Goal: Task Accomplishment & Management: Complete application form

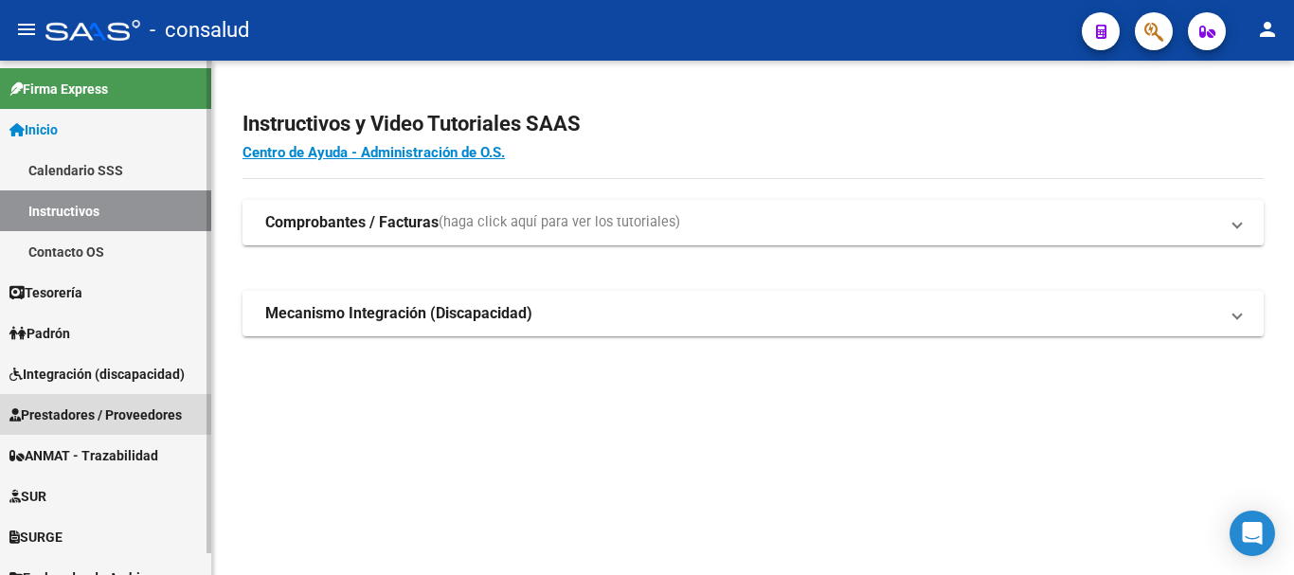
click at [104, 414] on span "Prestadores / Proveedores" at bounding box center [95, 414] width 172 height 21
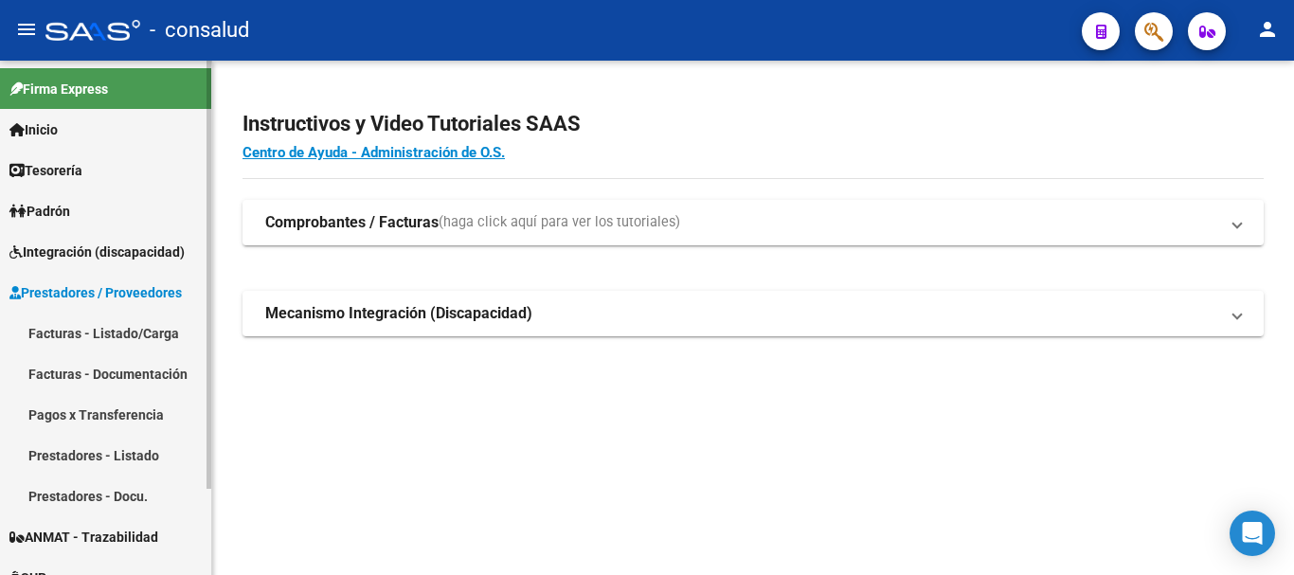
click at [110, 330] on link "Facturas - Listado/Carga" at bounding box center [105, 333] width 211 height 41
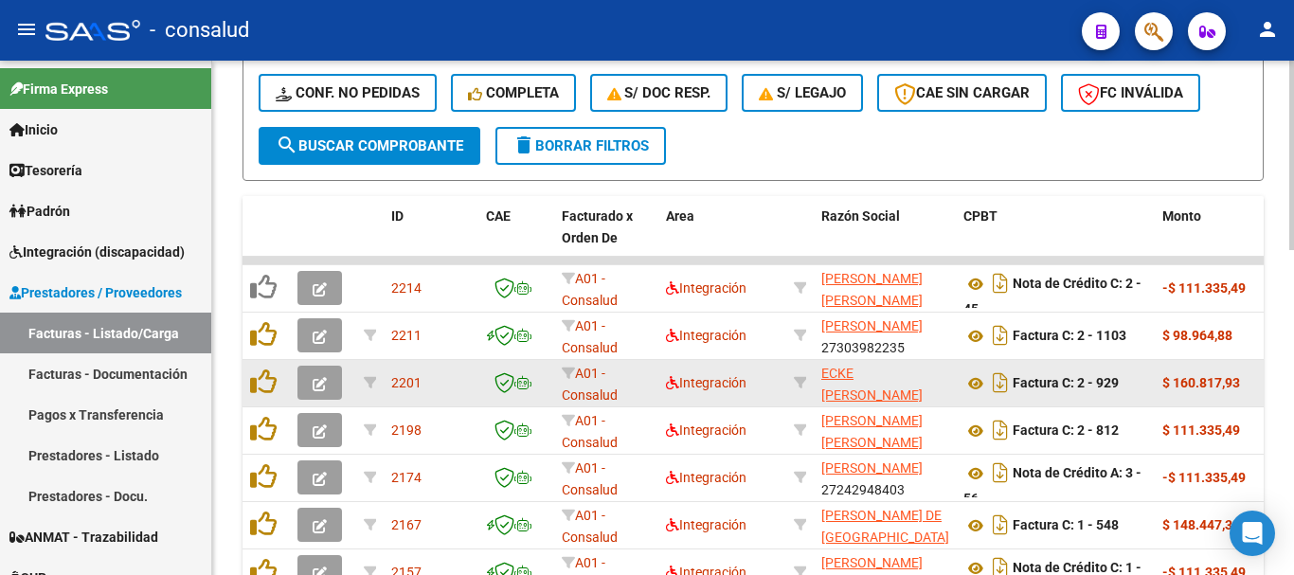
scroll to position [568, 0]
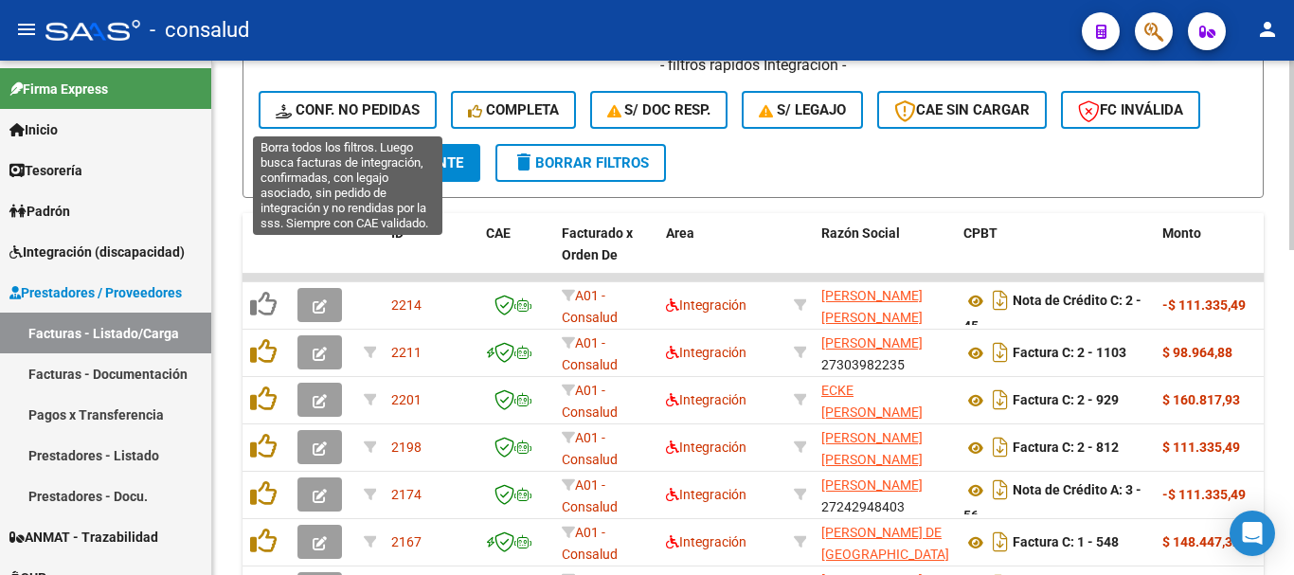
click at [325, 101] on span "Conf. no pedidas" at bounding box center [348, 109] width 144 height 17
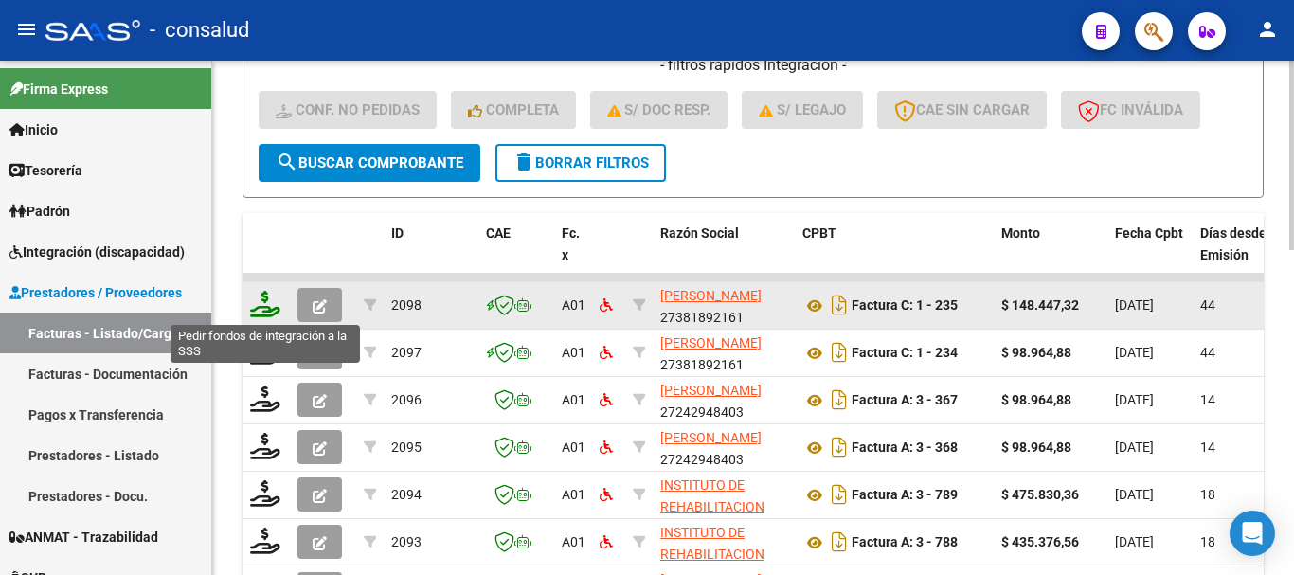
click at [267, 297] on icon at bounding box center [265, 304] width 30 height 27
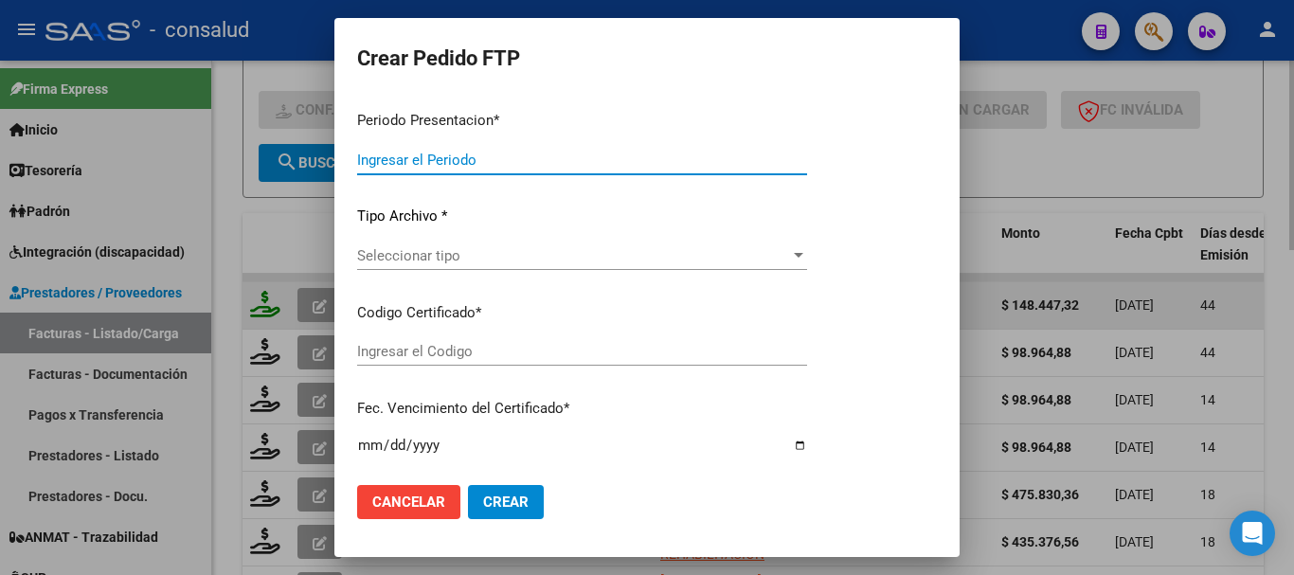
type input "202508"
type input "202507"
type input "$ 148.447,32"
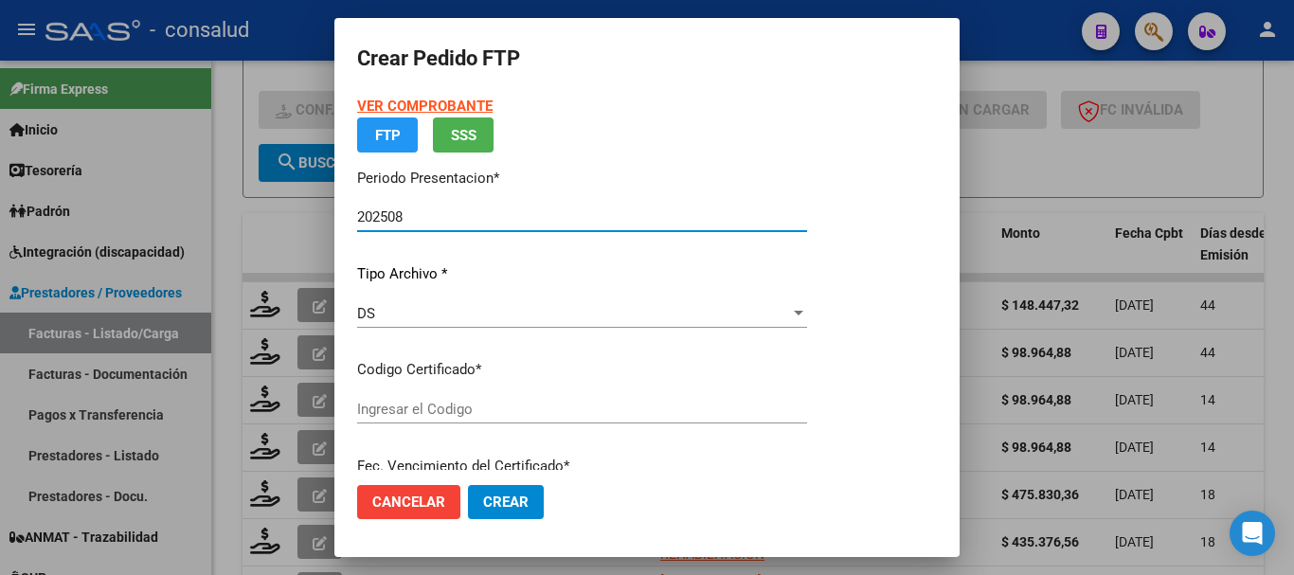
type input "0200049872344-20160928-20260928"
type input "[DATE]"
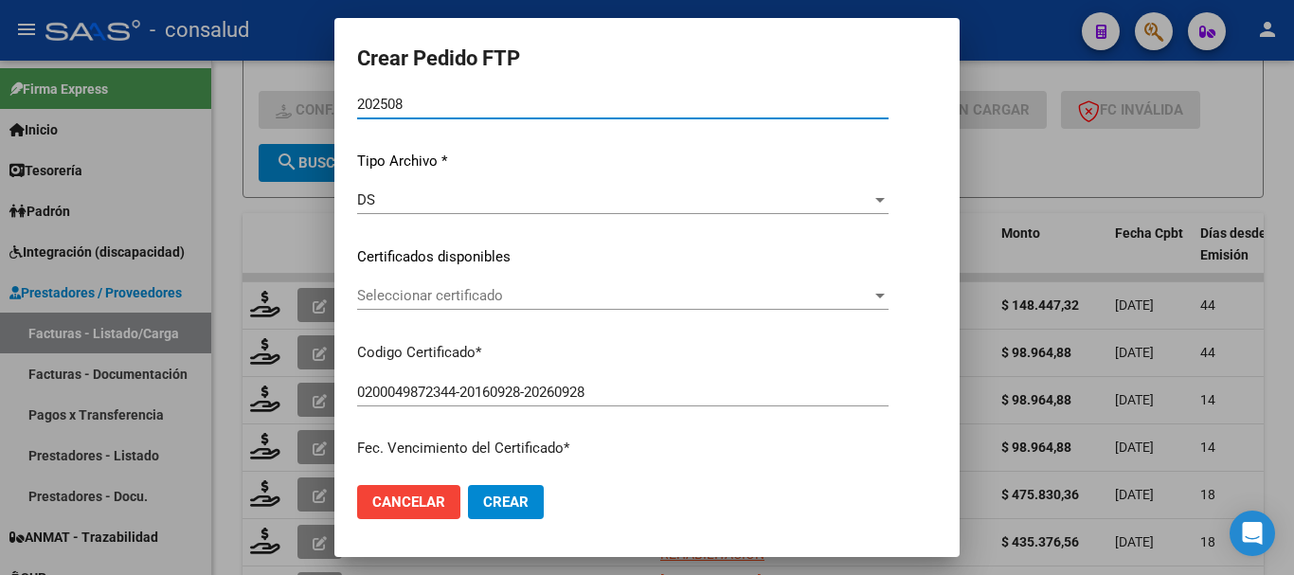
scroll to position [189, 0]
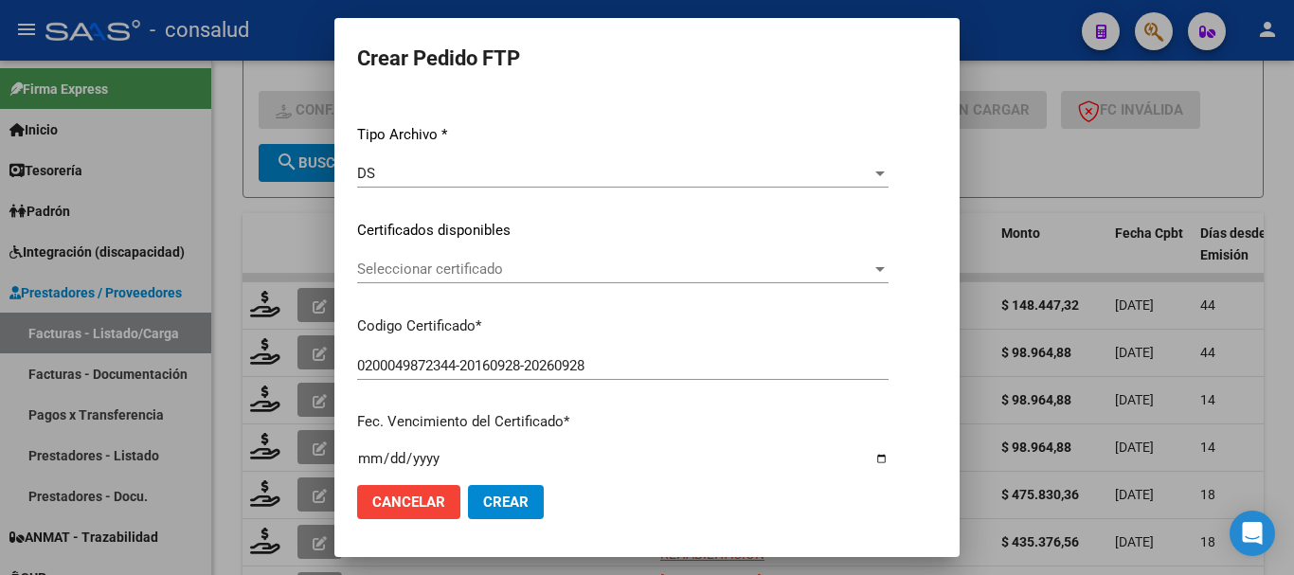
click at [548, 269] on span "Seleccionar certificado" at bounding box center [614, 269] width 514 height 17
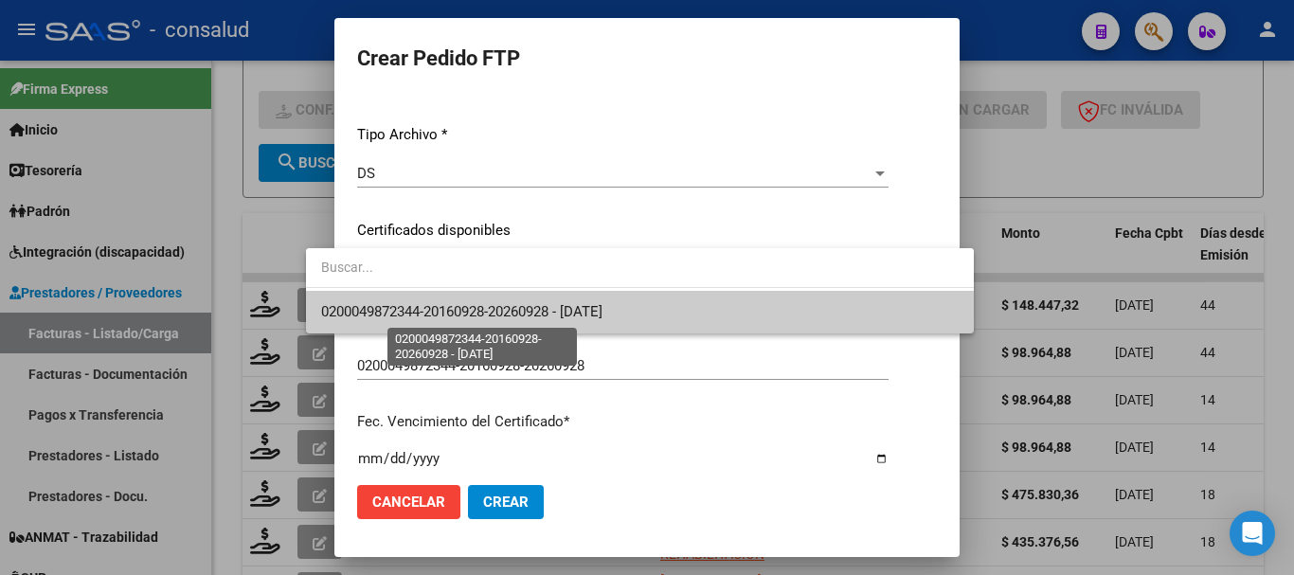
click at [559, 312] on span "0200049872344-20160928-20260928 - [DATE]" at bounding box center [461, 311] width 281 height 17
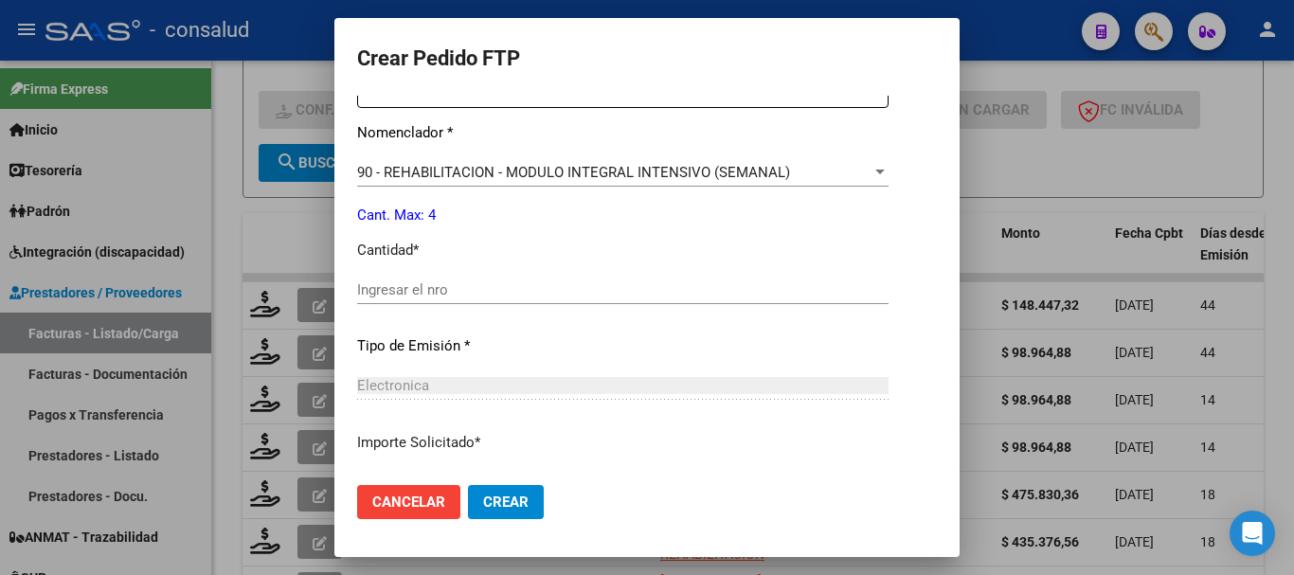
scroll to position [758, 0]
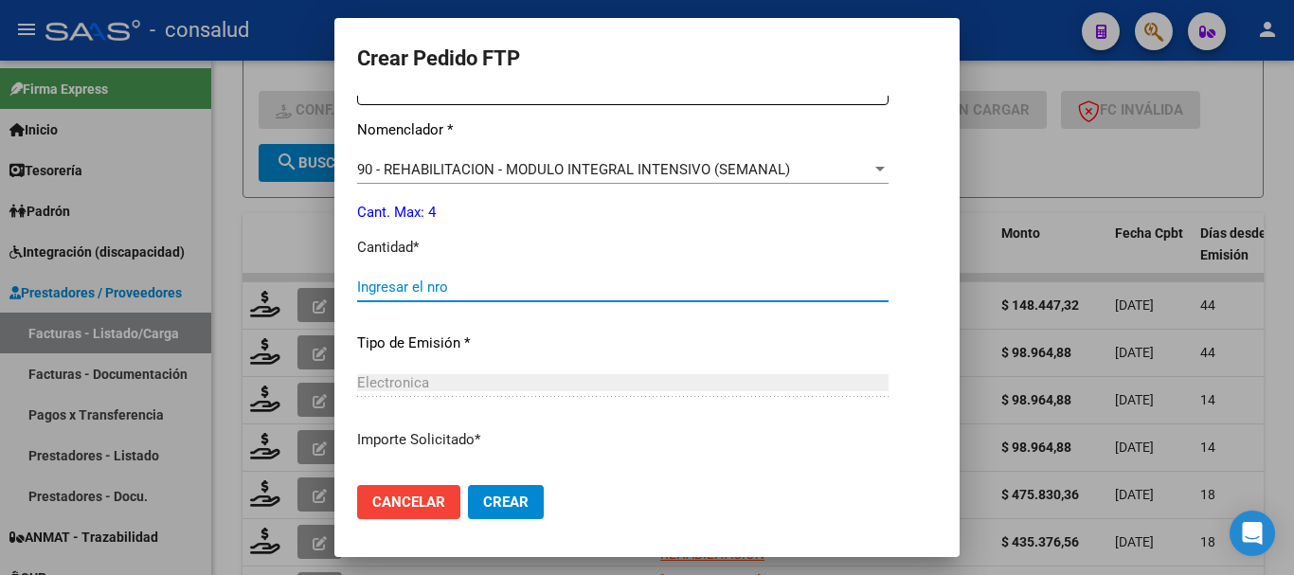
click at [527, 282] on input "Ingresar el nro" at bounding box center [622, 287] width 531 height 17
type input "4"
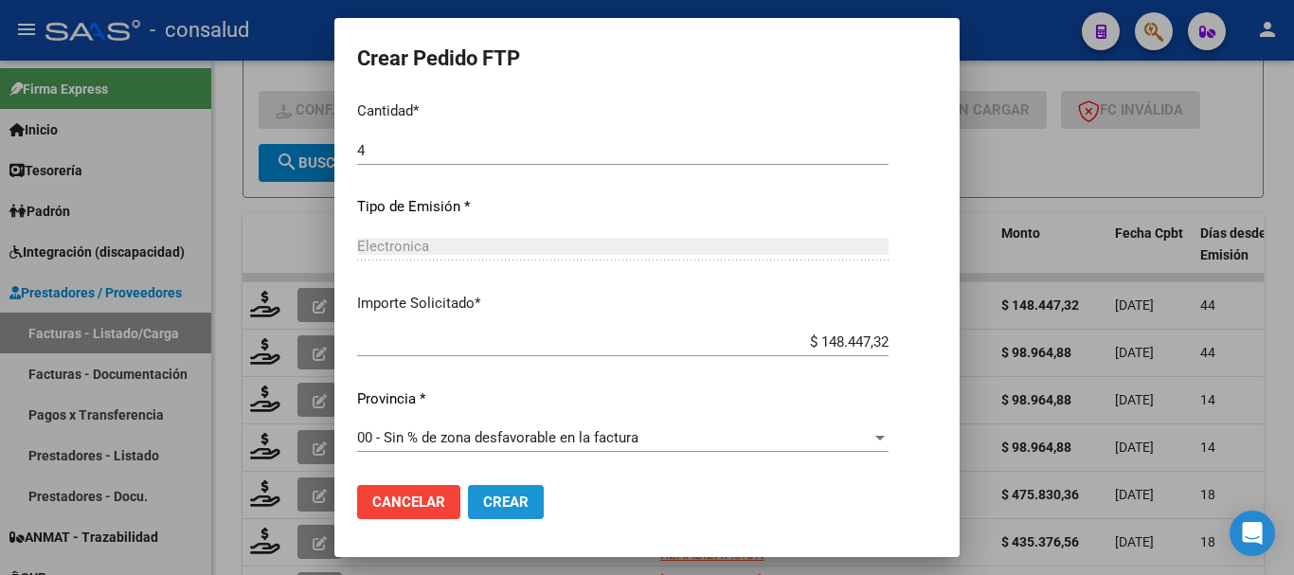
click at [483, 503] on span "Crear" at bounding box center [505, 502] width 45 height 17
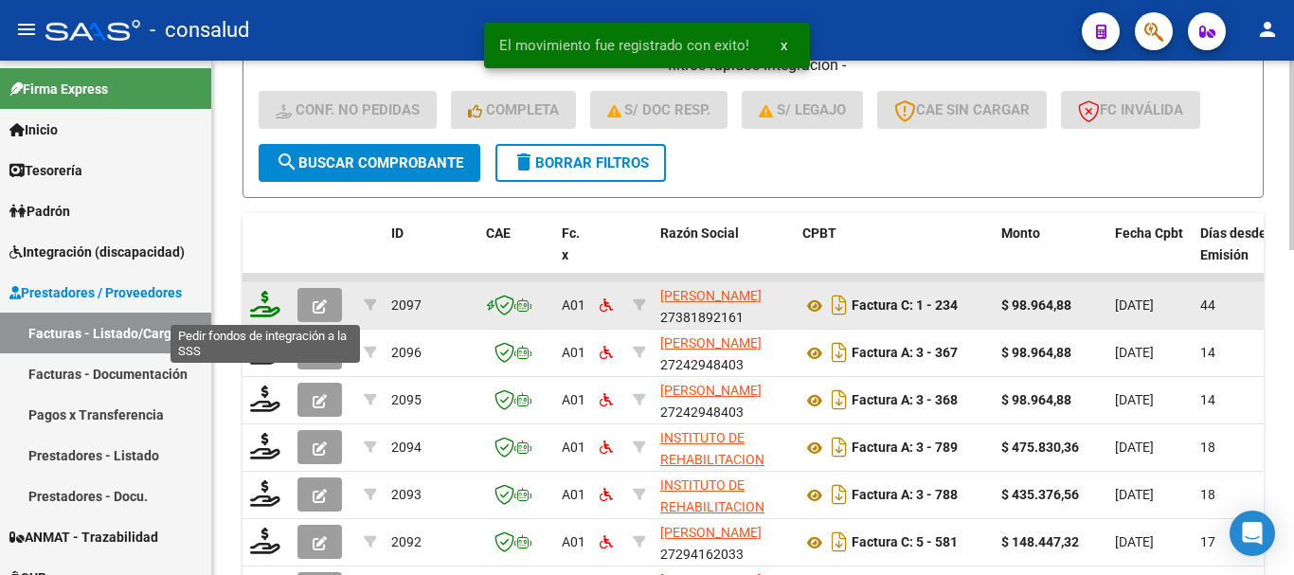
click at [272, 310] on icon at bounding box center [265, 304] width 30 height 27
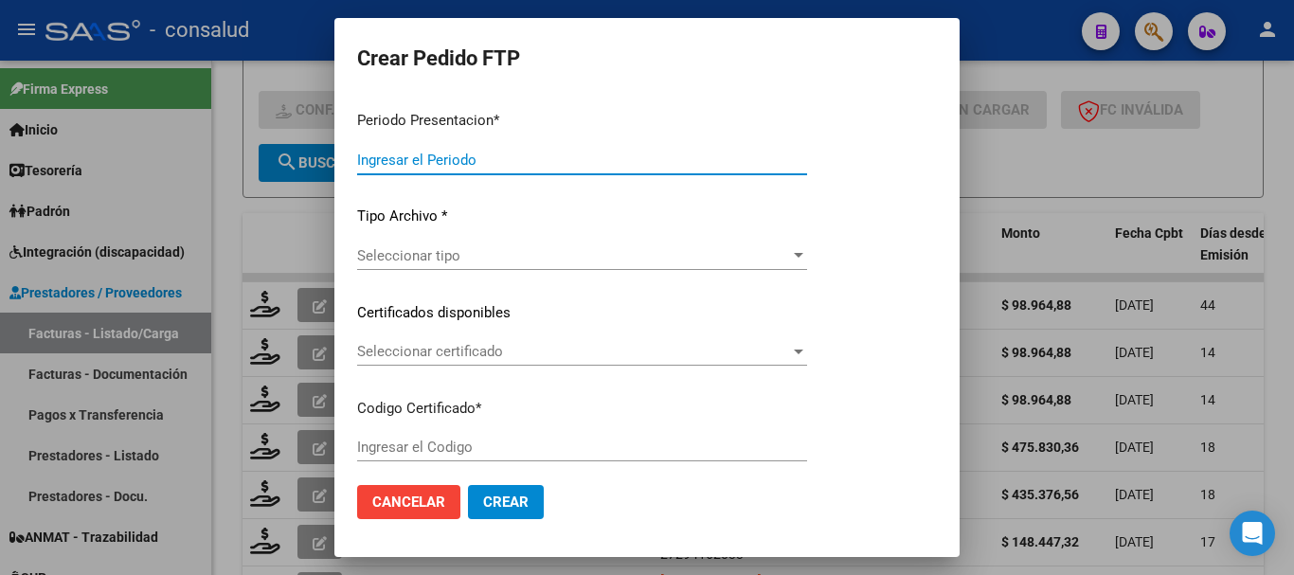
type input "202508"
type input "202507"
type input "$ 98.964,88"
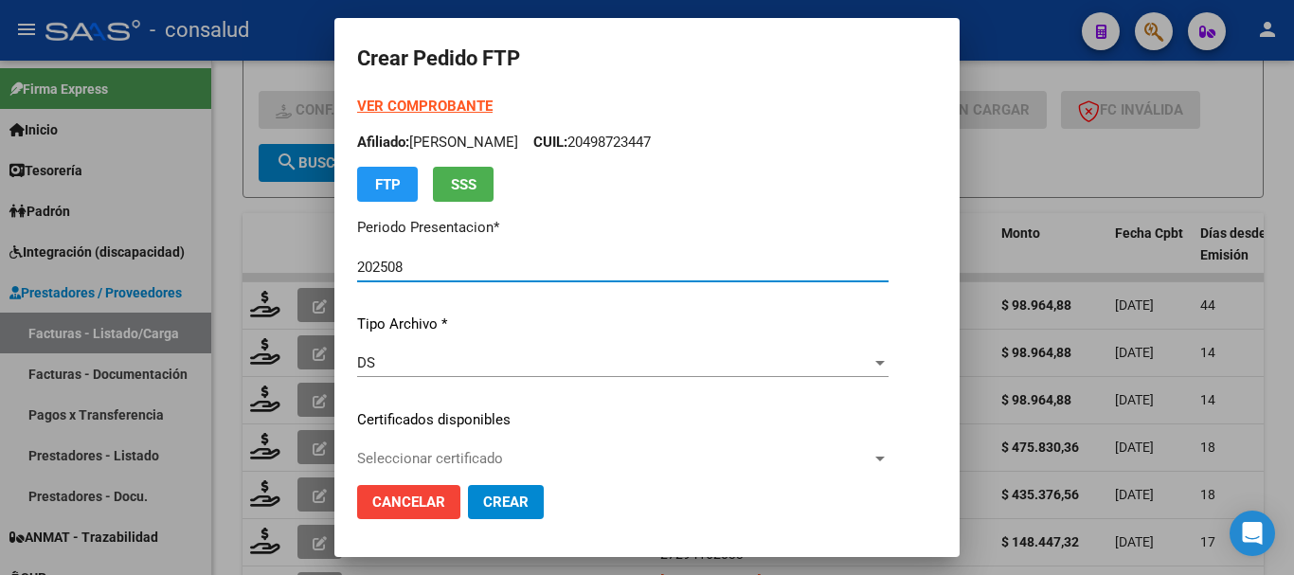
type input "0200054233962-20241218-20341218"
type input "[DATE]"
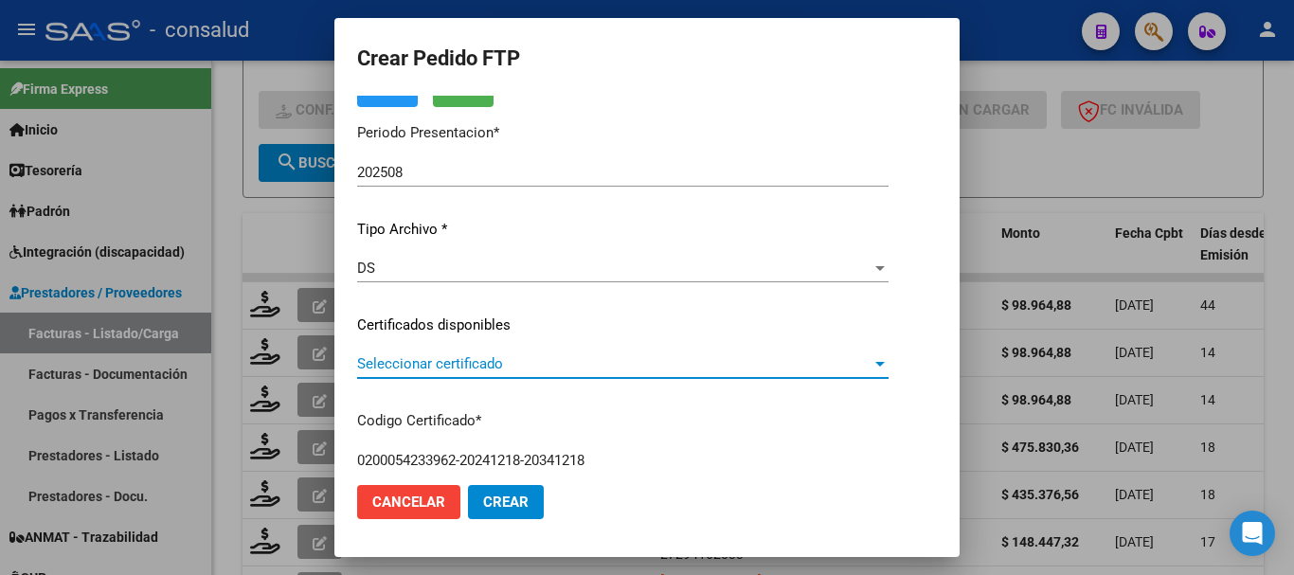
click at [413, 365] on span "Seleccionar certificado" at bounding box center [614, 363] width 514 height 17
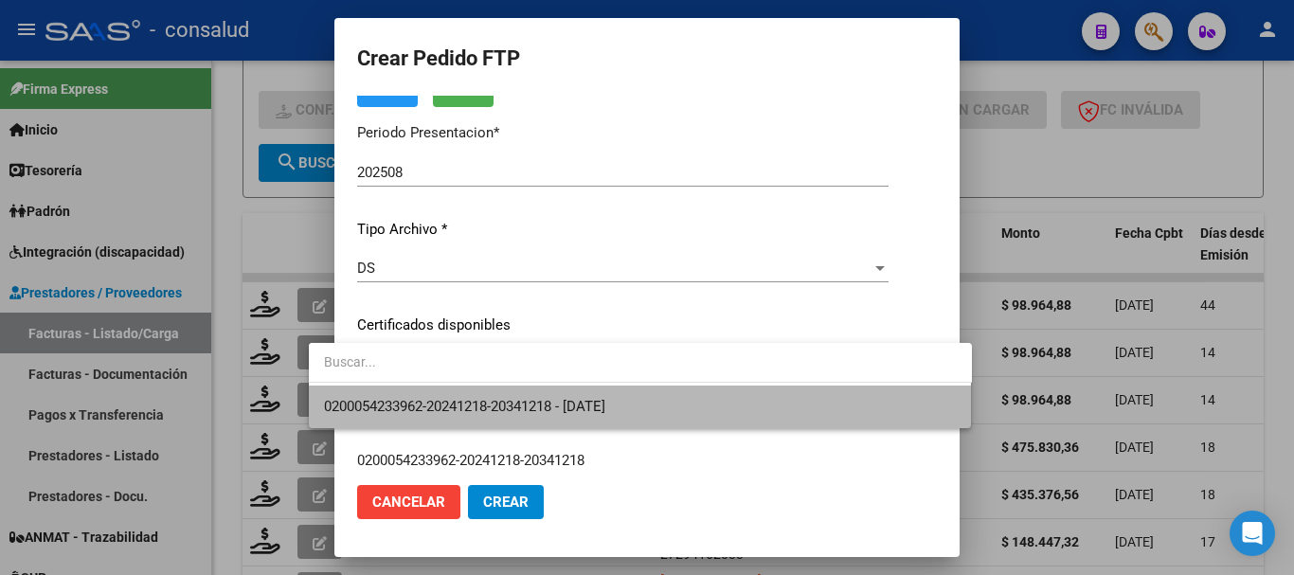
click at [433, 390] on span "0200054233962-20241218-20341218 - [DATE]" at bounding box center [640, 407] width 633 height 43
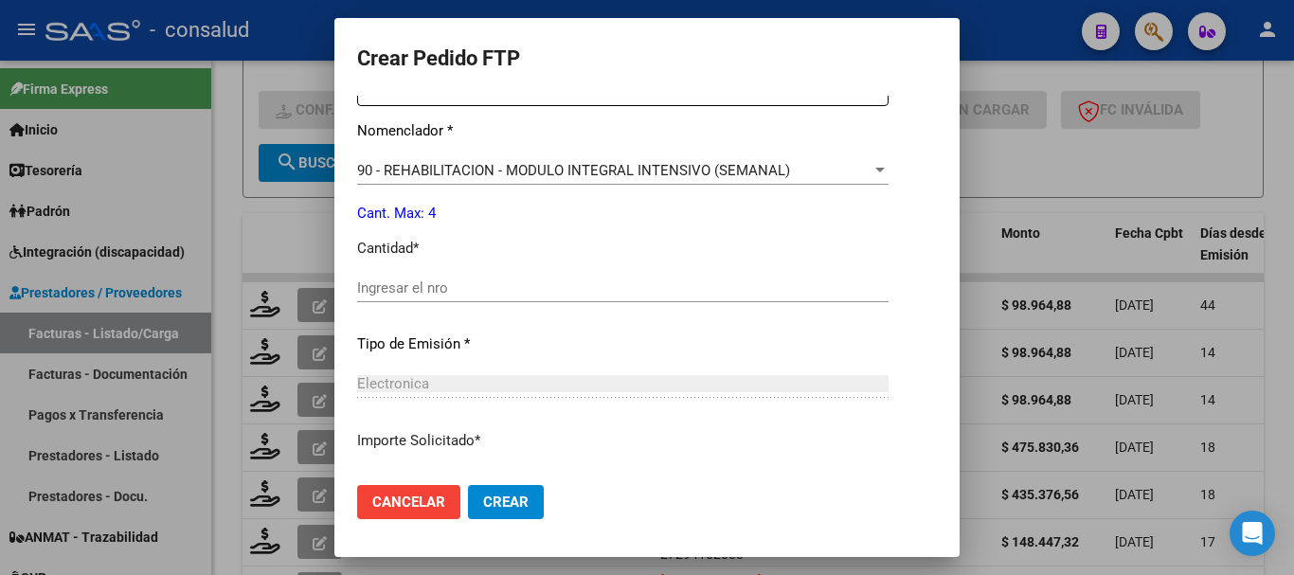
scroll to position [758, 0]
click at [432, 283] on input "Ingresar el nro" at bounding box center [622, 287] width 531 height 17
type input "4"
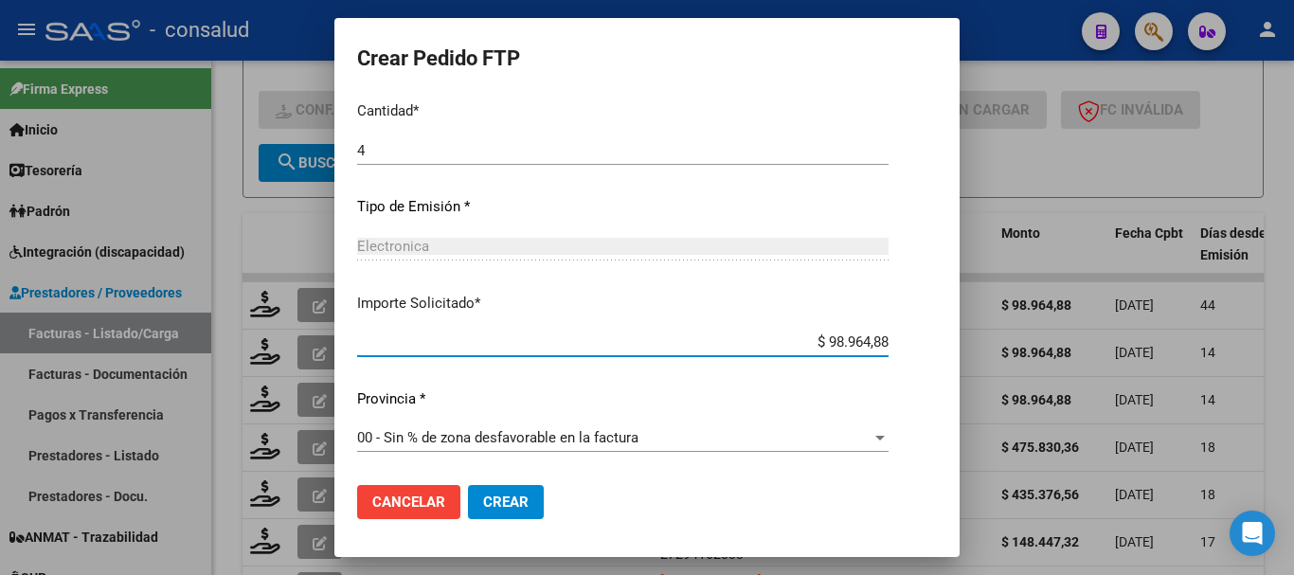
click at [483, 507] on span "Crear" at bounding box center [505, 502] width 45 height 17
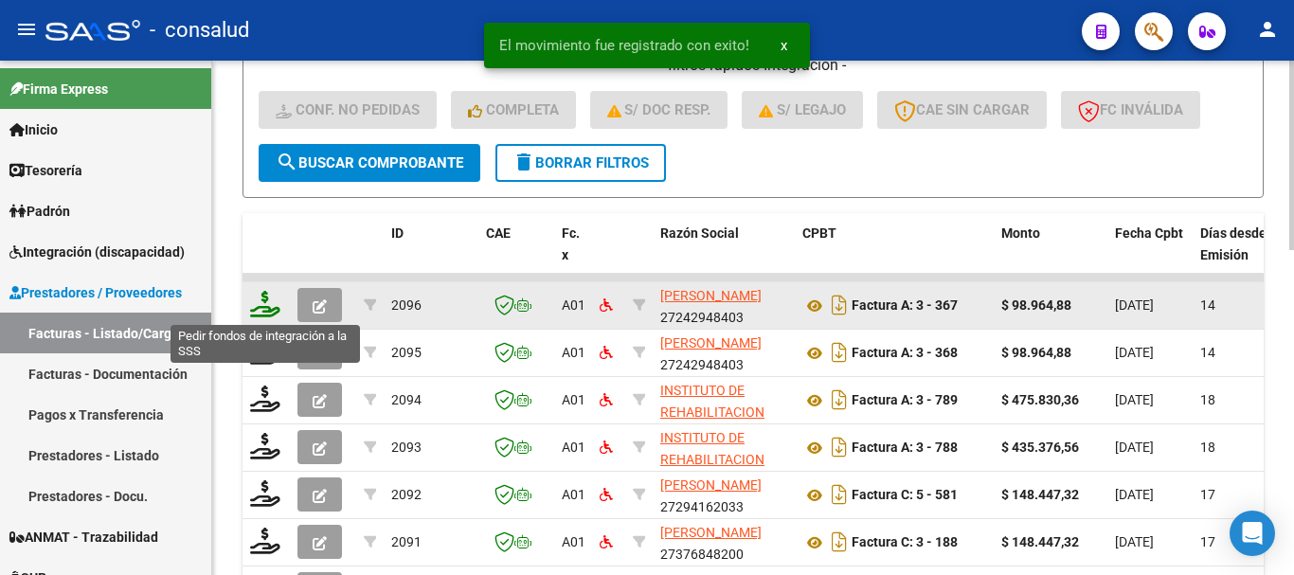
click at [267, 313] on icon at bounding box center [265, 304] width 30 height 27
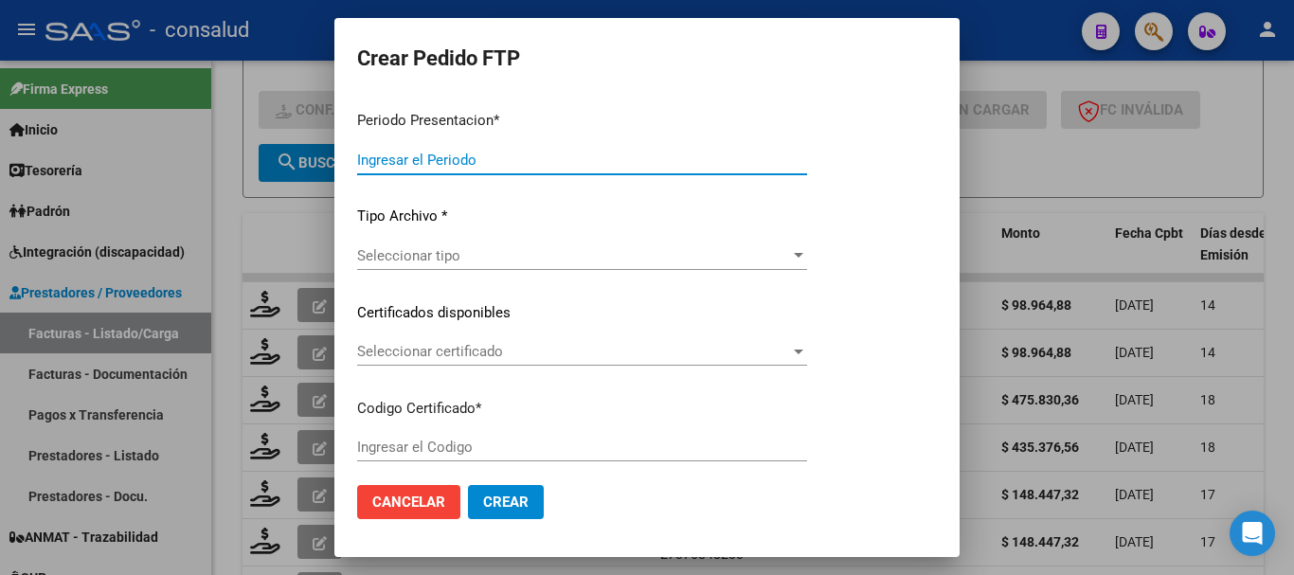
type input "202508"
type input "$ 98.964,88"
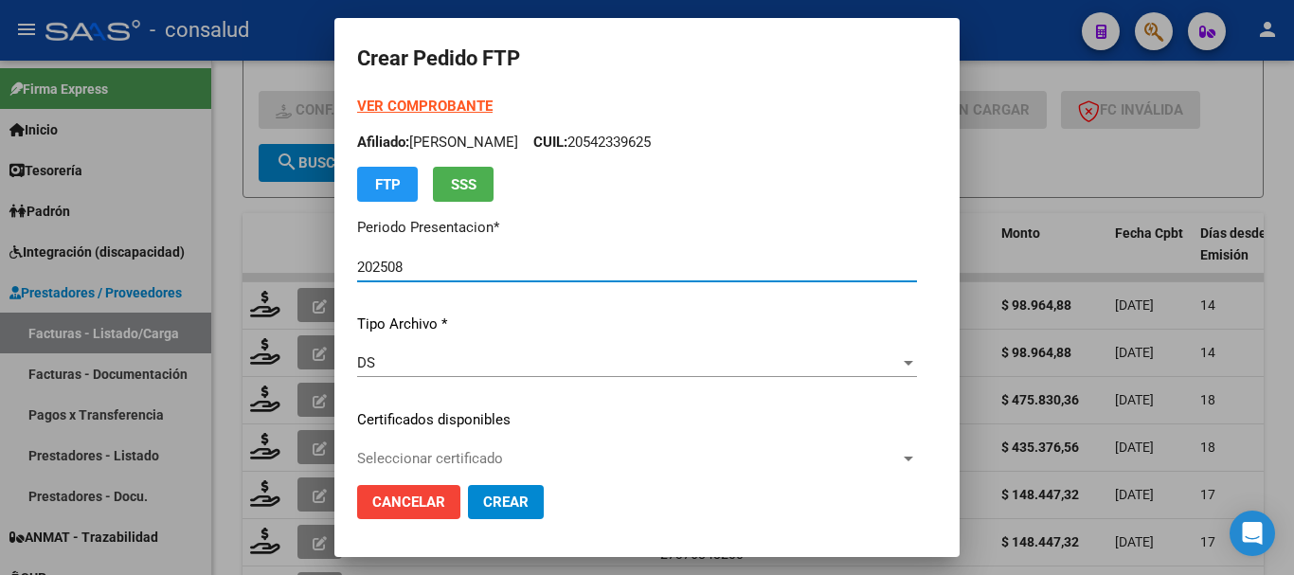
type input "0200041231634-20180522-20280522"
type input "[DATE]"
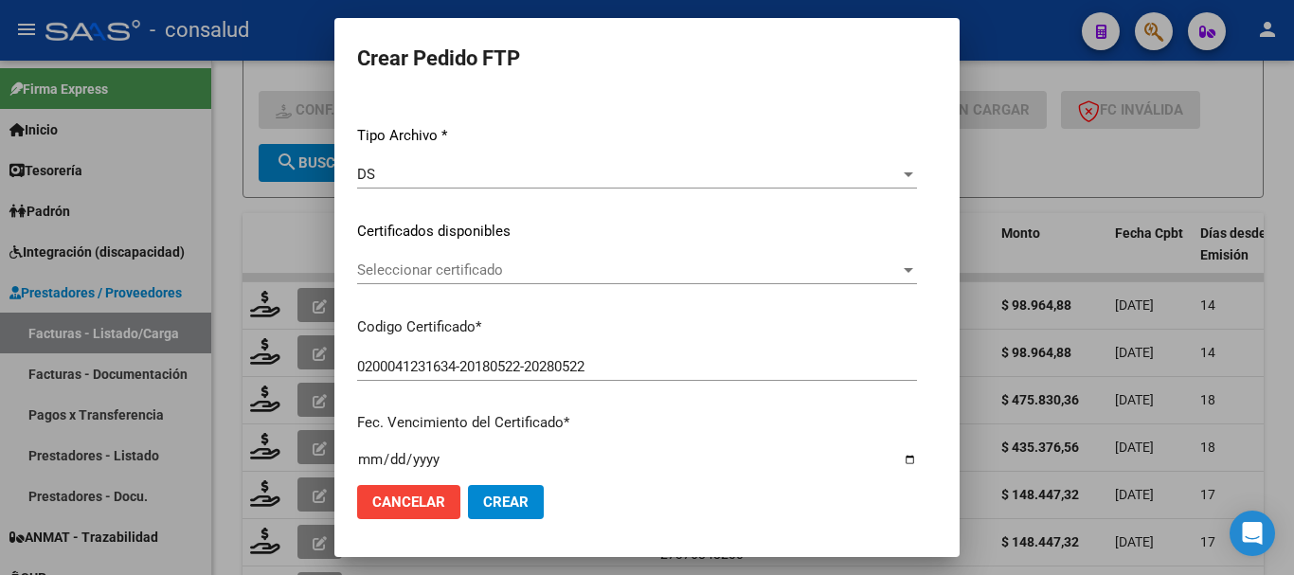
scroll to position [189, 0]
click at [457, 270] on span "Seleccionar certificado" at bounding box center [628, 269] width 543 height 17
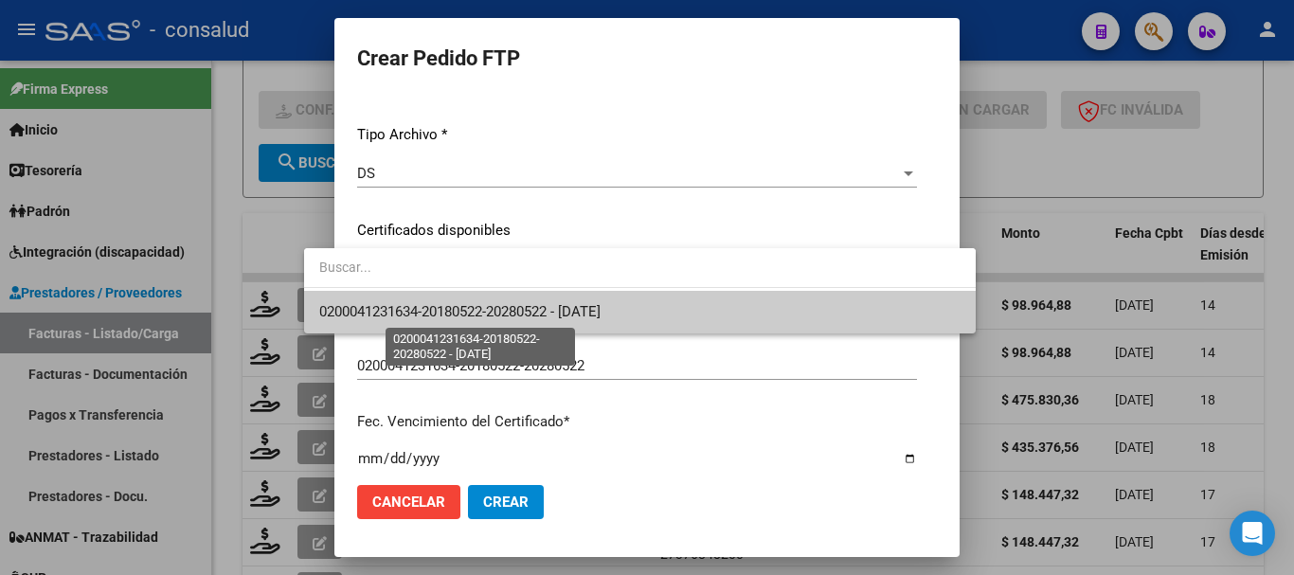
click at [482, 305] on span "0200041231634-20180522-20280522 - [DATE]" at bounding box center [459, 311] width 281 height 17
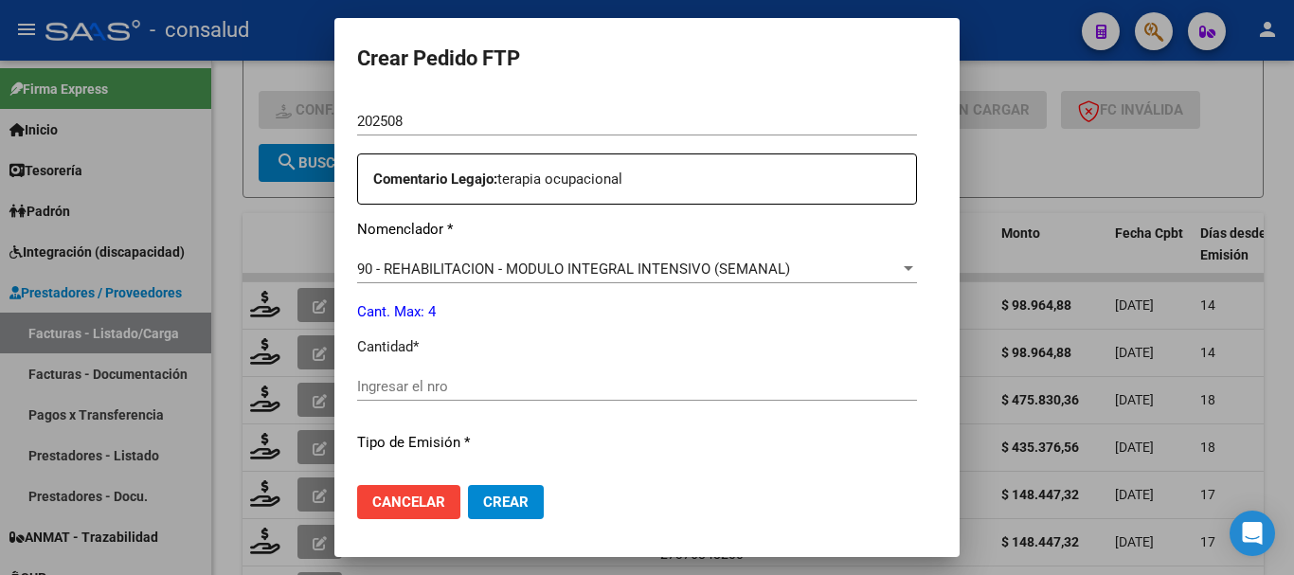
scroll to position [663, 0]
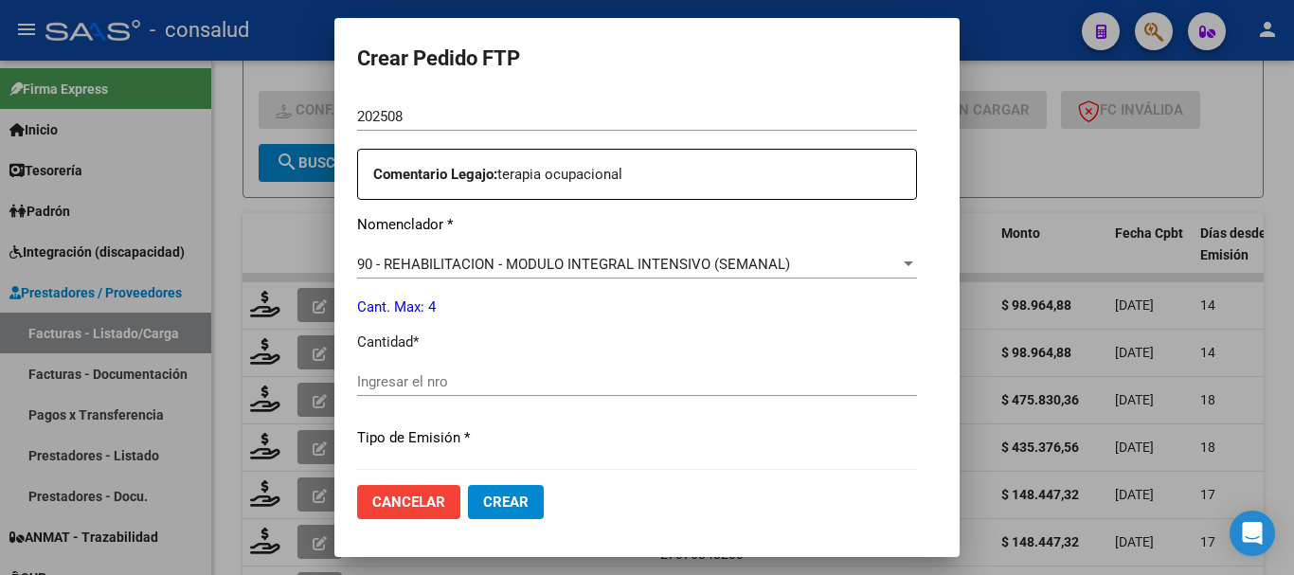
click at [487, 380] on input "Ingresar el nro" at bounding box center [637, 381] width 560 height 17
type input "4"
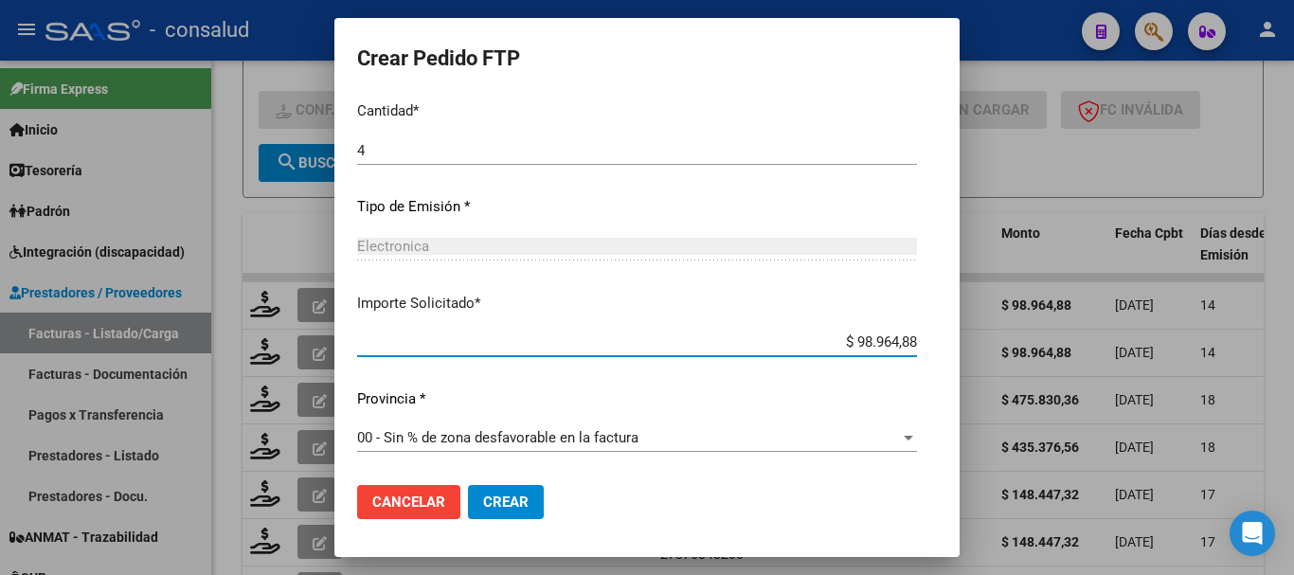
click at [488, 505] on span "Crear" at bounding box center [505, 502] width 45 height 17
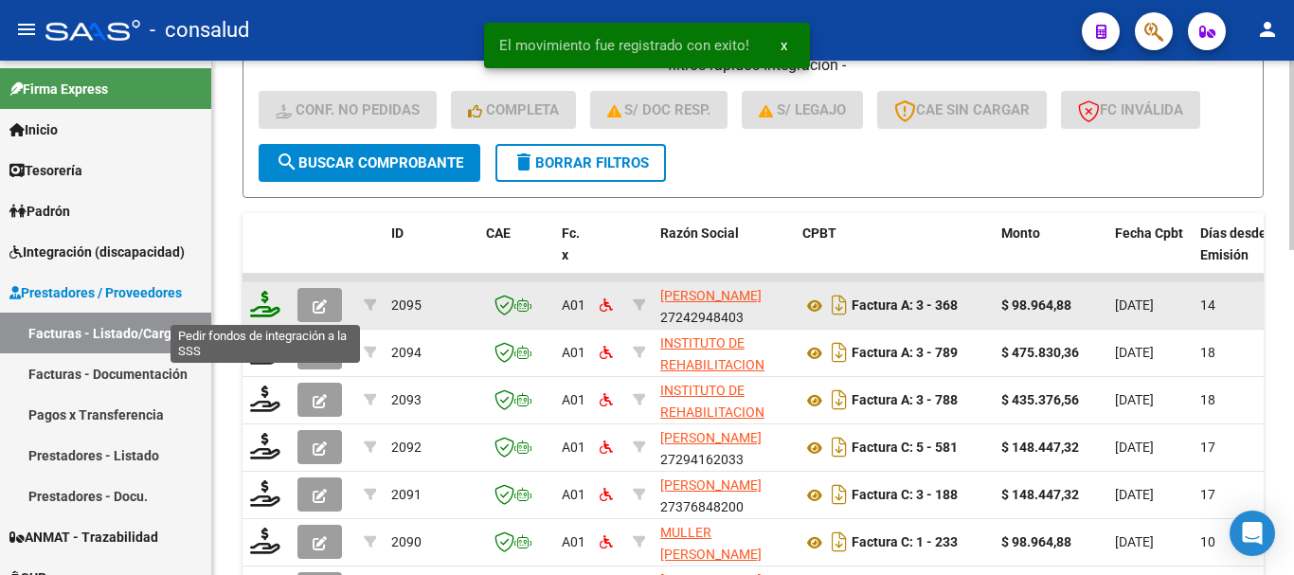
click at [277, 302] on icon at bounding box center [265, 304] width 30 height 27
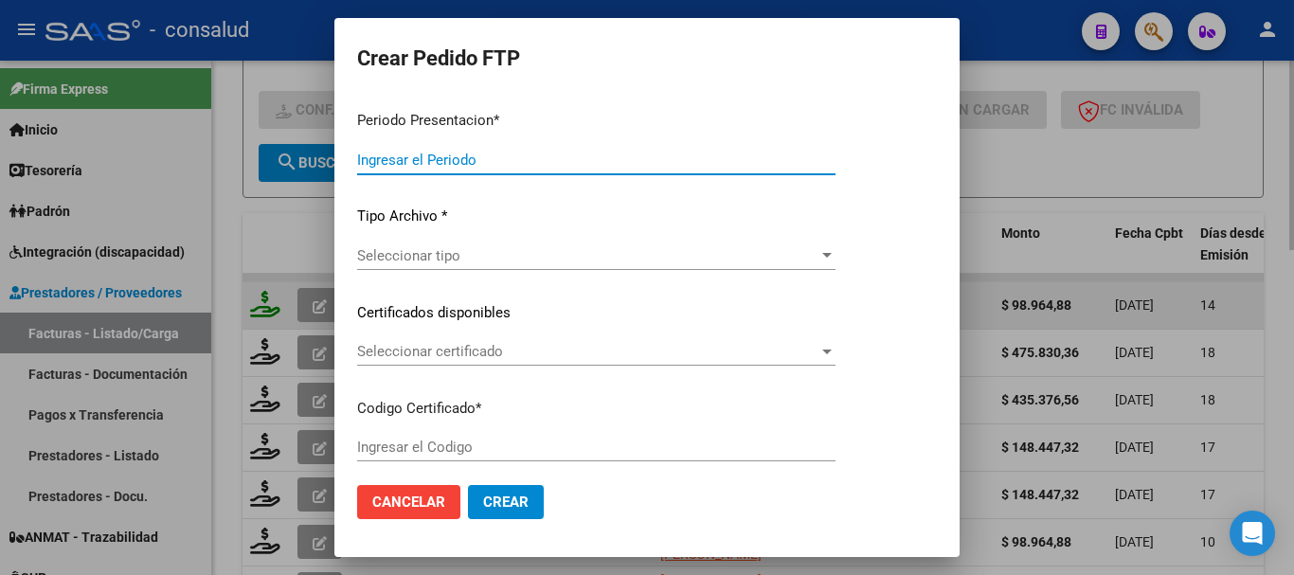
type input "202508"
type input "$ 98.964,88"
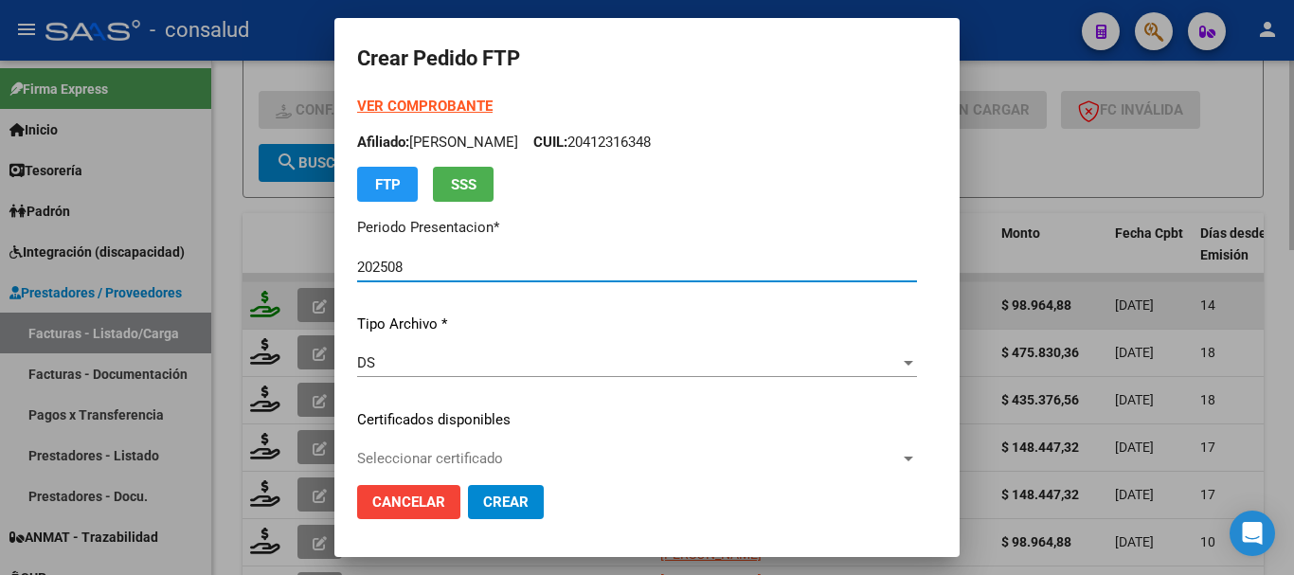
type input "0200057050176-20201030-20251030-MIS"
type input "[DATE]"
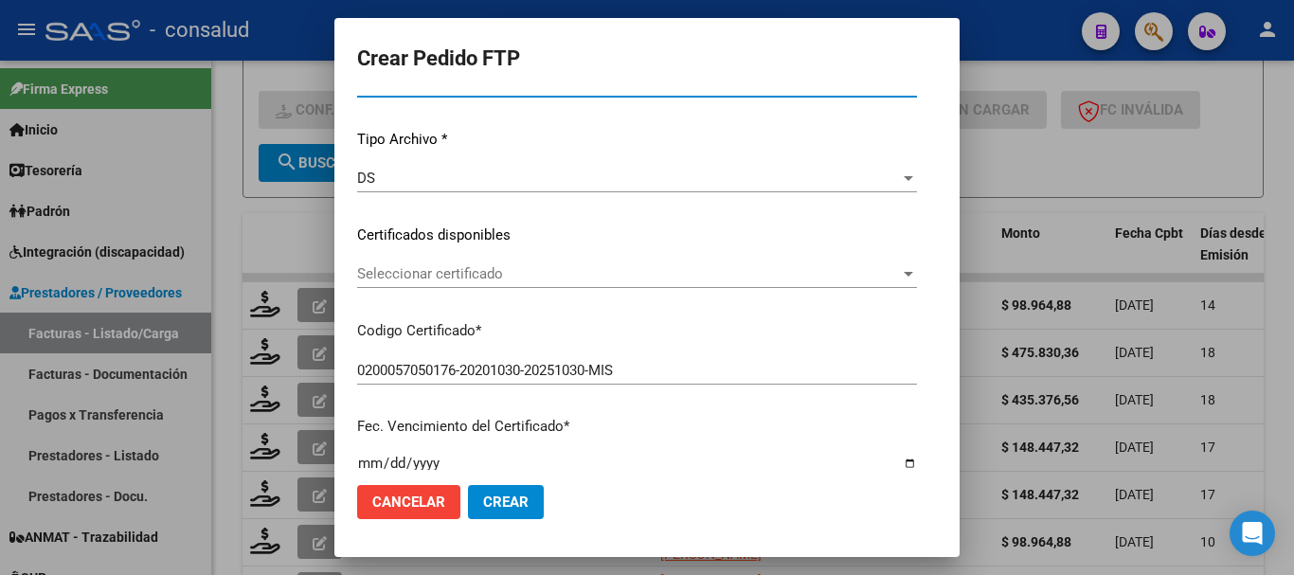
scroll to position [189, 0]
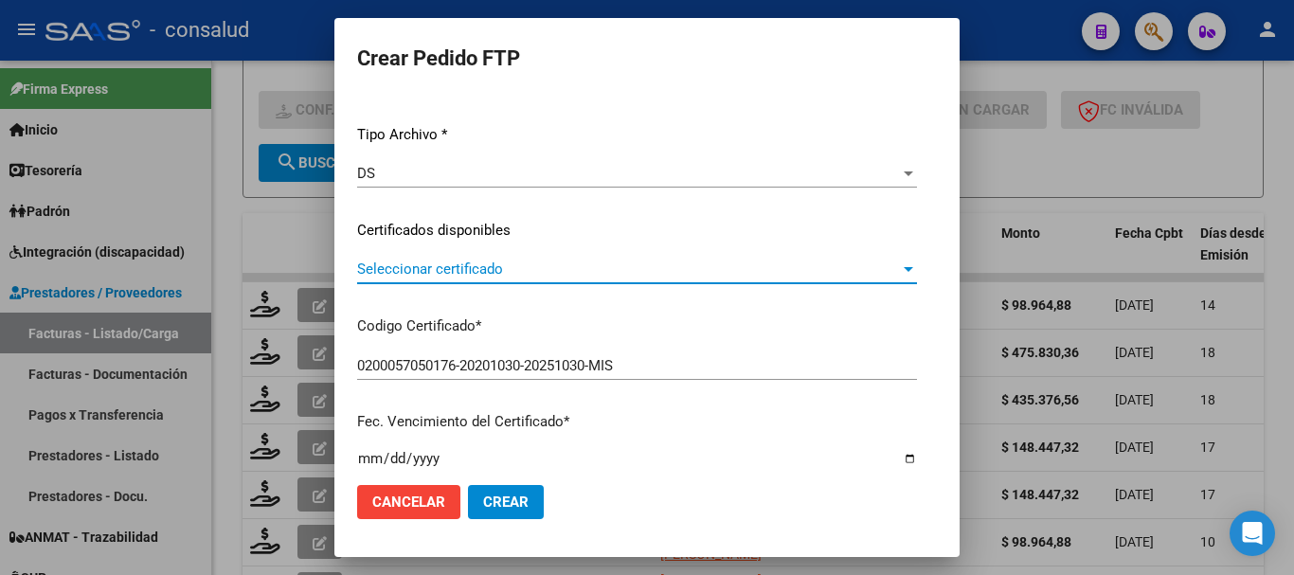
click at [481, 270] on span "Seleccionar certificado" at bounding box center [628, 269] width 543 height 17
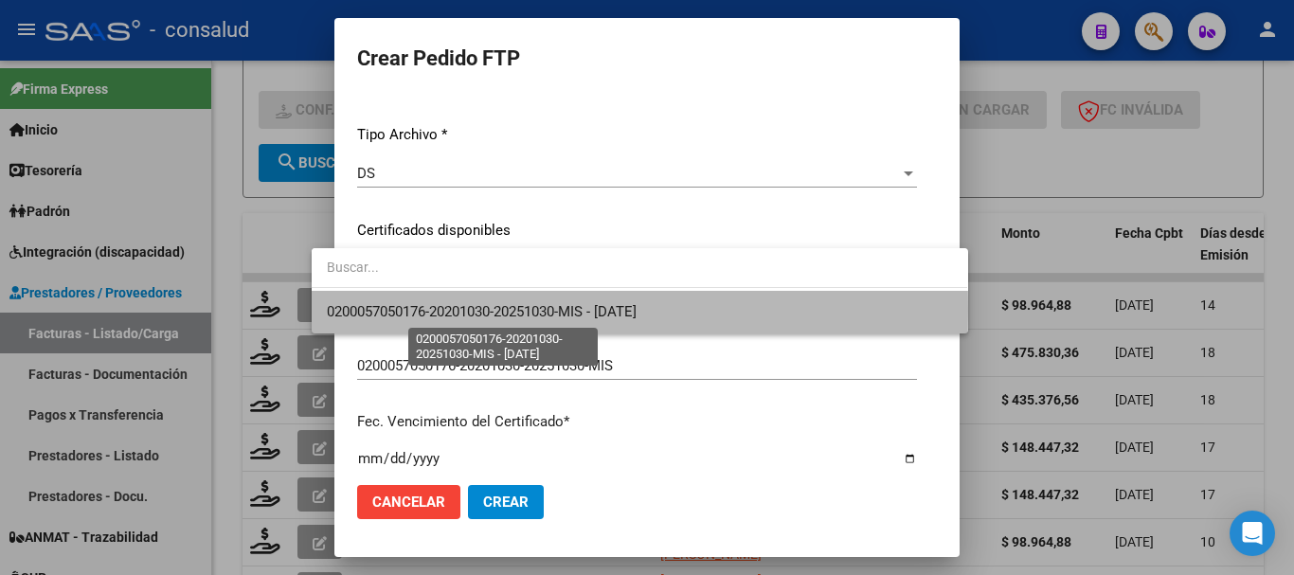
click at [493, 308] on span "0200057050176-20201030-20251030-MIS - [DATE]" at bounding box center [482, 311] width 310 height 17
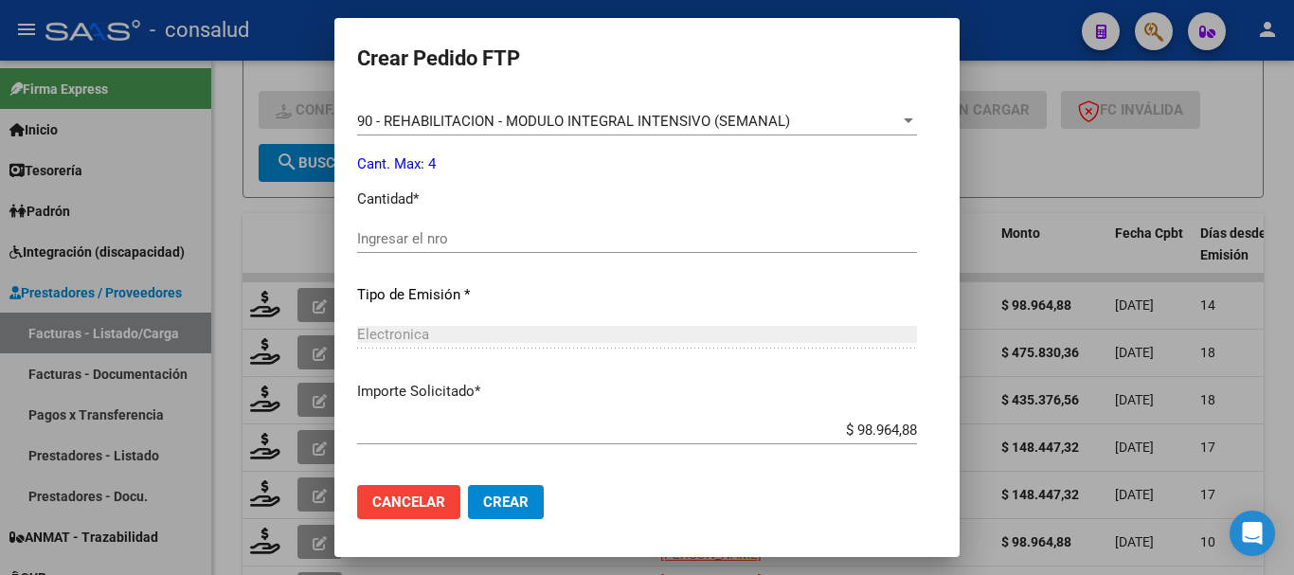
scroll to position [853, 0]
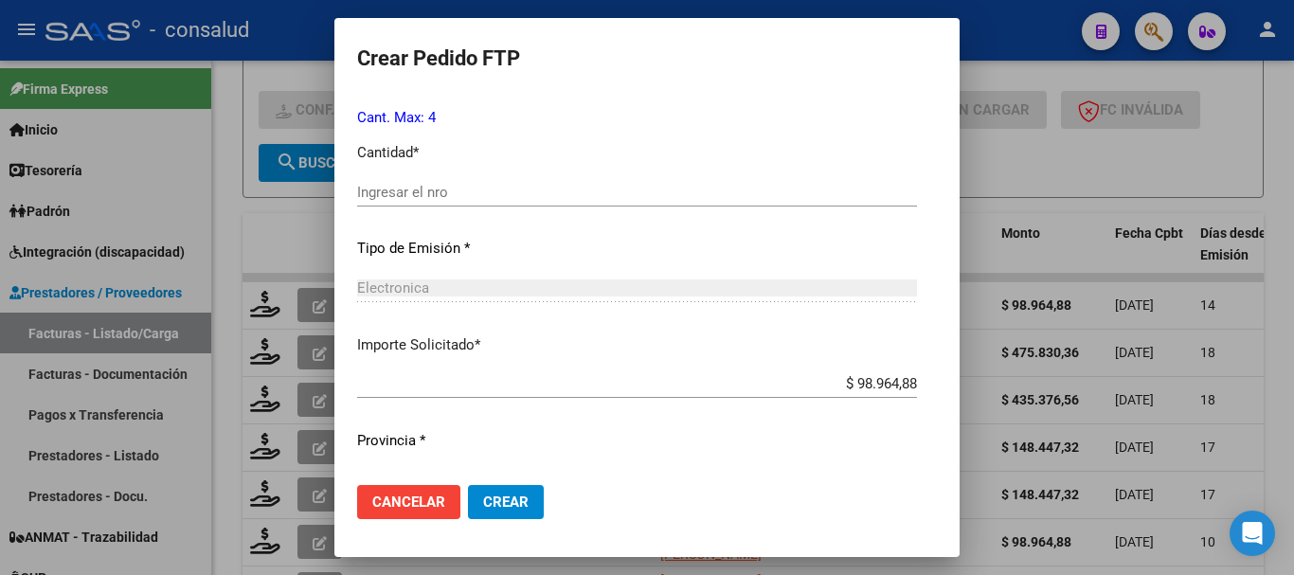
click at [448, 188] on input "Ingresar el nro" at bounding box center [637, 192] width 560 height 17
type input "4"
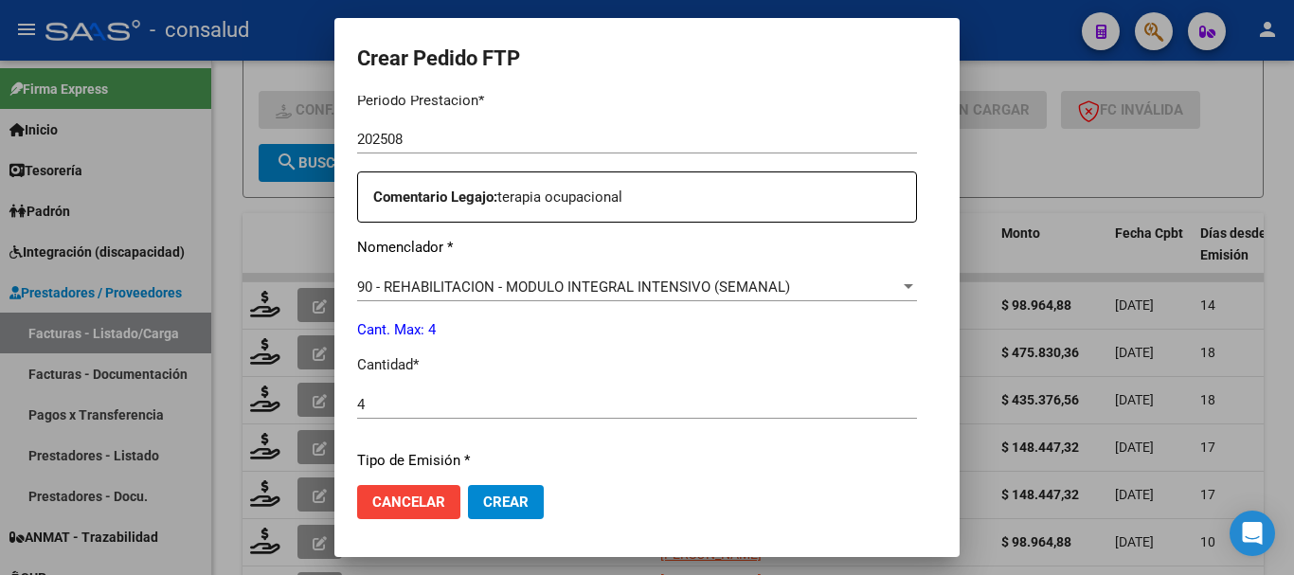
scroll to position [894, 0]
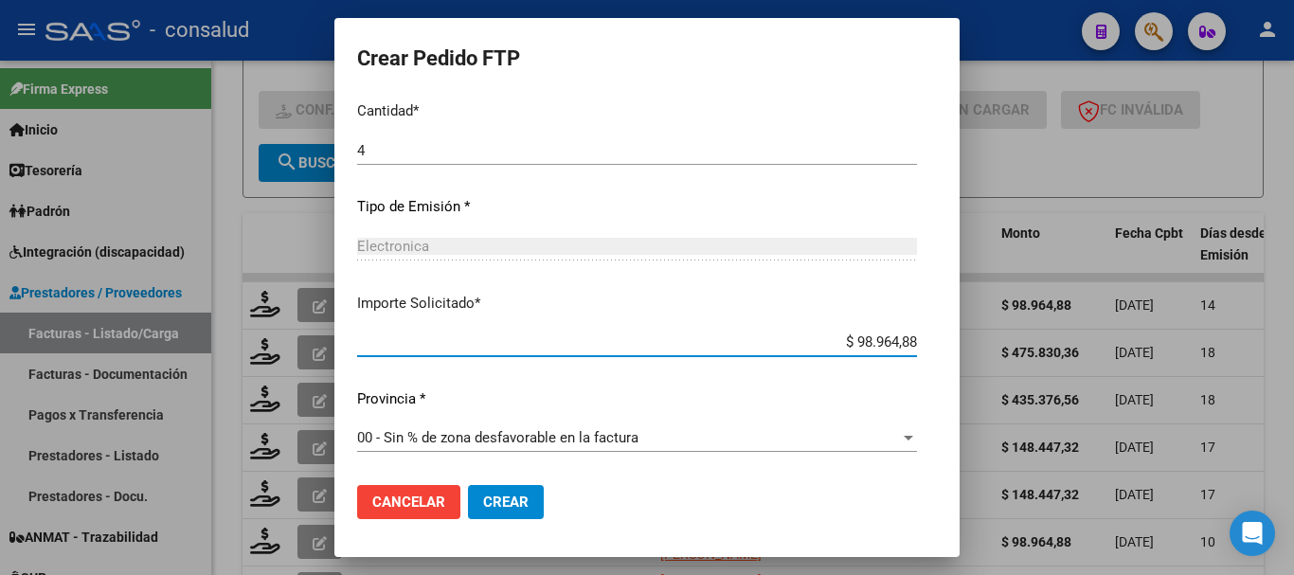
click at [483, 504] on span "Crear" at bounding box center [505, 502] width 45 height 17
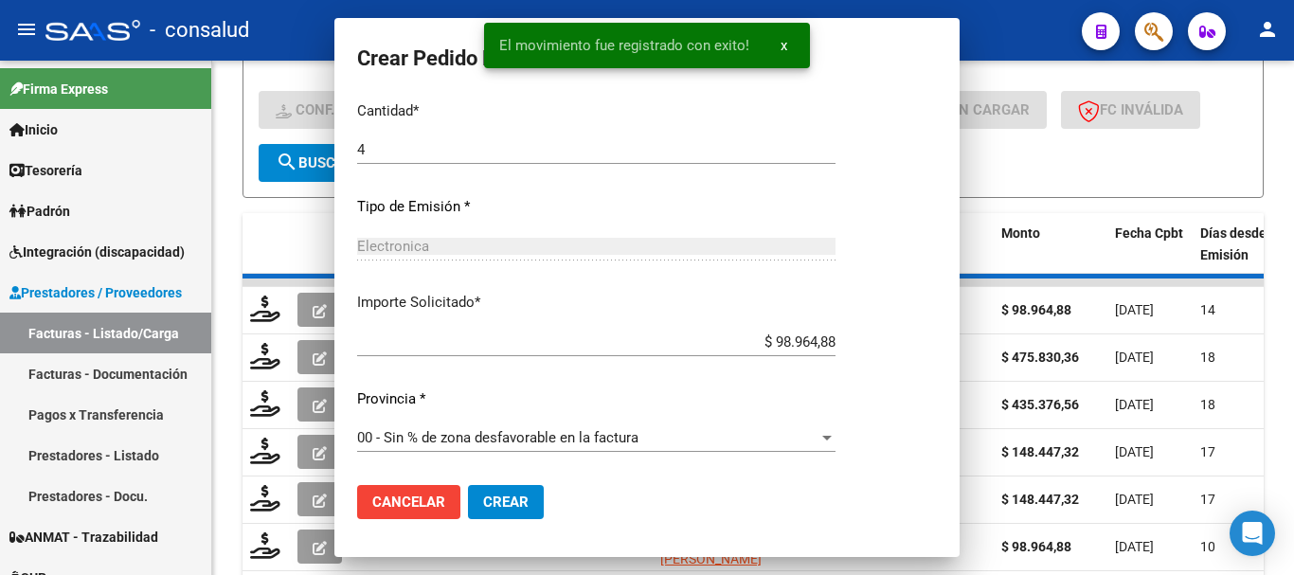
scroll to position [0, 0]
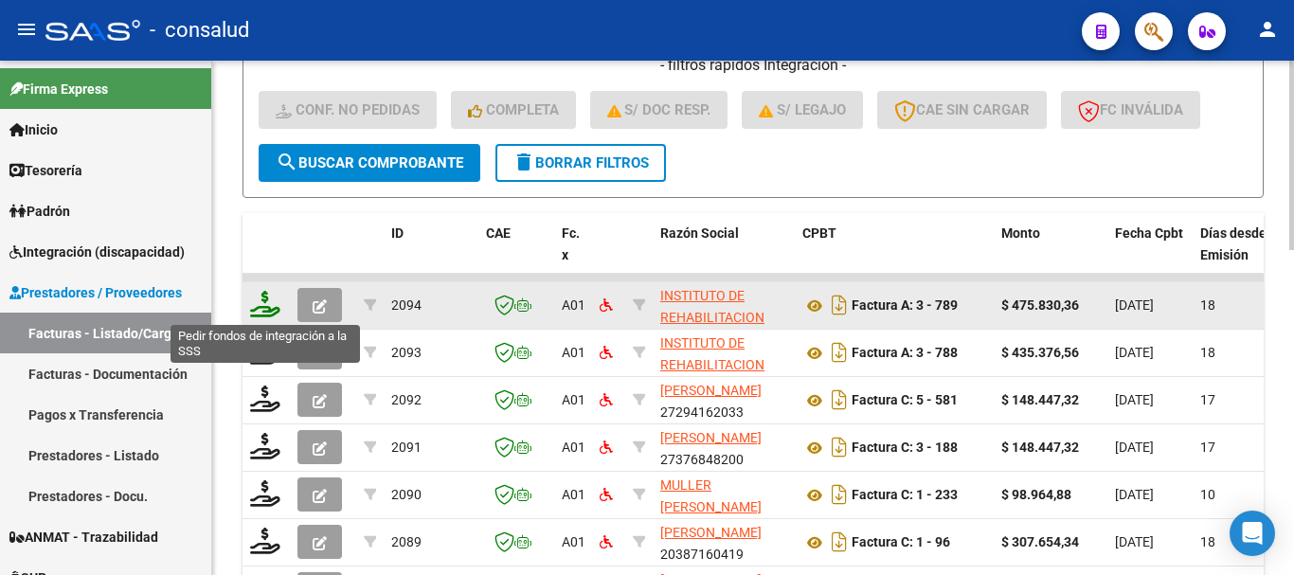
click at [264, 310] on icon at bounding box center [265, 304] width 30 height 27
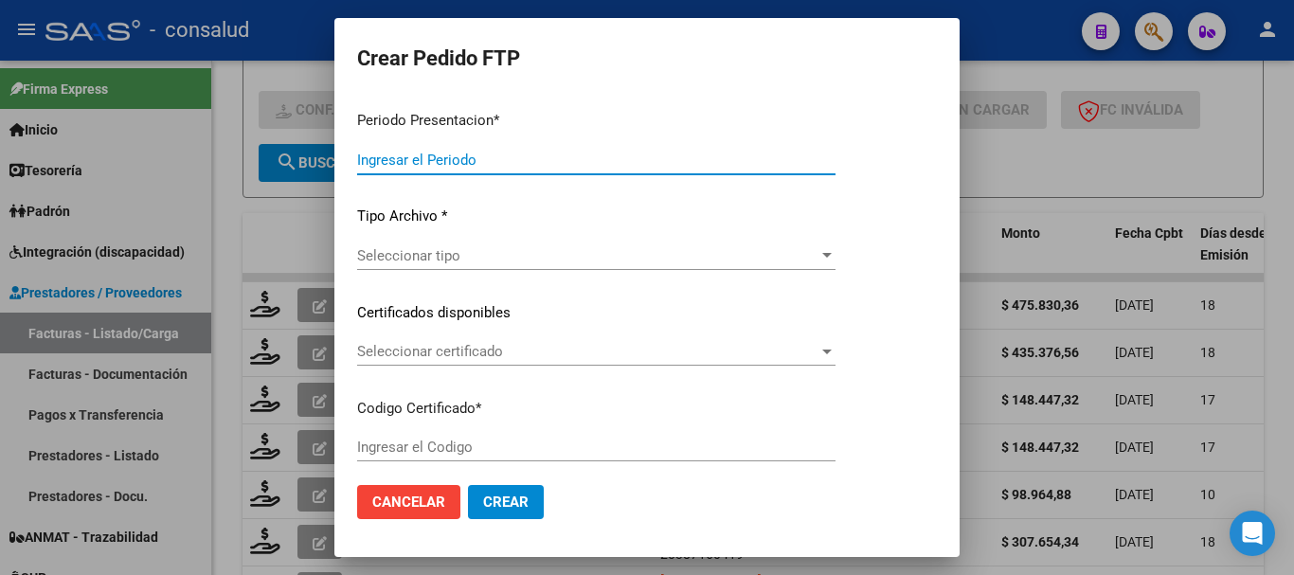
type input "202508"
type input "$ 475.830,36"
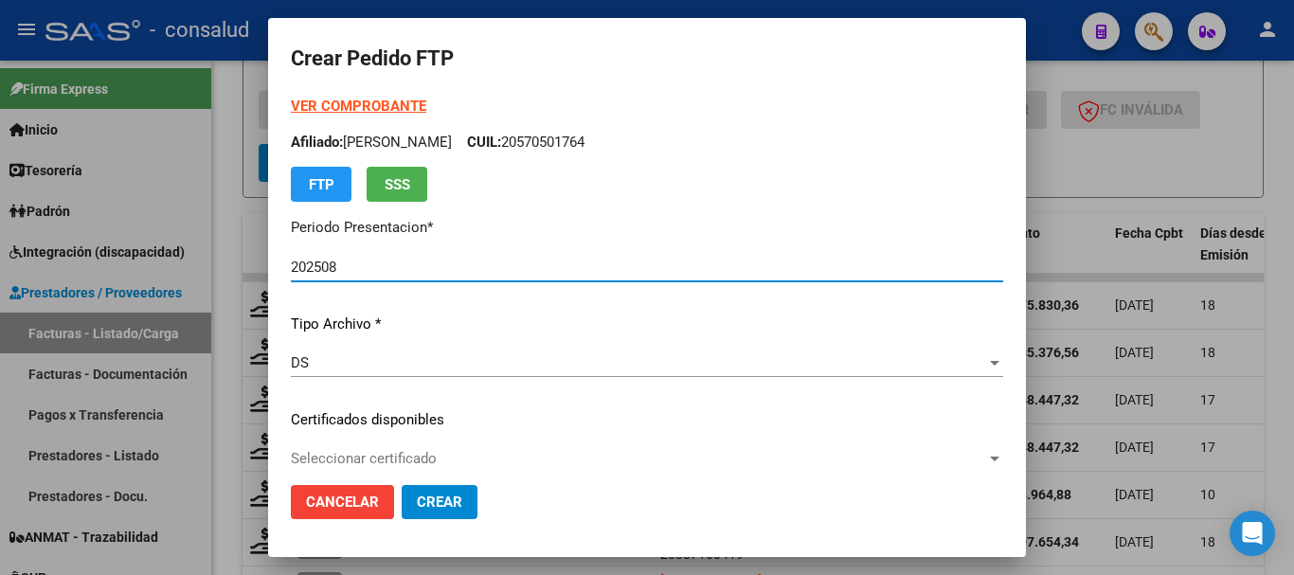
type input "0200058551866-20240315-20290315"
type input "[DATE]"
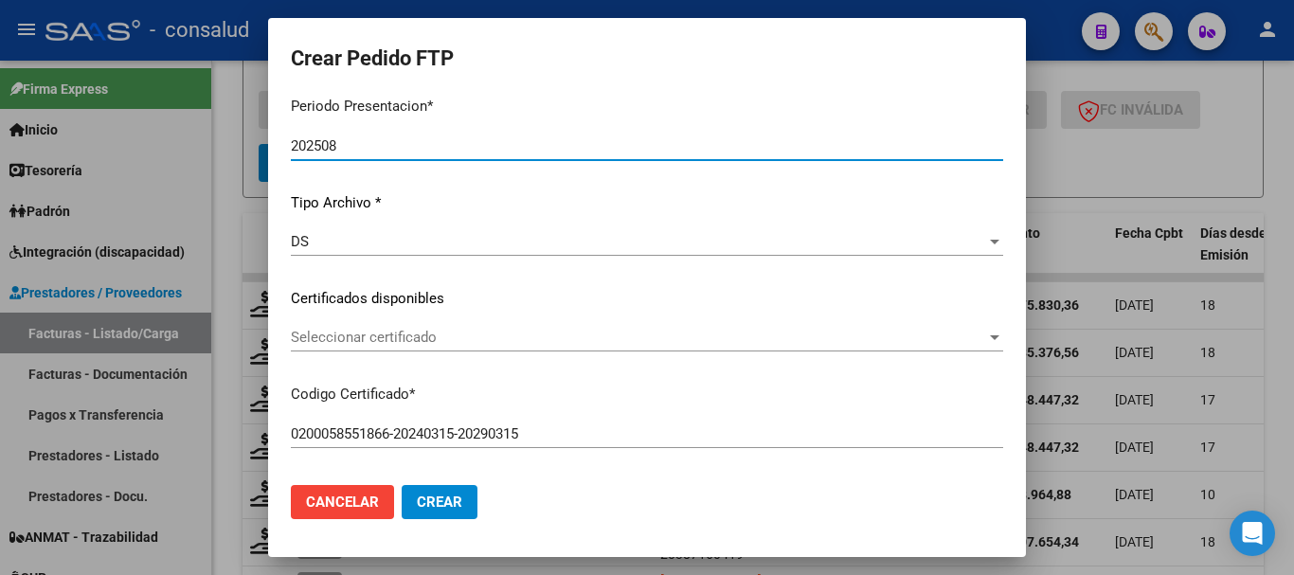
scroll to position [189, 0]
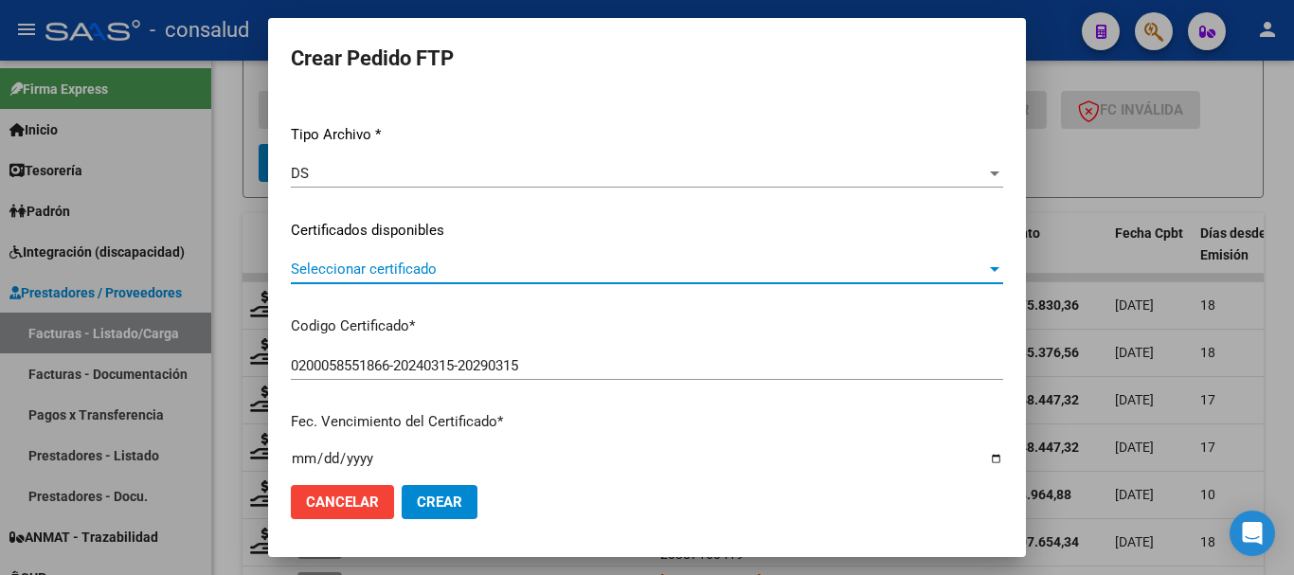
click at [497, 273] on span "Seleccionar certificado" at bounding box center [638, 269] width 695 height 17
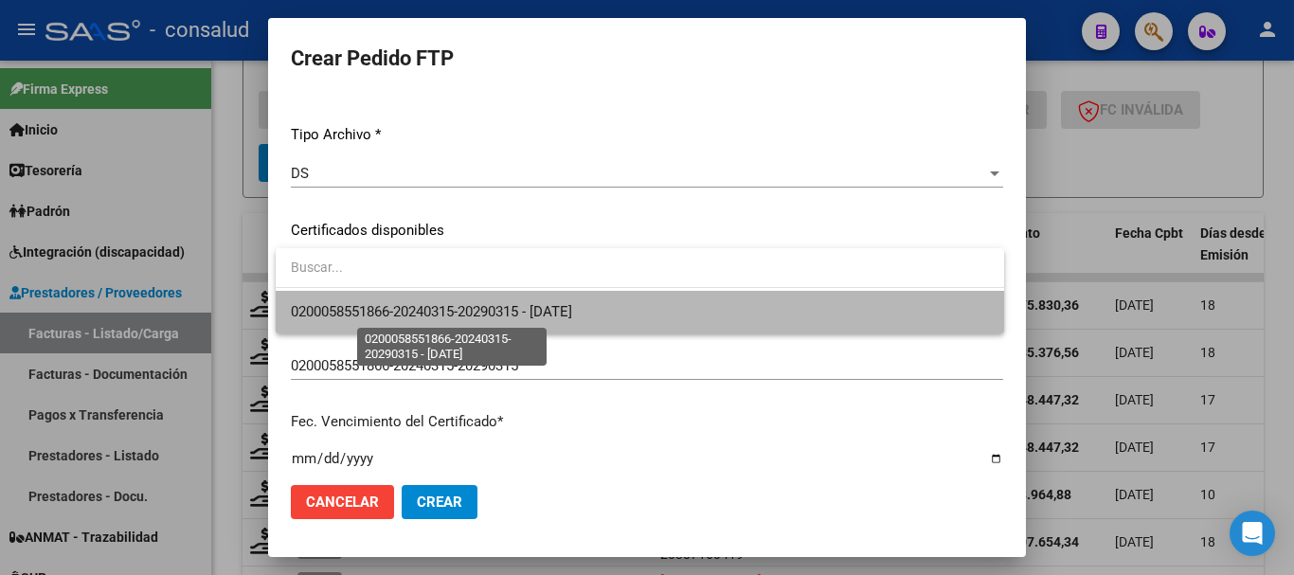
click at [503, 306] on span "0200058551866-20240315-20290315 - [DATE]" at bounding box center [431, 311] width 281 height 17
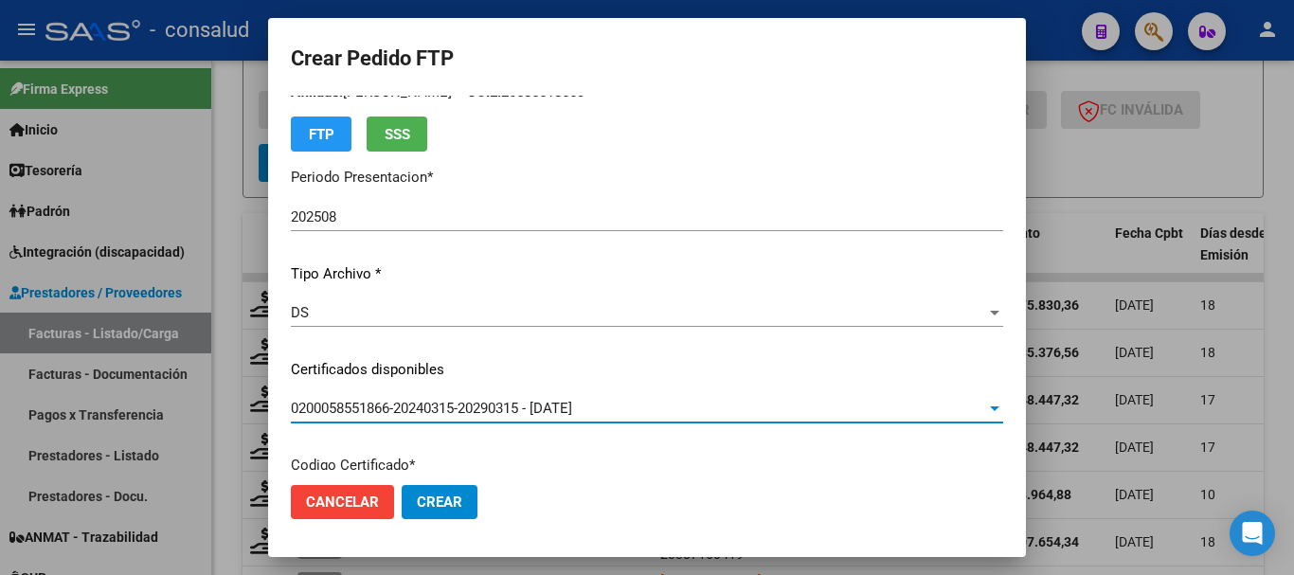
scroll to position [0, 0]
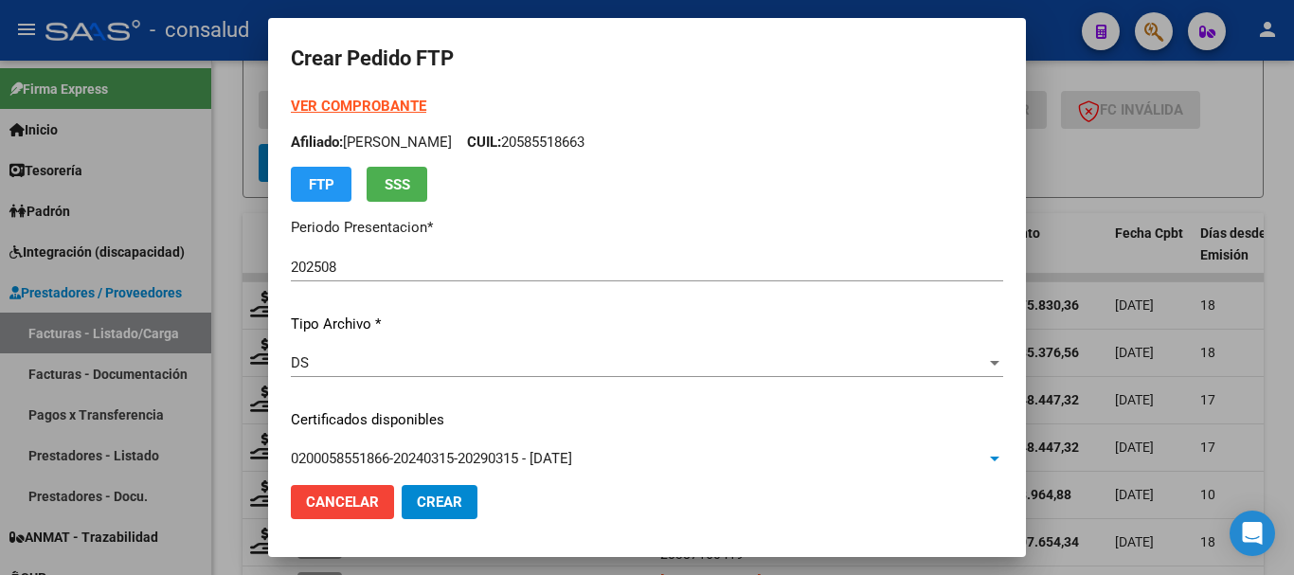
click at [408, 103] on strong "VER COMPROBANTE" at bounding box center [358, 106] width 135 height 17
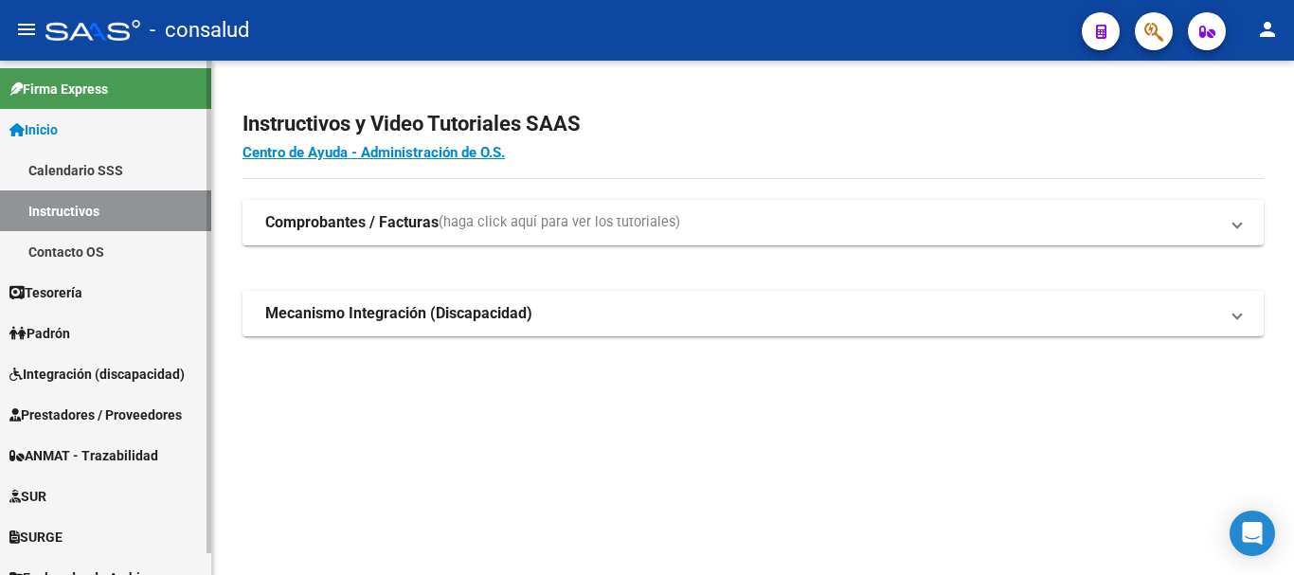
click at [124, 409] on span "Prestadores / Proveedores" at bounding box center [95, 414] width 172 height 21
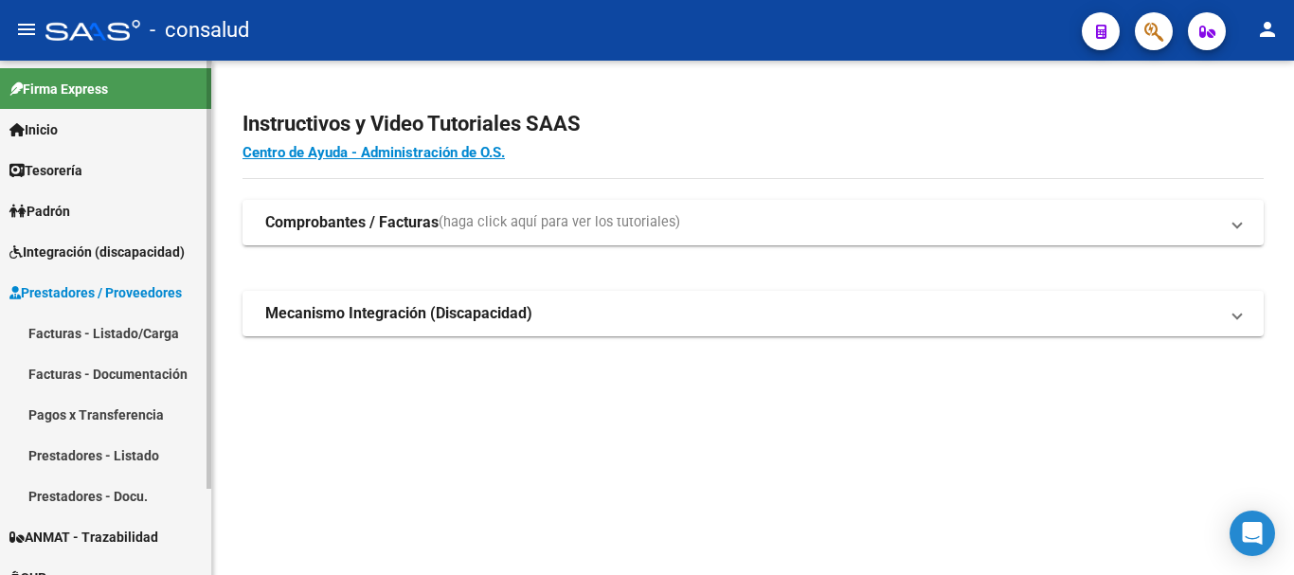
click at [123, 322] on link "Facturas - Listado/Carga" at bounding box center [105, 333] width 211 height 41
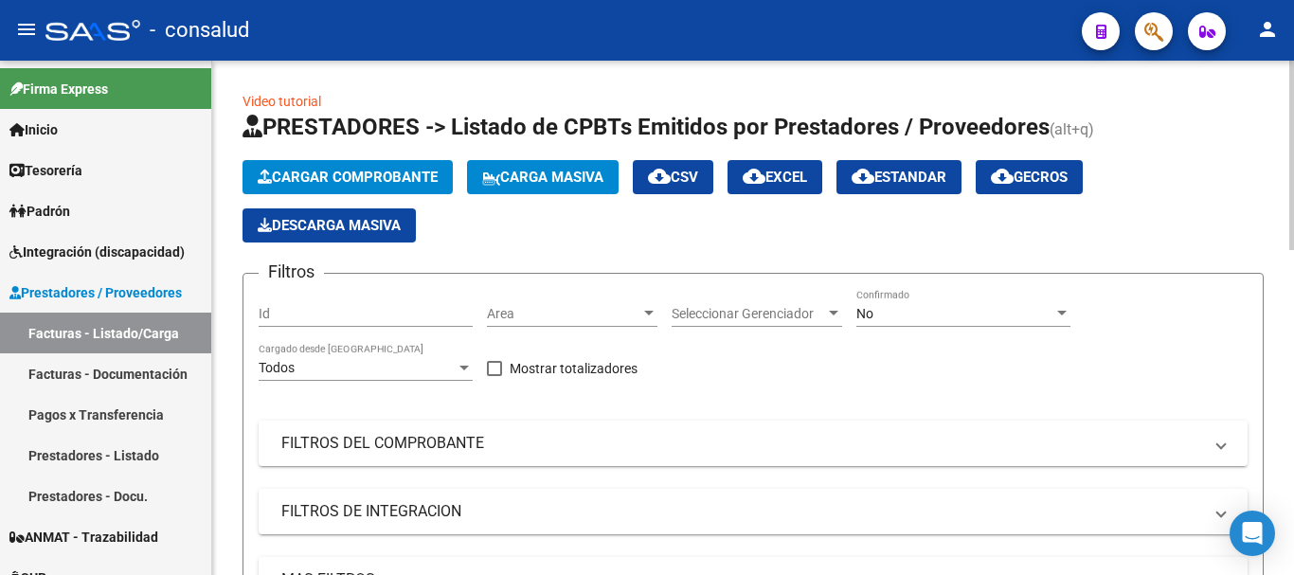
scroll to position [379, 0]
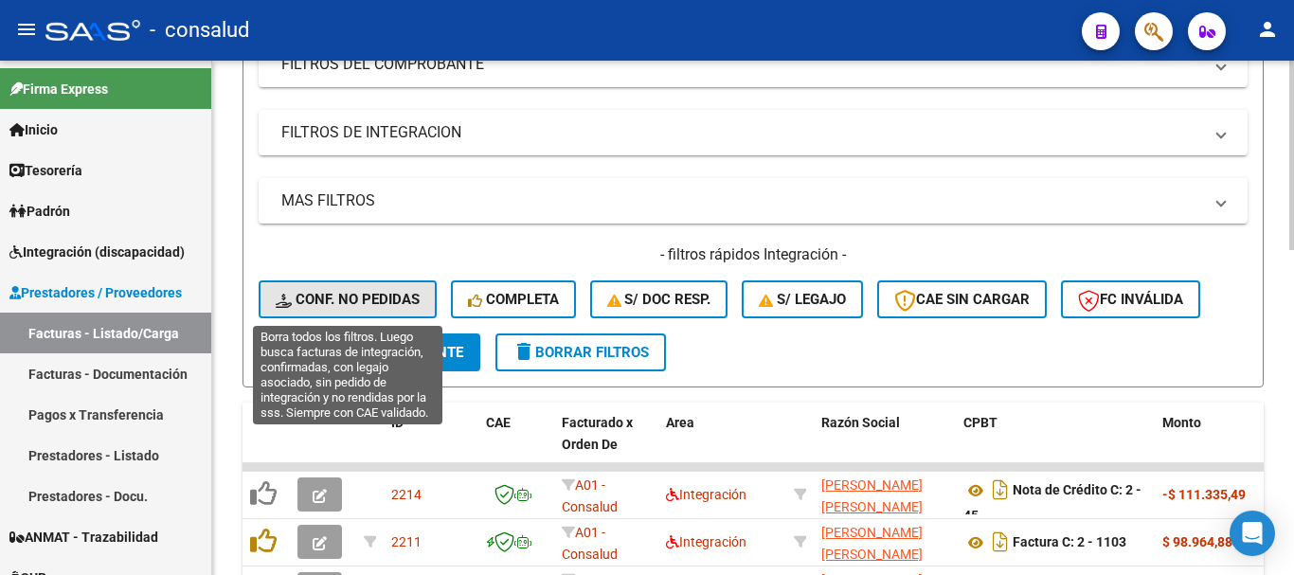
click at [361, 302] on span "Conf. no pedidas" at bounding box center [348, 299] width 144 height 17
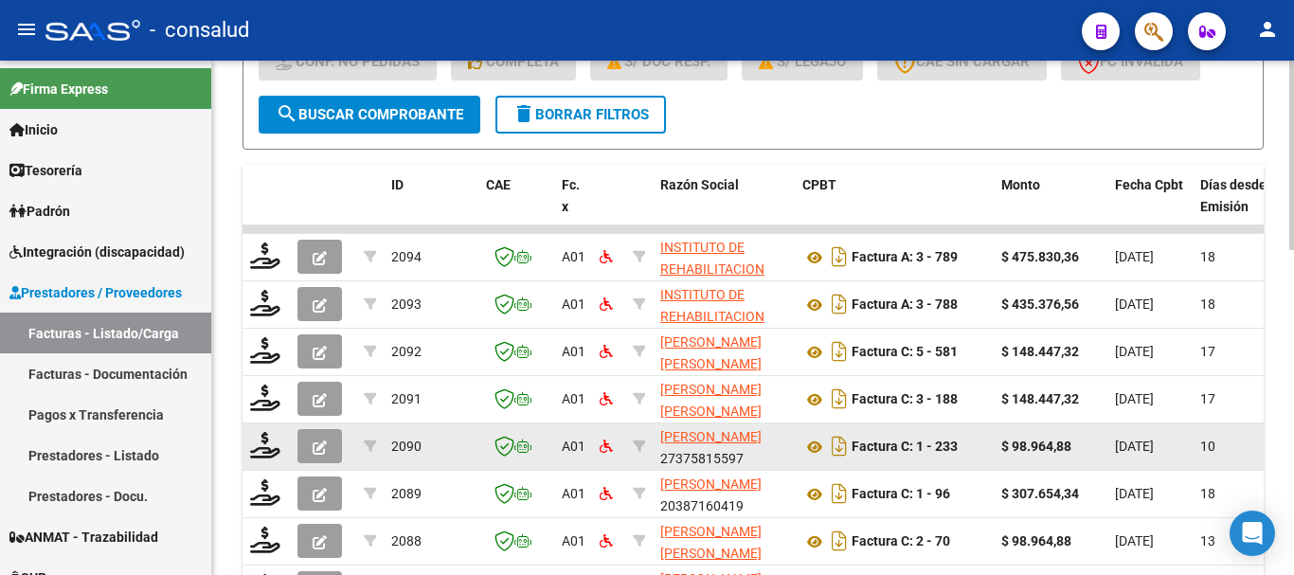
scroll to position [663, 0]
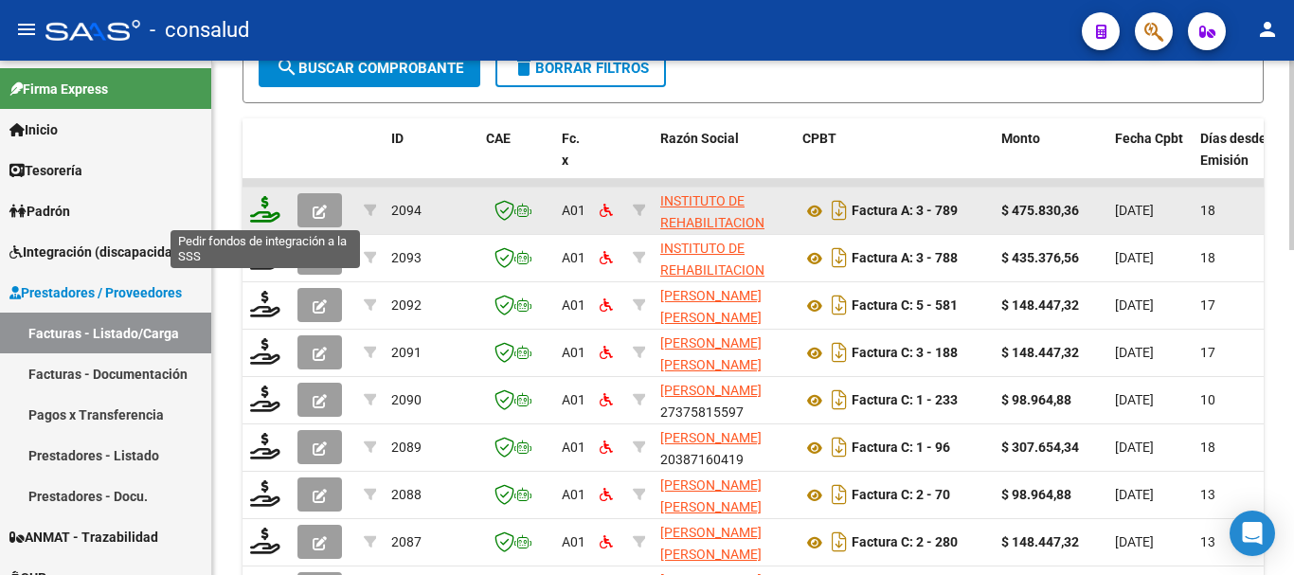
click at [253, 216] on icon at bounding box center [265, 209] width 30 height 27
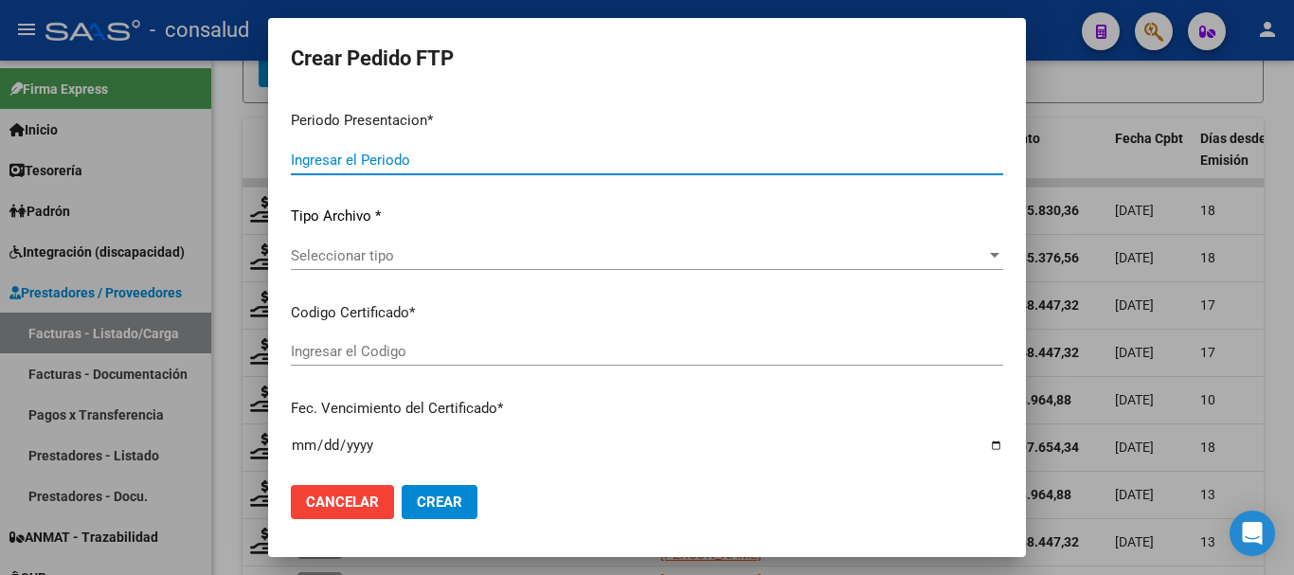
type input "202508"
type input "$ 475.830,36"
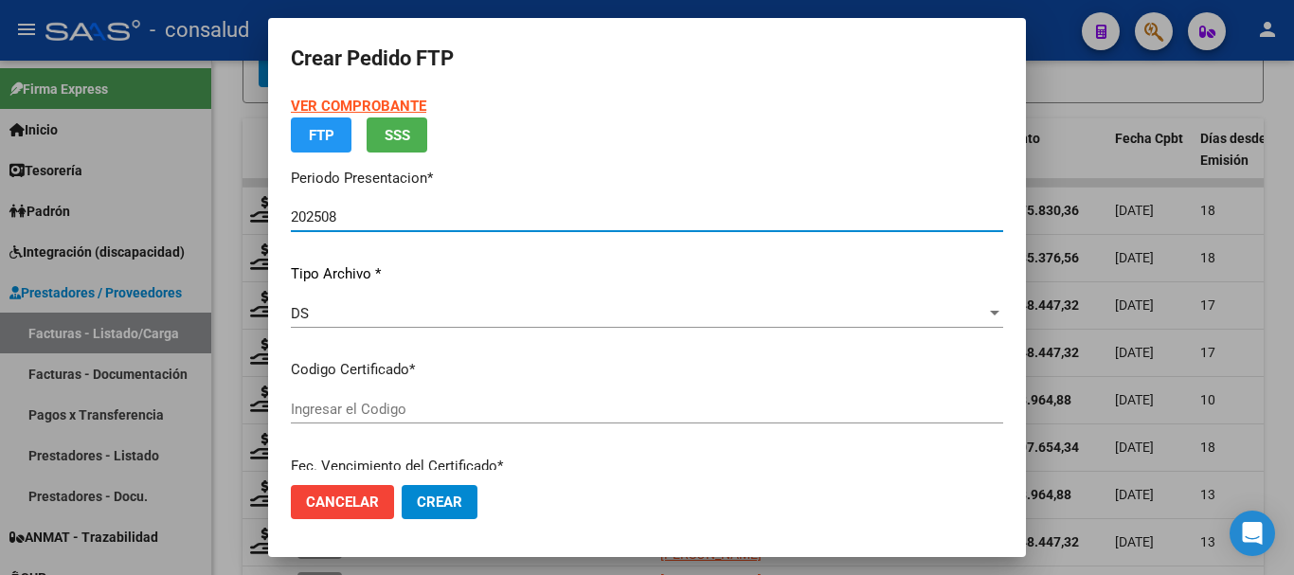
type input "0200058551866-20240315-20290315"
type input "[DATE]"
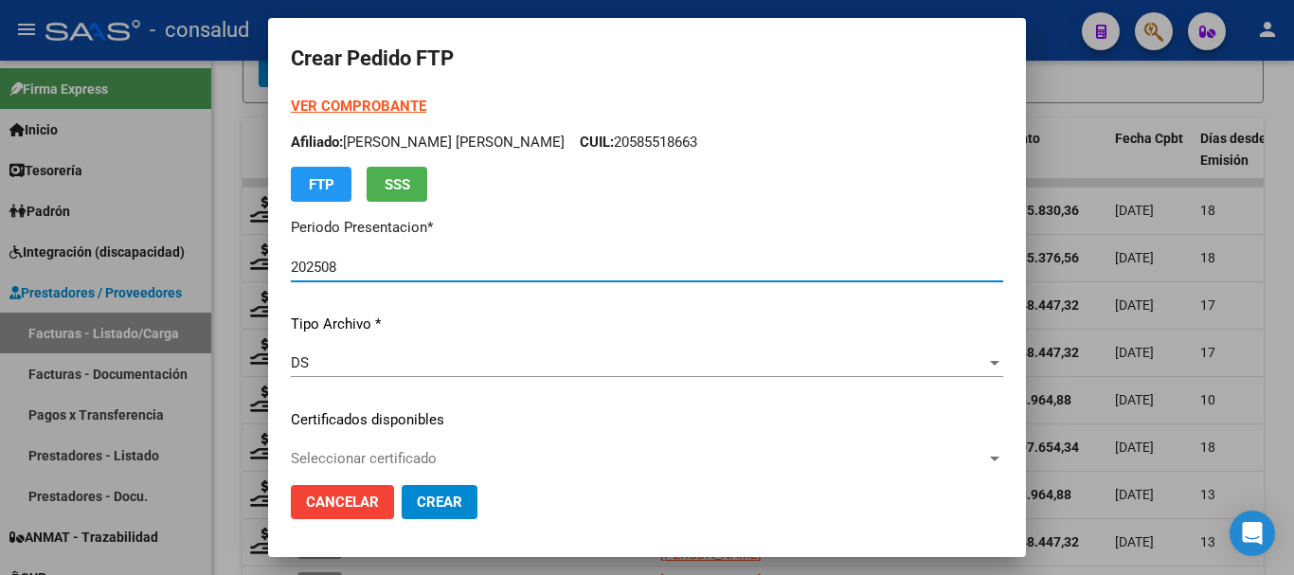
scroll to position [284, 0]
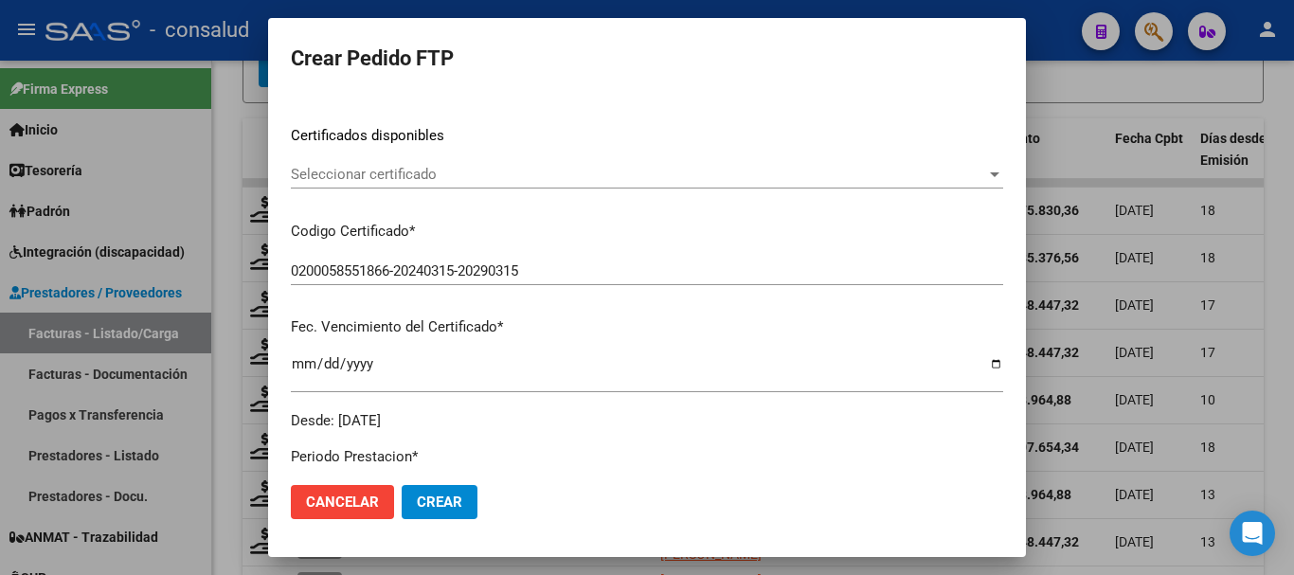
click at [452, 167] on span "Seleccionar certificado" at bounding box center [638, 174] width 695 height 17
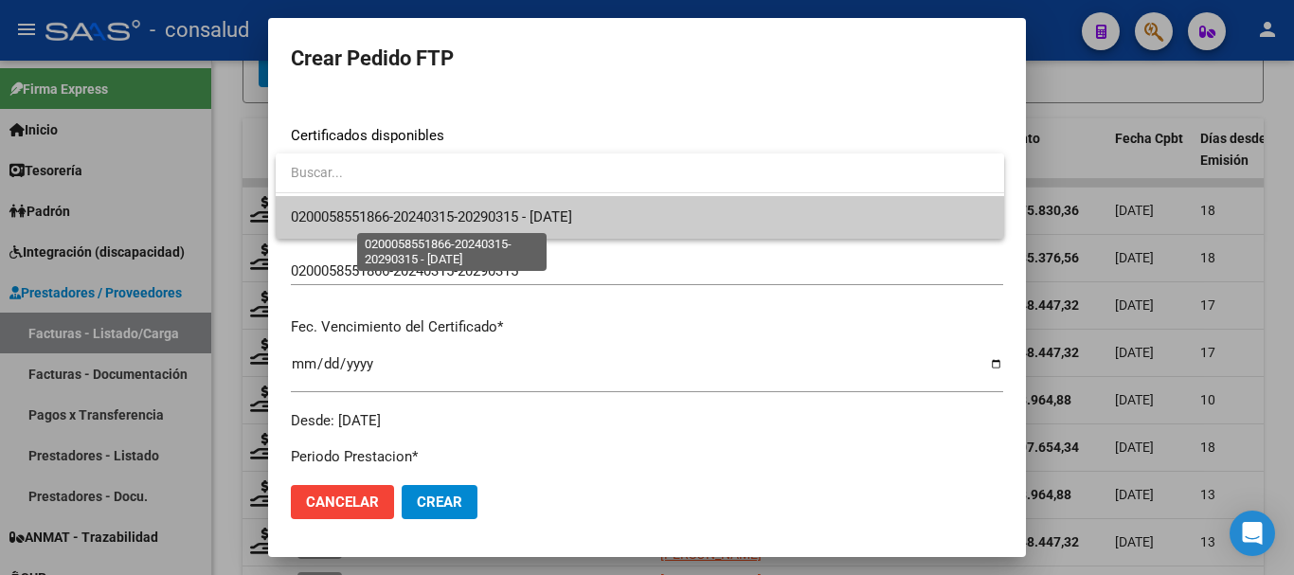
click at [487, 210] on span "0200058551866-20240315-20290315 - [DATE]" at bounding box center [431, 216] width 281 height 17
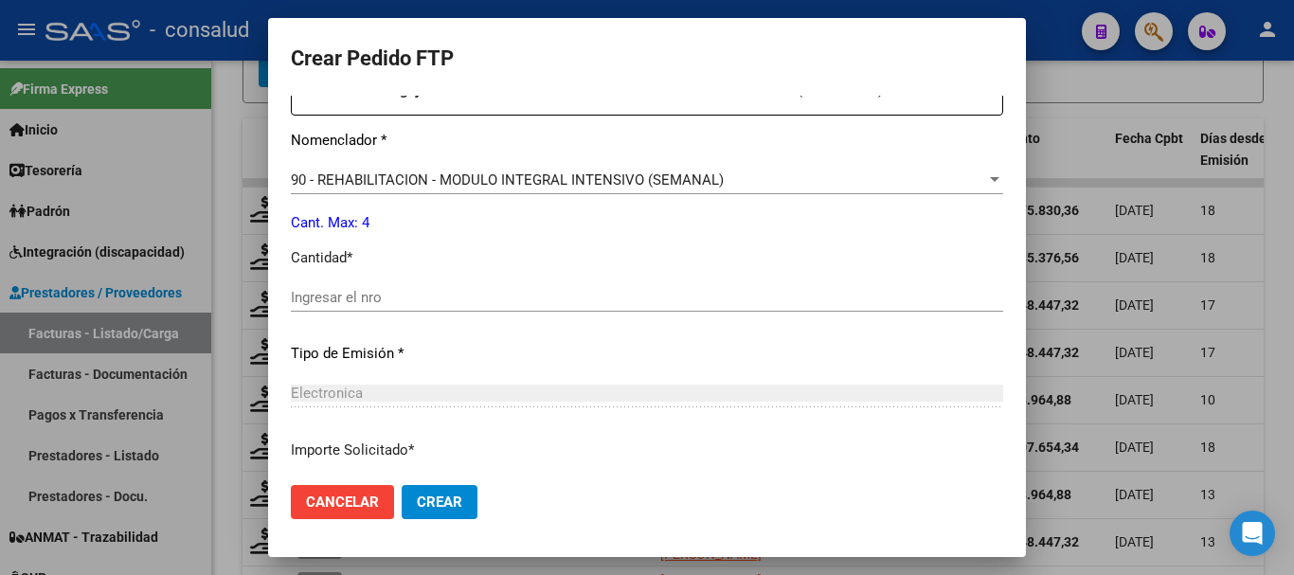
scroll to position [705, 0]
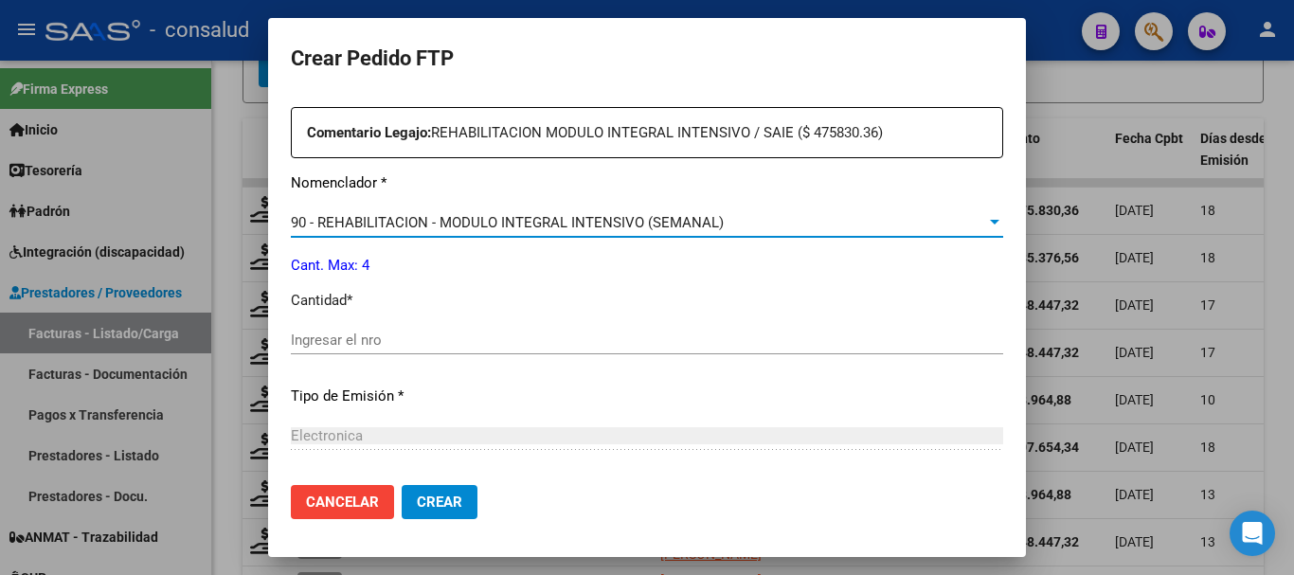
click at [534, 227] on span "90 - REHABILITACION - MODULO INTEGRAL INTENSIVO (SEMANAL)" at bounding box center [507, 222] width 433 height 17
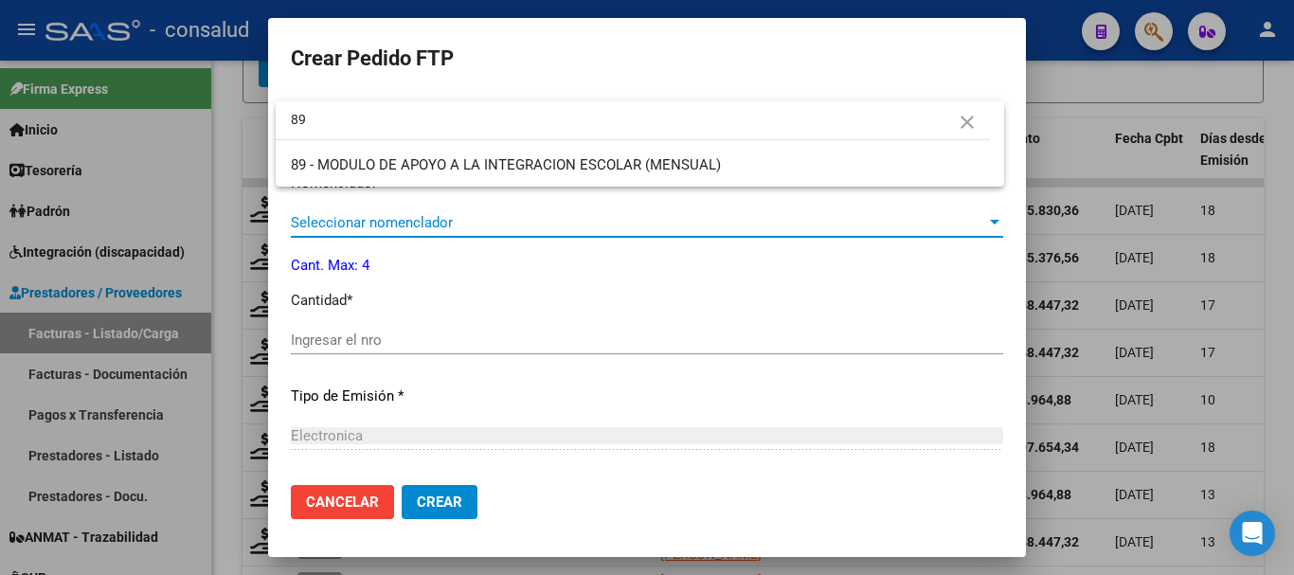
scroll to position [0, 0]
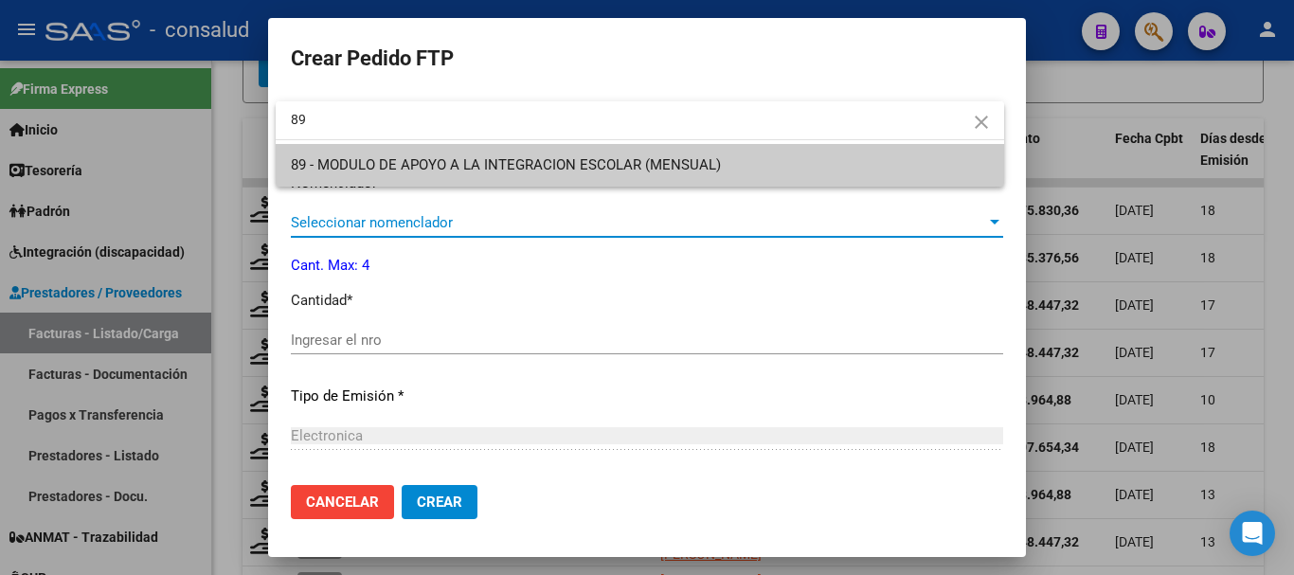
type input "89"
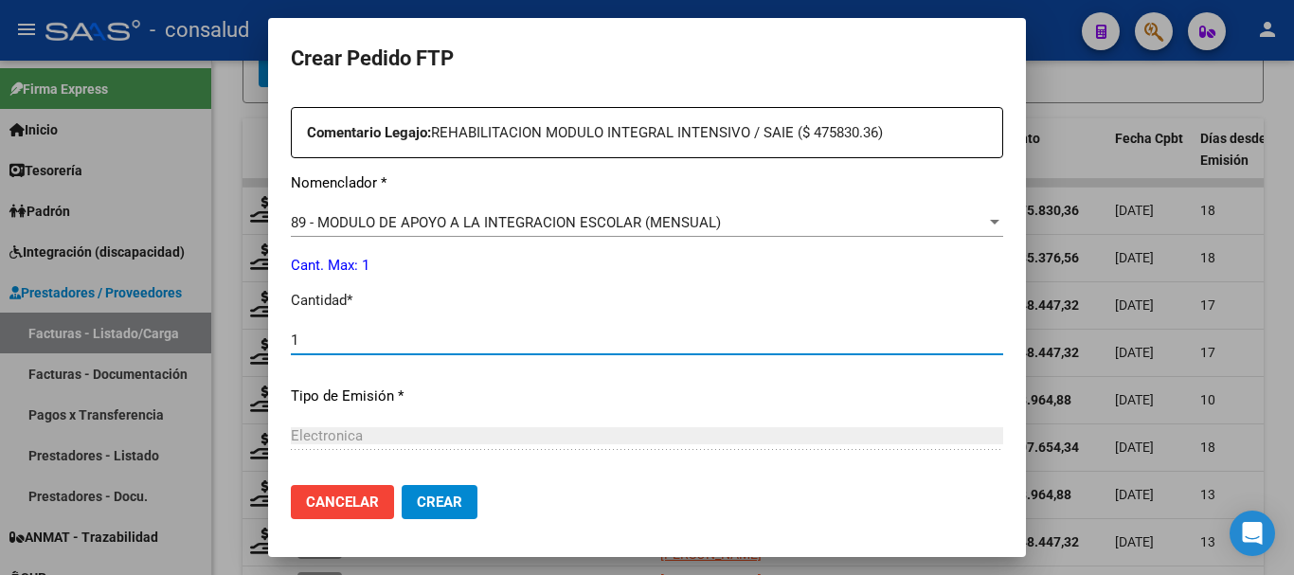
type input "1"
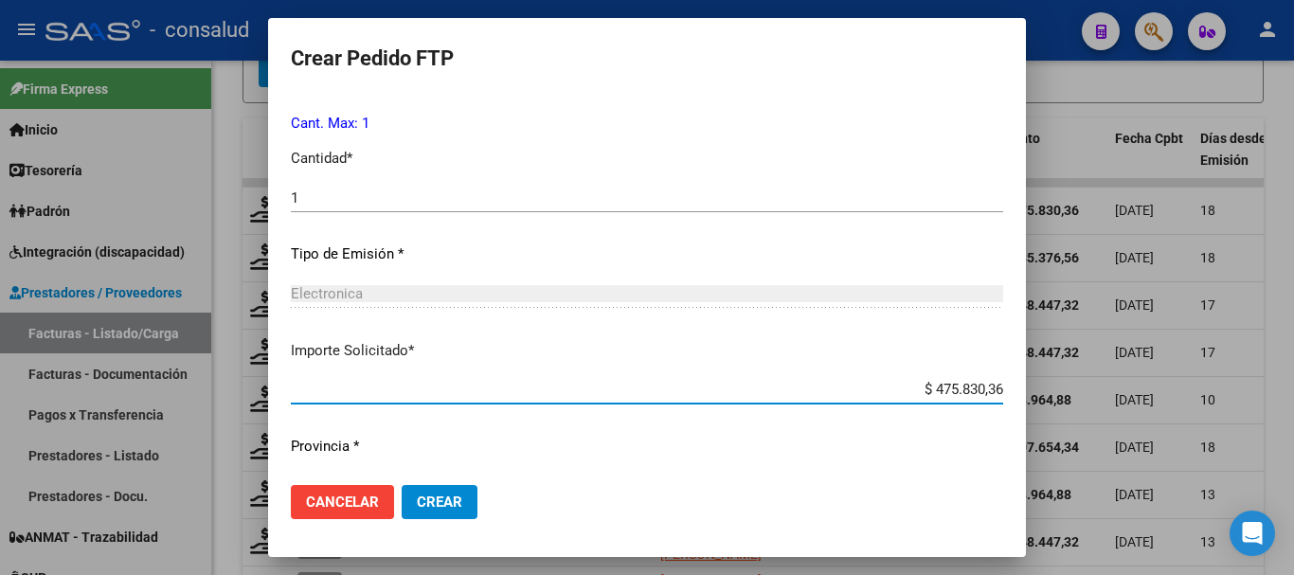
scroll to position [894, 0]
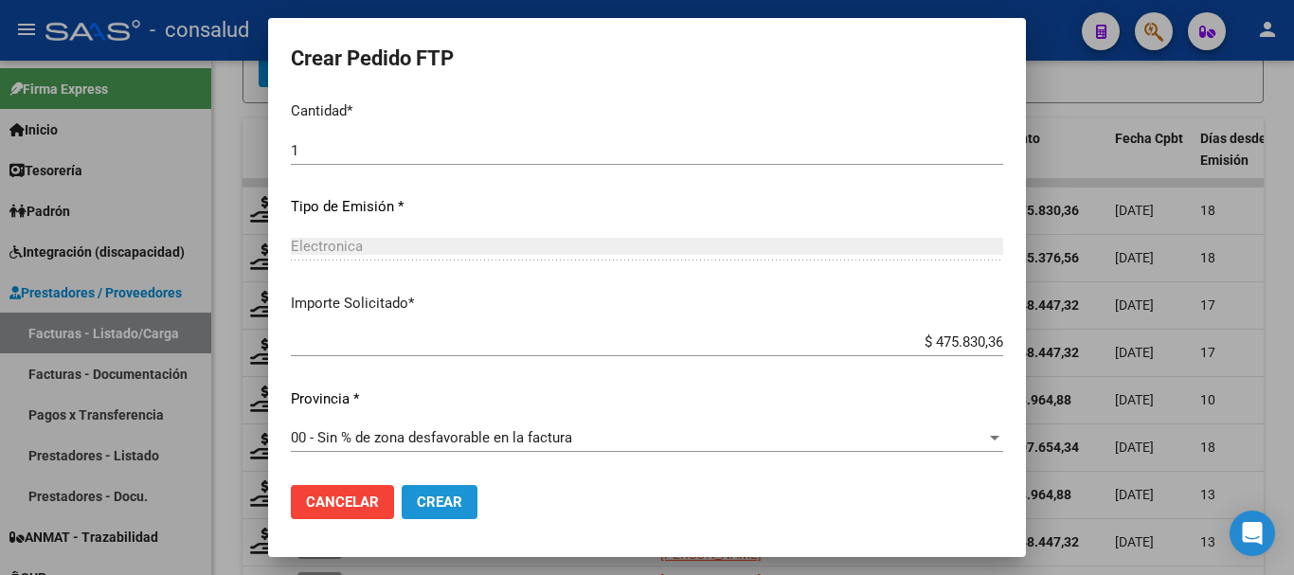
click at [458, 514] on button "Crear" at bounding box center [440, 502] width 76 height 34
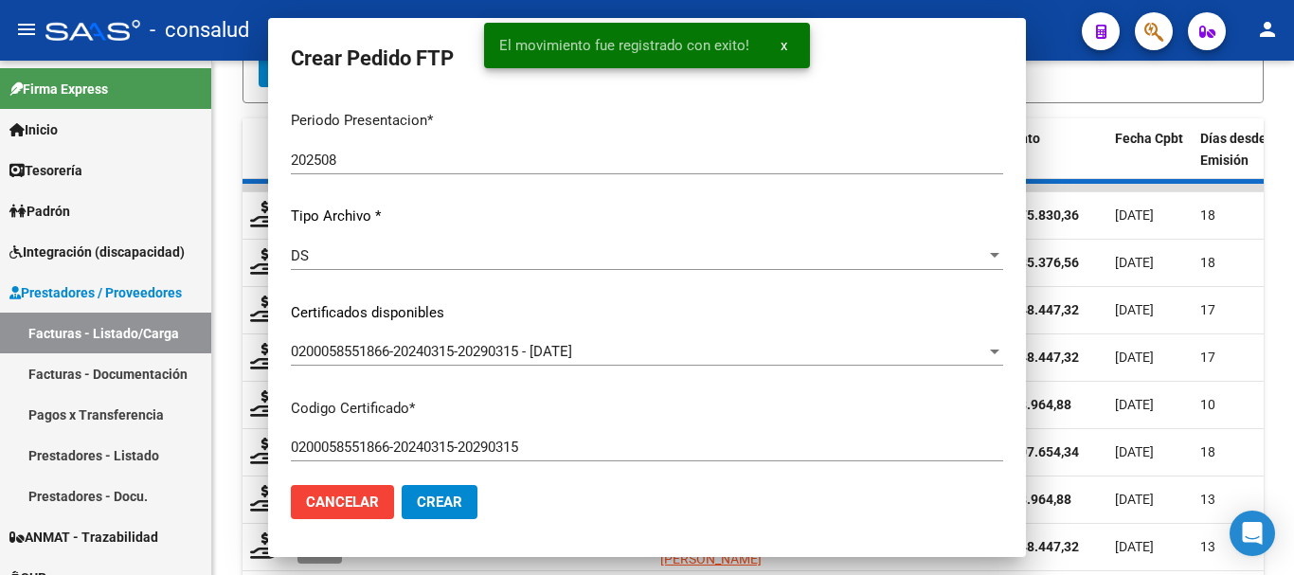
scroll to position [665, 0]
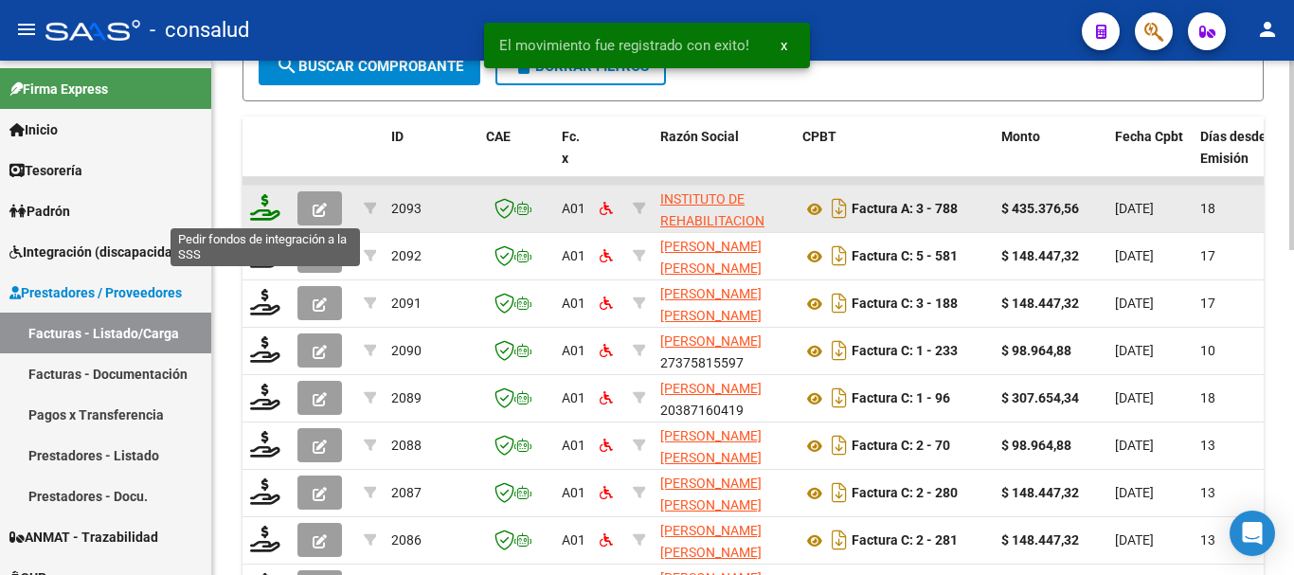
click at [274, 211] on icon at bounding box center [265, 207] width 30 height 27
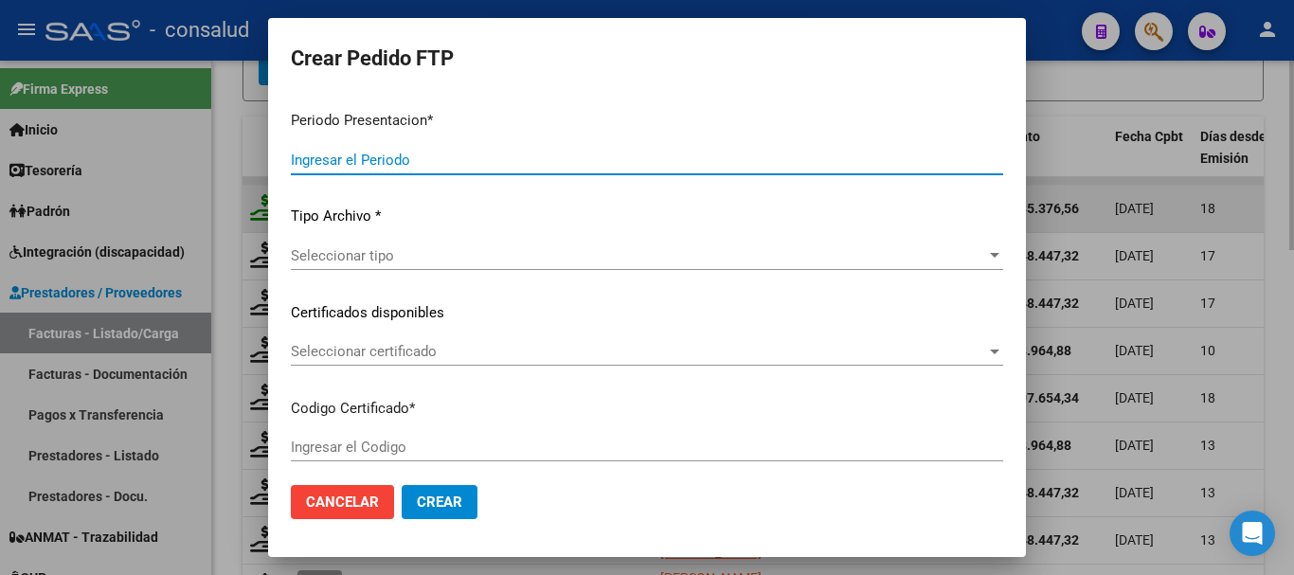
type input "202508"
type input "$ 435.376,56"
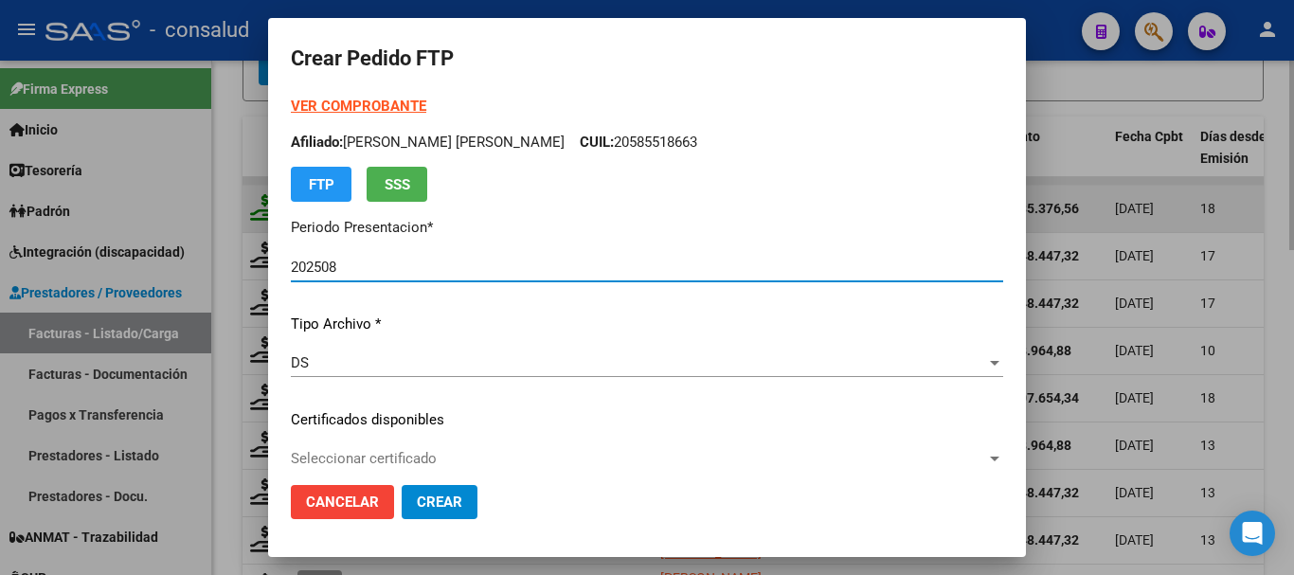
type input "0200058551866-20240315-20290315"
type input "[DATE]"
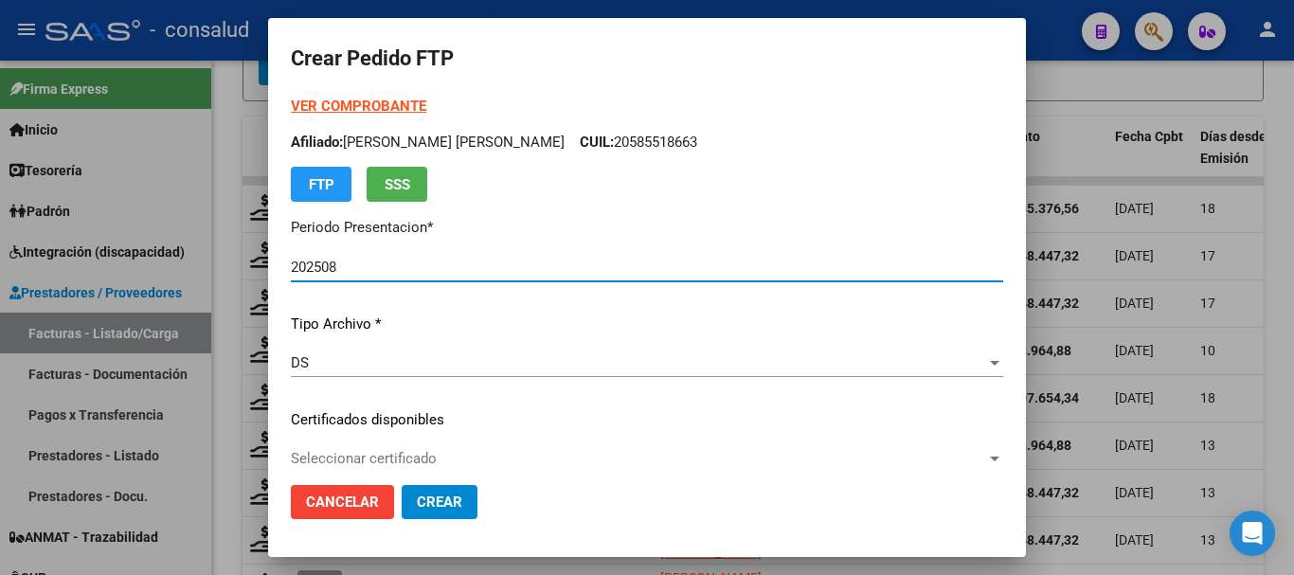
scroll to position [95, 0]
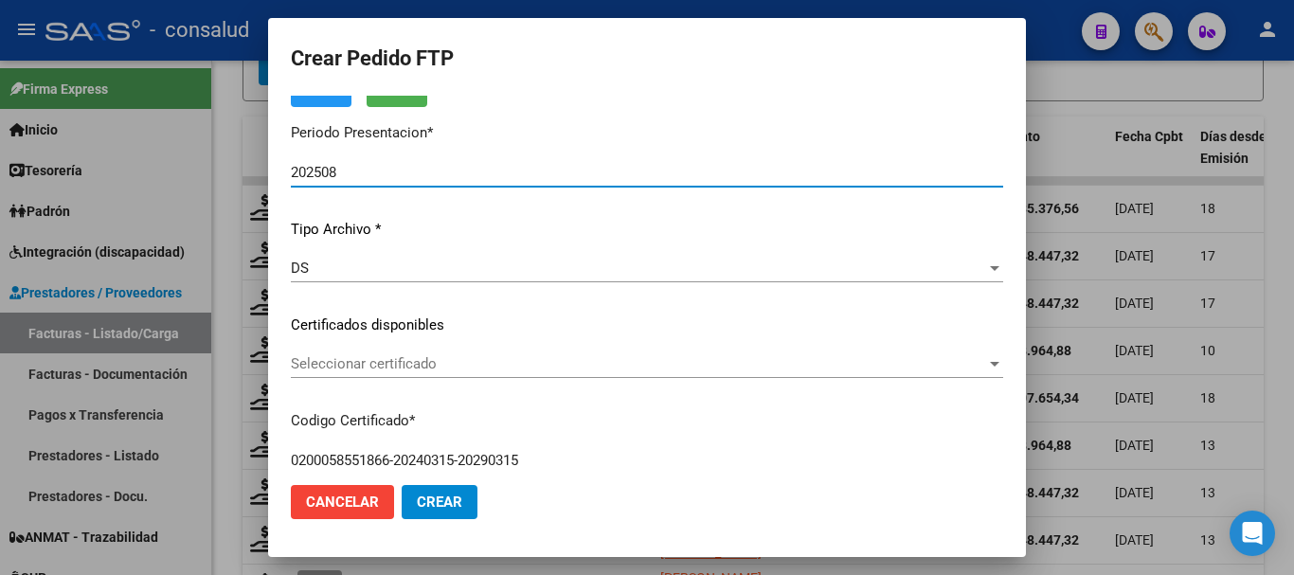
click at [575, 367] on span "Seleccionar certificado" at bounding box center [638, 363] width 695 height 17
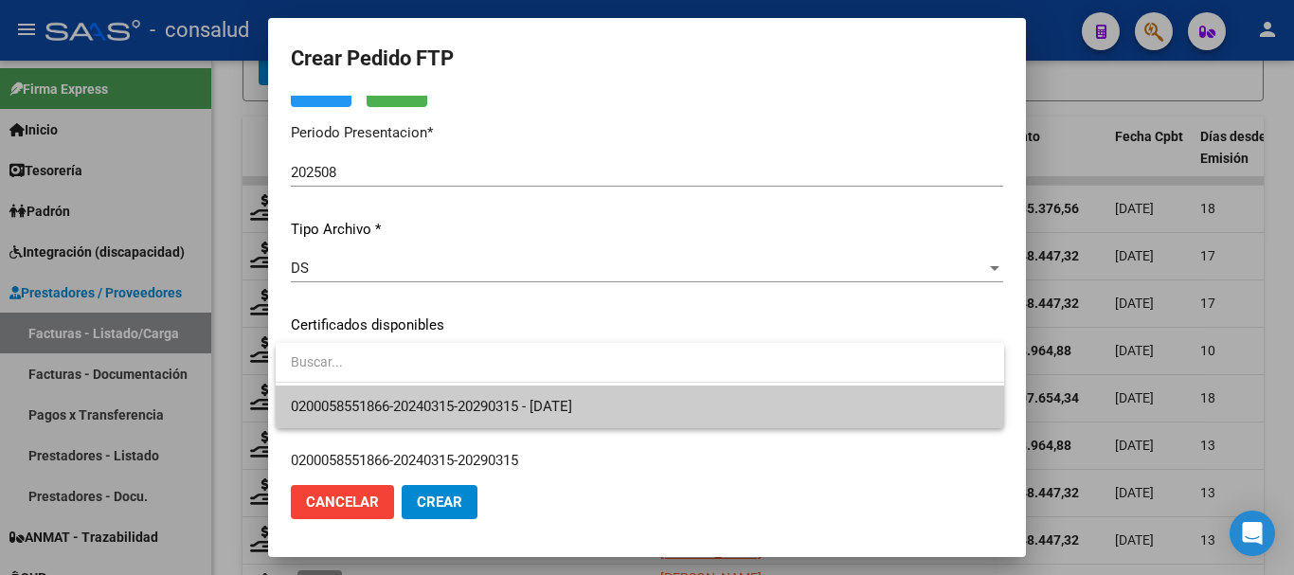
click at [615, 404] on span "0200058551866-20240315-20290315 - [DATE]" at bounding box center [640, 407] width 698 height 43
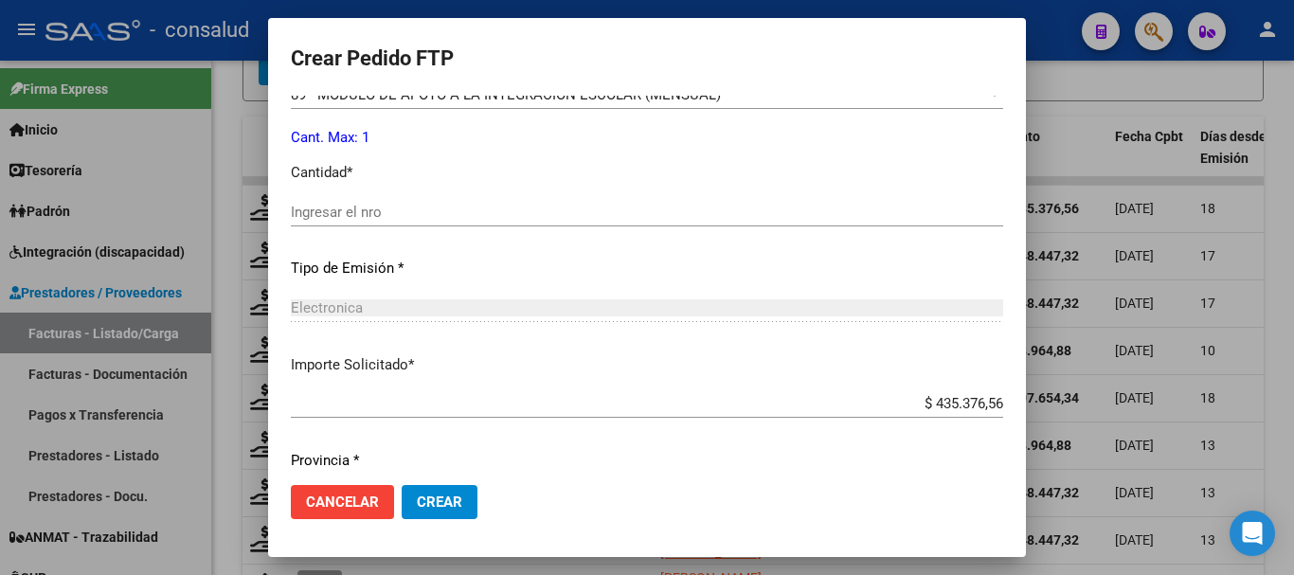
scroll to position [800, 0]
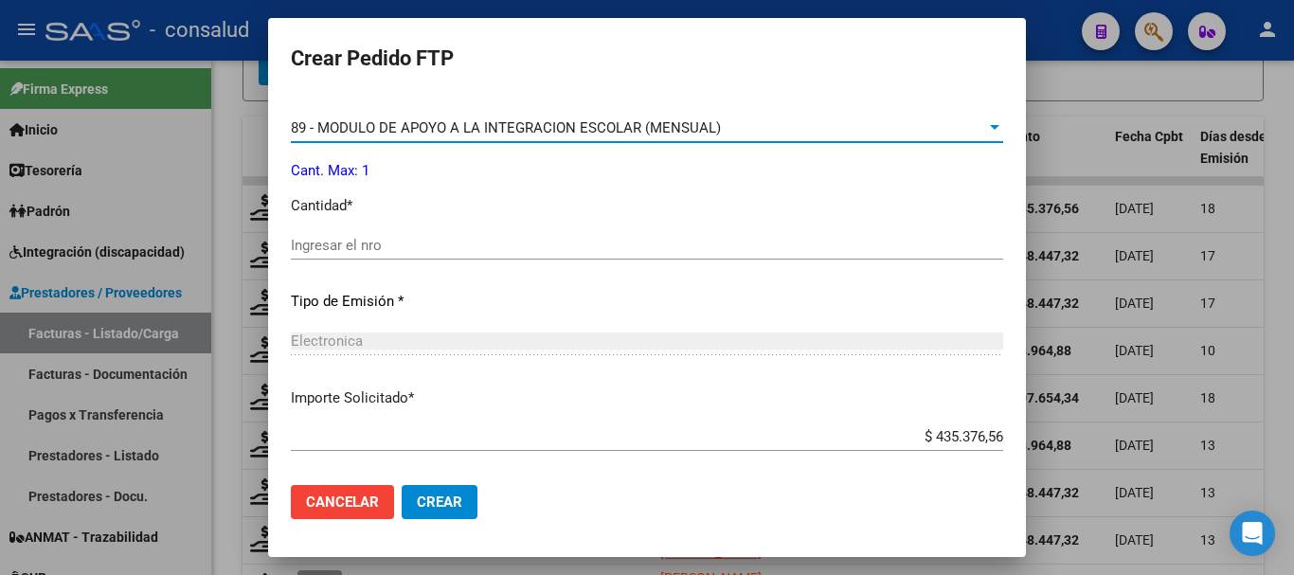
click at [375, 121] on span "89 - MODULO DE APOYO A LA INTEGRACION ESCOLAR (MENSUAL)" at bounding box center [506, 127] width 430 height 17
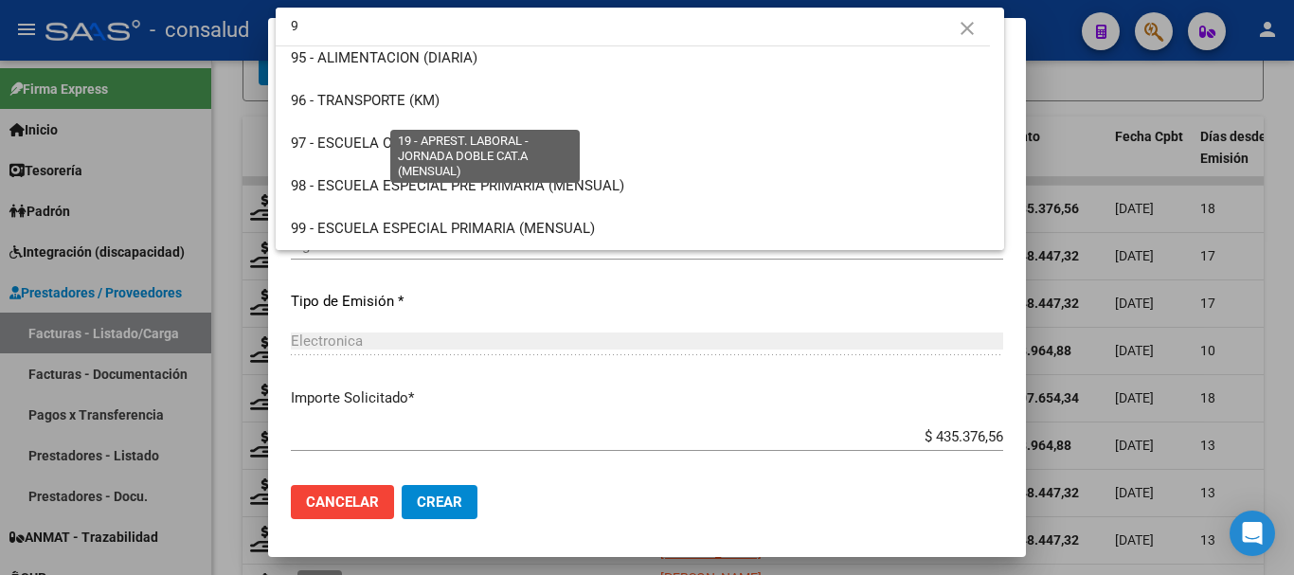
scroll to position [0, 0]
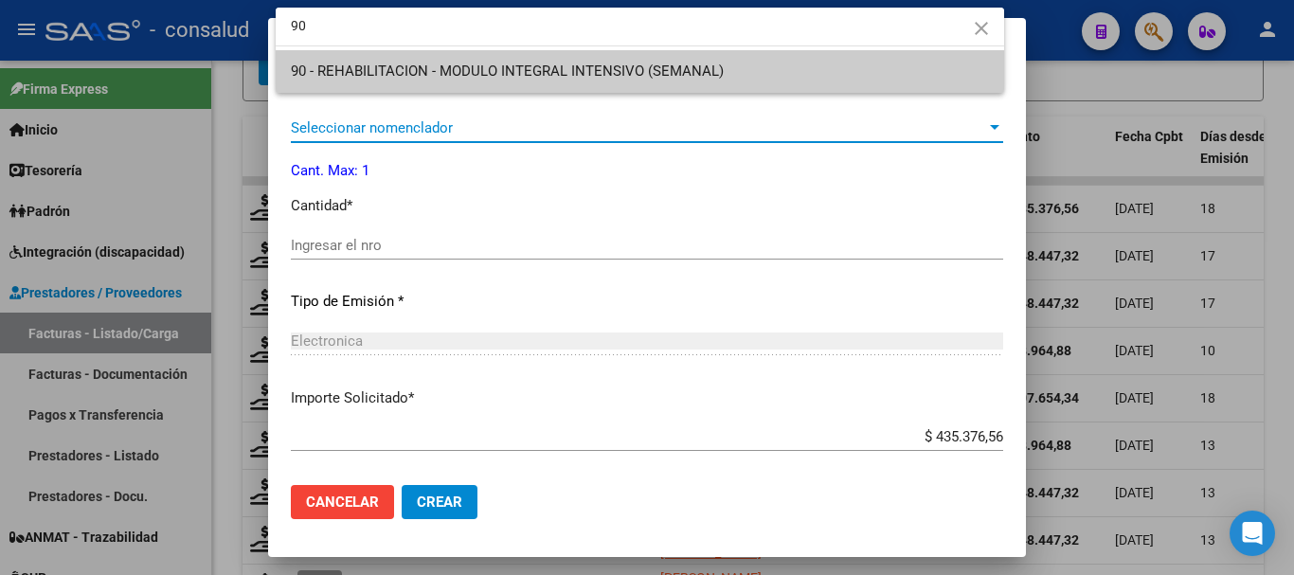
type input "90"
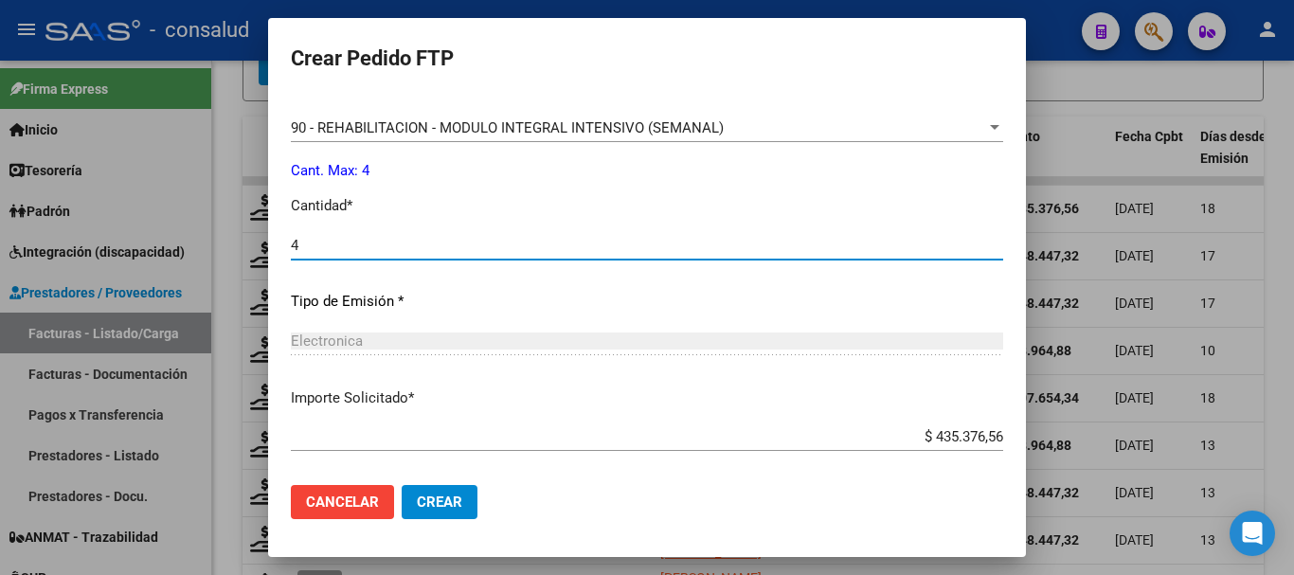
type input "4"
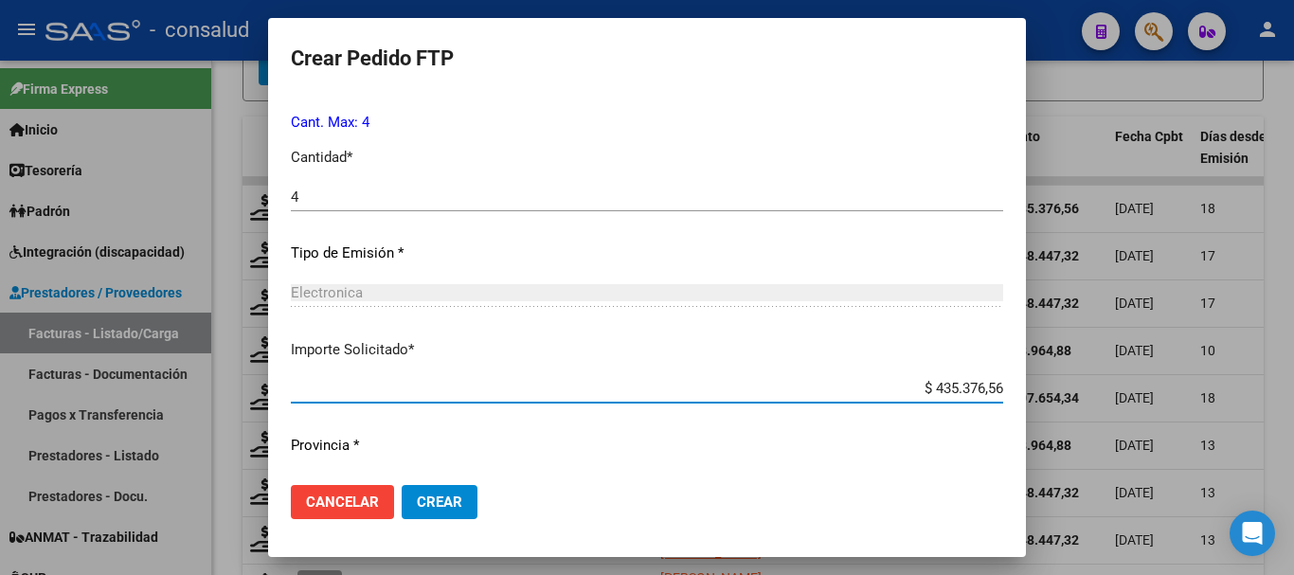
scroll to position [894, 0]
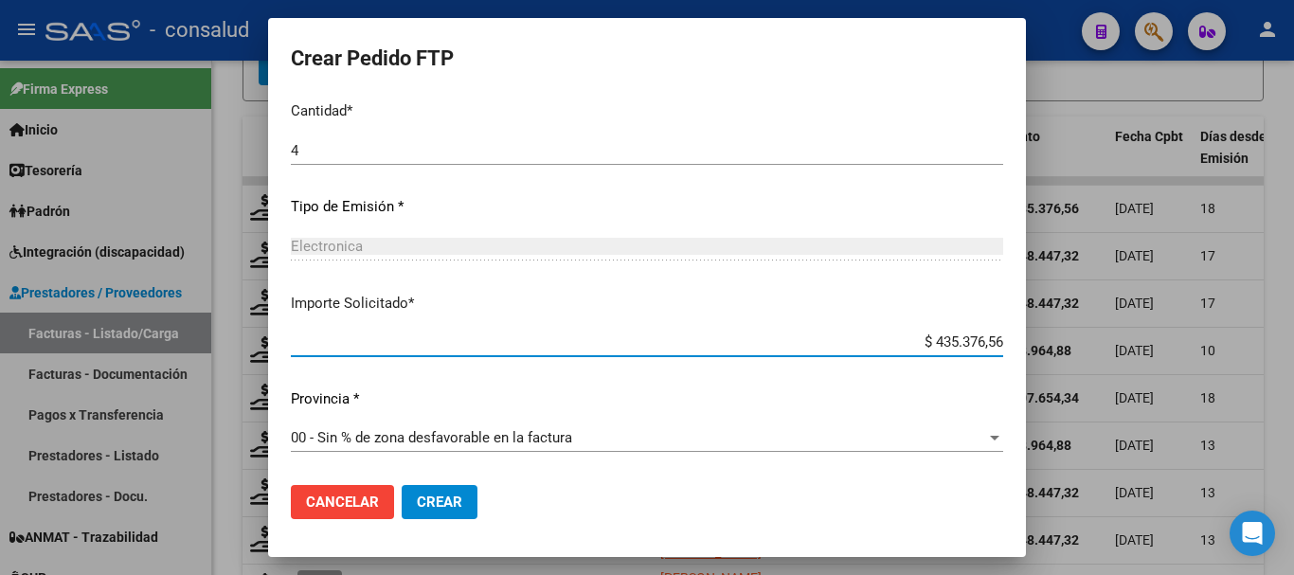
click at [424, 497] on span "Crear" at bounding box center [439, 502] width 45 height 17
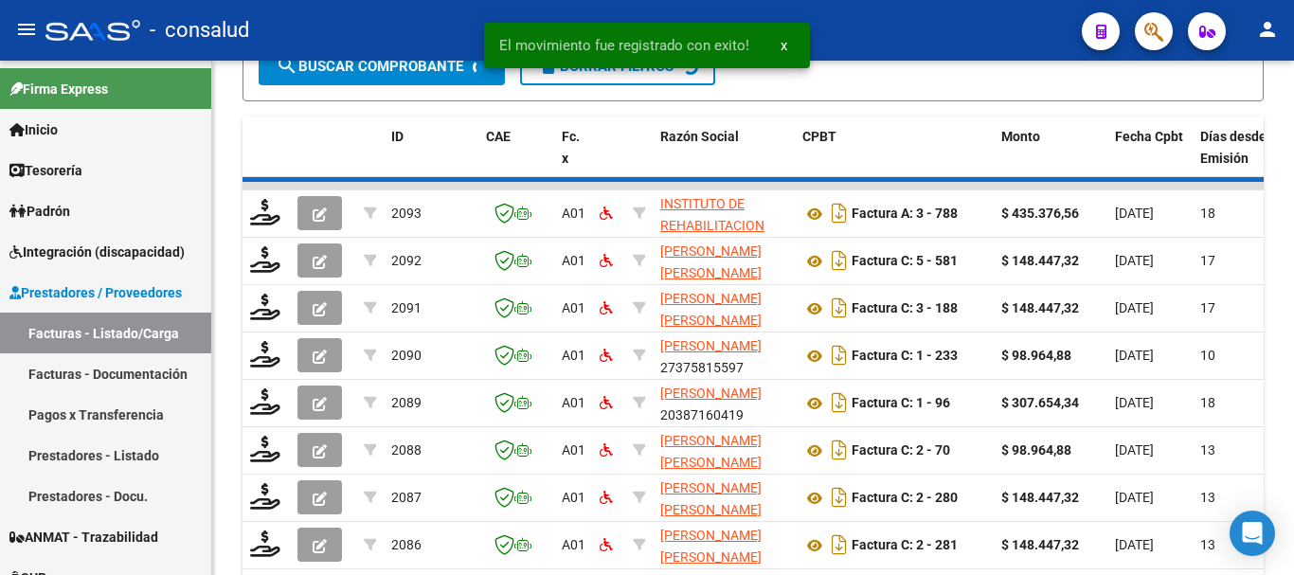
scroll to position [667, 0]
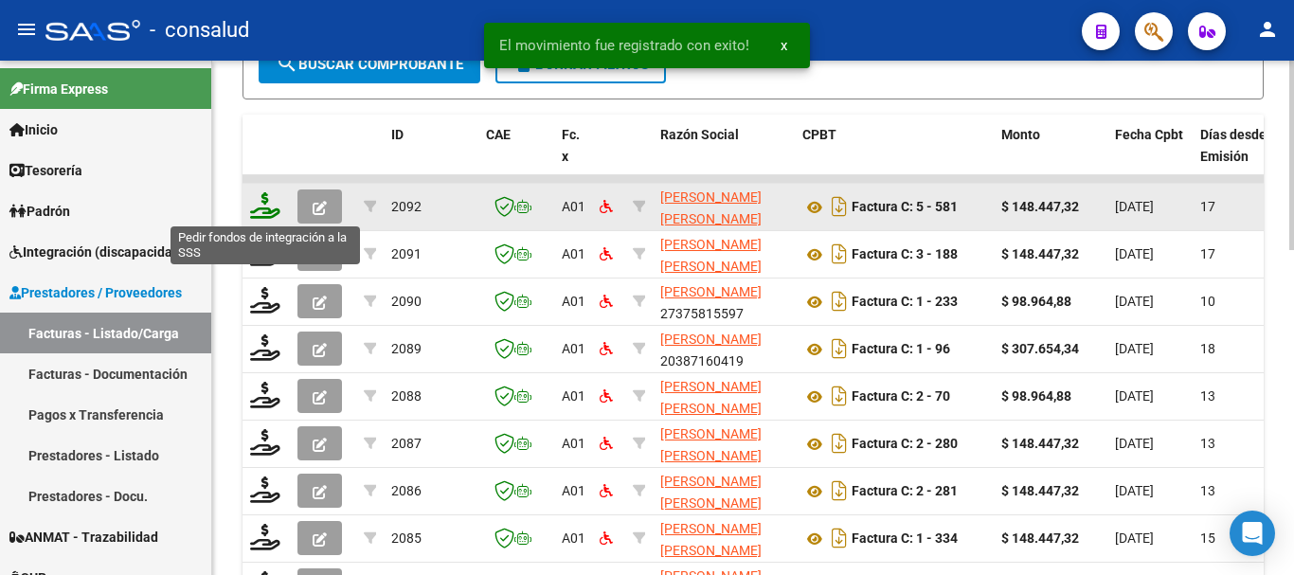
click at [269, 209] on icon at bounding box center [265, 205] width 30 height 27
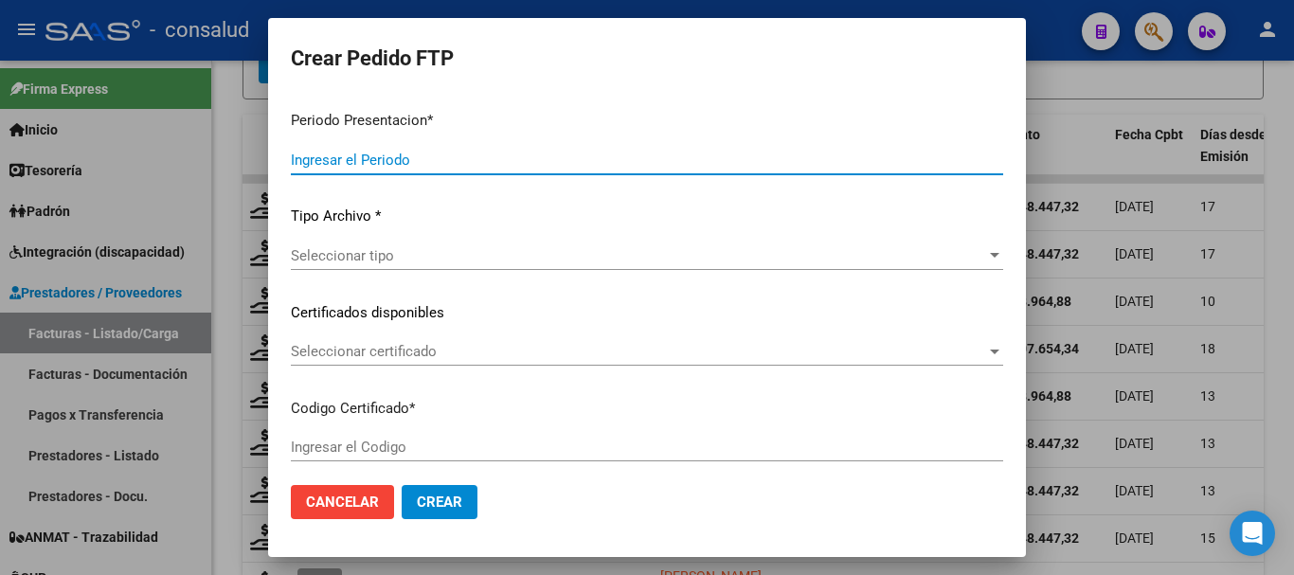
type input "202508"
type input "$ 148.447,32"
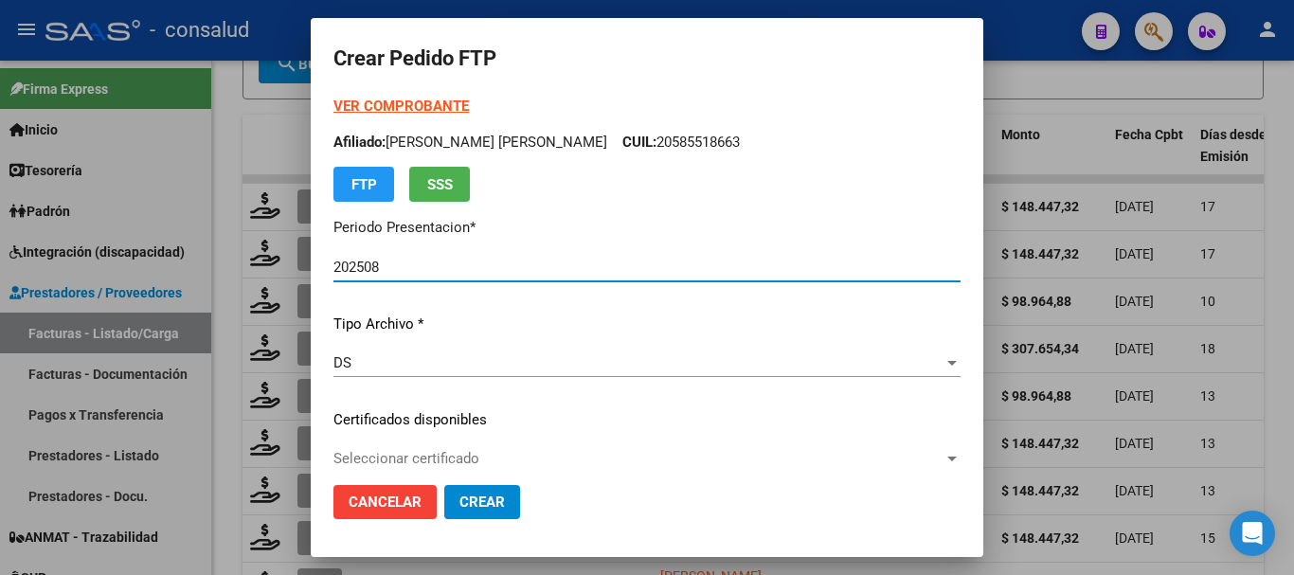
type input "0200052305048-20250424-20260424"
type input "2026-04-24"
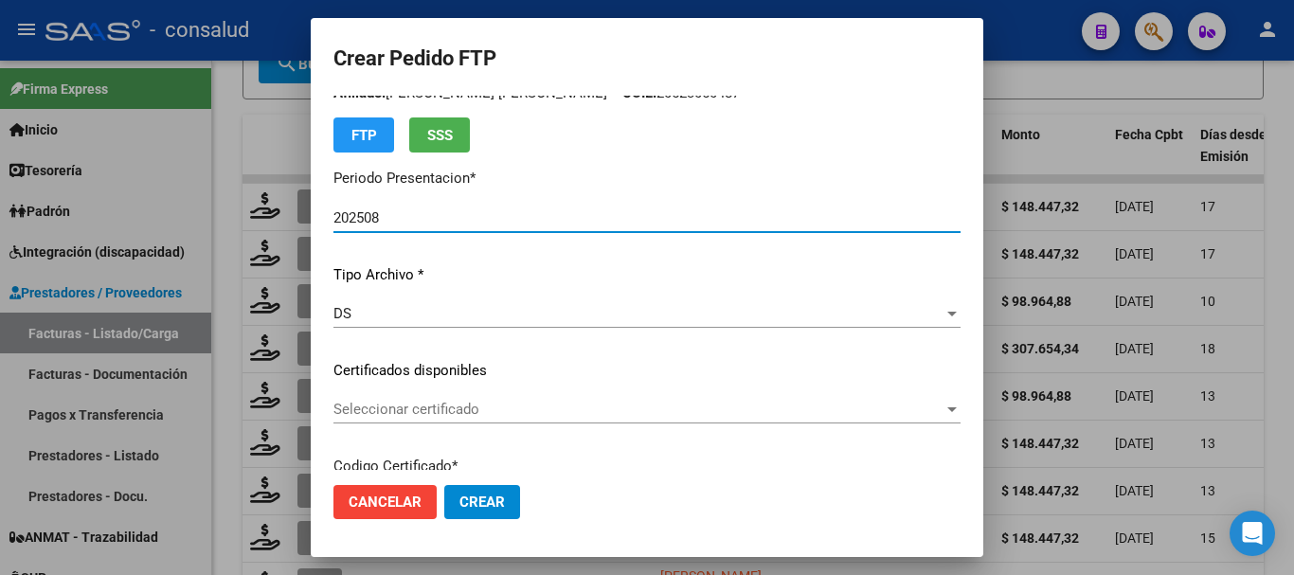
scroll to position [189, 0]
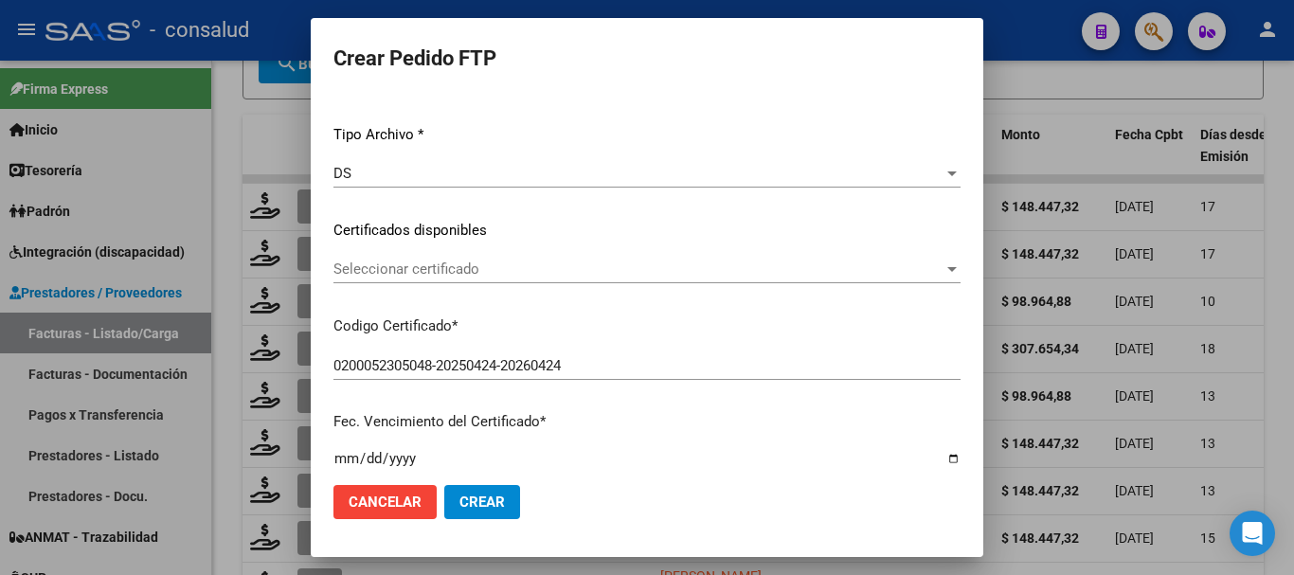
click at [564, 275] on span "Seleccionar certificado" at bounding box center [638, 269] width 610 height 17
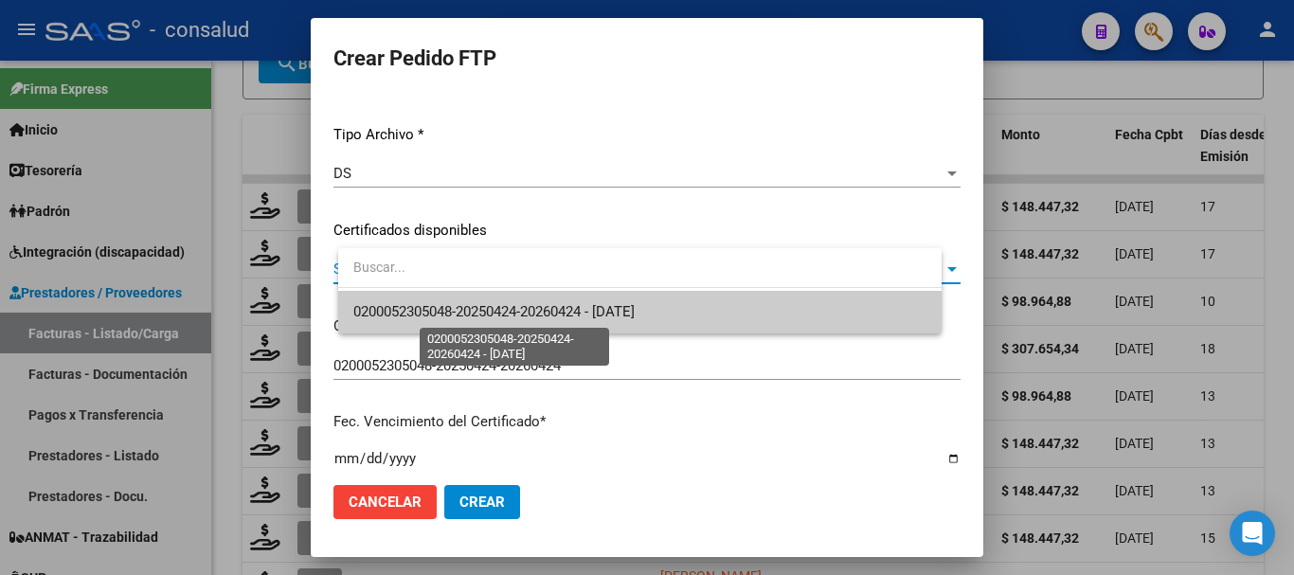
click at [577, 316] on span "0200052305048-20250424-20260424 - 2026-04-24" at bounding box center [493, 311] width 281 height 17
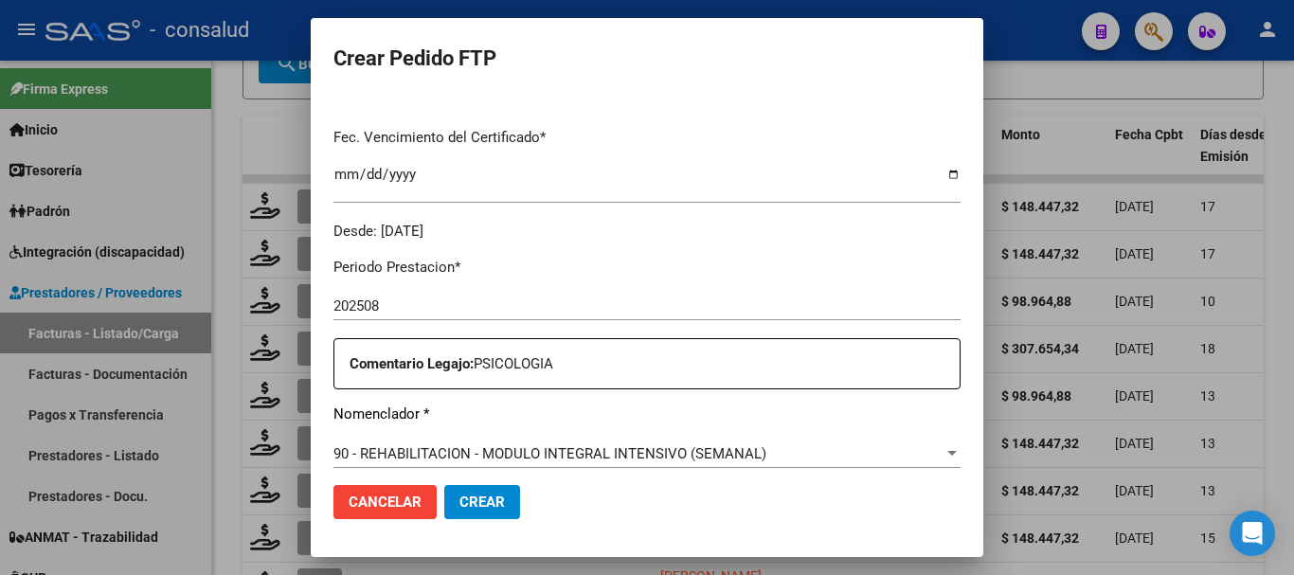
scroll to position [663, 0]
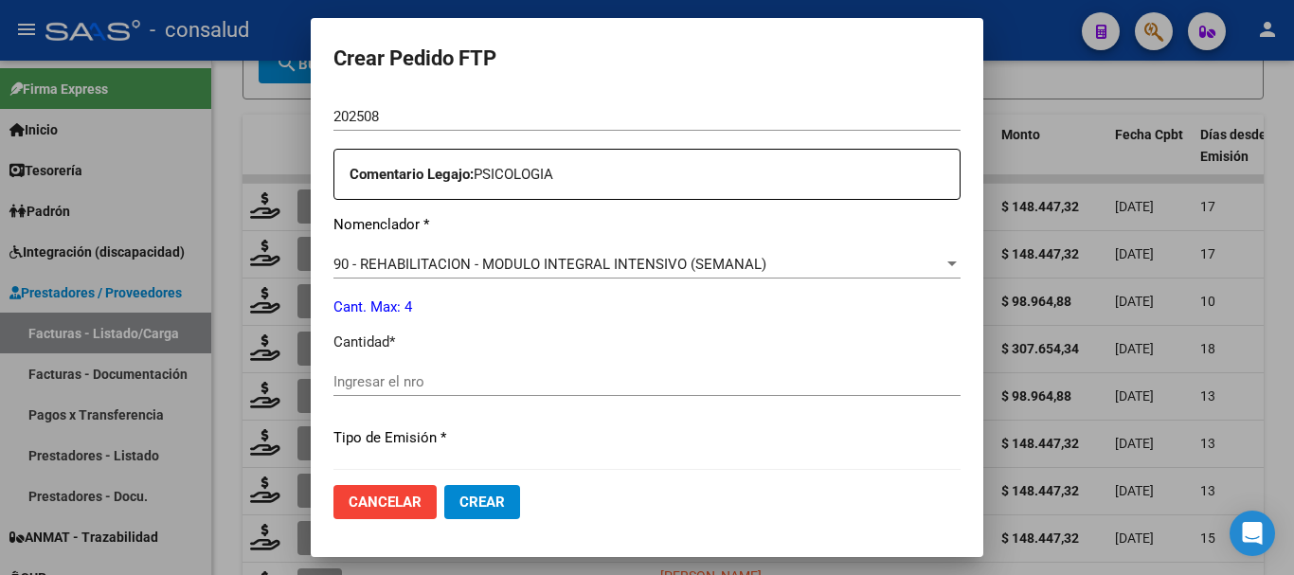
click at [559, 374] on input "Ingresar el nro" at bounding box center [646, 381] width 627 height 17
type input "4"
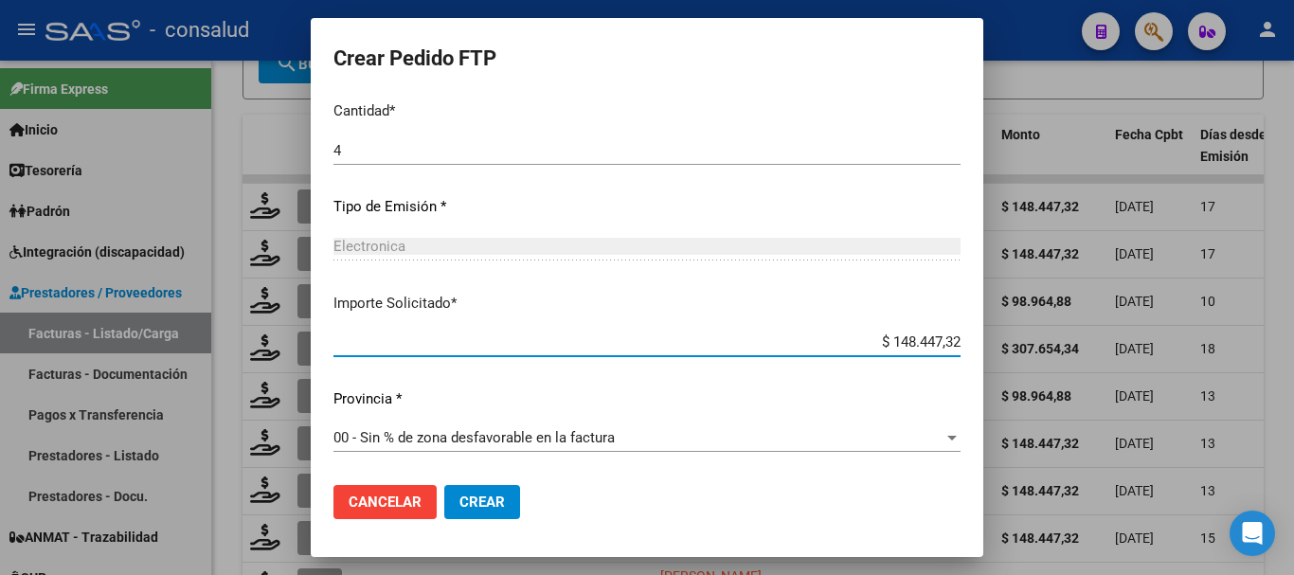
click at [505, 501] on span "Crear" at bounding box center [481, 502] width 45 height 17
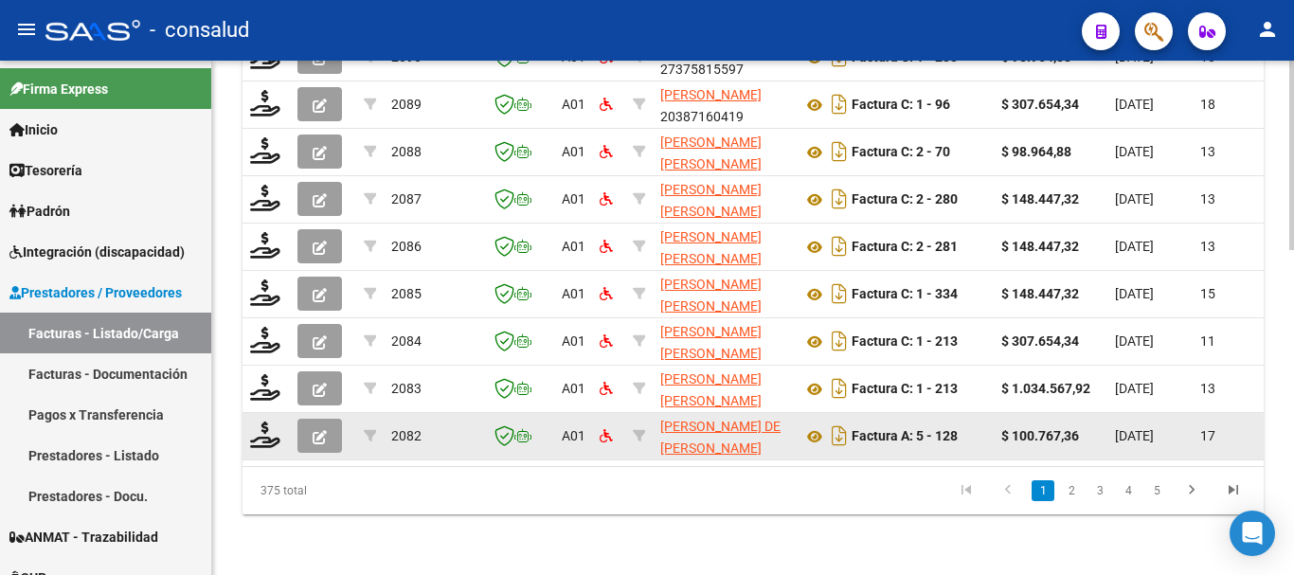
scroll to position [500, 0]
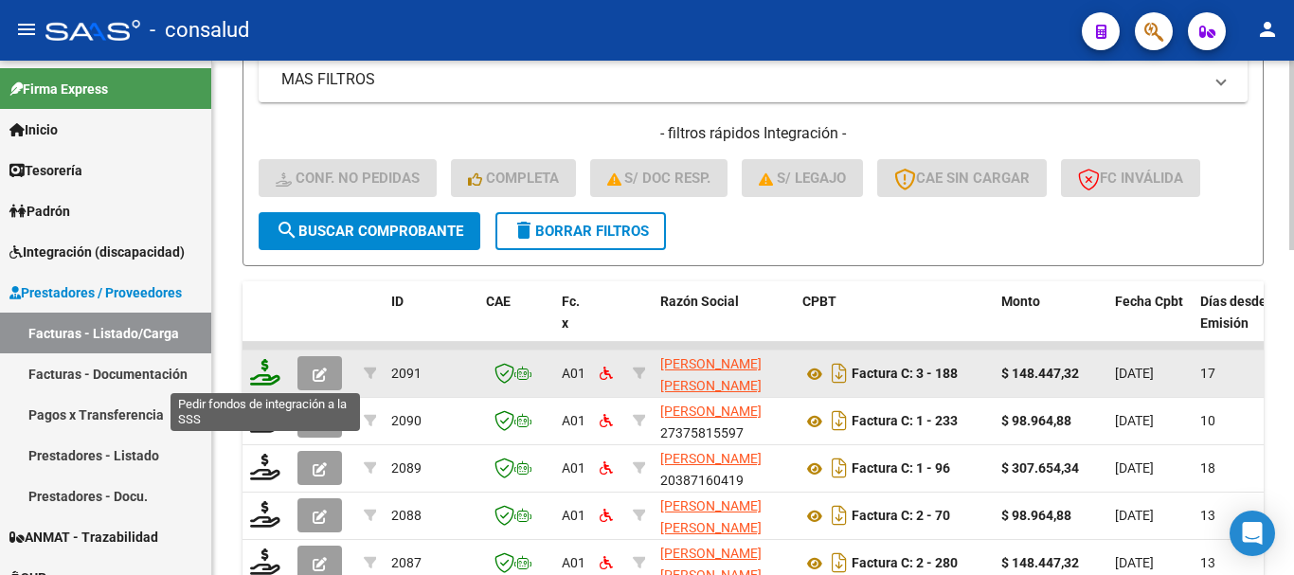
click at [255, 374] on icon at bounding box center [265, 372] width 30 height 27
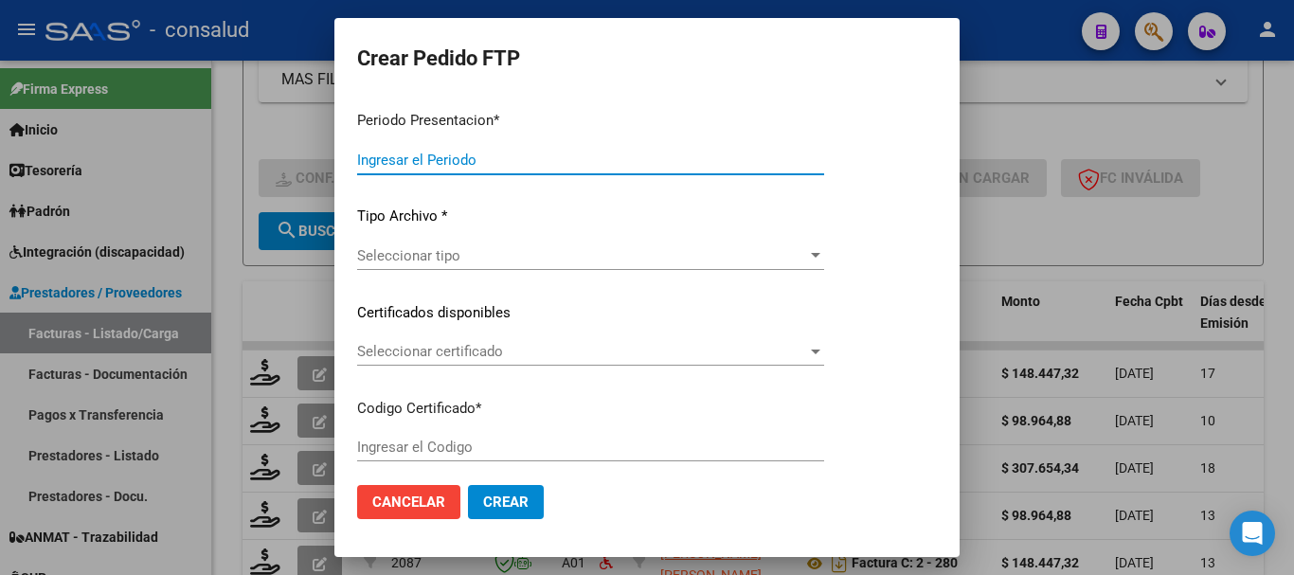
type input "202508"
type input "$ 148.447,32"
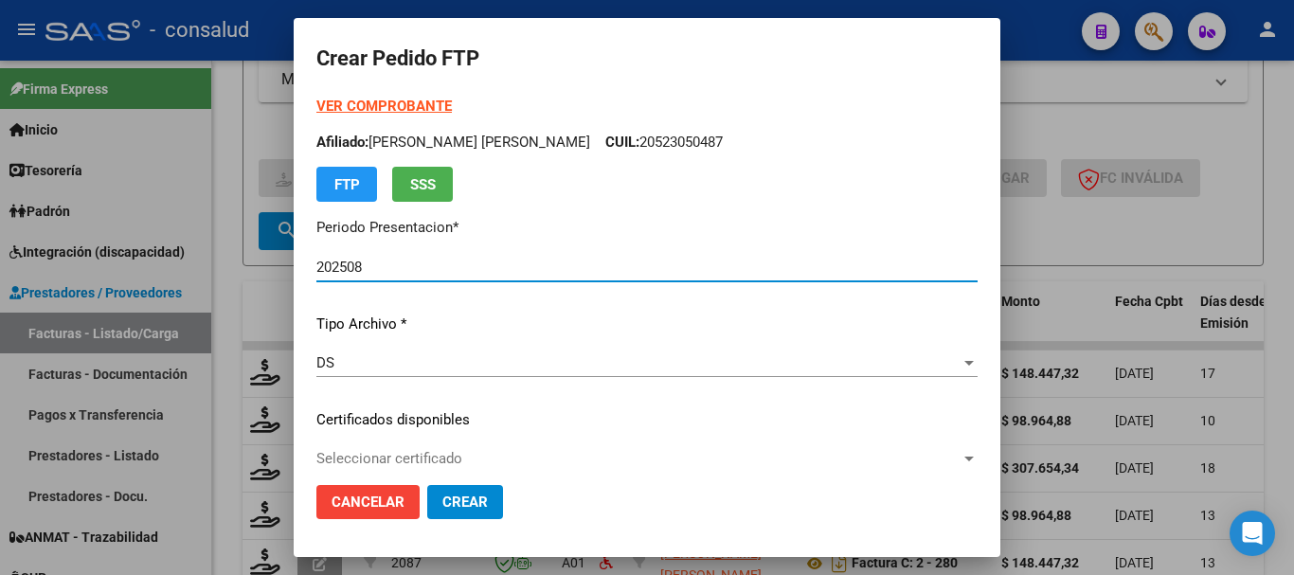
type input "0200052524239-20240422-20290422"
type input "2029-04-22"
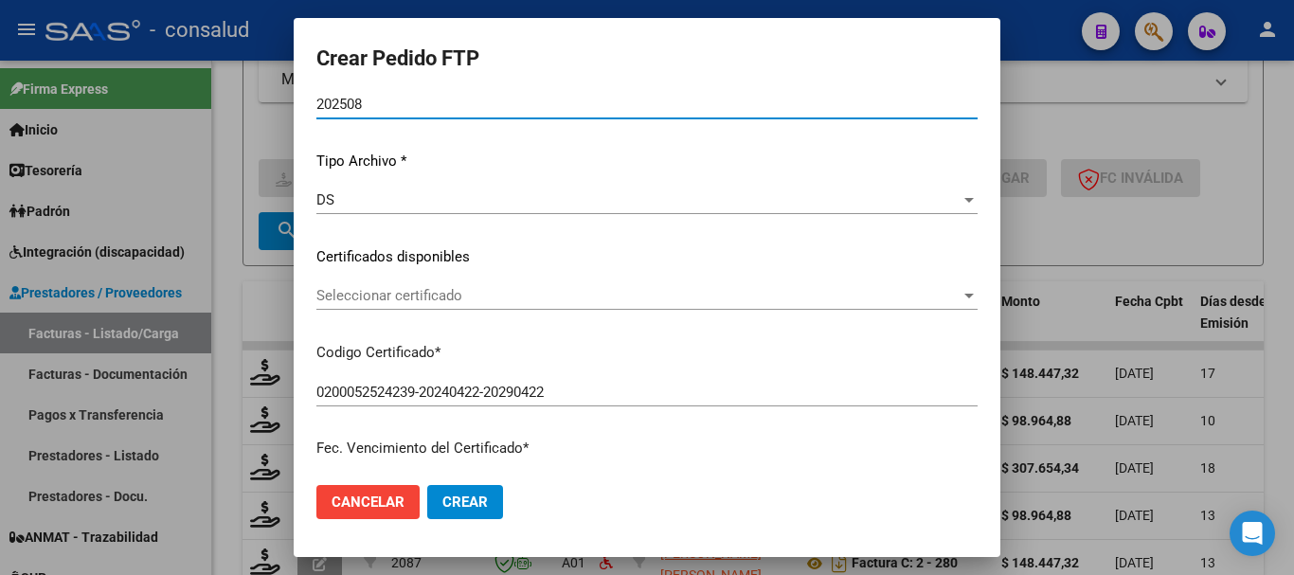
scroll to position [189, 0]
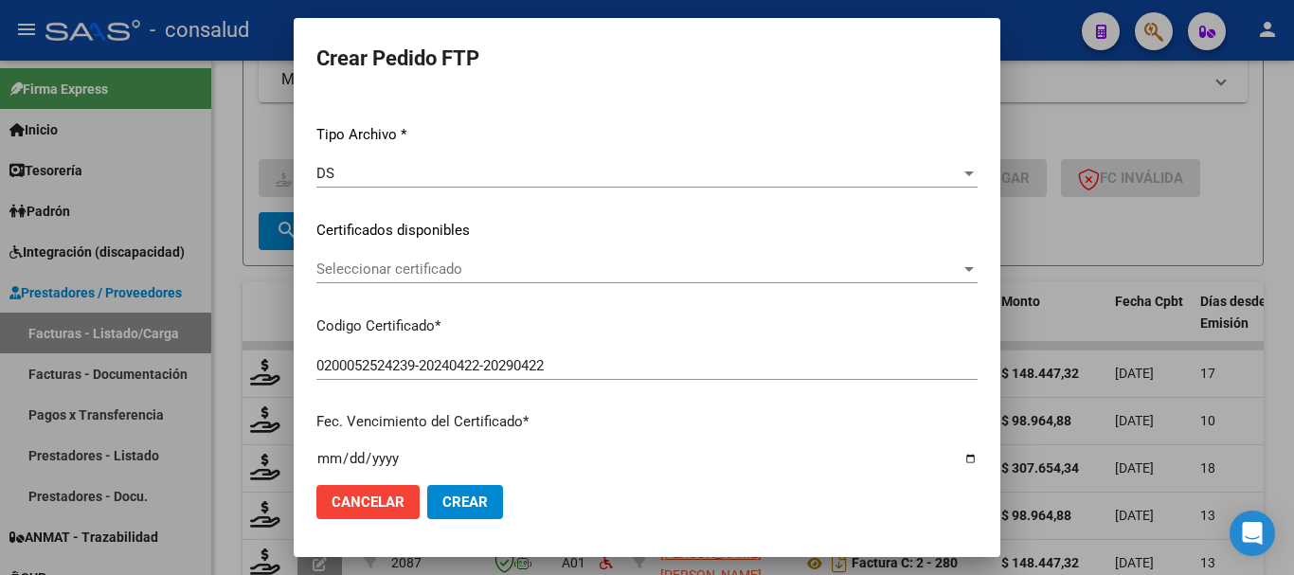
click at [537, 259] on div "Seleccionar certificado Seleccionar certificado" at bounding box center [646, 269] width 661 height 28
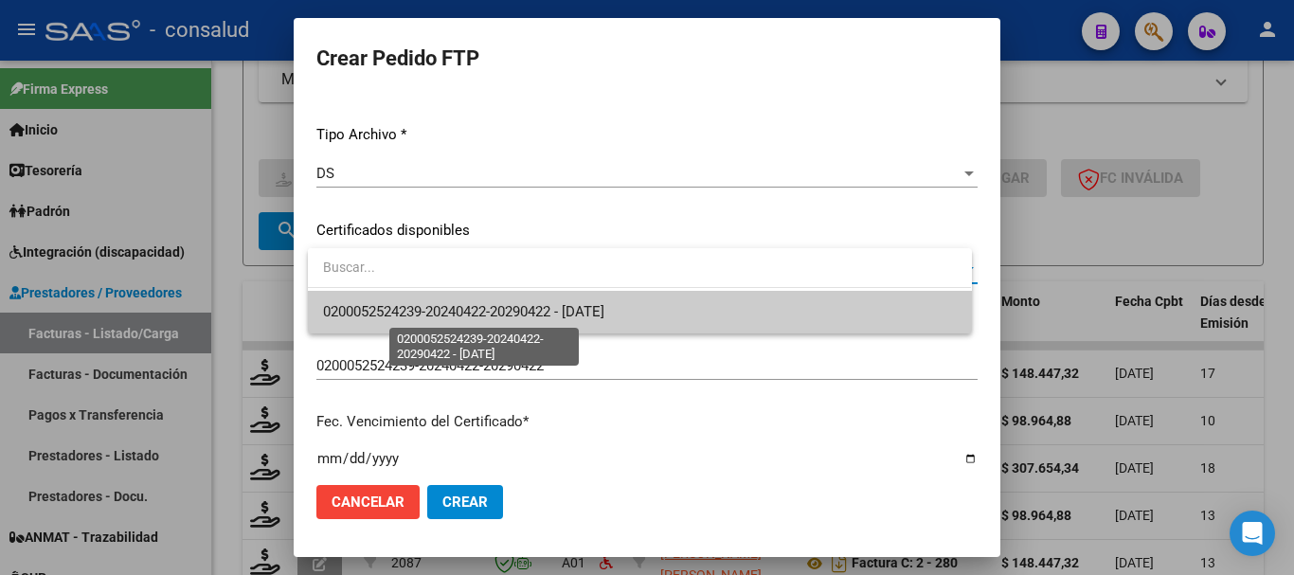
click at [604, 317] on span "0200052524239-20240422-20290422 - 2029-04-22" at bounding box center [463, 311] width 281 height 17
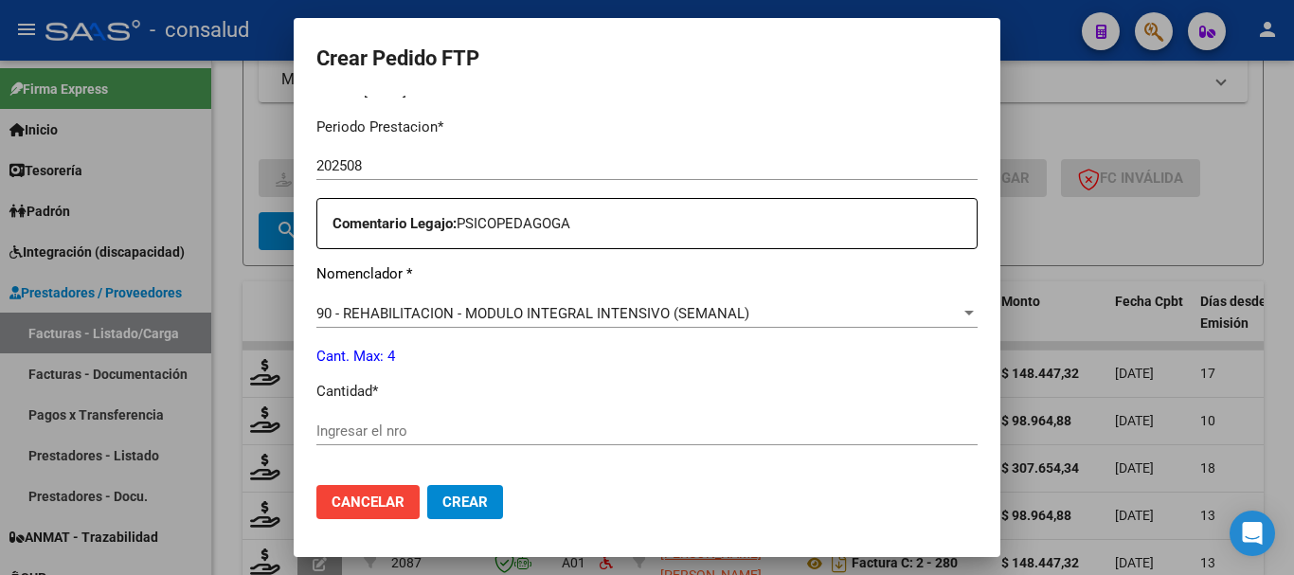
scroll to position [663, 0]
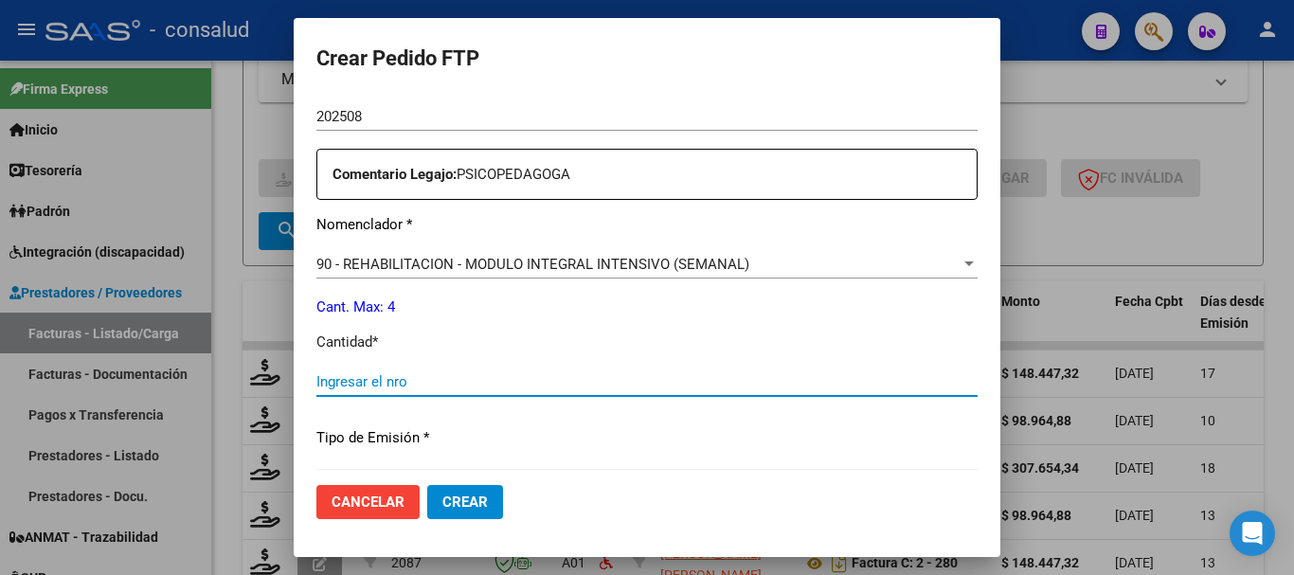
click at [564, 386] on input "Ingresar el nro" at bounding box center [646, 381] width 661 height 17
type input "4"
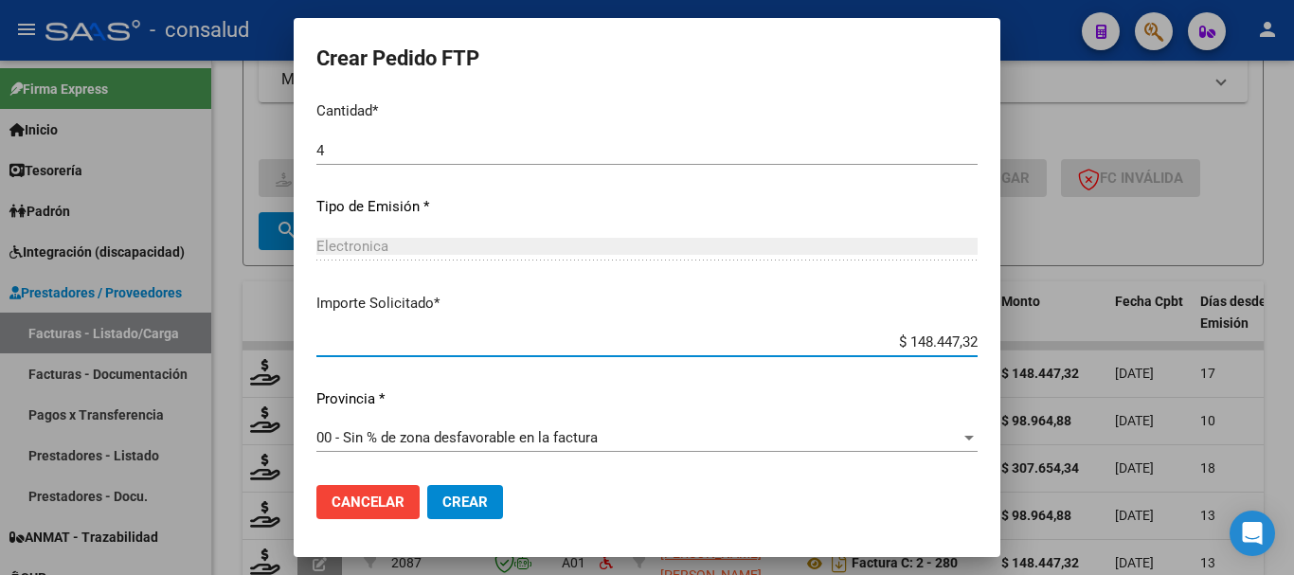
click at [488, 502] on span "Crear" at bounding box center [464, 502] width 45 height 17
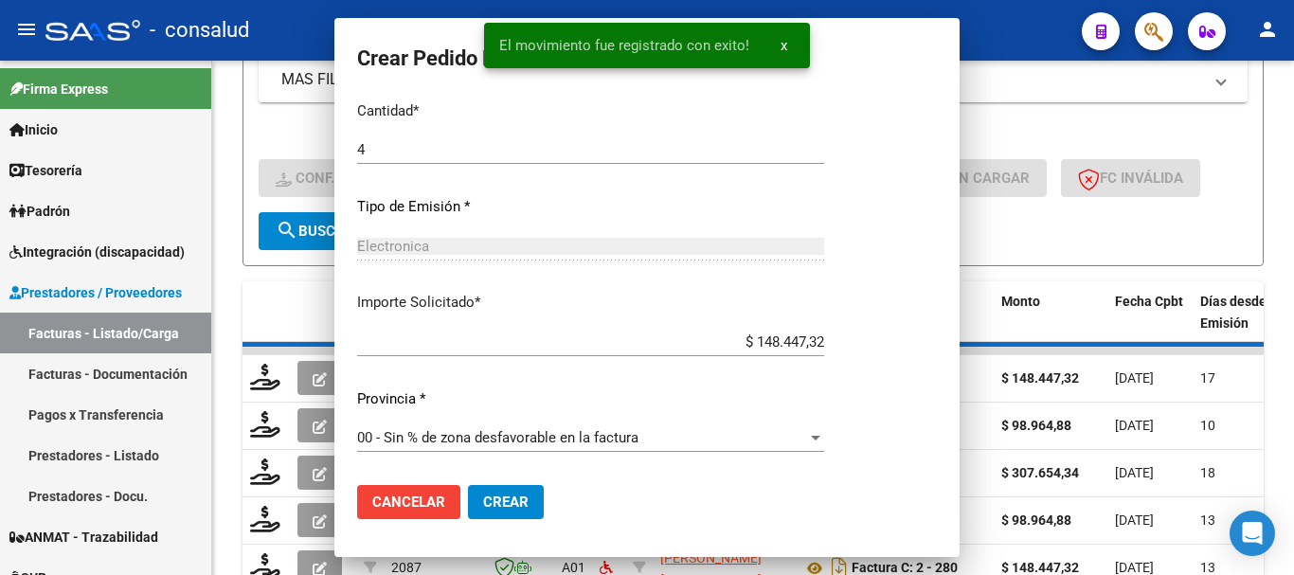
scroll to position [0, 0]
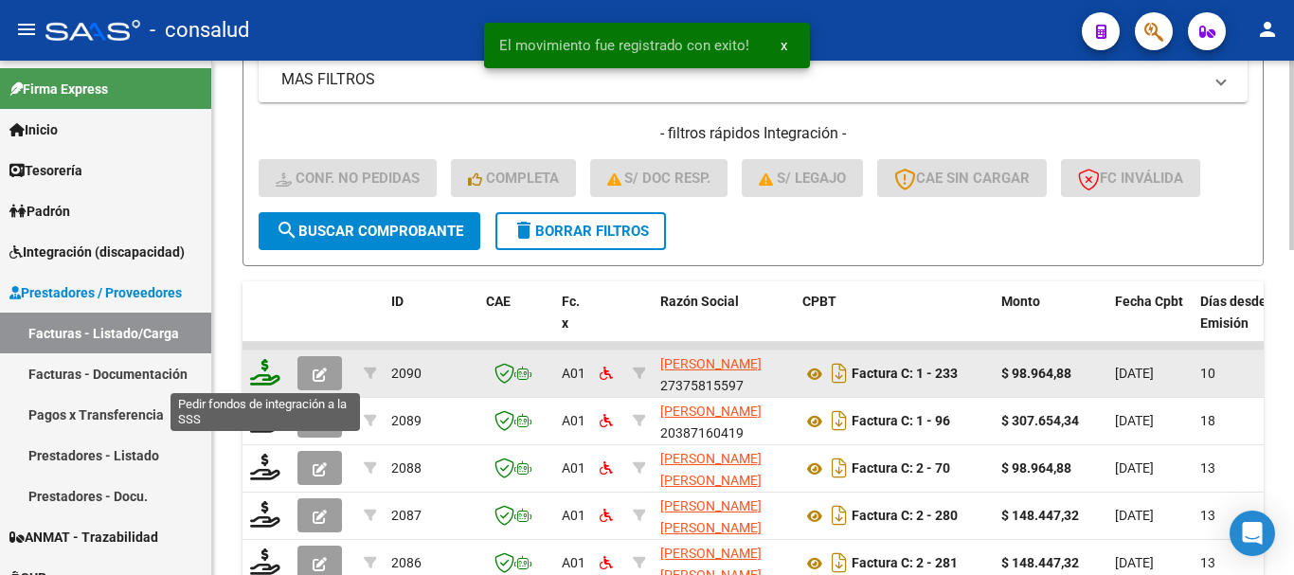
click at [256, 375] on icon at bounding box center [265, 372] width 30 height 27
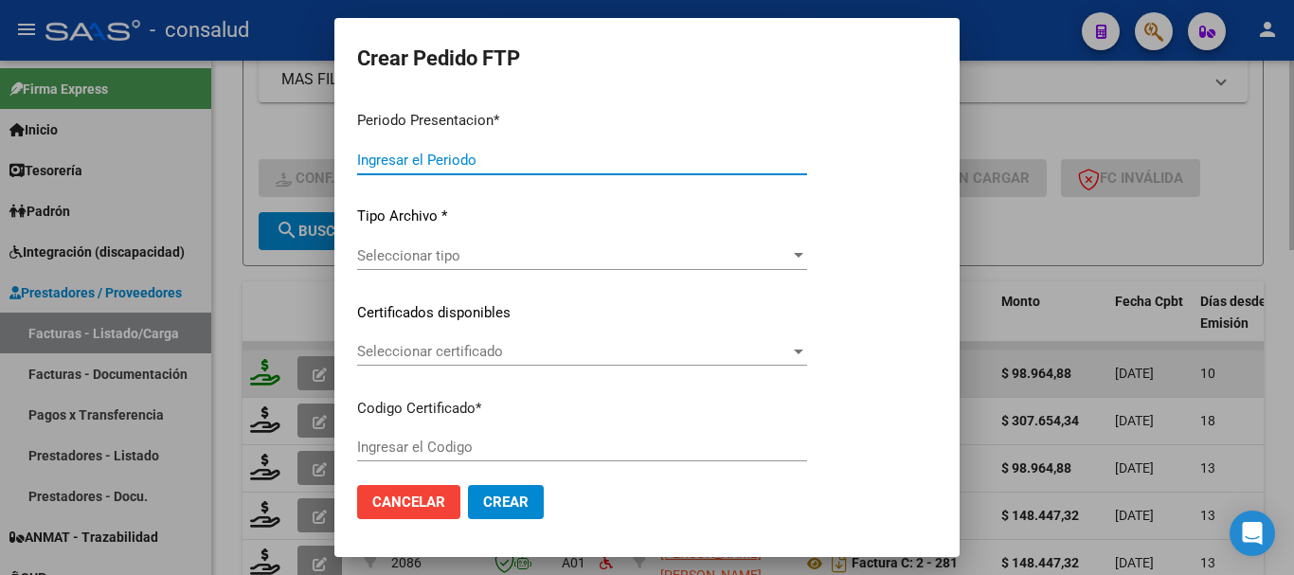
type input "202508"
type input "$ 98.964,88"
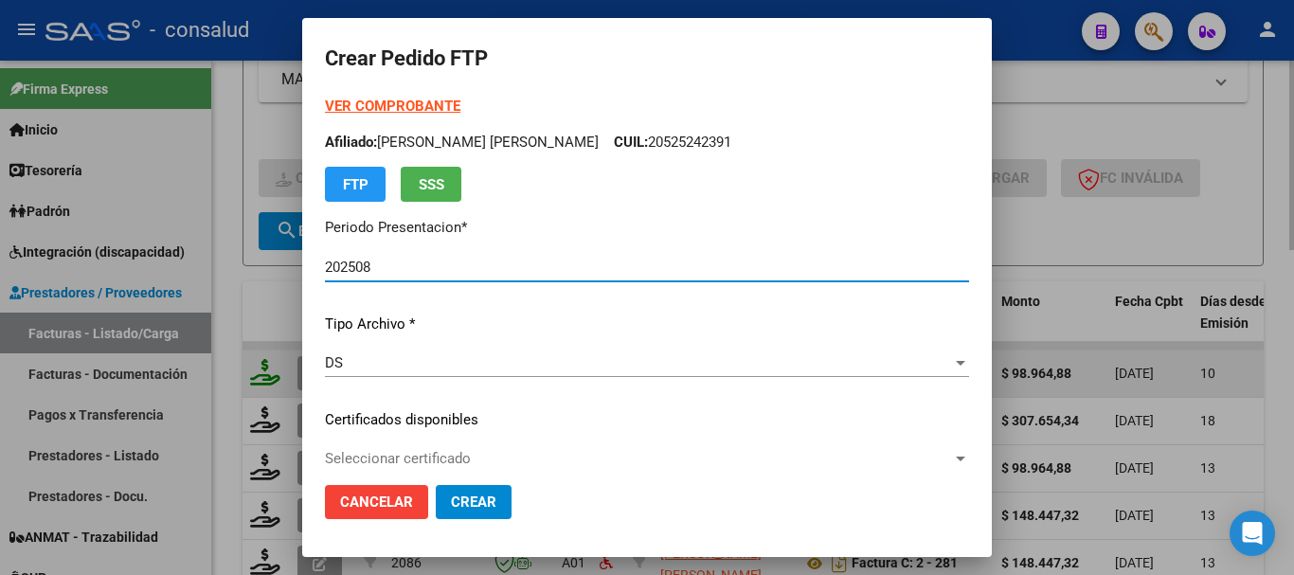
type input "0200049133787-20230421-20330421"
type input "2033-04-21"
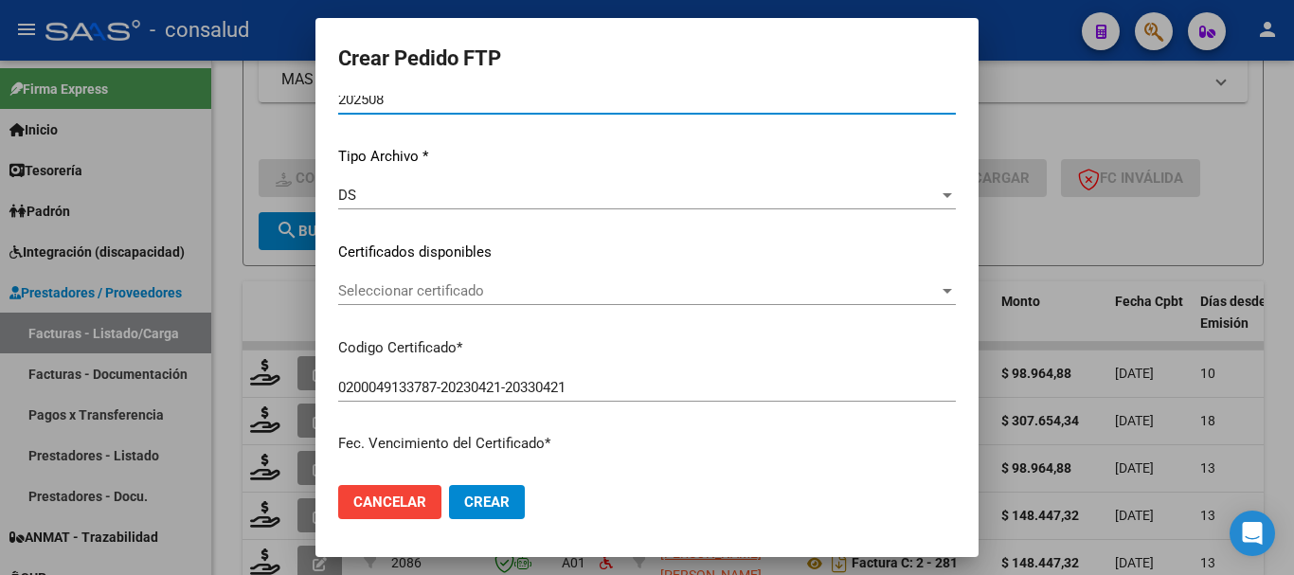
scroll to position [189, 0]
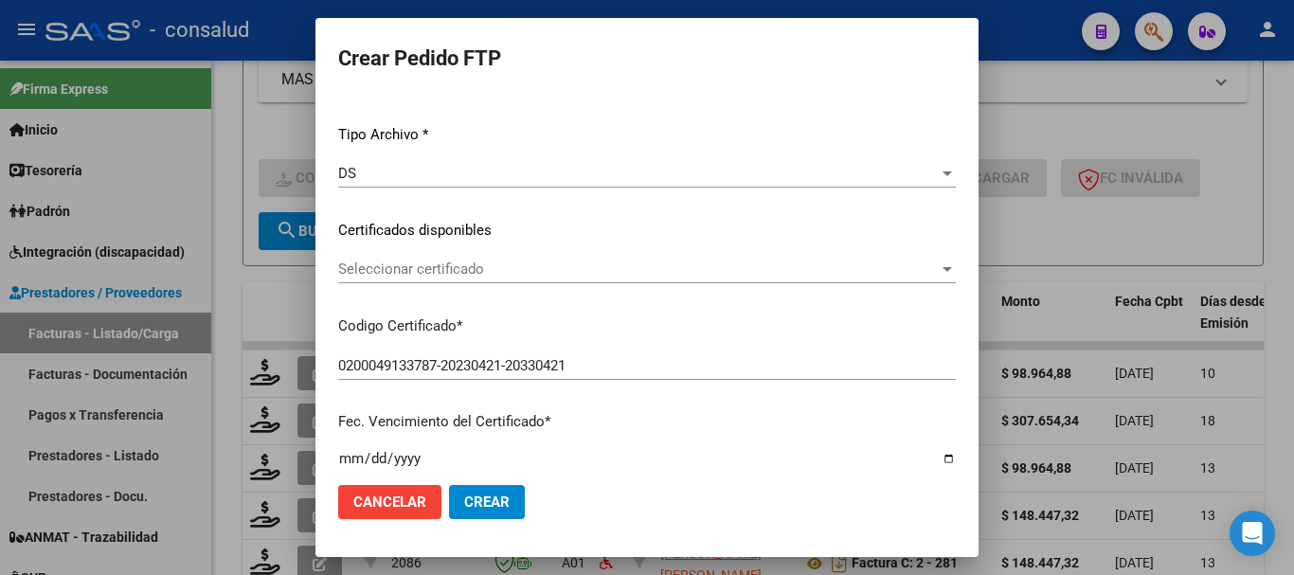
click at [473, 279] on div "Seleccionar certificado Seleccionar certificado" at bounding box center [647, 269] width 618 height 28
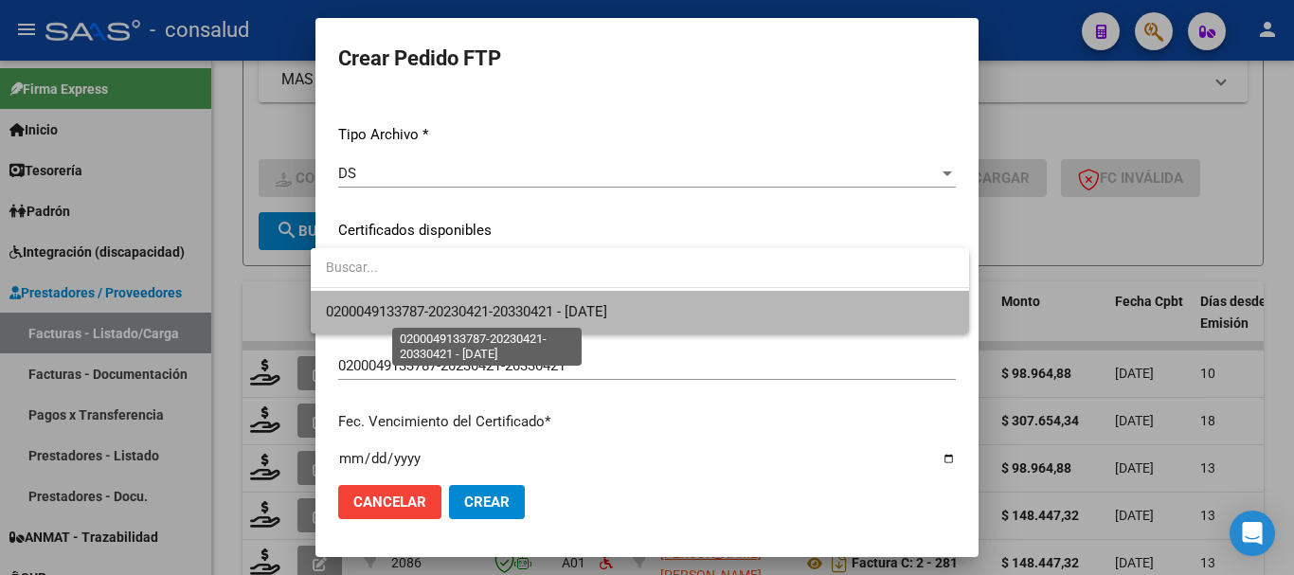
click at [478, 309] on span "0200049133787-20230421-20330421 - 2033-04-21" at bounding box center [466, 311] width 281 height 17
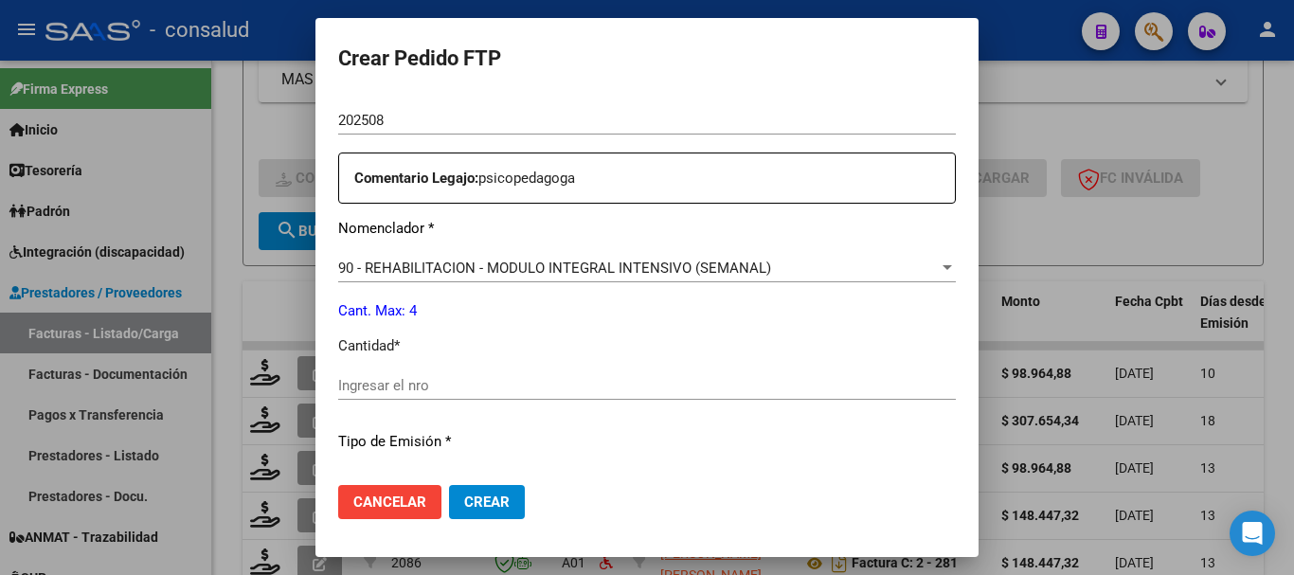
scroll to position [663, 0]
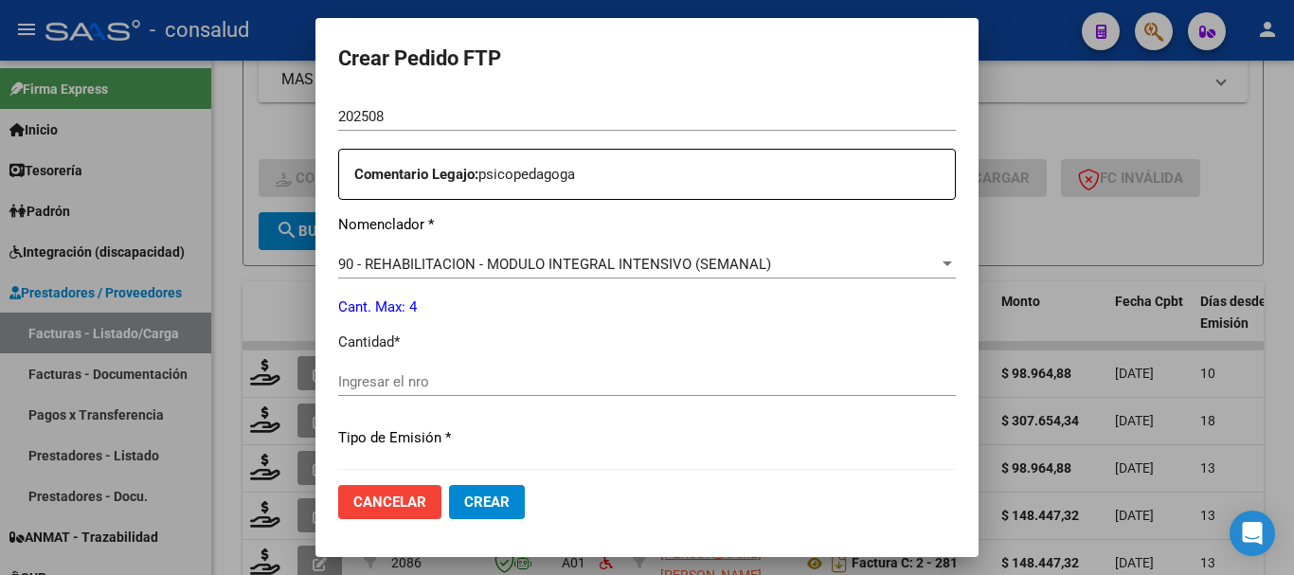
drag, startPoint x: 426, startPoint y: 386, endPoint x: 394, endPoint y: 375, distance: 34.2
click at [422, 386] on input "Ingresar el nro" at bounding box center [647, 381] width 618 height 17
type input "4"
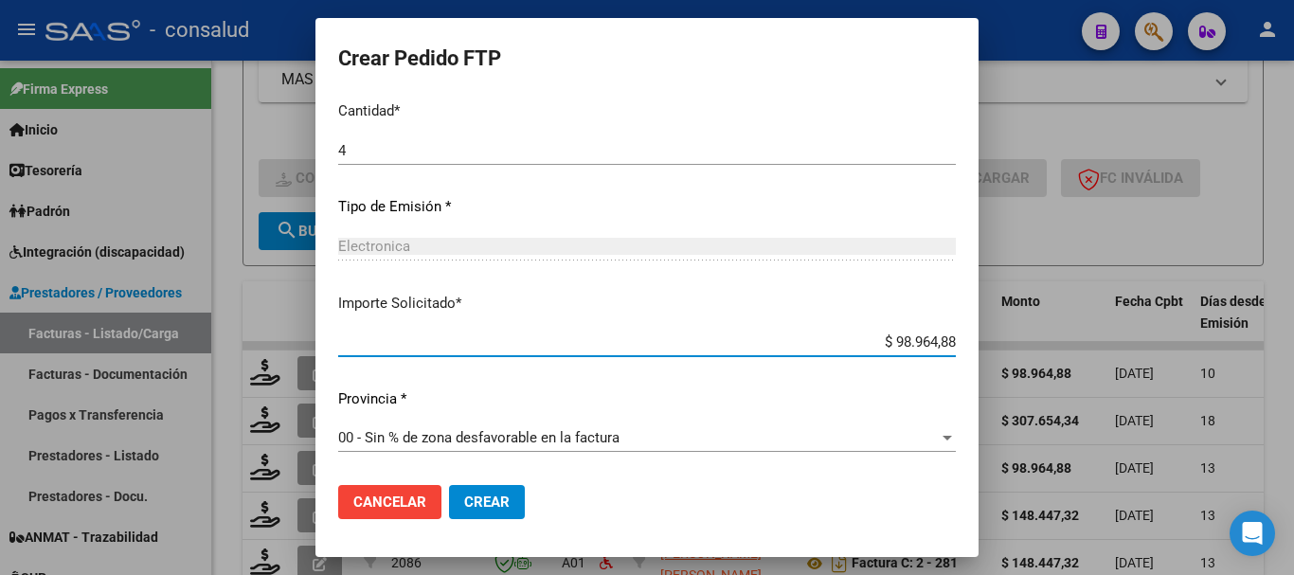
click at [485, 511] on button "Crear" at bounding box center [487, 502] width 76 height 34
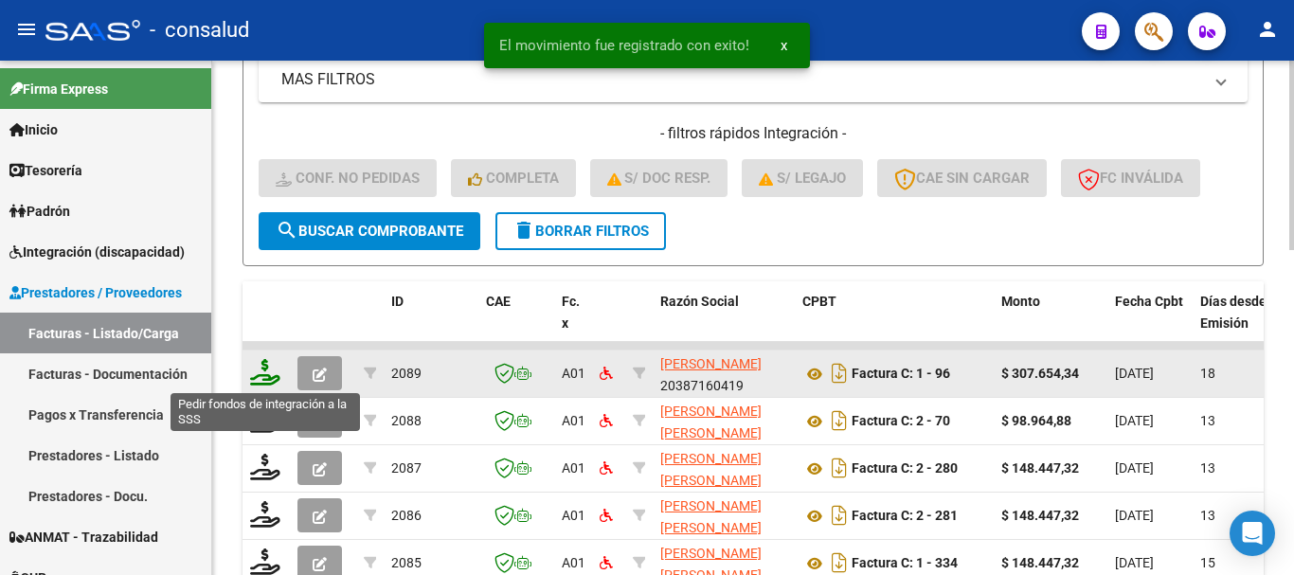
click at [264, 366] on icon at bounding box center [265, 372] width 30 height 27
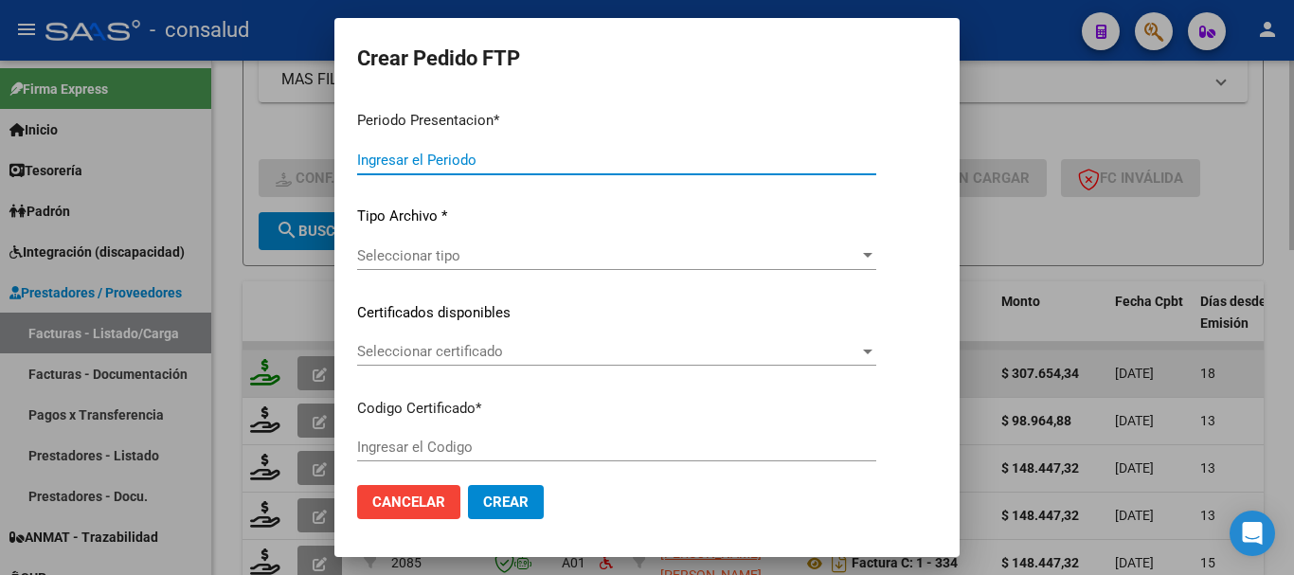
type input "202508"
type input "$ 307.654,34"
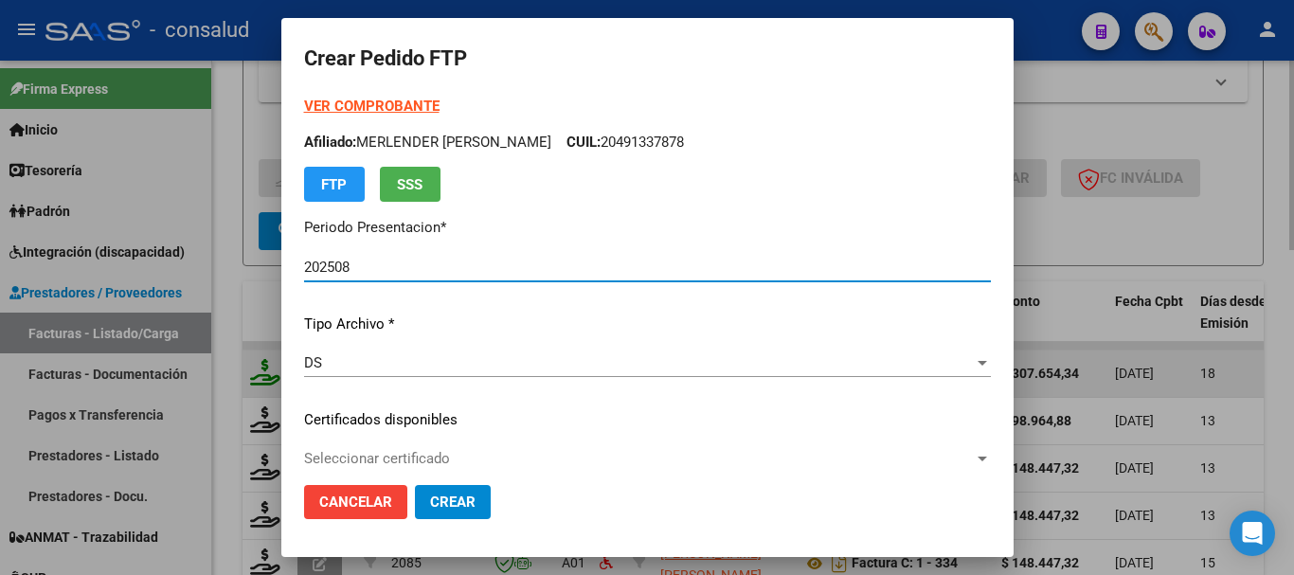
type input "0200050941688-20221206-20251206"
type input "2025-12-06"
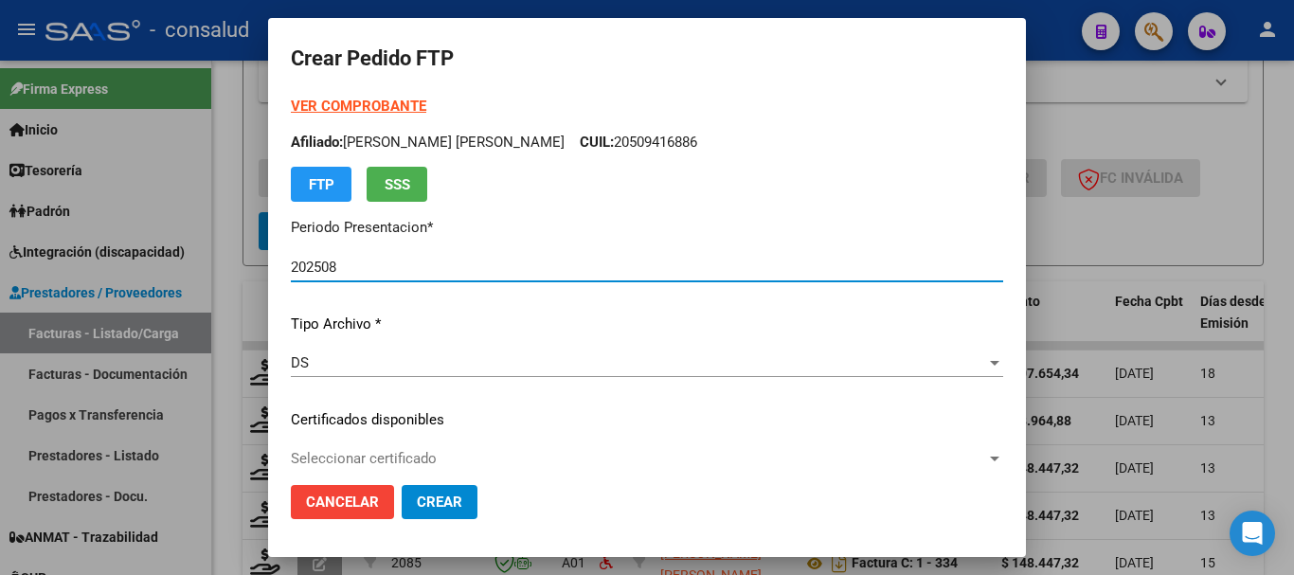
scroll to position [95, 0]
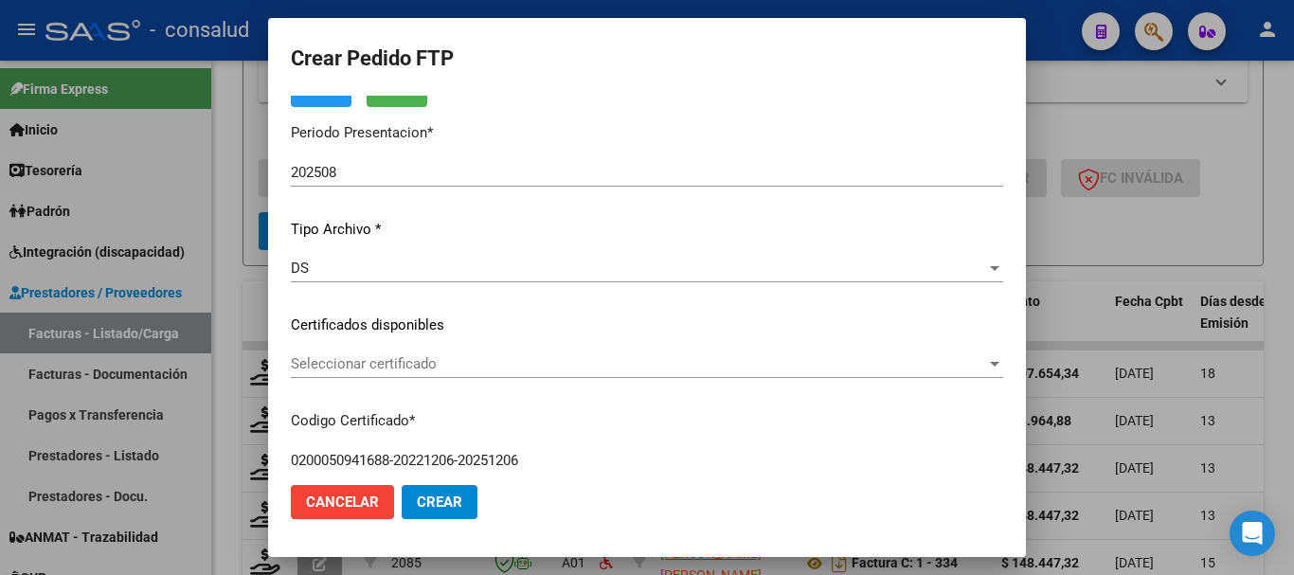
click at [469, 376] on div "Seleccionar certificado Seleccionar certificado" at bounding box center [647, 364] width 712 height 28
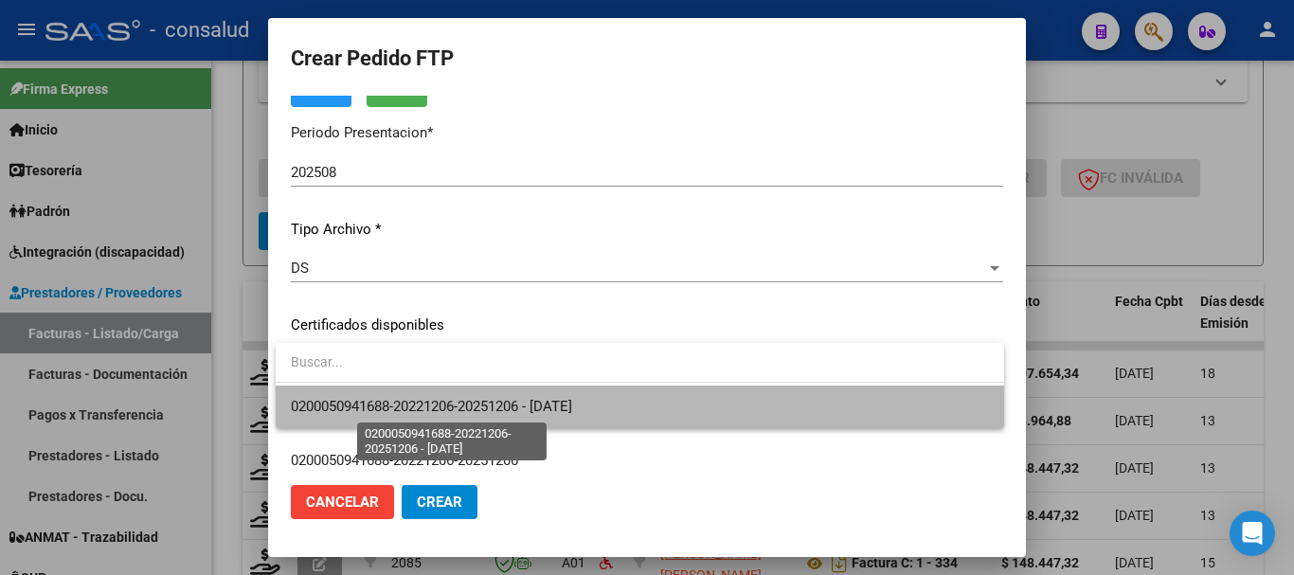
click at [496, 404] on span "0200050941688-20221206-20251206 - 2025-12-06" at bounding box center [431, 406] width 281 height 17
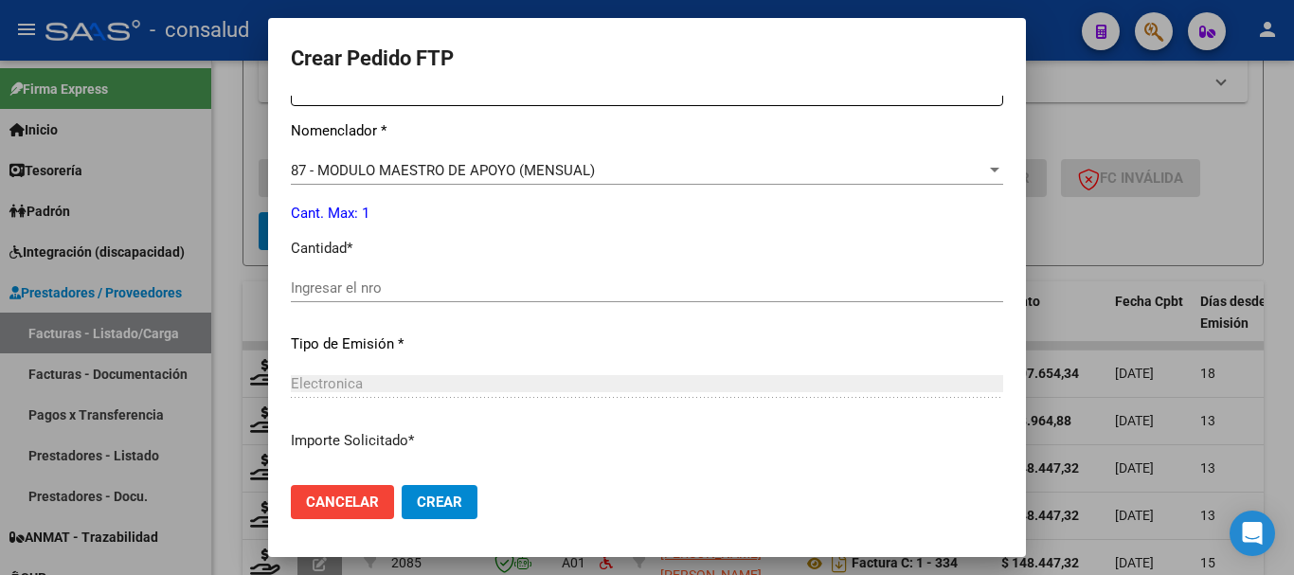
scroll to position [758, 0]
click at [414, 289] on input "Ingresar el nro" at bounding box center [647, 287] width 712 height 17
type input "1"
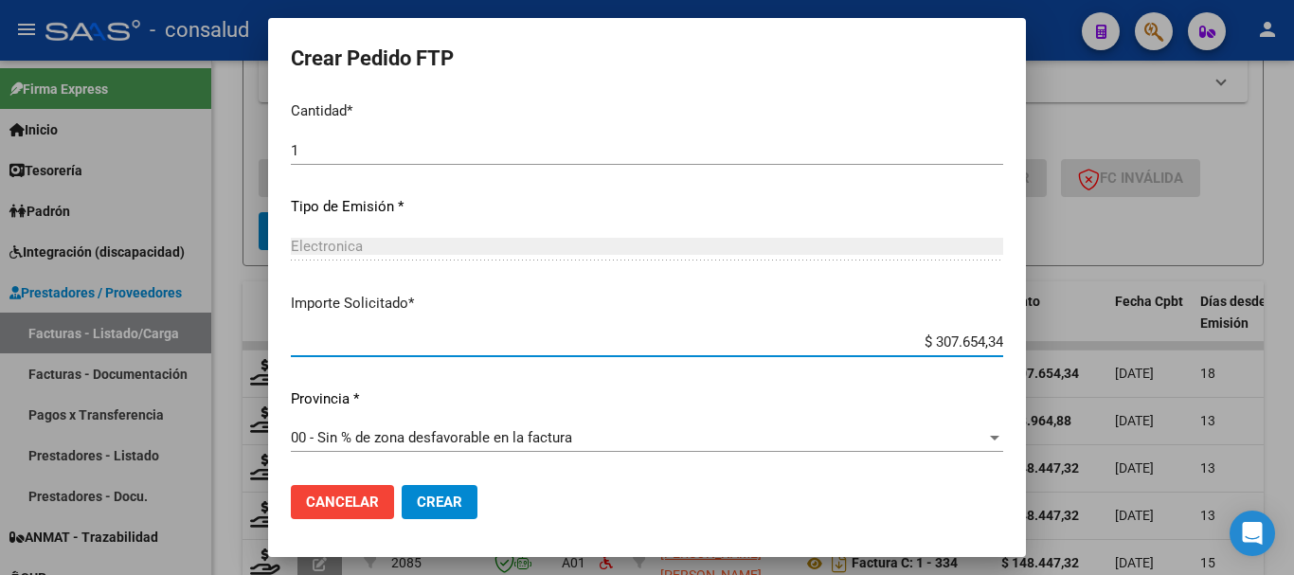
click at [457, 507] on span "Crear" at bounding box center [439, 502] width 45 height 17
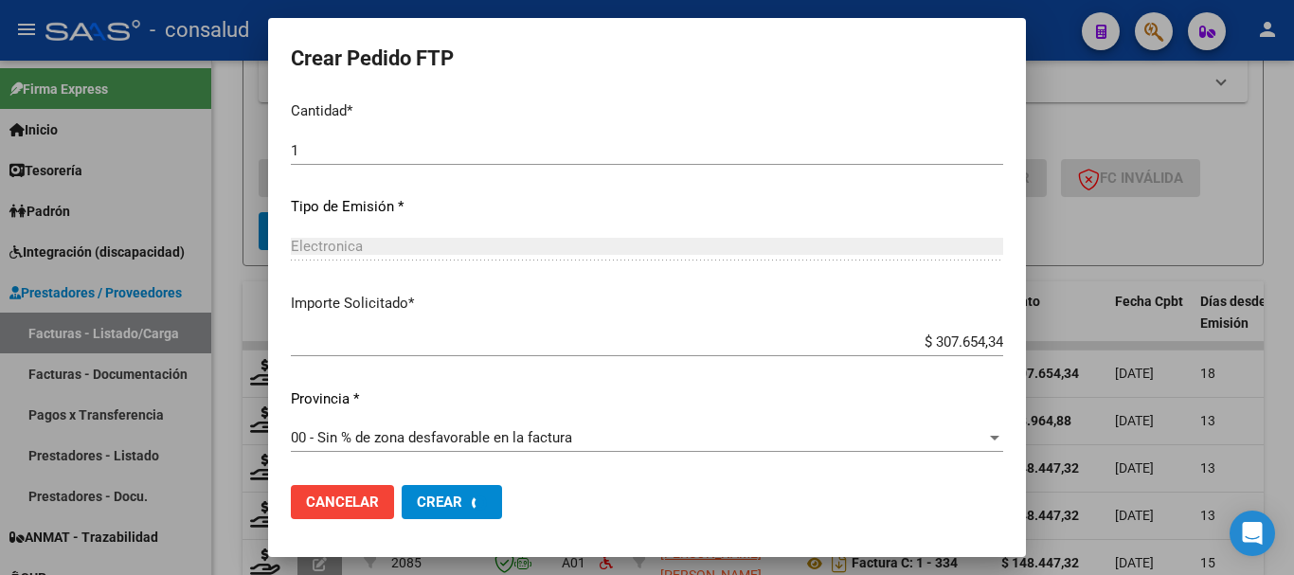
scroll to position [0, 0]
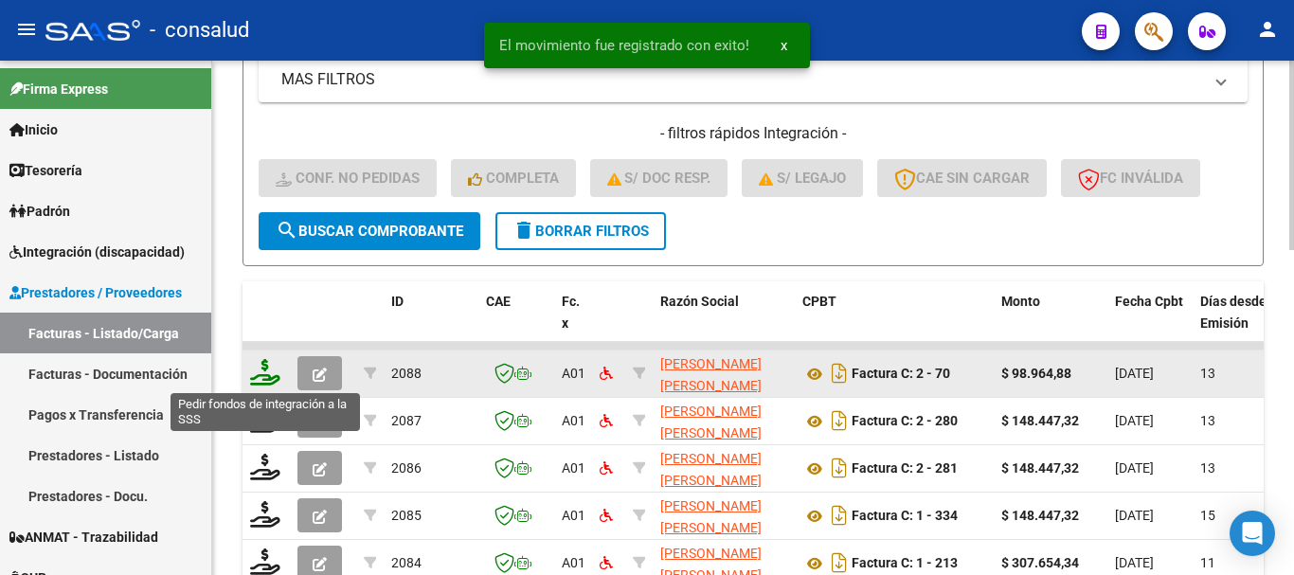
click at [259, 377] on icon at bounding box center [265, 372] width 30 height 27
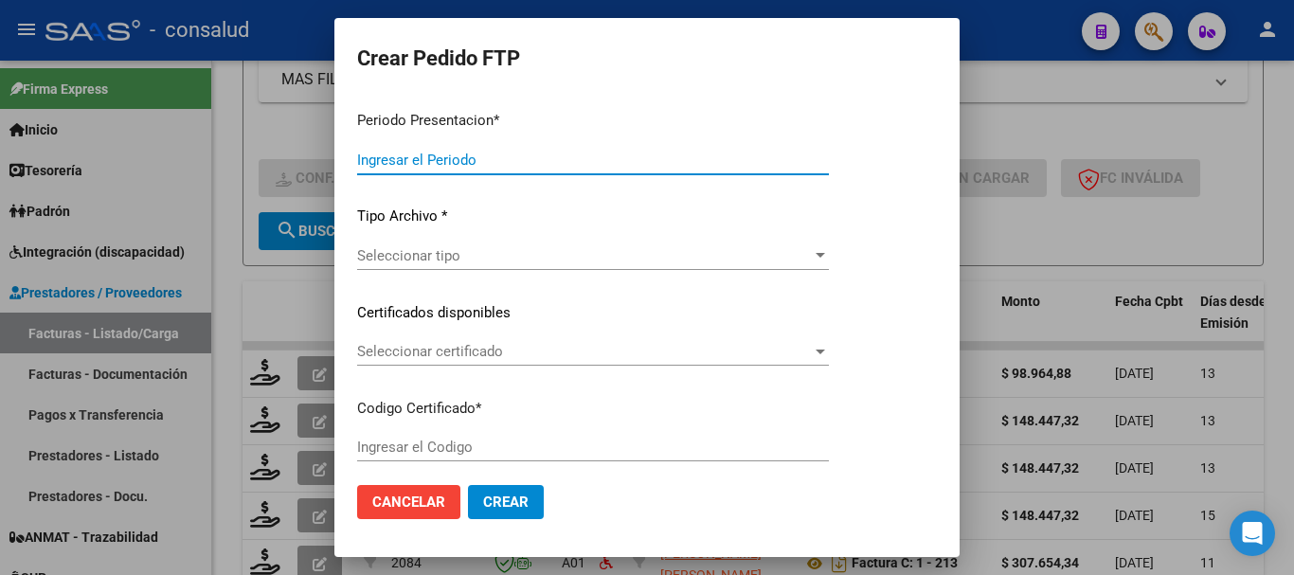
type input "202508"
type input "$ 98.964,88"
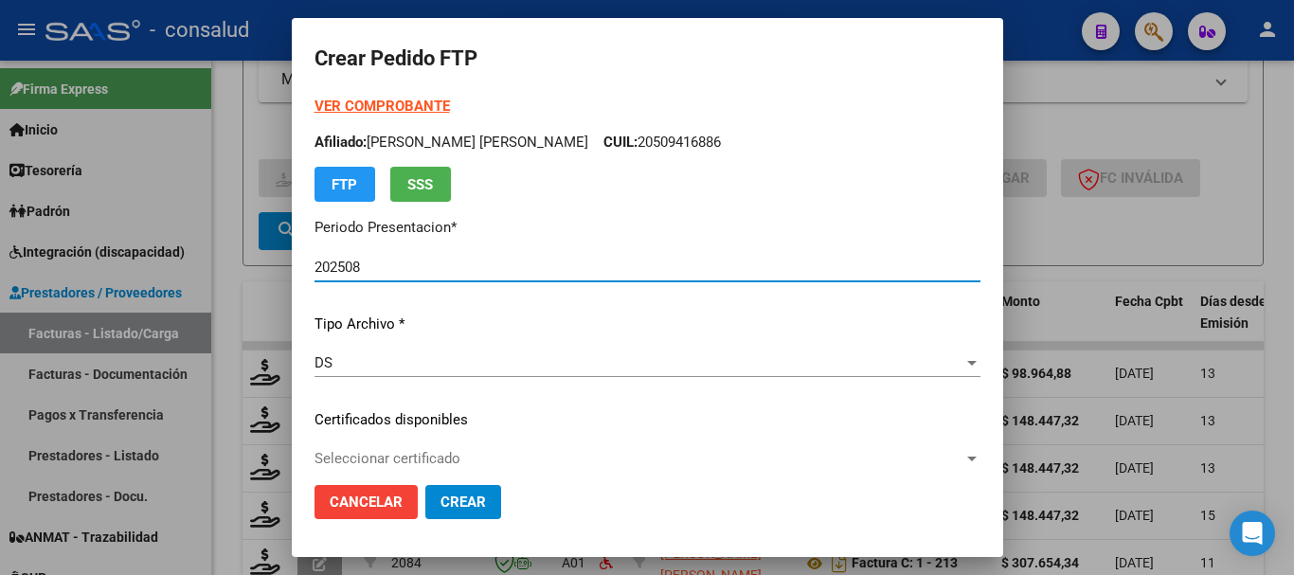
type input "0200057373290-20250320-20300320"
type input "2030-03-20"
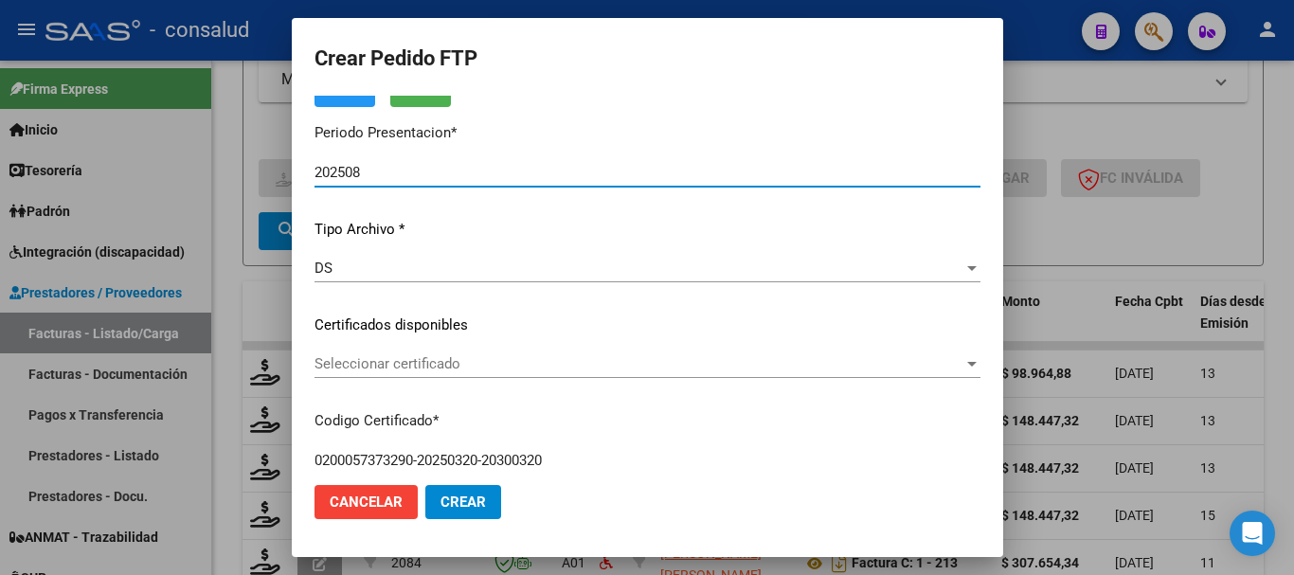
click at [533, 368] on span "Seleccionar certificado" at bounding box center [639, 363] width 649 height 17
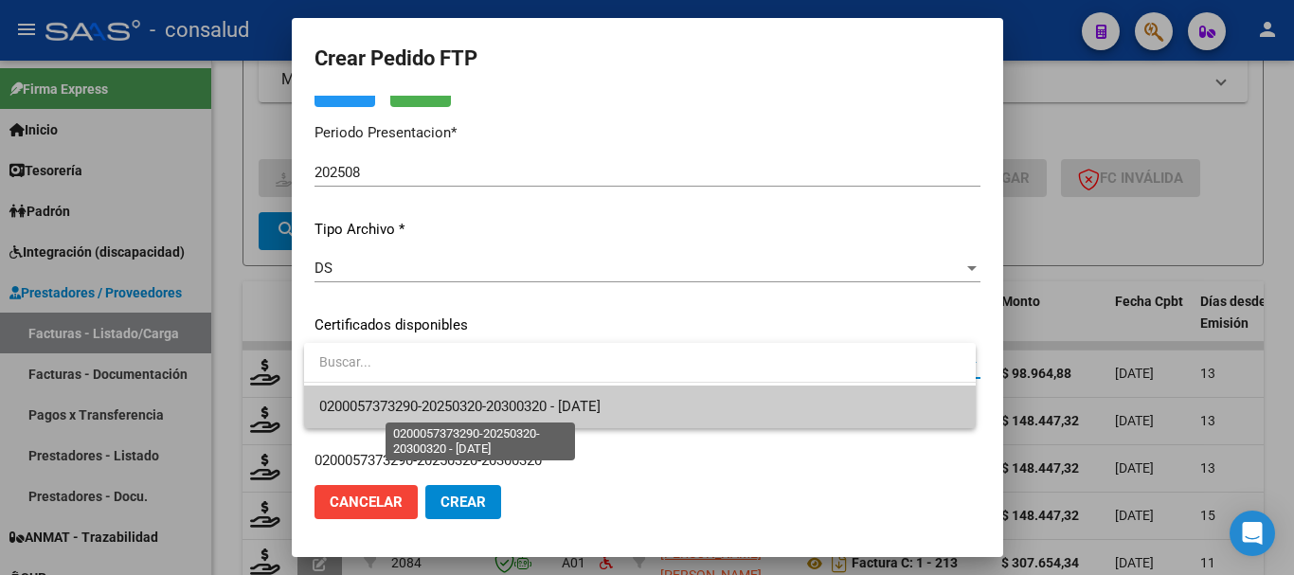
click at [601, 408] on span "0200057373290-20250320-20300320 - 2030-03-20" at bounding box center [459, 406] width 281 height 17
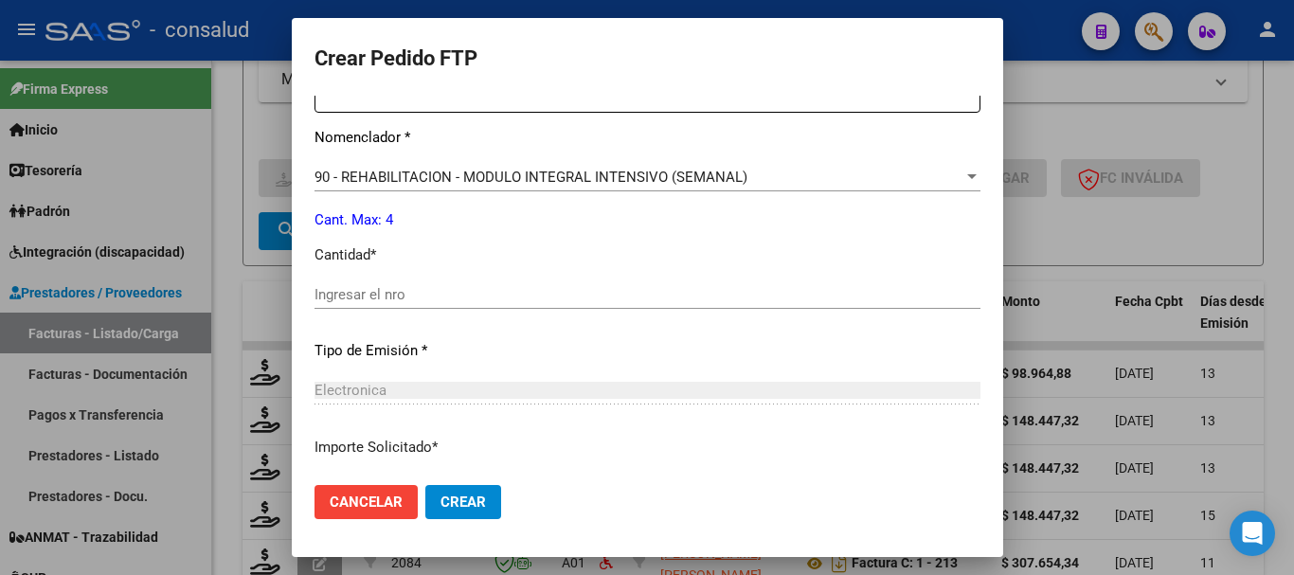
scroll to position [758, 0]
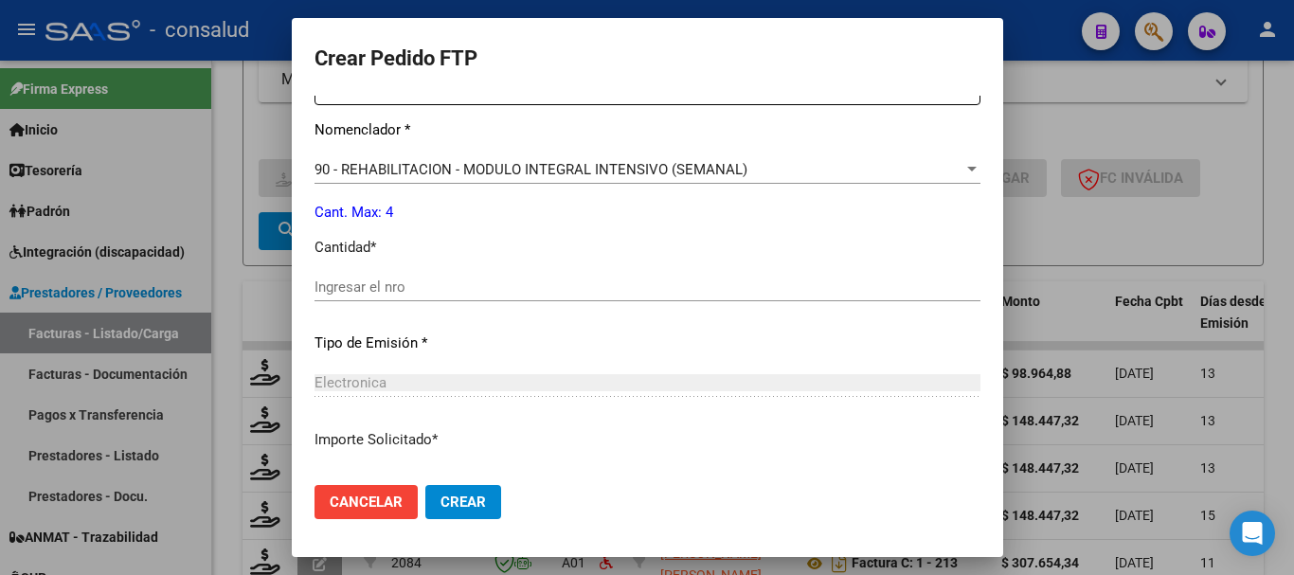
click at [435, 283] on input "Ingresar el nro" at bounding box center [648, 287] width 666 height 17
type input "4"
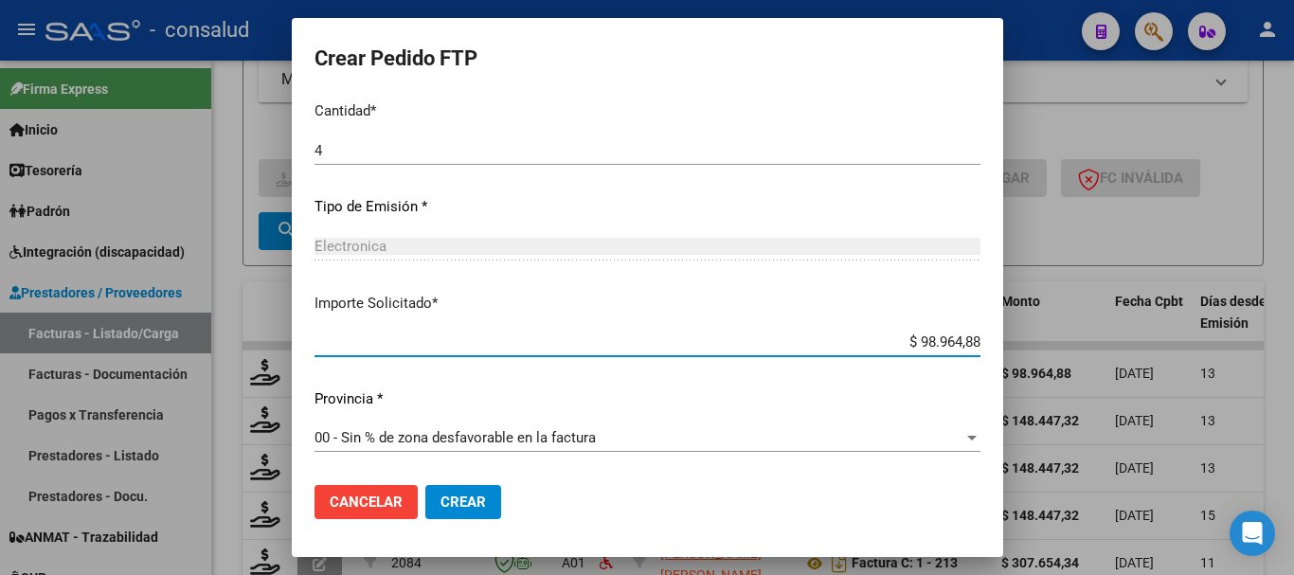
click at [484, 504] on span "Crear" at bounding box center [462, 502] width 45 height 17
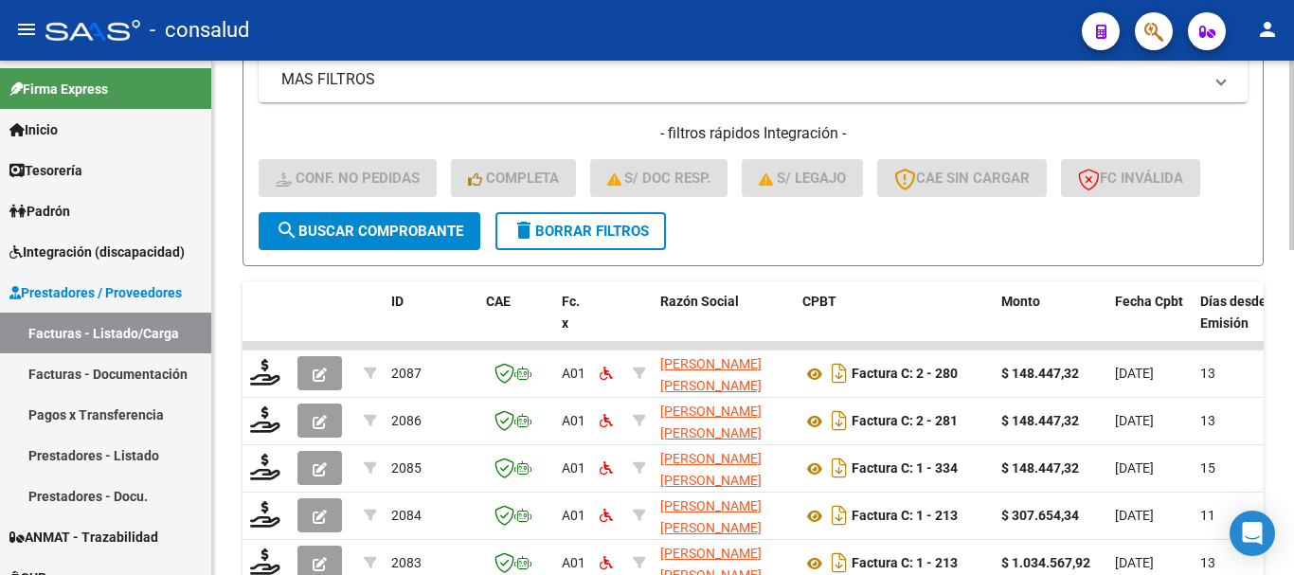
drag, startPoint x: 563, startPoint y: 222, endPoint x: 542, endPoint y: 234, distance: 24.2
click at [563, 221] on button "delete Borrar Filtros" at bounding box center [580, 231] width 171 height 38
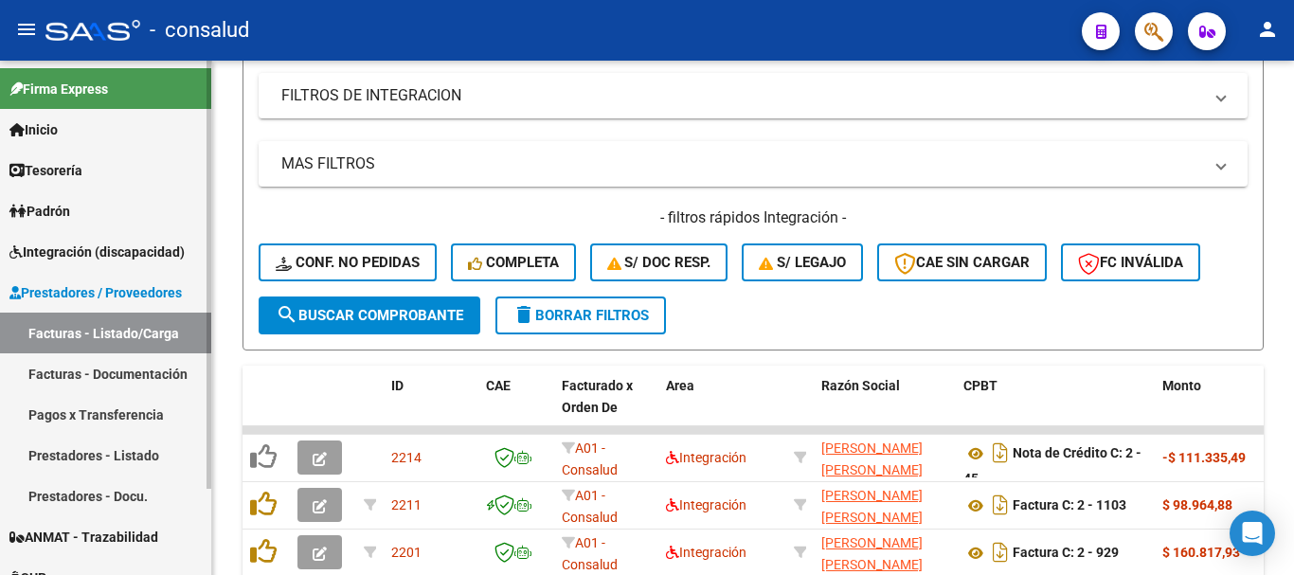
scroll to position [500, 0]
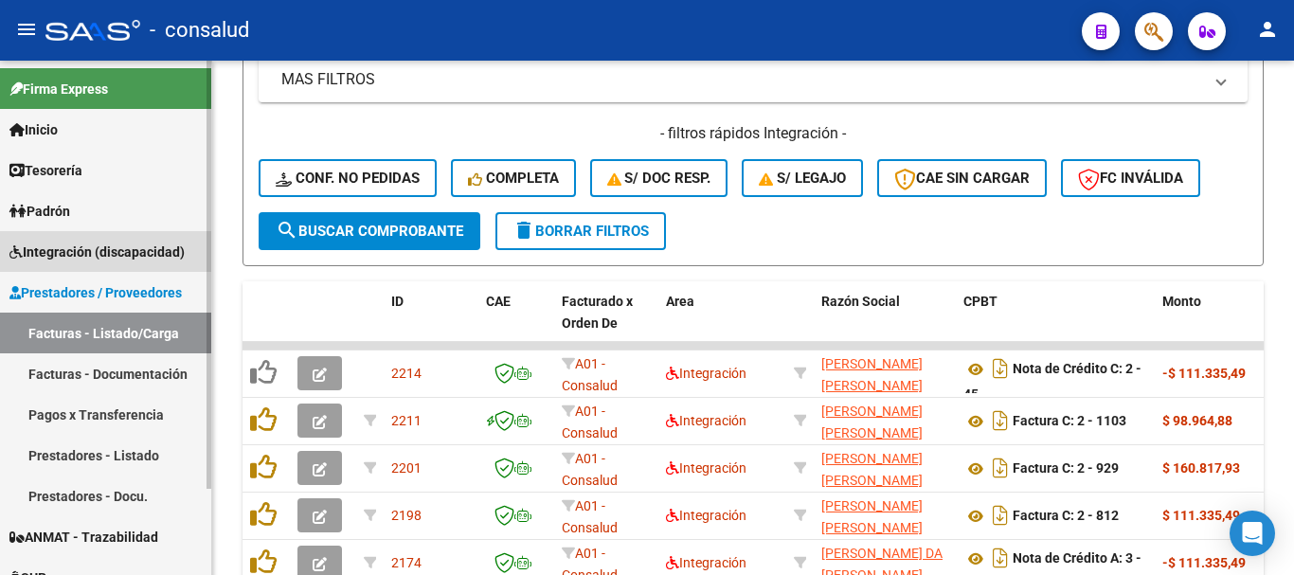
click at [84, 258] on span "Integración (discapacidad)" at bounding box center [96, 252] width 175 height 21
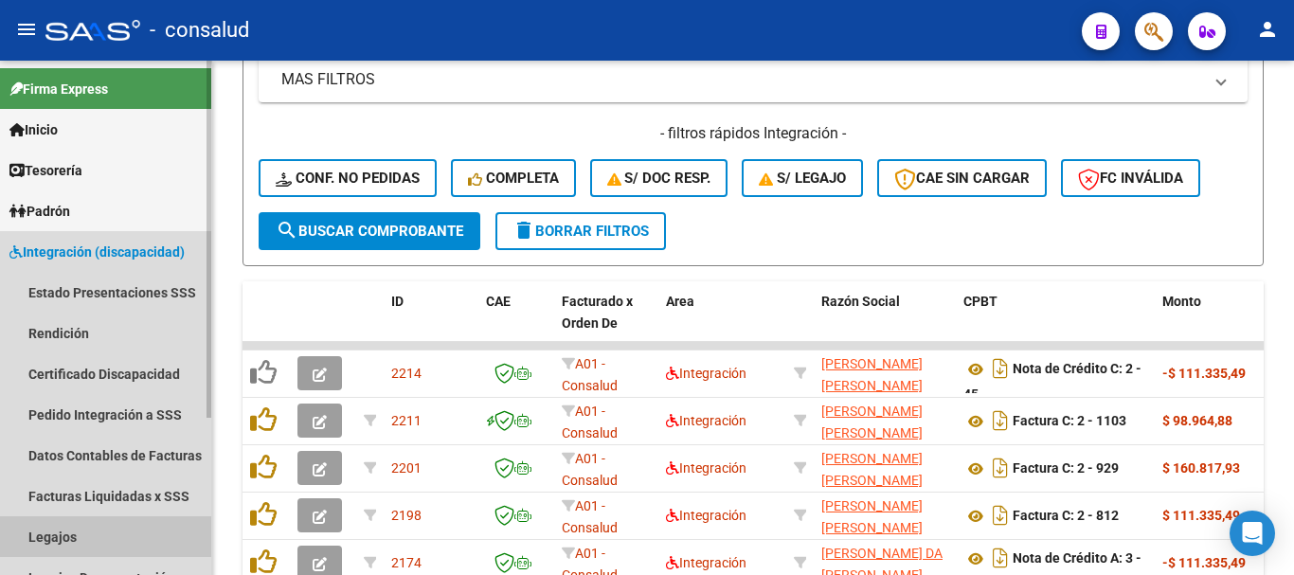
click at [70, 536] on link "Legajos" at bounding box center [105, 536] width 211 height 41
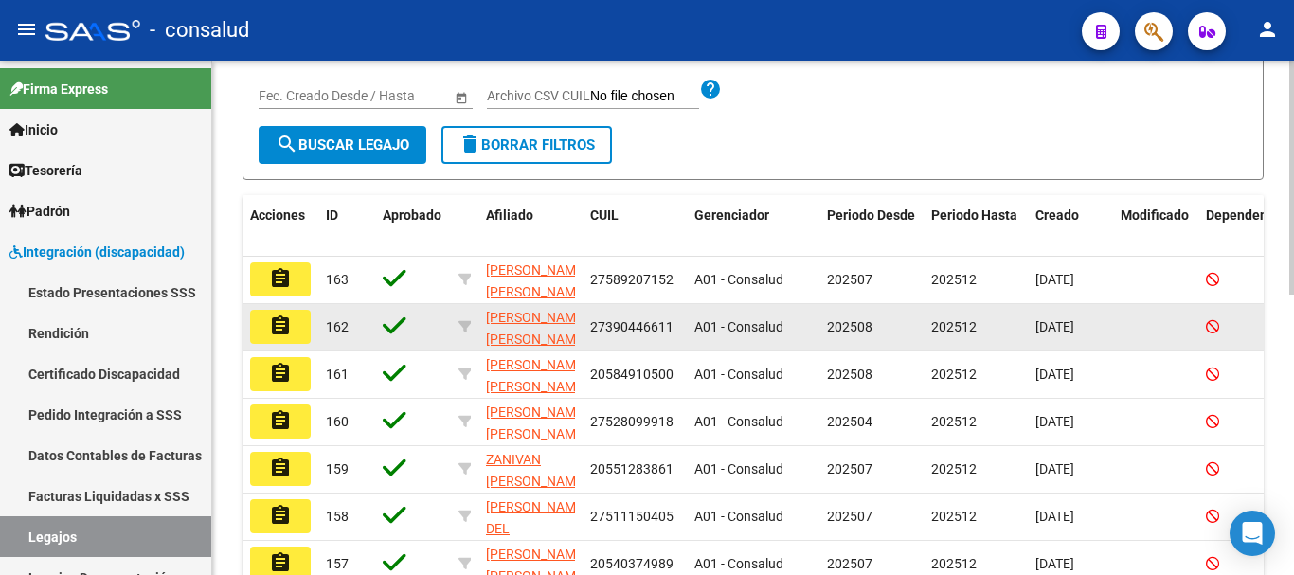
scroll to position [311, 0]
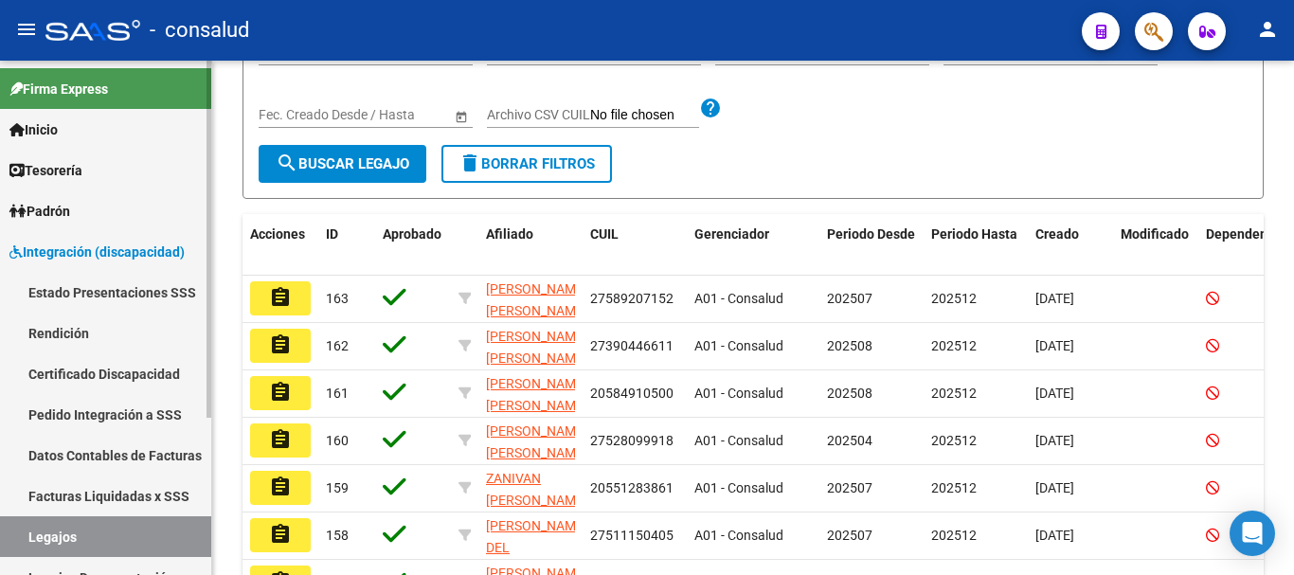
click at [122, 261] on span "Integración (discapacidad)" at bounding box center [96, 252] width 175 height 21
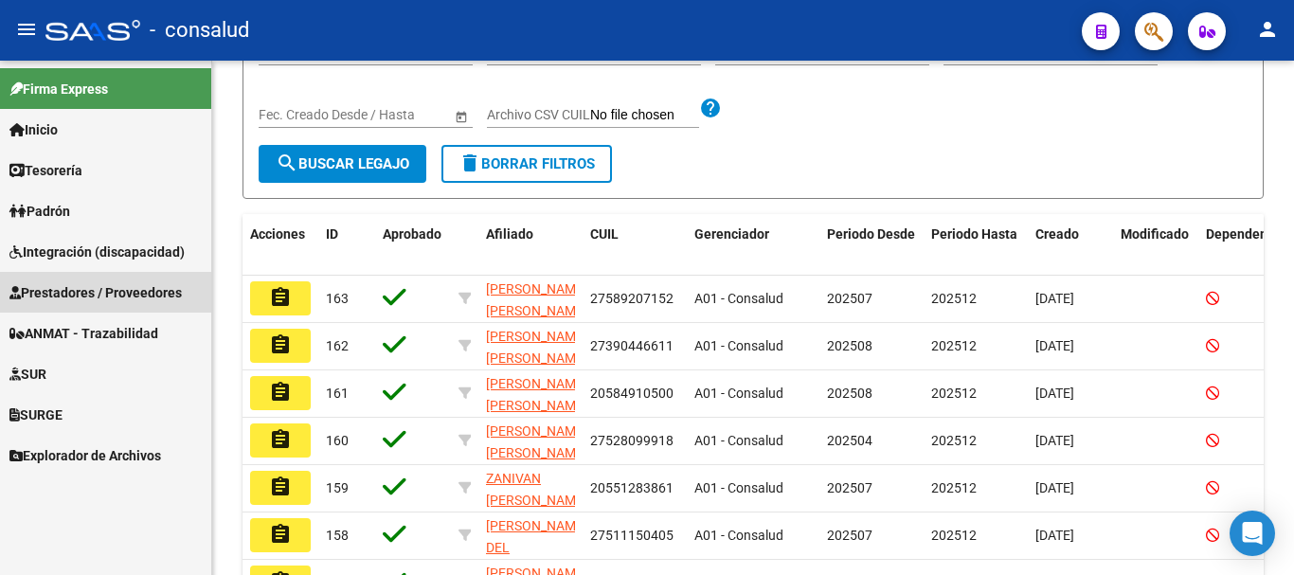
click at [135, 294] on span "Prestadores / Proveedores" at bounding box center [95, 292] width 172 height 21
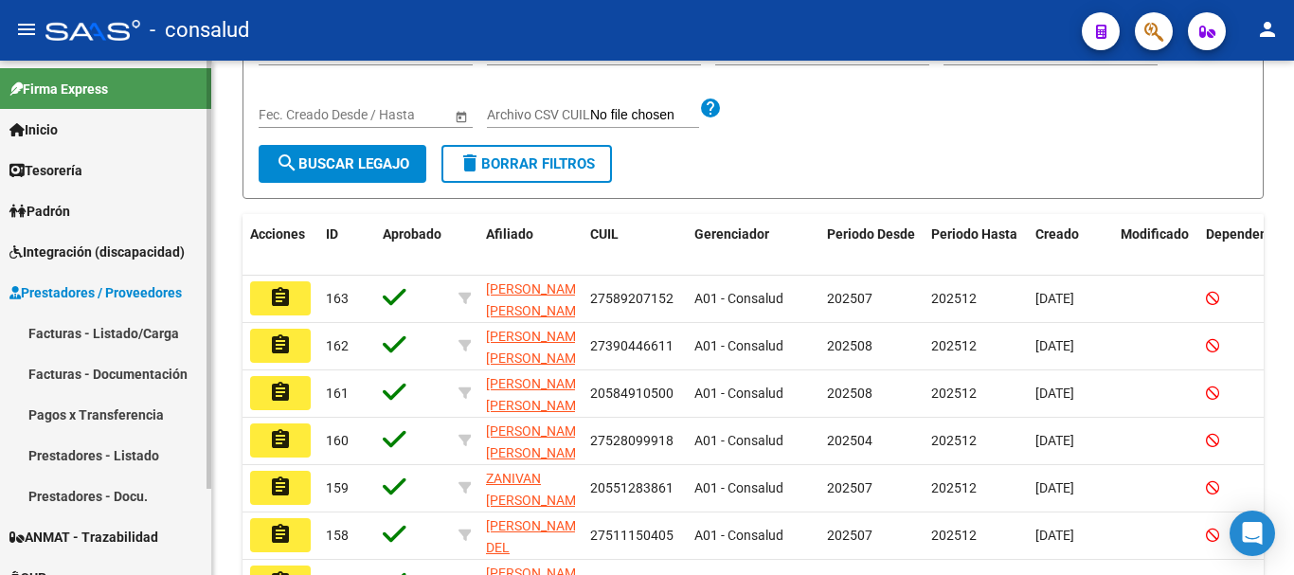
click at [148, 326] on link "Facturas - Listado/Carga" at bounding box center [105, 333] width 211 height 41
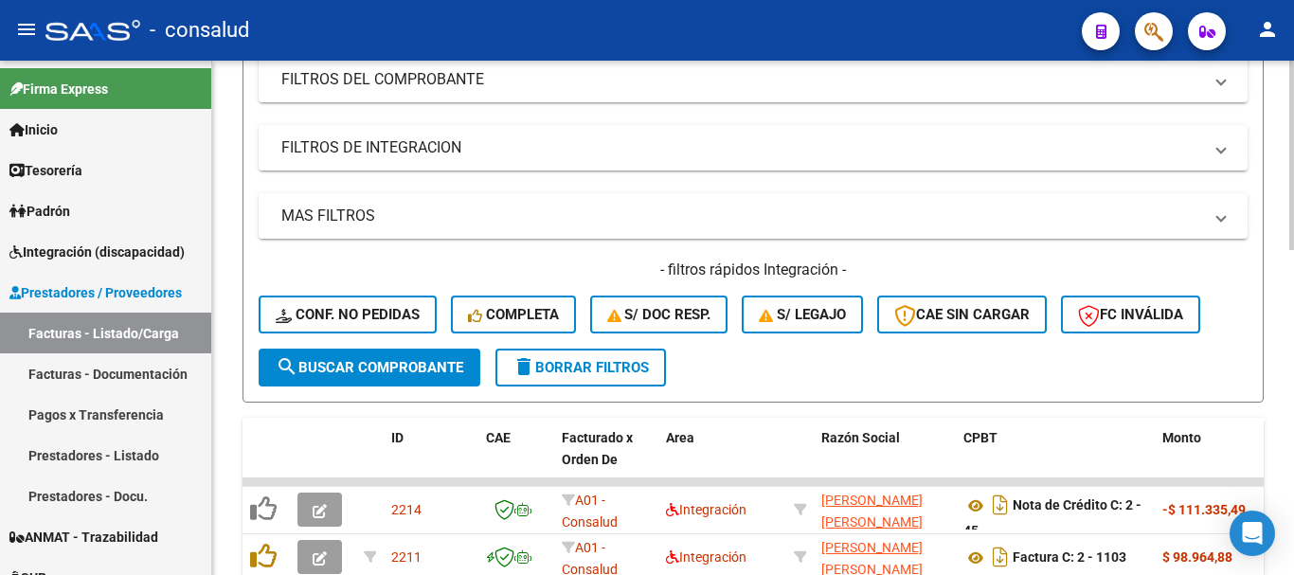
scroll to position [405, 0]
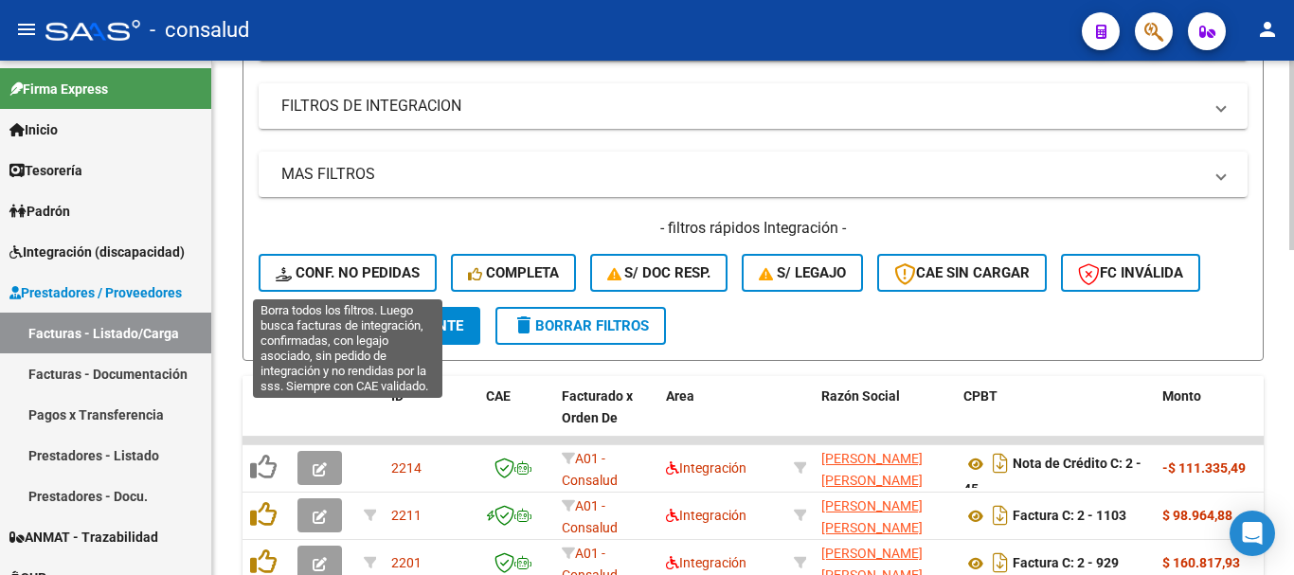
click at [309, 268] on span "Conf. no pedidas" at bounding box center [348, 272] width 144 height 17
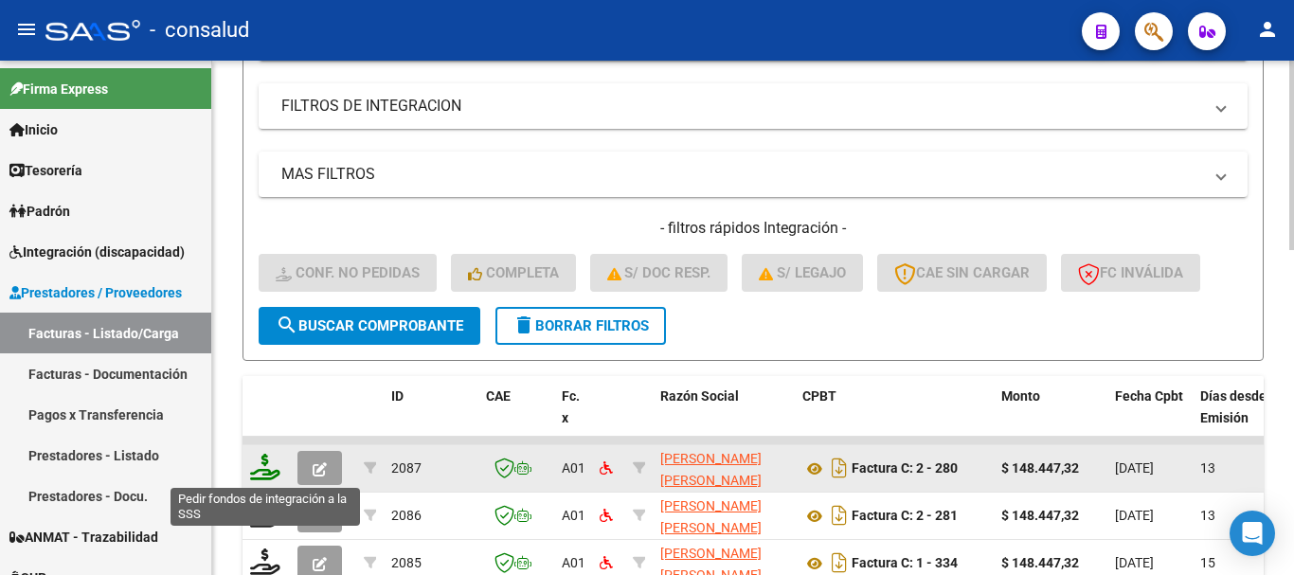
click at [269, 466] on icon at bounding box center [265, 467] width 30 height 27
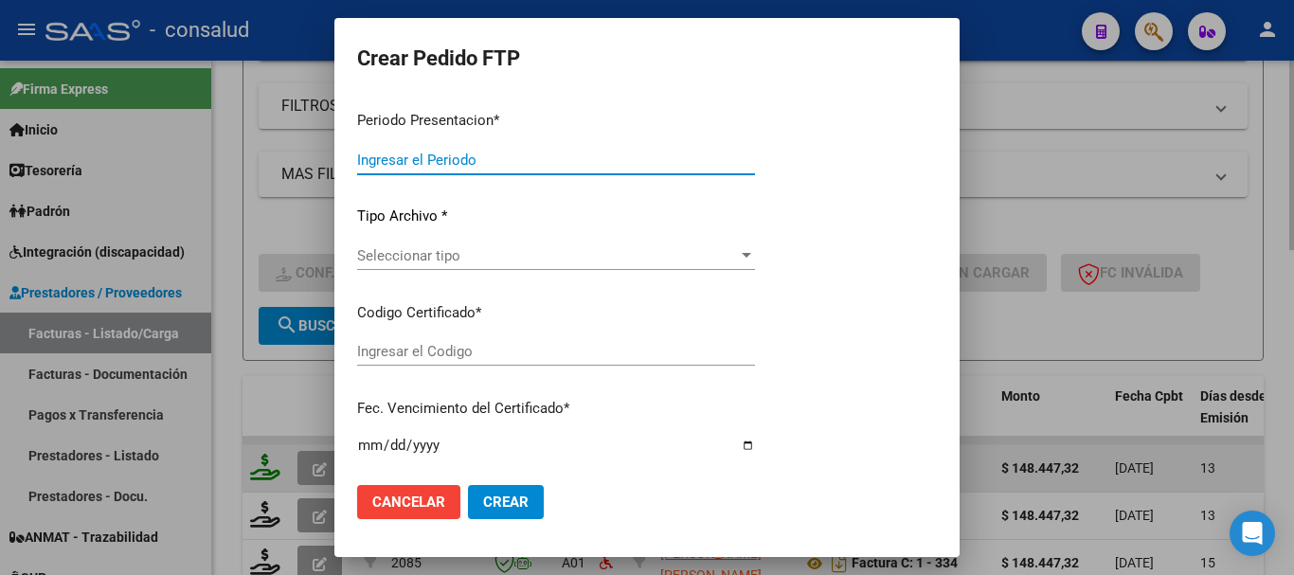
type input "202508"
type input "$ 148.447,32"
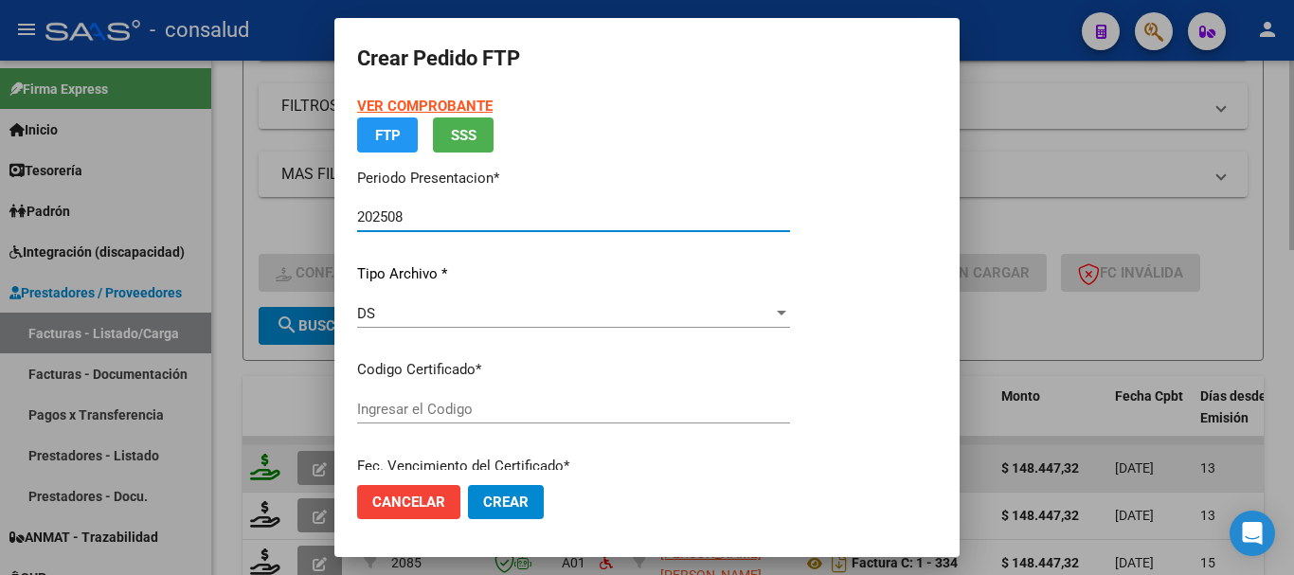
type input "0200057962091-20231102-20251102"
type input "2025-11-02"
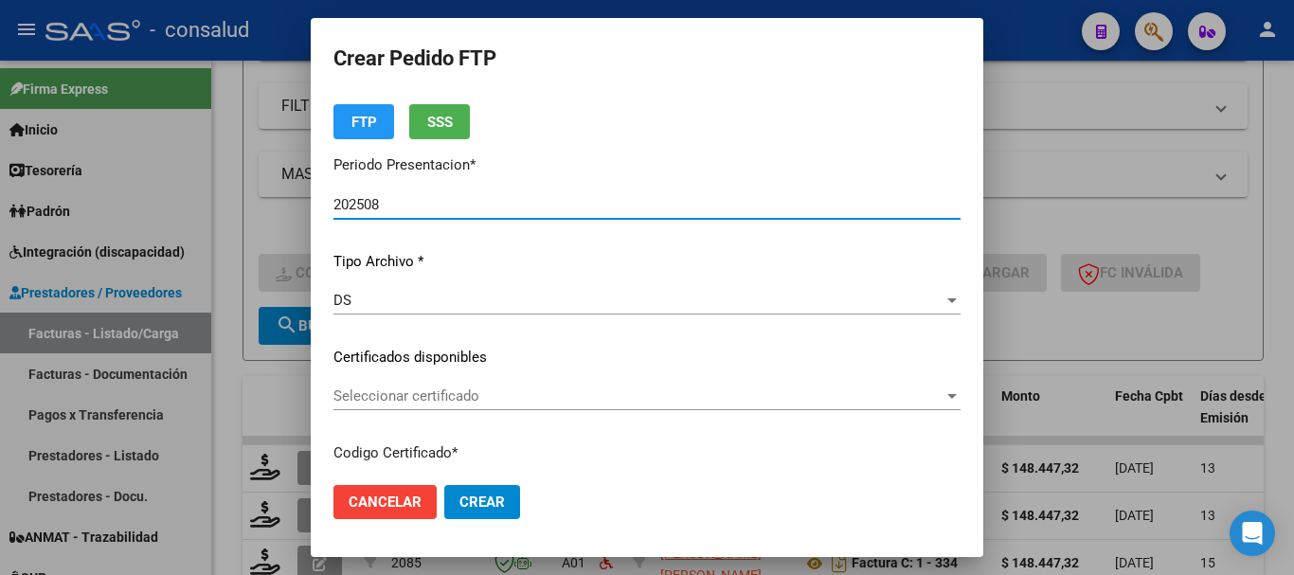
scroll to position [189, 0]
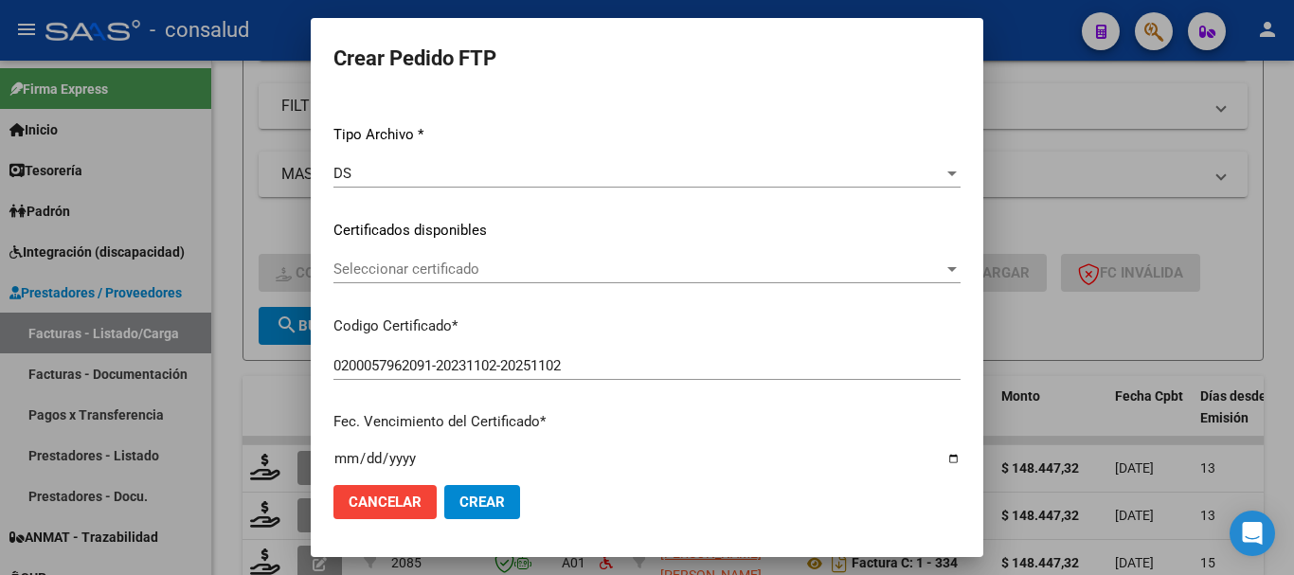
click at [556, 270] on span "Seleccionar certificado" at bounding box center [638, 269] width 610 height 17
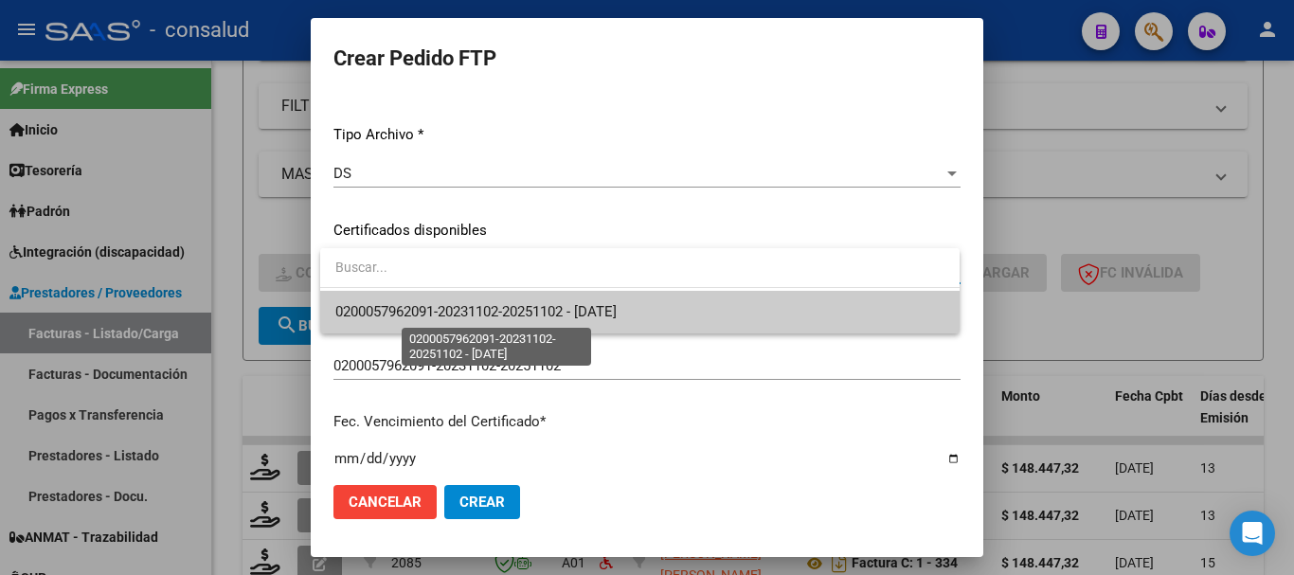
click at [565, 308] on span "0200057962091-20231102-20251102 - 2025-11-02" at bounding box center [475, 311] width 281 height 17
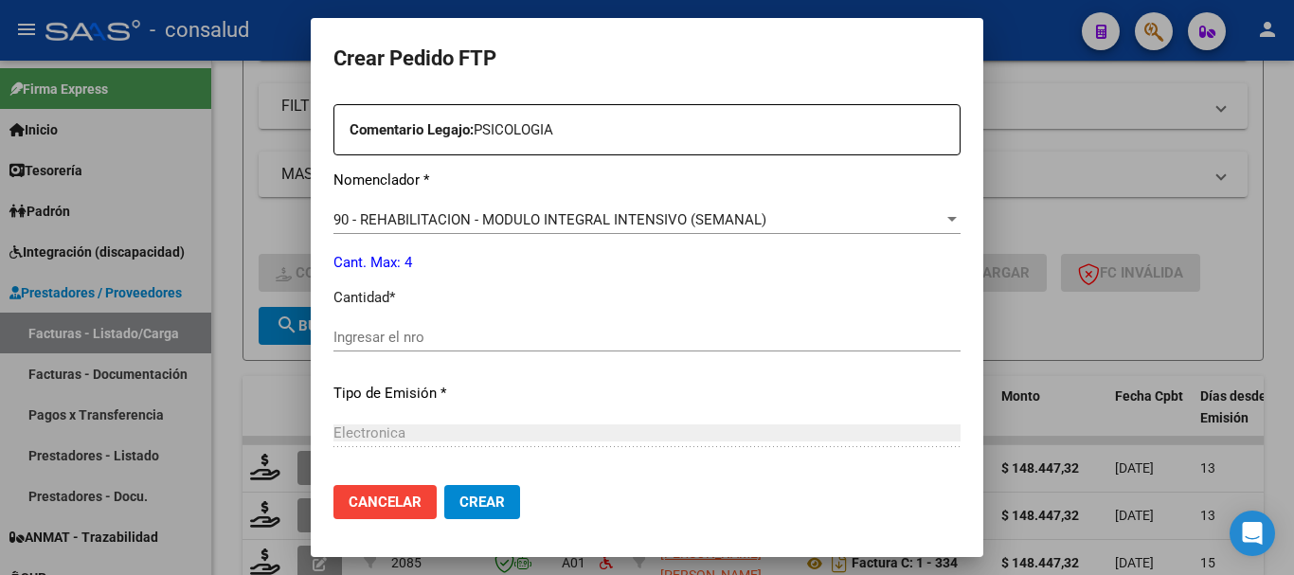
scroll to position [758, 0]
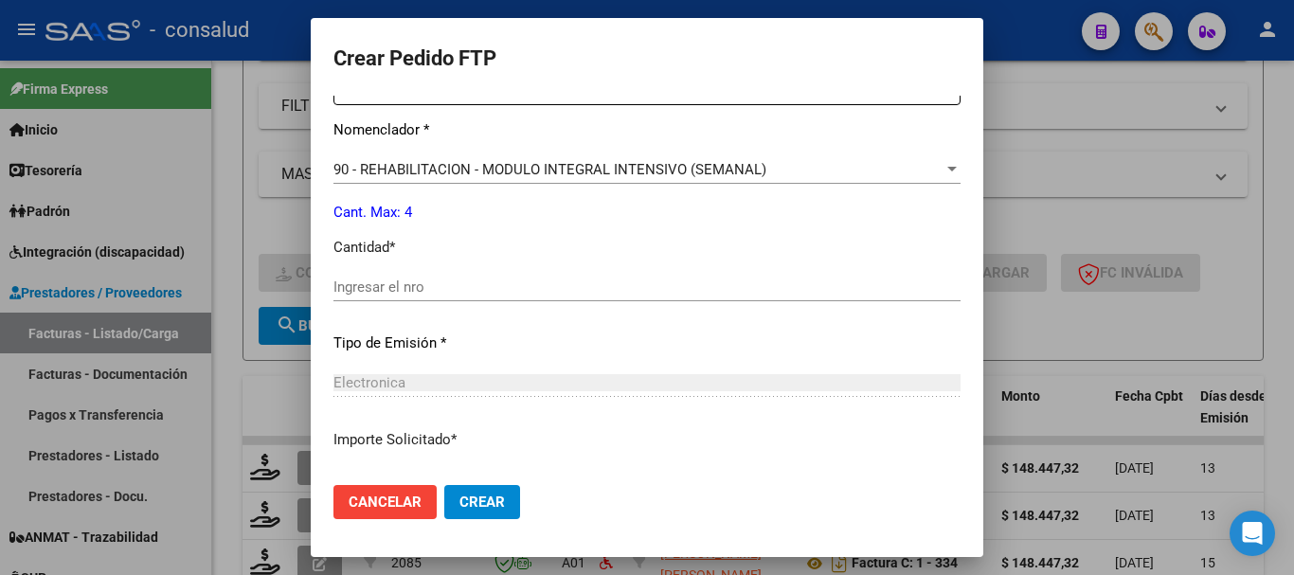
click at [527, 292] on input "Ingresar el nro" at bounding box center [646, 287] width 627 height 17
type input "4"
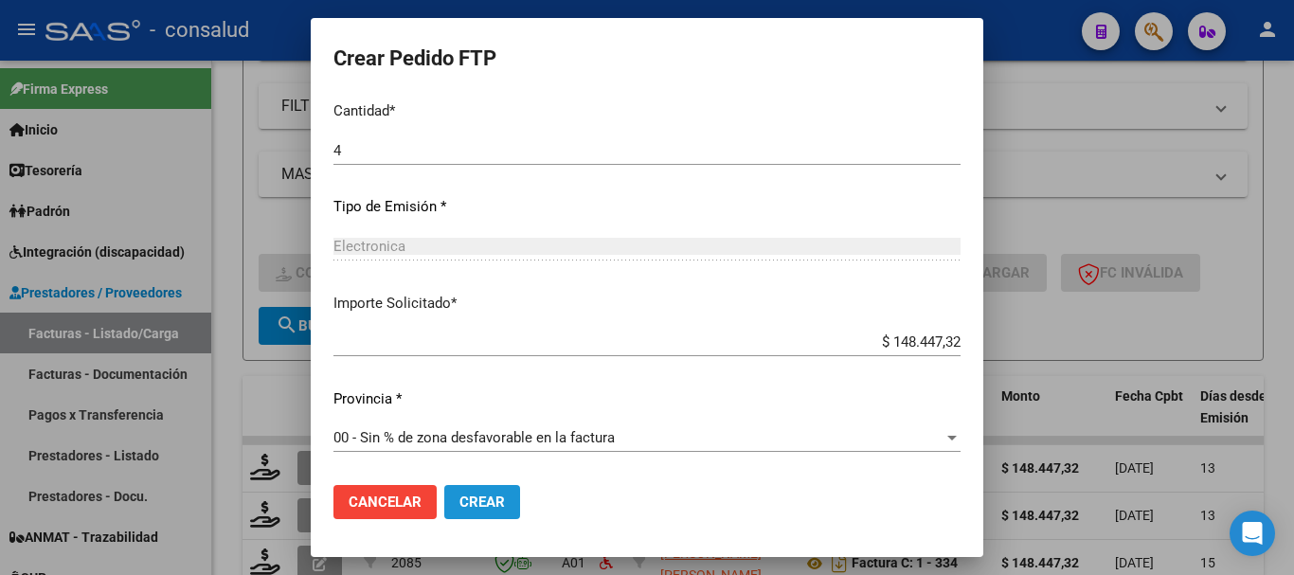
click at [495, 508] on span "Crear" at bounding box center [481, 502] width 45 height 17
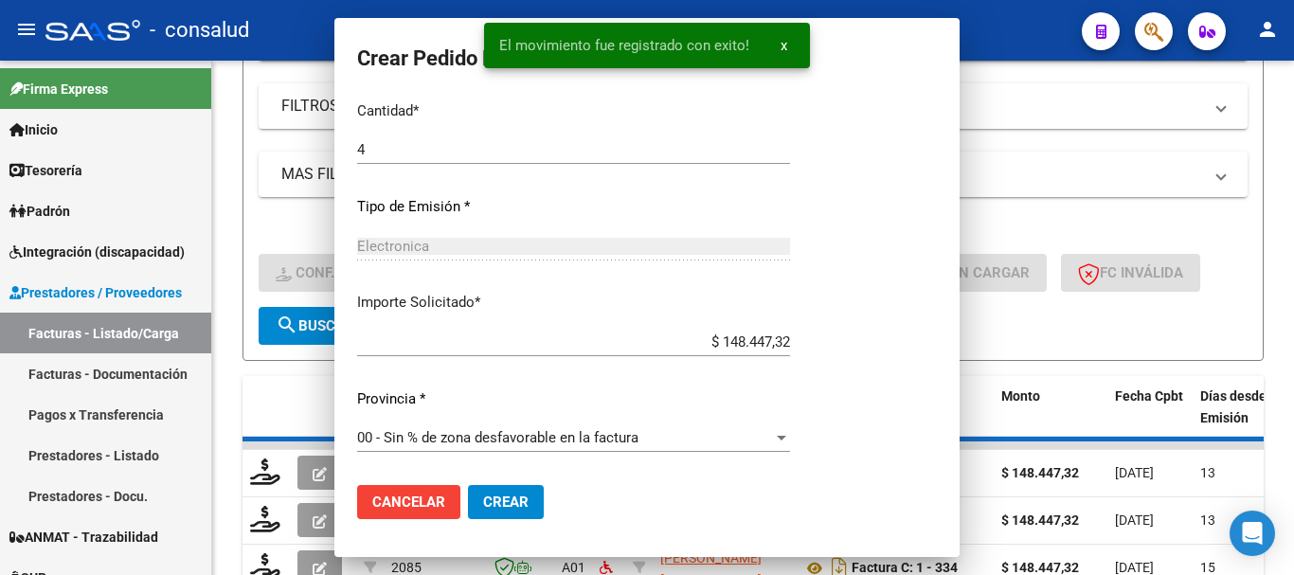
scroll to position [787, 0]
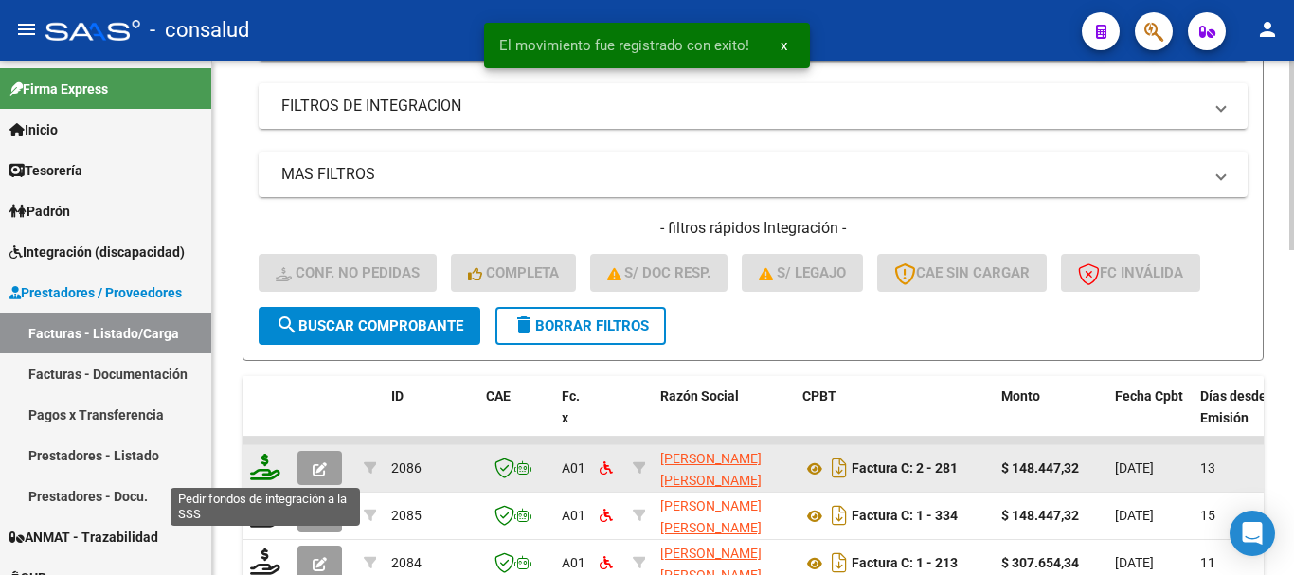
click at [261, 464] on icon at bounding box center [265, 467] width 30 height 27
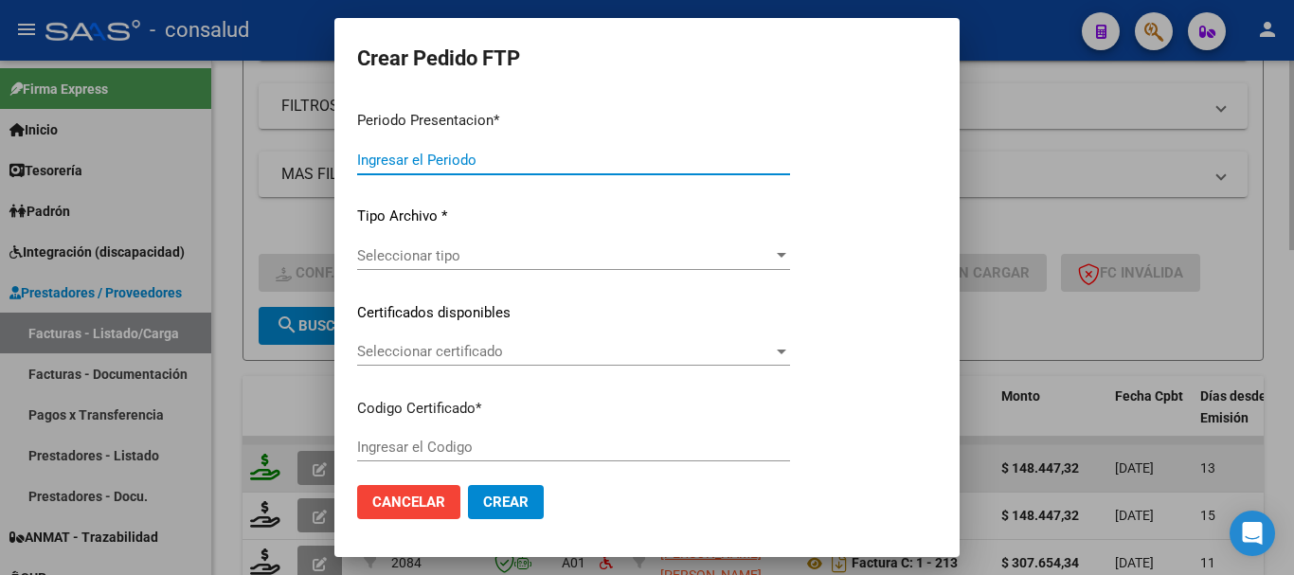
type input "202508"
type input "$ 148.447,32"
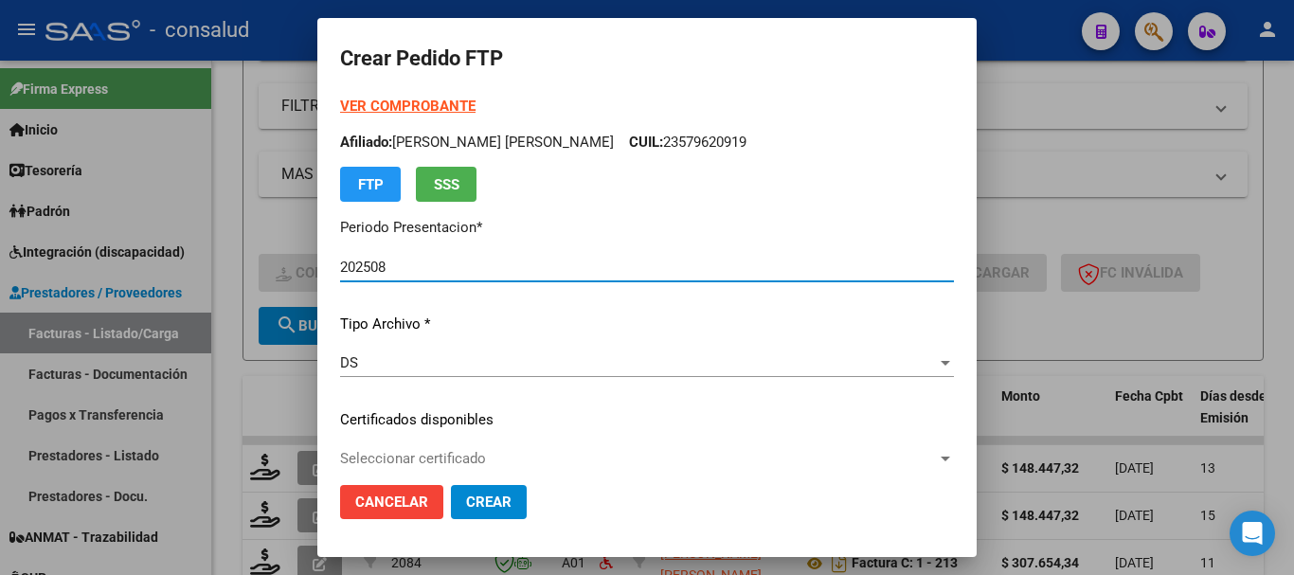
type input "0200055046508-20221031-20251031"
type input "2025-10-31"
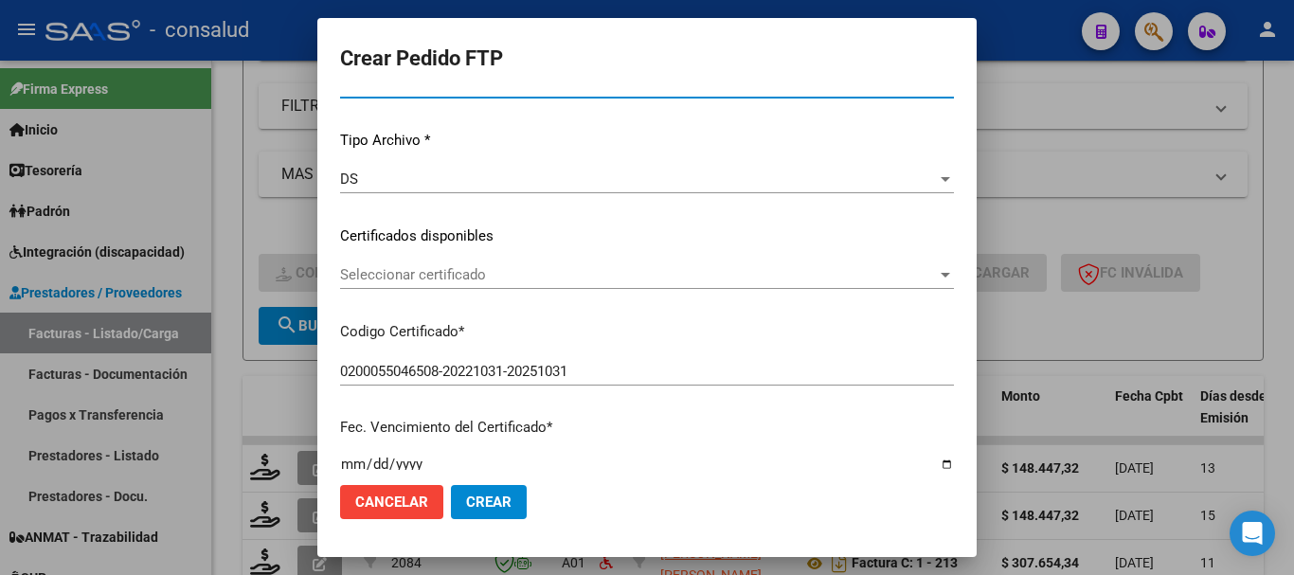
scroll to position [189, 0]
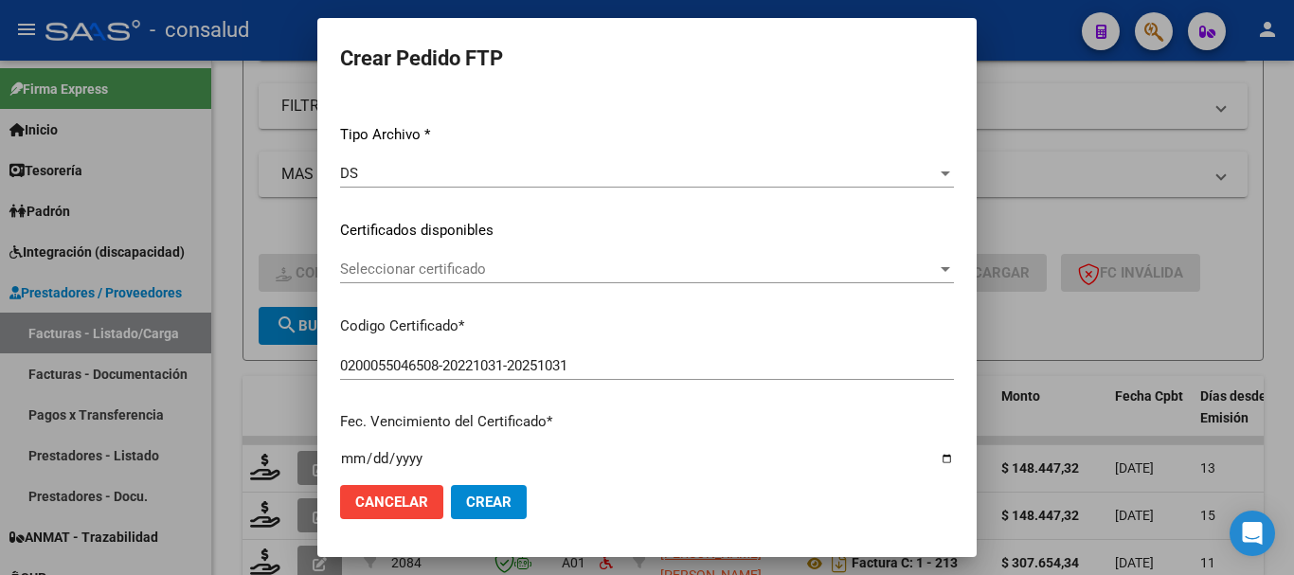
click at [516, 275] on span "Seleccionar certificado" at bounding box center [638, 269] width 597 height 17
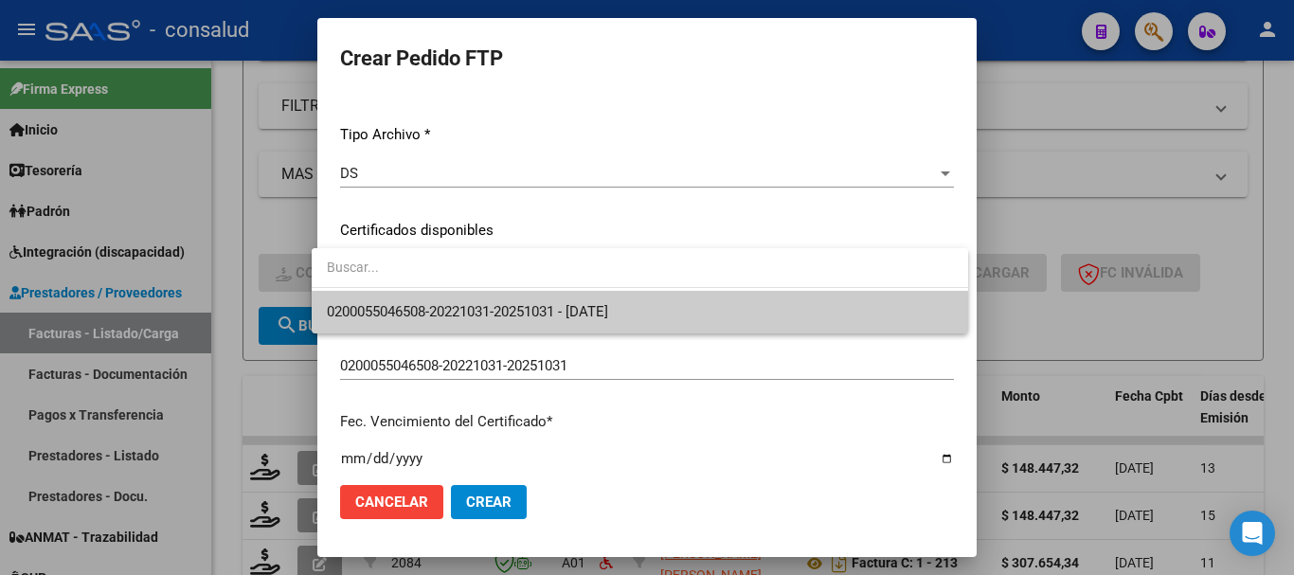
click at [523, 302] on span "0200055046508-20221031-20251031 - 2025-10-31" at bounding box center [640, 312] width 626 height 43
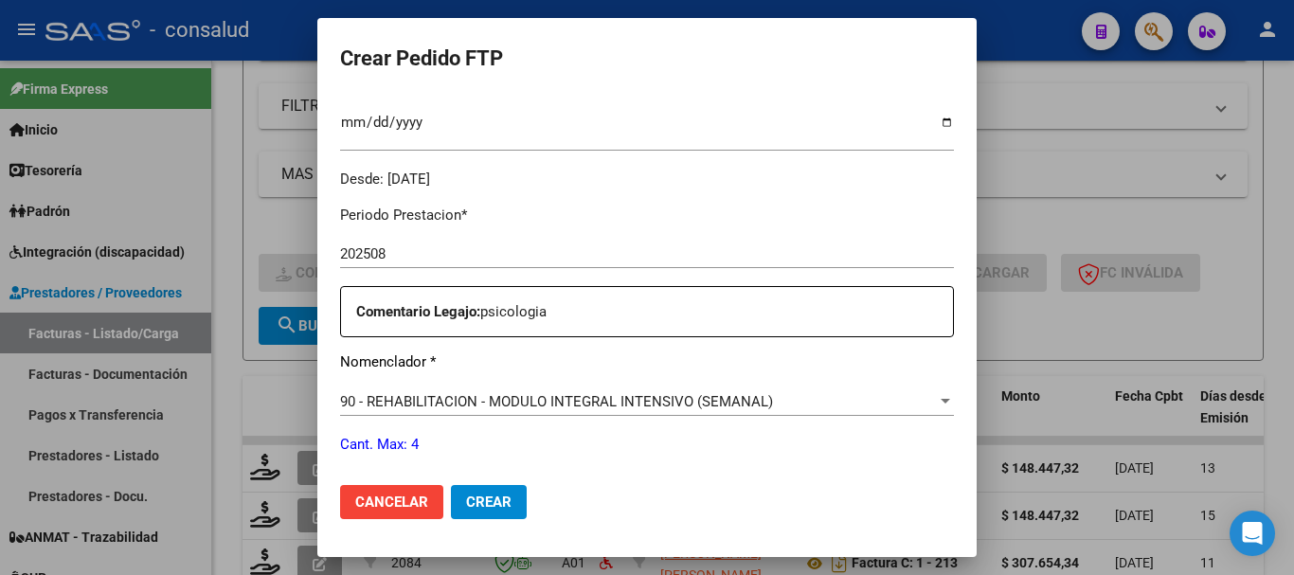
scroll to position [663, 0]
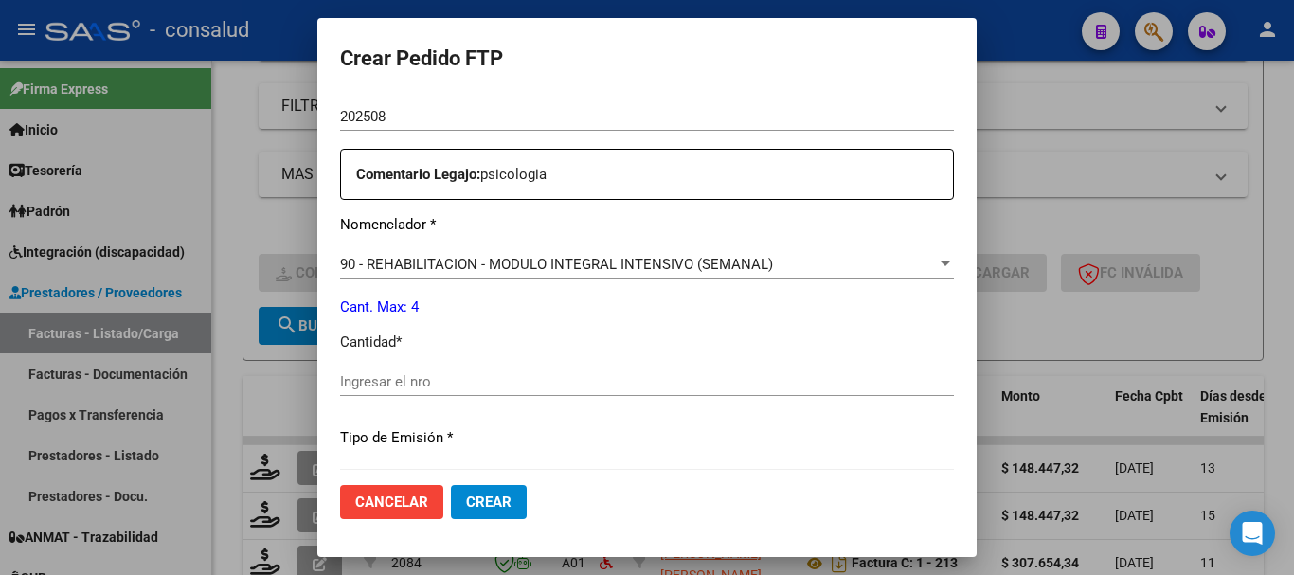
click at [490, 383] on input "Ingresar el nro" at bounding box center [647, 381] width 614 height 17
type input "4"
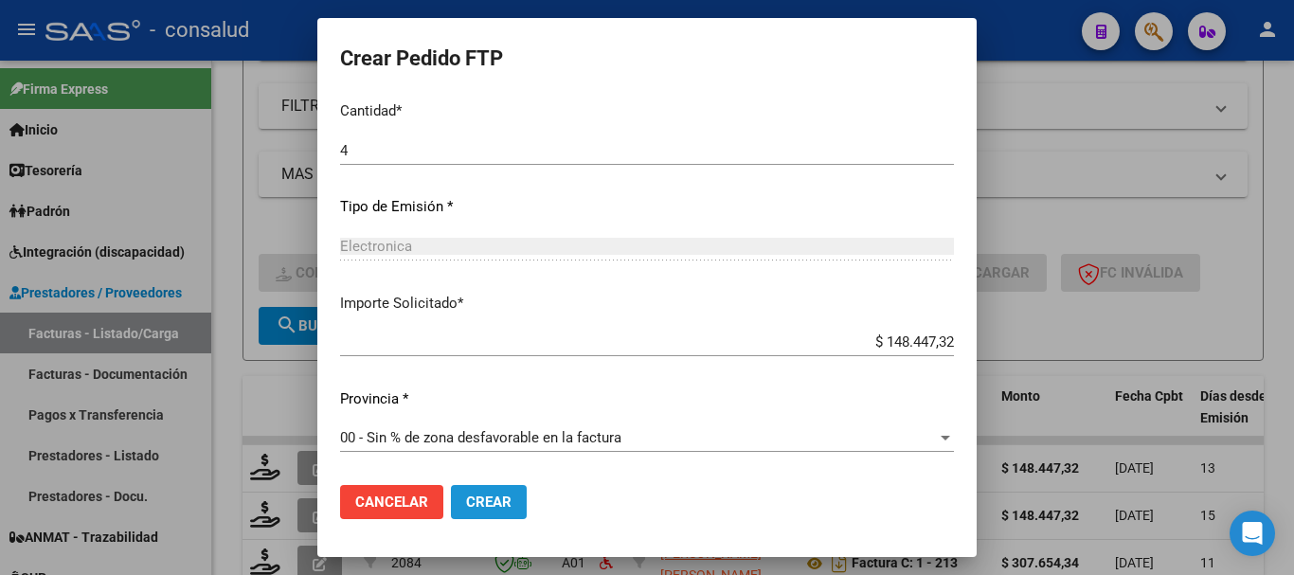
click at [494, 500] on span "Crear" at bounding box center [488, 502] width 45 height 17
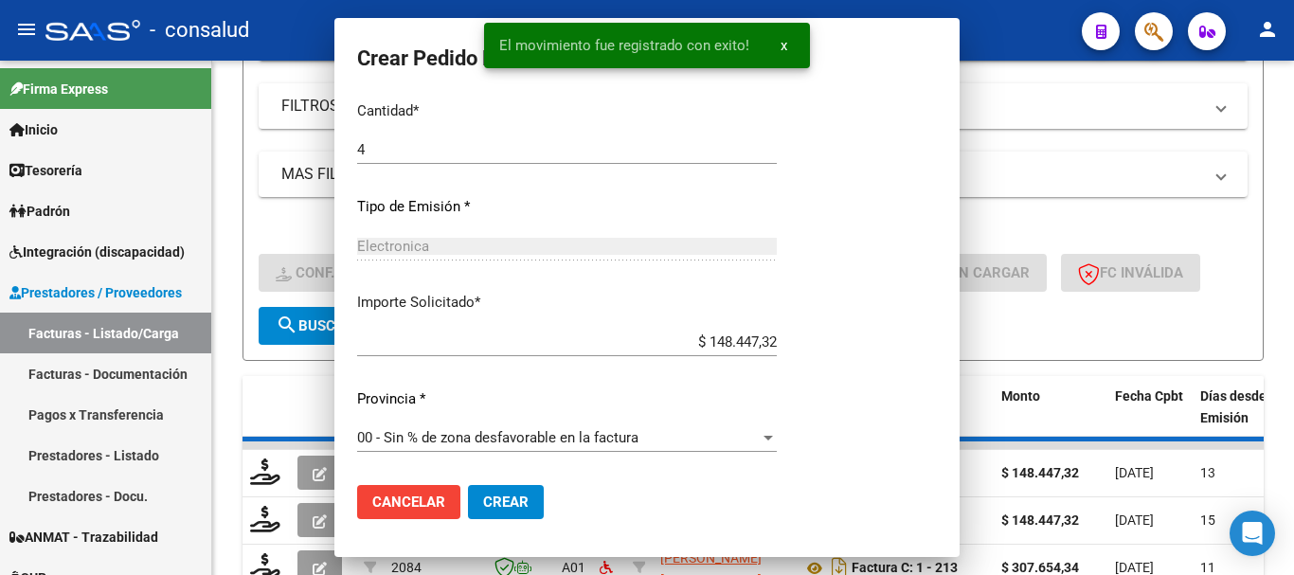
scroll to position [787, 0]
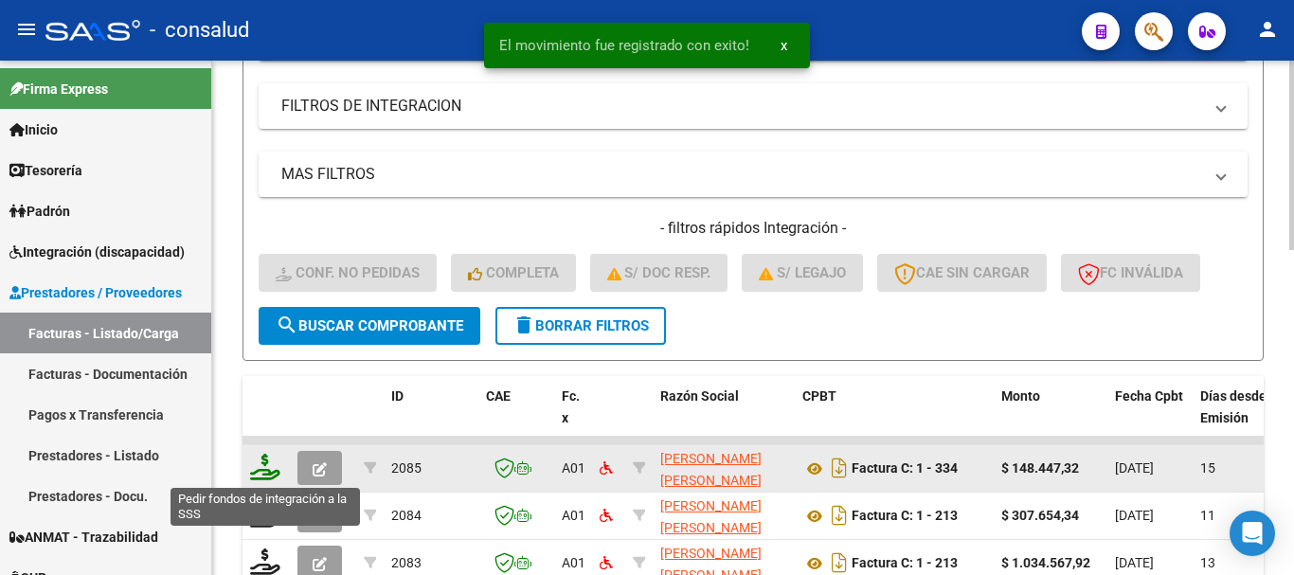
click at [262, 468] on icon at bounding box center [265, 467] width 30 height 27
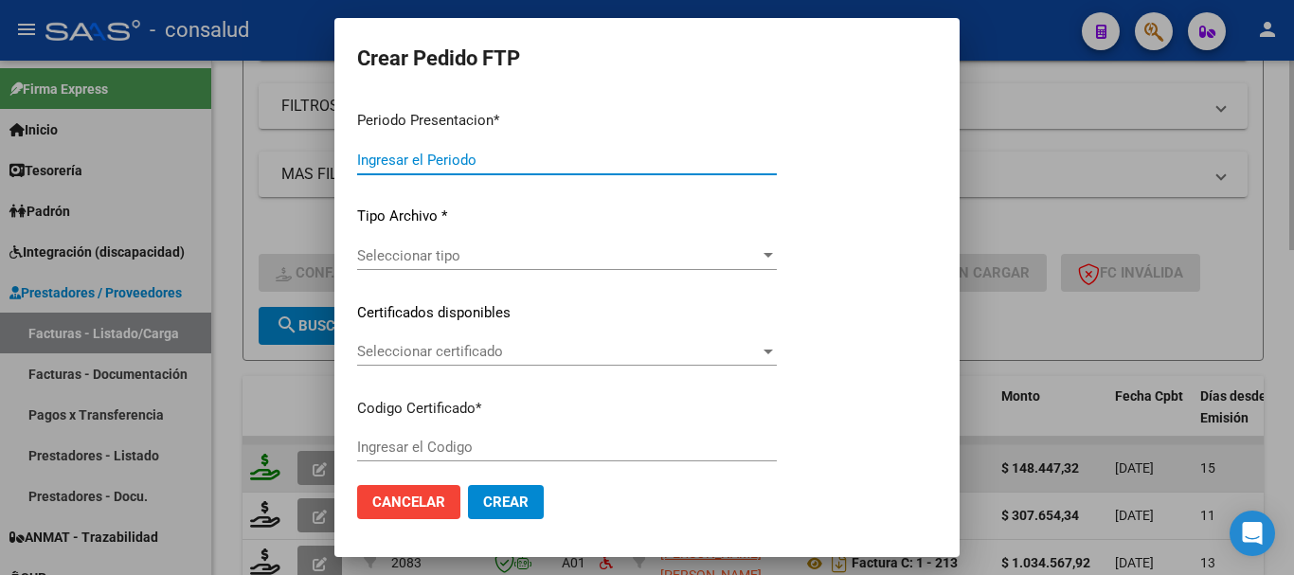
type input "202508"
type input "$ 148.447,32"
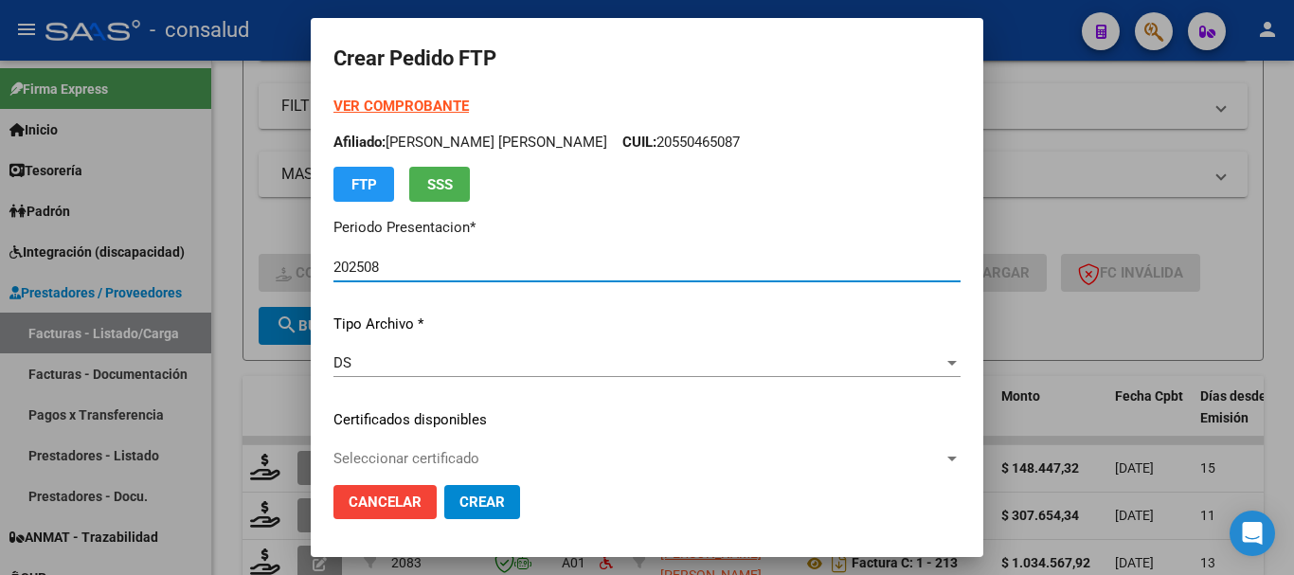
type input "0200058491054-20240419-20270419"
type input "2027-04-19"
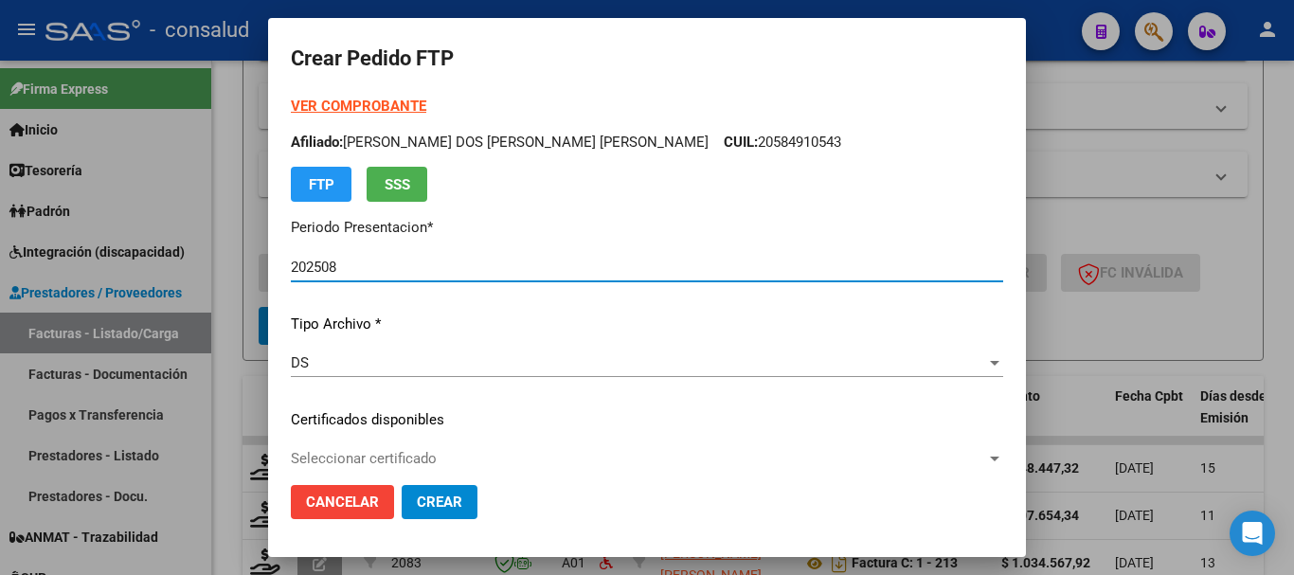
scroll to position [95, 0]
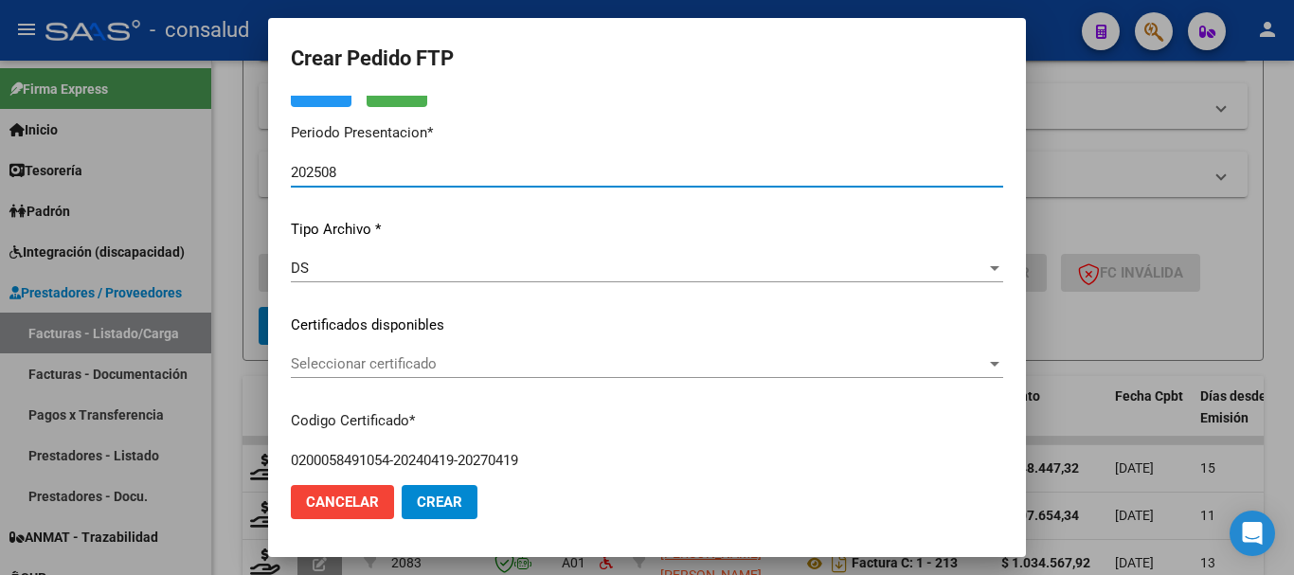
click at [513, 370] on span "Seleccionar certificado" at bounding box center [638, 363] width 695 height 17
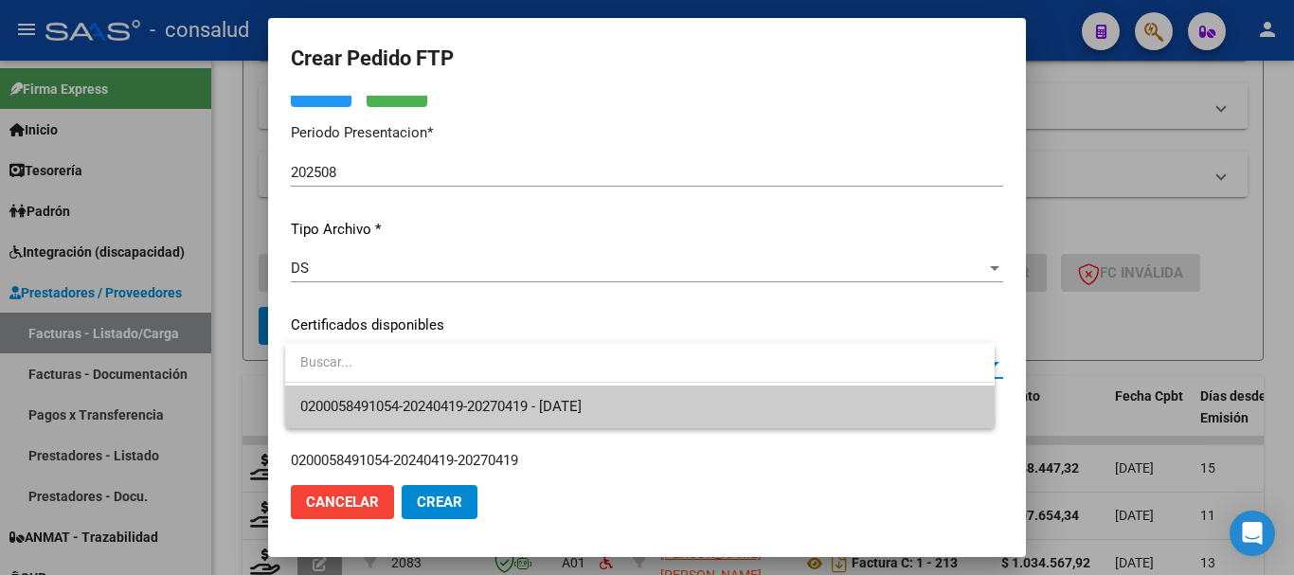
click at [533, 393] on span "0200058491054-20240419-20270419 - 2027-04-19" at bounding box center [639, 407] width 679 height 43
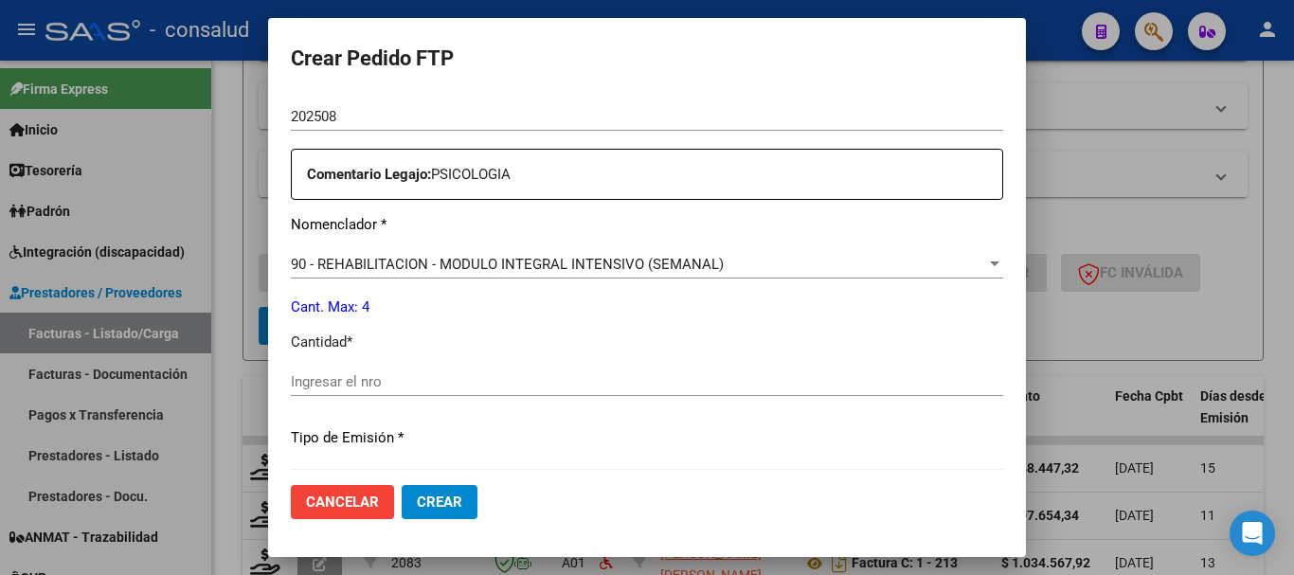
scroll to position [894, 0]
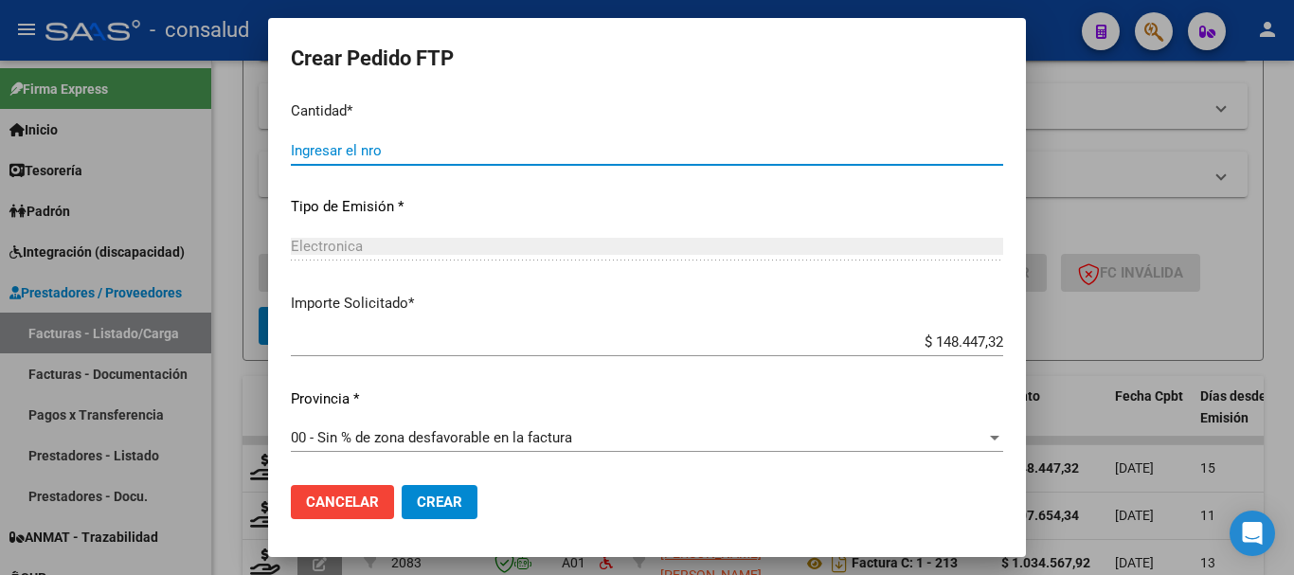
click at [441, 148] on input "Ingresar el nro" at bounding box center [647, 150] width 712 height 17
type input "4"
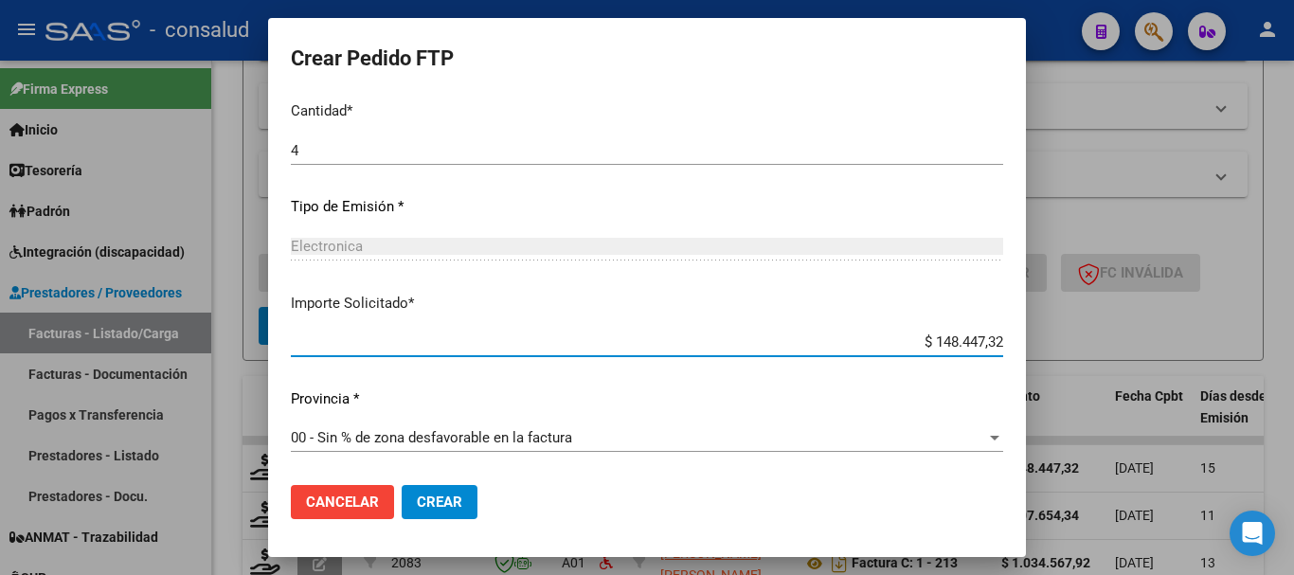
click at [457, 492] on button "Crear" at bounding box center [440, 502] width 76 height 34
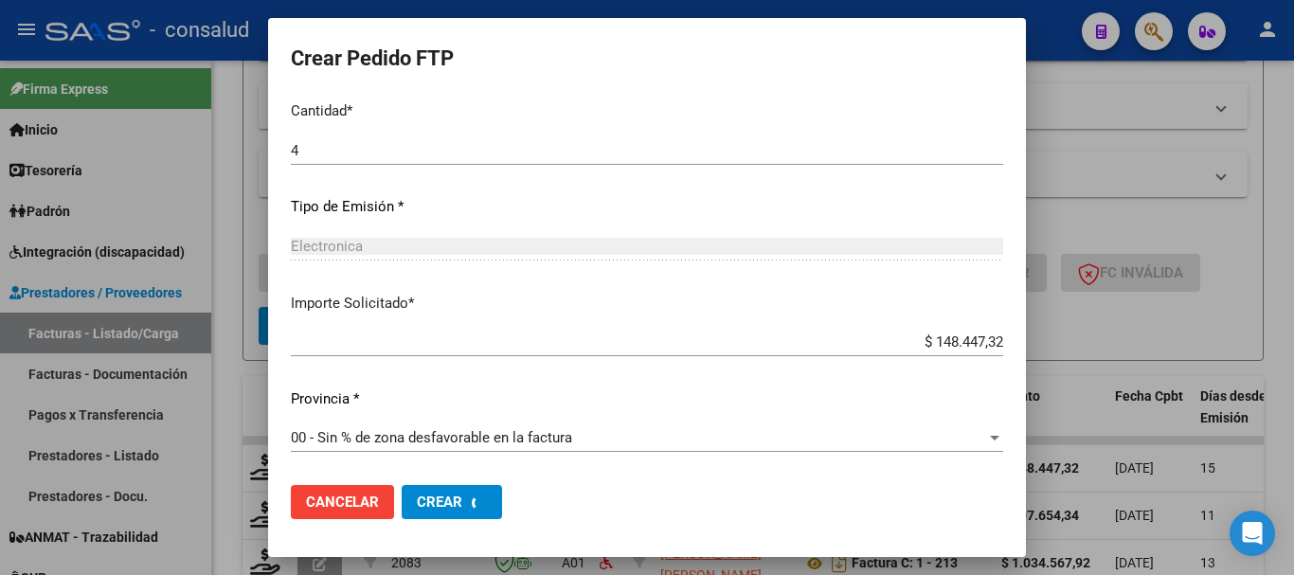
scroll to position [0, 0]
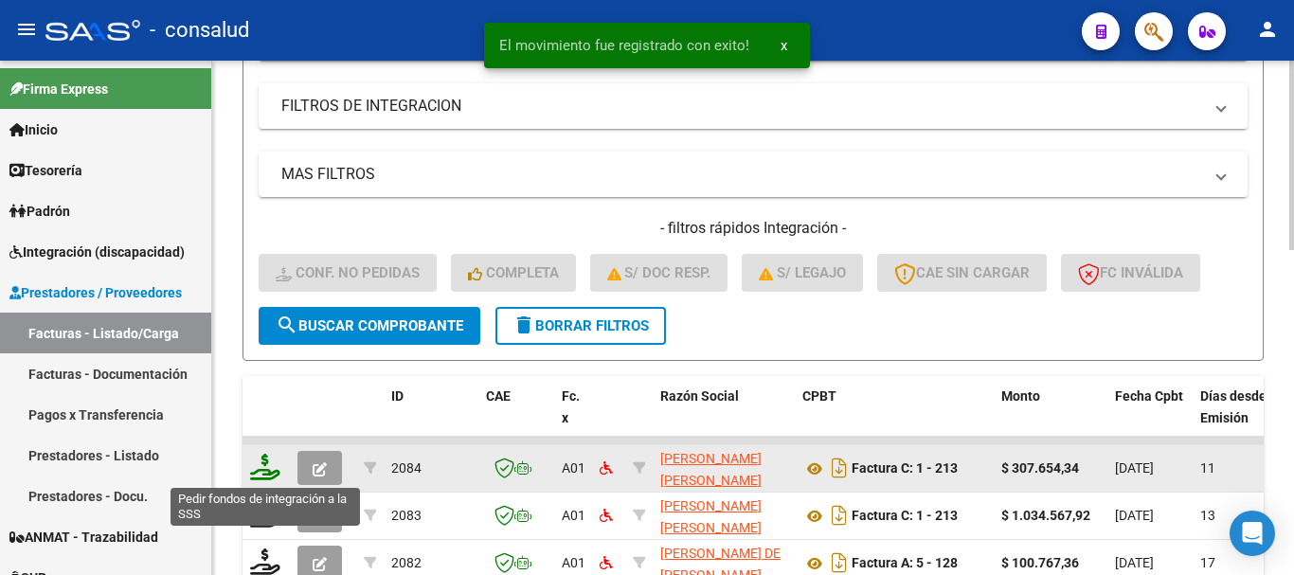
click at [260, 466] on icon at bounding box center [265, 467] width 30 height 27
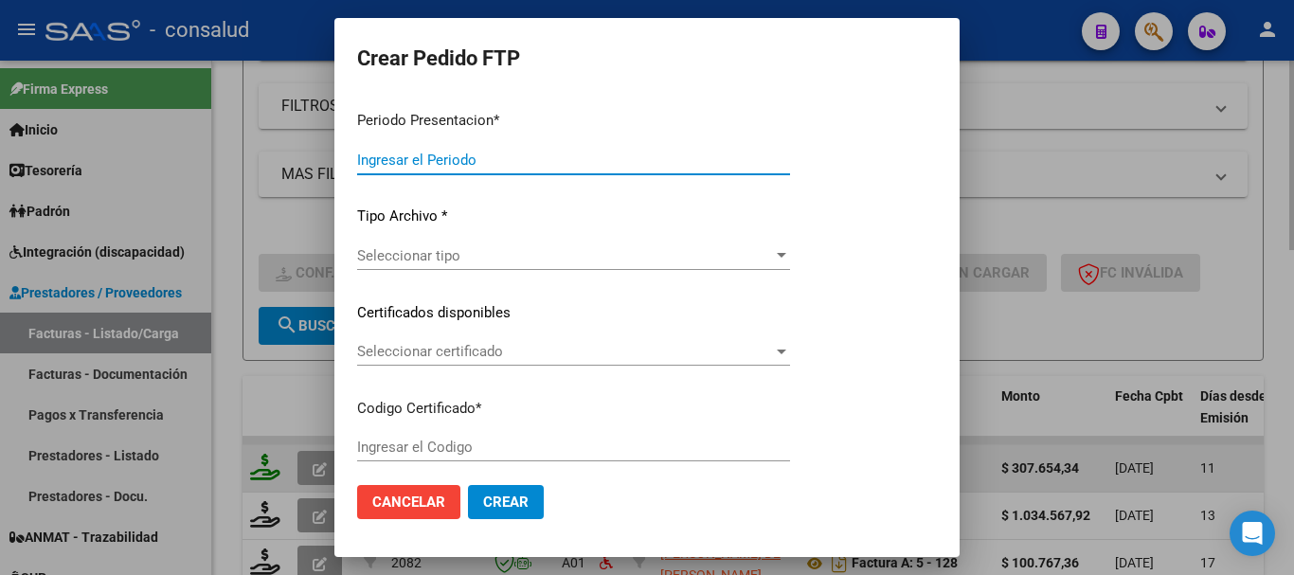
type input "202508"
type input "$ 307.654,34"
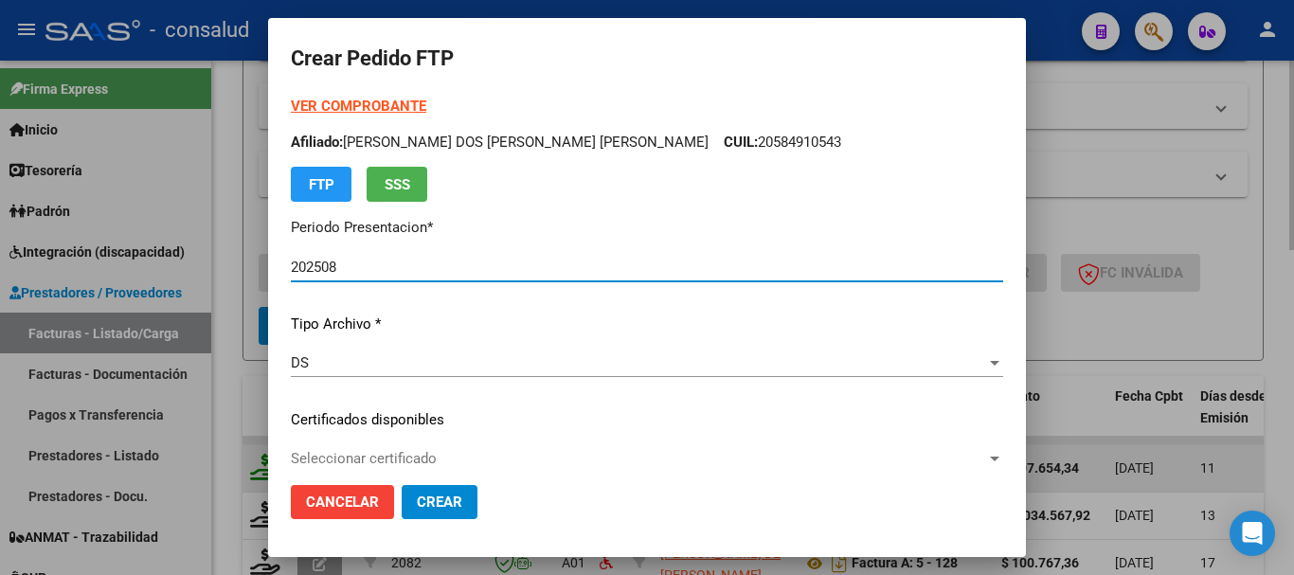
type input "0100049278851-20220321-20320321"
type input "2032-03-21"
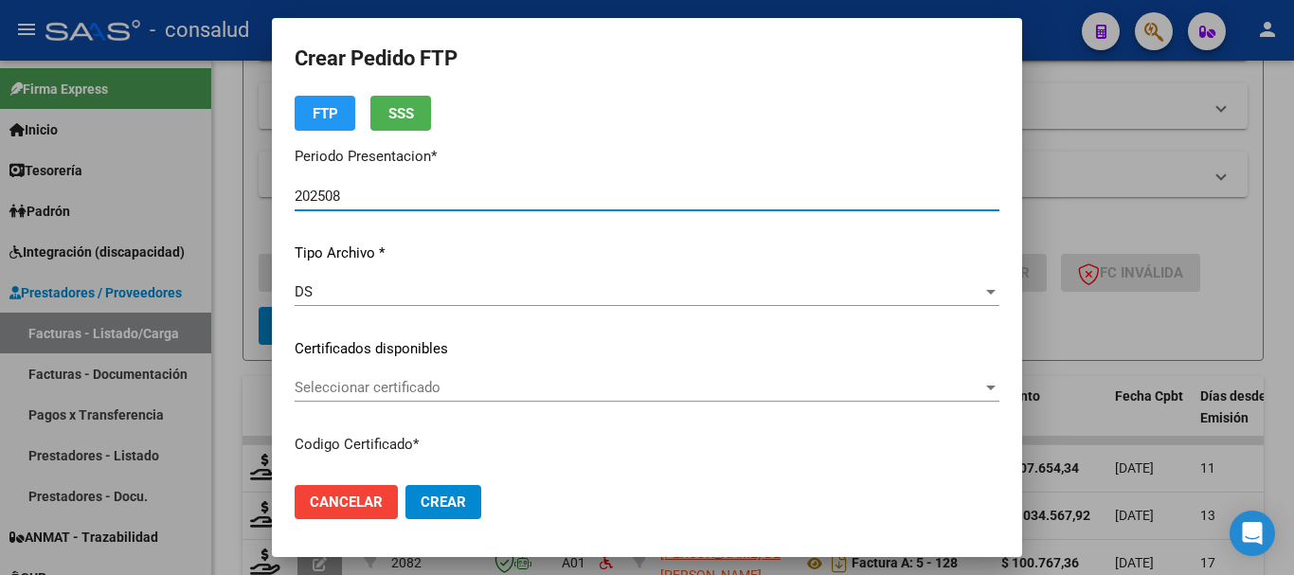
scroll to position [189, 0]
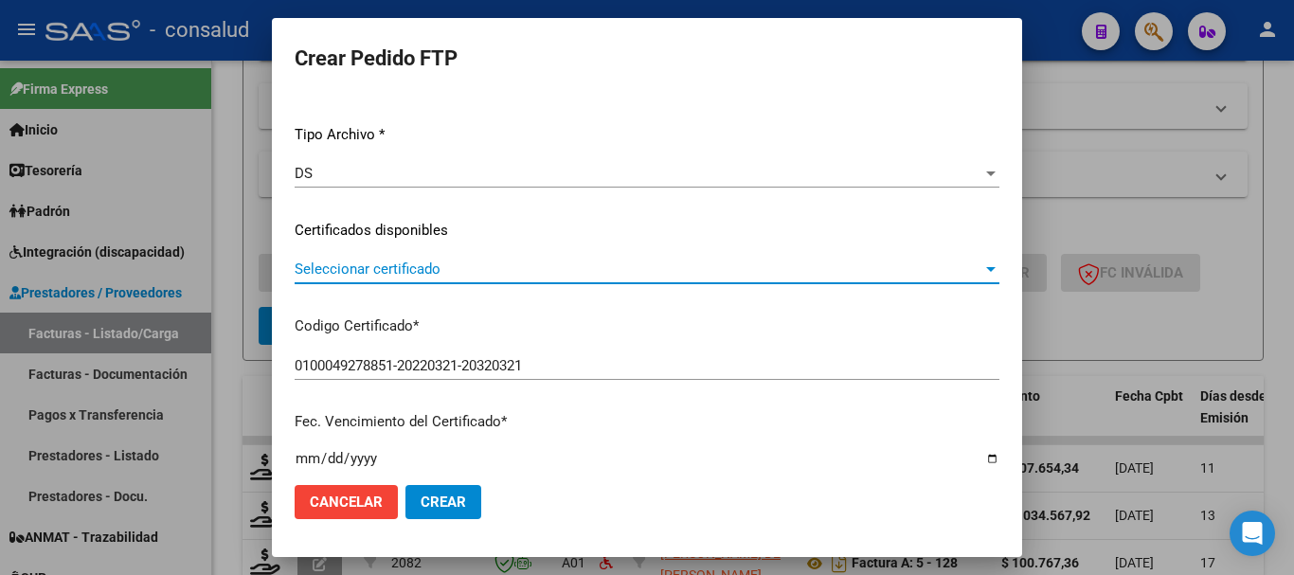
click at [473, 271] on span "Seleccionar certificado" at bounding box center [639, 269] width 688 height 17
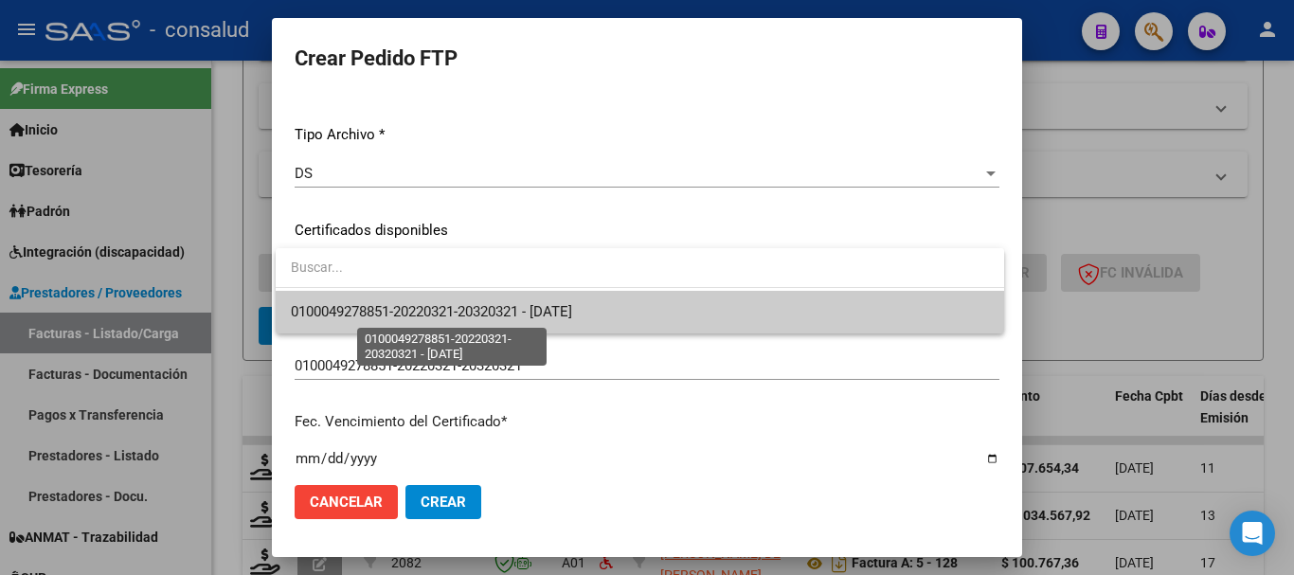
click at [481, 306] on span "0100049278851-20220321-20320321 - 2032-03-21" at bounding box center [431, 311] width 281 height 17
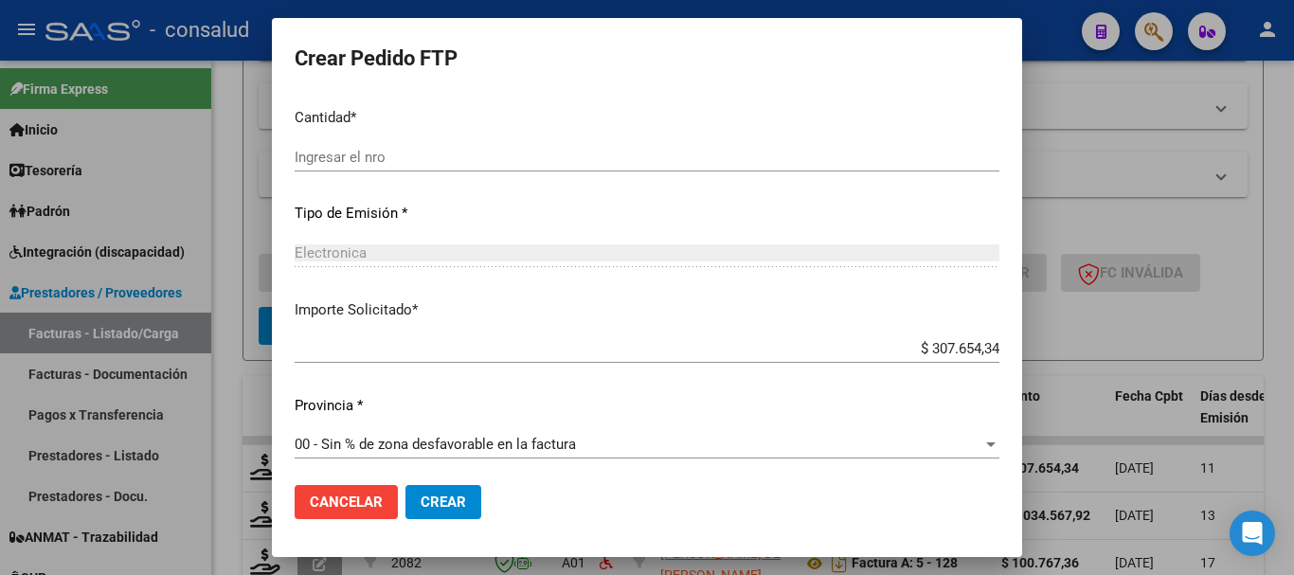
scroll to position [894, 0]
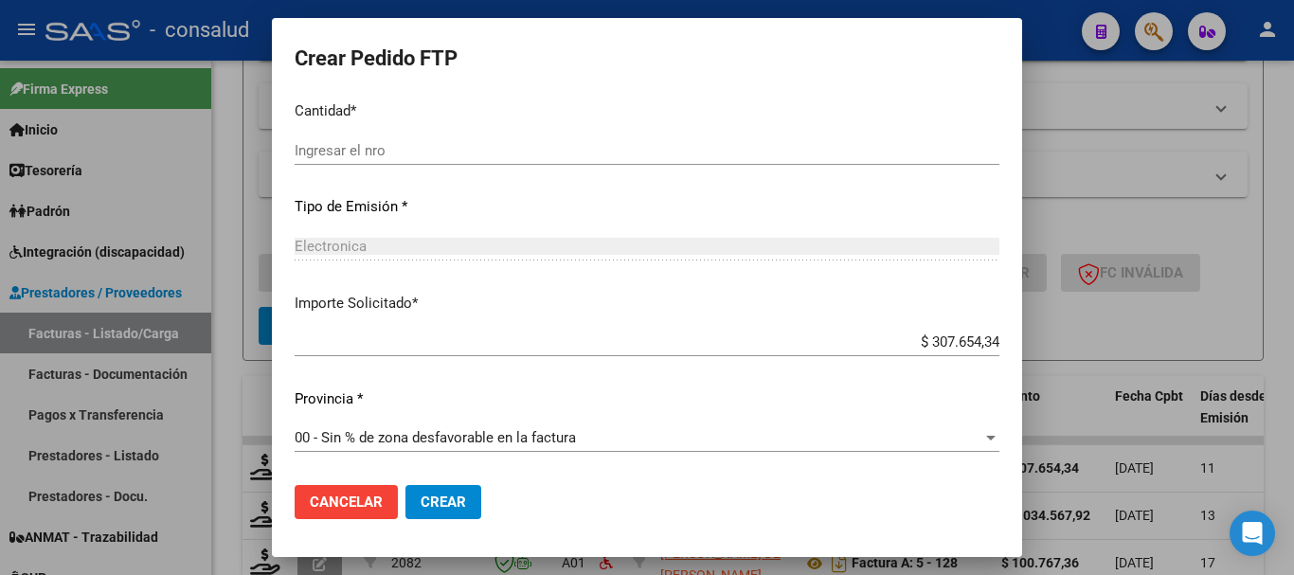
click at [384, 149] on input "Ingresar el nro" at bounding box center [647, 150] width 705 height 17
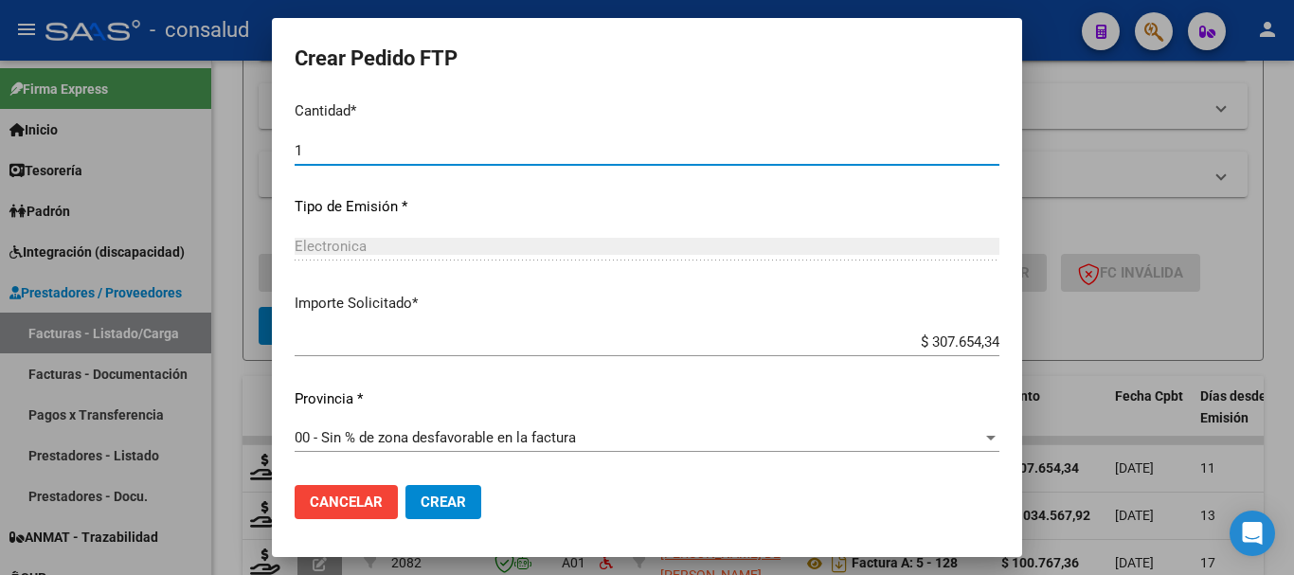
type input "1"
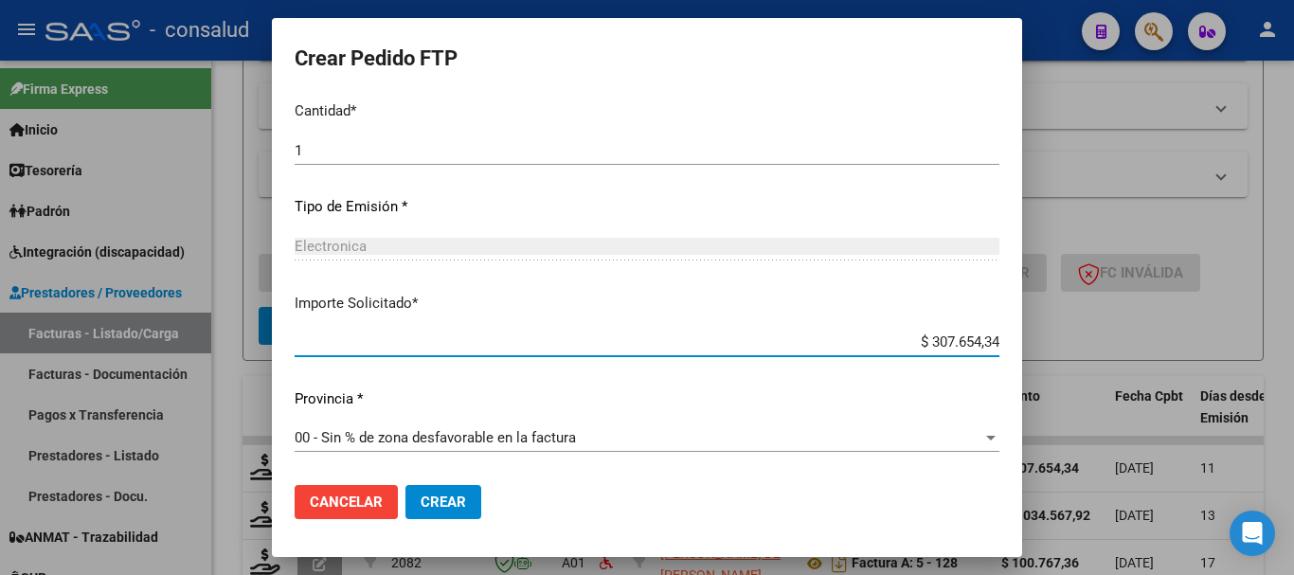
click at [449, 499] on span "Crear" at bounding box center [443, 502] width 45 height 17
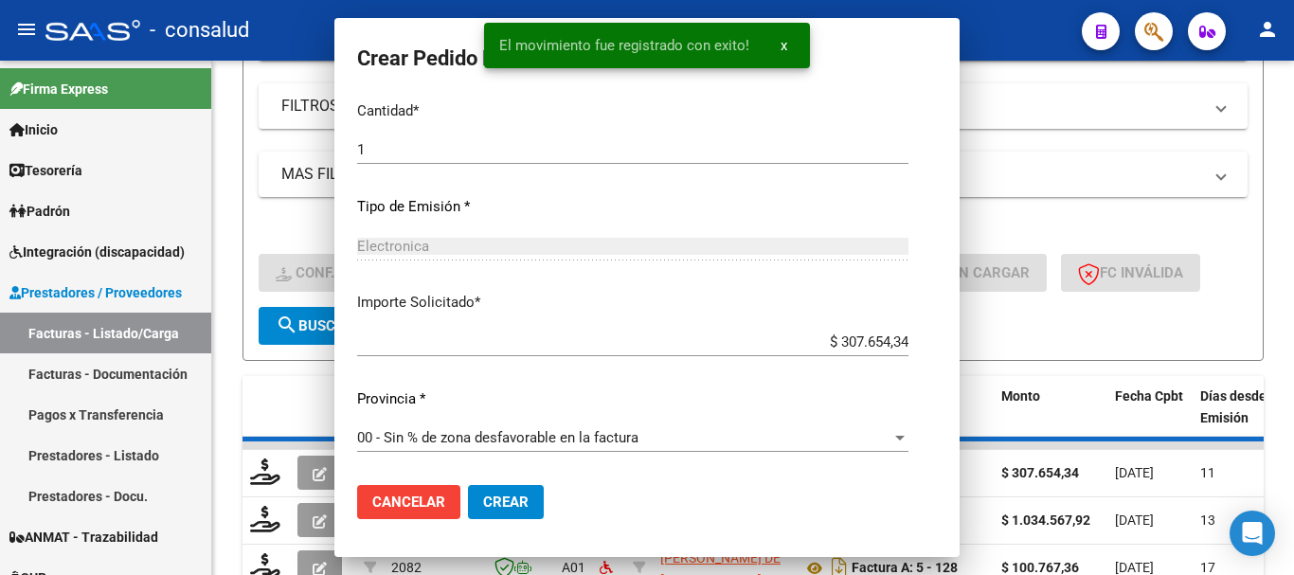
scroll to position [0, 0]
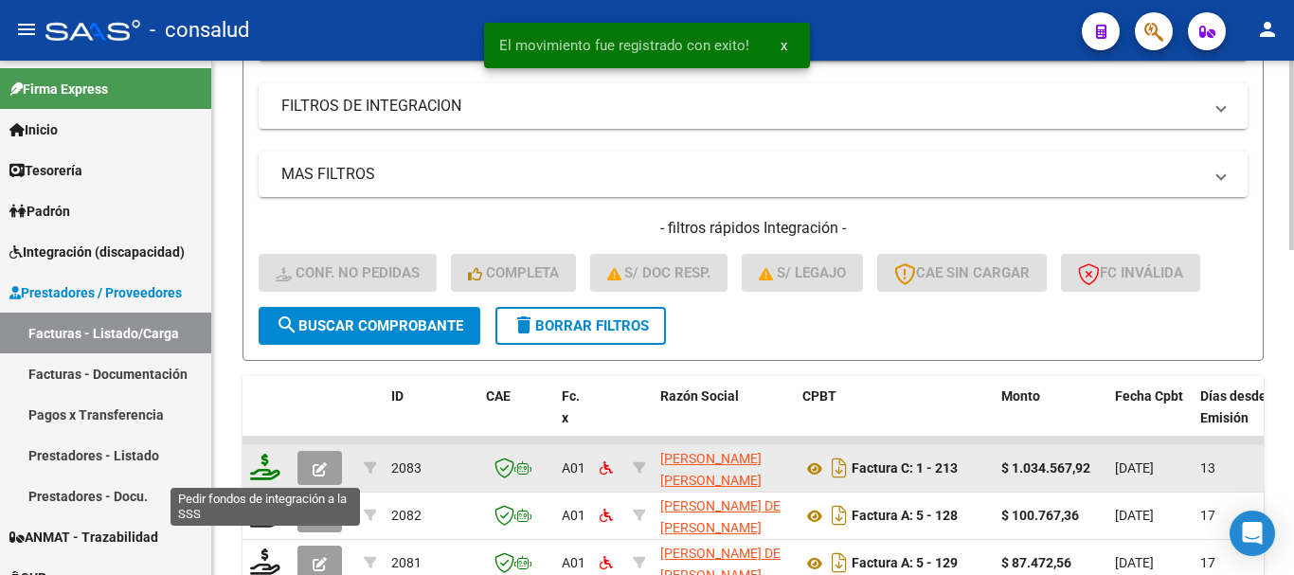
click at [258, 458] on icon at bounding box center [265, 467] width 30 height 27
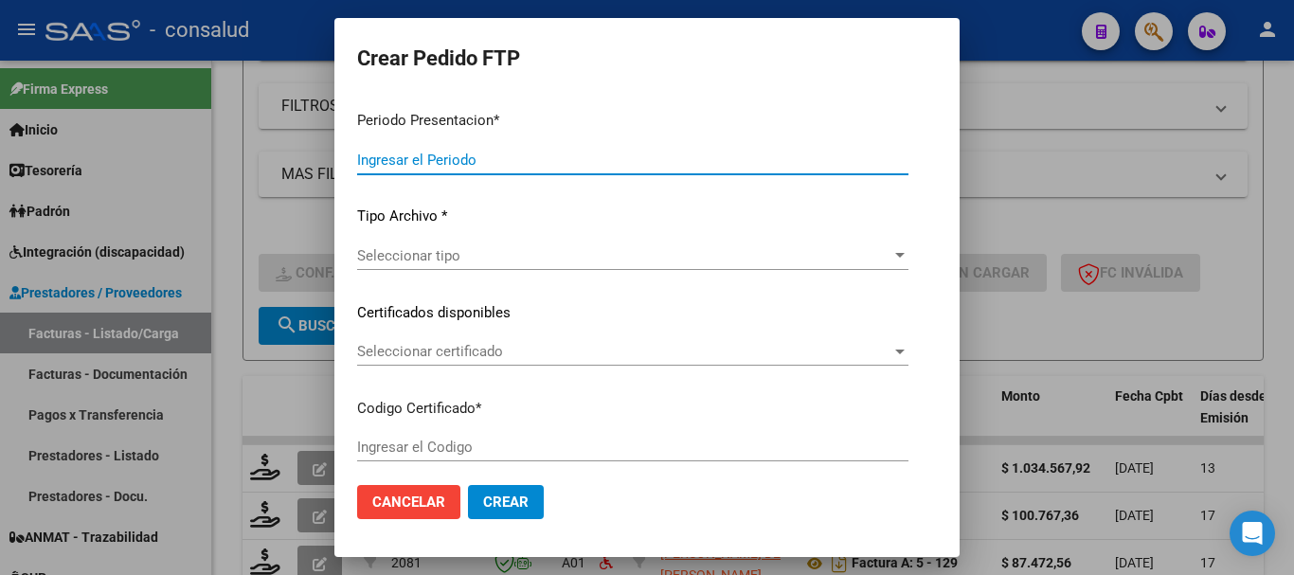
type input "202508"
type input "$ 1.034.567,92"
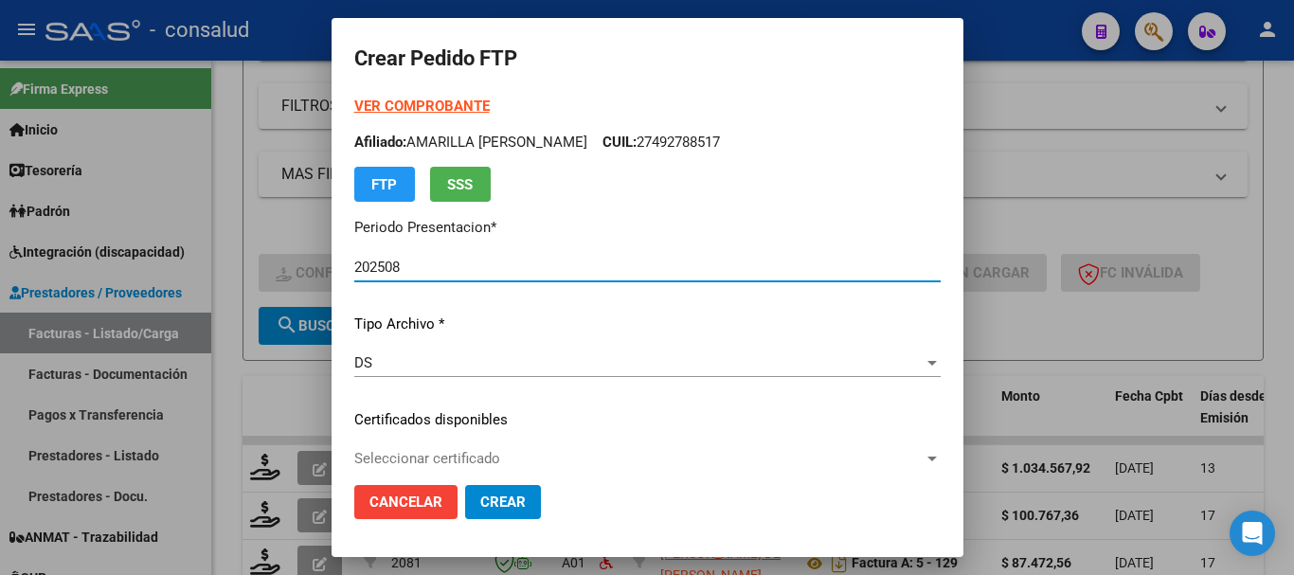
type input "0200053862364-20220125-20320125"
type input "2032-01-25"
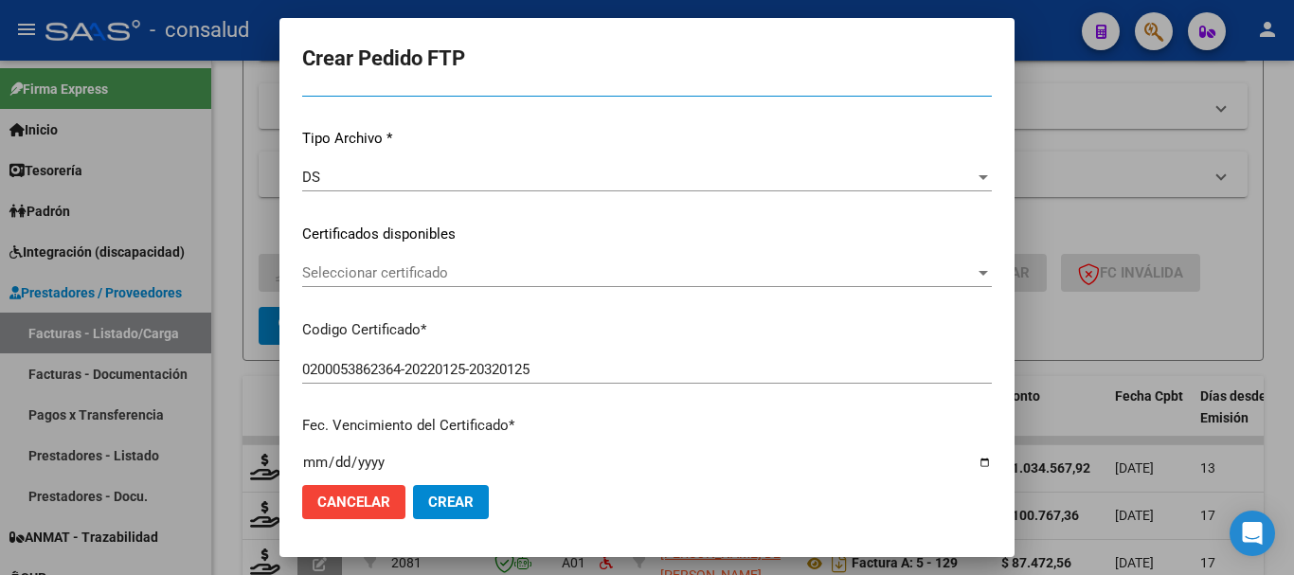
scroll to position [189, 0]
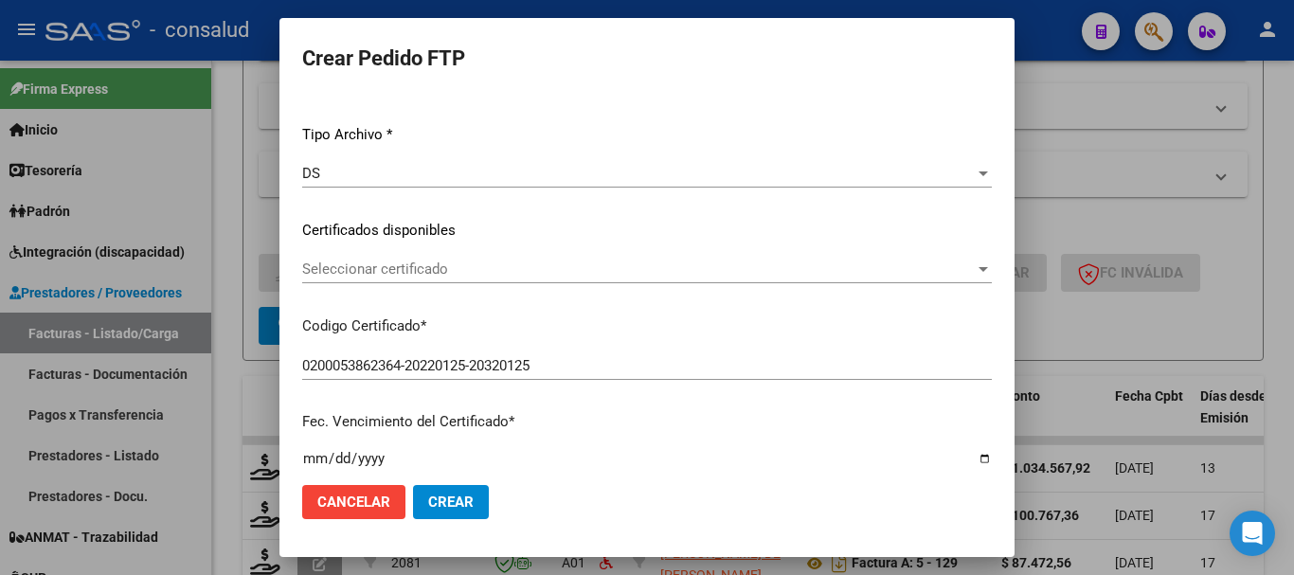
click at [494, 274] on span "Seleccionar certificado" at bounding box center [638, 269] width 673 height 17
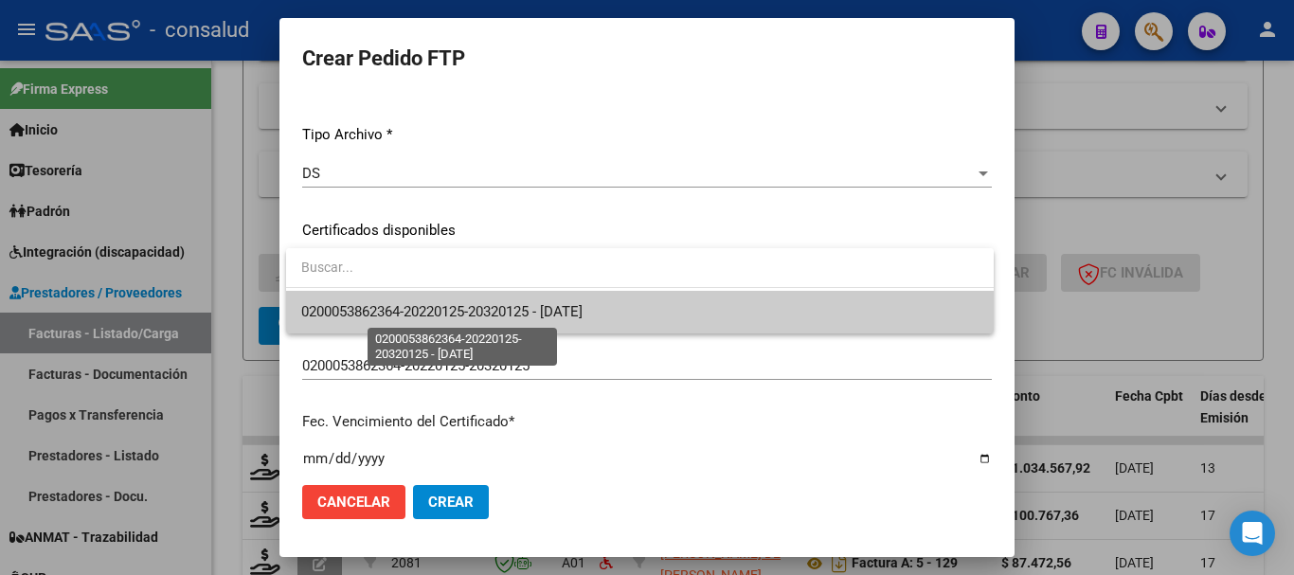
click at [502, 303] on span "0200053862364-20220125-20320125 - 2032-01-25" at bounding box center [441, 311] width 281 height 17
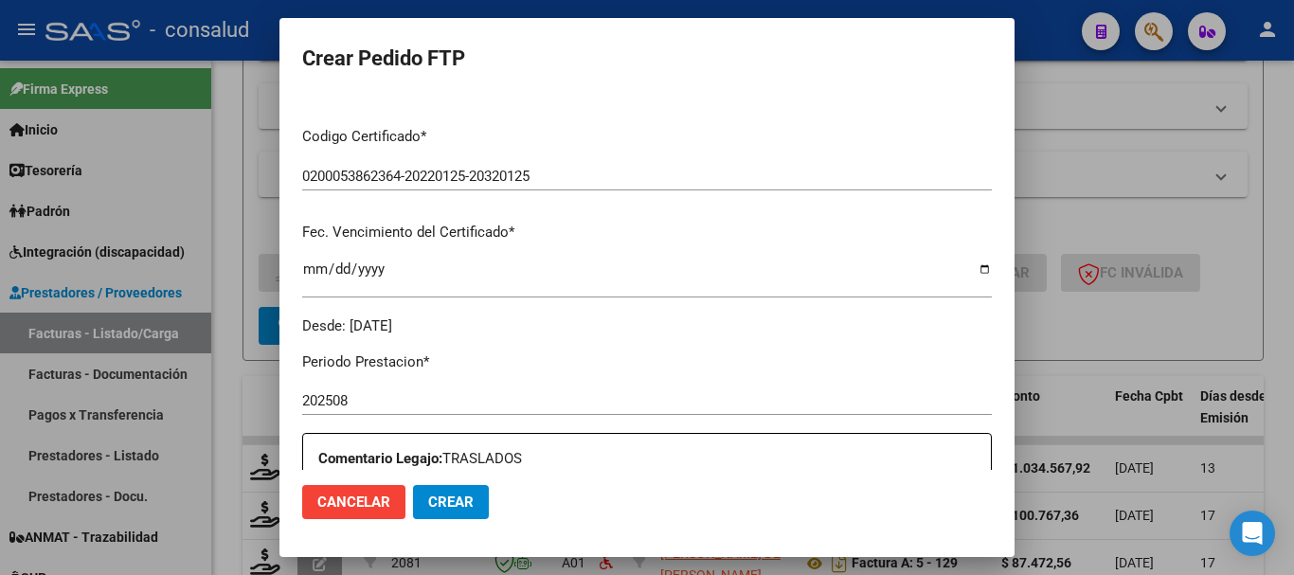
scroll to position [0, 0]
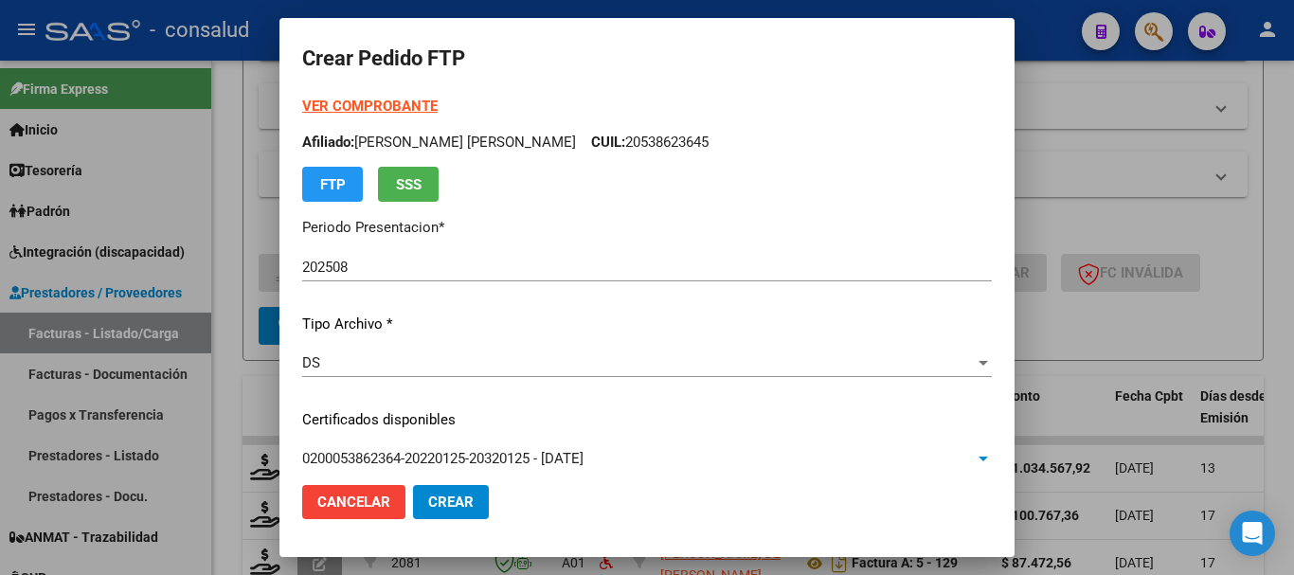
click at [350, 111] on strong "VER COMPROBANTE" at bounding box center [369, 106] width 135 height 17
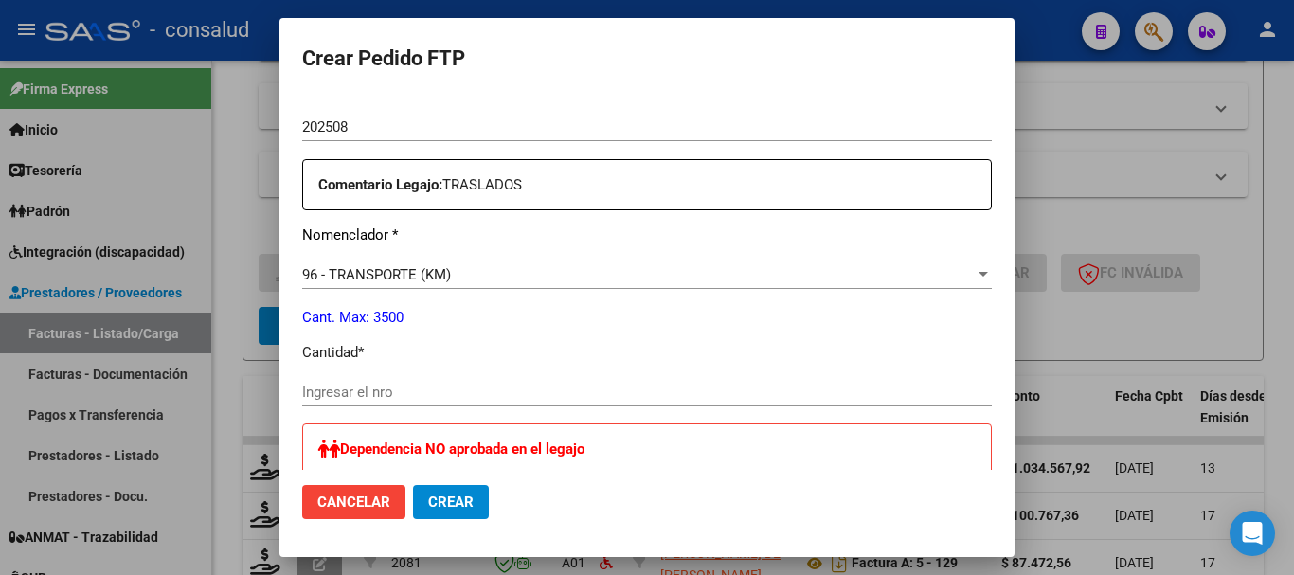
scroll to position [663, 0]
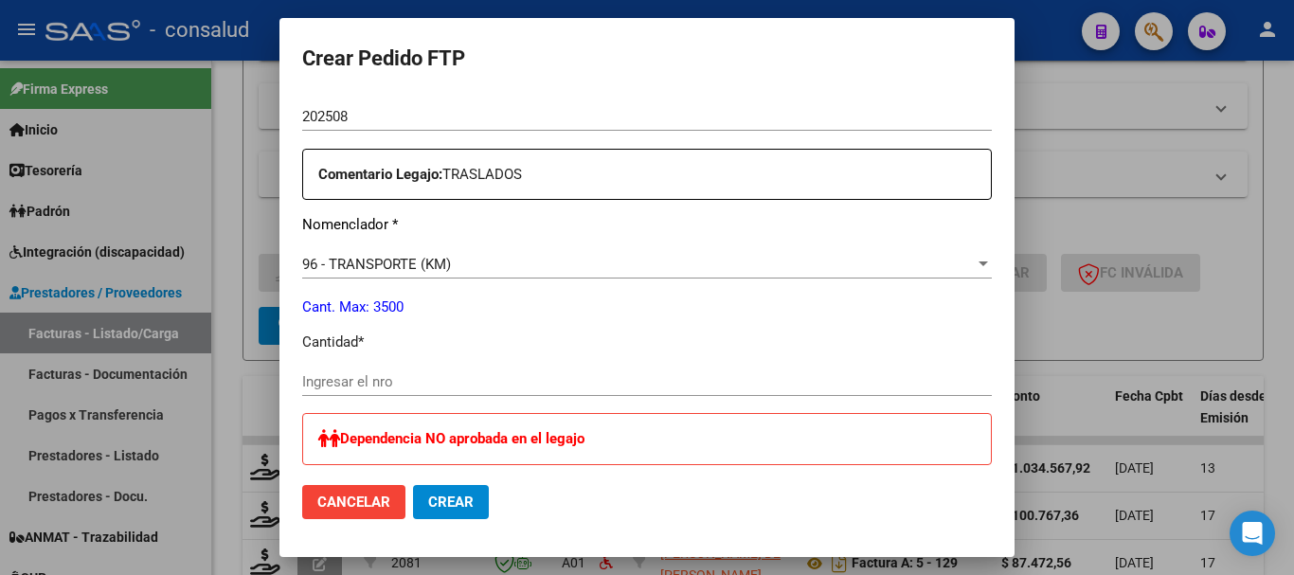
click at [394, 382] on input "Ingresar el nro" at bounding box center [647, 381] width 690 height 17
type input "1414"
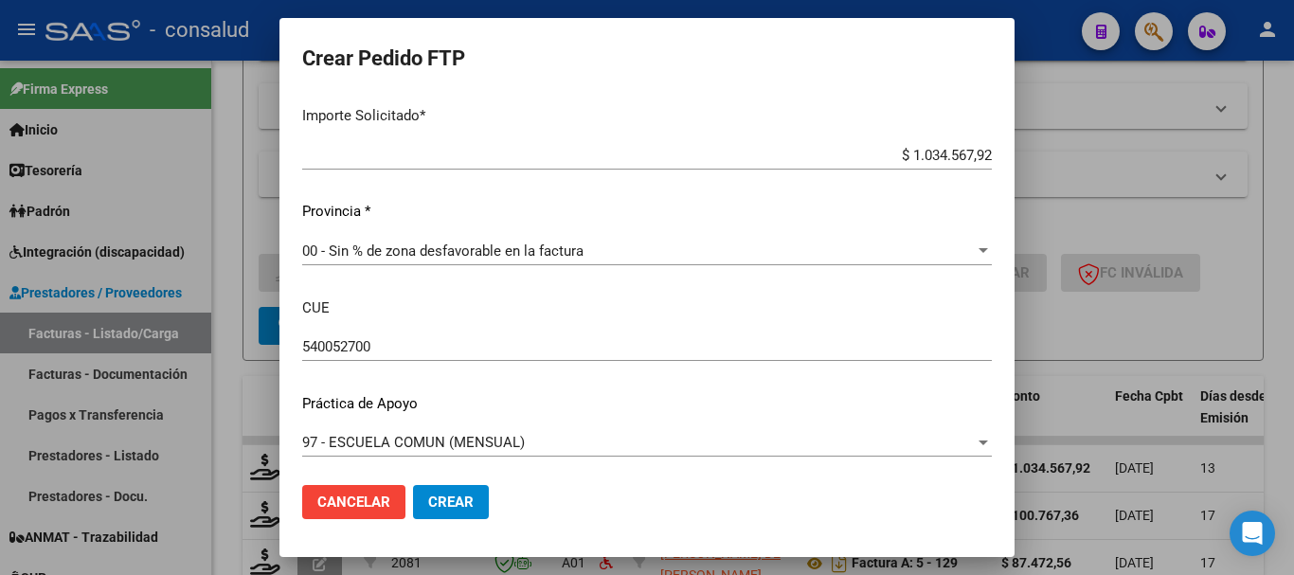
scroll to position [1212, 0]
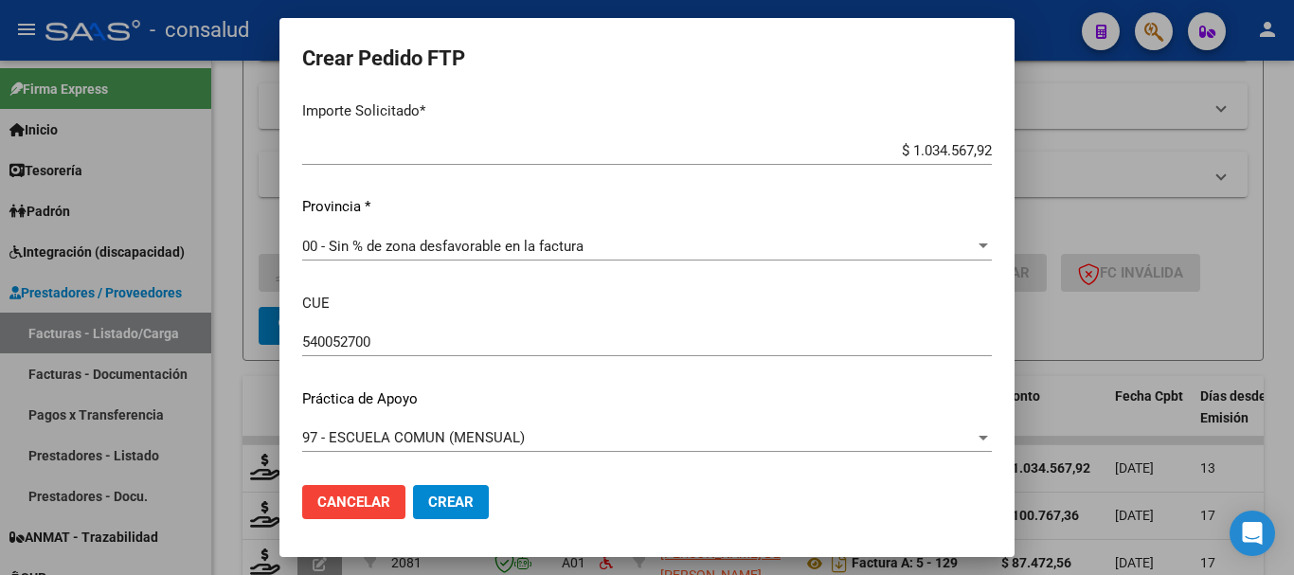
click at [428, 500] on span "Crear" at bounding box center [450, 502] width 45 height 17
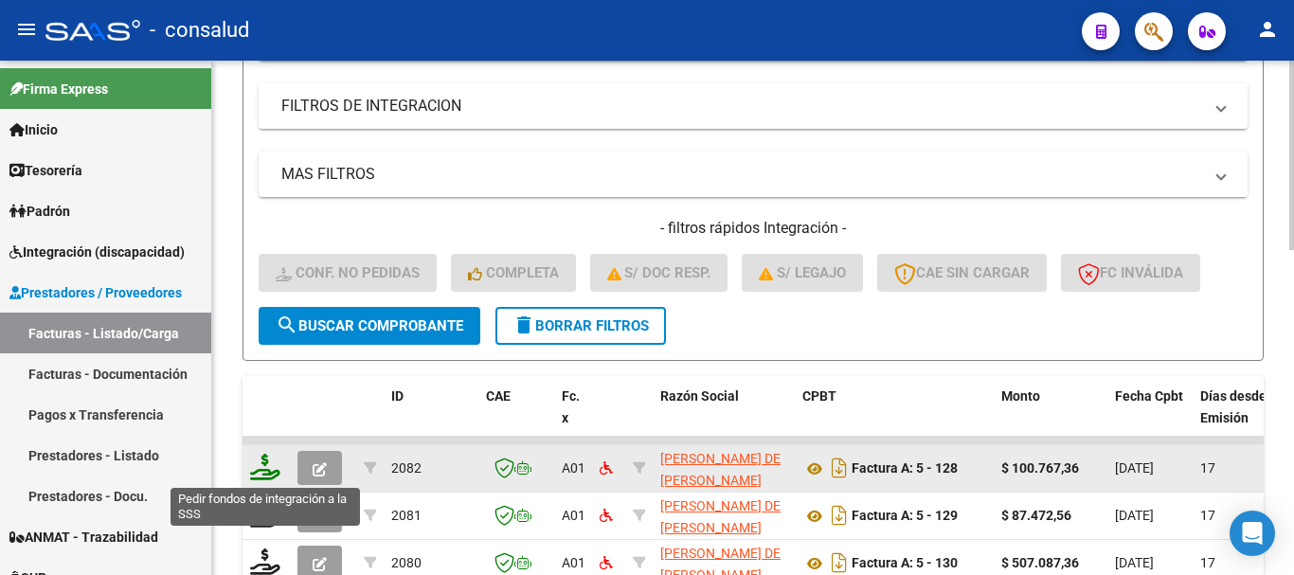
click at [261, 476] on icon at bounding box center [265, 467] width 30 height 27
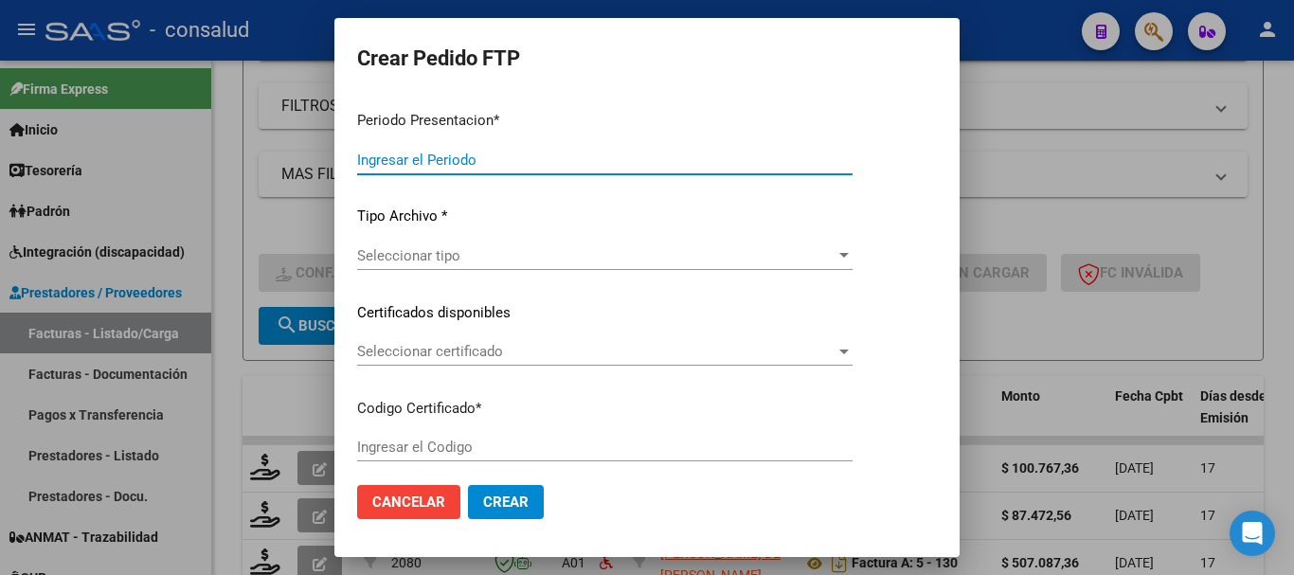
type input "202508"
type input "$ 100.767,36"
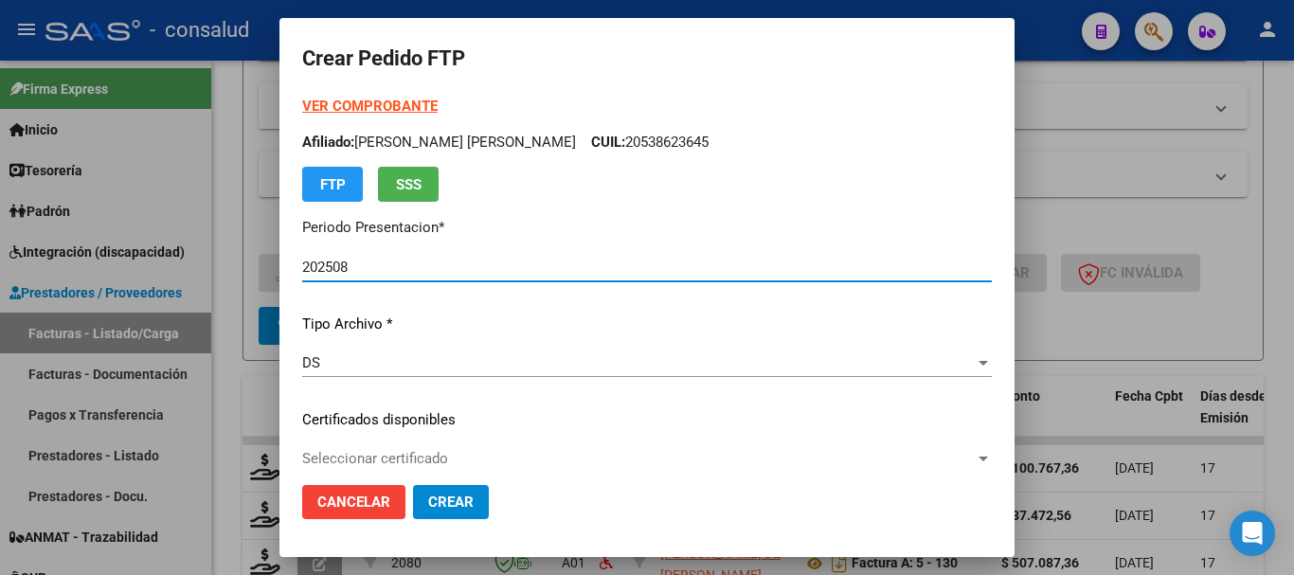
type input "0200046830520-20191031-20291031-MIS"
type input "2029-10-31"
type input "540062200"
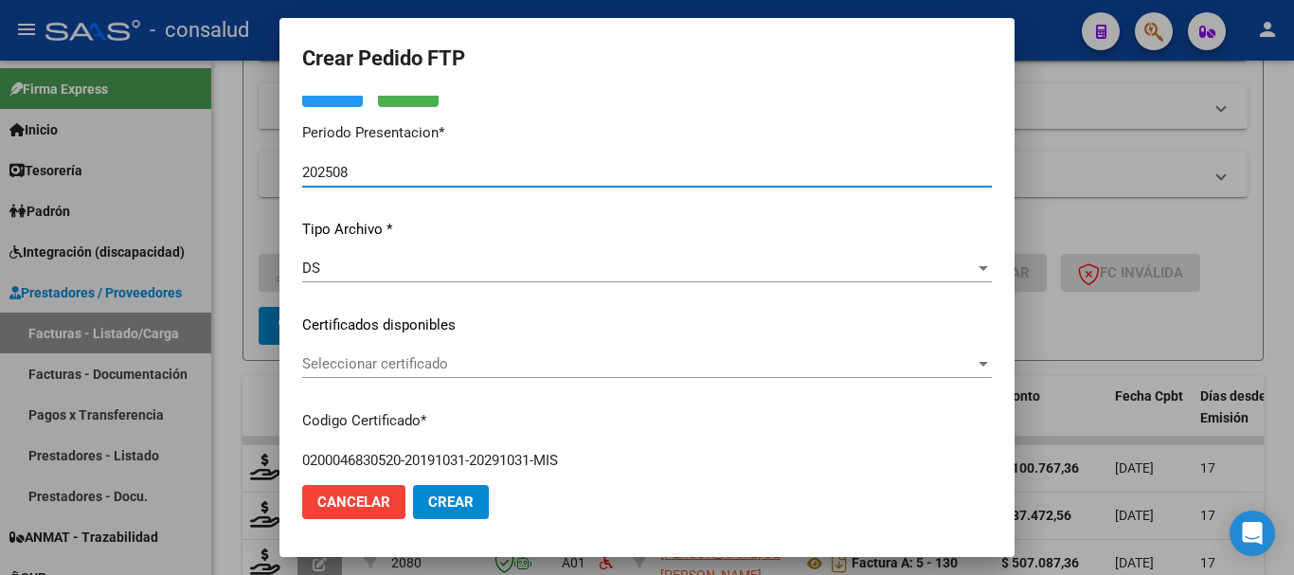
scroll to position [189, 0]
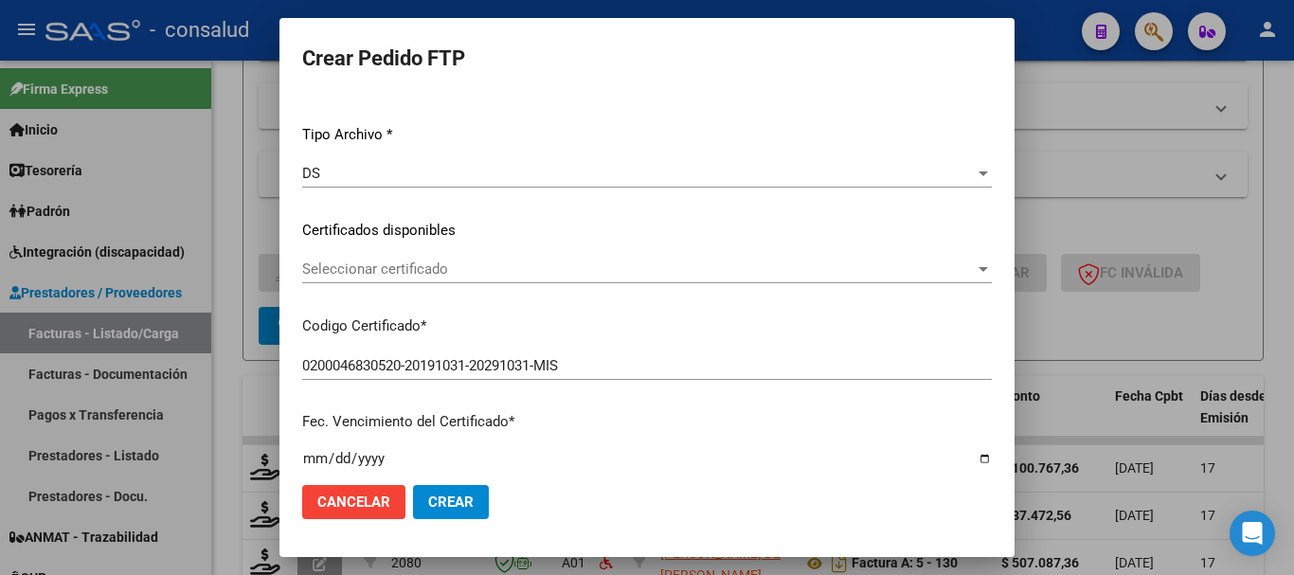
click at [554, 277] on span "Seleccionar certificado" at bounding box center [638, 269] width 673 height 17
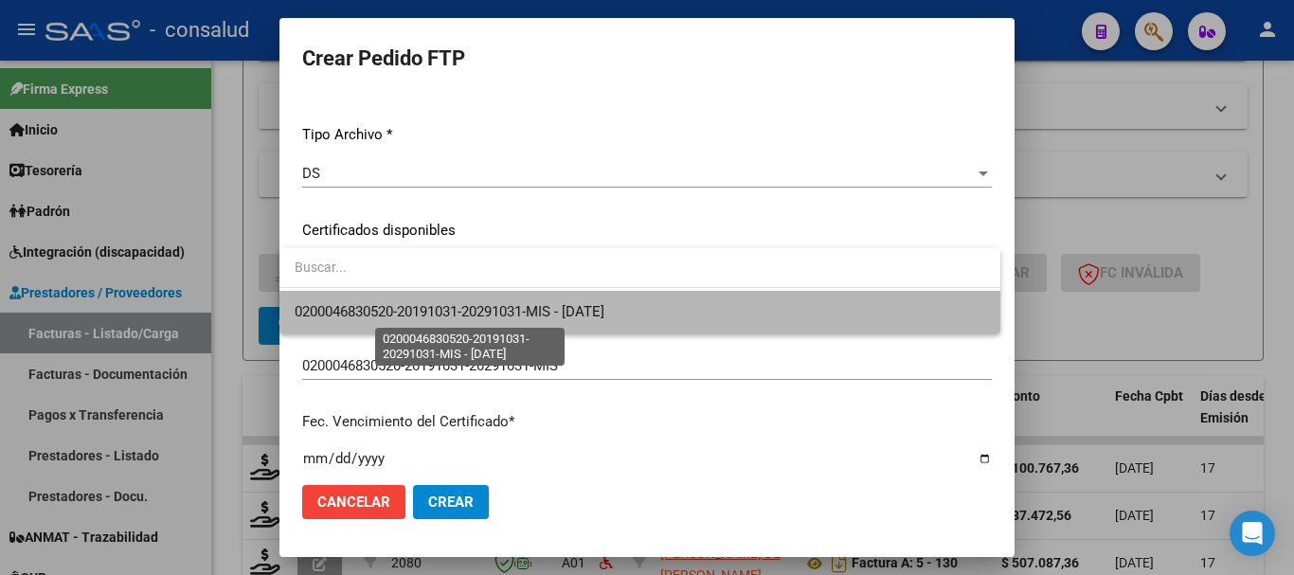
click at [598, 309] on span "0200046830520-20191031-20291031-MIS - 2029-10-31" at bounding box center [450, 311] width 310 height 17
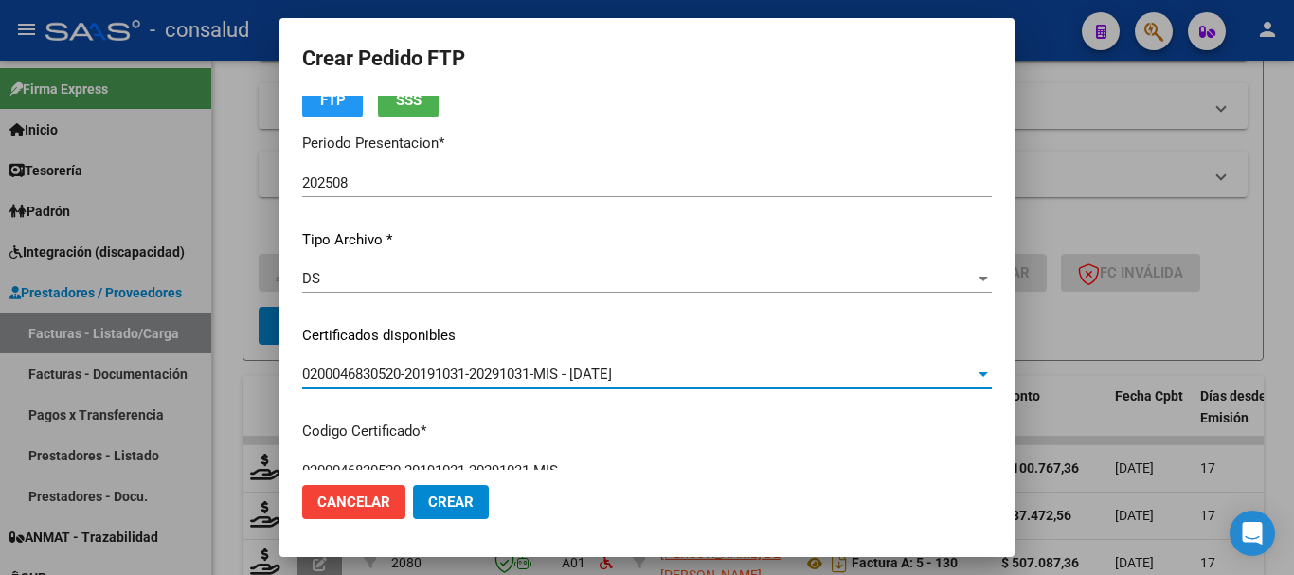
scroll to position [0, 0]
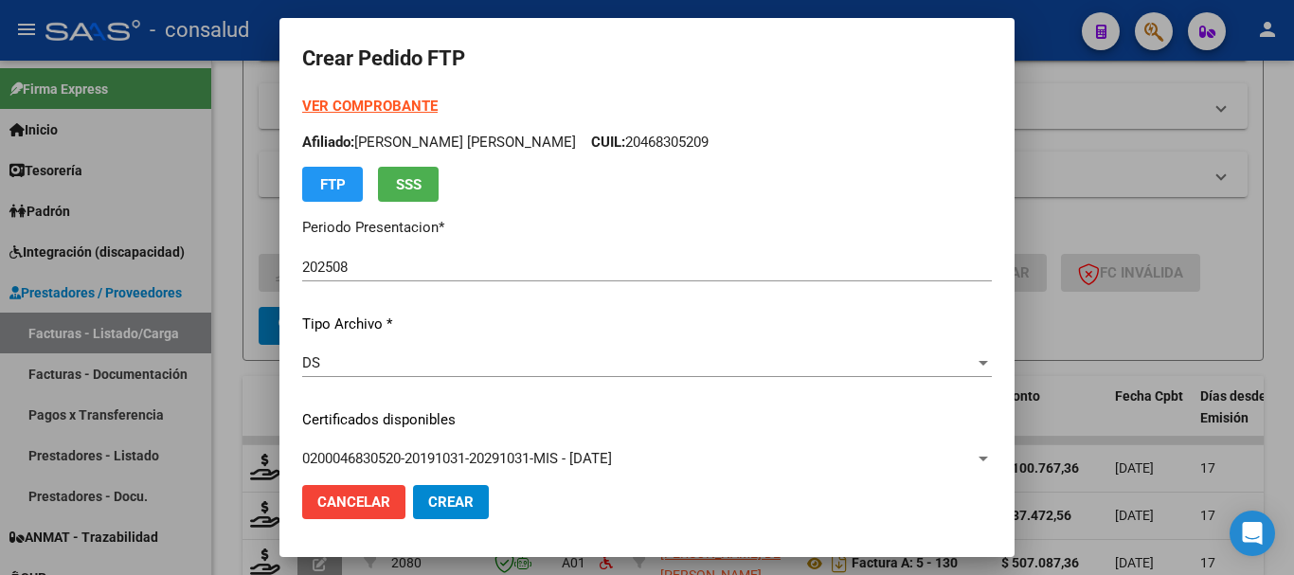
click at [404, 102] on strong "VER COMPROBANTE" at bounding box center [369, 106] width 135 height 17
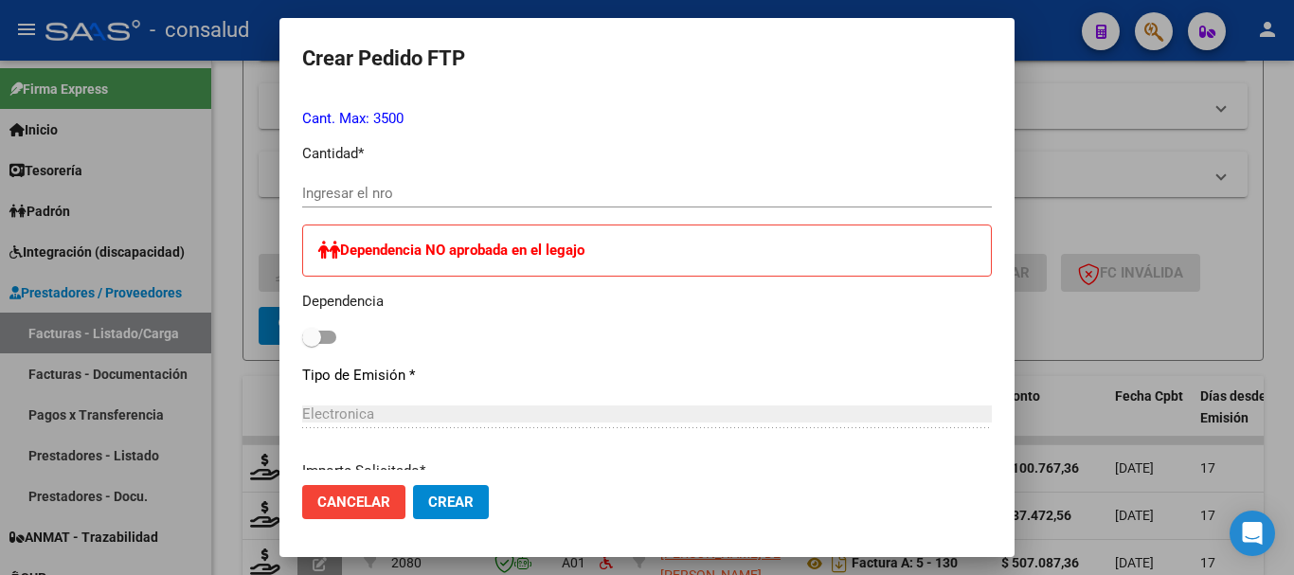
scroll to position [853, 0]
click at [478, 188] on input "Ingresar el nro" at bounding box center [647, 192] width 690 height 17
type input "186"
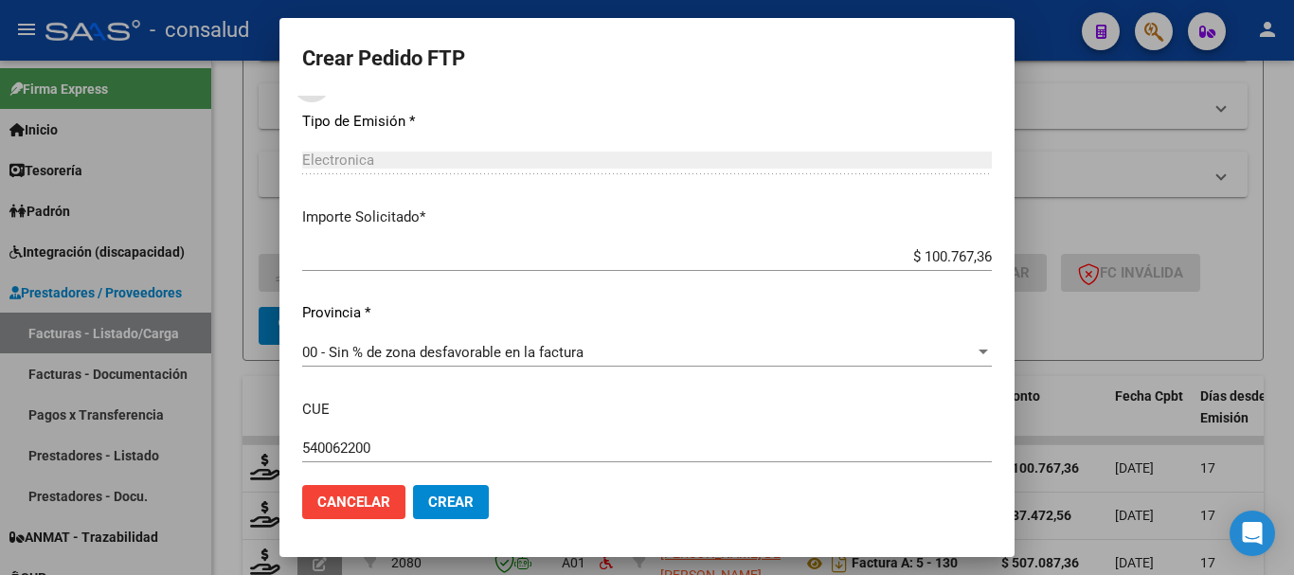
scroll to position [1212, 0]
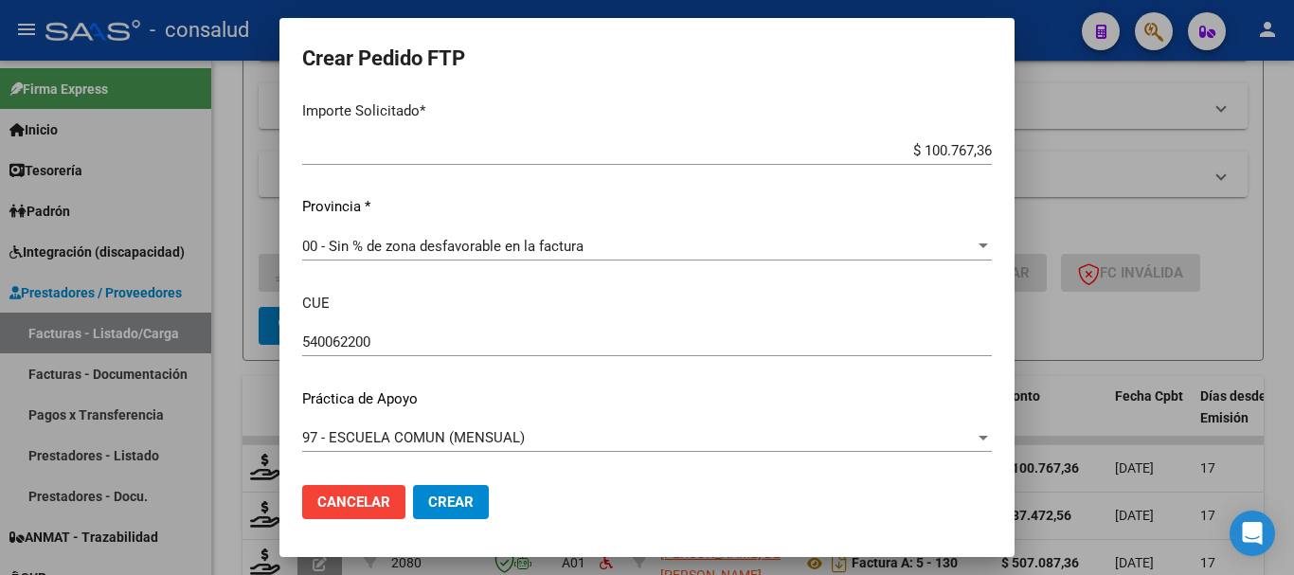
click at [434, 488] on button "Crear" at bounding box center [451, 502] width 76 height 34
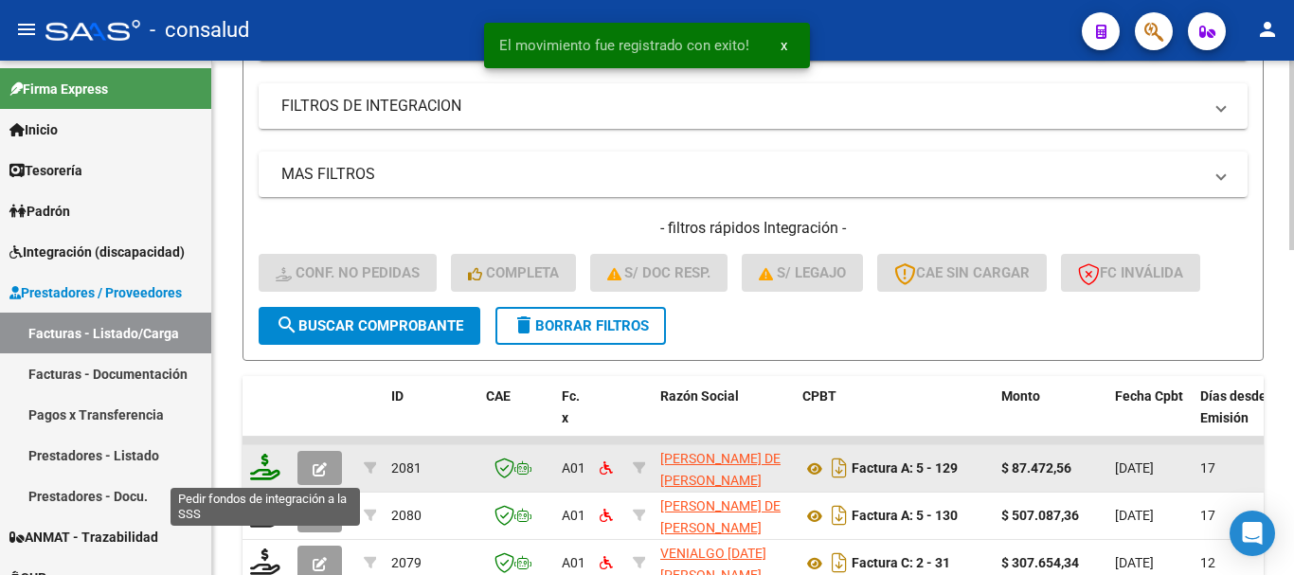
click at [250, 465] on icon at bounding box center [265, 467] width 30 height 27
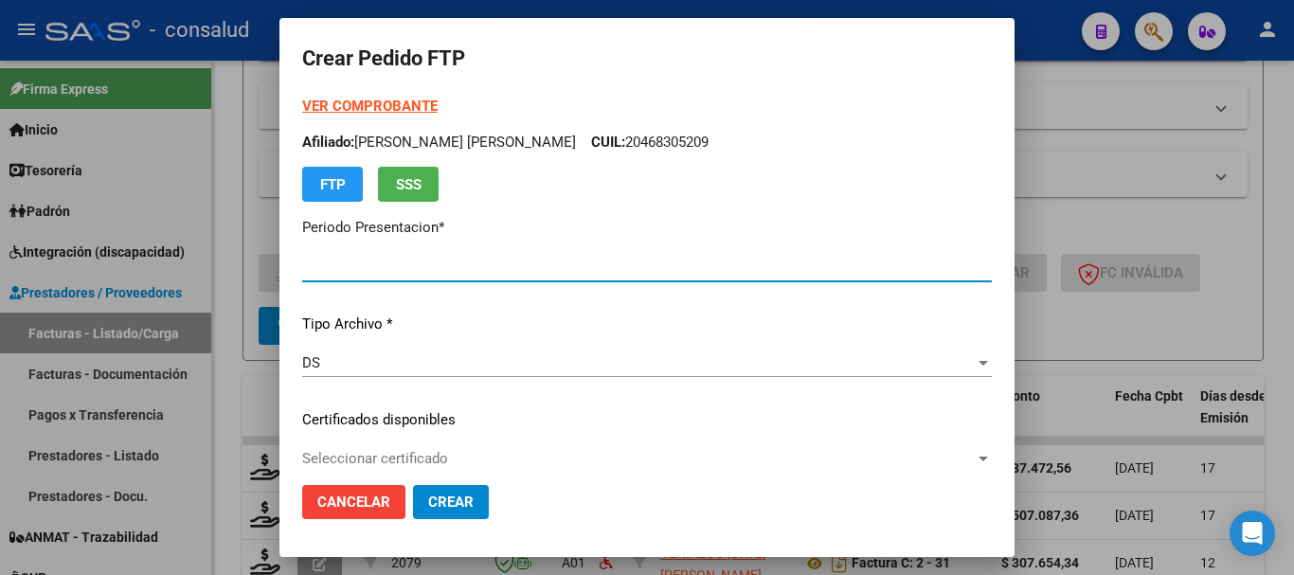
type input "202508"
type input "$ 87.472,56"
type input "0100056167029-20211228-20261228-MIS"
type input "2026-12-28"
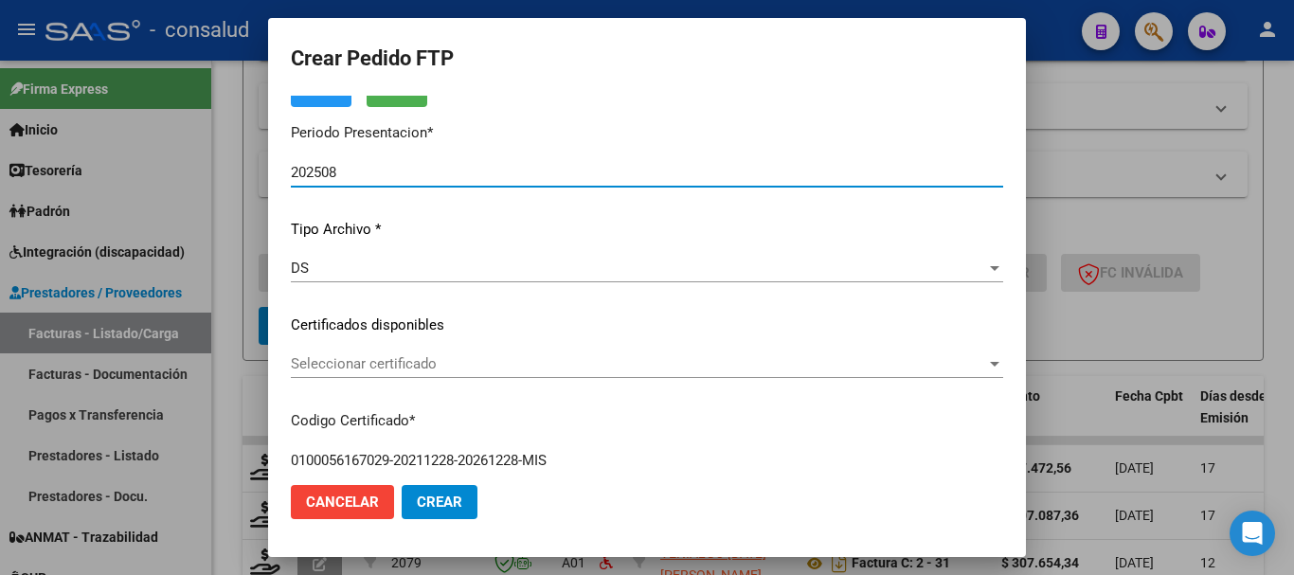
scroll to position [0, 0]
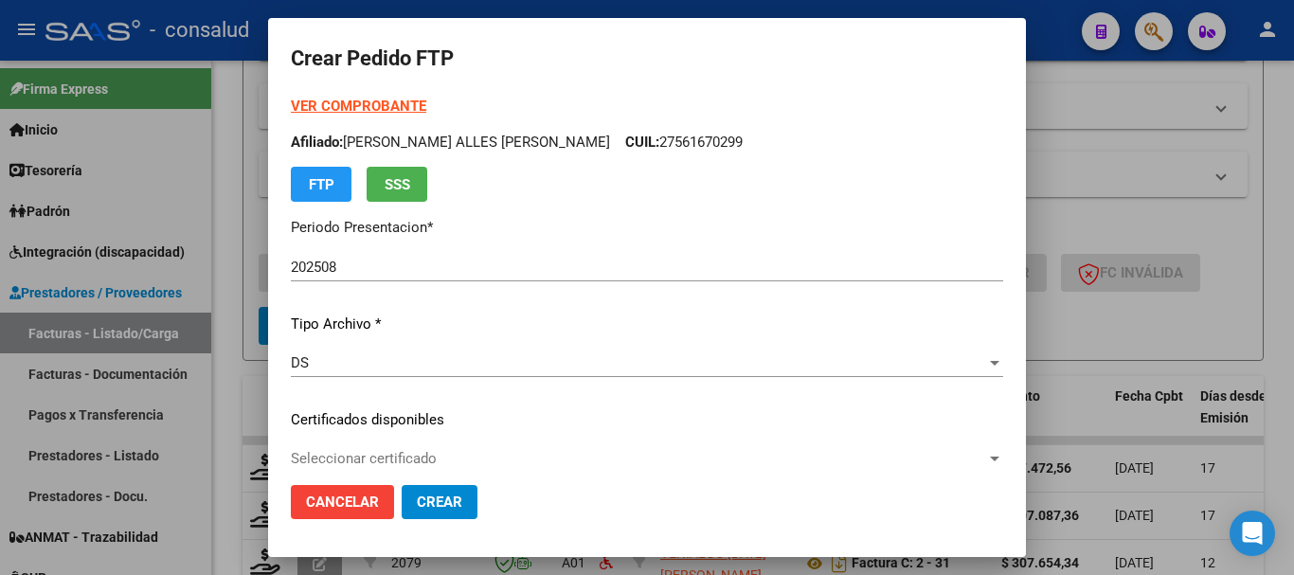
click at [391, 100] on strong "VER COMPROBANTE" at bounding box center [358, 106] width 135 height 17
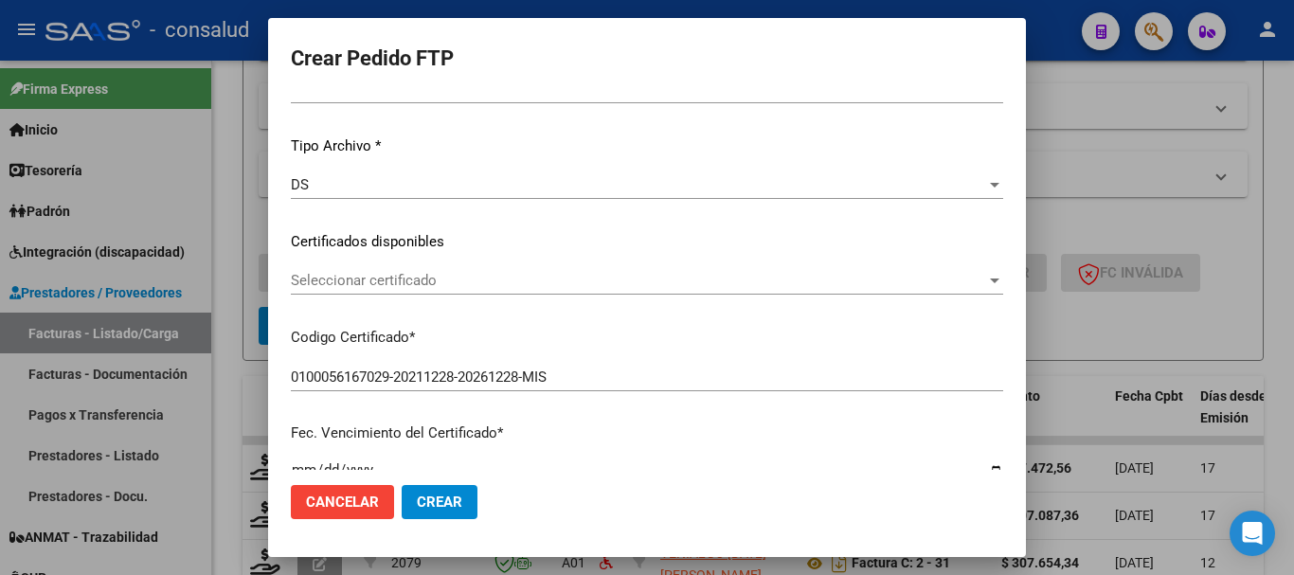
scroll to position [284, 0]
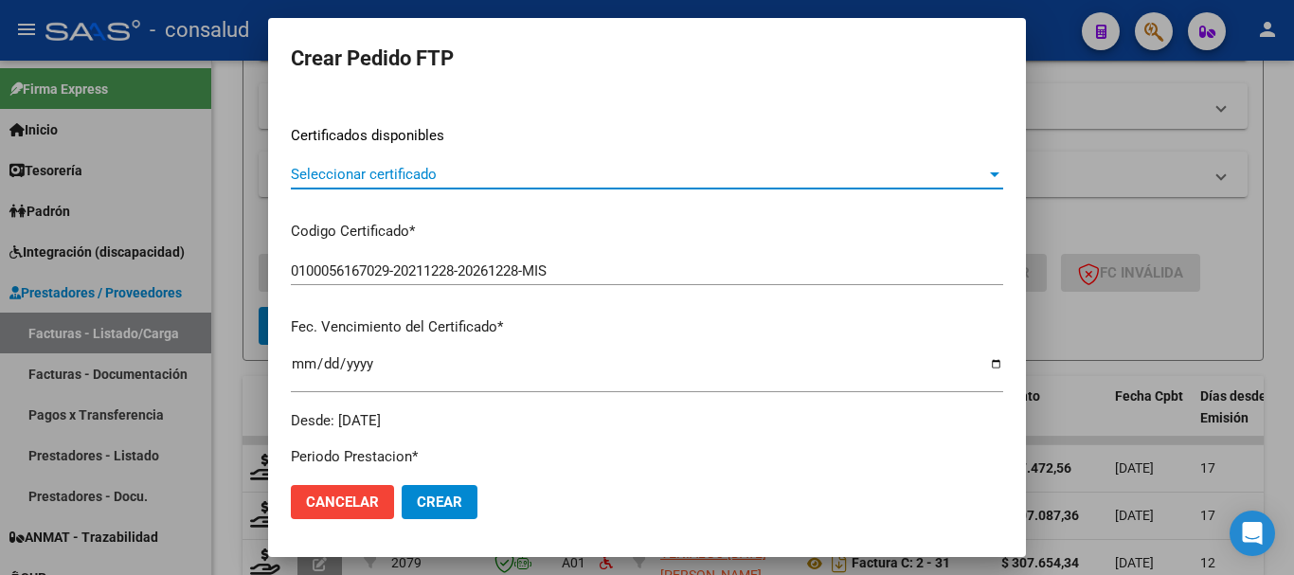
click at [422, 171] on span "Seleccionar certificado" at bounding box center [638, 174] width 695 height 17
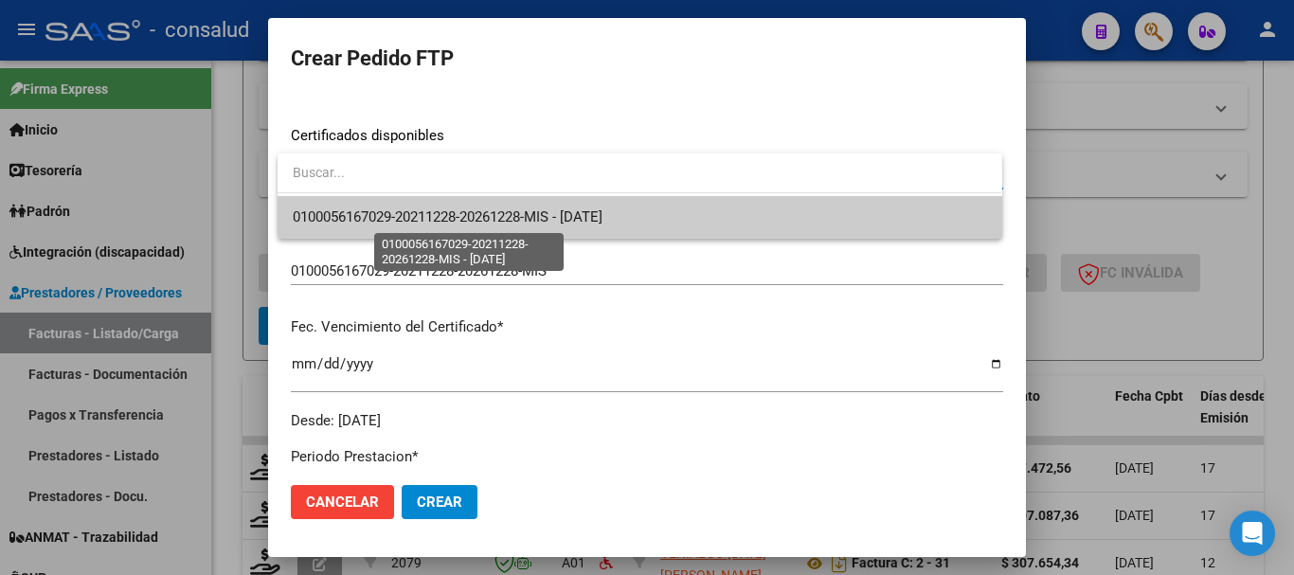
click at [442, 219] on span "0100056167029-20211228-20261228-MIS - 2026-12-28" at bounding box center [448, 216] width 310 height 17
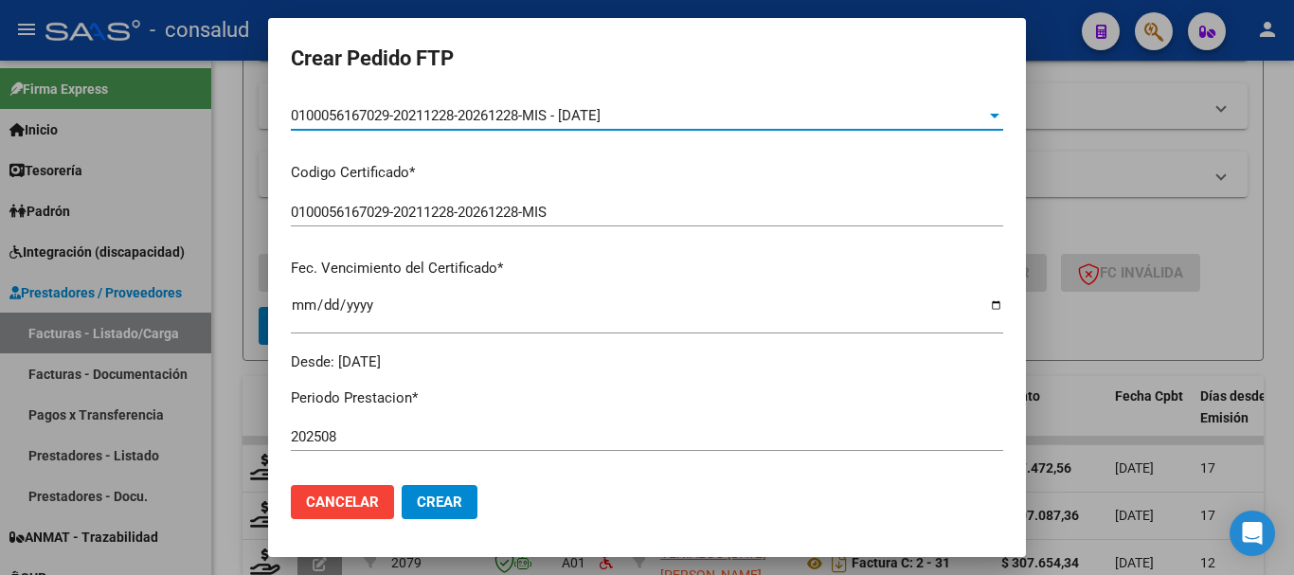
scroll to position [663, 0]
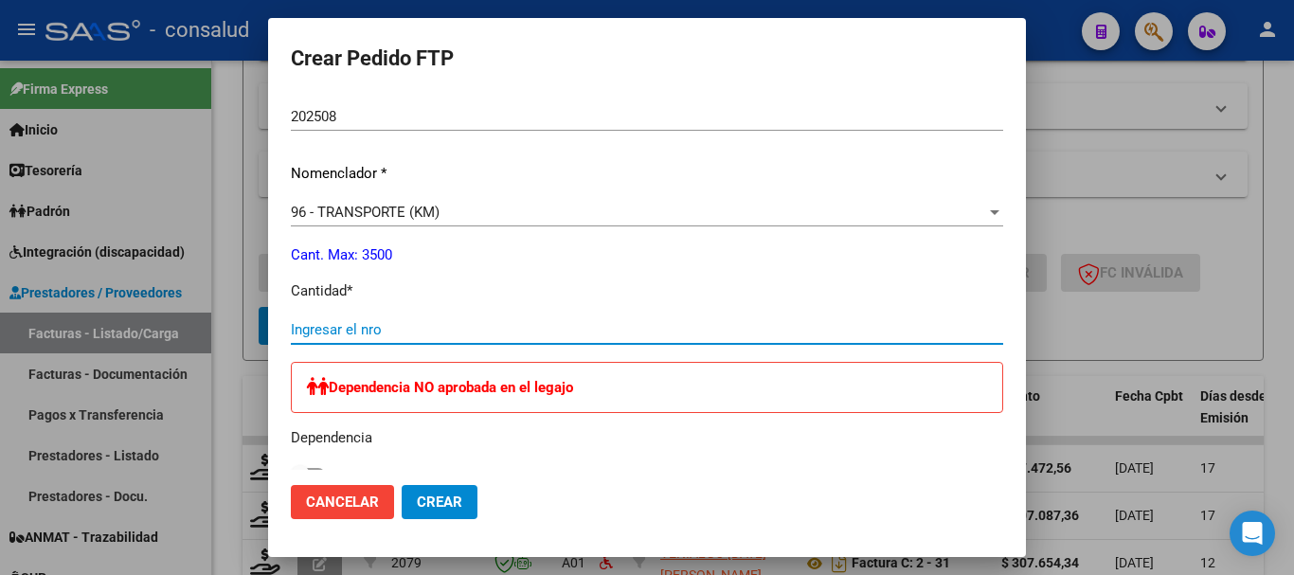
click at [427, 332] on input "Ingresar el nro" at bounding box center [647, 329] width 712 height 17
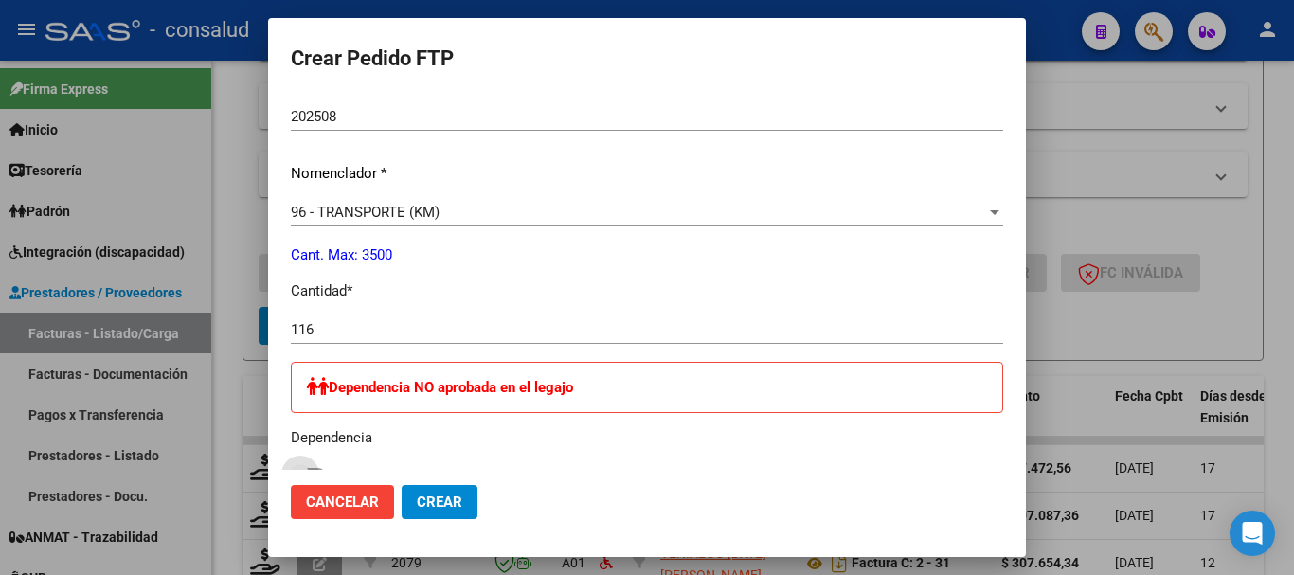
scroll to position [862, 0]
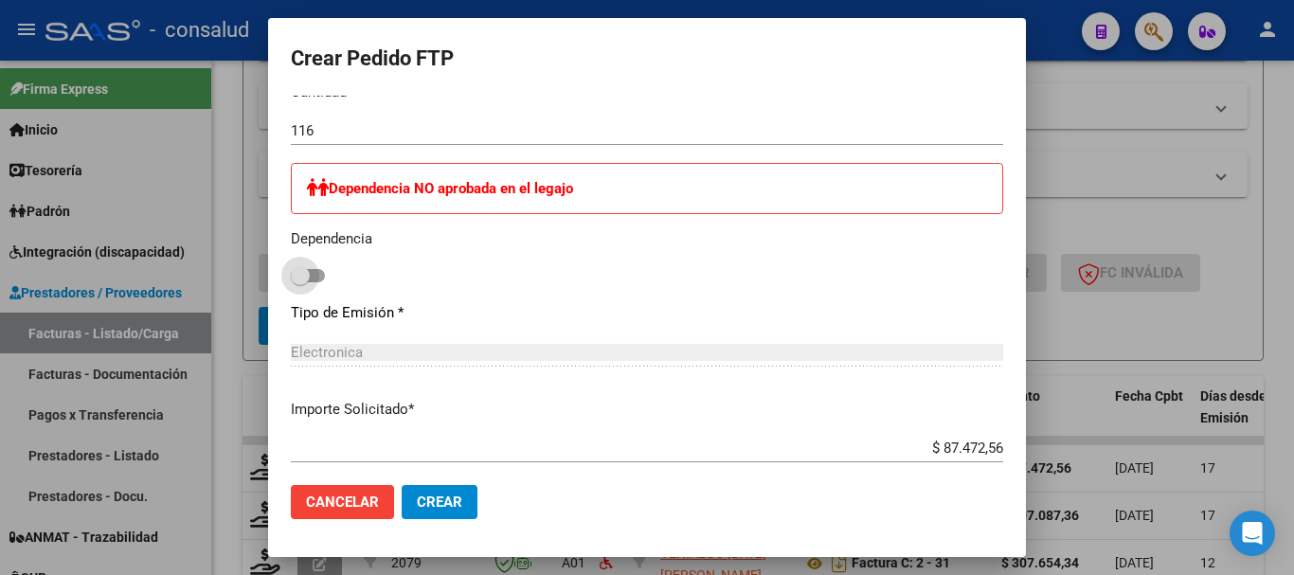
click at [350, 136] on input "116" at bounding box center [647, 130] width 712 height 17
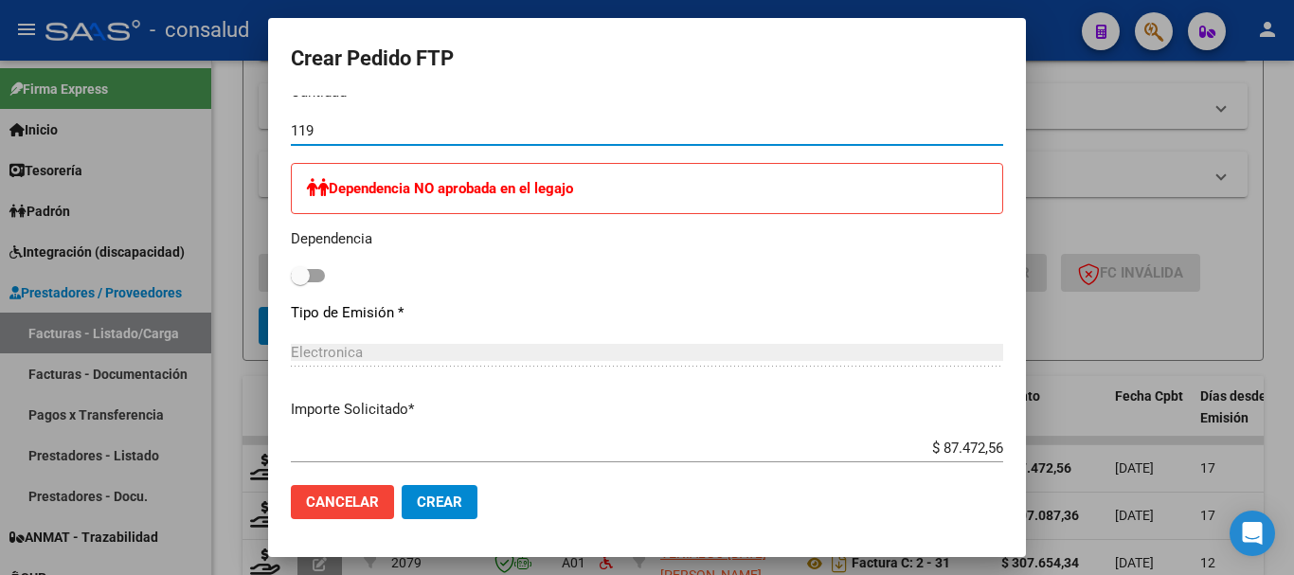
type input "119"
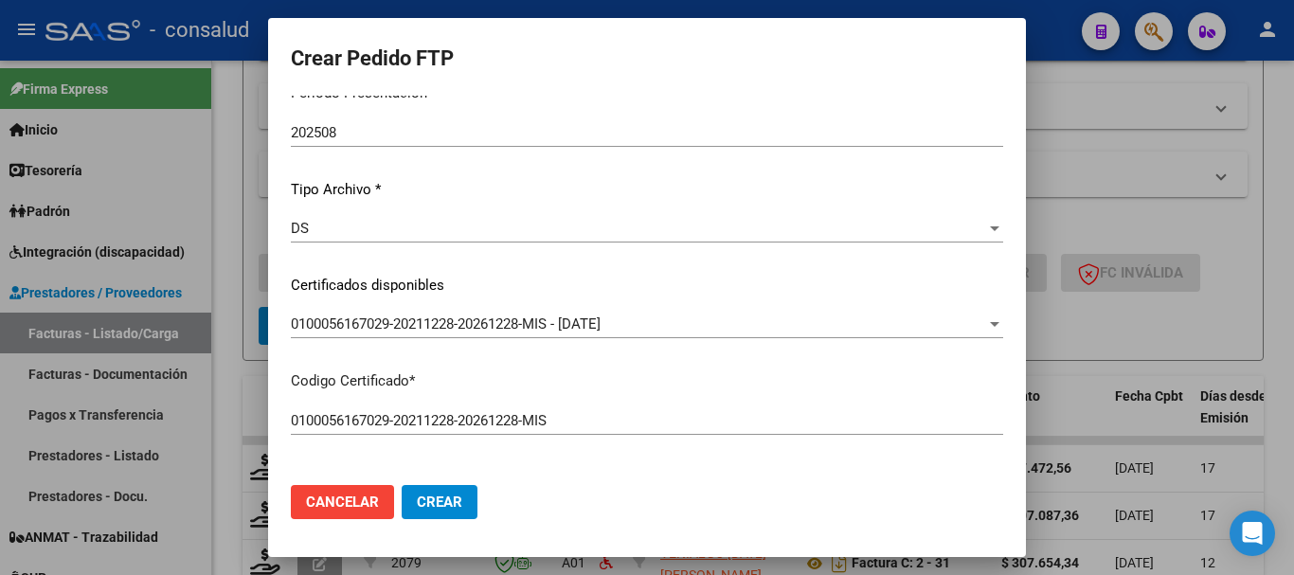
scroll to position [0, 0]
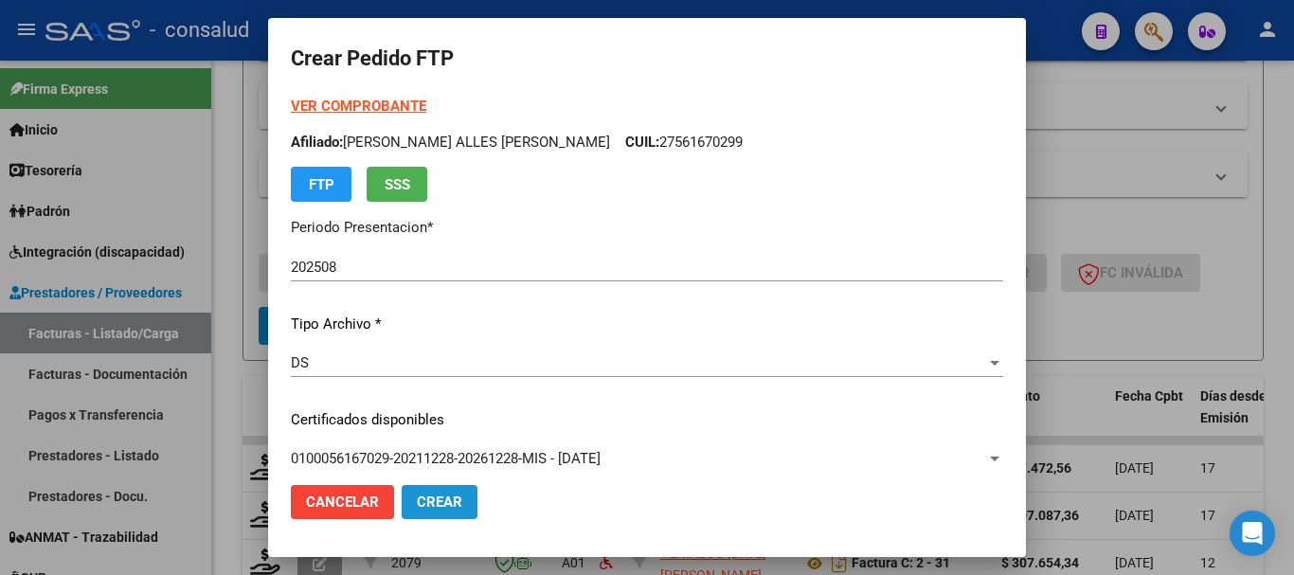
click at [471, 499] on button "Crear" at bounding box center [440, 502] width 76 height 34
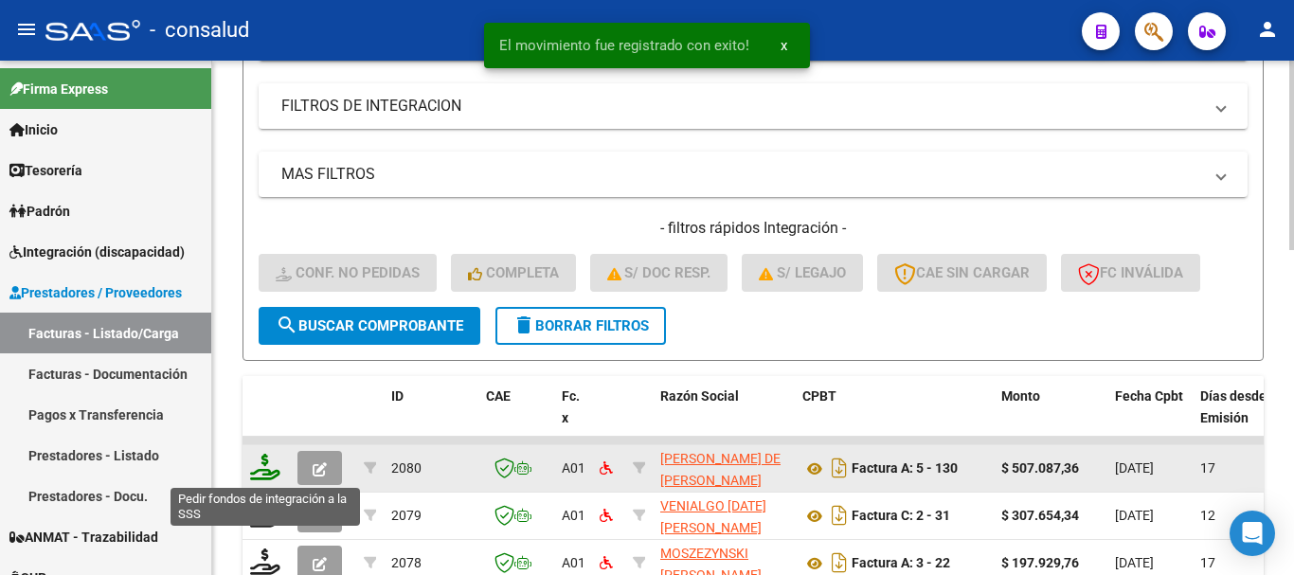
click at [261, 475] on icon at bounding box center [265, 467] width 30 height 27
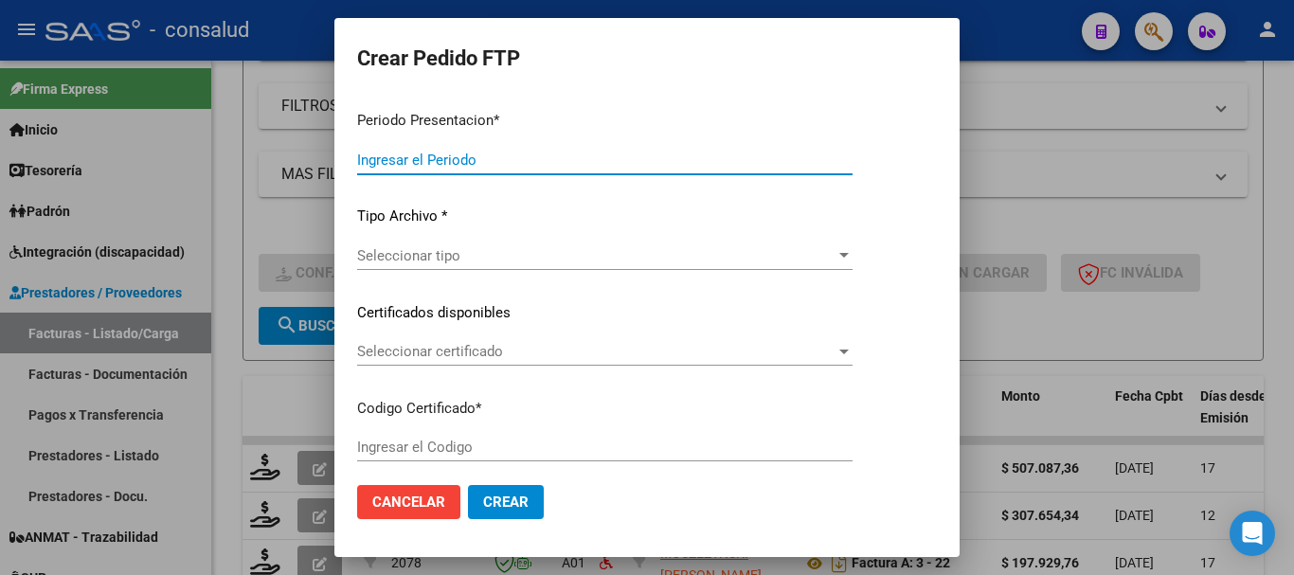
type input "202508"
type input "$ 507.087,36"
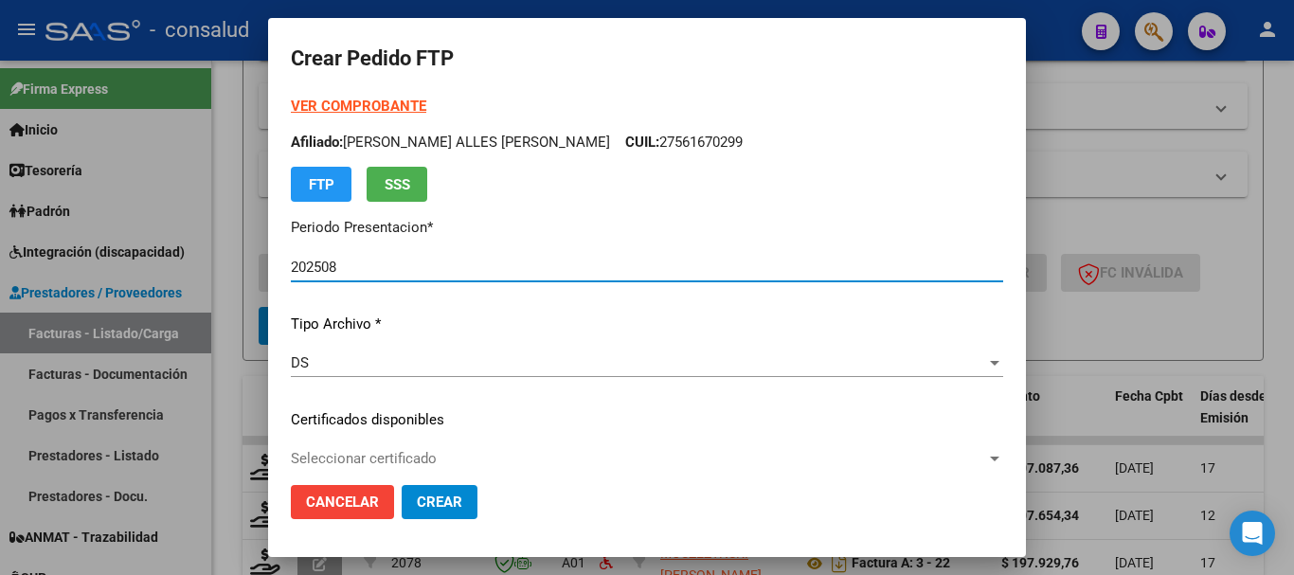
type input "0200057050176-20201030-20251030-MIS"
type input "[DATE]"
type input "540062200"
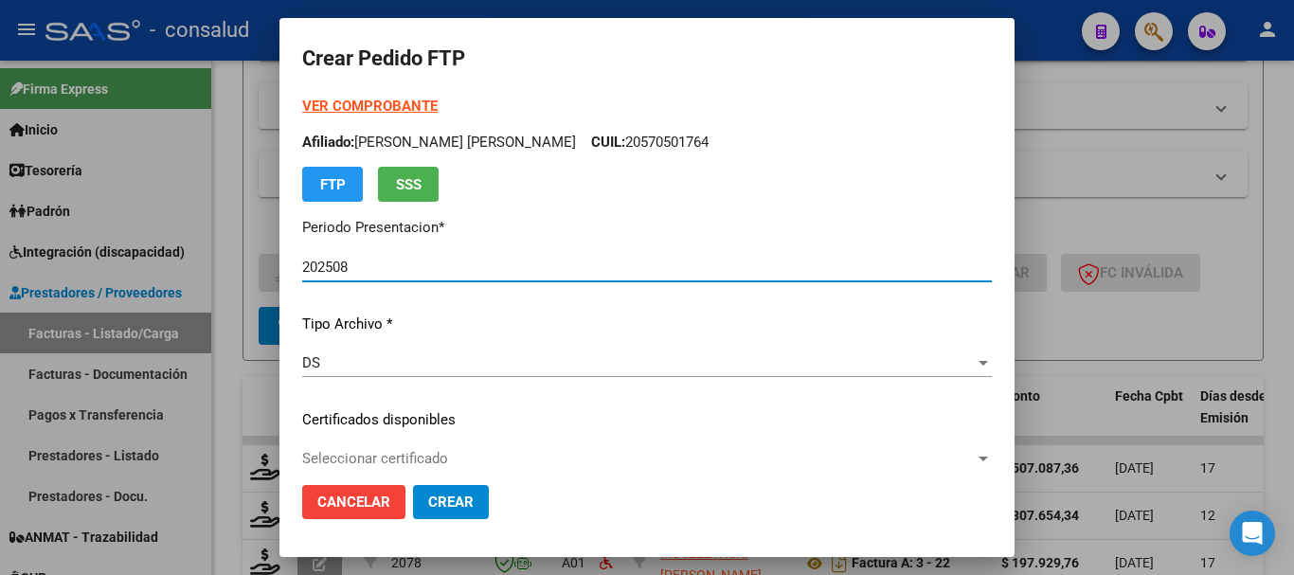
click at [378, 112] on strong "VER COMPROBANTE" at bounding box center [369, 106] width 135 height 17
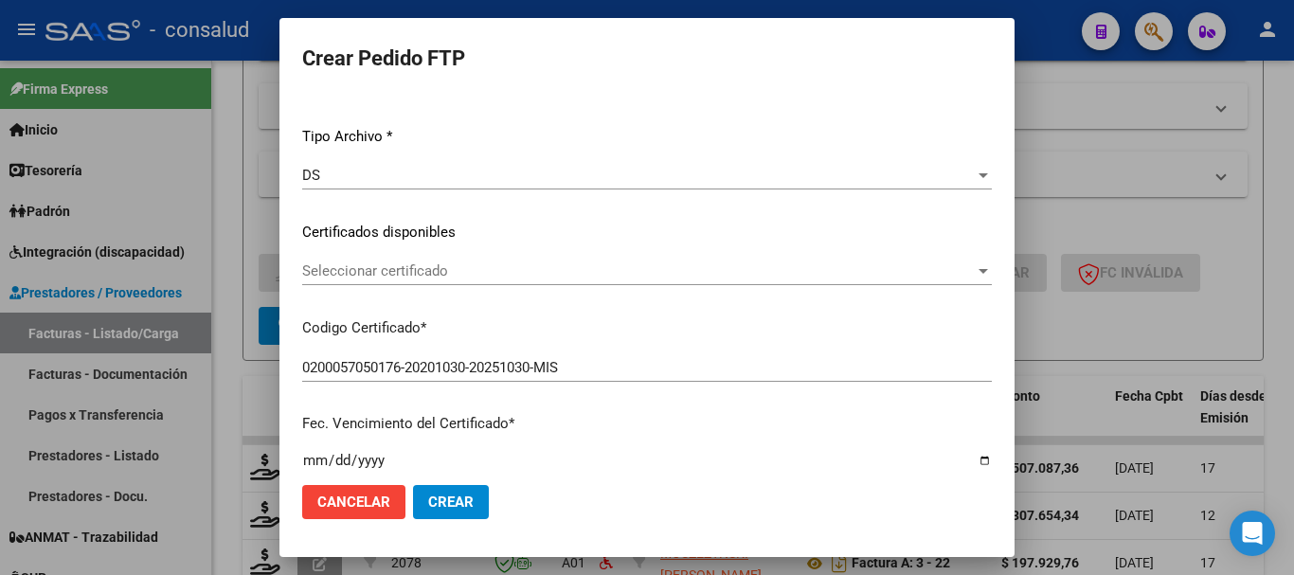
scroll to position [189, 0]
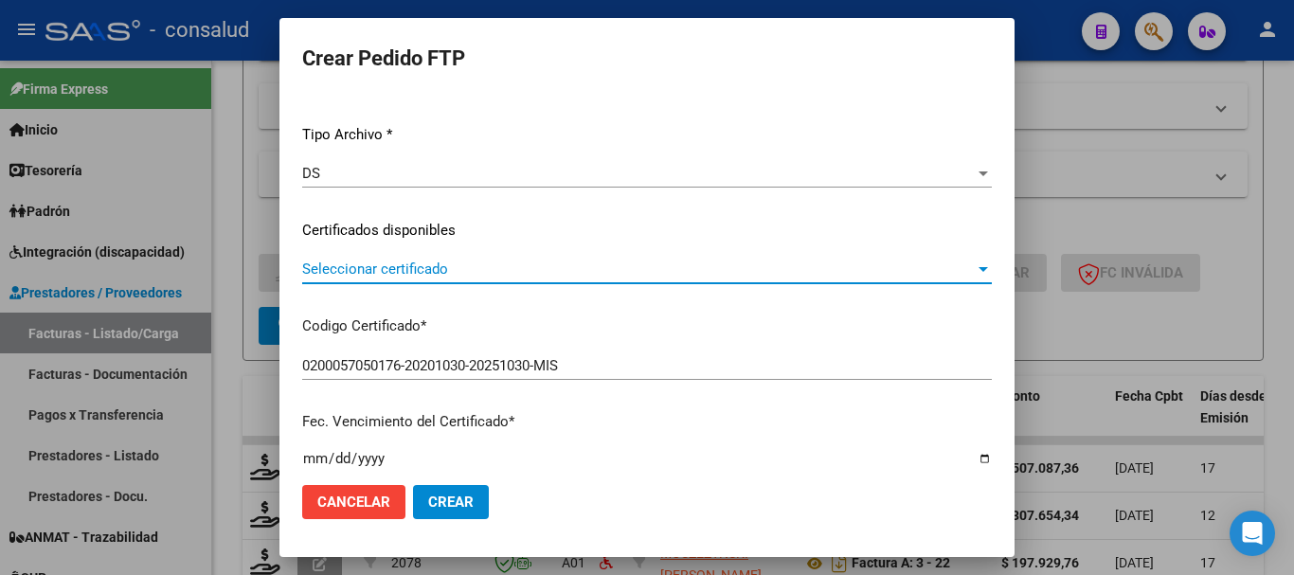
click at [496, 272] on span "Seleccionar certificado" at bounding box center [638, 269] width 673 height 17
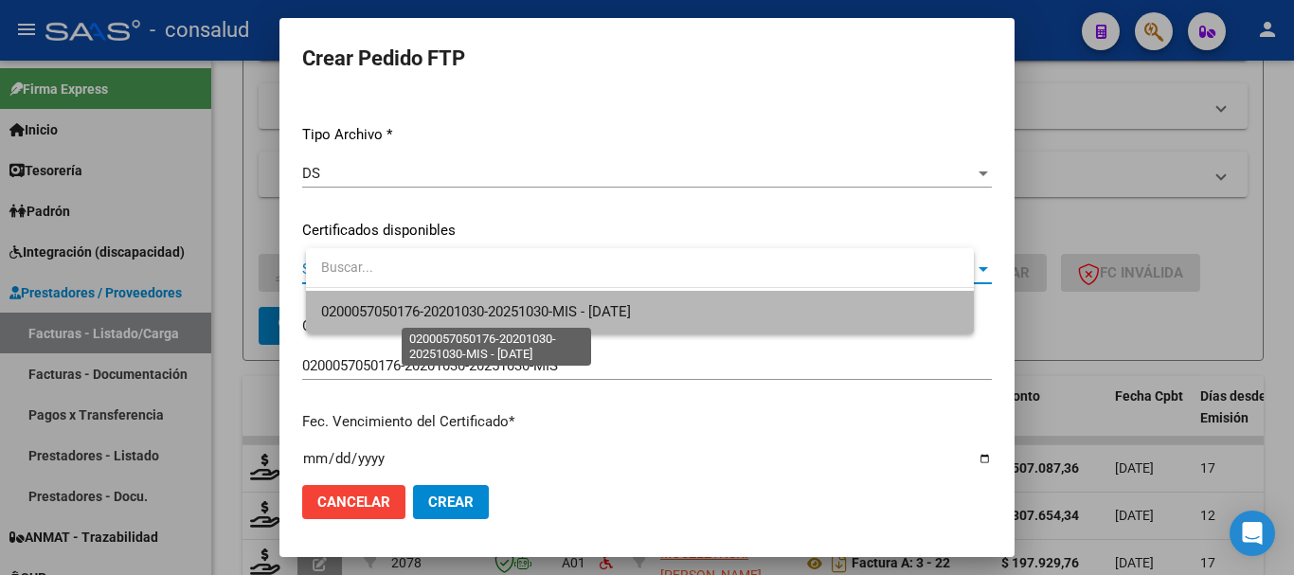
click at [520, 318] on span "0200057050176-20201030-20251030-MIS - [DATE]" at bounding box center [476, 311] width 310 height 17
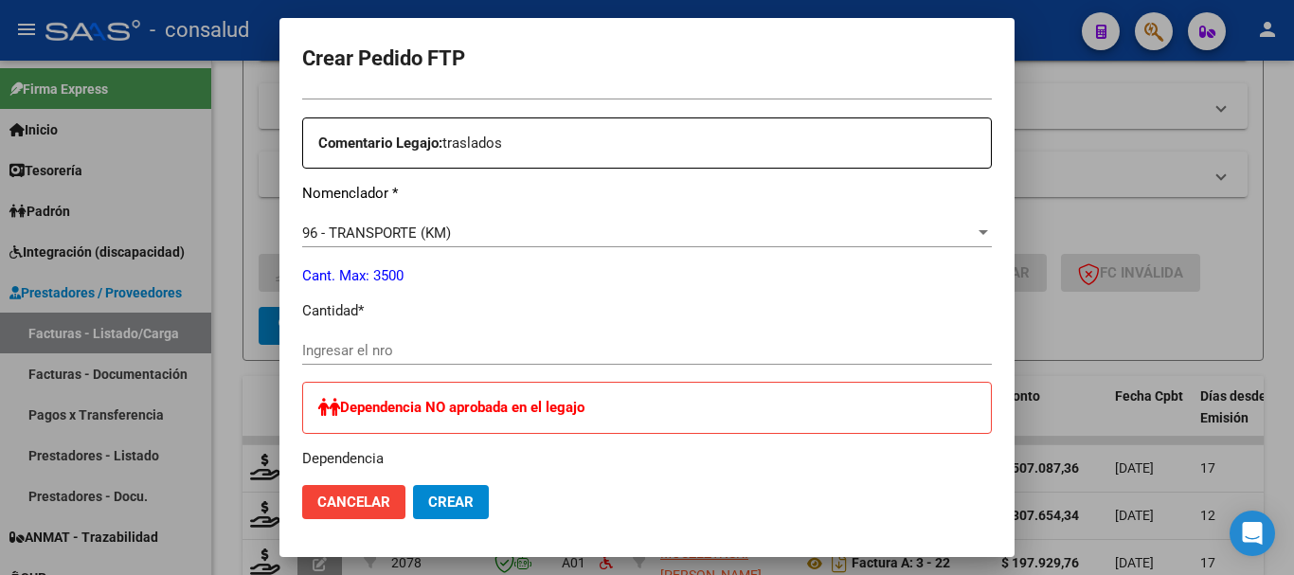
scroll to position [853, 0]
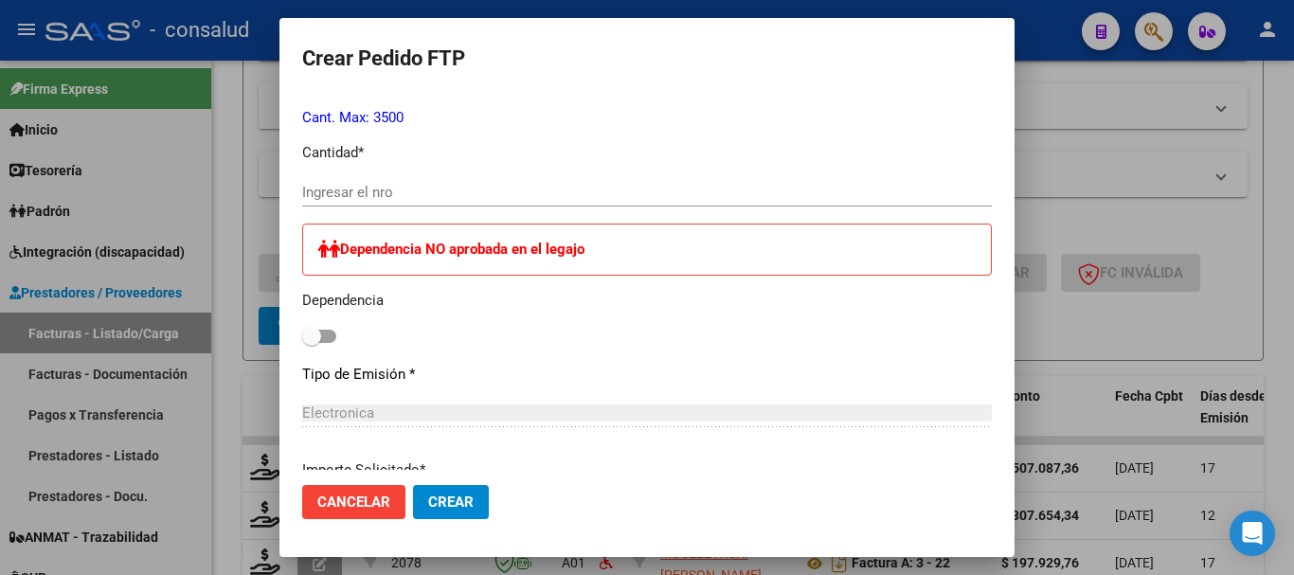
click at [492, 175] on div "Periodo Prestacion * 202508 Ingresar el Periodo Prestacion Comentario Legajo: t…" at bounding box center [647, 347] width 690 height 966
click at [489, 191] on input "Ingresar el nro" at bounding box center [647, 192] width 690 height 17
type input "936"
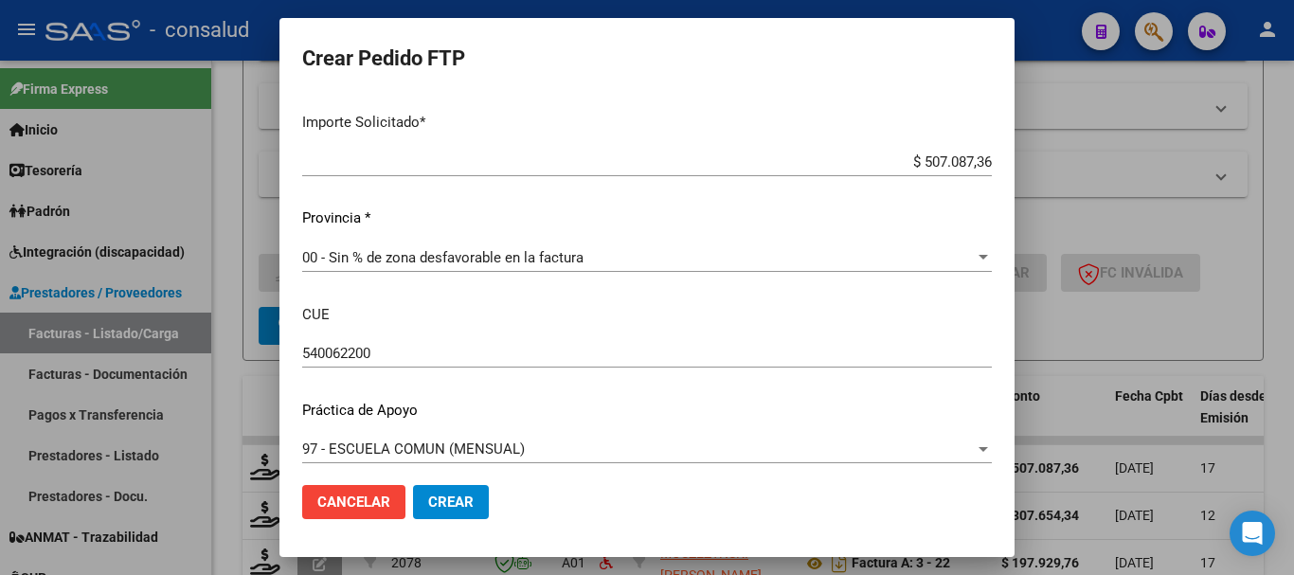
scroll to position [1212, 0]
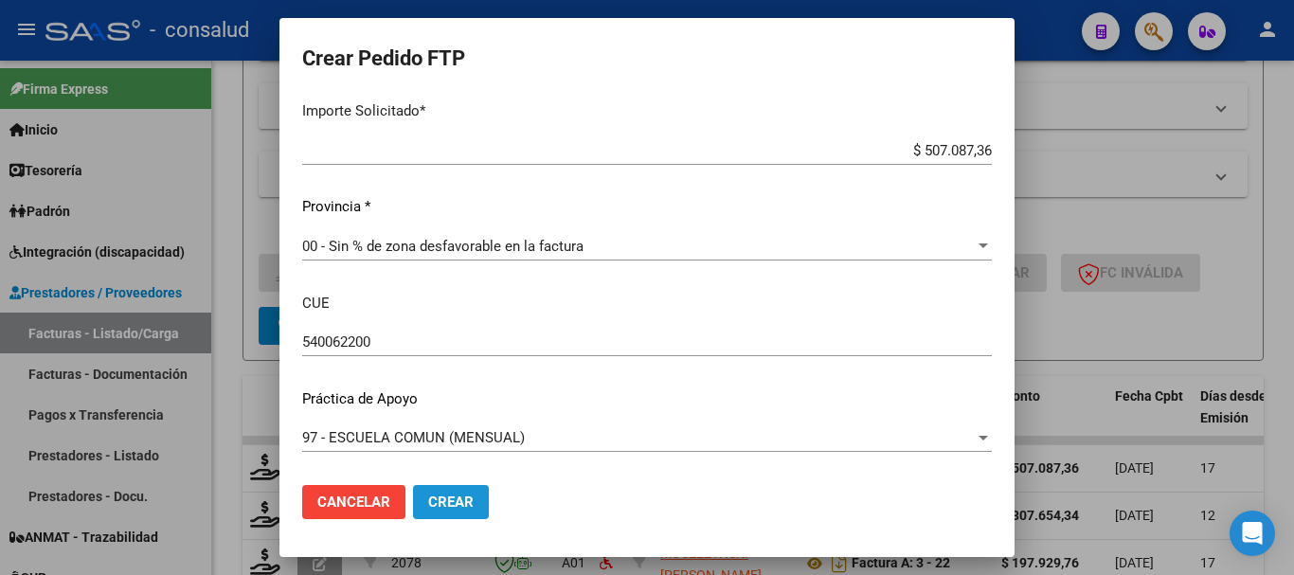
click at [472, 512] on button "Crear" at bounding box center [451, 502] width 76 height 34
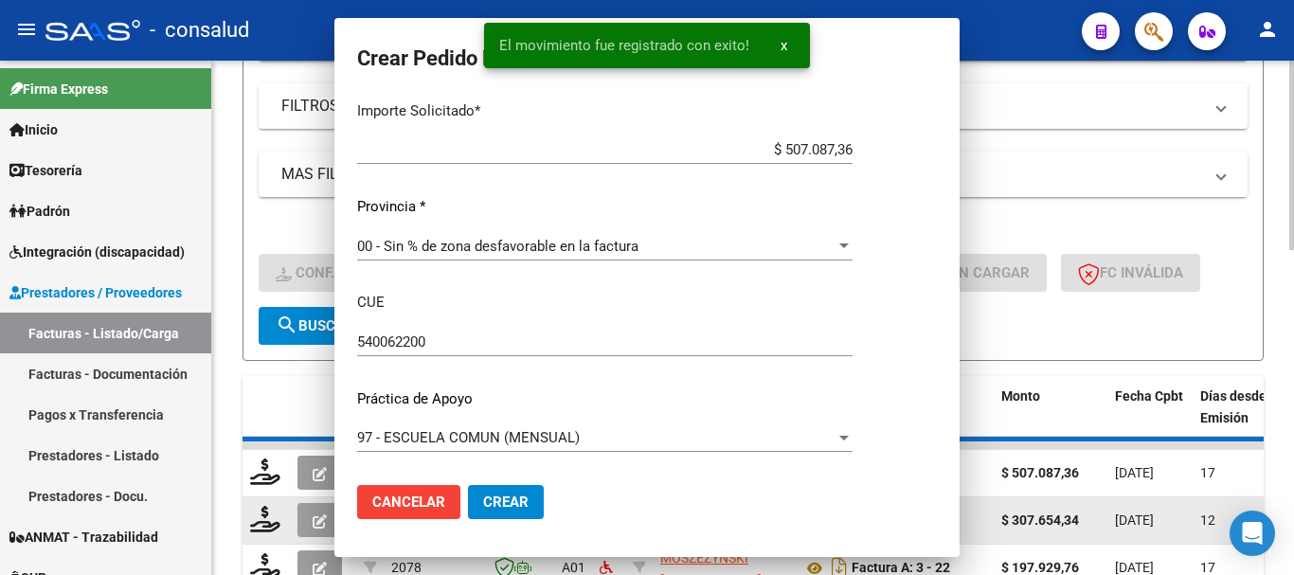
scroll to position [0, 0]
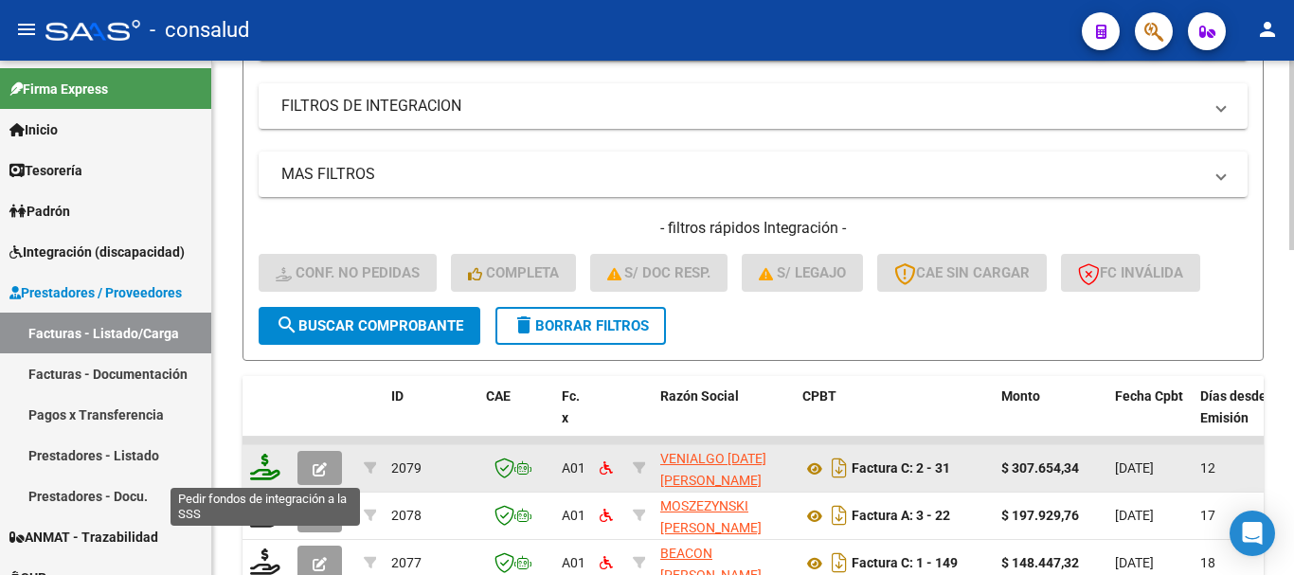
click at [265, 470] on icon at bounding box center [265, 467] width 30 height 27
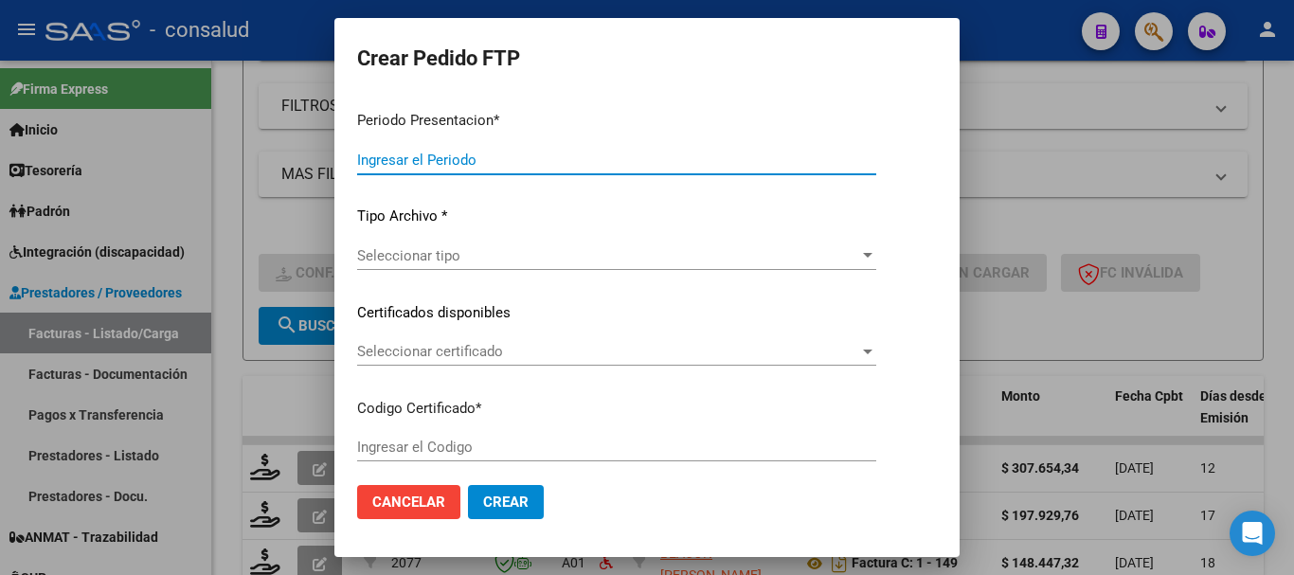
type input "202508"
type input "$ 307.654,34"
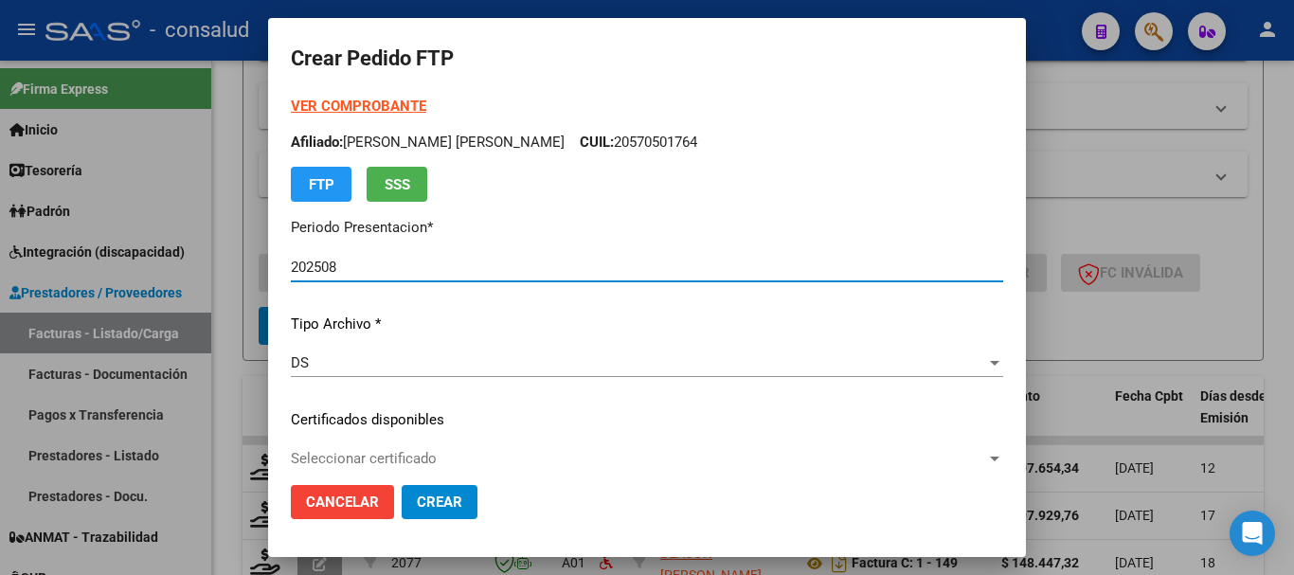
type input "0200058419003-20231003-20281003"
type input "2028-10-03"
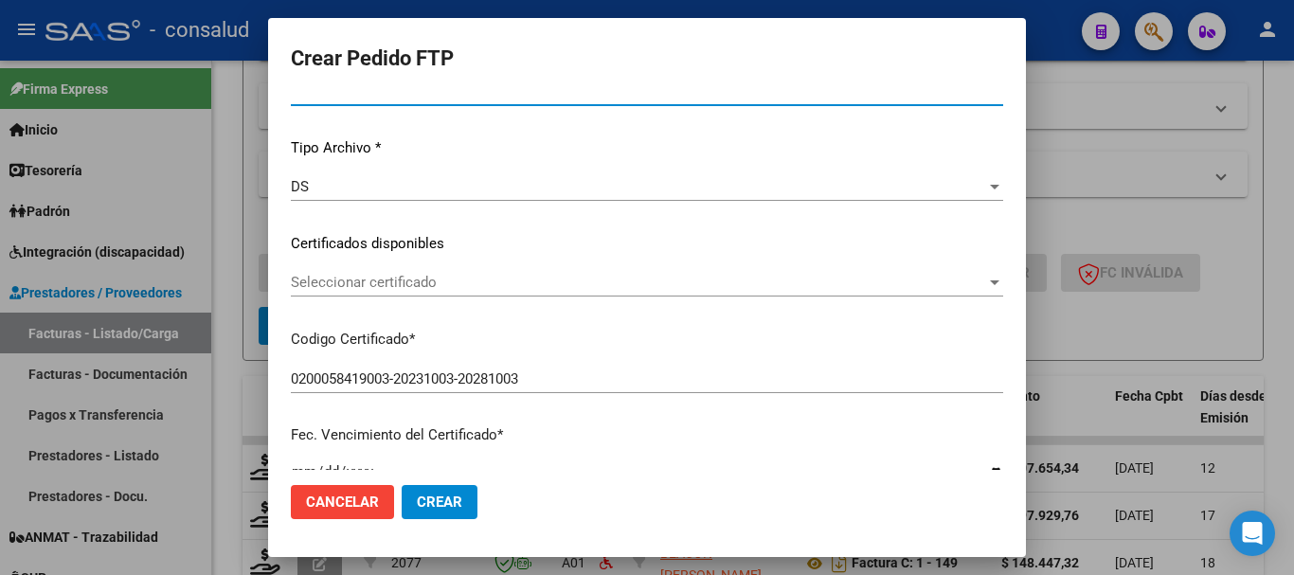
scroll to position [189, 0]
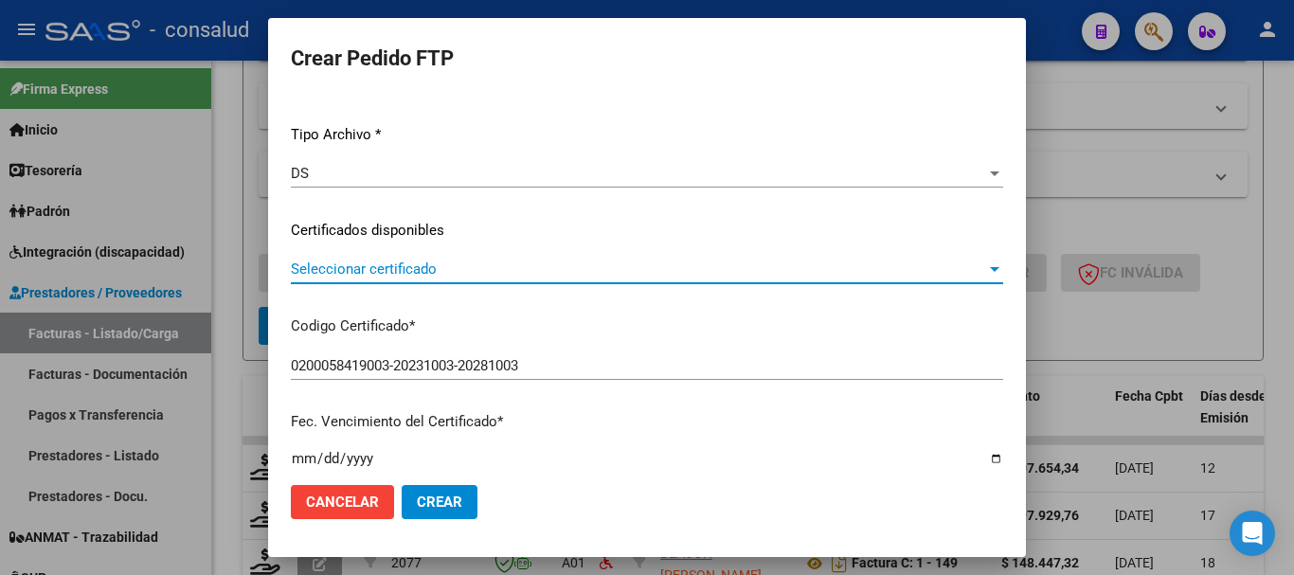
click at [586, 270] on span "Seleccionar certificado" at bounding box center [638, 269] width 695 height 17
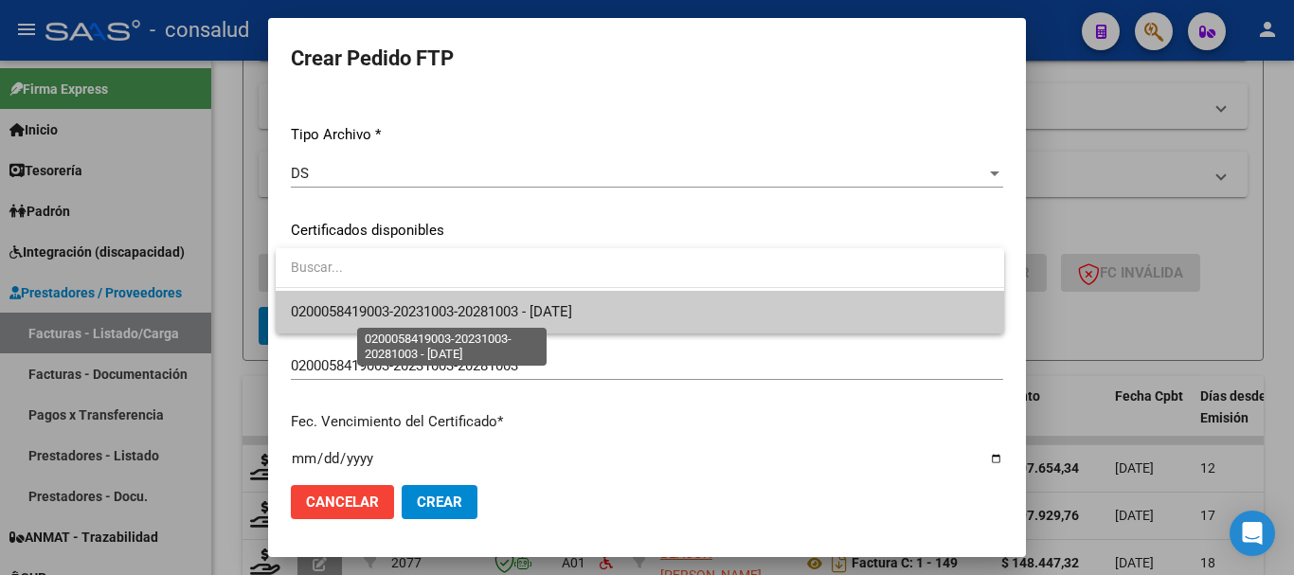
click at [572, 307] on span "0200058419003-20231003-20281003 - 2028-10-03" at bounding box center [431, 311] width 281 height 17
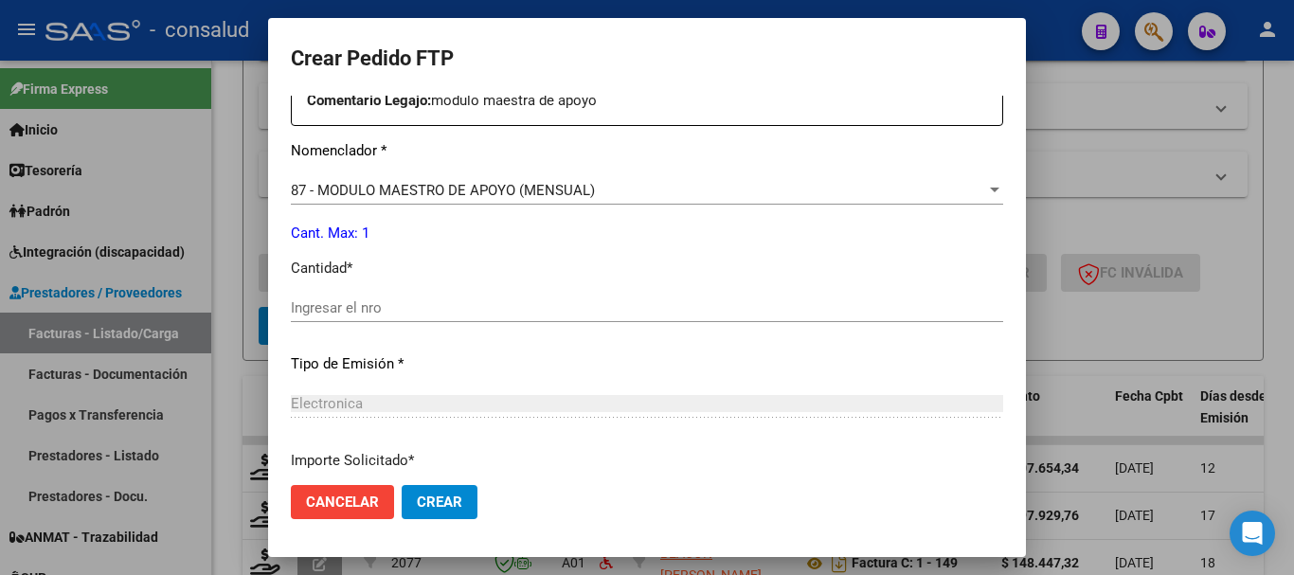
scroll to position [758, 0]
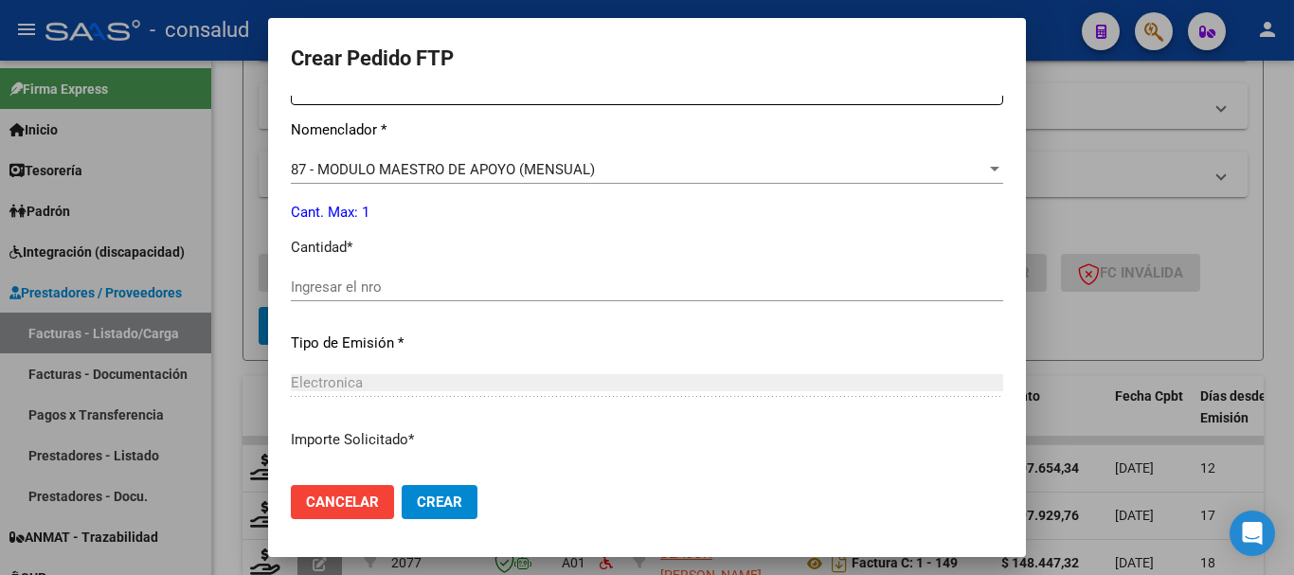
click at [506, 294] on div "Ingresar el nro" at bounding box center [647, 287] width 712 height 28
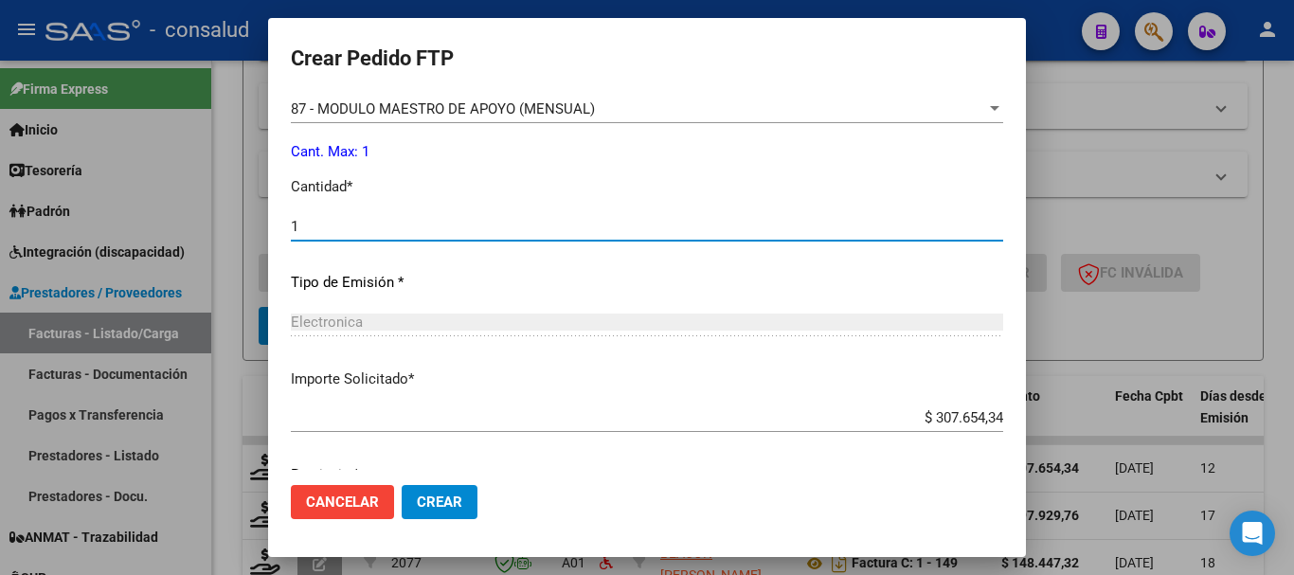
scroll to position [894, 0]
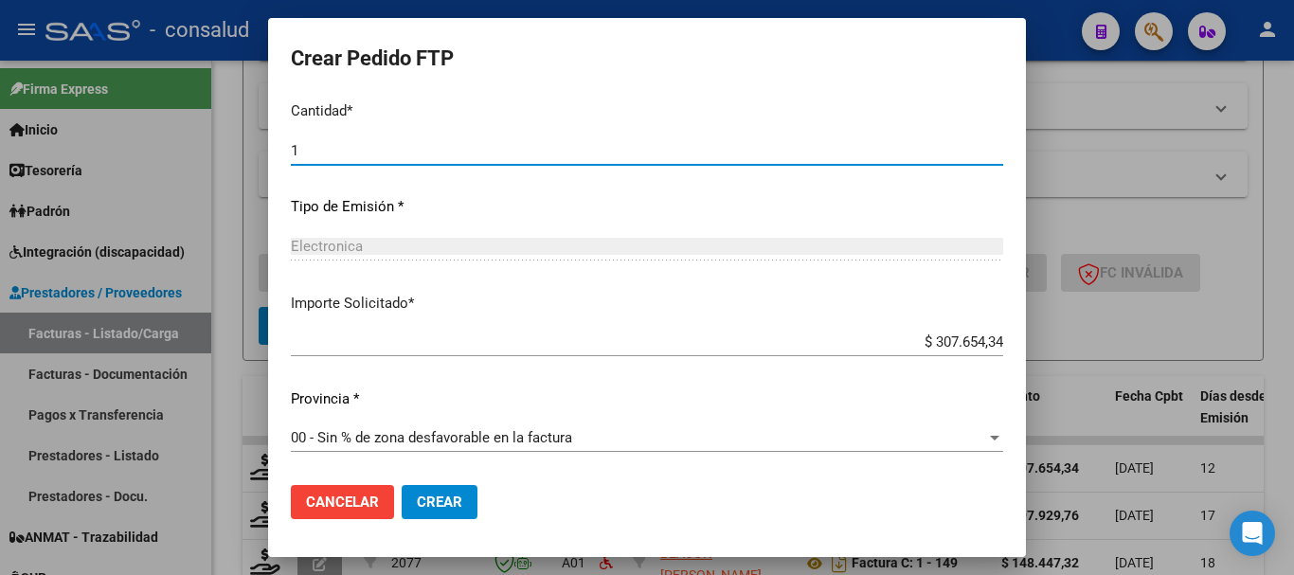
type input "1"
click at [452, 505] on span "Crear" at bounding box center [439, 502] width 45 height 17
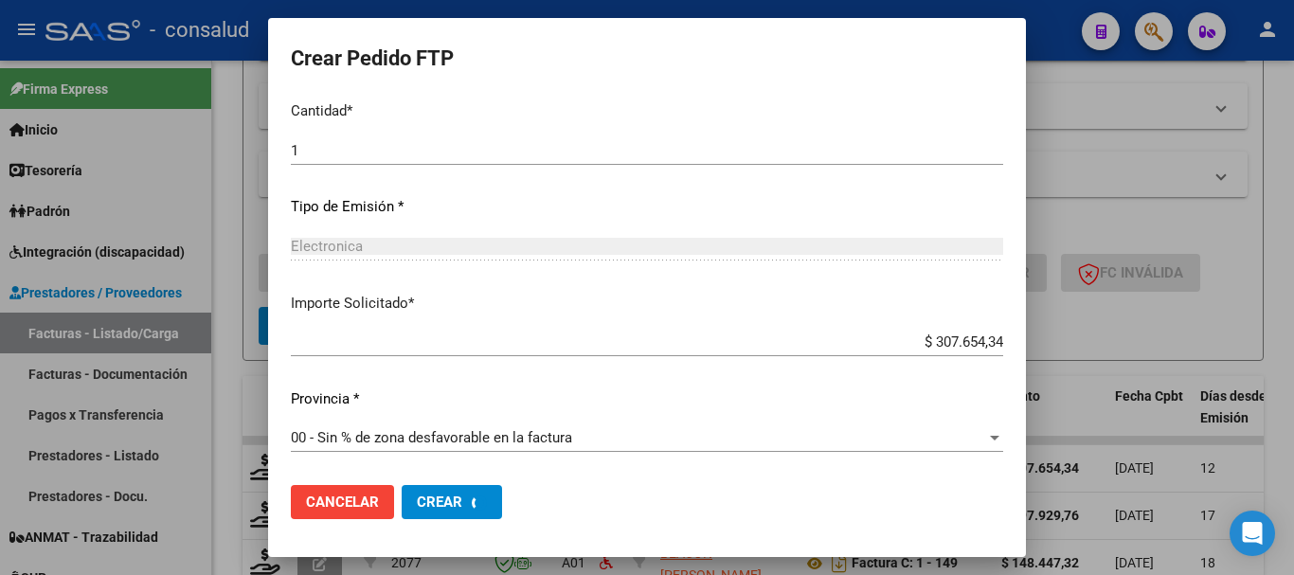
scroll to position [787, 0]
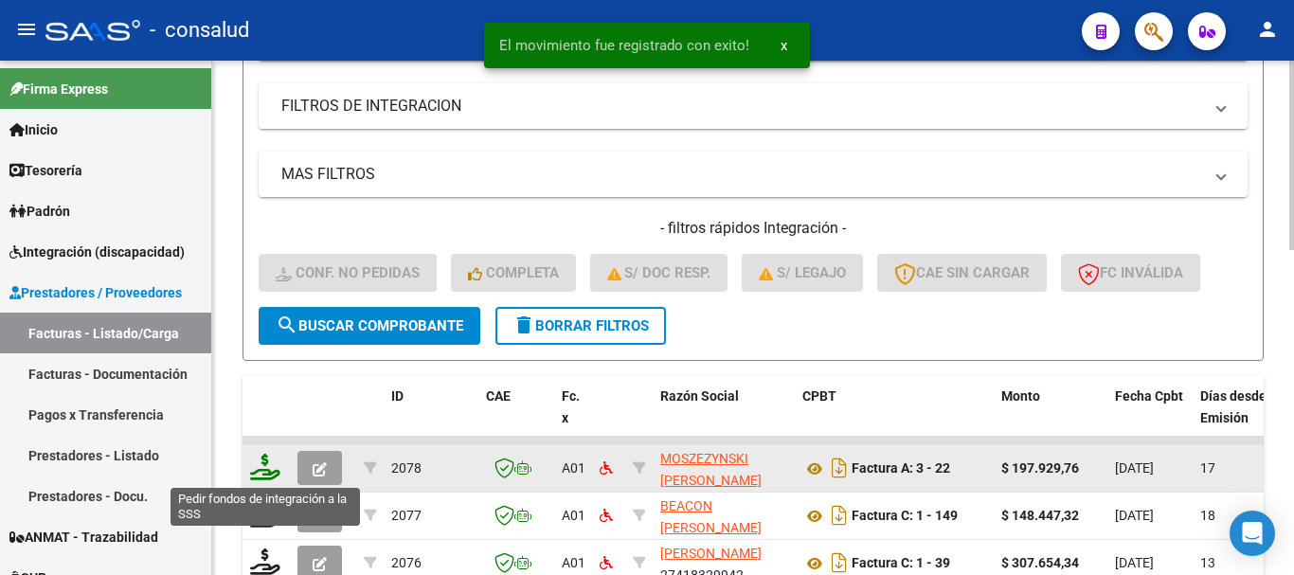
click at [270, 466] on icon at bounding box center [265, 467] width 30 height 27
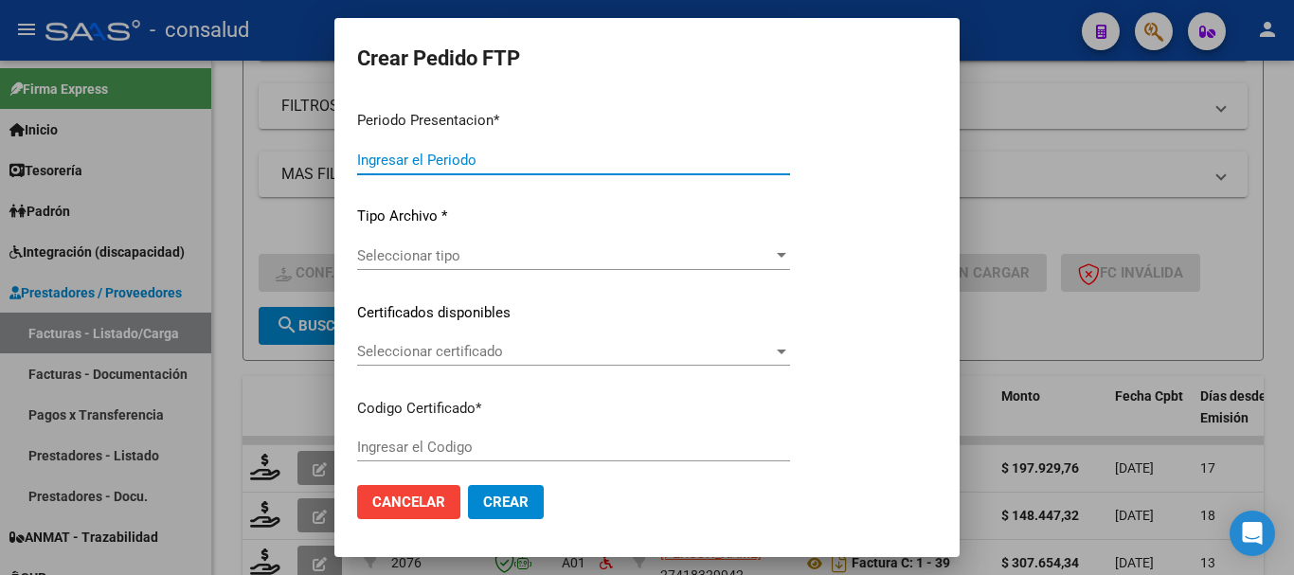
type input "202508"
type input "$ 197.929,76"
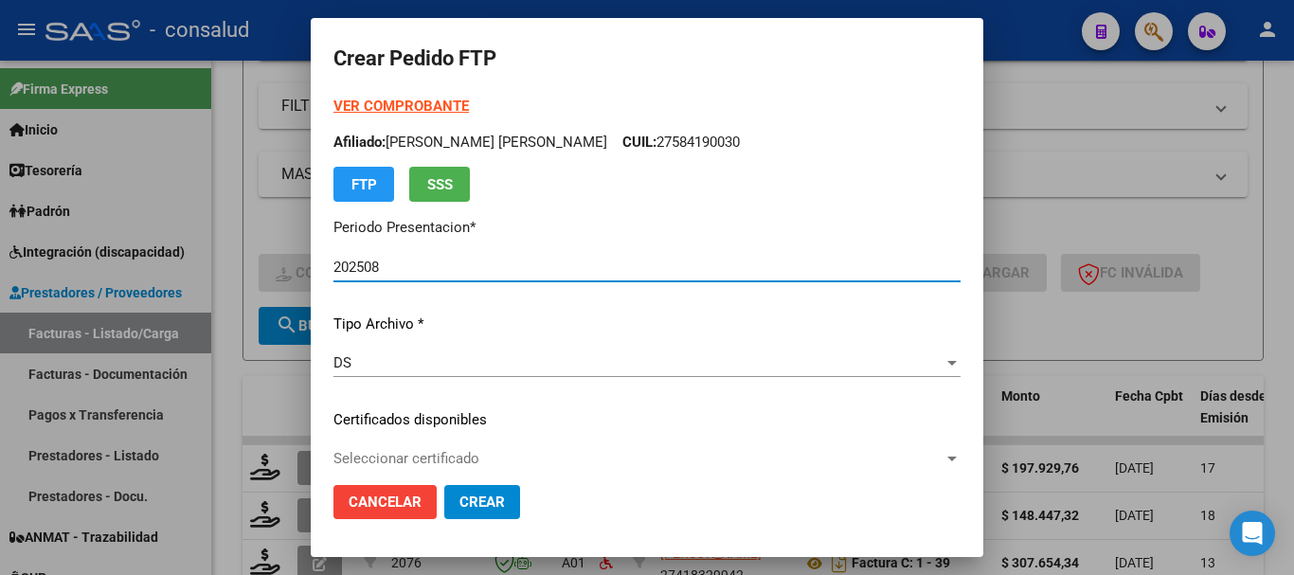
type input "0100052301424-20190704-20290704"
type input "2029-07-04"
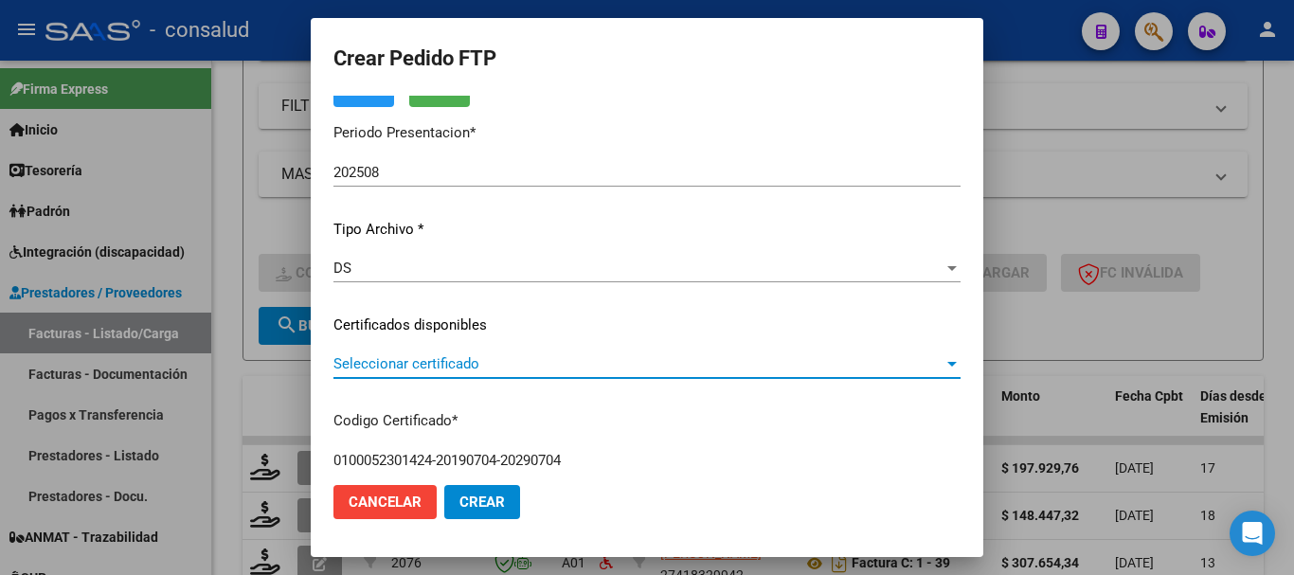
click at [628, 366] on span "Seleccionar certificado" at bounding box center [638, 363] width 610 height 17
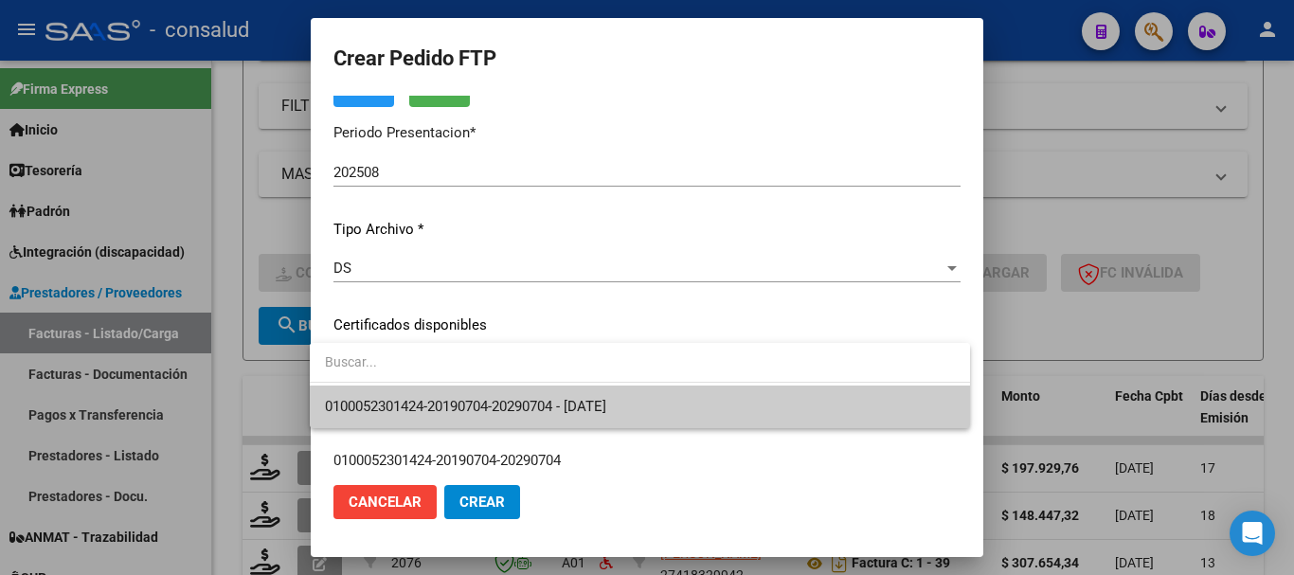
click at [645, 397] on span "0100052301424-20190704-20290704 - 2029-07-04" at bounding box center [640, 407] width 630 height 43
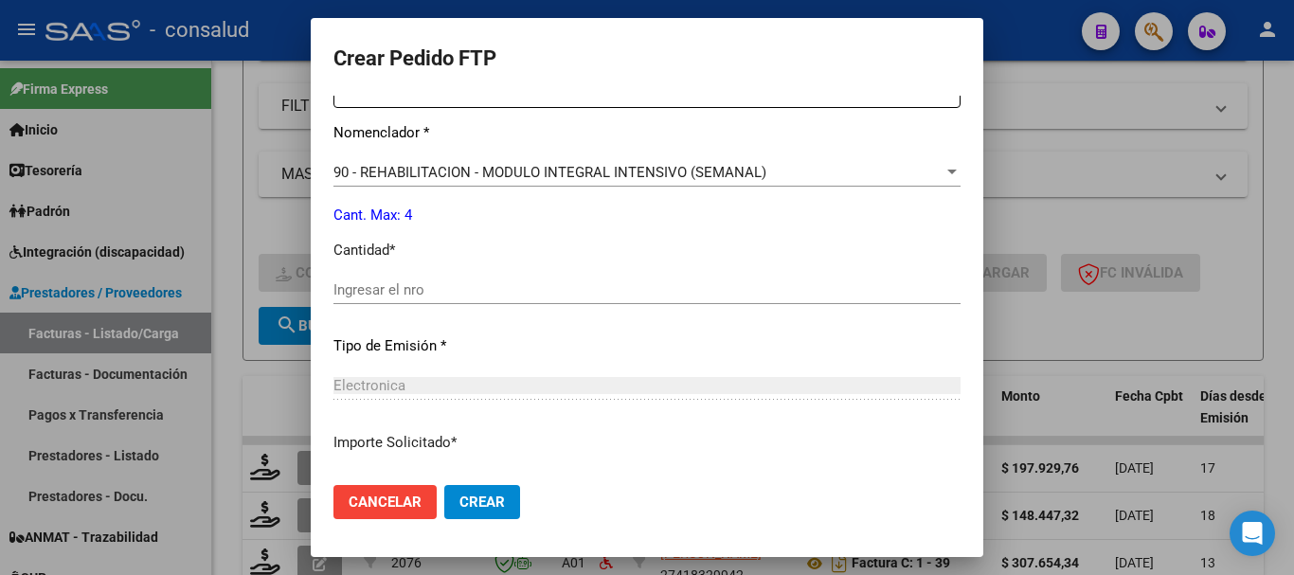
scroll to position [758, 0]
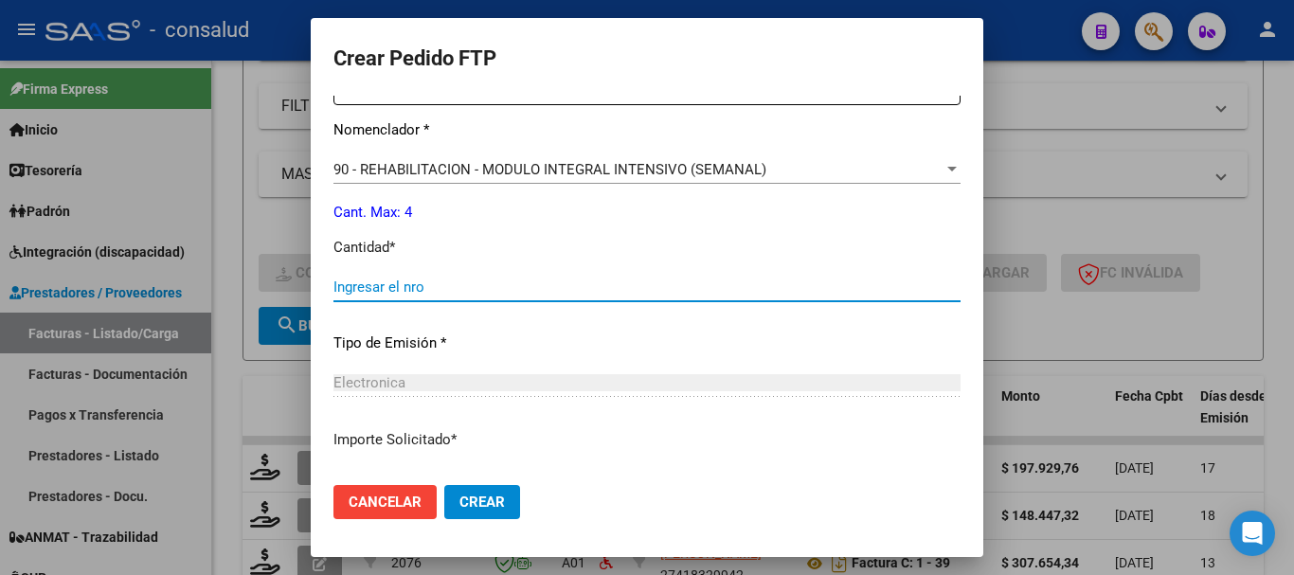
click at [478, 292] on input "Ingresar el nro" at bounding box center [646, 287] width 627 height 17
type input "4"
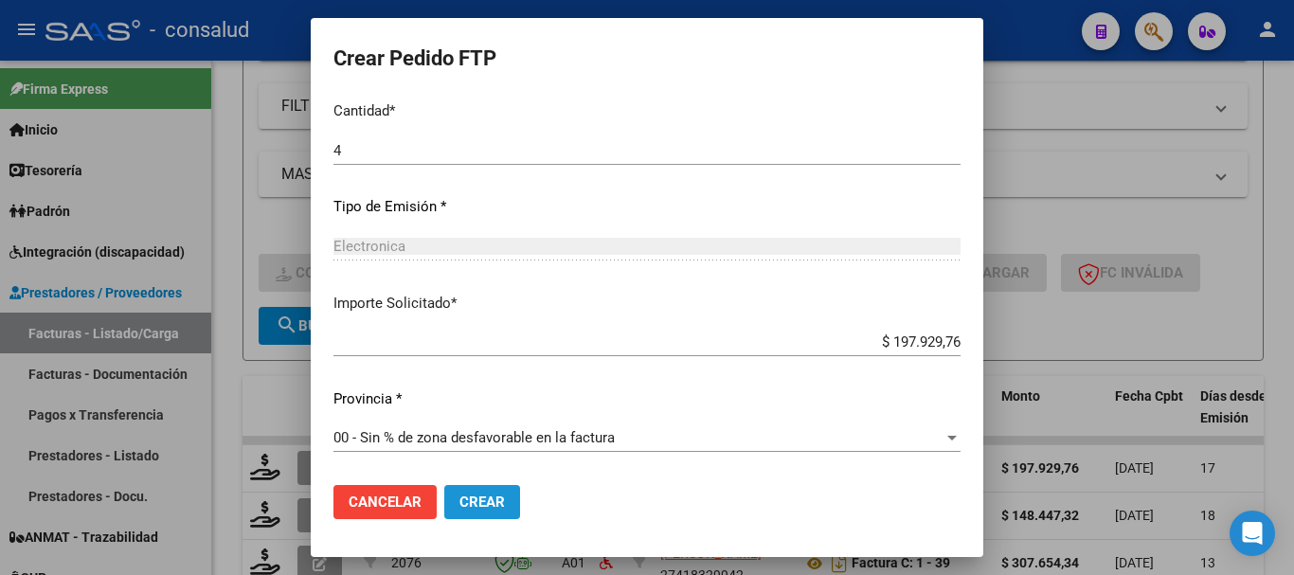
click at [474, 494] on span "Crear" at bounding box center [481, 502] width 45 height 17
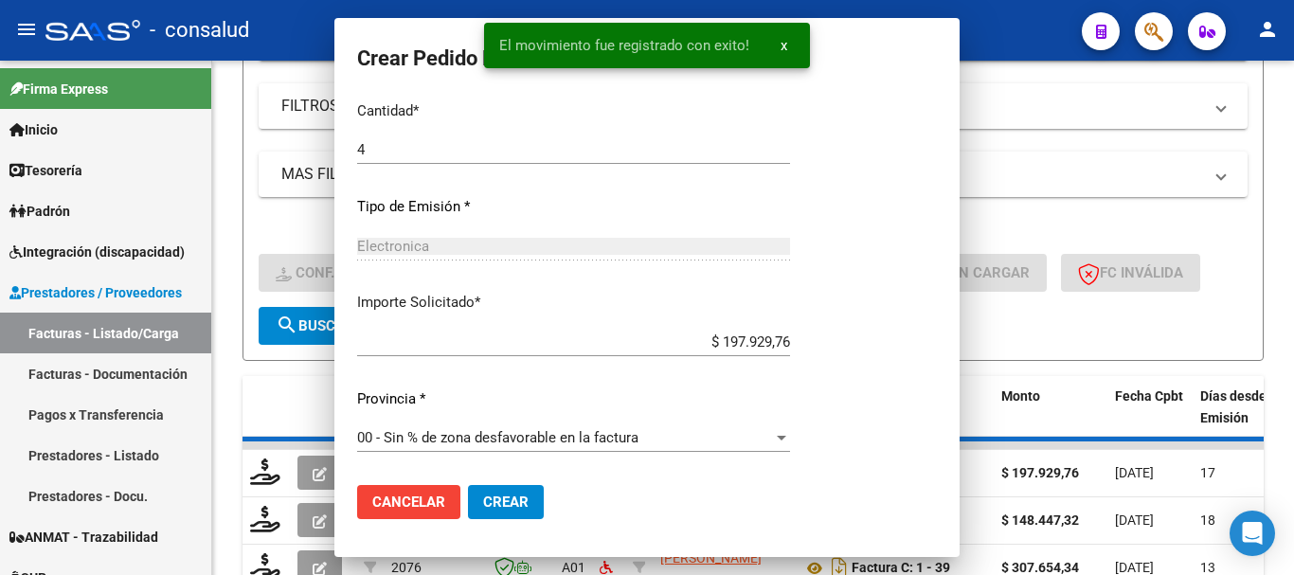
scroll to position [0, 0]
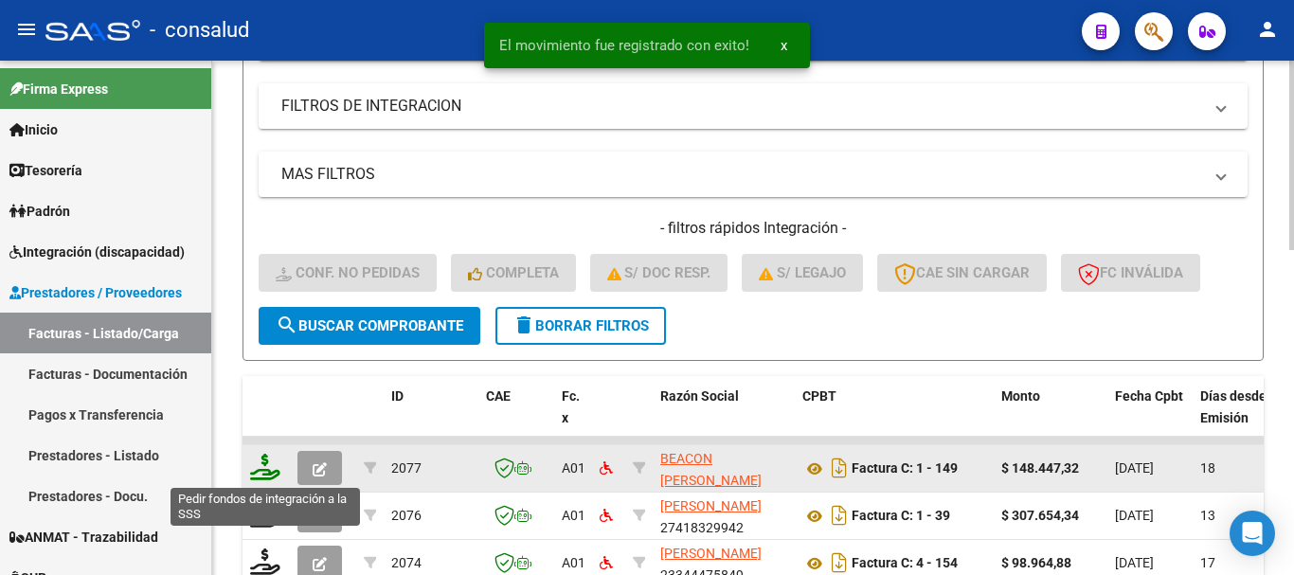
click at [265, 477] on icon at bounding box center [265, 467] width 30 height 27
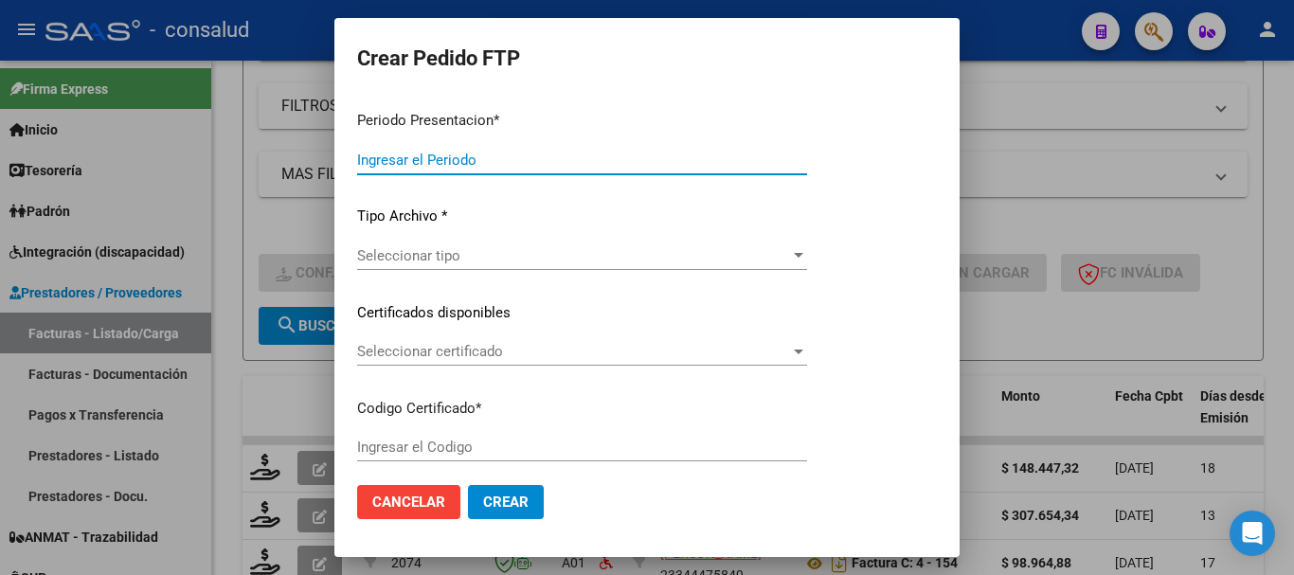
type input "202508"
type input "$ 148.447,32"
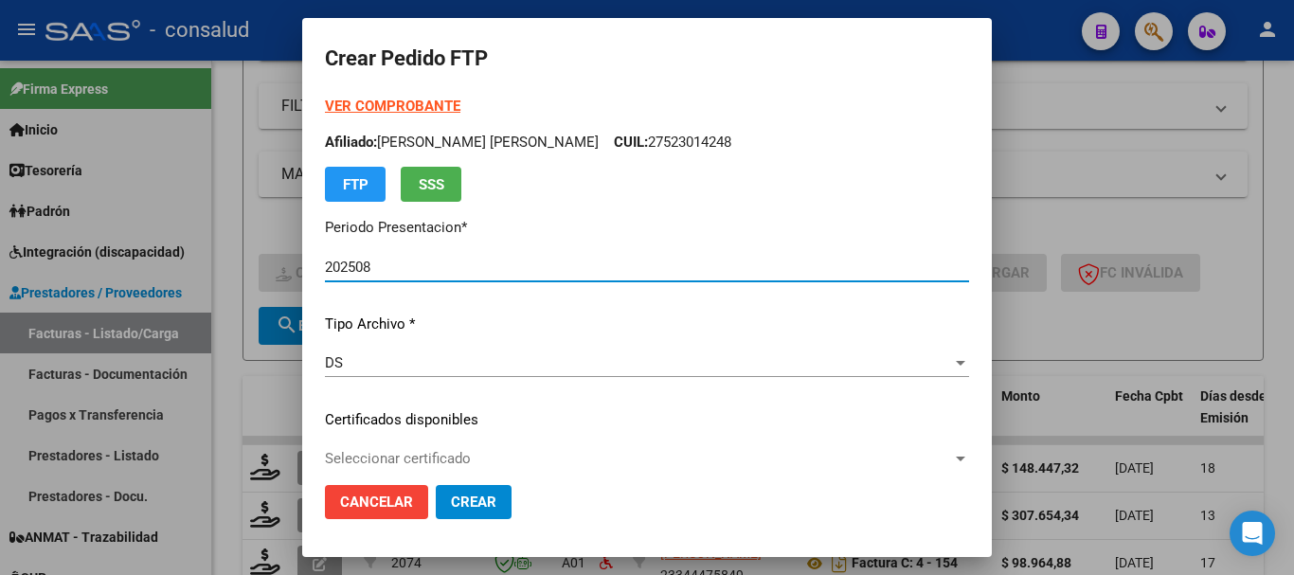
type input "0200054865205-20211019-20261019"
type input "2026-10-19"
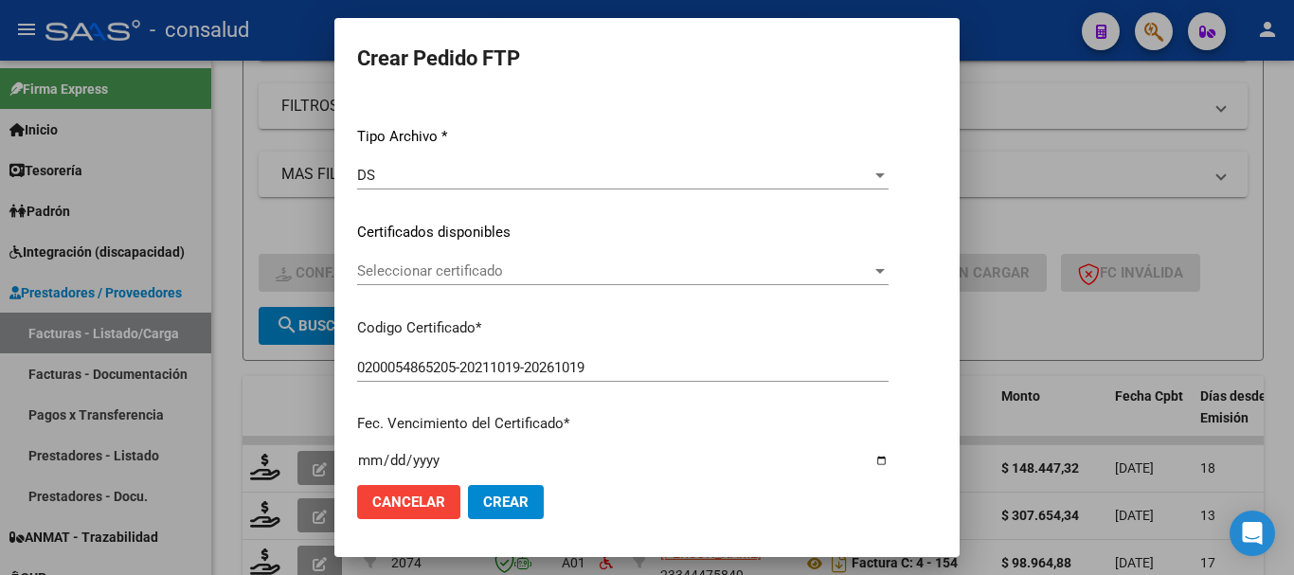
scroll to position [189, 0]
click at [531, 267] on span "Seleccionar certificado" at bounding box center [614, 269] width 514 height 17
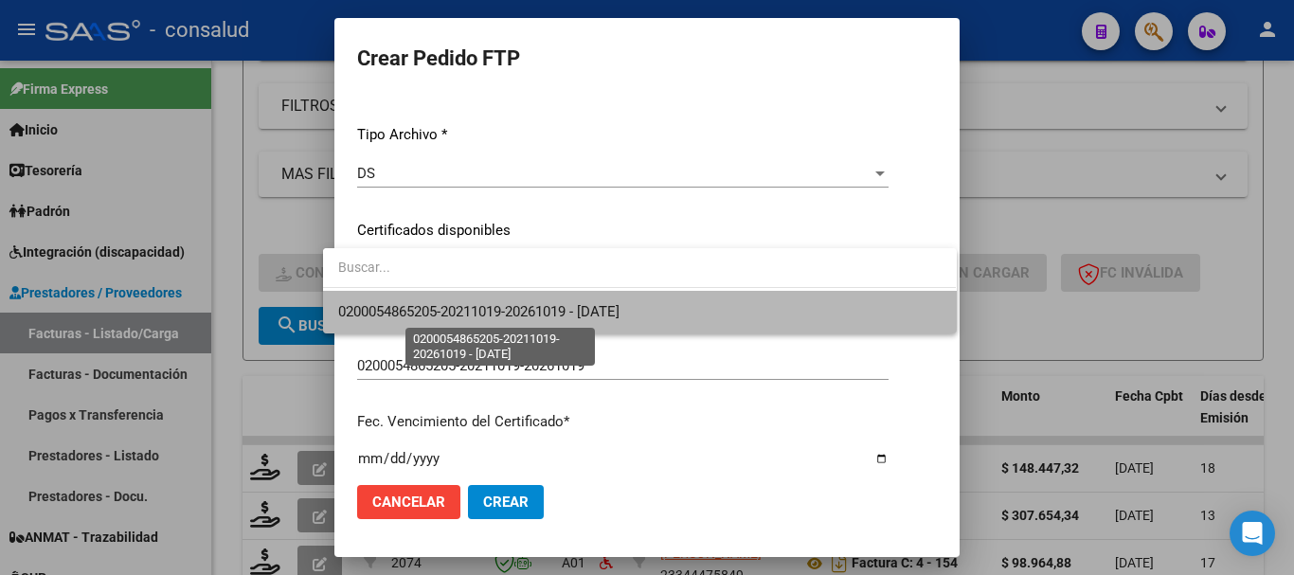
click at [537, 305] on span "0200054865205-20211019-20261019 - 2026-10-19" at bounding box center [478, 311] width 281 height 17
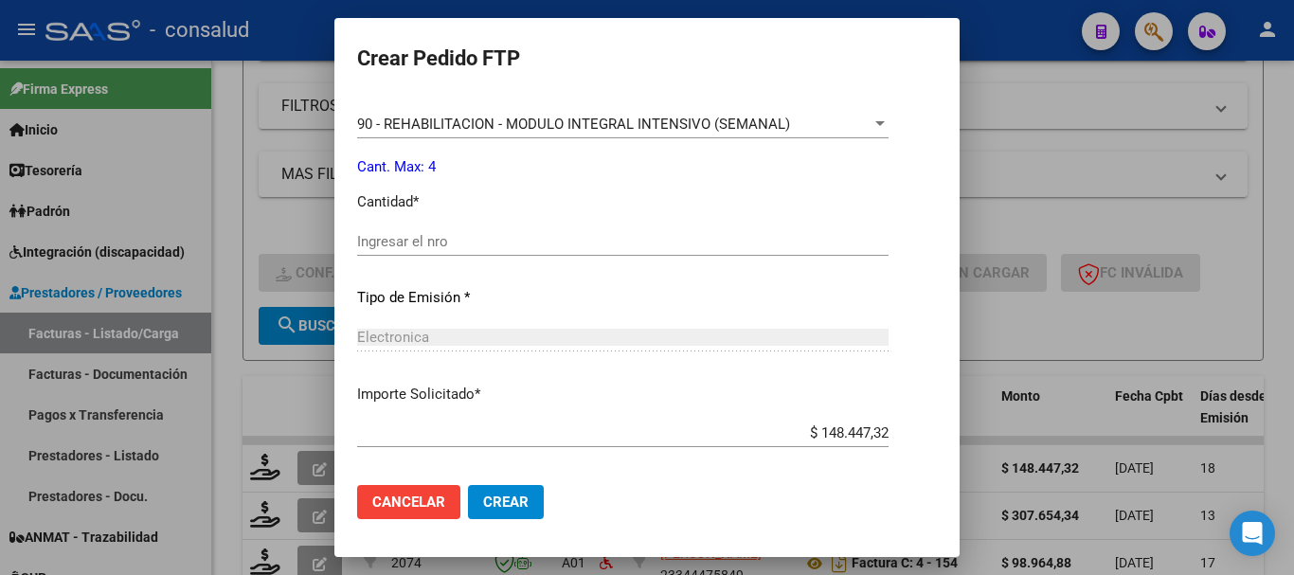
scroll to position [758, 0]
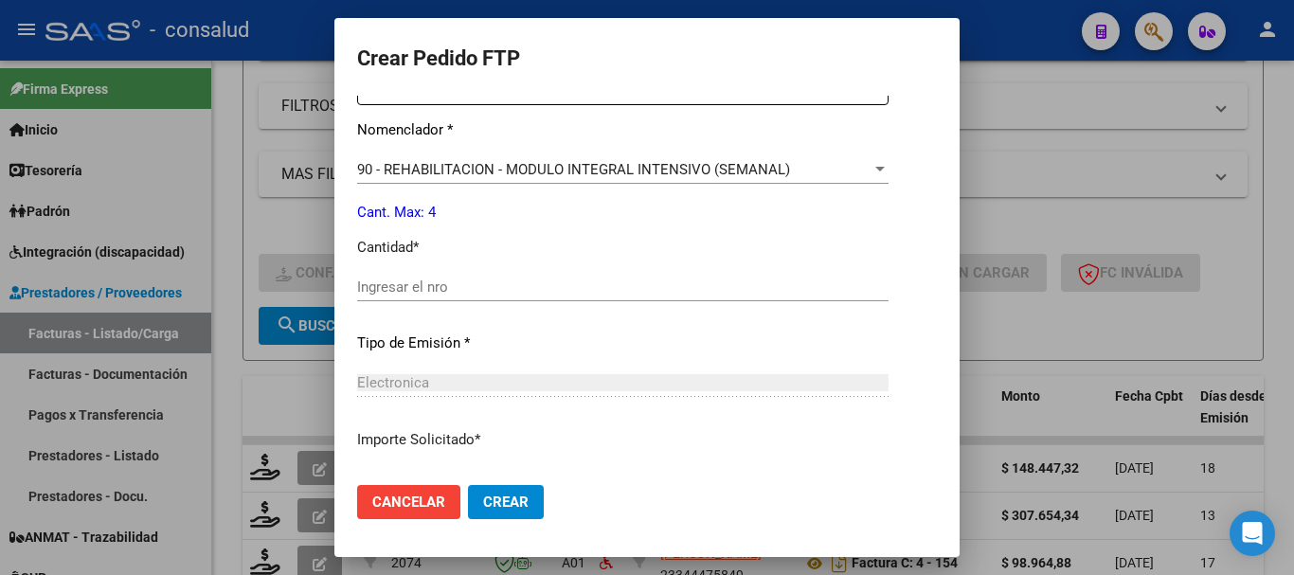
click at [586, 297] on div "Ingresar el nro" at bounding box center [622, 287] width 531 height 28
type input "4"
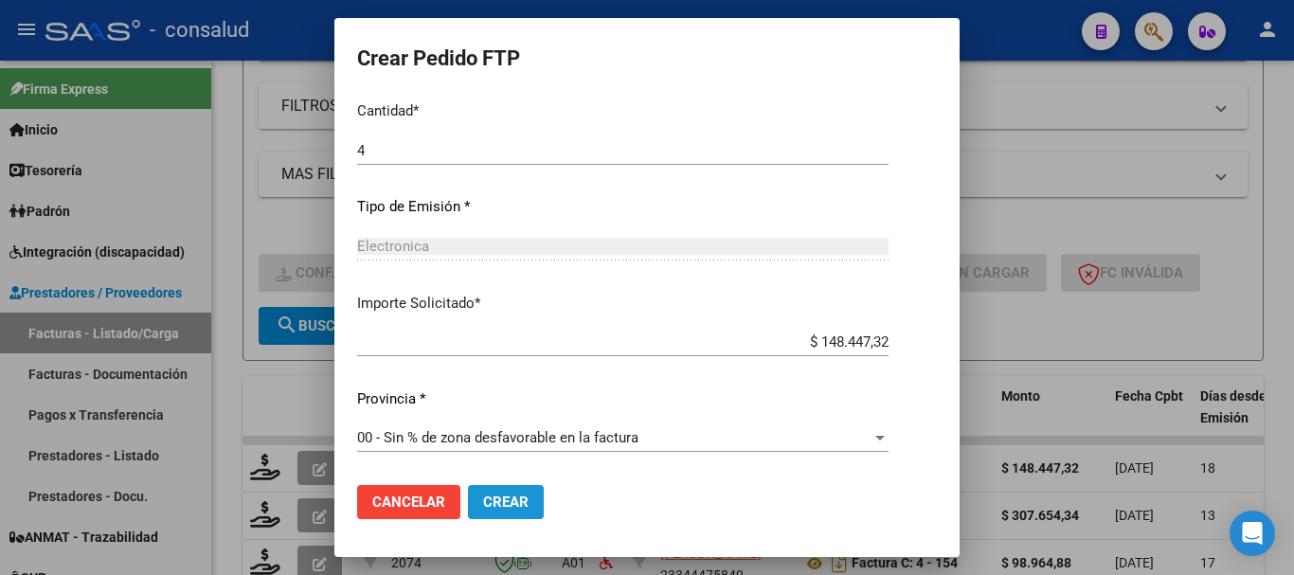
click at [489, 513] on button "Crear" at bounding box center [506, 502] width 76 height 34
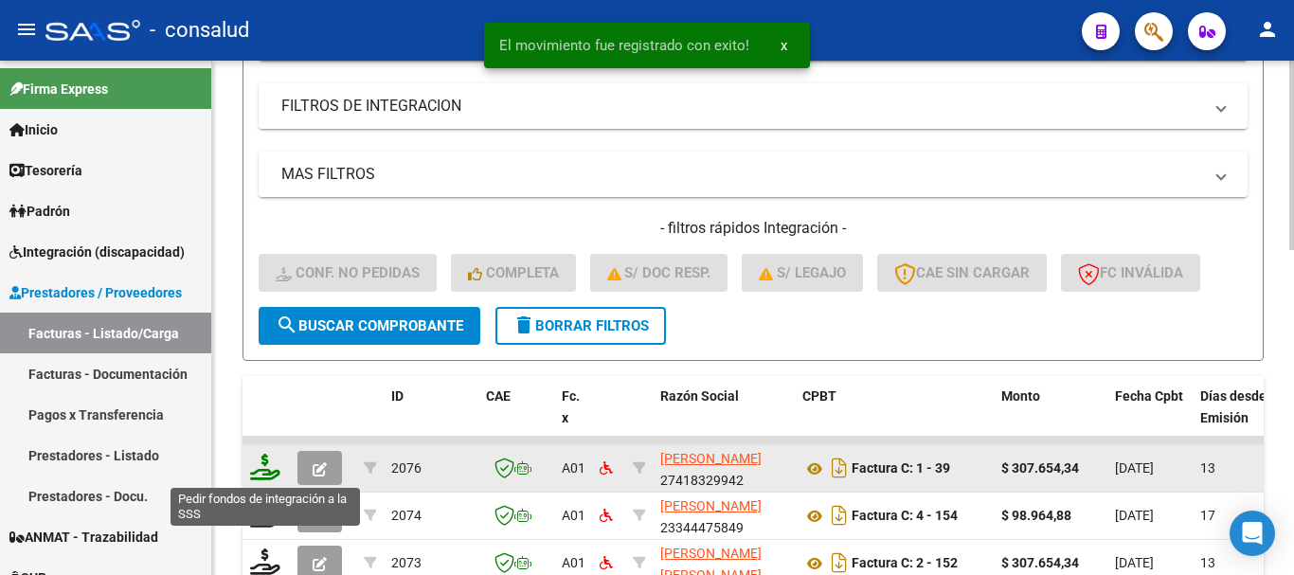
click at [269, 468] on icon at bounding box center [265, 467] width 30 height 27
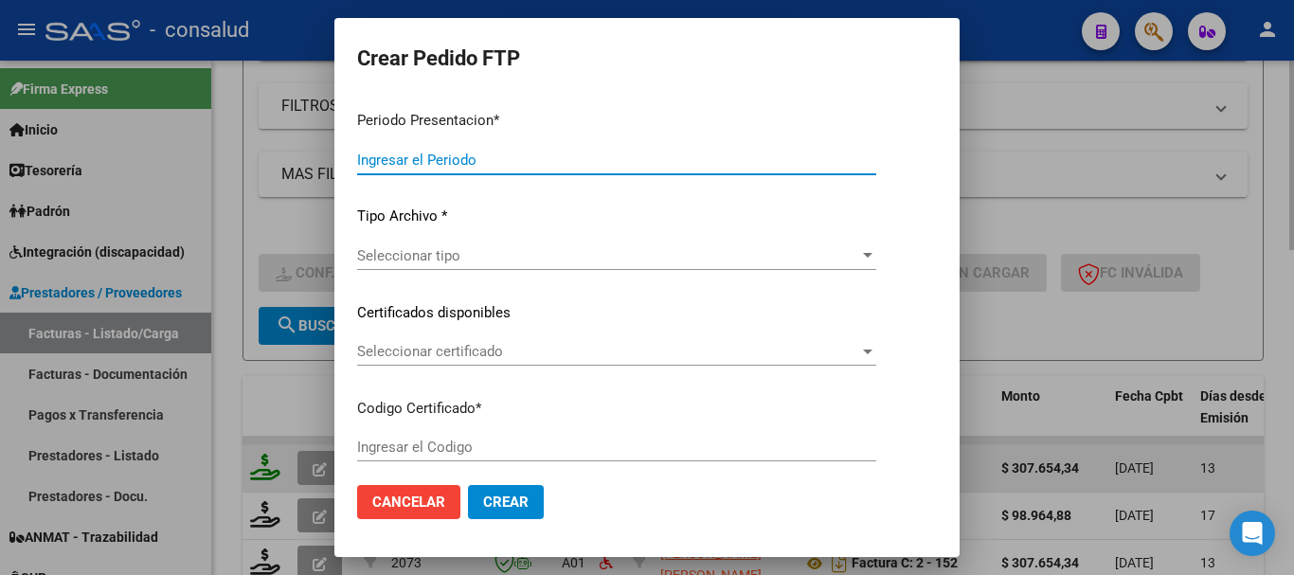
type input "202508"
type input "$ 307.654,34"
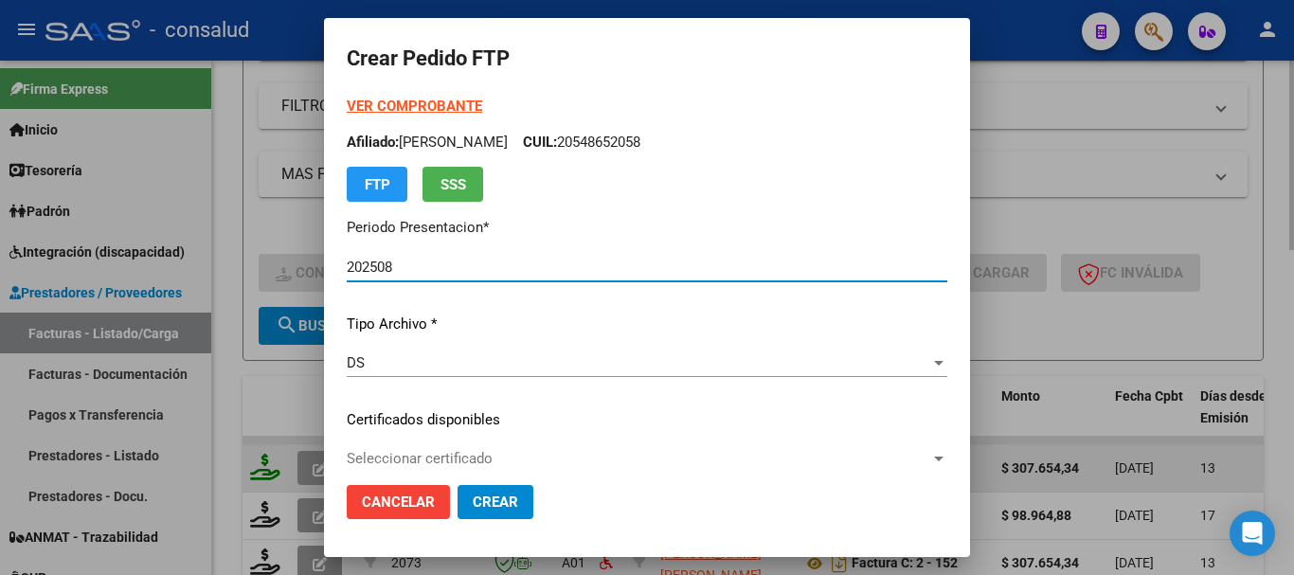
type input "0200056026651-20241017-20291017"
type input "2029-10-17"
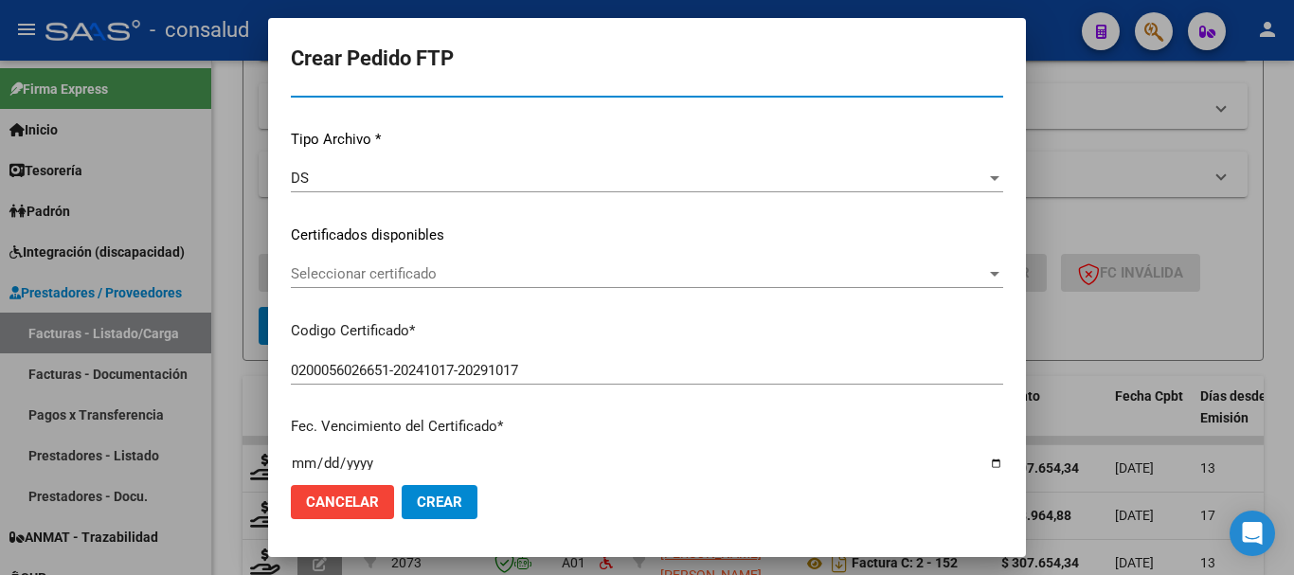
scroll to position [189, 0]
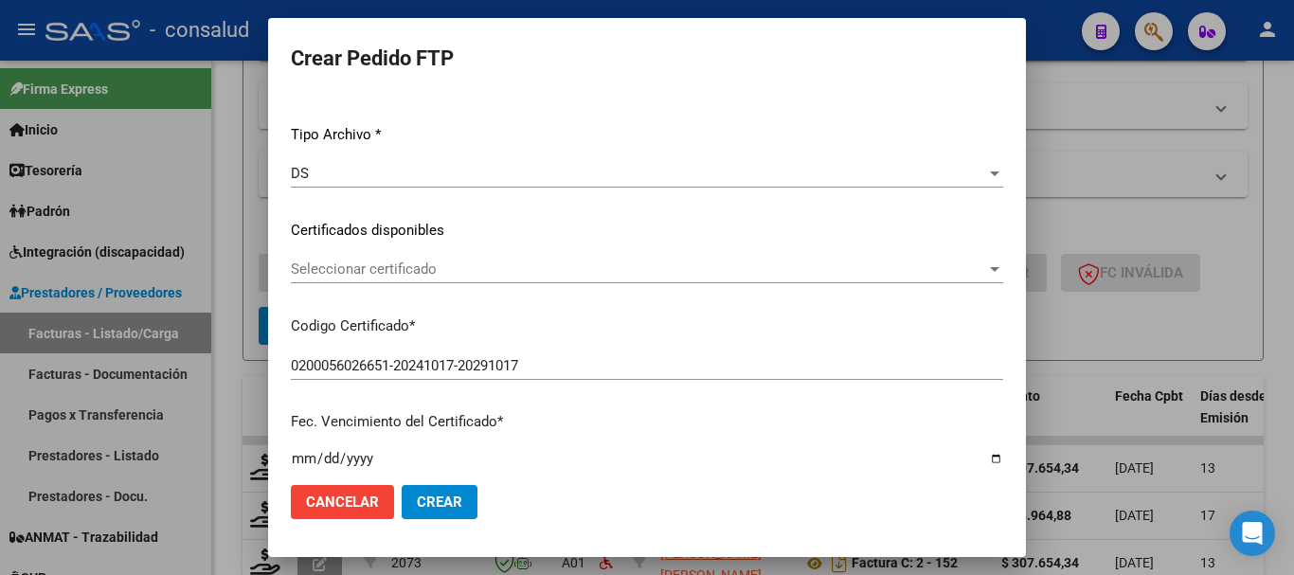
click at [444, 279] on div "Seleccionar certificado Seleccionar certificado" at bounding box center [647, 269] width 712 height 28
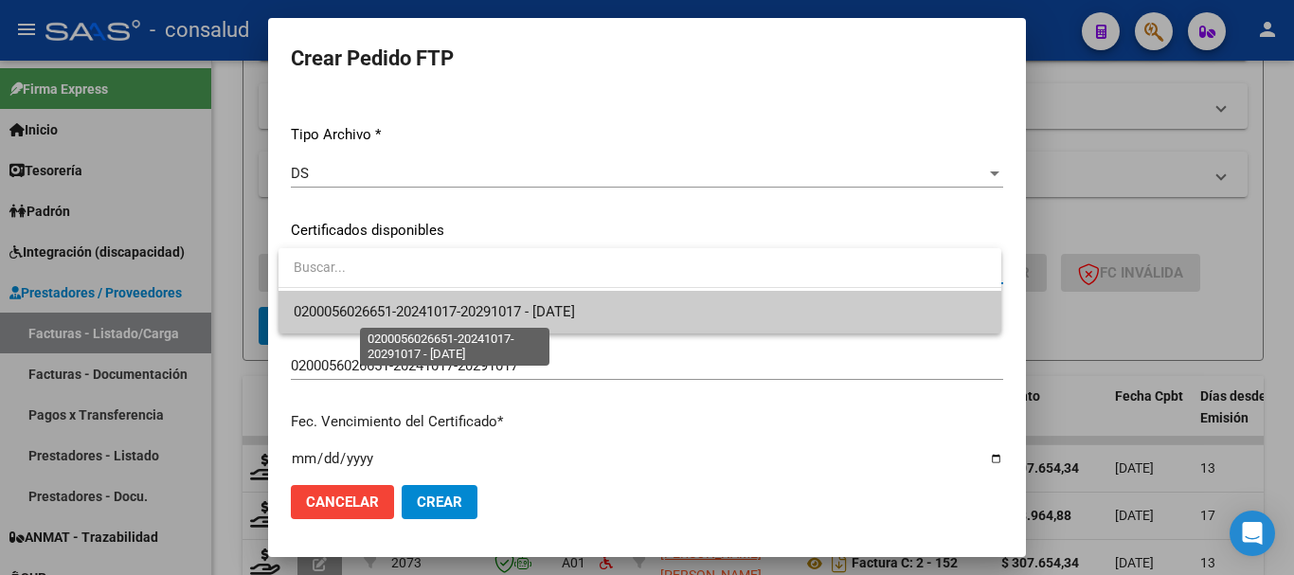
click at [455, 312] on span "0200056026651-20241017-20291017 - 2029-10-17" at bounding box center [434, 311] width 281 height 17
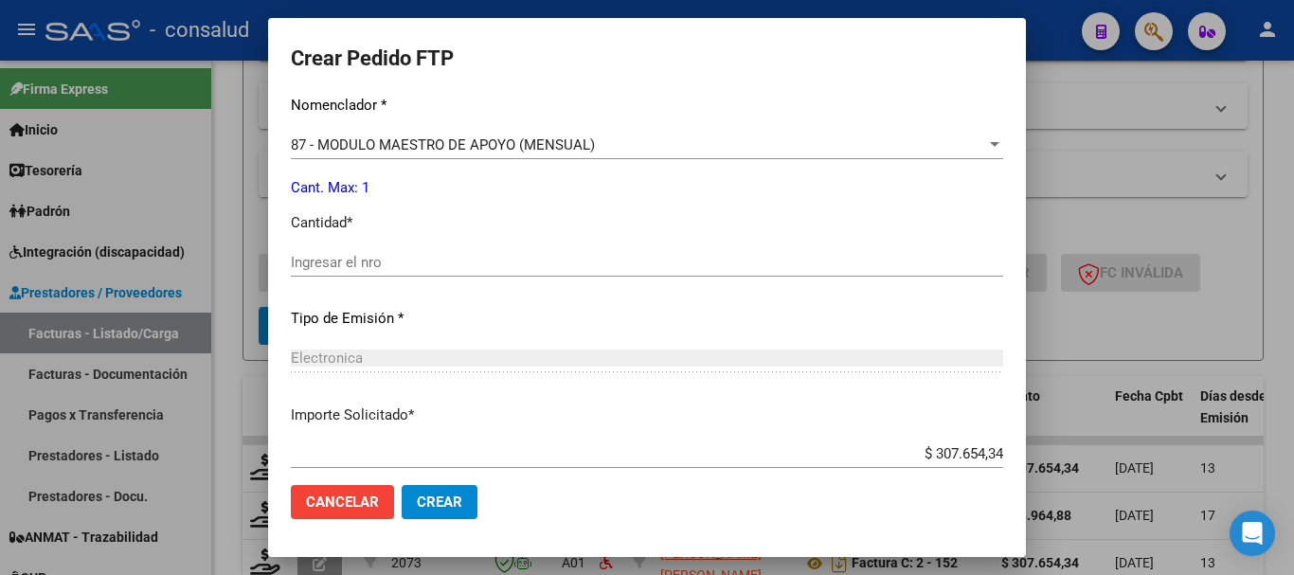
scroll to position [853, 0]
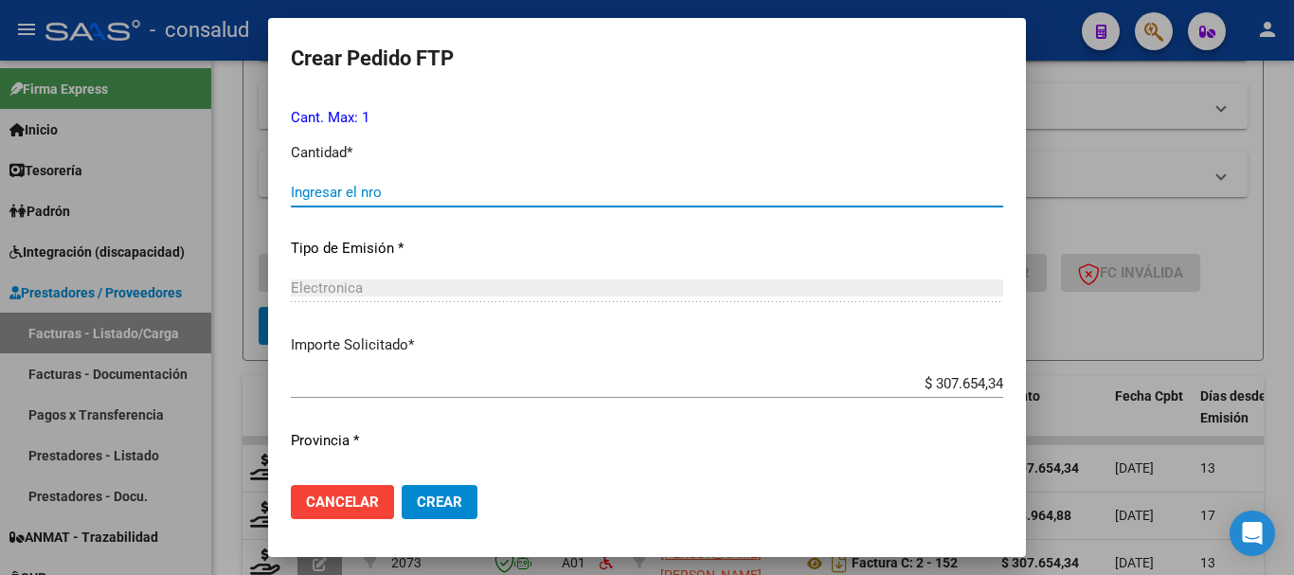
click at [438, 189] on input "Ingresar el nro" at bounding box center [647, 192] width 712 height 17
type input "1"
click at [431, 503] on span "Crear" at bounding box center [439, 502] width 45 height 17
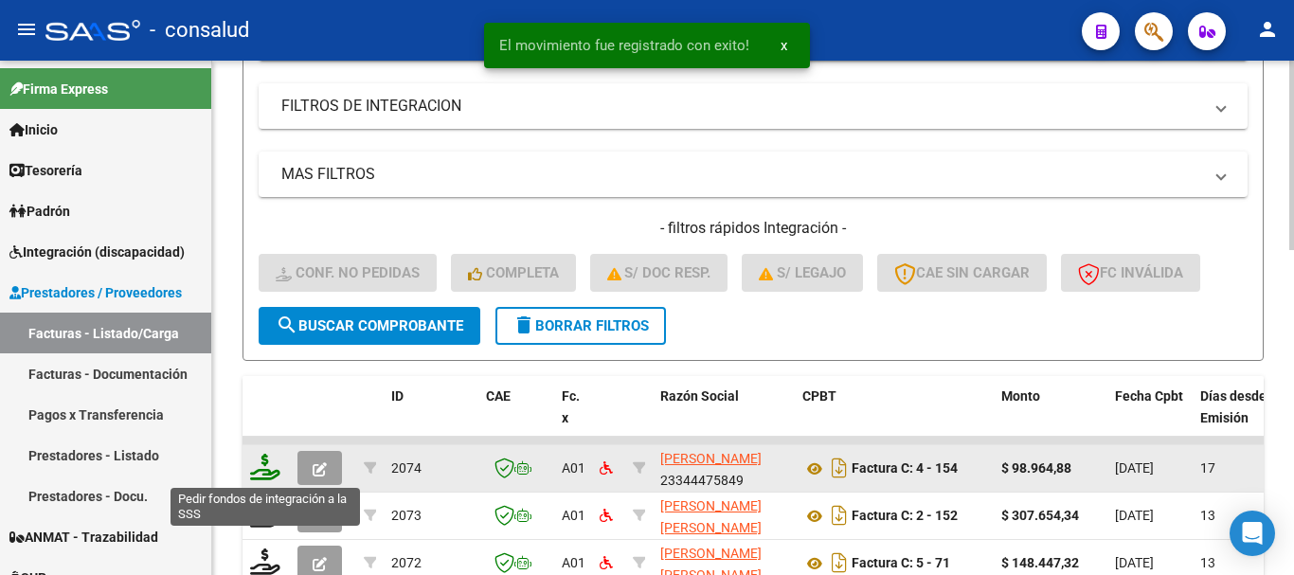
click at [257, 458] on icon at bounding box center [265, 467] width 30 height 27
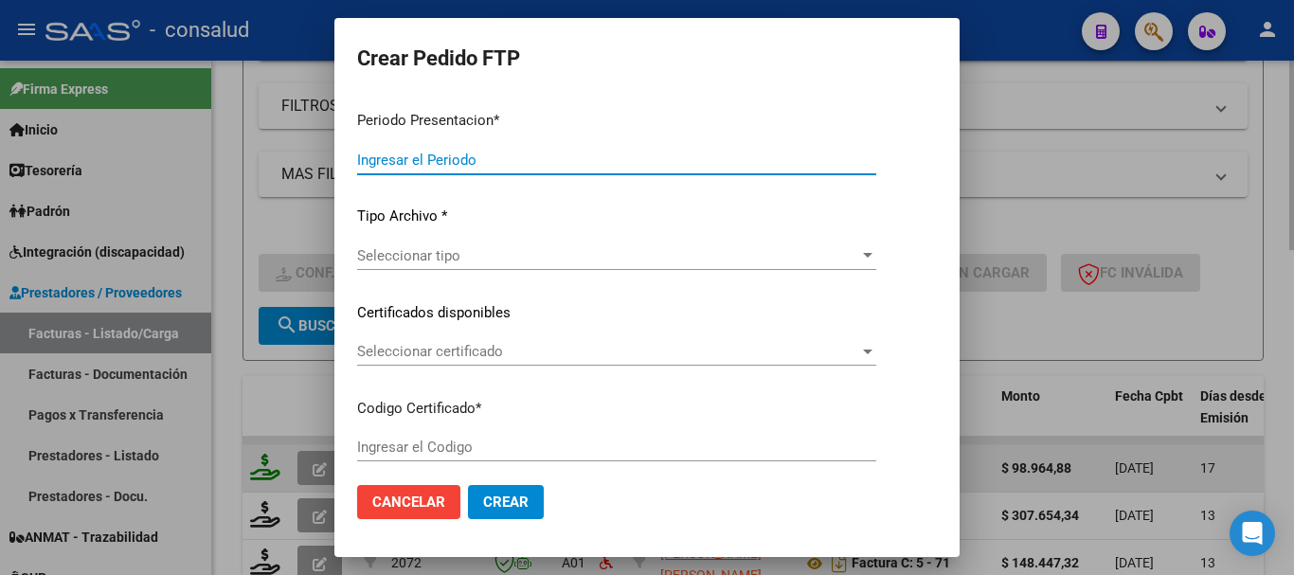
type input "202508"
type input "$ 98.964,88"
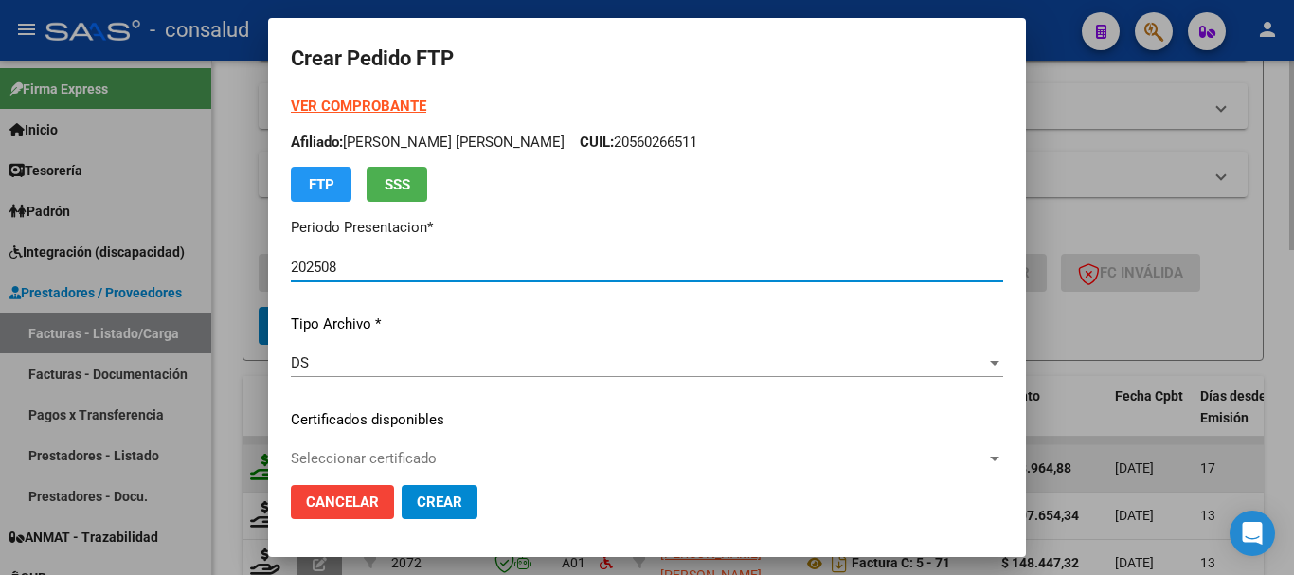
type input "020004513508520250529-20350529"
type input "2035-05-29"
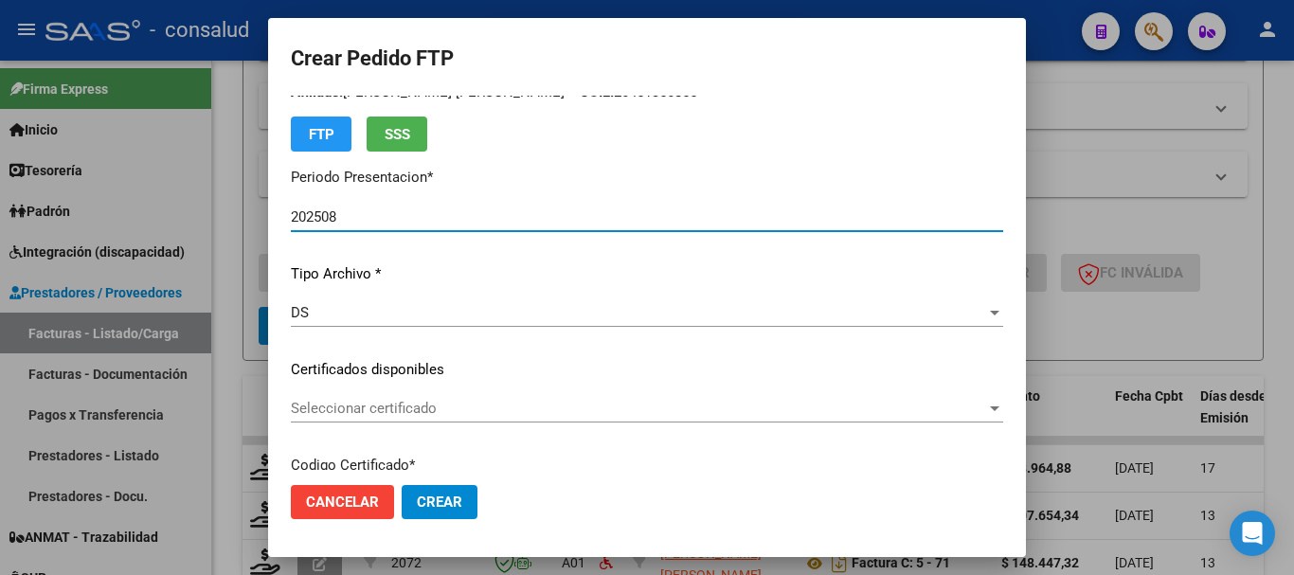
scroll to position [95, 0]
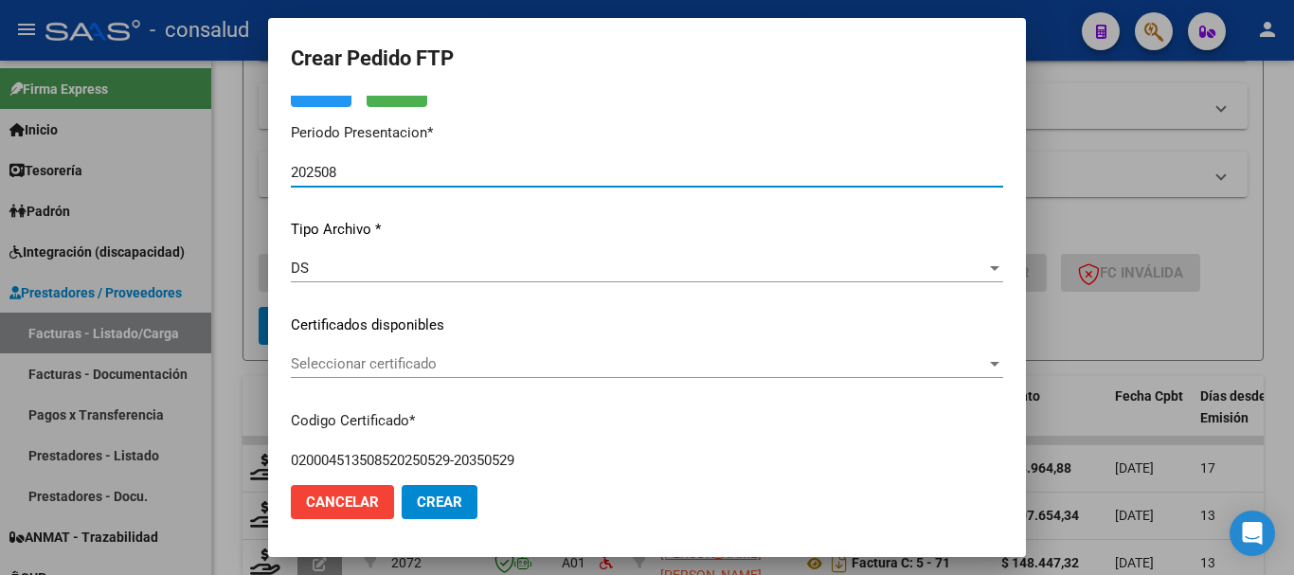
click at [407, 360] on span "Seleccionar certificado" at bounding box center [638, 363] width 695 height 17
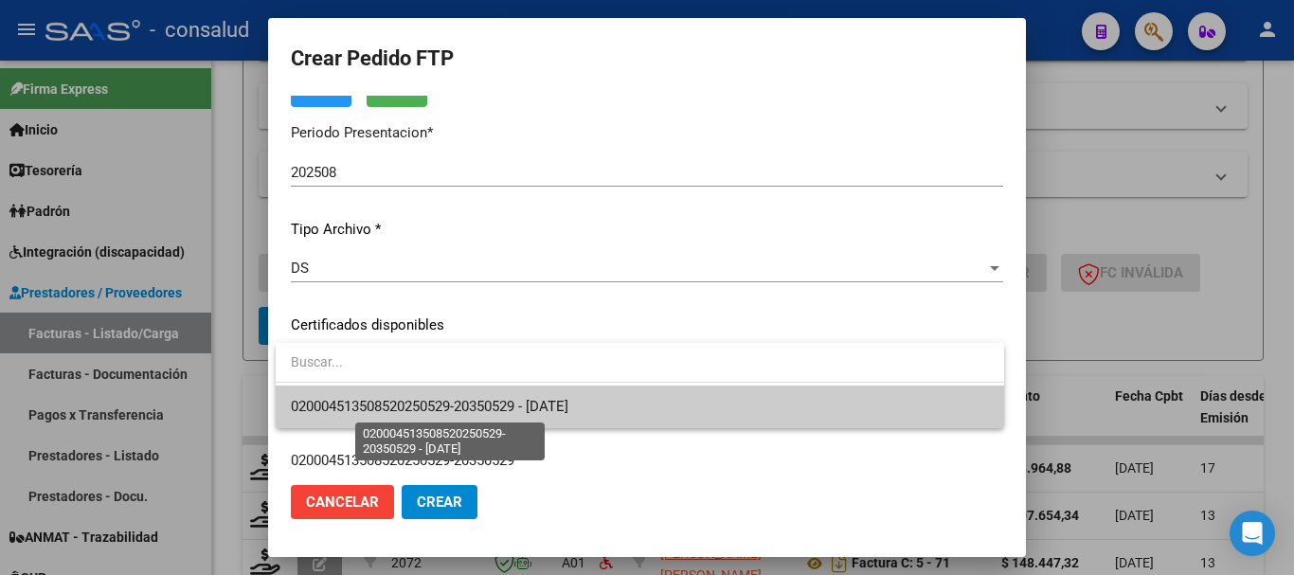
click at [431, 398] on span "020004513508520250529-20350529 - 2035-05-29" at bounding box center [430, 406] width 278 height 17
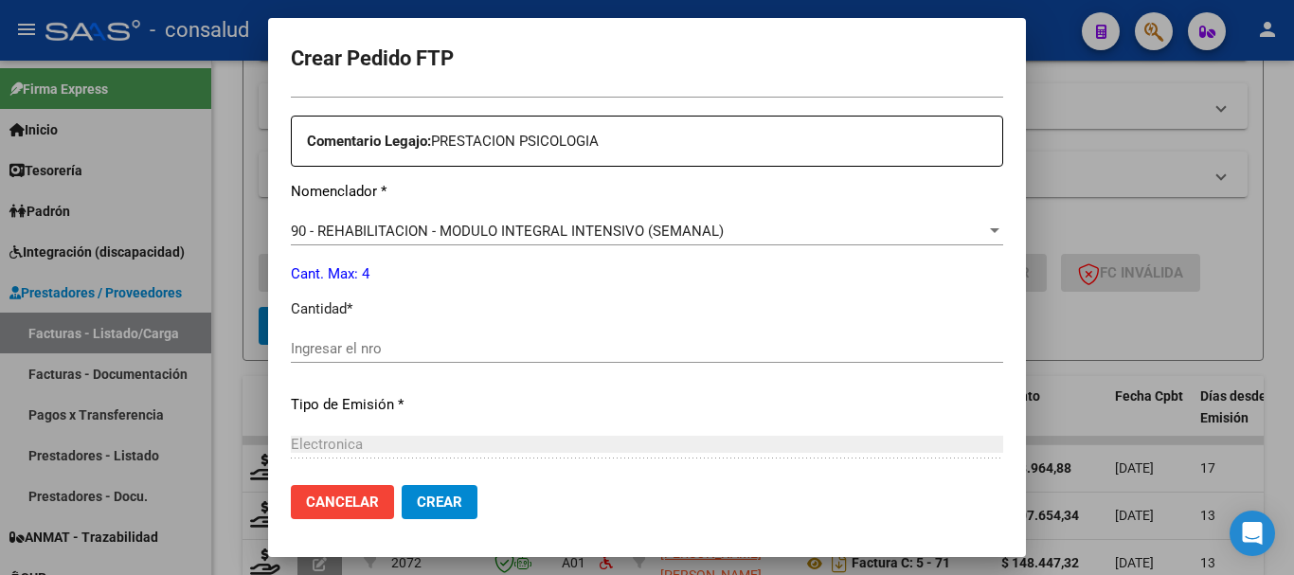
scroll to position [663, 0]
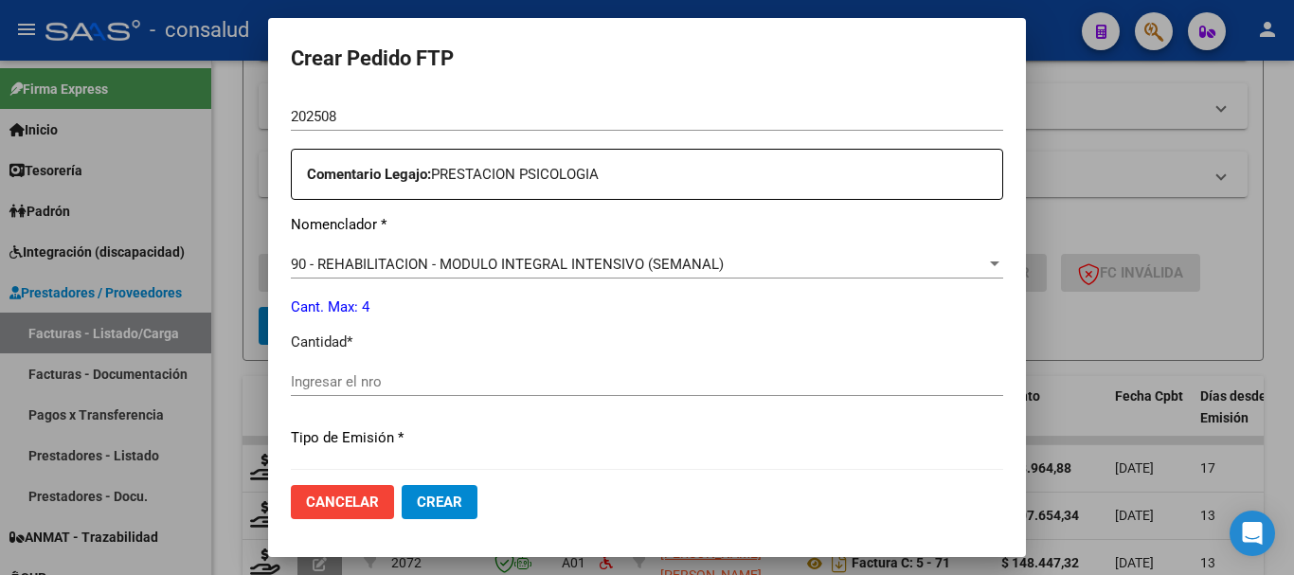
click at [435, 368] on div "Ingresar el nro" at bounding box center [647, 382] width 712 height 28
click at [443, 386] on input "Ingresar el nro" at bounding box center [647, 381] width 712 height 17
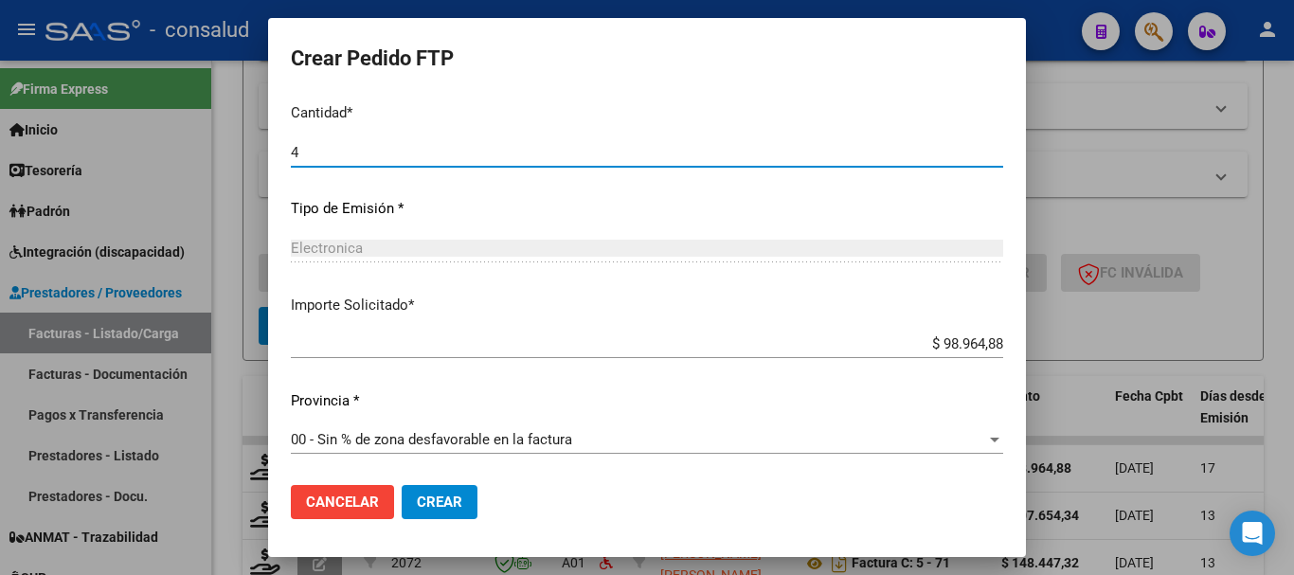
scroll to position [894, 0]
type input "4"
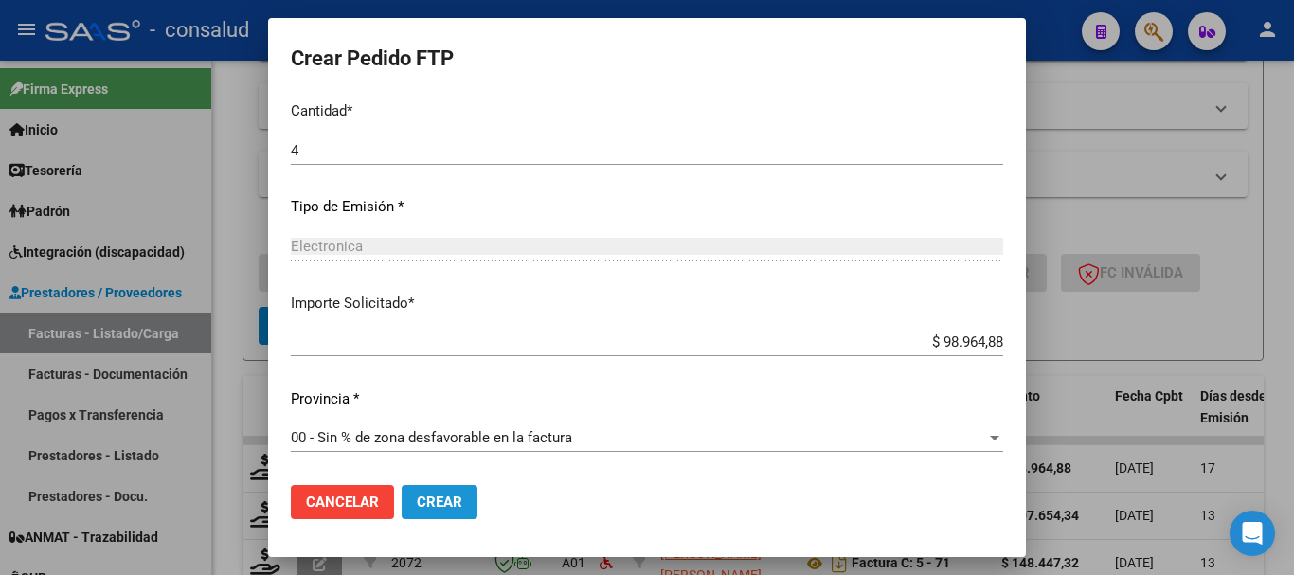
click at [440, 512] on button "Crear" at bounding box center [440, 502] width 76 height 34
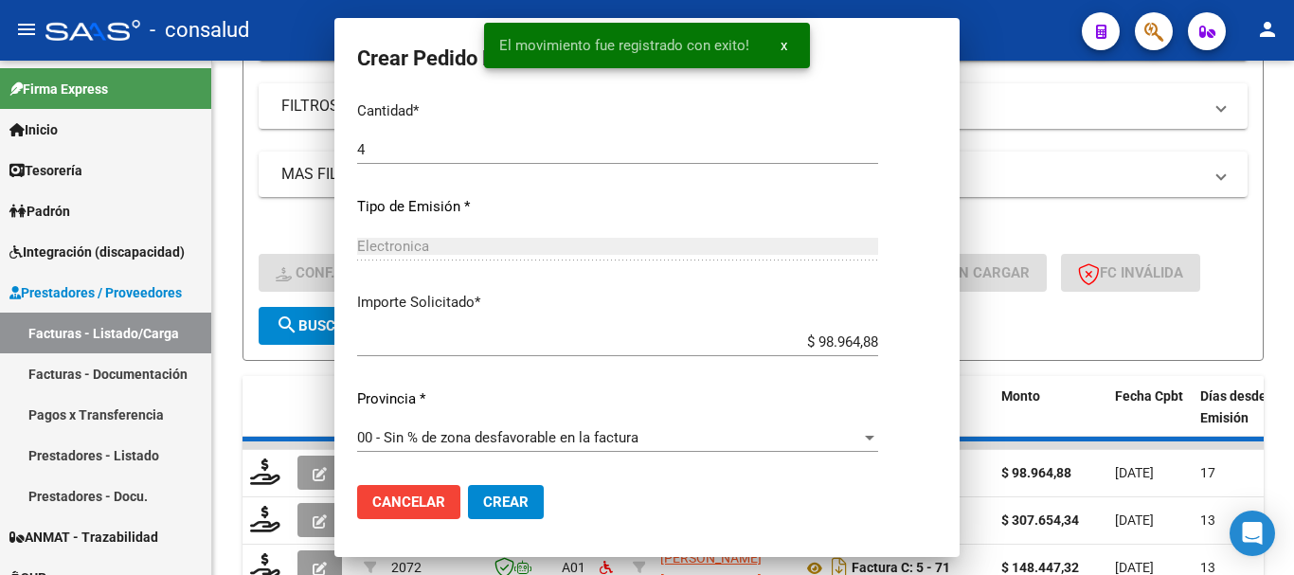
scroll to position [0, 0]
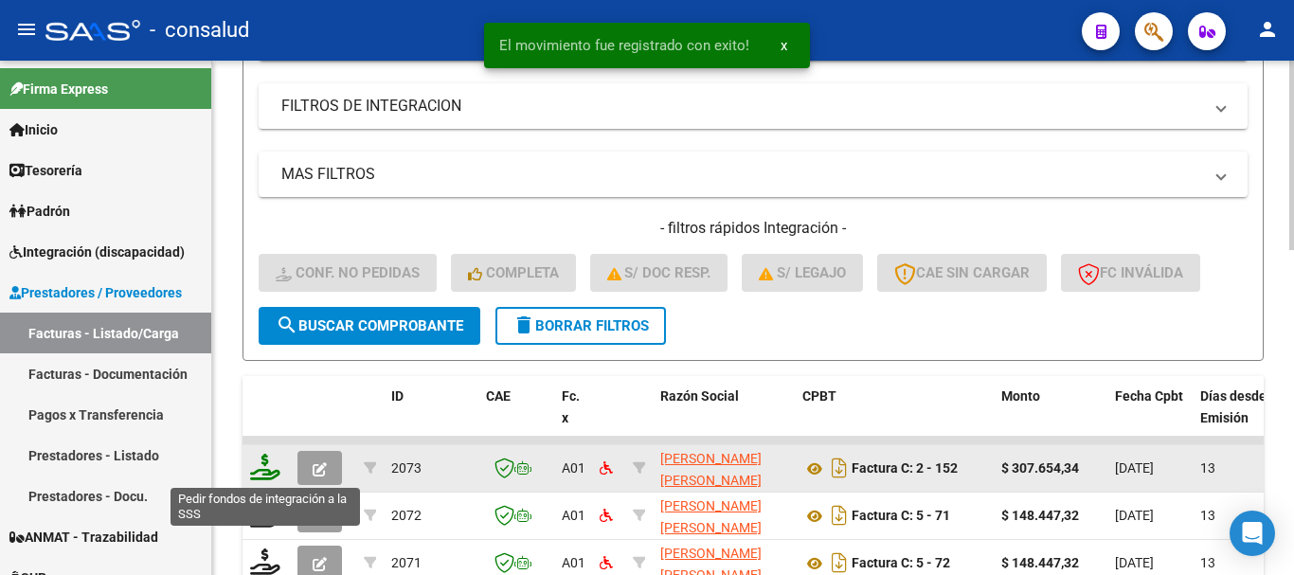
click at [266, 473] on icon at bounding box center [265, 467] width 30 height 27
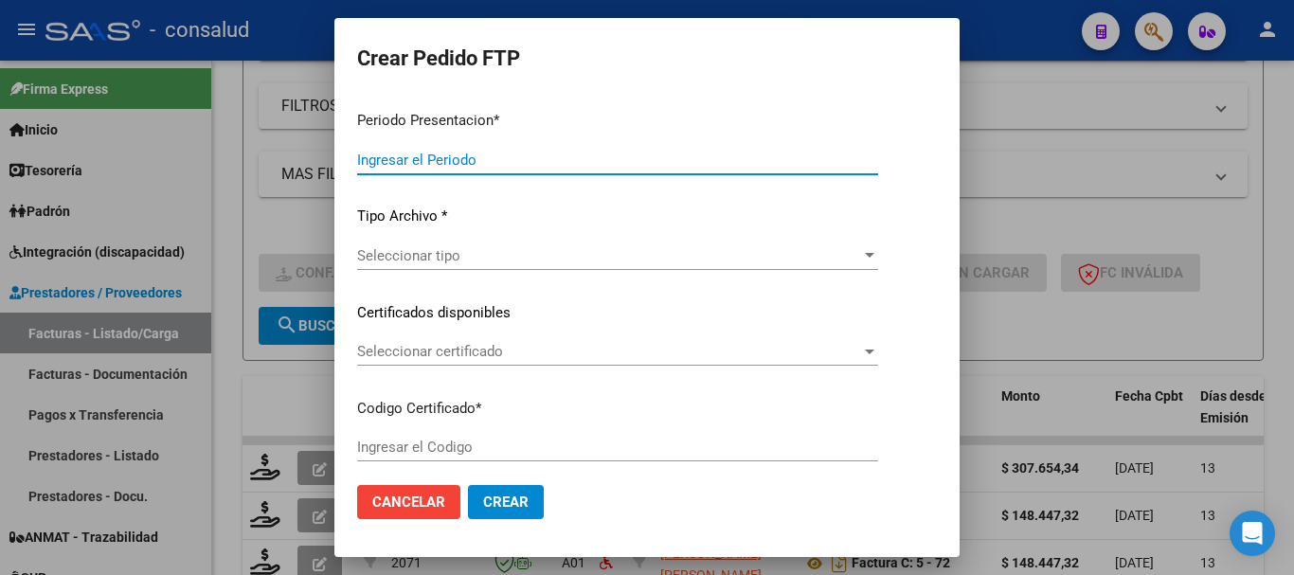
type input "202508"
type input "$ 307.654,34"
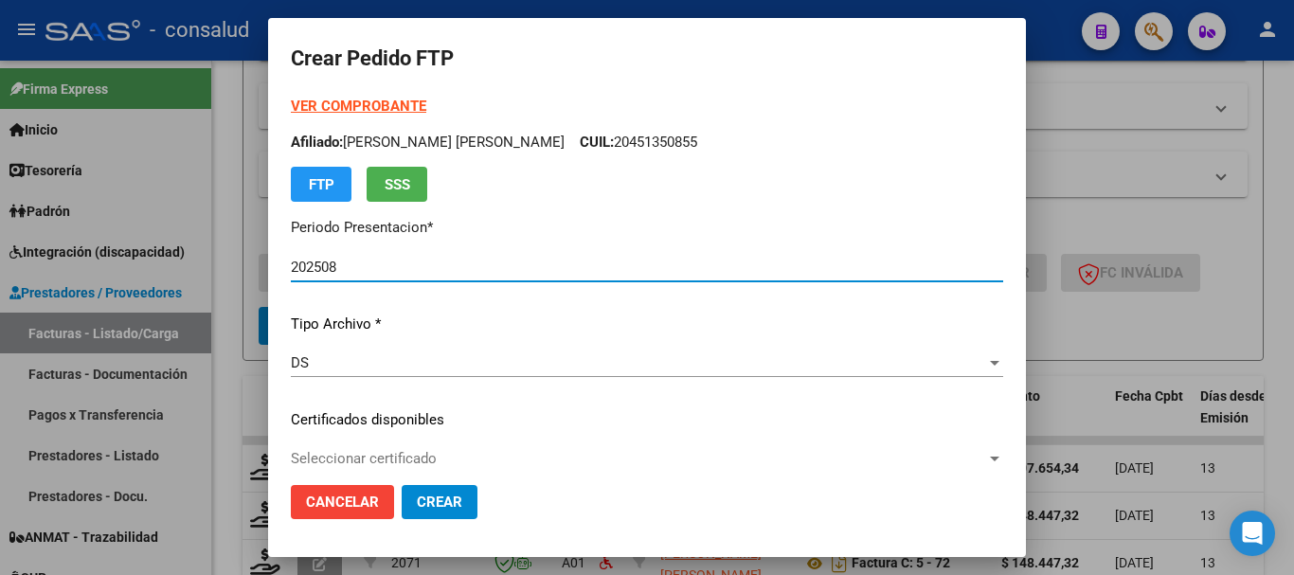
type input "0100053235590-20220329-20270329"
type input "2027-03-29"
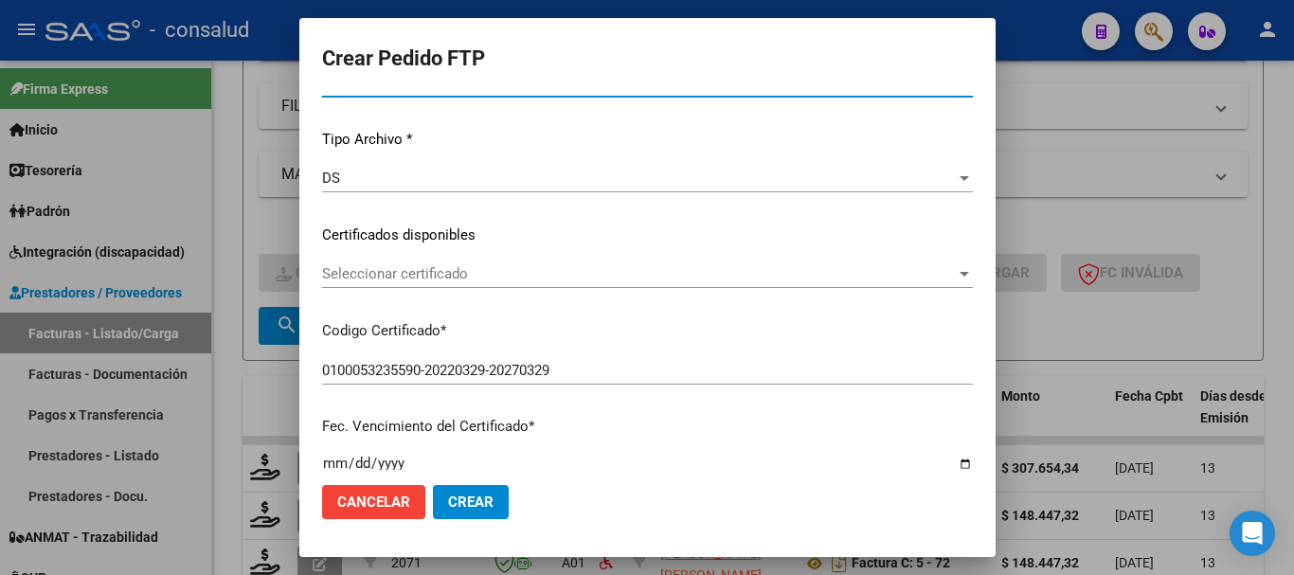
scroll to position [189, 0]
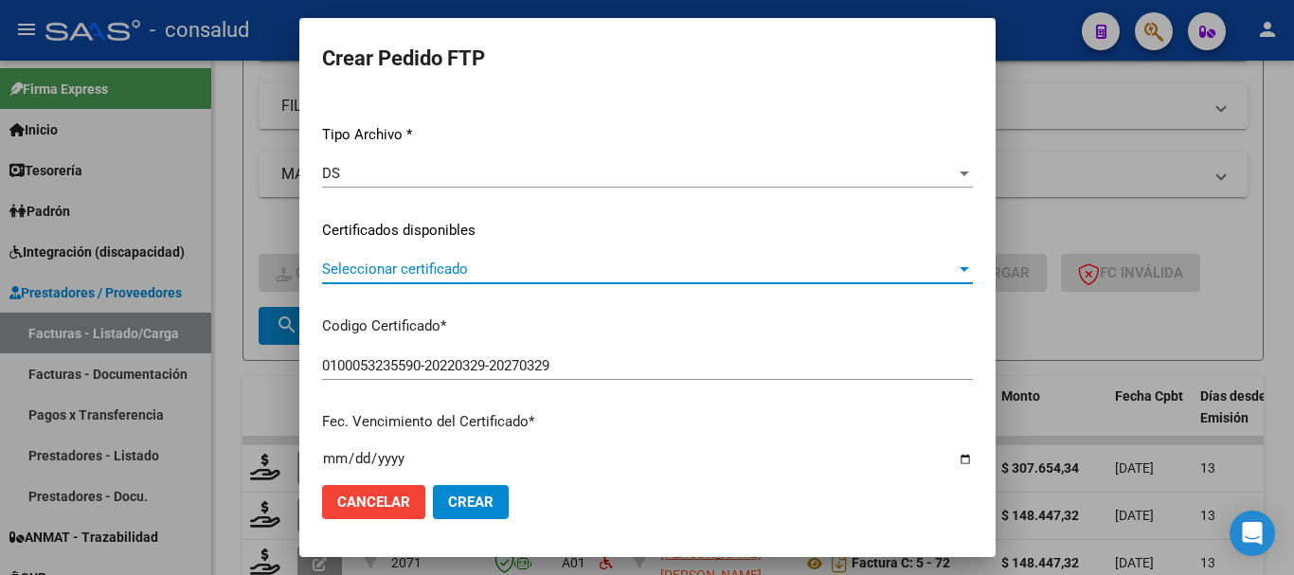
click at [456, 264] on span "Seleccionar certificado" at bounding box center [639, 269] width 634 height 17
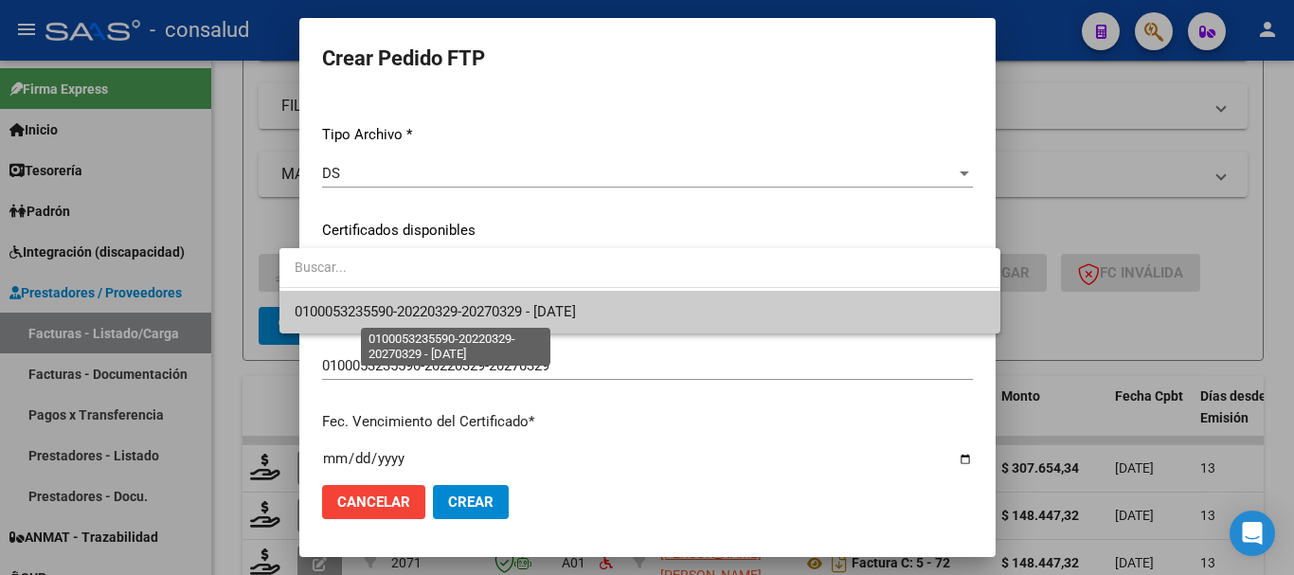
click at [460, 307] on span "0100053235590-20220329-20270329 - 2027-03-29" at bounding box center [435, 311] width 281 height 17
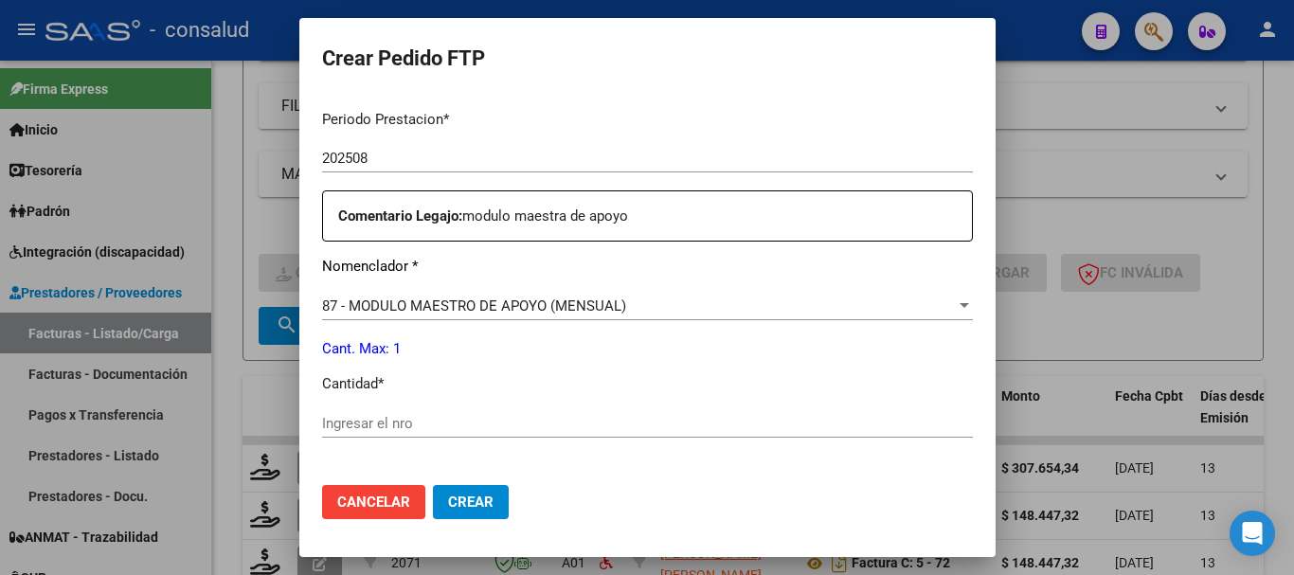
scroll to position [663, 0]
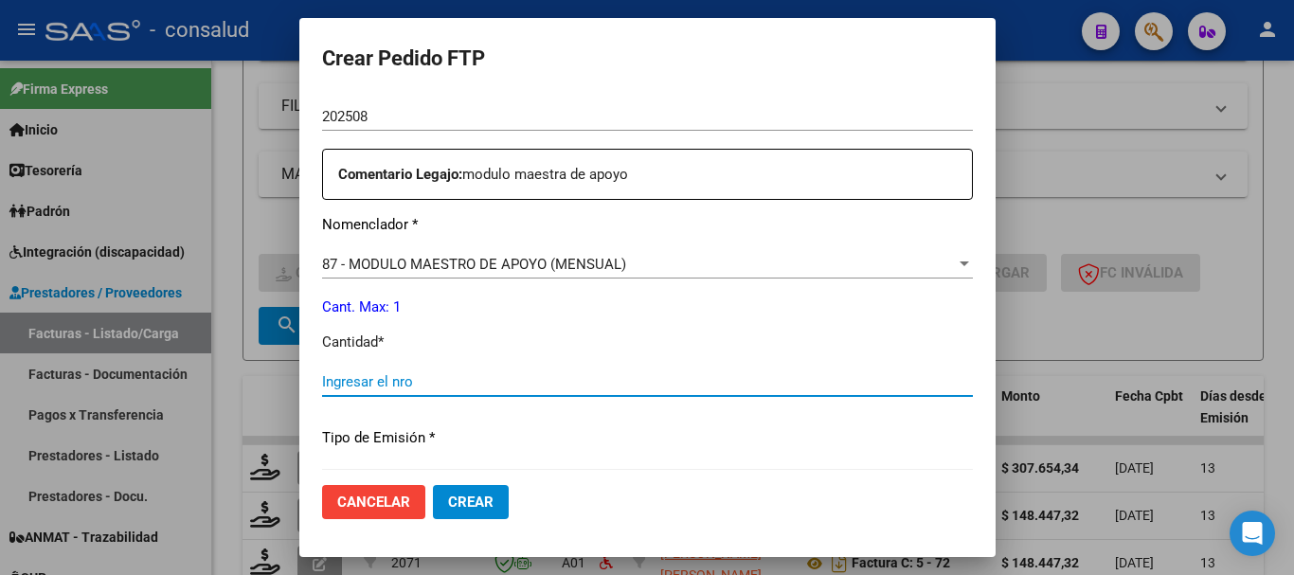
click at [594, 377] on input "Ingresar el nro" at bounding box center [647, 381] width 651 height 17
type input "1"
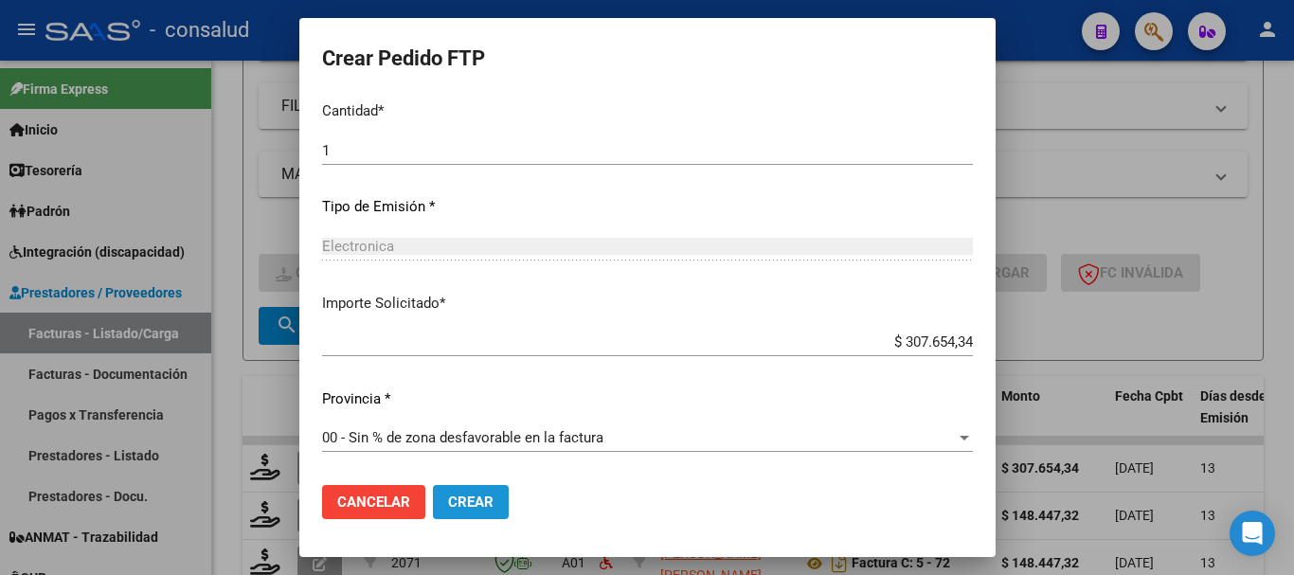
click at [448, 498] on span "Crear" at bounding box center [470, 502] width 45 height 17
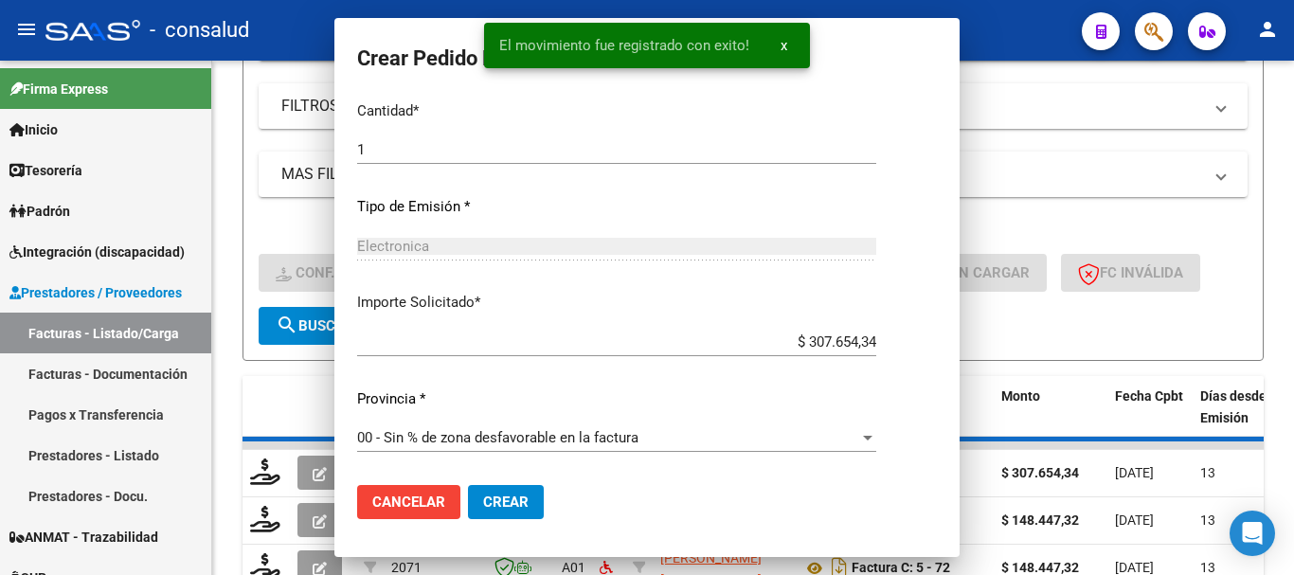
scroll to position [0, 0]
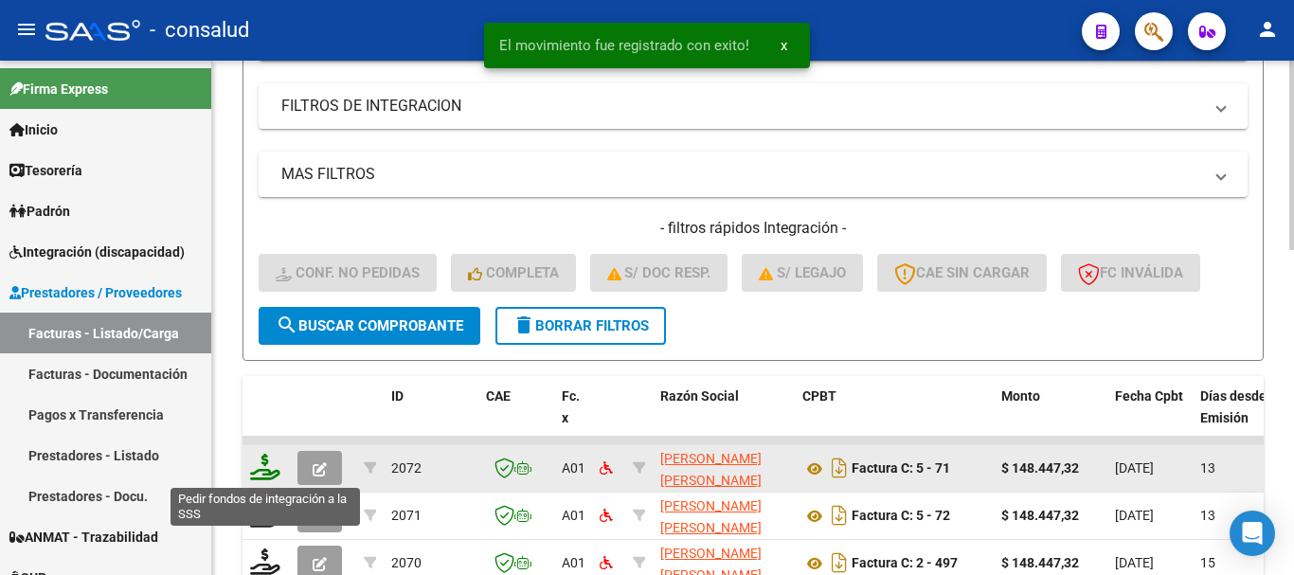
click at [255, 469] on icon at bounding box center [265, 467] width 30 height 27
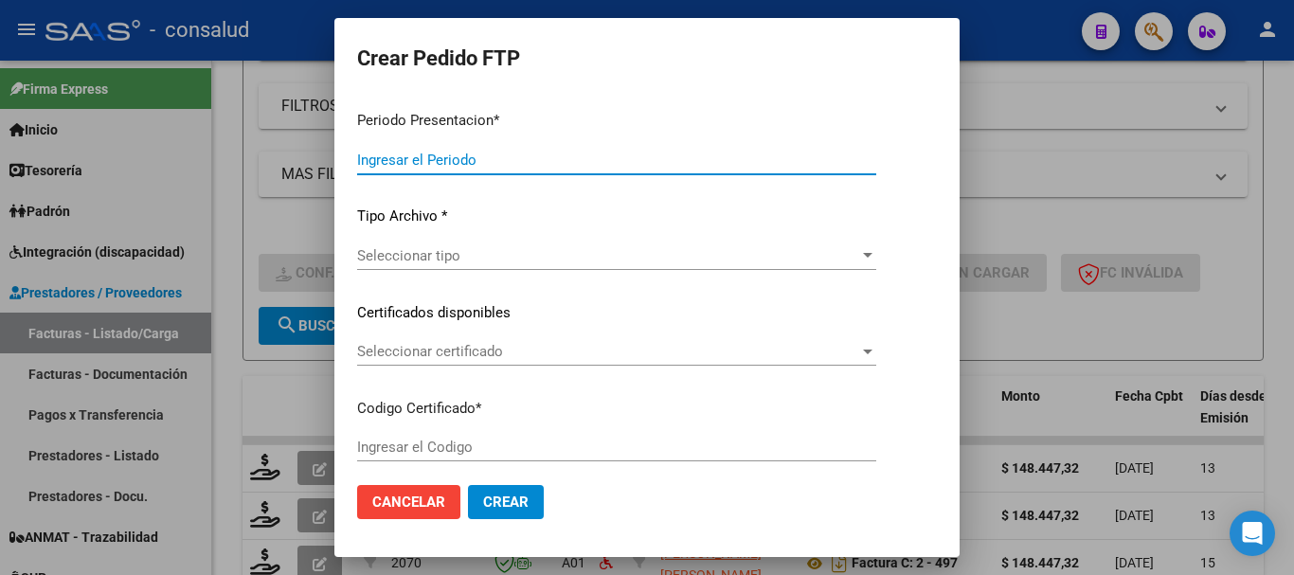
type input "202508"
type input "$ 148.447,32"
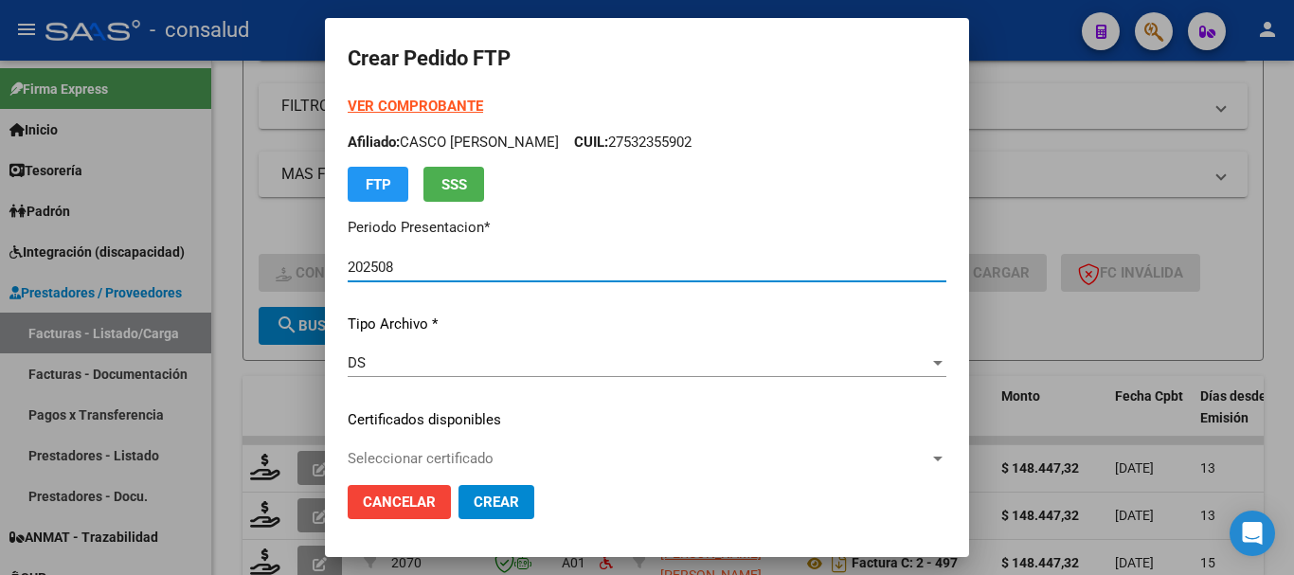
type input "0100044012672-20190918-20290918"
type input "2029-09-18"
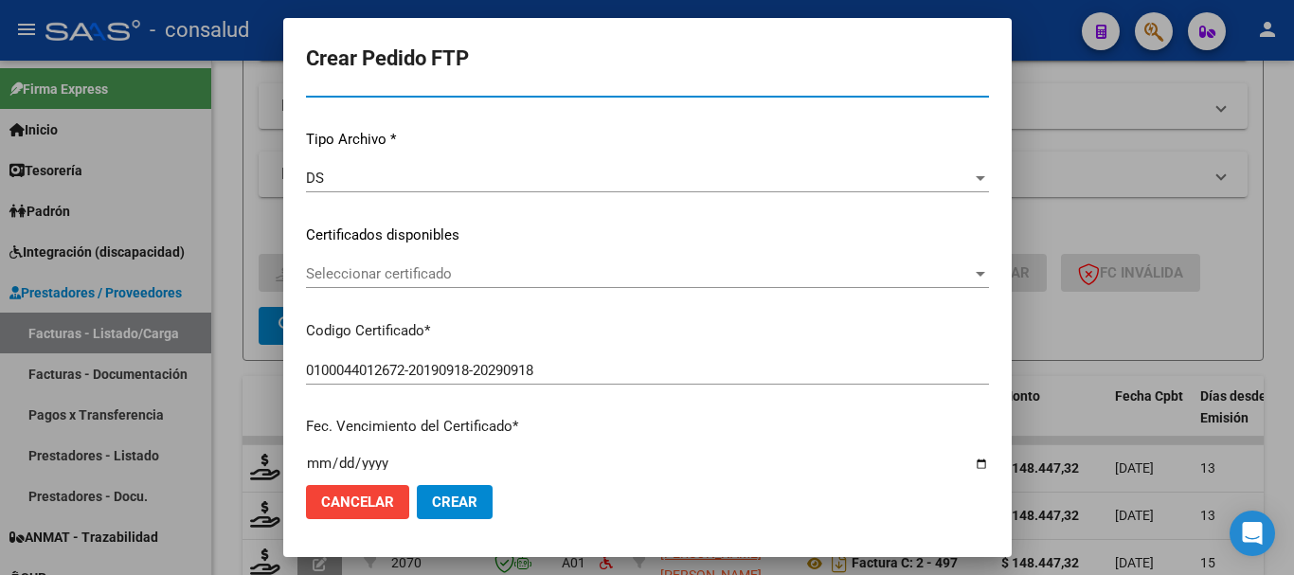
scroll to position [189, 0]
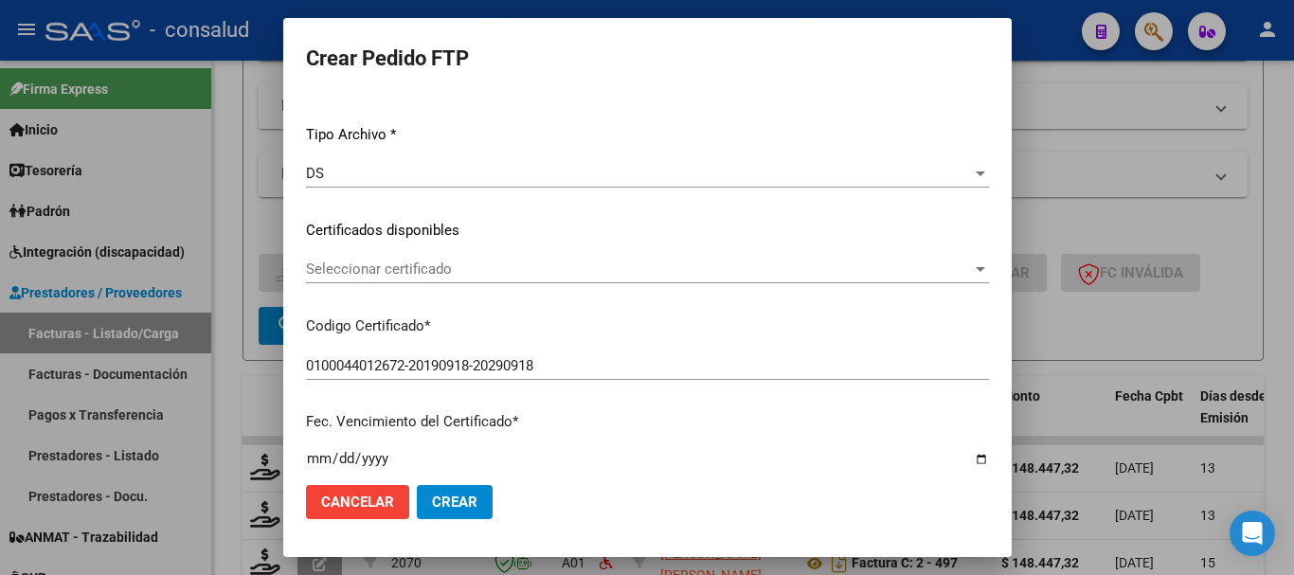
click at [509, 269] on span "Seleccionar certificado" at bounding box center [639, 269] width 666 height 17
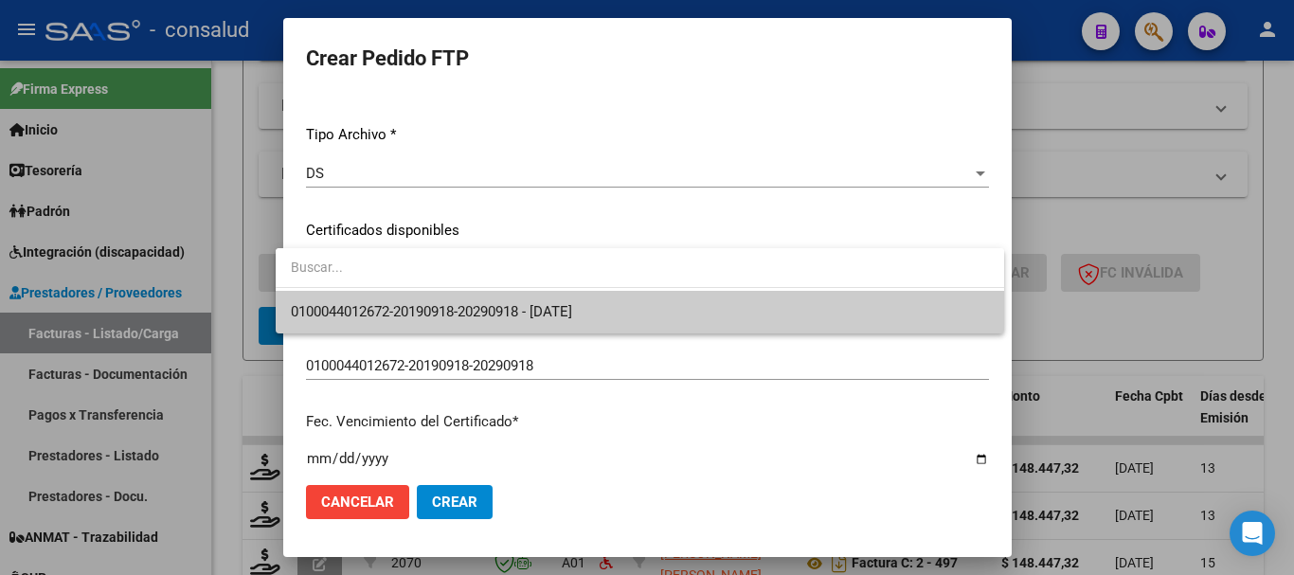
click at [507, 291] on span "0100044012672-20190918-20290918 - 2029-09-18" at bounding box center [640, 312] width 698 height 43
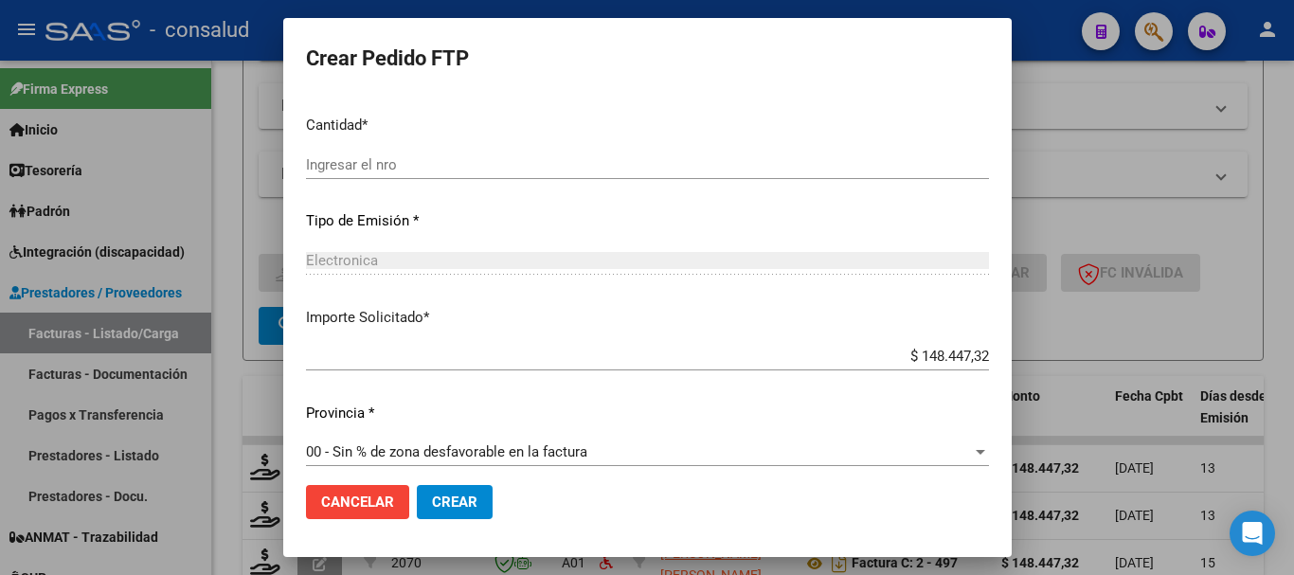
scroll to position [894, 0]
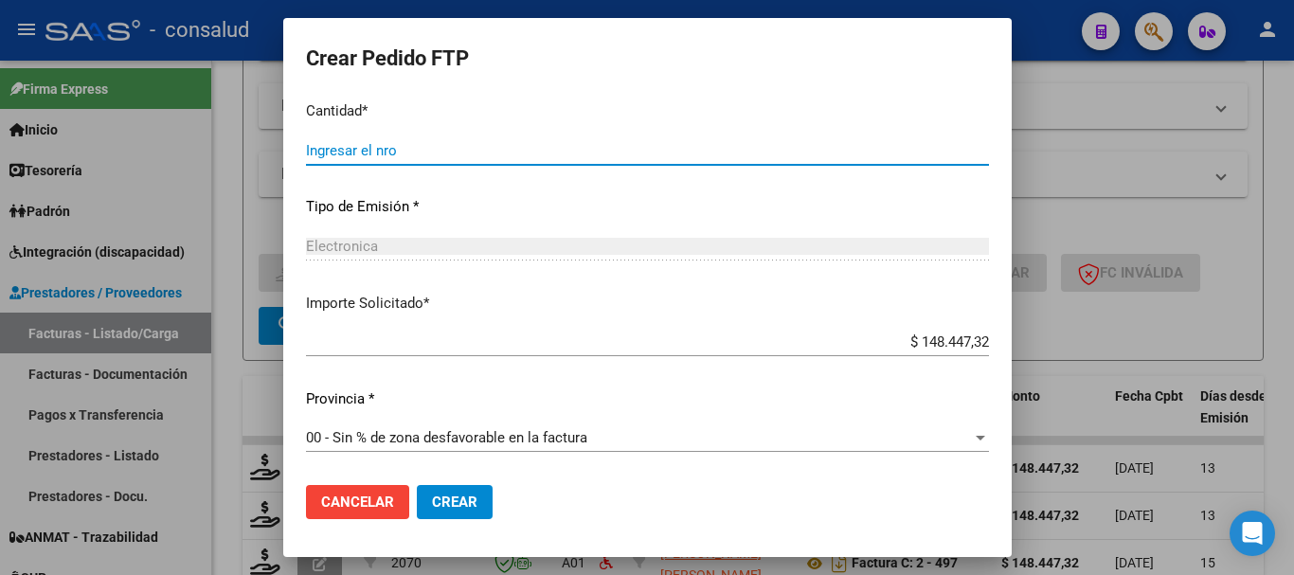
click at [421, 148] on input "Ingresar el nro" at bounding box center [647, 150] width 683 height 17
type input "4"
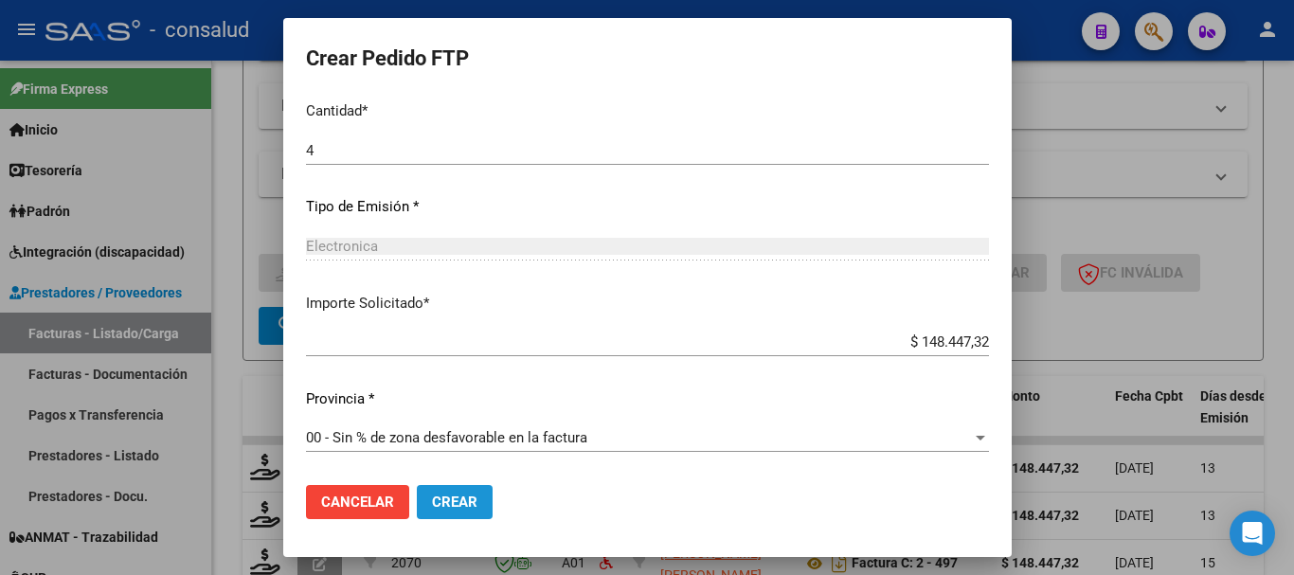
click at [468, 501] on button "Crear" at bounding box center [455, 502] width 76 height 34
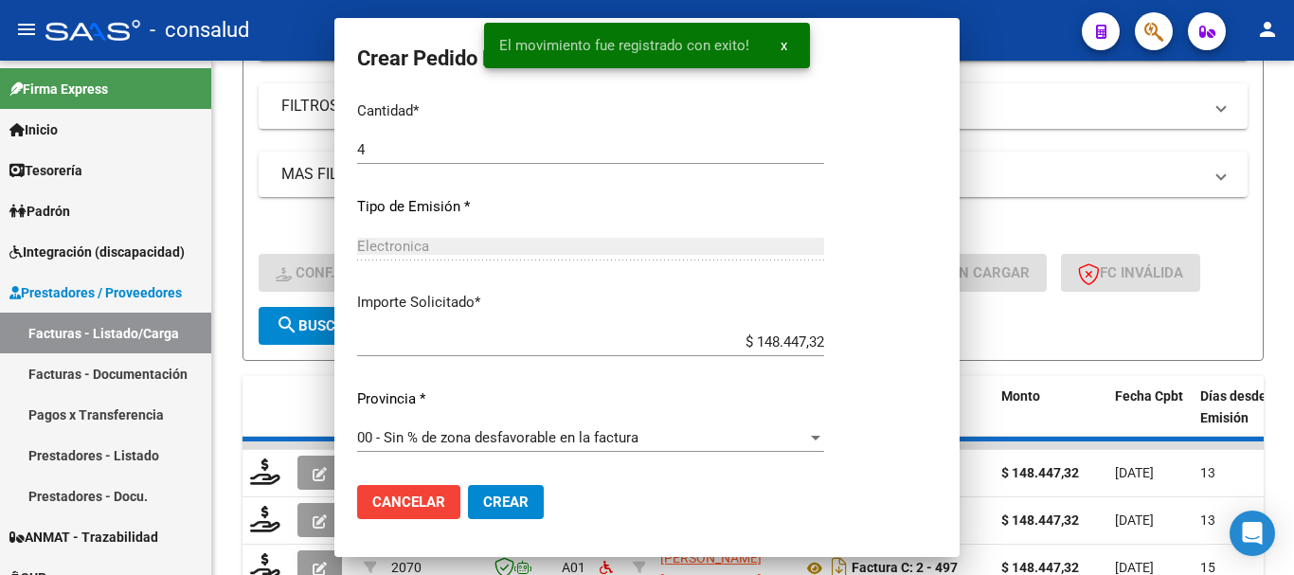
scroll to position [787, 0]
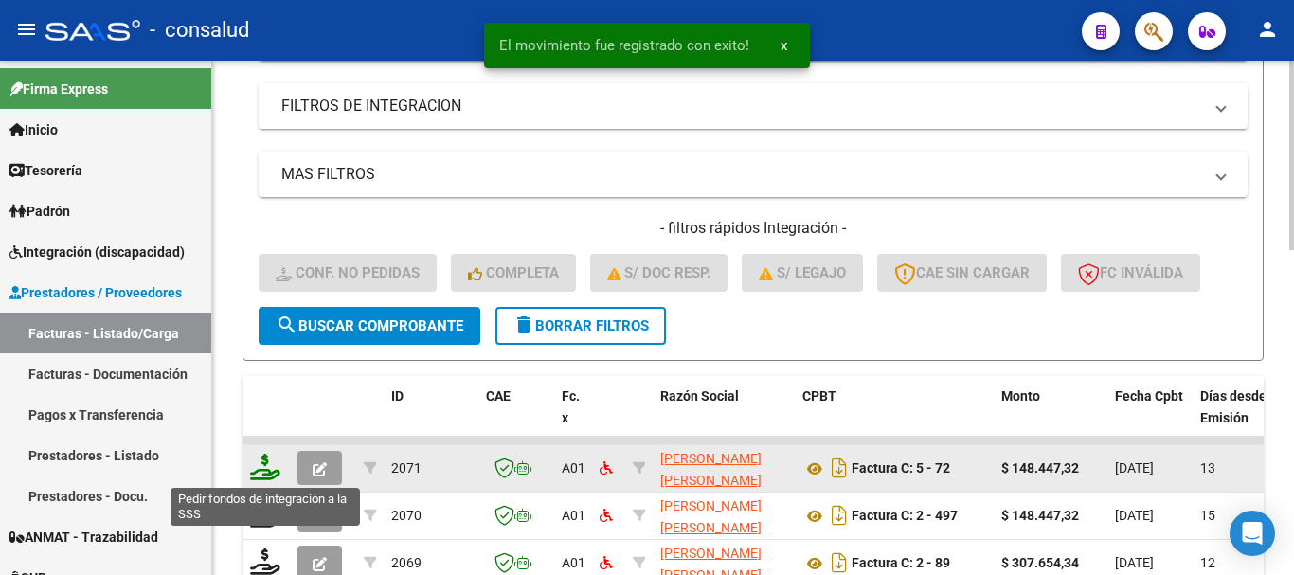
click at [262, 461] on icon at bounding box center [265, 467] width 30 height 27
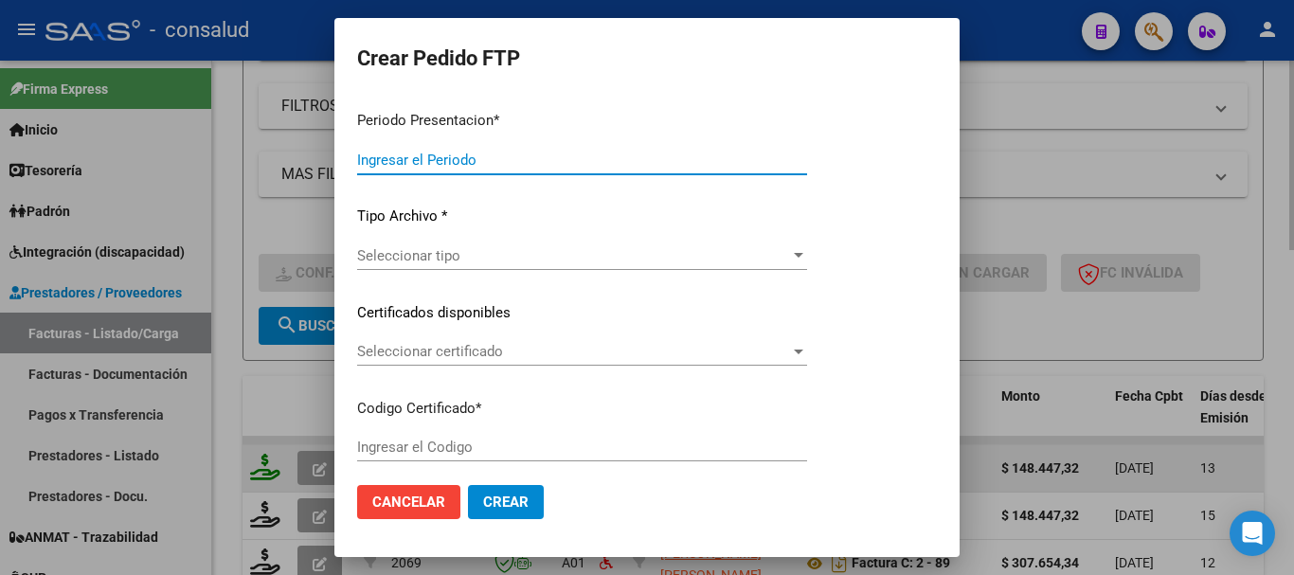
type input "202508"
type input "$ 148.447,32"
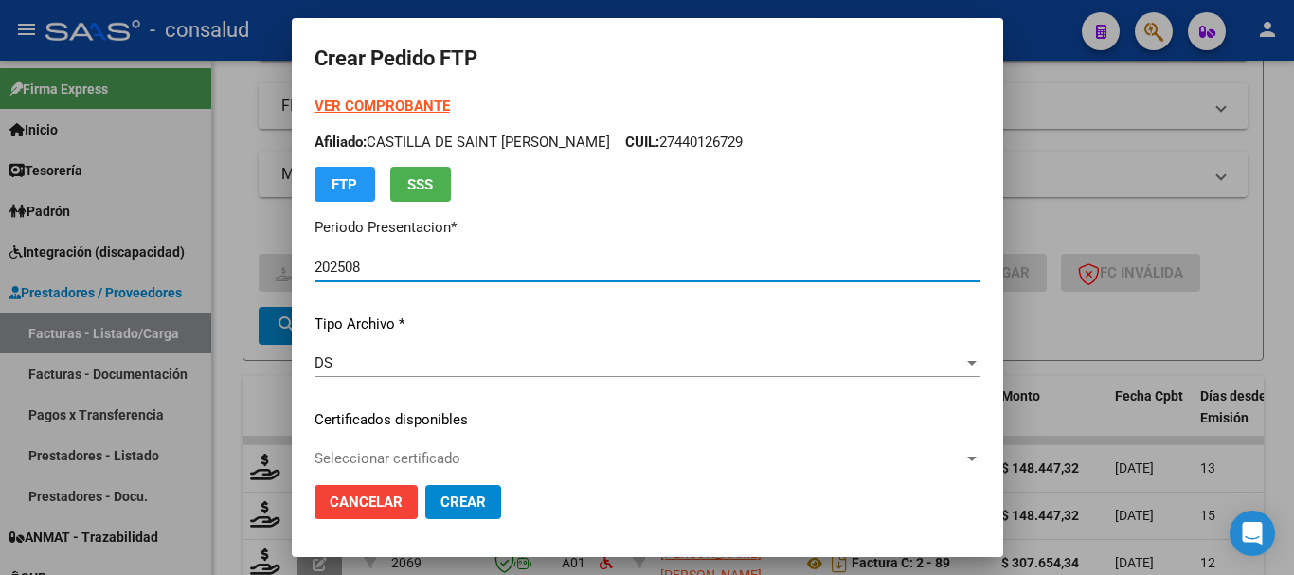
type input "0100053235590-20220329-20270329"
type input "2027-03-29"
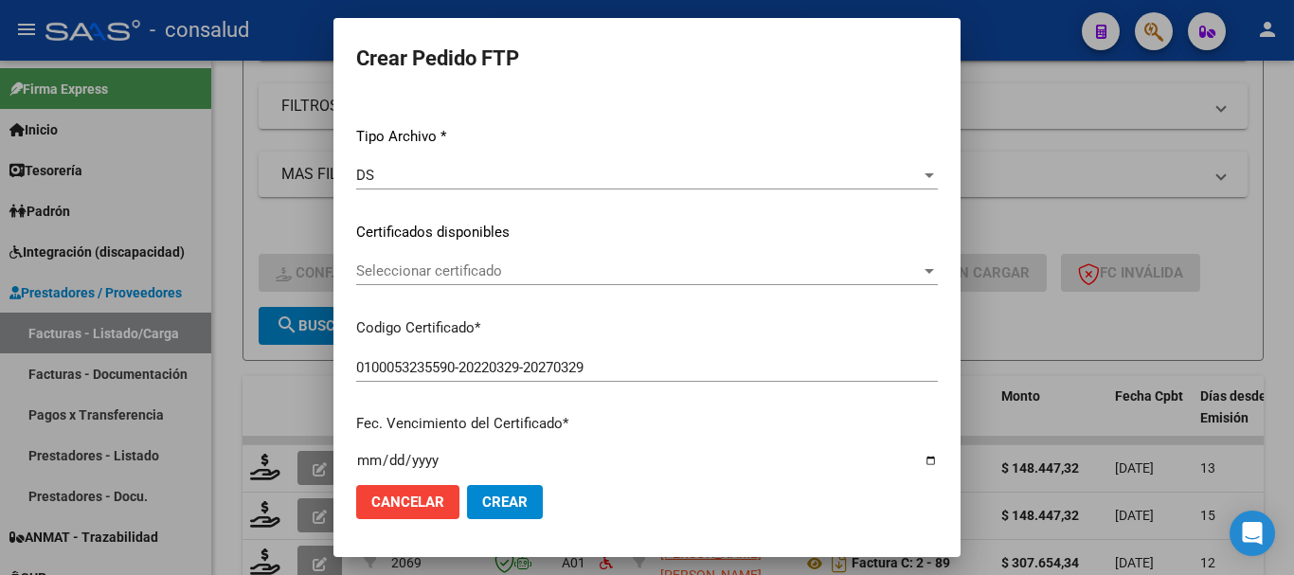
scroll to position [189, 0]
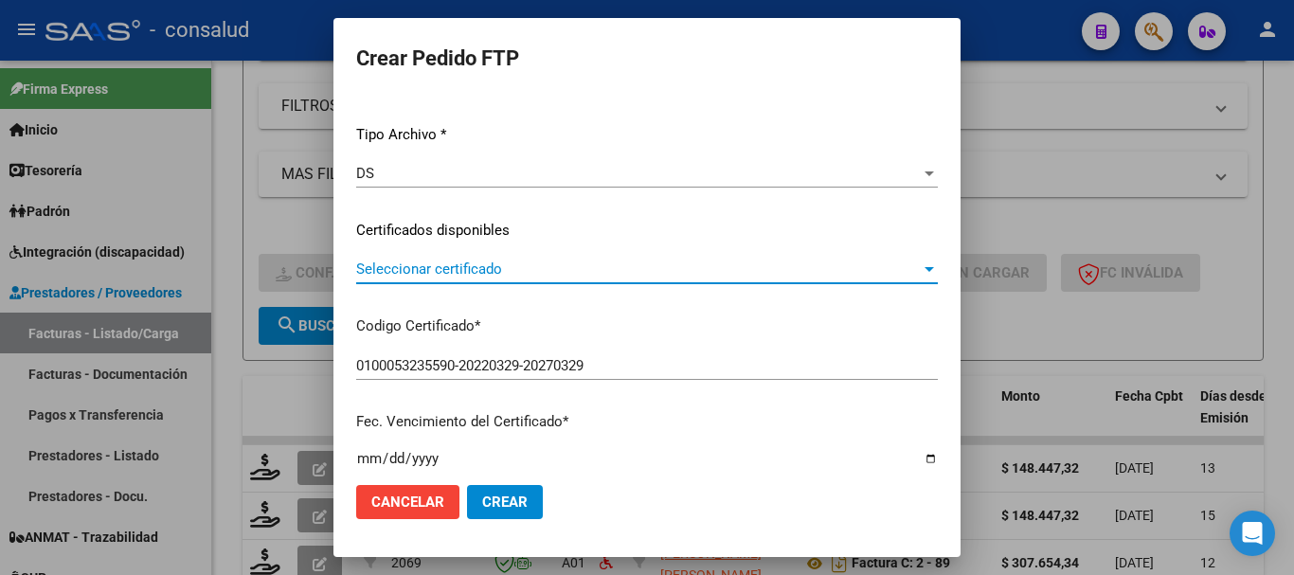
click at [504, 275] on span "Seleccionar certificado" at bounding box center [638, 269] width 565 height 17
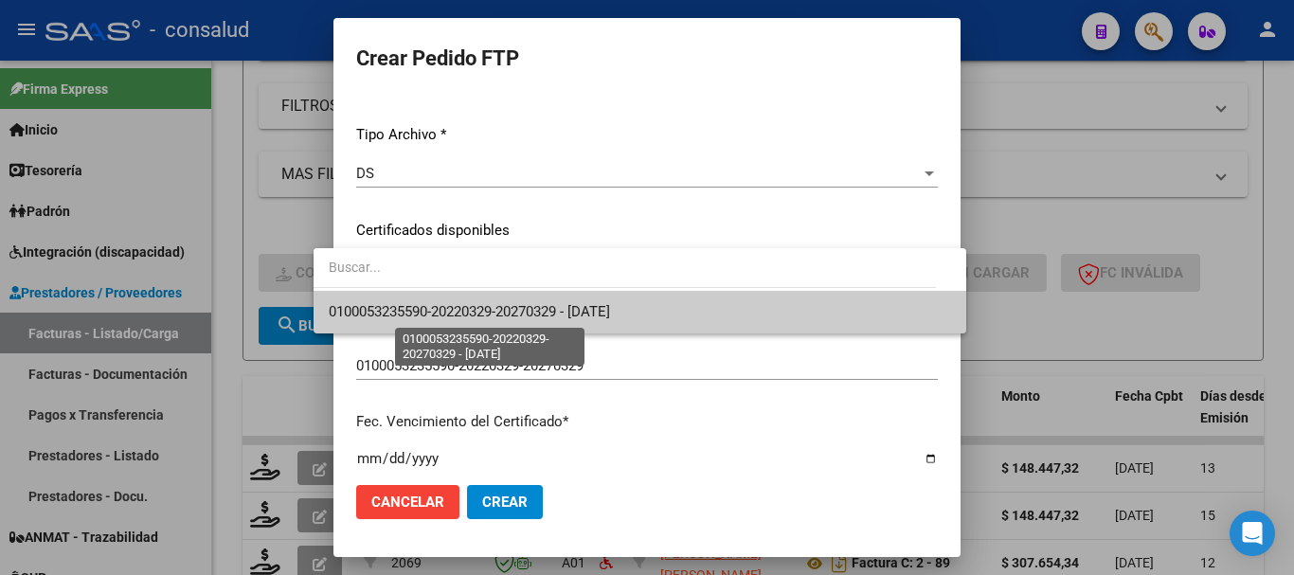
click at [508, 311] on span "0100053235590-20220329-20270329 - 2027-03-29" at bounding box center [469, 311] width 281 height 17
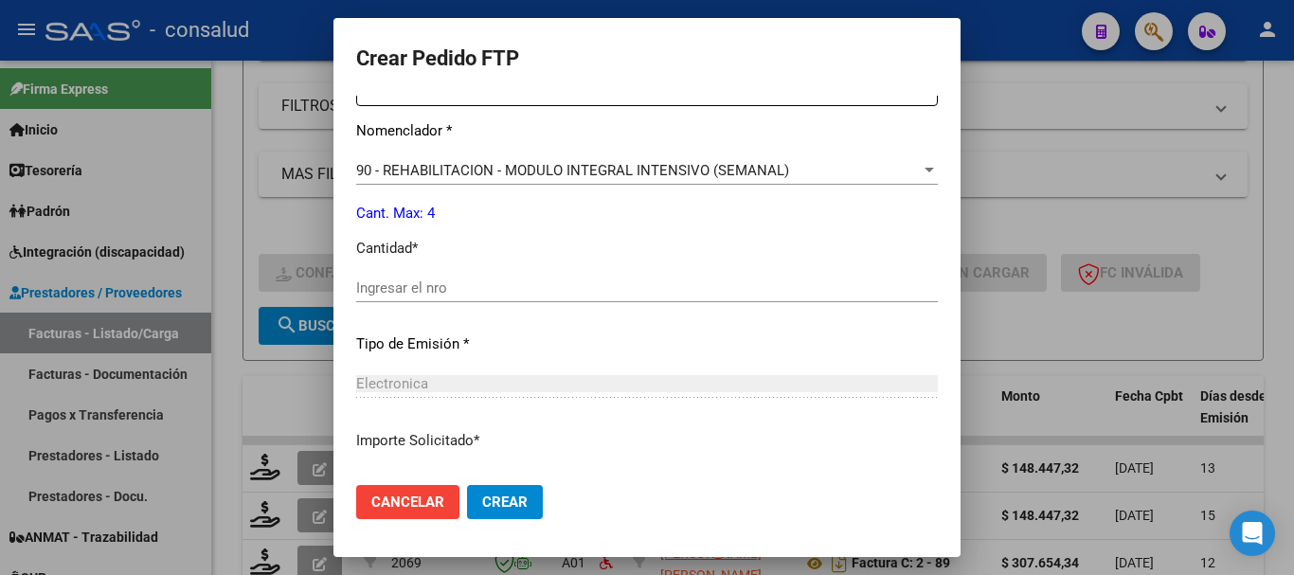
scroll to position [758, 0]
click at [596, 291] on input "Ingresar el nro" at bounding box center [647, 287] width 582 height 17
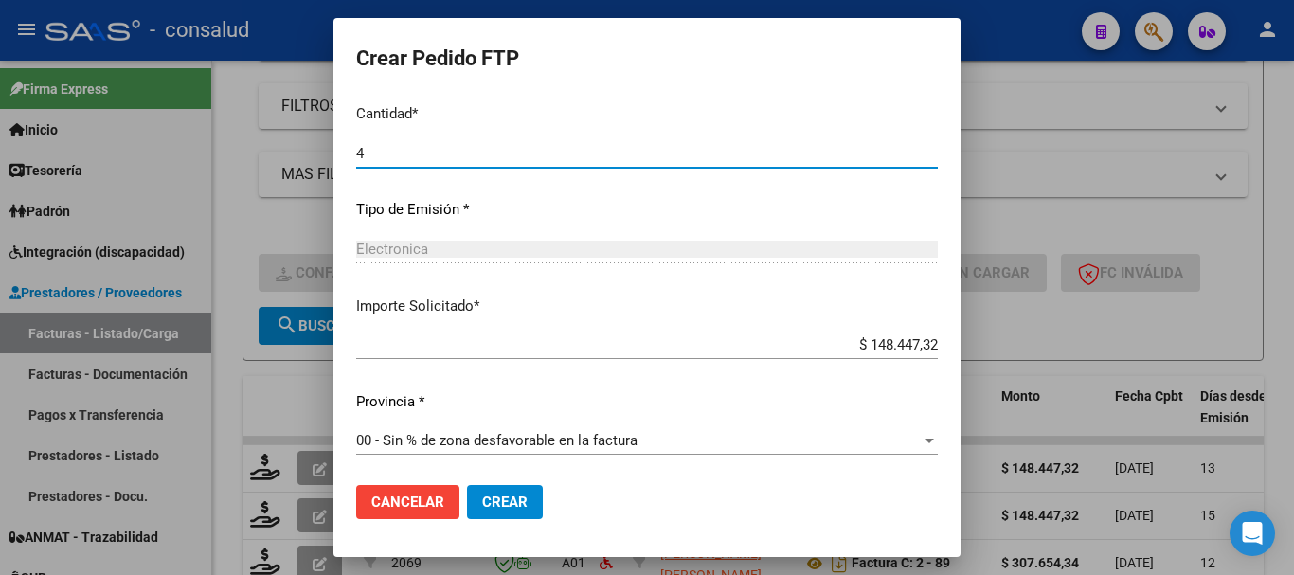
scroll to position [894, 0]
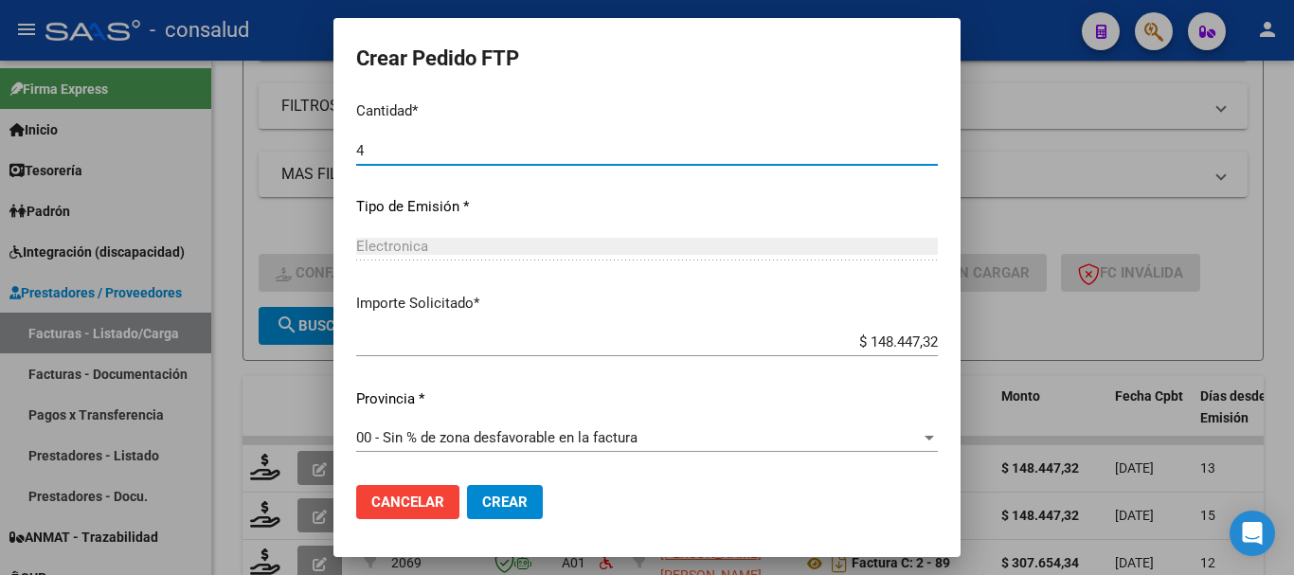
type input "4"
click at [482, 507] on span "Crear" at bounding box center [504, 502] width 45 height 17
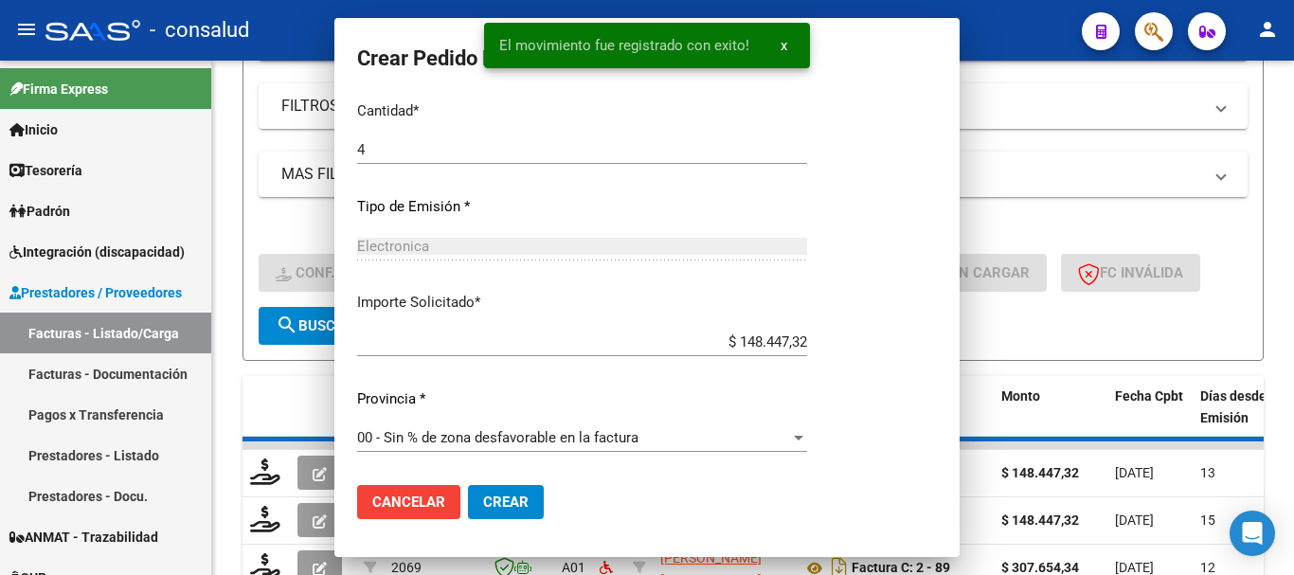
scroll to position [787, 0]
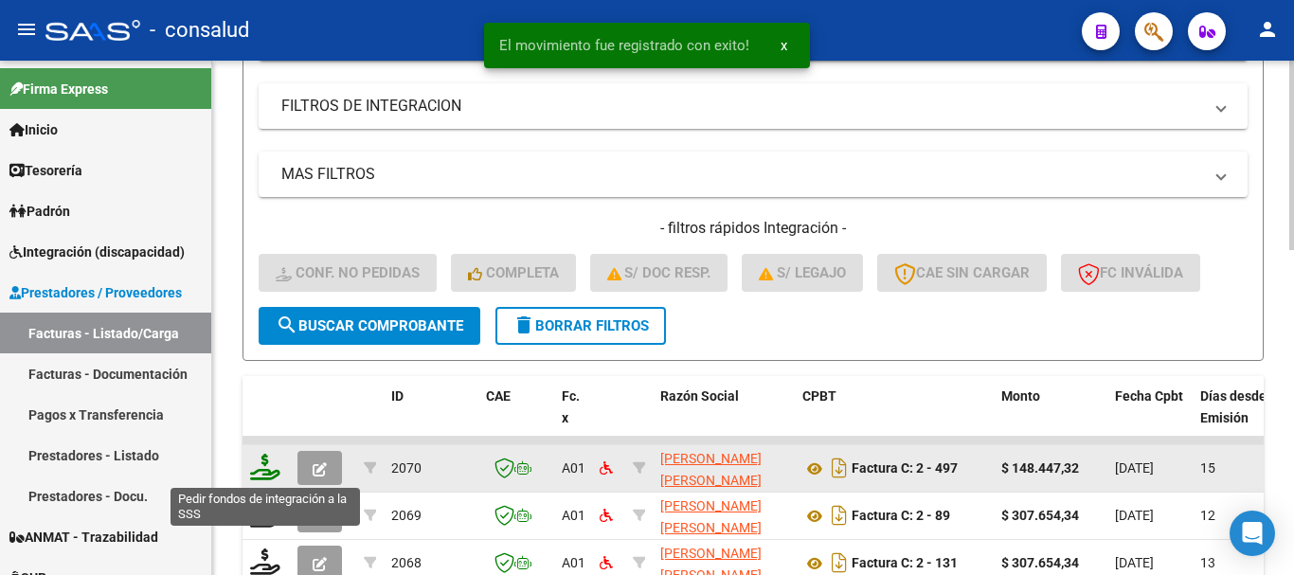
click at [256, 470] on icon at bounding box center [265, 467] width 30 height 27
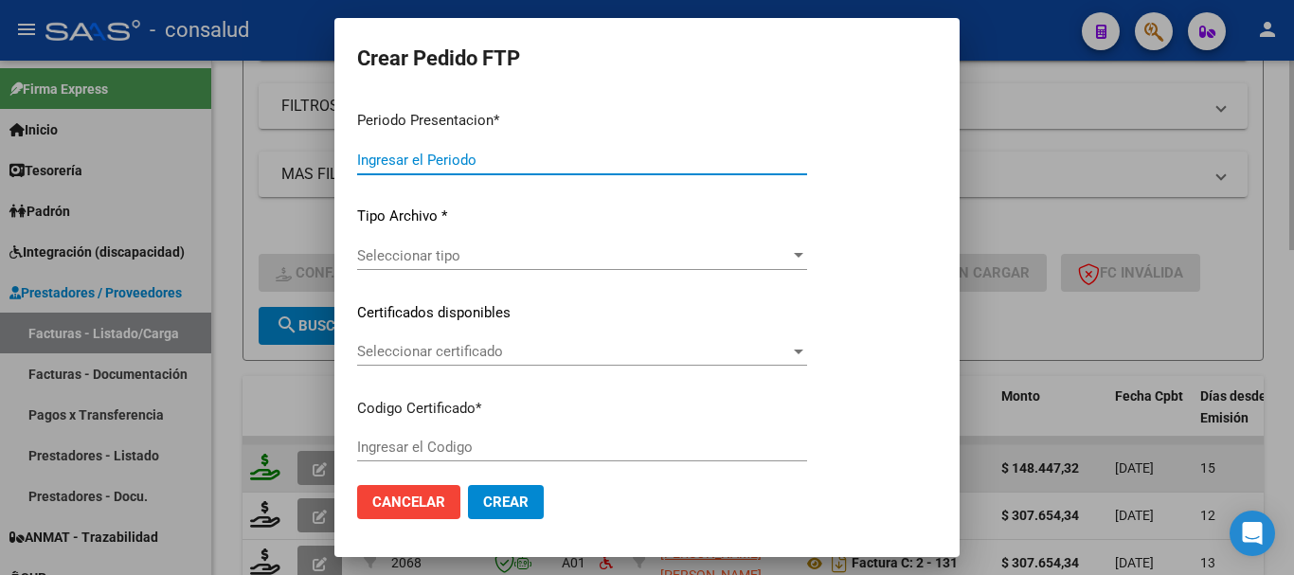
type input "202508"
type input "$ 148.447,32"
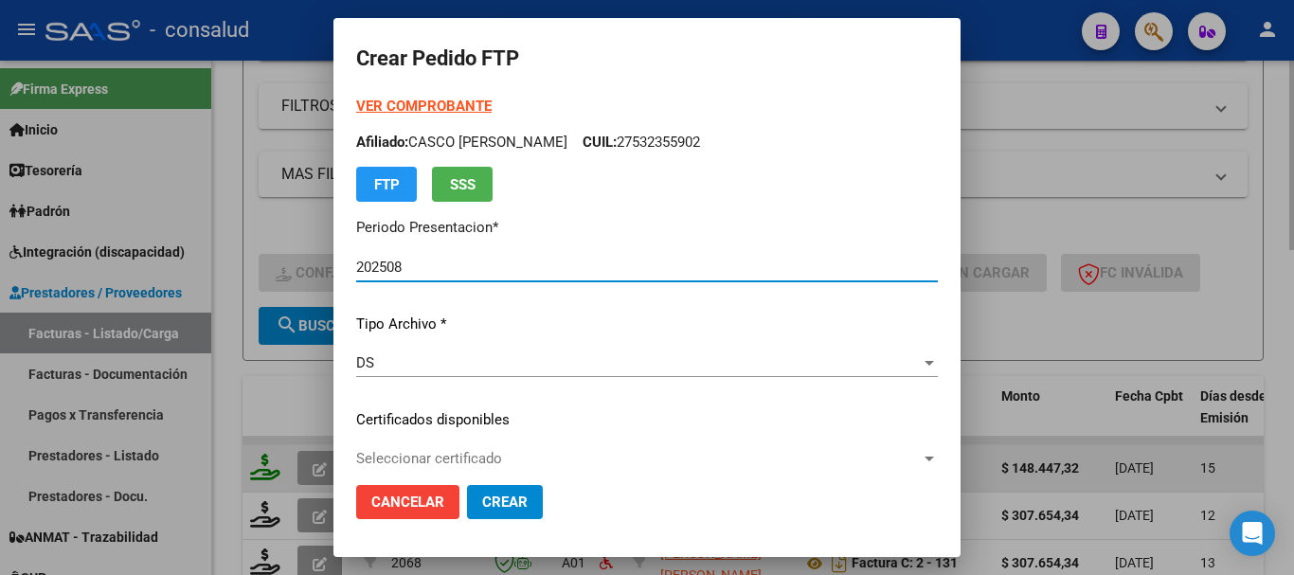
type input "0100054036731-20230929-20280929"
type input "2028-09-29"
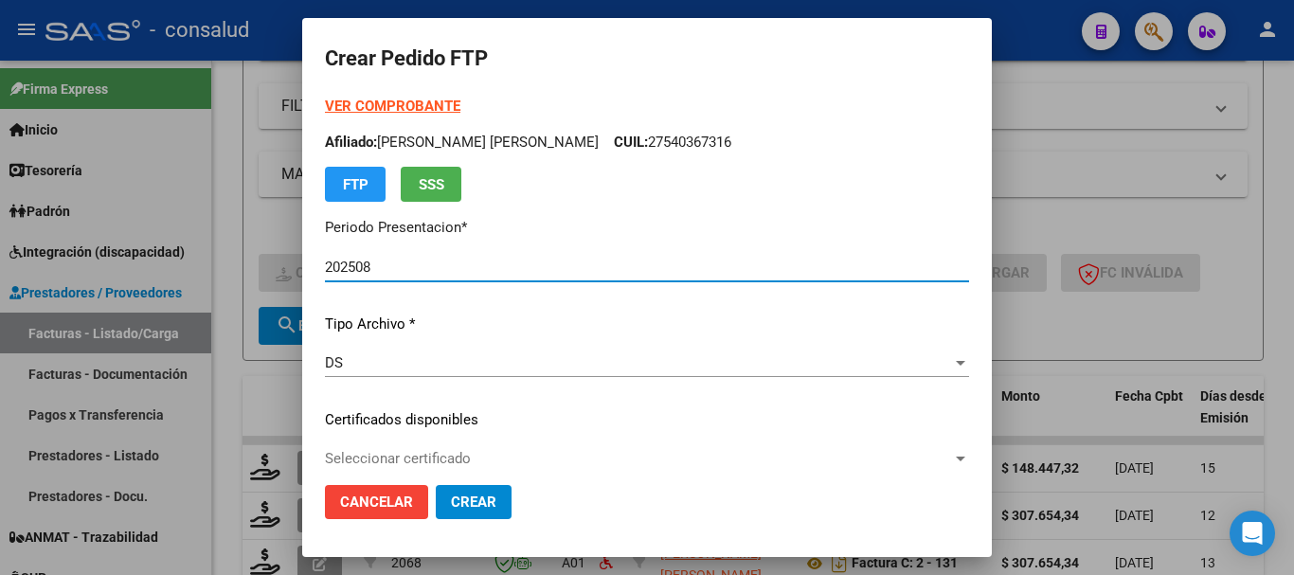
scroll to position [95, 0]
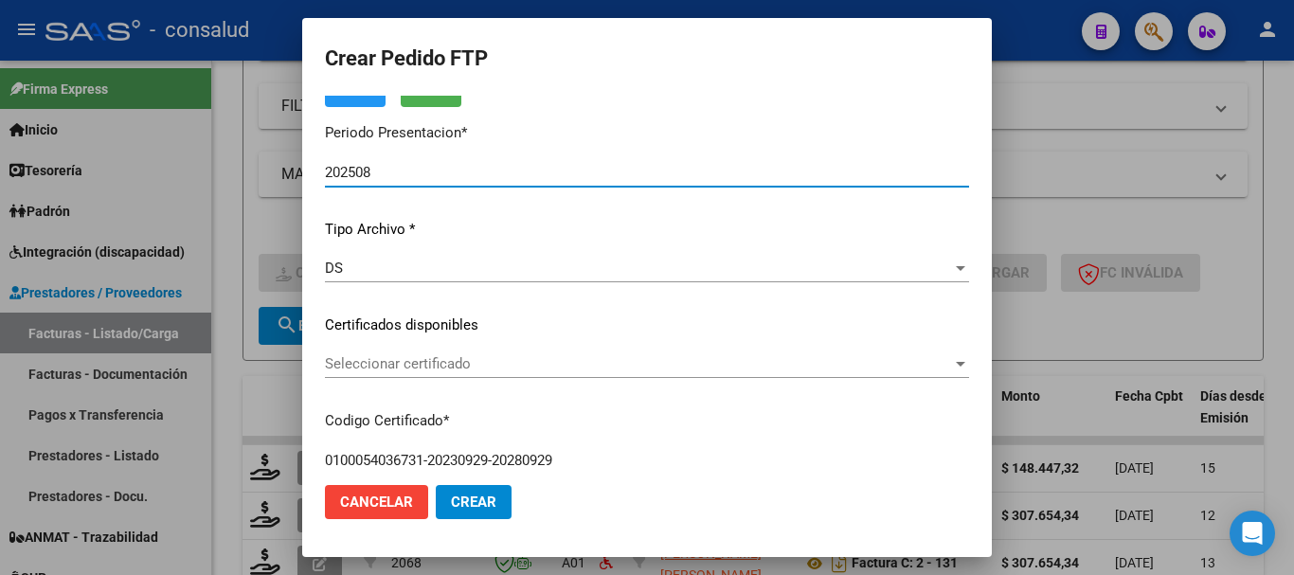
drag, startPoint x: 405, startPoint y: 384, endPoint x: 425, endPoint y: 372, distance: 22.9
click at [414, 382] on div "Seleccionar certificado Seleccionar certificado" at bounding box center [647, 373] width 644 height 46
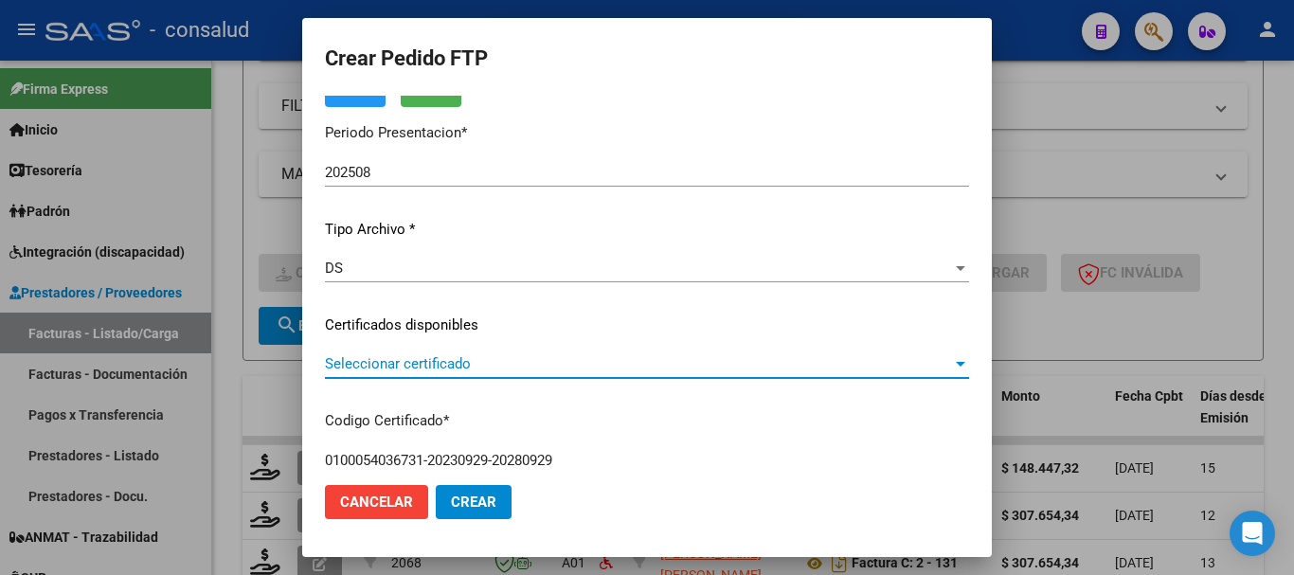
click at [426, 368] on span "Seleccionar certificado" at bounding box center [638, 363] width 627 height 17
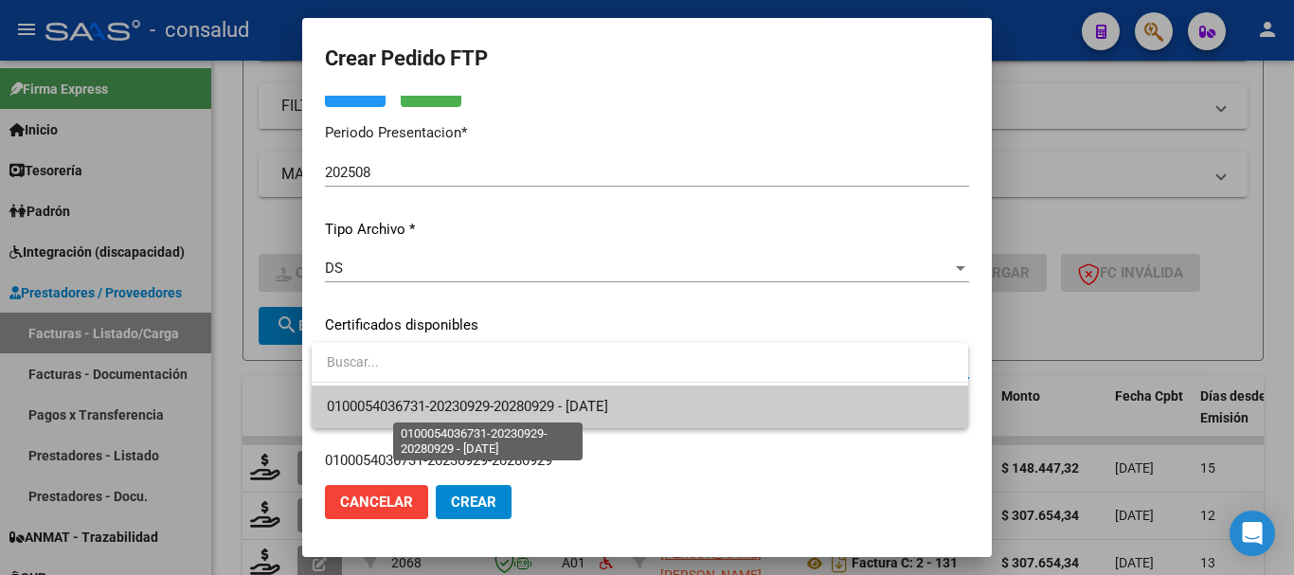
click at [453, 399] on span "0100054036731-20230929-20280929 - 2028-09-29" at bounding box center [467, 406] width 281 height 17
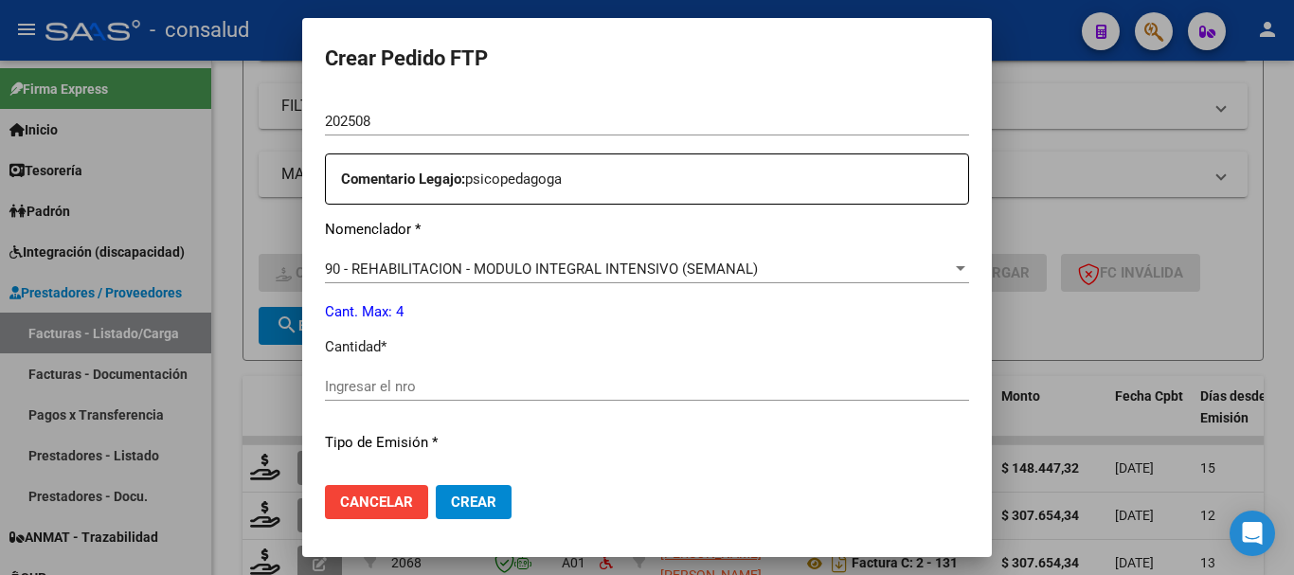
scroll to position [663, 0]
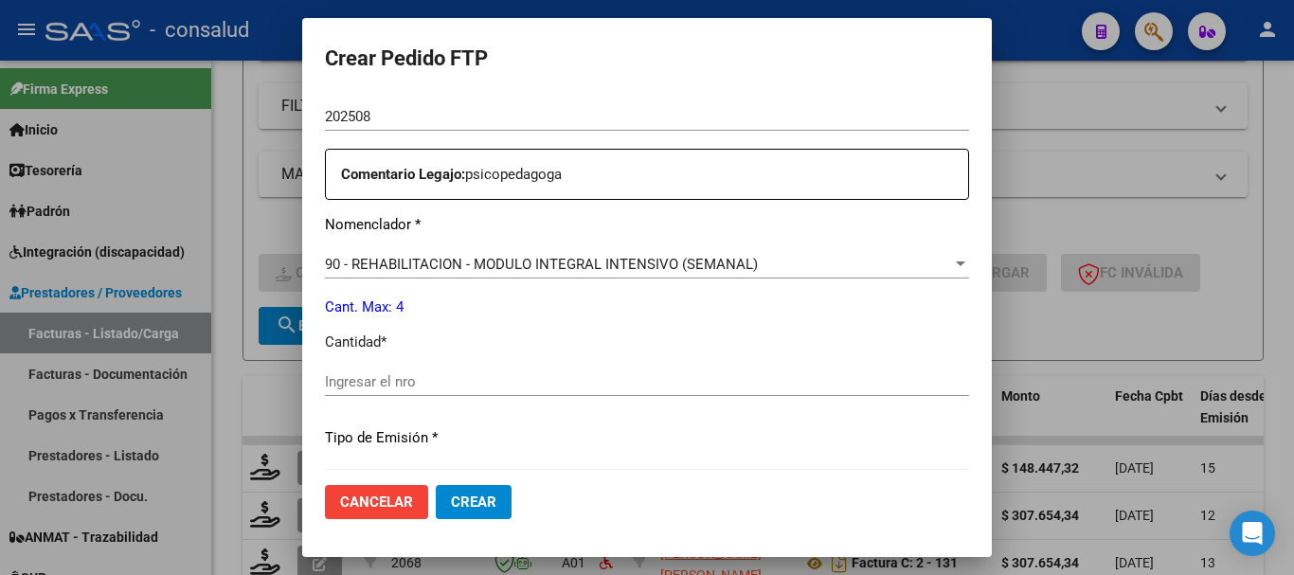
click at [458, 378] on input "Ingresar el nro" at bounding box center [647, 381] width 644 height 17
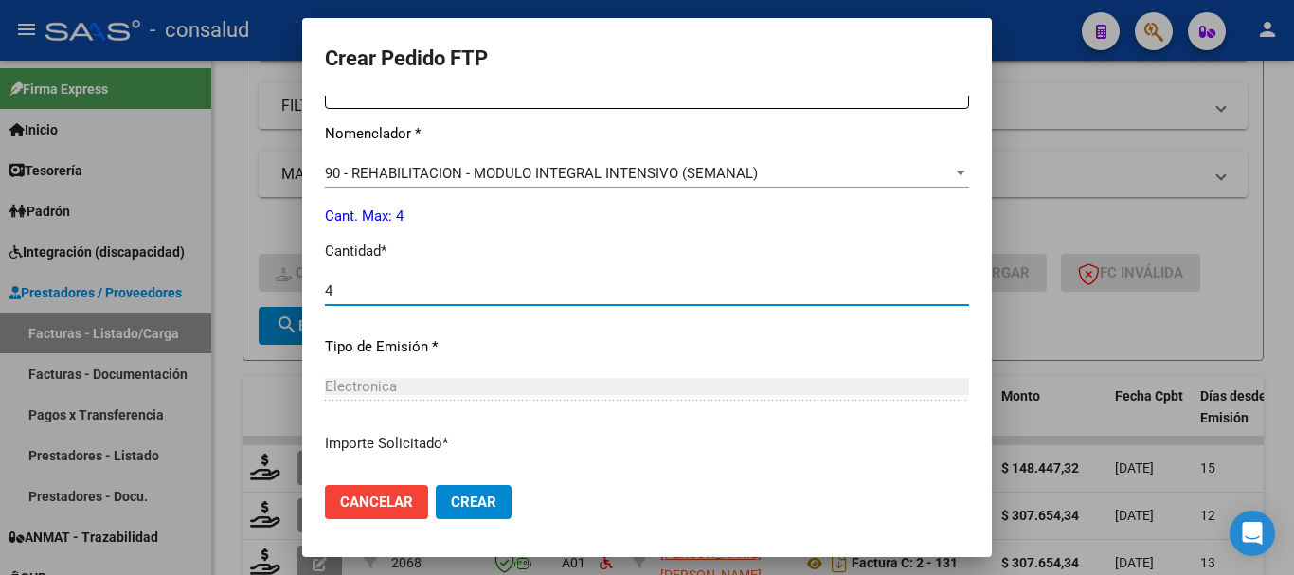
scroll to position [894, 0]
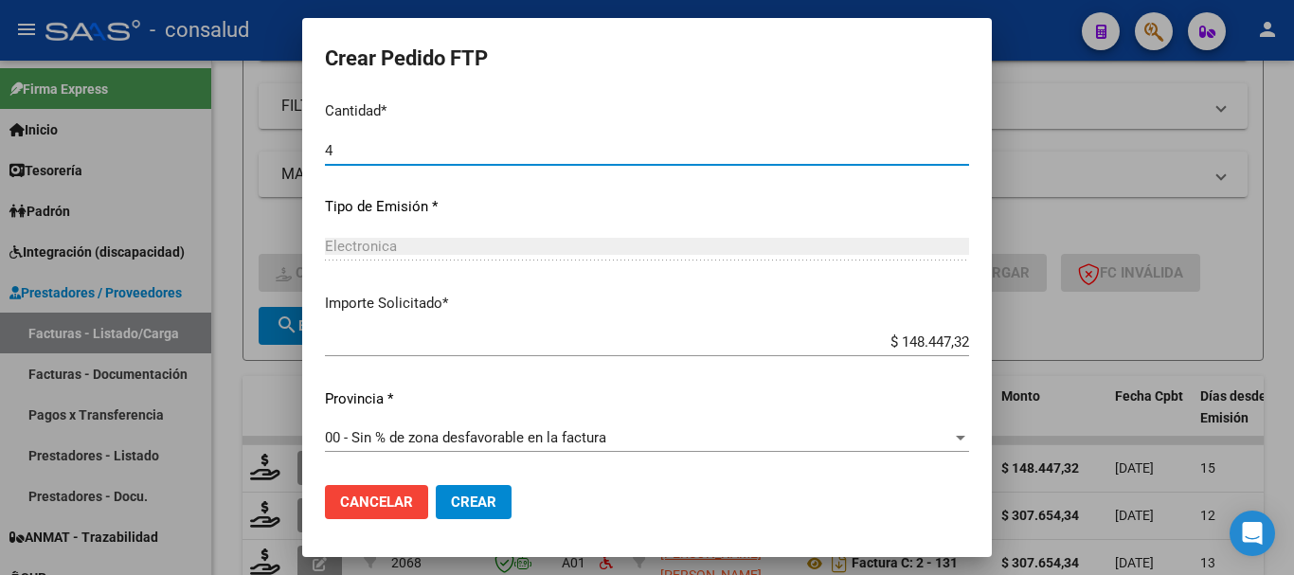
type input "4"
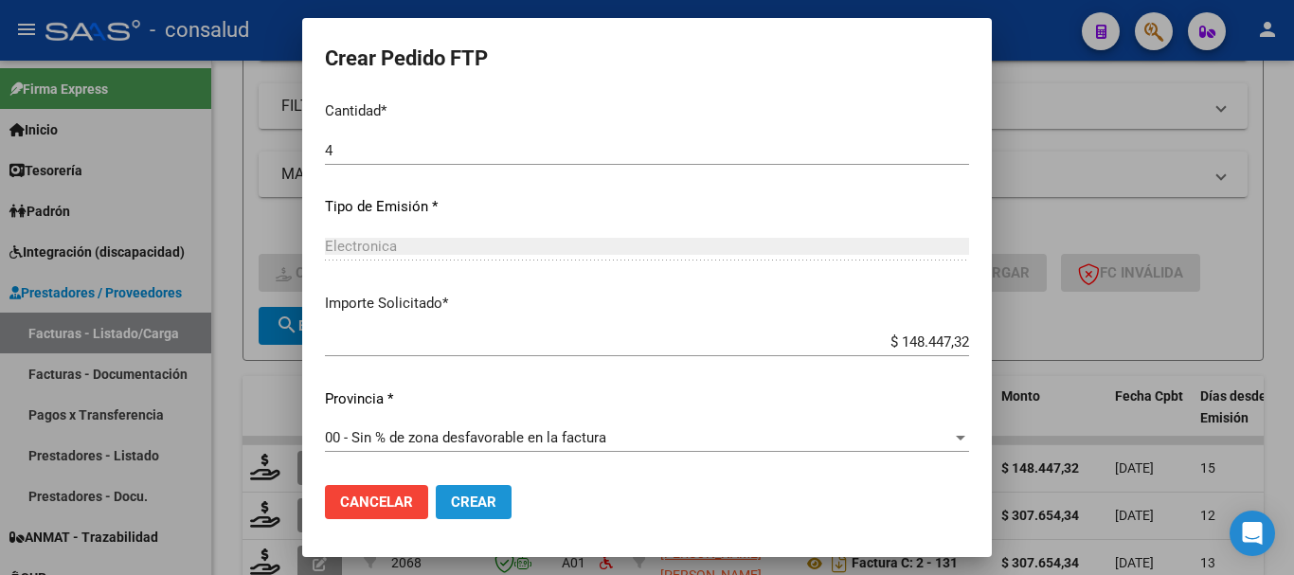
click at [477, 513] on button "Crear" at bounding box center [474, 502] width 76 height 34
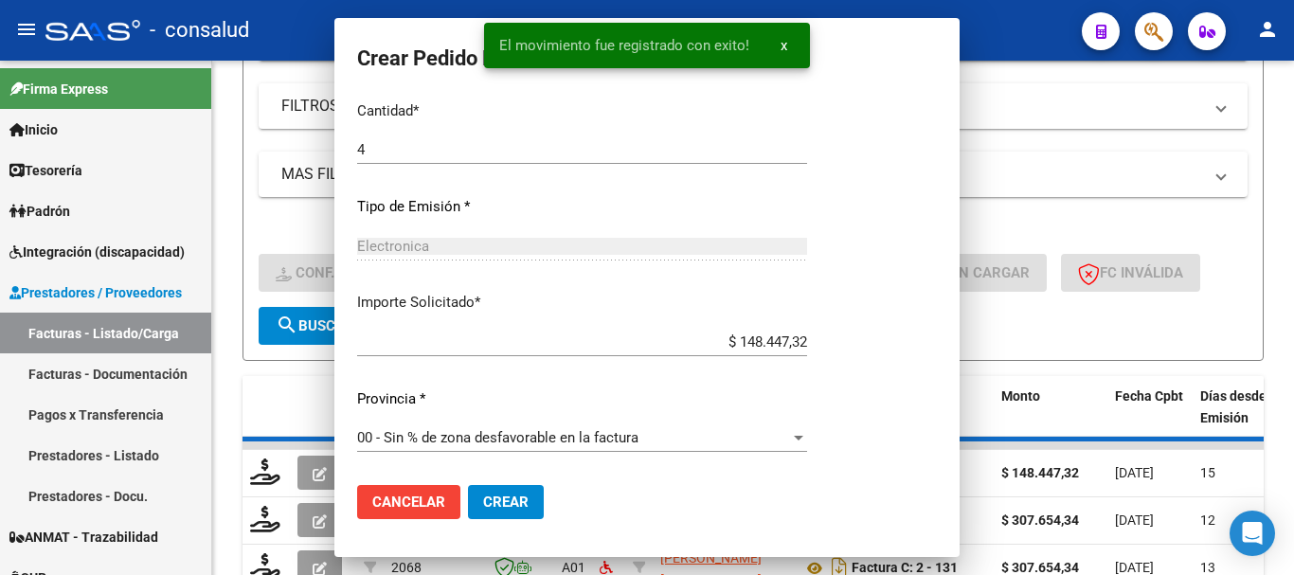
scroll to position [0, 0]
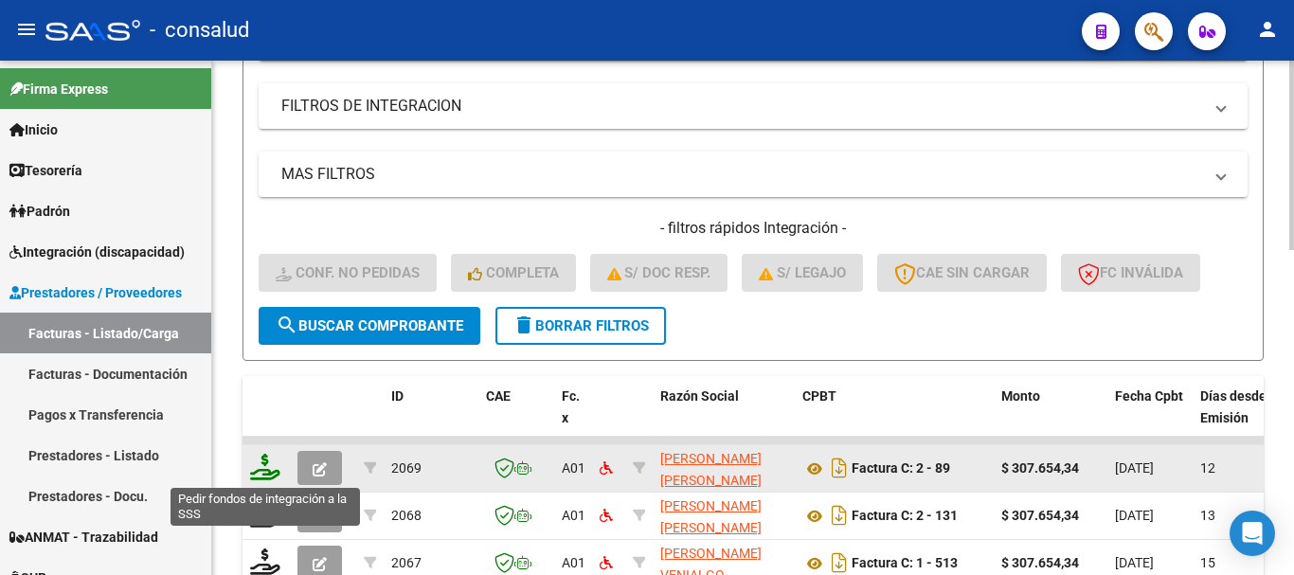
click at [258, 473] on icon at bounding box center [265, 467] width 30 height 27
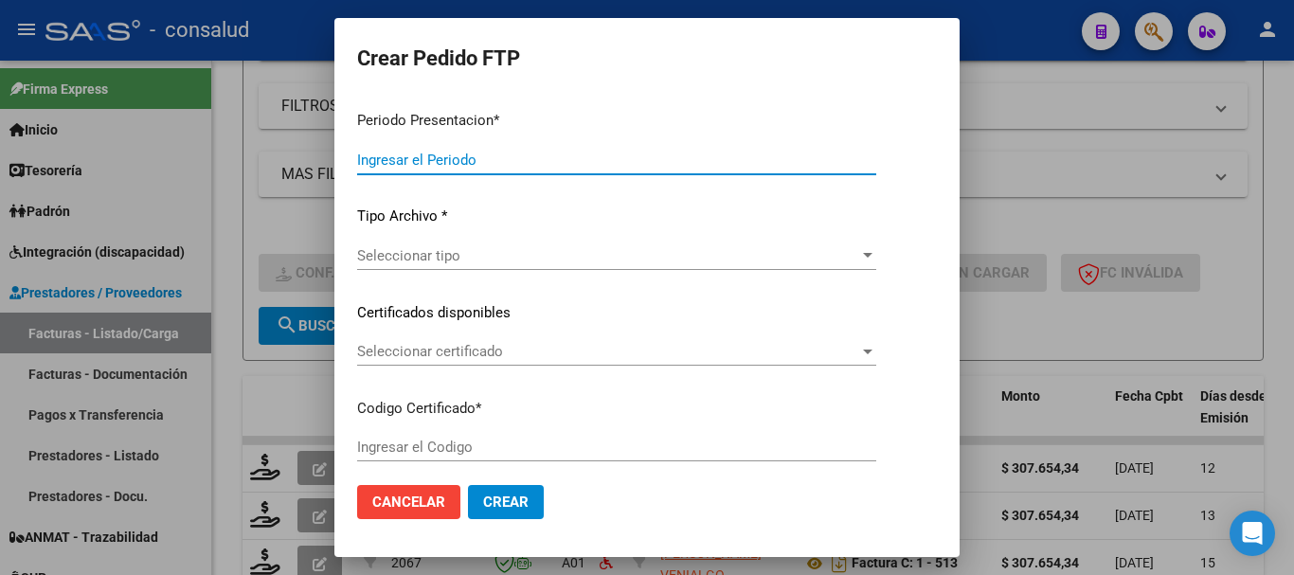
type input "202508"
type input "$ 307.654,34"
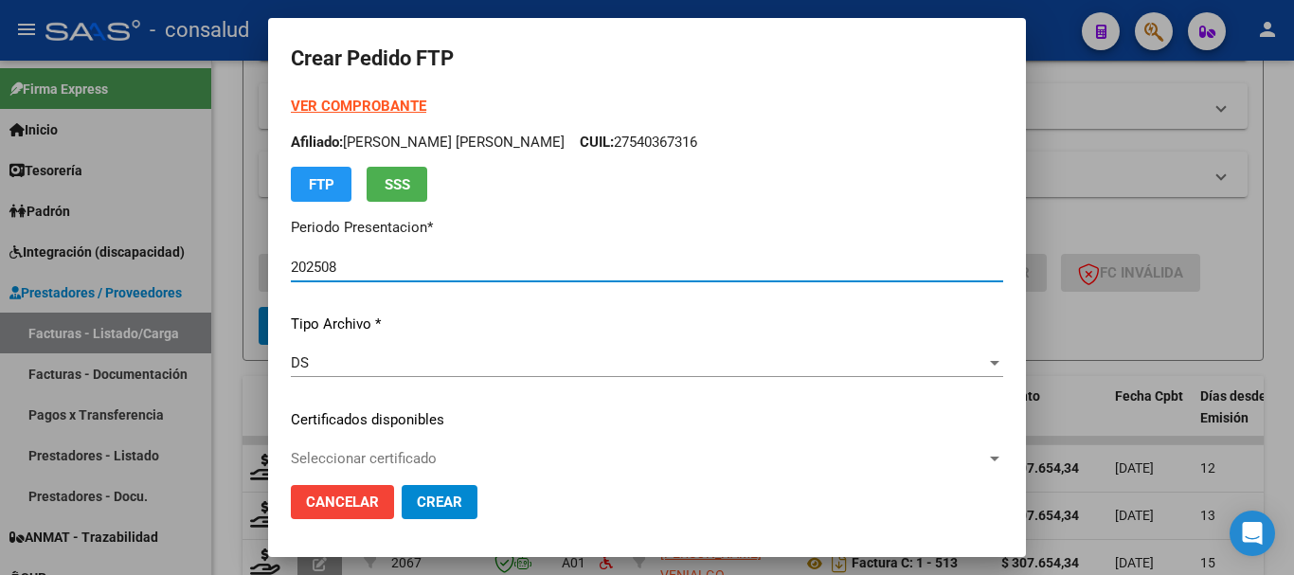
type input "0200048356193-20240503-20390503"
type input "2039-05-03"
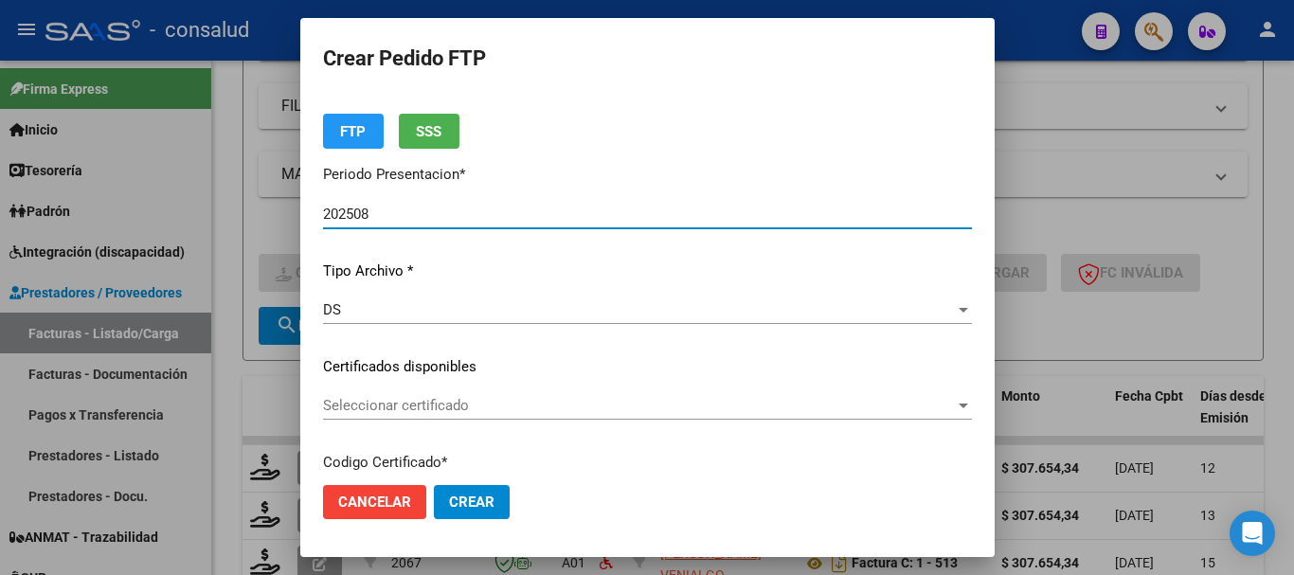
scroll to position [95, 0]
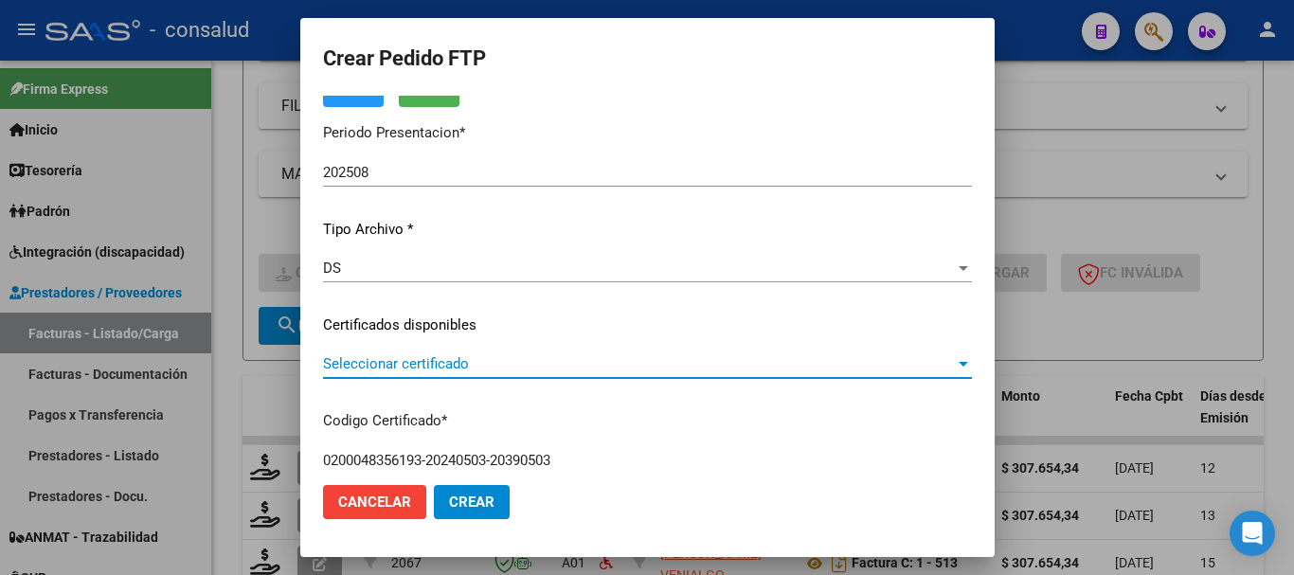
click at [583, 361] on span "Seleccionar certificado" at bounding box center [639, 363] width 632 height 17
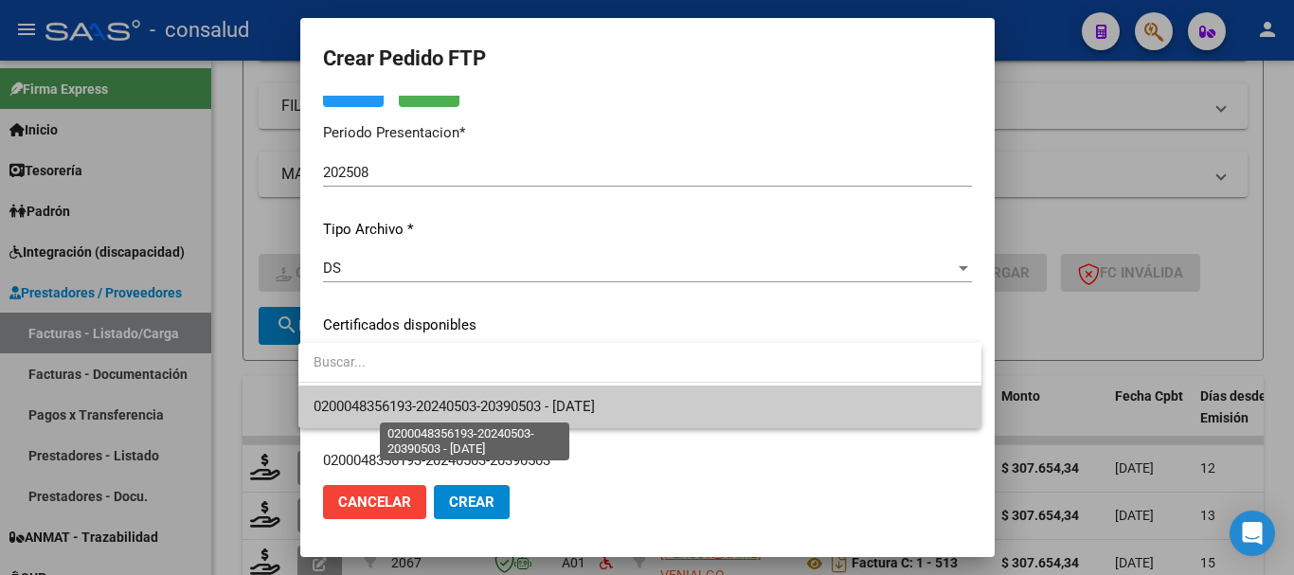
click at [595, 404] on span "0200048356193-20240503-20390503 - 2039-05-03" at bounding box center [454, 406] width 281 height 17
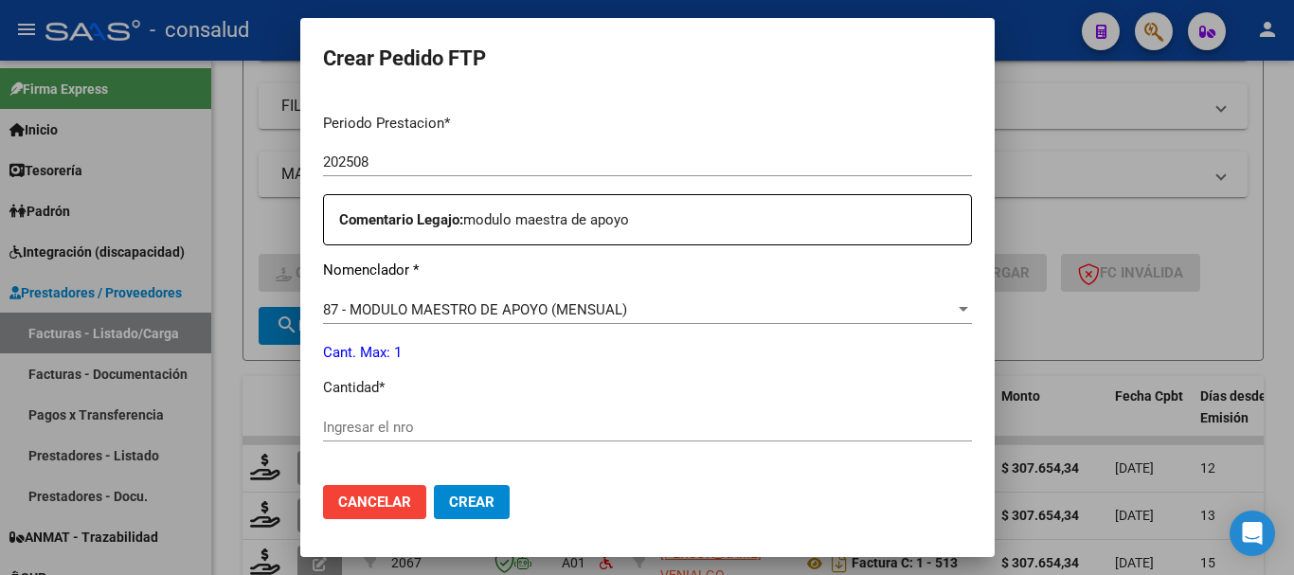
scroll to position [663, 0]
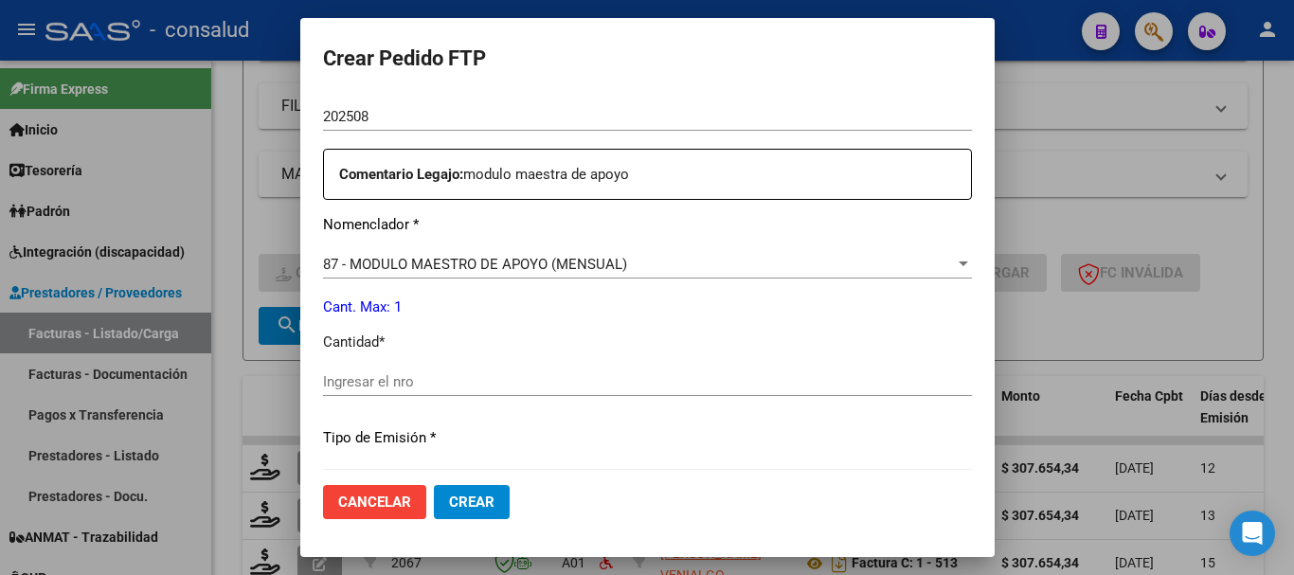
click at [521, 371] on div "Ingresar el nro" at bounding box center [647, 382] width 649 height 28
type input "1"
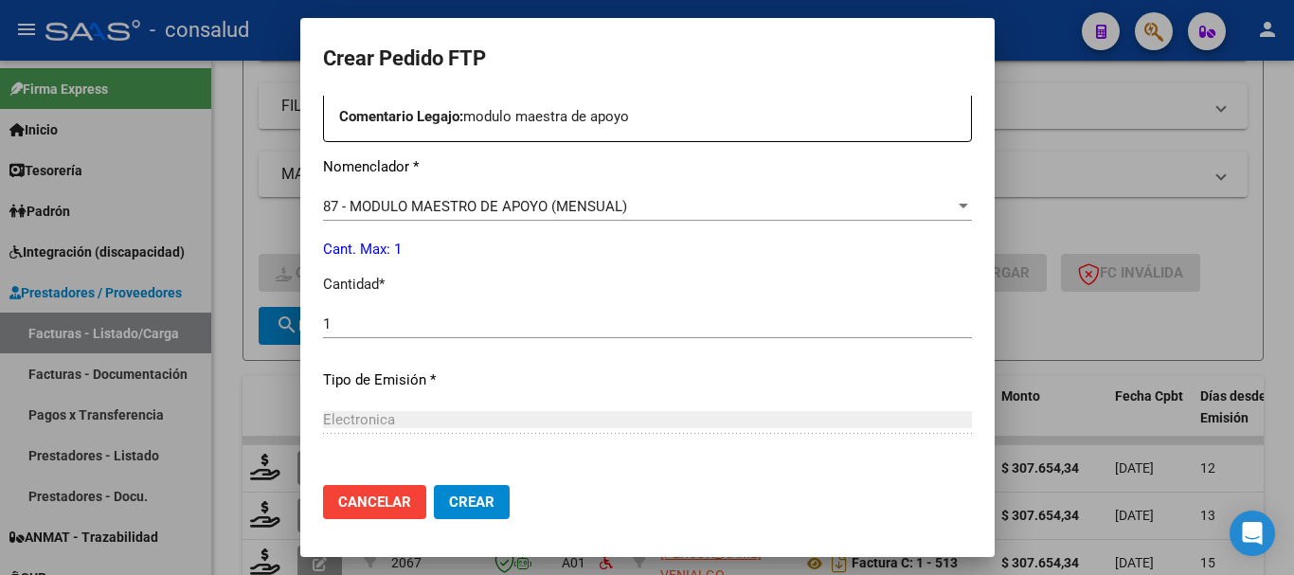
scroll to position [894, 0]
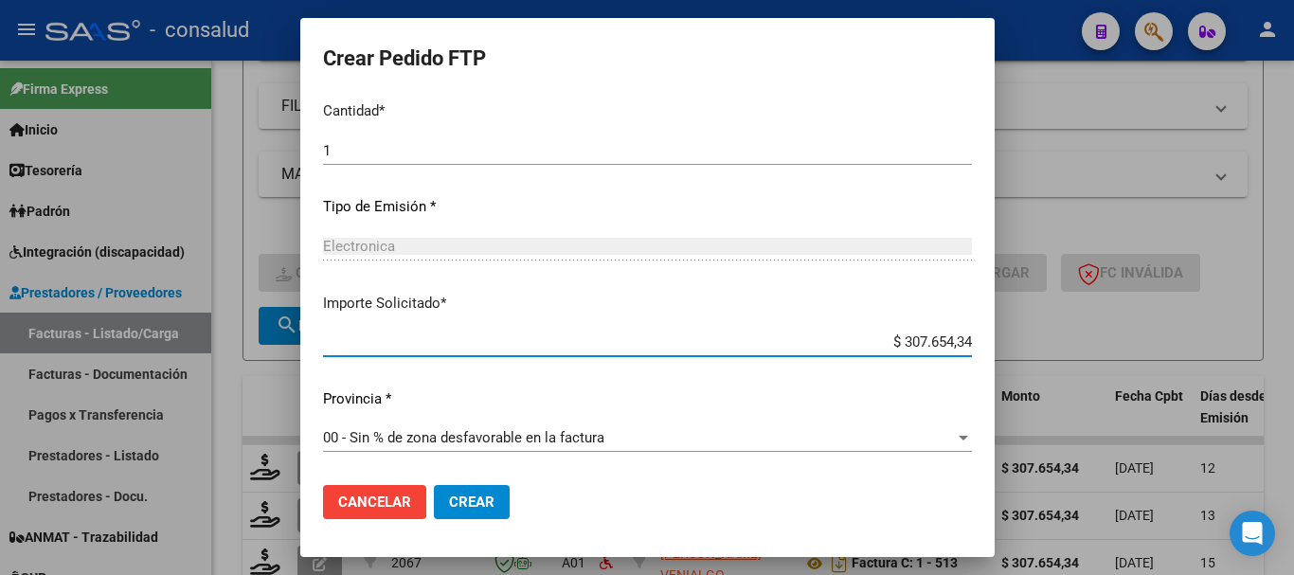
click at [476, 494] on span "Crear" at bounding box center [471, 502] width 45 height 17
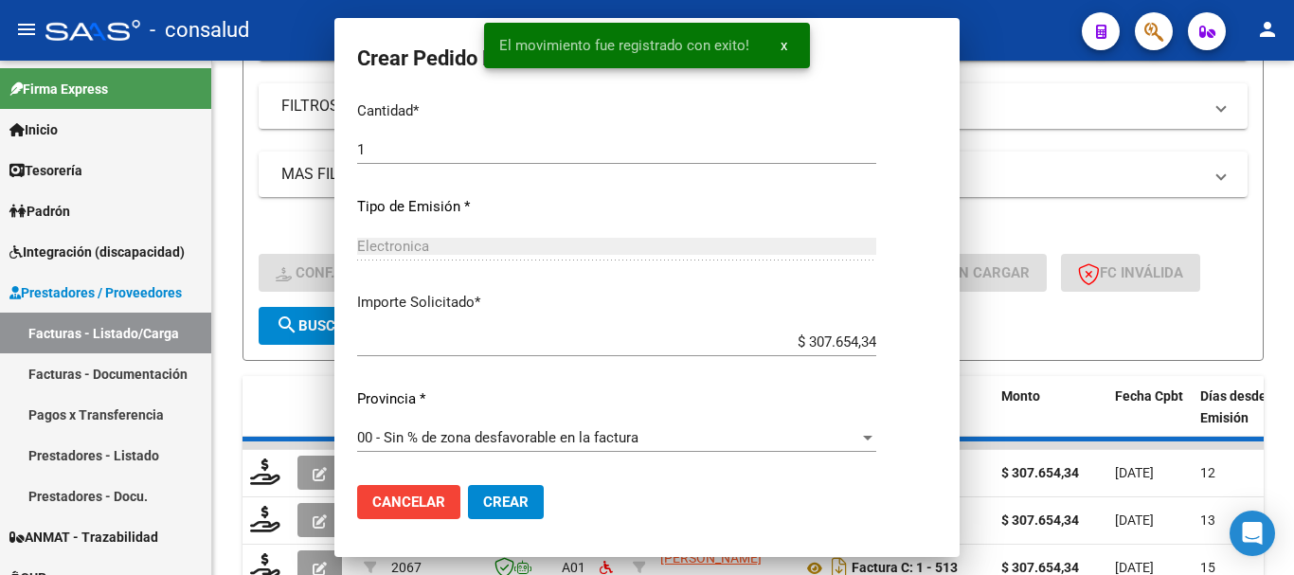
scroll to position [0, 0]
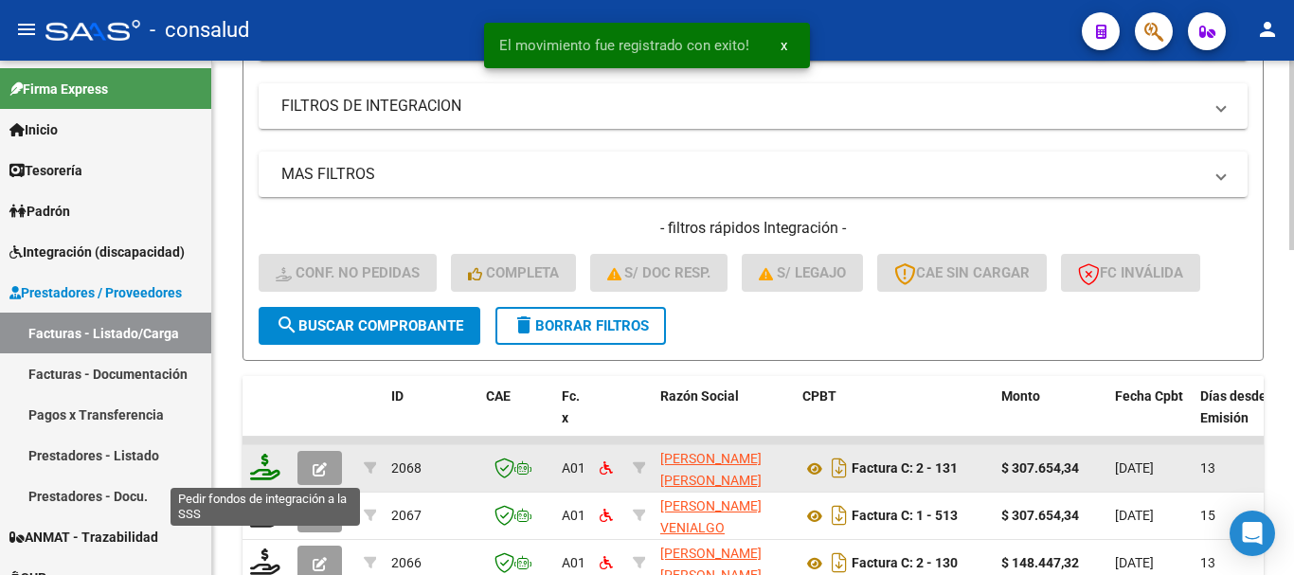
click at [258, 466] on icon at bounding box center [265, 467] width 30 height 27
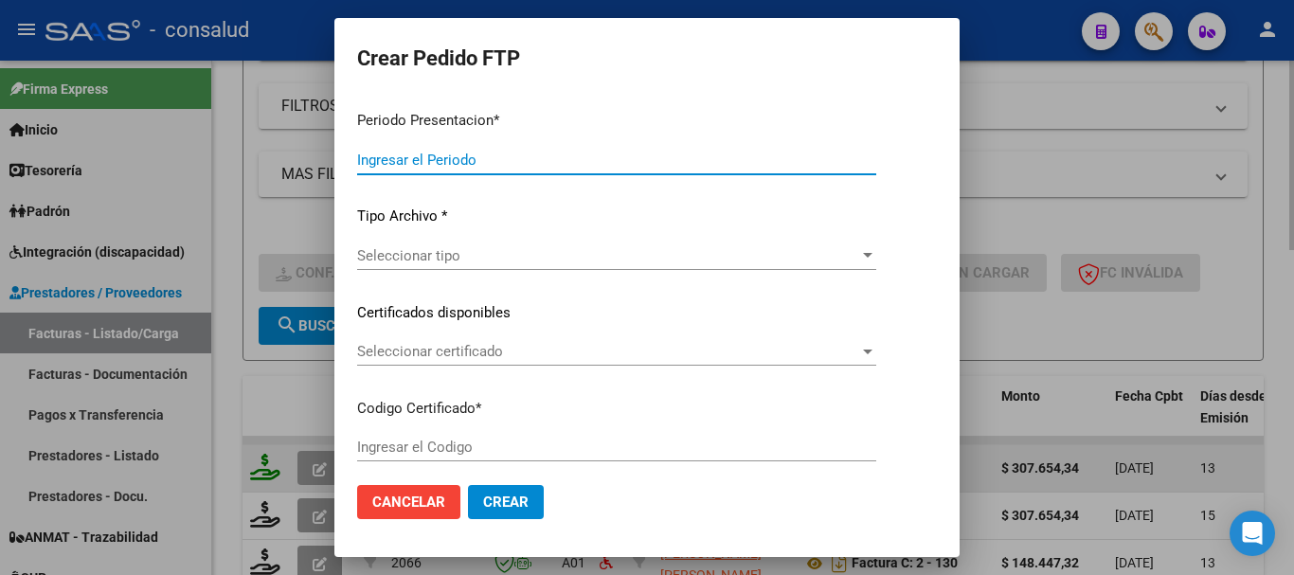
type input "202508"
type input "$ 307.654,34"
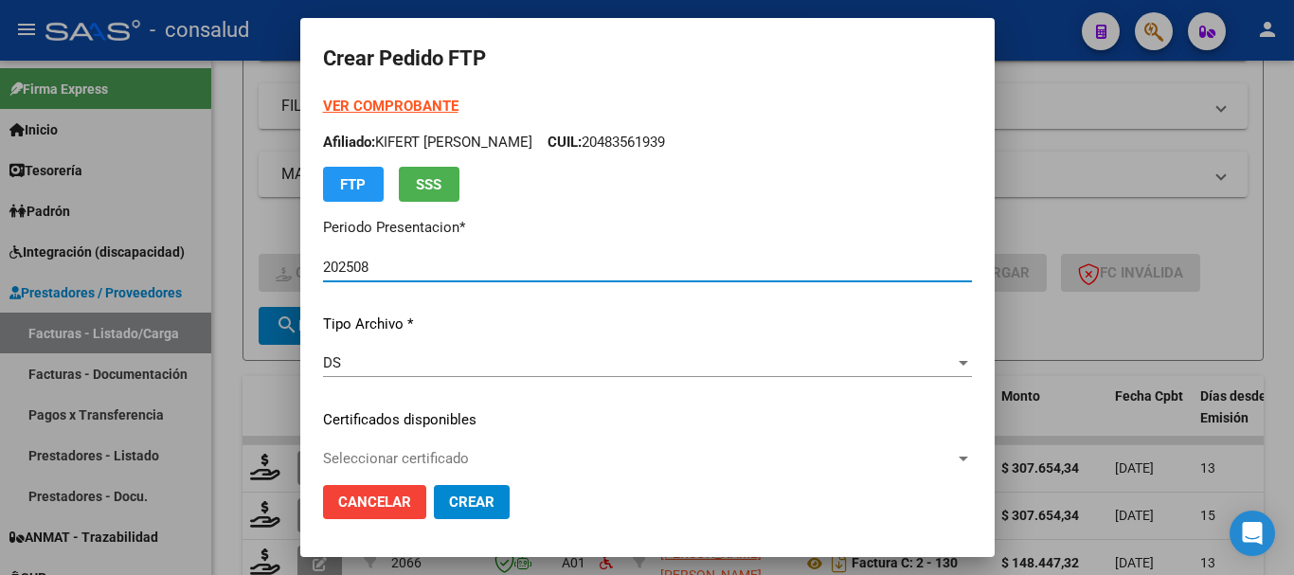
type input "020005504918820220418-20270418"
type input "2027-04-18"
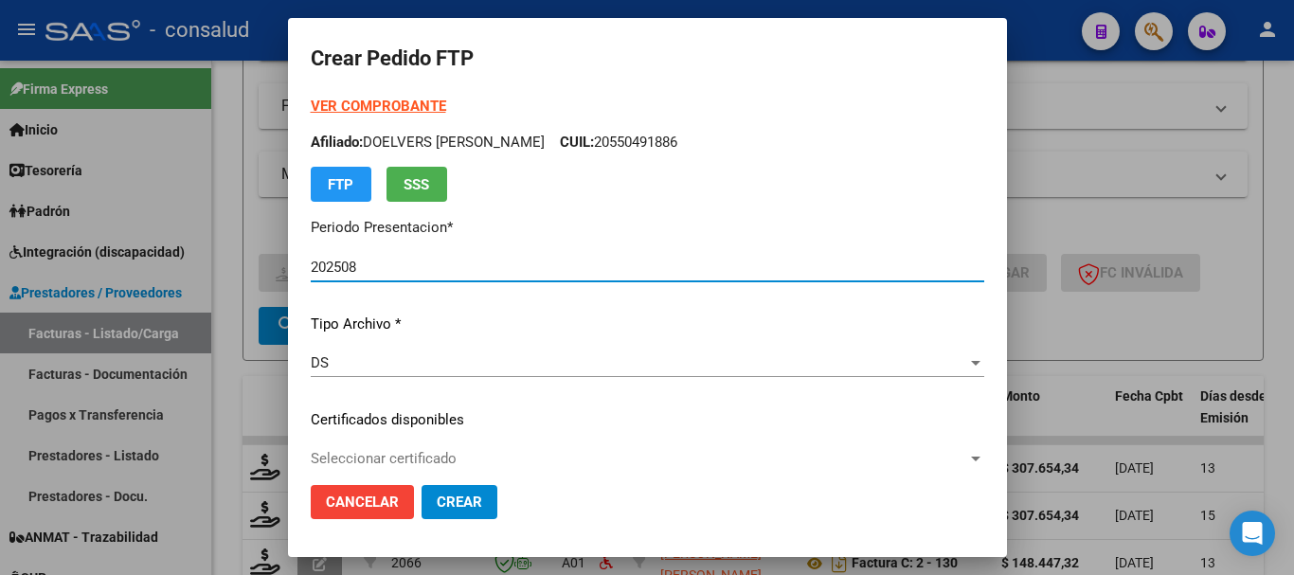
scroll to position [95, 0]
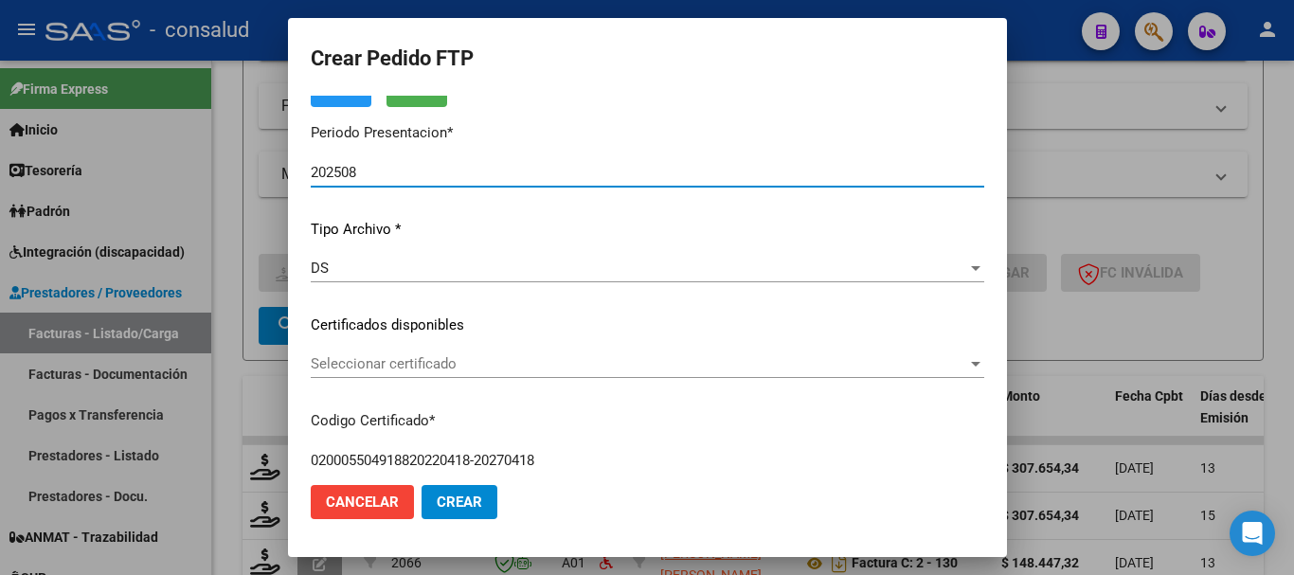
click at [599, 358] on span "Seleccionar certificado" at bounding box center [639, 363] width 656 height 17
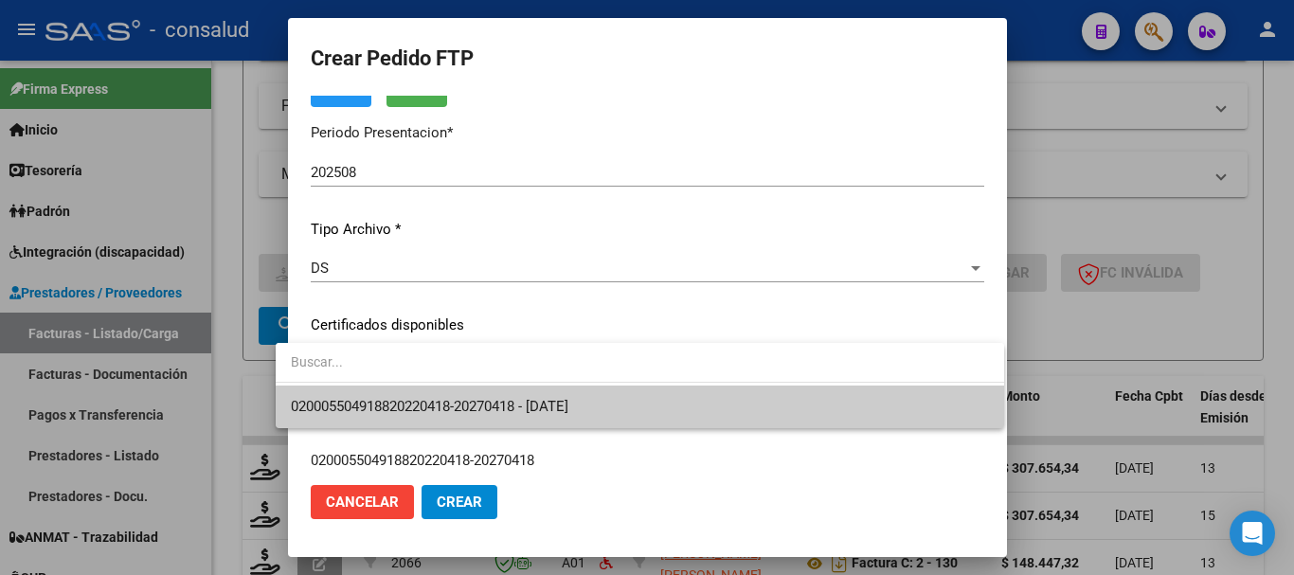
click at [617, 400] on span "020005504918820220418-20270418 - 2027-04-18" at bounding box center [640, 407] width 698 height 43
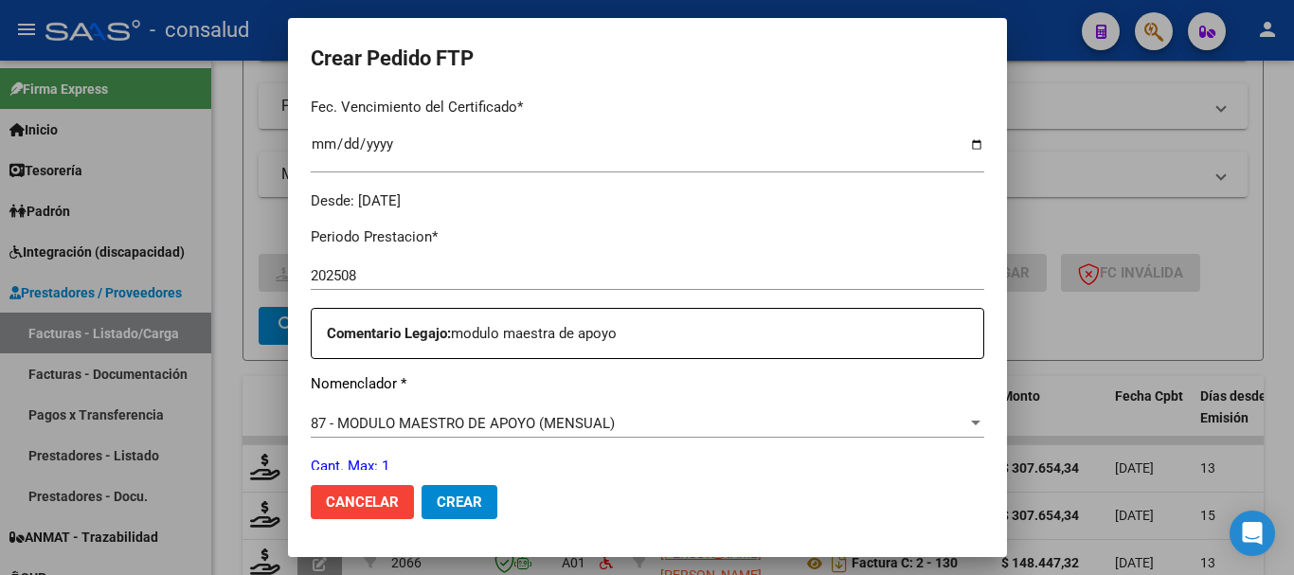
scroll to position [663, 0]
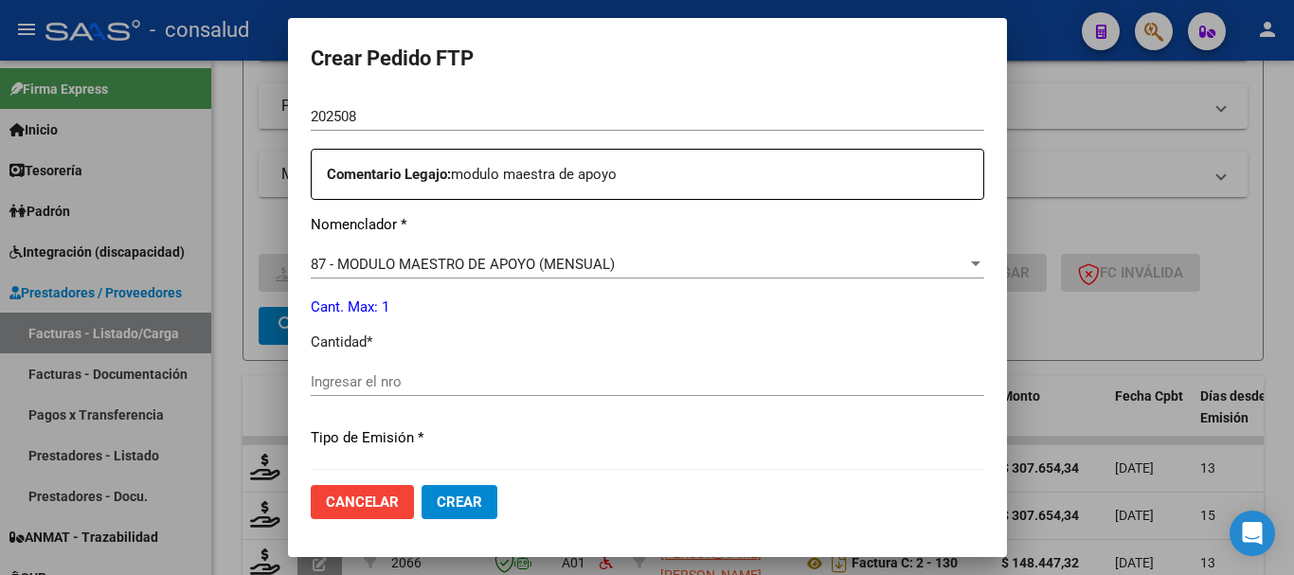
click at [612, 389] on input "Ingresar el nro" at bounding box center [648, 381] width 674 height 17
type input "1"
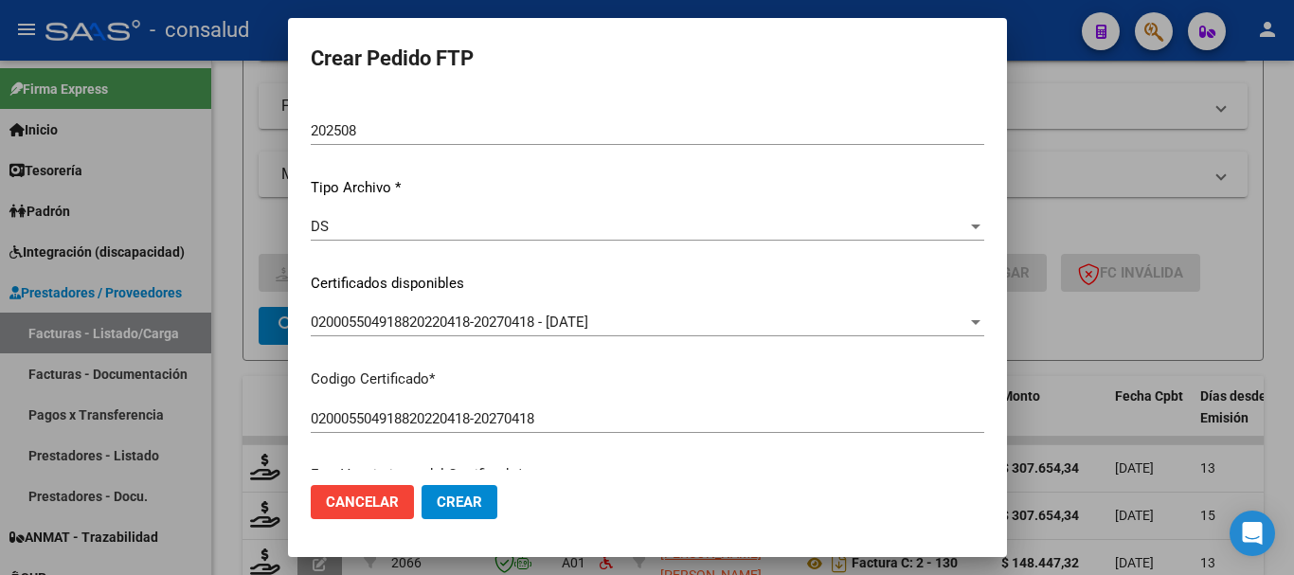
scroll to position [0, 0]
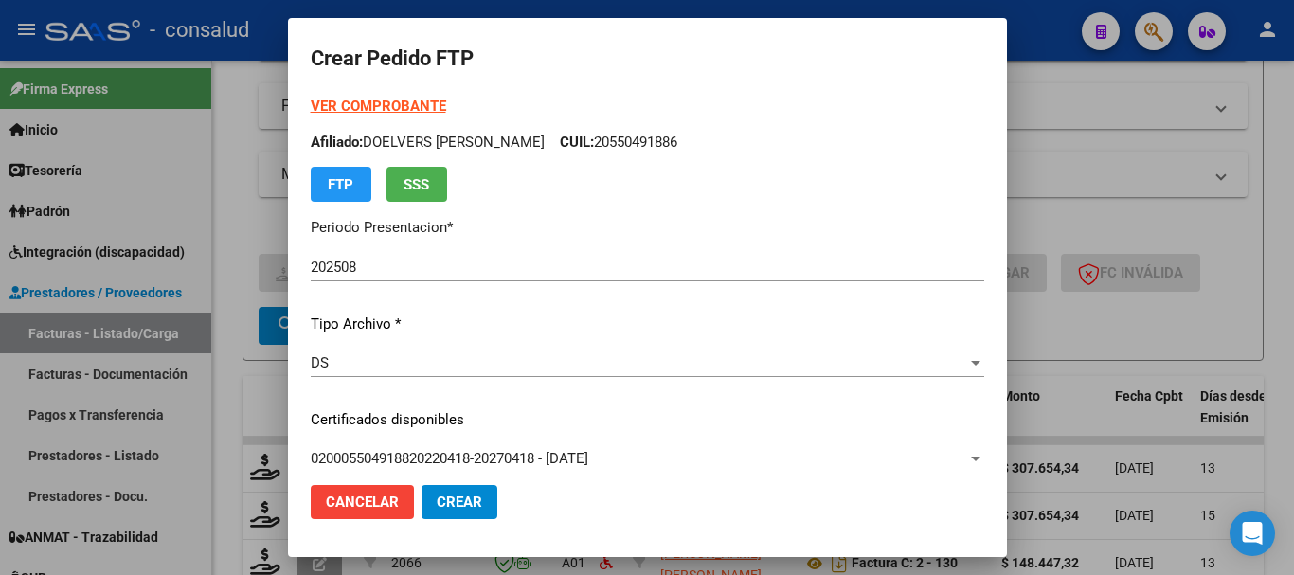
click at [394, 94] on form "Crear Pedido FTP VER COMPROBANTE ARCA Padrón Afiliado: DOELVERS LAIONEL ALEXAND…" at bounding box center [648, 288] width 674 height 494
click at [395, 99] on strong "VER COMPROBANTE" at bounding box center [378, 106] width 135 height 17
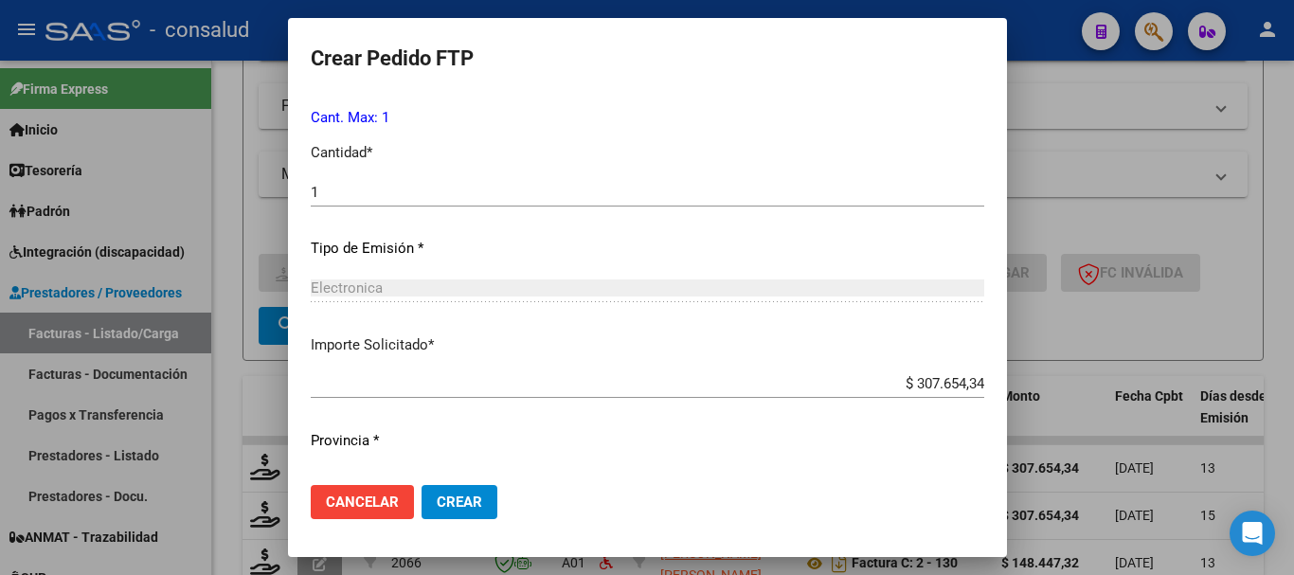
scroll to position [894, 0]
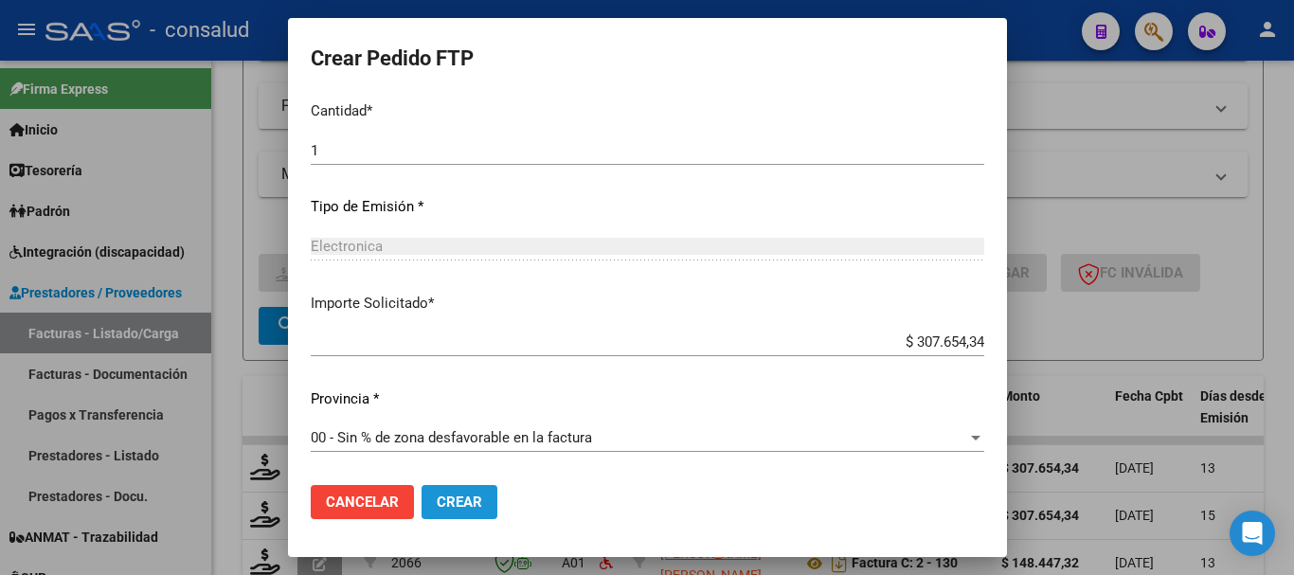
click at [439, 498] on span "Crear" at bounding box center [459, 502] width 45 height 17
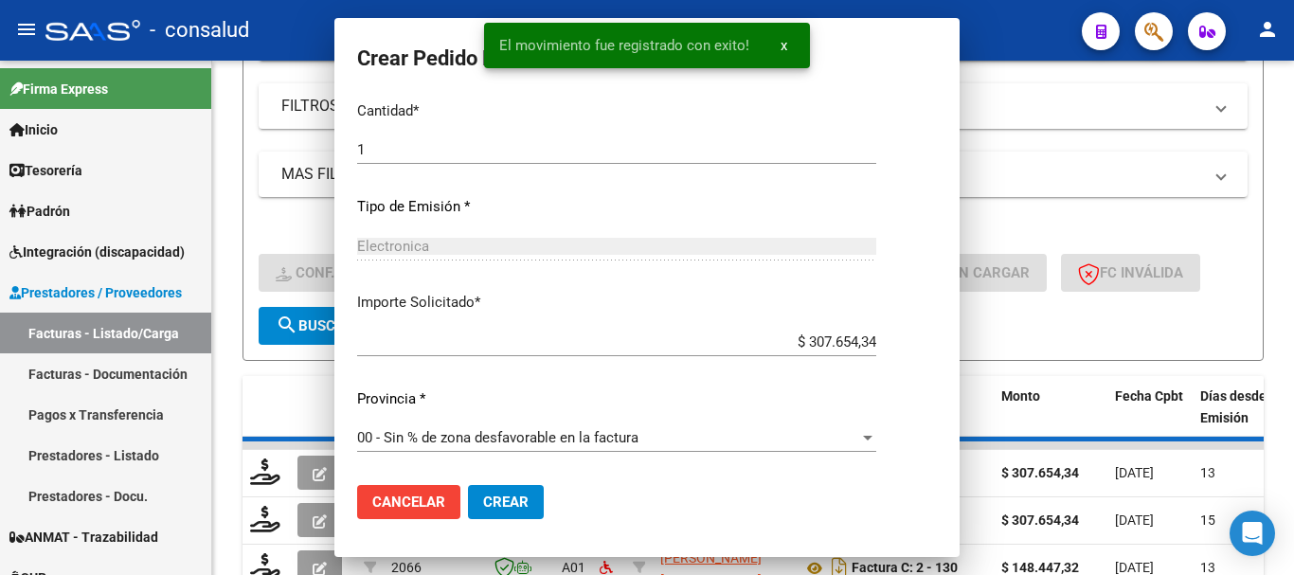
scroll to position [0, 0]
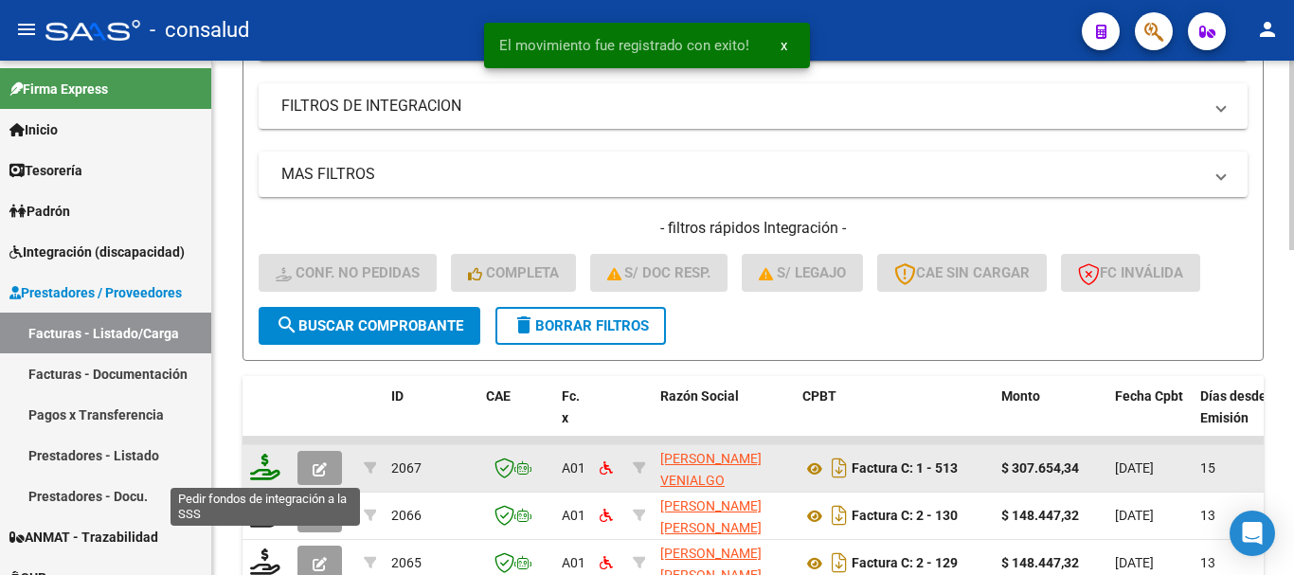
click at [263, 467] on icon at bounding box center [265, 467] width 30 height 27
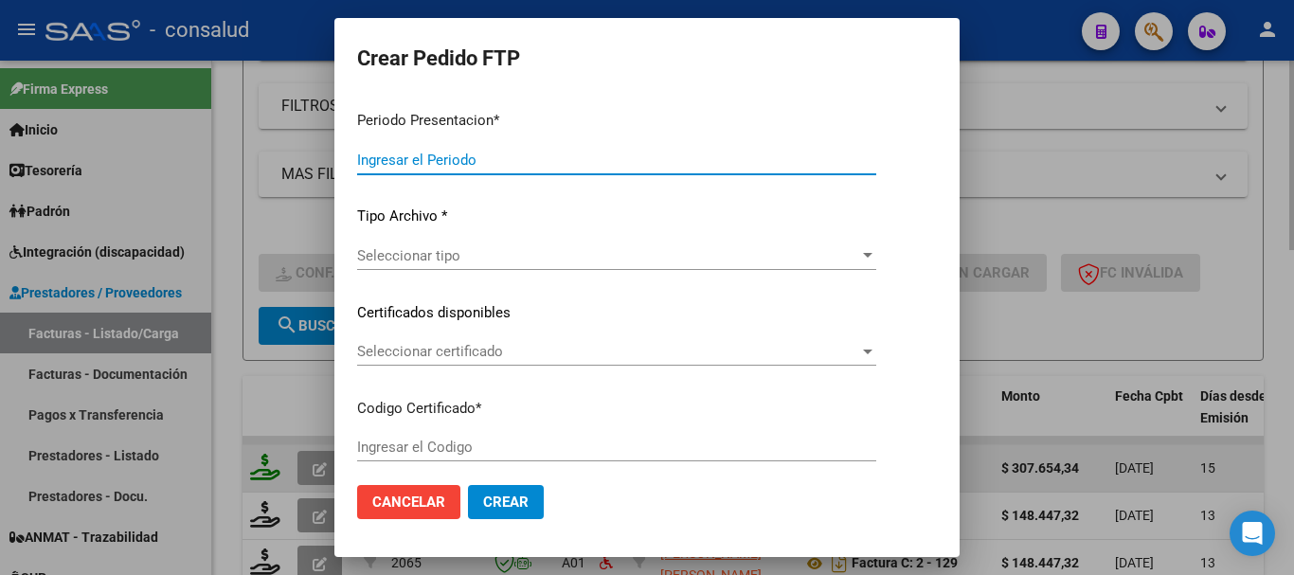
type input "202508"
type input "$ 307.654,34"
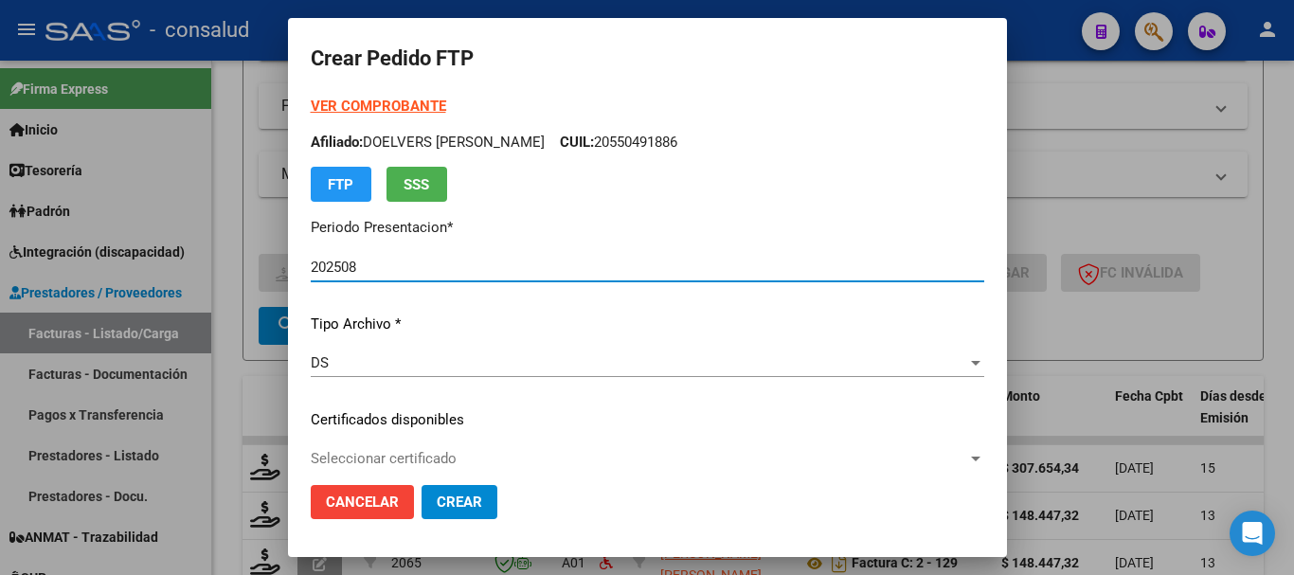
type input "0200057962091-20231102-20251102"
type input "2025-11-02"
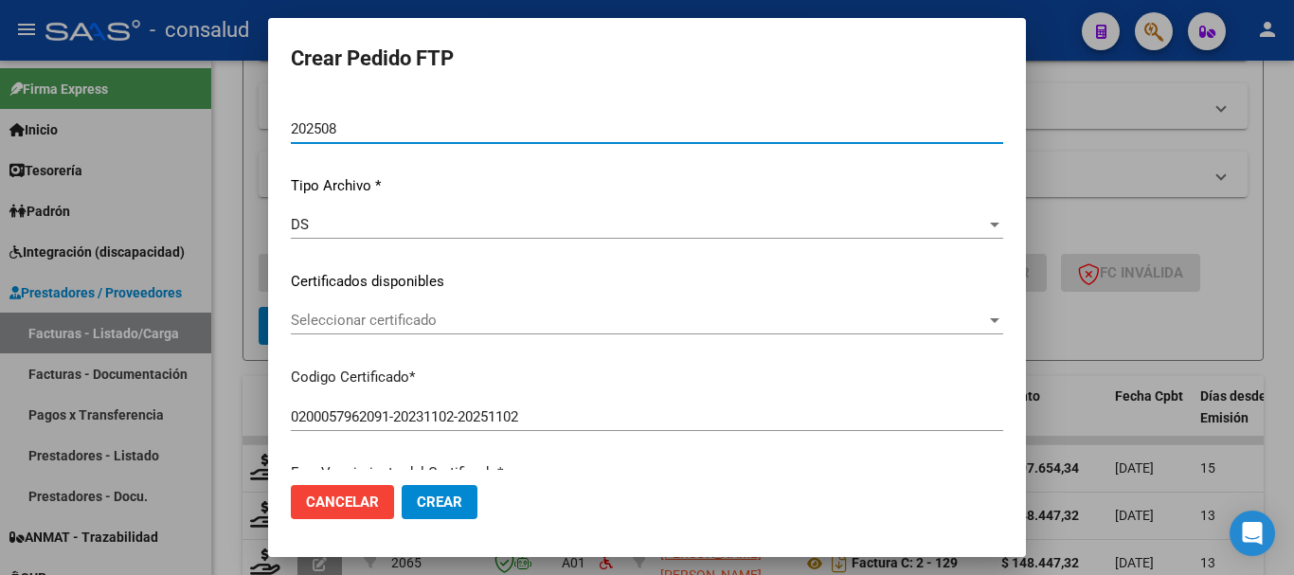
scroll to position [189, 0]
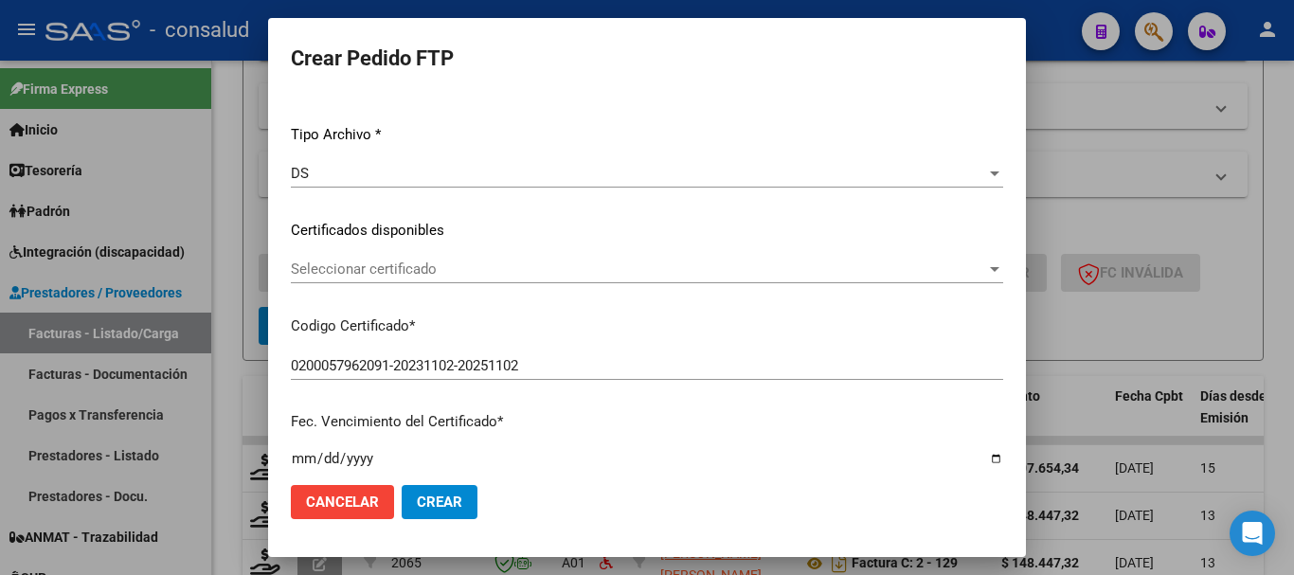
click at [568, 264] on span "Seleccionar certificado" at bounding box center [638, 269] width 695 height 17
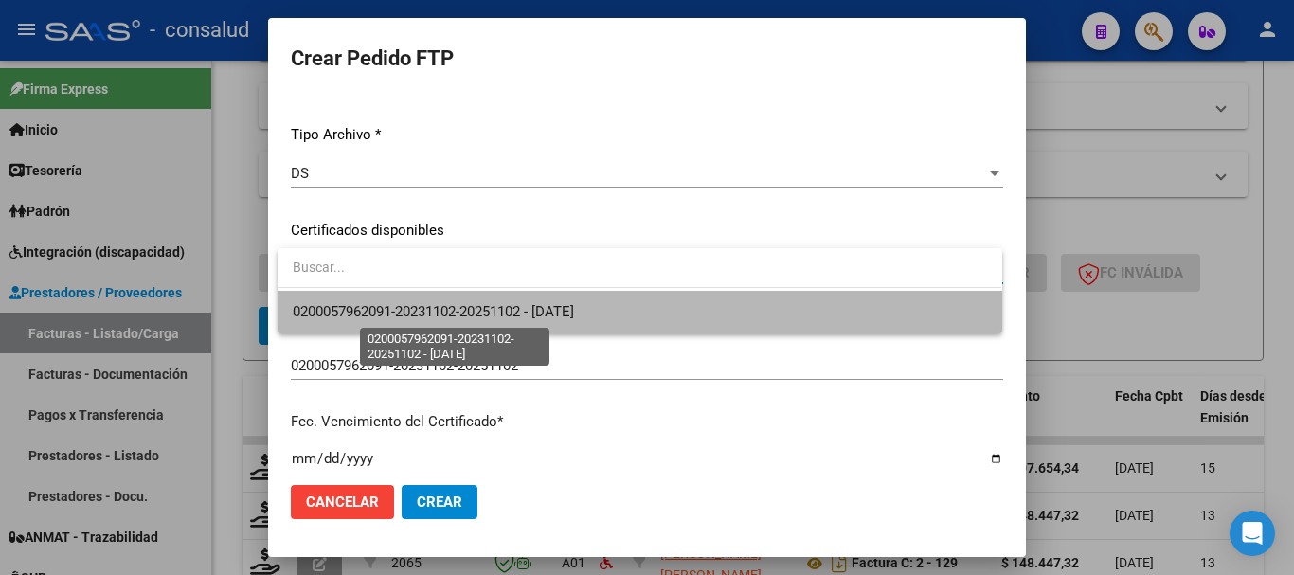
click at [574, 305] on span "0200057962091-20231102-20251102 - 2025-11-02" at bounding box center [433, 311] width 281 height 17
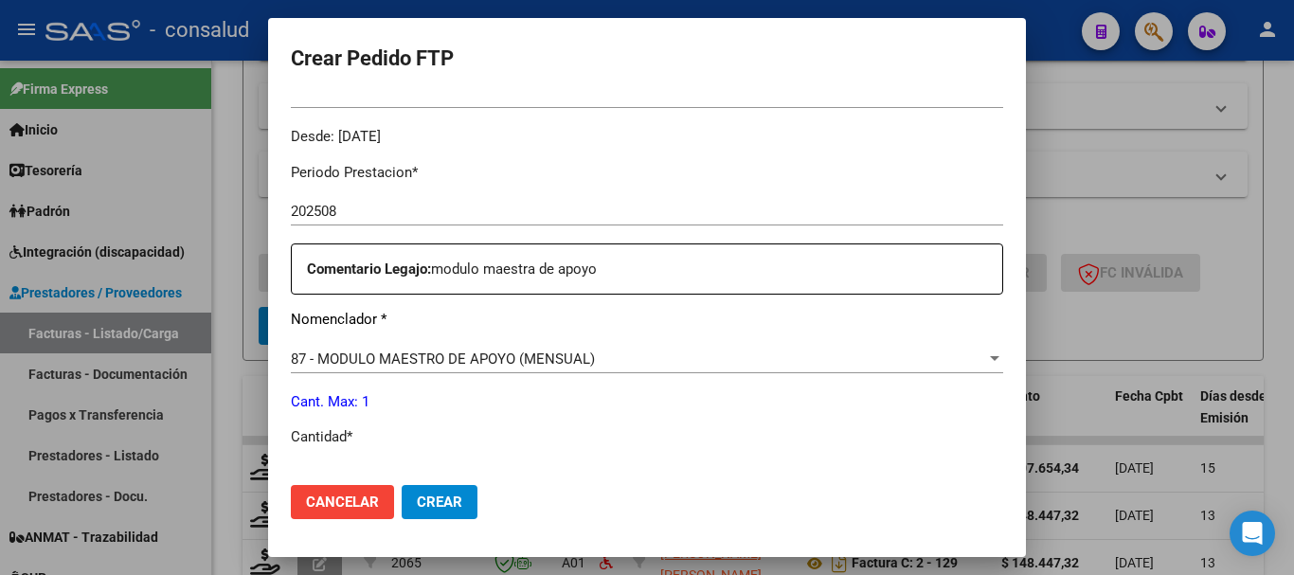
scroll to position [758, 0]
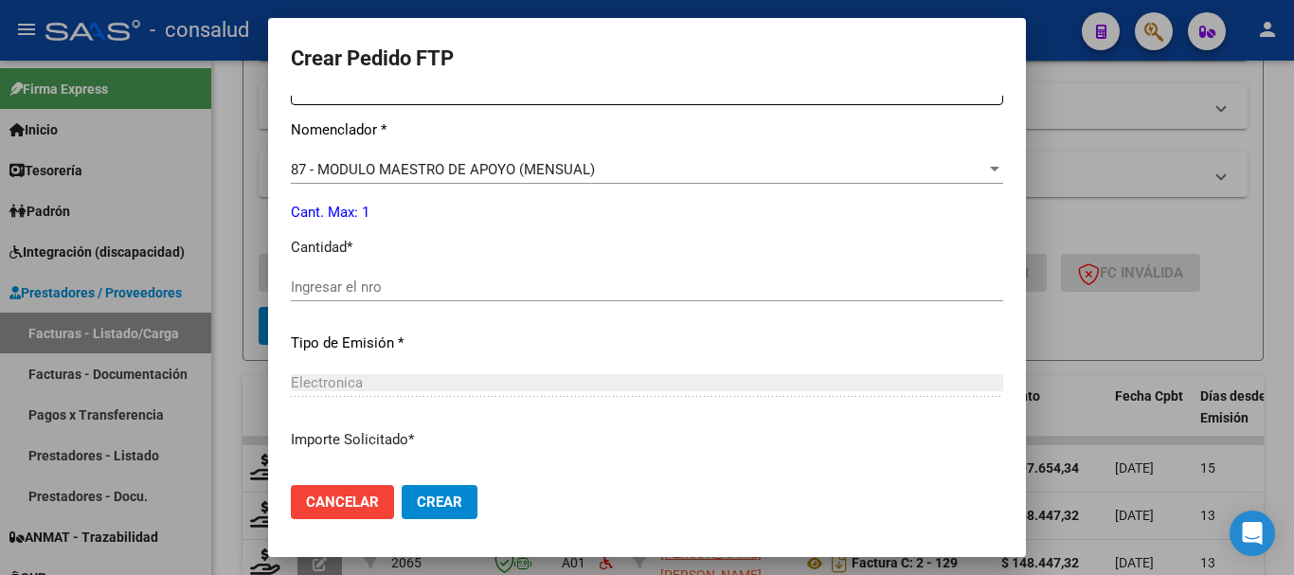
click at [577, 298] on div "Ingresar el nro" at bounding box center [647, 287] width 712 height 28
type input "1"
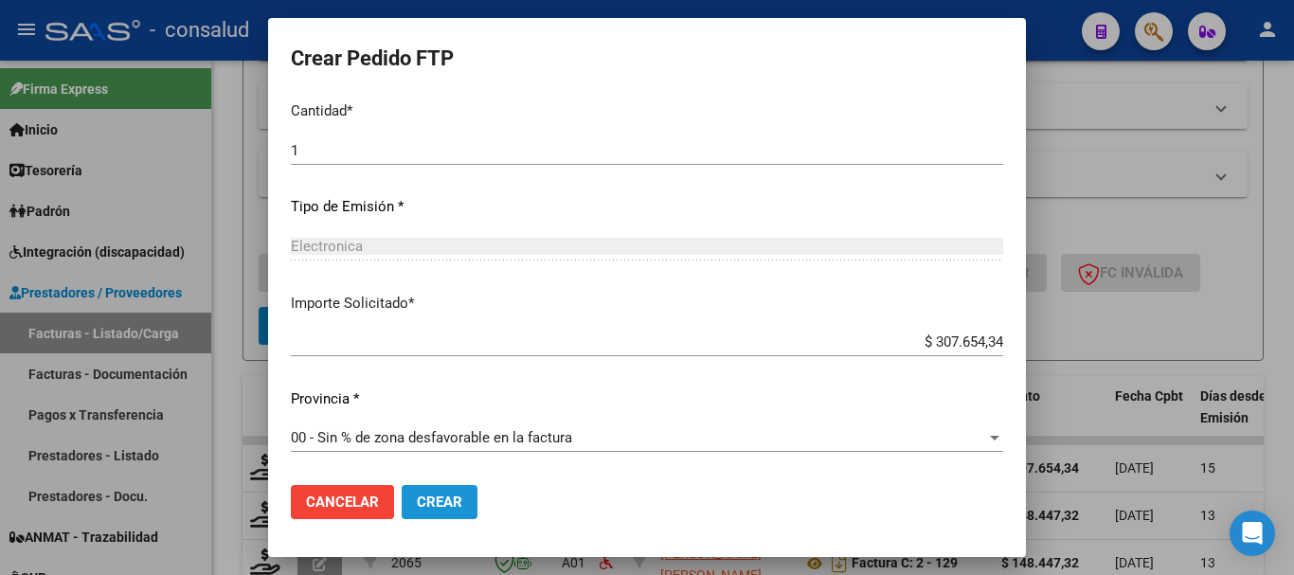
click at [438, 494] on span "Crear" at bounding box center [439, 502] width 45 height 17
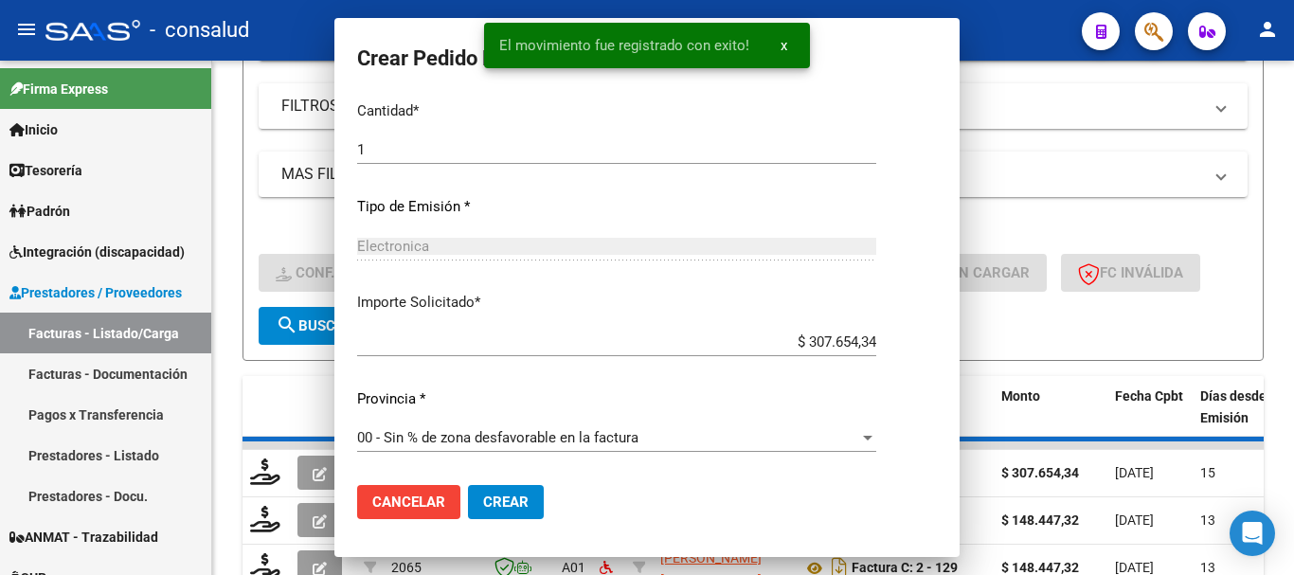
scroll to position [0, 0]
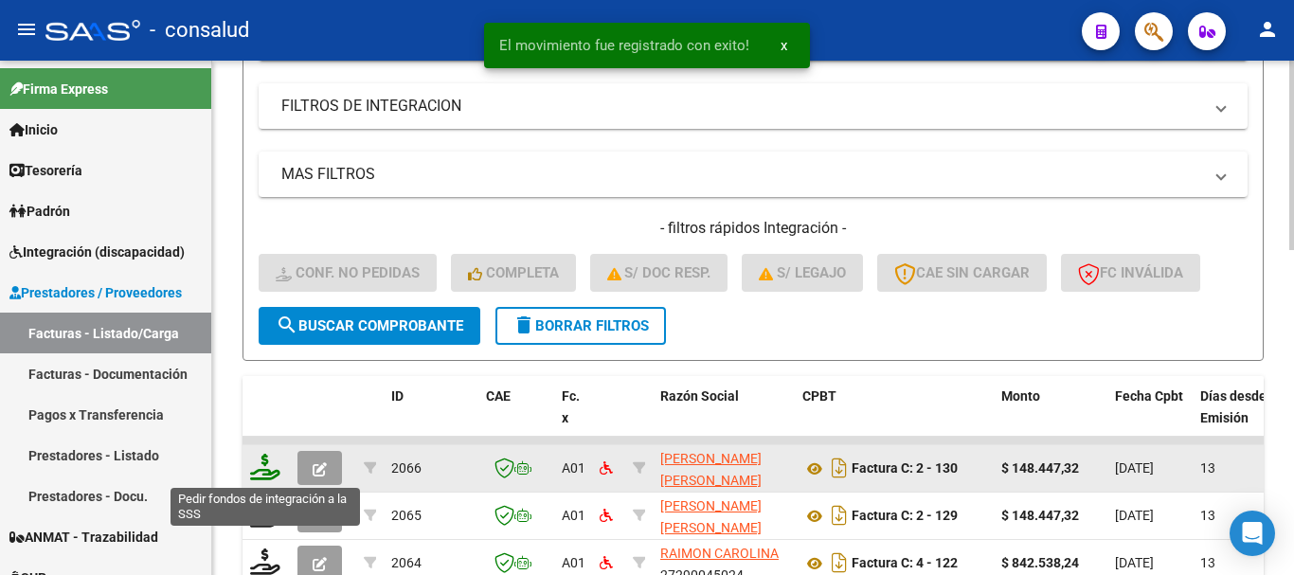
click at [258, 469] on icon at bounding box center [265, 467] width 30 height 27
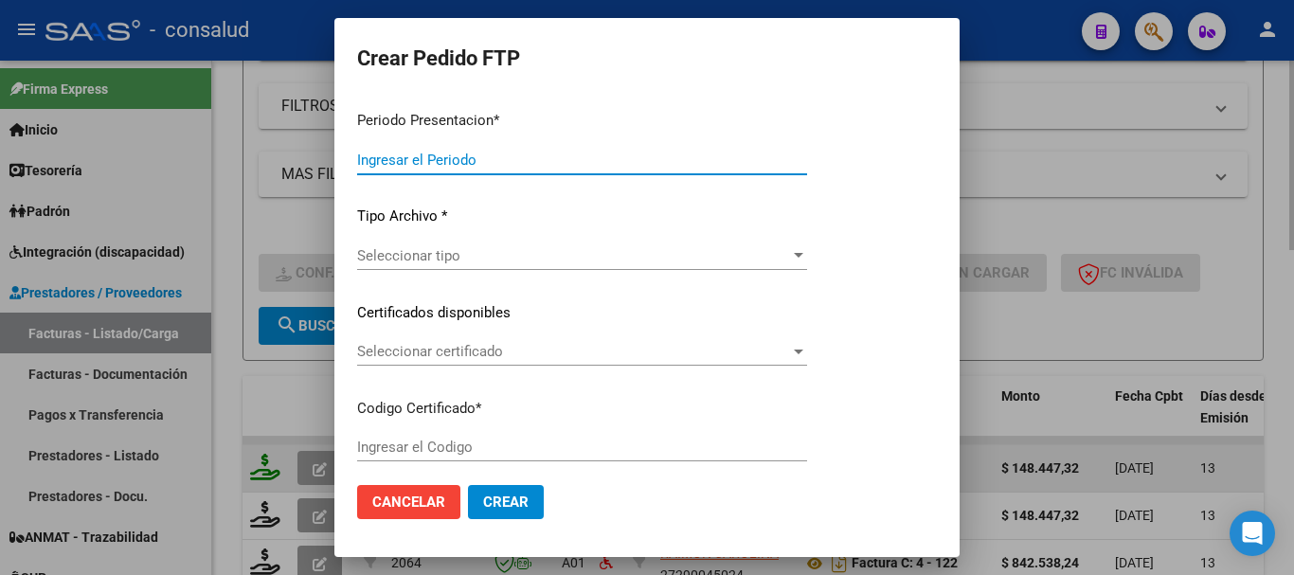
type input "202508"
type input "$ 148.447,32"
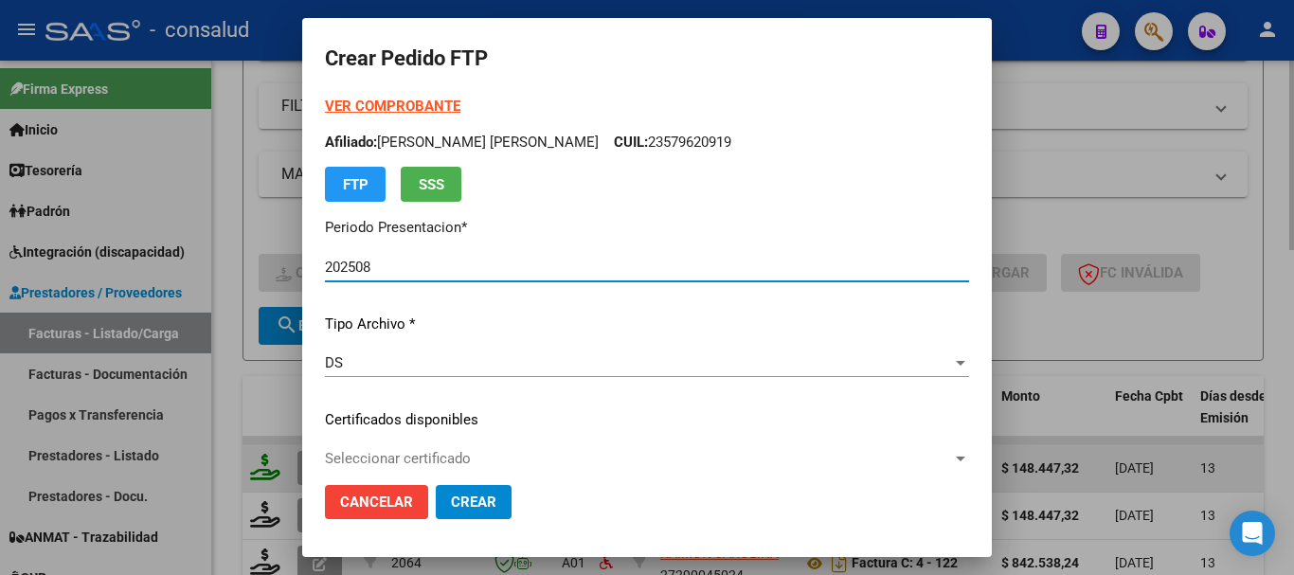
type input "010005616849120220428-20250428"
type input "2025-04-28"
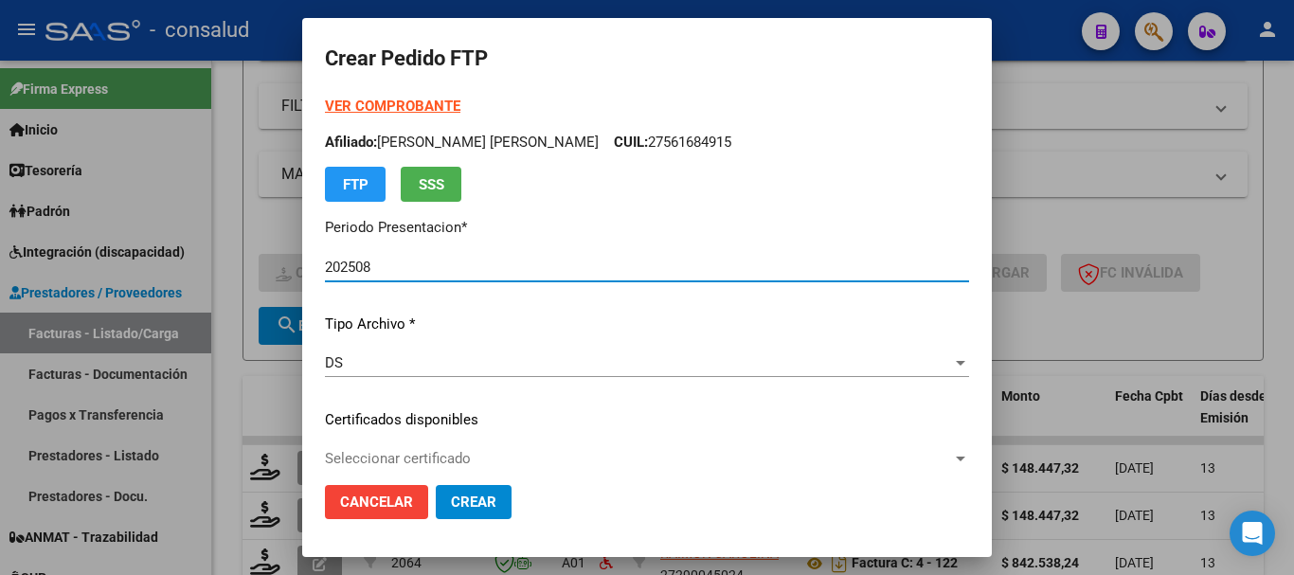
scroll to position [95, 0]
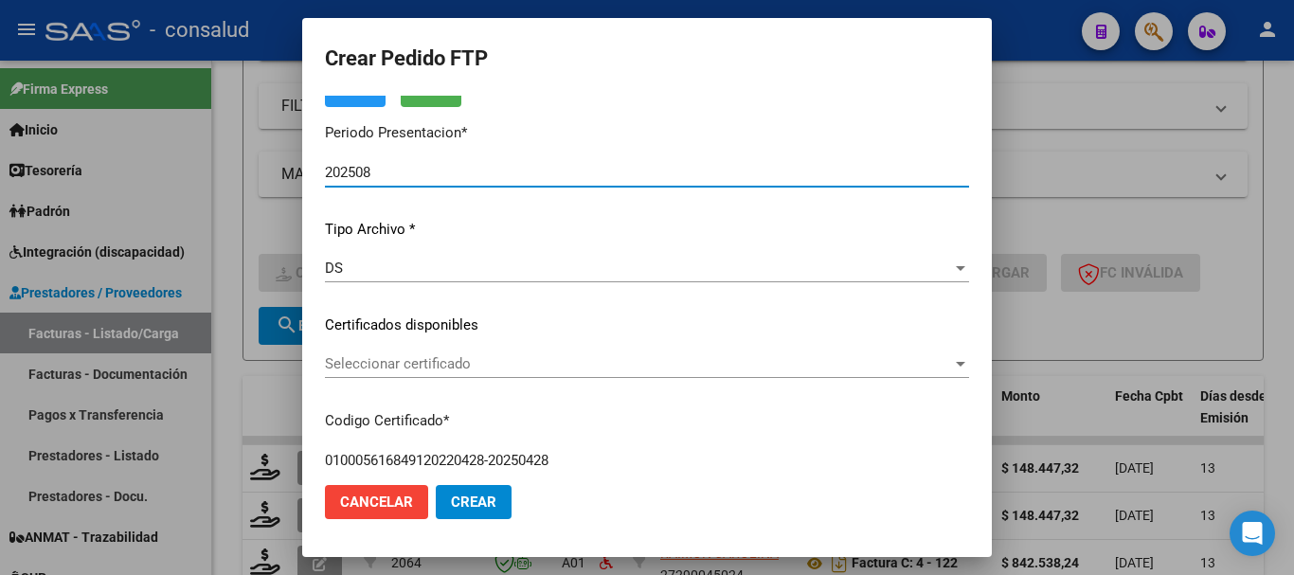
click at [466, 365] on span "Seleccionar certificado" at bounding box center [638, 363] width 627 height 17
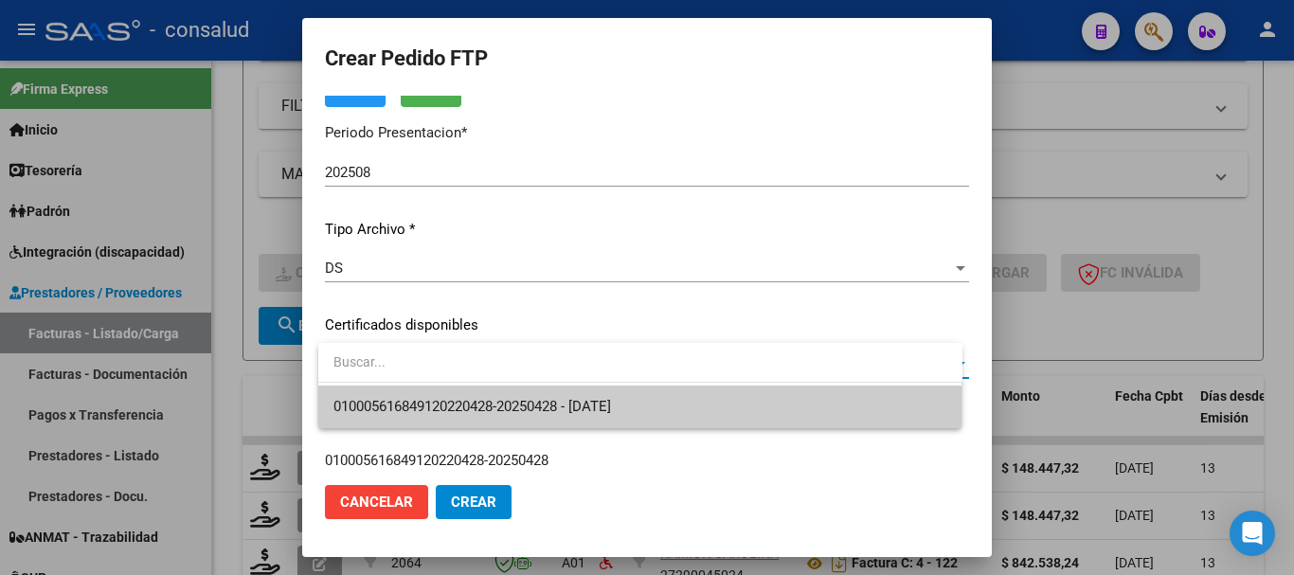
click at [485, 397] on span "010005616849120220428-20250428 - 2025-04-28" at bounding box center [640, 407] width 614 height 43
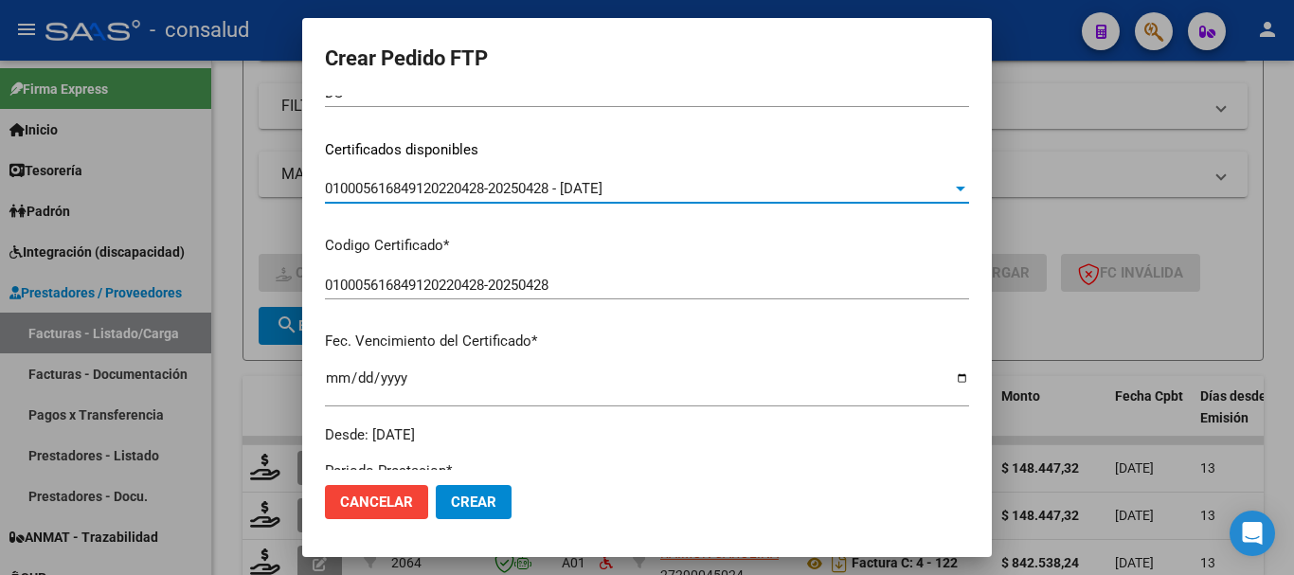
scroll to position [284, 0]
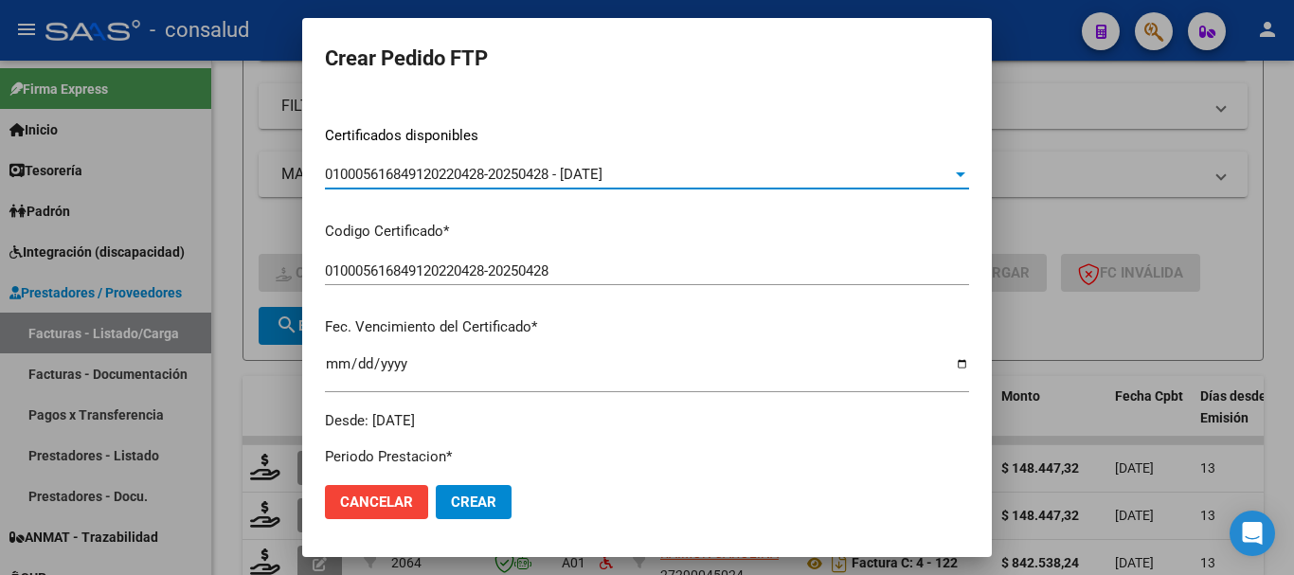
click at [487, 282] on div "010005616849120220428-20250428 Ingresar el Codigo" at bounding box center [647, 271] width 644 height 28
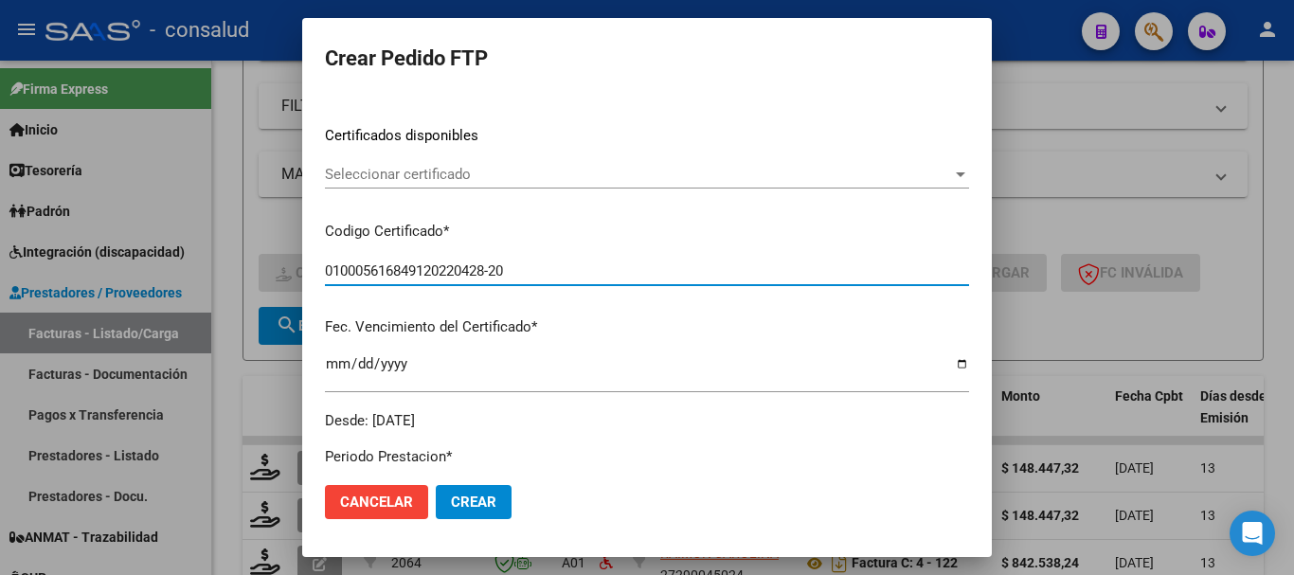
click at [617, 182] on span "Seleccionar certificado" at bounding box center [638, 174] width 627 height 17
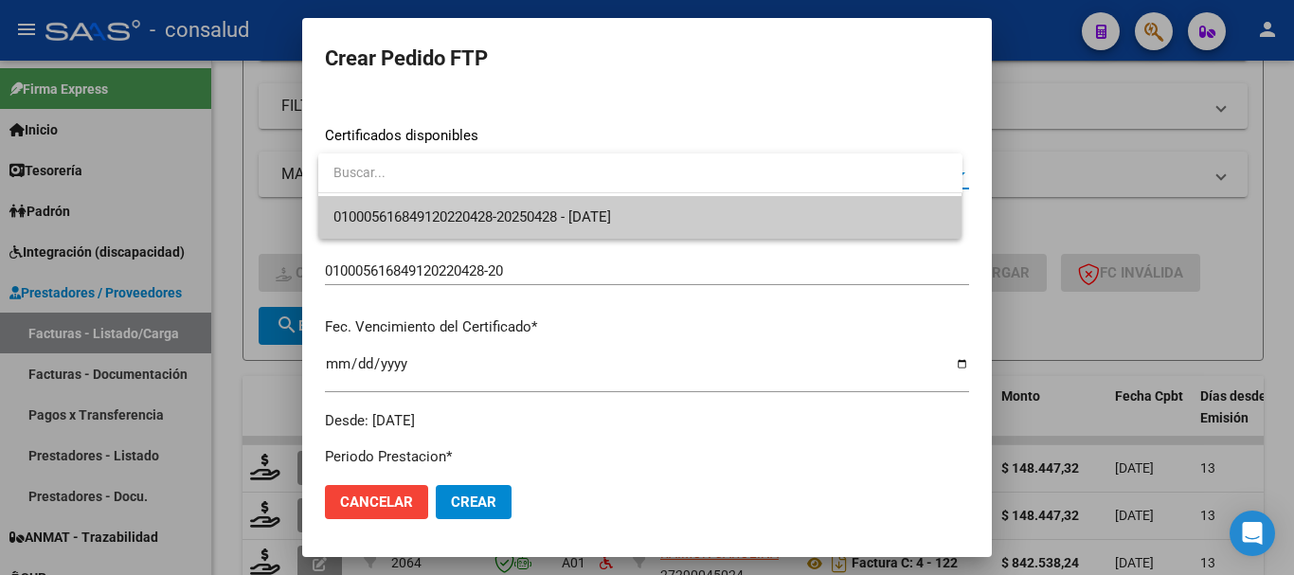
click at [617, 181] on input "dropdown search" at bounding box center [640, 173] width 644 height 40
click at [602, 271] on div at bounding box center [647, 287] width 1294 height 575
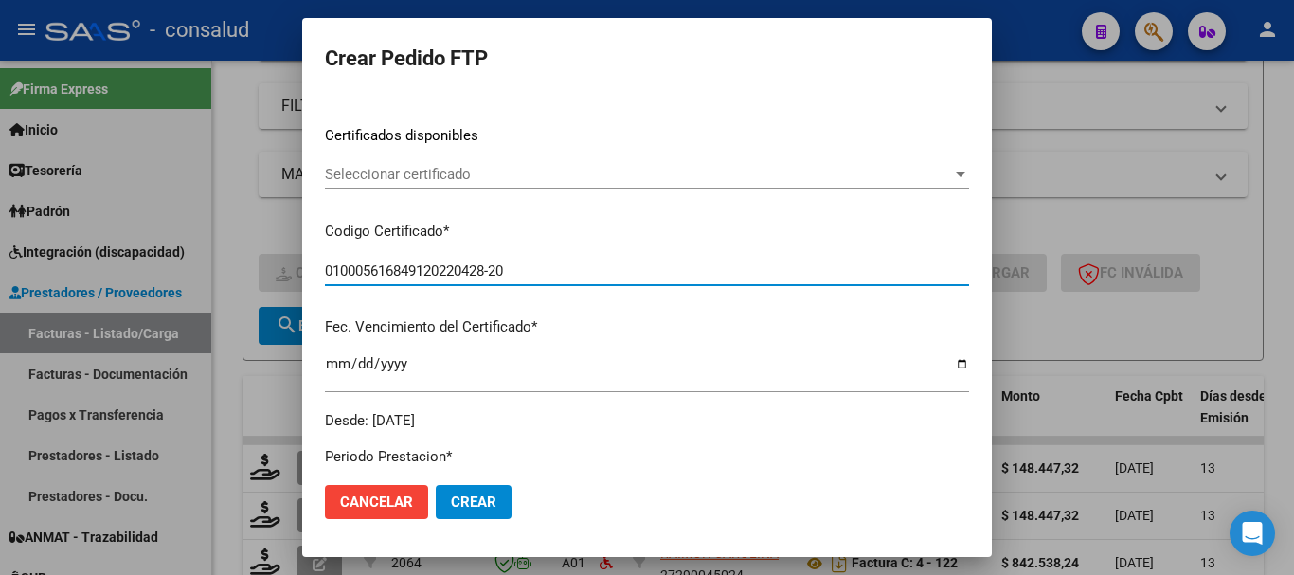
click at [599, 267] on input "010005616849120220428-20" at bounding box center [647, 270] width 644 height 17
type input "010005616849120220428-20260428"
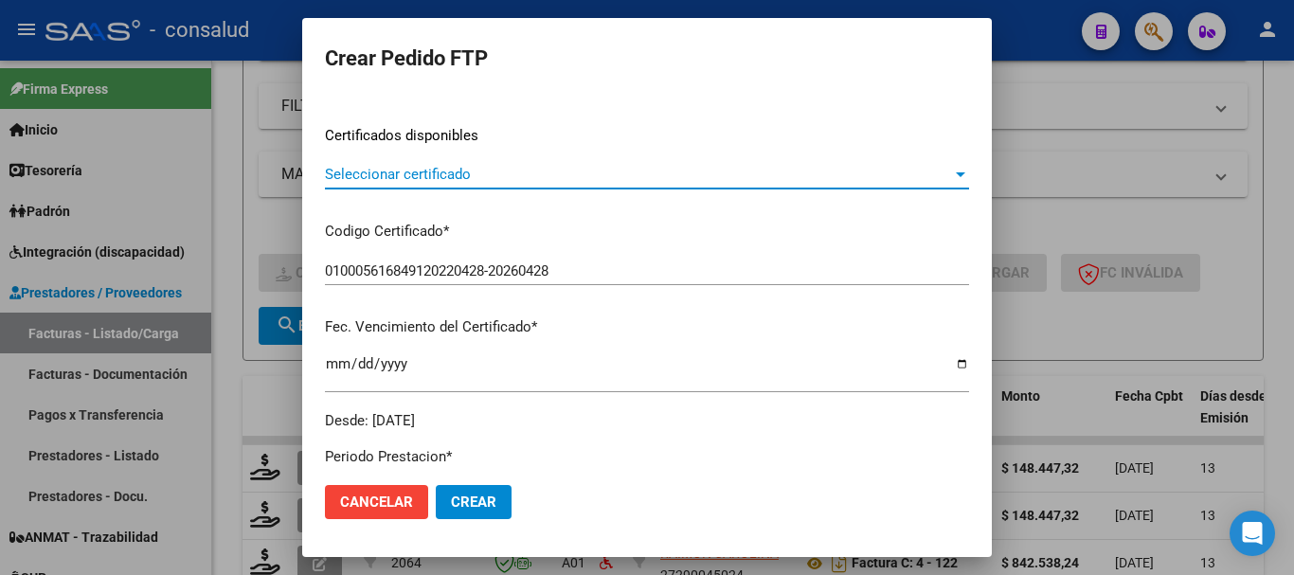
click at [594, 181] on span "Seleccionar certificado" at bounding box center [638, 174] width 627 height 17
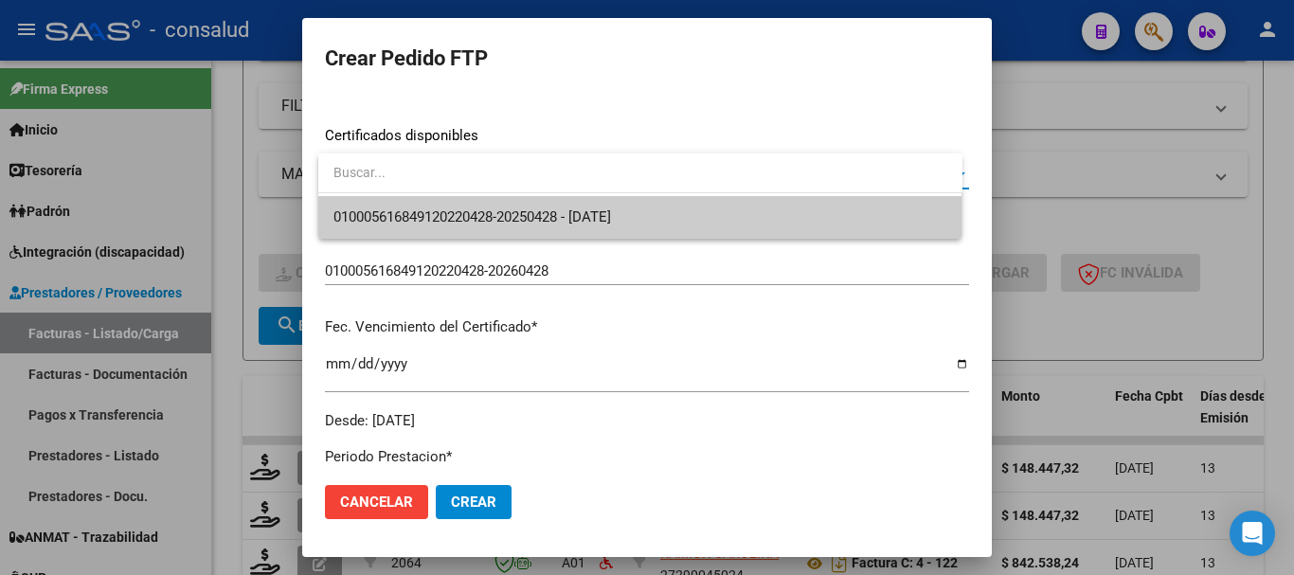
click at [597, 270] on div at bounding box center [647, 287] width 1294 height 575
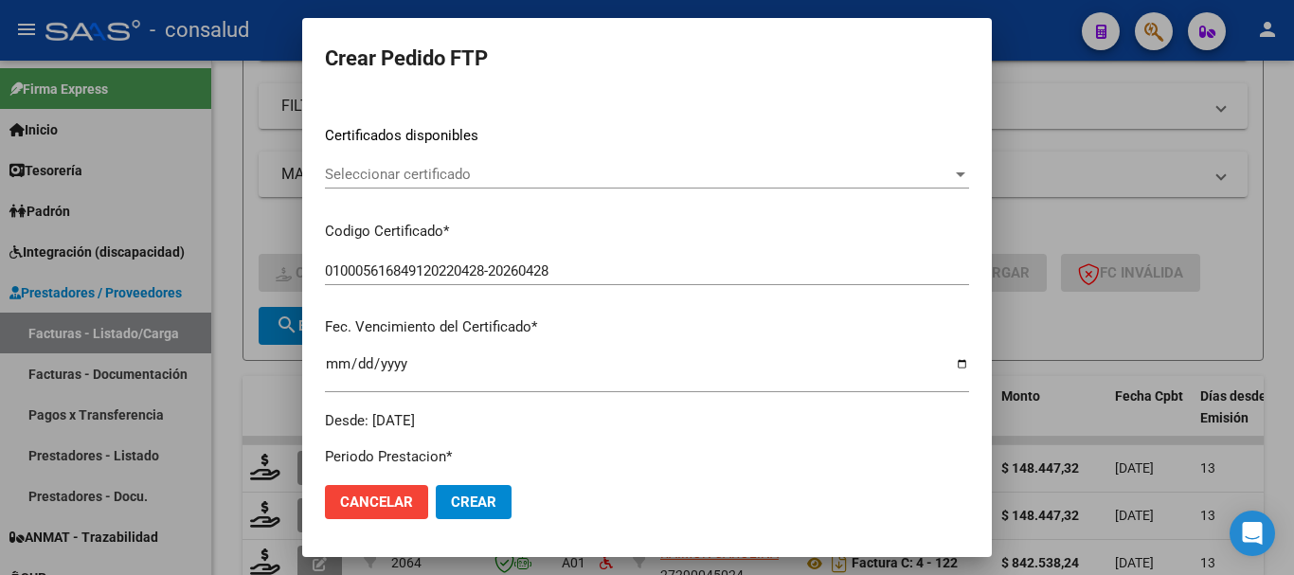
click at [379, 512] on button "Cancelar" at bounding box center [376, 502] width 103 height 34
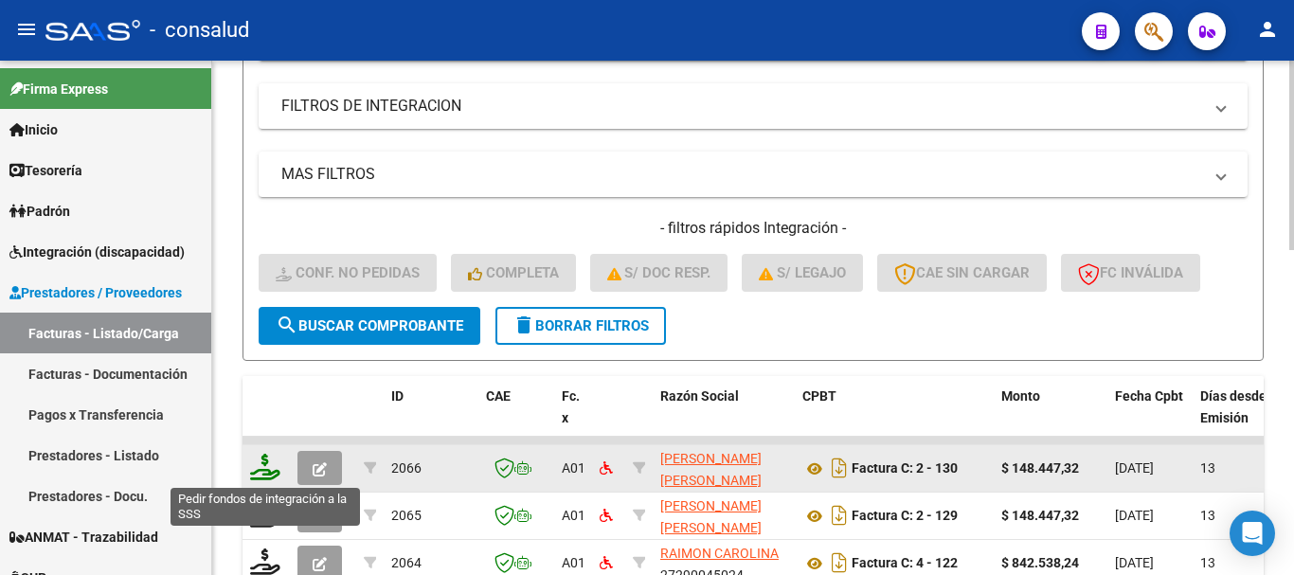
click at [261, 470] on icon at bounding box center [265, 467] width 30 height 27
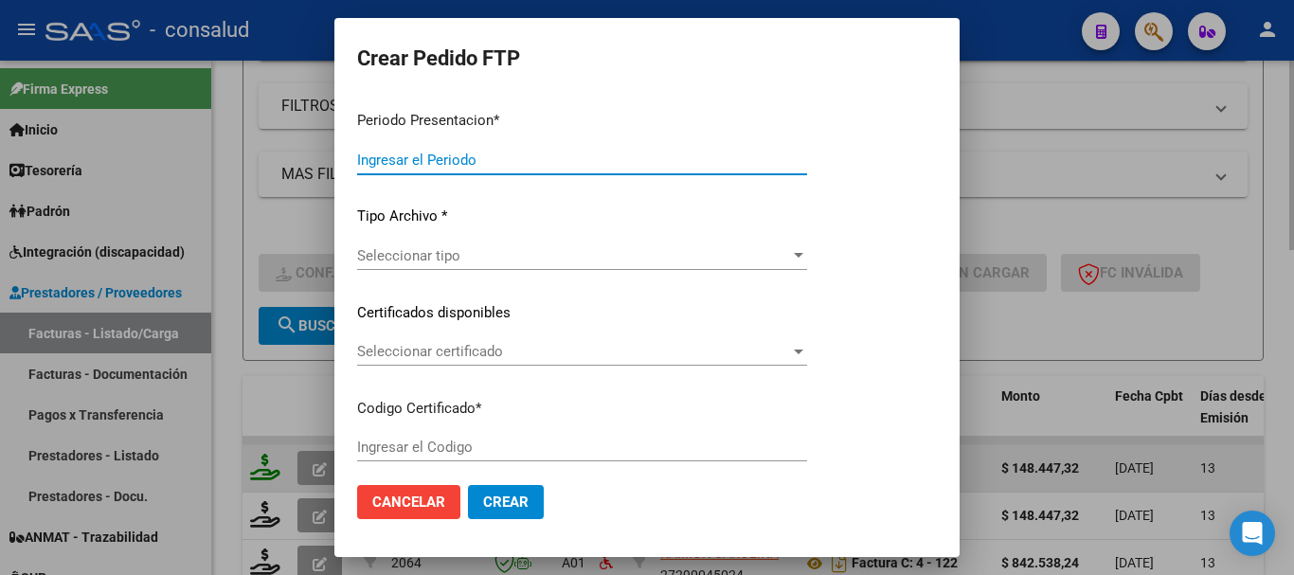
type input "202508"
type input "$ 148.447,32"
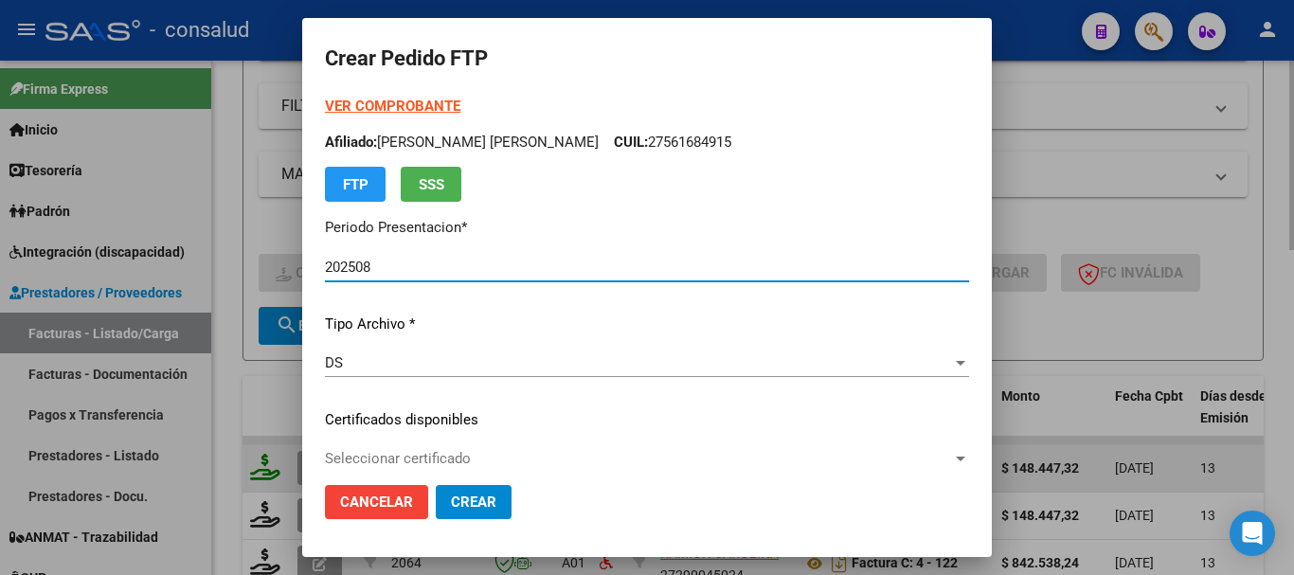
type input "010005616849120220428-20250428"
type input "2025-04-28"
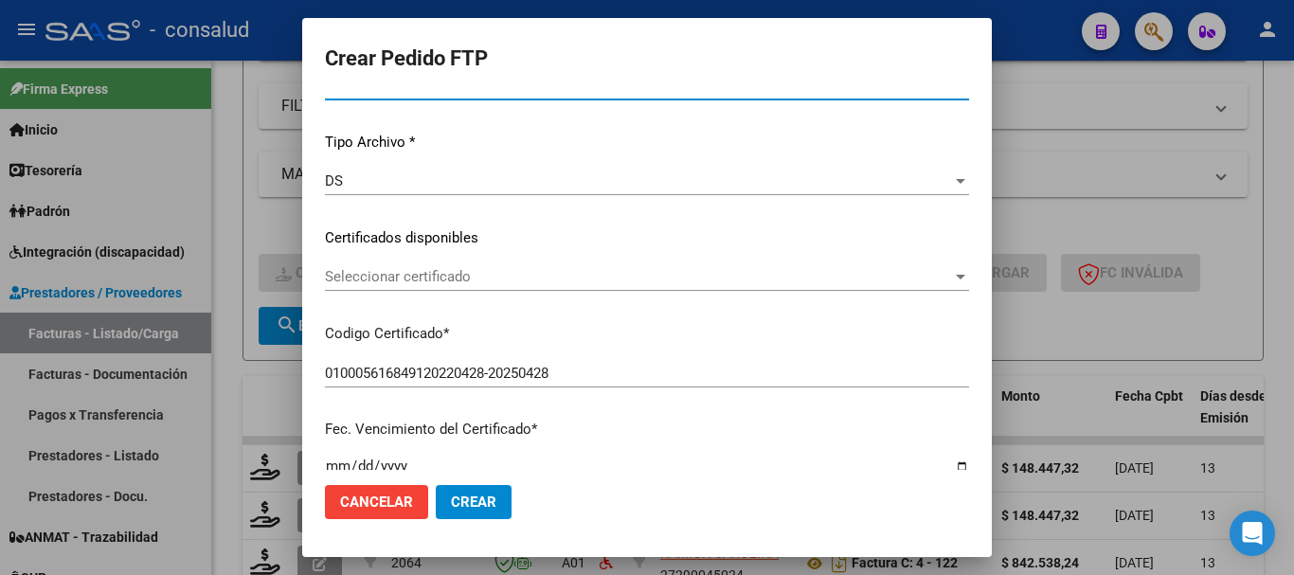
scroll to position [189, 0]
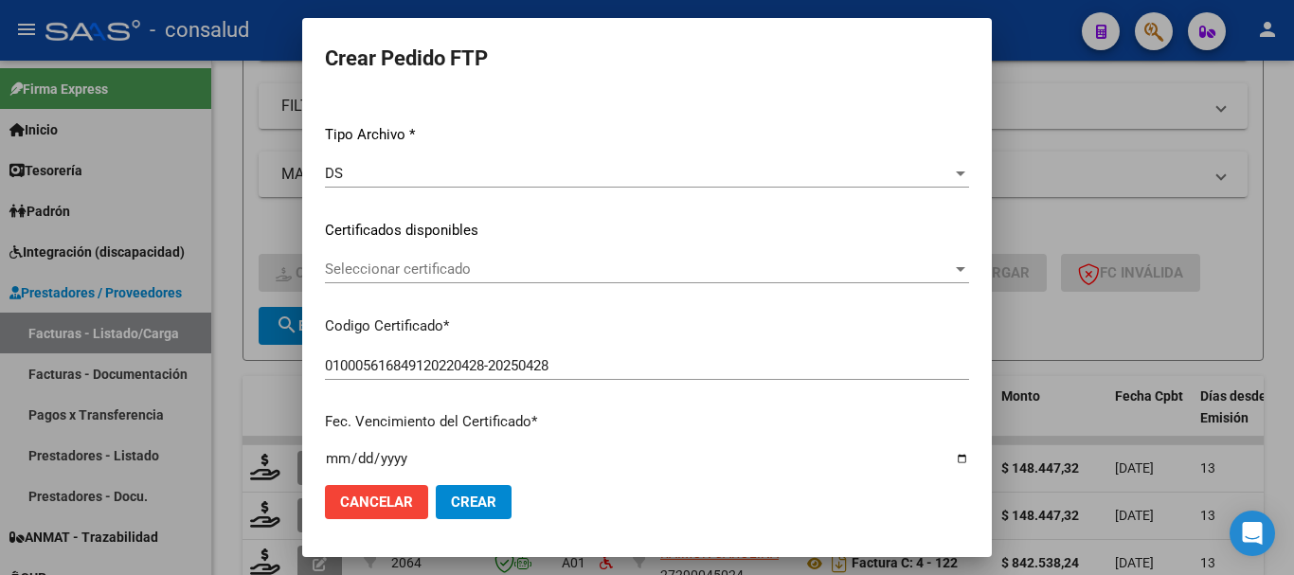
click at [524, 270] on span "Seleccionar certificado" at bounding box center [638, 269] width 627 height 17
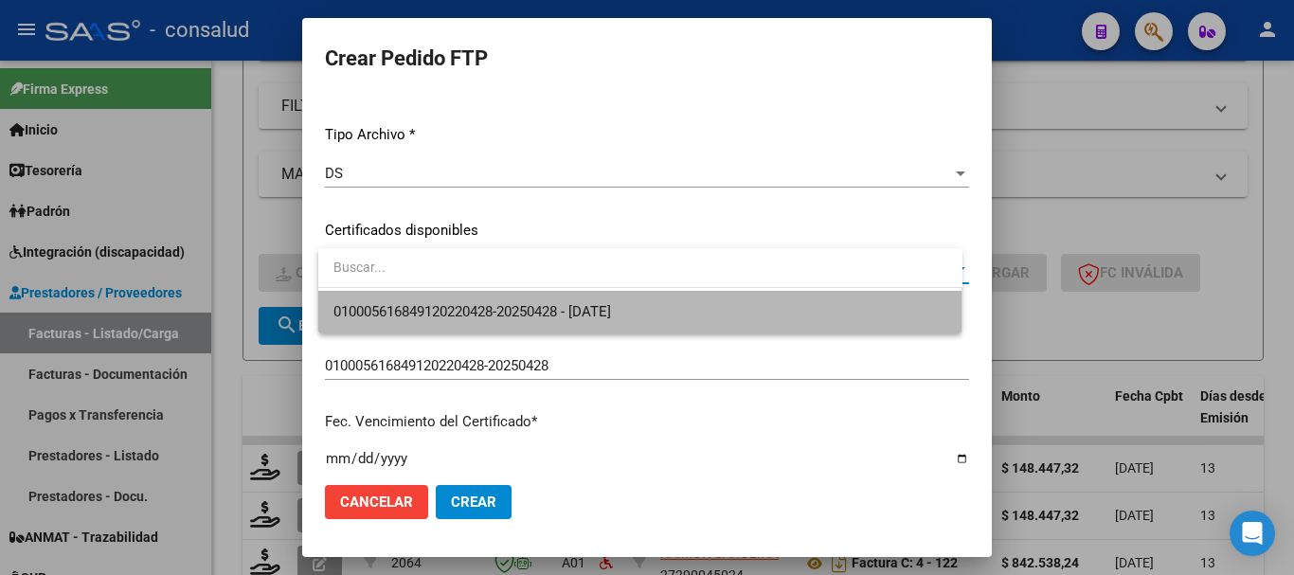
click at [548, 299] on span "010005616849120220428-20250428 - 2025-04-28" at bounding box center [640, 312] width 614 height 43
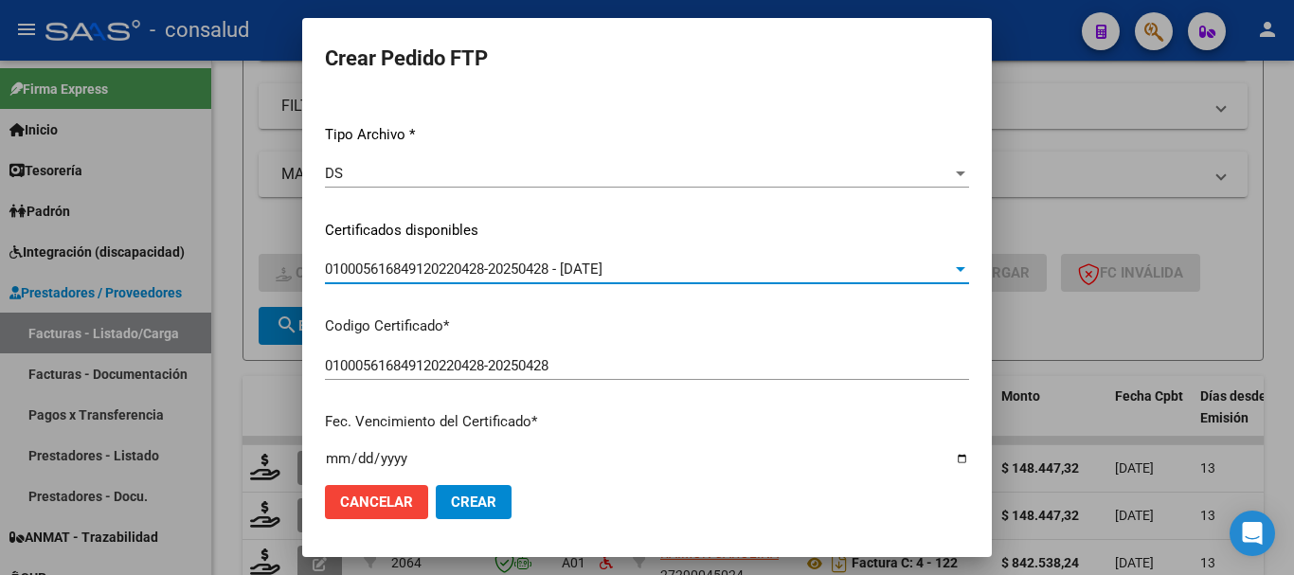
scroll to position [284, 0]
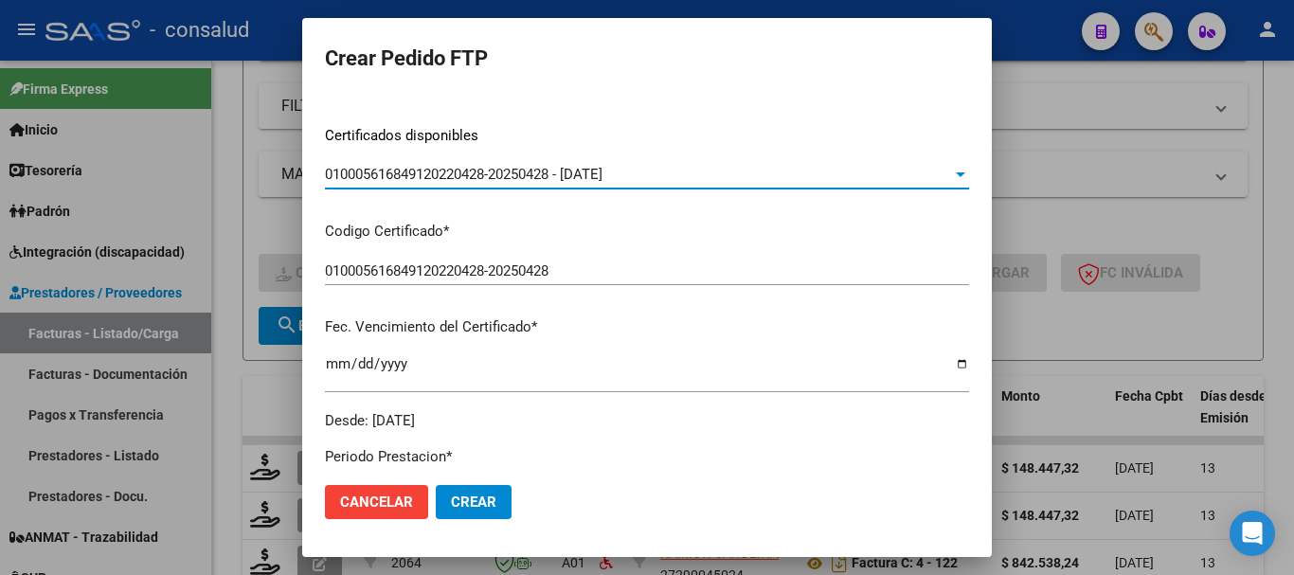
click at [681, 174] on div "010005616849120220428-20250428 - 2025-04-28" at bounding box center [638, 174] width 627 height 17
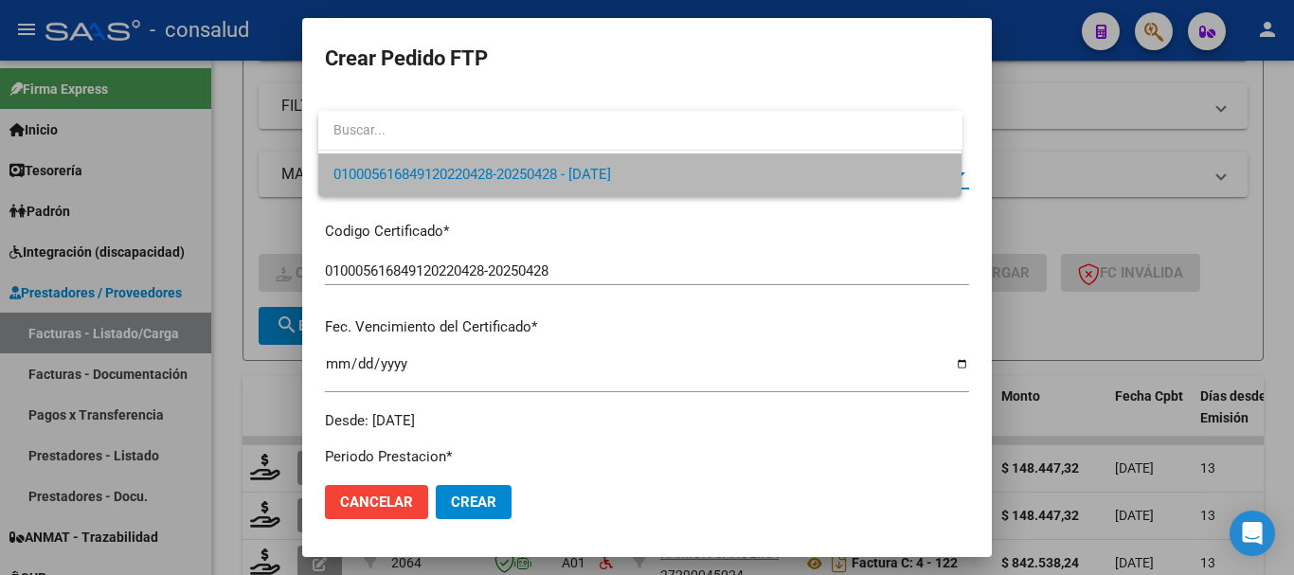
click at [681, 174] on span "010005616849120220428-20250428 - 2025-04-28" at bounding box center [640, 174] width 614 height 43
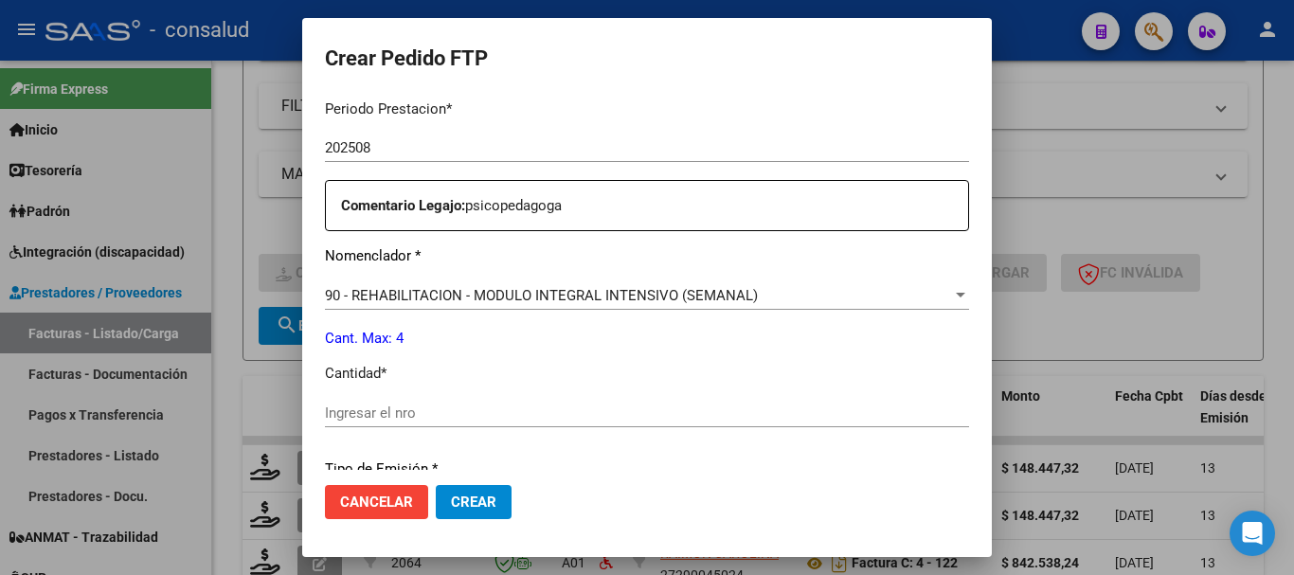
scroll to position [663, 0]
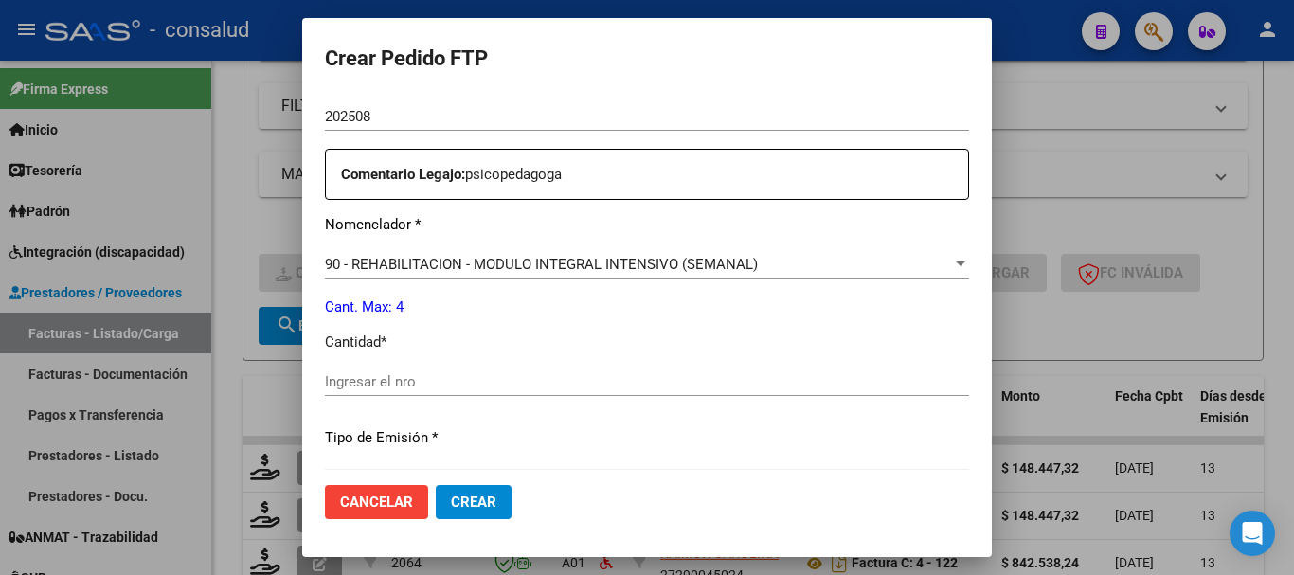
click at [527, 374] on input "Ingresar el nro" at bounding box center [647, 381] width 644 height 17
type input "4"
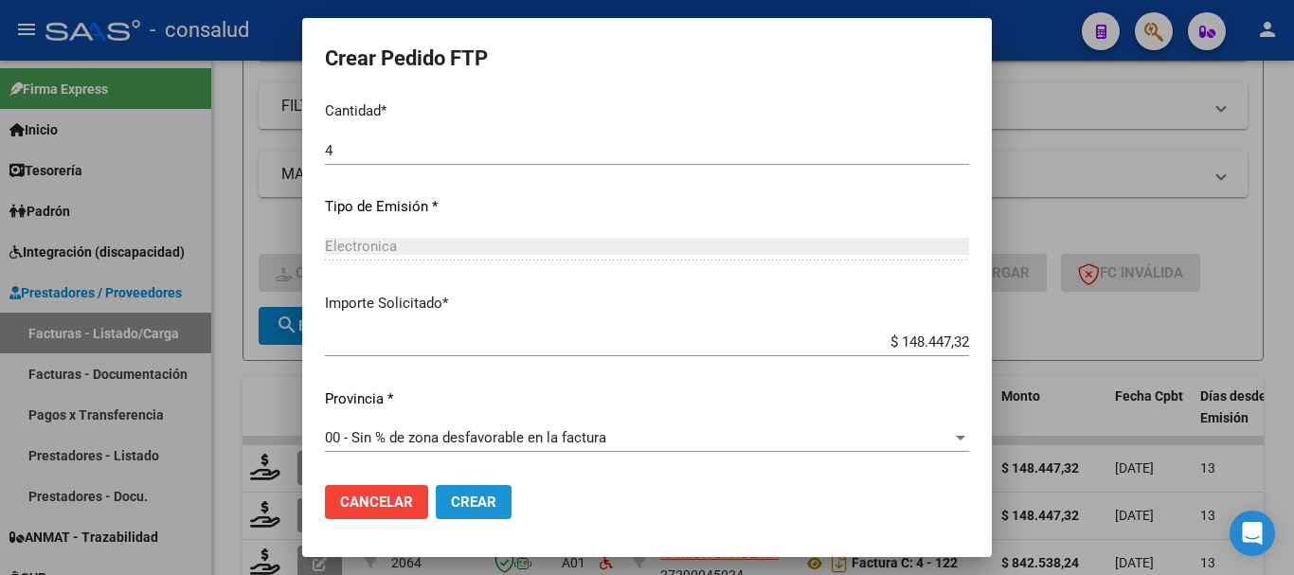
click at [511, 516] on button "Crear" at bounding box center [474, 502] width 76 height 34
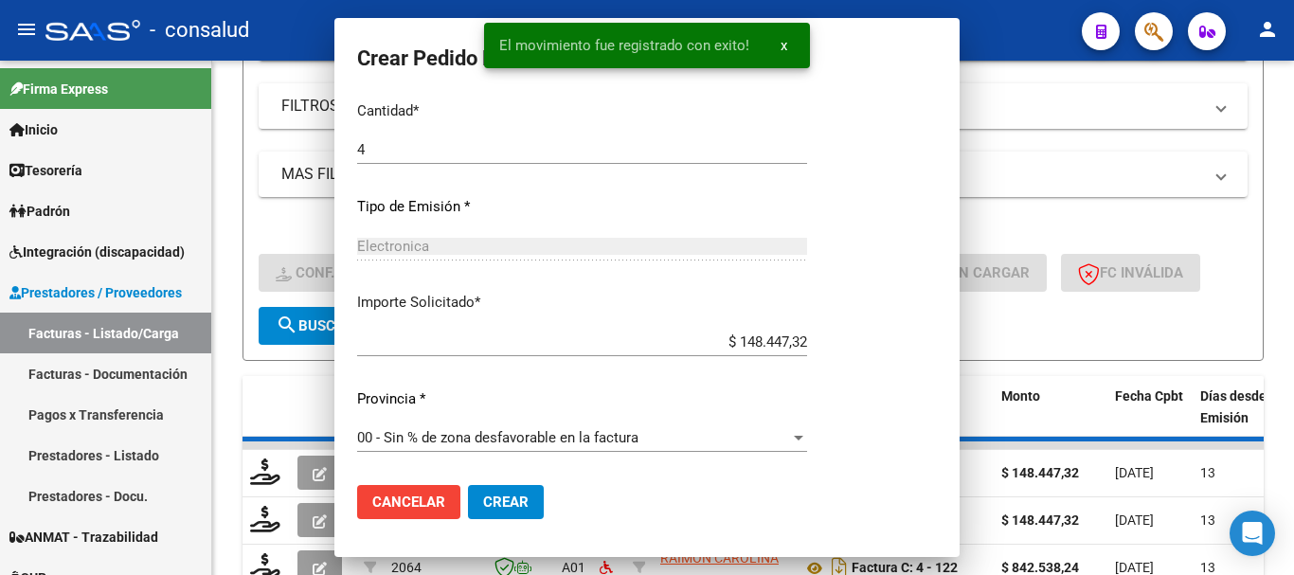
scroll to position [787, 0]
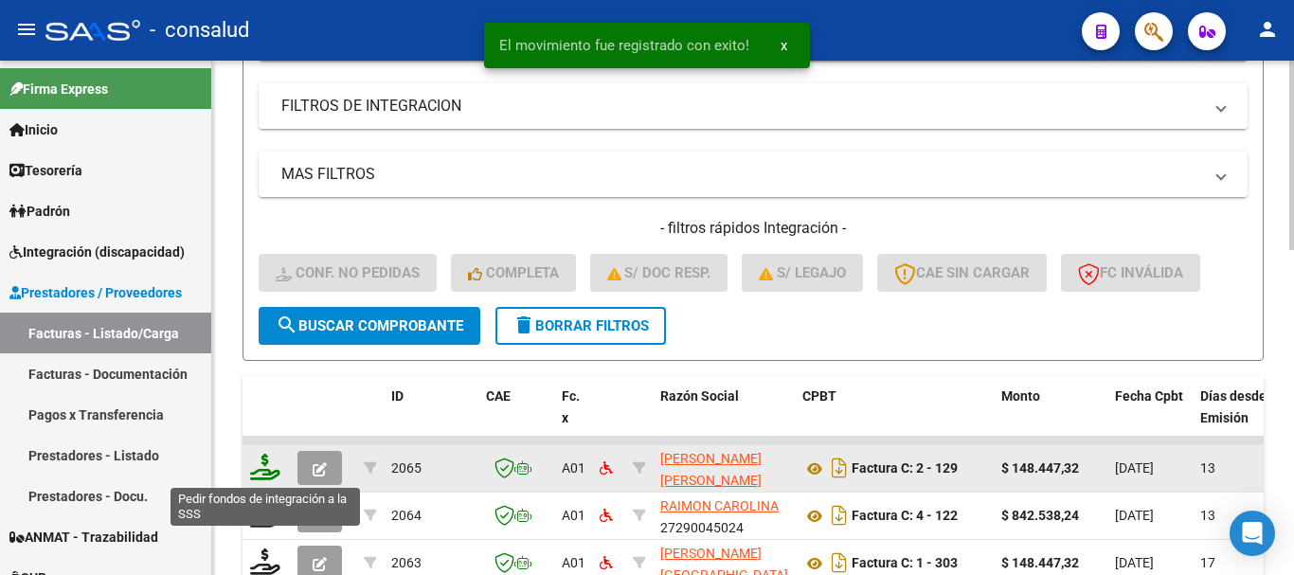
click at [258, 468] on icon at bounding box center [265, 467] width 30 height 27
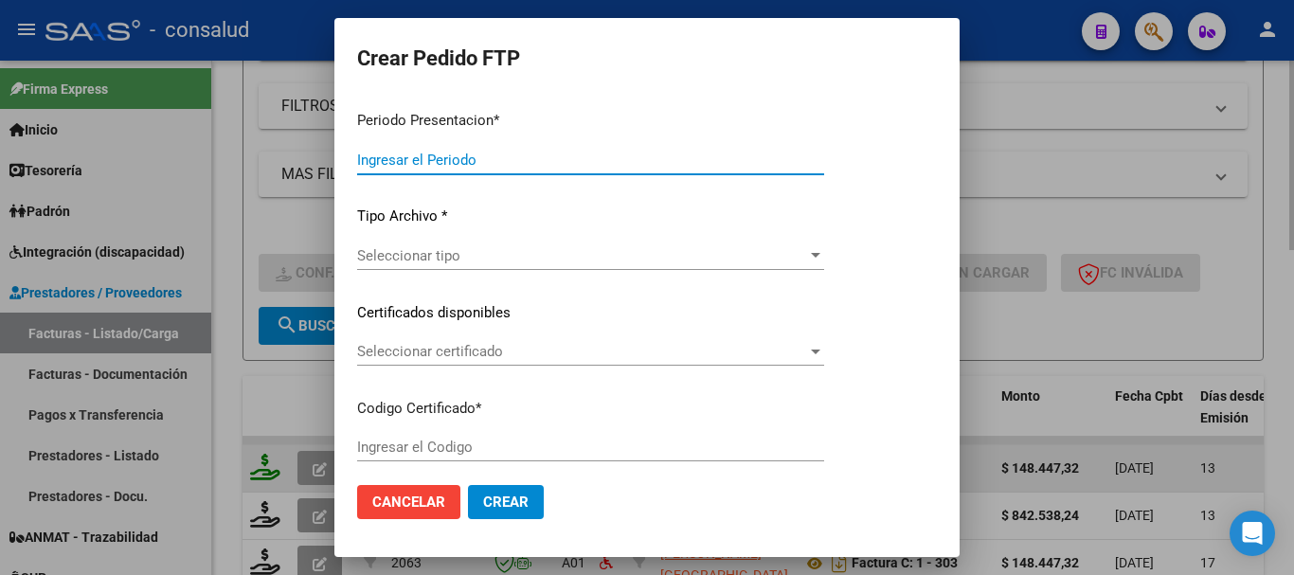
type input "202508"
type input "$ 148.447,32"
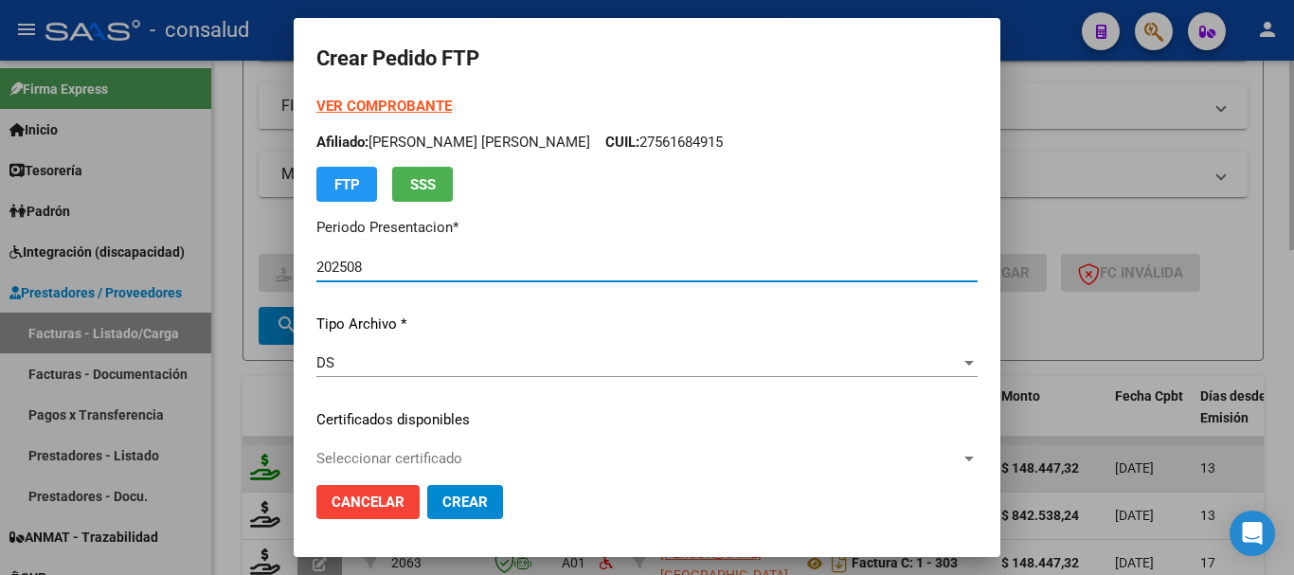
type input "0100052809991-20230224-20330224"
type input "2033-02-24"
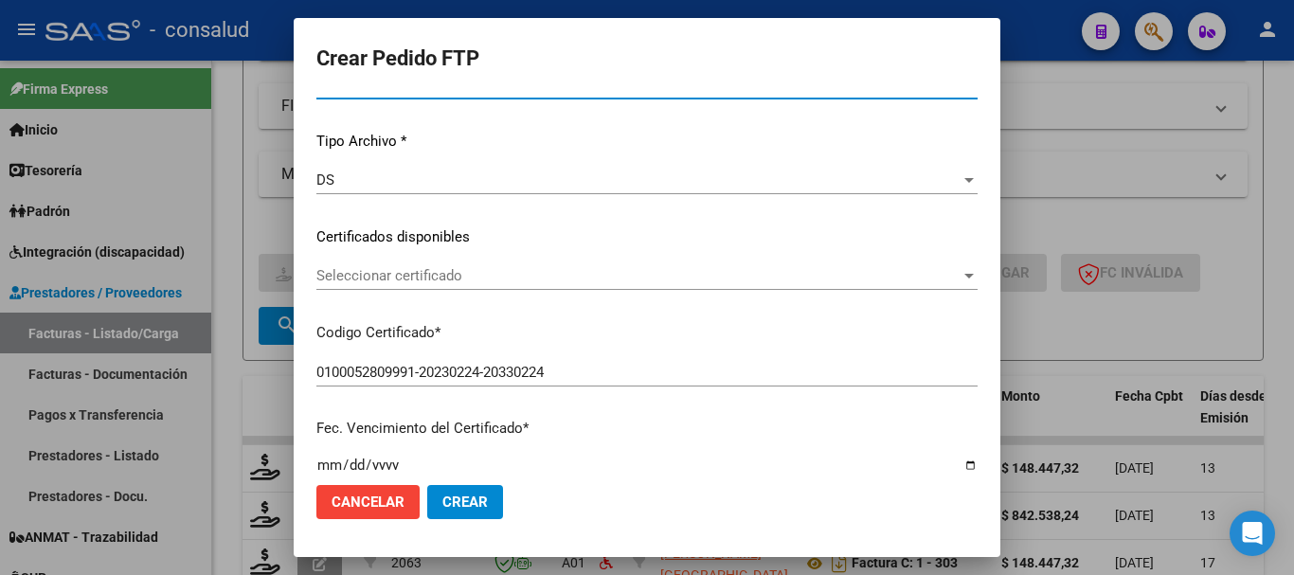
scroll to position [189, 0]
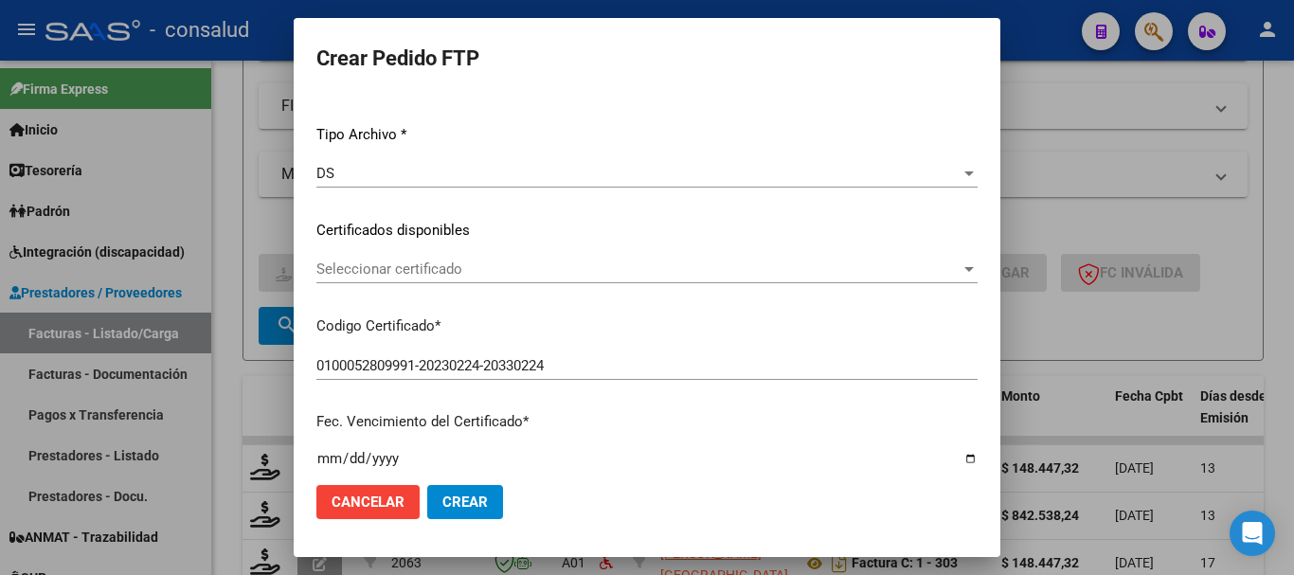
click at [659, 279] on div "Seleccionar certificado Seleccionar certificado" at bounding box center [646, 269] width 661 height 28
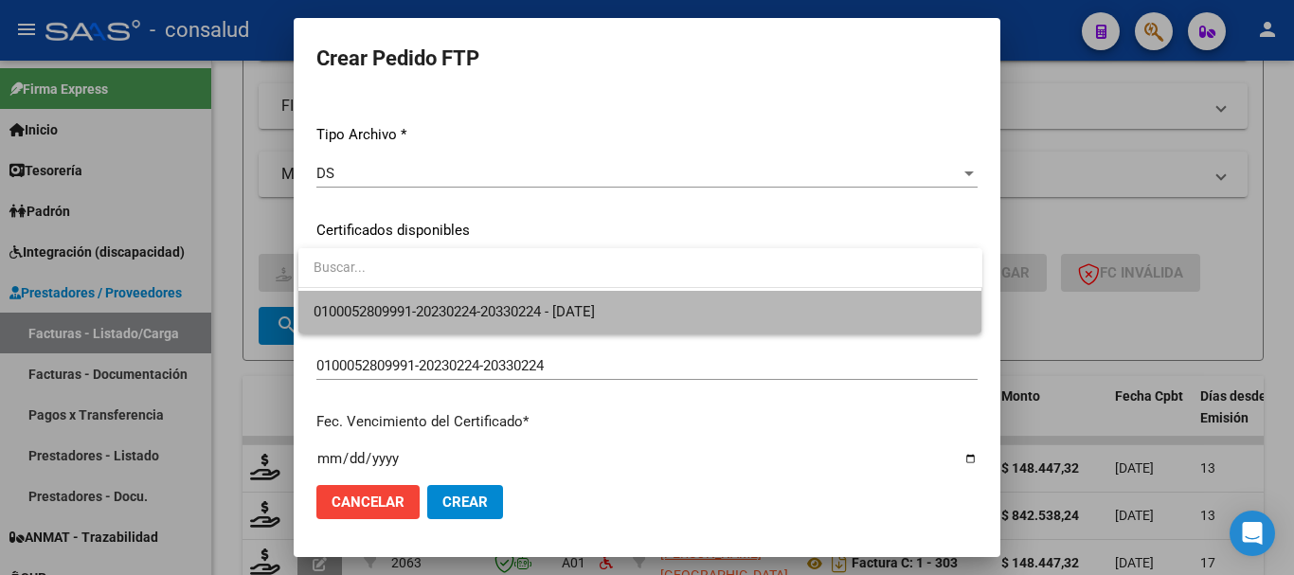
click at [664, 306] on span "0100052809991-20230224-20330224 - 2033-02-24" at bounding box center [641, 312] width 654 height 43
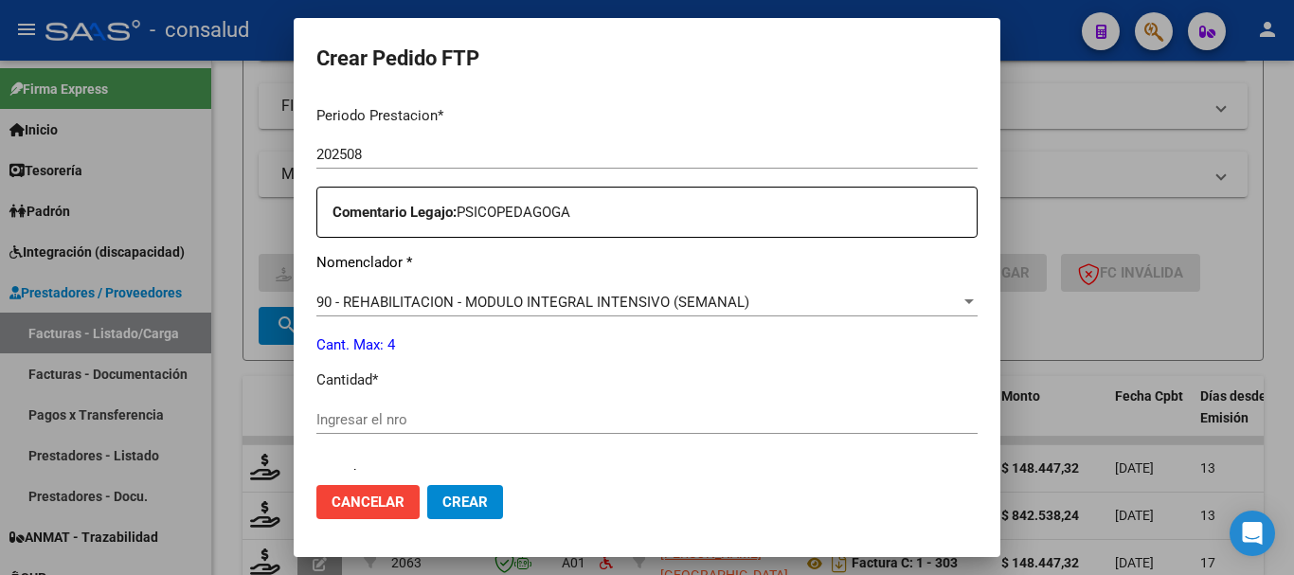
scroll to position [663, 0]
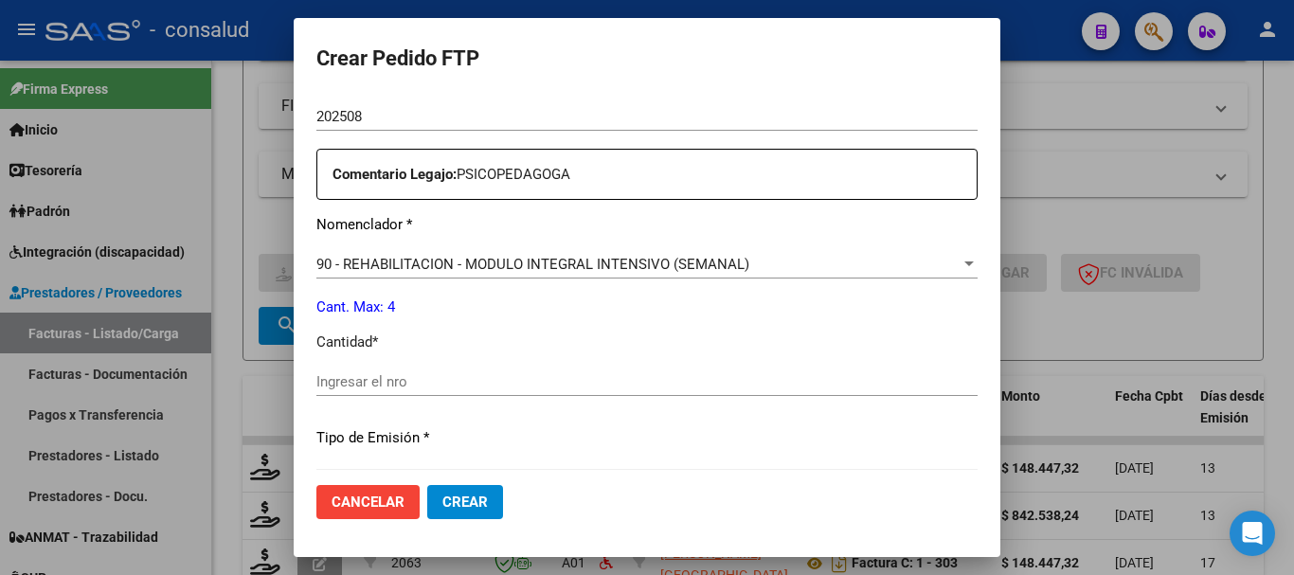
click at [603, 380] on input "Ingresar el nro" at bounding box center [646, 381] width 661 height 17
type input "4"
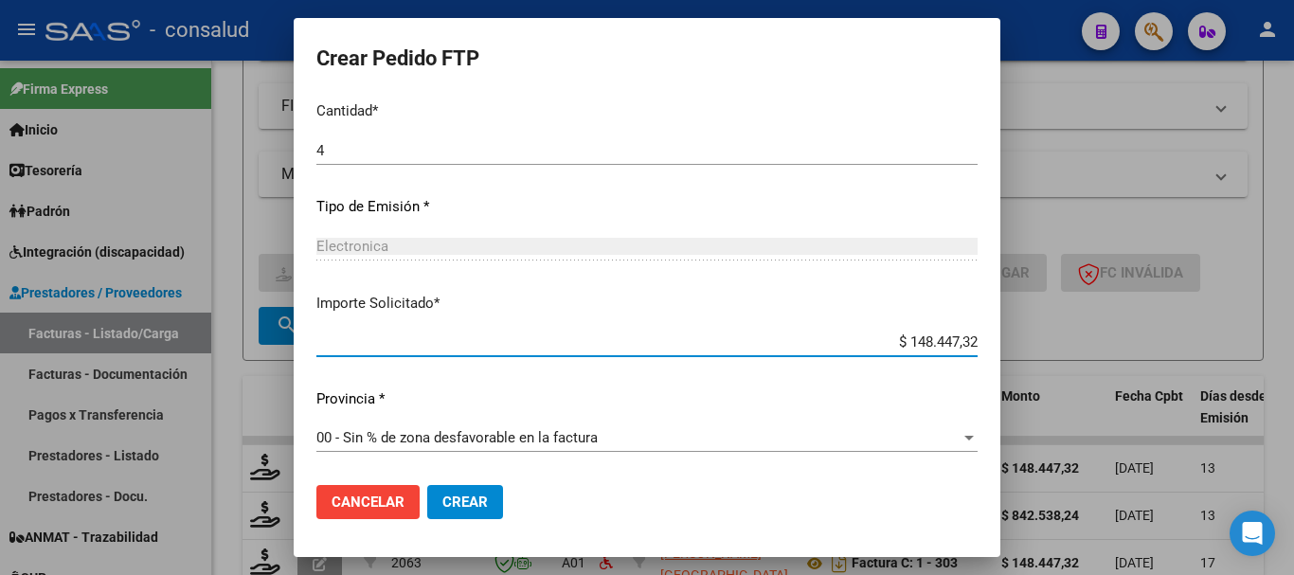
click at [444, 505] on span "Crear" at bounding box center [464, 502] width 45 height 17
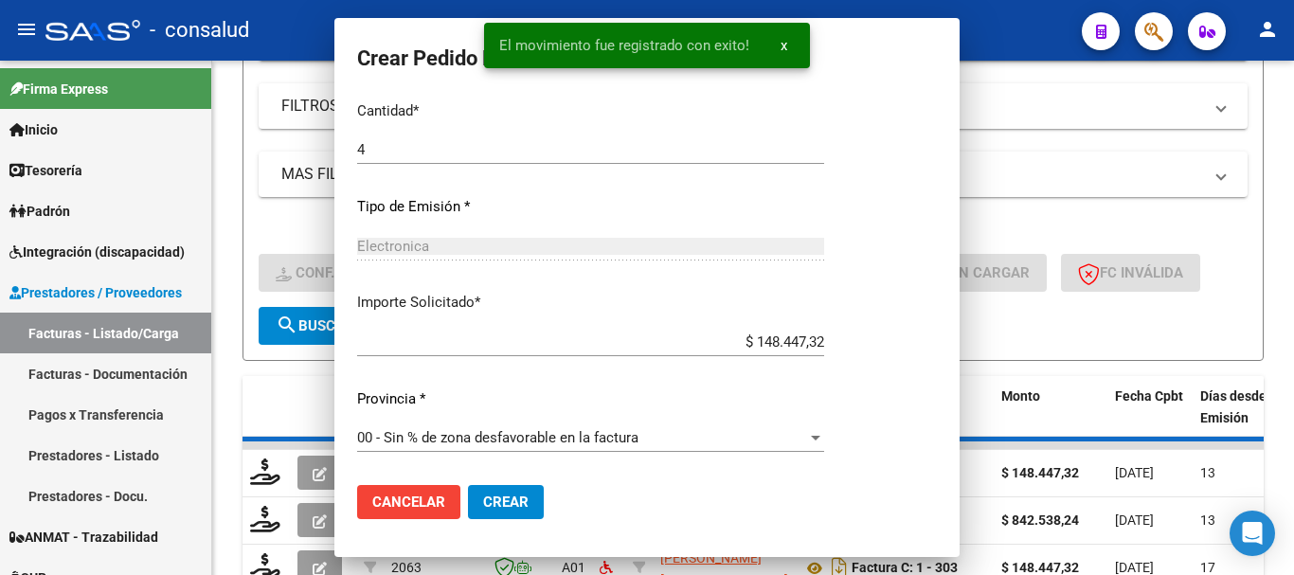
scroll to position [0, 0]
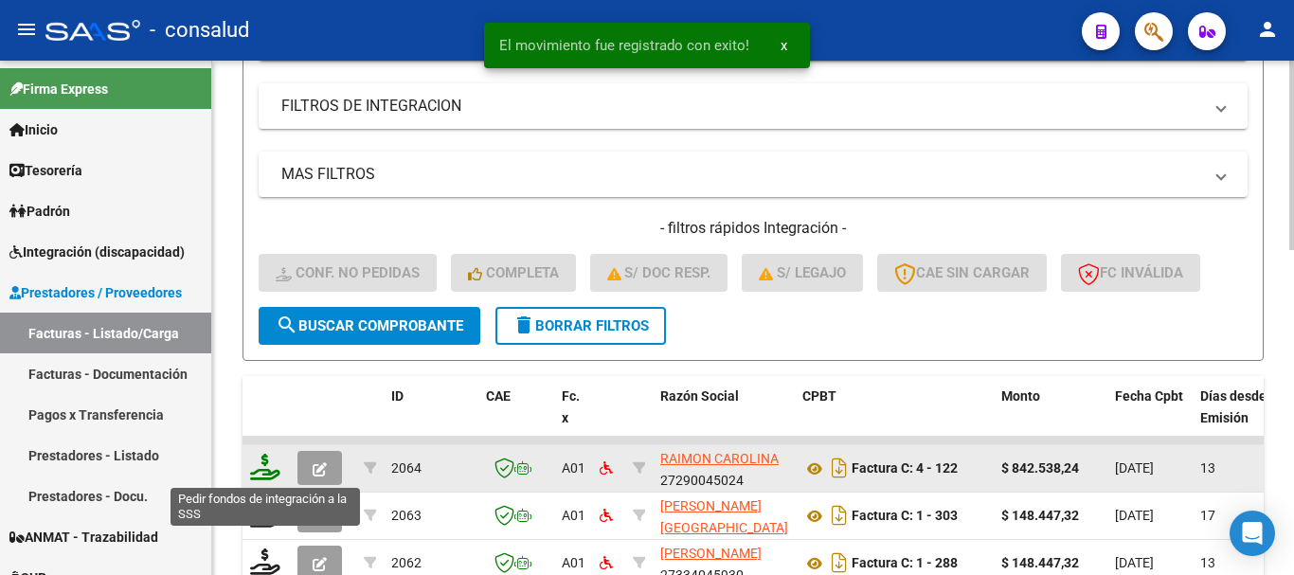
click at [270, 468] on icon at bounding box center [265, 467] width 30 height 27
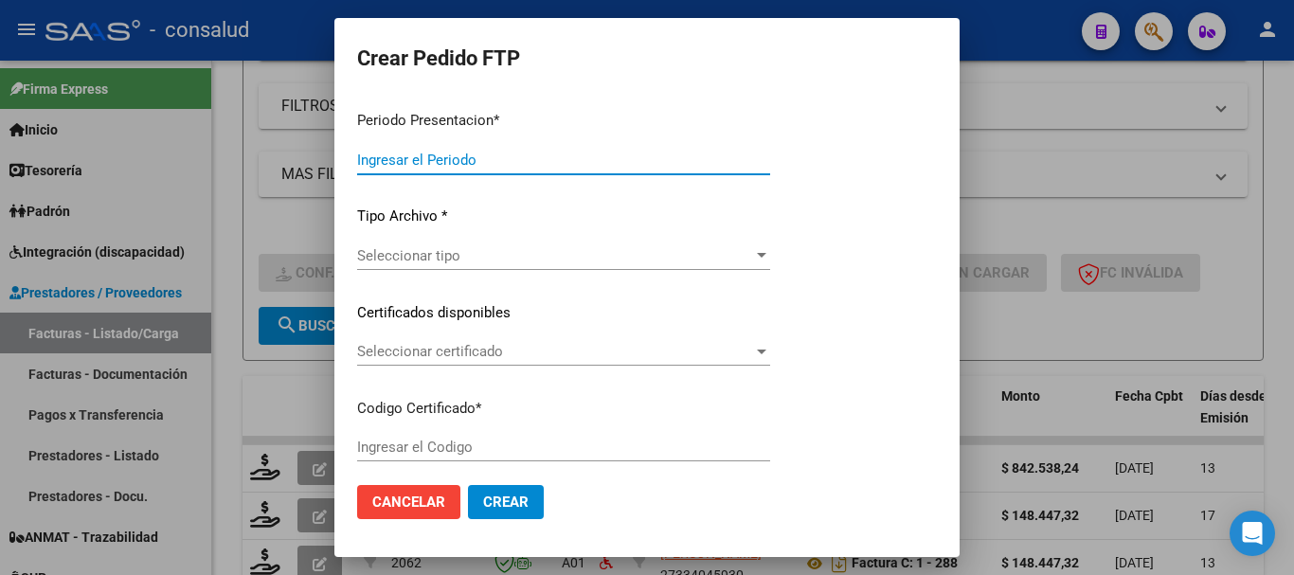
type input "202508"
type input "$ 842.538,24"
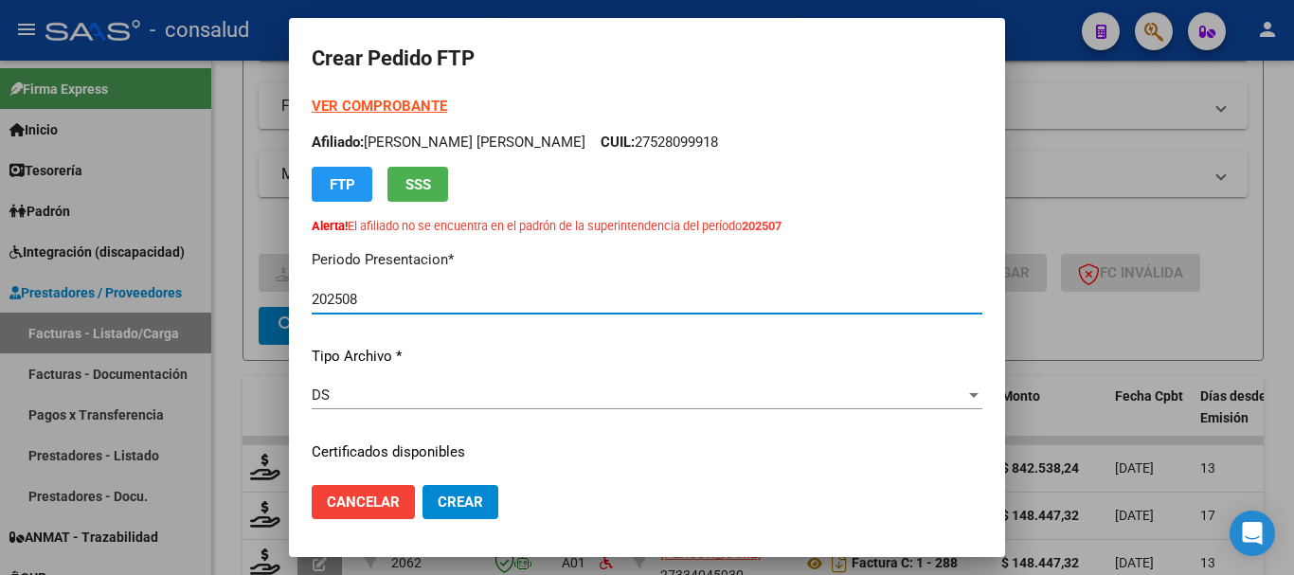
type input "0100050456537-20210714-20310714"
type input "2031-07-14"
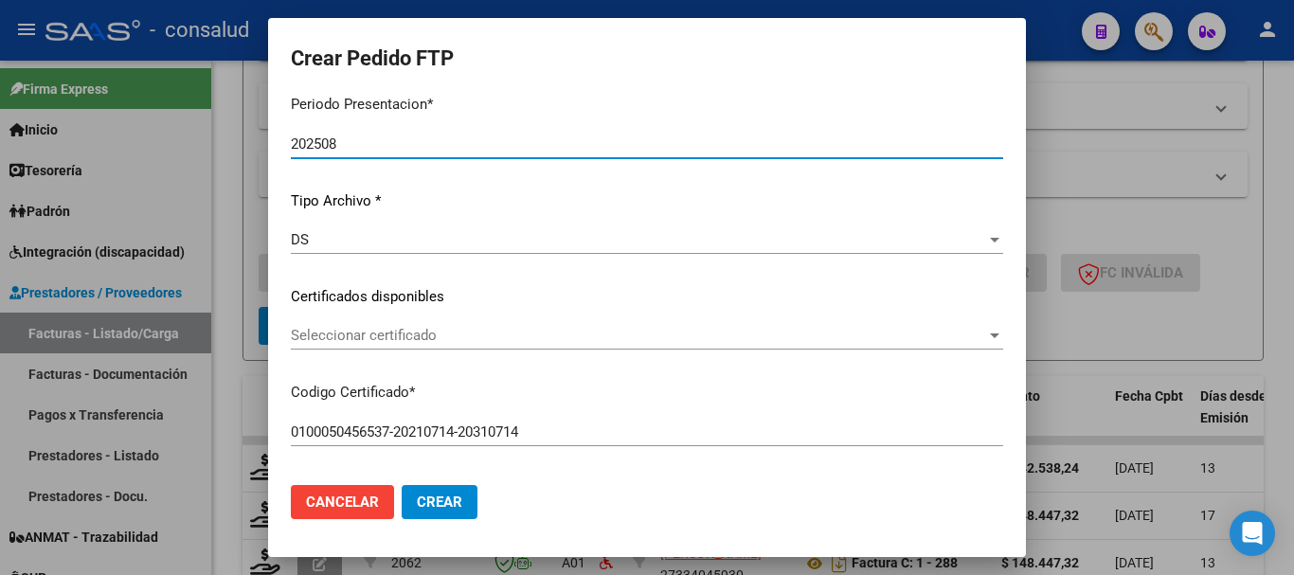
scroll to position [189, 0]
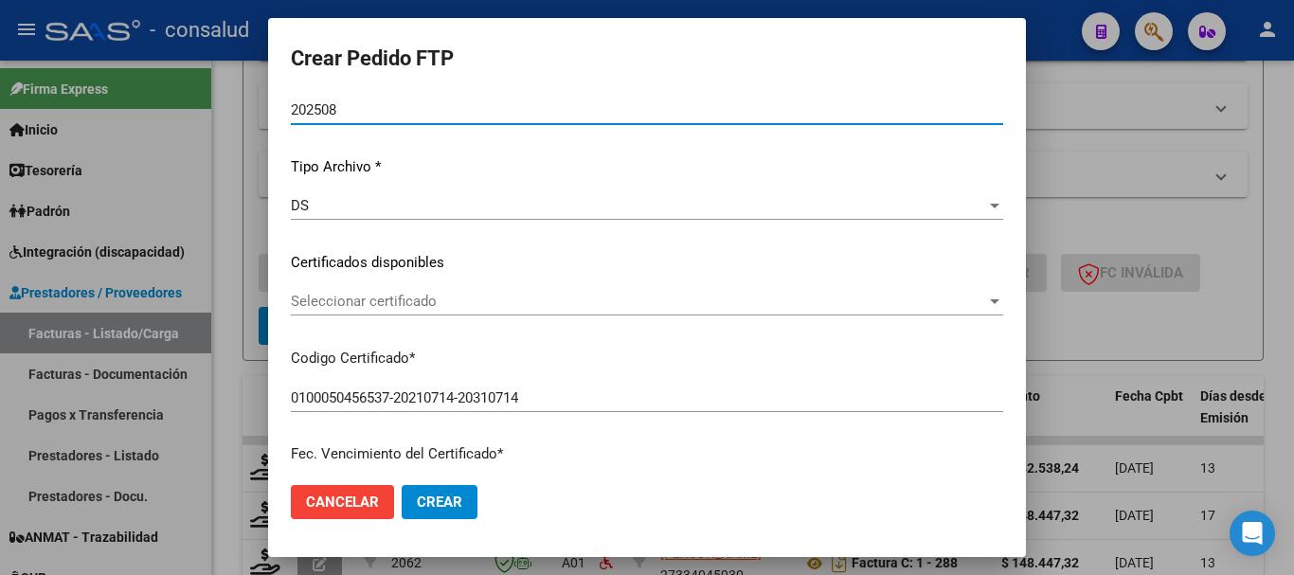
click at [461, 302] on span "Seleccionar certificado" at bounding box center [638, 301] width 695 height 17
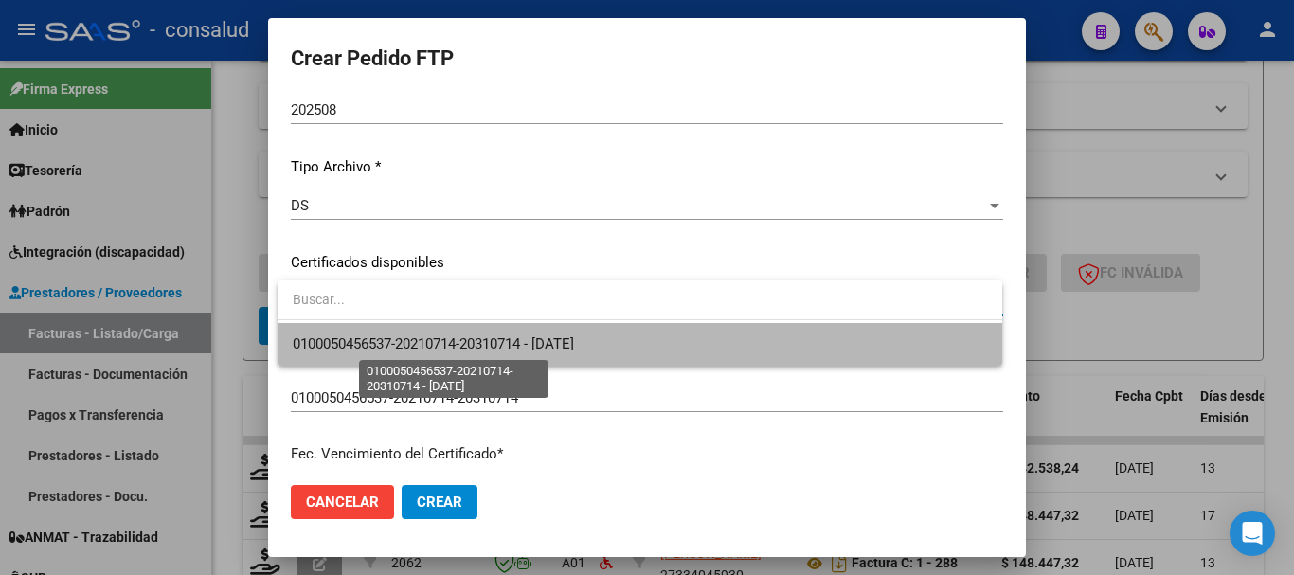
click at [499, 341] on span "0100050456537-20210714-20310714 - 2031-07-14" at bounding box center [433, 343] width 281 height 17
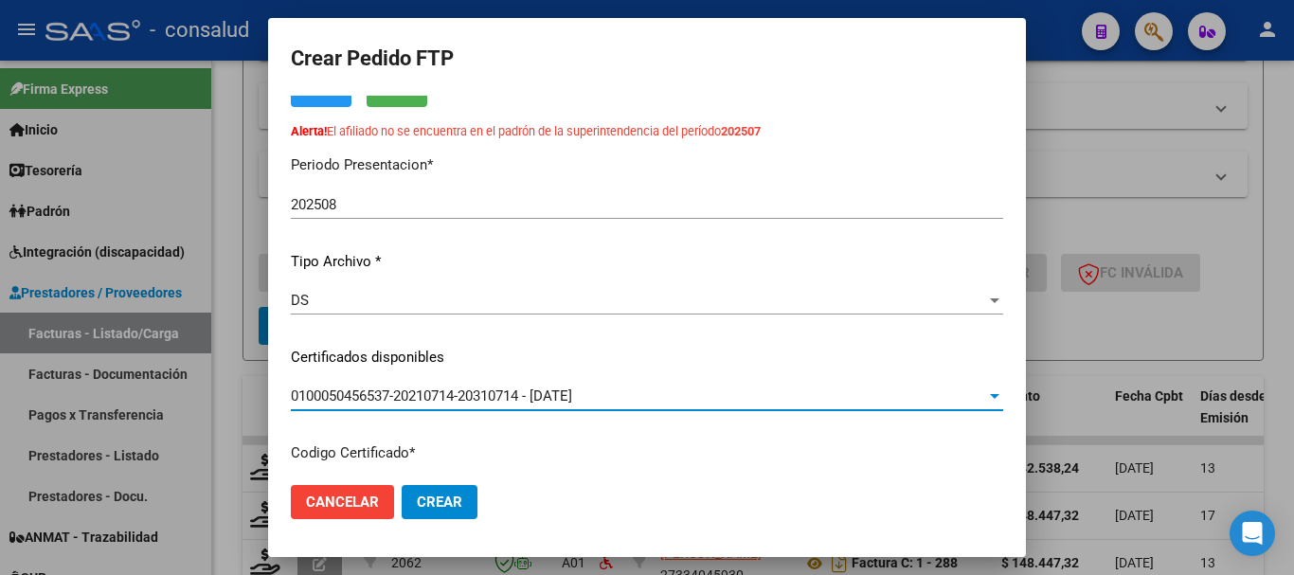
scroll to position [0, 0]
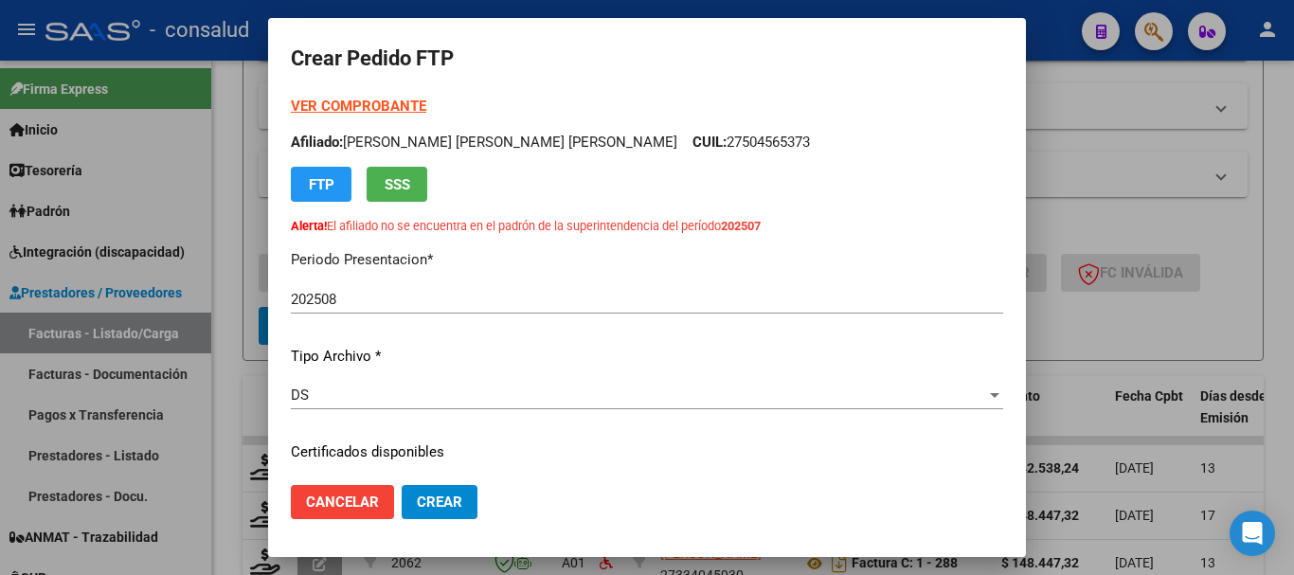
click at [392, 111] on strong "VER COMPROBANTE" at bounding box center [358, 106] width 135 height 17
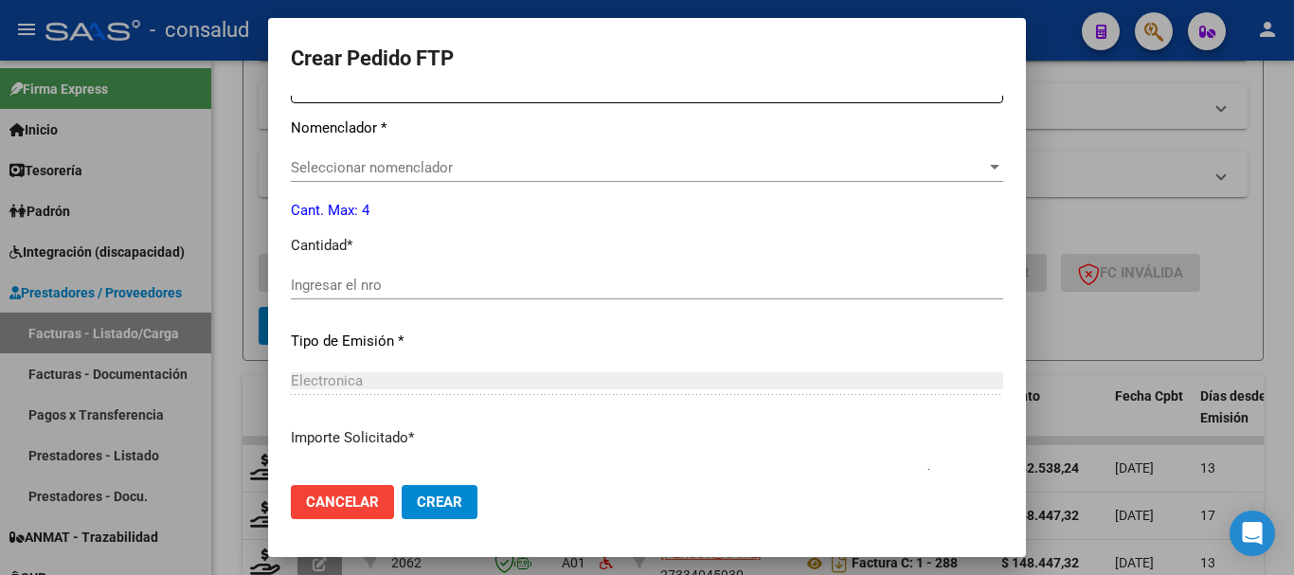
scroll to position [853, 0]
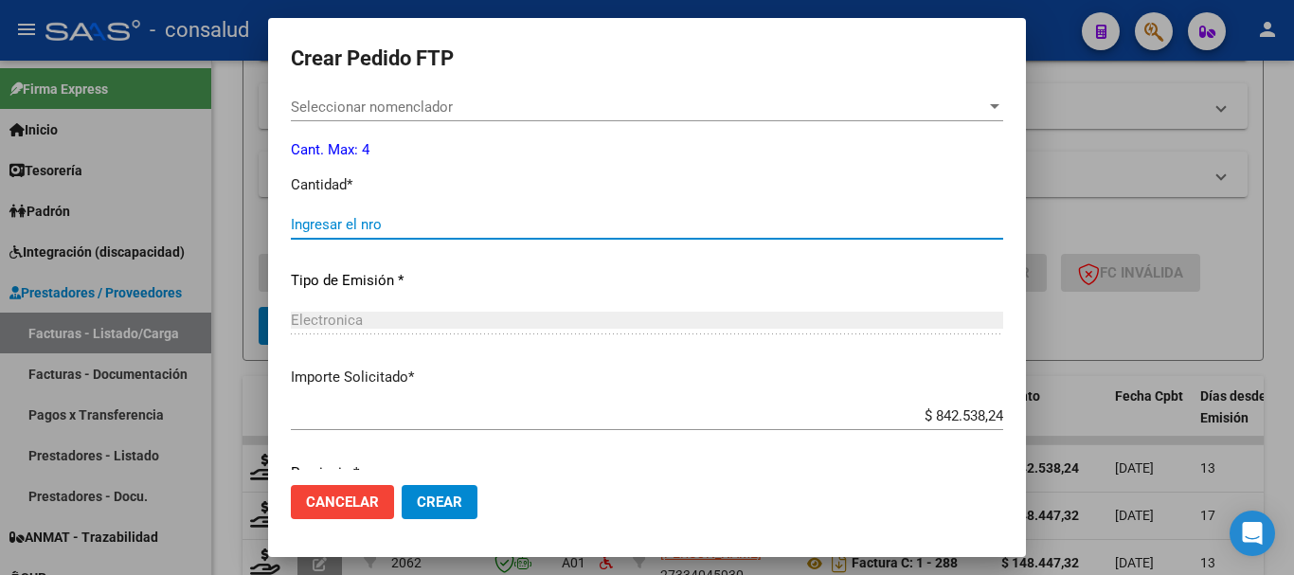
click at [427, 227] on input "Ingresar el nro" at bounding box center [647, 224] width 712 height 17
type input "2304"
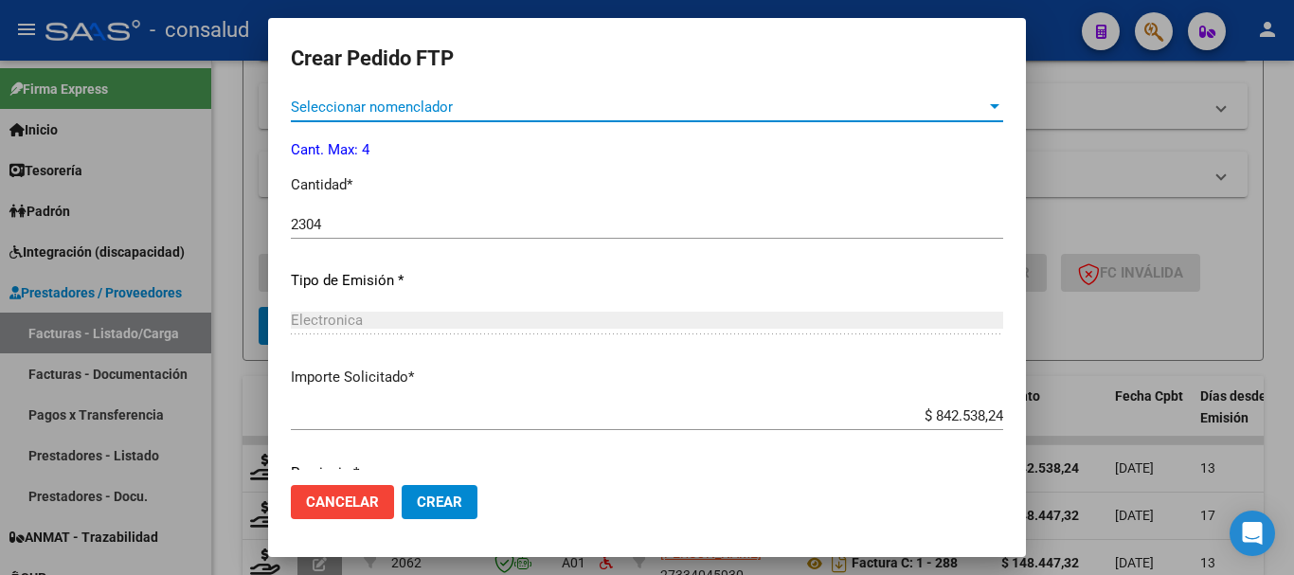
click at [424, 102] on span "Seleccionar nomenclador" at bounding box center [638, 107] width 695 height 17
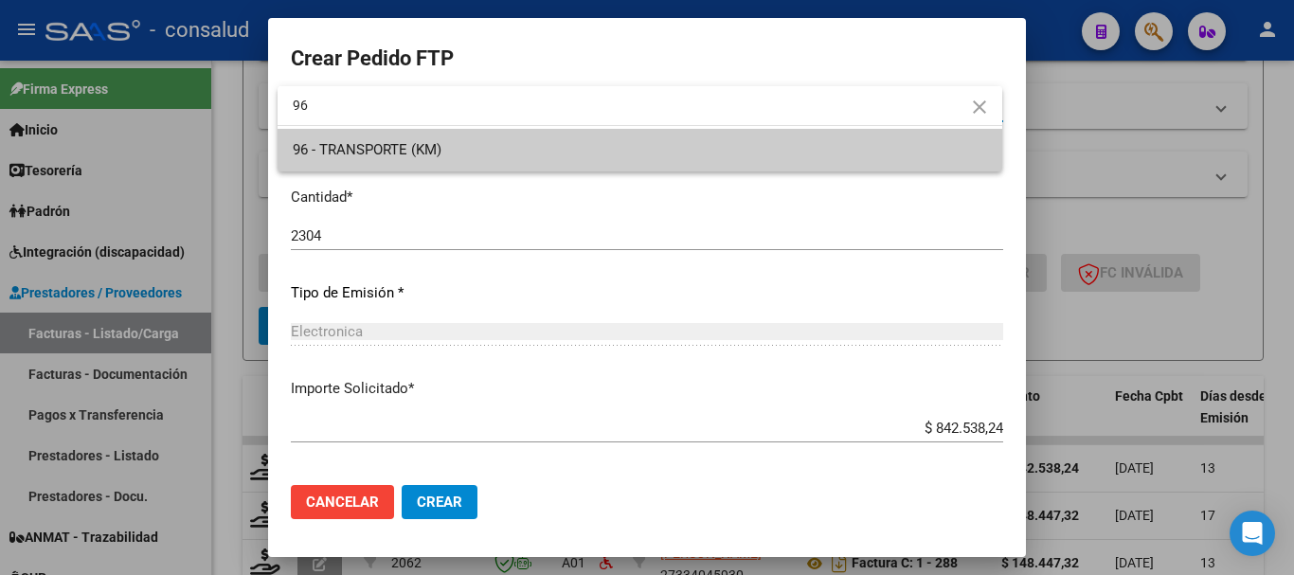
type input "96"
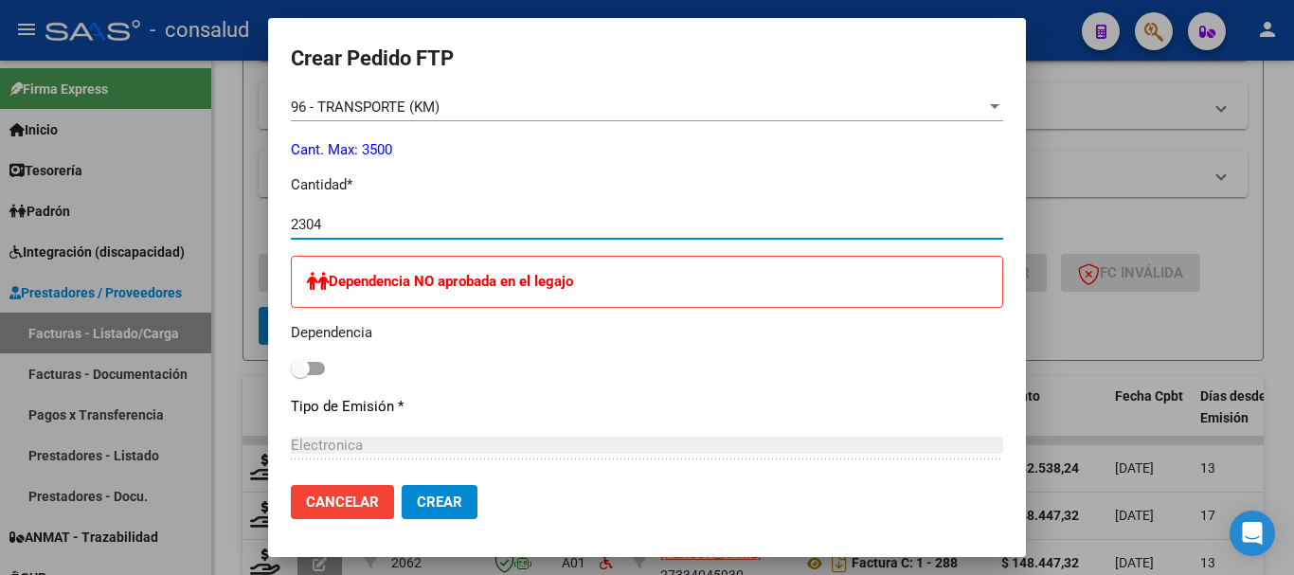
click at [494, 234] on div "2304 Ingresar el nro" at bounding box center [647, 224] width 712 height 28
click at [493, 221] on input "2304" at bounding box center [647, 224] width 712 height 17
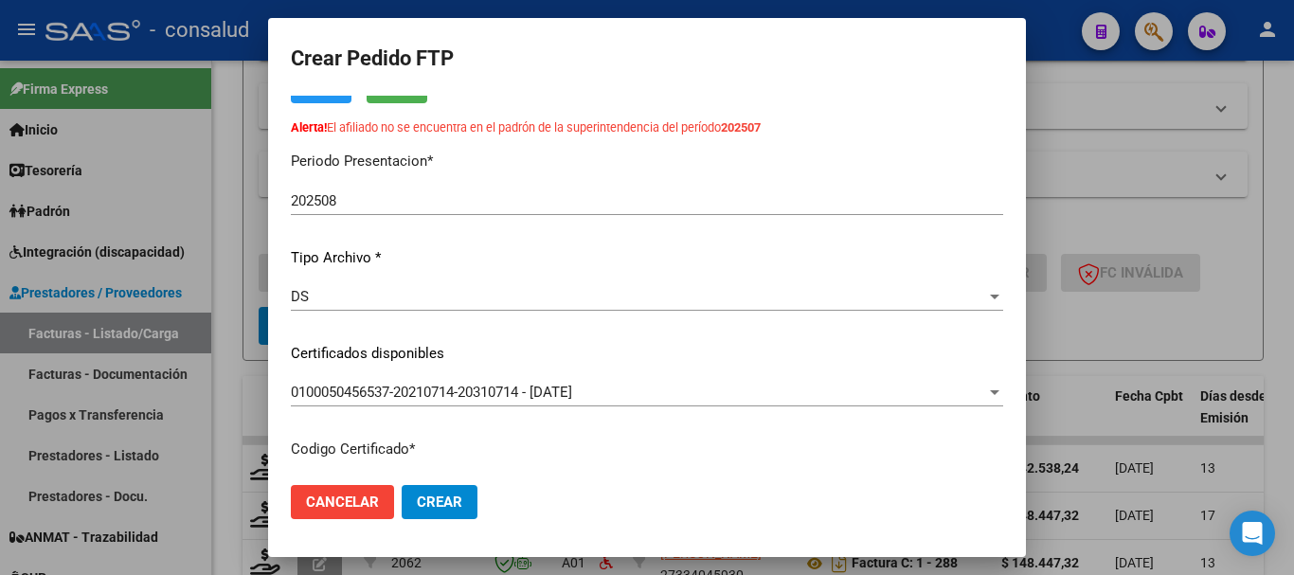
scroll to position [0, 0]
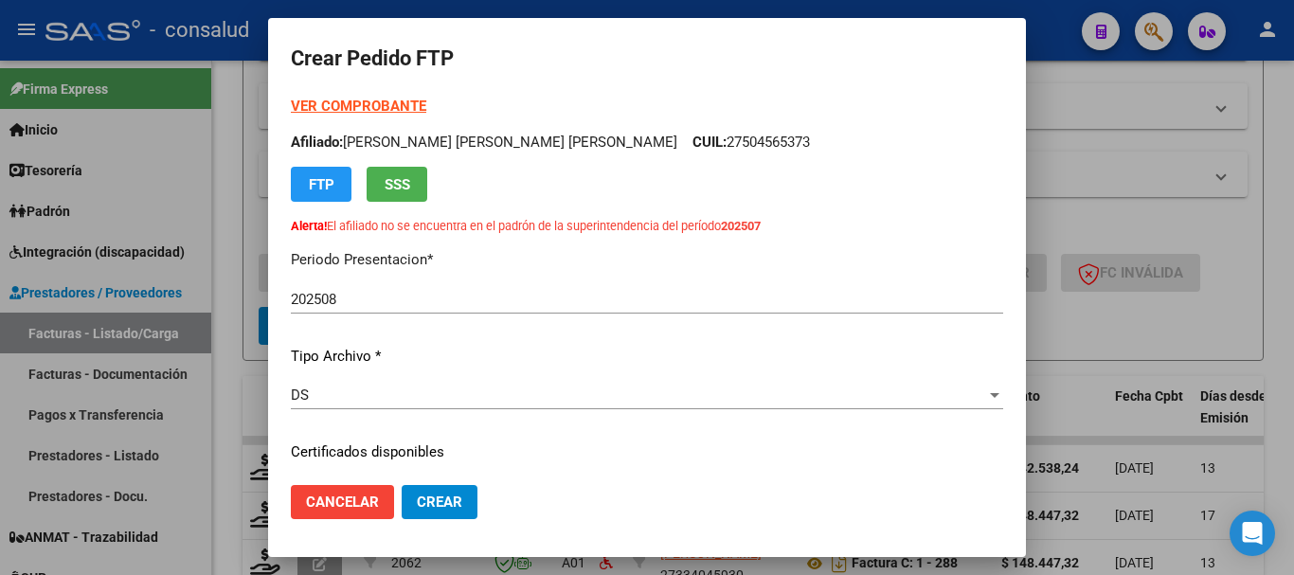
click at [393, 107] on strong "VER COMPROBANTE" at bounding box center [358, 106] width 135 height 17
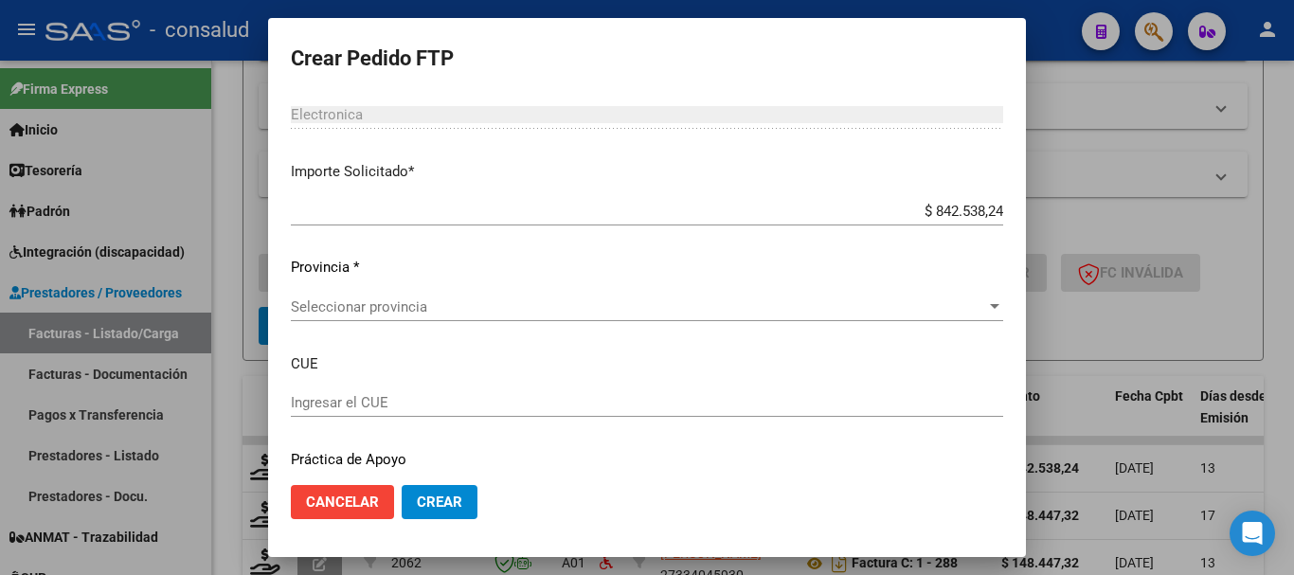
scroll to position [1231, 0]
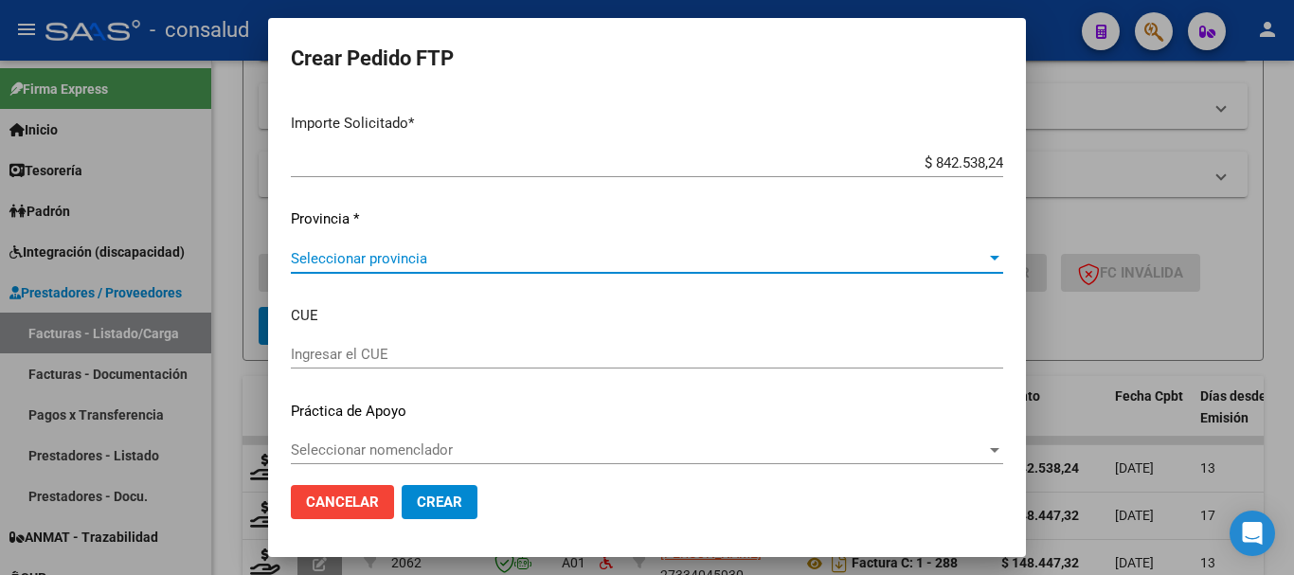
click at [449, 260] on span "Seleccionar provincia" at bounding box center [638, 258] width 695 height 17
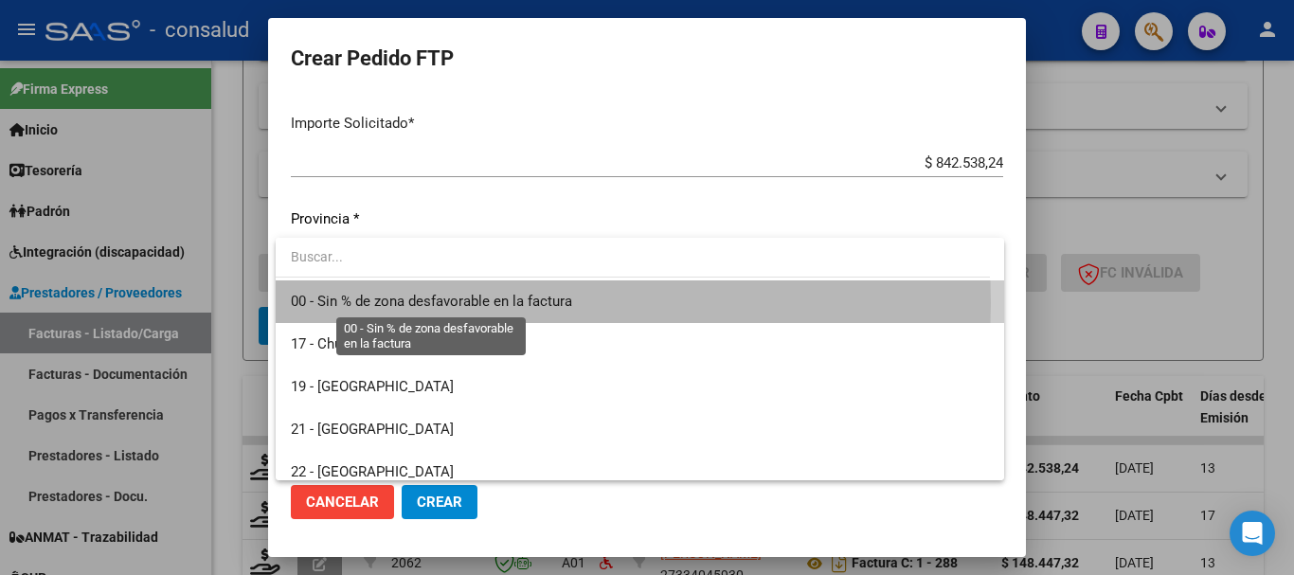
click at [468, 303] on span "00 - Sin % de zona desfavorable en la factura" at bounding box center [431, 301] width 281 height 17
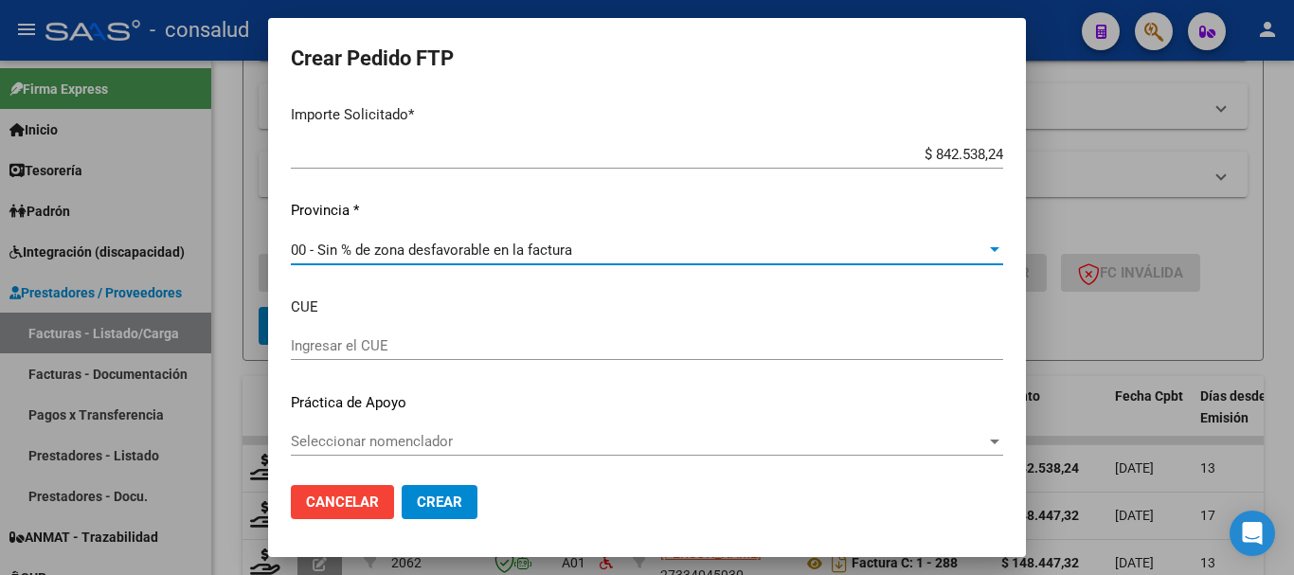
scroll to position [1244, 0]
click at [456, 512] on button "Crear" at bounding box center [440, 502] width 76 height 34
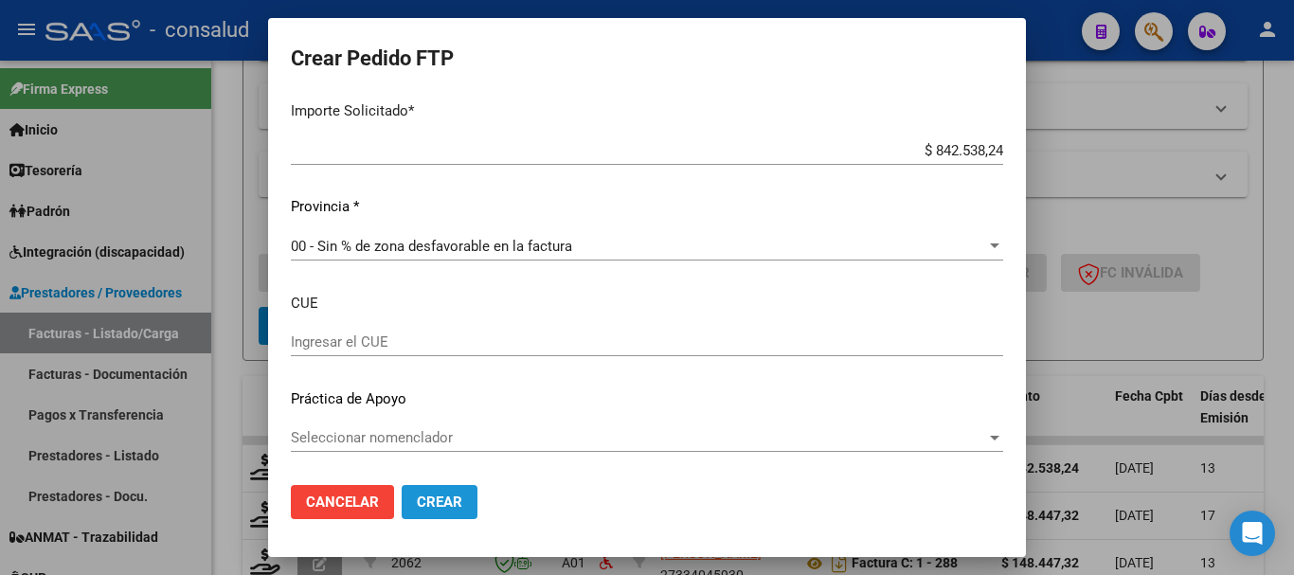
click at [453, 490] on button "Crear" at bounding box center [440, 502] width 76 height 34
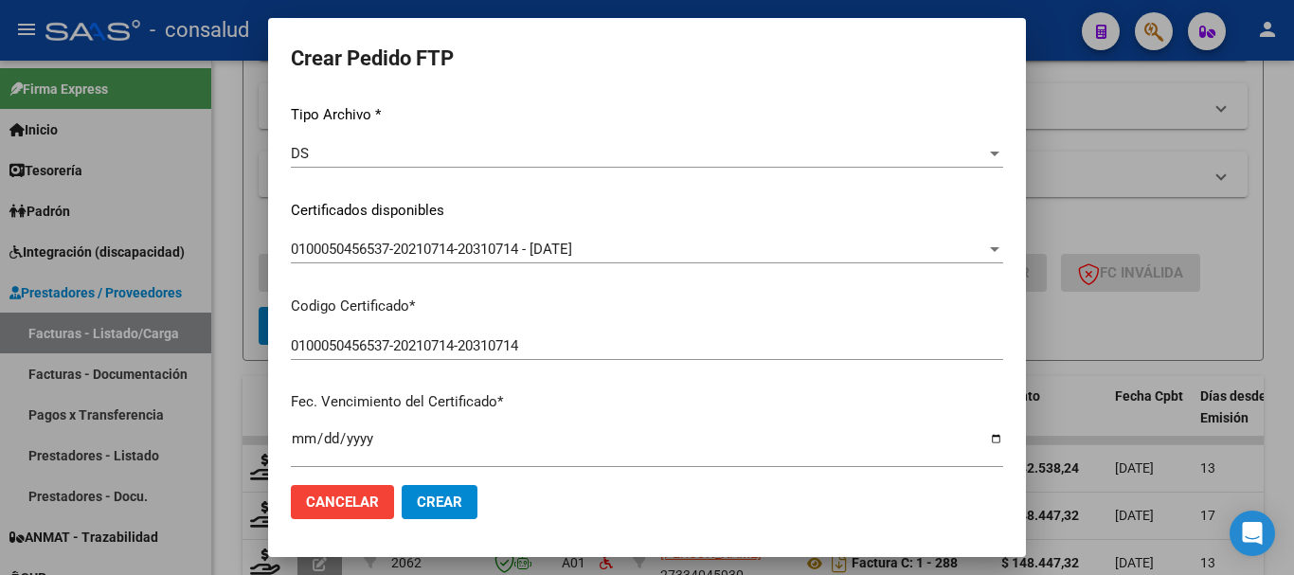
scroll to position [379, 0]
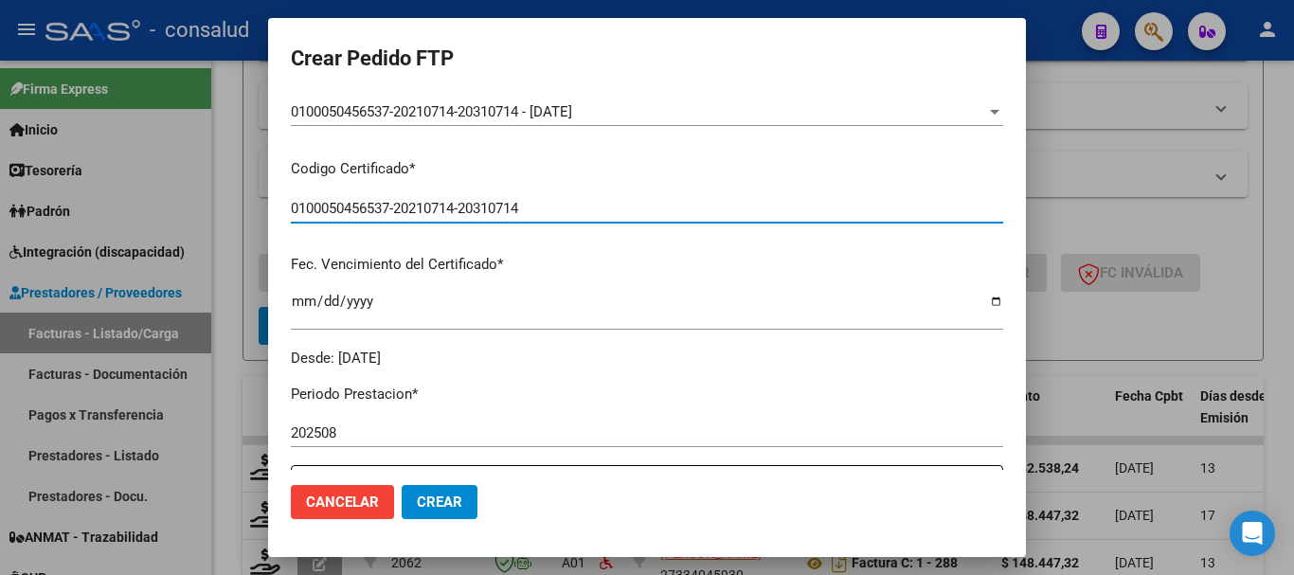
click at [601, 214] on input "0100050456537-20210714-20310714" at bounding box center [647, 208] width 712 height 17
click at [572, 106] on span "0100050456537-20210714-20310714 - 2031-07-14" at bounding box center [431, 111] width 281 height 17
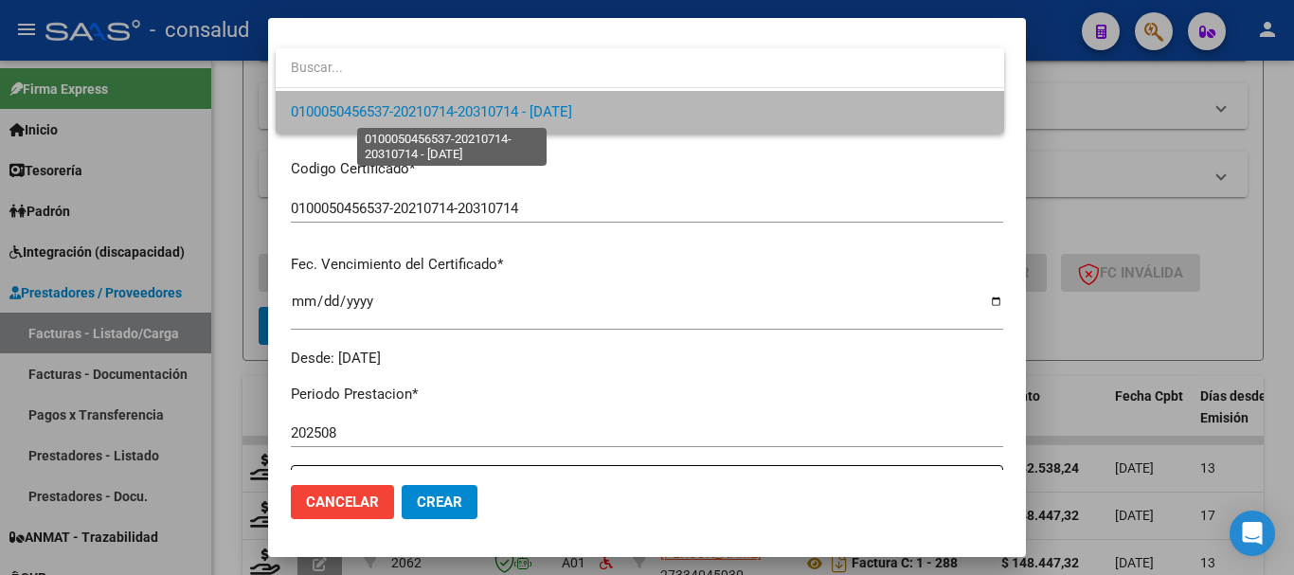
click at [572, 106] on span "0100050456537-20210714-20310714 - 2031-07-14" at bounding box center [431, 111] width 281 height 17
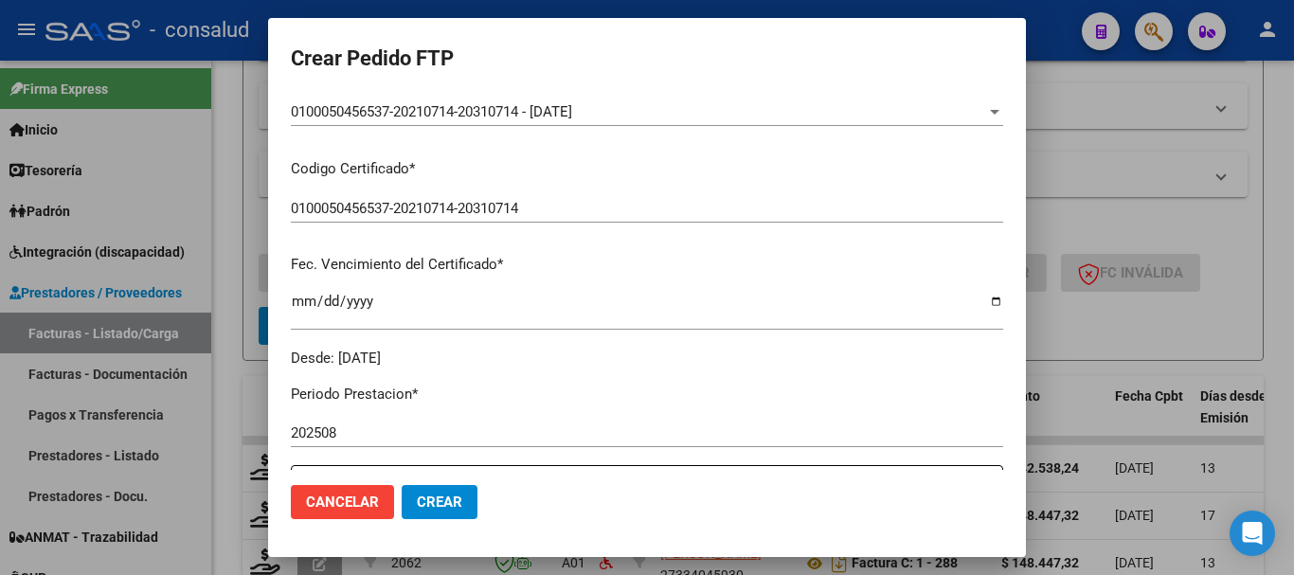
click at [602, 190] on div "VER COMPROBANTE ARCA Padrón Afiliado: BENITEZ RAIMON MELINA YAZMIN CUIL: 275045…" at bounding box center [647, 43] width 712 height 652
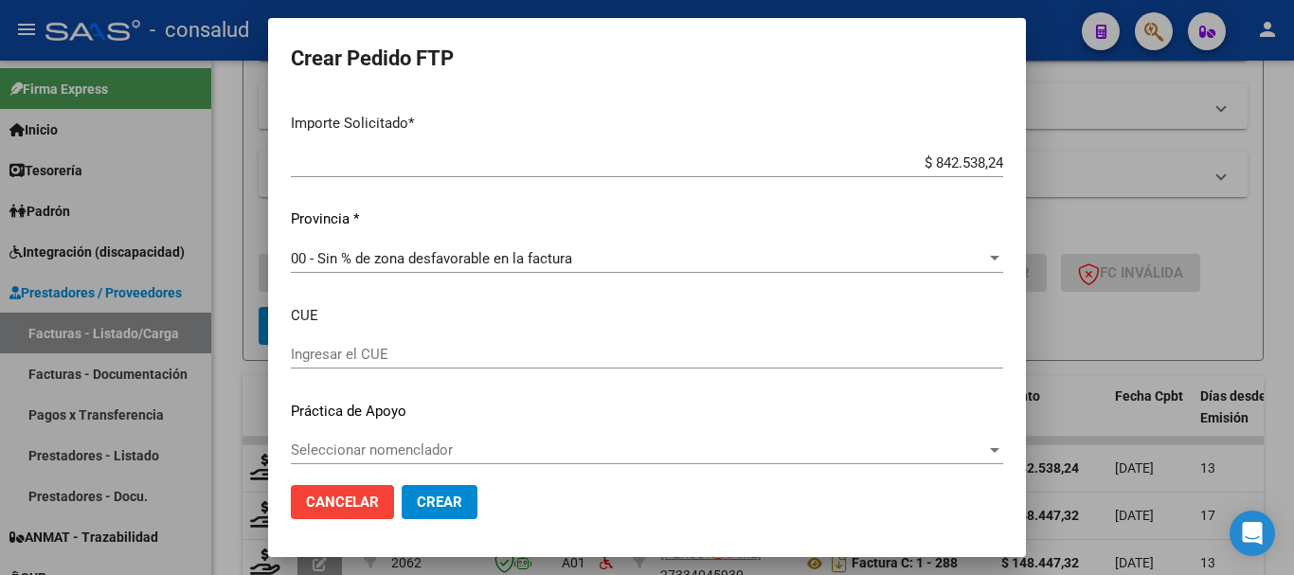
scroll to position [1244, 0]
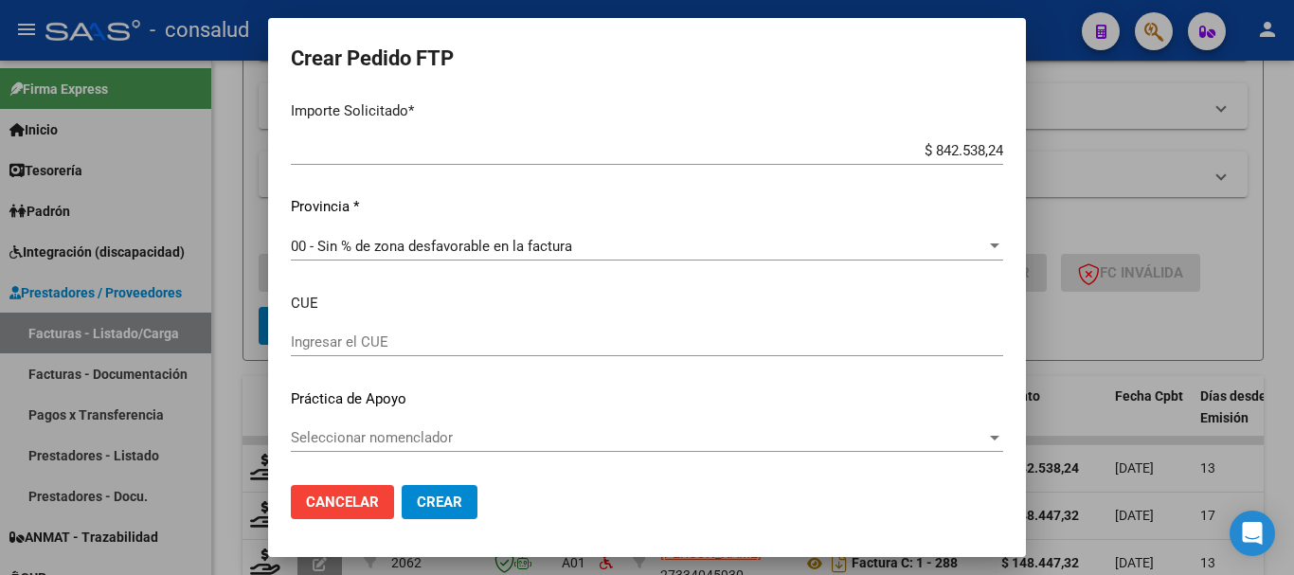
click at [429, 507] on span "Crear" at bounding box center [439, 502] width 45 height 17
click at [459, 343] on input "Ingresar el CUE" at bounding box center [647, 341] width 712 height 17
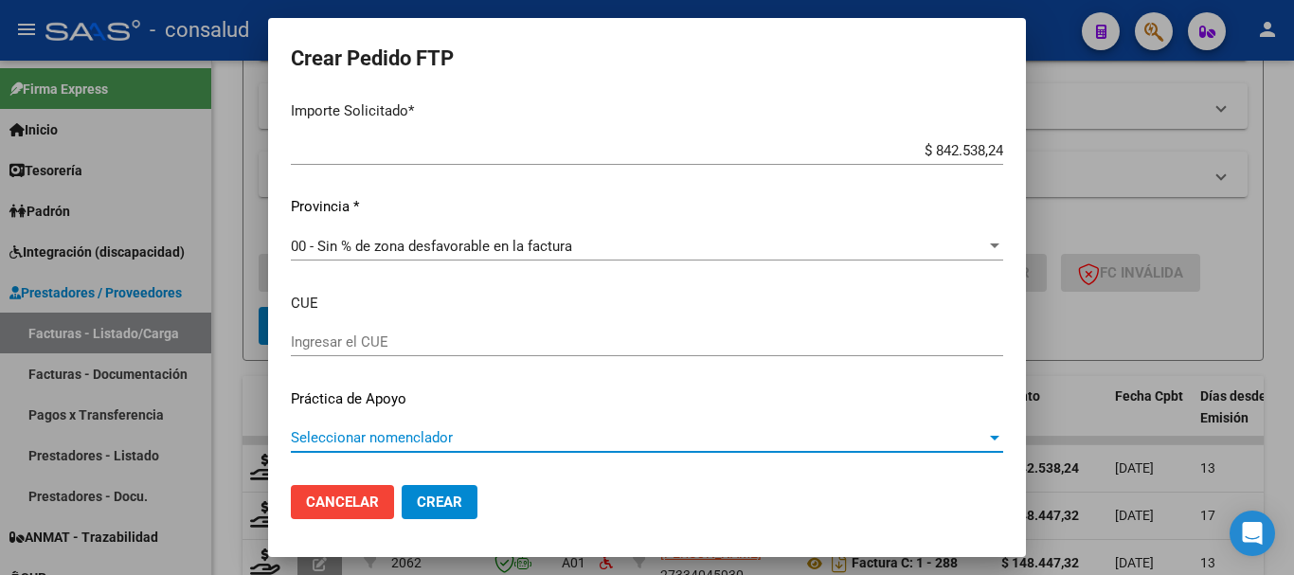
click at [471, 439] on span "Seleccionar nomenclador" at bounding box center [638, 437] width 695 height 17
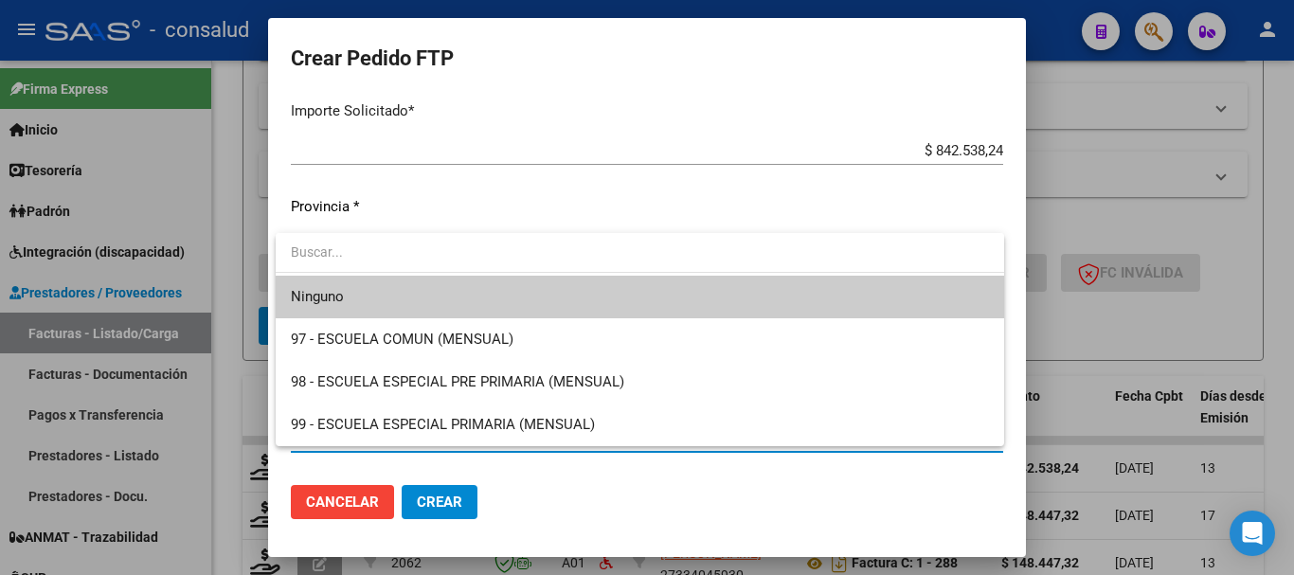
click at [673, 502] on div at bounding box center [647, 287] width 1294 height 575
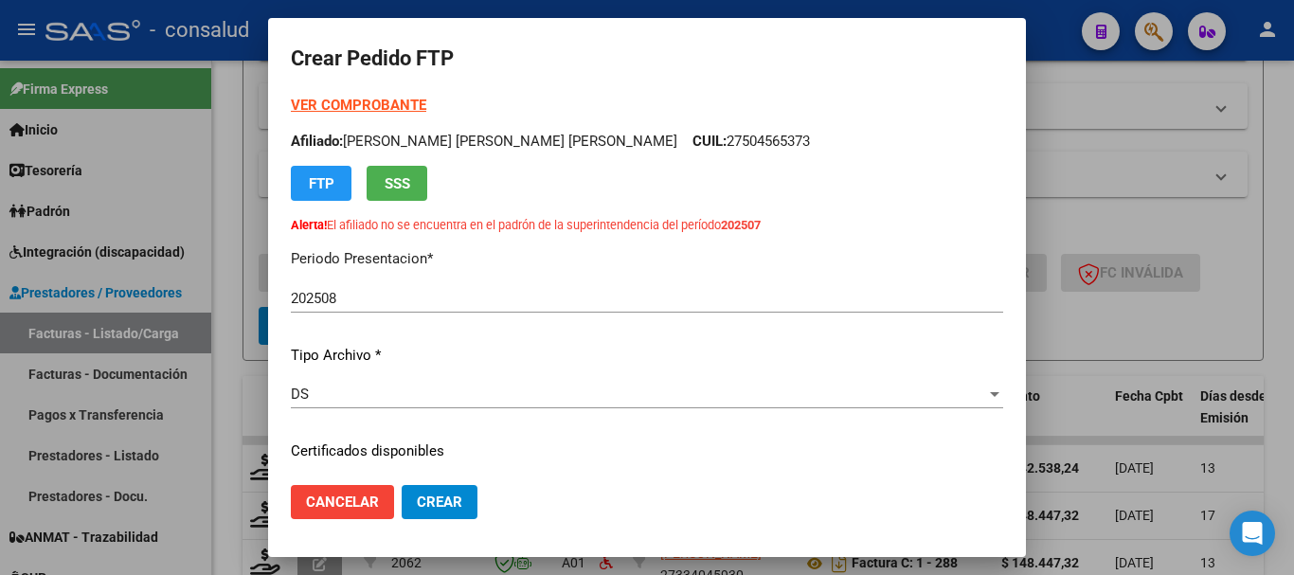
scroll to position [0, 0]
click at [387, 101] on strong "VER COMPROBANTE" at bounding box center [358, 106] width 135 height 17
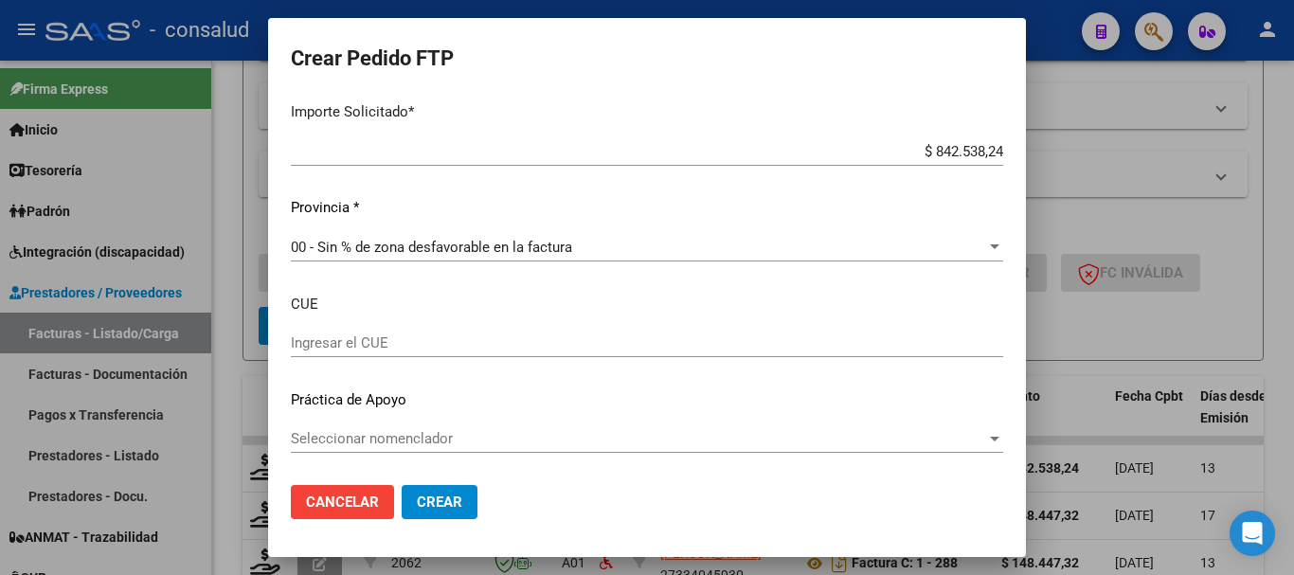
scroll to position [1244, 0]
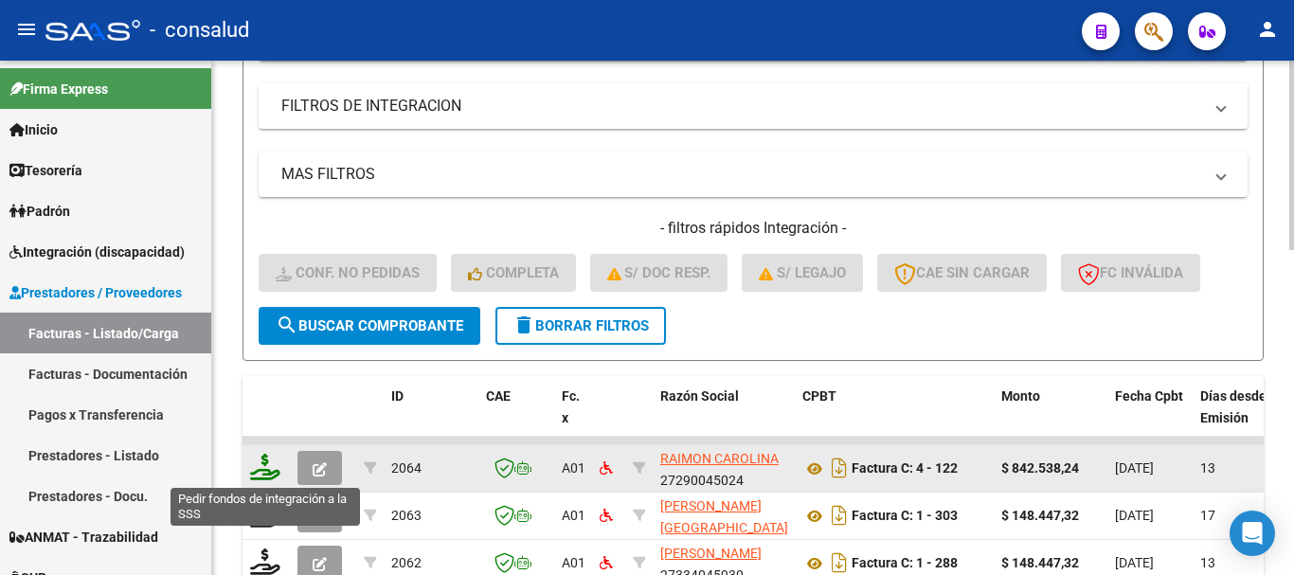
click at [268, 468] on icon at bounding box center [265, 467] width 30 height 27
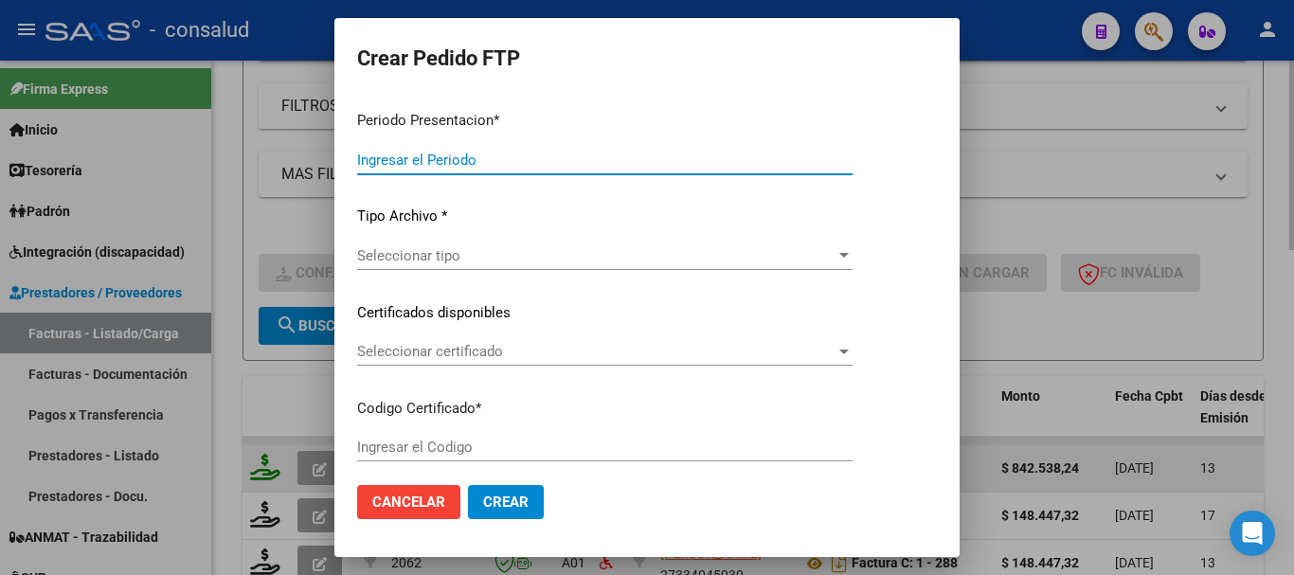
type input "202508"
type input "$ 842.538,24"
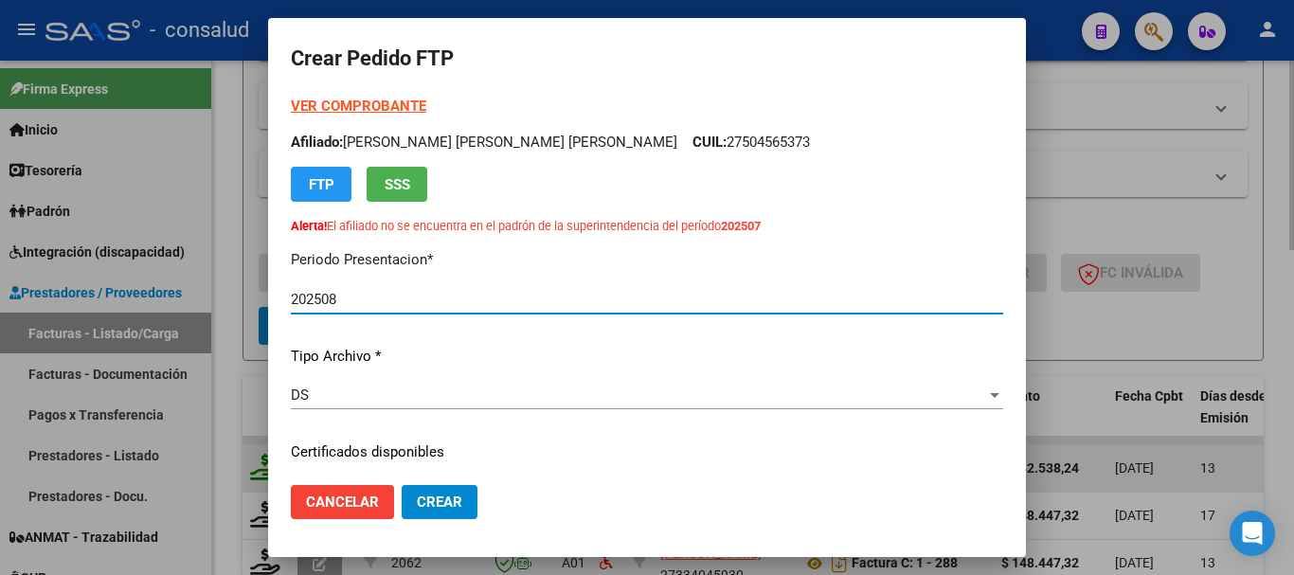
type input "0100050456537-20210714-20310714"
type input "2031-07-14"
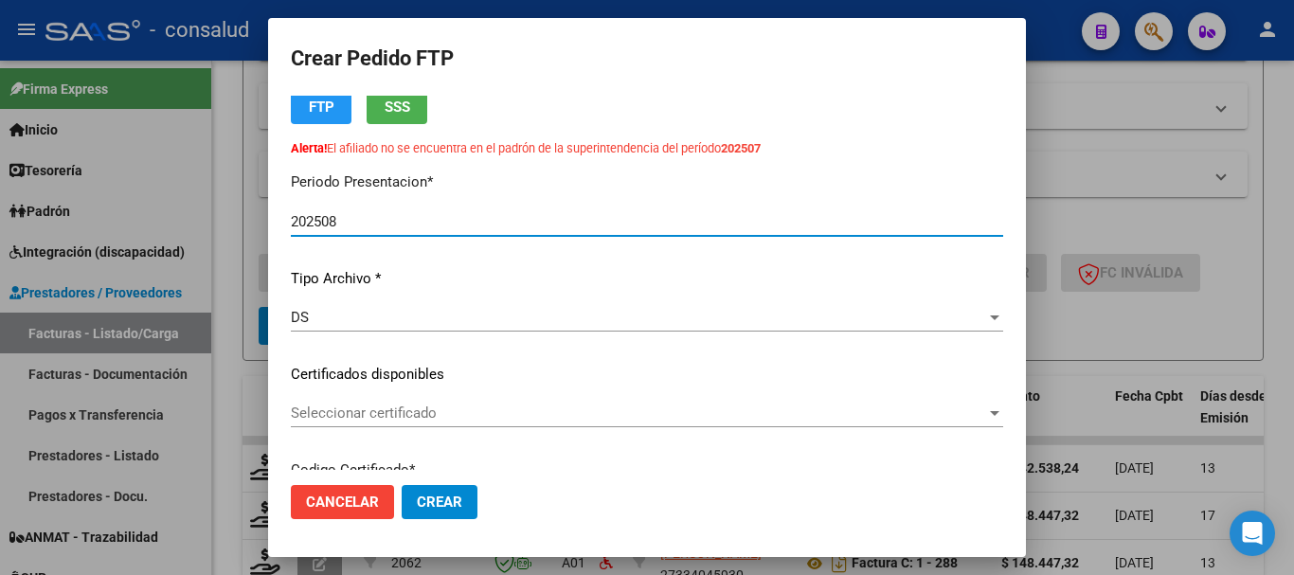
scroll to position [189, 0]
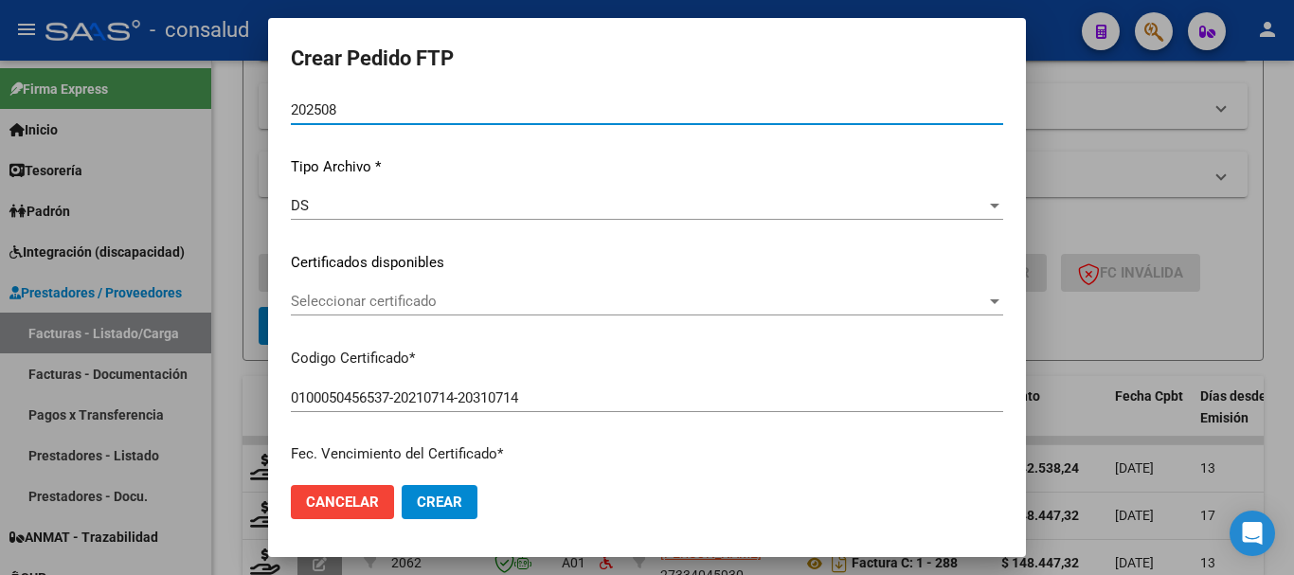
click at [502, 308] on span "Seleccionar certificado" at bounding box center [638, 301] width 695 height 17
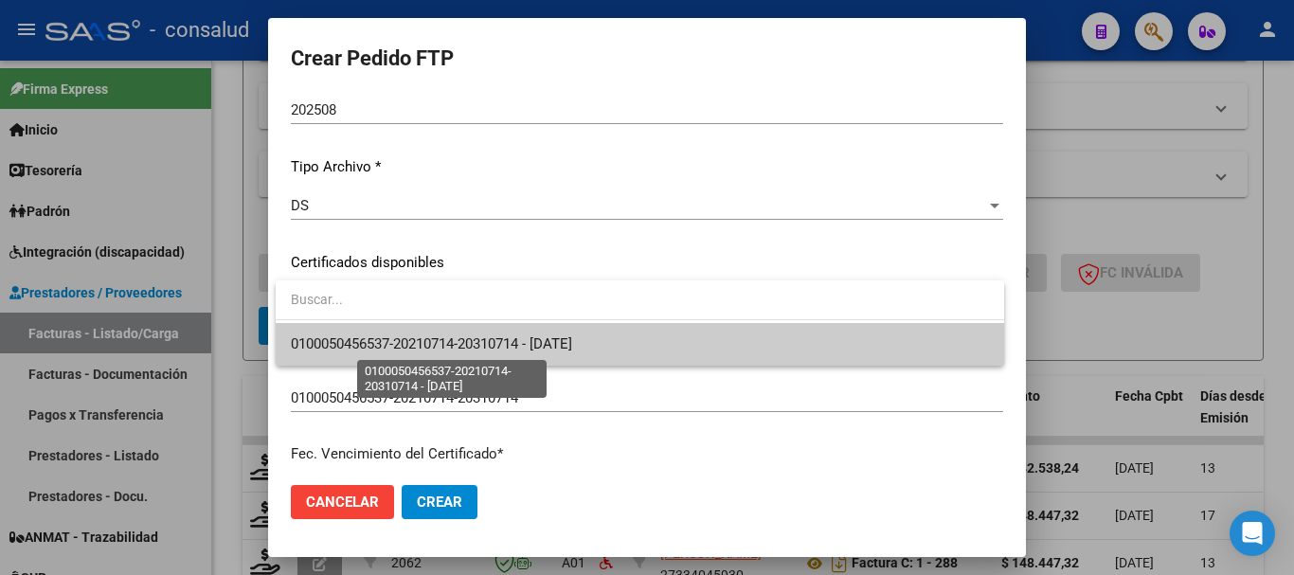
click at [544, 343] on span "0100050456537-20210714-20310714 - 2031-07-14" at bounding box center [431, 343] width 281 height 17
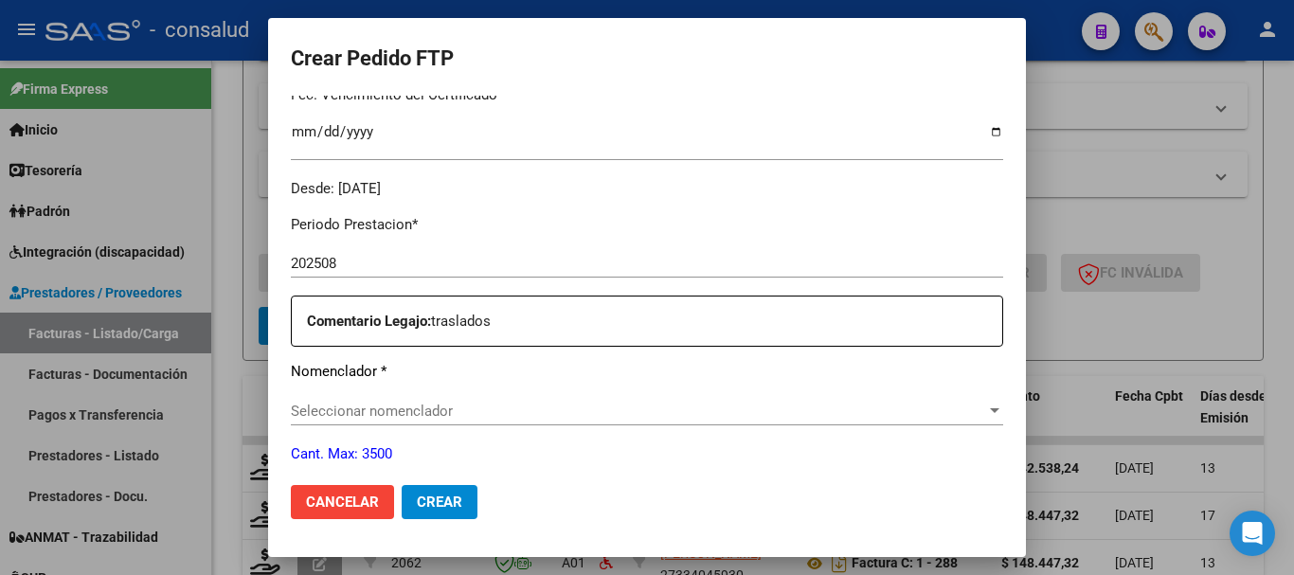
scroll to position [663, 0]
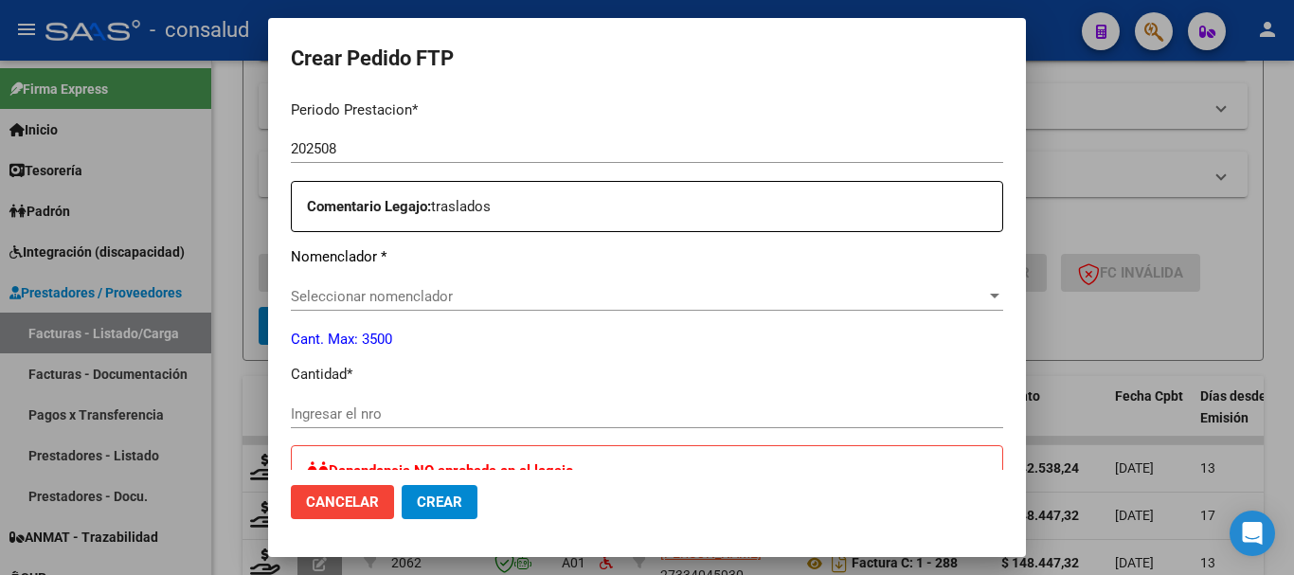
click at [562, 301] on span "Seleccionar nomenclador" at bounding box center [638, 296] width 695 height 17
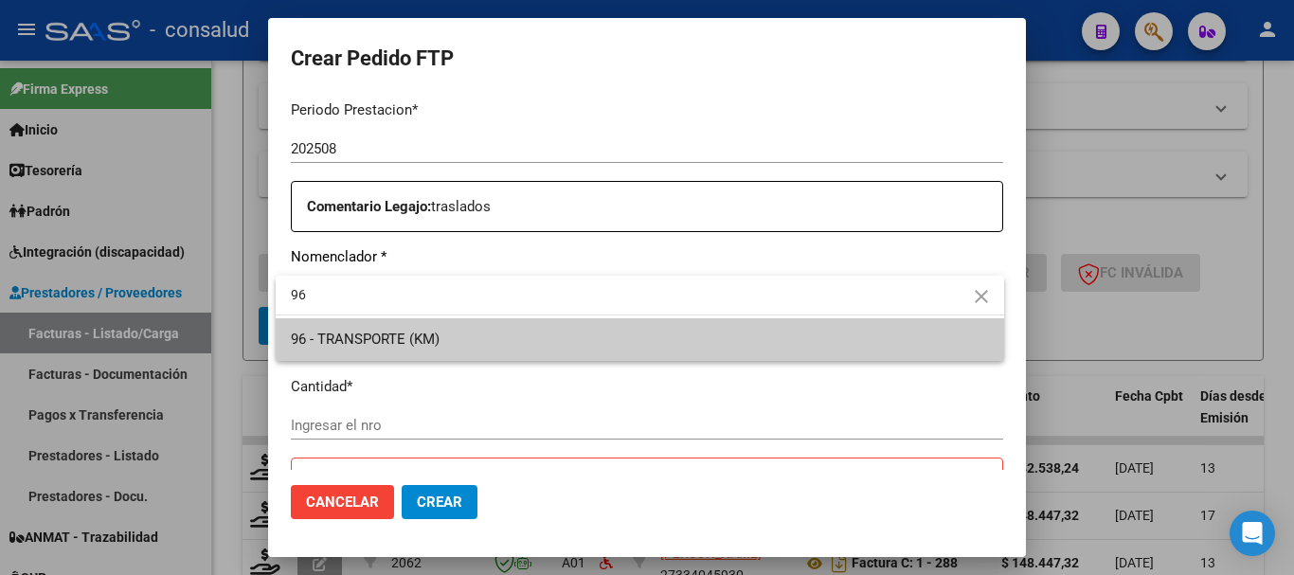
type input "96"
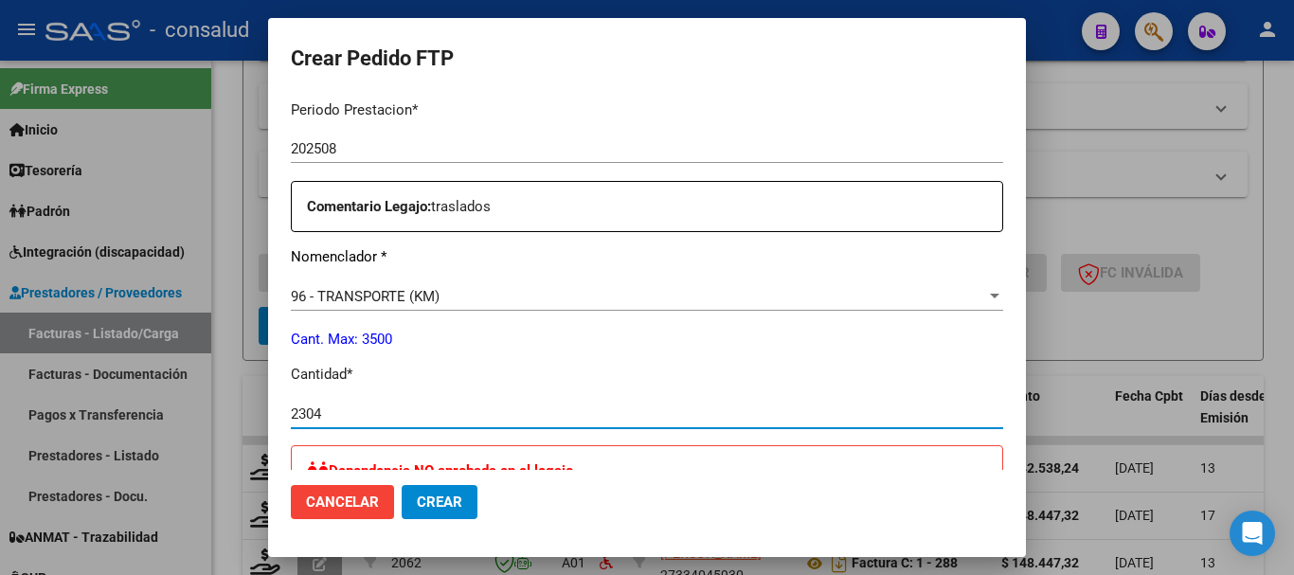
type input "2304"
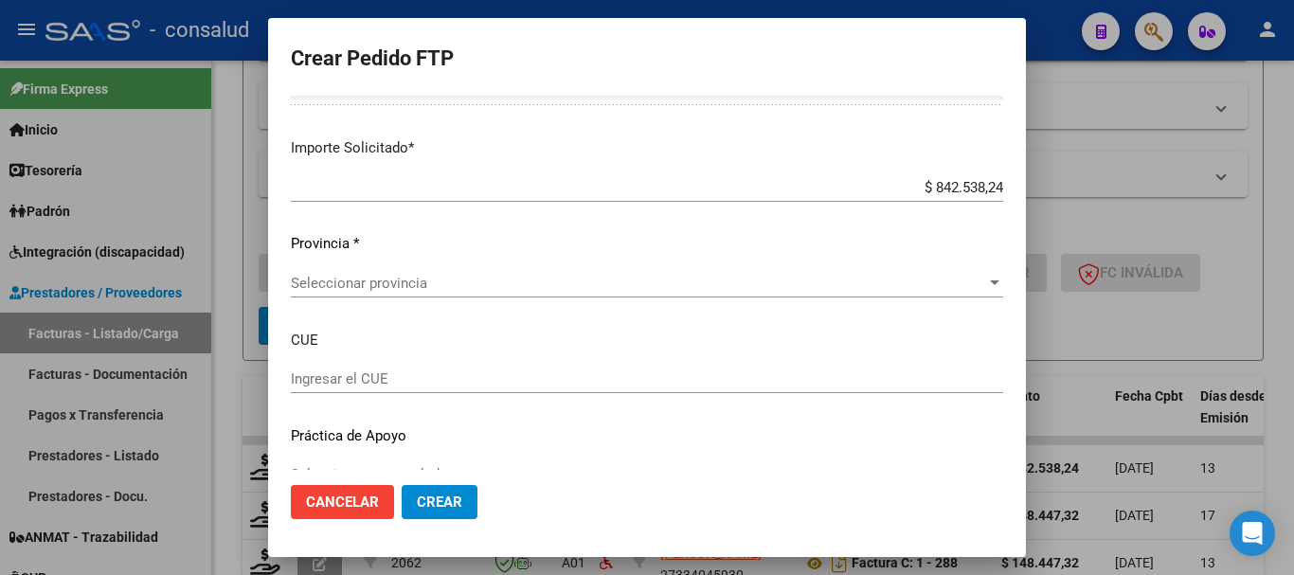
scroll to position [1230, 0]
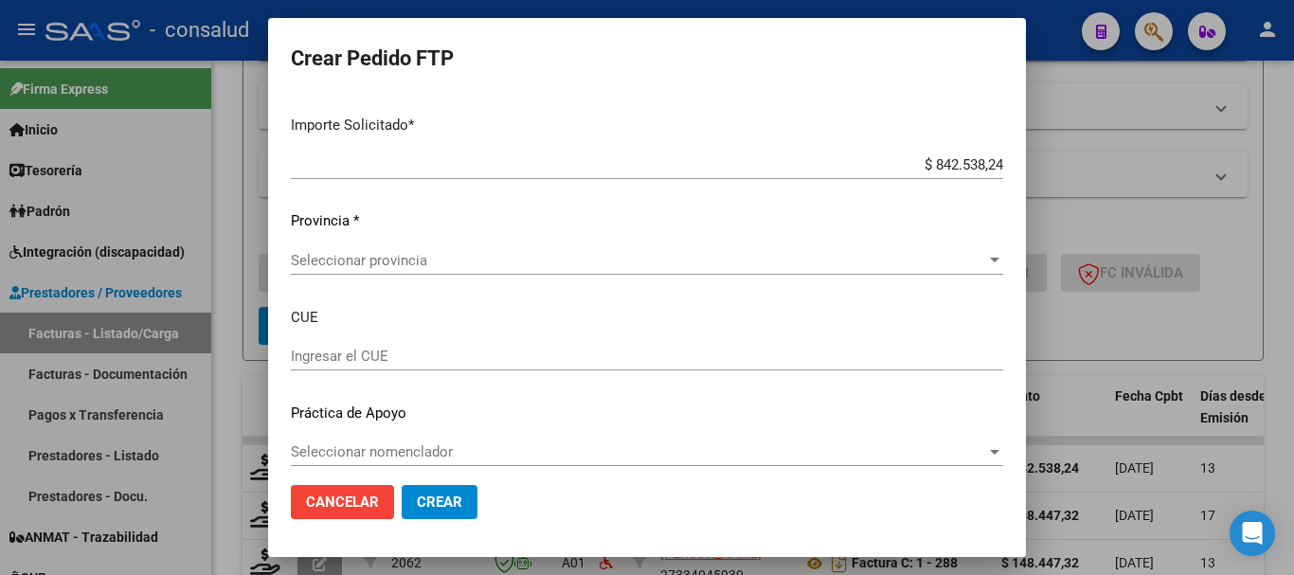
click at [454, 261] on span "Seleccionar provincia" at bounding box center [638, 260] width 695 height 17
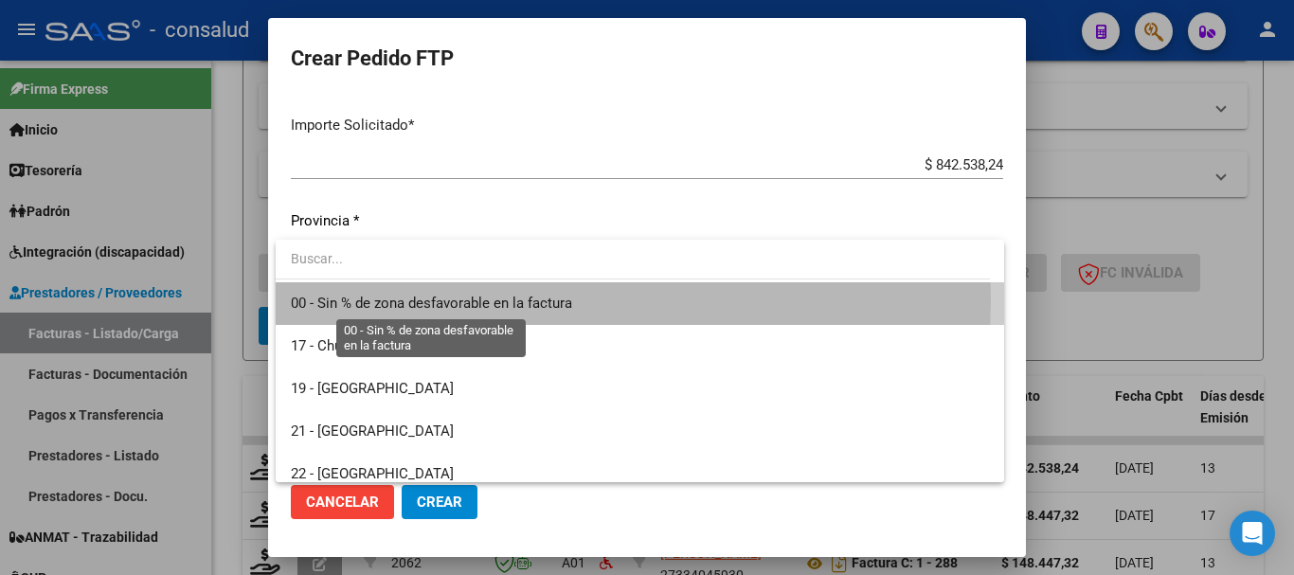
click at [470, 299] on span "00 - Sin % de zona desfavorable en la factura" at bounding box center [431, 303] width 281 height 17
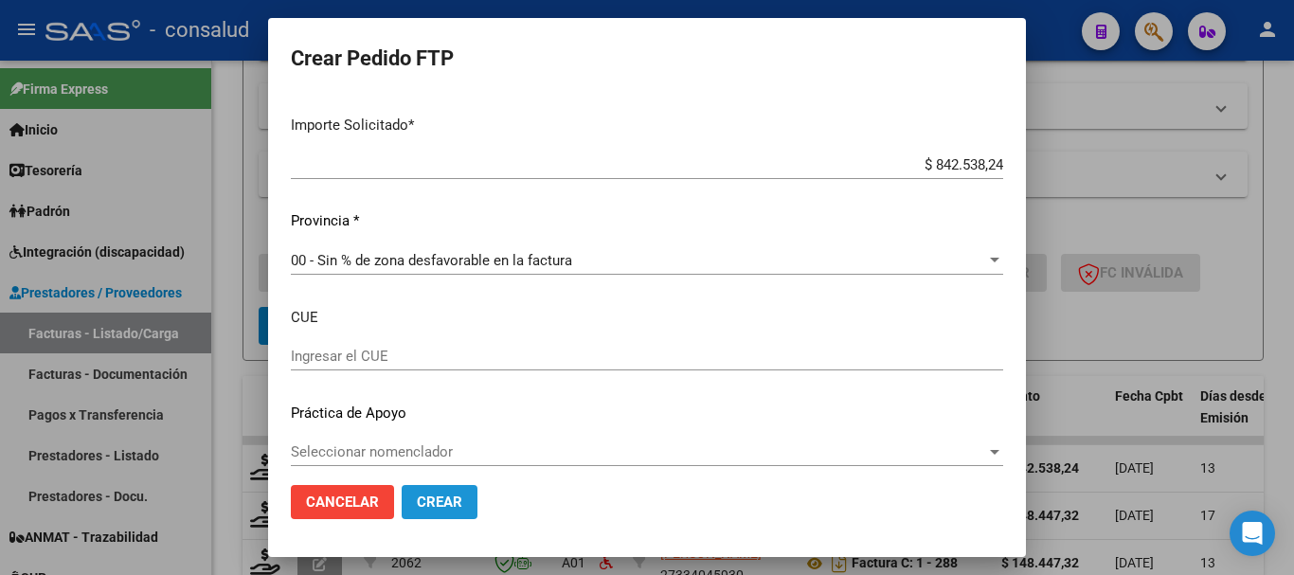
click at [441, 489] on button "Crear" at bounding box center [440, 502] width 76 height 34
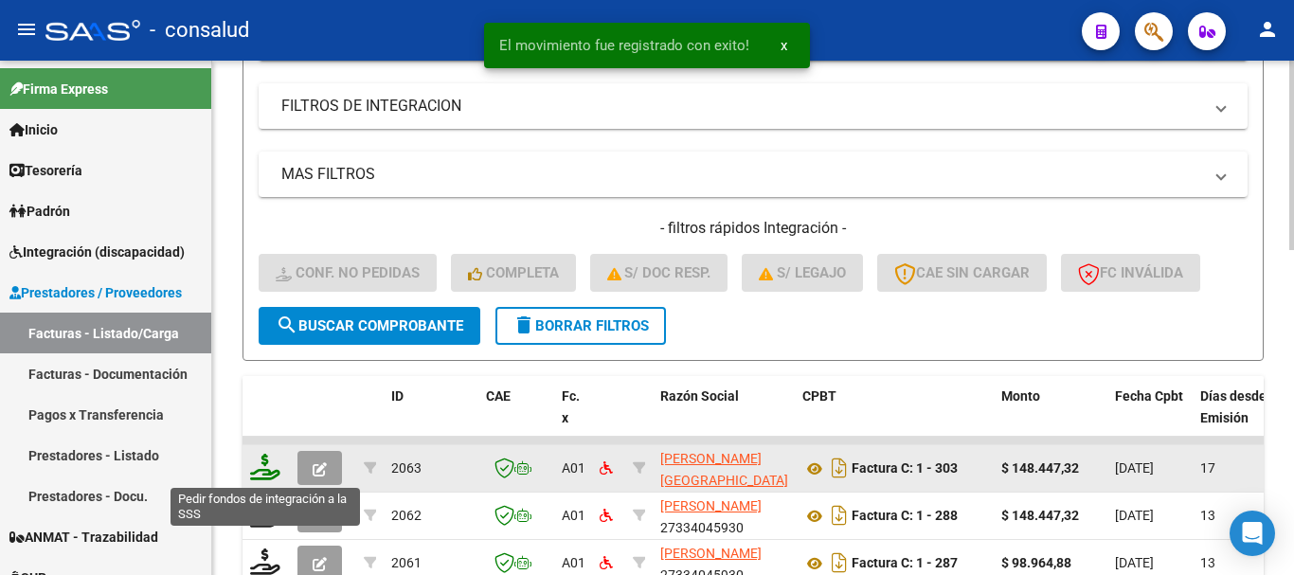
click at [272, 478] on icon at bounding box center [265, 467] width 30 height 27
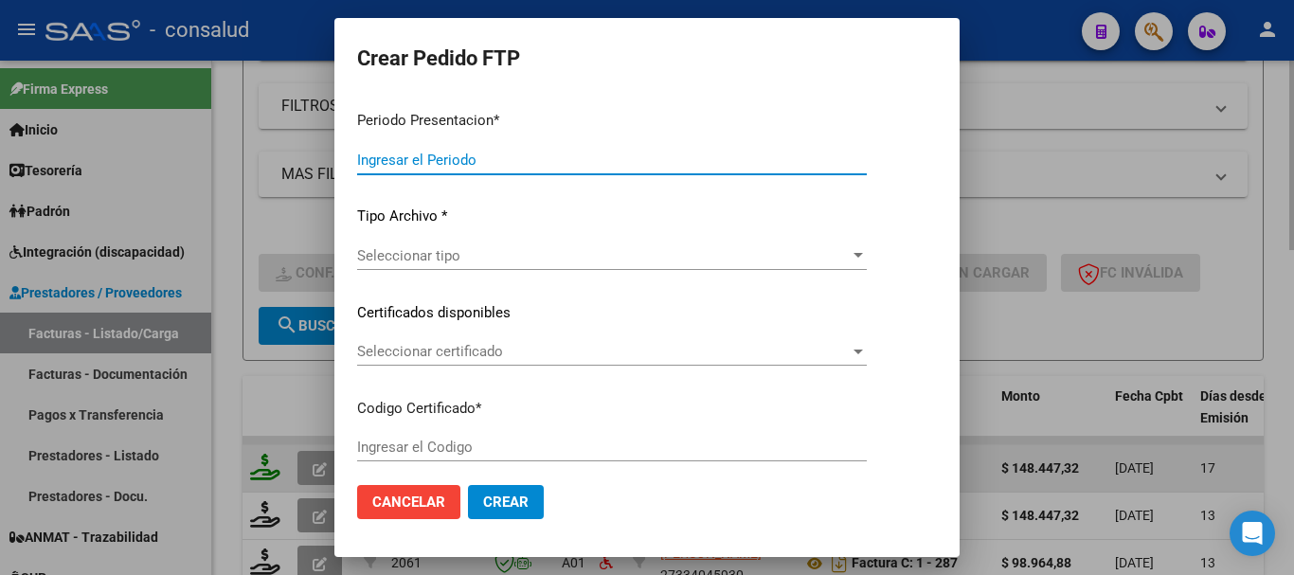
type input "202508"
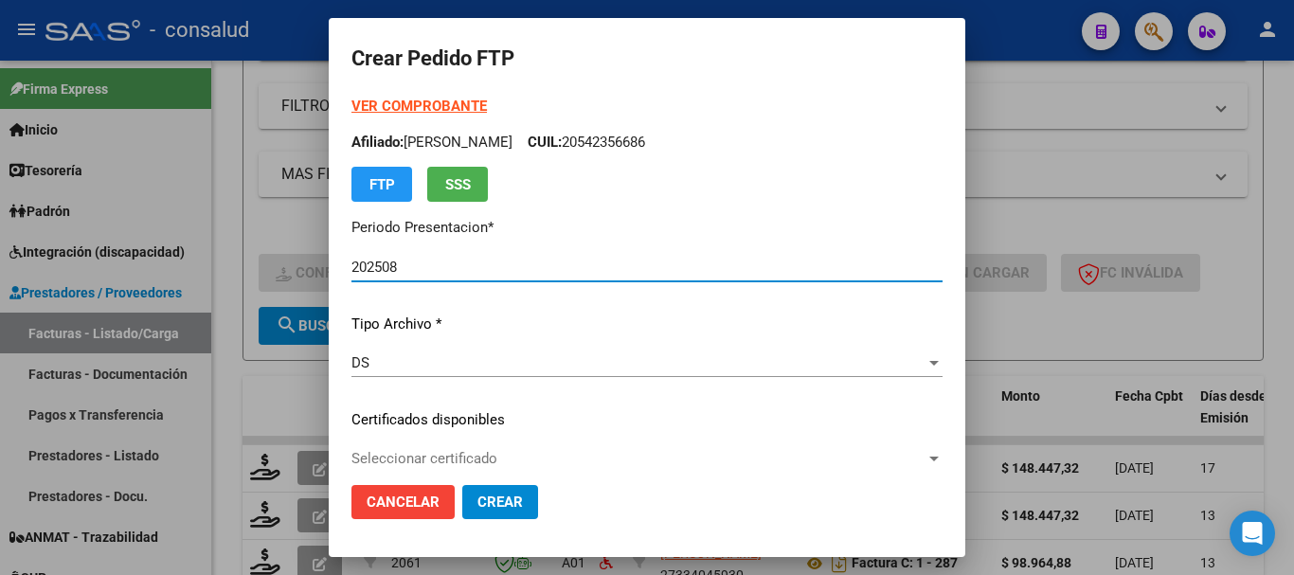
scroll to position [95, 0]
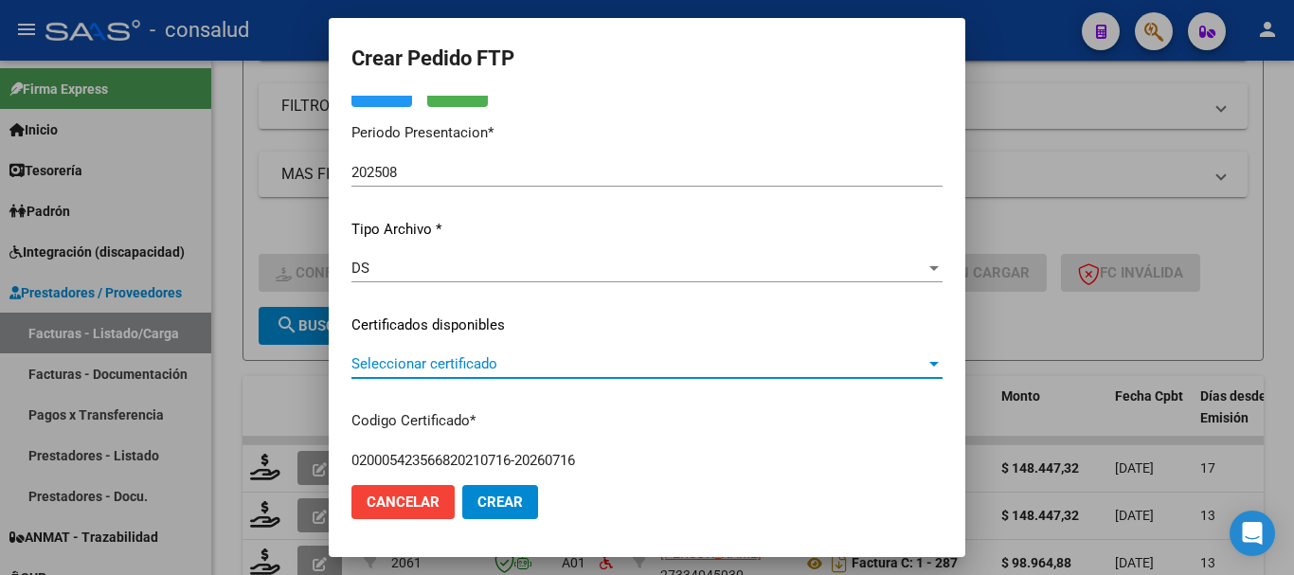
click at [409, 371] on span "Seleccionar certificado" at bounding box center [638, 363] width 574 height 17
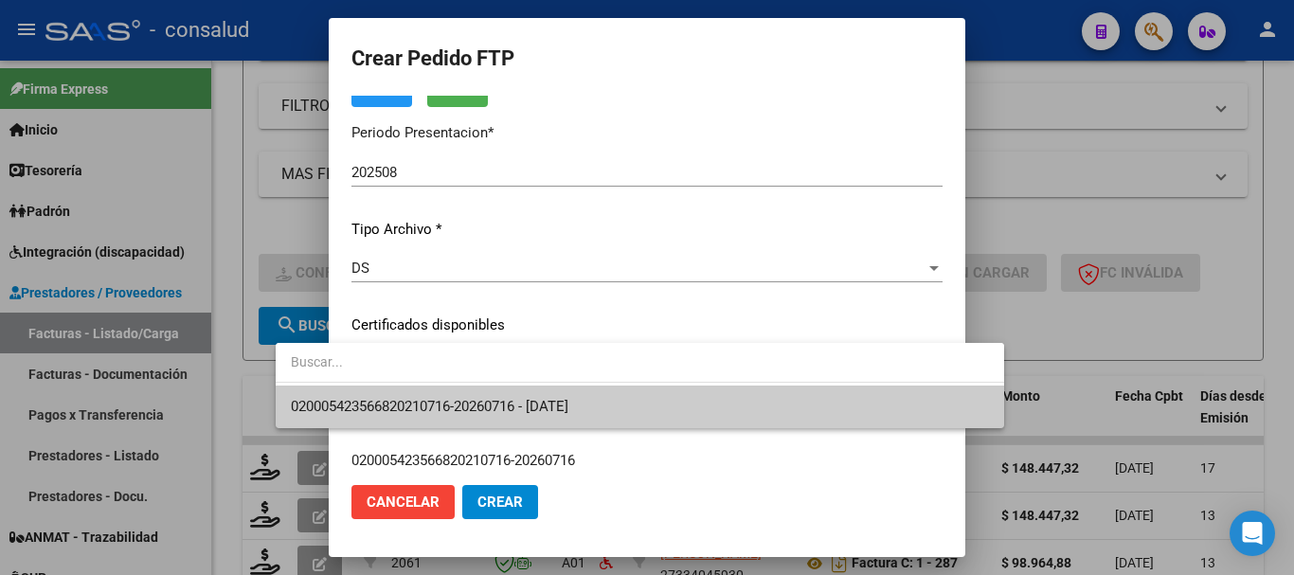
click at [422, 391] on span "020005423566820210716-20260716 - 2026-07-16" at bounding box center [640, 407] width 698 height 43
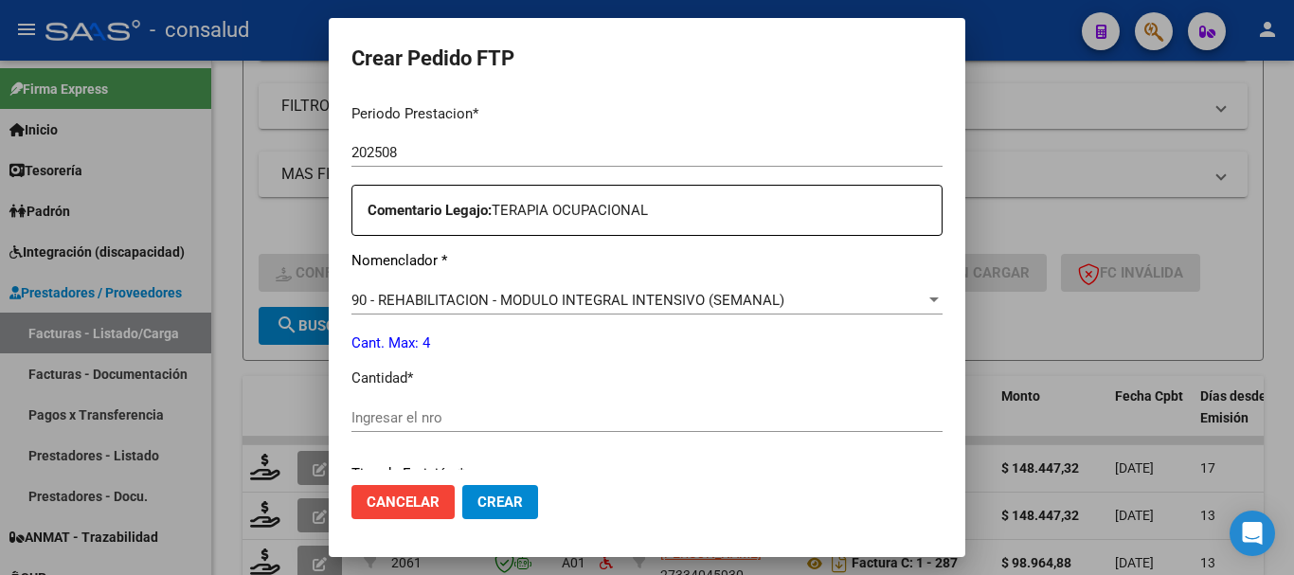
scroll to position [663, 0]
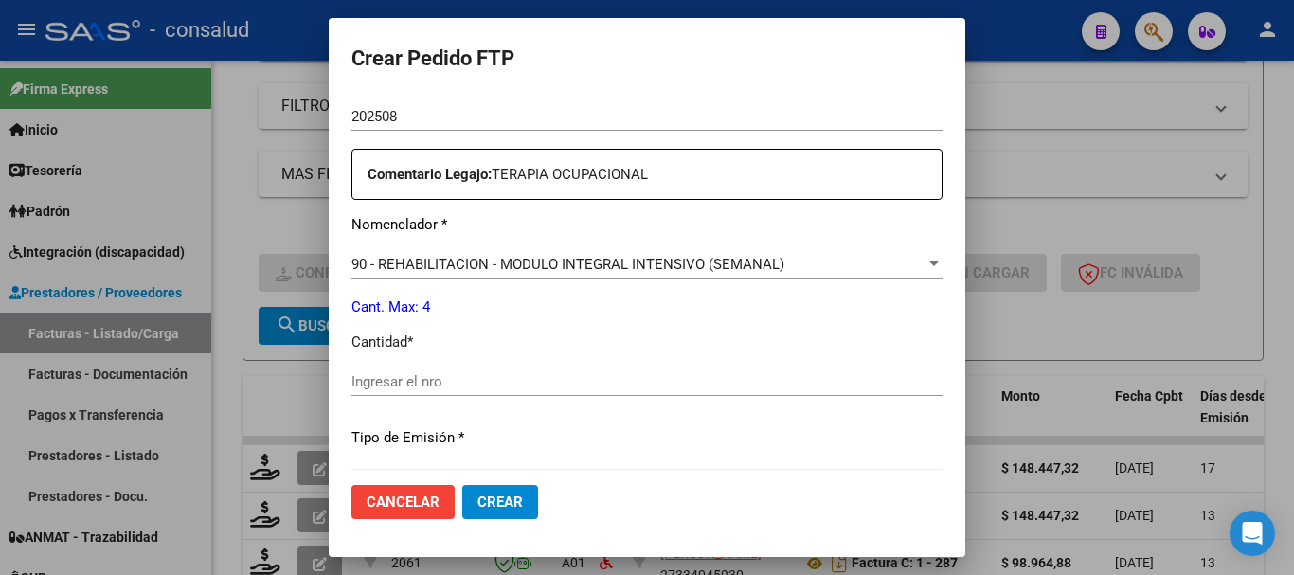
click at [422, 384] on input "Ingresar el nro" at bounding box center [646, 381] width 591 height 17
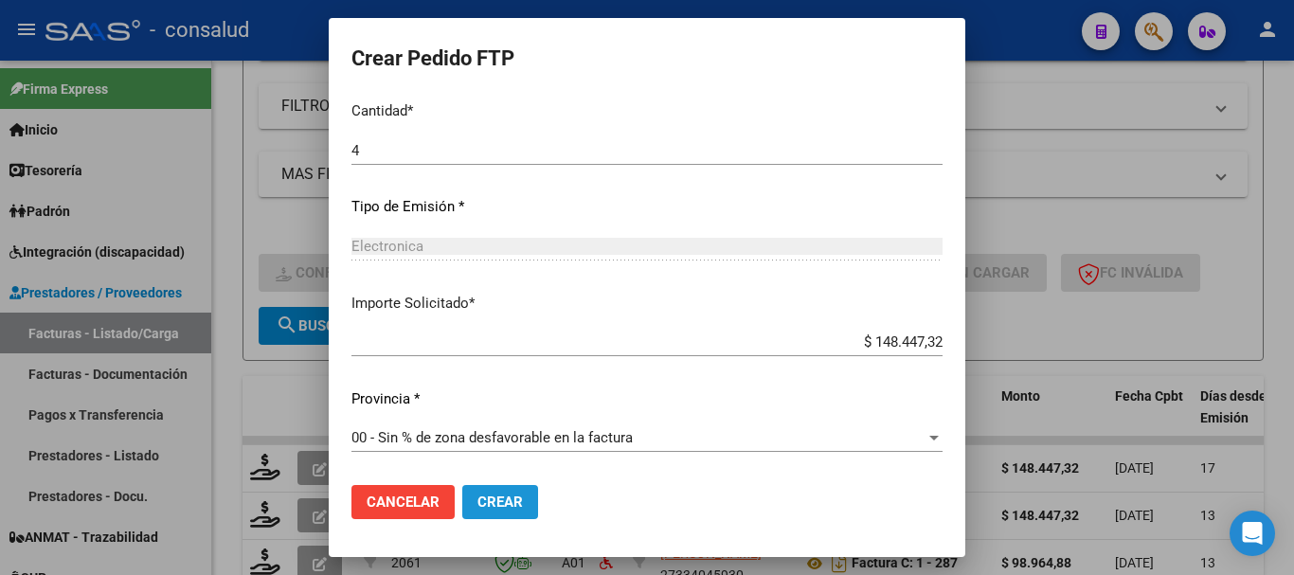
click at [477, 498] on span "Crear" at bounding box center [499, 502] width 45 height 17
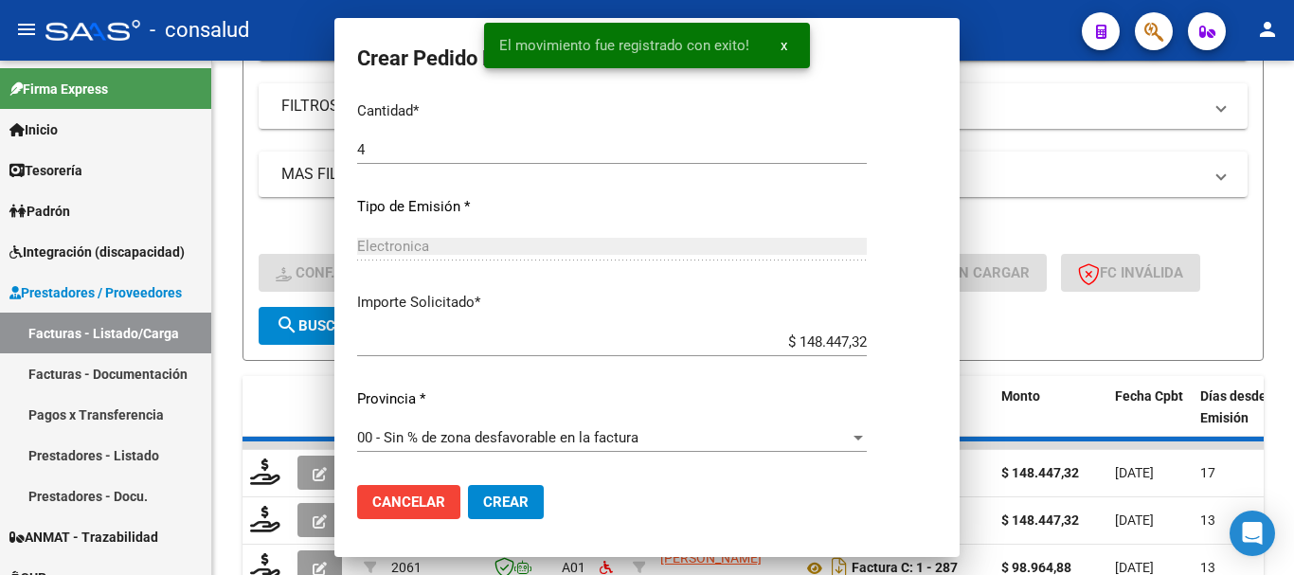
scroll to position [0, 0]
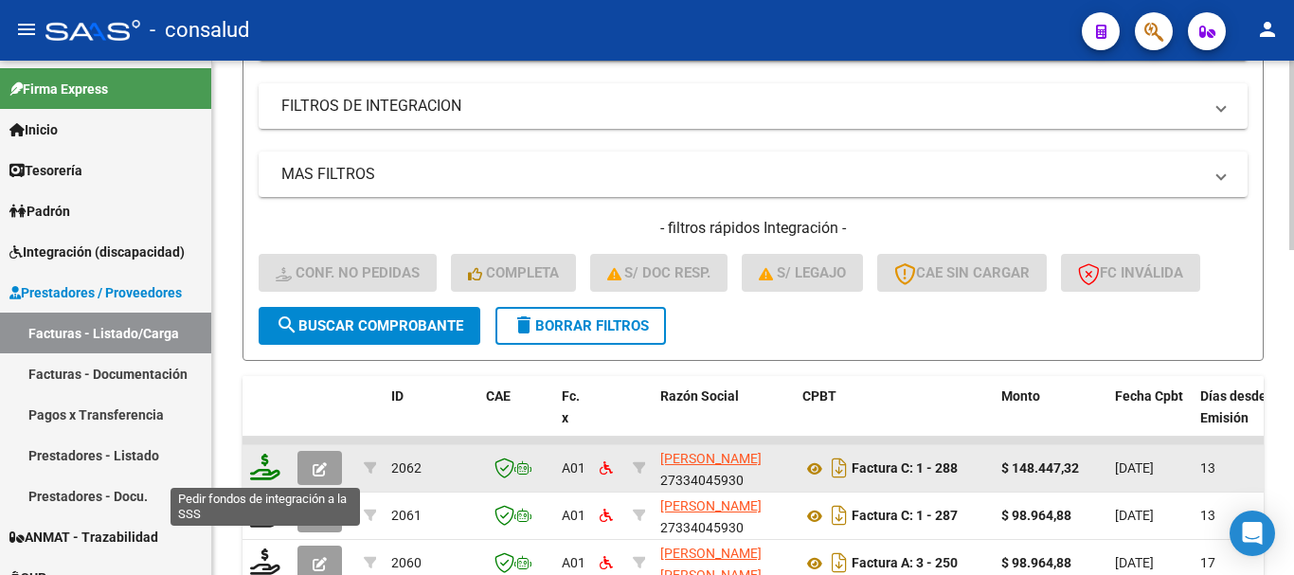
click at [262, 469] on icon at bounding box center [265, 467] width 30 height 27
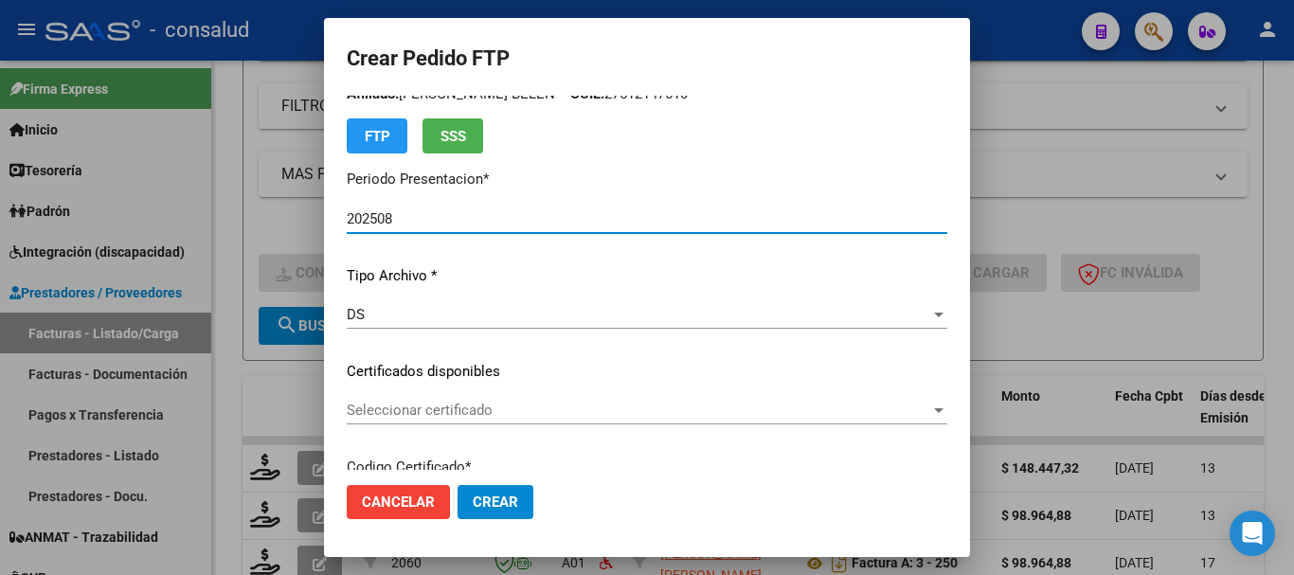
scroll to position [95, 0]
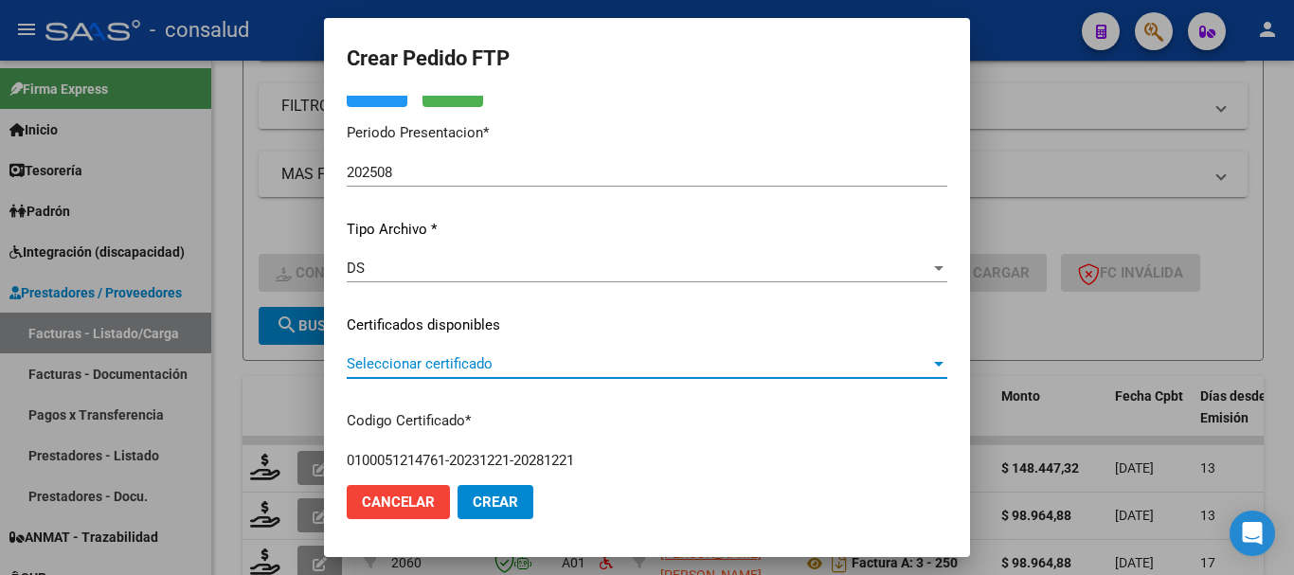
click at [647, 368] on span "Seleccionar certificado" at bounding box center [639, 363] width 584 height 17
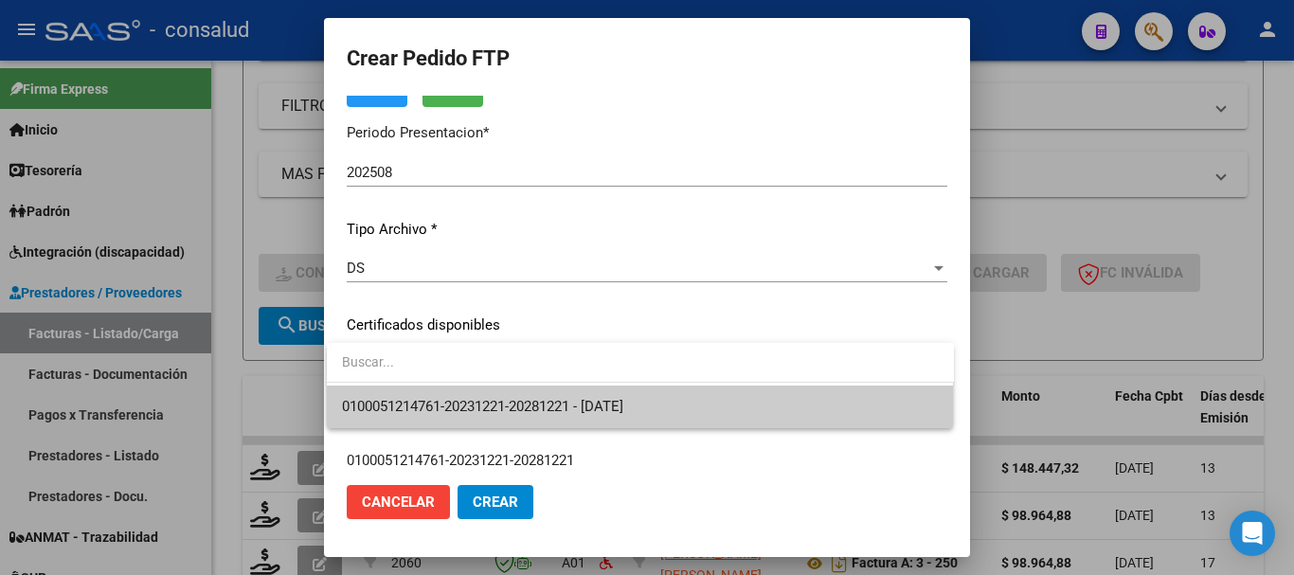
click at [662, 389] on span "0100051214761-20231221-20281221 - 2028-12-21" at bounding box center [640, 407] width 597 height 43
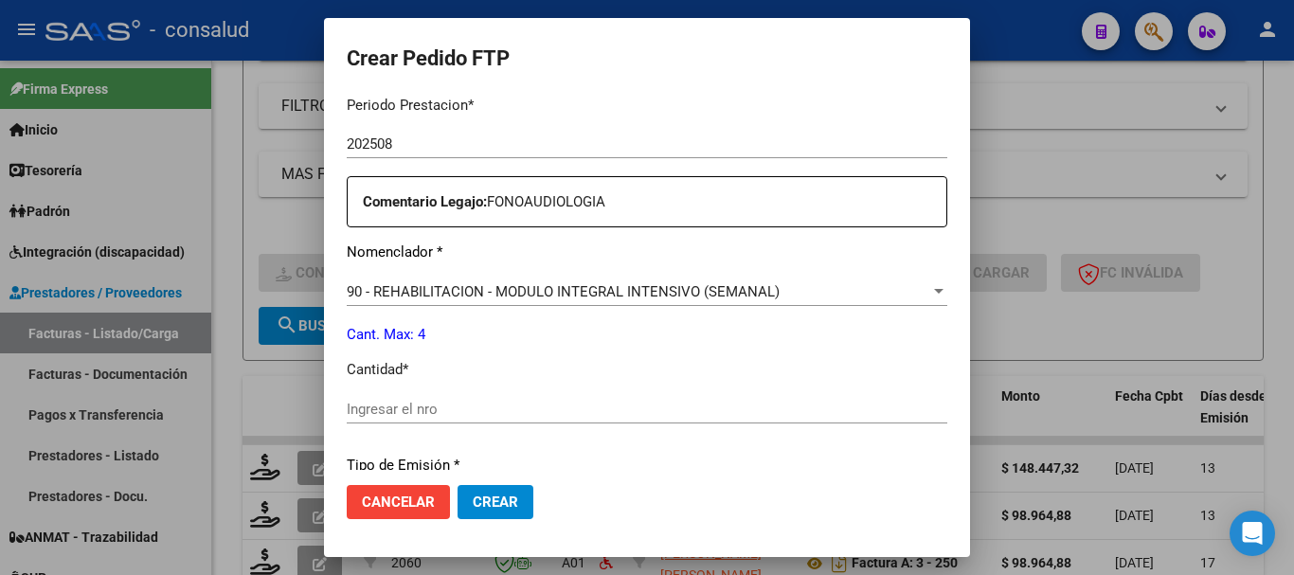
scroll to position [663, 0]
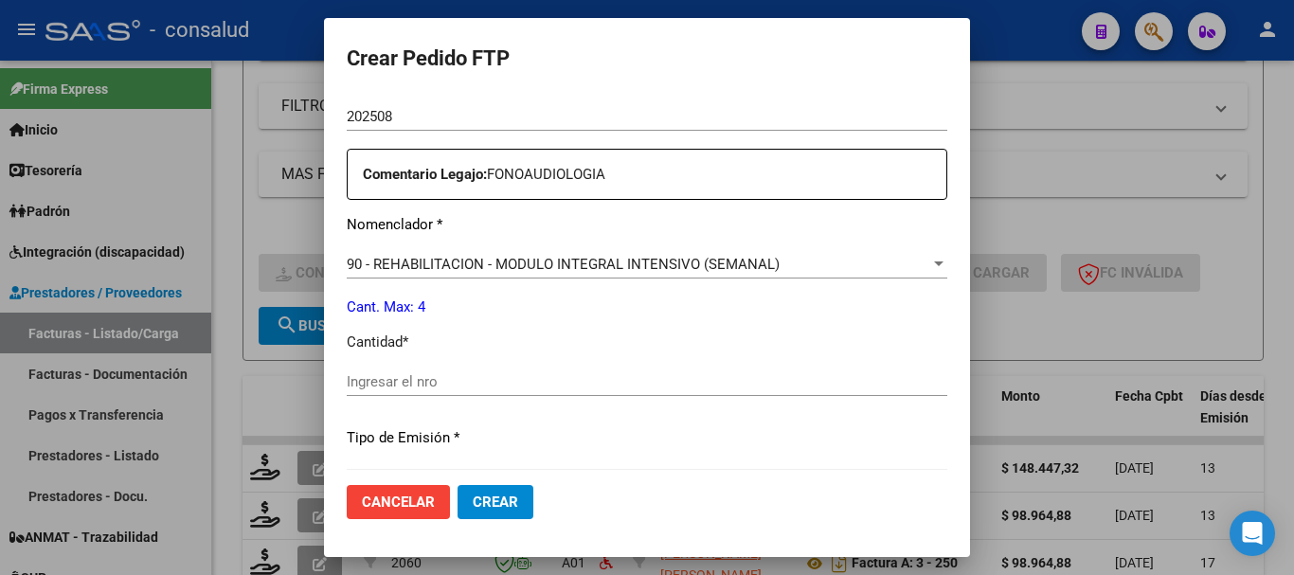
click at [665, 375] on input "Ingresar el nro" at bounding box center [647, 381] width 601 height 17
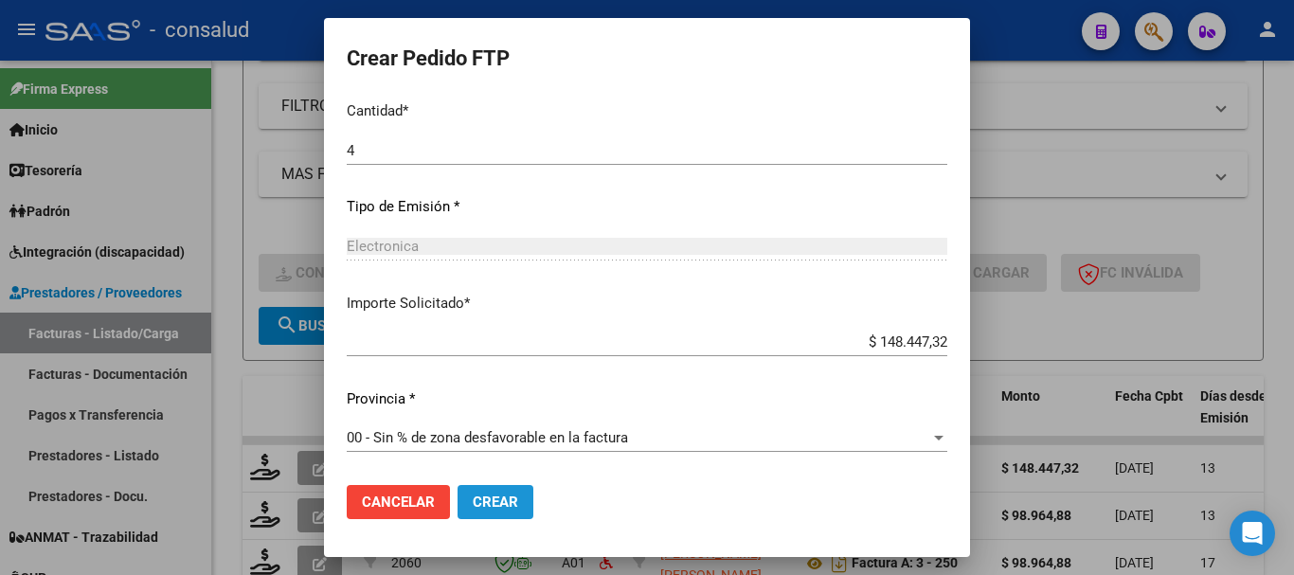
click at [495, 498] on span "Crear" at bounding box center [495, 502] width 45 height 17
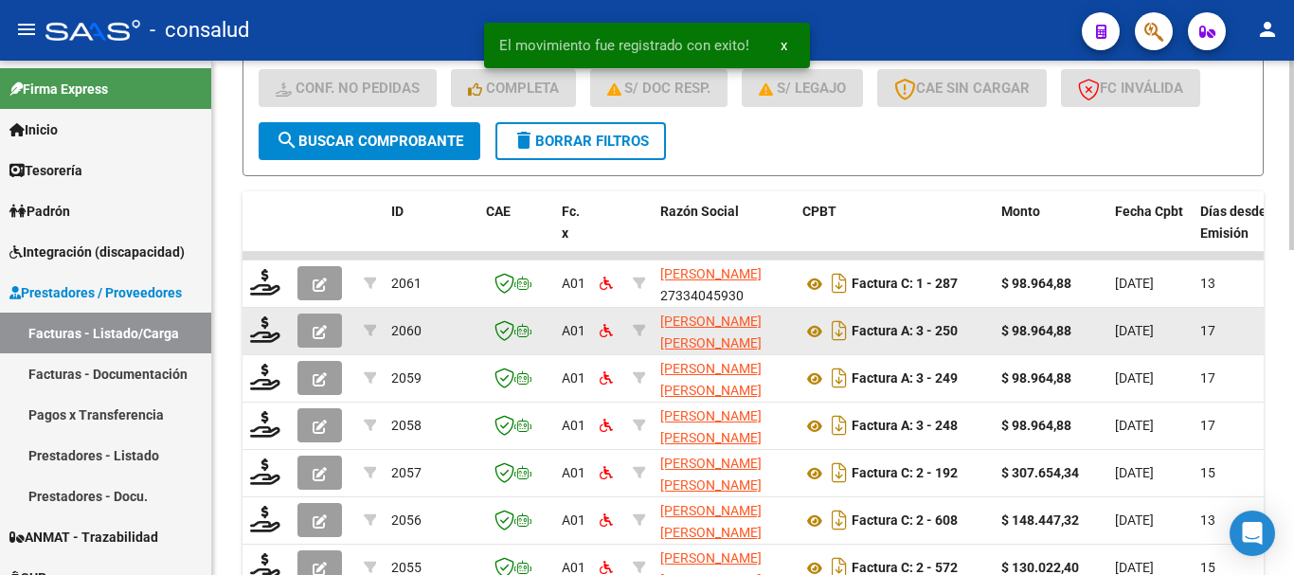
scroll to position [595, 0]
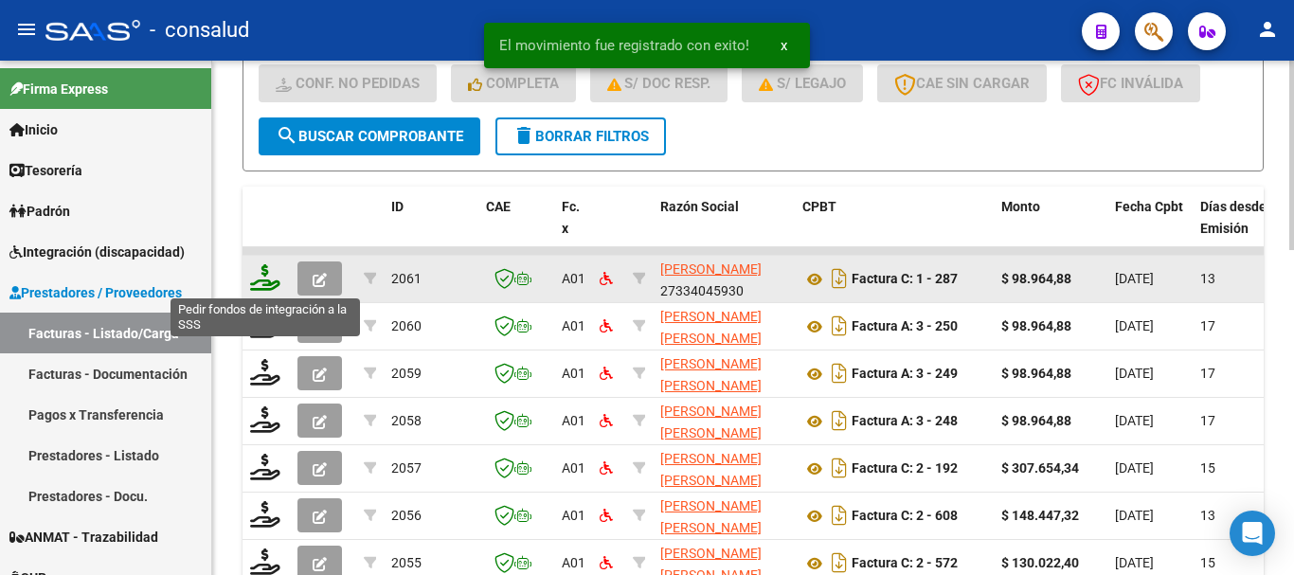
click at [258, 277] on icon at bounding box center [265, 277] width 30 height 27
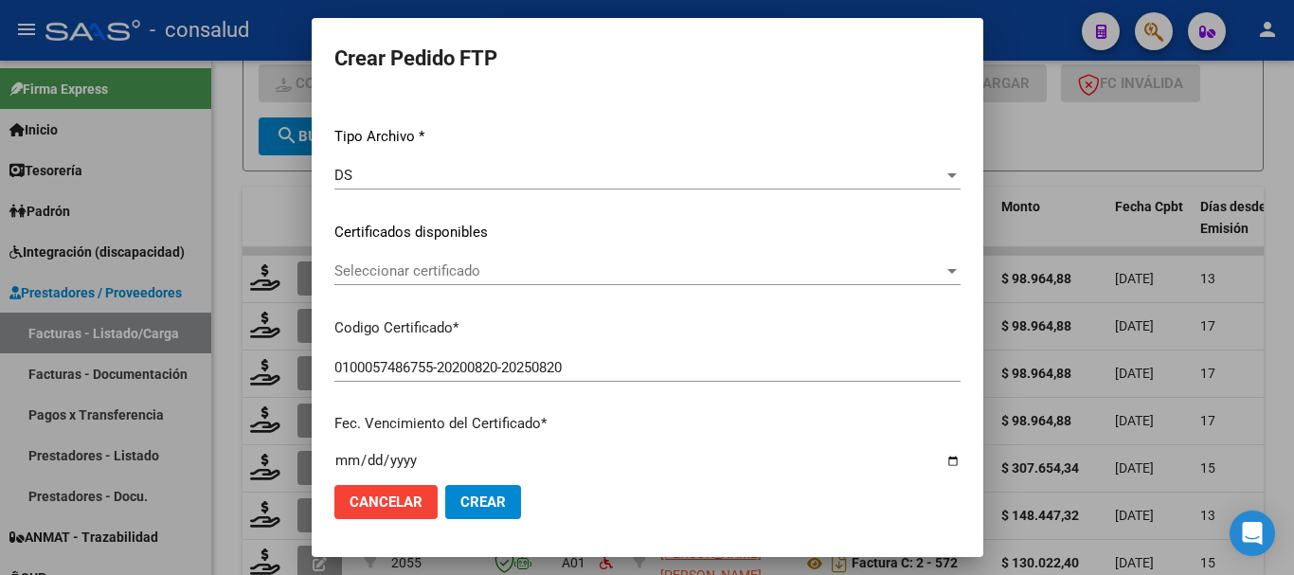
scroll to position [189, 0]
click at [508, 264] on span "Seleccionar certificado" at bounding box center [638, 269] width 609 height 17
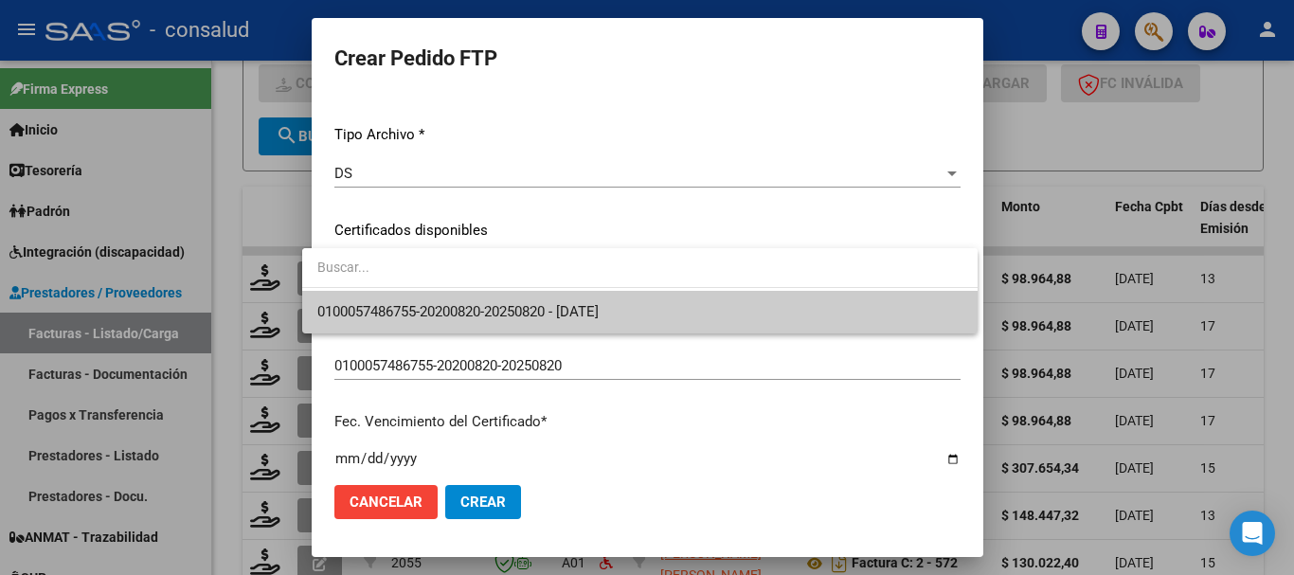
click at [523, 302] on span "0100057486755-20200820-20250820 - 2025-08-20" at bounding box center [639, 312] width 645 height 43
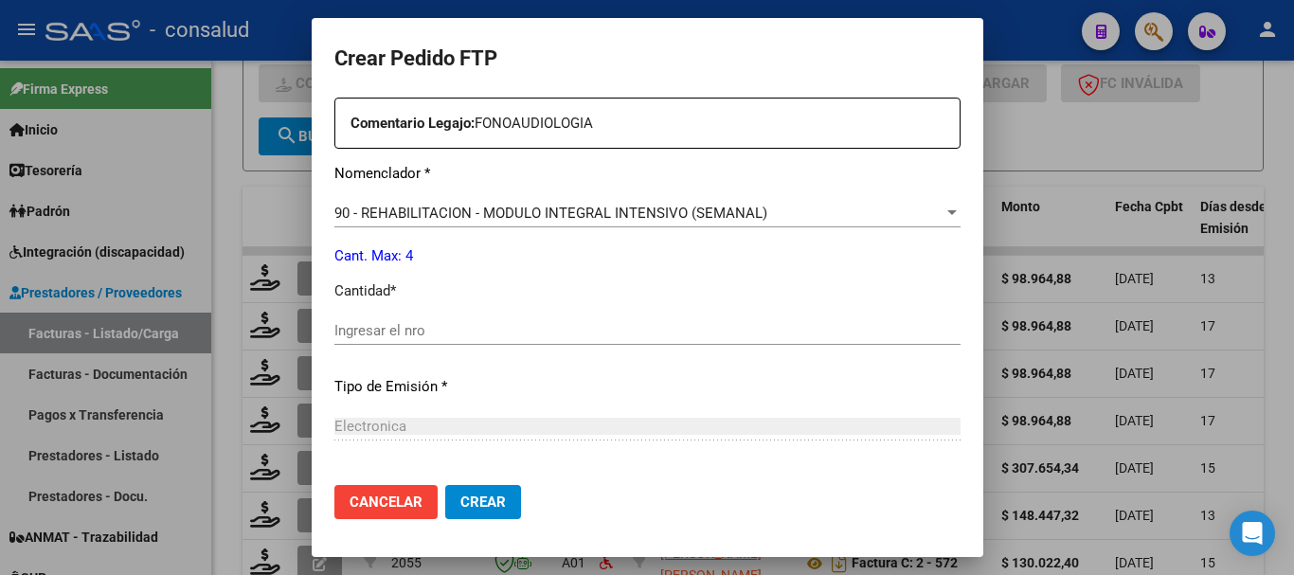
scroll to position [758, 0]
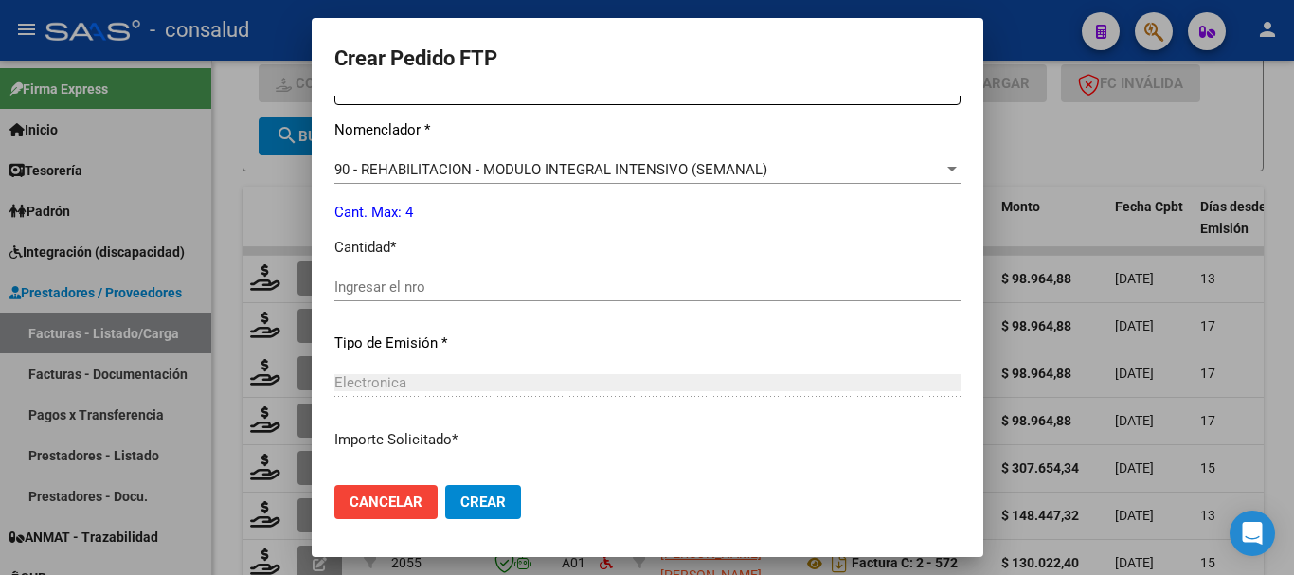
click at [520, 274] on div "Ingresar el nro" at bounding box center [647, 287] width 626 height 28
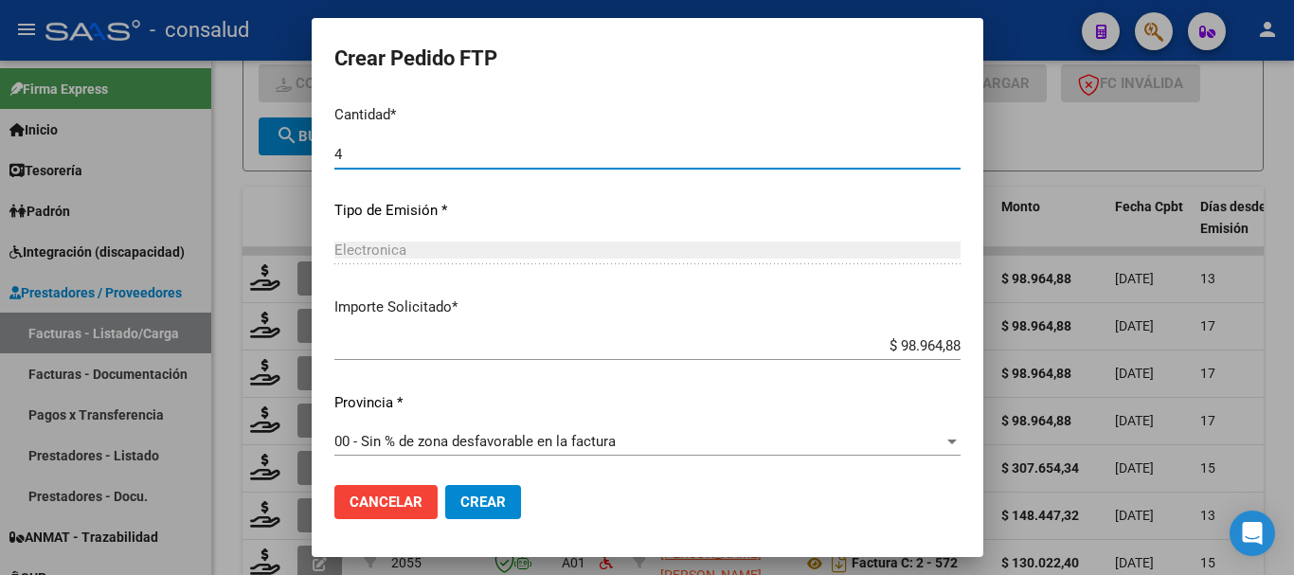
scroll to position [894, 0]
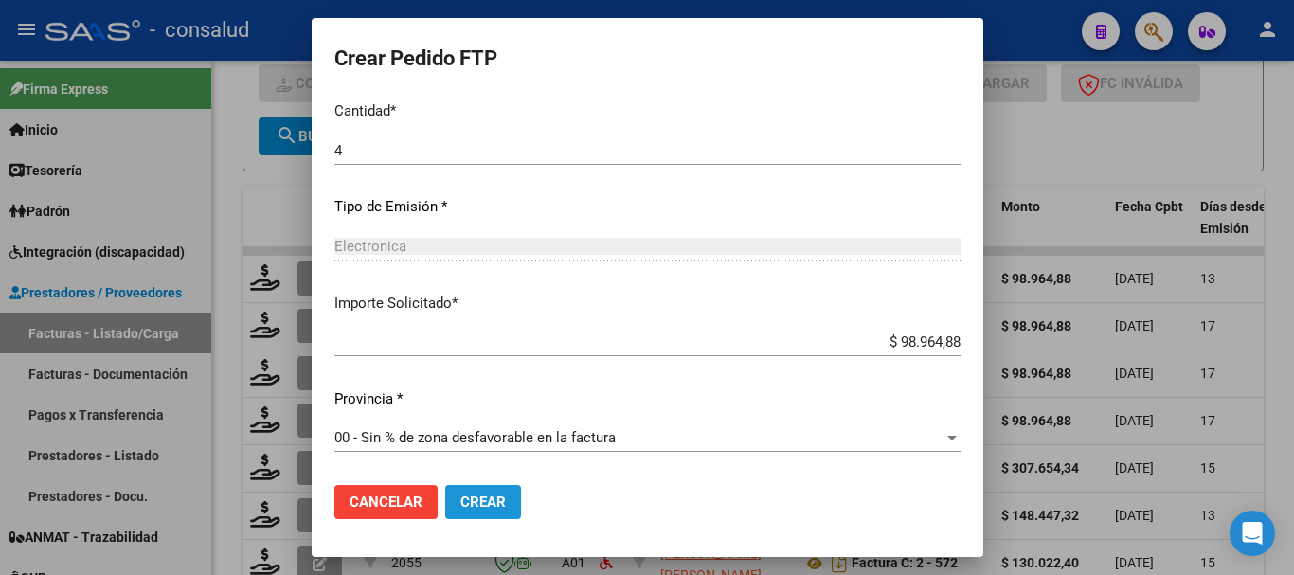
click at [465, 496] on span "Crear" at bounding box center [482, 502] width 45 height 17
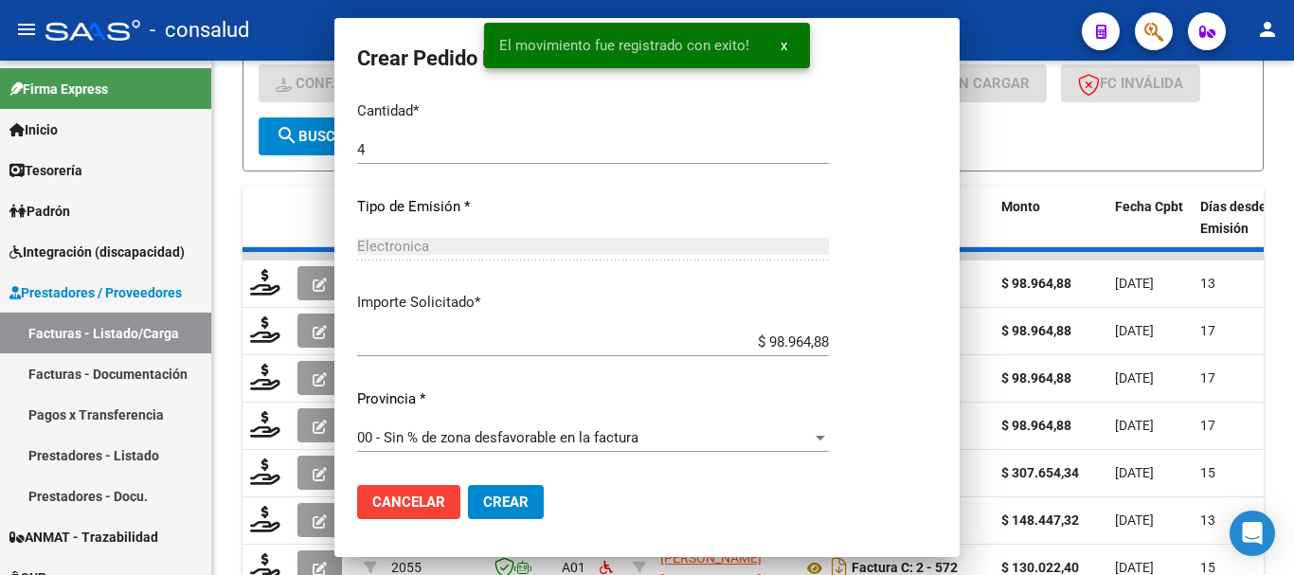
scroll to position [0, 0]
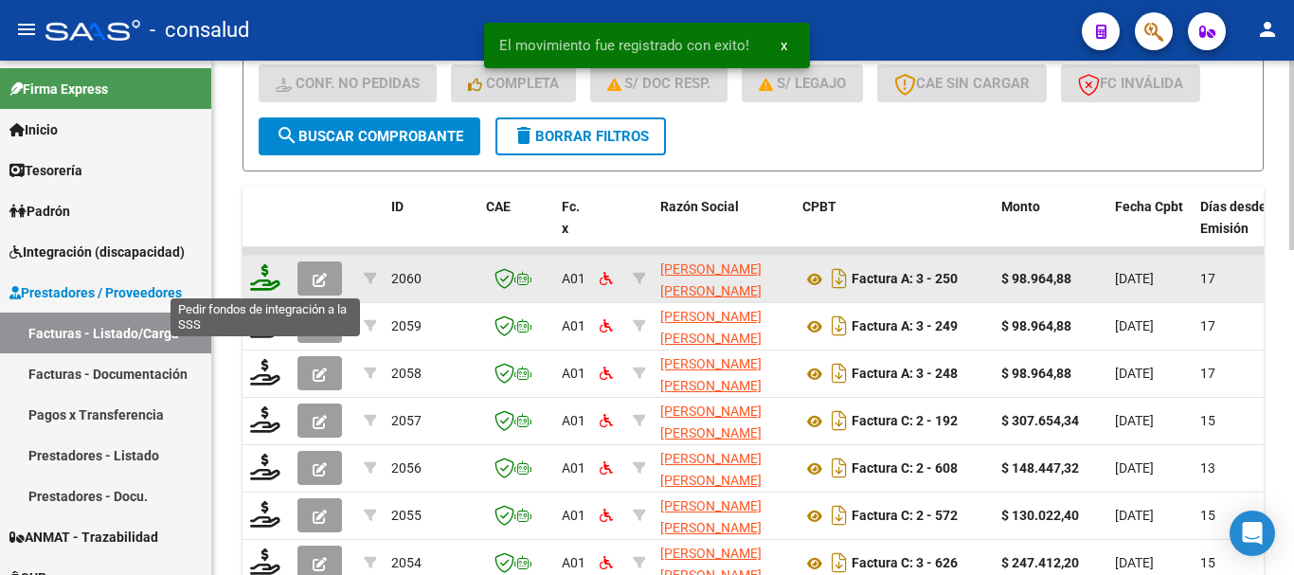
click at [259, 276] on icon at bounding box center [265, 277] width 30 height 27
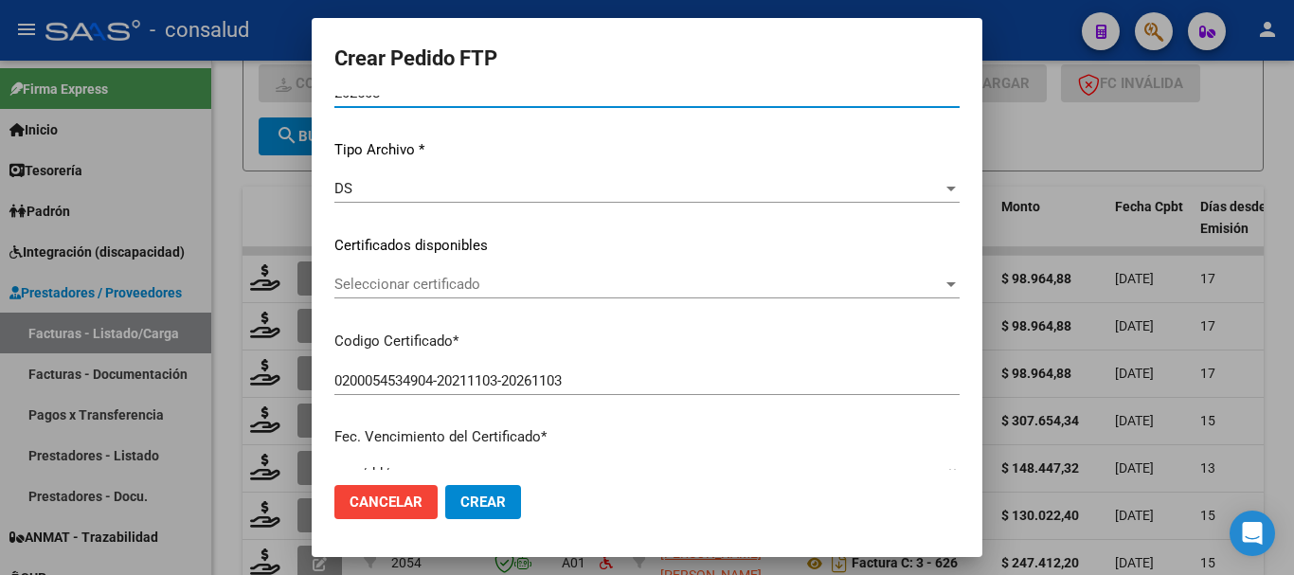
scroll to position [189, 0]
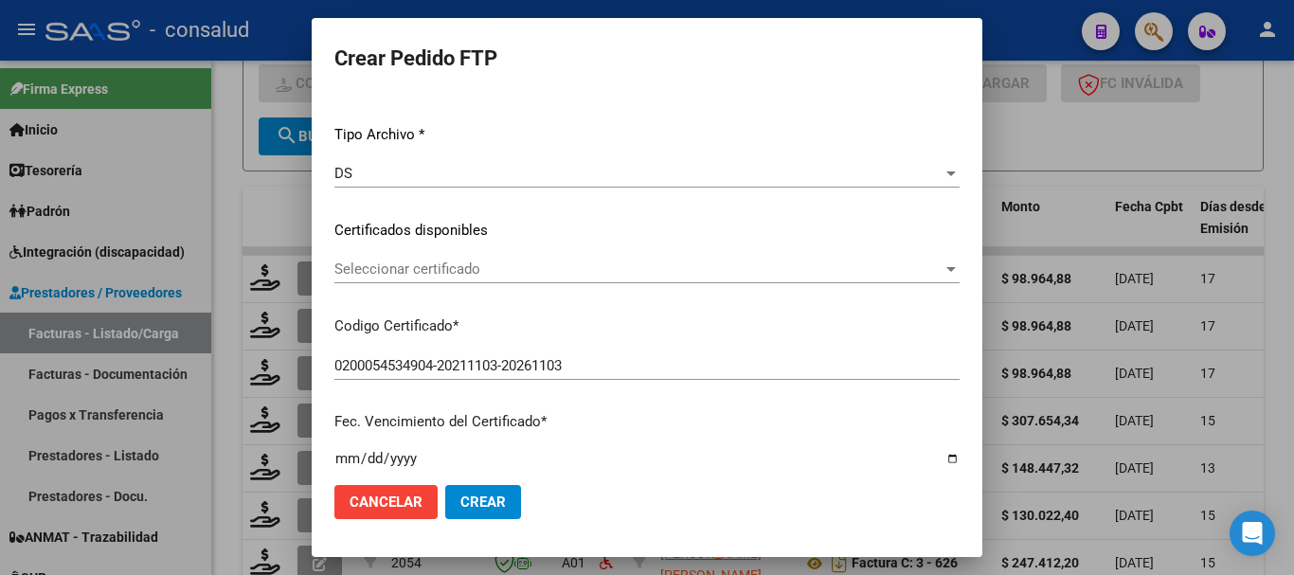
click at [502, 274] on span "Seleccionar certificado" at bounding box center [638, 269] width 608 height 17
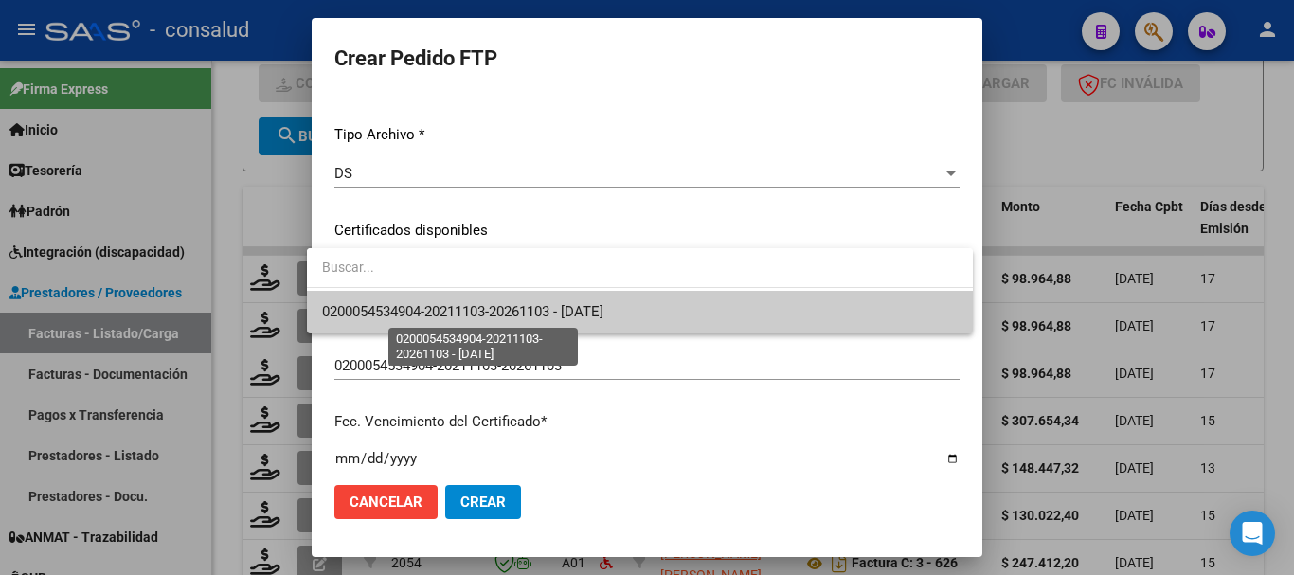
click at [510, 311] on span "0200054534904-20211103-20261103 - 2026-11-03" at bounding box center [462, 311] width 281 height 17
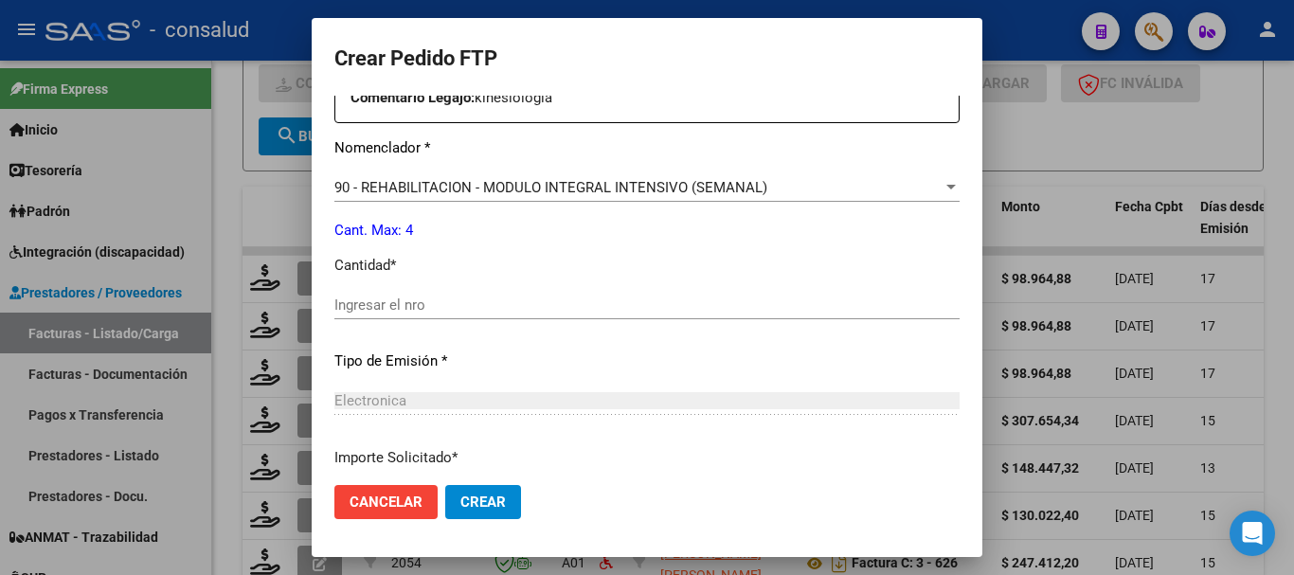
scroll to position [758, 0]
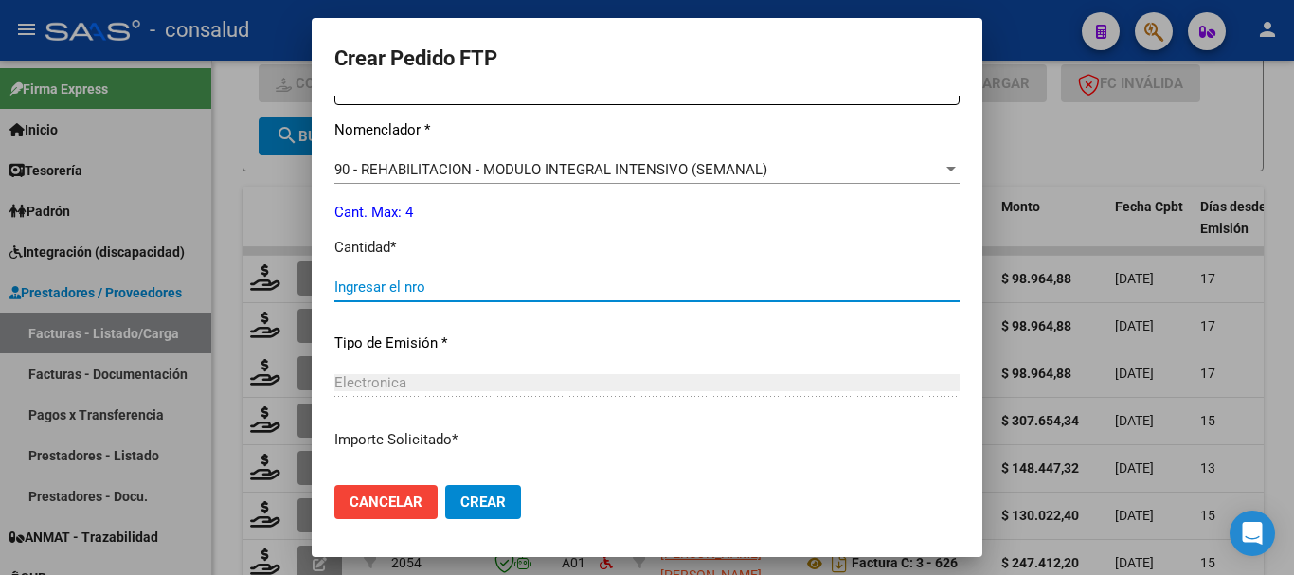
click at [470, 281] on input "Ingresar el nro" at bounding box center [646, 287] width 625 height 17
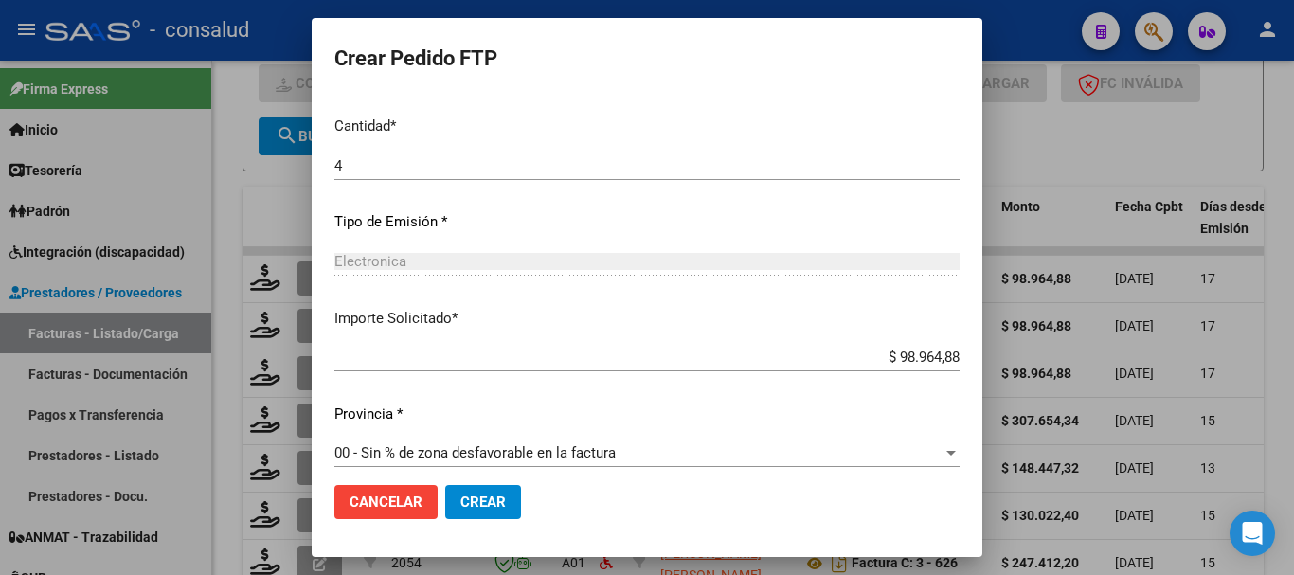
scroll to position [894, 0]
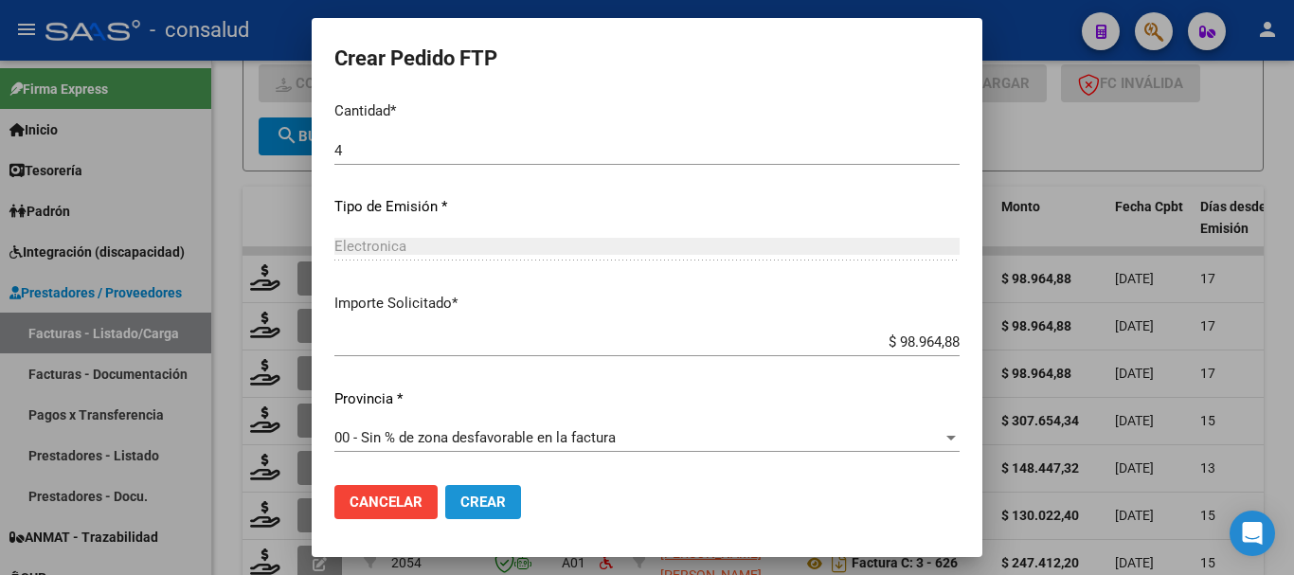
click at [471, 502] on span "Crear" at bounding box center [482, 502] width 45 height 17
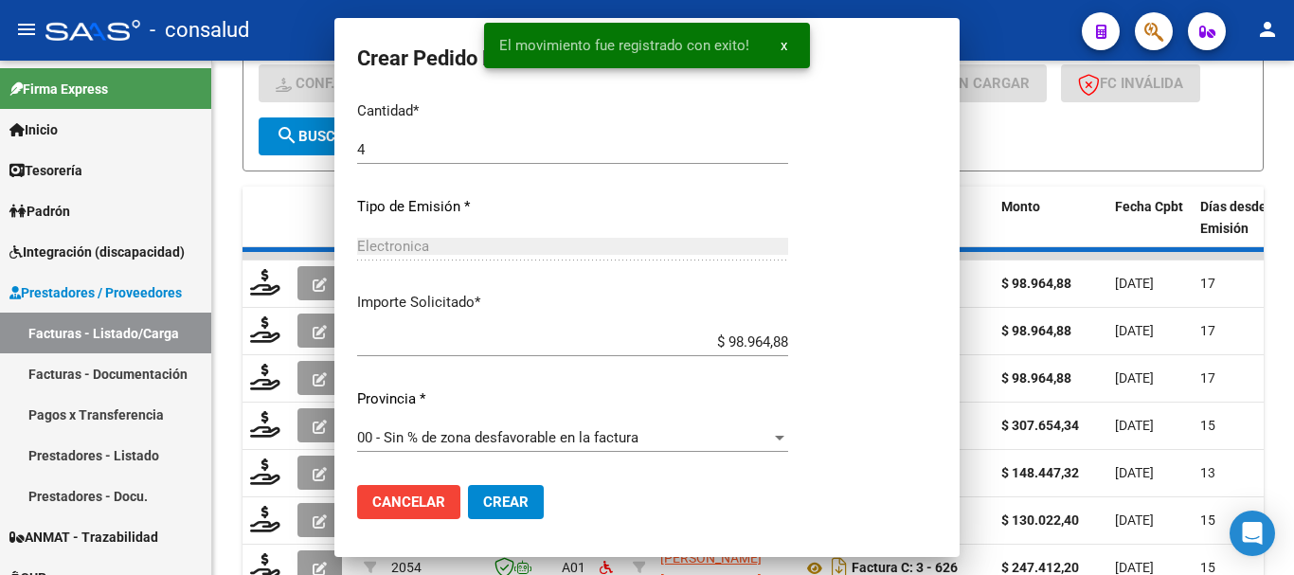
scroll to position [0, 0]
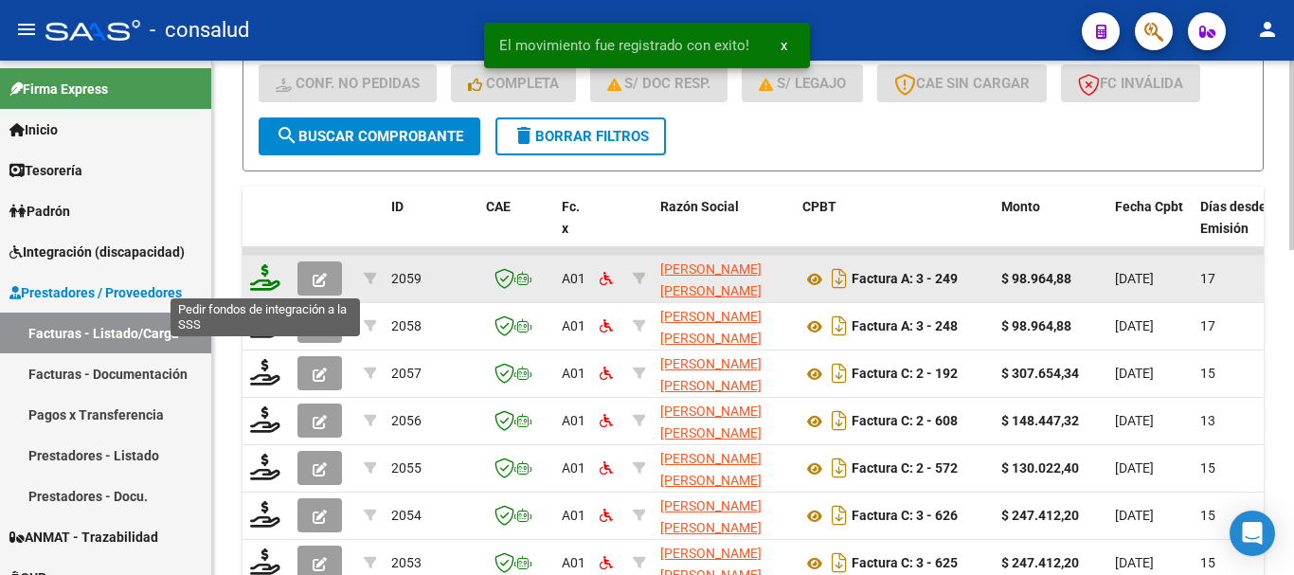
click at [264, 269] on icon at bounding box center [265, 277] width 30 height 27
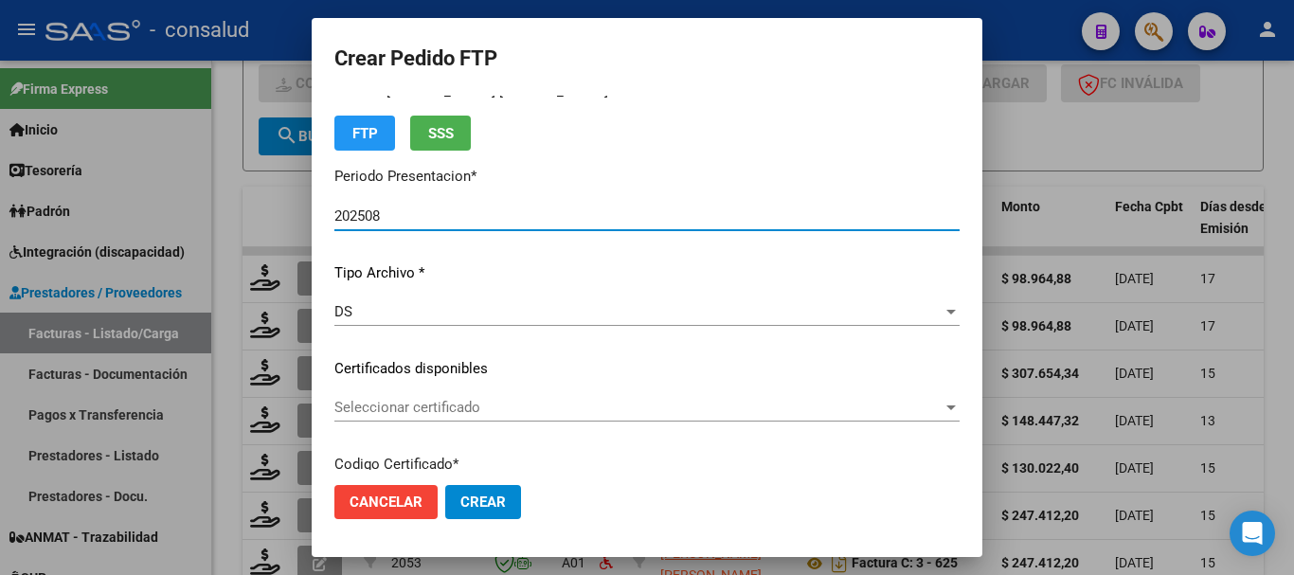
scroll to position [95, 0]
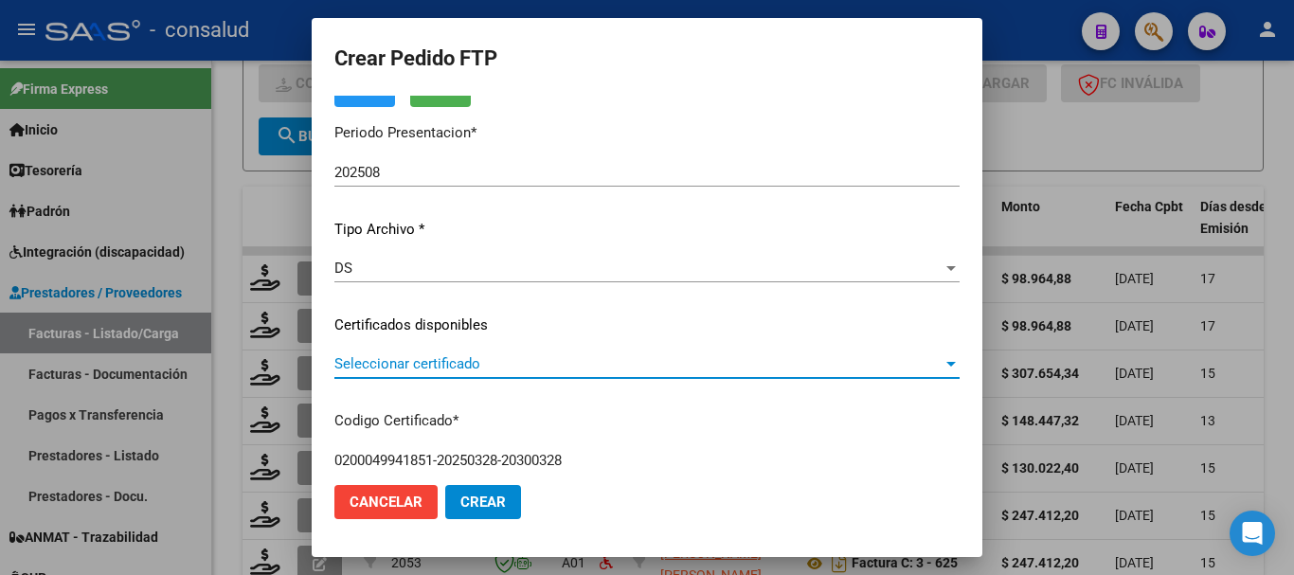
click at [517, 363] on span "Seleccionar certificado" at bounding box center [638, 363] width 608 height 17
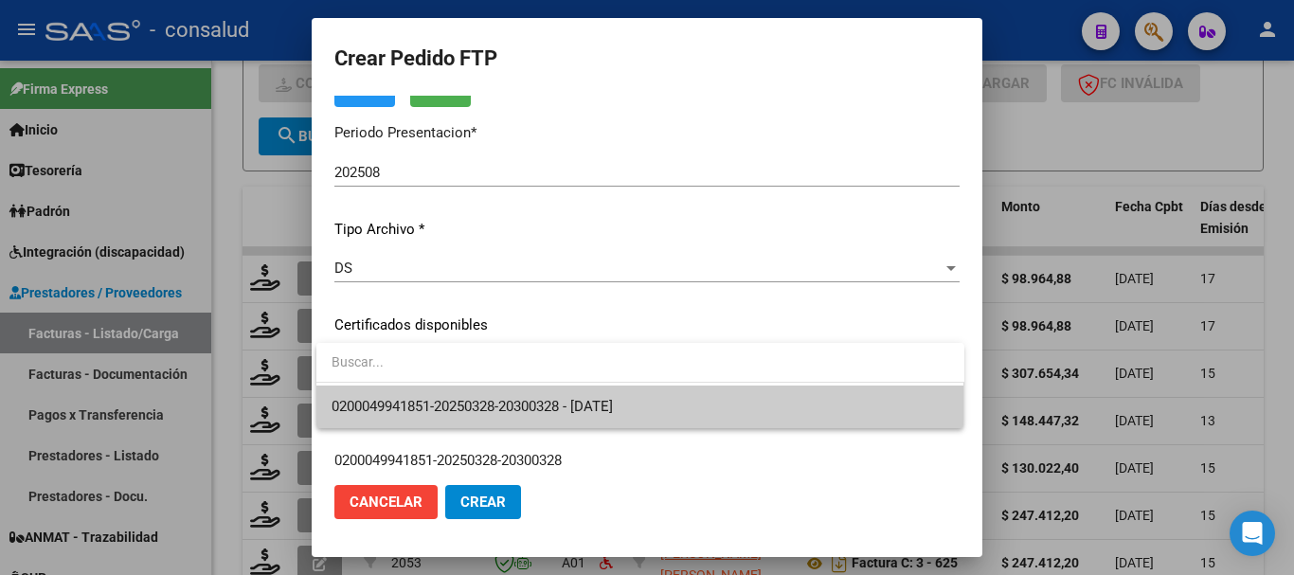
click at [532, 384] on span at bounding box center [640, 364] width 648 height 43
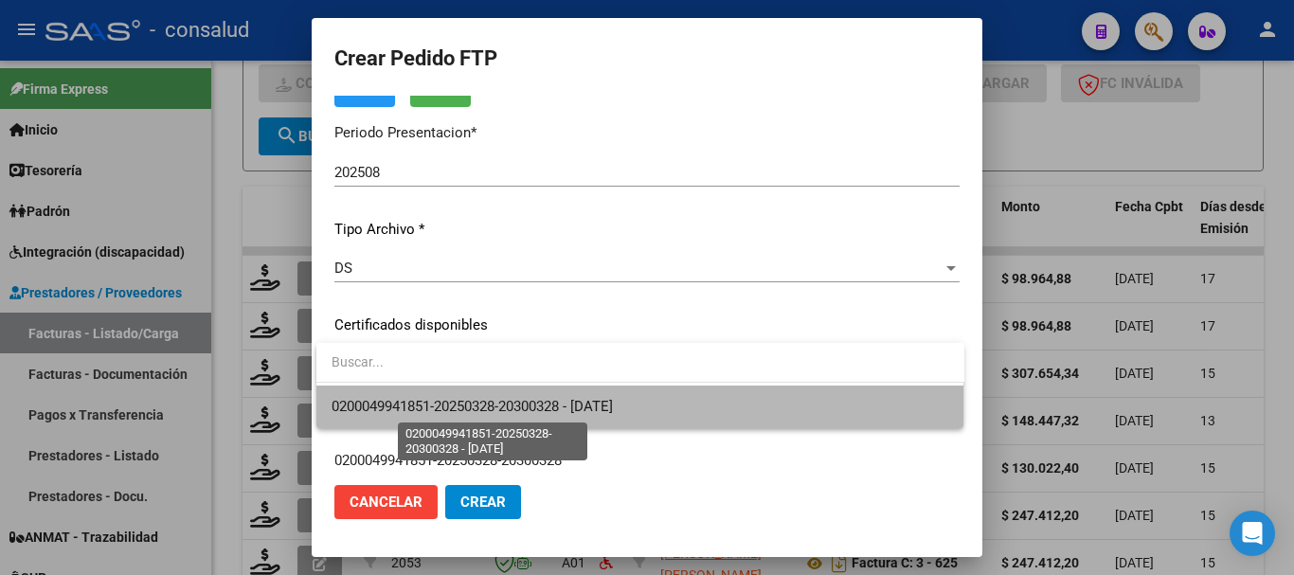
click at [545, 410] on span "0200049941851-20250328-20300328 - 2030-03-28" at bounding box center [472, 406] width 281 height 17
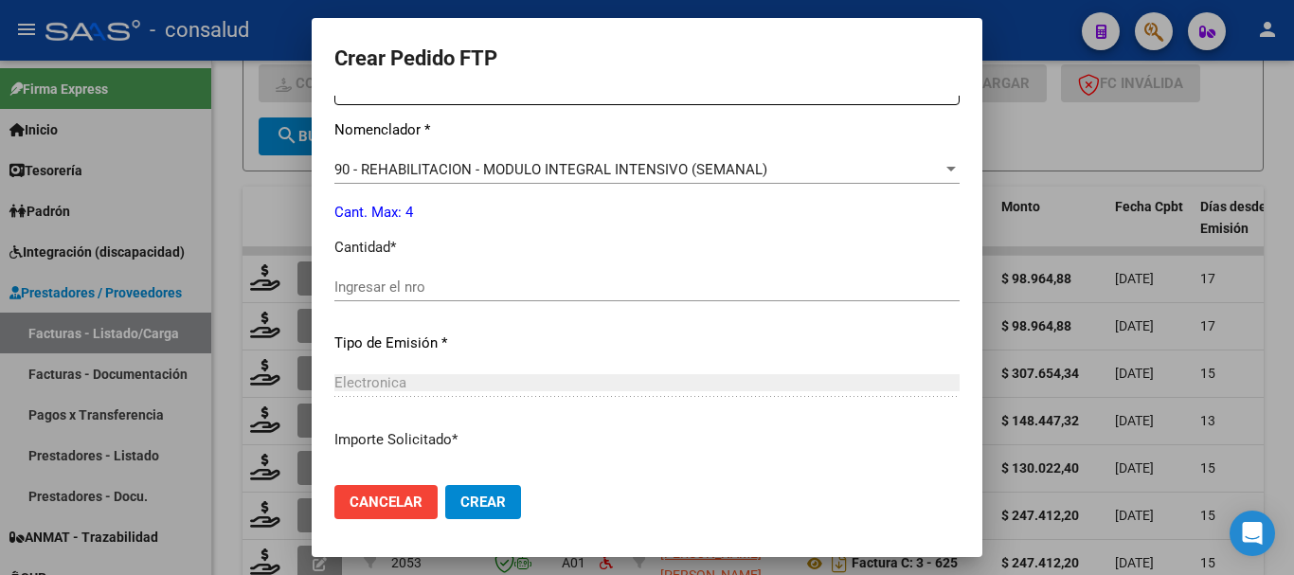
scroll to position [853, 0]
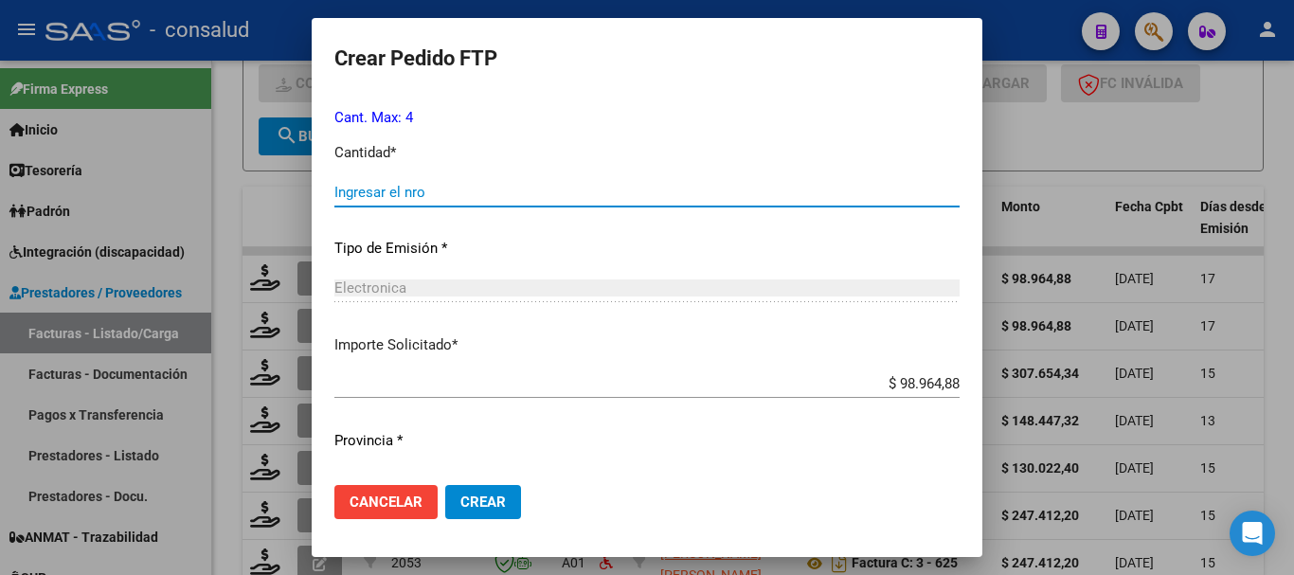
click at [450, 187] on input "Ingresar el nro" at bounding box center [646, 192] width 625 height 17
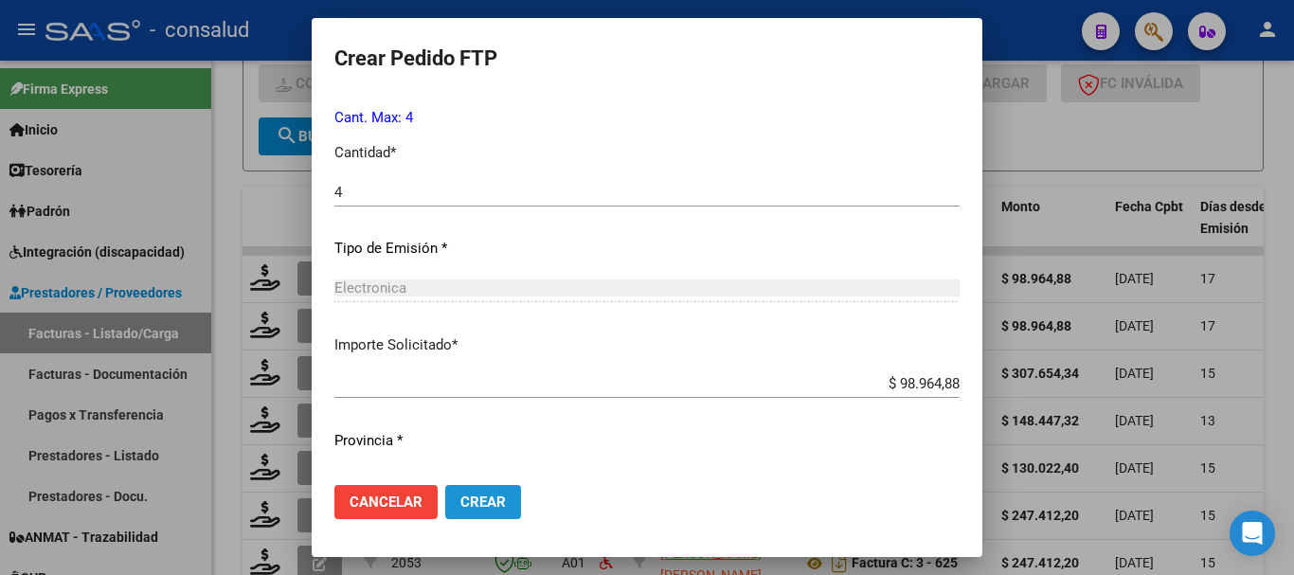
click at [452, 505] on button "Crear" at bounding box center [483, 502] width 76 height 34
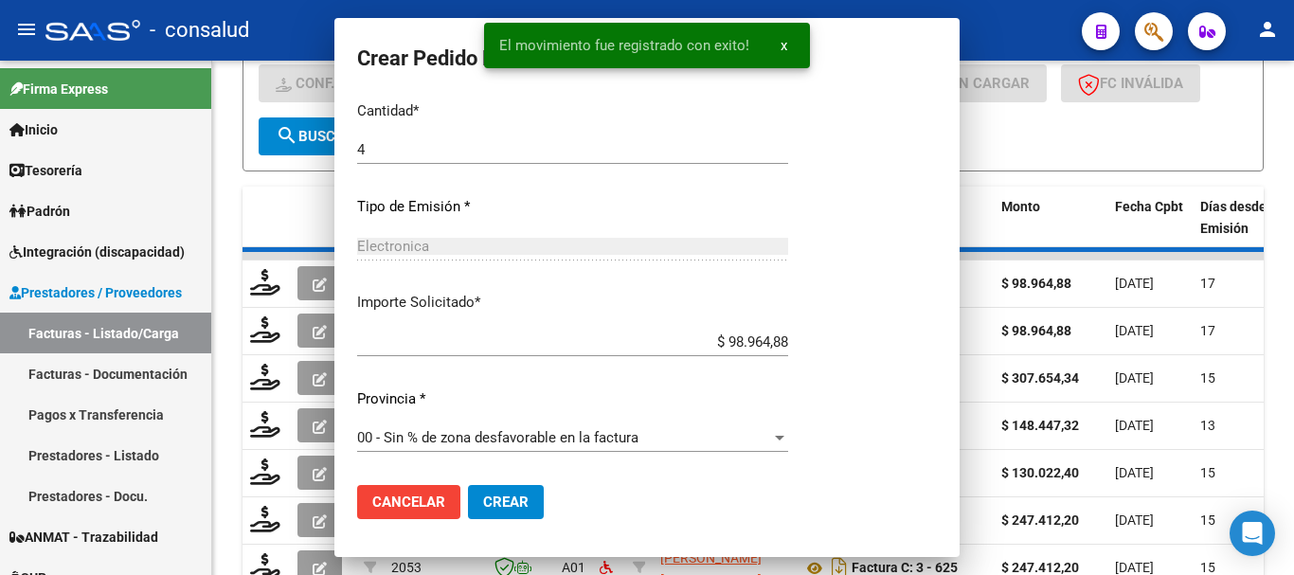
scroll to position [746, 0]
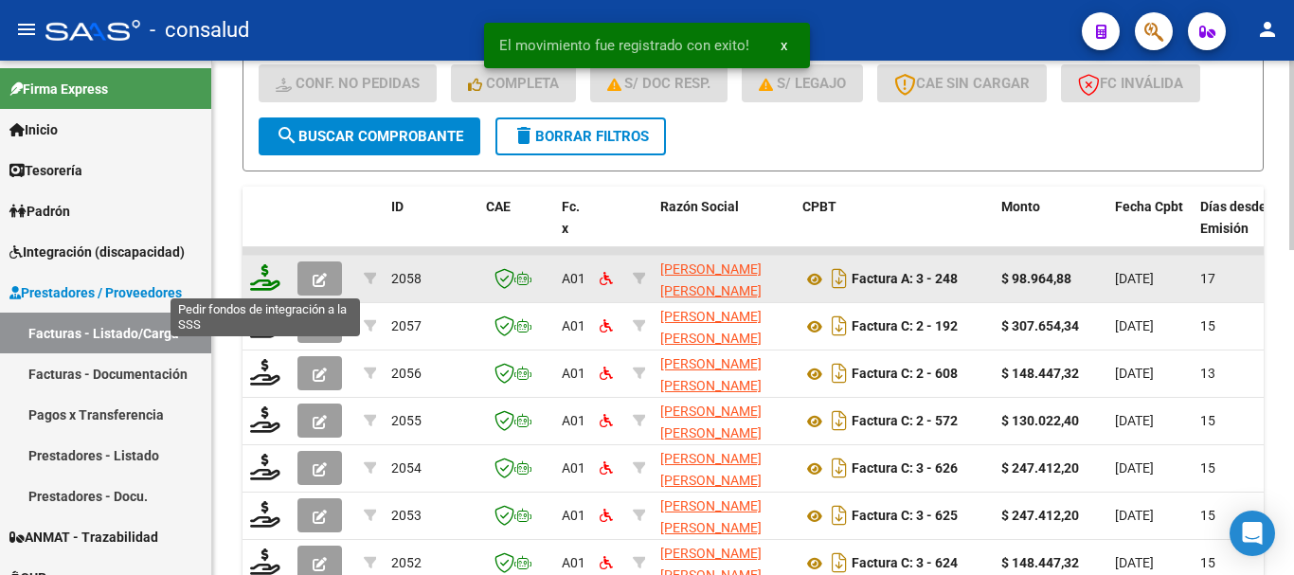
click at [258, 270] on icon at bounding box center [265, 277] width 30 height 27
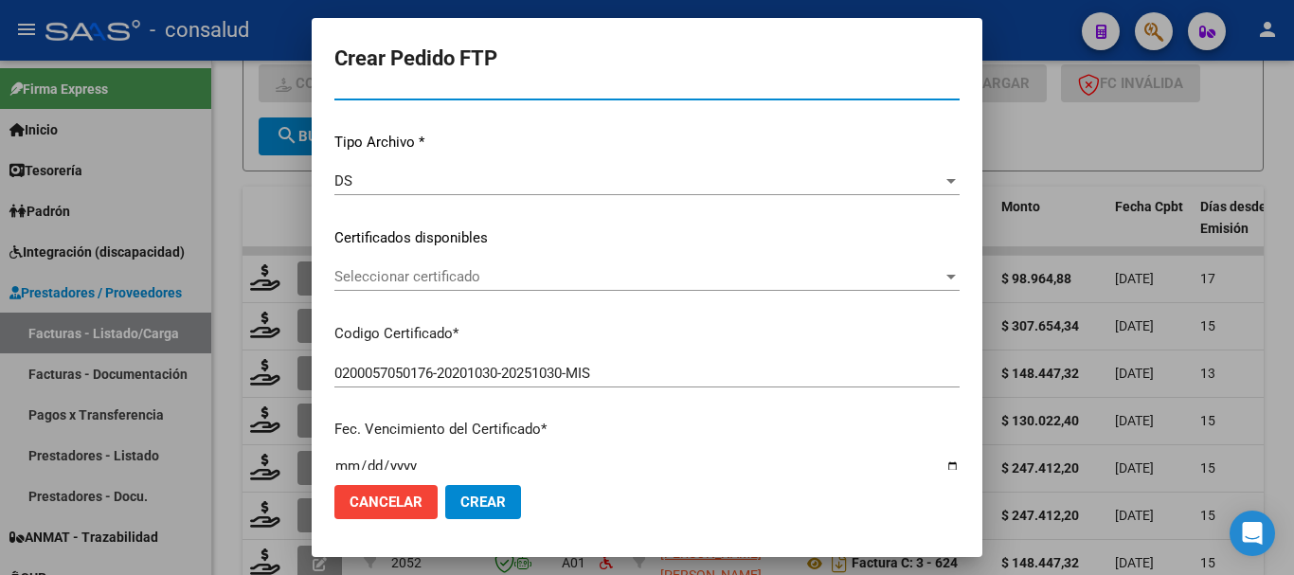
scroll to position [189, 0]
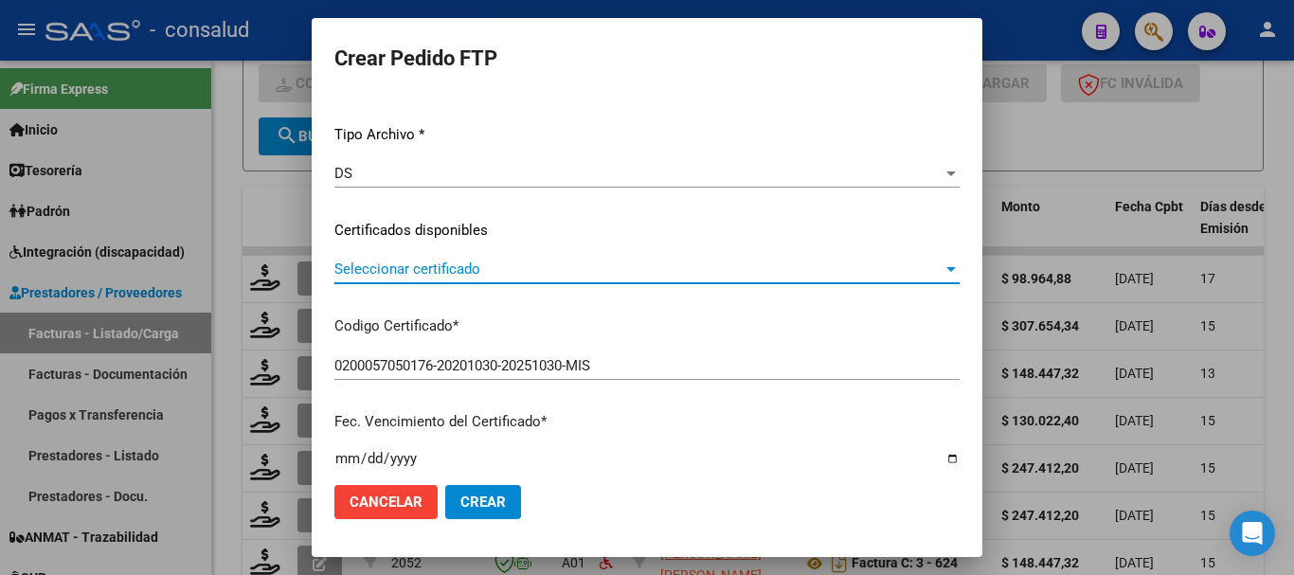
click at [469, 266] on span "Seleccionar certificado" at bounding box center [638, 269] width 608 height 17
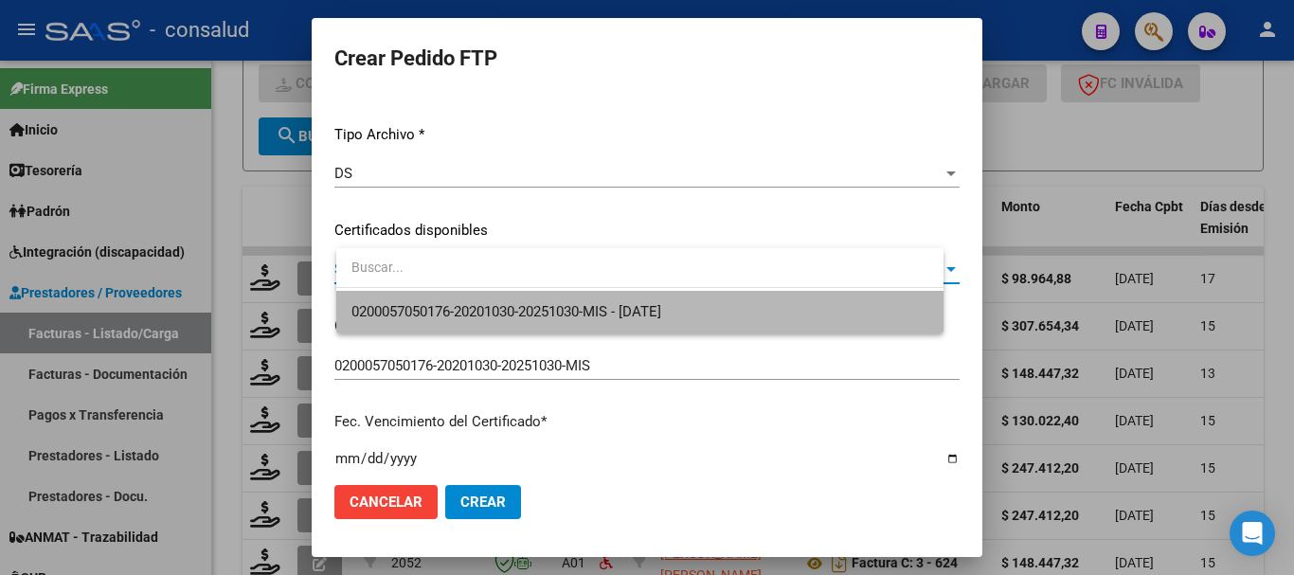
click at [491, 291] on span "0200057050176-20201030-20251030-MIS - [DATE]" at bounding box center [639, 312] width 577 height 43
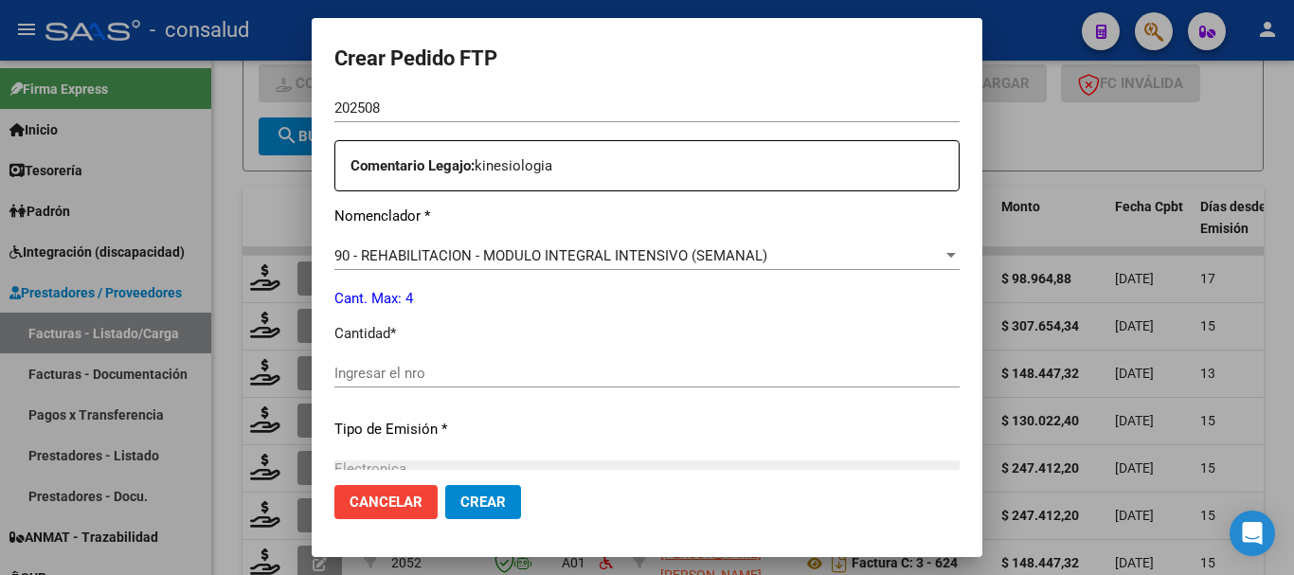
scroll to position [705, 0]
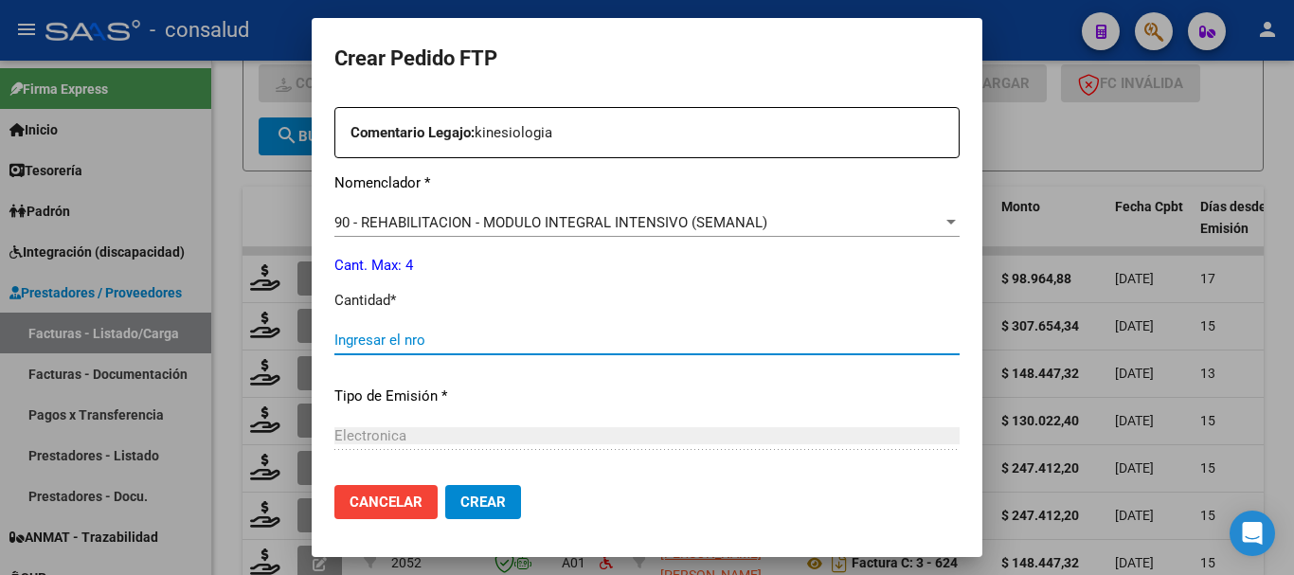
click at [479, 334] on input "Ingresar el nro" at bounding box center [646, 340] width 625 height 17
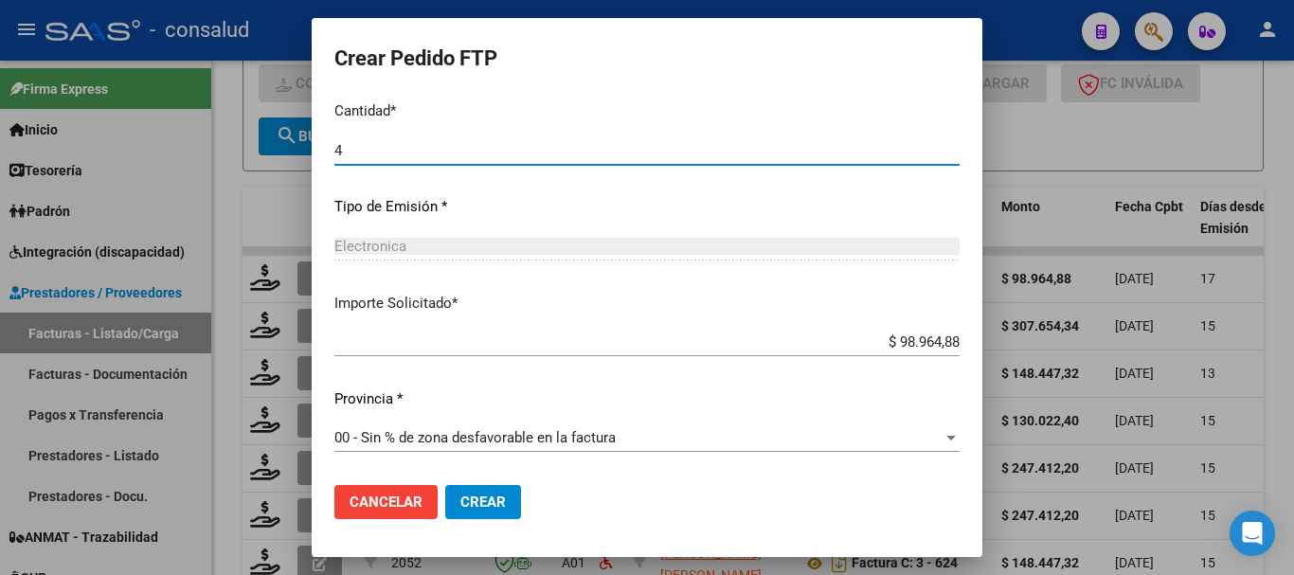
click at [521, 497] on button "Crear" at bounding box center [483, 502] width 76 height 34
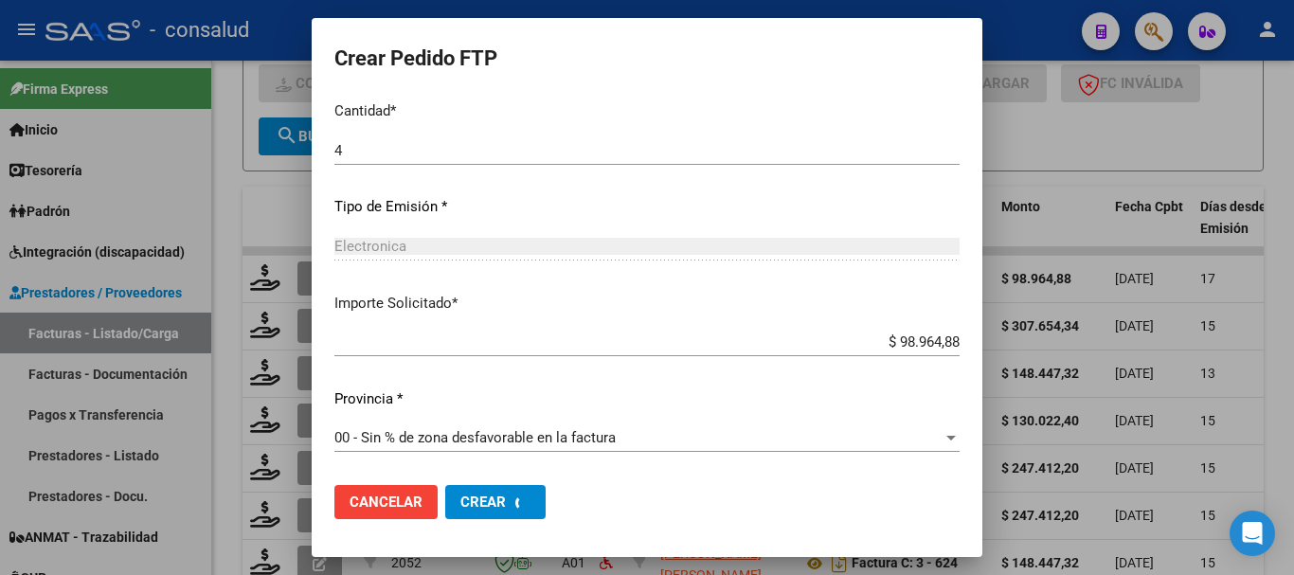
scroll to position [0, 0]
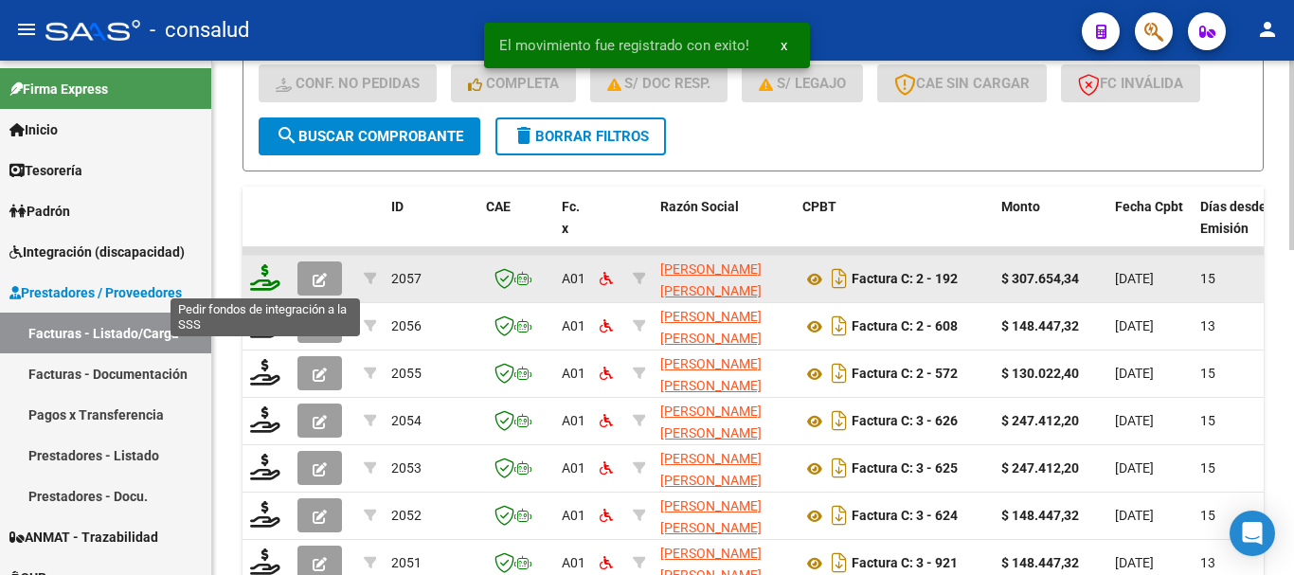
click at [261, 279] on icon at bounding box center [265, 277] width 30 height 27
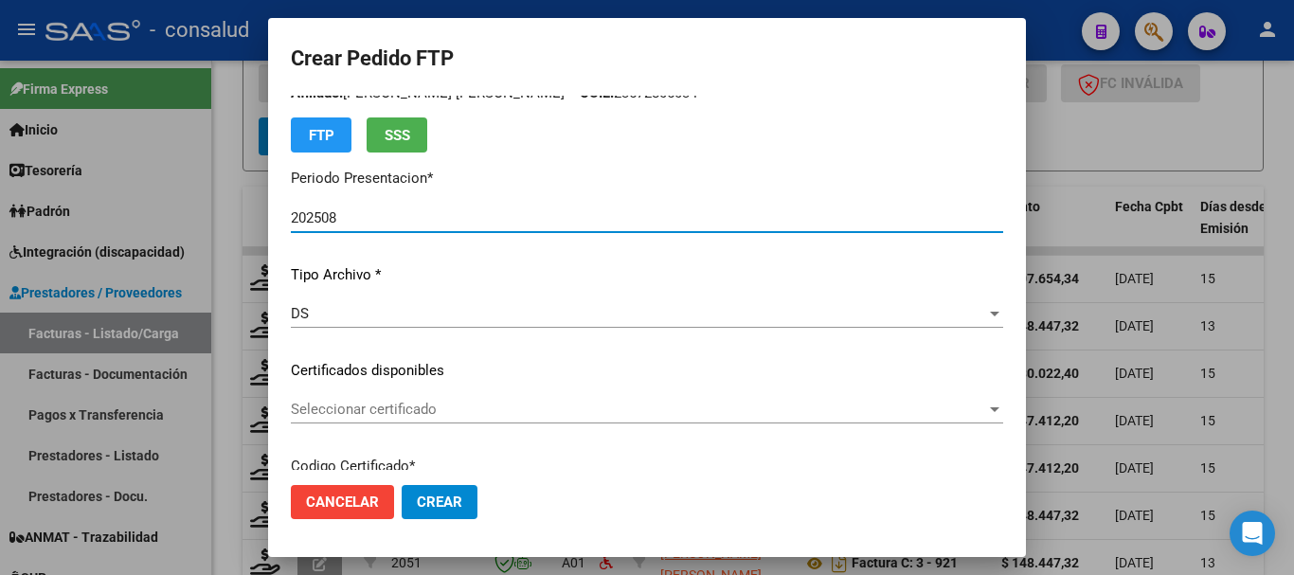
scroll to position [95, 0]
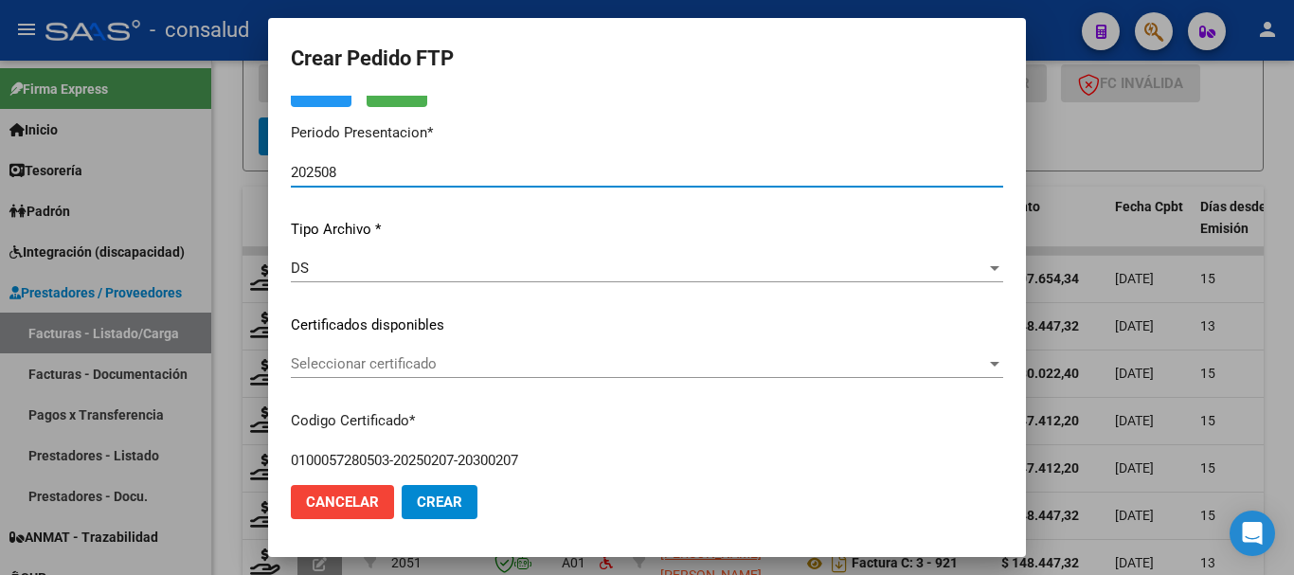
click at [484, 372] on span "Seleccionar certificado" at bounding box center [638, 363] width 695 height 17
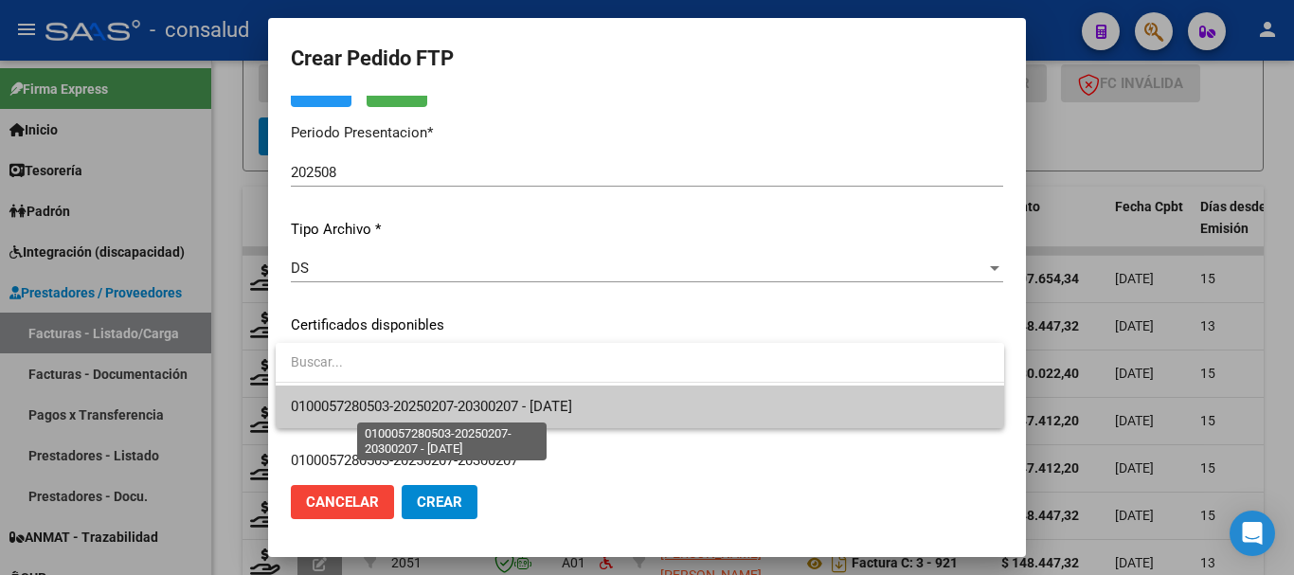
click at [508, 415] on span "0100057280503-20250207-20300207 - 2030-02-07" at bounding box center [431, 406] width 281 height 17
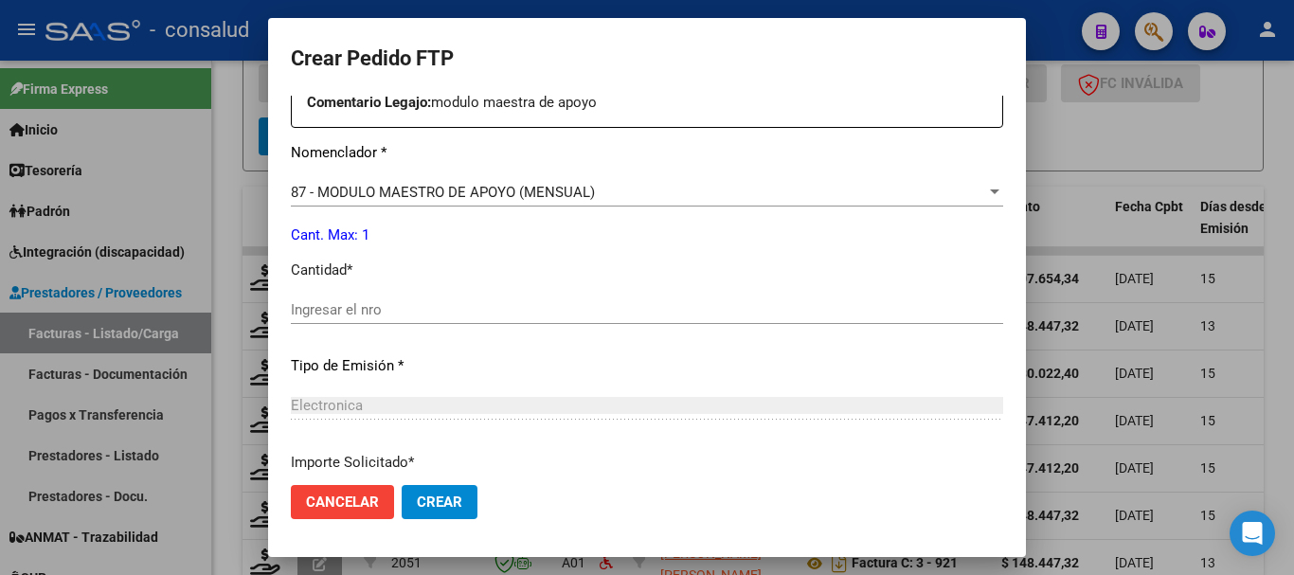
scroll to position [758, 0]
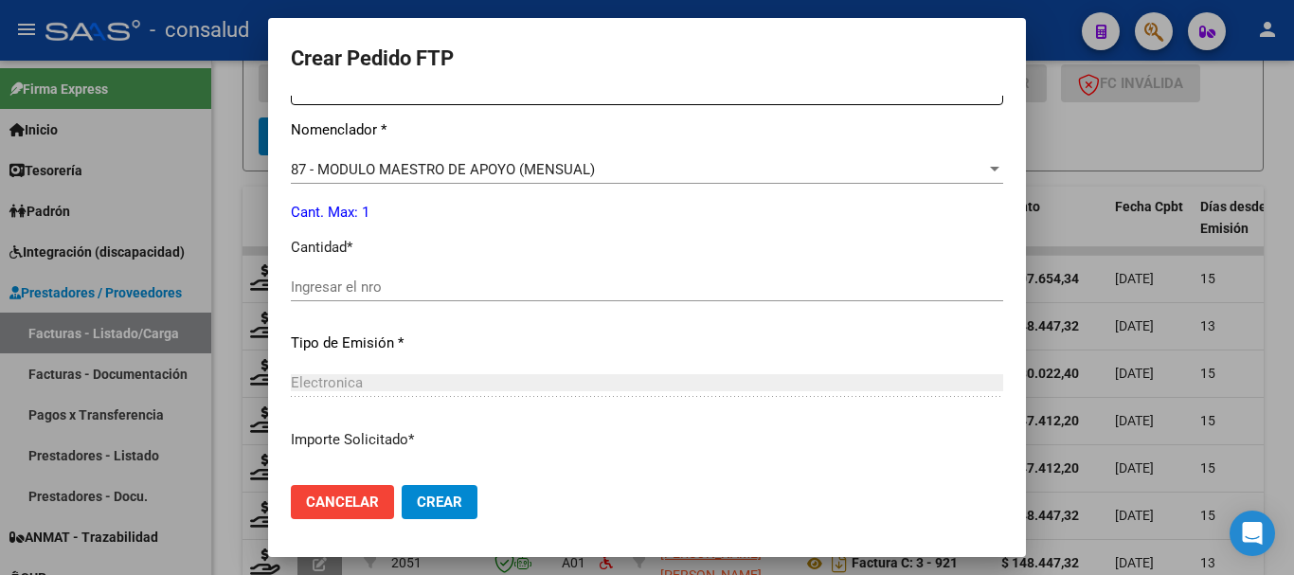
drag, startPoint x: 466, startPoint y: 284, endPoint x: 443, endPoint y: 276, distance: 24.3
click at [455, 279] on input "Ingresar el nro" at bounding box center [647, 287] width 712 height 17
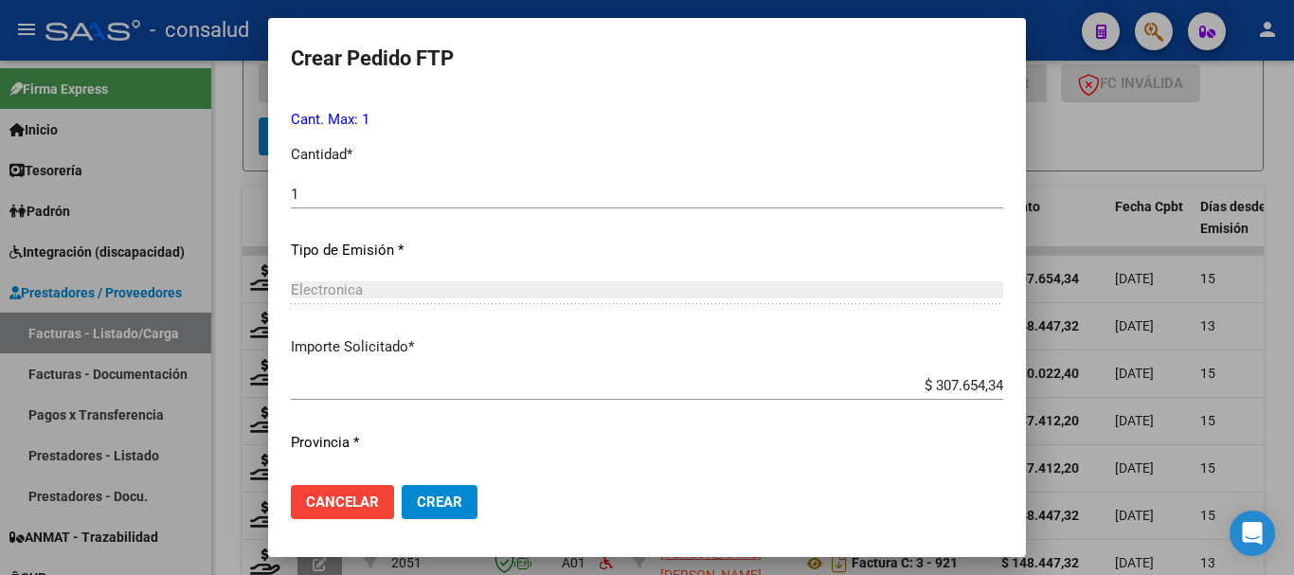
scroll to position [894, 0]
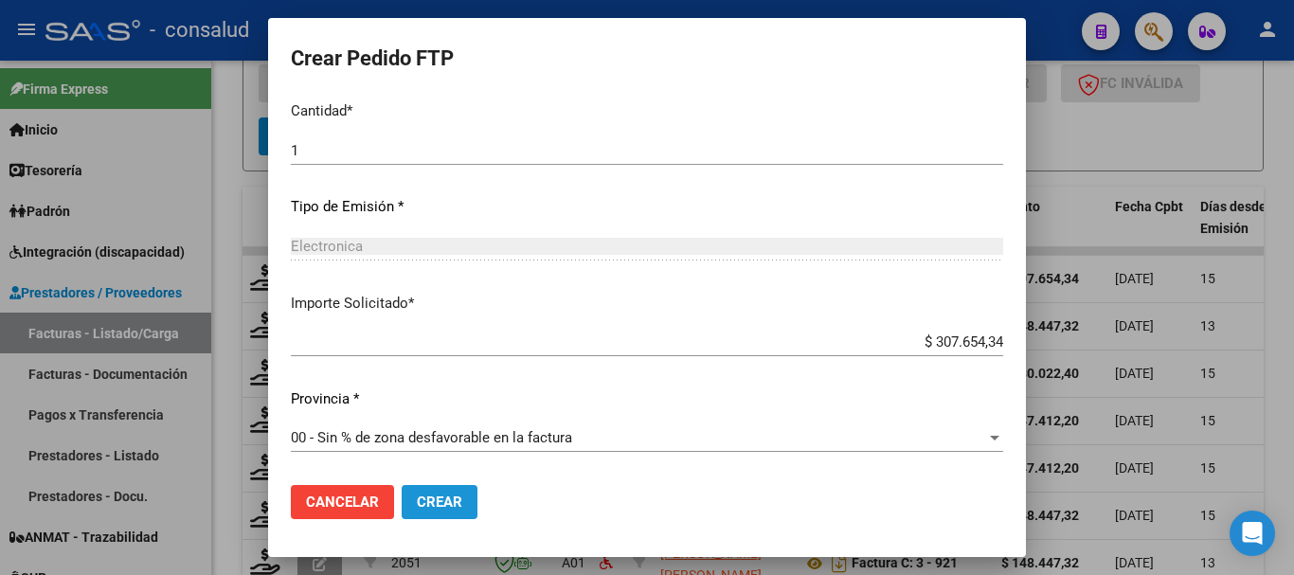
click at [455, 506] on span "Crear" at bounding box center [439, 502] width 45 height 17
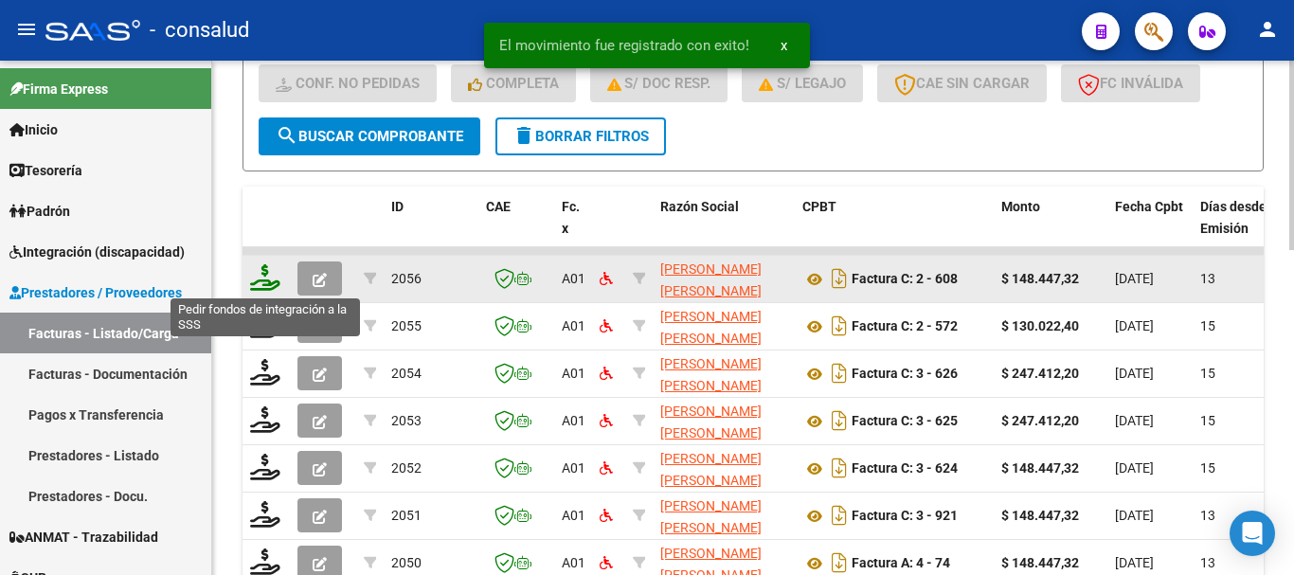
click at [260, 277] on icon at bounding box center [265, 277] width 30 height 27
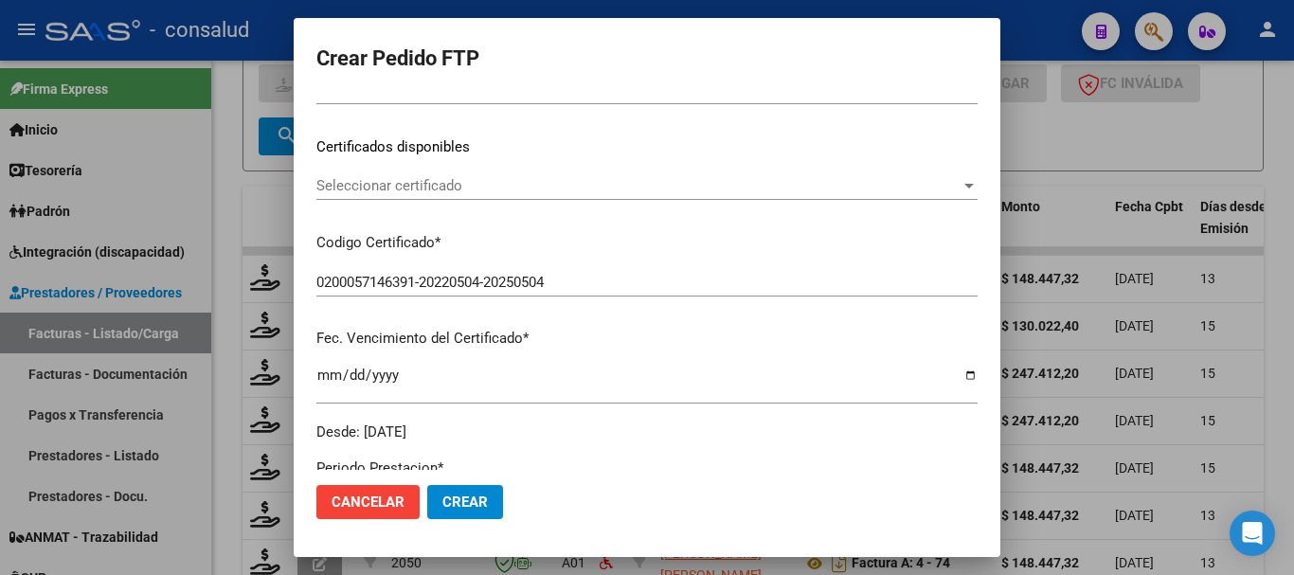
scroll to position [284, 0]
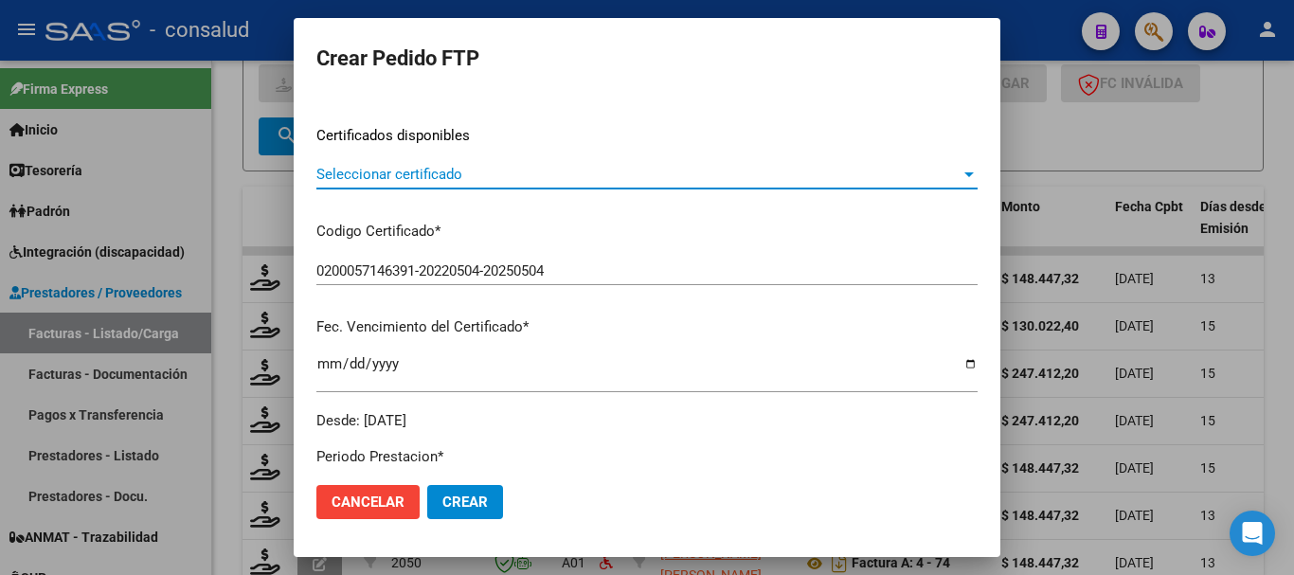
click at [582, 174] on span "Seleccionar certificado" at bounding box center [638, 174] width 644 height 17
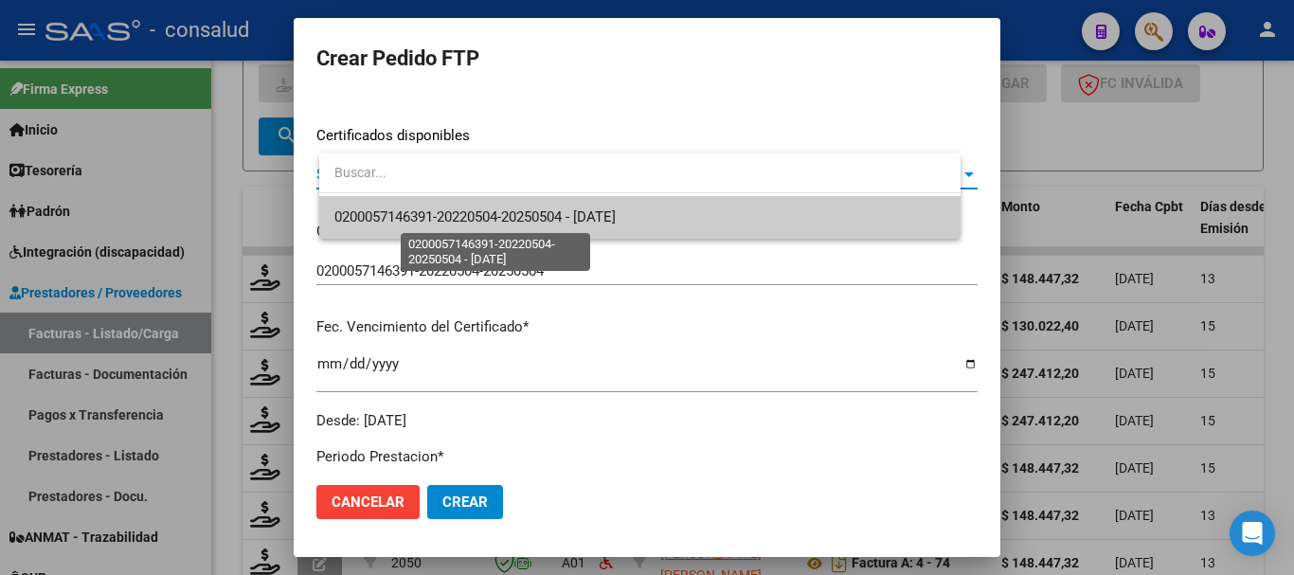
click at [588, 210] on span "0200057146391-20220504-20250504 - 2026-05-04" at bounding box center [474, 216] width 281 height 17
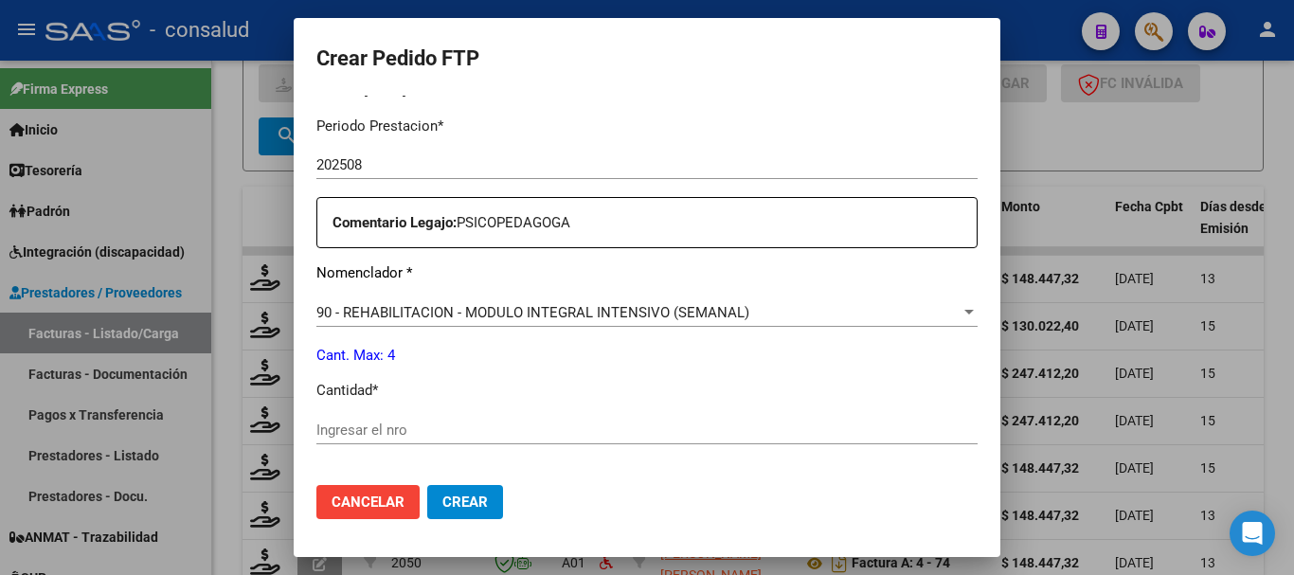
scroll to position [663, 0]
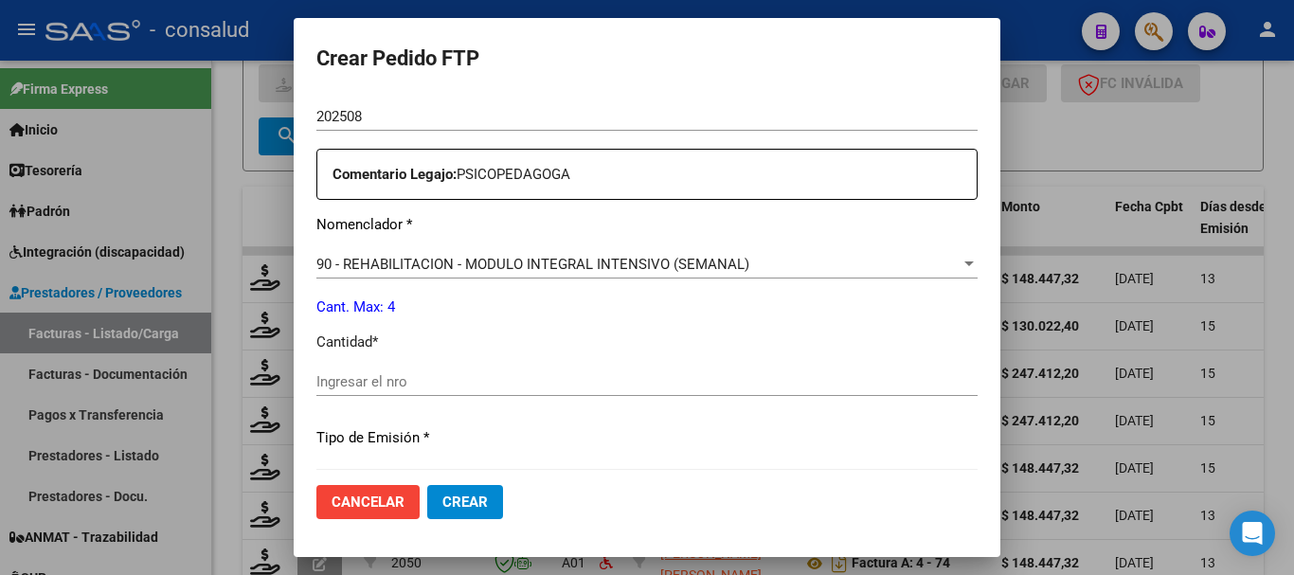
drag, startPoint x: 573, startPoint y: 378, endPoint x: 525, endPoint y: 381, distance: 48.4
click at [572, 378] on input "Ingresar el nro" at bounding box center [646, 381] width 661 height 17
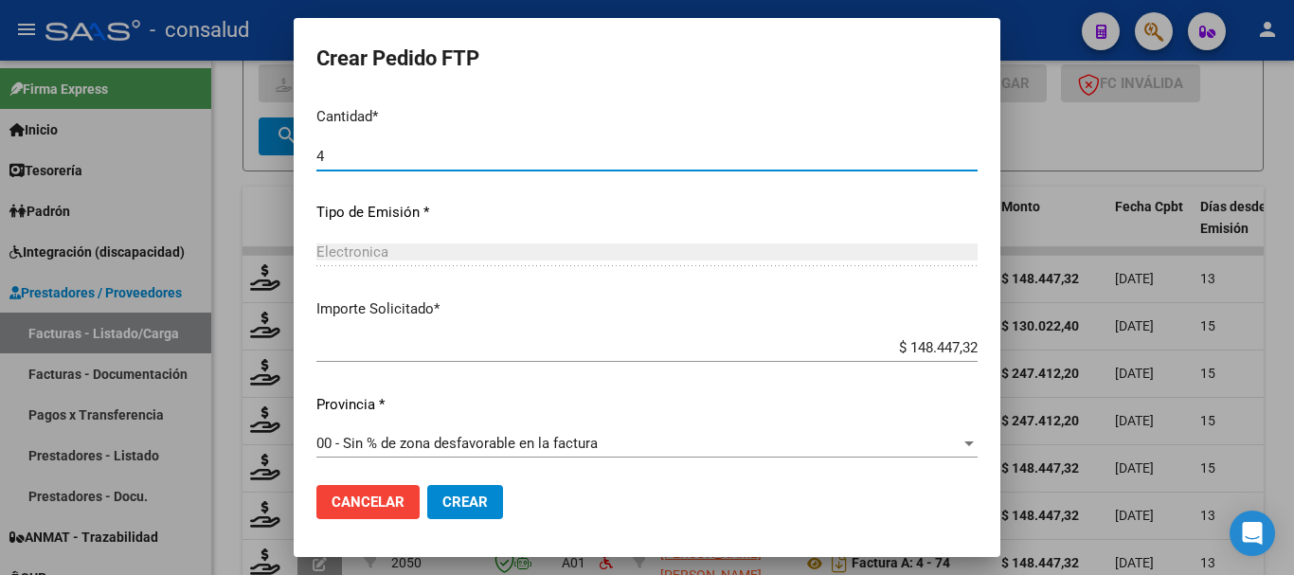
scroll to position [894, 0]
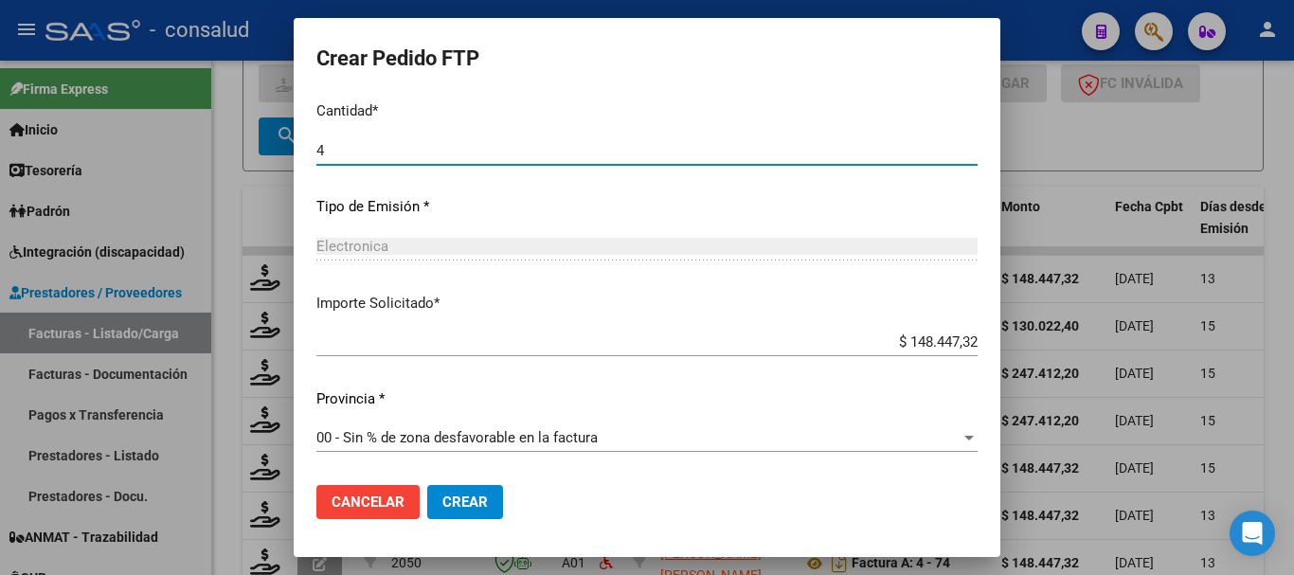
click at [488, 498] on span "Crear" at bounding box center [464, 502] width 45 height 17
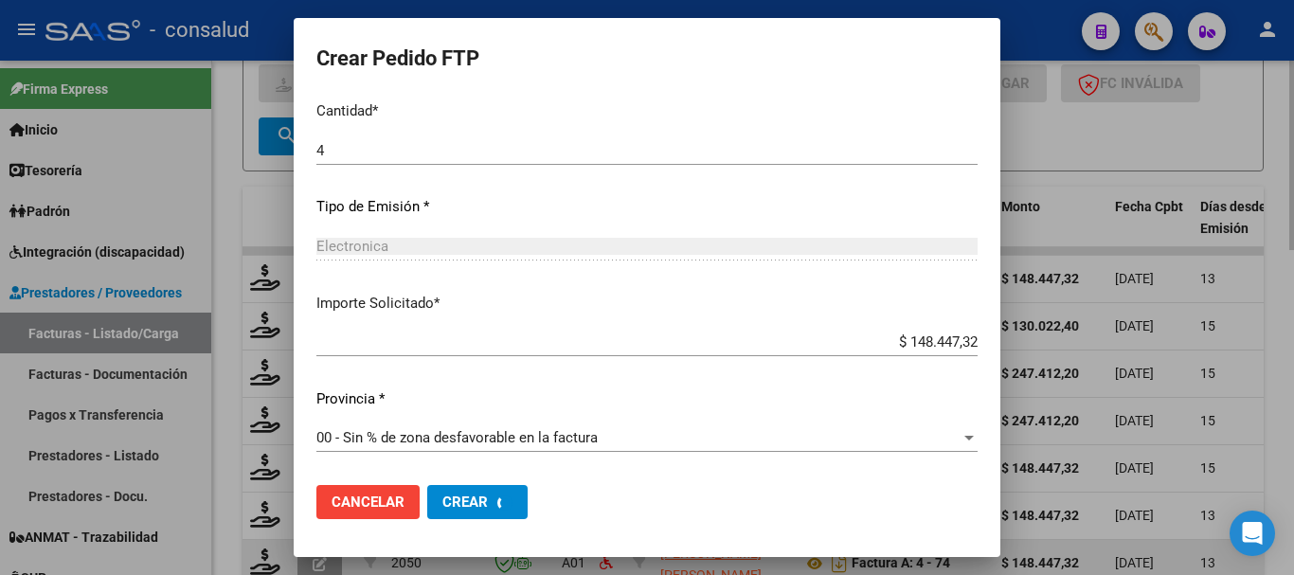
scroll to position [0, 0]
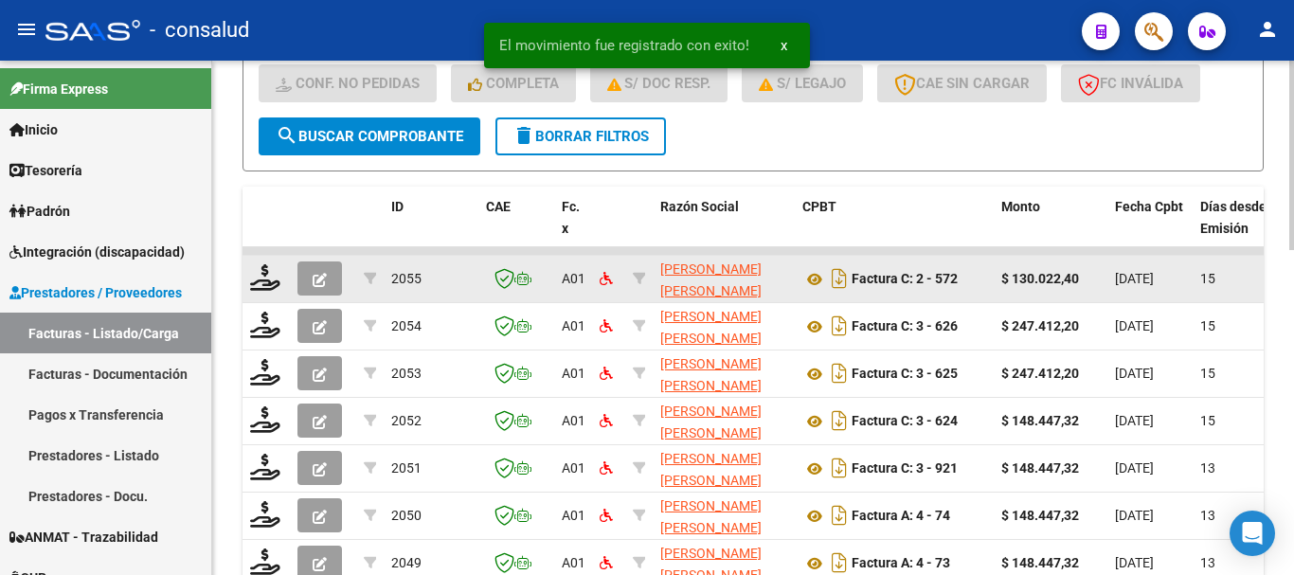
click at [258, 294] on div at bounding box center [266, 278] width 32 height 29
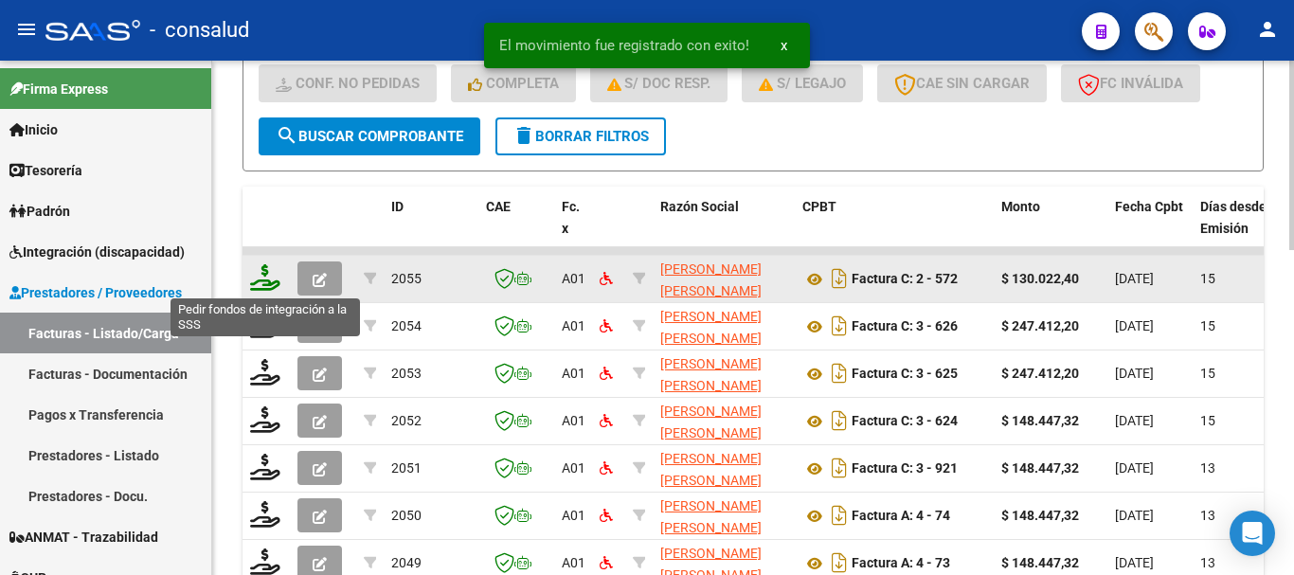
click at [261, 282] on icon at bounding box center [265, 277] width 30 height 27
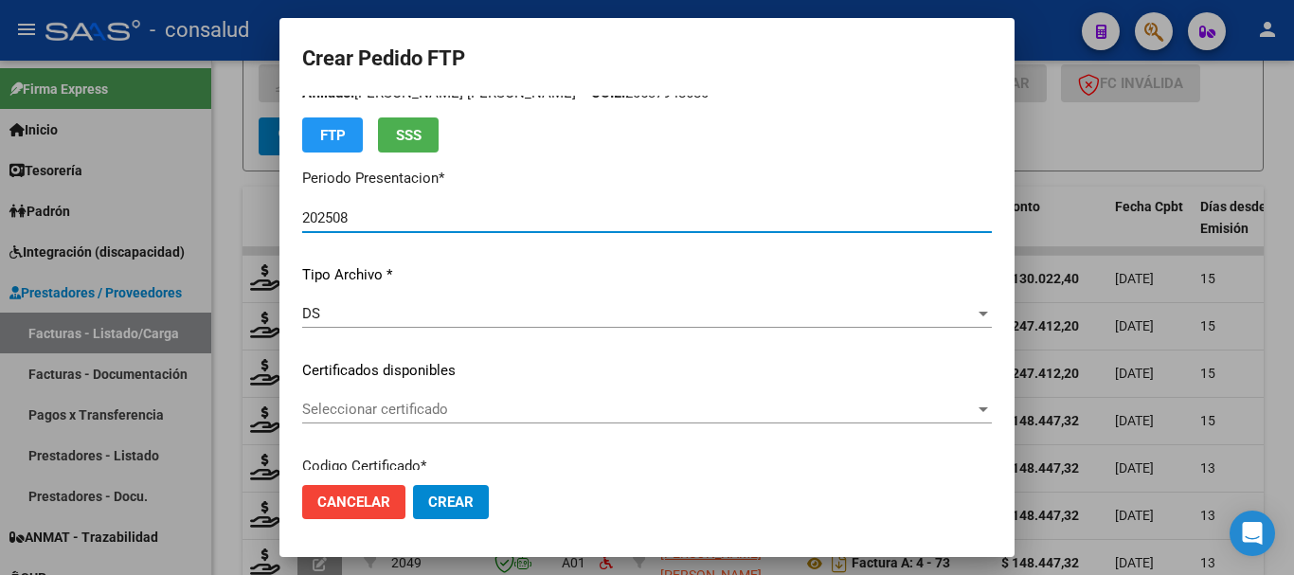
scroll to position [95, 0]
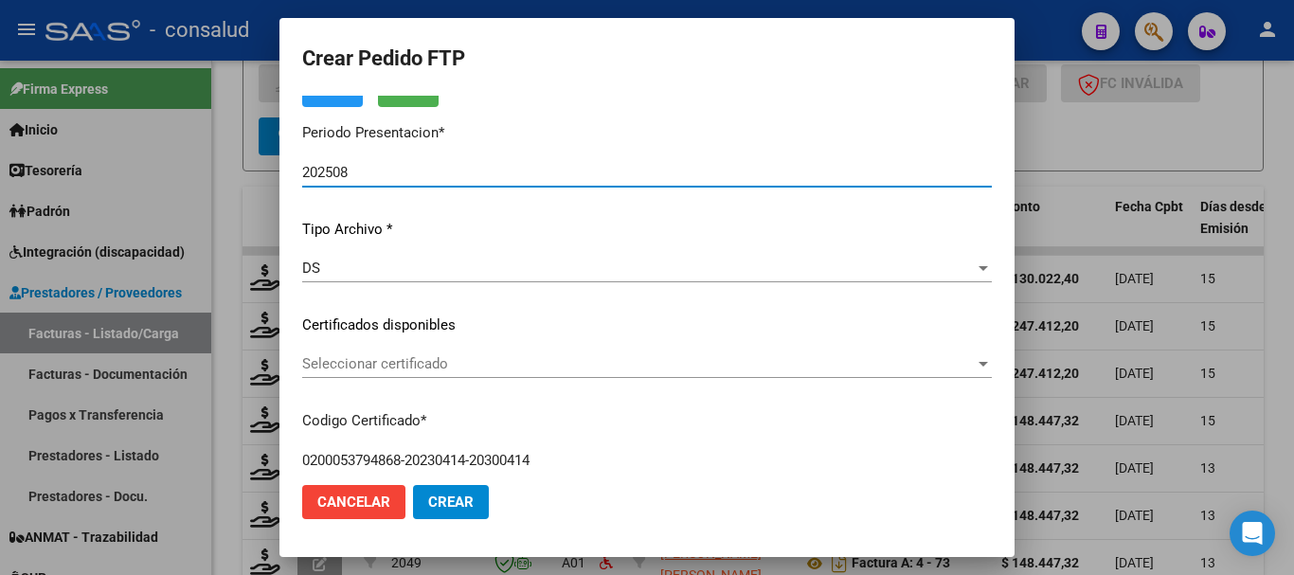
click at [550, 362] on span "Seleccionar certificado" at bounding box center [638, 363] width 673 height 17
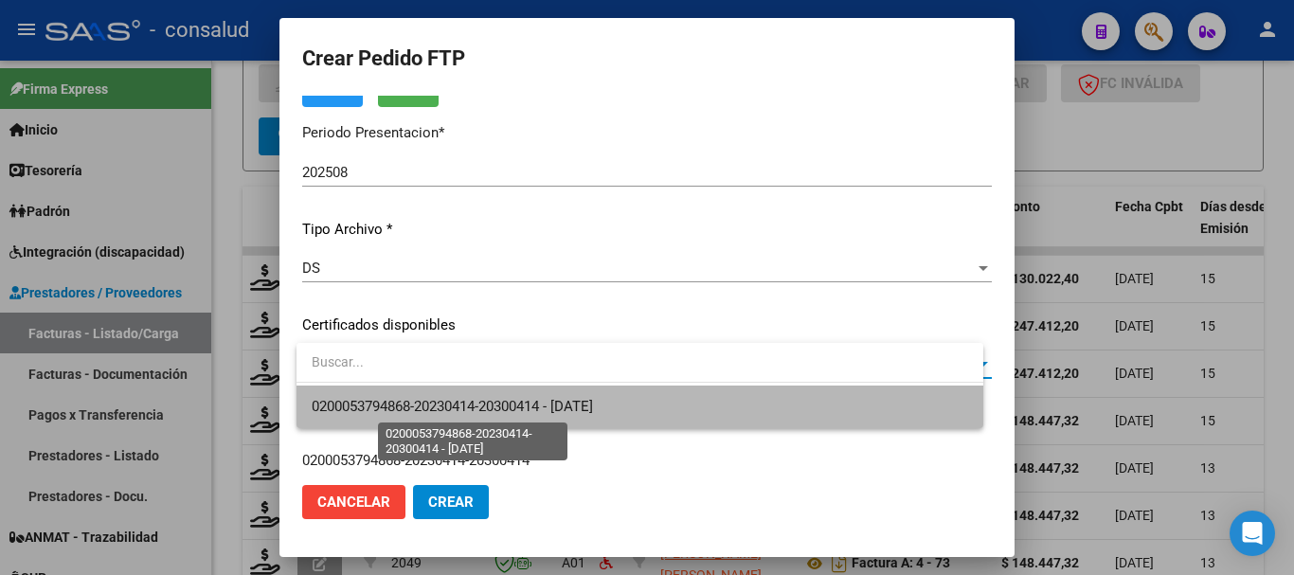
click at [559, 399] on span "0200053794868-20230414-20300414 - 2030-04-14" at bounding box center [452, 406] width 281 height 17
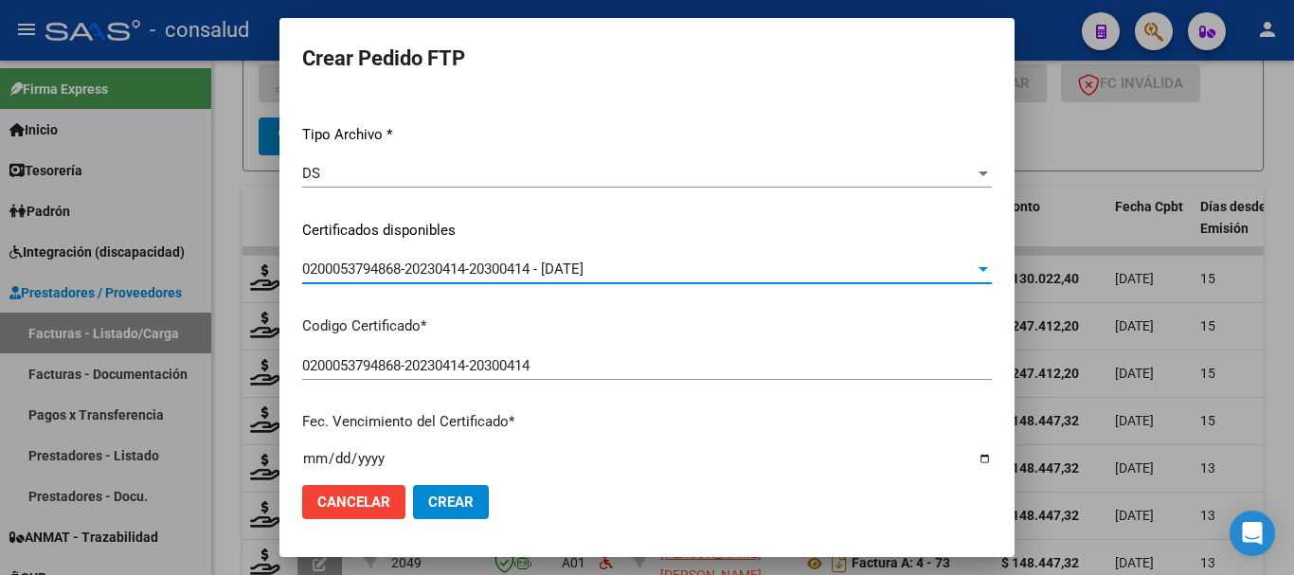
scroll to position [0, 0]
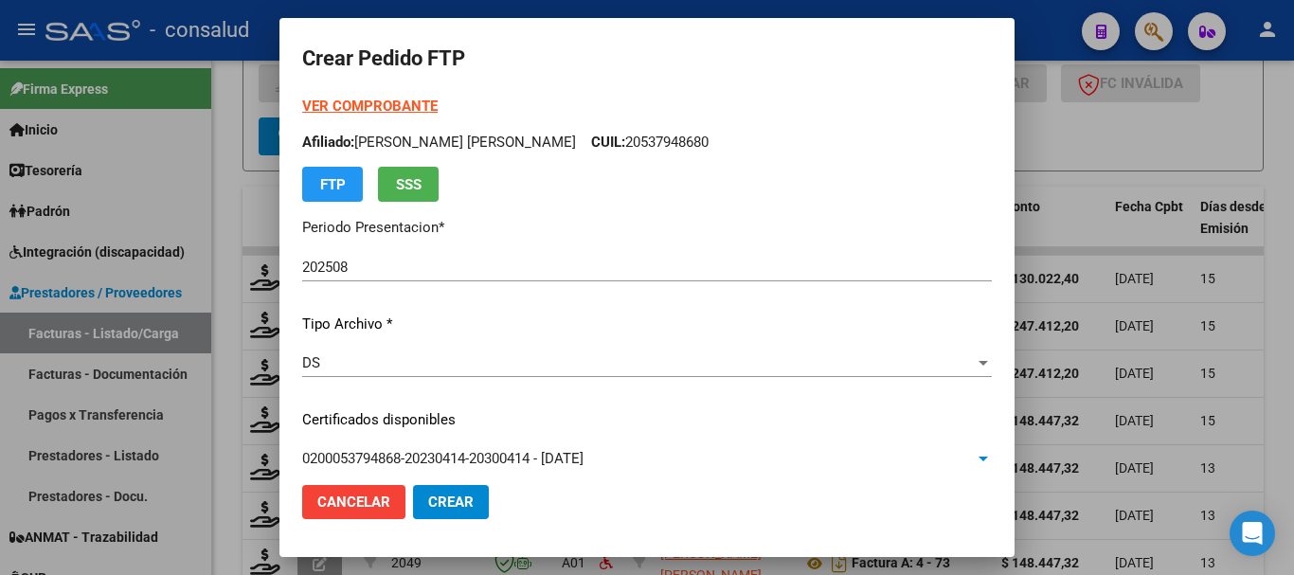
click at [376, 107] on strong "VER COMPROBANTE" at bounding box center [369, 106] width 135 height 17
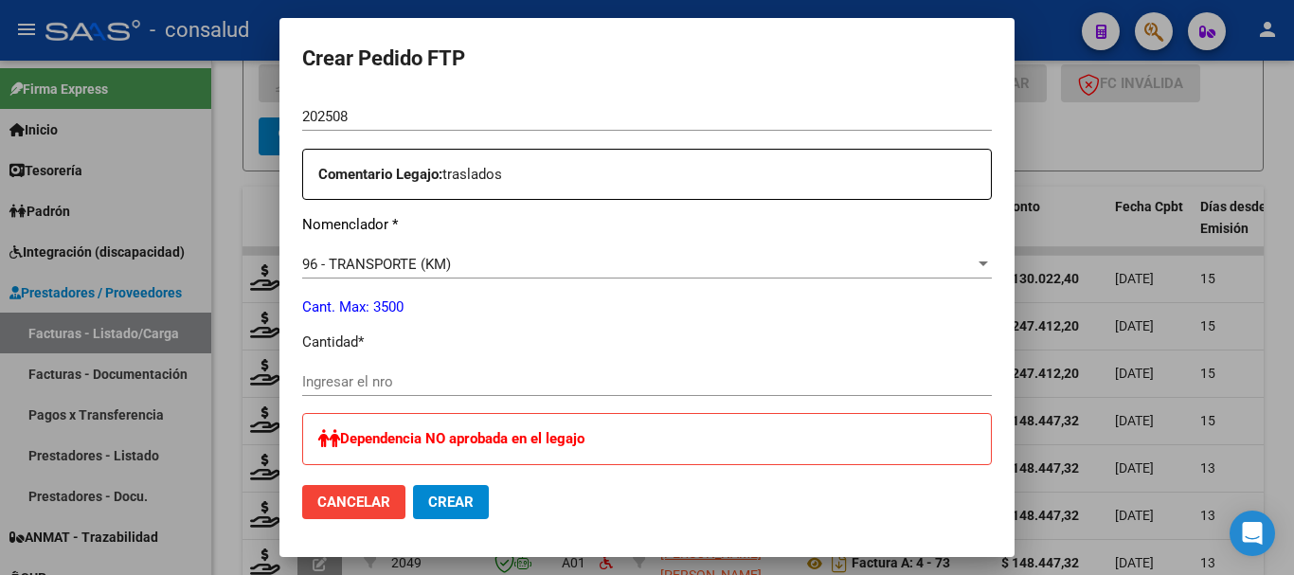
scroll to position [758, 0]
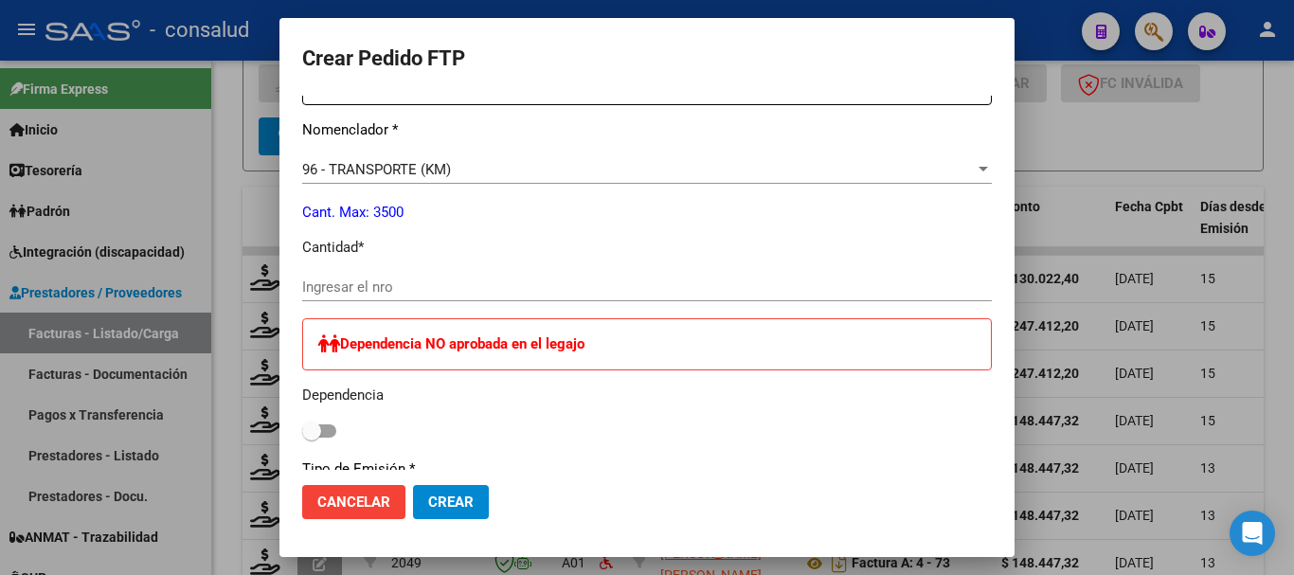
click at [449, 292] on input "Ingresar el nro" at bounding box center [647, 287] width 690 height 17
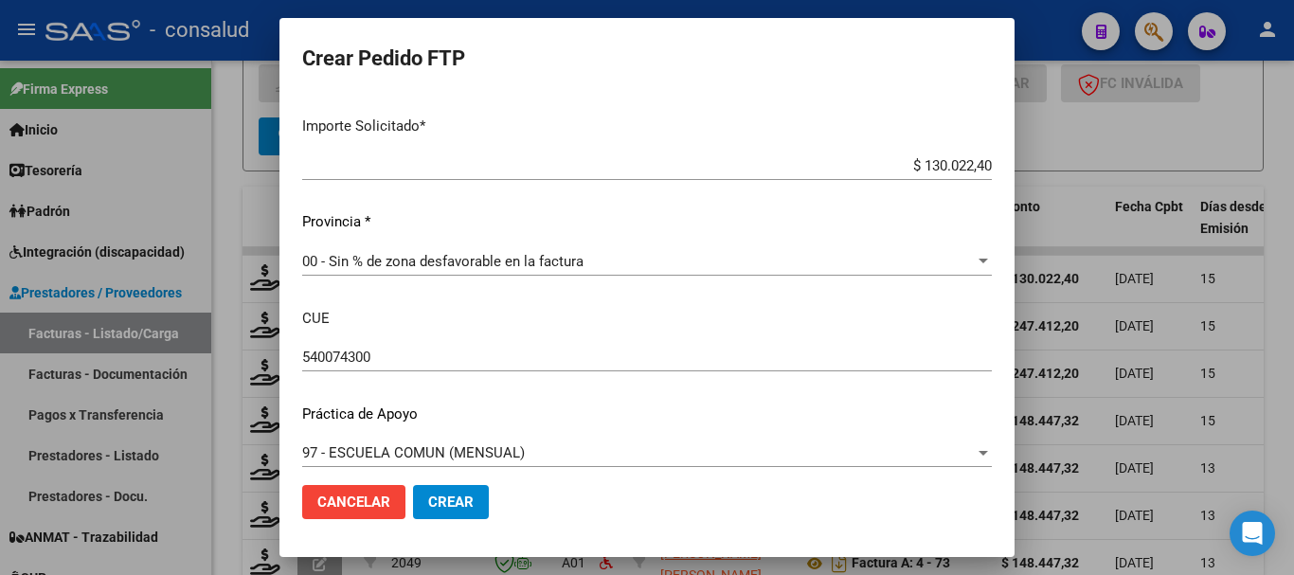
scroll to position [1212, 0]
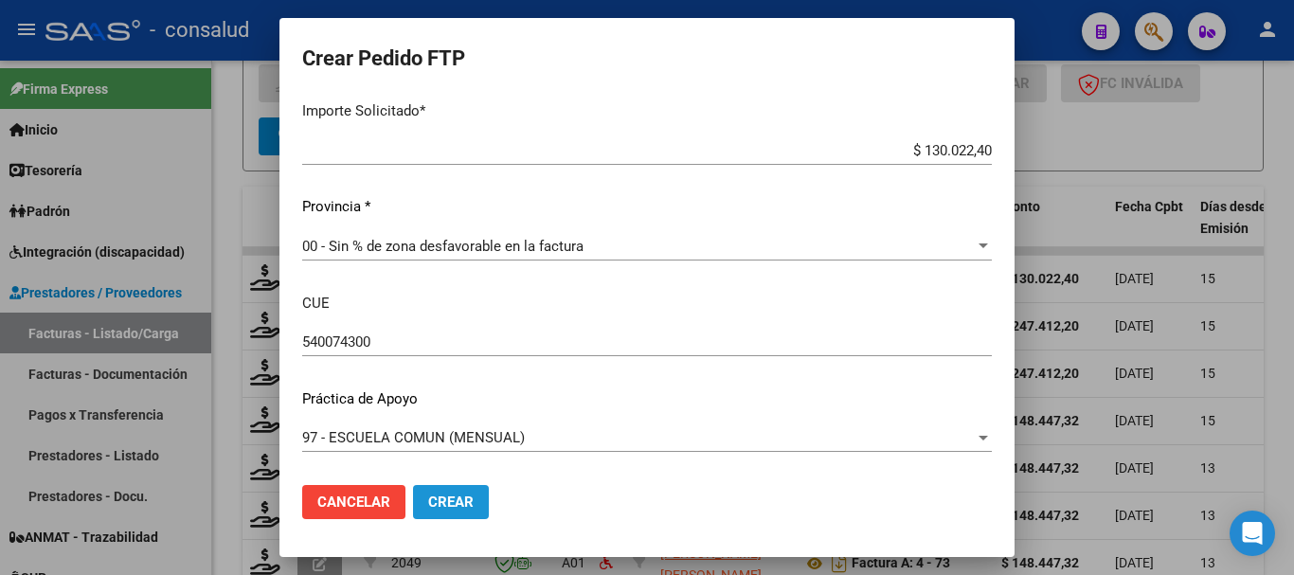
click at [489, 507] on button "Crear" at bounding box center [451, 502] width 76 height 34
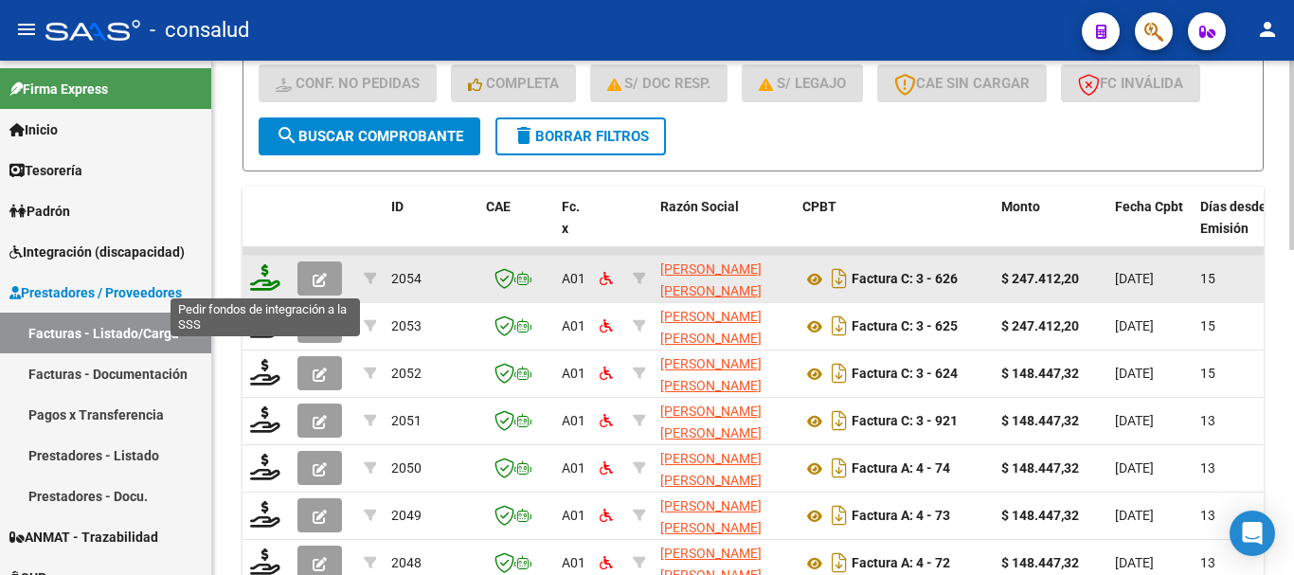
click at [256, 273] on icon at bounding box center [265, 277] width 30 height 27
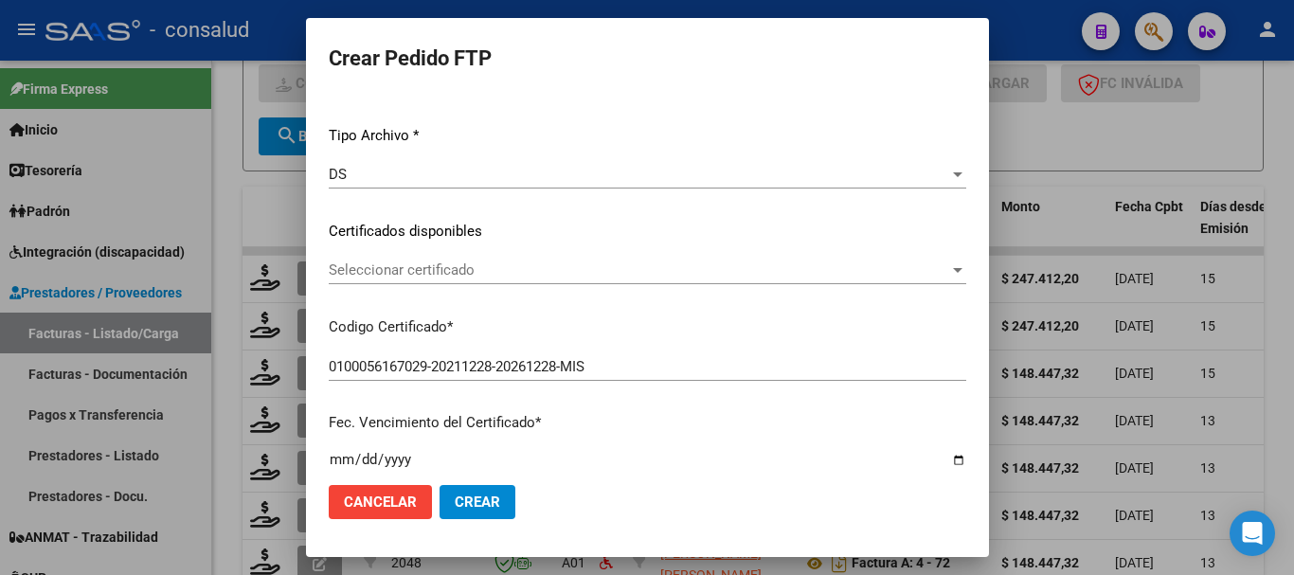
scroll to position [189, 0]
click at [390, 275] on span "Seleccionar certificado" at bounding box center [639, 269] width 620 height 17
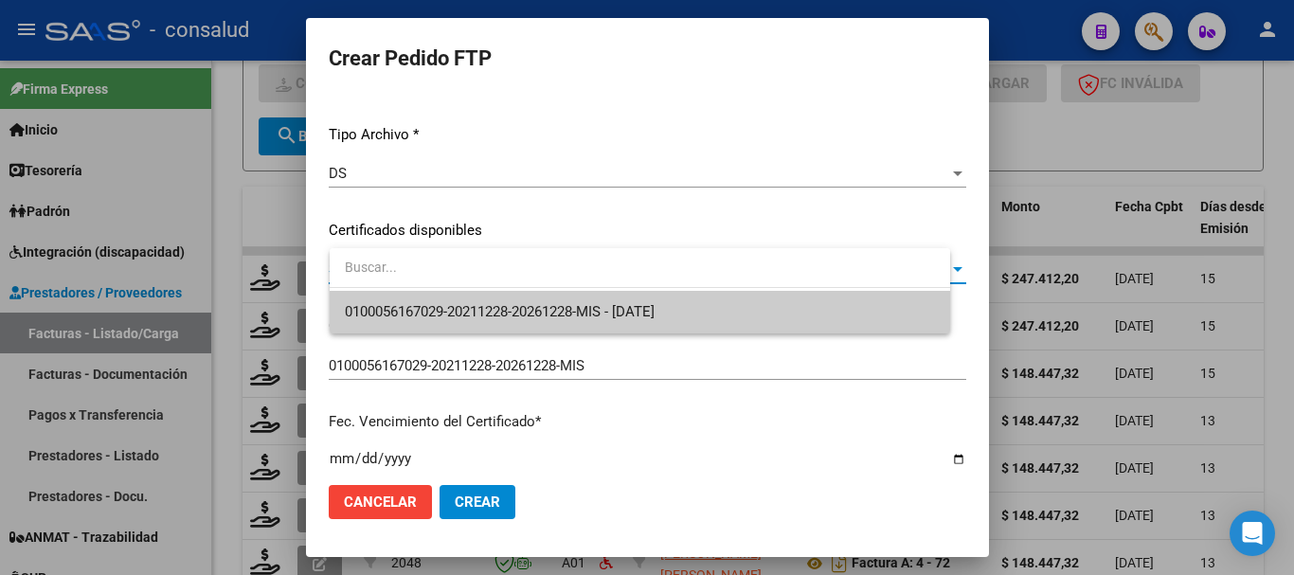
click at [400, 297] on span "0100056167029-20211228-20261228-MIS - 2026-12-28" at bounding box center [640, 312] width 590 height 43
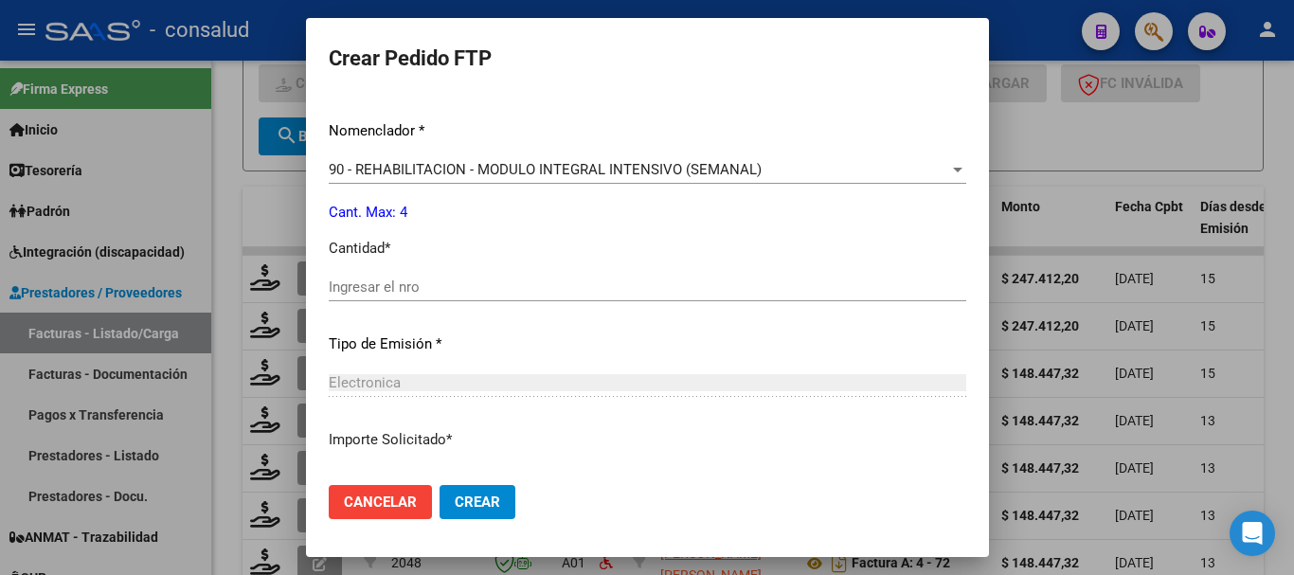
scroll to position [758, 0]
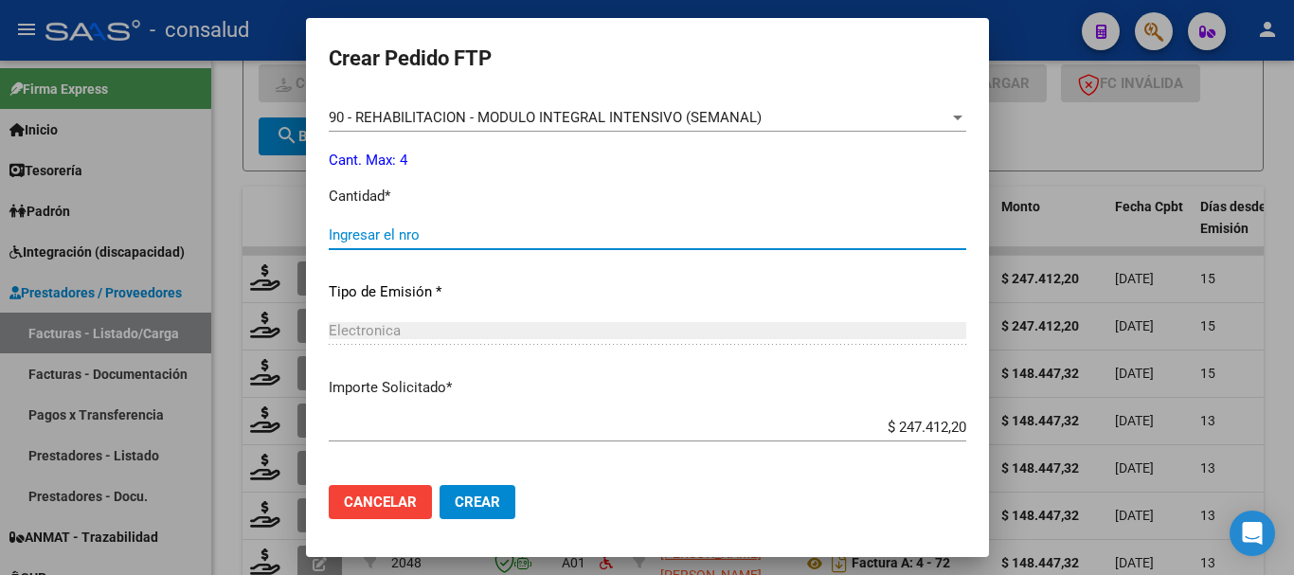
drag, startPoint x: 391, startPoint y: 241, endPoint x: 337, endPoint y: 202, distance: 66.5
click at [388, 233] on input "Ingresar el nro" at bounding box center [648, 234] width 638 height 17
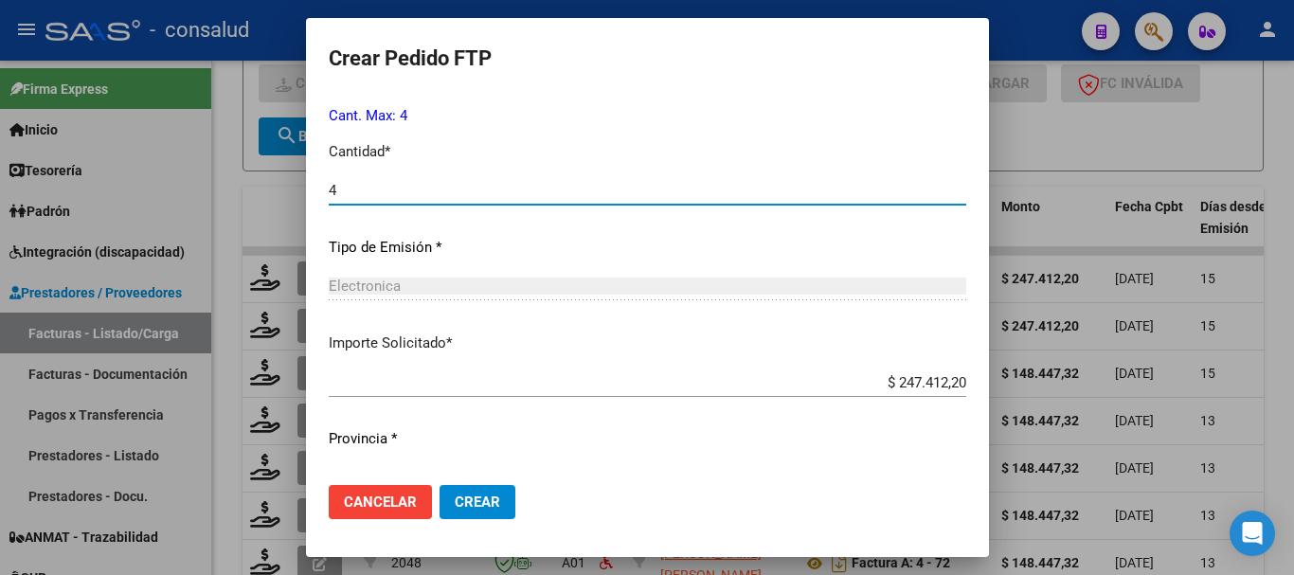
scroll to position [842, 0]
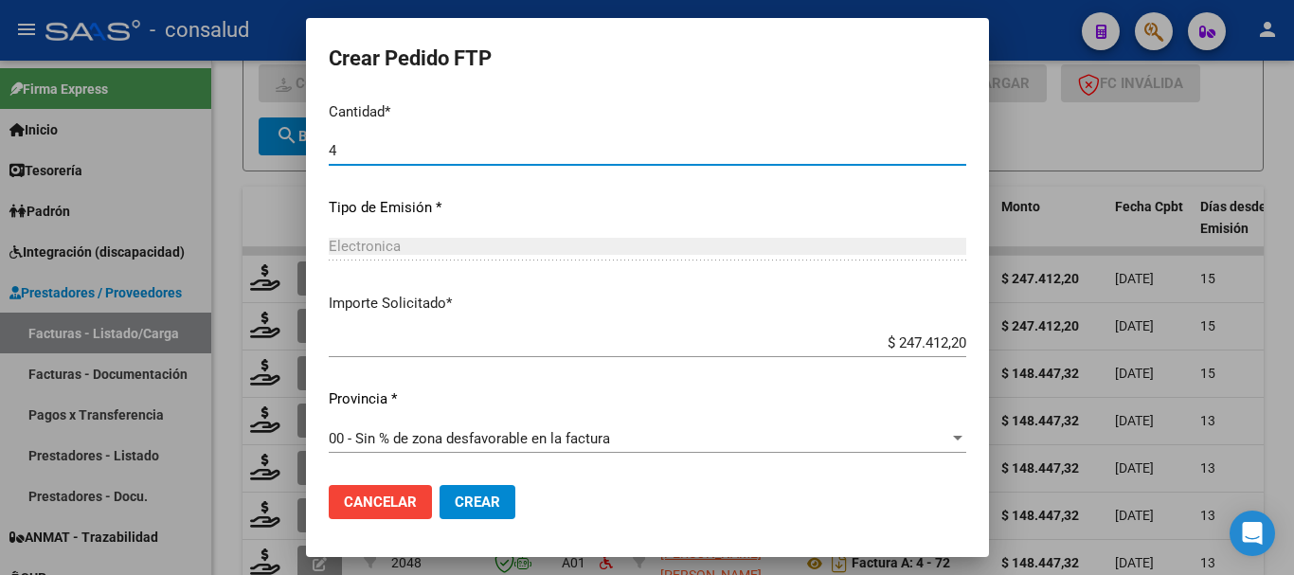
click at [500, 499] on span "Crear" at bounding box center [477, 502] width 45 height 17
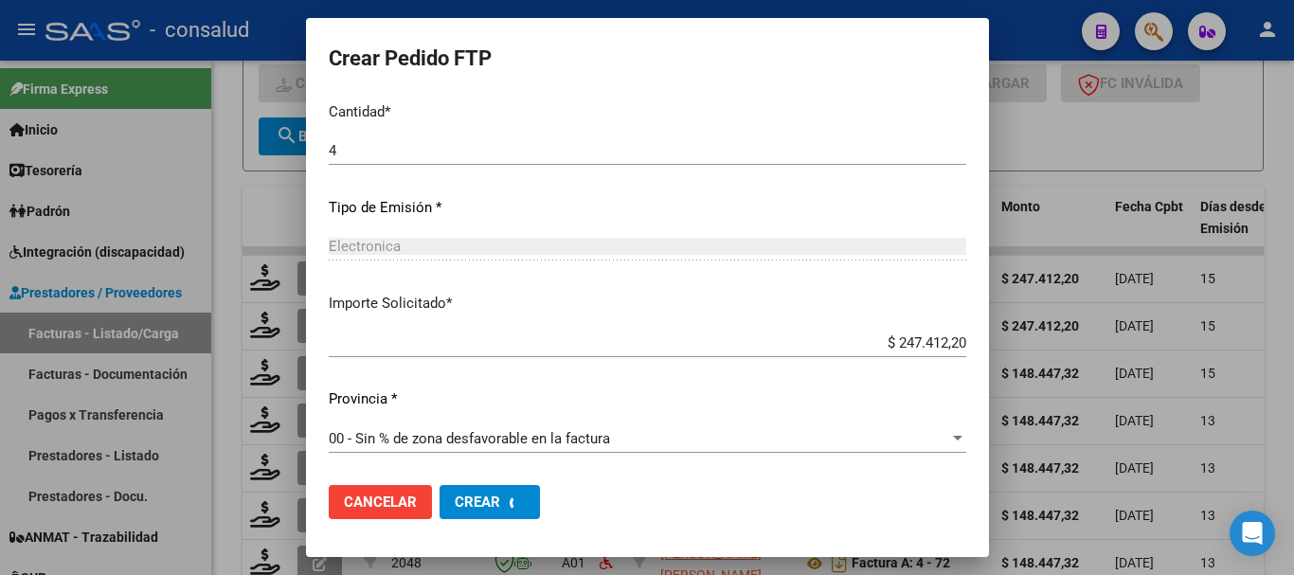
scroll to position [0, 0]
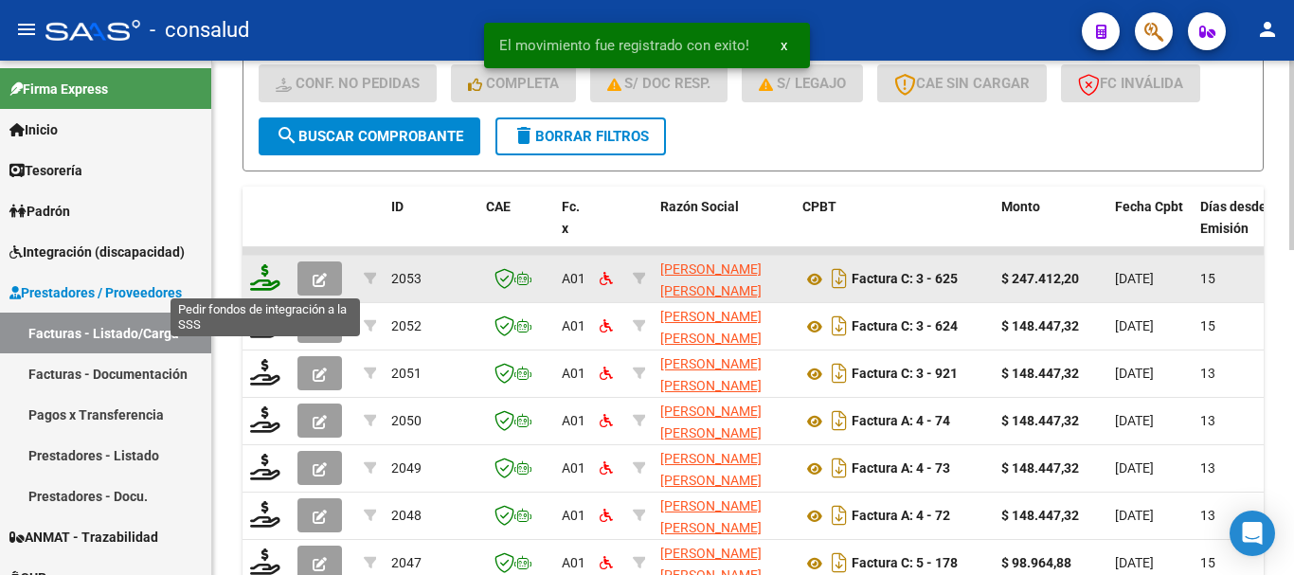
click at [261, 275] on icon at bounding box center [265, 277] width 30 height 27
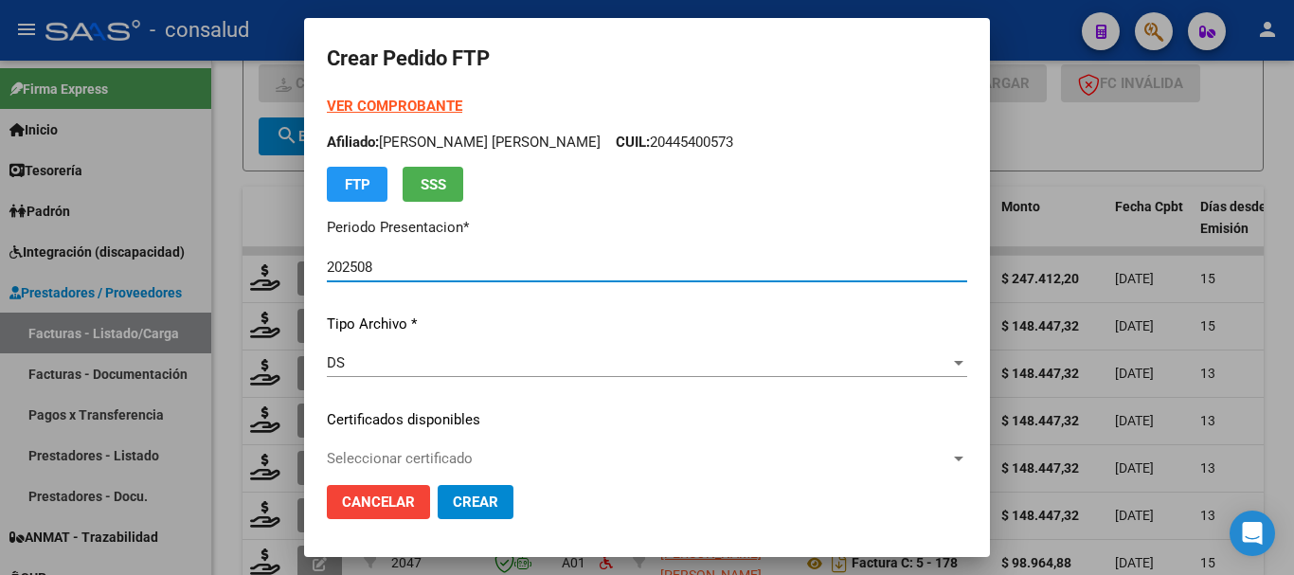
scroll to position [95, 0]
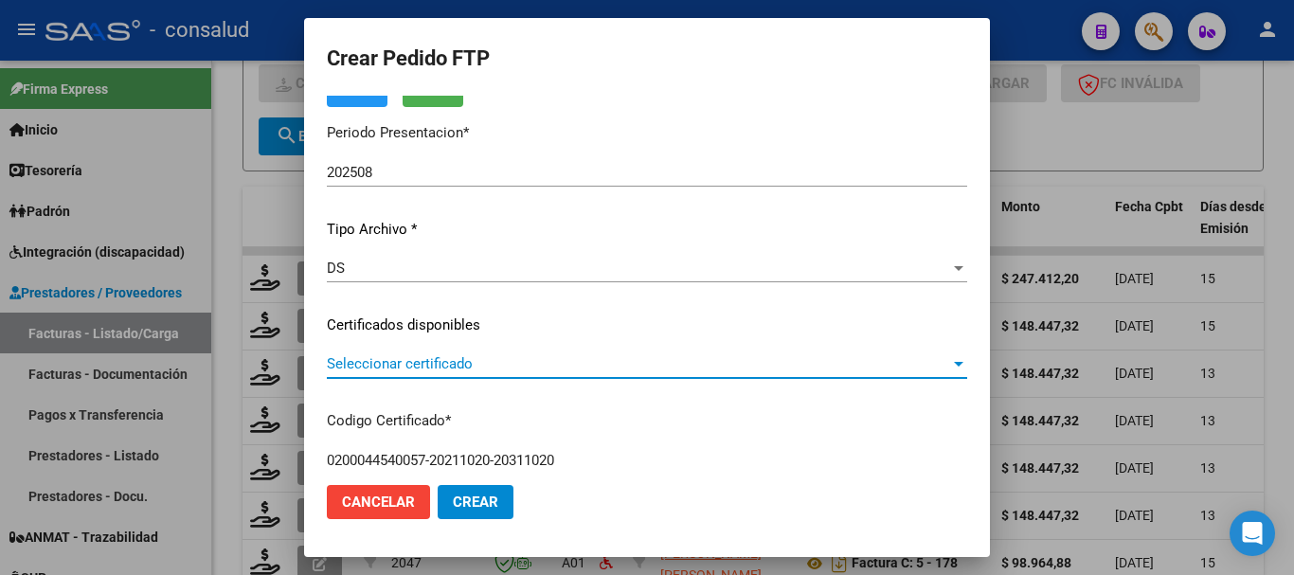
click at [432, 368] on span "Seleccionar certificado" at bounding box center [638, 363] width 623 height 17
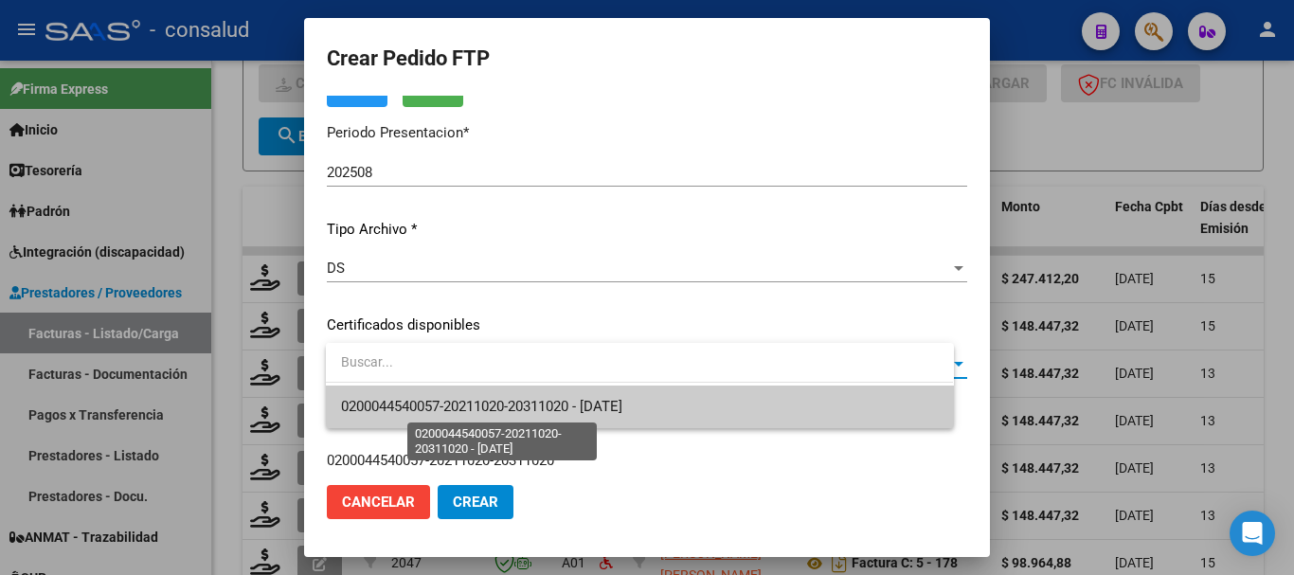
click at [439, 407] on span "0200044540057-20211020-20311020 - 2031-10-20" at bounding box center [481, 406] width 281 height 17
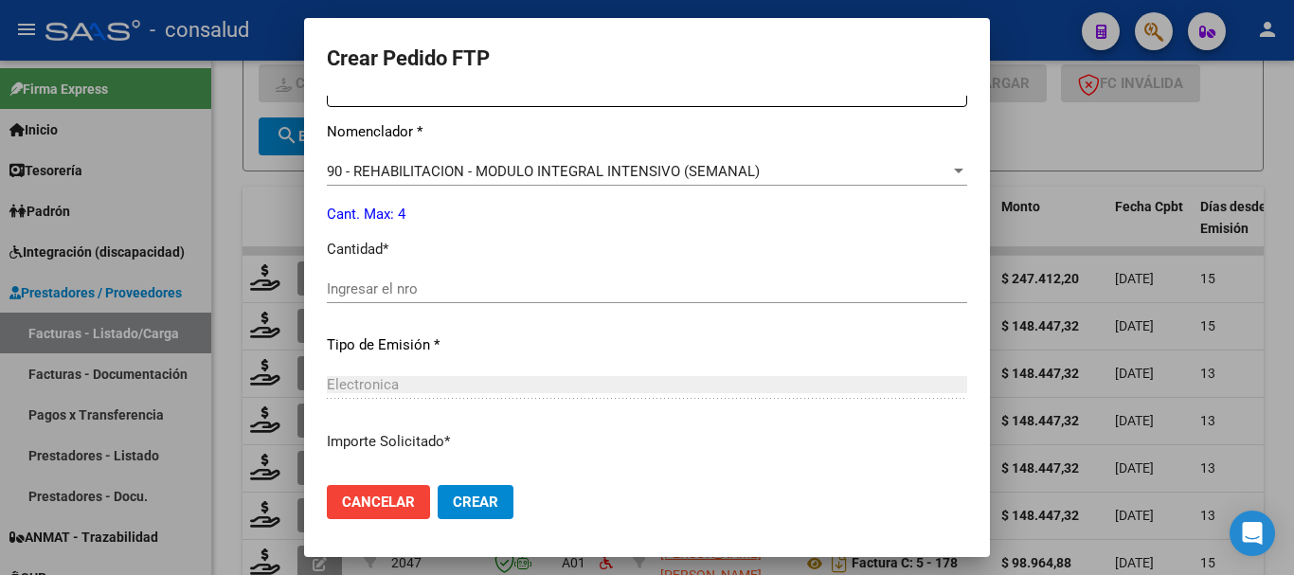
scroll to position [758, 0]
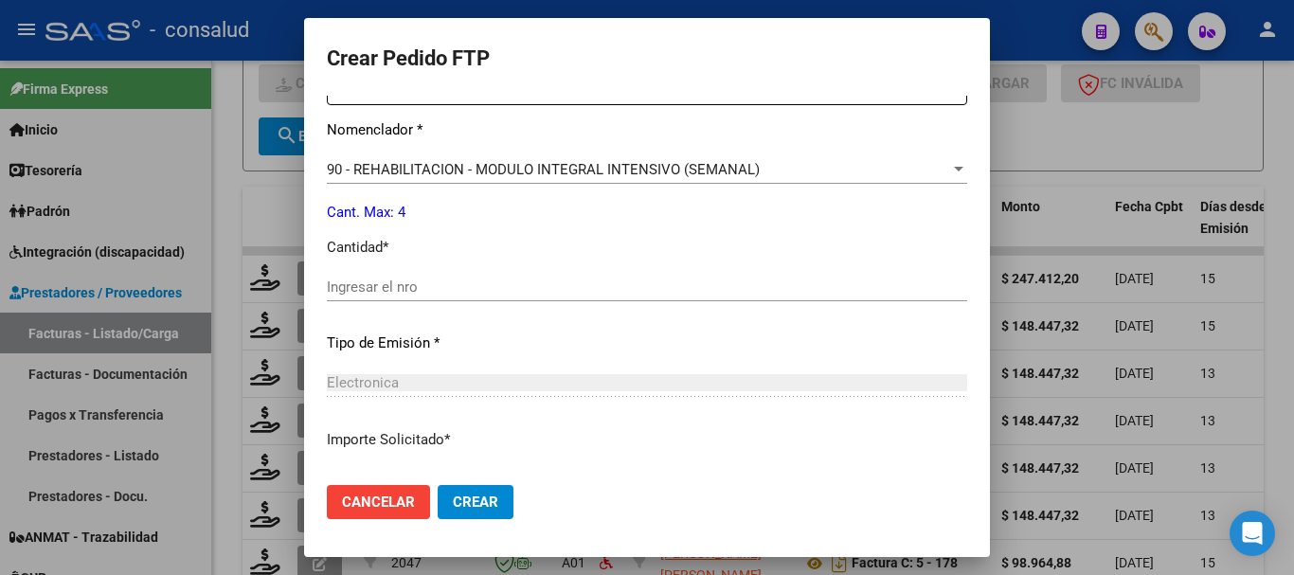
drag, startPoint x: 448, startPoint y: 283, endPoint x: 423, endPoint y: 290, distance: 25.5
click at [447, 283] on input "Ingresar el nro" at bounding box center [647, 287] width 640 height 17
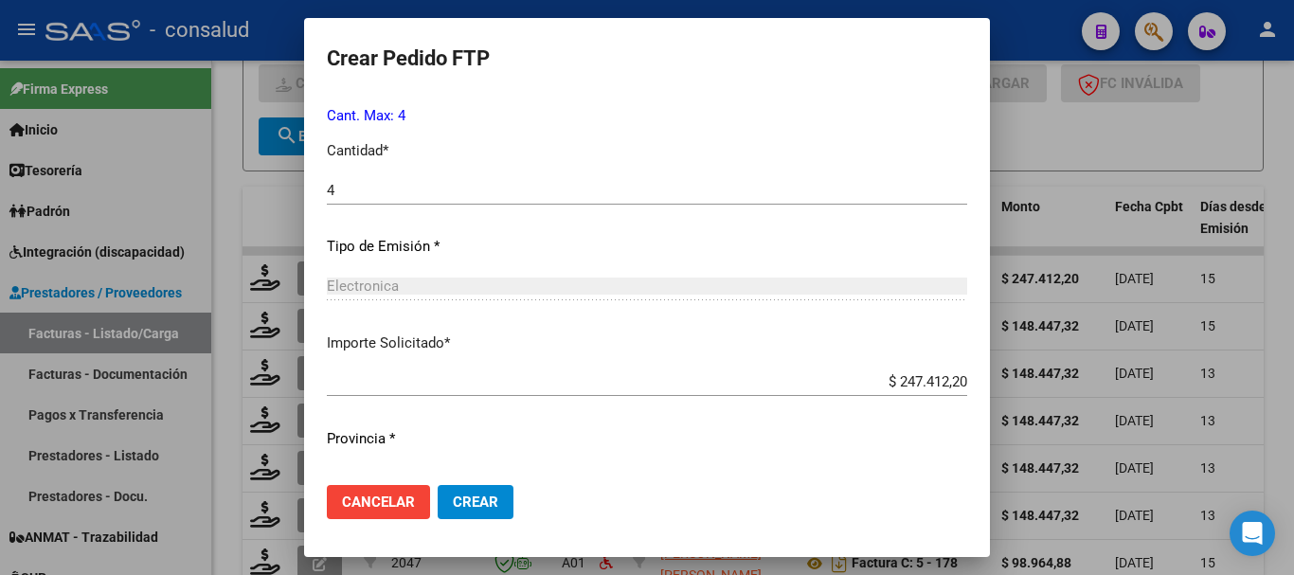
scroll to position [894, 0]
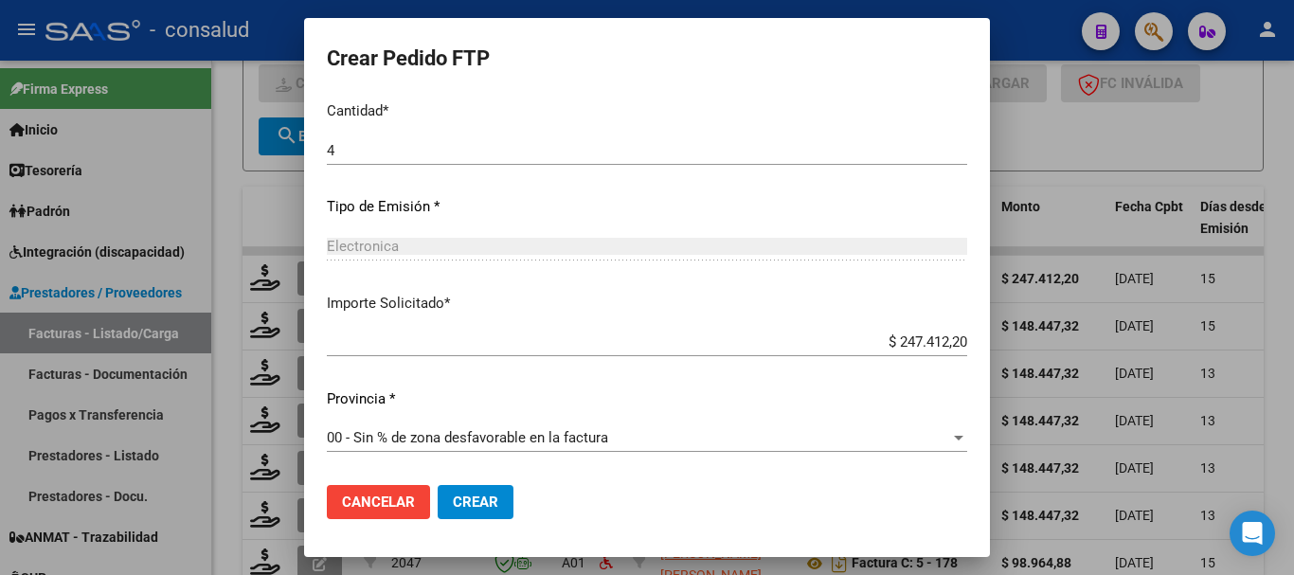
click at [481, 496] on span "Crear" at bounding box center [475, 502] width 45 height 17
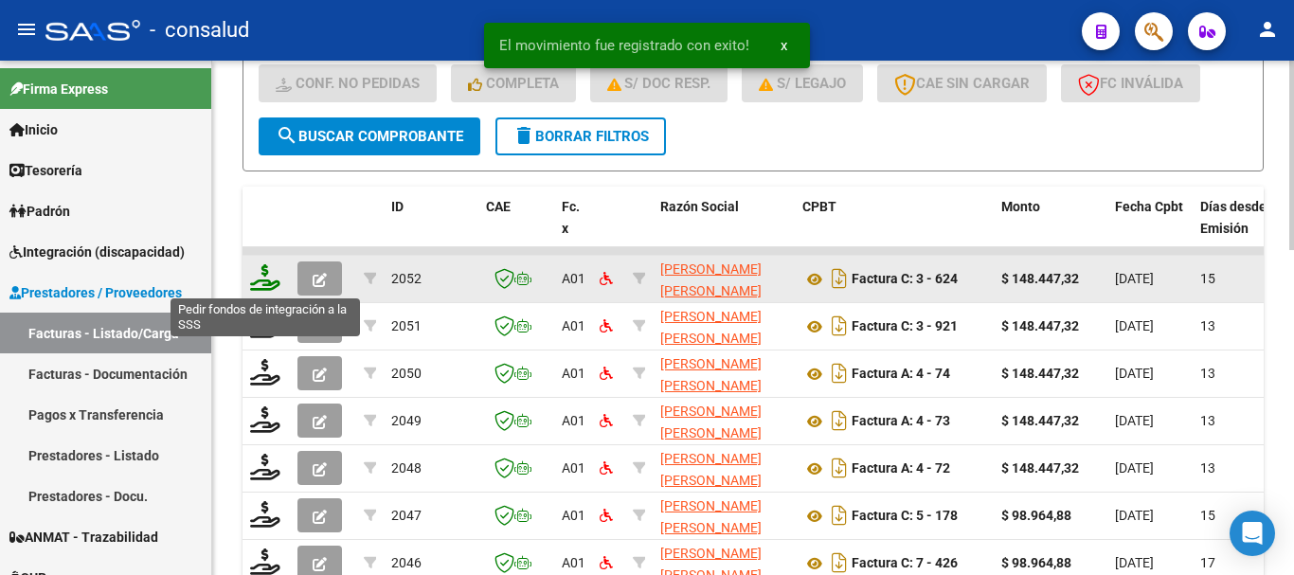
click at [261, 279] on icon at bounding box center [265, 277] width 30 height 27
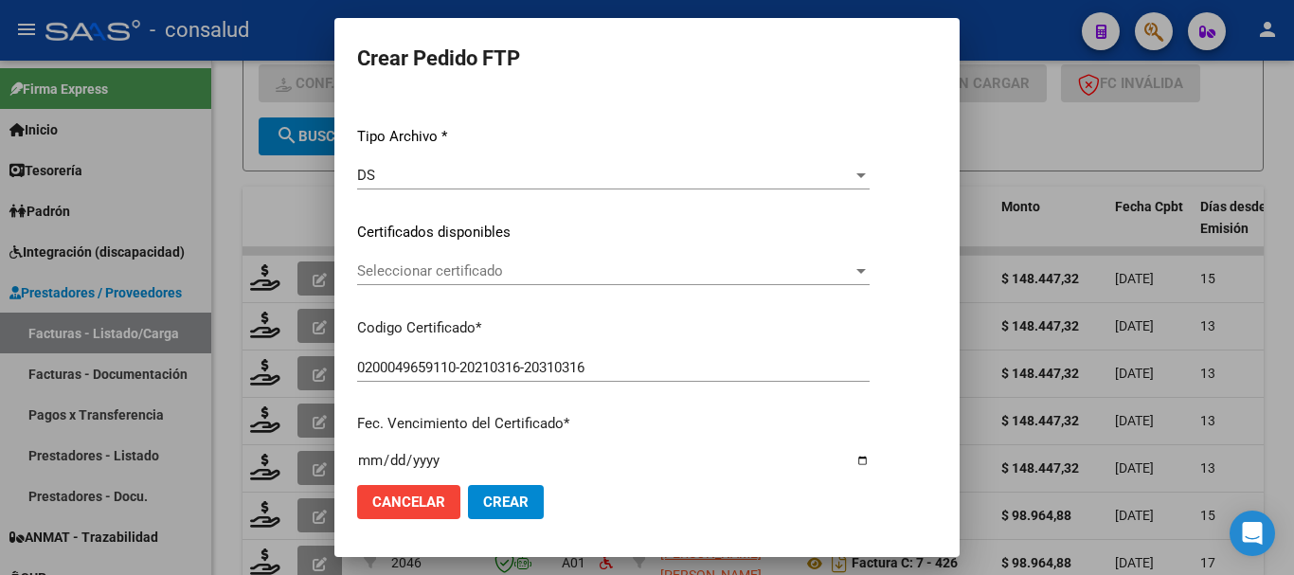
scroll to position [189, 0]
click at [431, 278] on div "Seleccionar certificado Seleccionar certificado" at bounding box center [613, 269] width 512 height 28
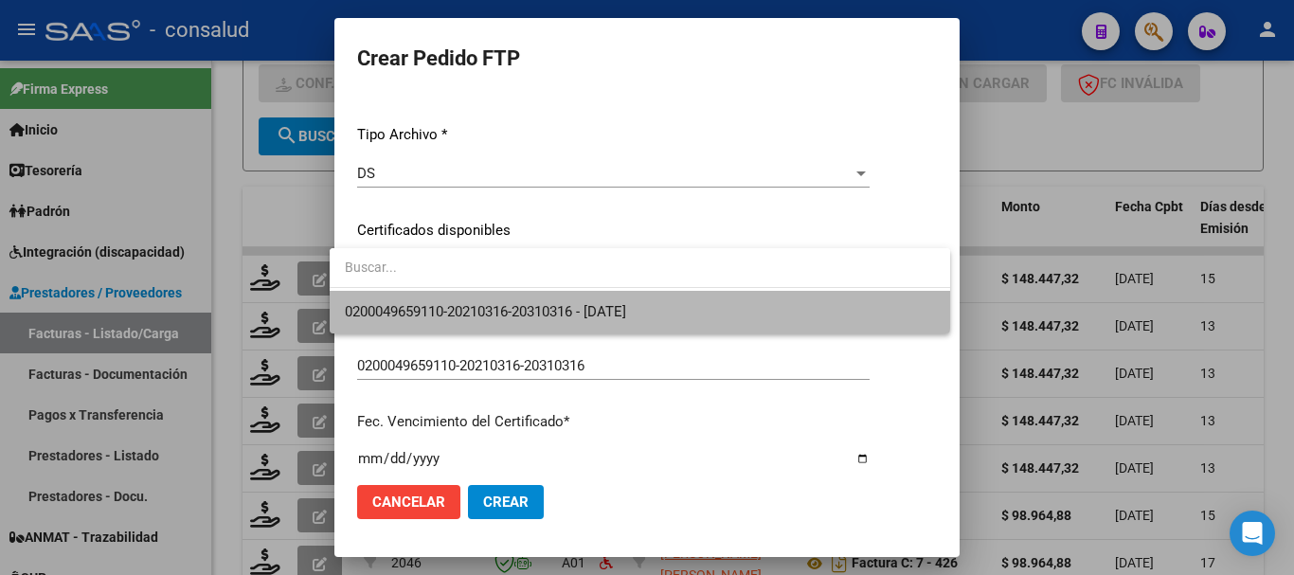
click at [441, 297] on span "0200049659110-20210316-20310316 - 2031-03-16" at bounding box center [640, 312] width 590 height 43
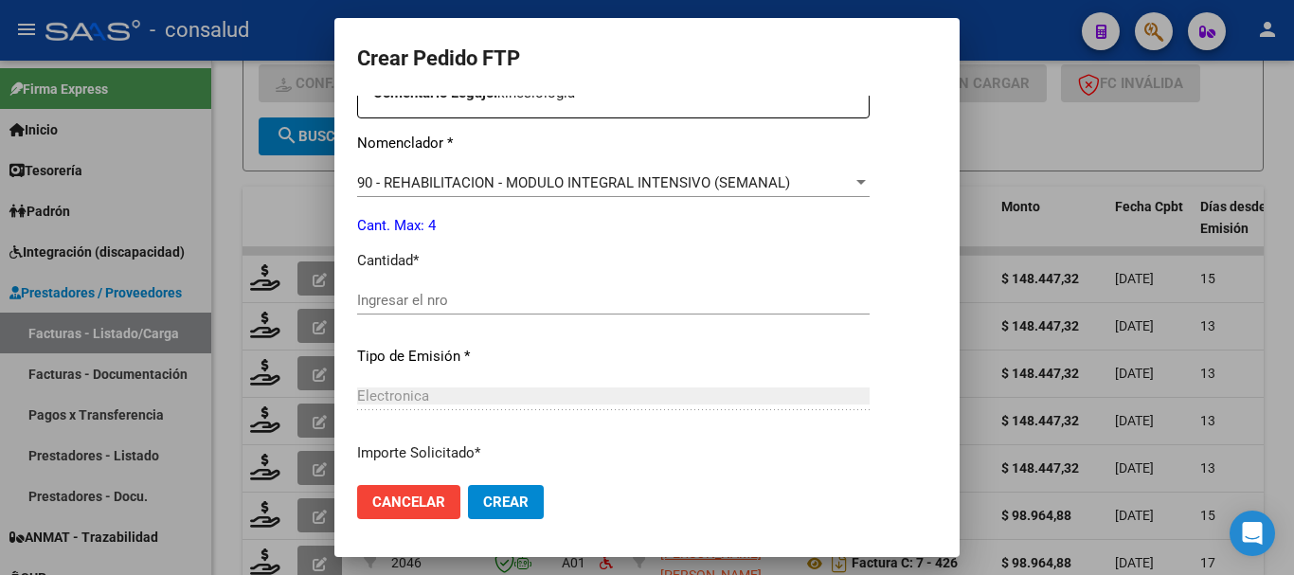
scroll to position [758, 0]
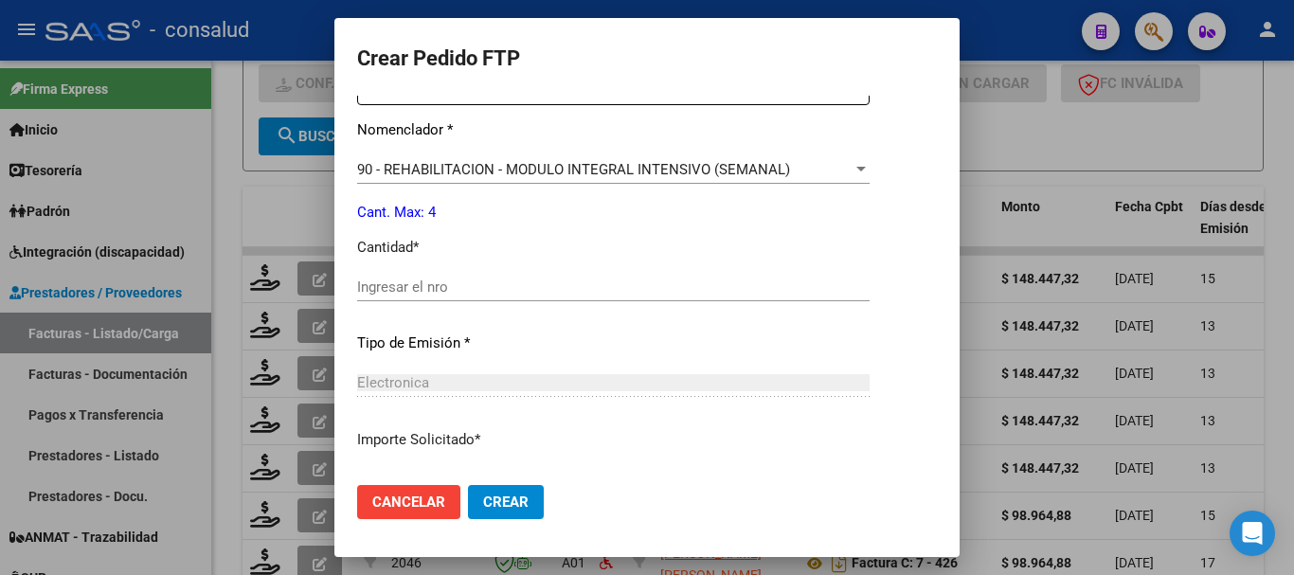
click at [422, 289] on input "Ingresar el nro" at bounding box center [613, 287] width 512 height 17
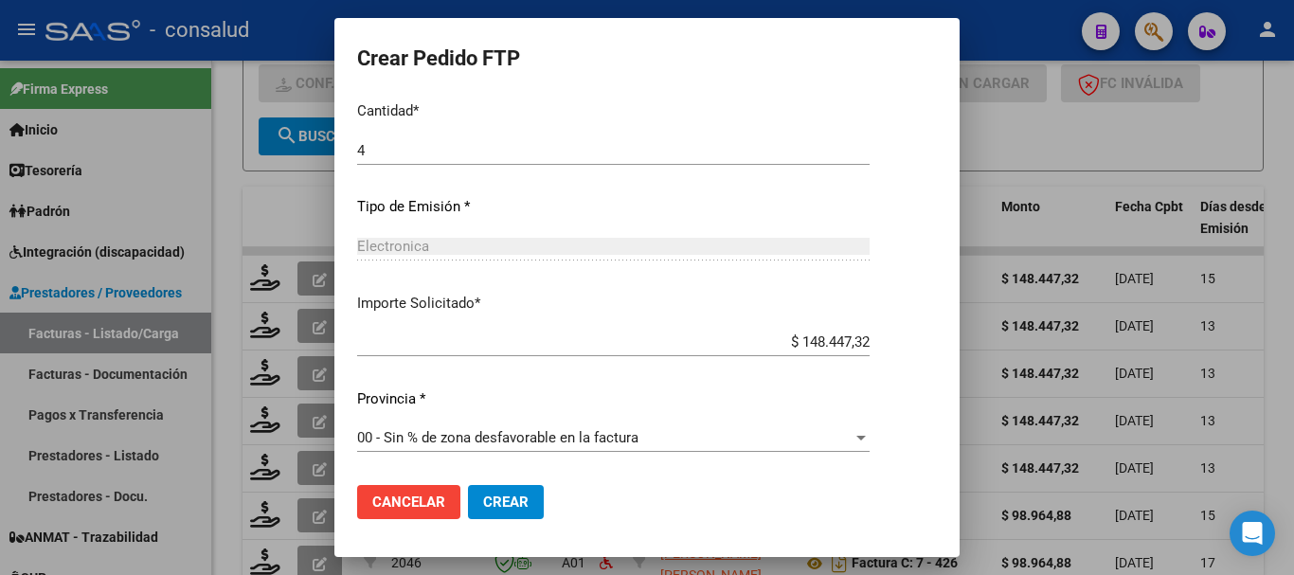
click at [494, 499] on span "Crear" at bounding box center [505, 502] width 45 height 17
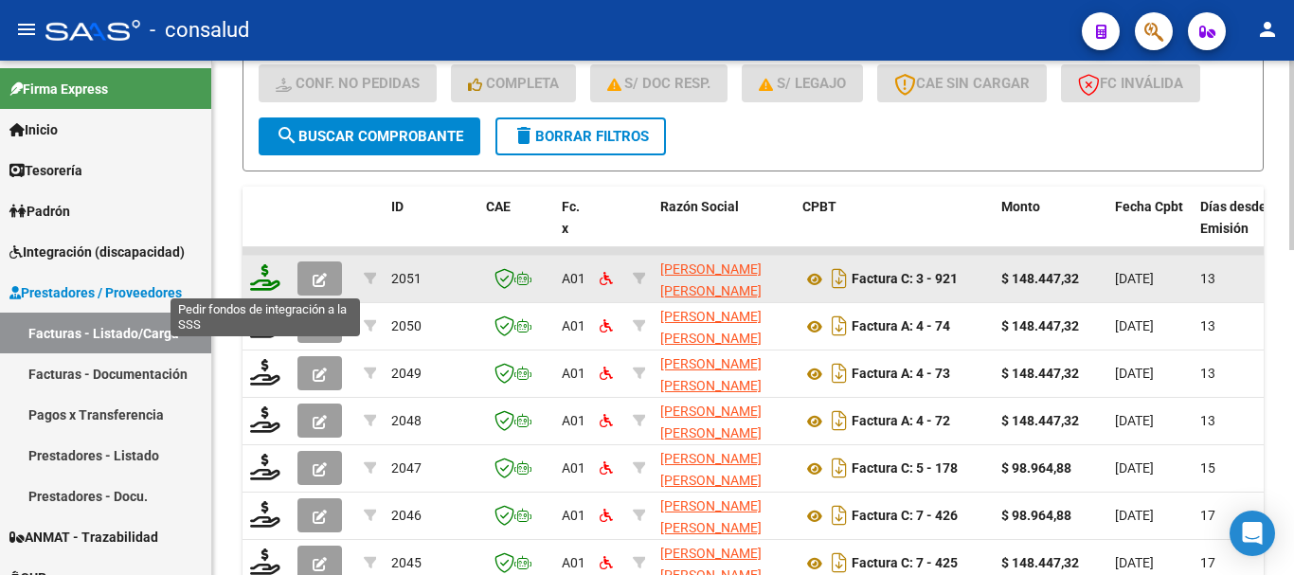
click at [266, 279] on icon at bounding box center [265, 277] width 30 height 27
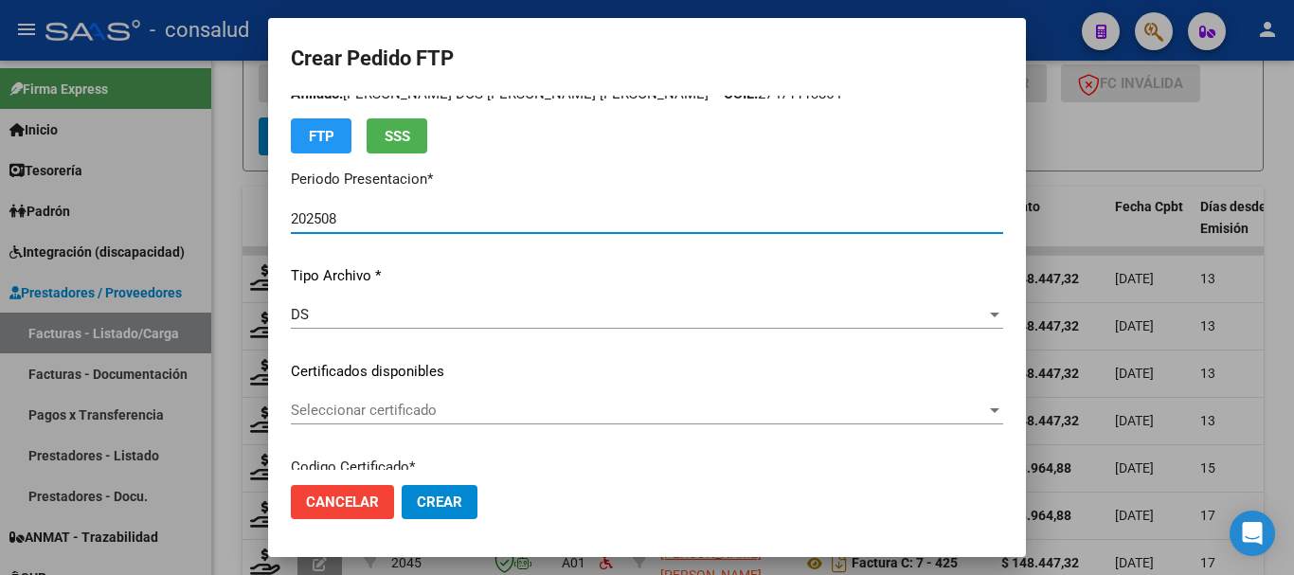
scroll to position [95, 0]
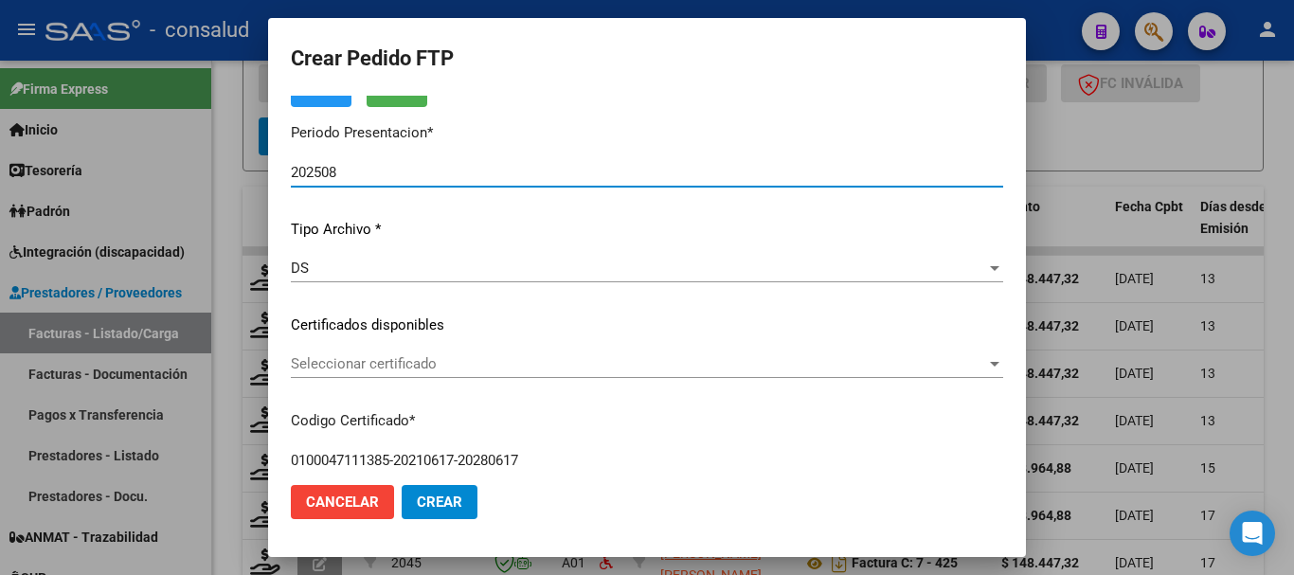
click at [535, 365] on span "Seleccionar certificado" at bounding box center [638, 363] width 695 height 17
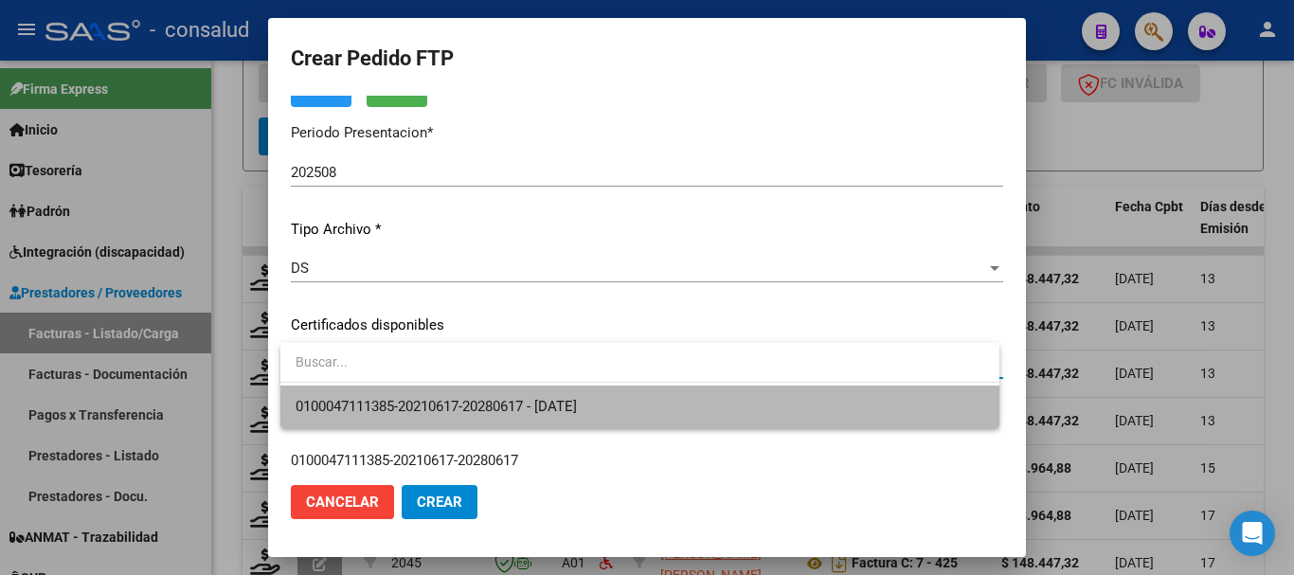
click at [550, 392] on span "0100047111385-20210617-20280617 - 2028-06-17" at bounding box center [640, 407] width 689 height 43
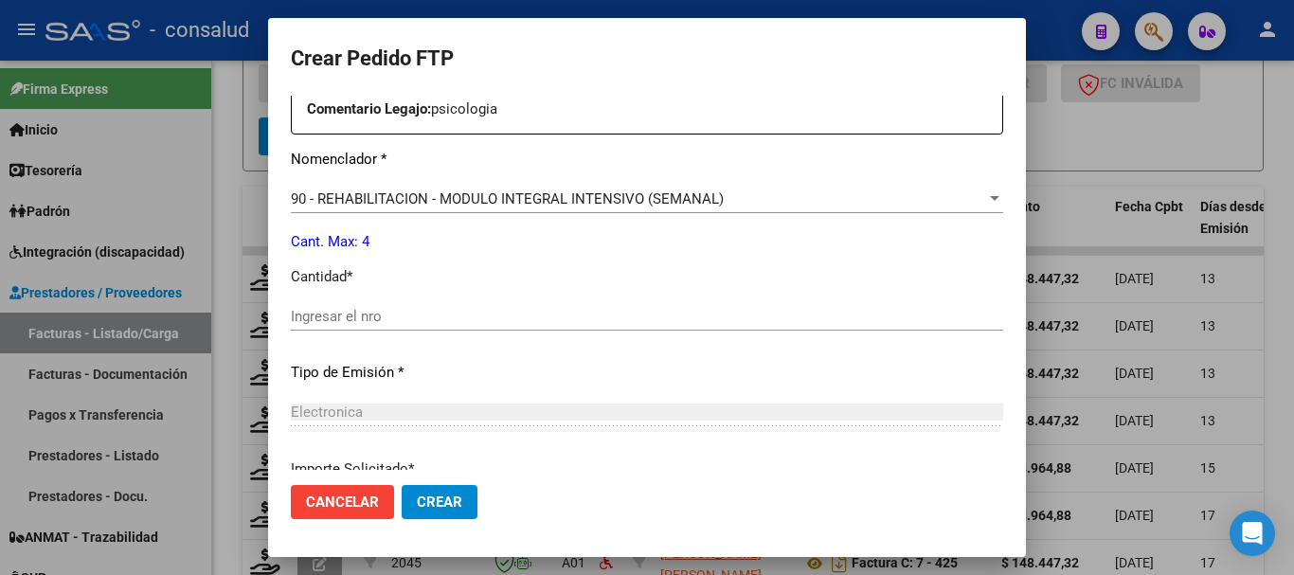
scroll to position [758, 0]
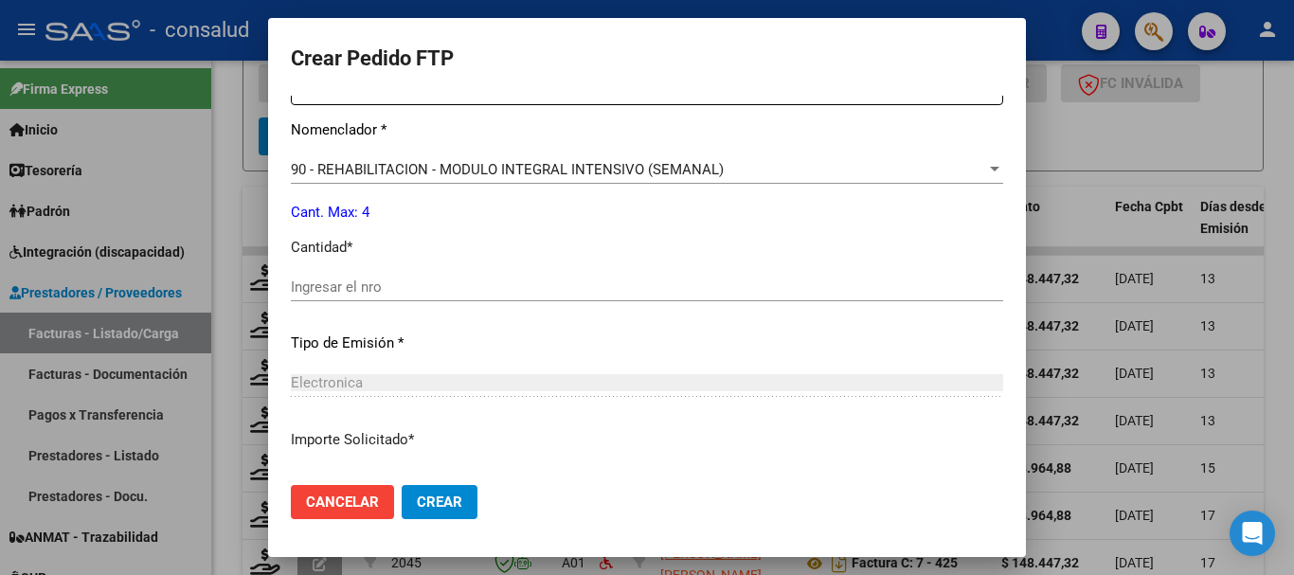
click at [349, 280] on input "Ingresar el nro" at bounding box center [647, 287] width 712 height 17
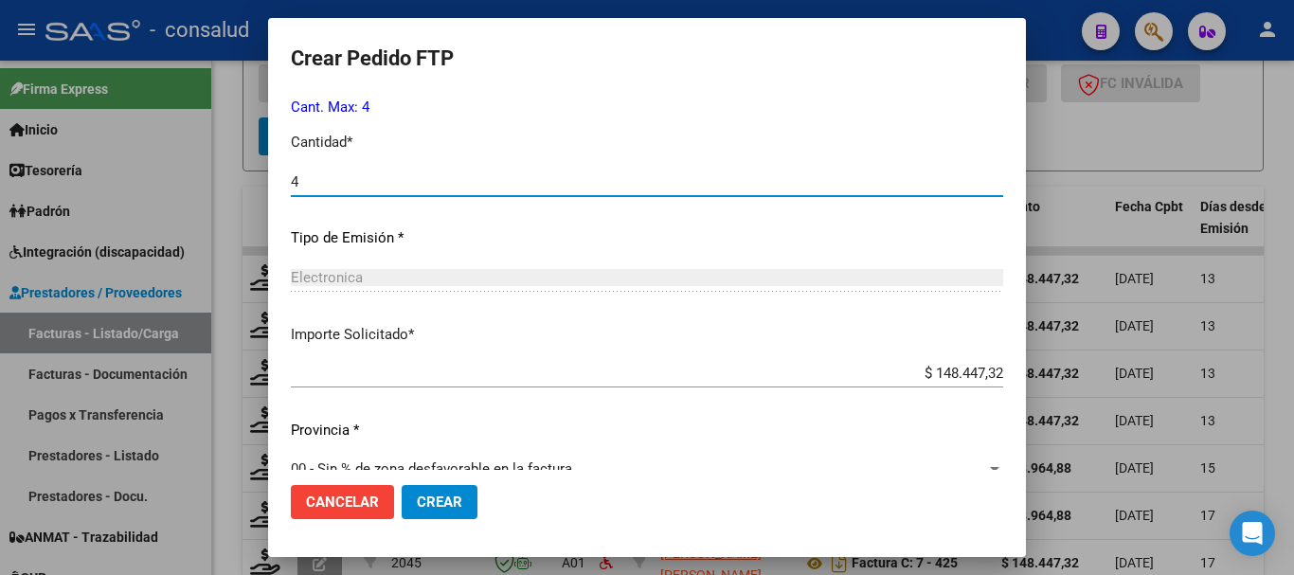
scroll to position [894, 0]
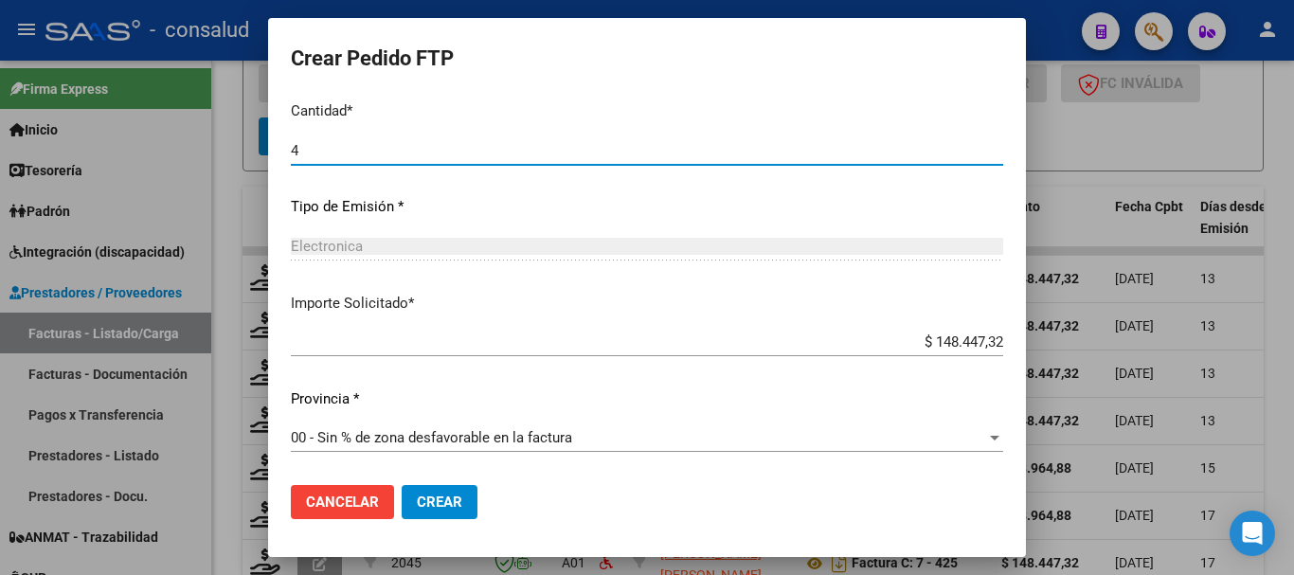
click at [459, 494] on span "Crear" at bounding box center [439, 502] width 45 height 17
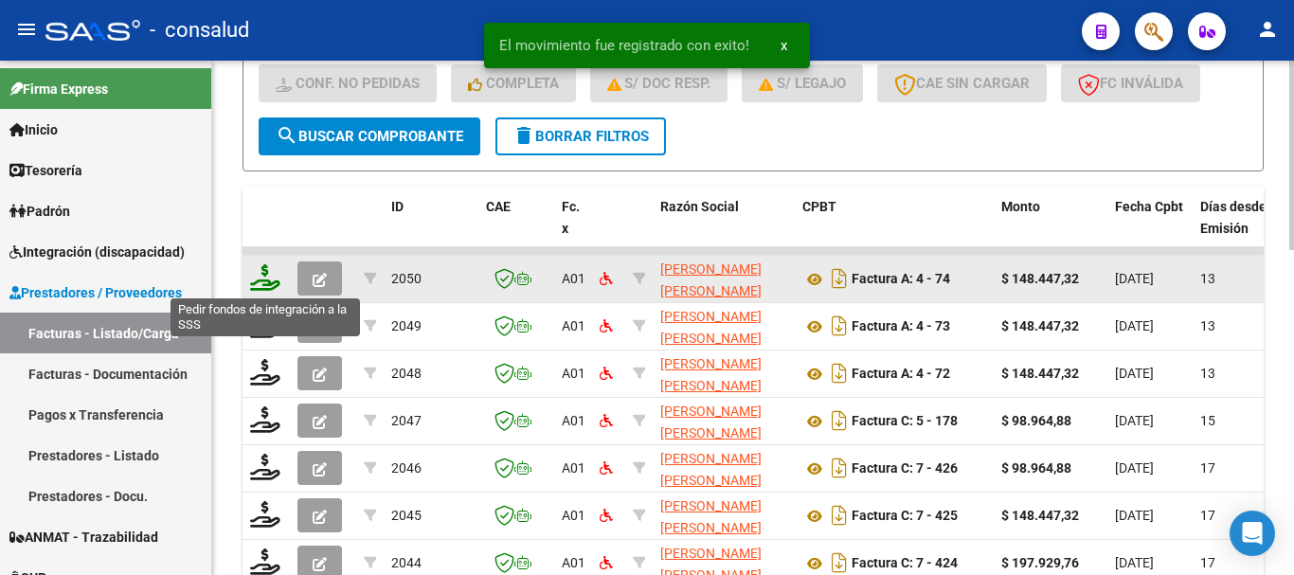
click at [262, 284] on icon at bounding box center [265, 277] width 30 height 27
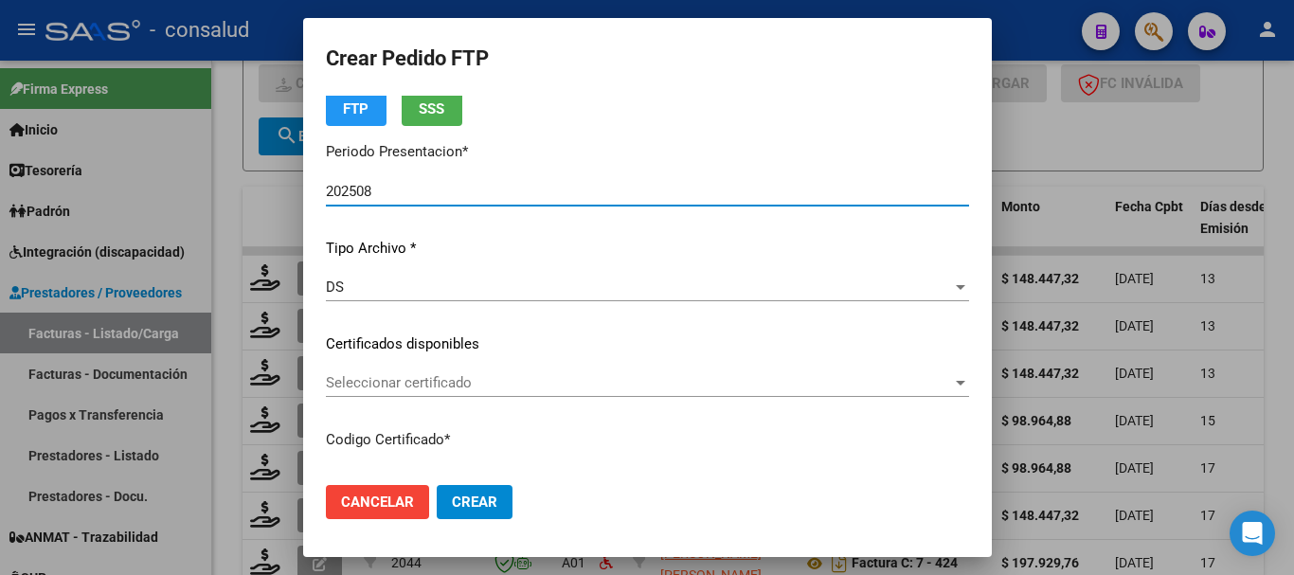
scroll to position [189, 0]
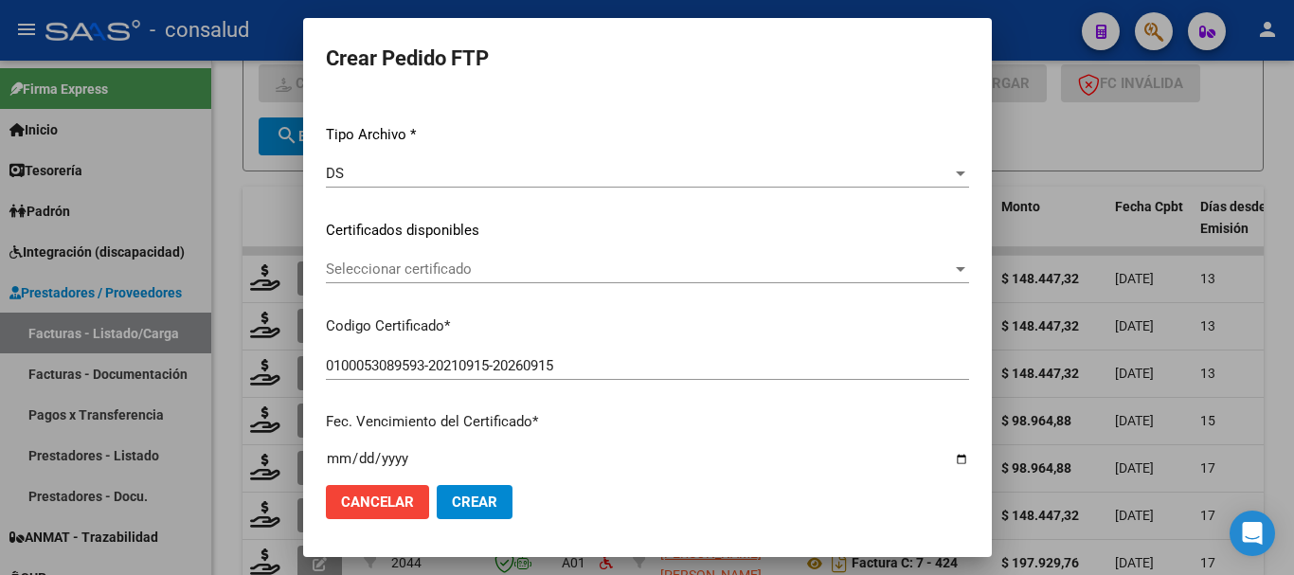
click at [504, 268] on span "Seleccionar certificado" at bounding box center [639, 269] width 626 height 17
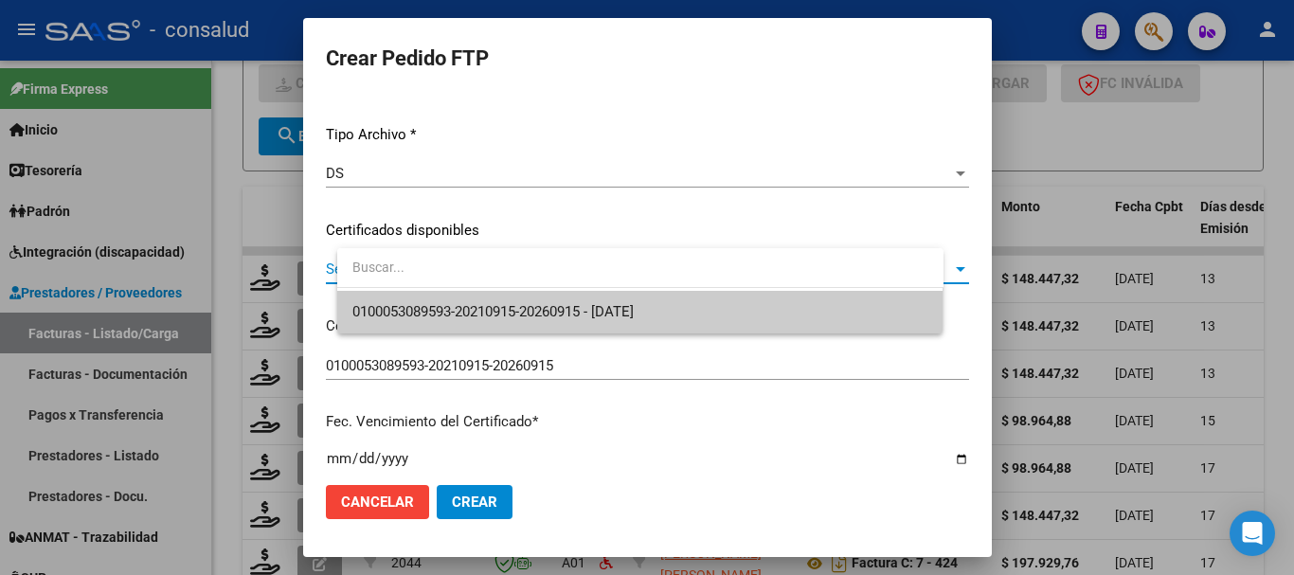
click at [514, 298] on span "0100053089593-20210915-20260915 - 2026-09-15" at bounding box center [640, 312] width 576 height 43
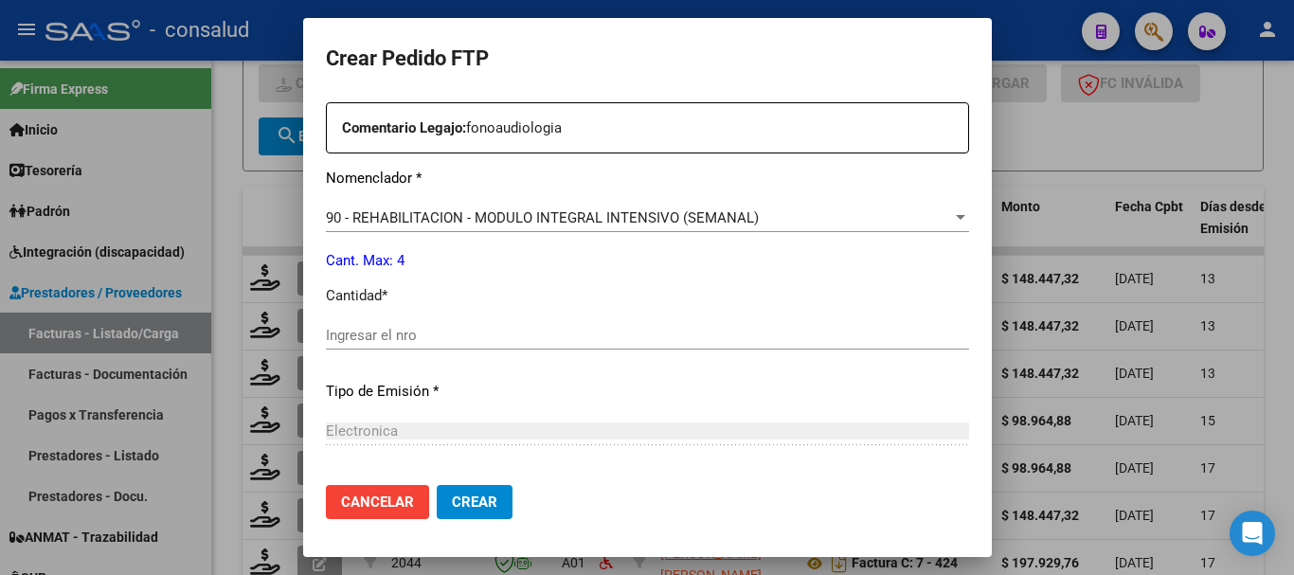
scroll to position [758, 0]
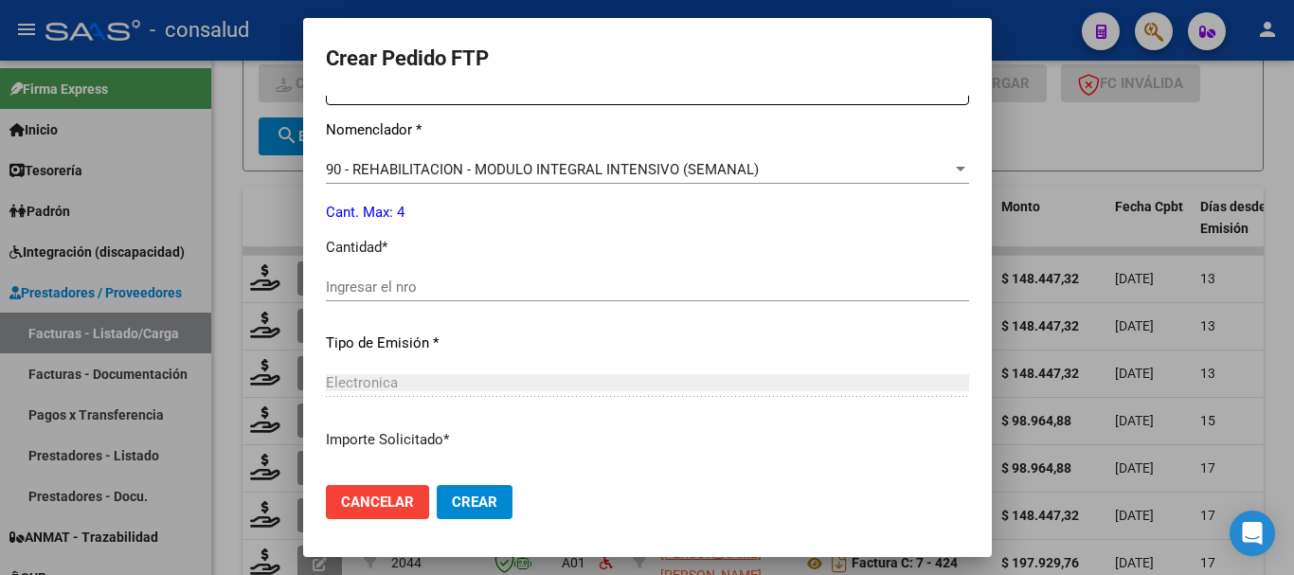
click at [485, 296] on div "Ingresar el nro" at bounding box center [647, 287] width 643 height 28
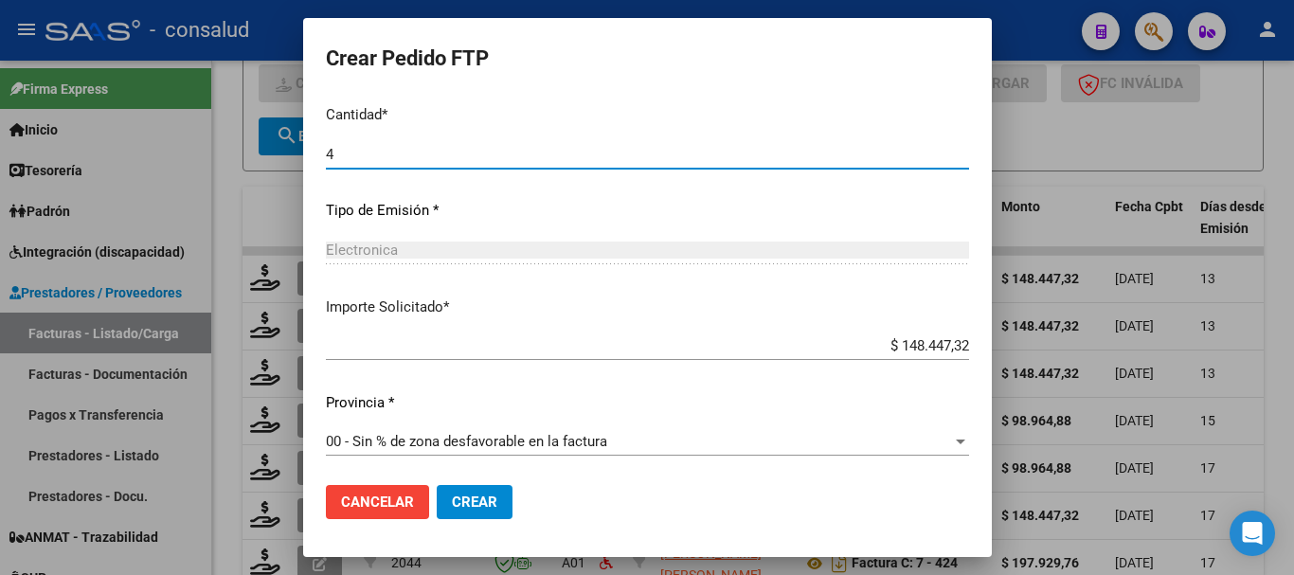
scroll to position [894, 0]
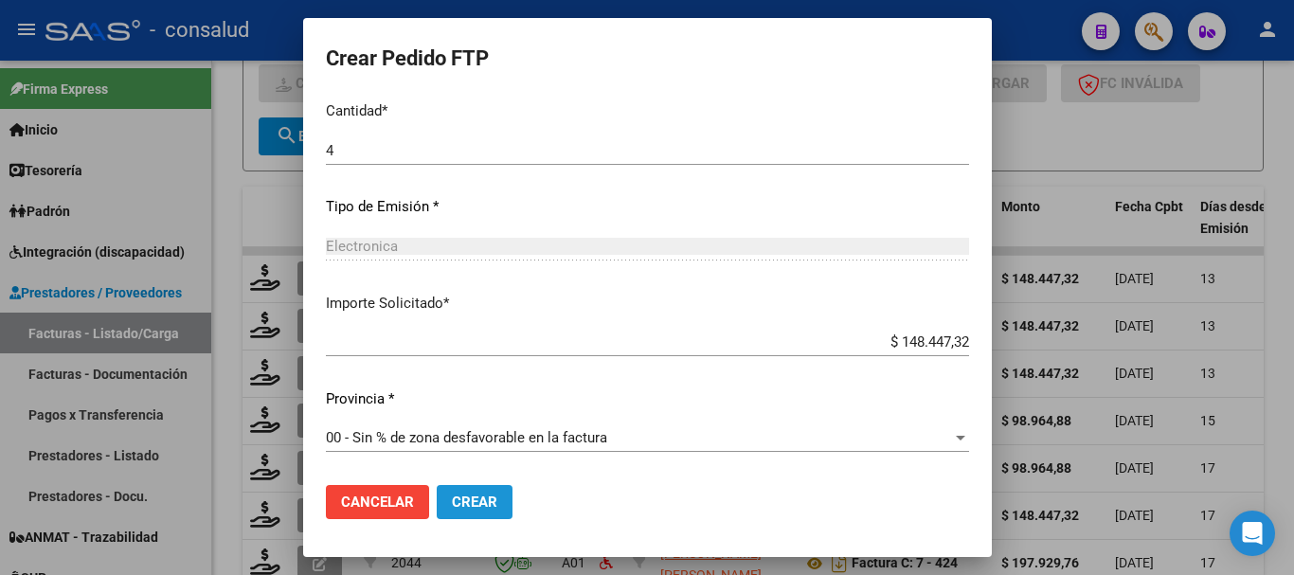
click at [494, 485] on button "Crear" at bounding box center [475, 502] width 76 height 34
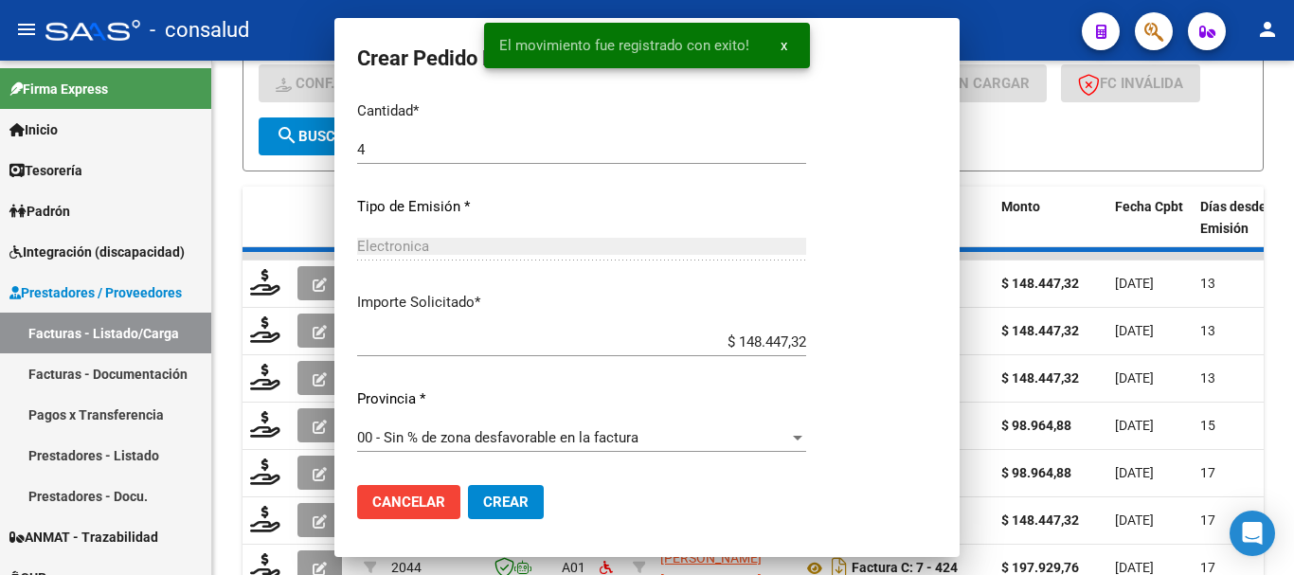
scroll to position [0, 0]
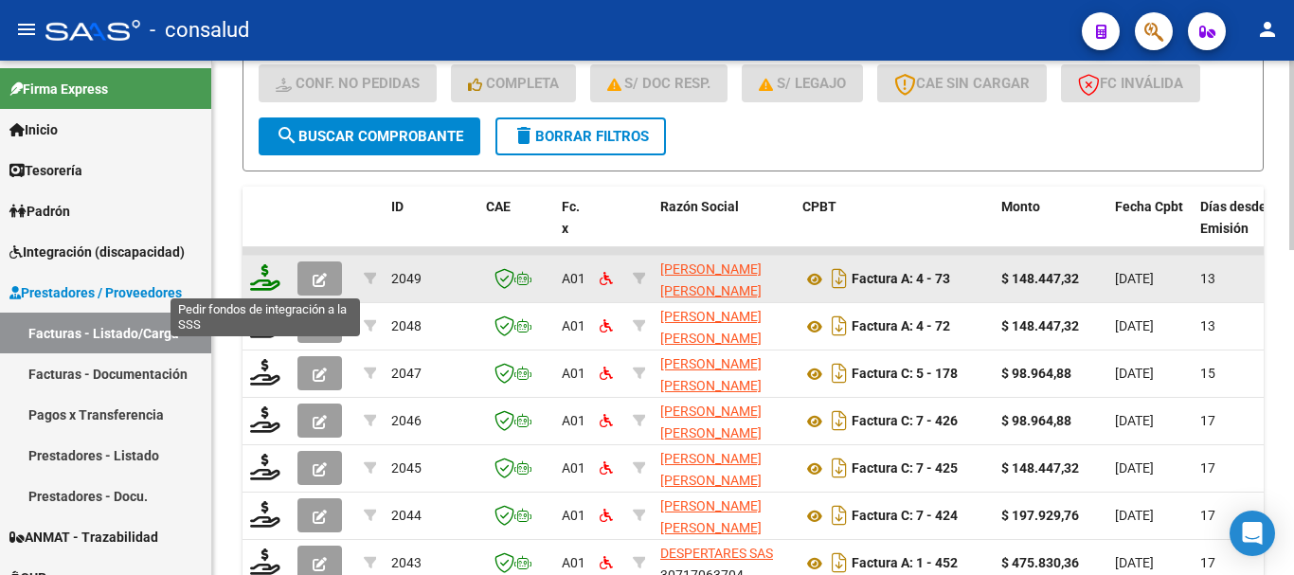
click at [260, 275] on icon at bounding box center [265, 277] width 30 height 27
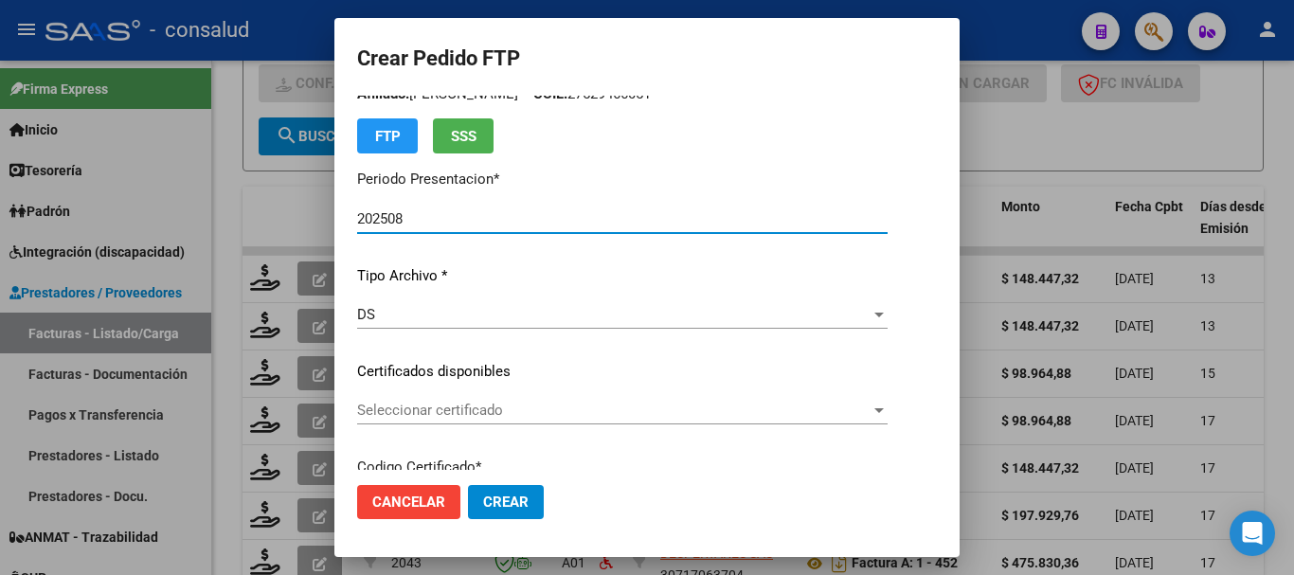
scroll to position [95, 0]
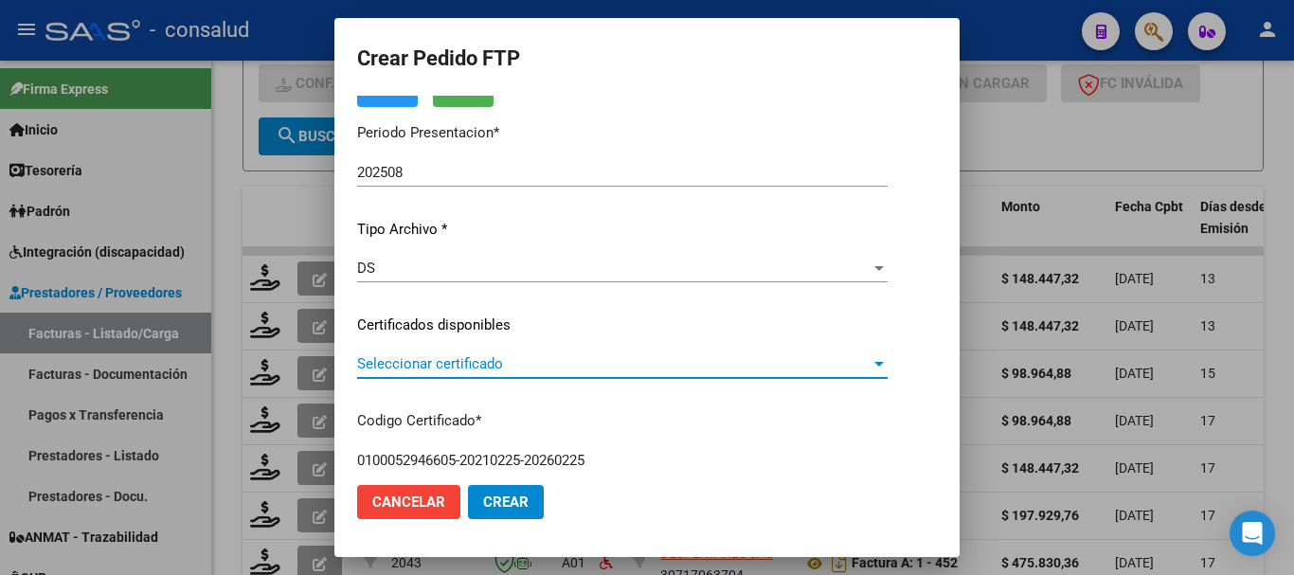
click at [460, 368] on span "Seleccionar certificado" at bounding box center [613, 363] width 513 height 17
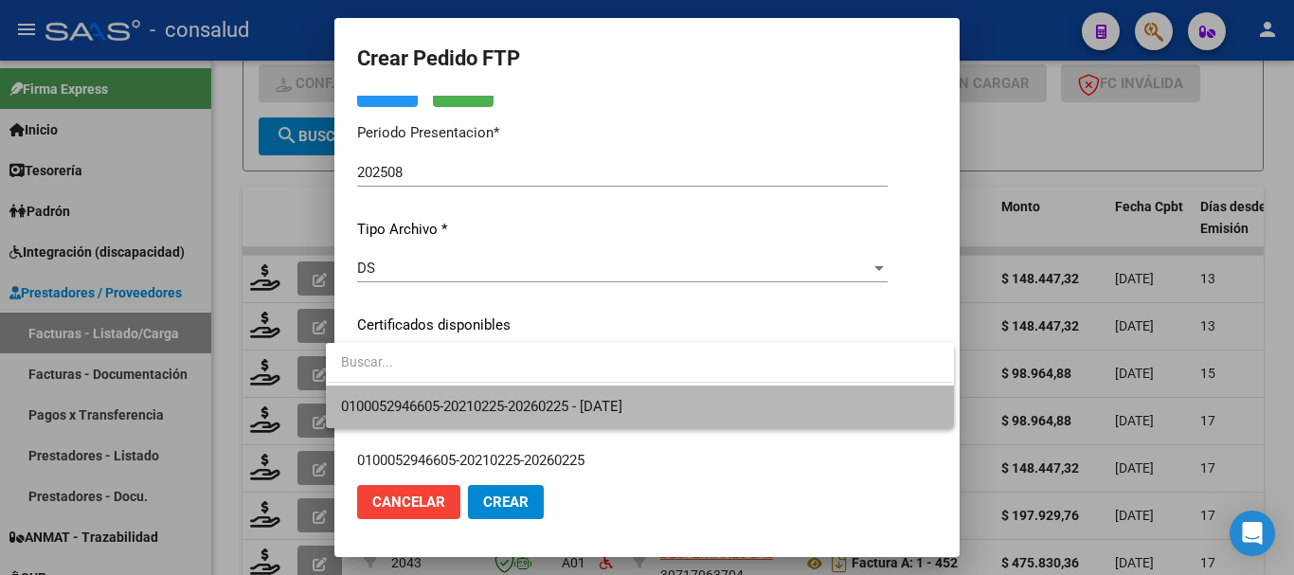
click at [475, 390] on span "0100052946605-20210225-20260225 - 2026-02-25" at bounding box center [639, 407] width 597 height 43
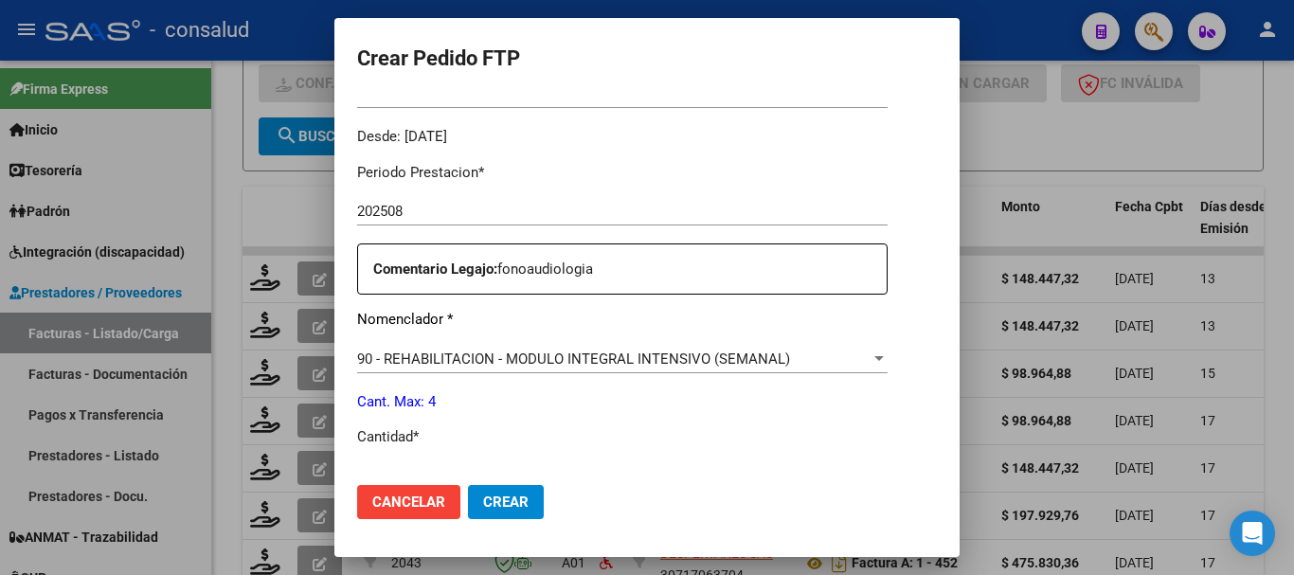
scroll to position [758, 0]
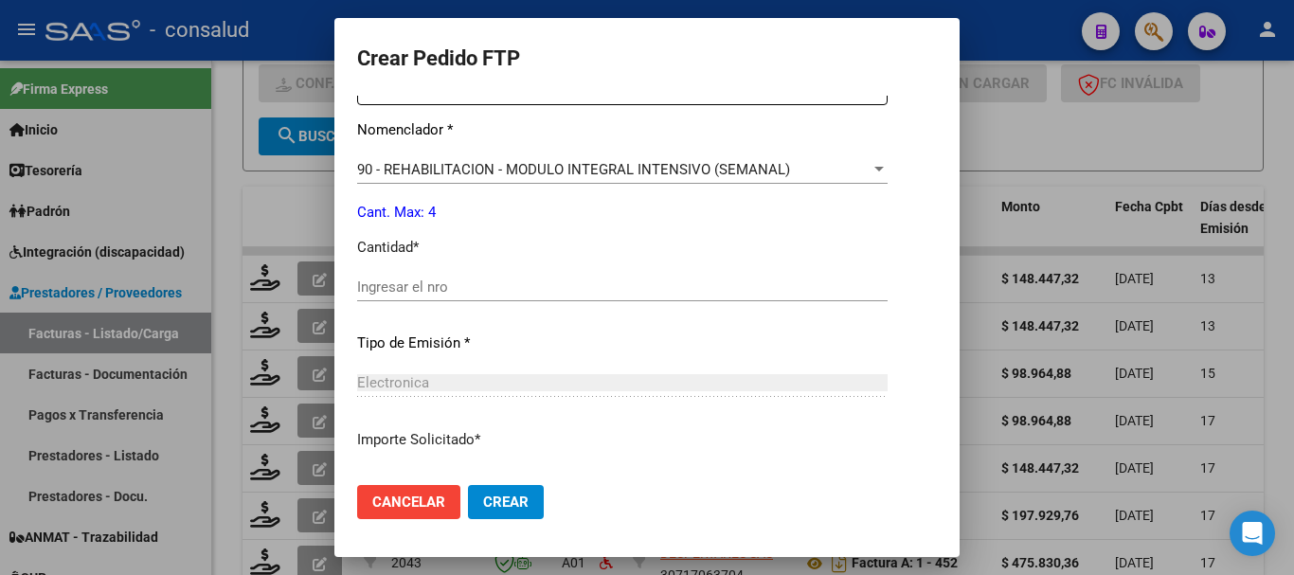
click at [422, 293] on input "Ingresar el nro" at bounding box center [622, 287] width 530 height 17
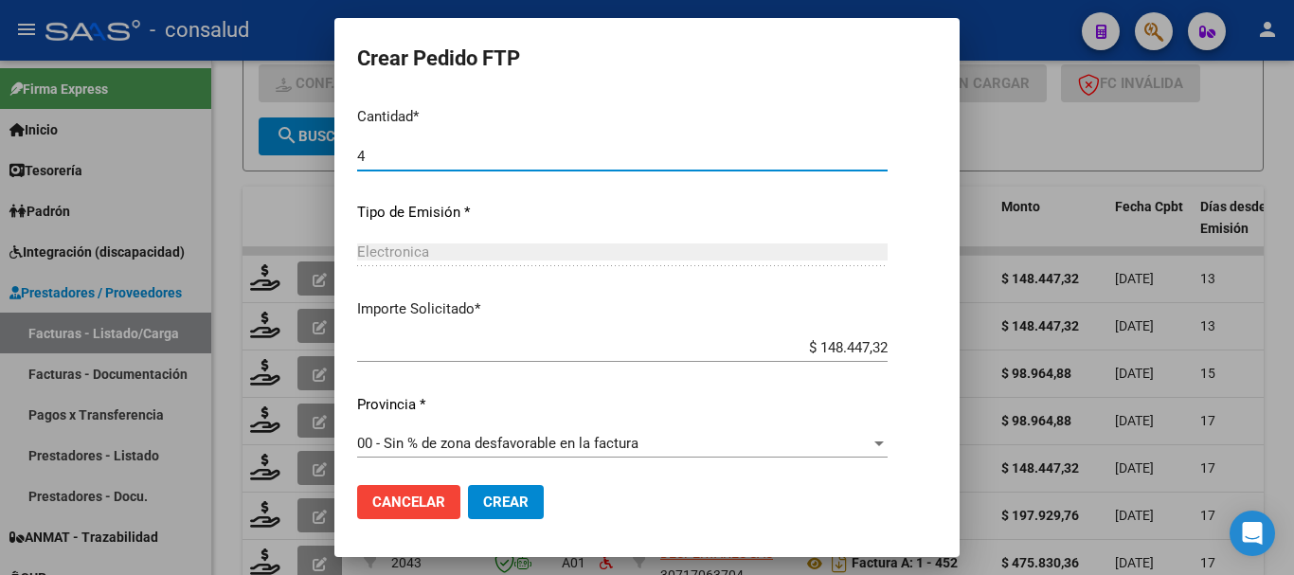
scroll to position [894, 0]
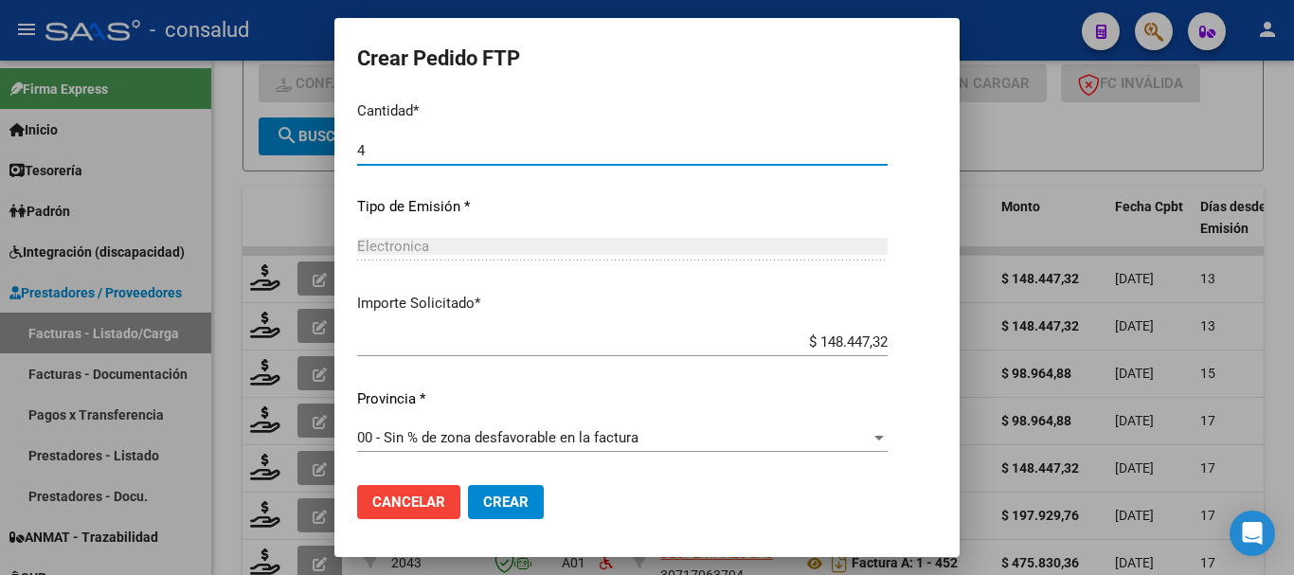
click at [484, 506] on span "Crear" at bounding box center [505, 502] width 45 height 17
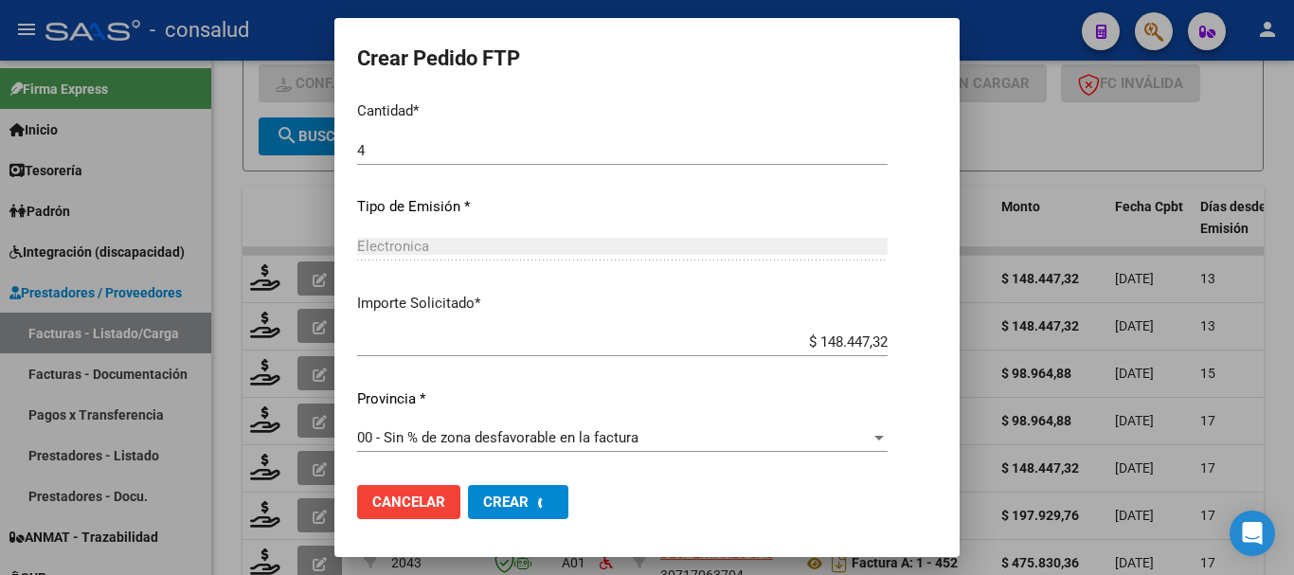
scroll to position [0, 0]
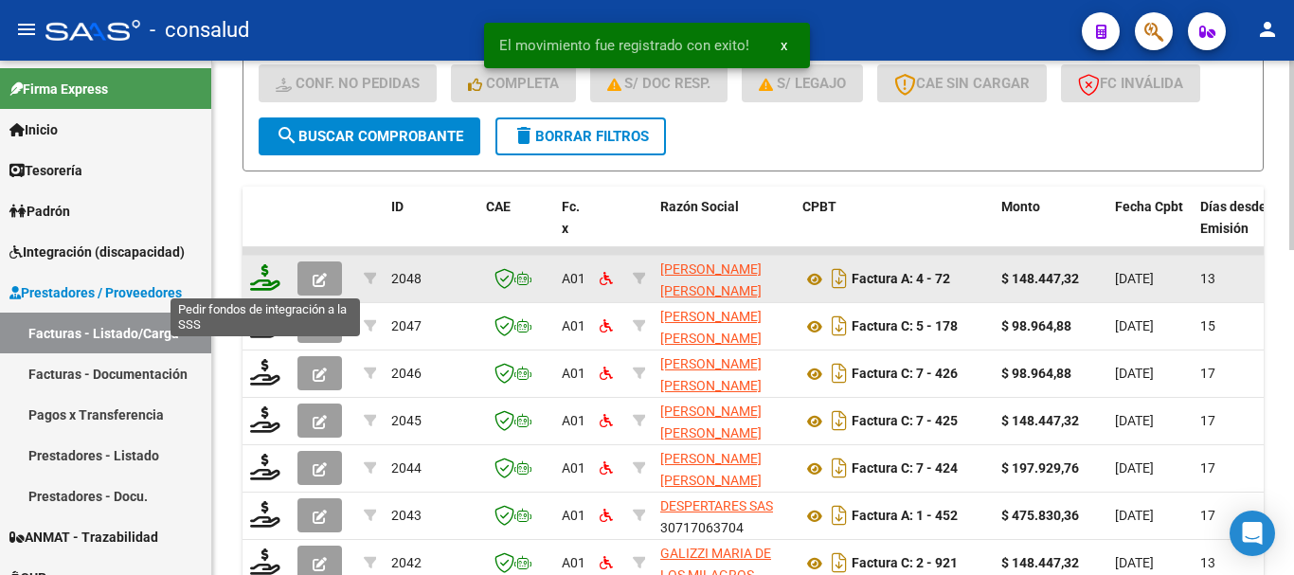
click at [265, 279] on icon at bounding box center [265, 277] width 30 height 27
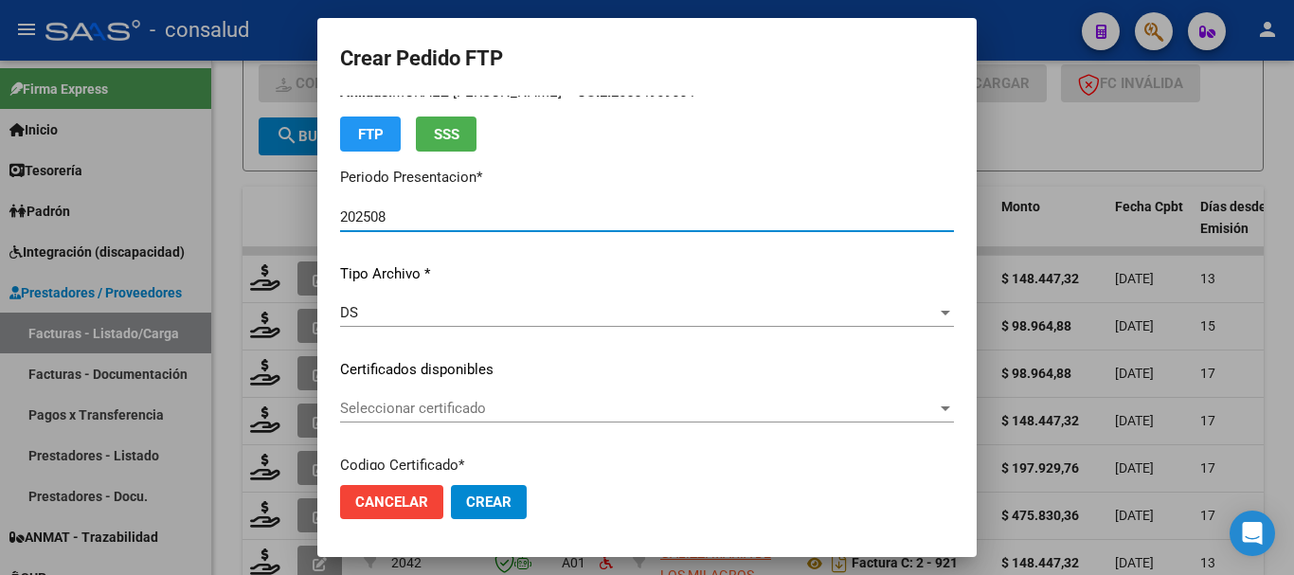
scroll to position [95, 0]
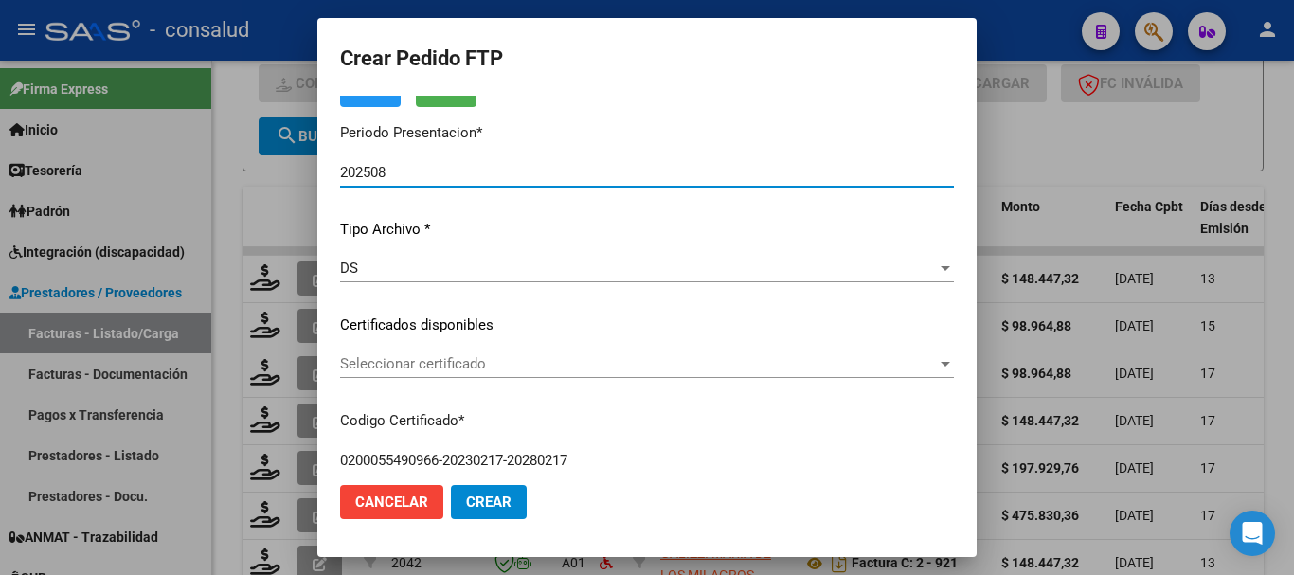
click at [508, 366] on span "Seleccionar certificado" at bounding box center [638, 363] width 597 height 17
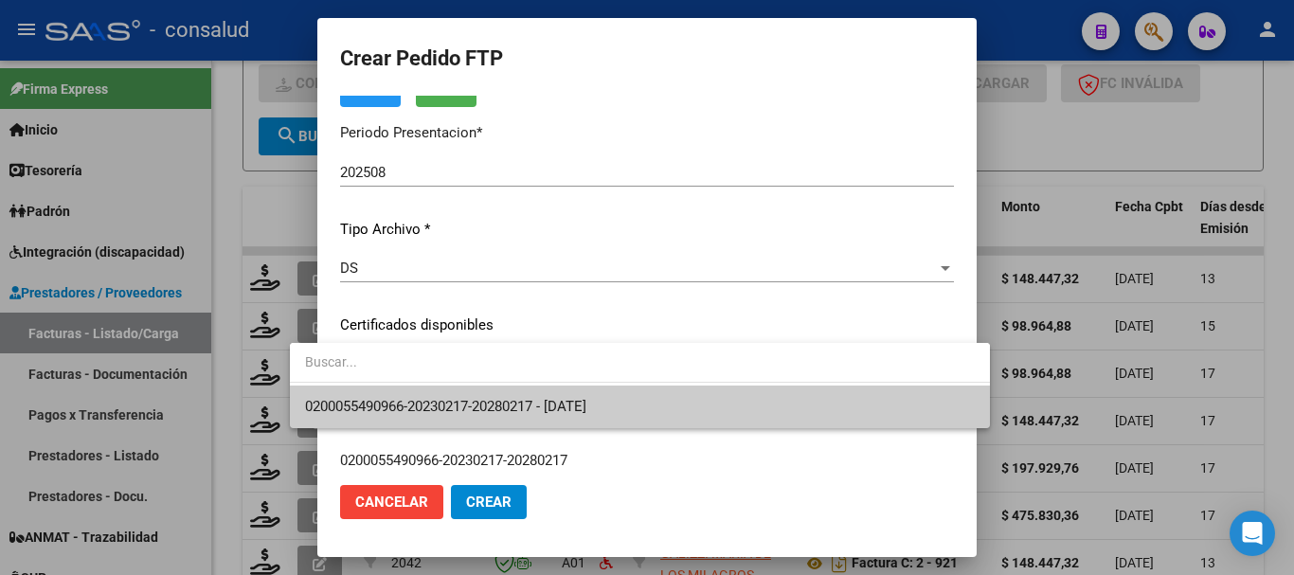
click at [523, 397] on span "0200055490966-20230217-20280217 - 2028-02-17" at bounding box center [640, 407] width 670 height 43
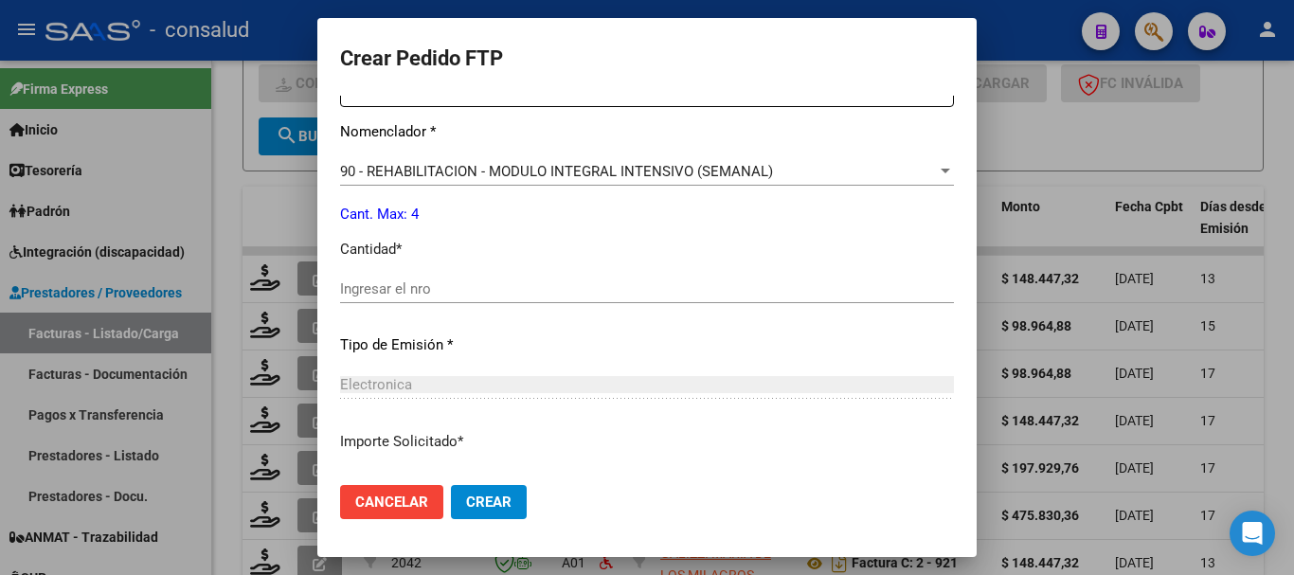
scroll to position [758, 0]
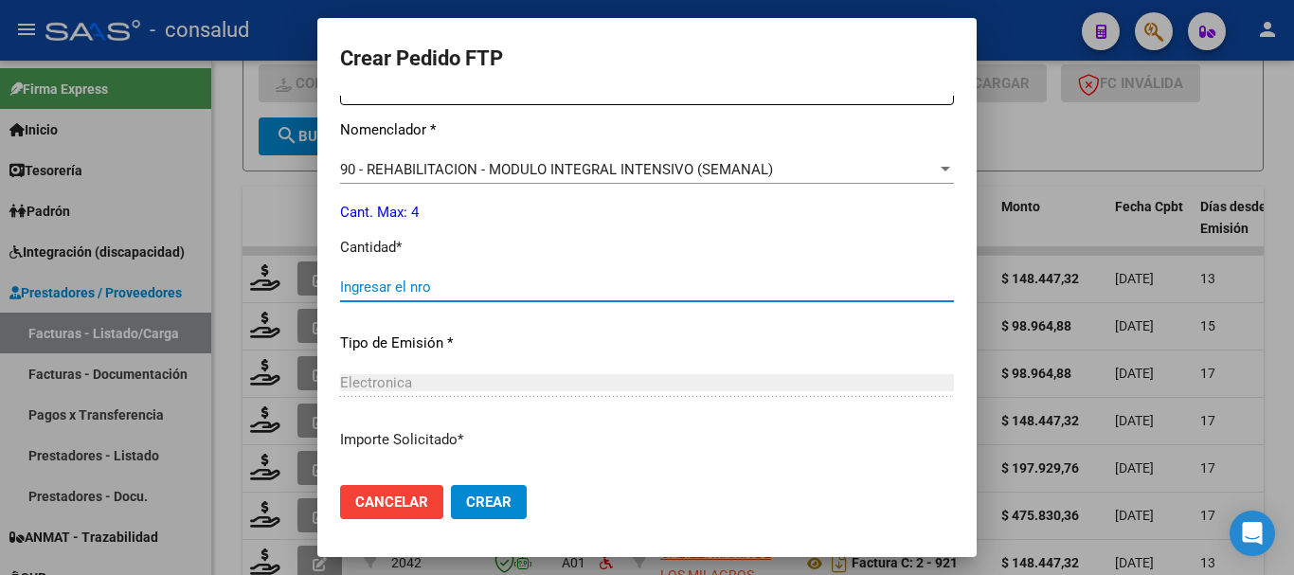
click at [446, 287] on input "Ingresar el nro" at bounding box center [647, 287] width 614 height 17
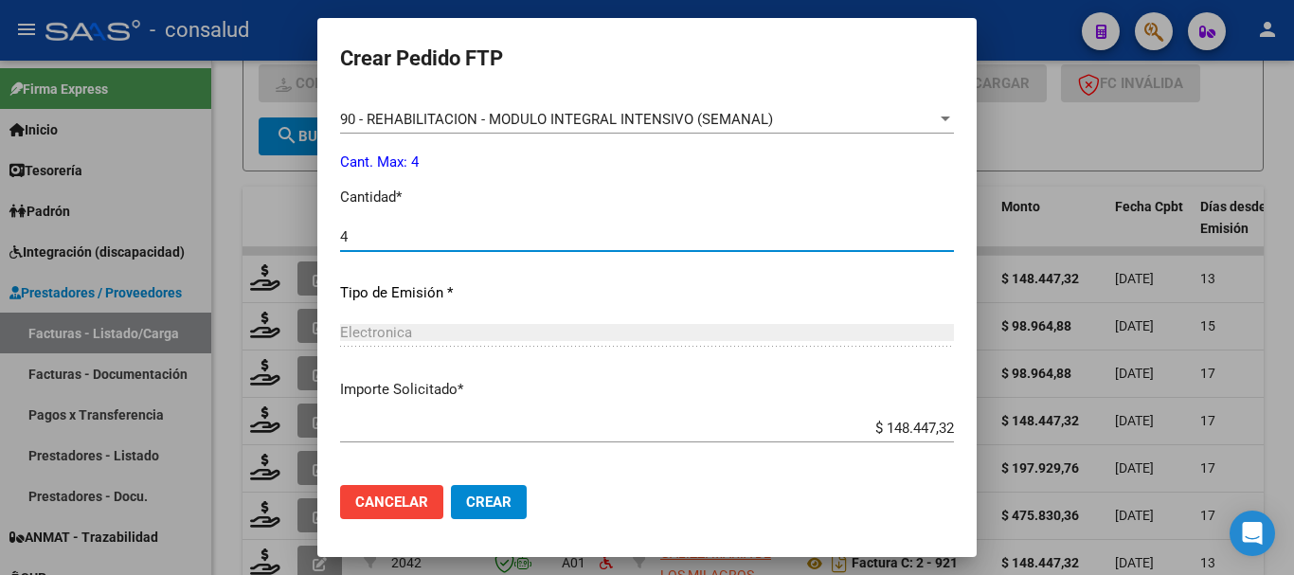
scroll to position [894, 0]
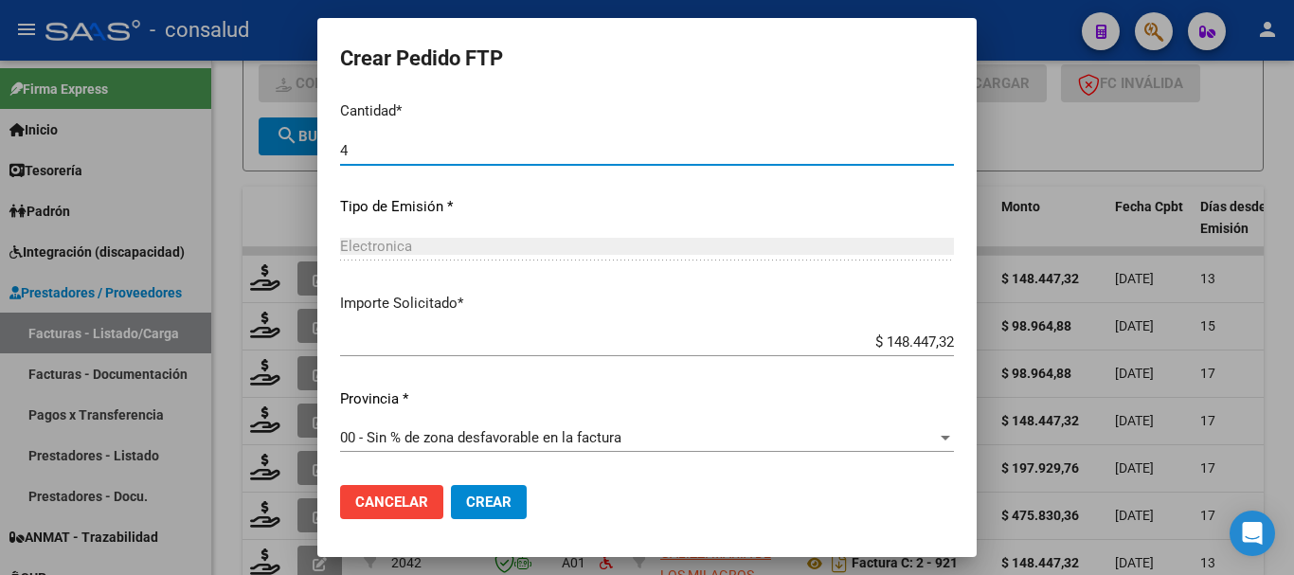
click at [473, 497] on span "Crear" at bounding box center [488, 502] width 45 height 17
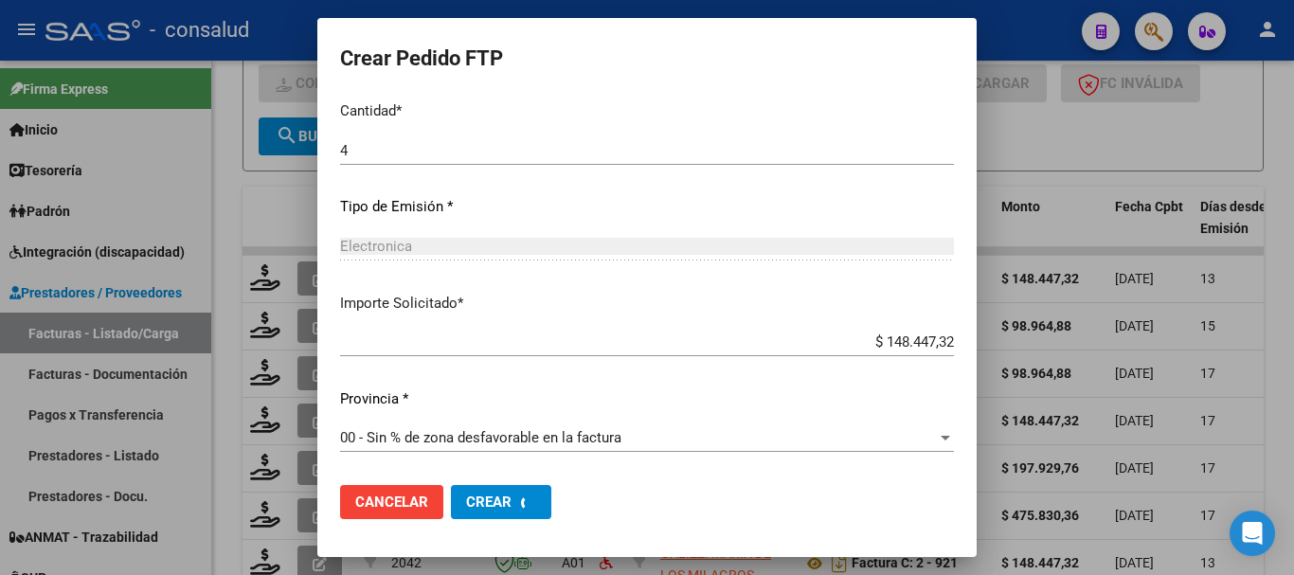
scroll to position [0, 0]
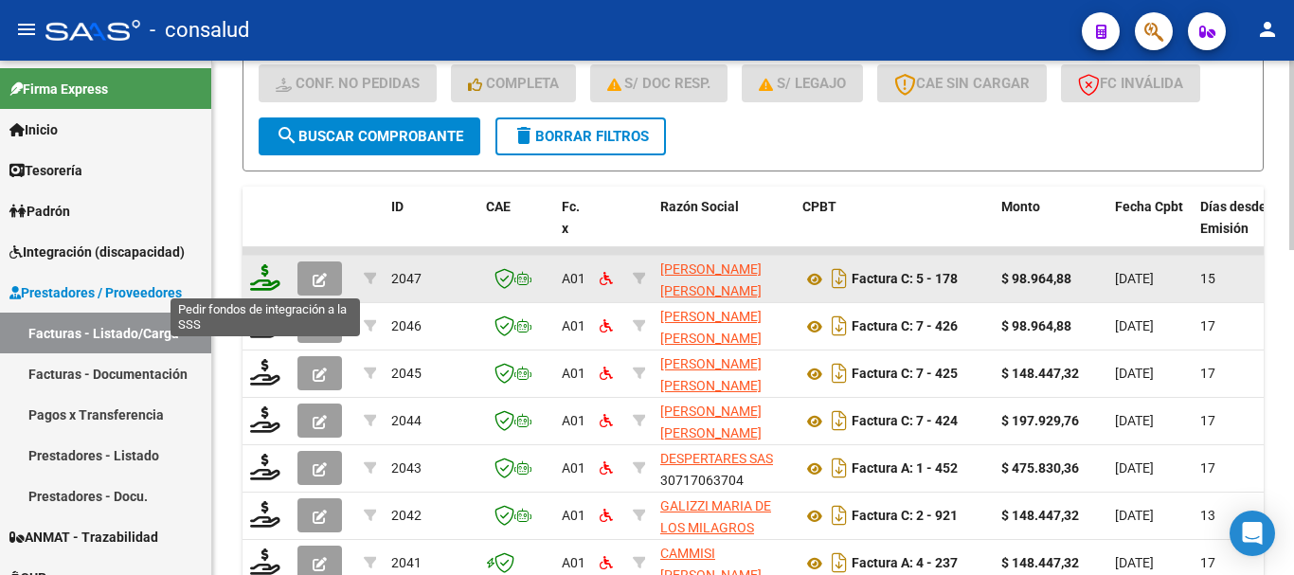
click at [257, 283] on icon at bounding box center [265, 277] width 30 height 27
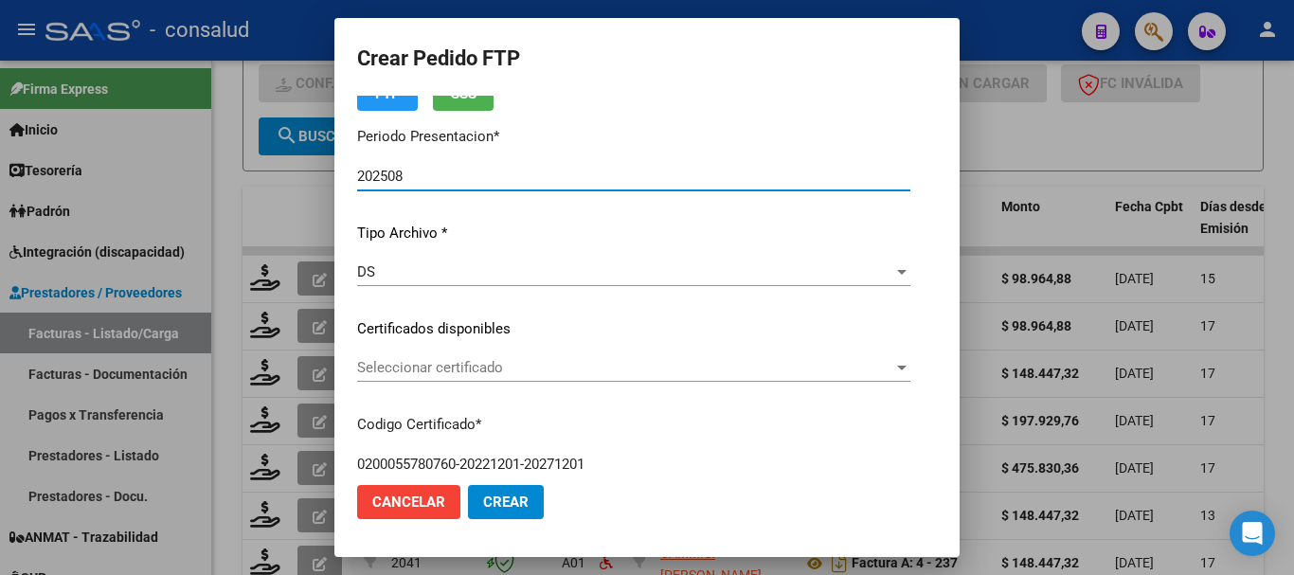
scroll to position [95, 0]
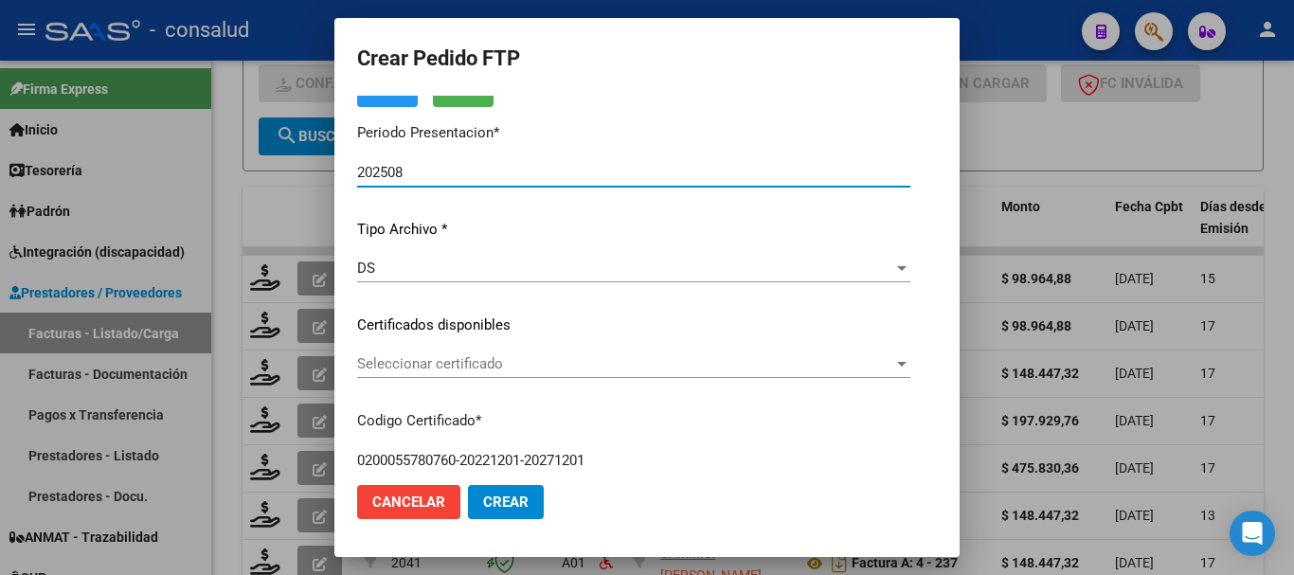
click at [488, 372] on span "Seleccionar certificado" at bounding box center [625, 363] width 536 height 17
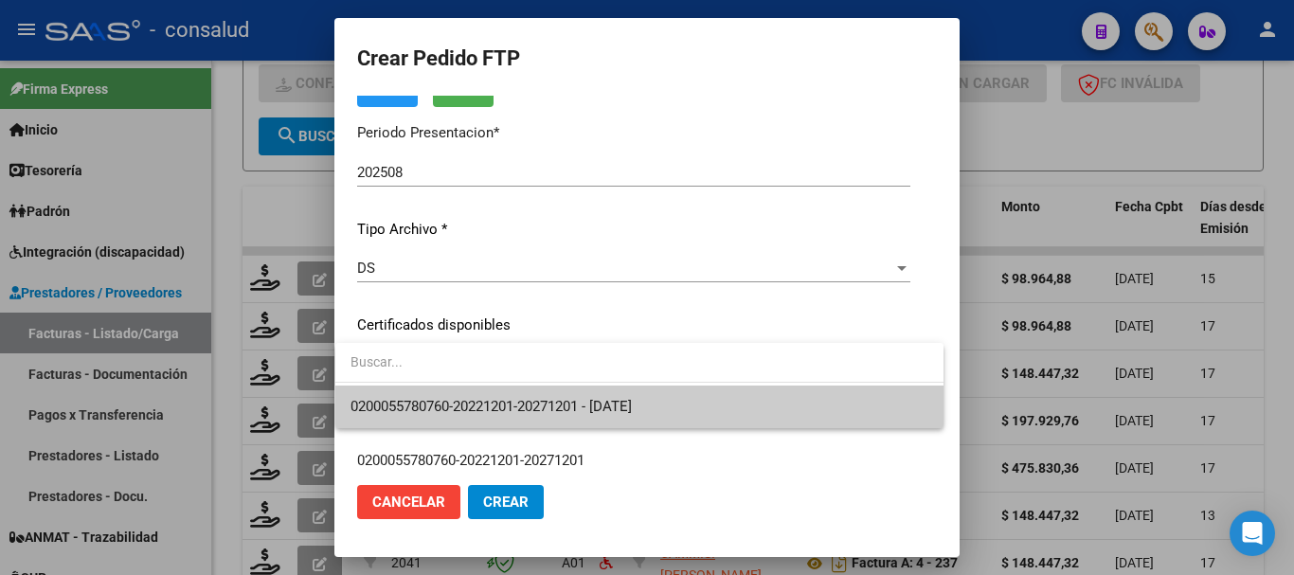
click at [528, 395] on span "0200055780760-20221201-20271201 - 2027-12-01" at bounding box center [639, 407] width 578 height 43
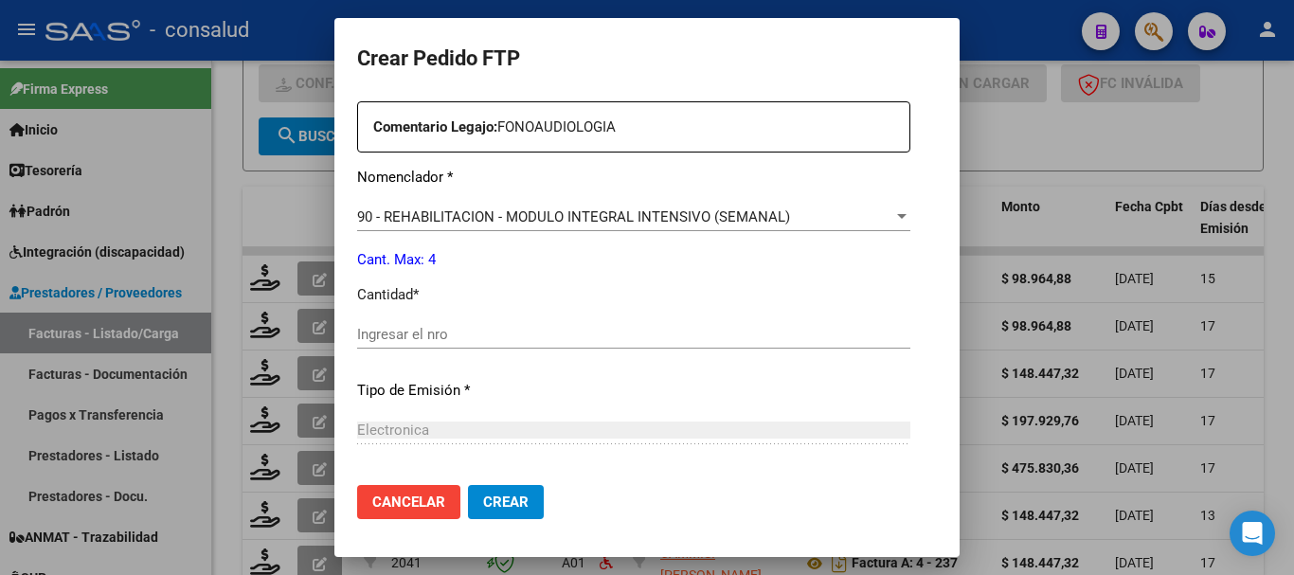
scroll to position [758, 0]
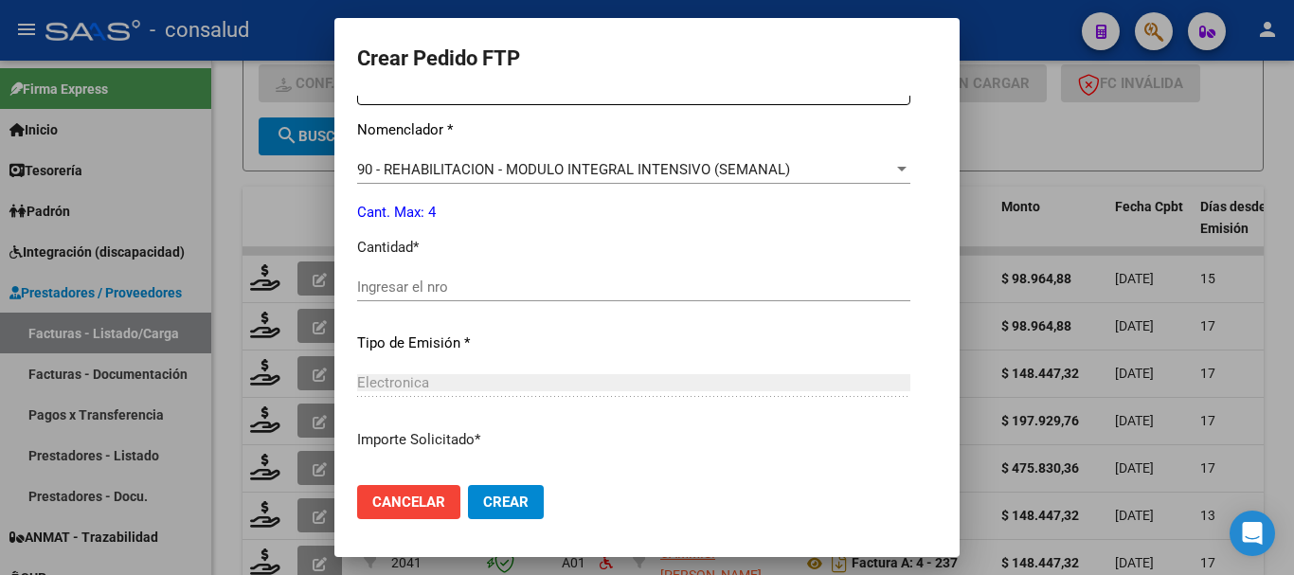
click at [462, 279] on input "Ingresar el nro" at bounding box center [633, 287] width 553 height 17
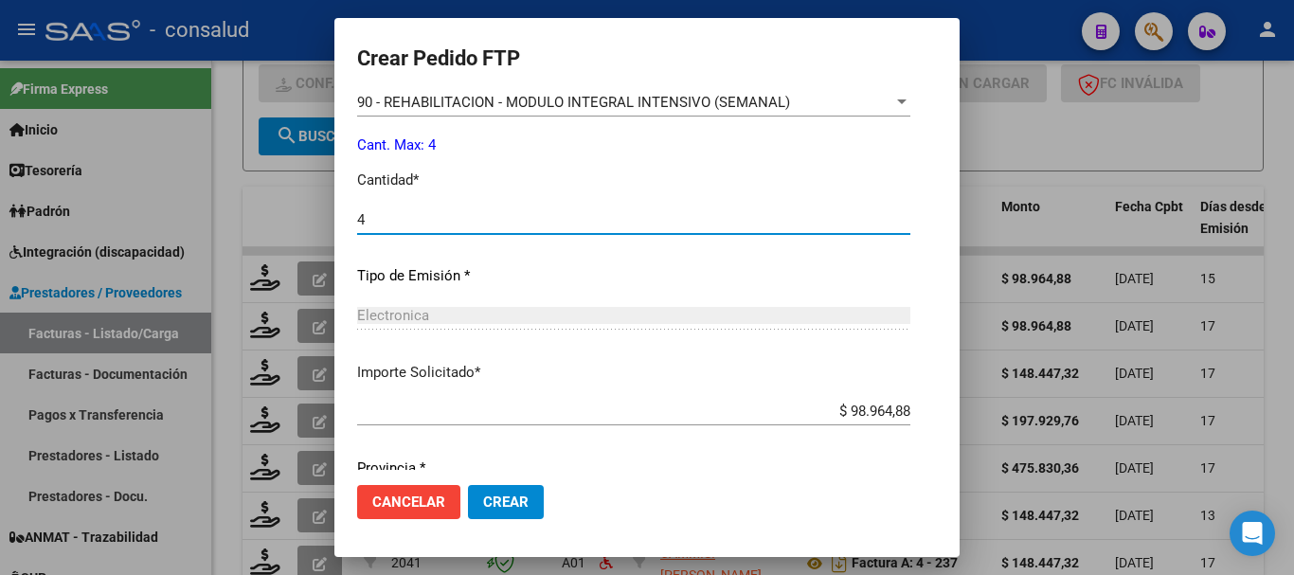
scroll to position [894, 0]
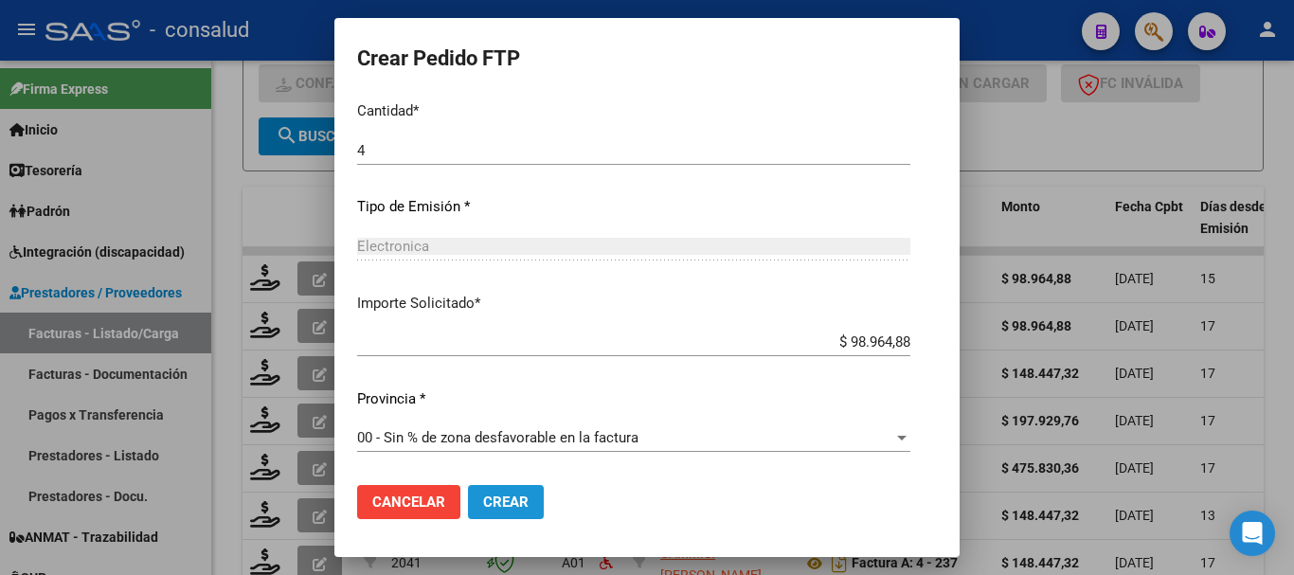
click at [496, 494] on span "Crear" at bounding box center [505, 502] width 45 height 17
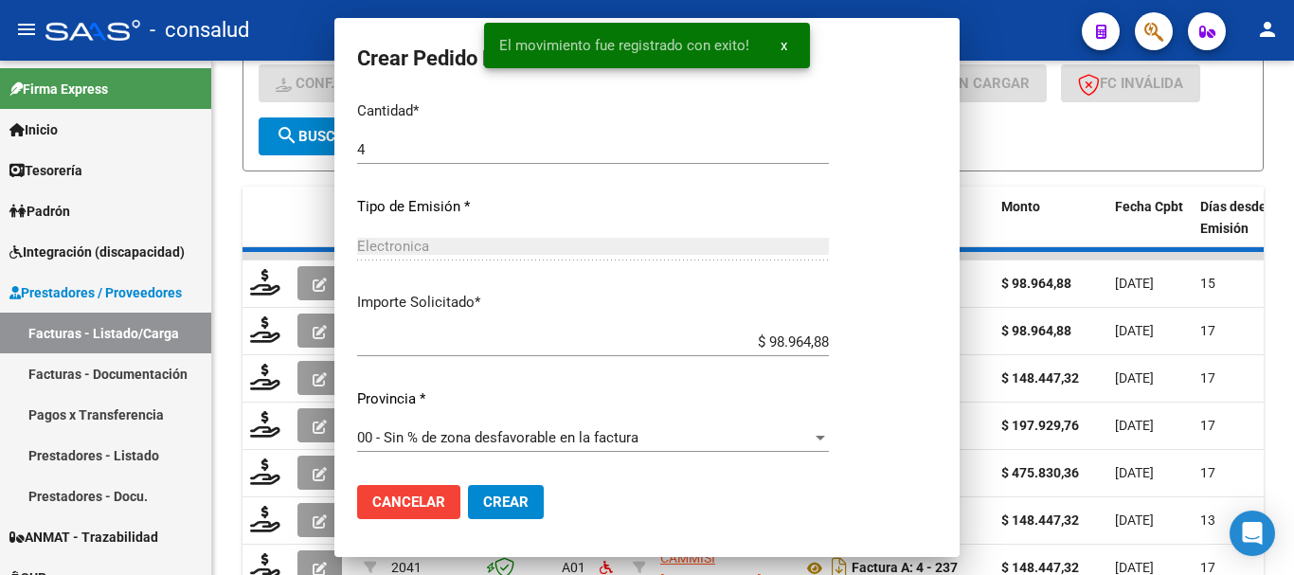
scroll to position [0, 0]
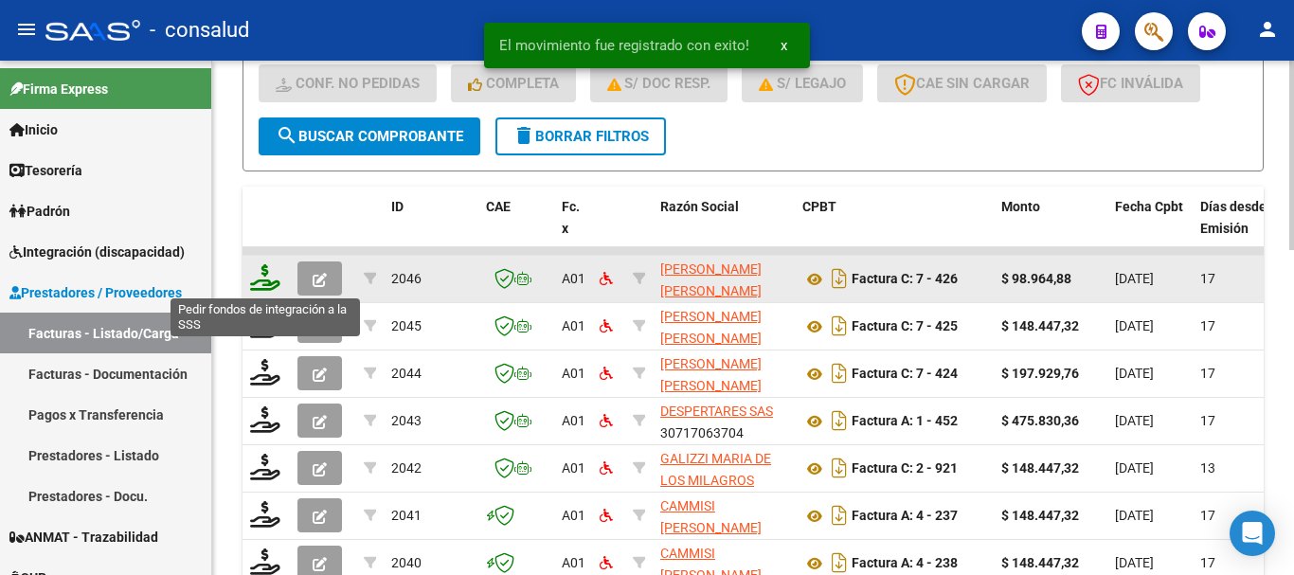
click at [255, 276] on icon at bounding box center [265, 277] width 30 height 27
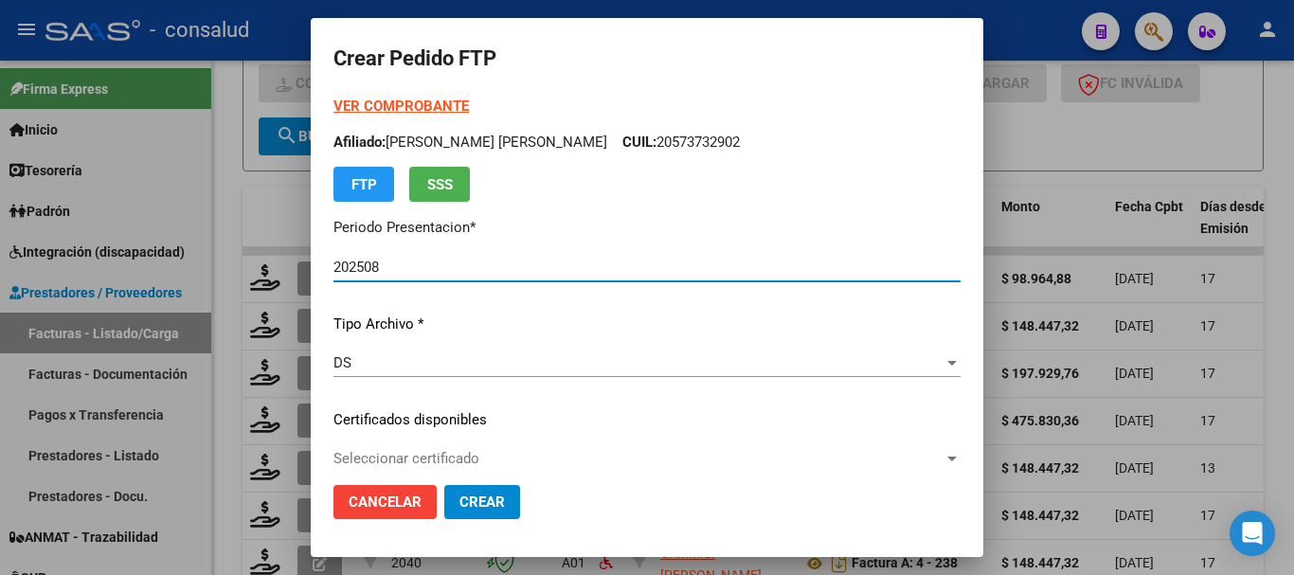
scroll to position [95, 0]
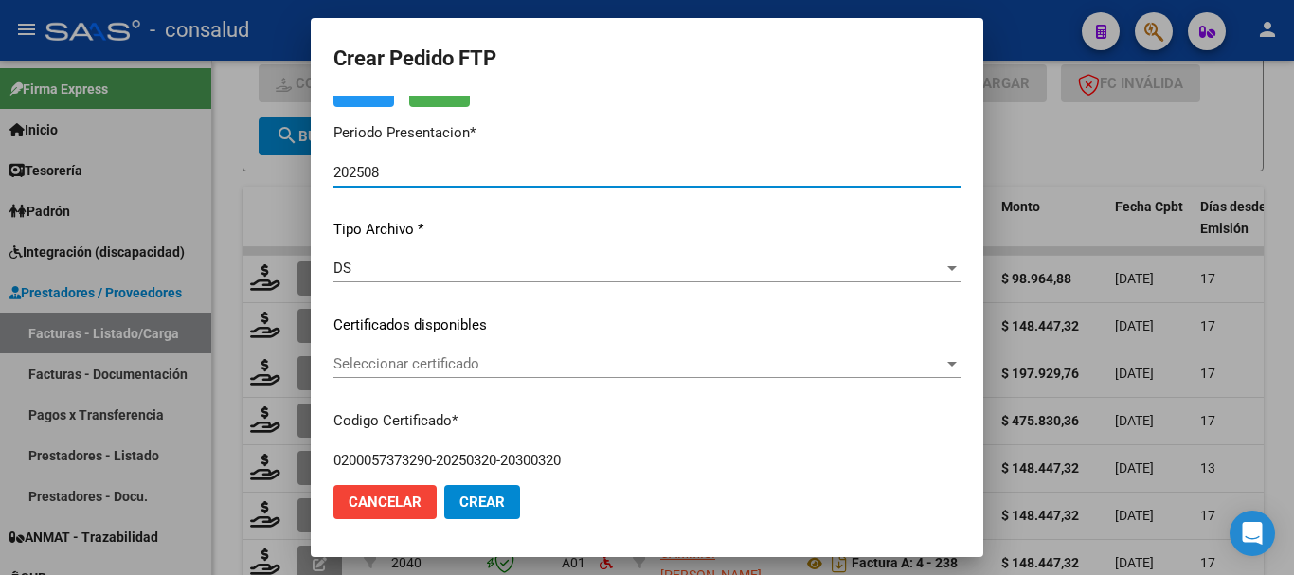
click at [567, 360] on span "Seleccionar certificado" at bounding box center [638, 363] width 610 height 17
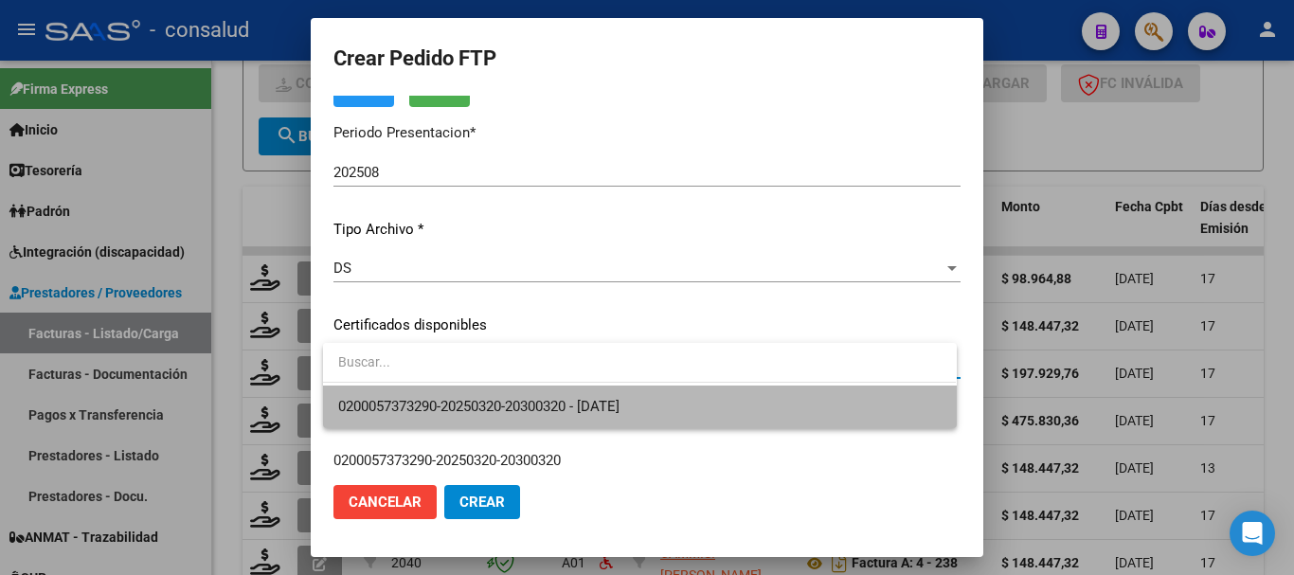
click at [577, 391] on span "0200057373290-20250320-20300320 - 2030-03-20" at bounding box center [639, 407] width 602 height 43
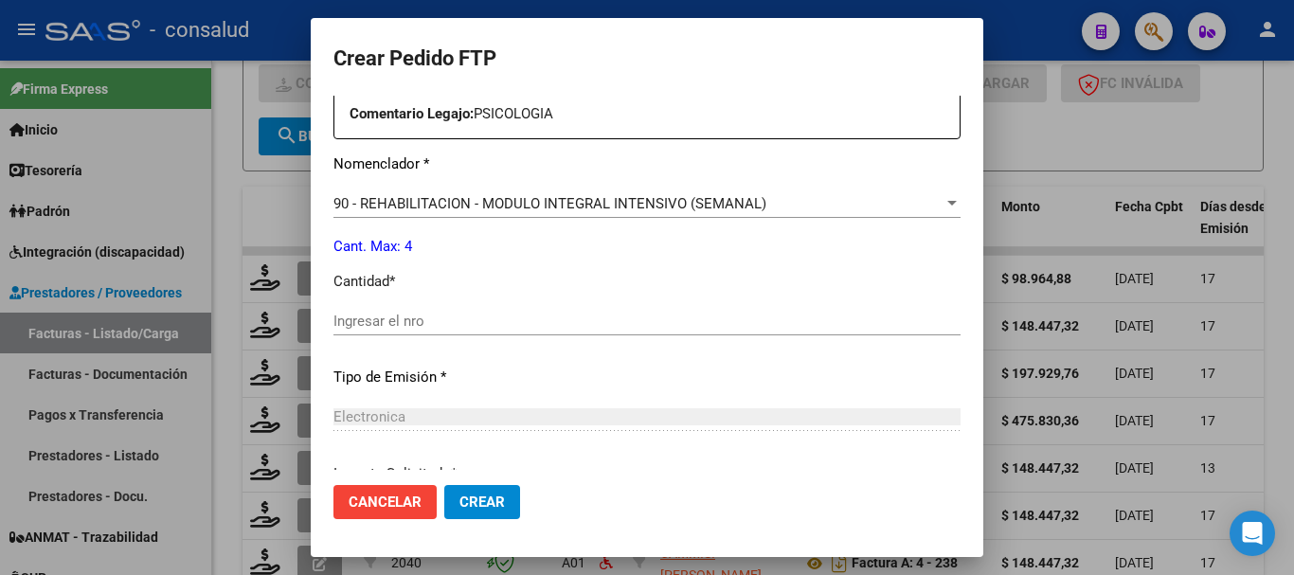
scroll to position [758, 0]
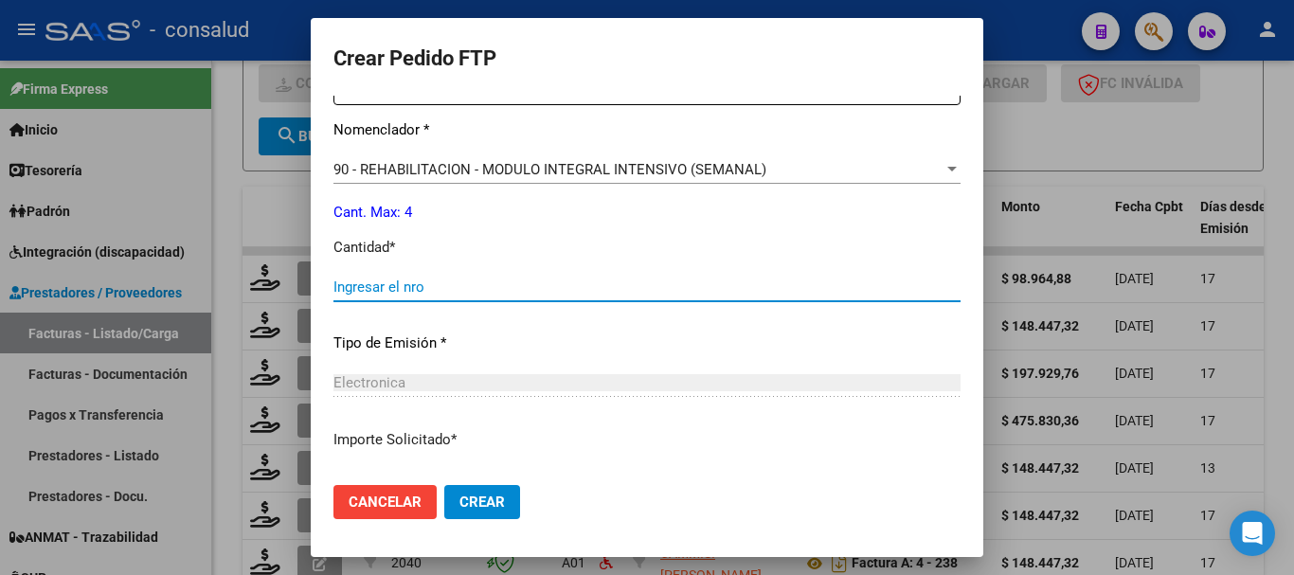
click at [458, 289] on input "Ingresar el nro" at bounding box center [646, 287] width 627 height 17
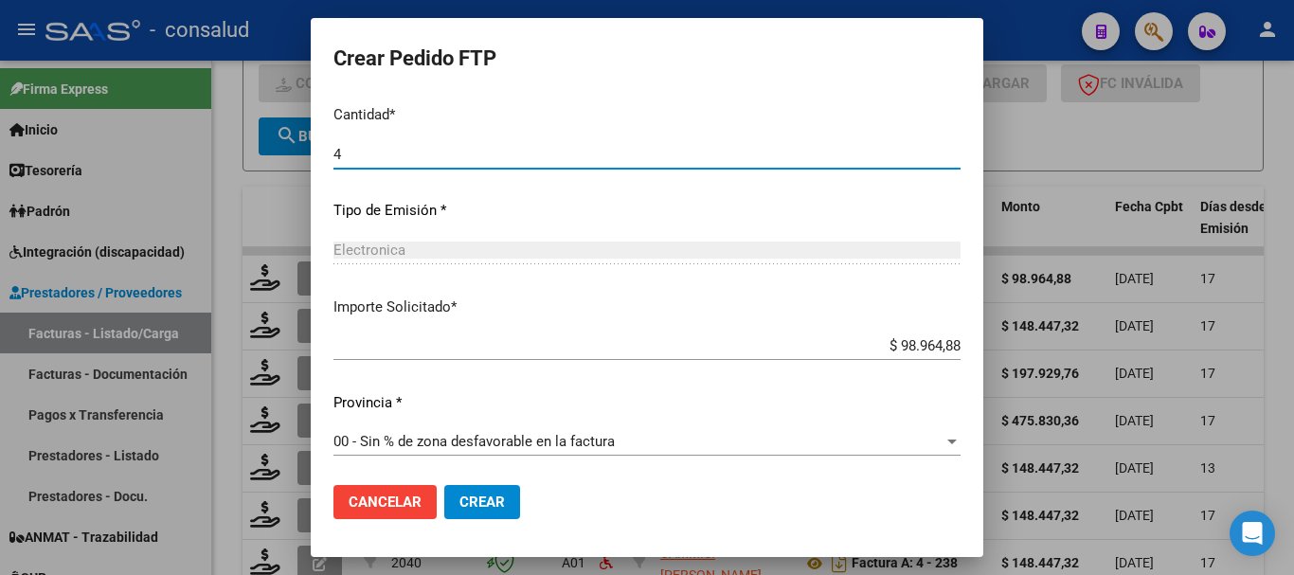
scroll to position [894, 0]
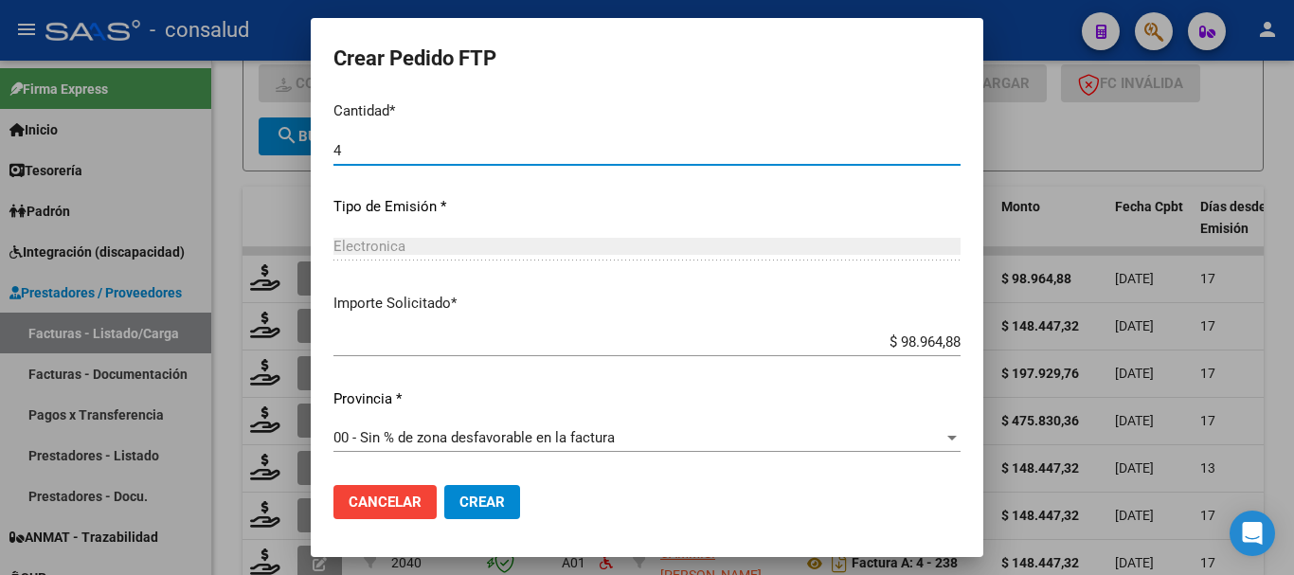
click at [496, 504] on span "Crear" at bounding box center [481, 502] width 45 height 17
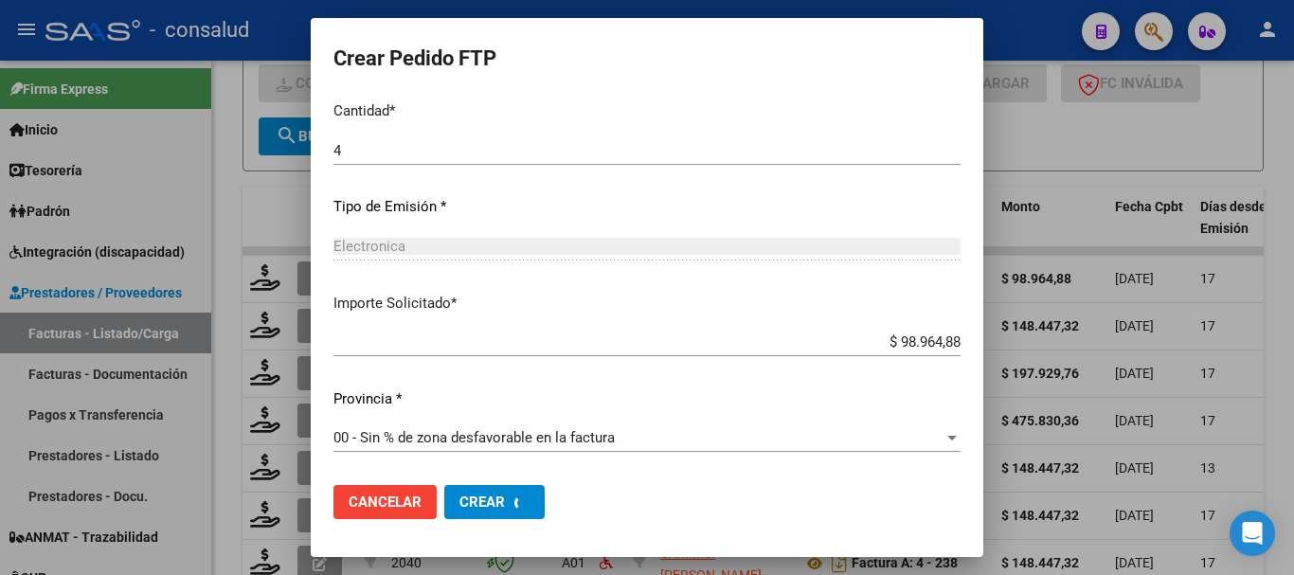
scroll to position [0, 0]
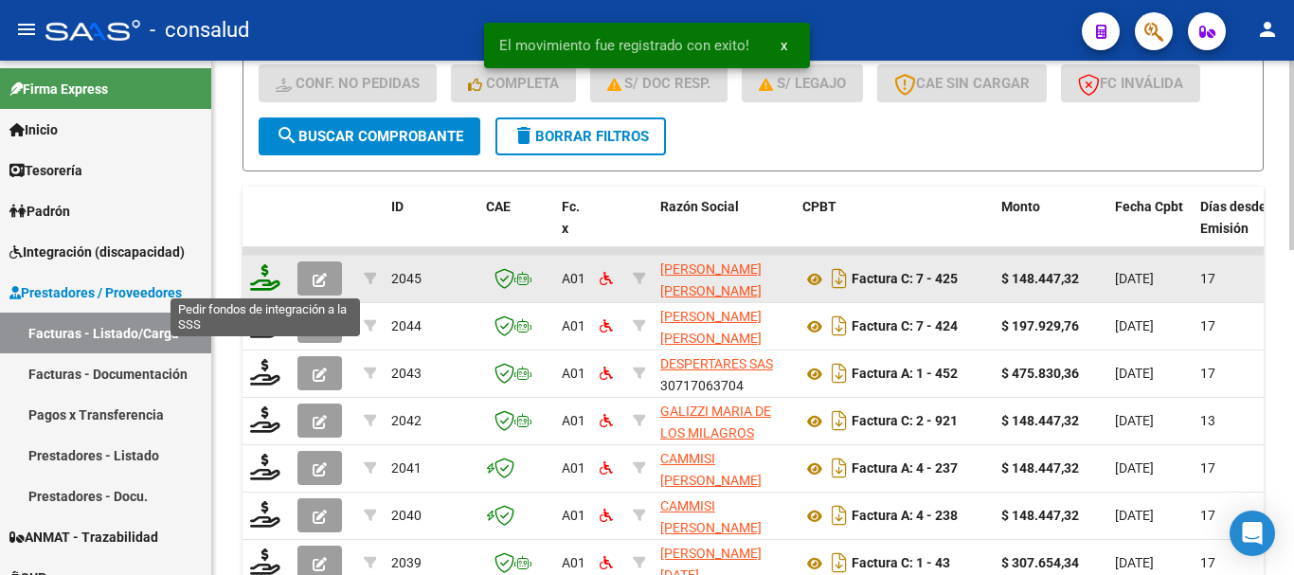
click at [256, 274] on icon at bounding box center [265, 277] width 30 height 27
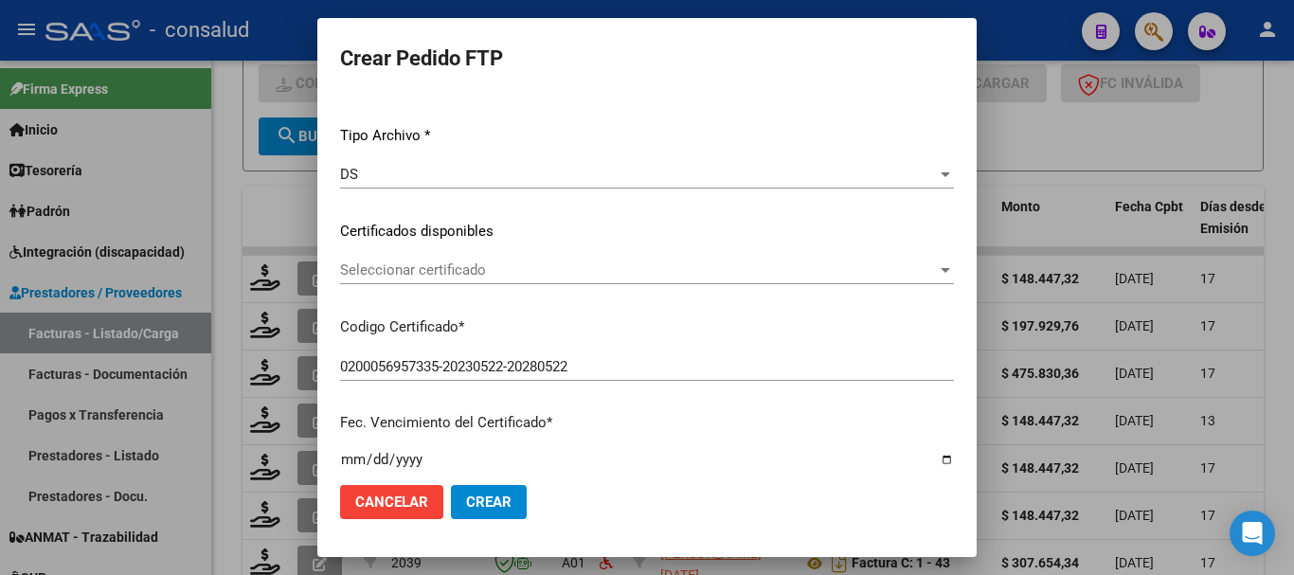
scroll to position [189, 0]
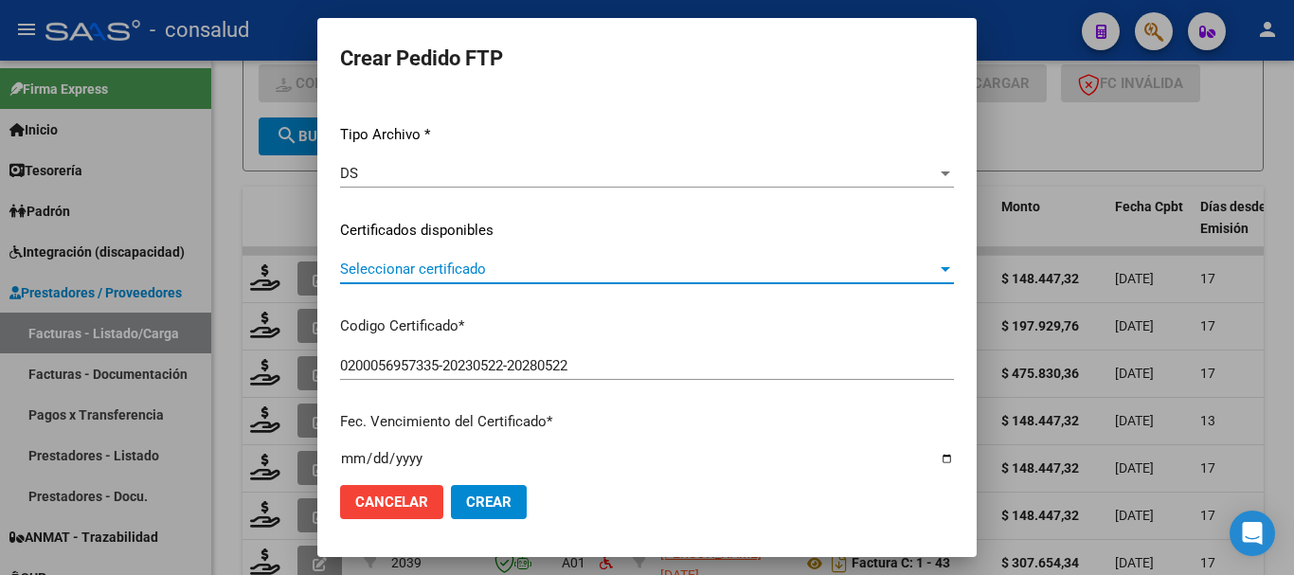
click at [558, 266] on span "Seleccionar certificado" at bounding box center [638, 269] width 597 height 17
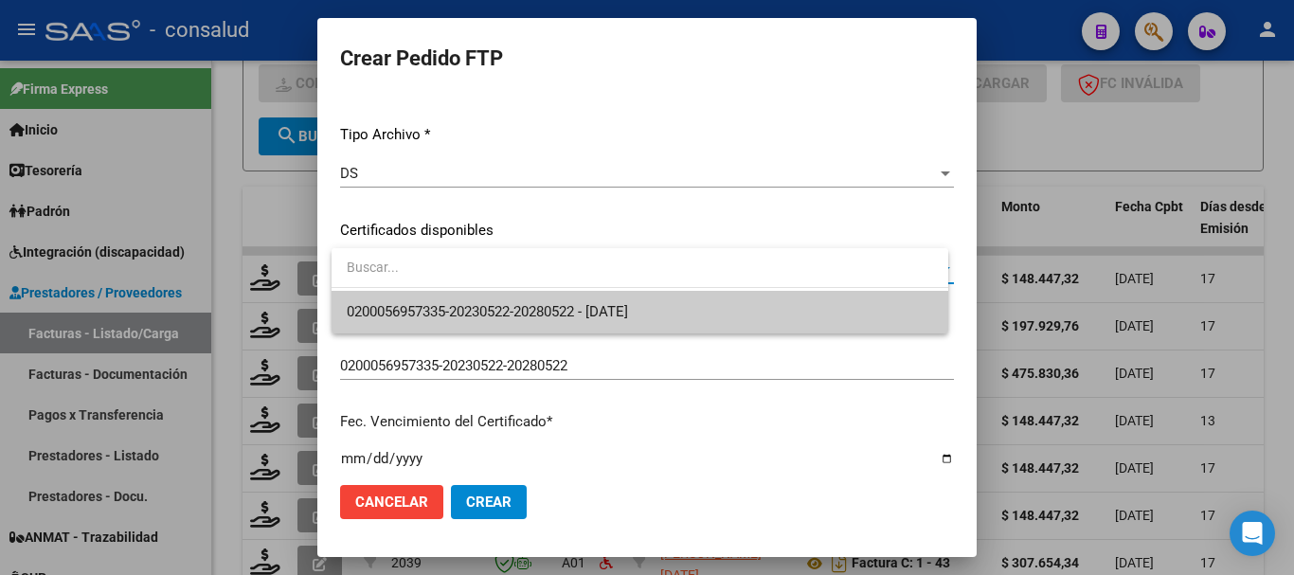
drag, startPoint x: 590, startPoint y: 310, endPoint x: 606, endPoint y: 310, distance: 16.1
click at [598, 309] on span "0200056957335-20230522-20280522 - 2028-05-01" at bounding box center [487, 311] width 281 height 17
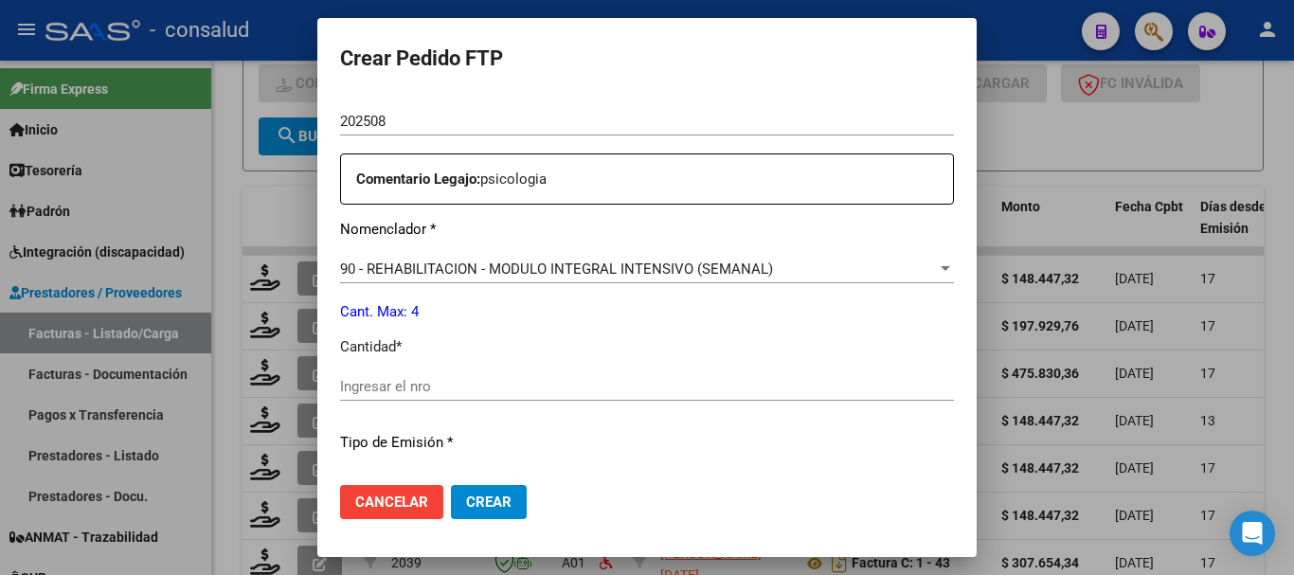
scroll to position [663, 0]
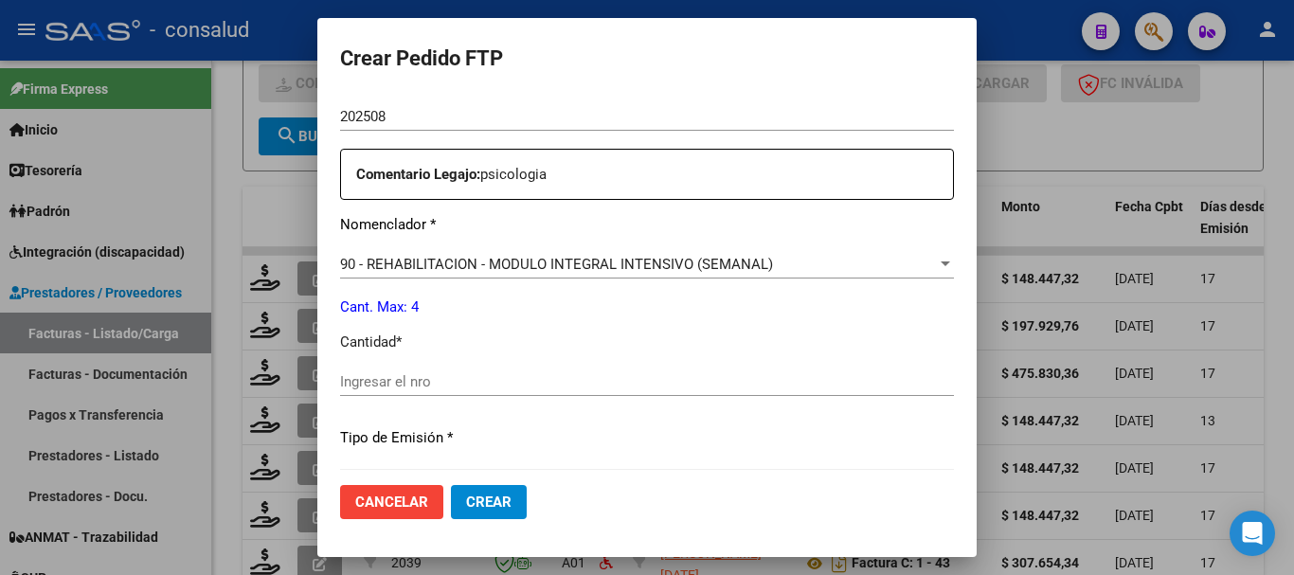
click at [570, 386] on input "Ingresar el nro" at bounding box center [647, 381] width 614 height 17
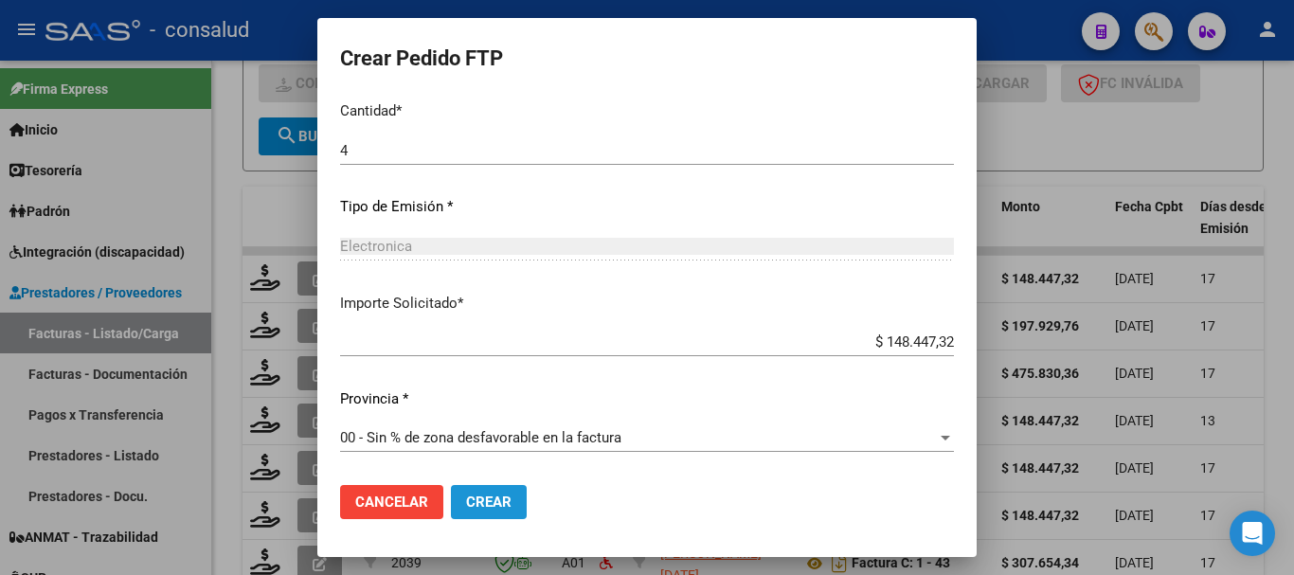
click at [522, 500] on button "Crear" at bounding box center [489, 502] width 76 height 34
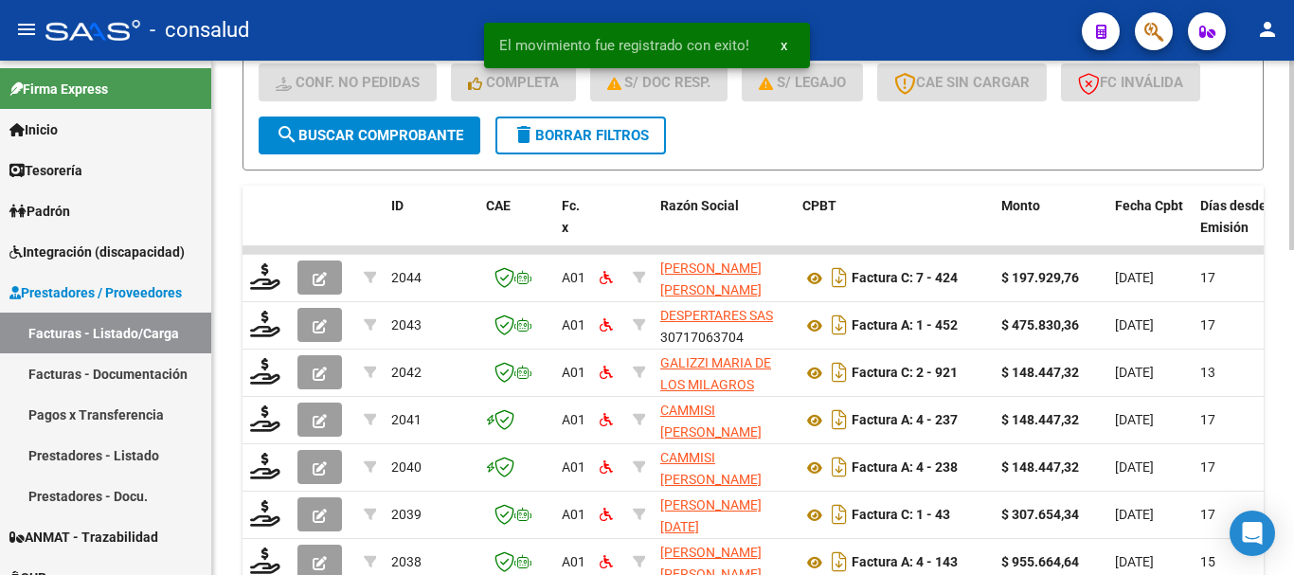
scroll to position [595, 0]
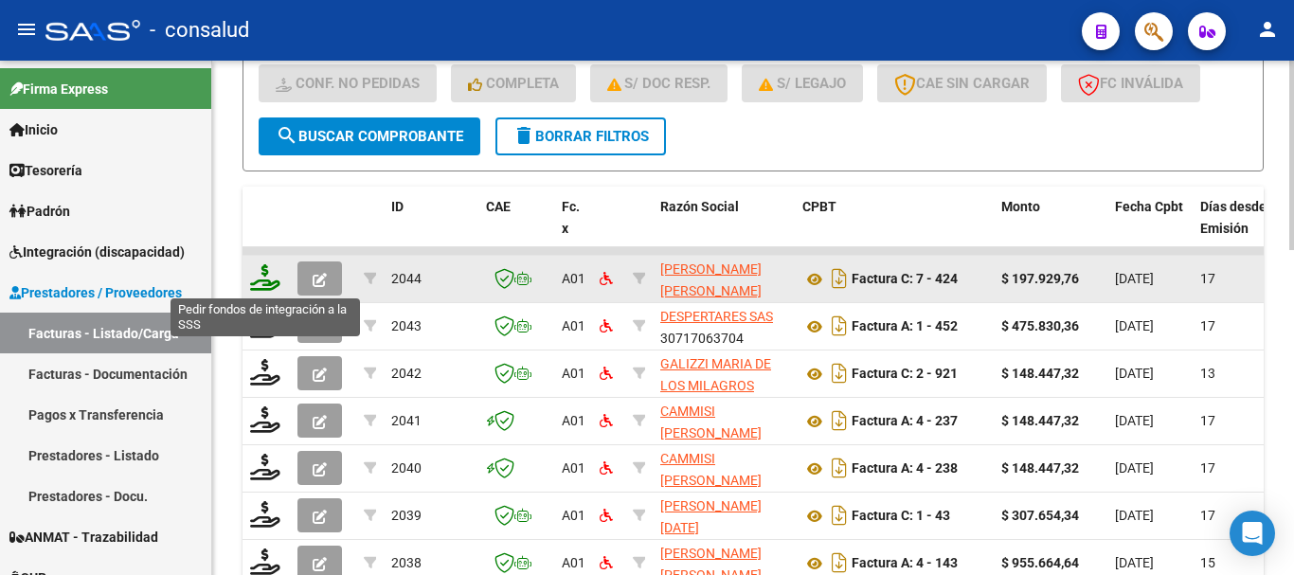
click at [262, 279] on icon at bounding box center [265, 277] width 30 height 27
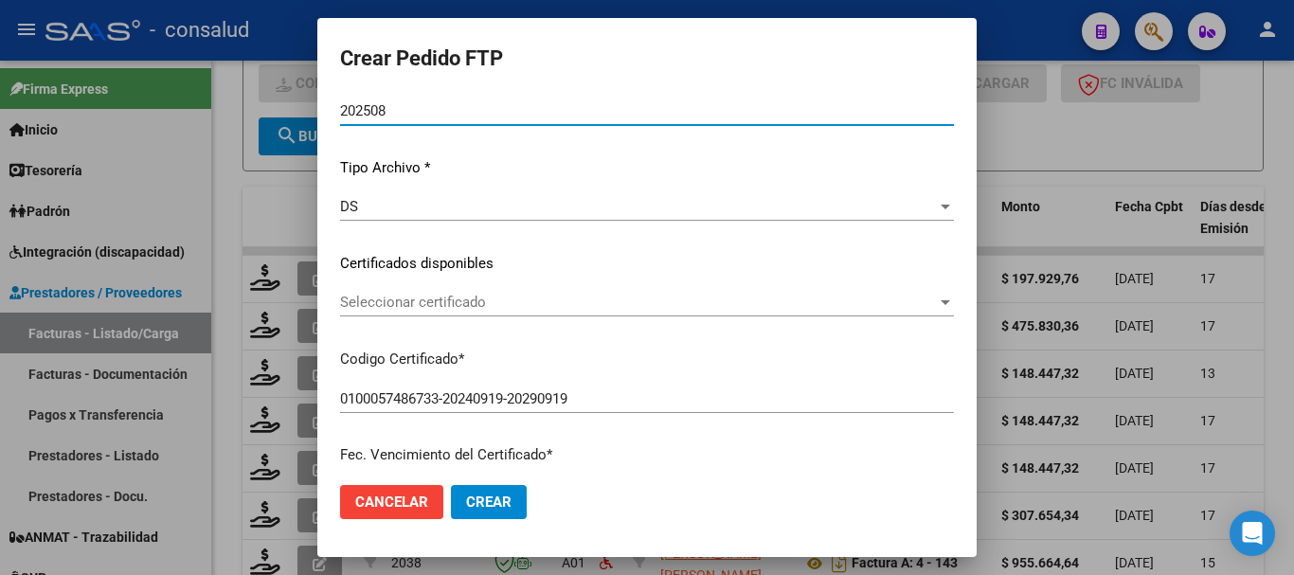
scroll to position [189, 0]
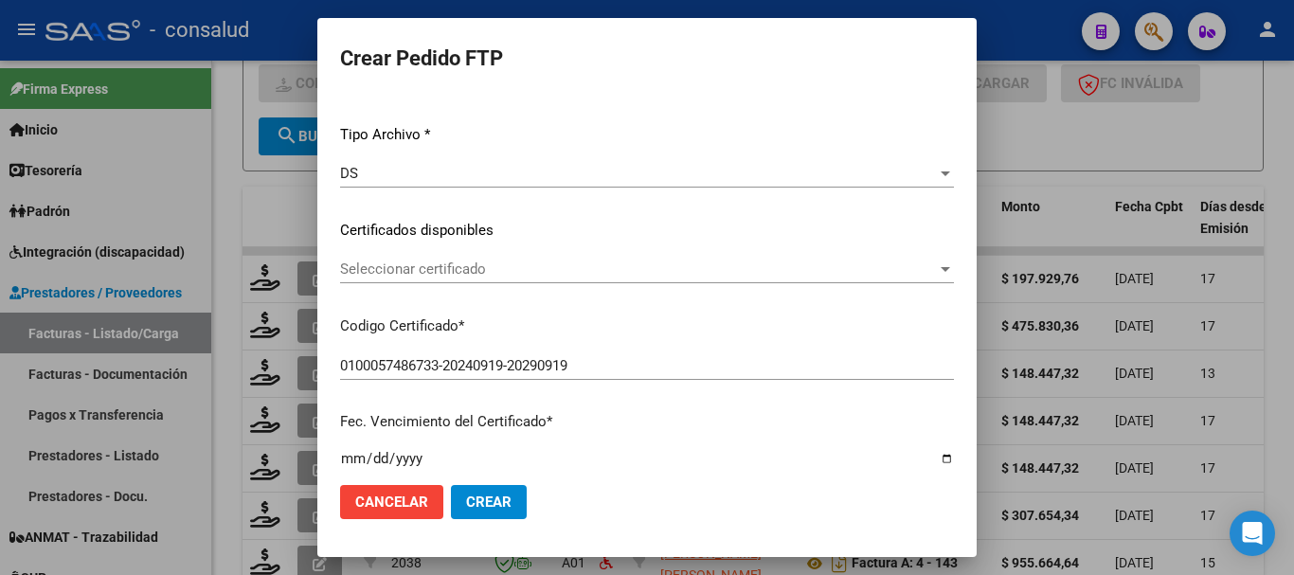
click at [561, 269] on span "Seleccionar certificado" at bounding box center [638, 269] width 597 height 17
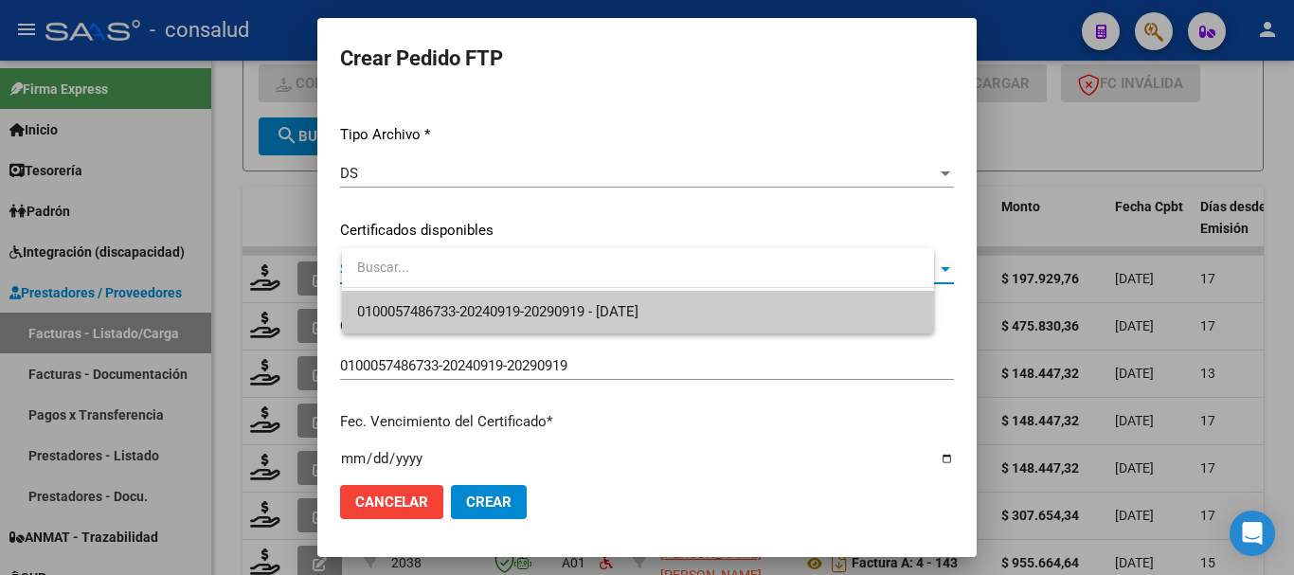
click at [590, 321] on span "0100057486733-20240919-20290919 - 2029-09-19" at bounding box center [638, 312] width 562 height 43
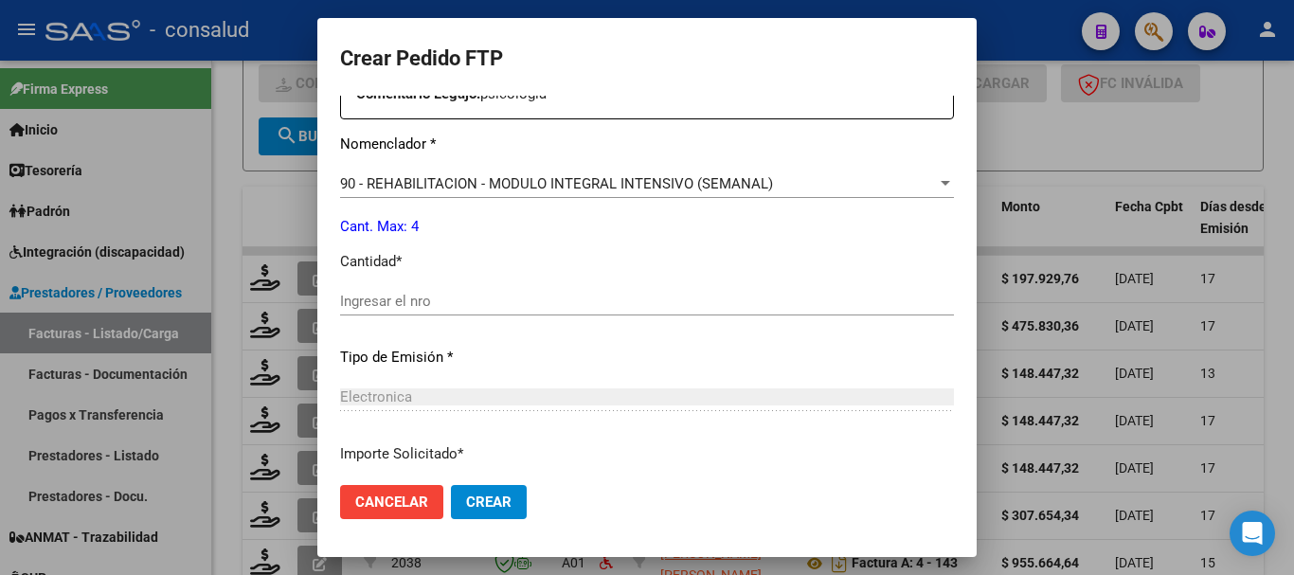
scroll to position [758, 0]
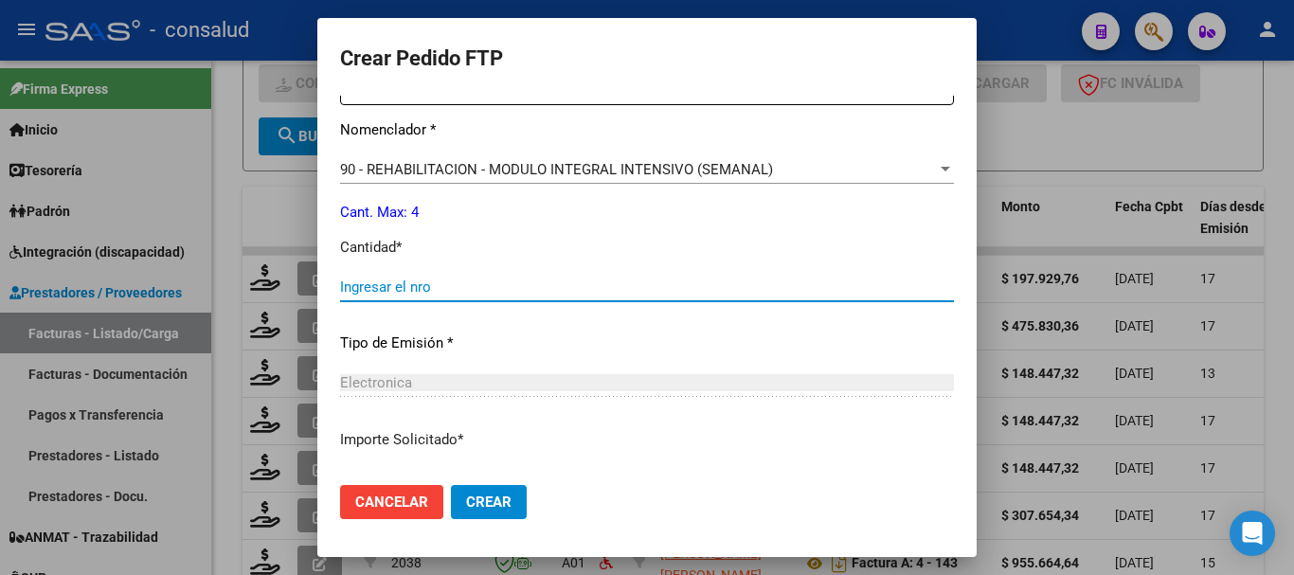
drag, startPoint x: 575, startPoint y: 288, endPoint x: 558, endPoint y: 283, distance: 17.7
click at [573, 286] on input "Ingresar el nro" at bounding box center [647, 287] width 614 height 17
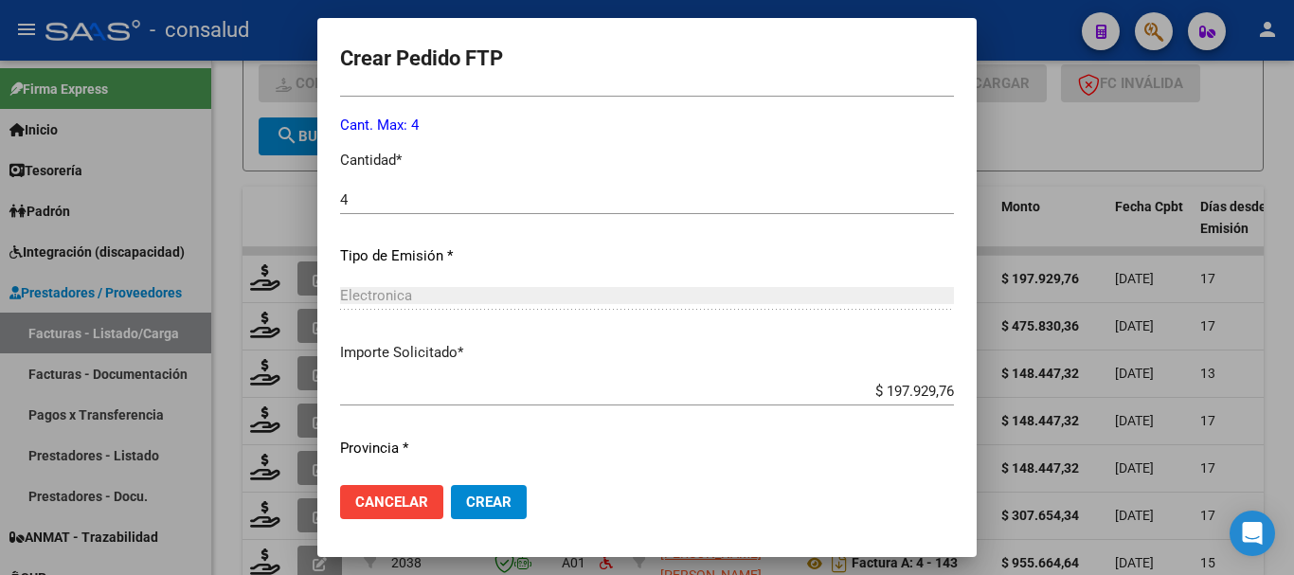
scroll to position [894, 0]
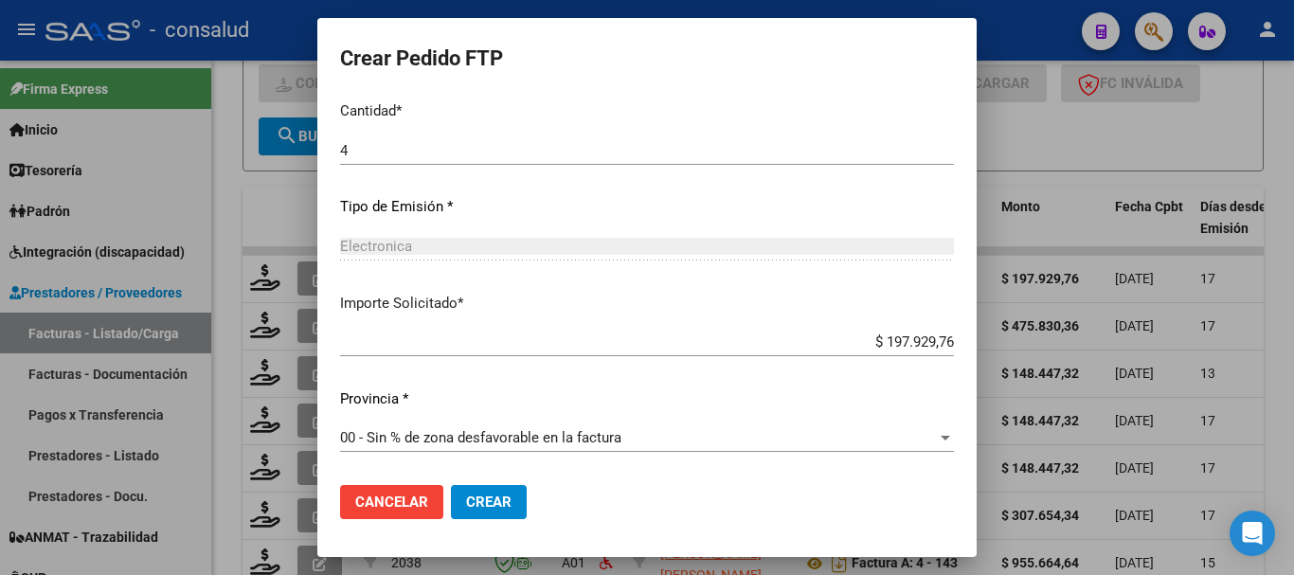
click at [507, 510] on span "Crear" at bounding box center [488, 502] width 45 height 17
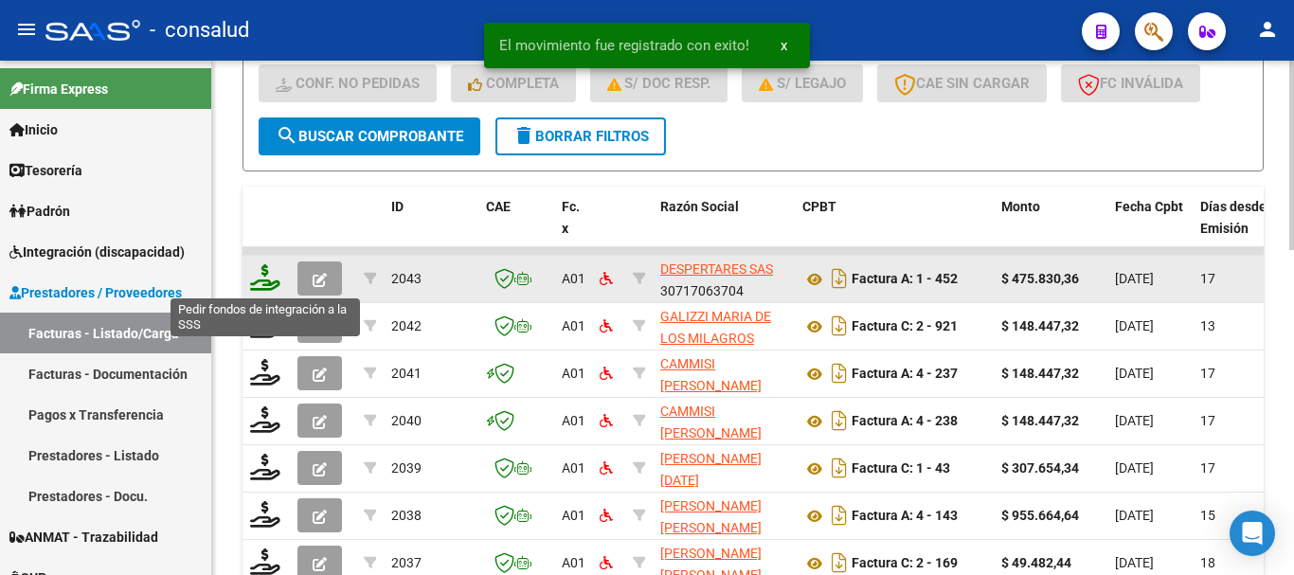
click at [262, 272] on icon at bounding box center [265, 277] width 30 height 27
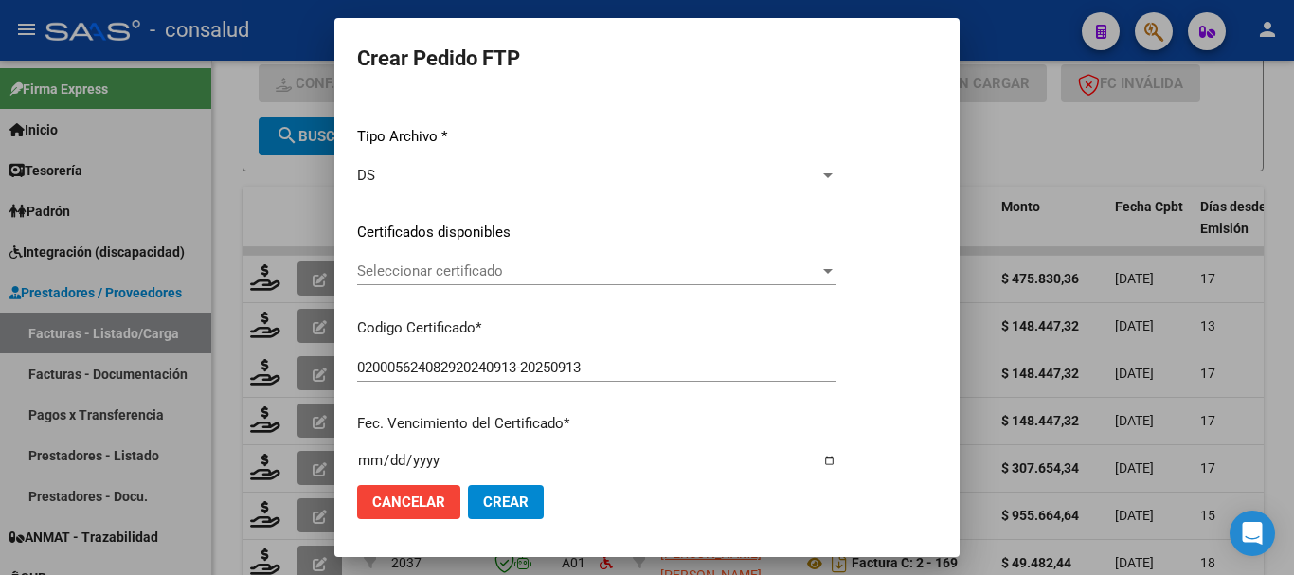
scroll to position [189, 0]
click at [529, 261] on span "Seleccionar certificado" at bounding box center [588, 269] width 462 height 17
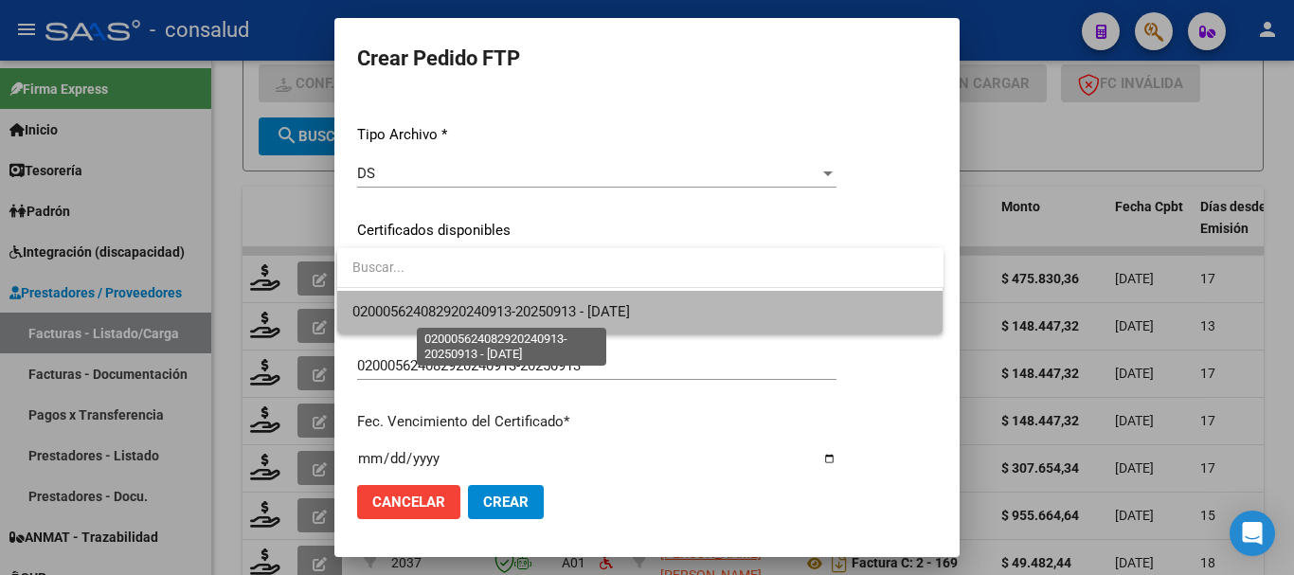
click at [561, 315] on span "020005624082920240913-20250913 - 2025-09-13" at bounding box center [491, 311] width 278 height 17
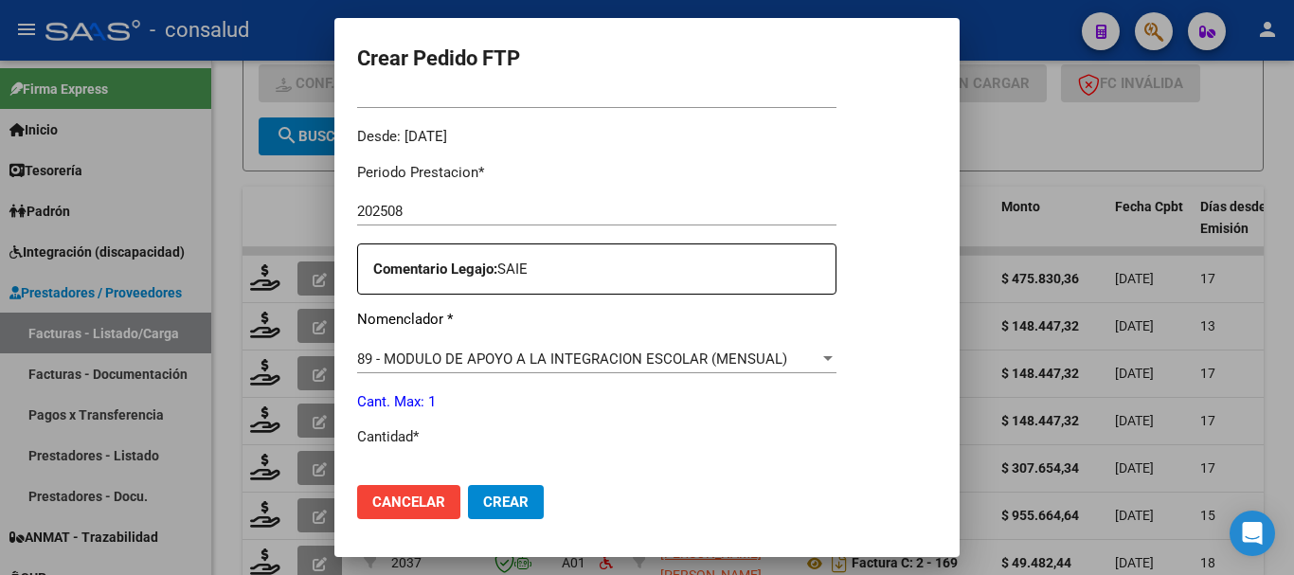
scroll to position [663, 0]
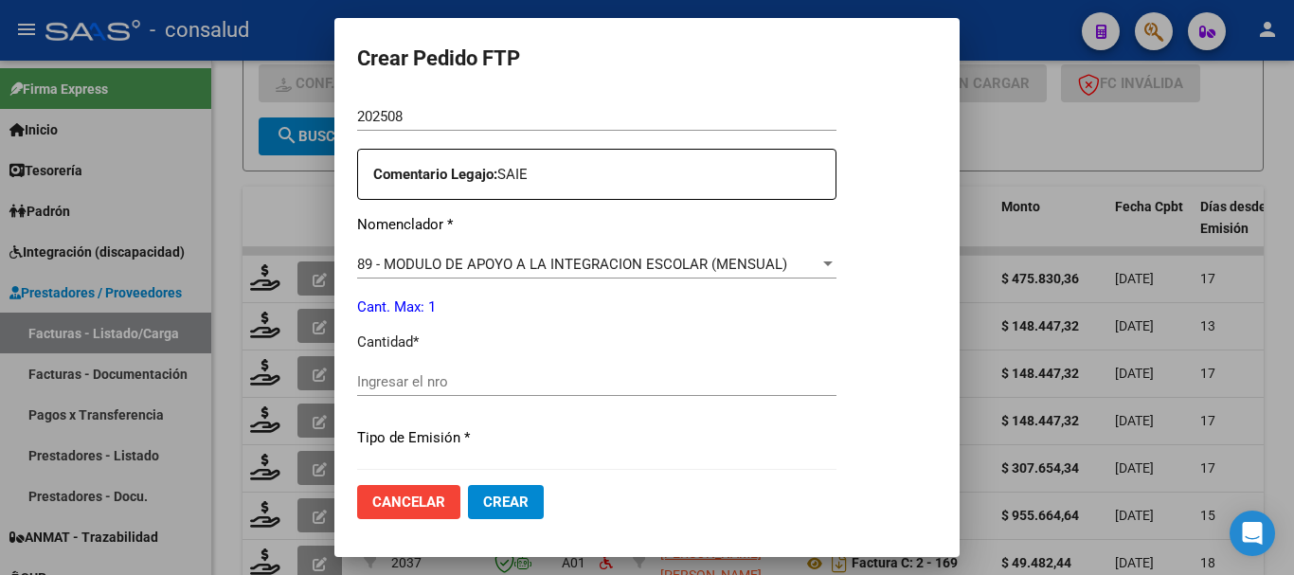
click at [541, 379] on input "Ingresar el nro" at bounding box center [596, 381] width 479 height 17
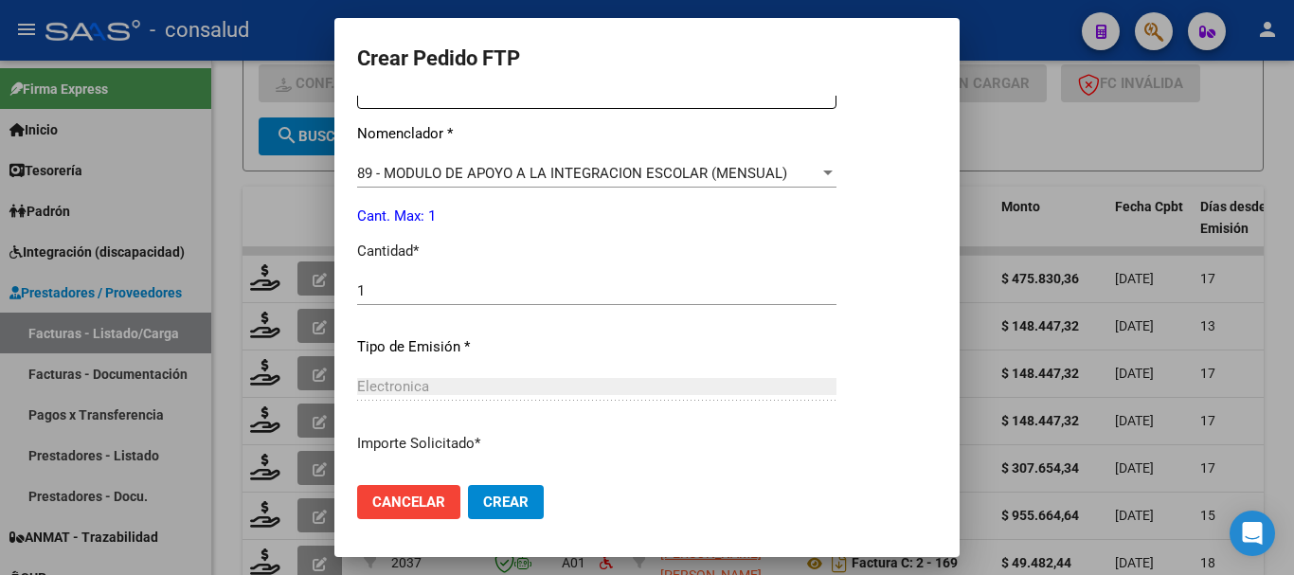
scroll to position [894, 0]
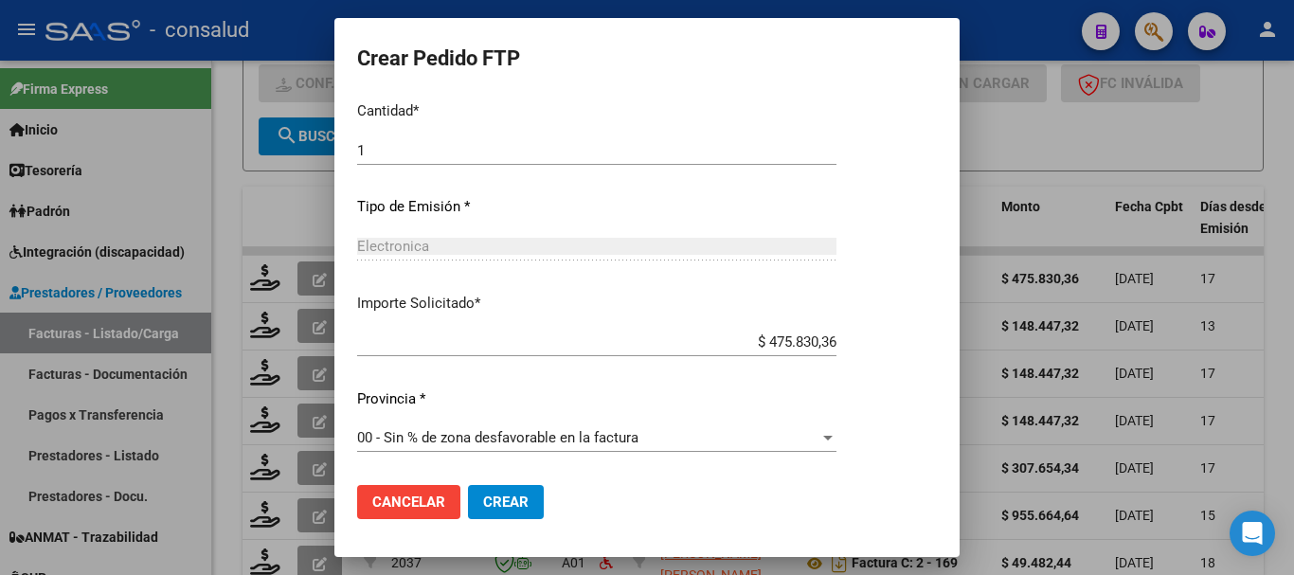
click at [514, 500] on span "Crear" at bounding box center [505, 502] width 45 height 17
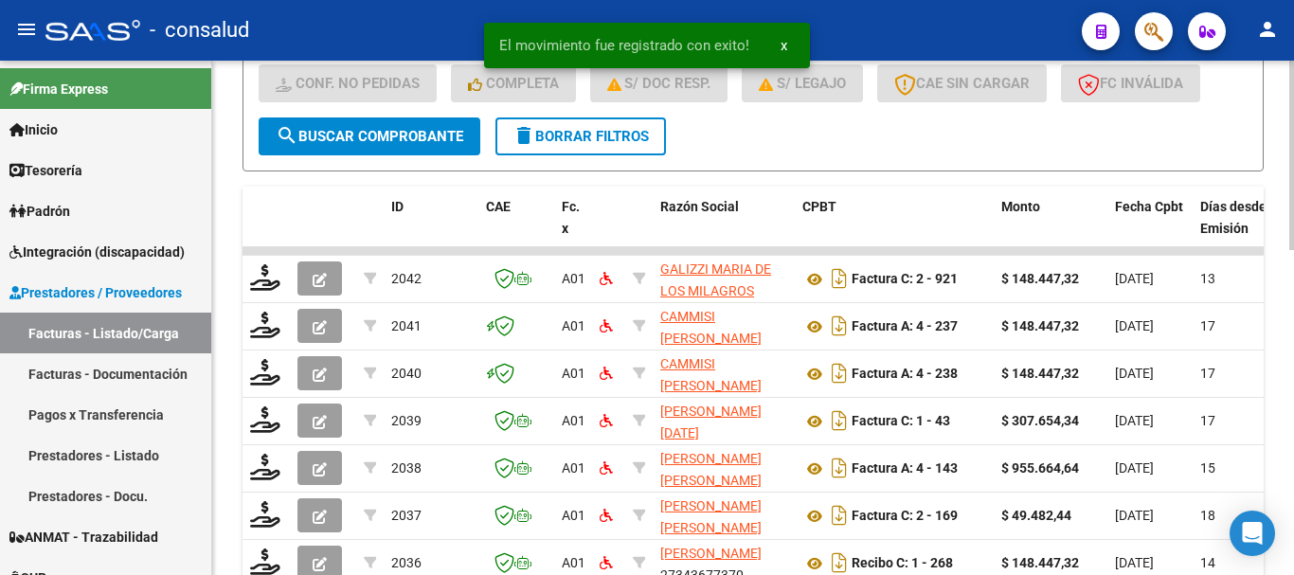
click at [581, 153] on button "delete Borrar Filtros" at bounding box center [580, 136] width 171 height 38
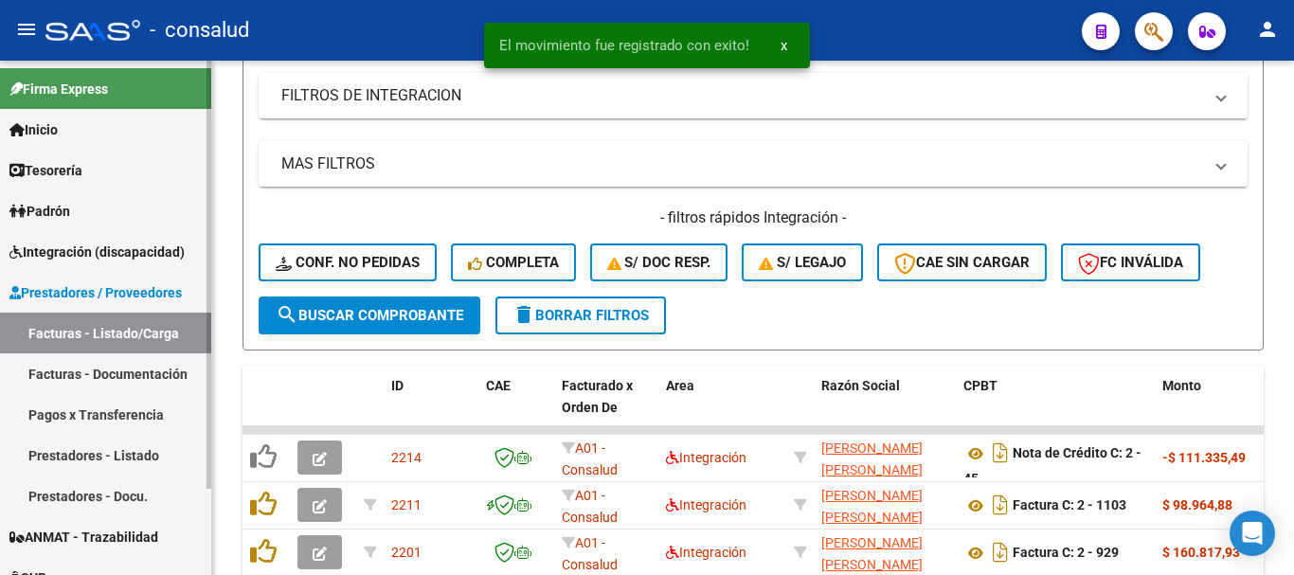
scroll to position [595, 0]
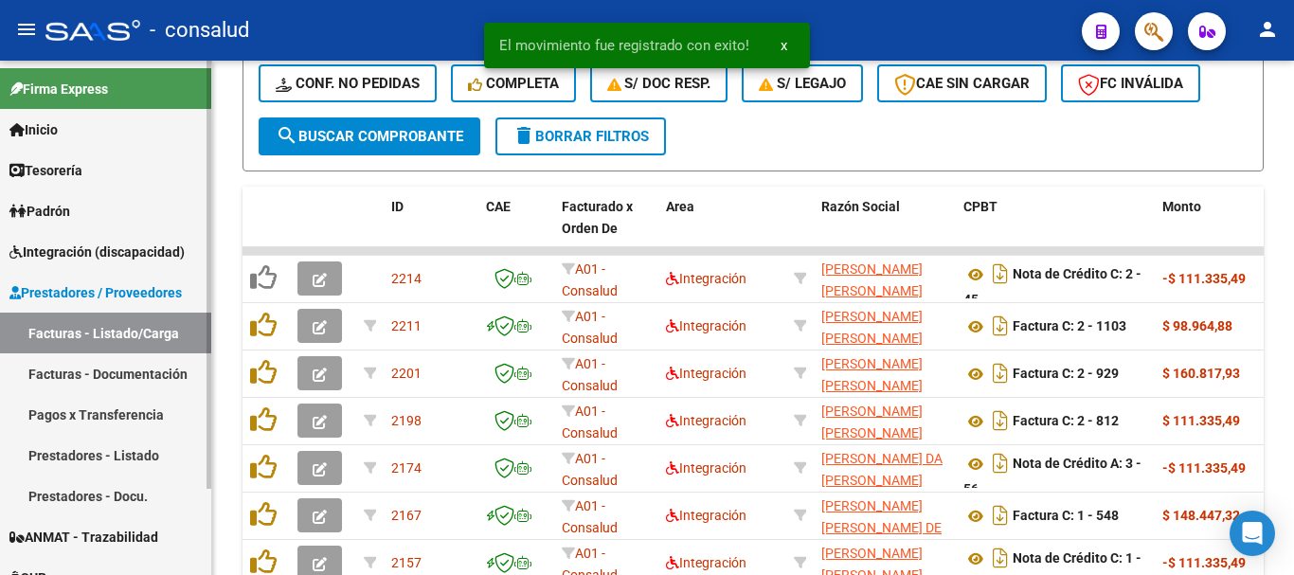
click at [63, 254] on span "Integración (discapacidad)" at bounding box center [96, 252] width 175 height 21
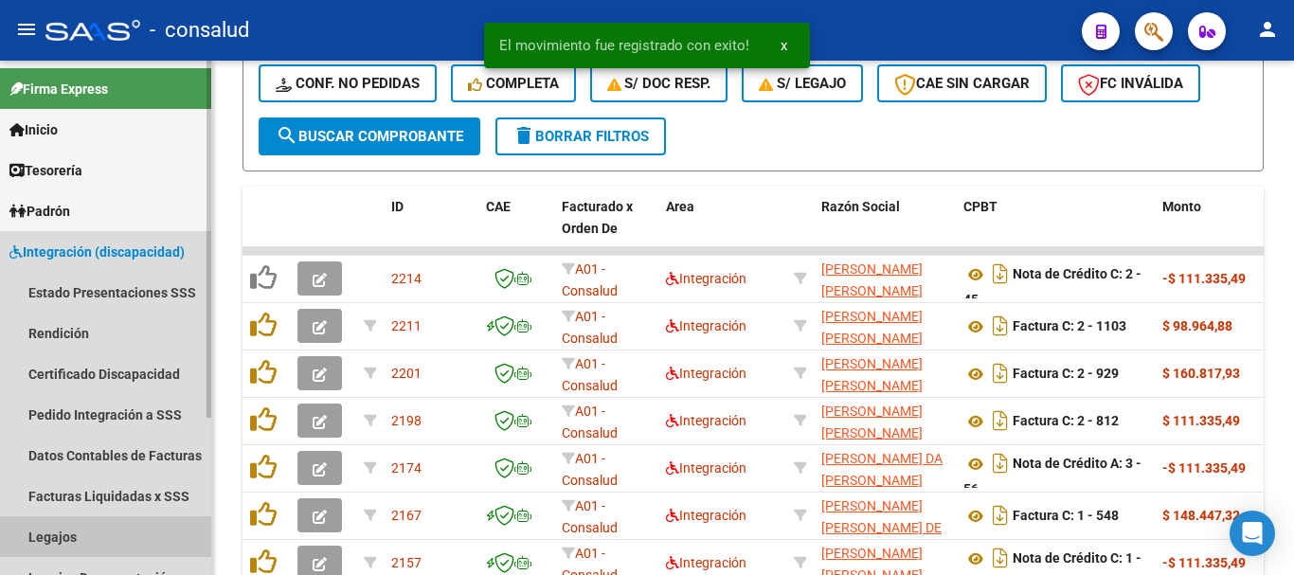
click at [96, 524] on link "Legajos" at bounding box center [105, 536] width 211 height 41
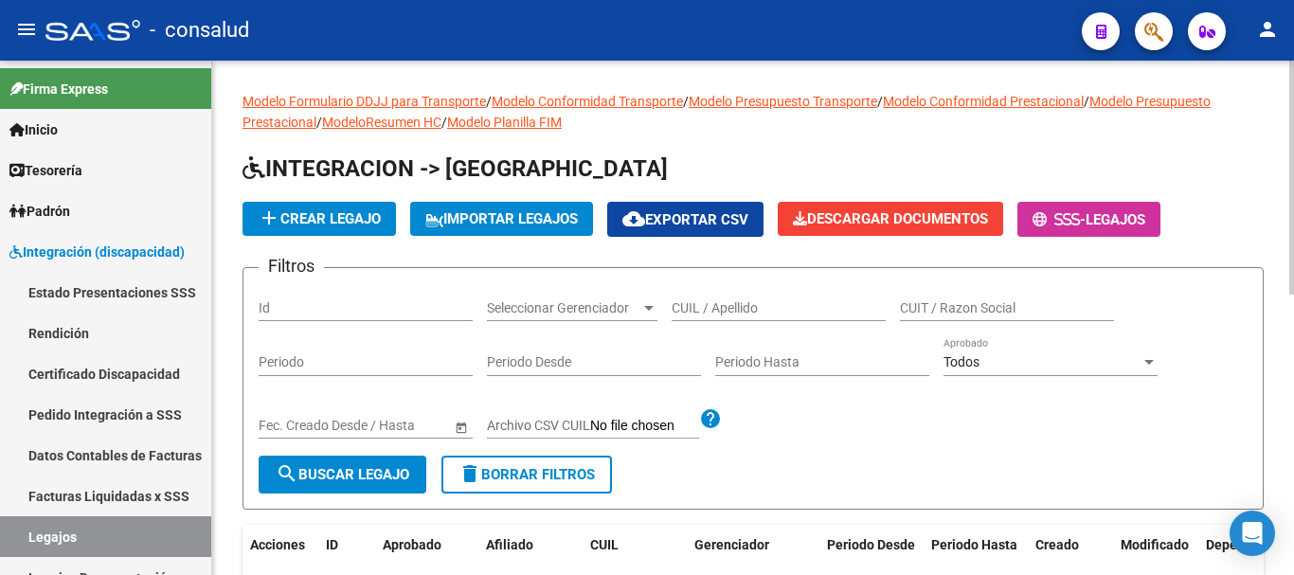
click at [753, 312] on input "CUIL / Apellido" at bounding box center [779, 308] width 214 height 16
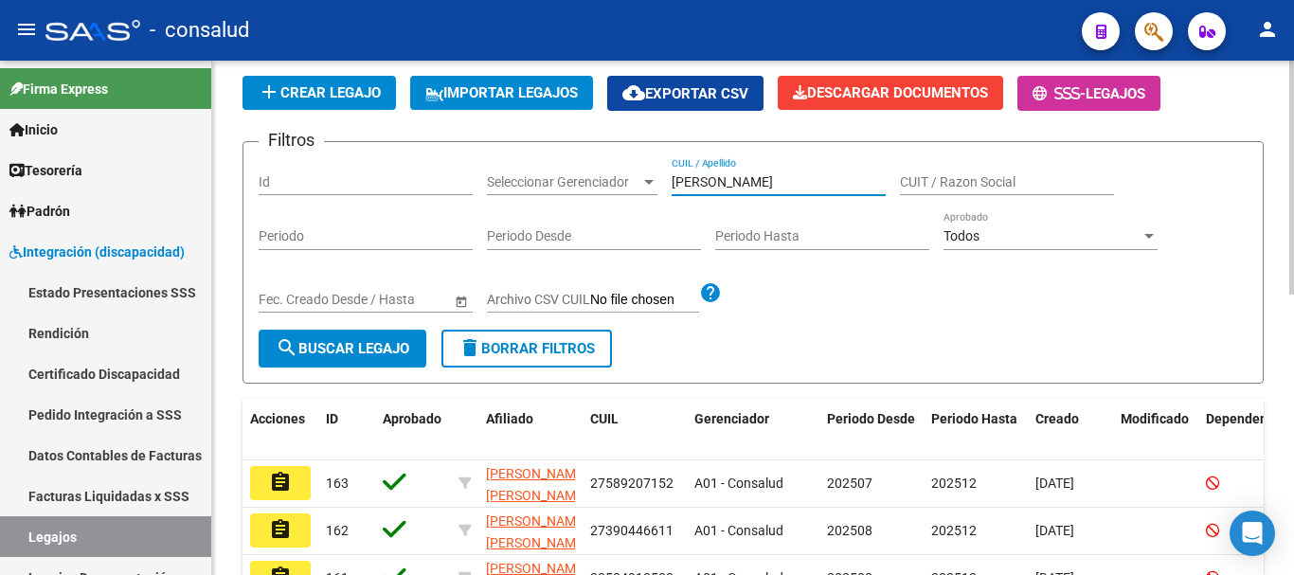
scroll to position [284, 0]
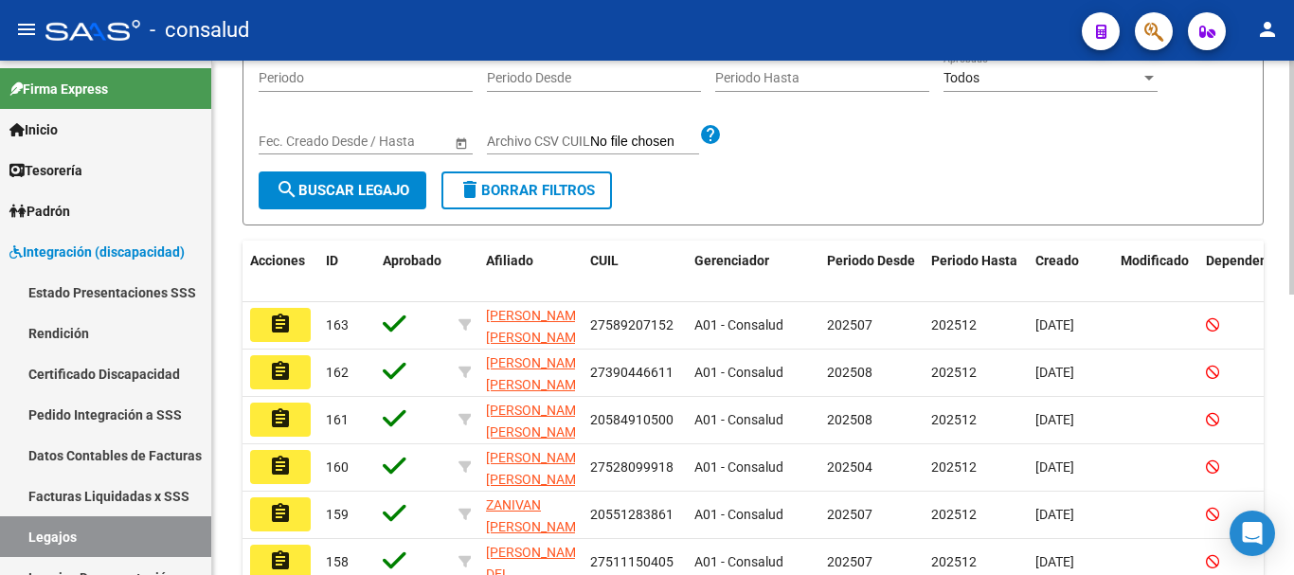
click at [297, 193] on mat-icon "search" at bounding box center [287, 189] width 23 height 23
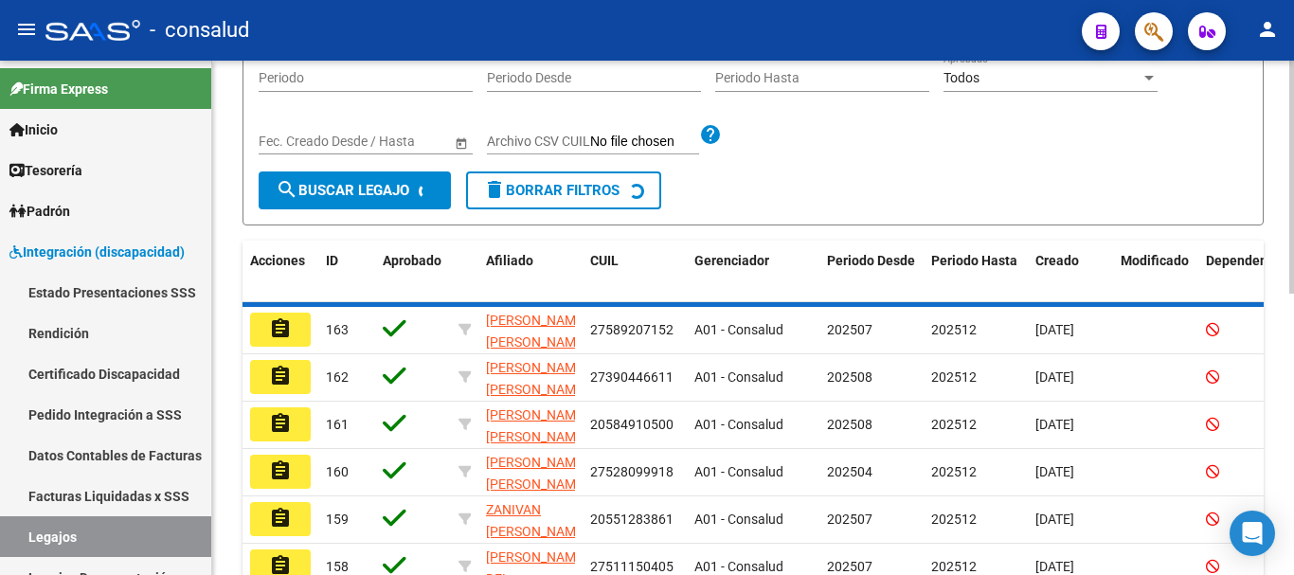
scroll to position [189, 0]
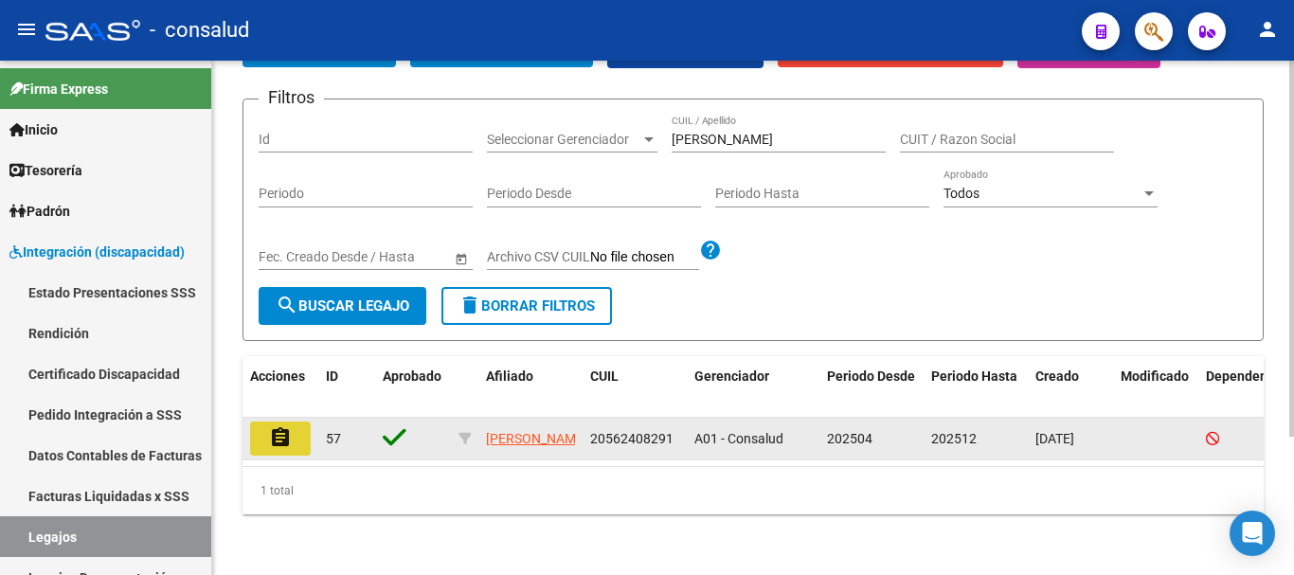
click at [255, 422] on button "assignment" at bounding box center [280, 439] width 61 height 34
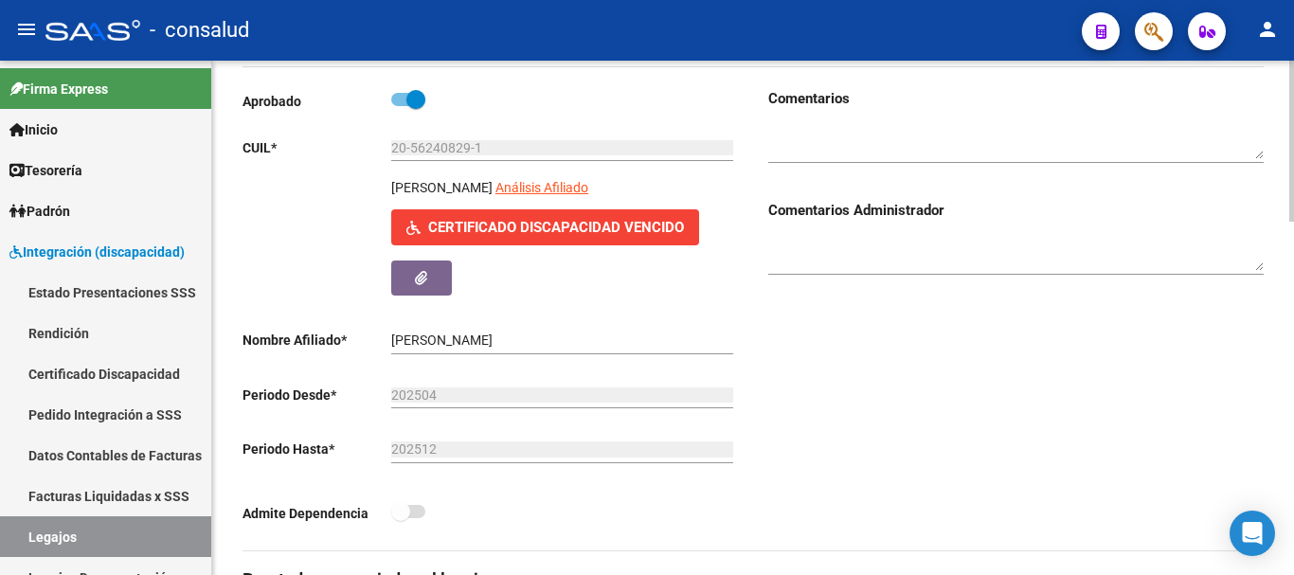
scroll to position [284, 0]
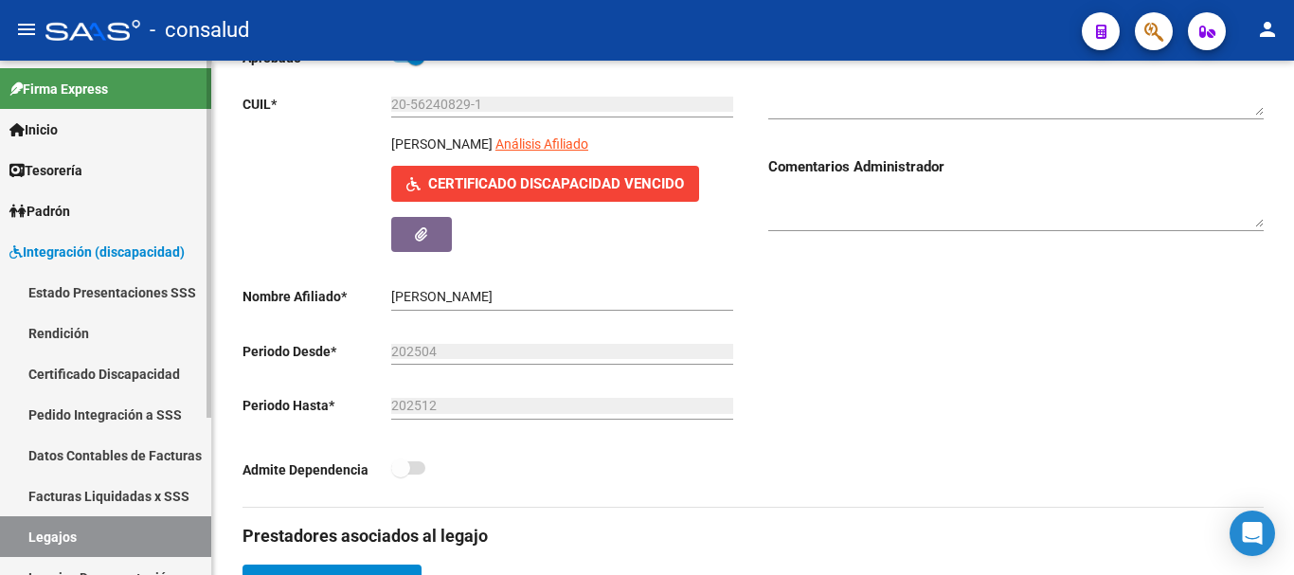
click at [131, 377] on link "Certificado Discapacidad" at bounding box center [105, 373] width 211 height 41
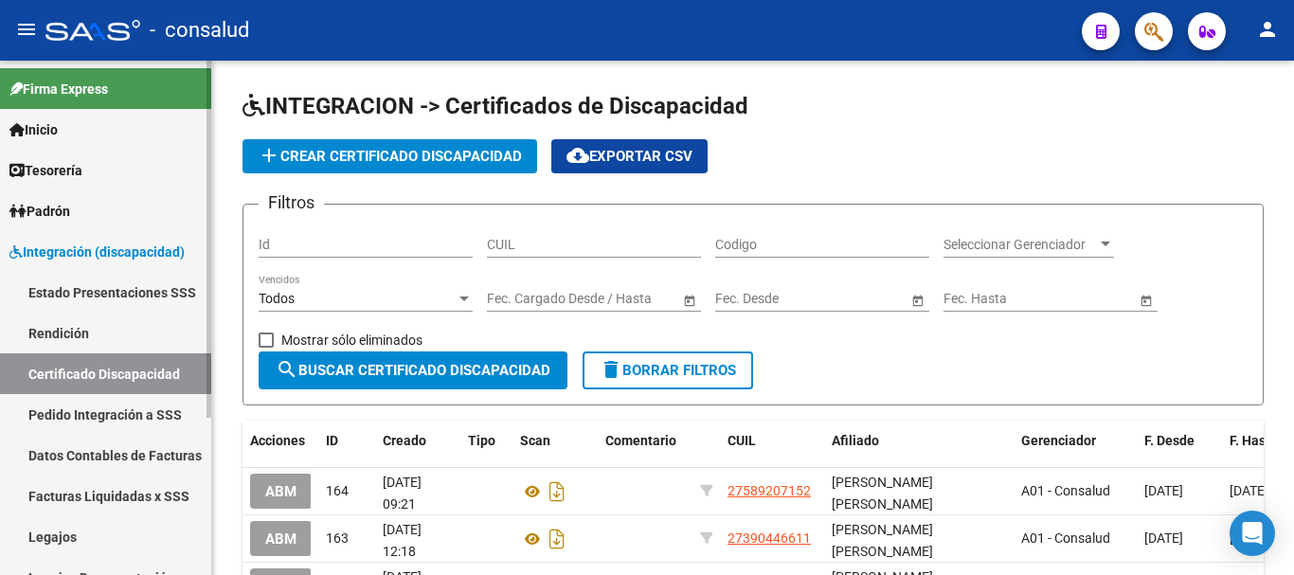
click at [65, 533] on link "Legajos" at bounding box center [105, 536] width 211 height 41
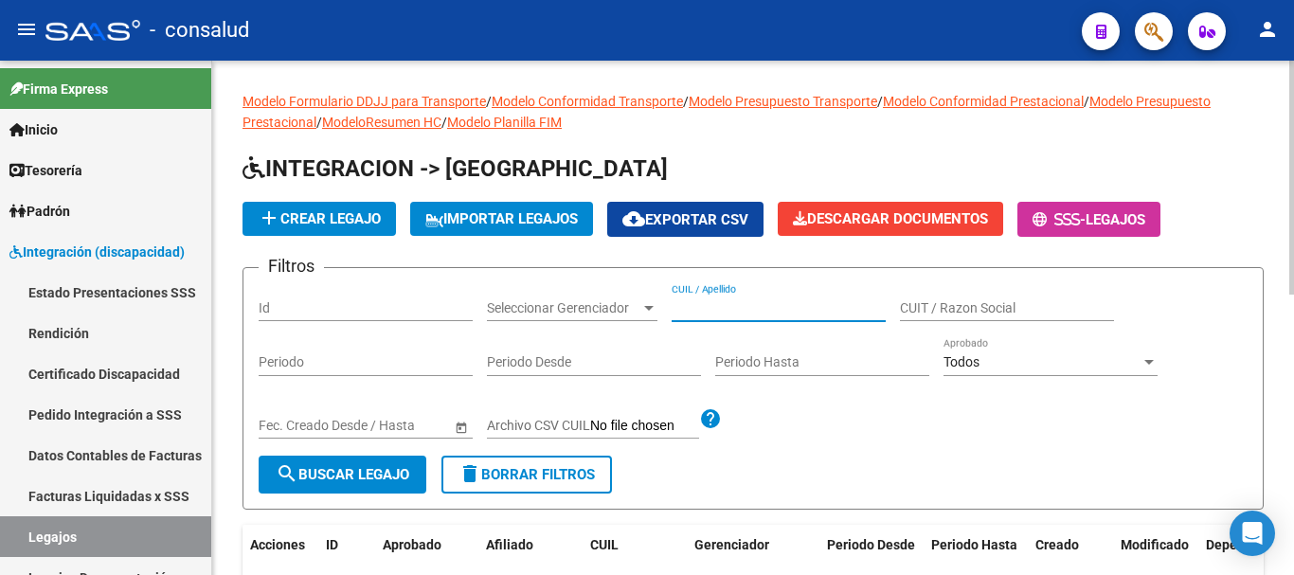
click at [686, 304] on input "CUIL / Apellido" at bounding box center [779, 308] width 214 height 16
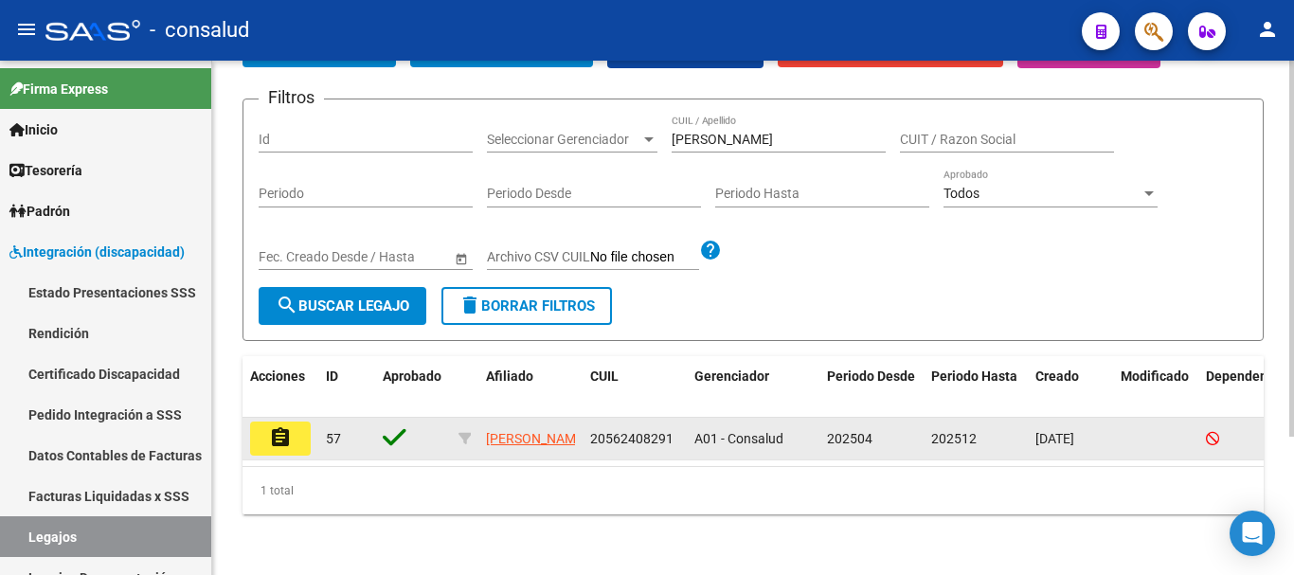
drag, startPoint x: 591, startPoint y: 422, endPoint x: 671, endPoint y: 419, distance: 79.7
click at [674, 428] on div "20562408291" at bounding box center [634, 439] width 89 height 22
copy span "20562408291"
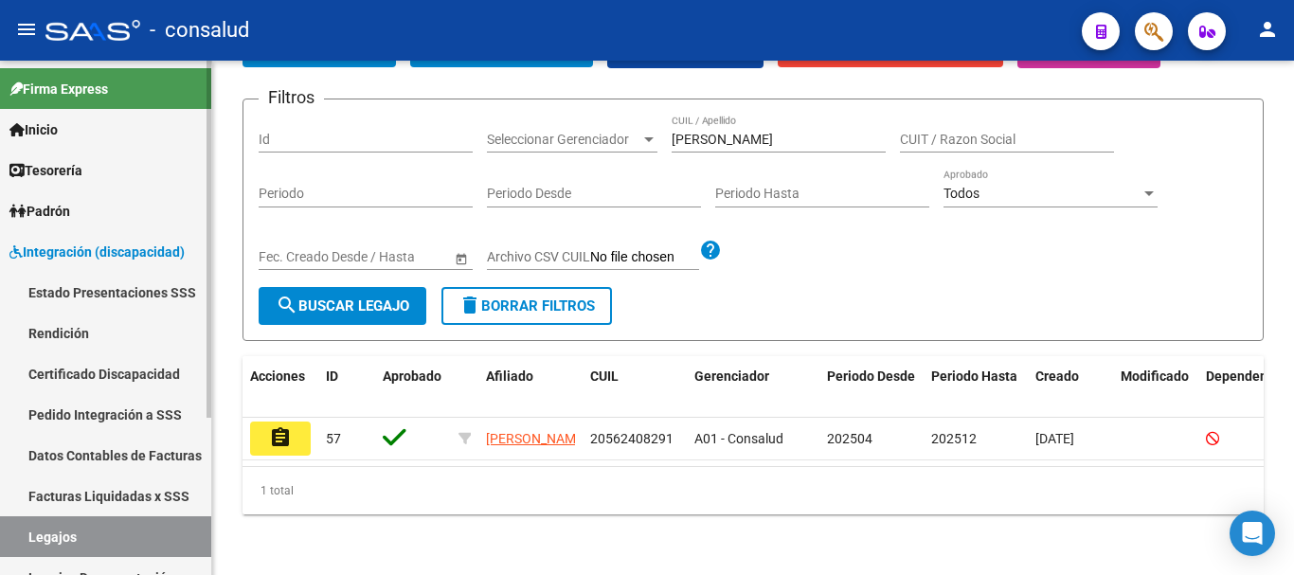
click at [124, 373] on link "Certificado Discapacidad" at bounding box center [105, 373] width 211 height 41
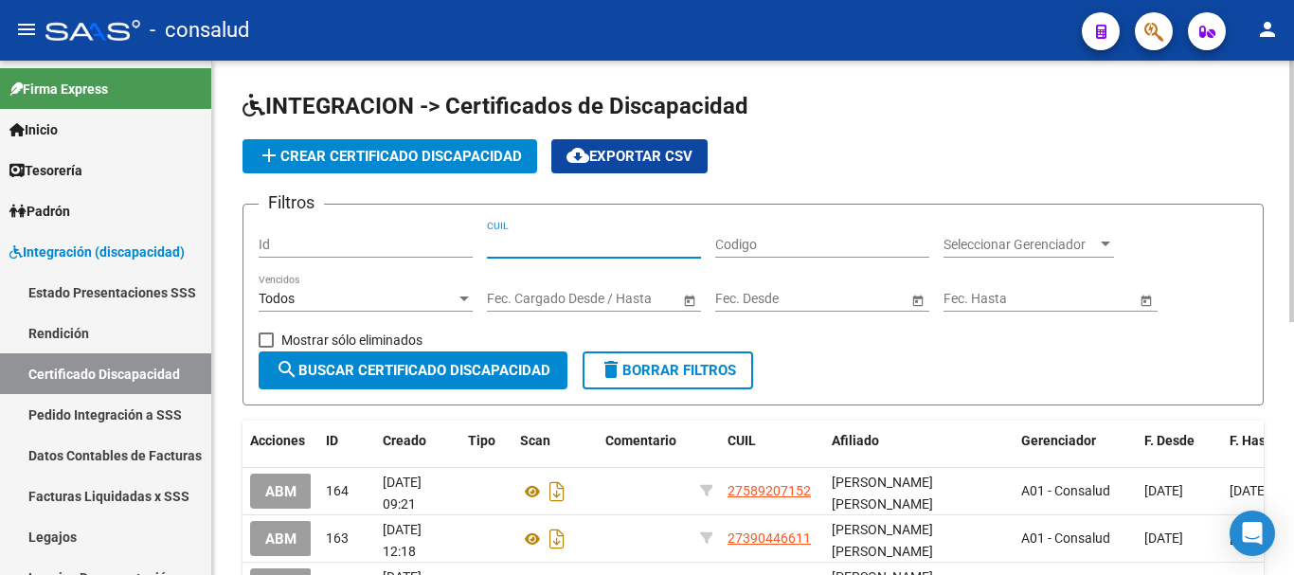
paste input "20-56240829-1"
click at [445, 364] on span "search Buscar Certificado Discapacidad" at bounding box center [413, 370] width 275 height 17
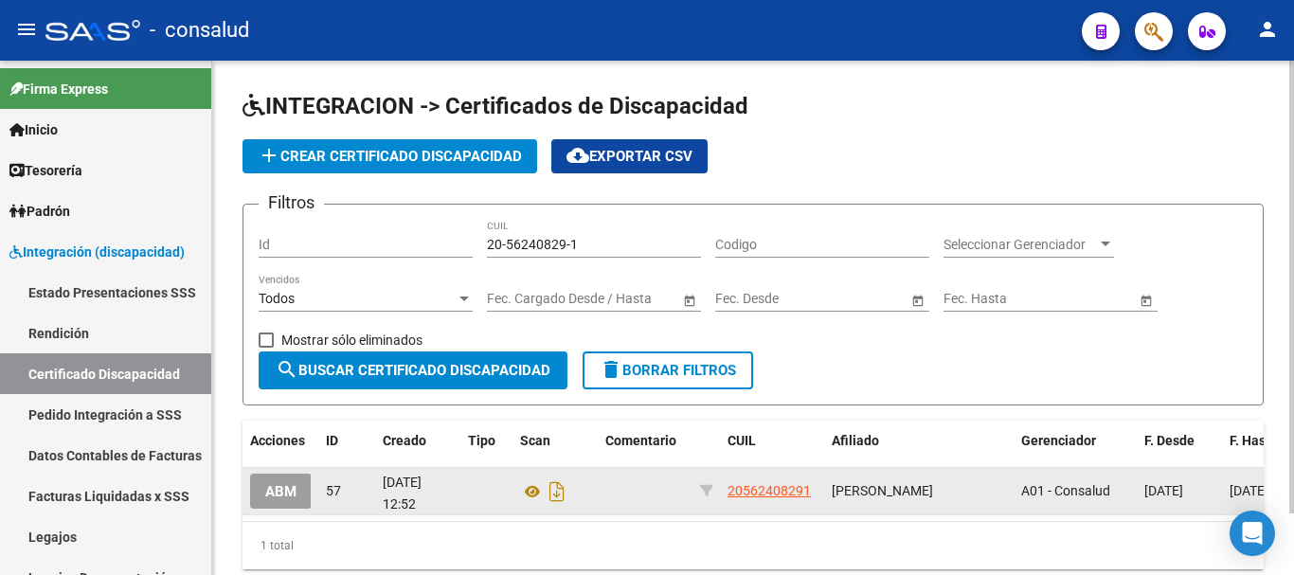
click at [291, 486] on span "ABM" at bounding box center [280, 491] width 31 height 17
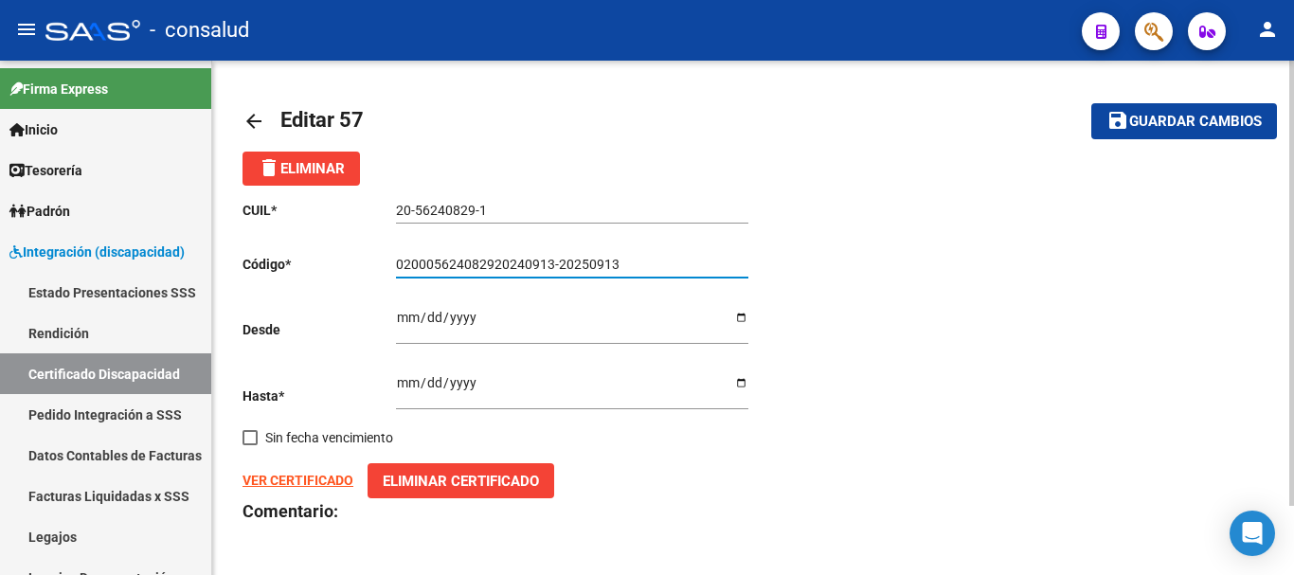
click at [641, 267] on input "020005624082920240913-20250913" at bounding box center [572, 265] width 352 height 16
click at [1148, 116] on span "Guardar cambios" at bounding box center [1195, 122] width 133 height 17
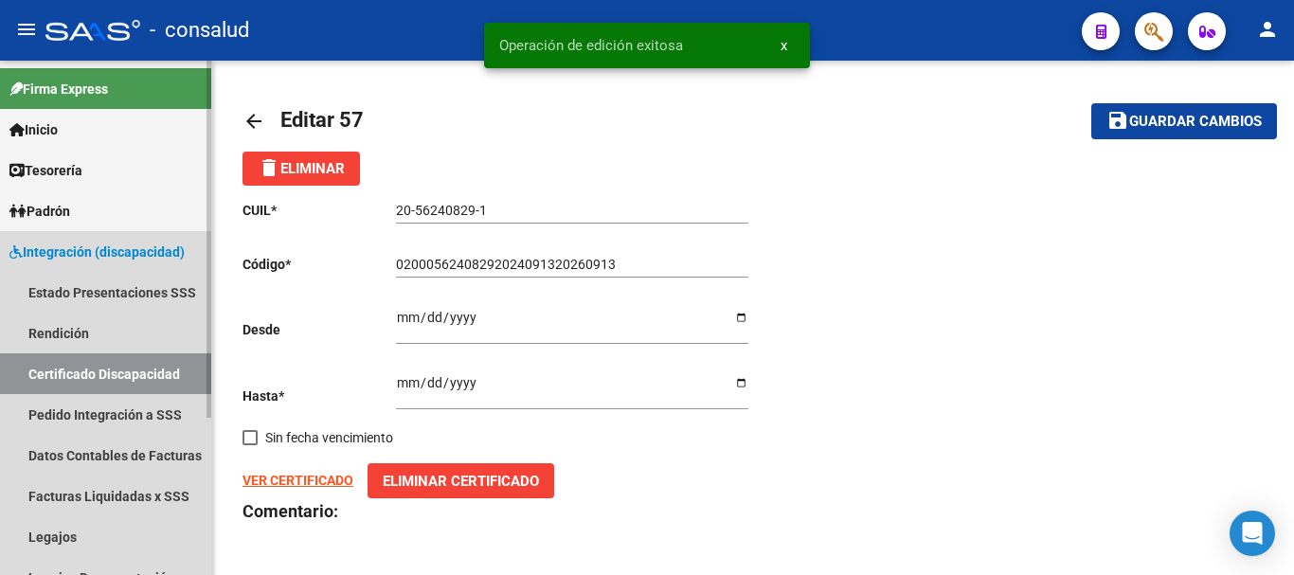
click at [111, 377] on link "Certificado Discapacidad" at bounding box center [105, 373] width 211 height 41
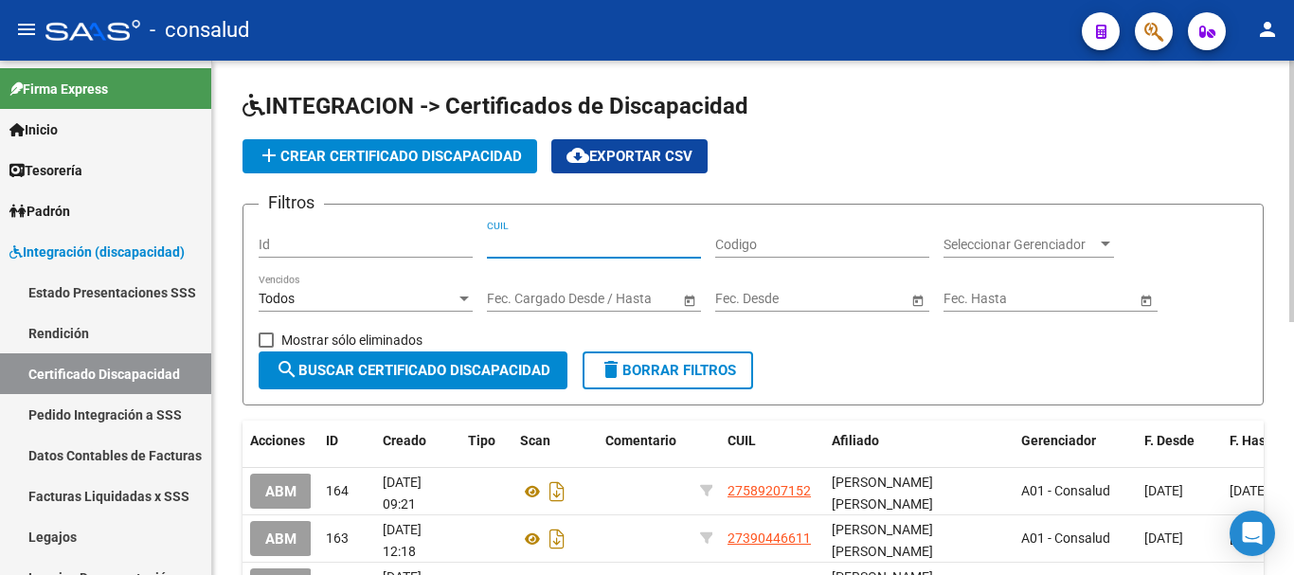
paste input "20-56240829-1"
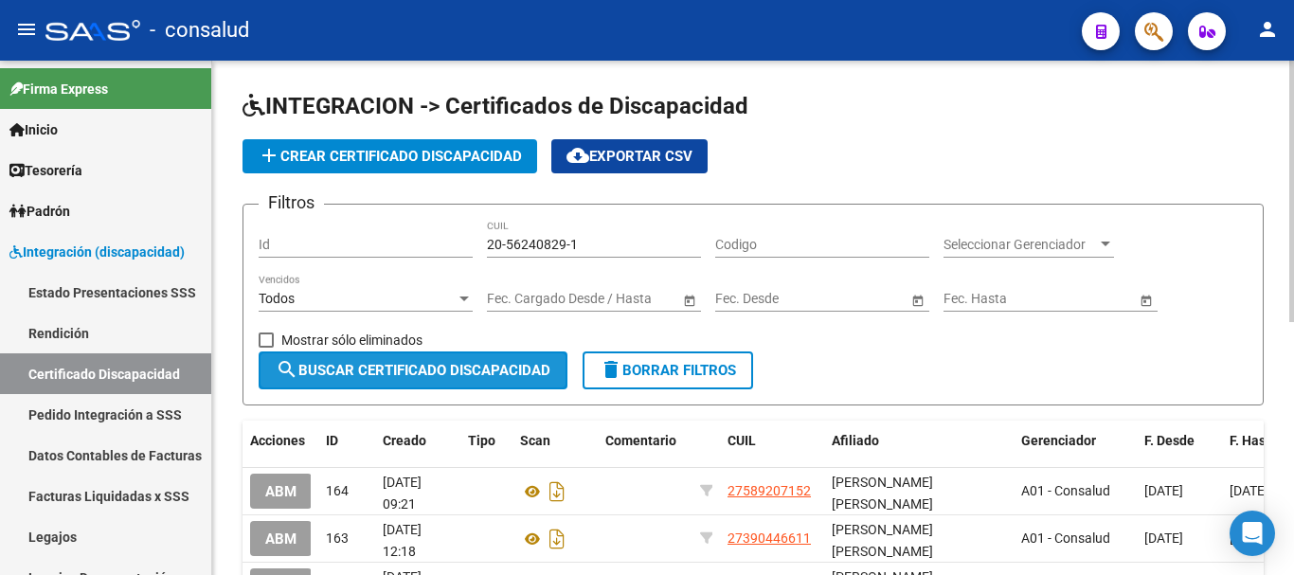
click at [433, 368] on span "search Buscar Certificado Discapacidad" at bounding box center [413, 370] width 275 height 17
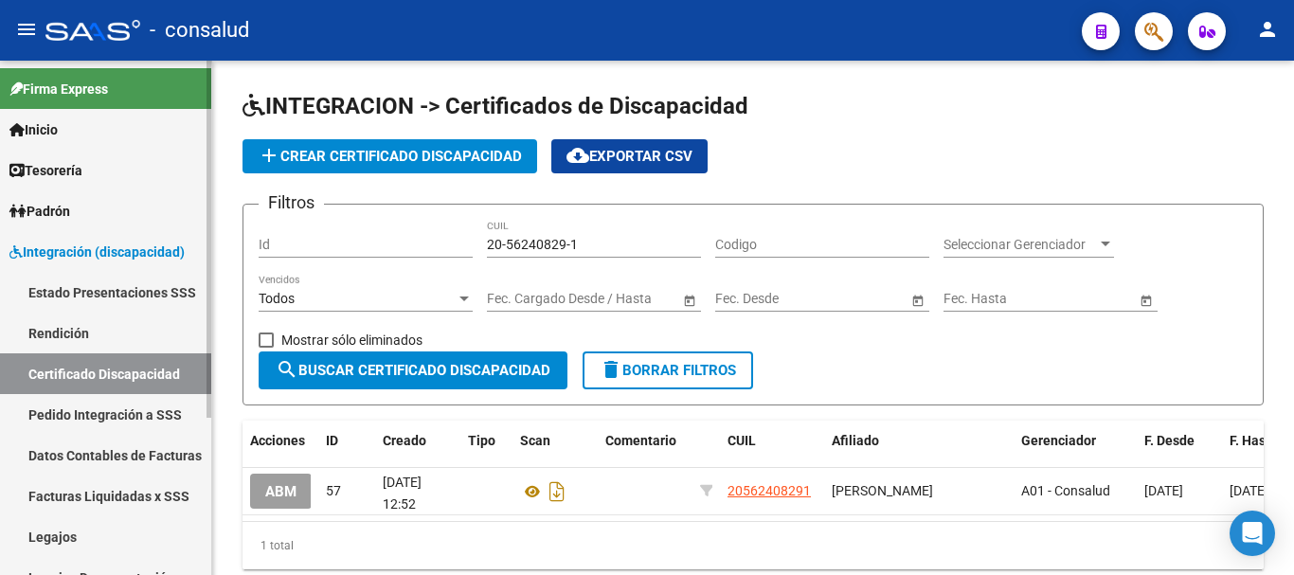
click at [107, 525] on link "Legajos" at bounding box center [105, 536] width 211 height 41
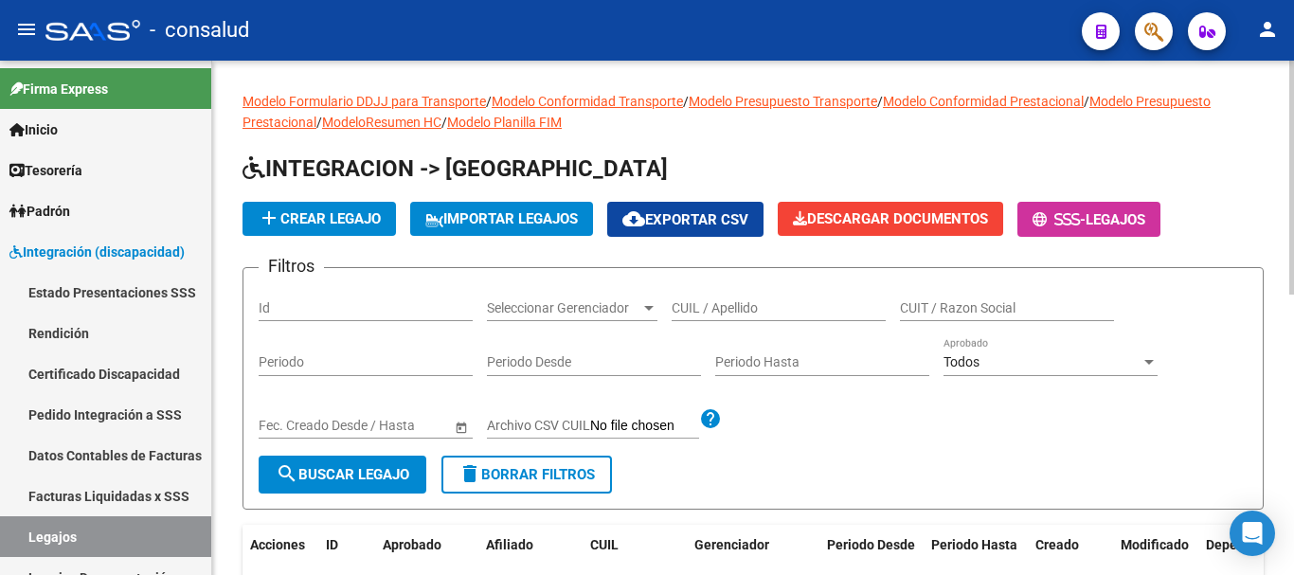
click at [710, 310] on input "CUIL / Apellido" at bounding box center [779, 308] width 214 height 16
click at [366, 477] on span "search Buscar Legajo" at bounding box center [343, 474] width 134 height 17
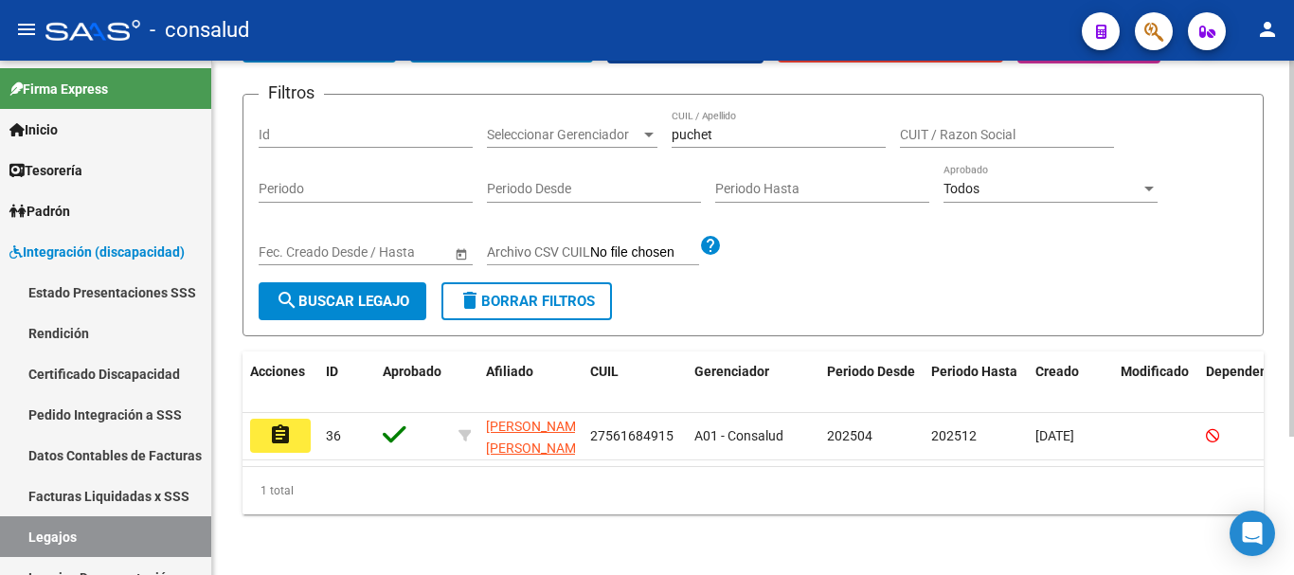
scroll to position [189, 0]
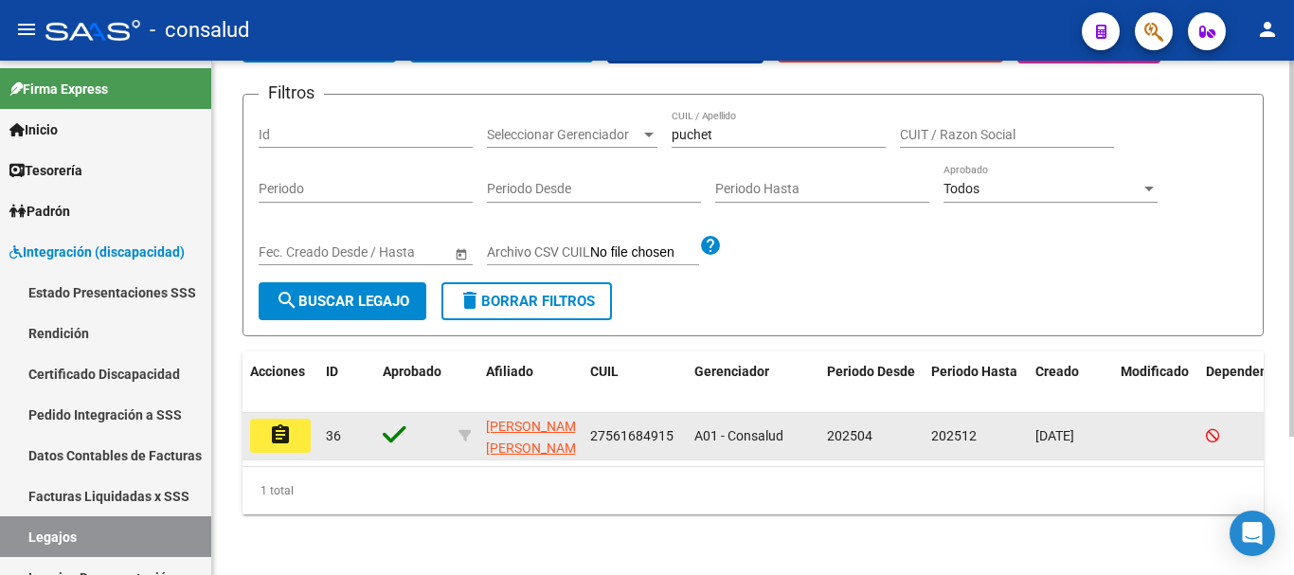
drag, startPoint x: 590, startPoint y: 416, endPoint x: 677, endPoint y: 420, distance: 87.2
click at [677, 425] on div "27561684915" at bounding box center [634, 436] width 89 height 22
copy span "27561684915"
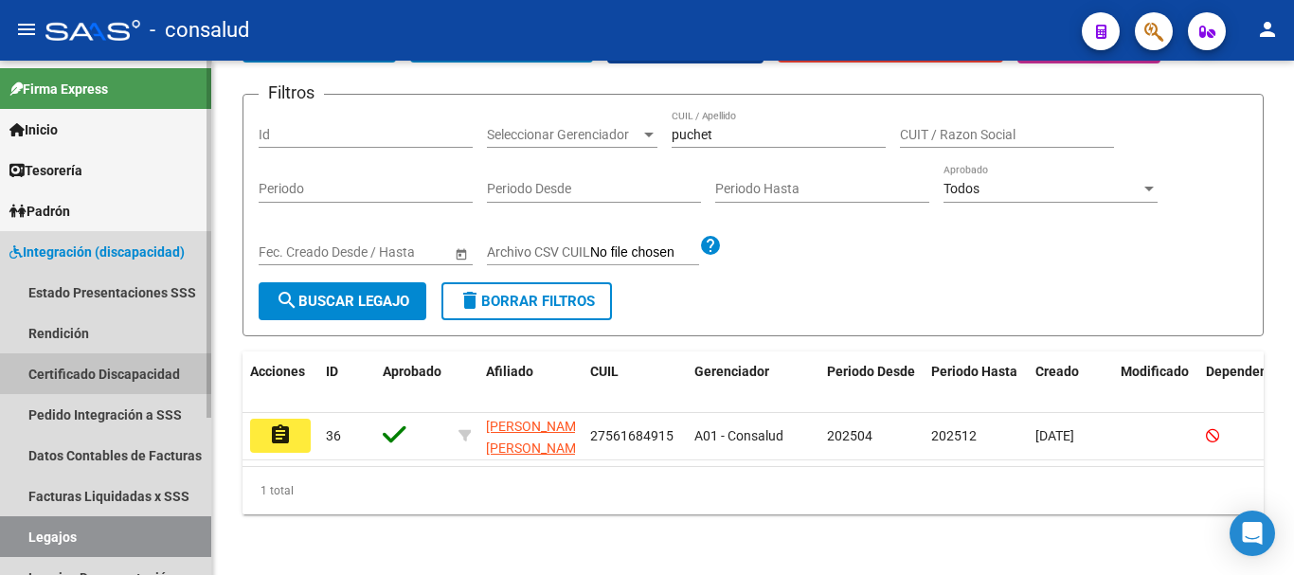
click at [117, 366] on link "Certificado Discapacidad" at bounding box center [105, 373] width 211 height 41
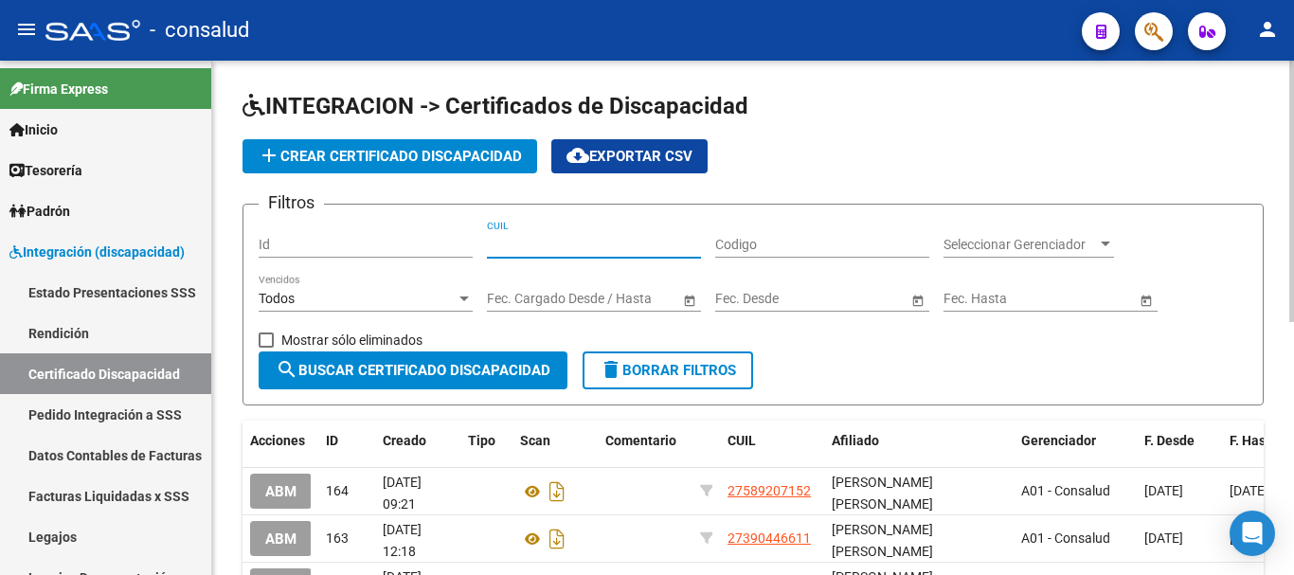
paste input "27-56168491-5"
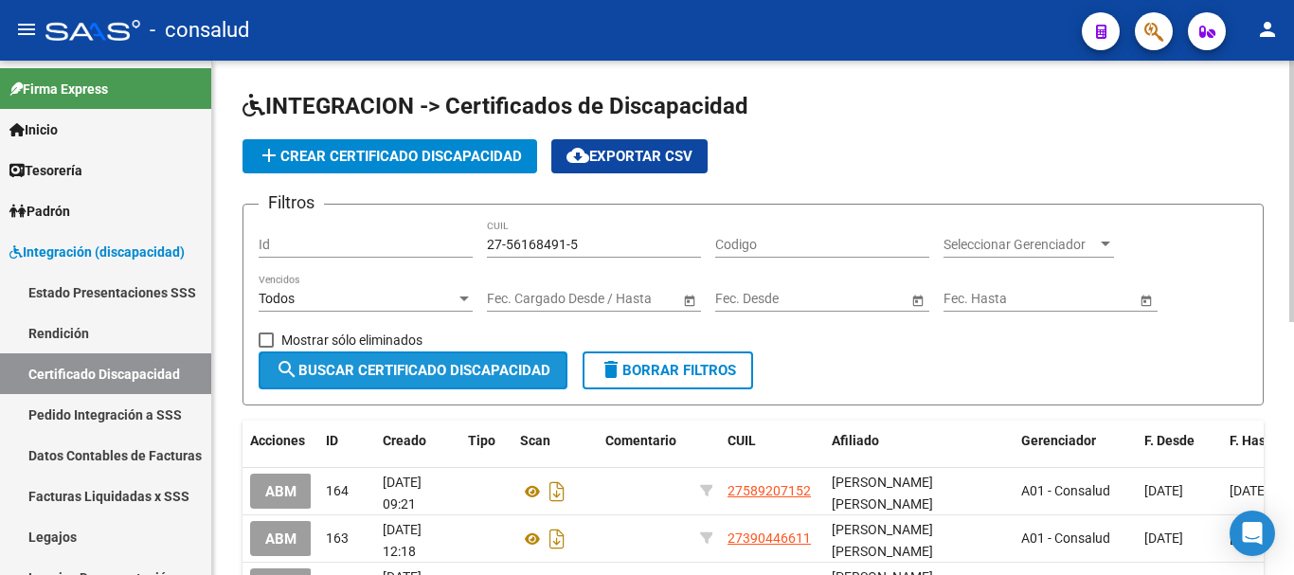
click at [402, 388] on button "search Buscar Certificado Discapacidad" at bounding box center [413, 370] width 309 height 38
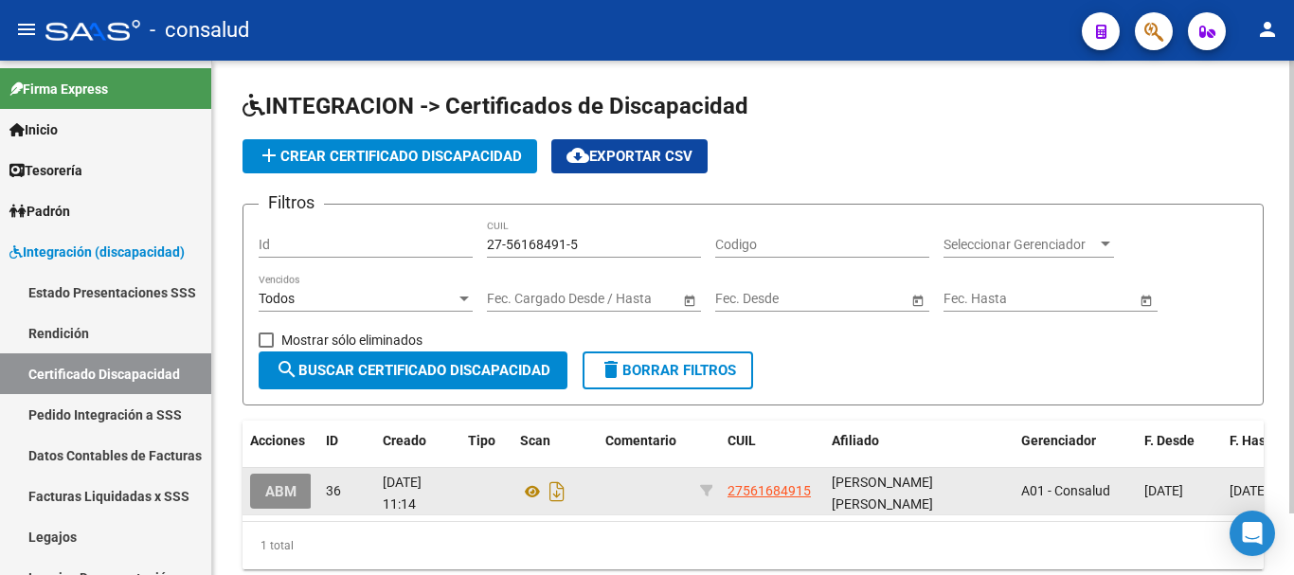
click at [282, 492] on span "ABM" at bounding box center [280, 491] width 31 height 17
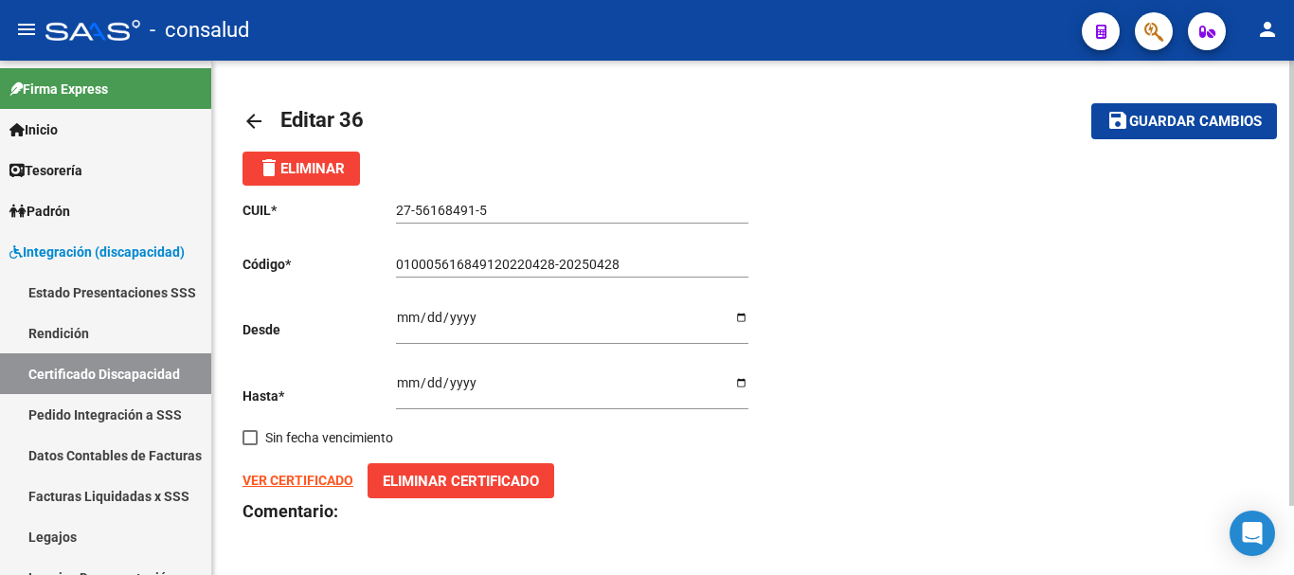
click at [640, 255] on div "010005616849120220428-20250428 Ingresar el Codigo" at bounding box center [572, 259] width 352 height 38
click at [1132, 123] on span "Guardar cambios" at bounding box center [1195, 122] width 133 height 17
click at [506, 382] on input "2025-04-28" at bounding box center [572, 389] width 352 height 28
drag, startPoint x: 476, startPoint y: 376, endPoint x: 457, endPoint y: 384, distance: 20.4
click at [459, 382] on input "2025-04-28" at bounding box center [572, 389] width 352 height 28
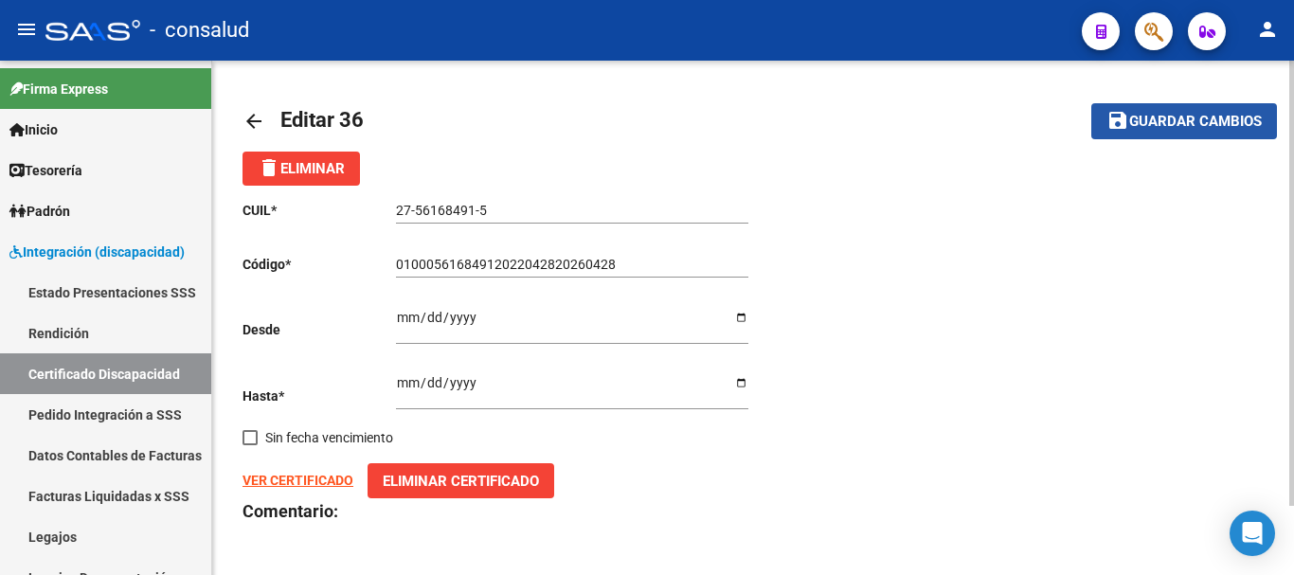
click at [1140, 134] on button "save Guardar cambios" at bounding box center [1184, 120] width 186 height 35
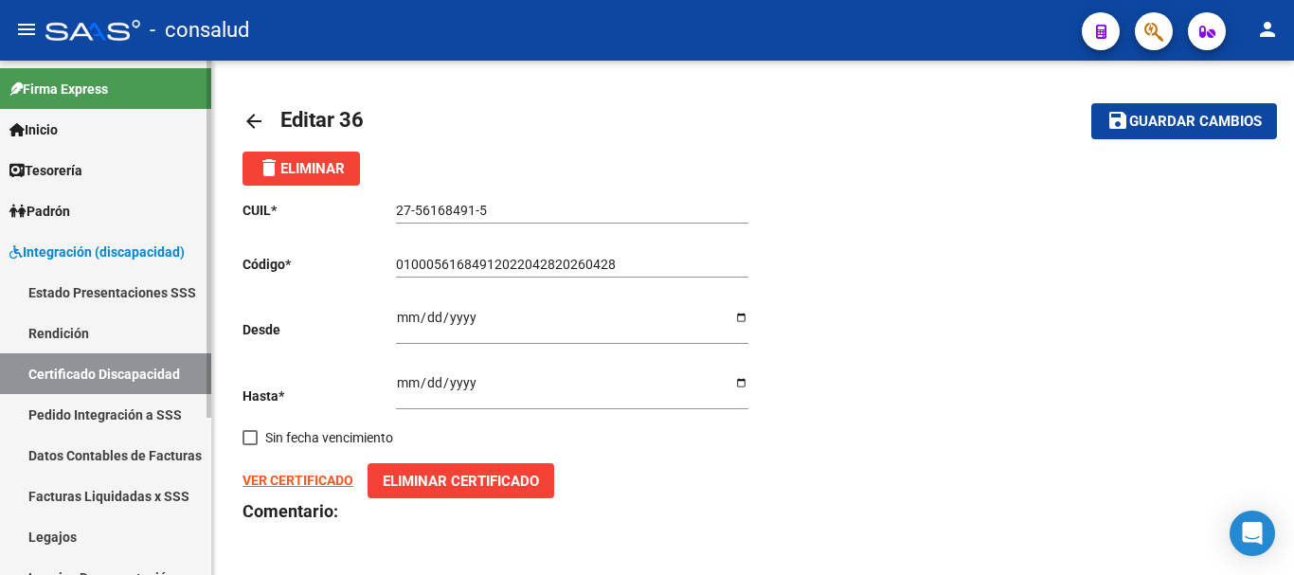
click at [102, 526] on link "Legajos" at bounding box center [105, 536] width 211 height 41
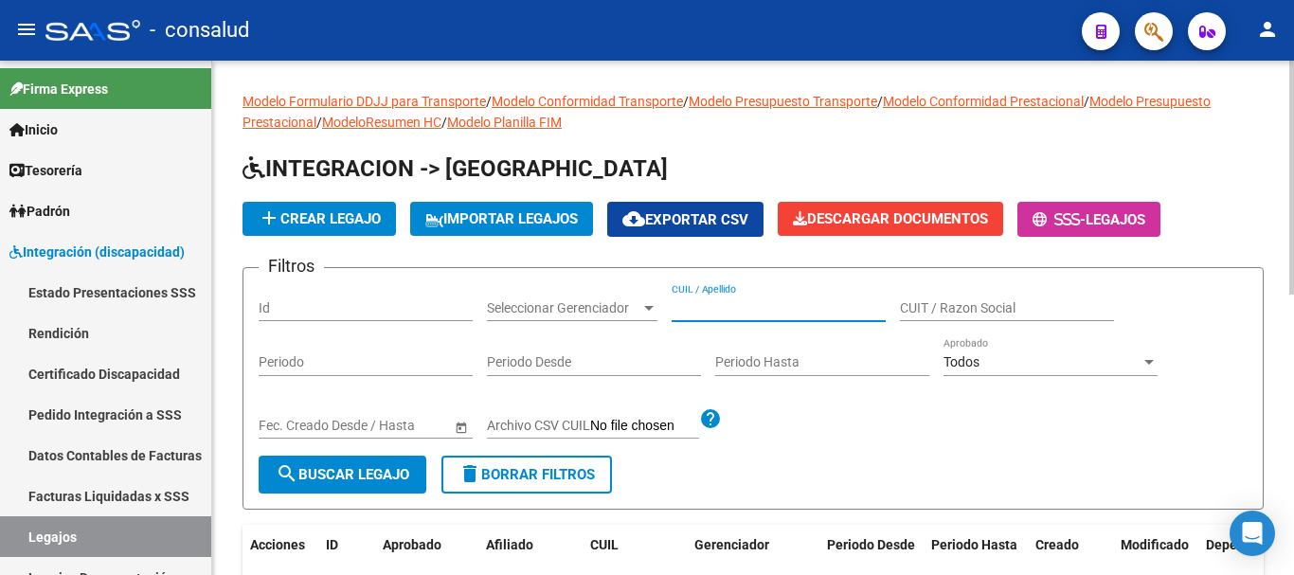
click at [710, 306] on input "CUIL / Apellido" at bounding box center [779, 308] width 214 height 16
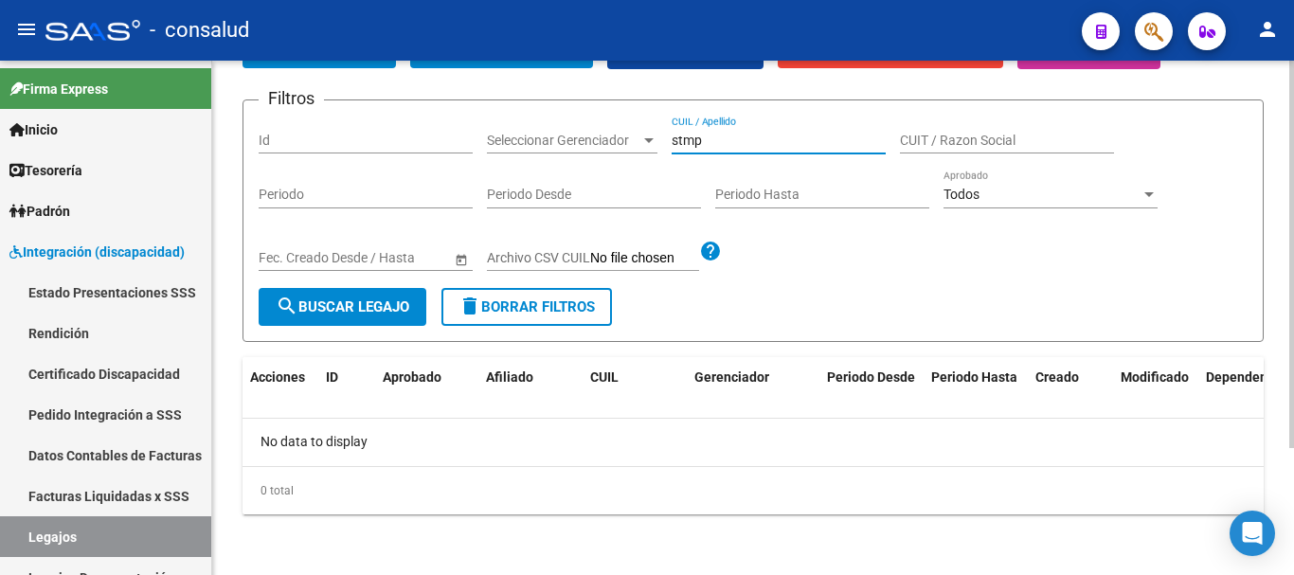
click at [335, 313] on span "search Buscar Legajo" at bounding box center [343, 306] width 134 height 17
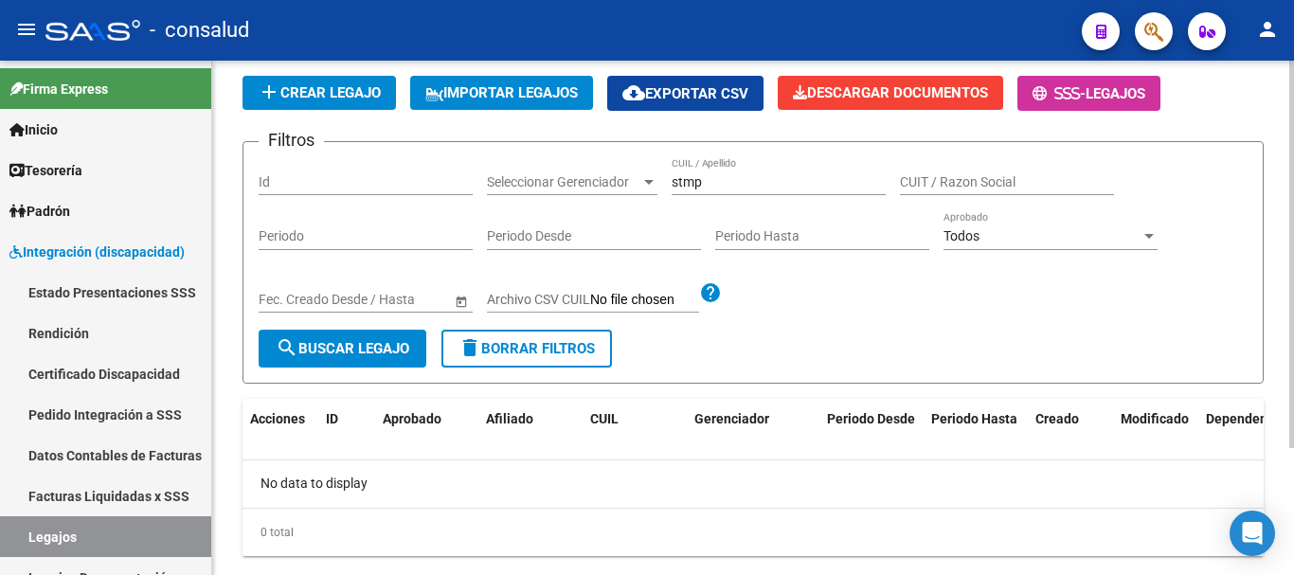
scroll to position [169, 0]
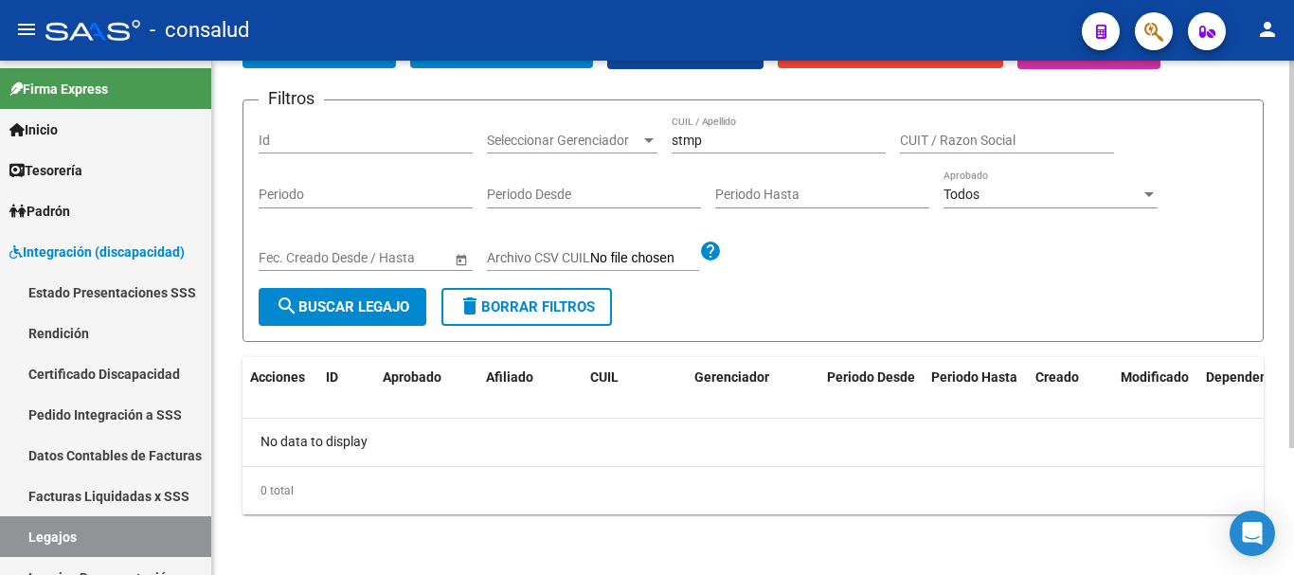
click at [734, 137] on input "stmp" at bounding box center [779, 141] width 214 height 16
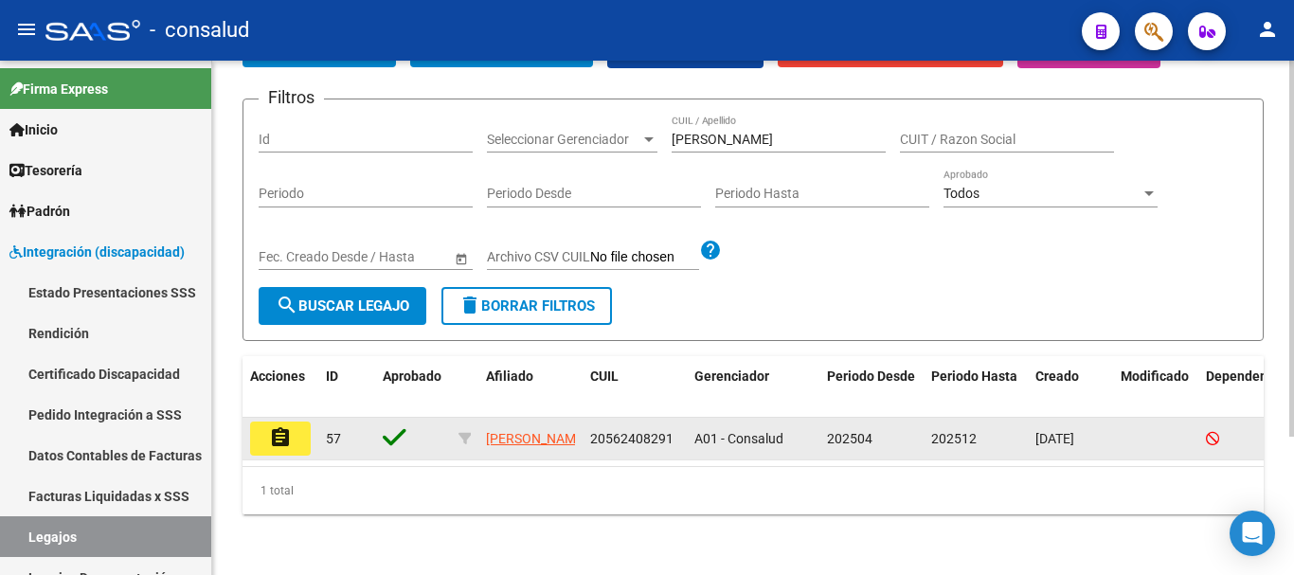
drag, startPoint x: 591, startPoint y: 436, endPoint x: 670, endPoint y: 436, distance: 78.6
click at [670, 436] on span "20562408291" at bounding box center [631, 438] width 83 height 15
copy span "20562408291"
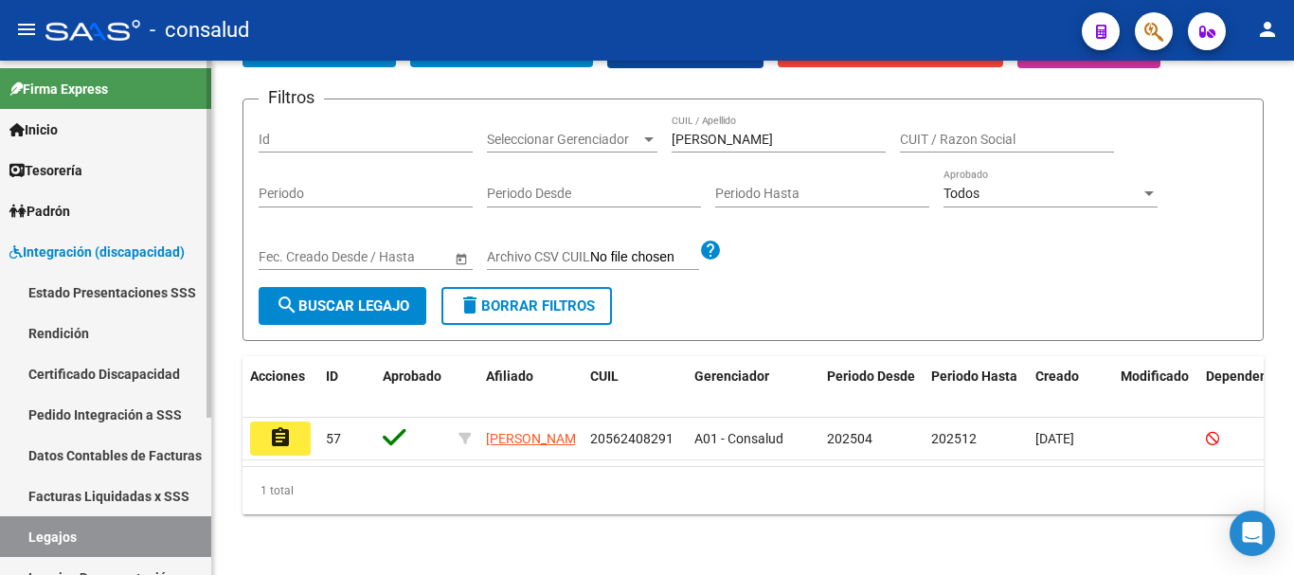
click at [96, 370] on link "Certificado Discapacidad" at bounding box center [105, 373] width 211 height 41
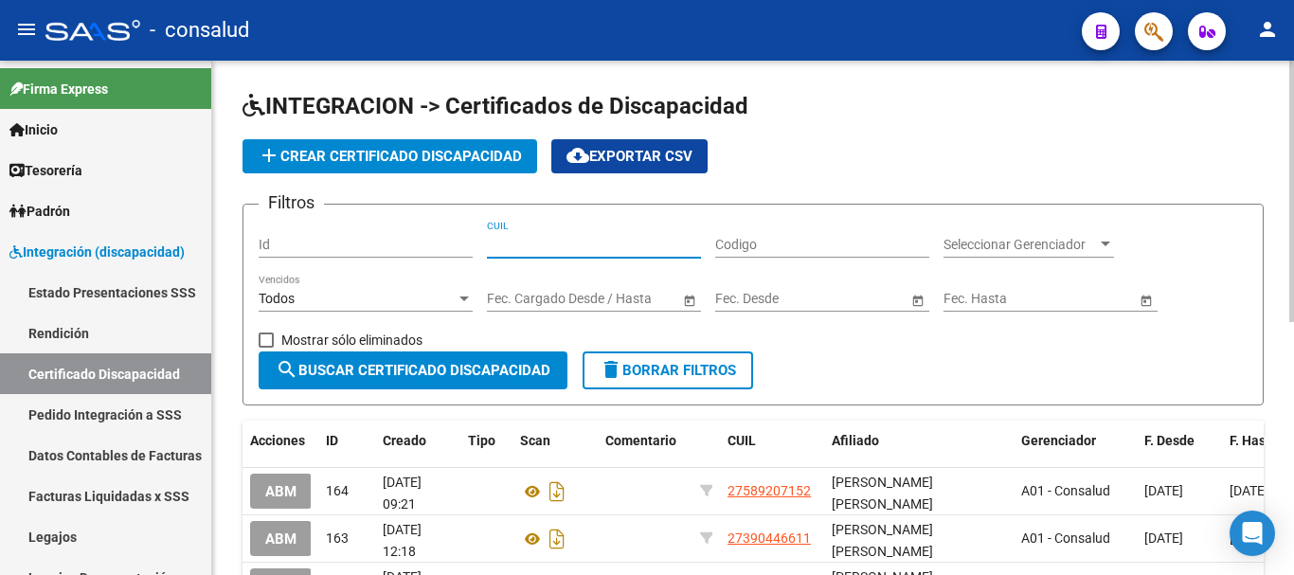
paste input "20-56240829-1"
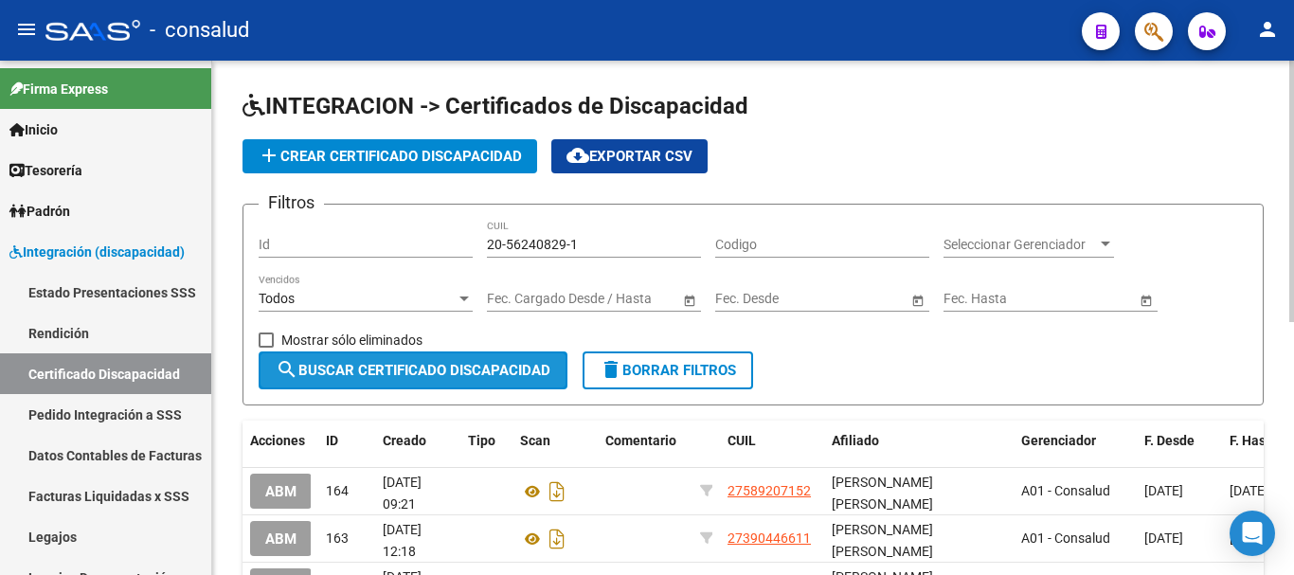
click at [493, 363] on span "search Buscar Certificado Discapacidad" at bounding box center [413, 370] width 275 height 17
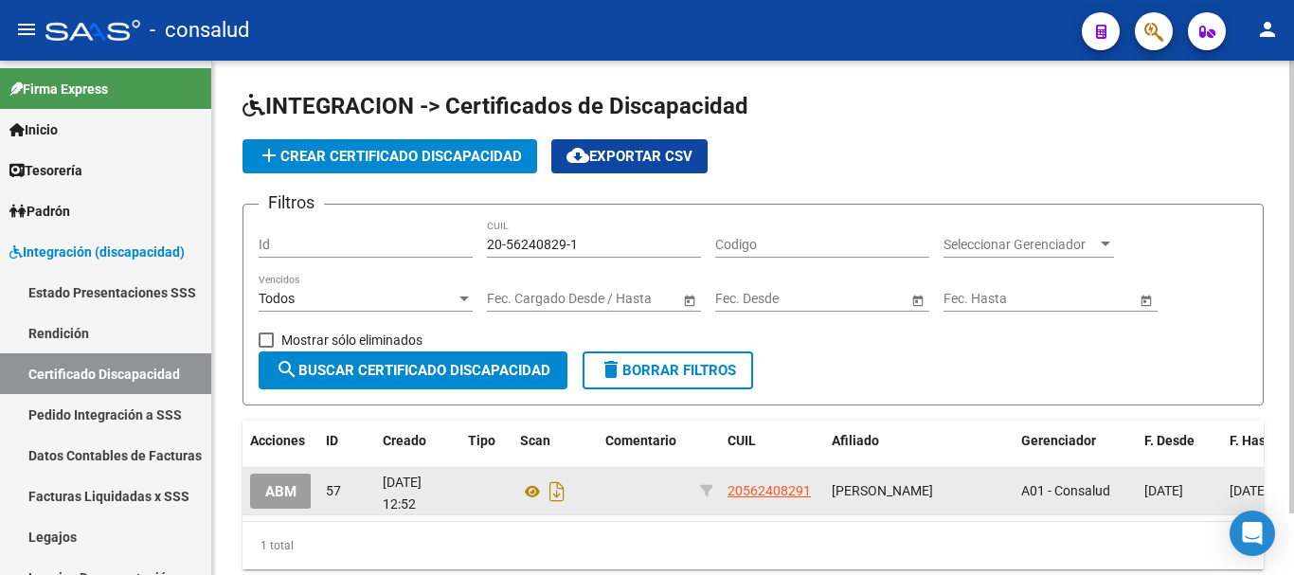
click at [282, 502] on button "ABM" at bounding box center [281, 491] width 62 height 35
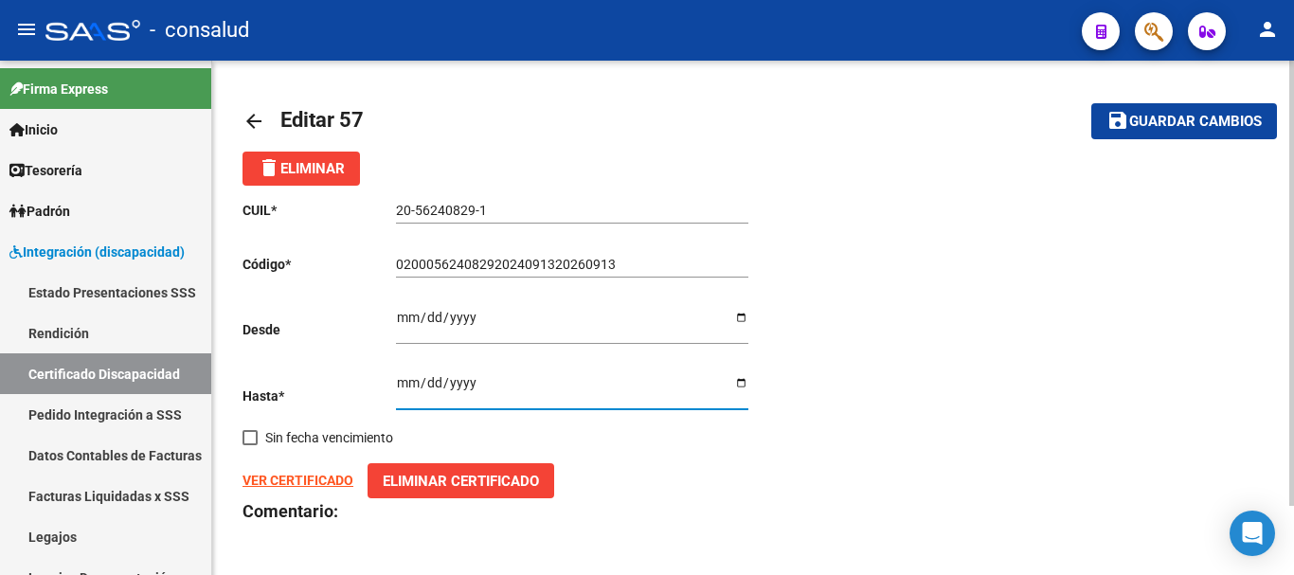
click at [480, 379] on input "2025-09-13" at bounding box center [572, 389] width 352 height 28
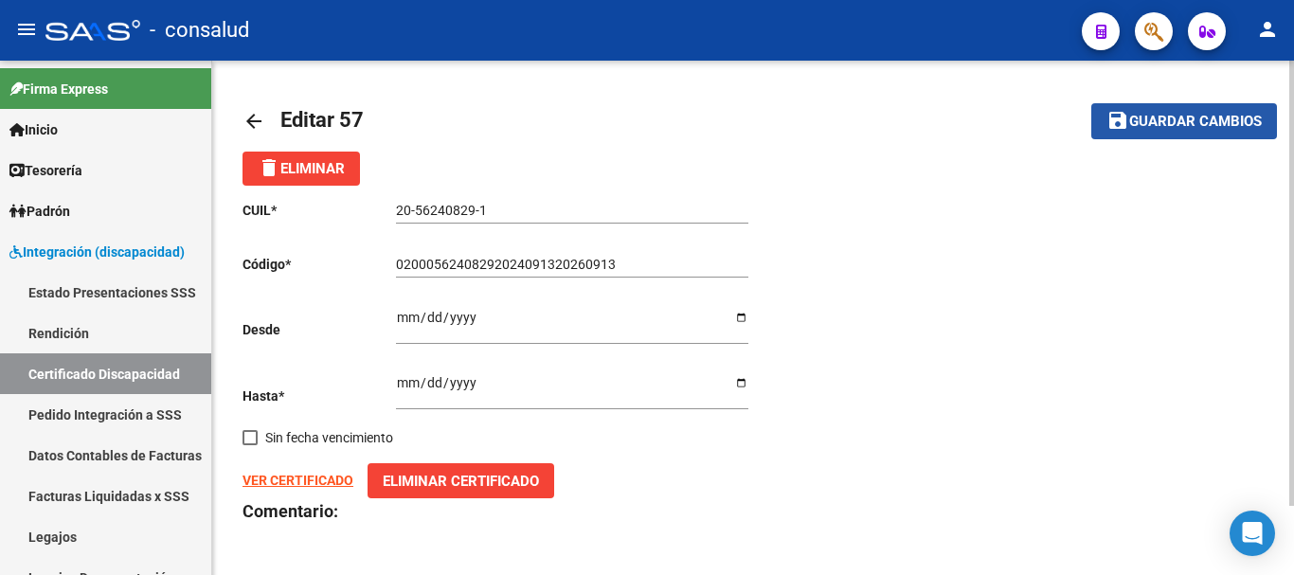
click at [1256, 110] on button "save Guardar cambios" at bounding box center [1184, 120] width 186 height 35
click at [1212, 132] on button "save Guardar cambios" at bounding box center [1184, 120] width 186 height 35
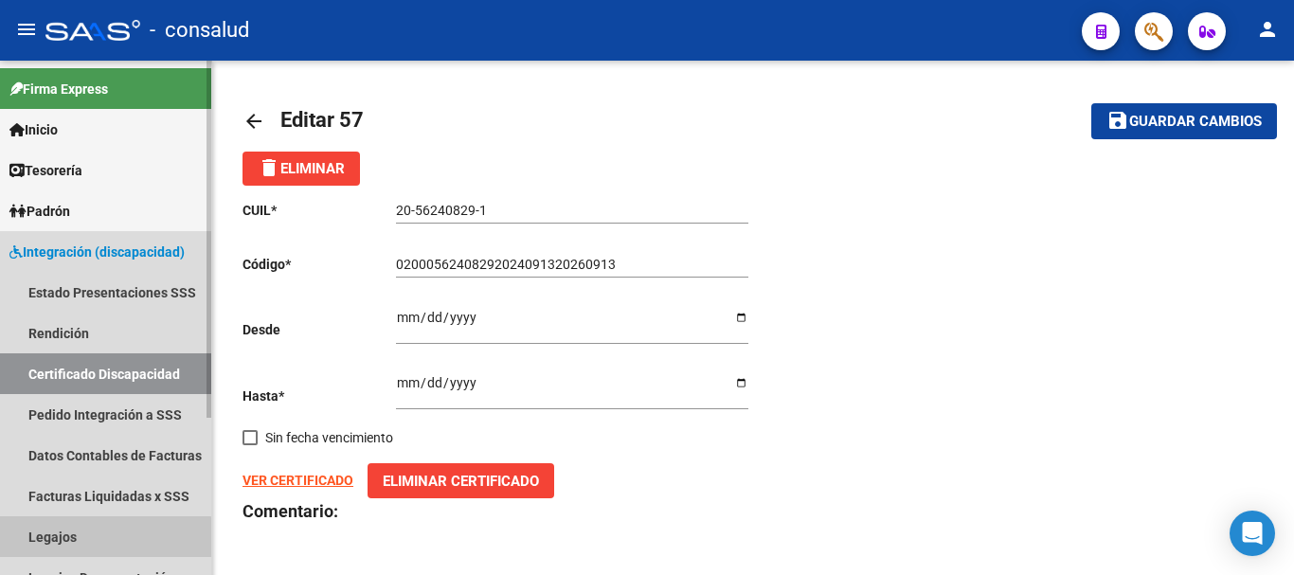
click at [77, 538] on link "Legajos" at bounding box center [105, 536] width 211 height 41
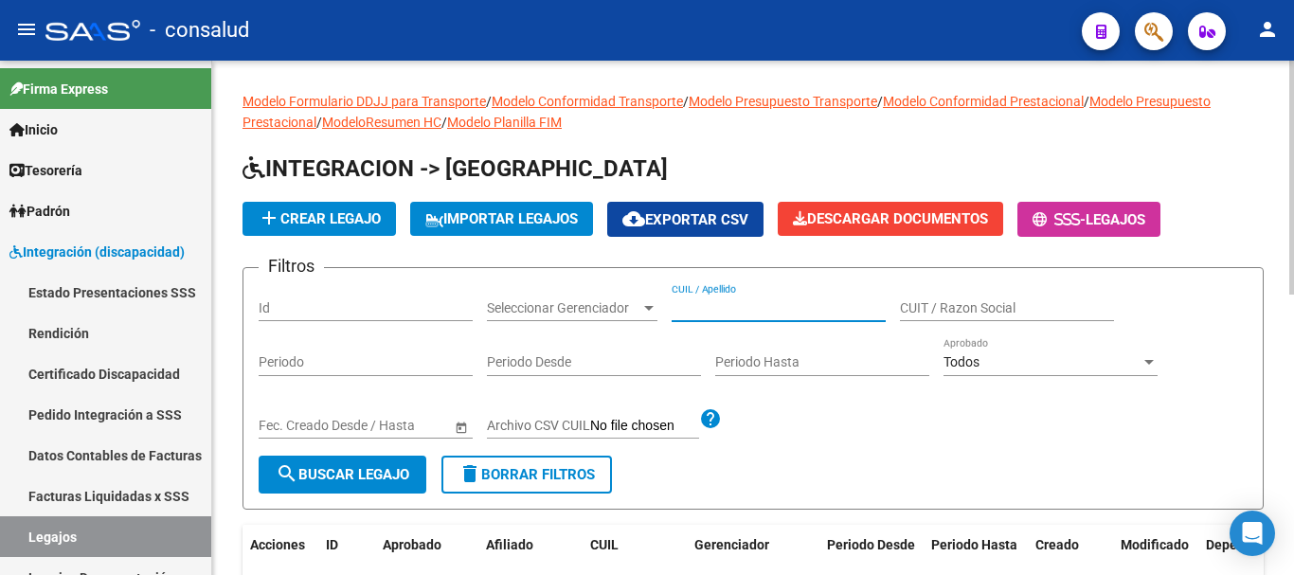
click at [704, 309] on input "CUIL / Apellido" at bounding box center [779, 308] width 214 height 16
click at [297, 476] on mat-icon "search" at bounding box center [287, 473] width 23 height 23
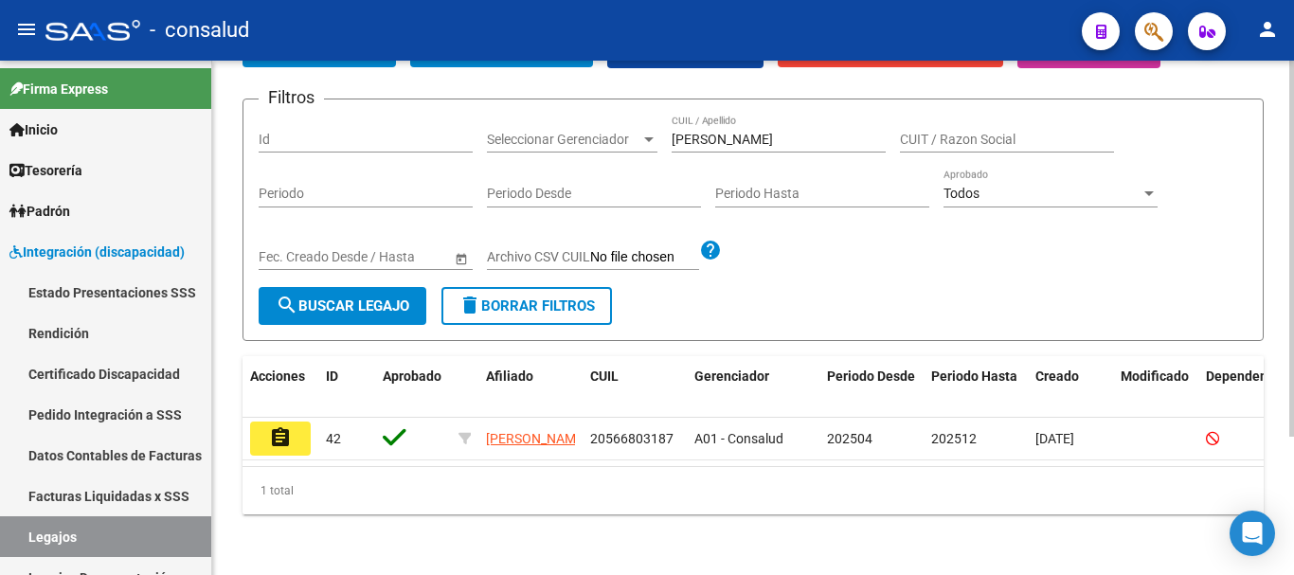
scroll to position [189, 0]
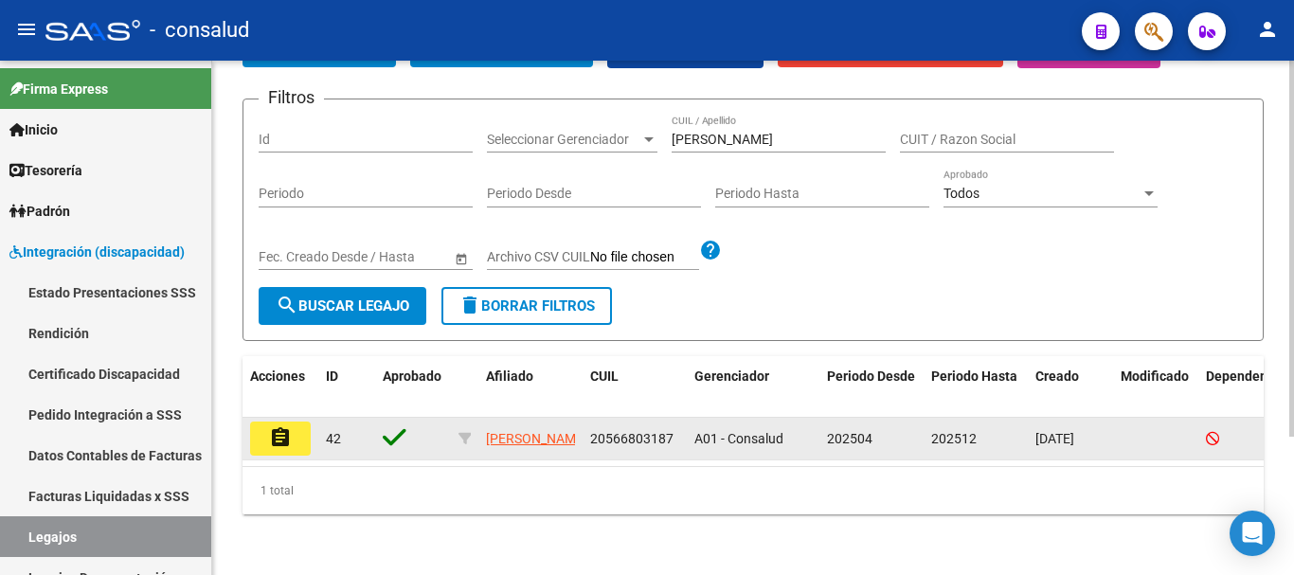
drag, startPoint x: 591, startPoint y: 419, endPoint x: 684, endPoint y: 422, distance: 92.9
click at [684, 422] on datatable-body-cell "20566803187" at bounding box center [635, 439] width 104 height 42
copy span "20566803187"
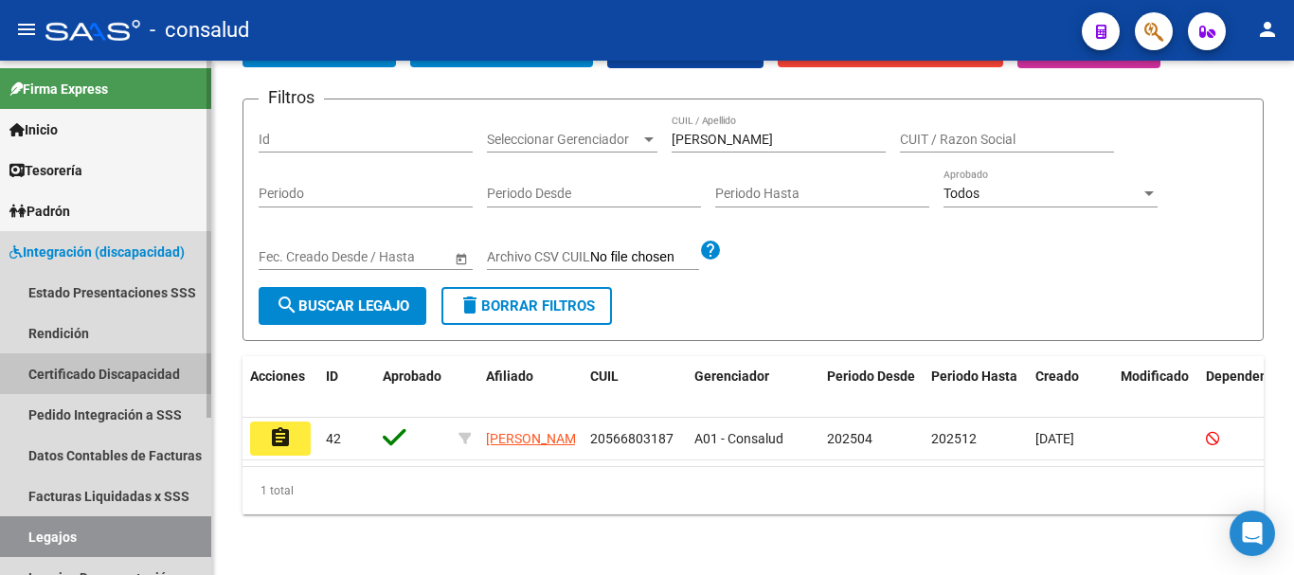
click at [124, 368] on link "Certificado Discapacidad" at bounding box center [105, 373] width 211 height 41
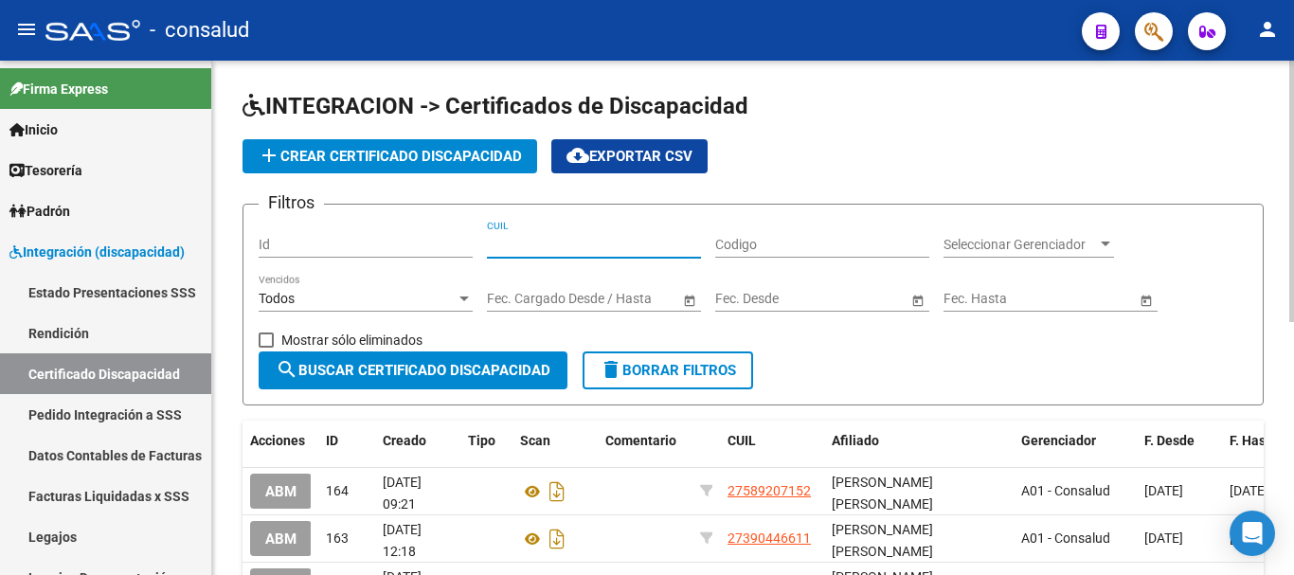
paste input "20-56680318-7"
click at [441, 370] on span "search Buscar Certificado Discapacidad" at bounding box center [413, 370] width 275 height 17
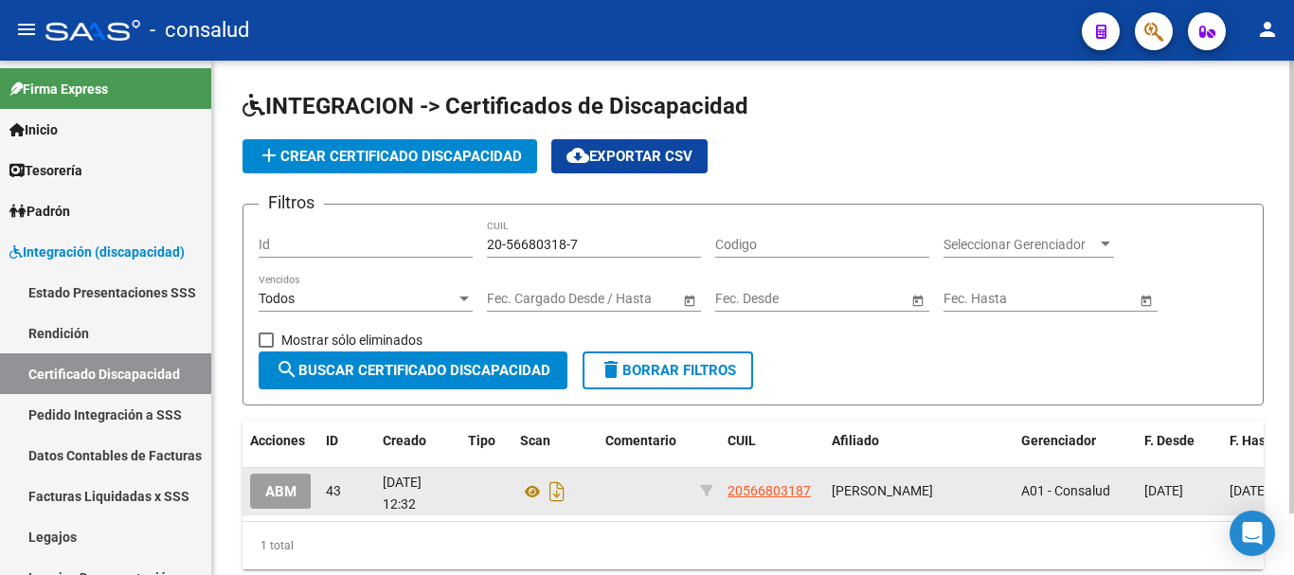
click at [287, 494] on span "ABM" at bounding box center [280, 491] width 31 height 17
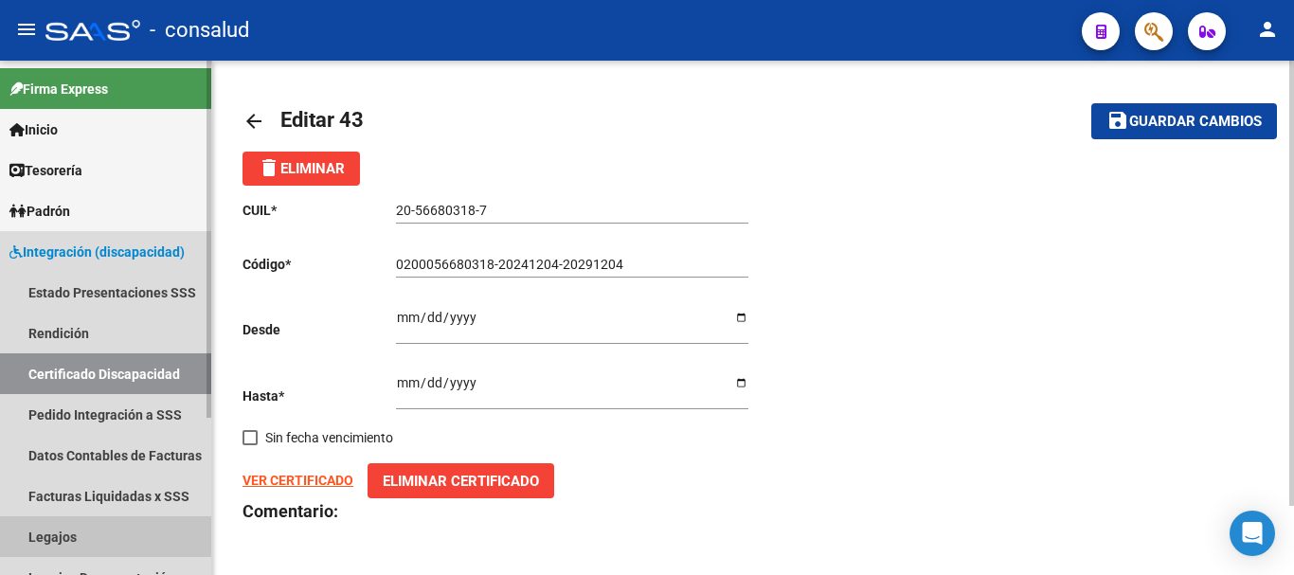
click at [70, 533] on link "Legajos" at bounding box center [105, 536] width 211 height 41
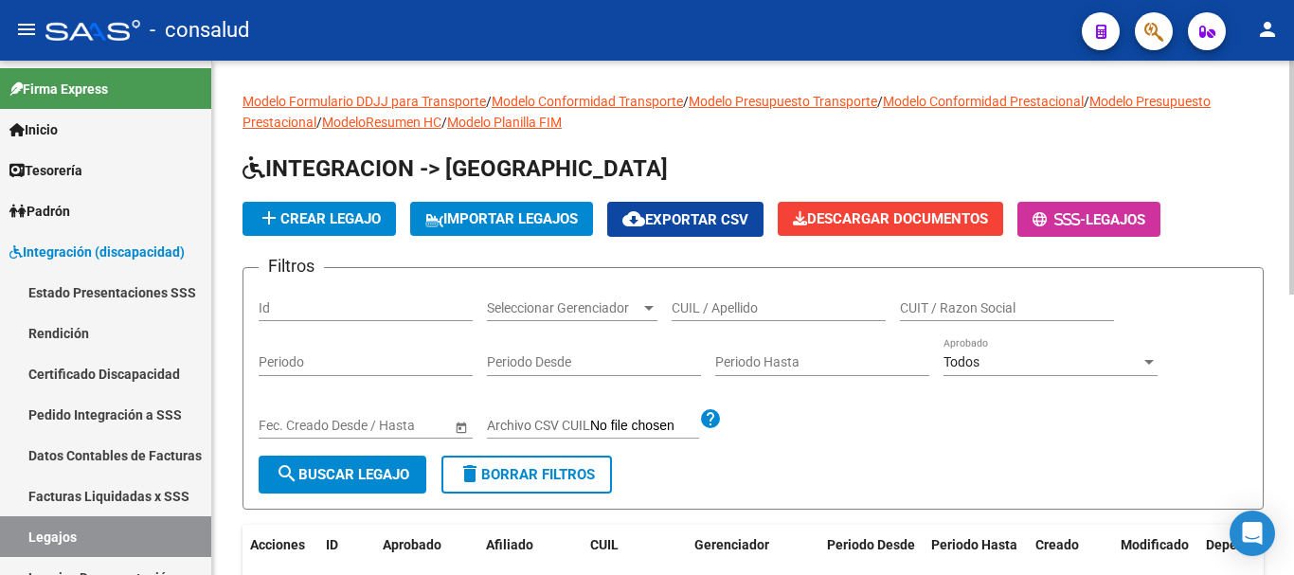
click at [685, 305] on input "CUIL / Apellido" at bounding box center [779, 308] width 214 height 16
type input "fedoris"
click at [386, 465] on button "search Buscar Legajo" at bounding box center [343, 475] width 168 height 38
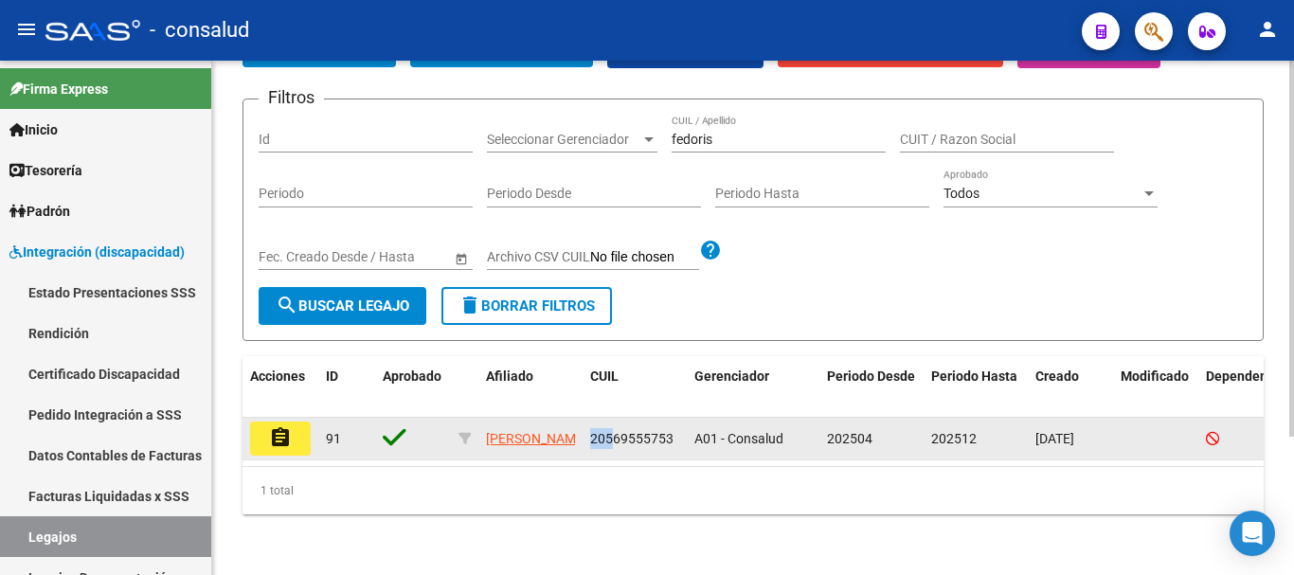
drag, startPoint x: 589, startPoint y: 422, endPoint x: 610, endPoint y: 418, distance: 21.4
click at [610, 418] on datatable-body-cell "20569555753" at bounding box center [635, 439] width 104 height 42
click at [611, 431] on span "20569555753" at bounding box center [631, 438] width 83 height 15
drag, startPoint x: 590, startPoint y: 414, endPoint x: 674, endPoint y: 417, distance: 84.4
click at [674, 428] on div "20569555753" at bounding box center [634, 439] width 89 height 22
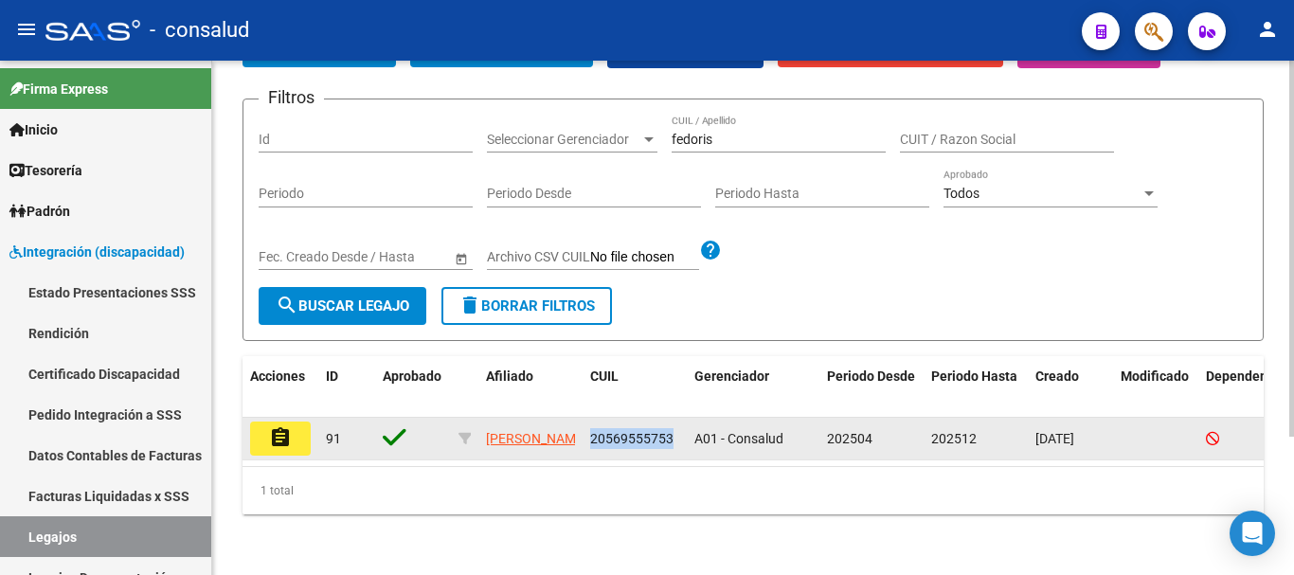
copy span "20569555753"
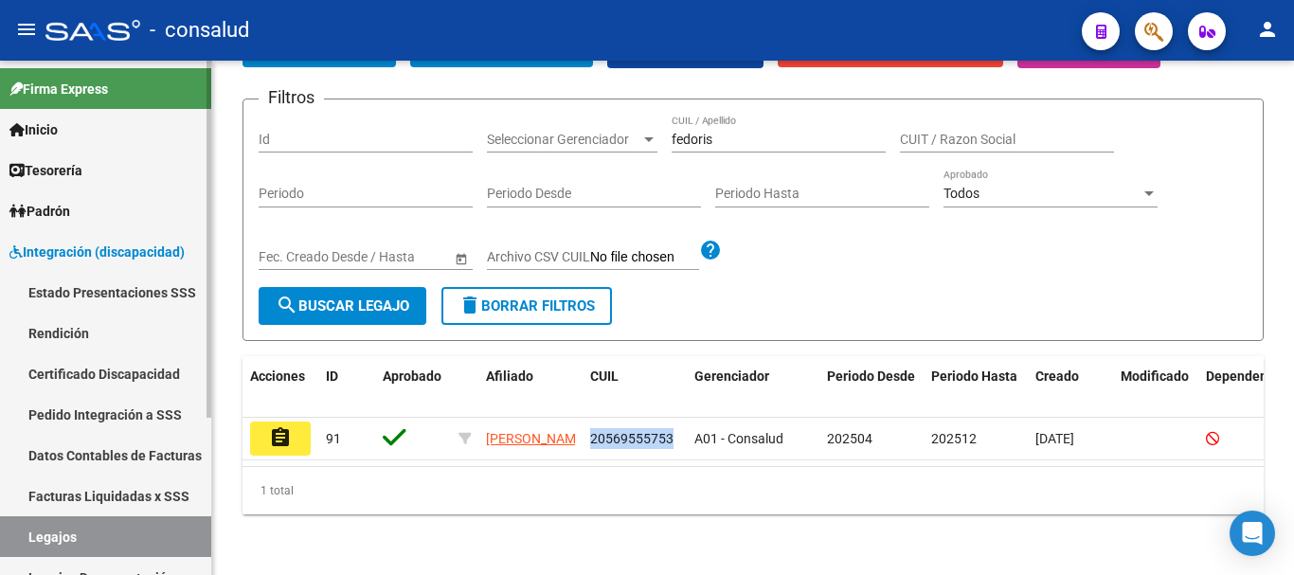
click at [119, 369] on link "Certificado Discapacidad" at bounding box center [105, 373] width 211 height 41
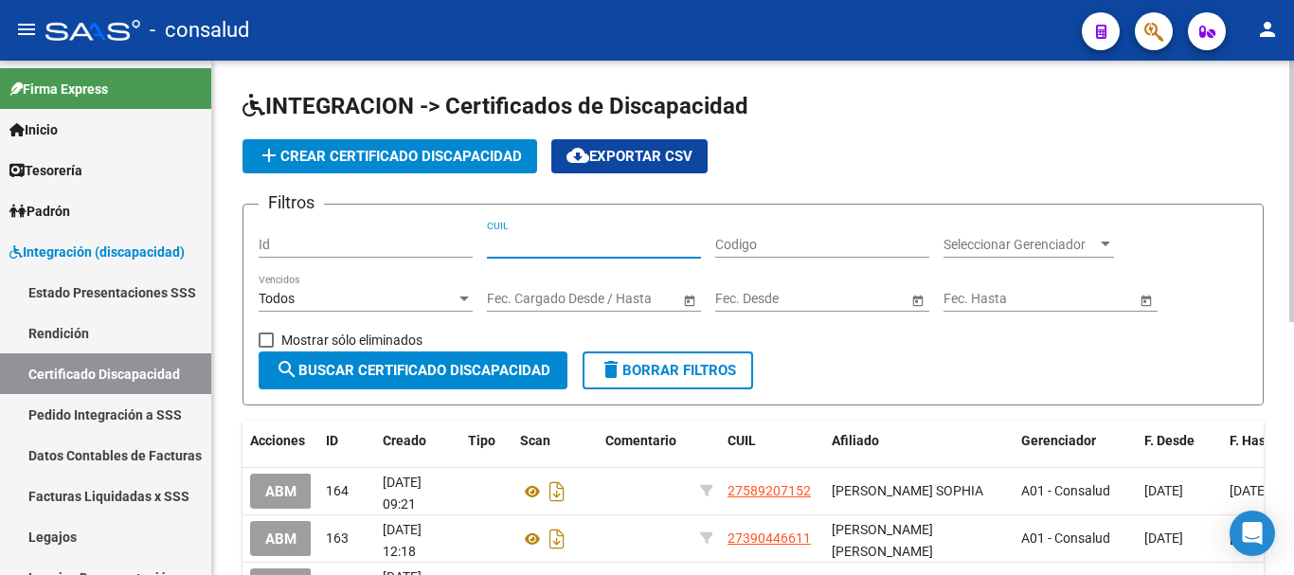
paste input "20-56955575-3"
type input "20-56955575-3"
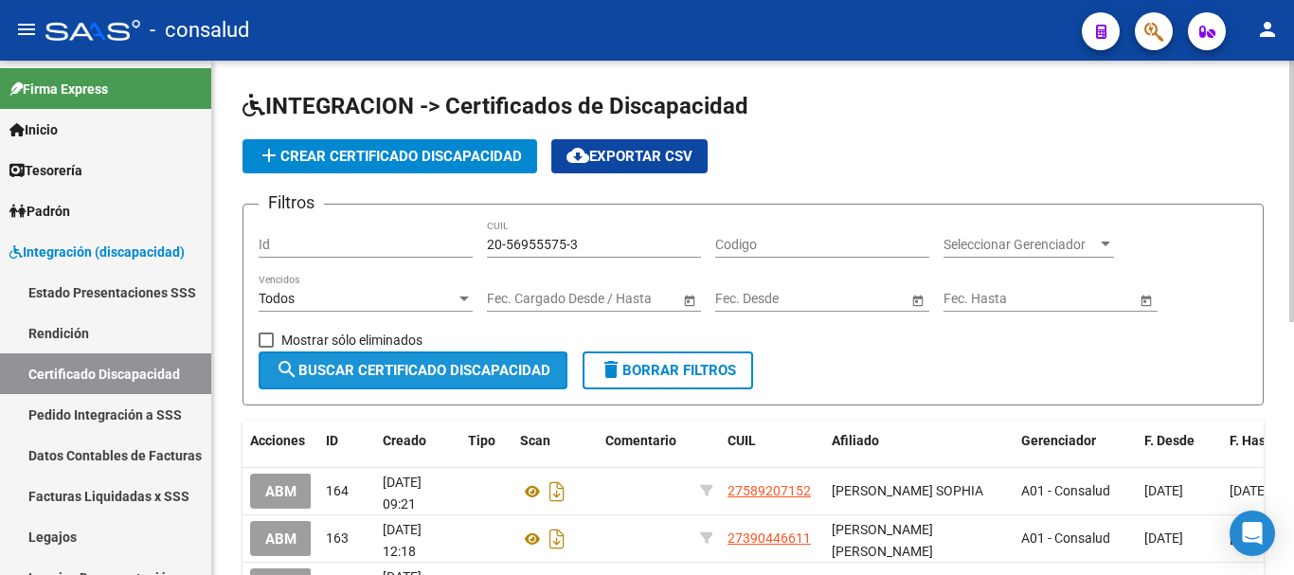
click at [490, 368] on span "search Buscar Certificado Discapacidad" at bounding box center [413, 370] width 275 height 17
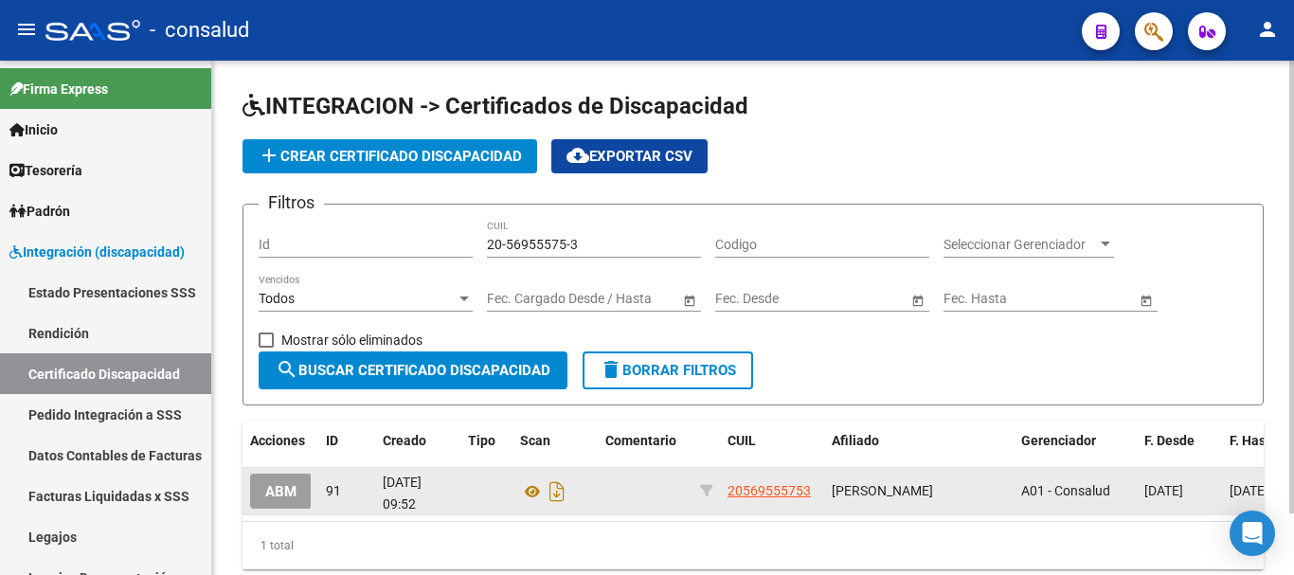
click at [284, 494] on span "ABM" at bounding box center [280, 491] width 31 height 17
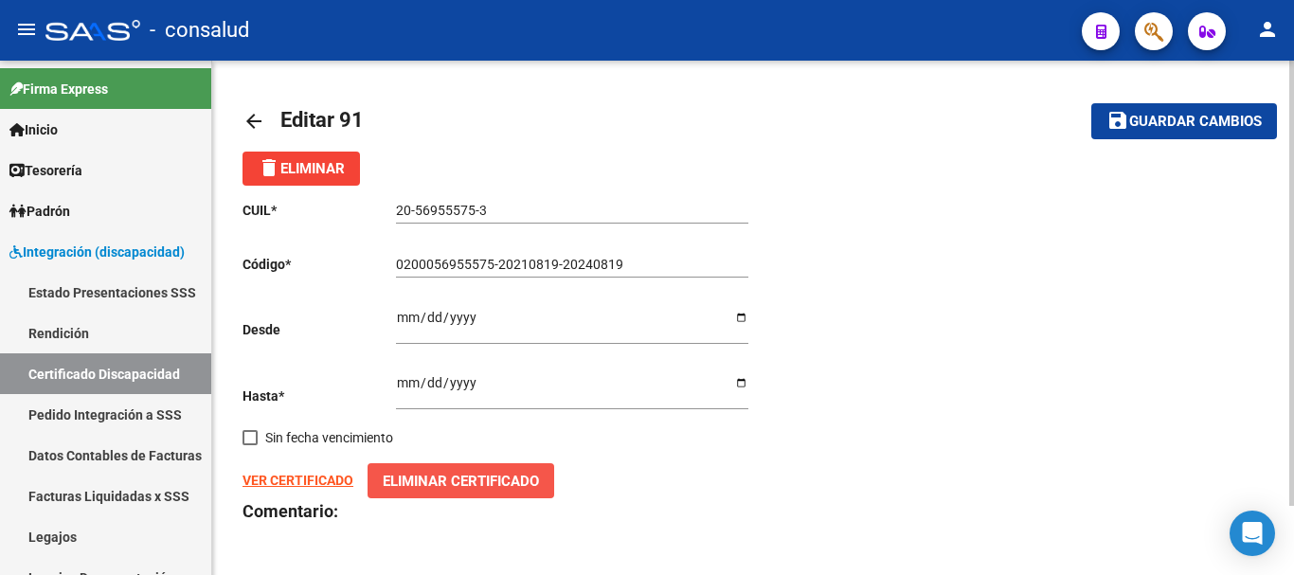
click at [472, 488] on span "Eliminar Certificado" at bounding box center [461, 481] width 156 height 17
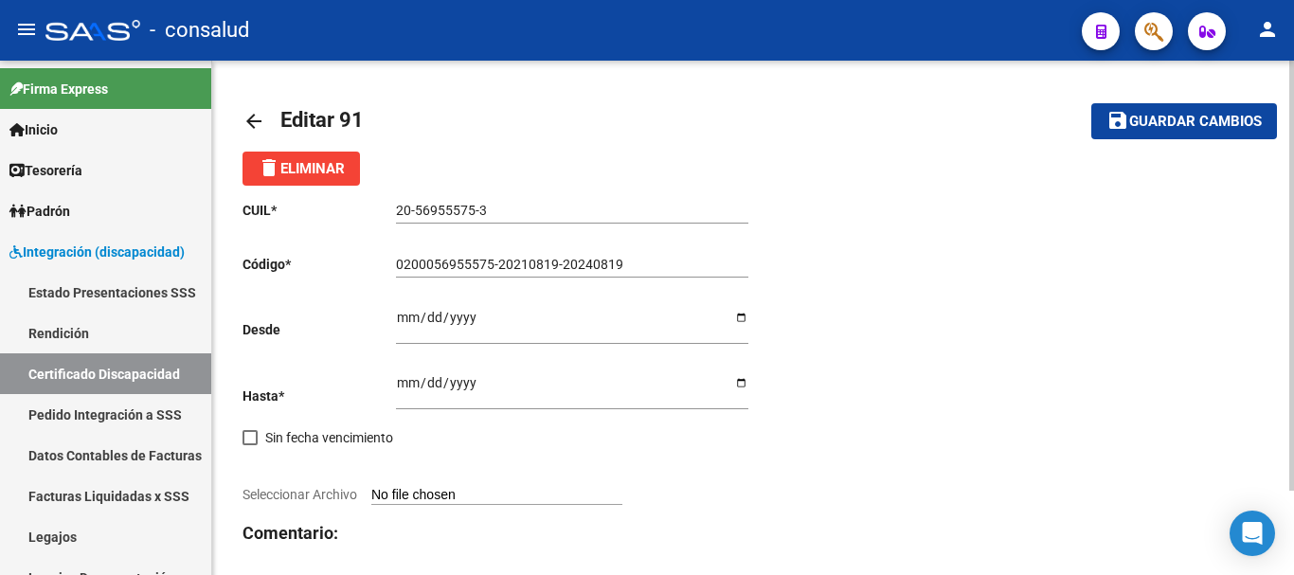
click at [281, 497] on span "Seleccionar Archivo" at bounding box center [300, 494] width 115 height 15
click at [371, 497] on input "Seleccionar Archivo" at bounding box center [496, 496] width 251 height 18
type input "C:\fakepath\certificado_cud_56955575.pdf"
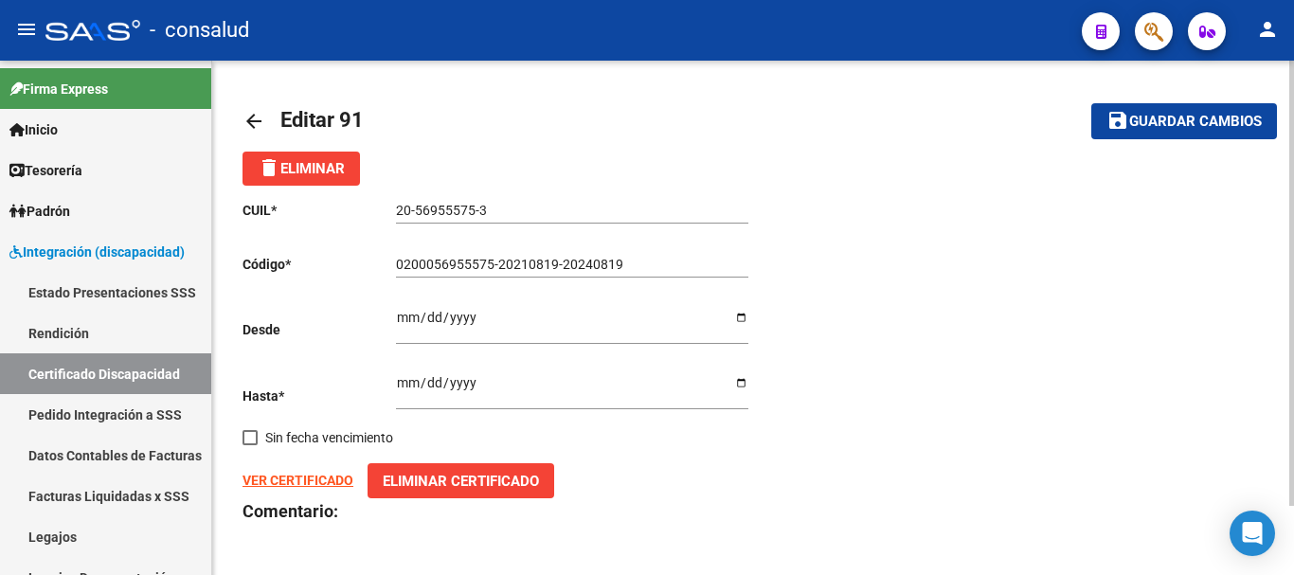
click at [288, 476] on strong "VER CERTIFICADO" at bounding box center [298, 480] width 111 height 15
click at [660, 257] on input "0200056955575-20210819-20240819" at bounding box center [572, 265] width 352 height 16
type input "0200056955575-20250901-20340901"
click at [489, 321] on input "2024-08-19" at bounding box center [572, 324] width 352 height 28
type input "2024-08-01"
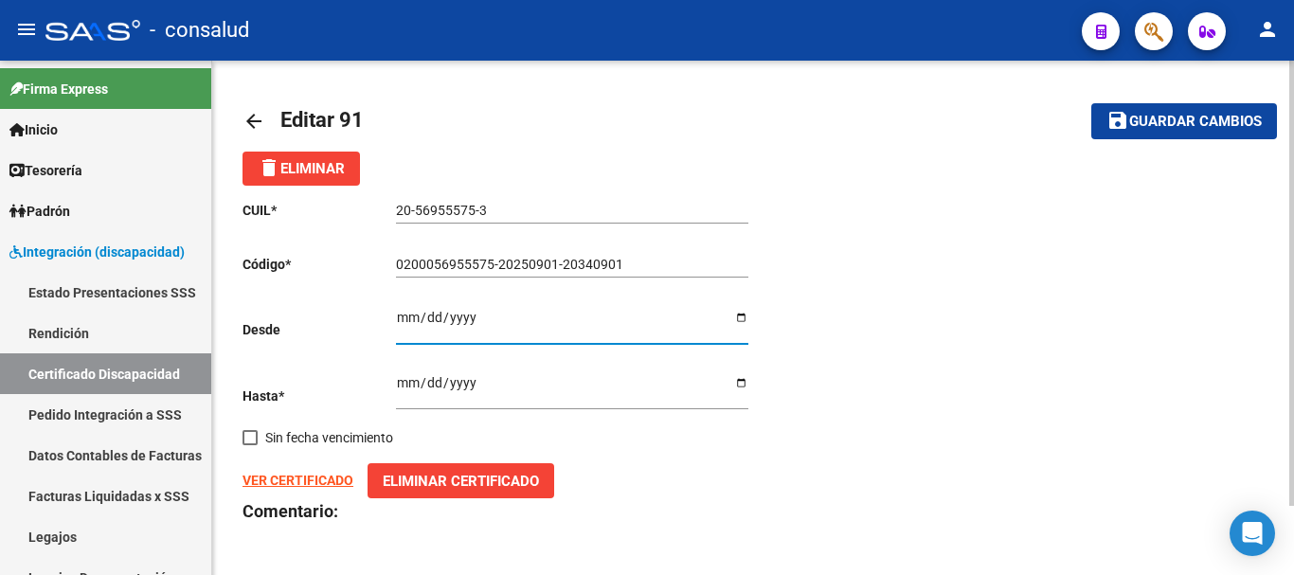
type input "2024-06-01"
type input "2025-09-01"
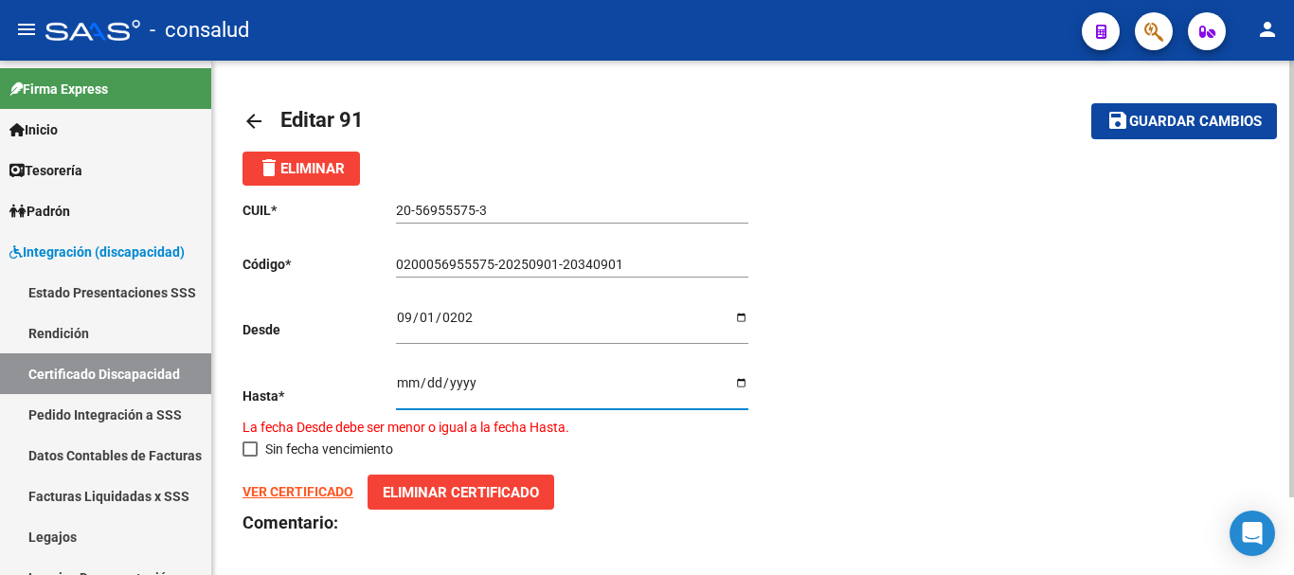
type input "2025-08-01"
type input "2034-09-01"
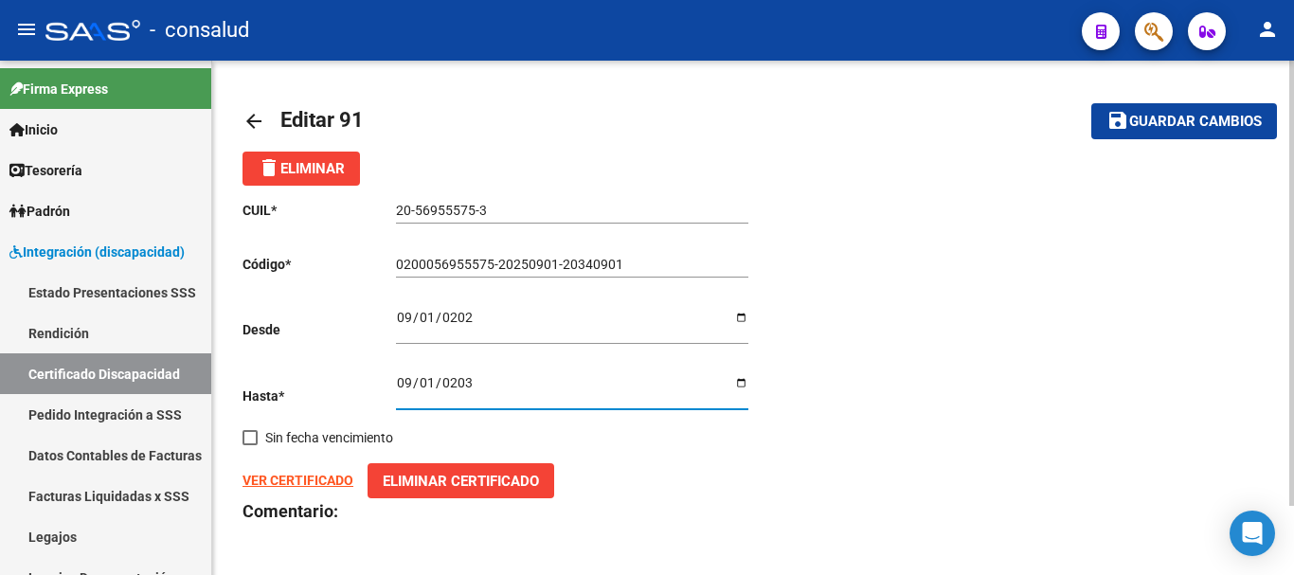
click at [1233, 119] on span "Guardar cambios" at bounding box center [1195, 122] width 133 height 17
type input "020005695557520250901-20340901"
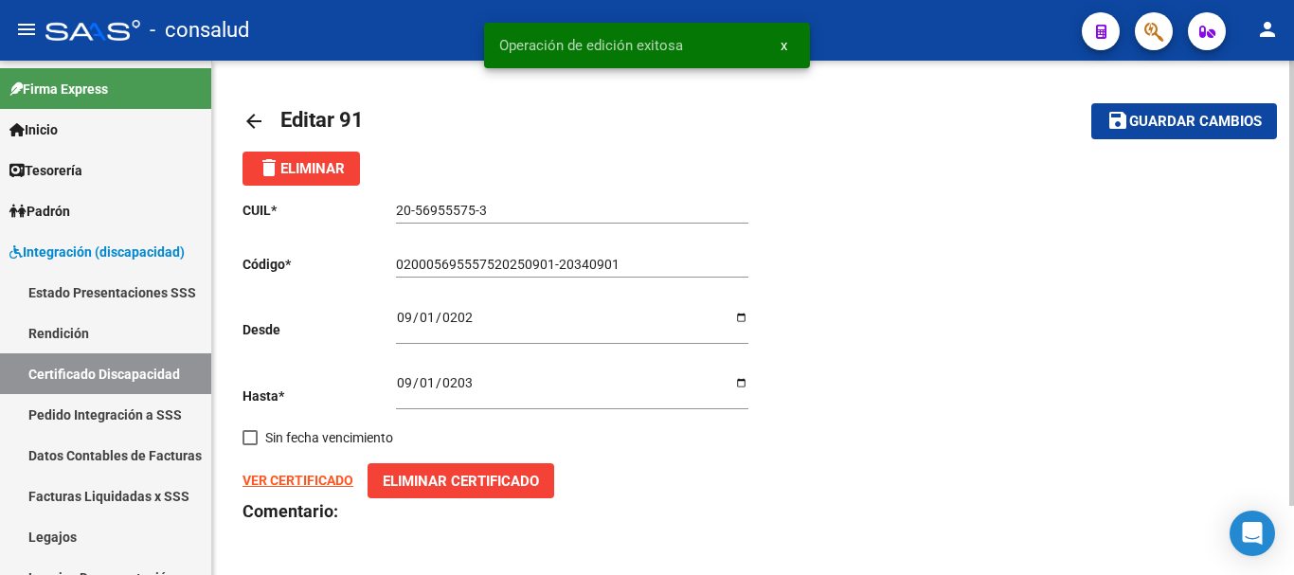
click at [315, 478] on strong "VER CERTIFICADO" at bounding box center [298, 480] width 111 height 15
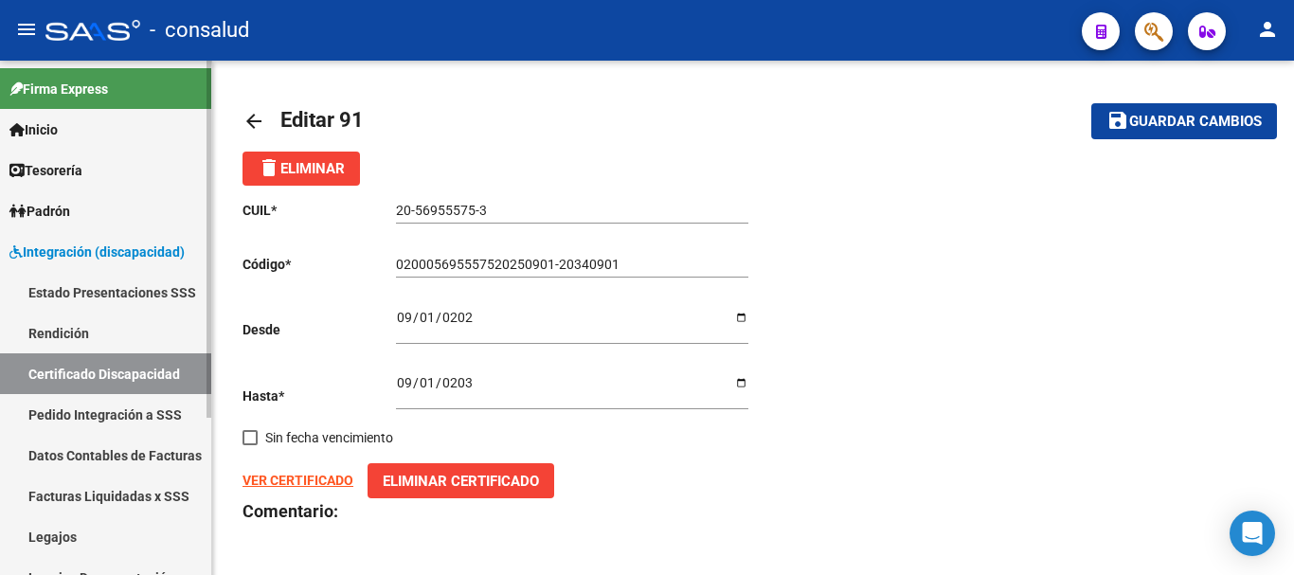
click at [151, 373] on link "Certificado Discapacidad" at bounding box center [105, 373] width 211 height 41
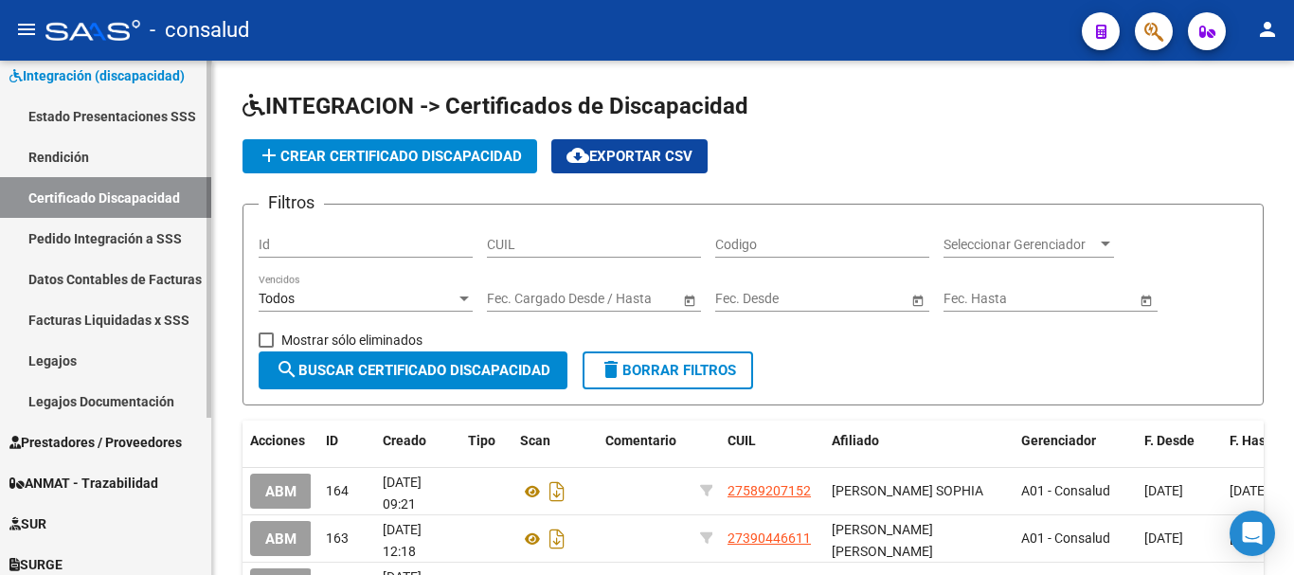
scroll to position [132, 0]
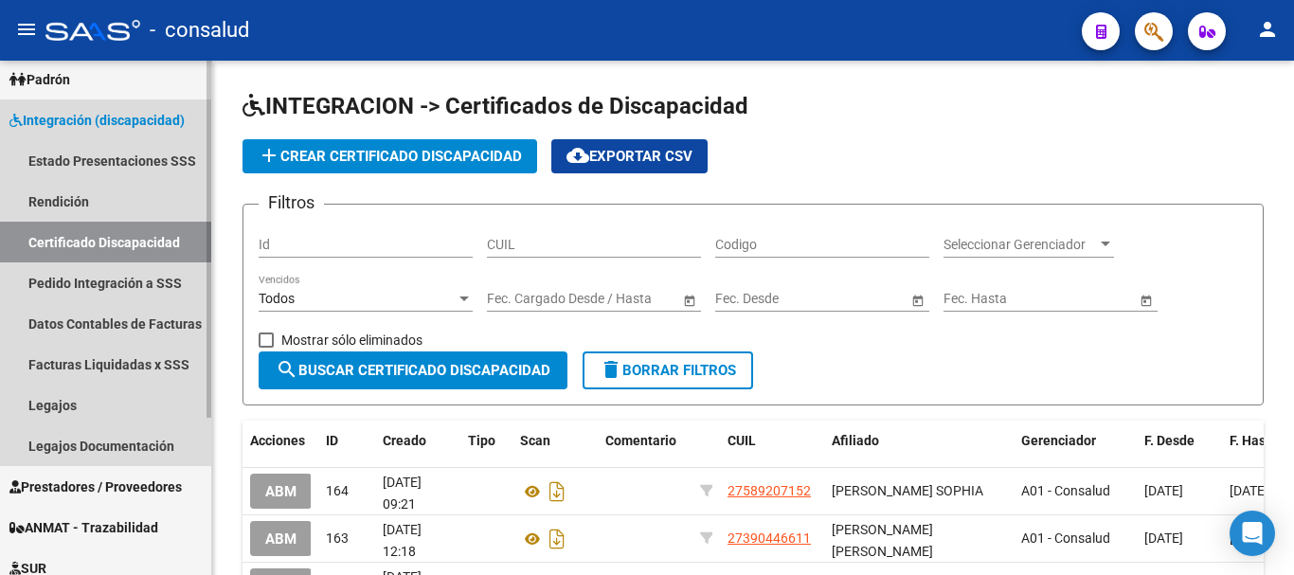
click at [116, 123] on span "Integración (discapacidad)" at bounding box center [96, 120] width 175 height 21
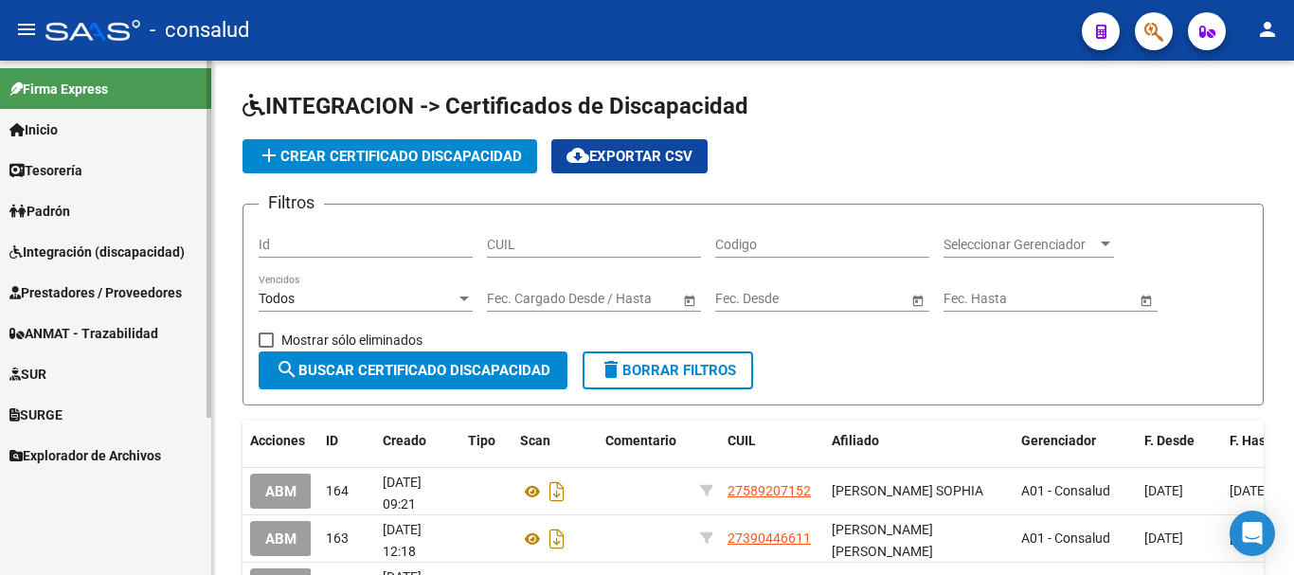
scroll to position [0, 0]
click at [120, 286] on span "Prestadores / Proveedores" at bounding box center [95, 292] width 172 height 21
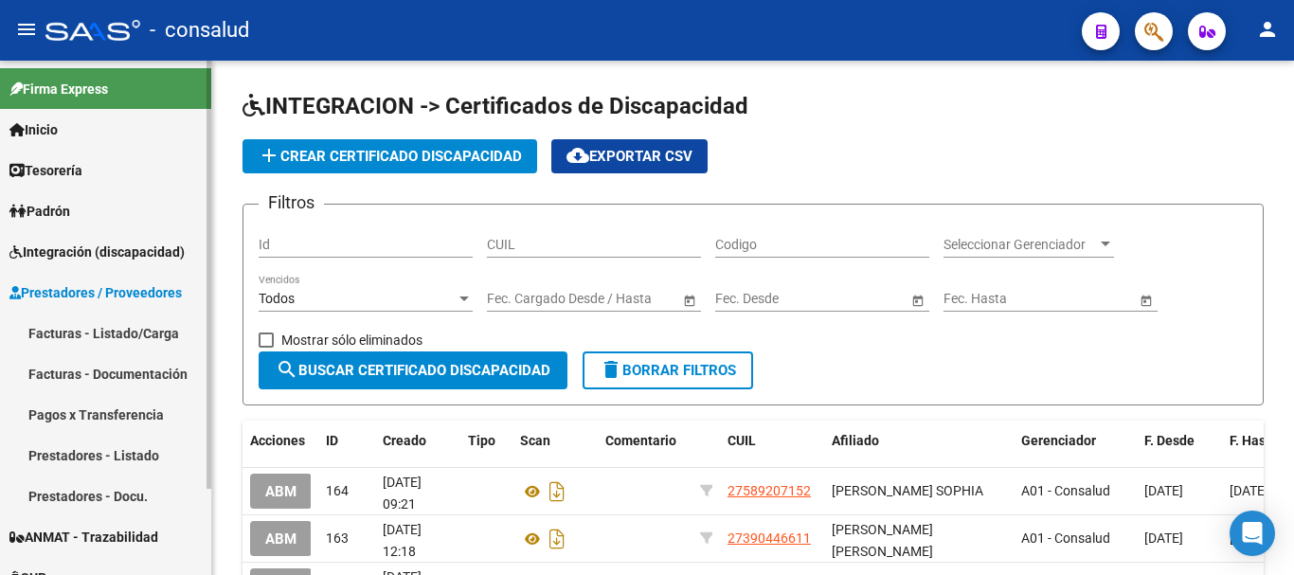
click at [119, 314] on link "Facturas - Listado/Carga" at bounding box center [105, 333] width 211 height 41
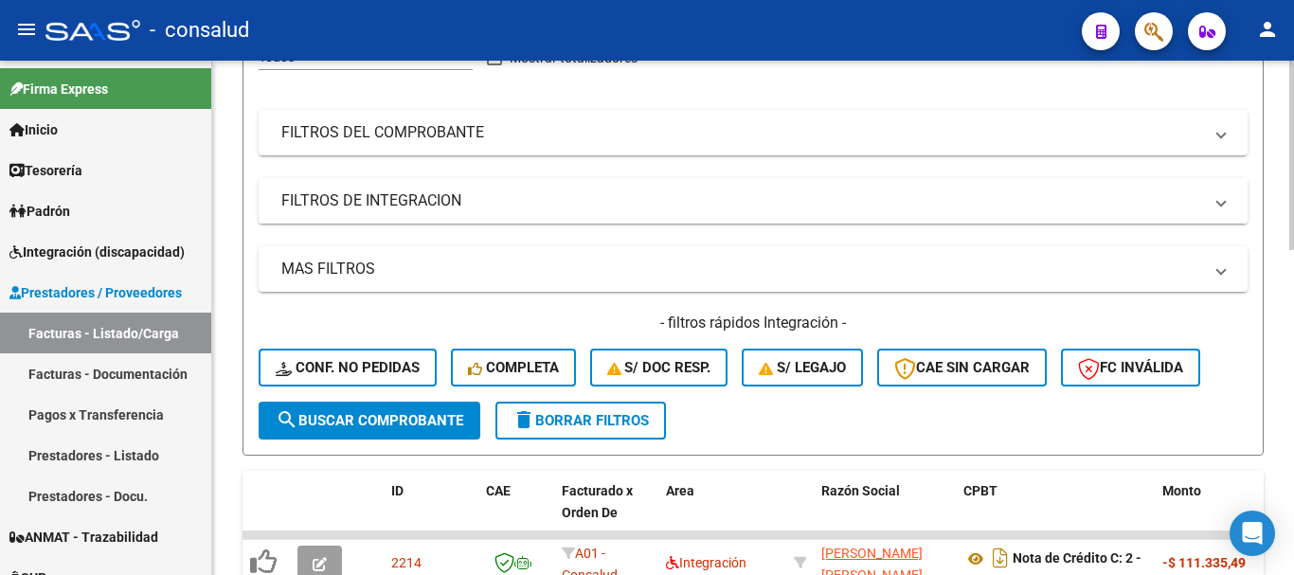
scroll to position [379, 0]
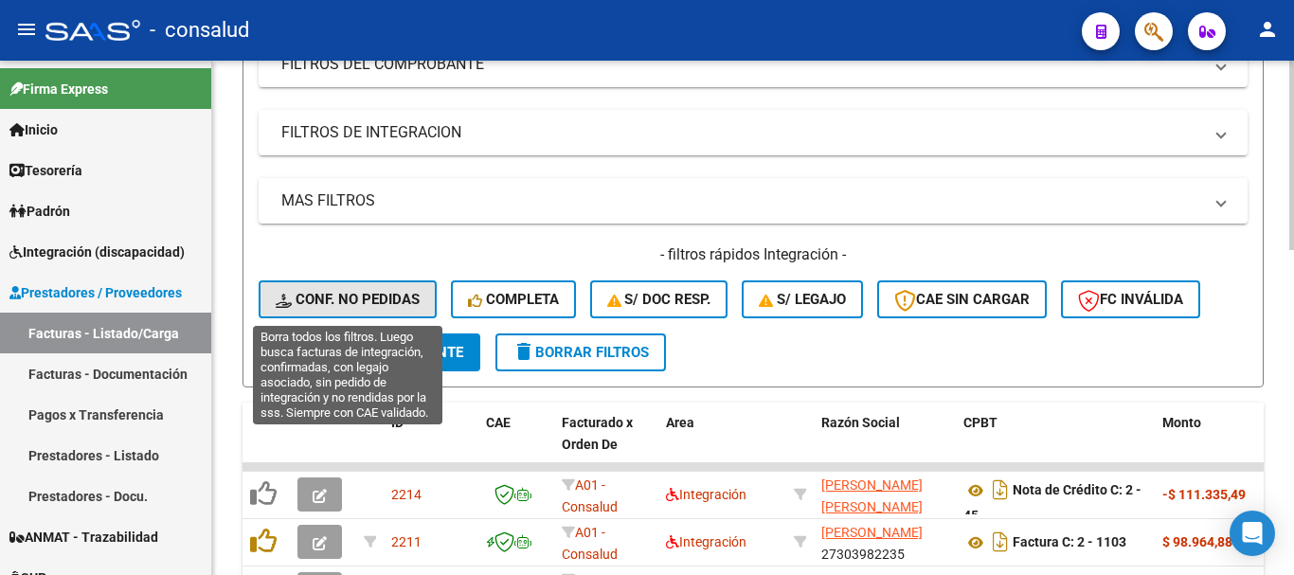
click at [377, 297] on span "Conf. no pedidas" at bounding box center [348, 299] width 144 height 17
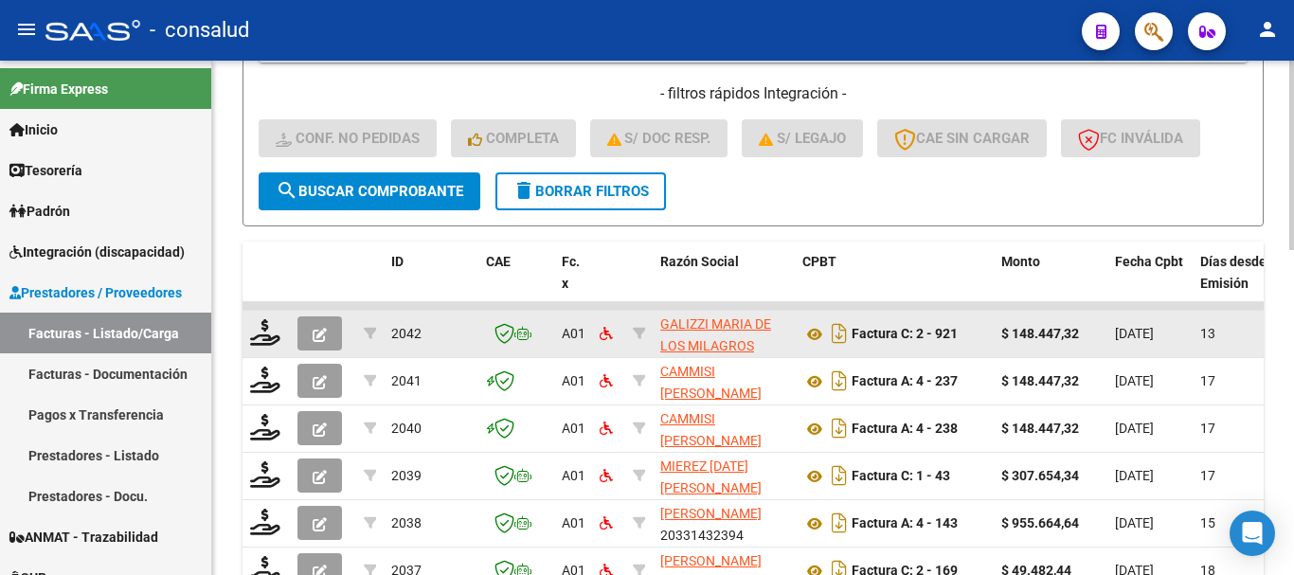
scroll to position [663, 0]
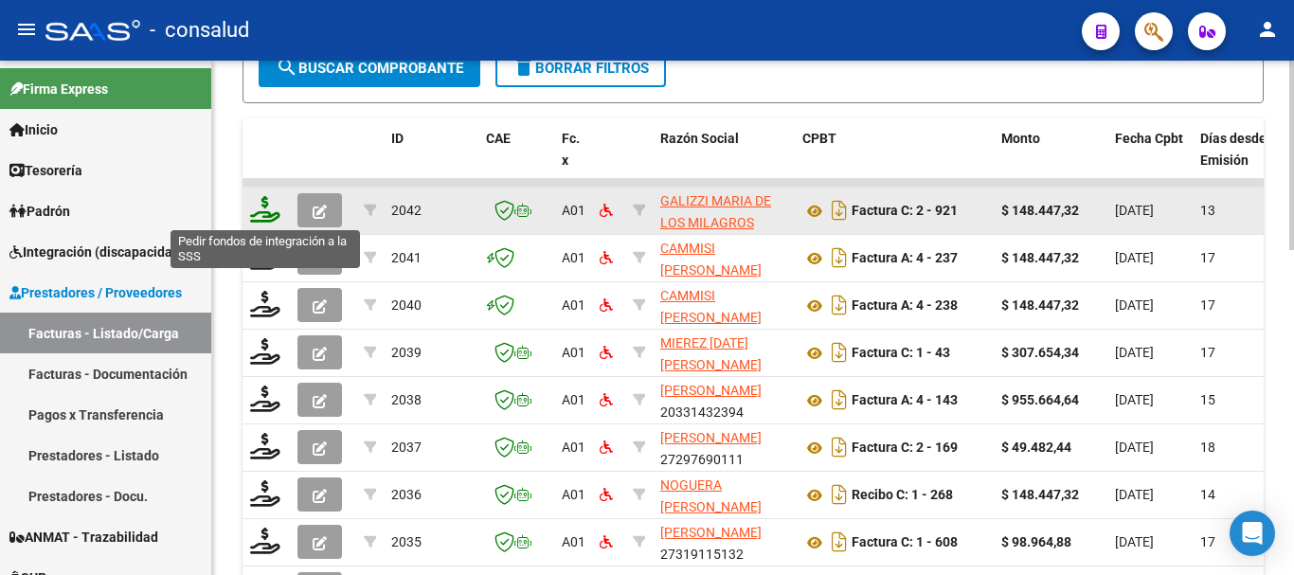
click at [276, 220] on icon at bounding box center [265, 209] width 30 height 27
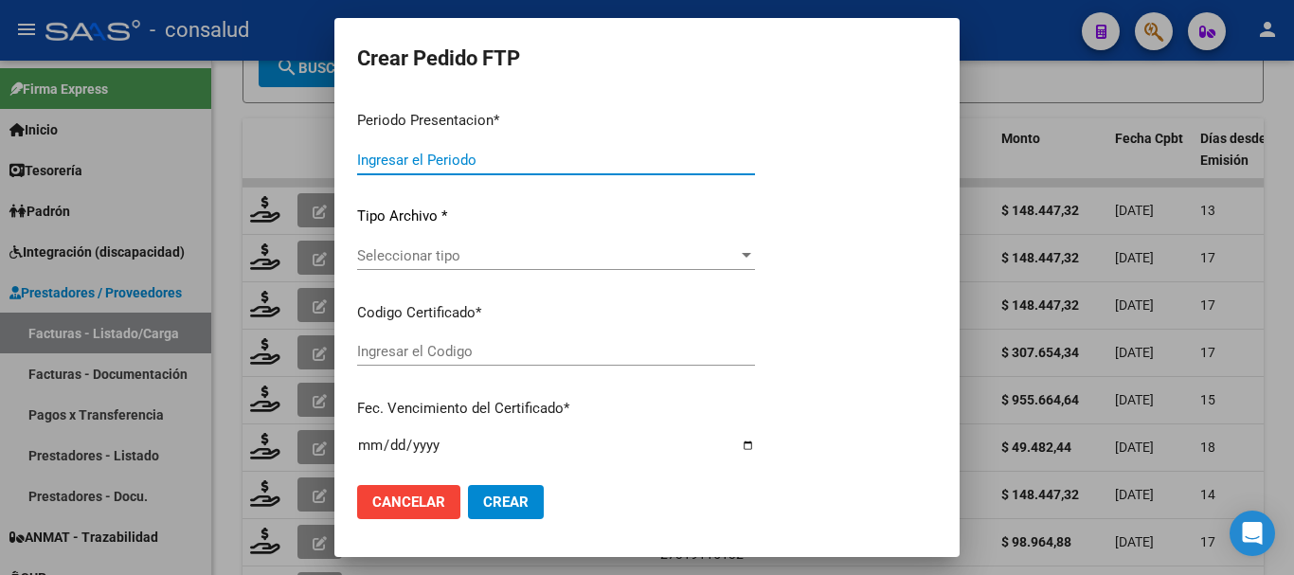
type input "202508"
type input "$ 148.447,32"
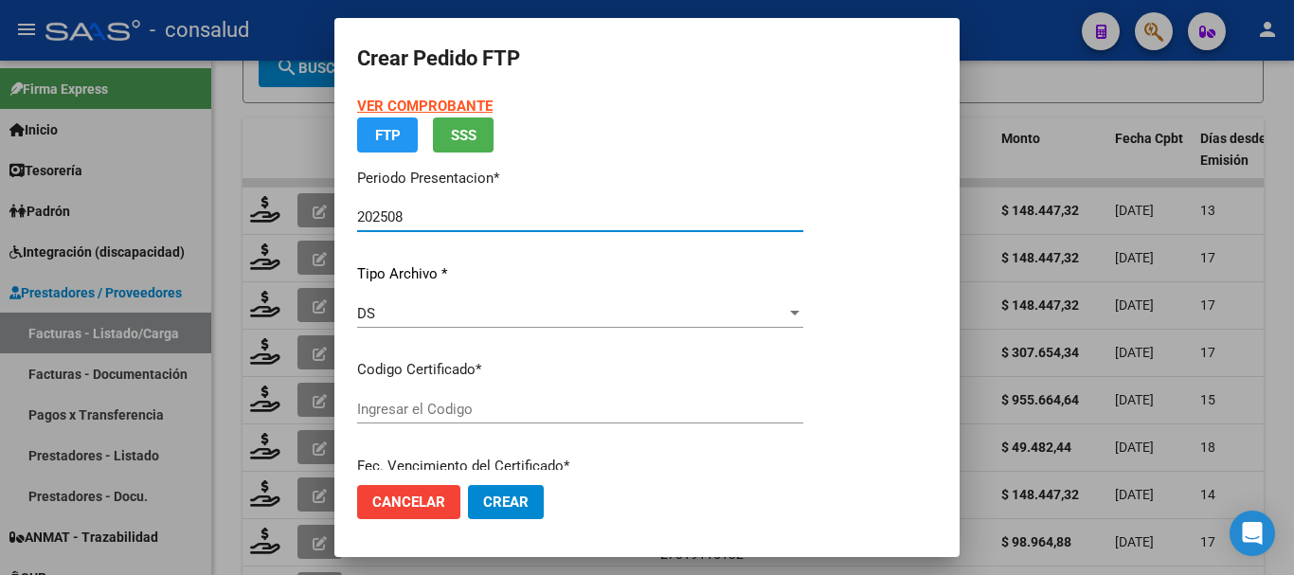
type input "0200049027120-20190716-20290716"
type input "2029-07-16"
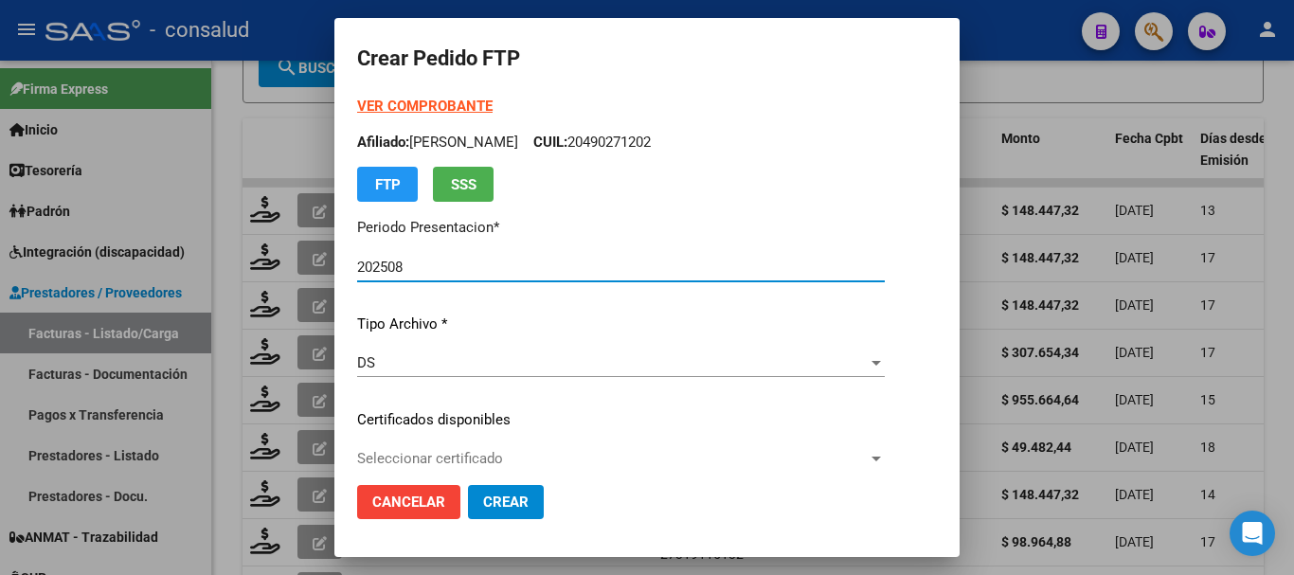
scroll to position [95, 0]
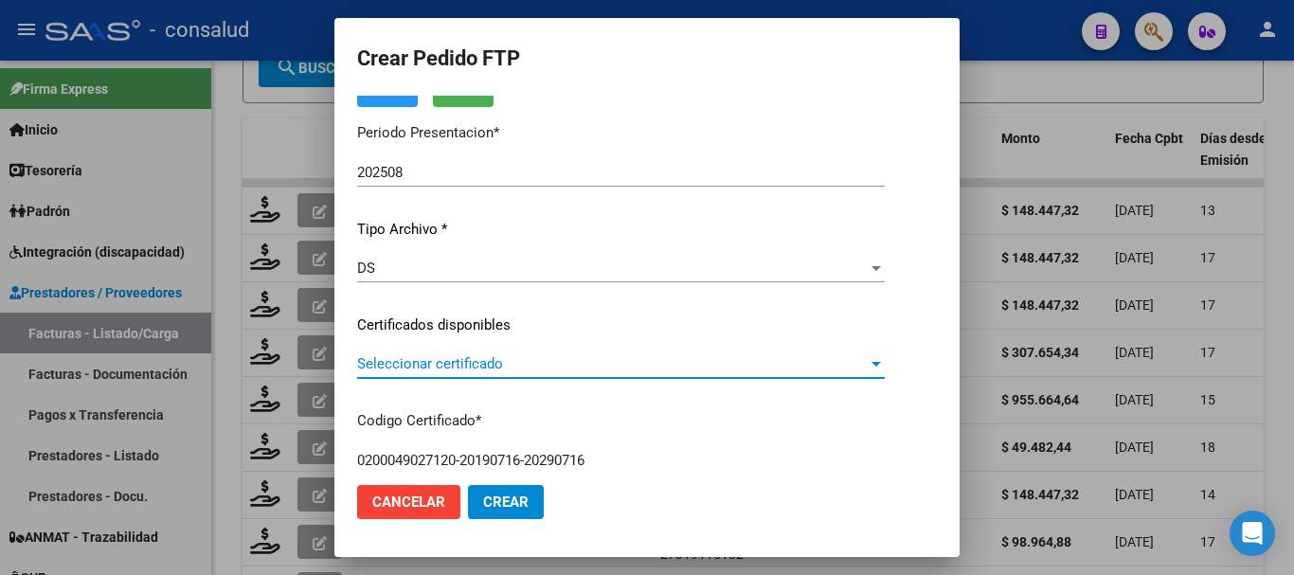
click at [446, 363] on span "Seleccionar certificado" at bounding box center [612, 363] width 511 height 17
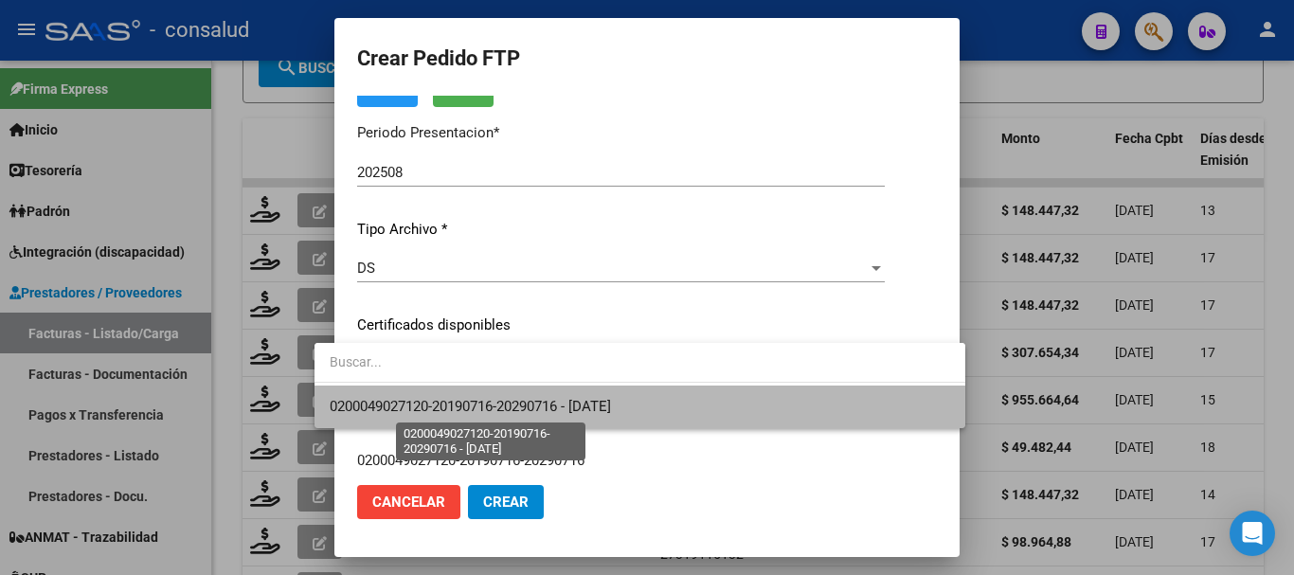
click at [480, 401] on span "0200049027120-20190716-20290716 - 2029-07-16" at bounding box center [470, 406] width 281 height 17
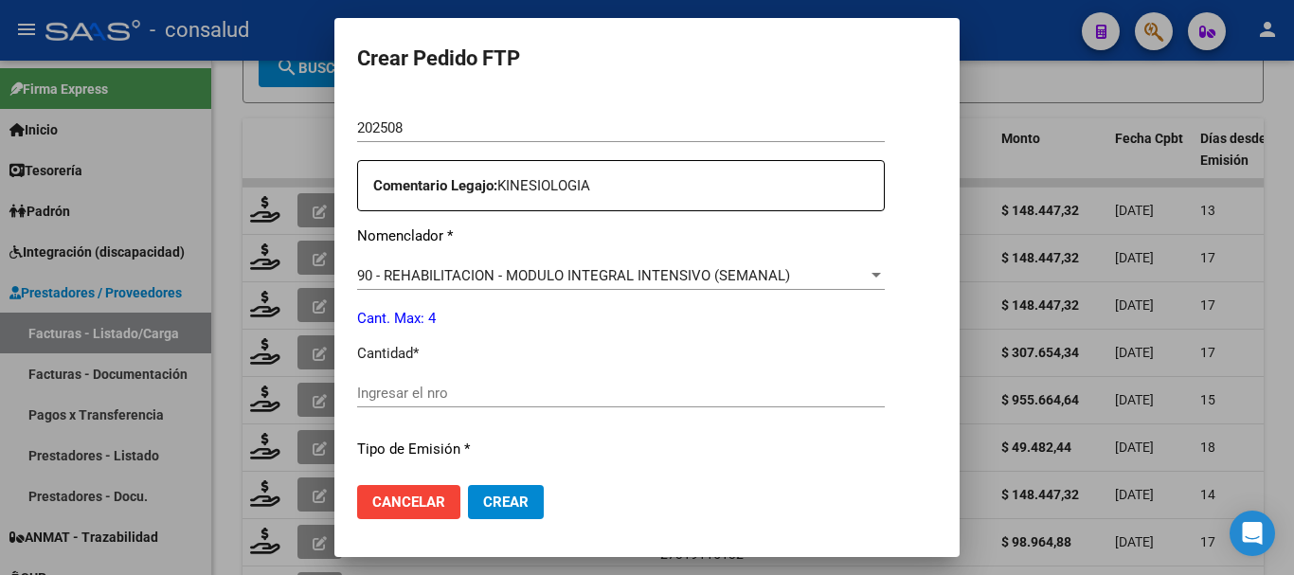
scroll to position [663, 0]
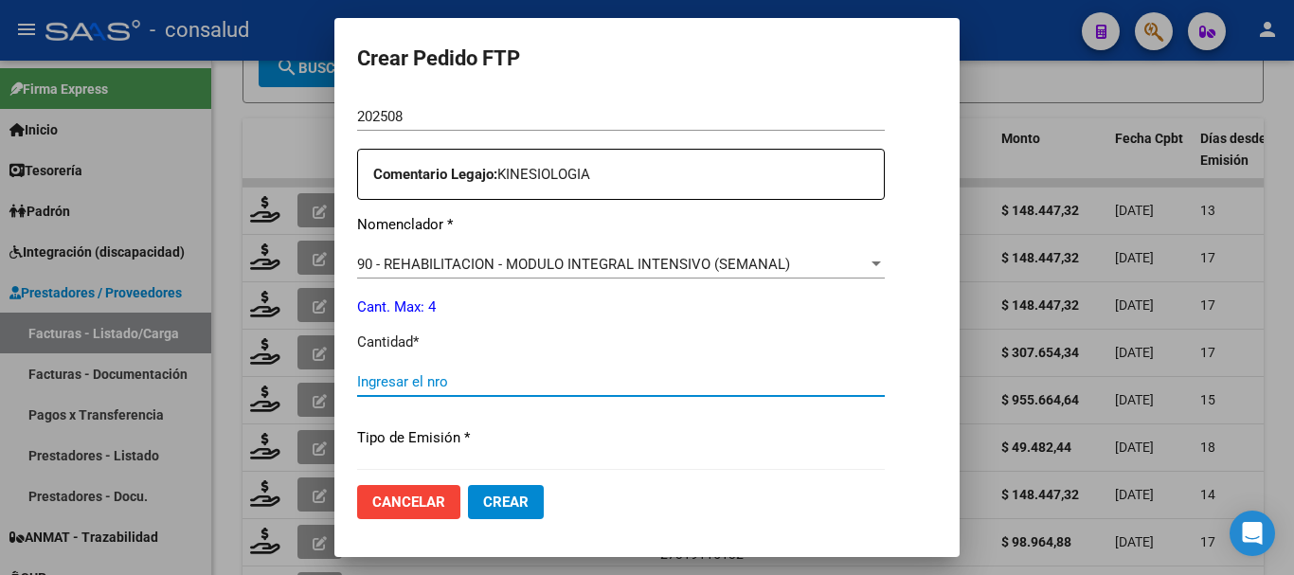
click at [458, 373] on input "Ingresar el nro" at bounding box center [621, 381] width 528 height 17
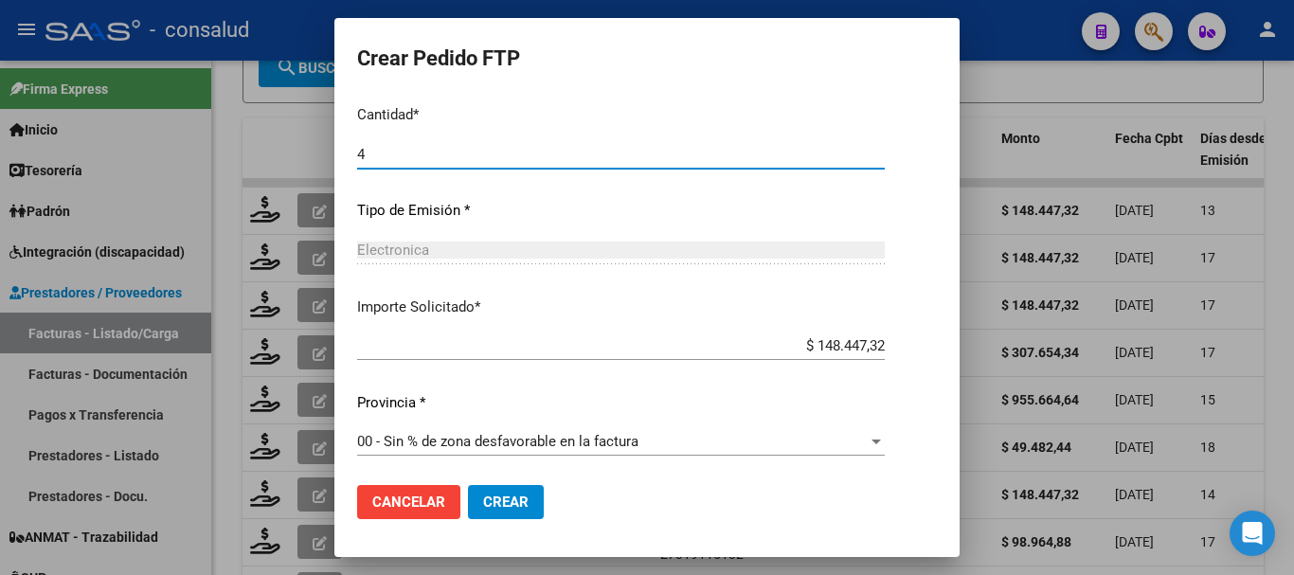
scroll to position [894, 0]
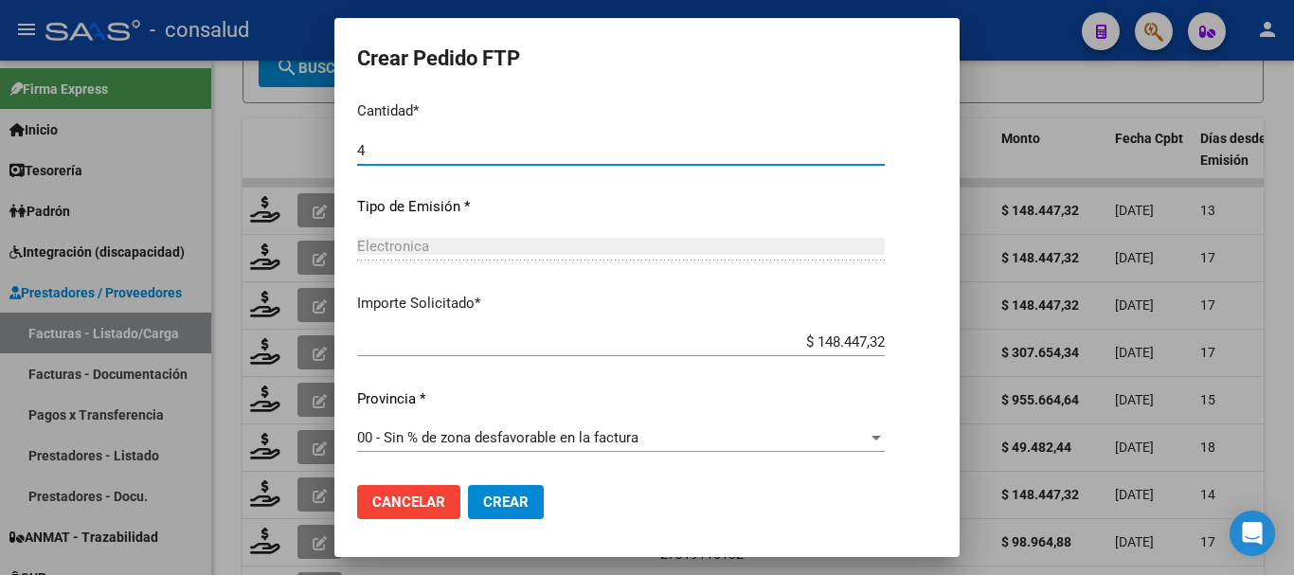
type input "4"
click at [483, 505] on span "Crear" at bounding box center [505, 502] width 45 height 17
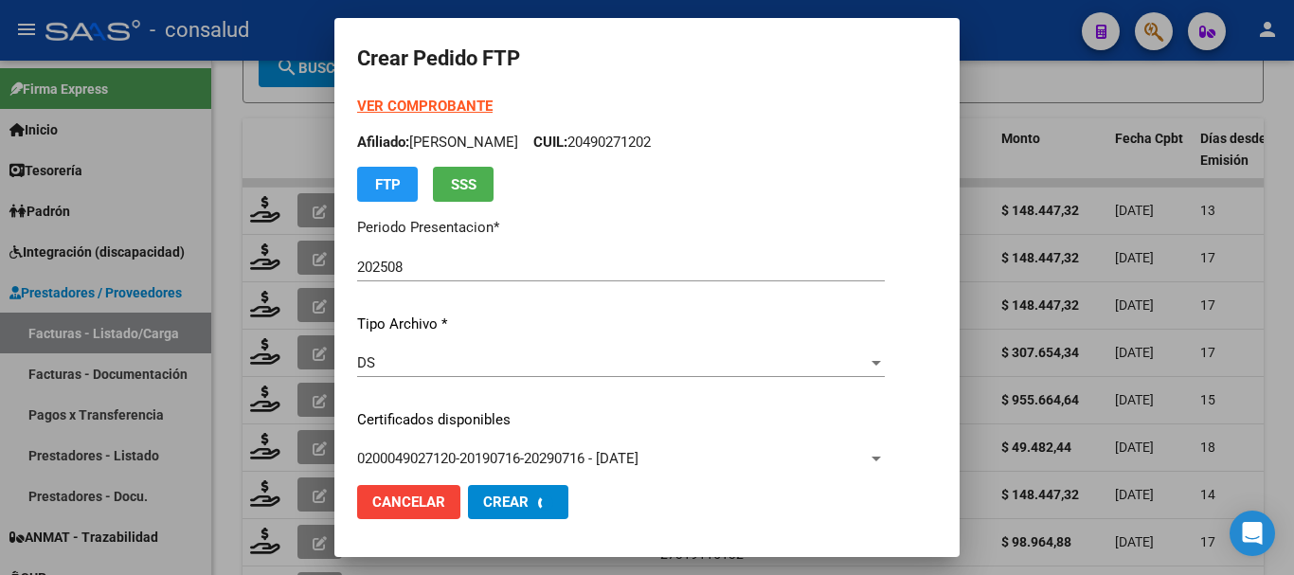
scroll to position [665, 0]
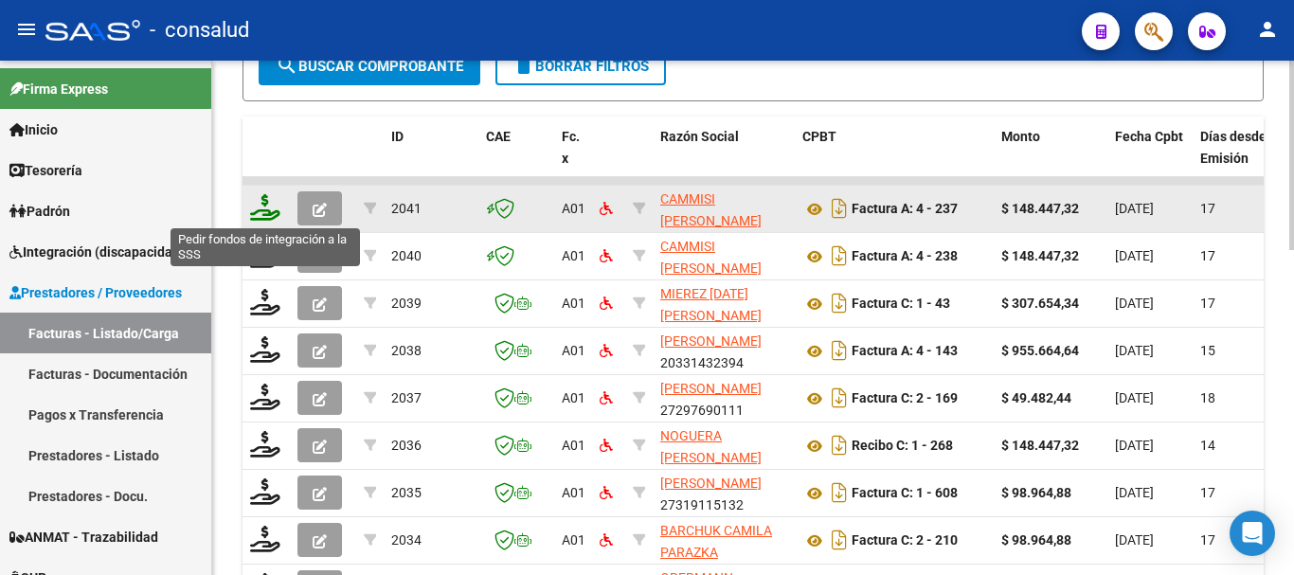
click at [262, 206] on icon at bounding box center [265, 207] width 30 height 27
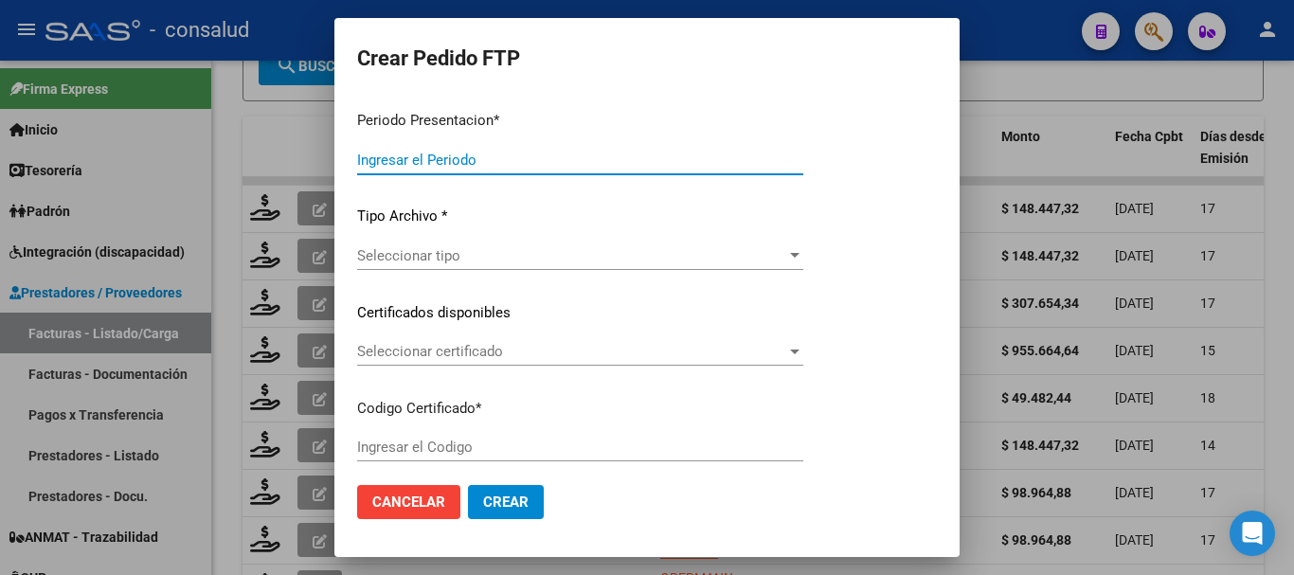
type input "202508"
type input "$ 148.447,32"
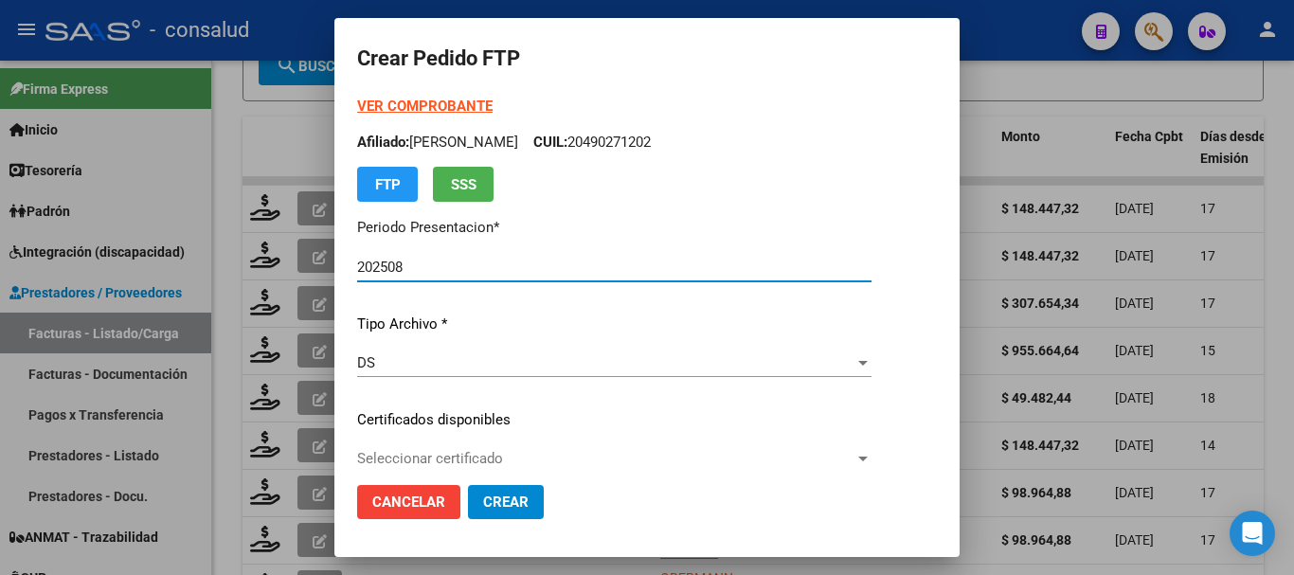
type input "02000562408292024091320260913"
type input "2026-09-13"
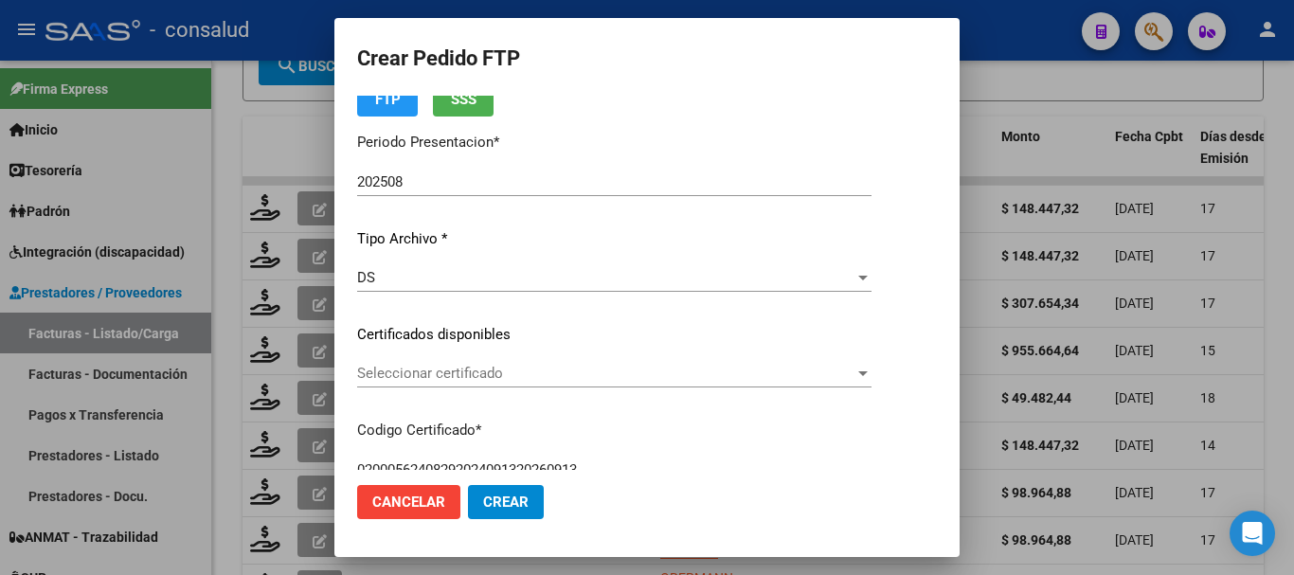
scroll to position [95, 0]
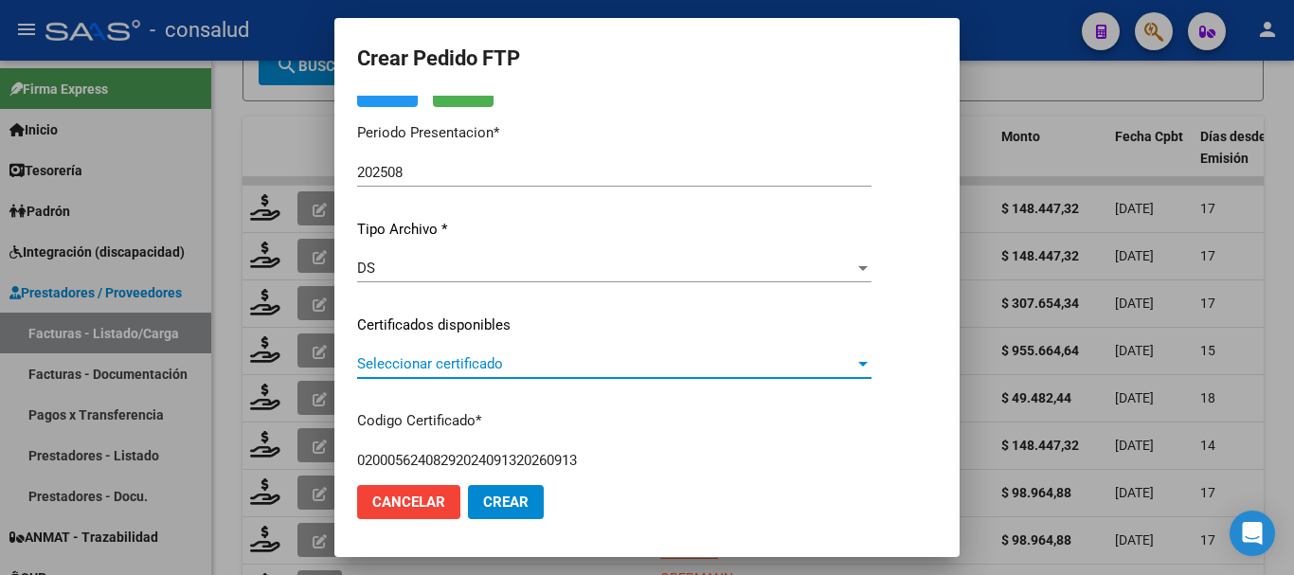
click at [488, 370] on span "Seleccionar certificado" at bounding box center [605, 363] width 497 height 17
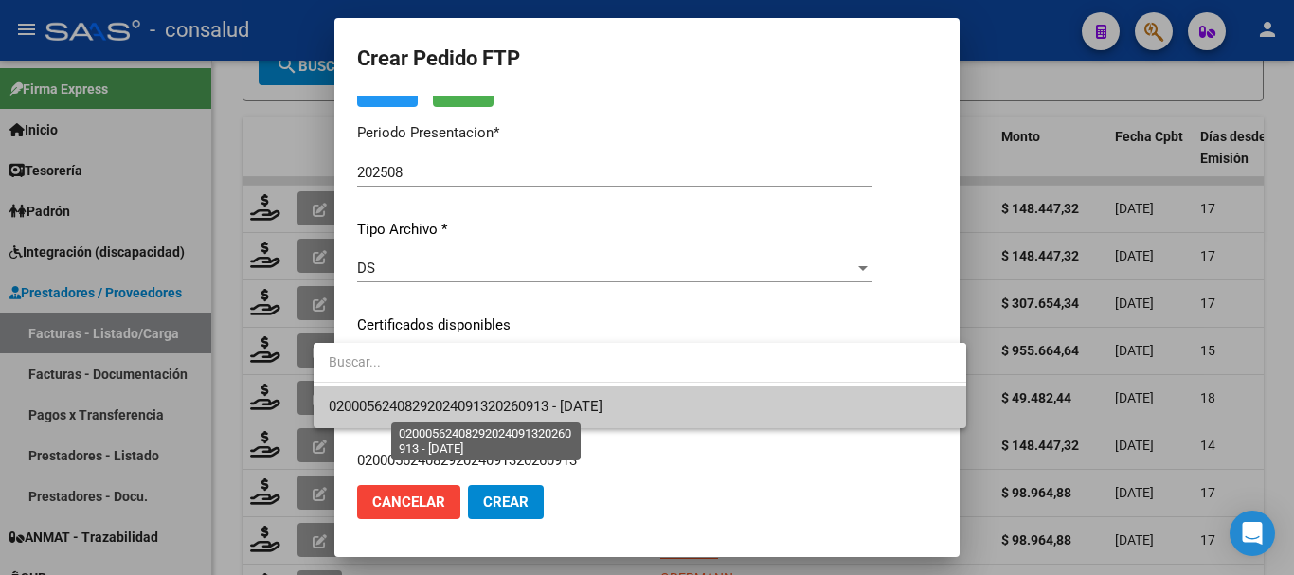
click at [506, 413] on span "02000562408292024091320260913 - 2026-09-13" at bounding box center [466, 406] width 274 height 17
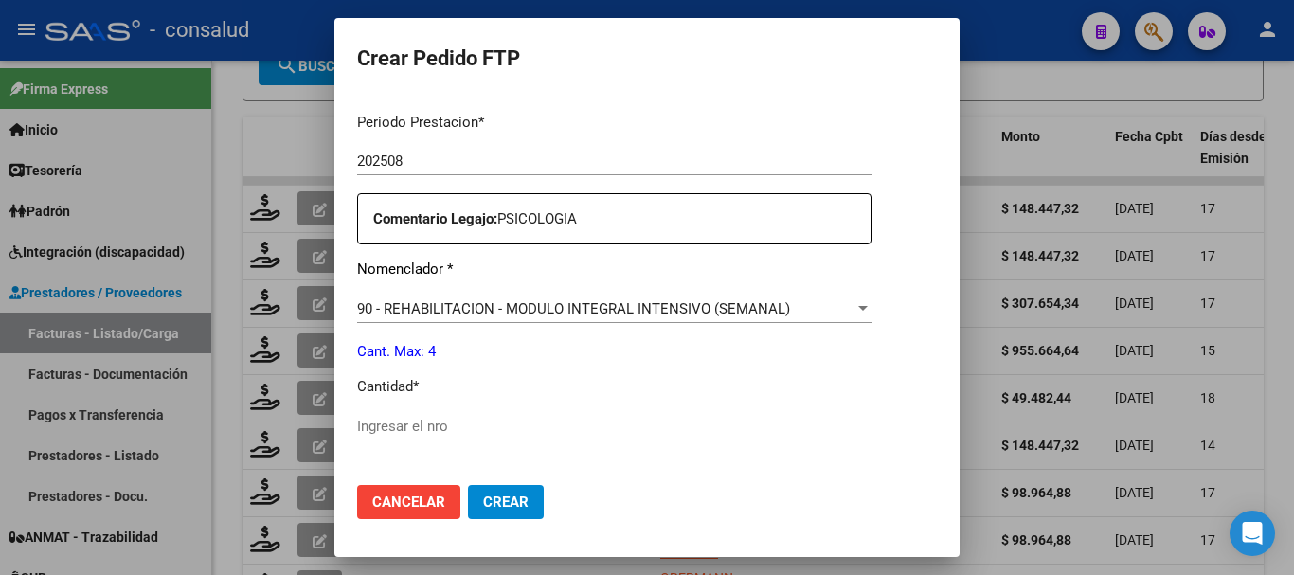
scroll to position [663, 0]
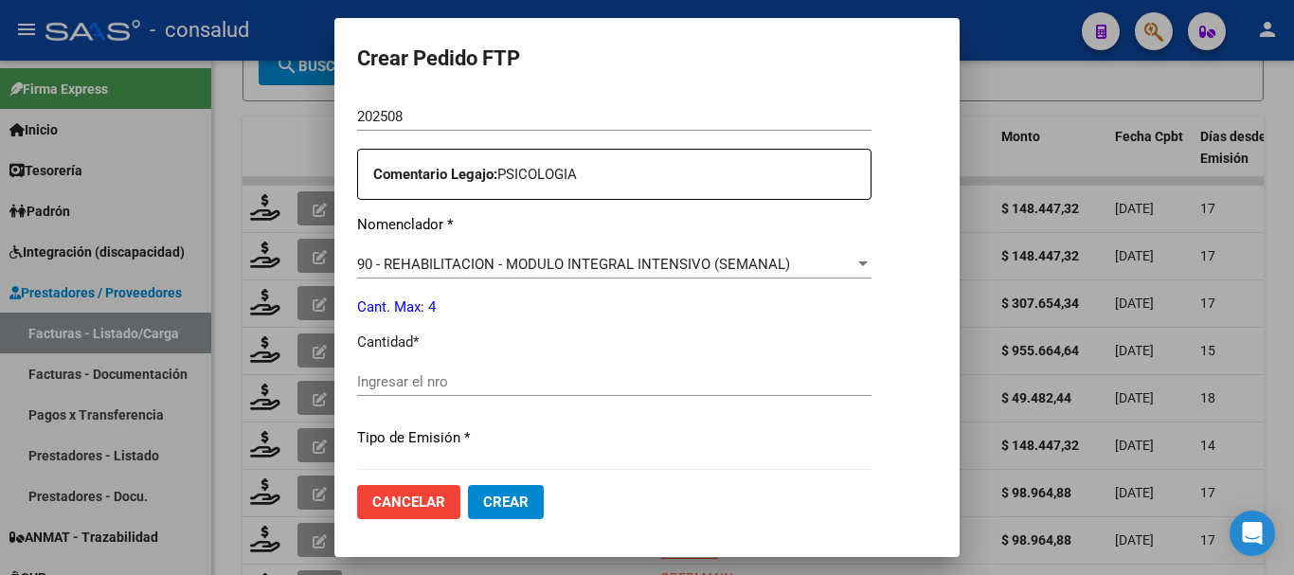
drag, startPoint x: 462, startPoint y: 375, endPoint x: 446, endPoint y: 368, distance: 17.8
click at [462, 374] on input "Ingresar el nro" at bounding box center [614, 381] width 514 height 17
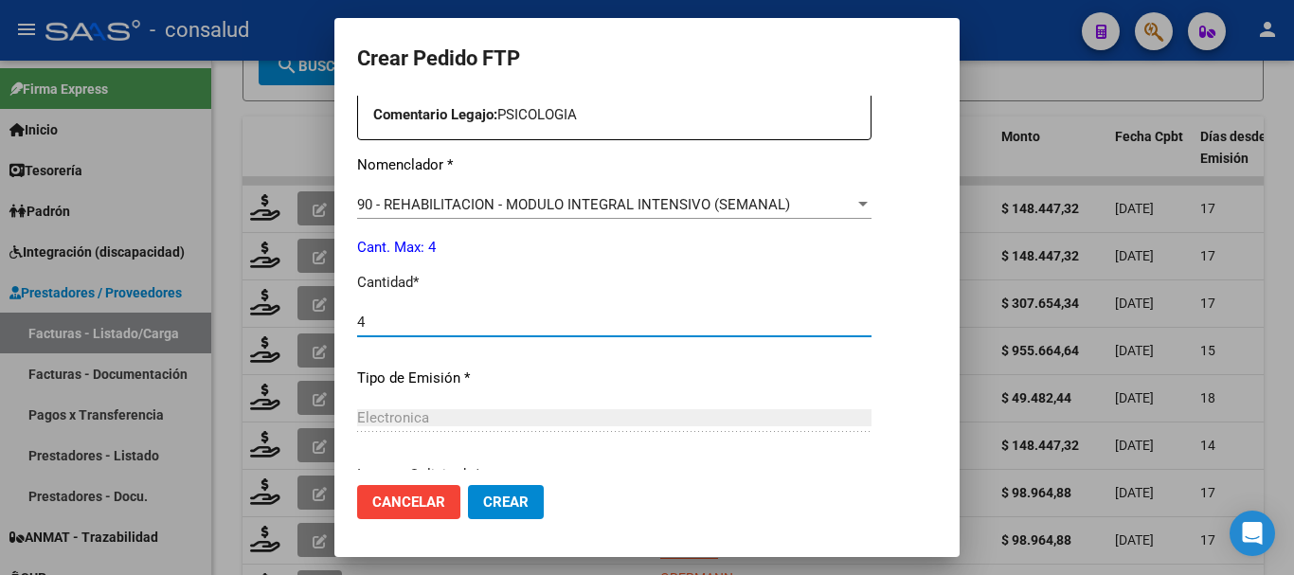
scroll to position [894, 0]
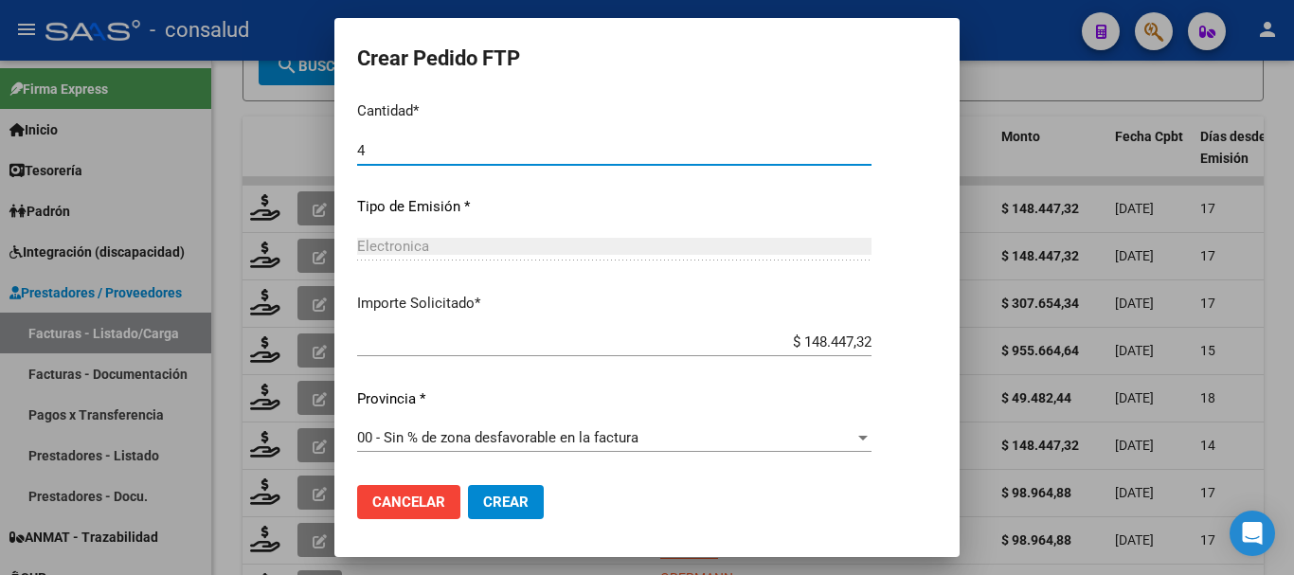
type input "4"
click at [477, 492] on button "Crear" at bounding box center [506, 502] width 76 height 34
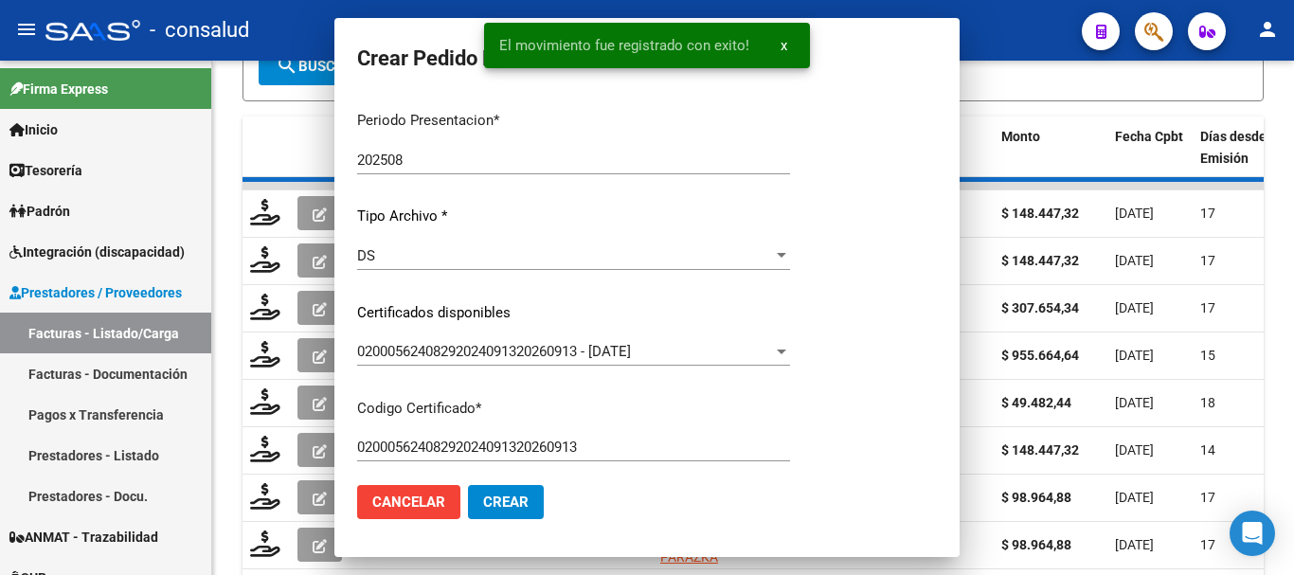
scroll to position [667, 0]
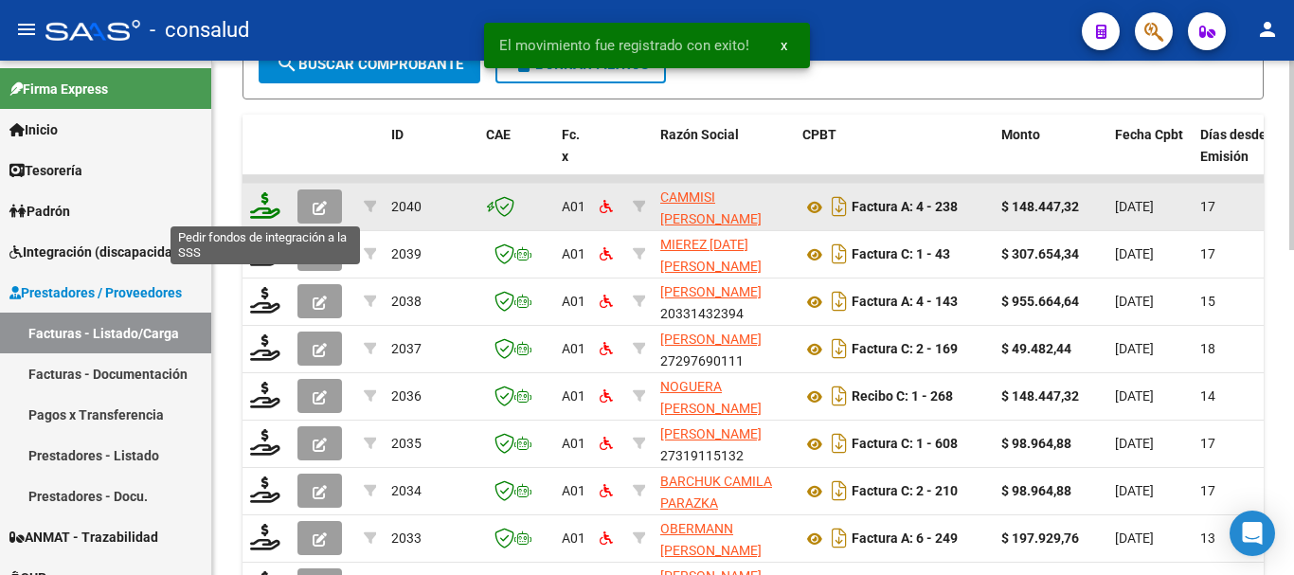
click at [273, 209] on icon at bounding box center [265, 205] width 30 height 27
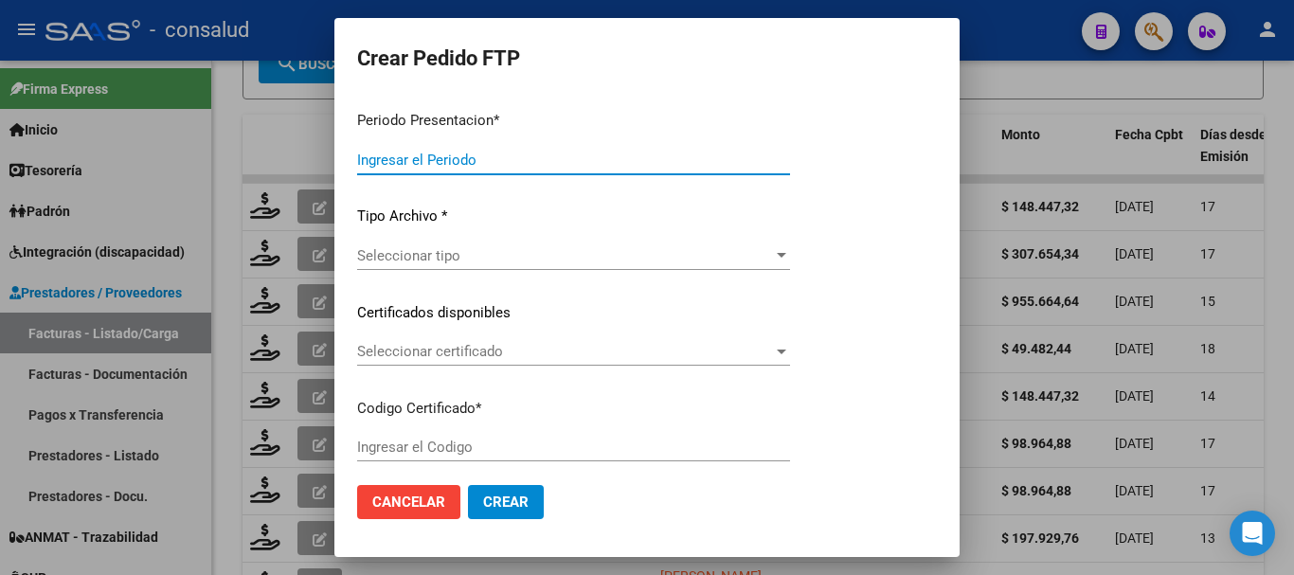
type input "202508"
type input "$ 148.447,32"
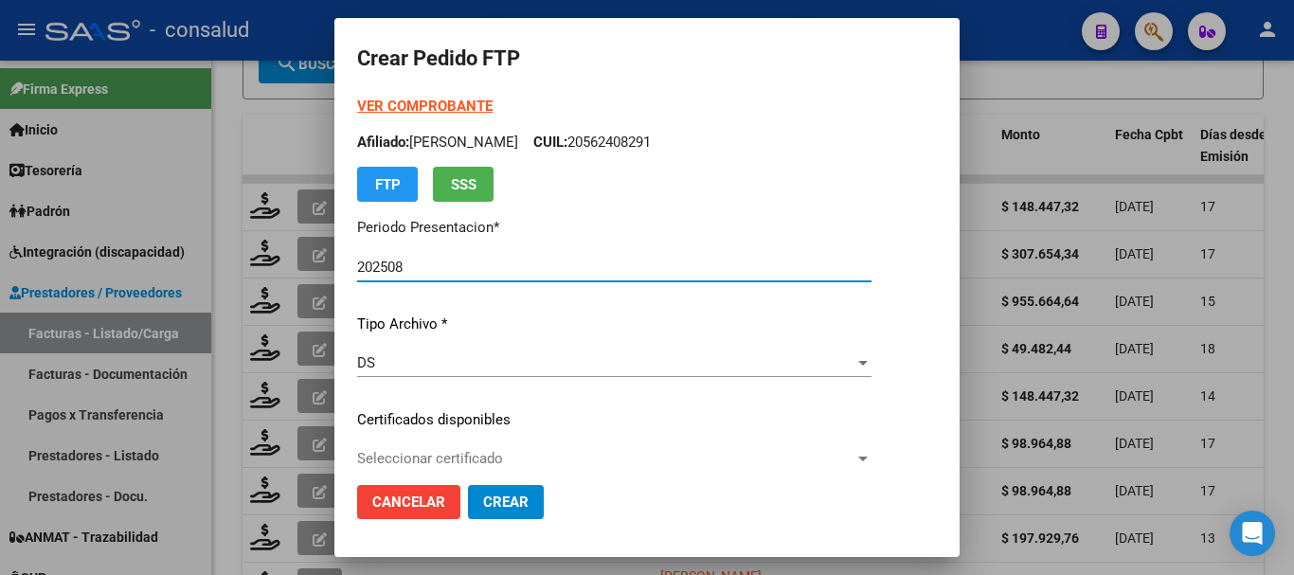
type input "0200052524239-20240422-20290422"
type input "2029-04-22"
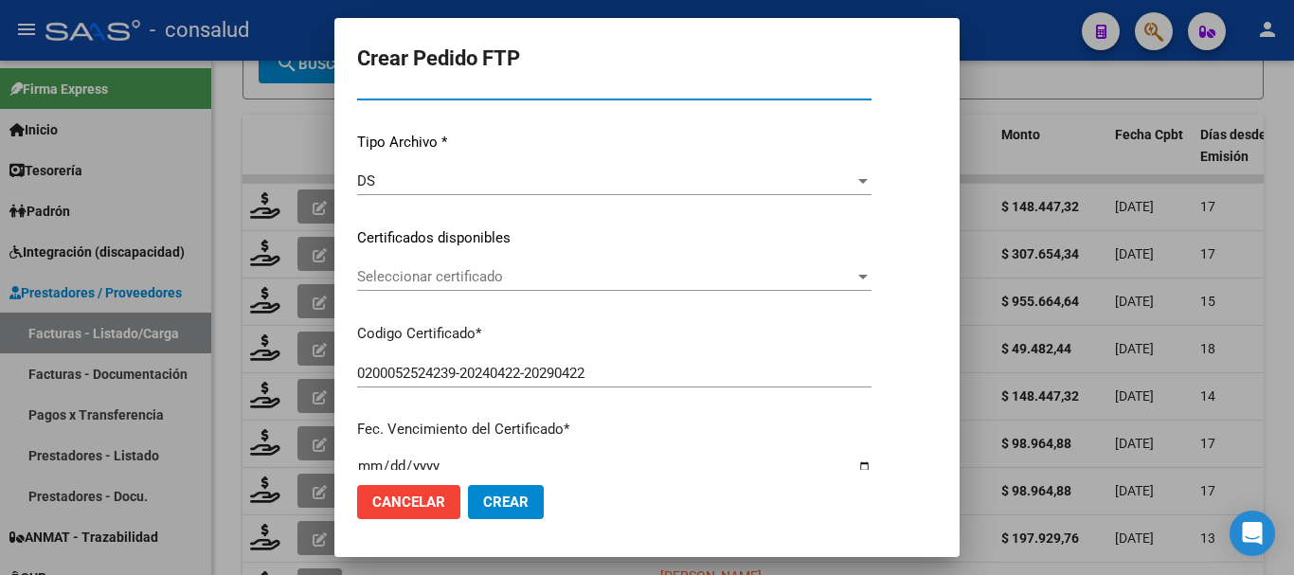
scroll to position [189, 0]
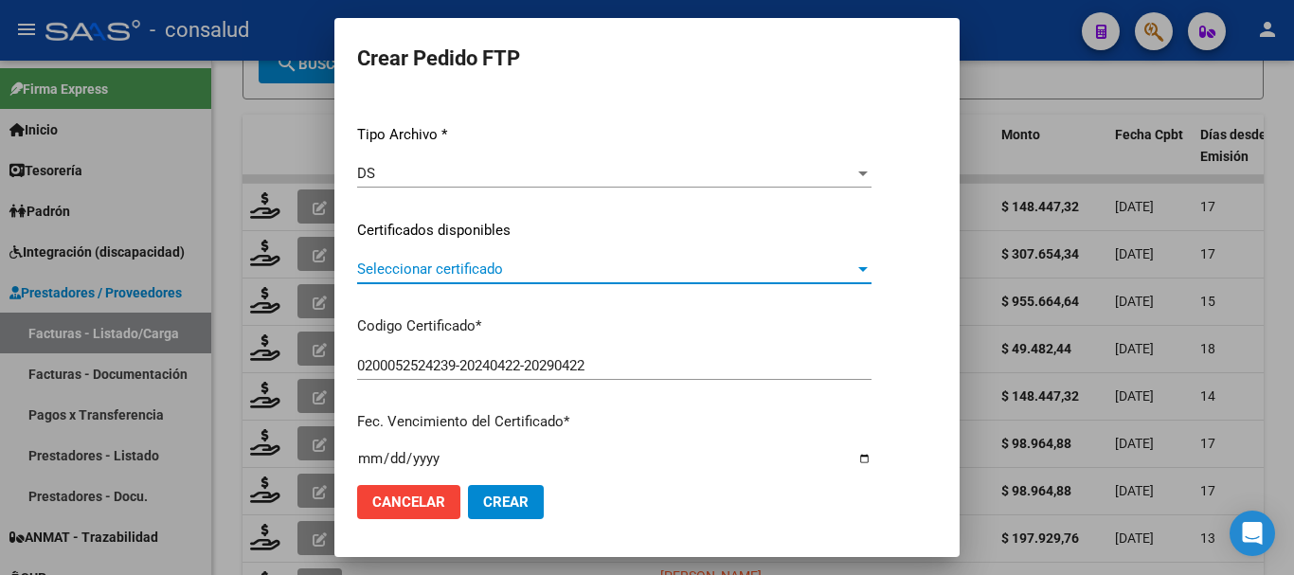
click at [542, 271] on span "Seleccionar certificado" at bounding box center [605, 269] width 497 height 17
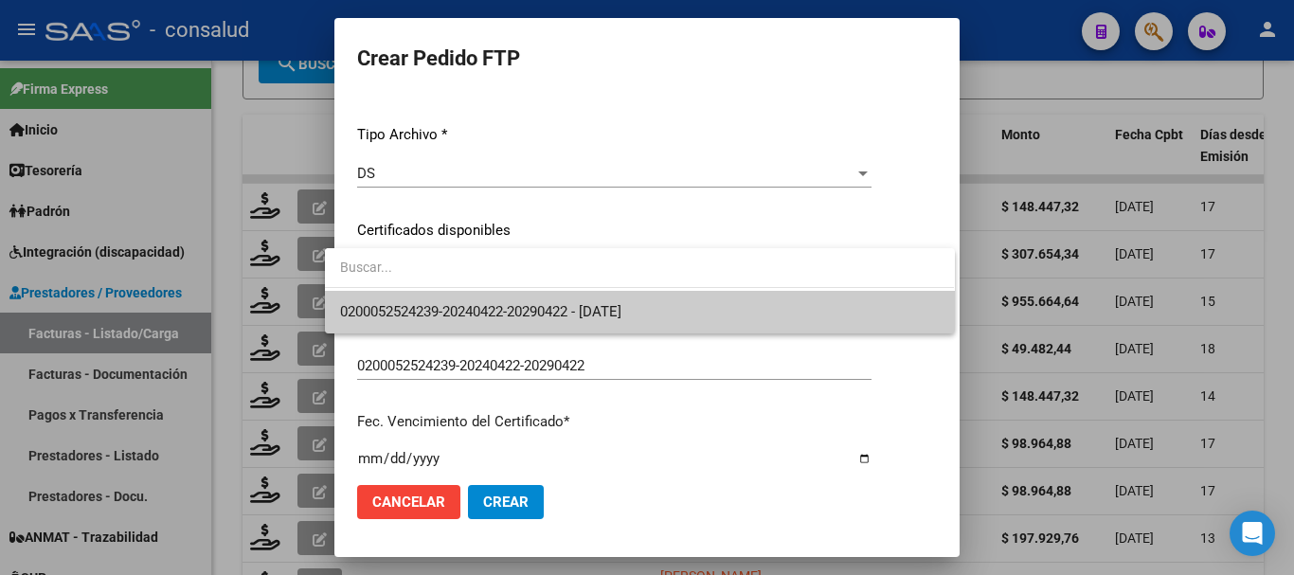
click at [554, 297] on span "0200052524239-20240422-20290422 - 2029-04-22" at bounding box center [639, 312] width 599 height 43
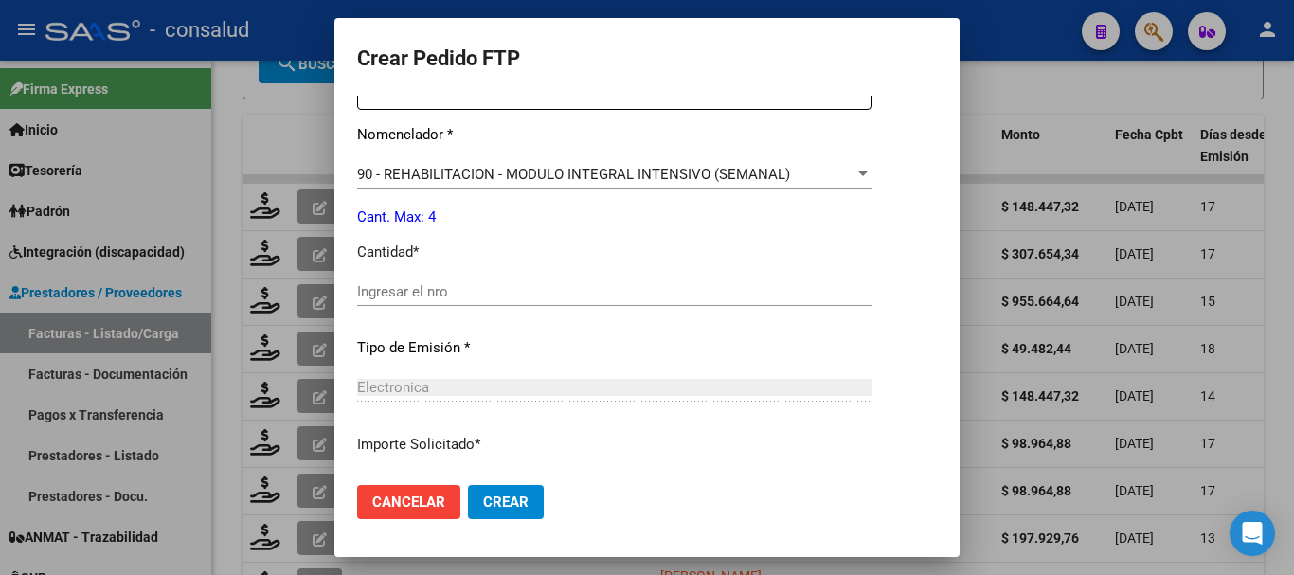
scroll to position [758, 0]
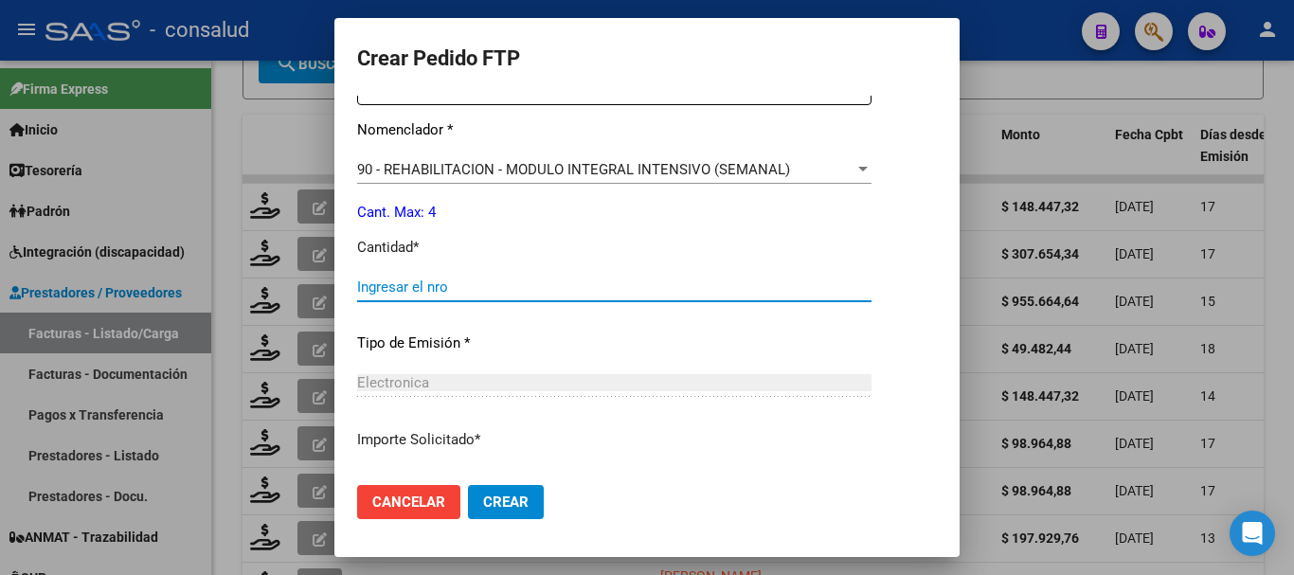
click at [542, 281] on input "Ingresar el nro" at bounding box center [614, 287] width 514 height 17
type input "4"
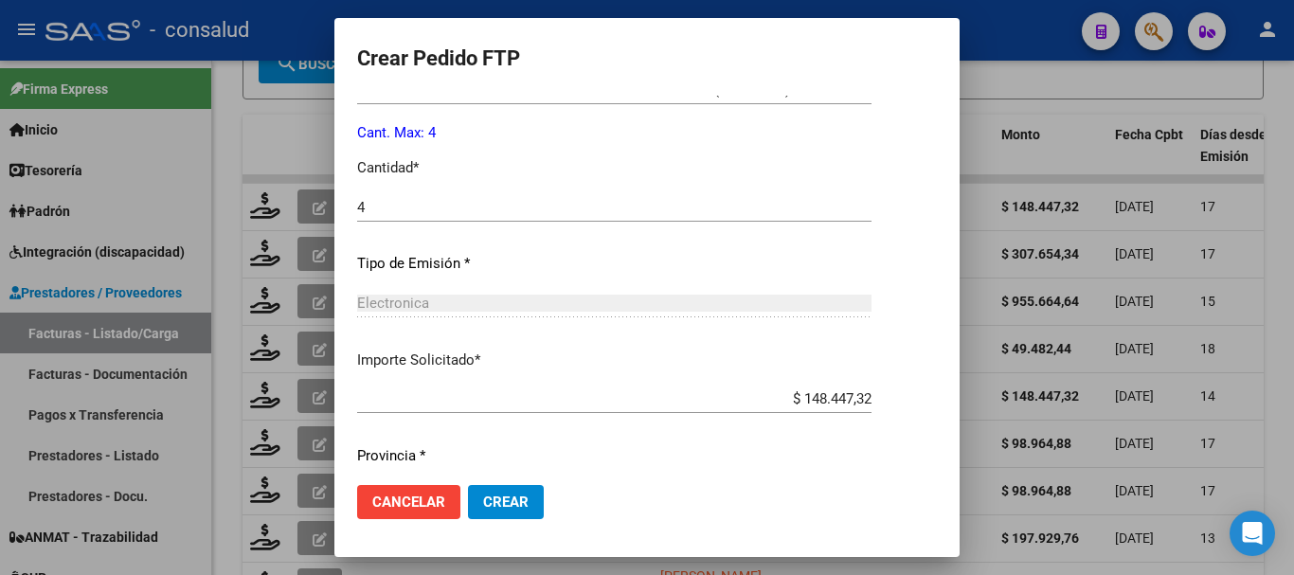
scroll to position [894, 0]
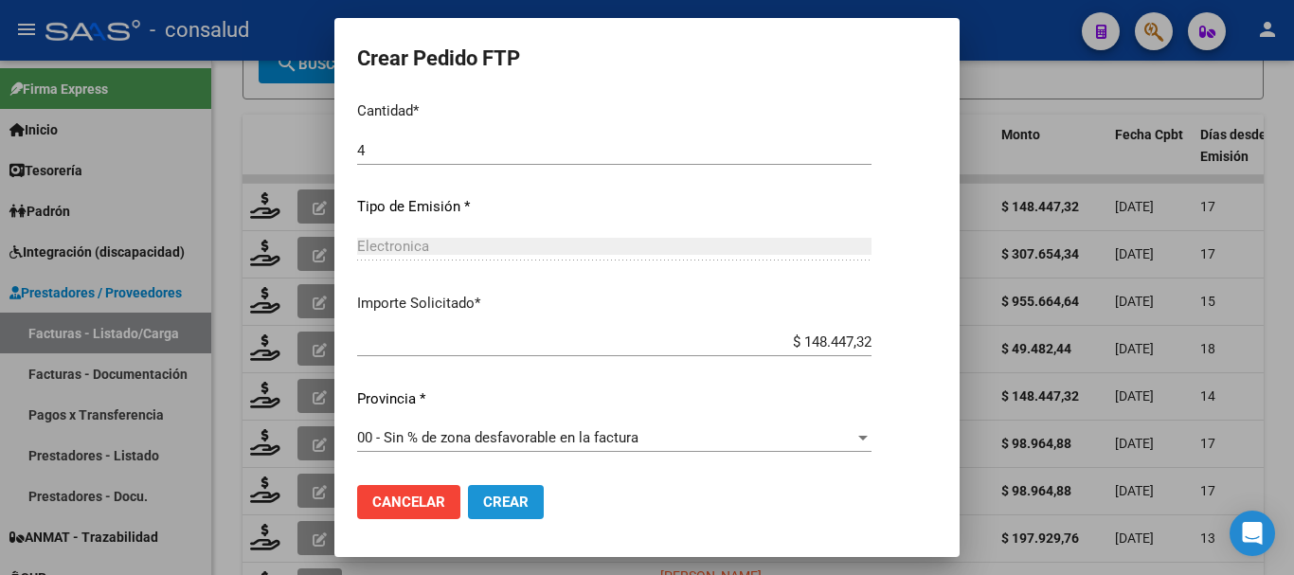
click at [493, 505] on span "Crear" at bounding box center [505, 502] width 45 height 17
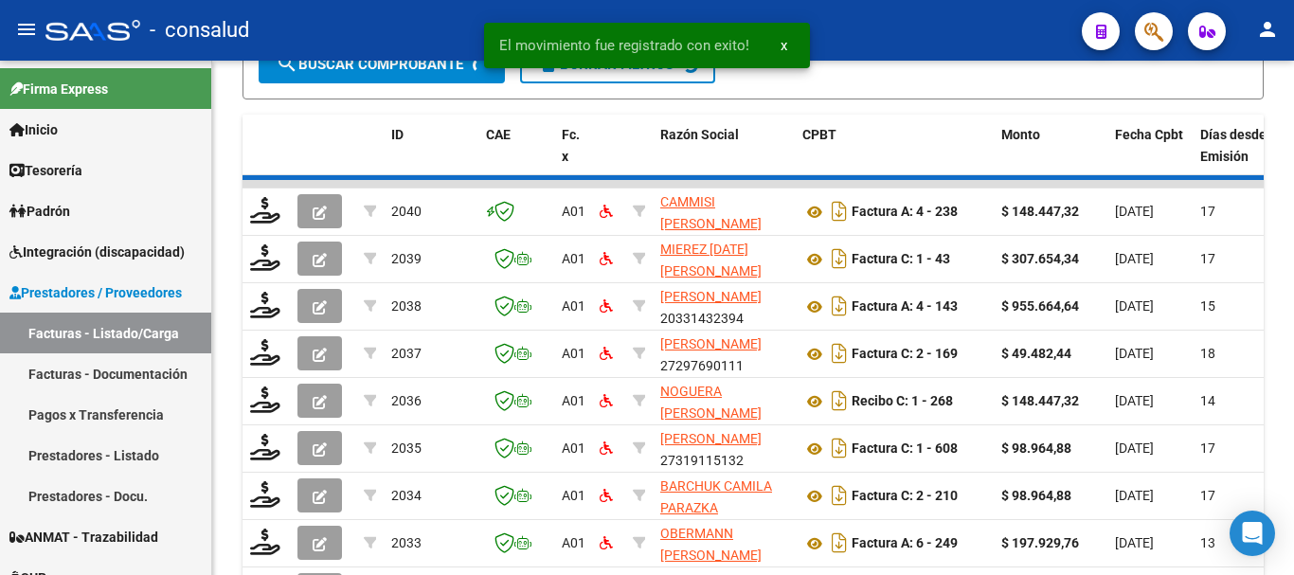
scroll to position [669, 0]
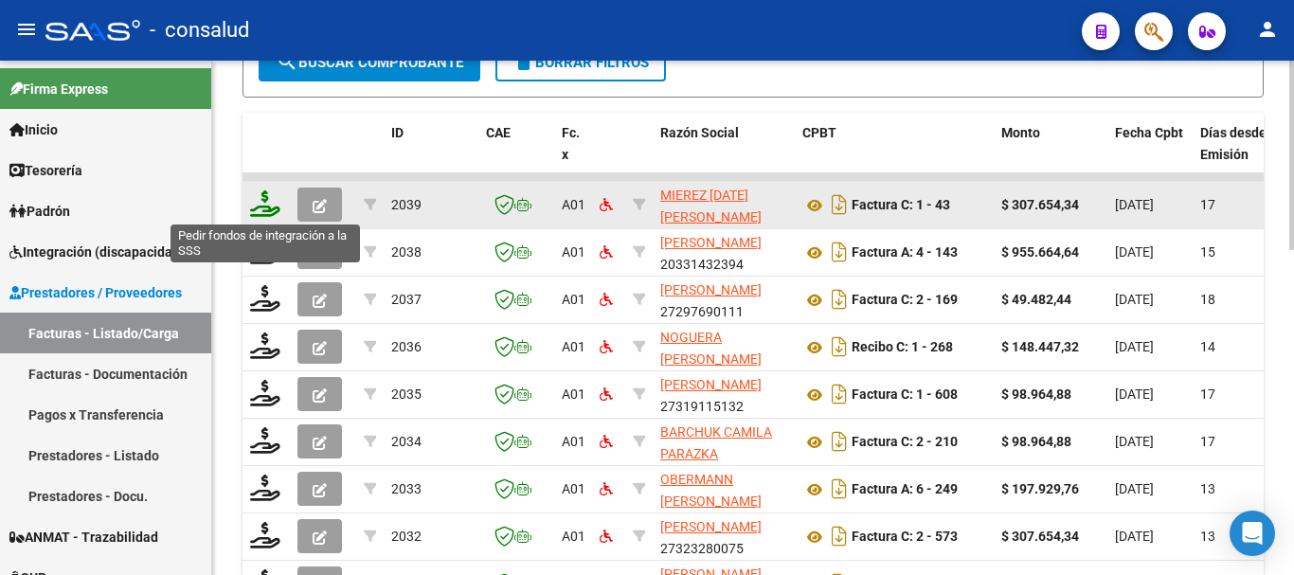
click at [269, 207] on icon at bounding box center [265, 203] width 30 height 27
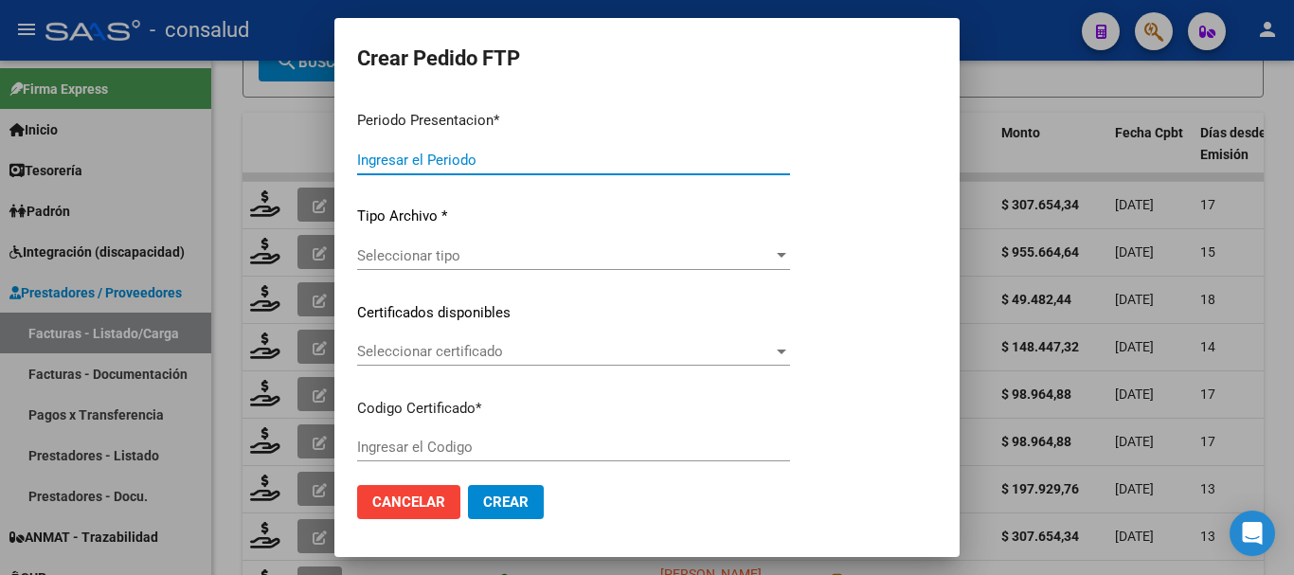
type input "202508"
type input "$ 307.654,34"
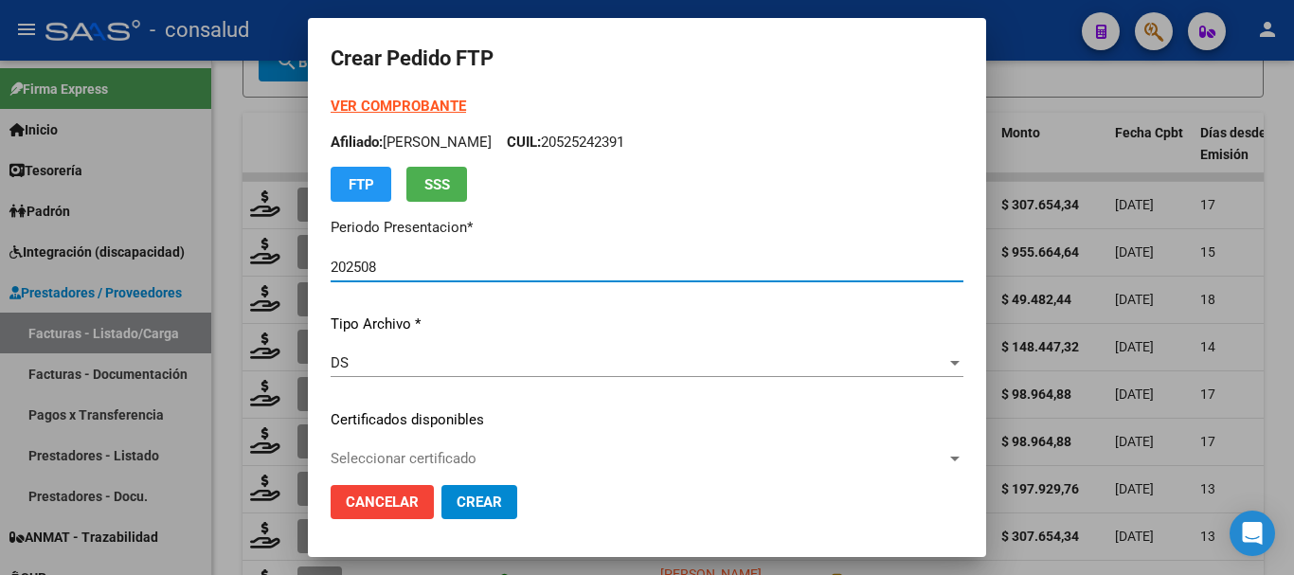
type input "0200058491054-20240419-20270419"
type input "2027-04-19"
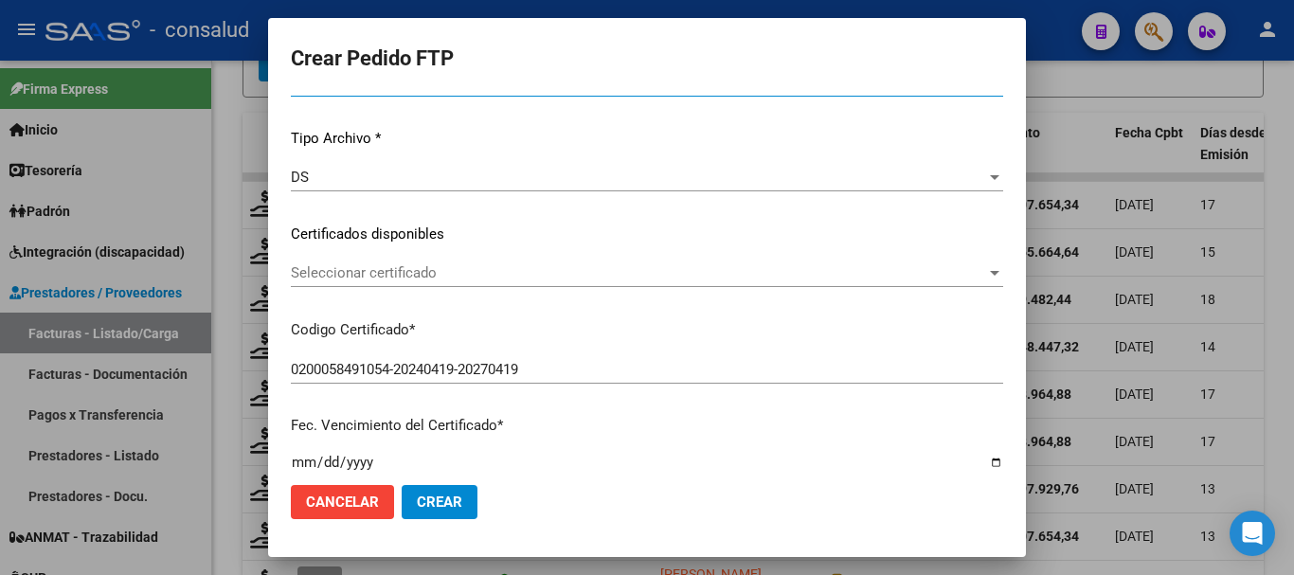
scroll to position [189, 0]
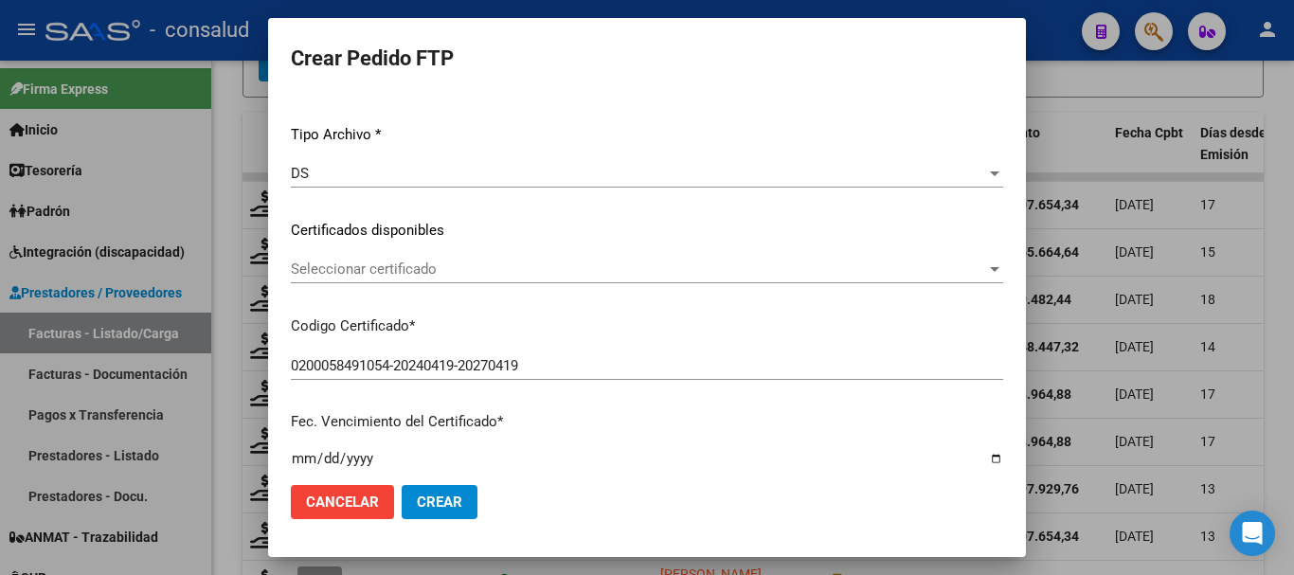
click at [487, 273] on span "Seleccionar certificado" at bounding box center [638, 269] width 695 height 17
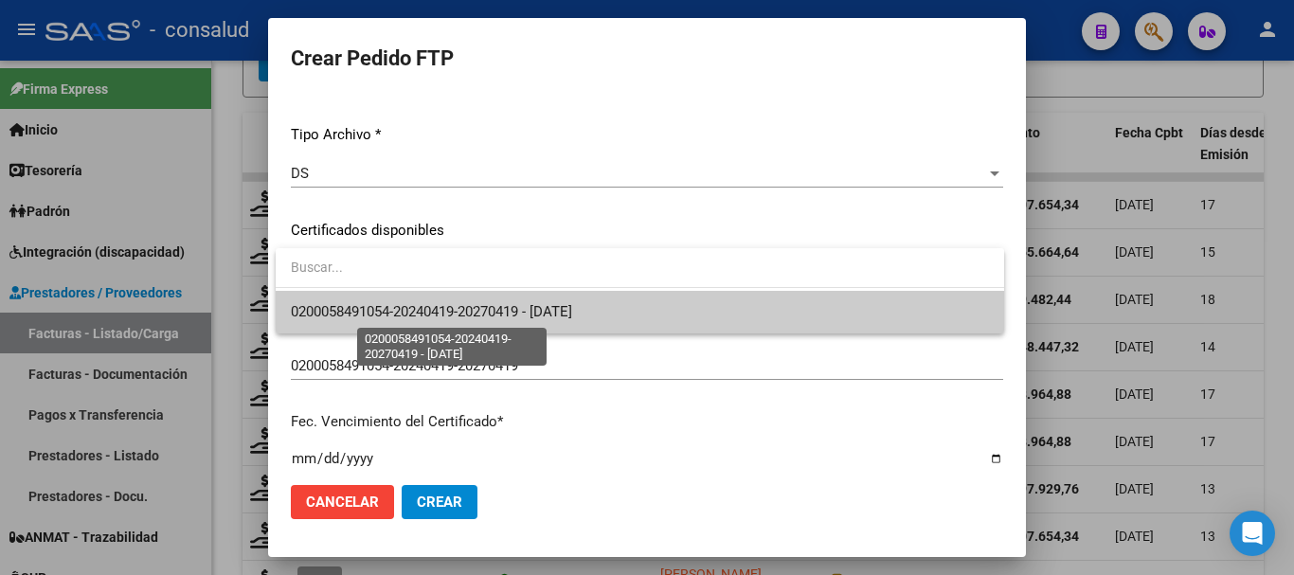
click at [500, 311] on span "0200058491054-20240419-20270419 - 2027-04-19" at bounding box center [431, 311] width 281 height 17
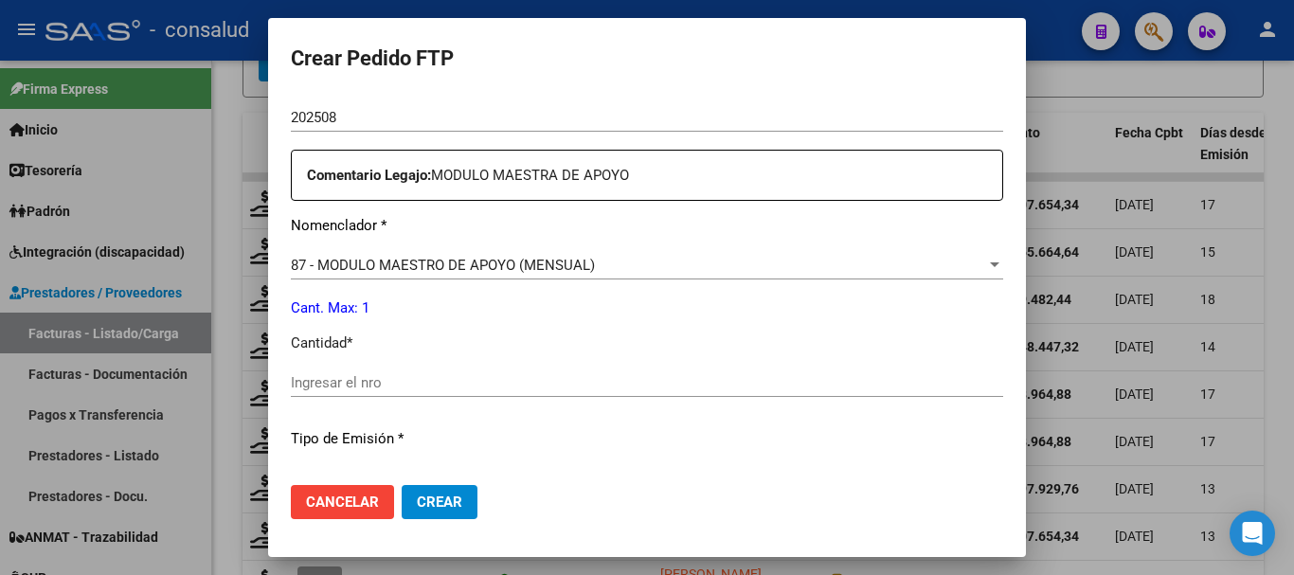
scroll to position [663, 0]
drag, startPoint x: 411, startPoint y: 374, endPoint x: 388, endPoint y: 357, distance: 28.4
click at [408, 374] on input "Ingresar el nro" at bounding box center [647, 381] width 712 height 17
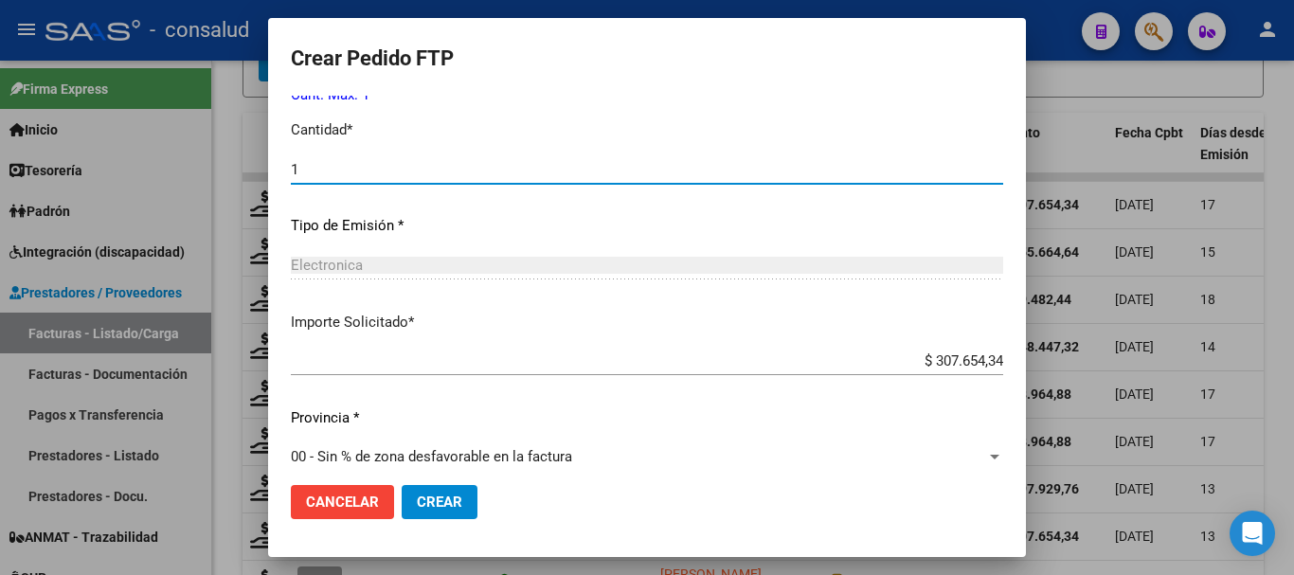
scroll to position [894, 0]
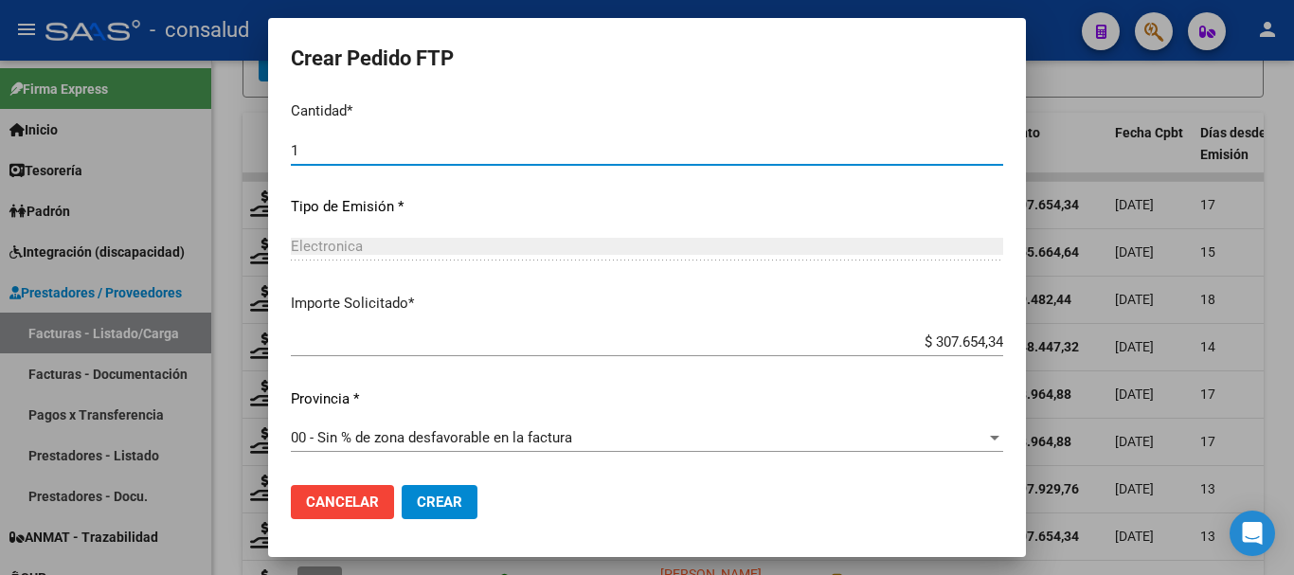
type input "1"
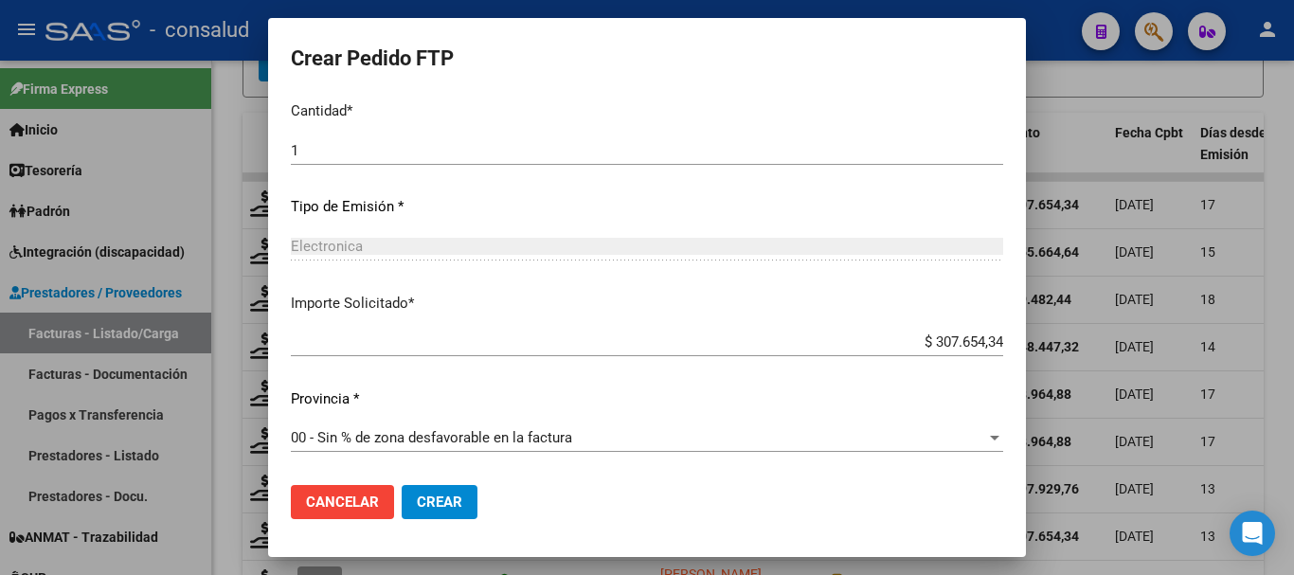
click at [438, 521] on mat-dialog-actions "Cancelar Crear" at bounding box center [647, 502] width 712 height 64
click at [436, 509] on span "Crear" at bounding box center [439, 502] width 45 height 17
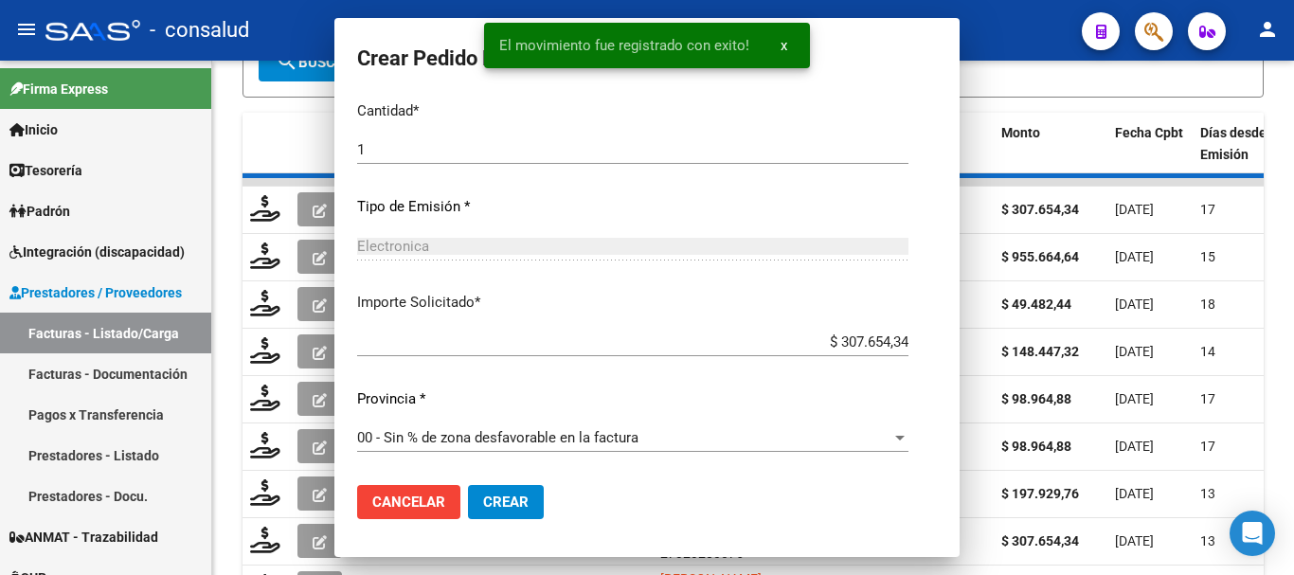
scroll to position [671, 0]
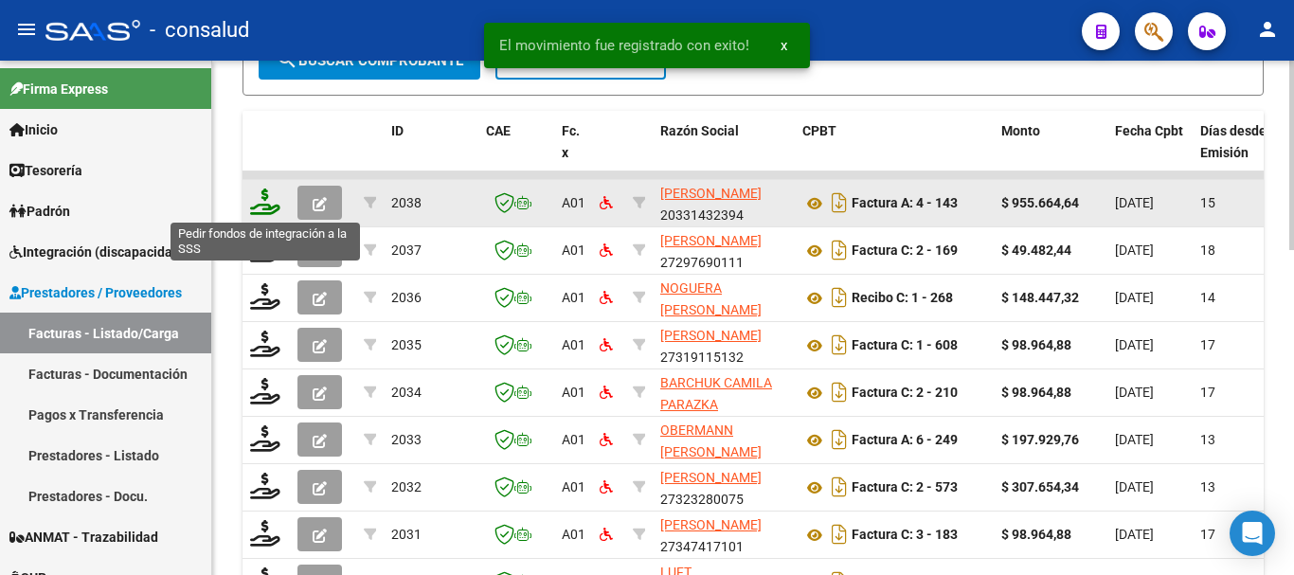
click at [263, 199] on icon at bounding box center [265, 202] width 30 height 27
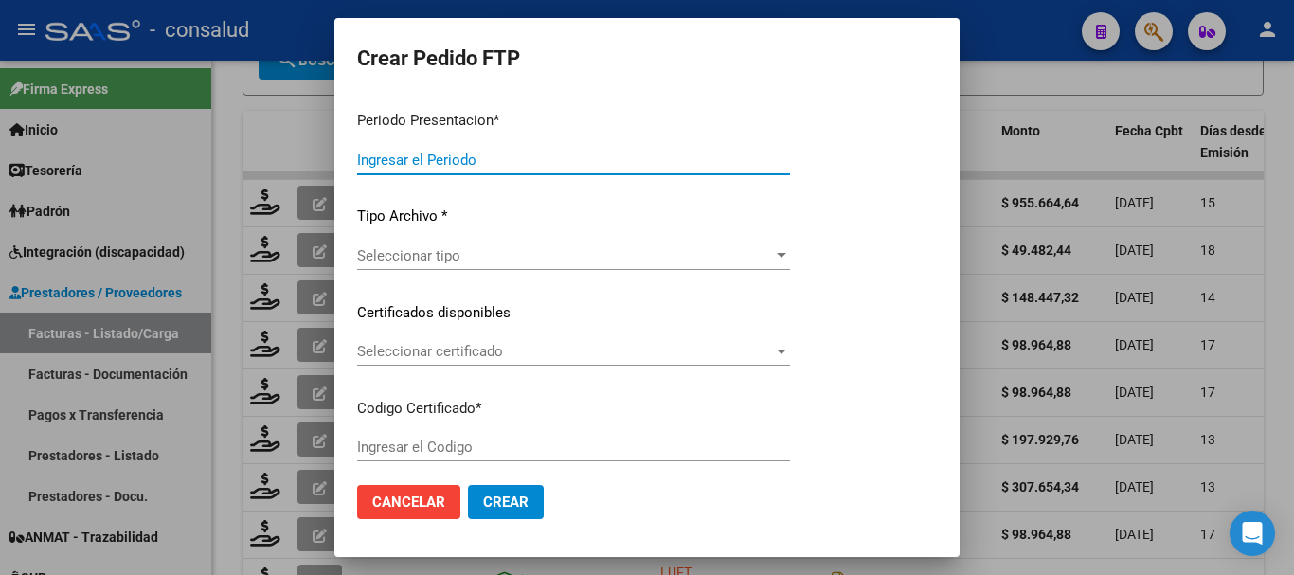
type input "202508"
type input "$ 955.664,64"
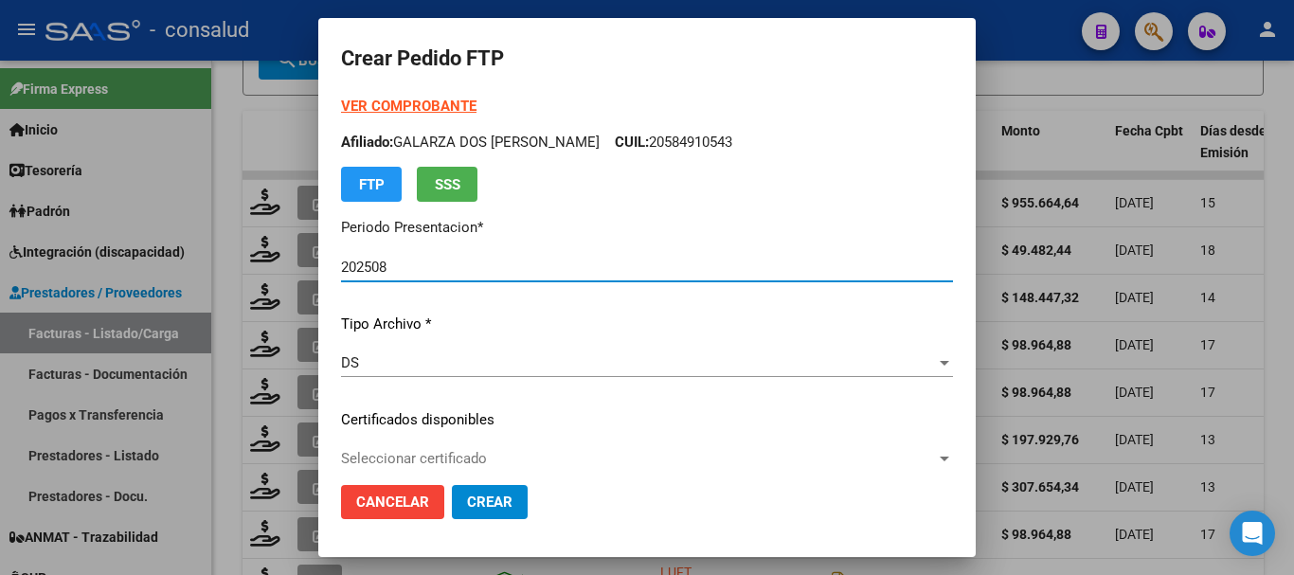
type input "020005695557520250901-20340901"
type input "2034-09-01"
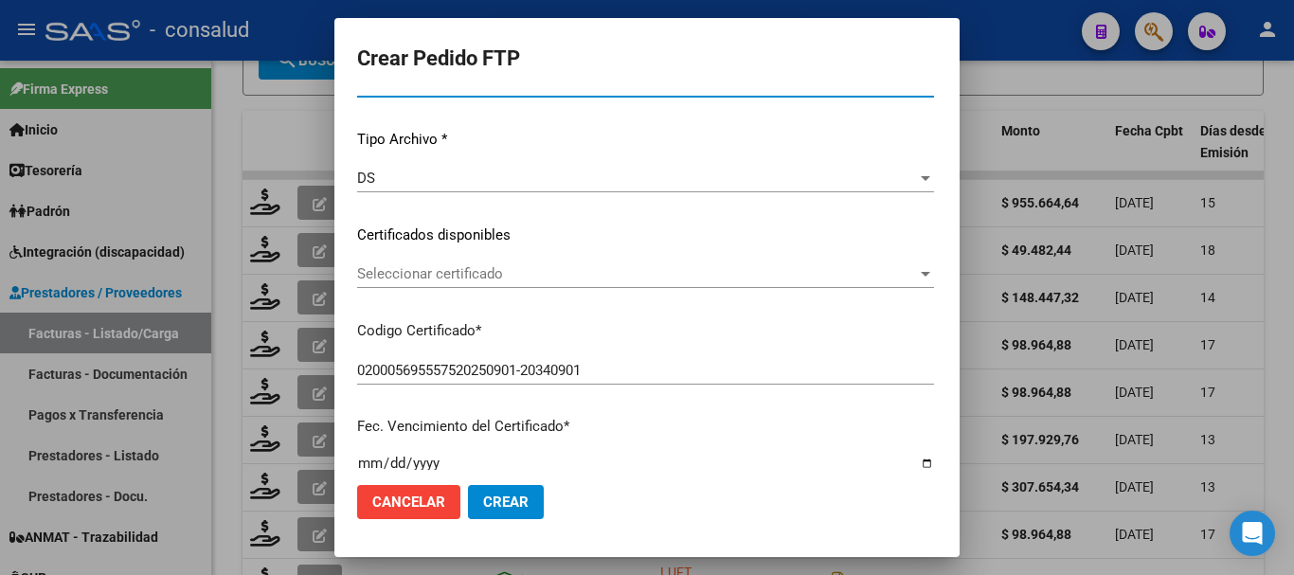
scroll to position [189, 0]
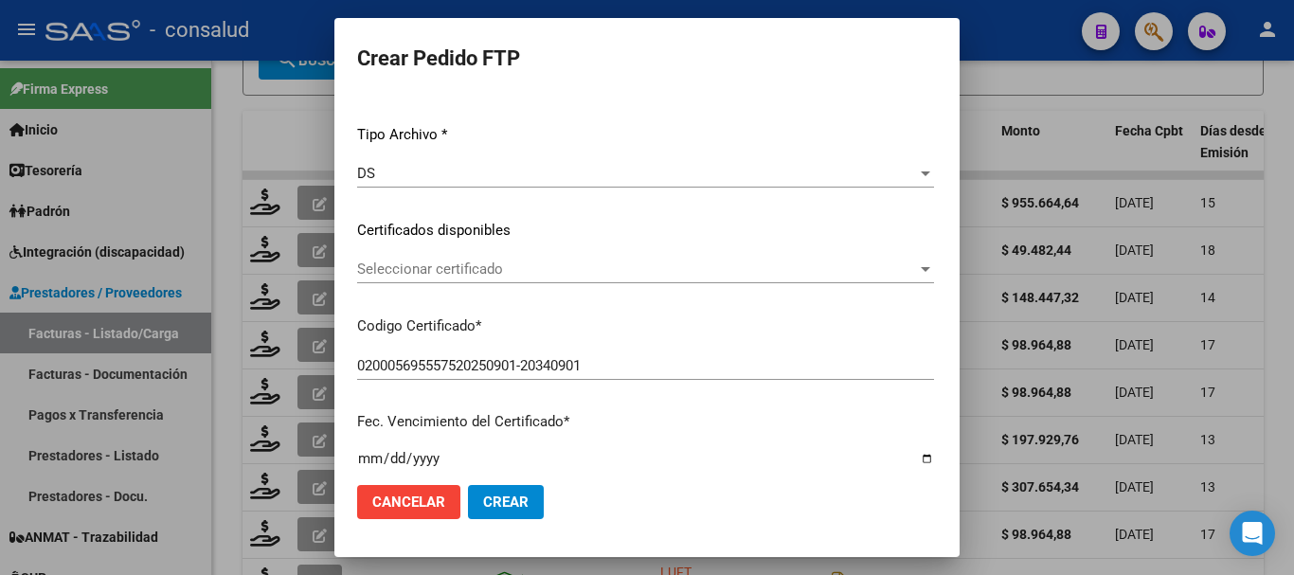
click at [488, 268] on span "Seleccionar certificado" at bounding box center [637, 269] width 560 height 17
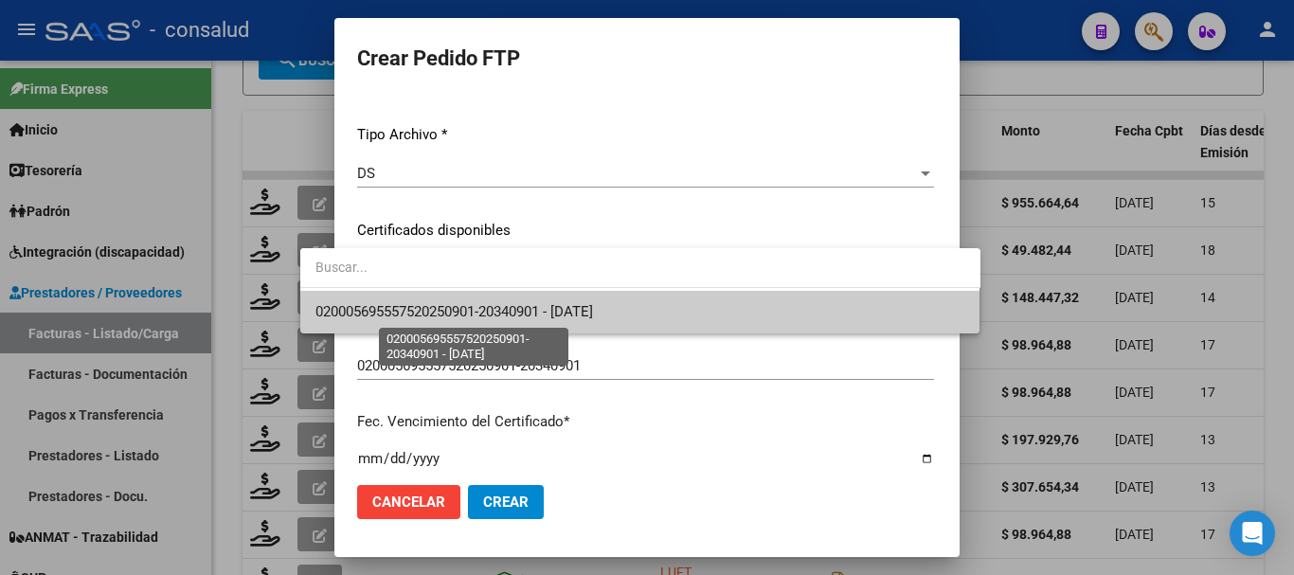
click at [510, 310] on span "020005695557520250901-20340901 - 2034-09-01" at bounding box center [454, 311] width 278 height 17
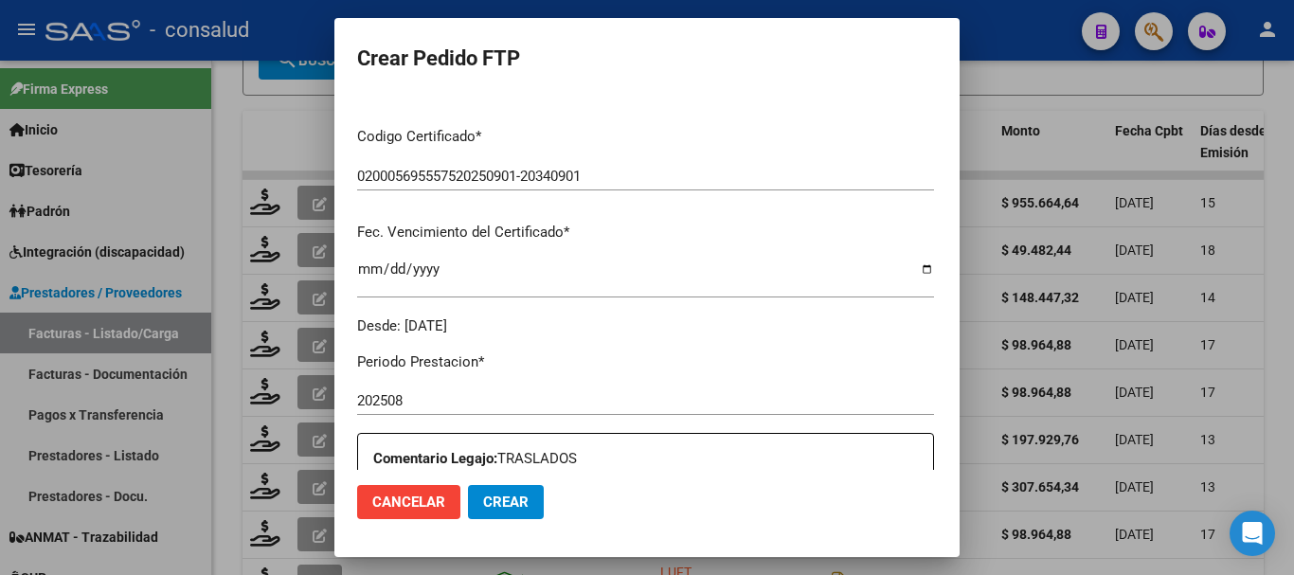
scroll to position [0, 0]
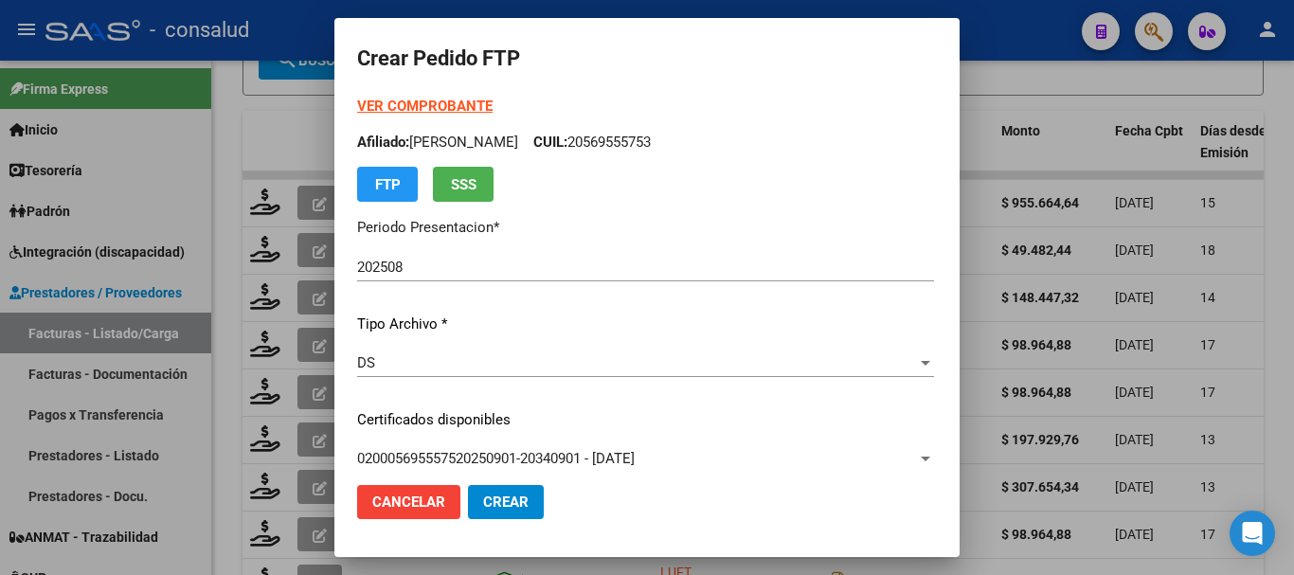
click at [419, 90] on form "Crear Pedido FTP VER COMPROBANTE ARCA Padrón Afiliado: FEDORISCHAK LORENZO CUIL…" at bounding box center [647, 288] width 580 height 494
click at [416, 102] on strong "VER COMPROBANTE" at bounding box center [424, 106] width 135 height 17
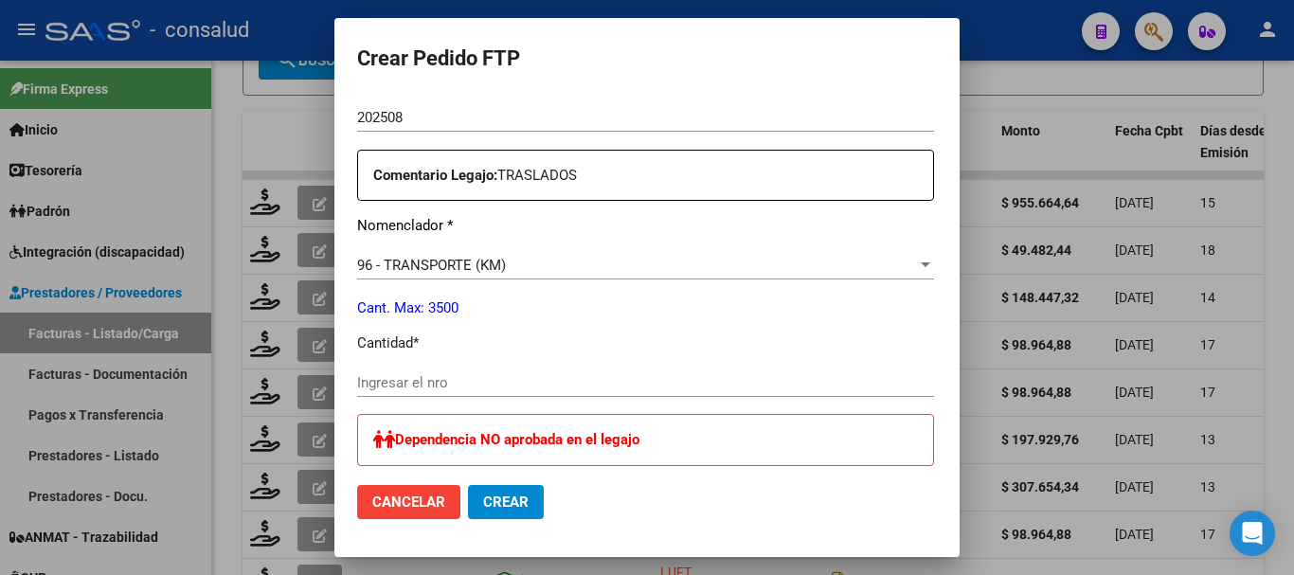
scroll to position [663, 0]
click at [523, 386] on input "Ingresar el nro" at bounding box center [645, 381] width 577 height 17
type input "1764"
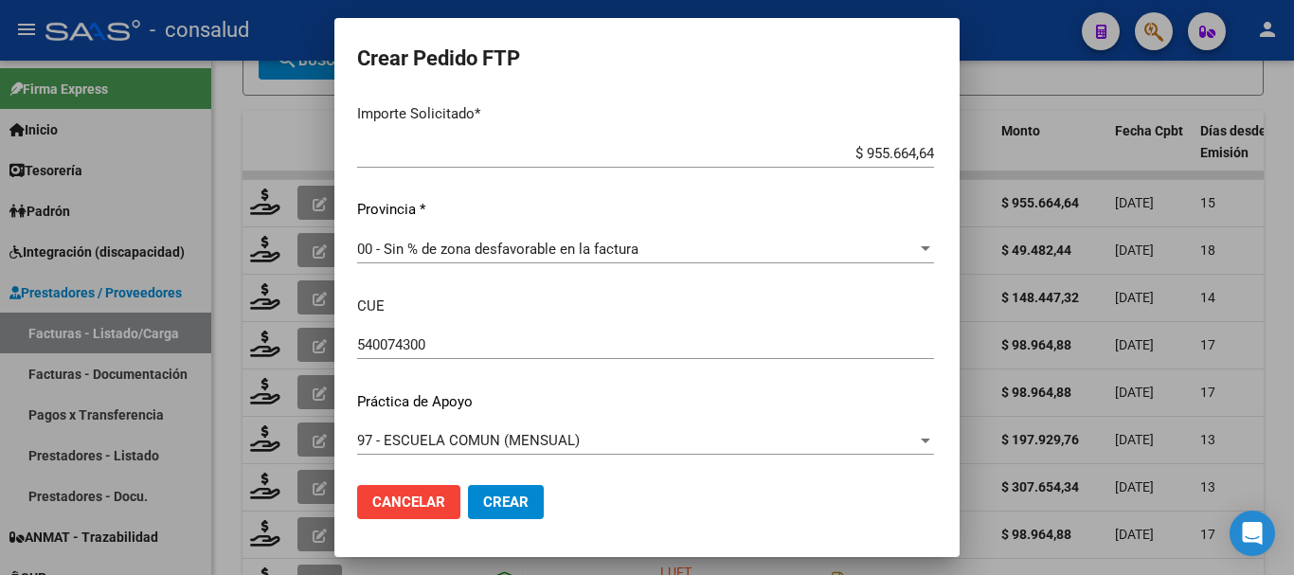
scroll to position [1212, 0]
click at [496, 514] on button "Crear" at bounding box center [506, 502] width 76 height 34
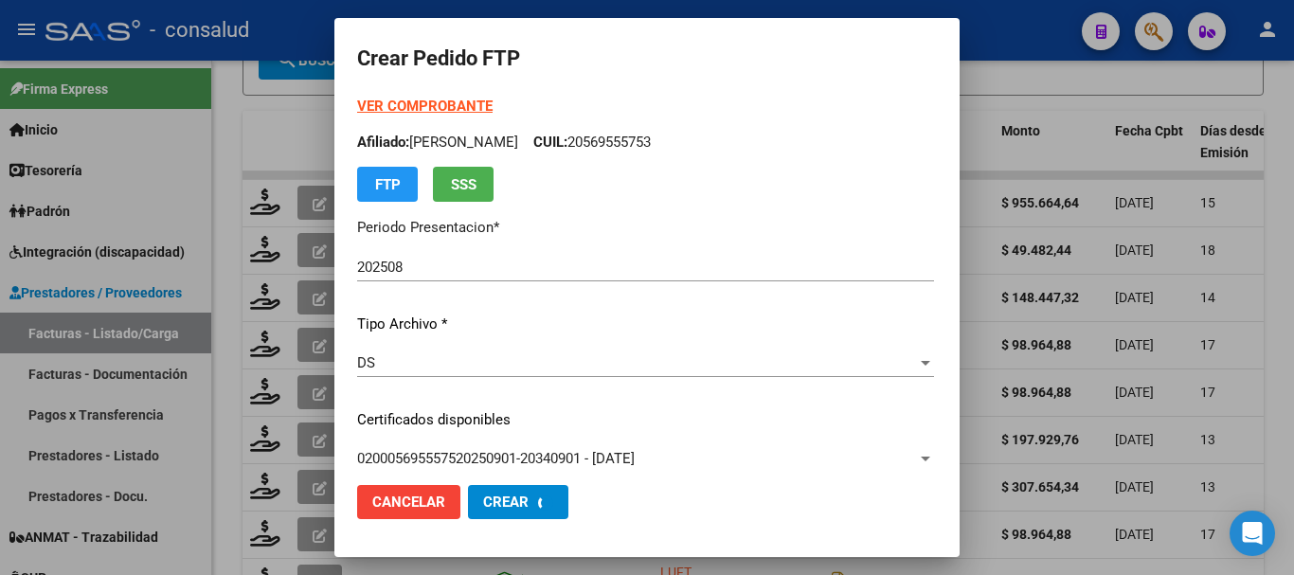
scroll to position [673, 0]
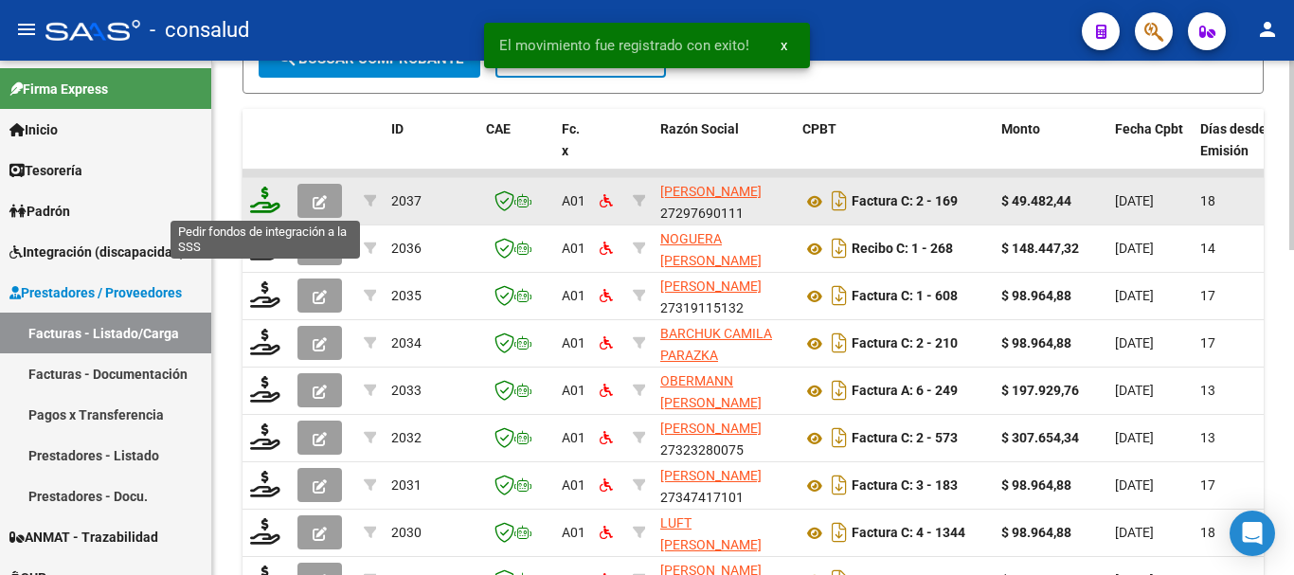
click at [263, 201] on icon at bounding box center [265, 200] width 30 height 27
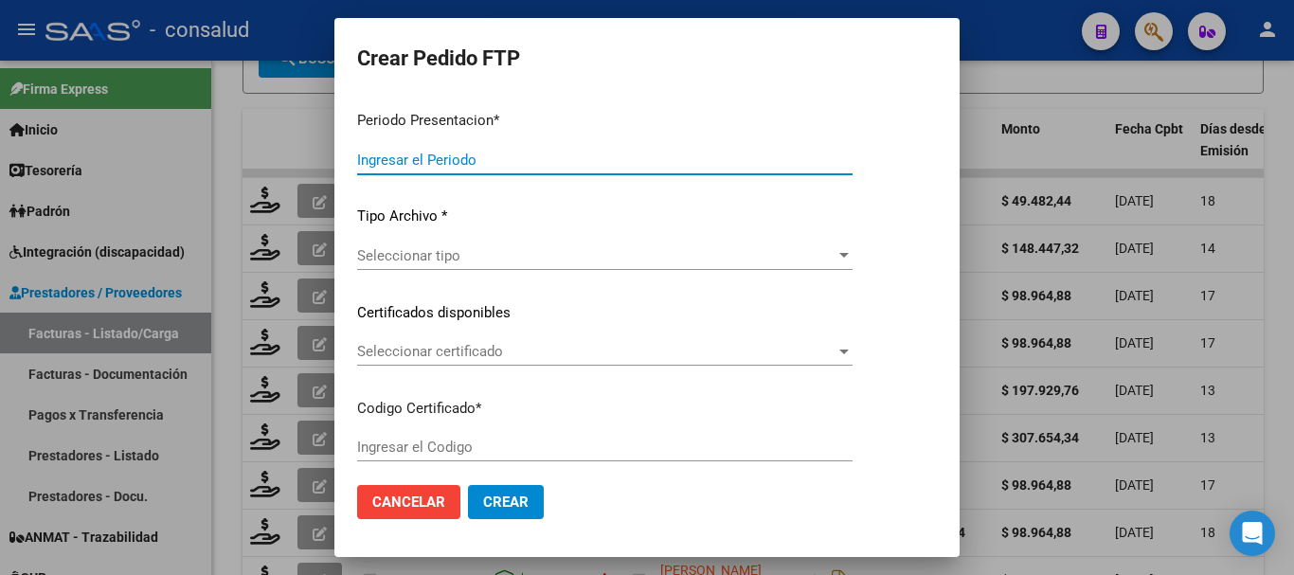
type input "202508"
type input "$ 49.482,44"
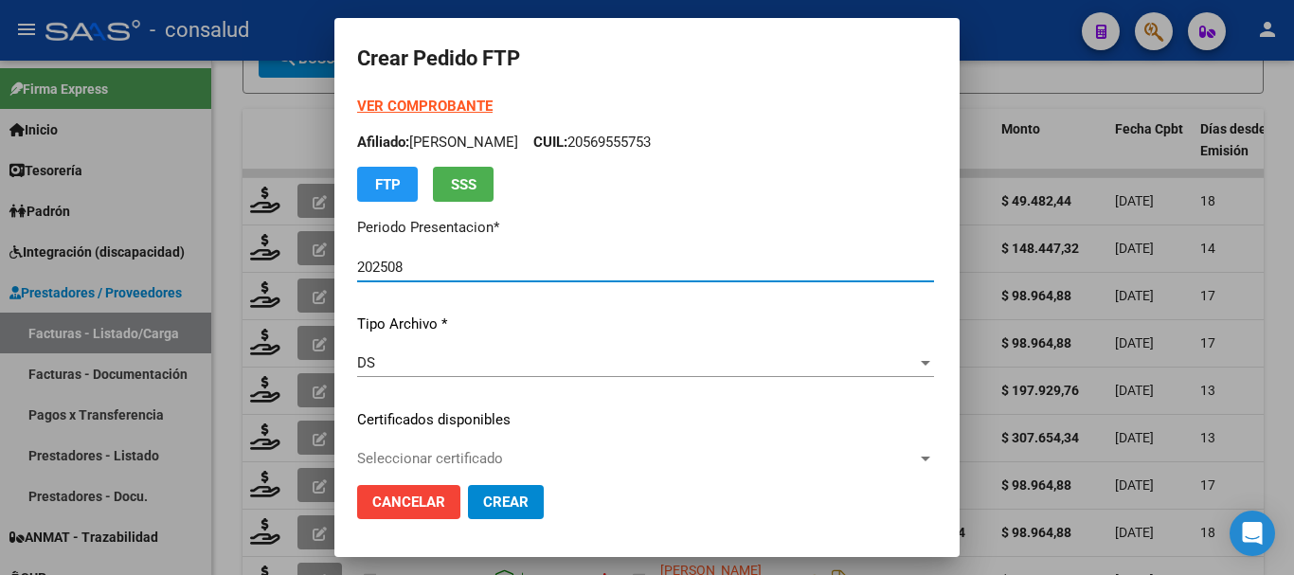
type input "0200058036917-20250103-20300103"
type input "2030-01-03"
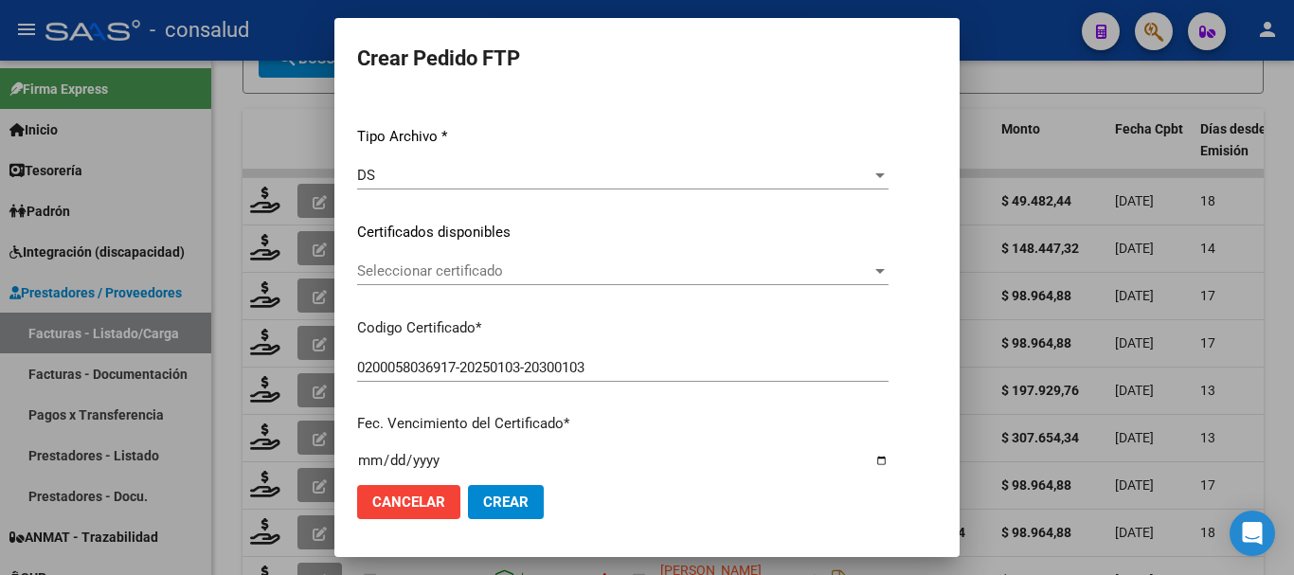
scroll to position [189, 0]
click at [452, 269] on span "Seleccionar certificado" at bounding box center [614, 269] width 514 height 17
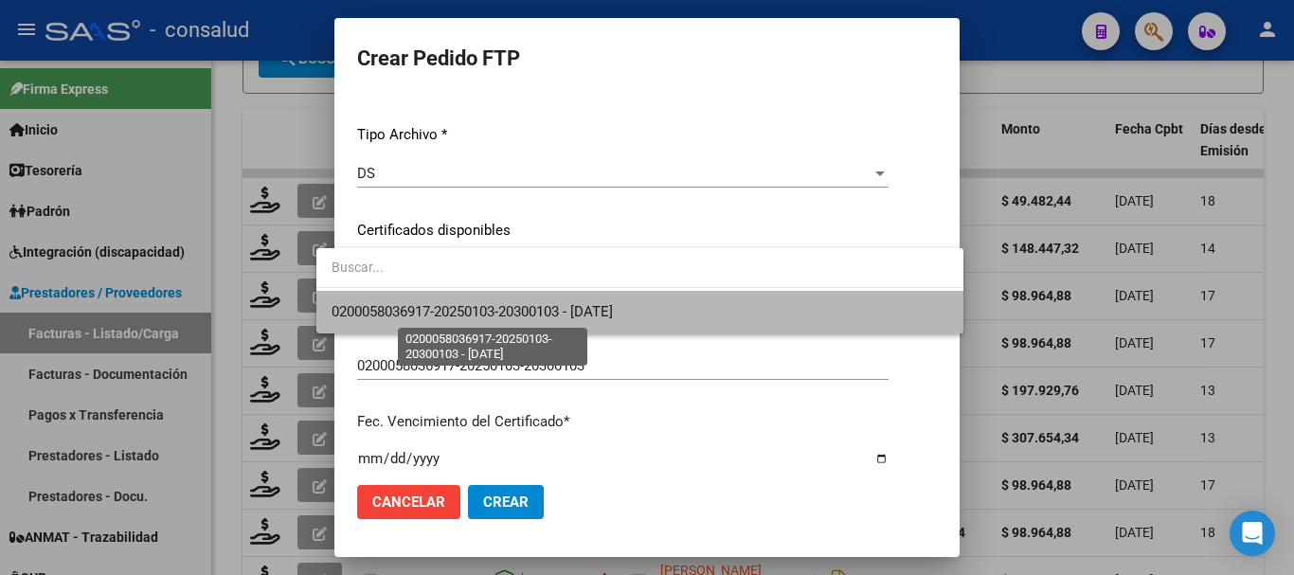
click at [475, 308] on span "0200058036917-20250103-20300103 - 2030-01-03" at bounding box center [472, 311] width 281 height 17
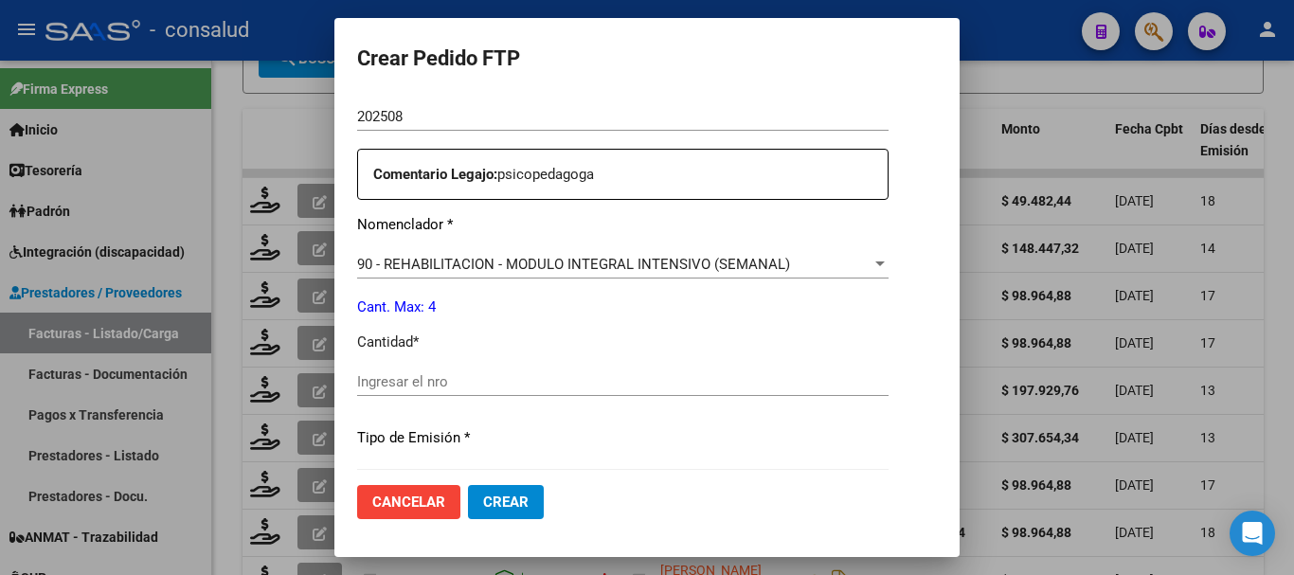
scroll to position [758, 0]
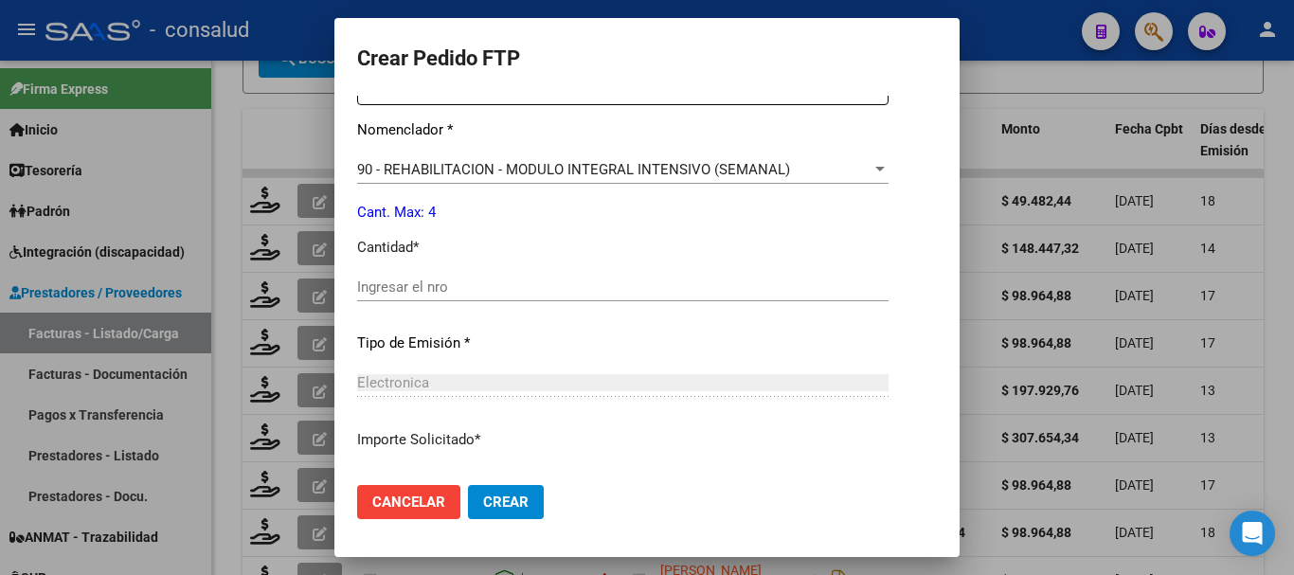
drag, startPoint x: 489, startPoint y: 285, endPoint x: 458, endPoint y: 282, distance: 31.4
click at [488, 285] on input "Ingresar el nro" at bounding box center [622, 287] width 531 height 17
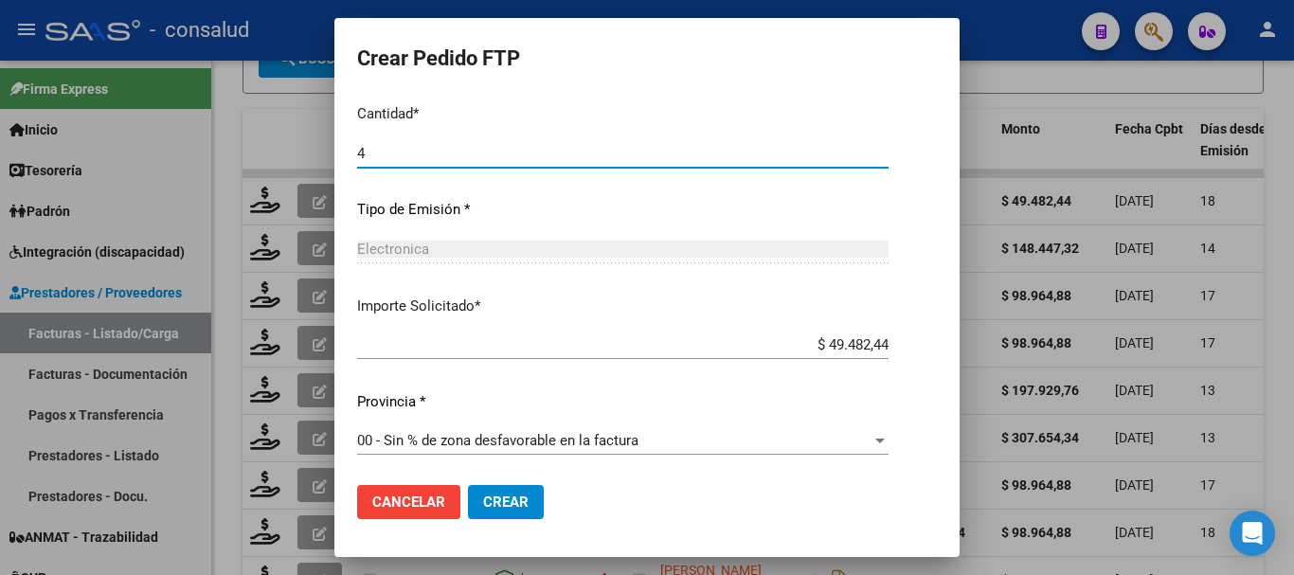
scroll to position [894, 0]
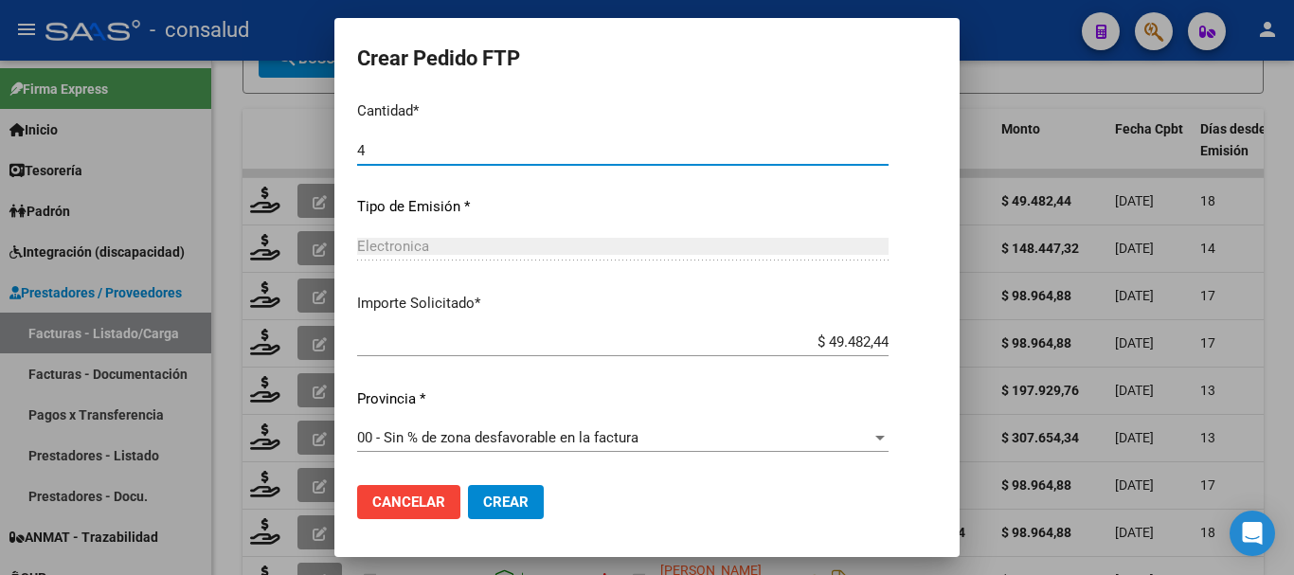
type input "4"
click at [501, 491] on button "Crear" at bounding box center [506, 502] width 76 height 34
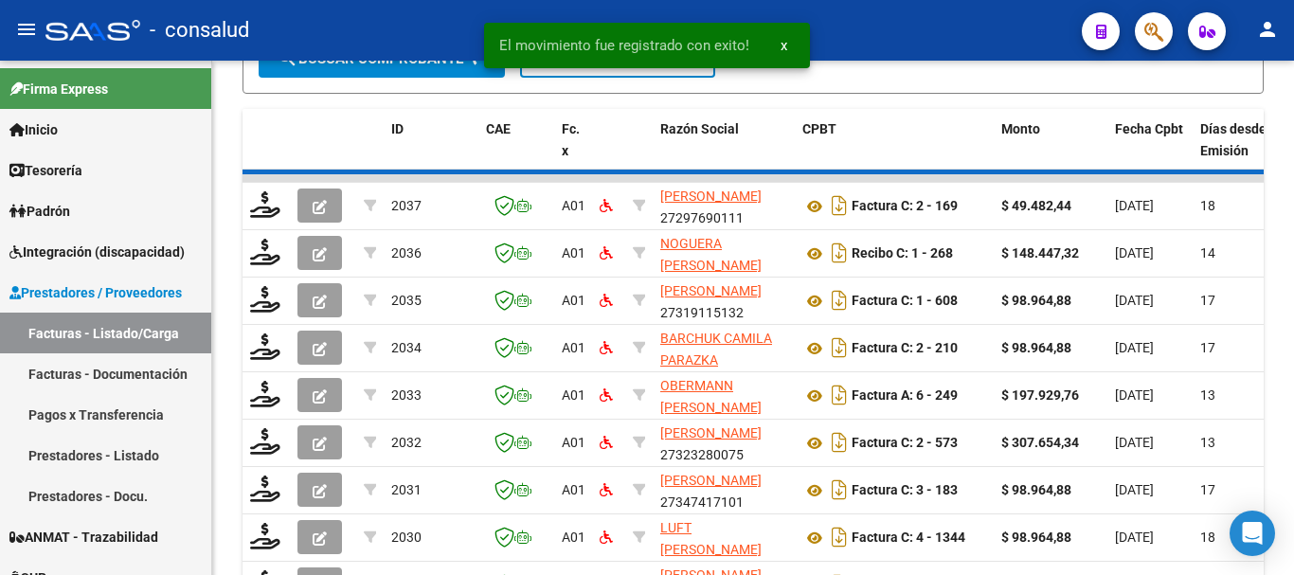
scroll to position [674, 0]
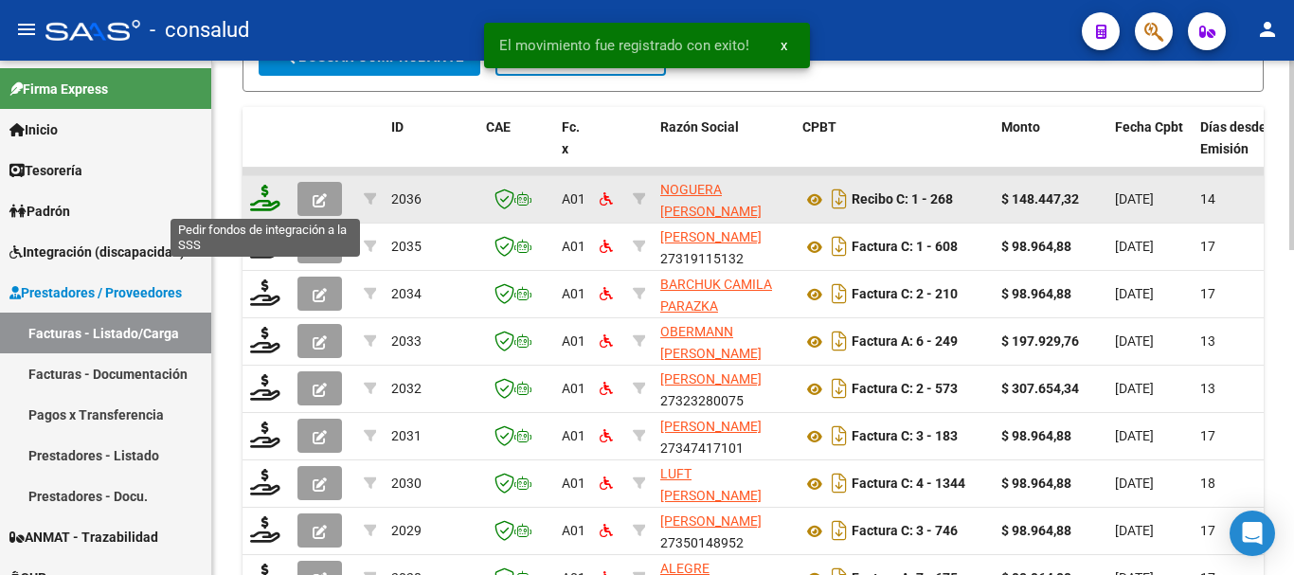
click at [270, 205] on icon at bounding box center [265, 198] width 30 height 27
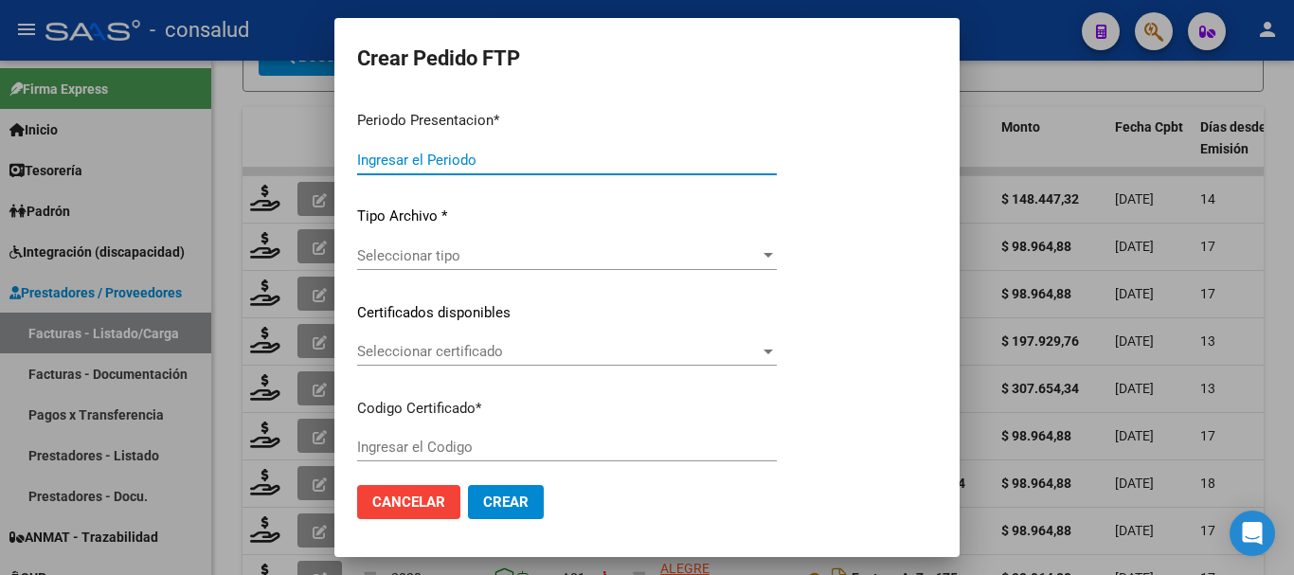
type input "202508"
type input "$ 148.447,32"
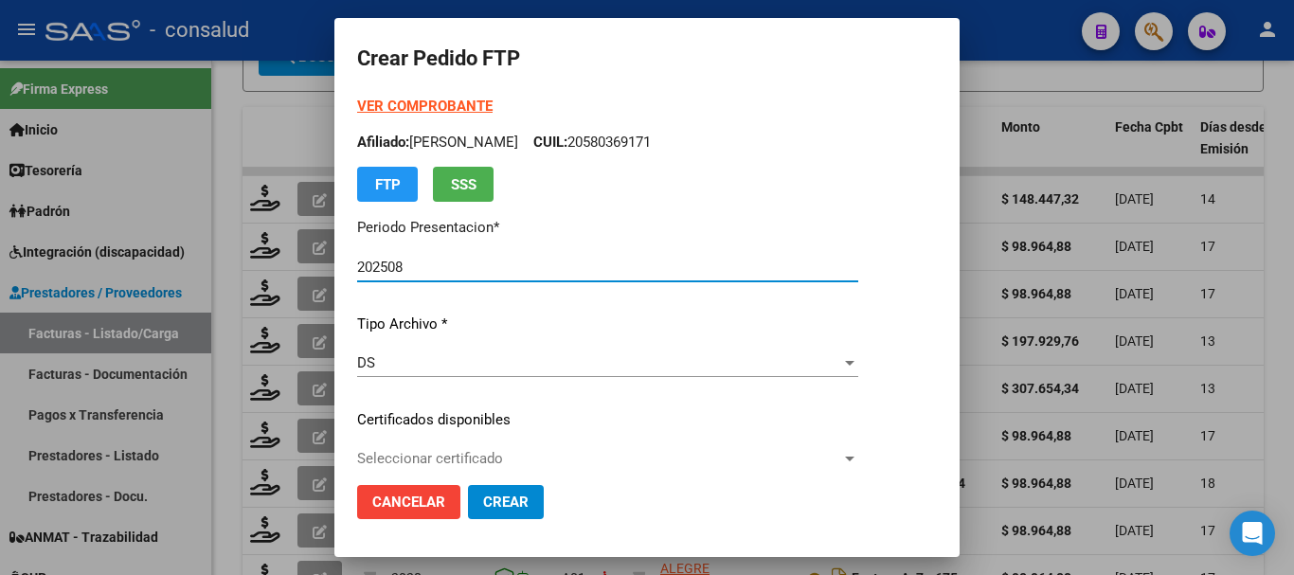
type input "020005252436920230927-20260927-MIS"
type input "2026-09-27"
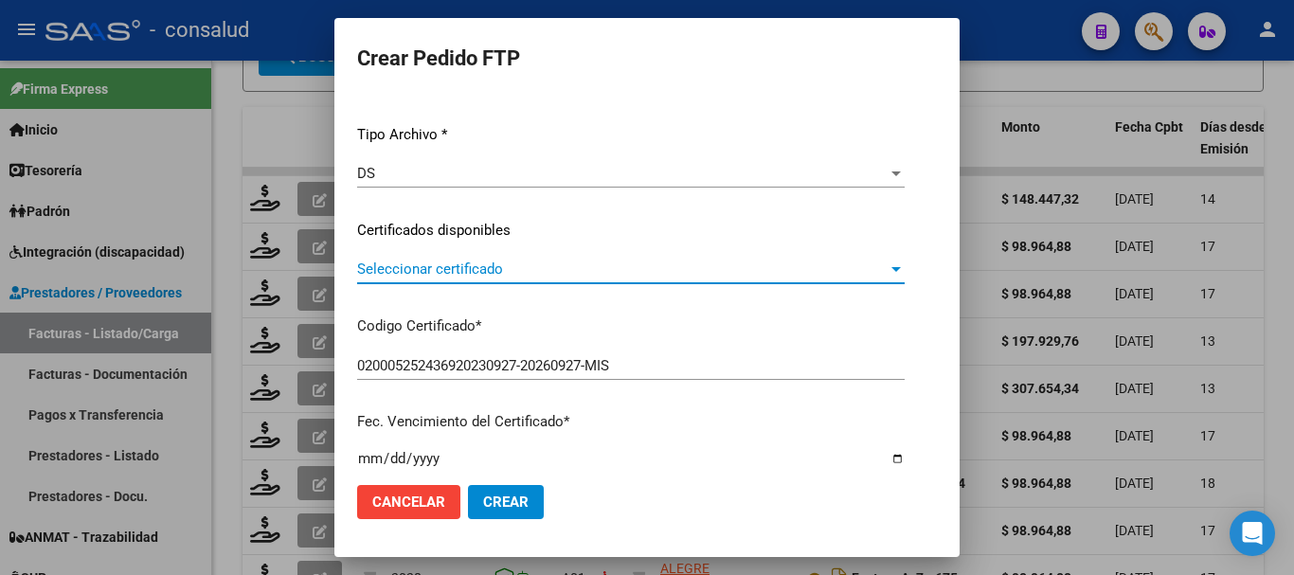
click at [404, 269] on span "Seleccionar certificado" at bounding box center [622, 269] width 530 height 17
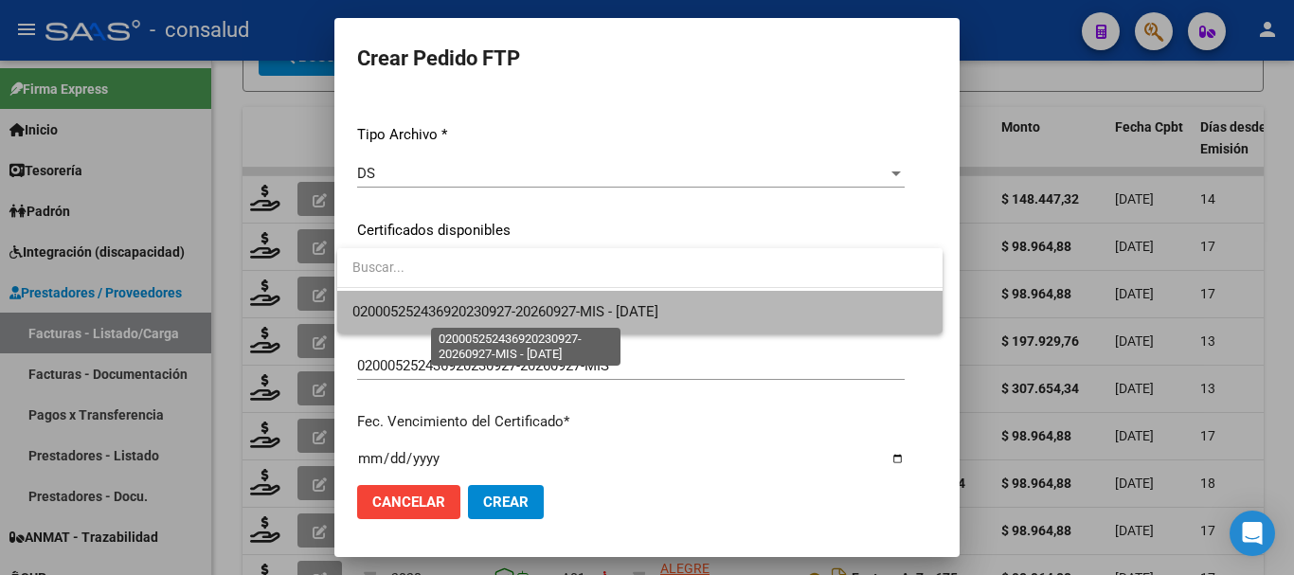
click at [418, 305] on span "020005252436920230927-20260927-MIS - 2026-09-27" at bounding box center [505, 311] width 306 height 17
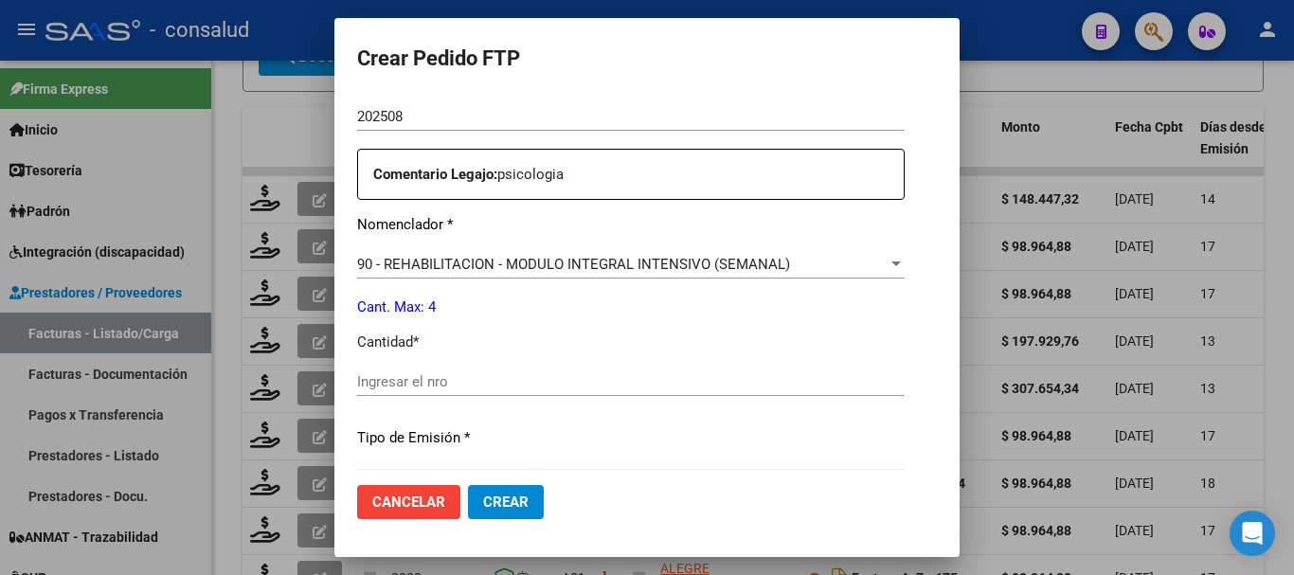
scroll to position [758, 0]
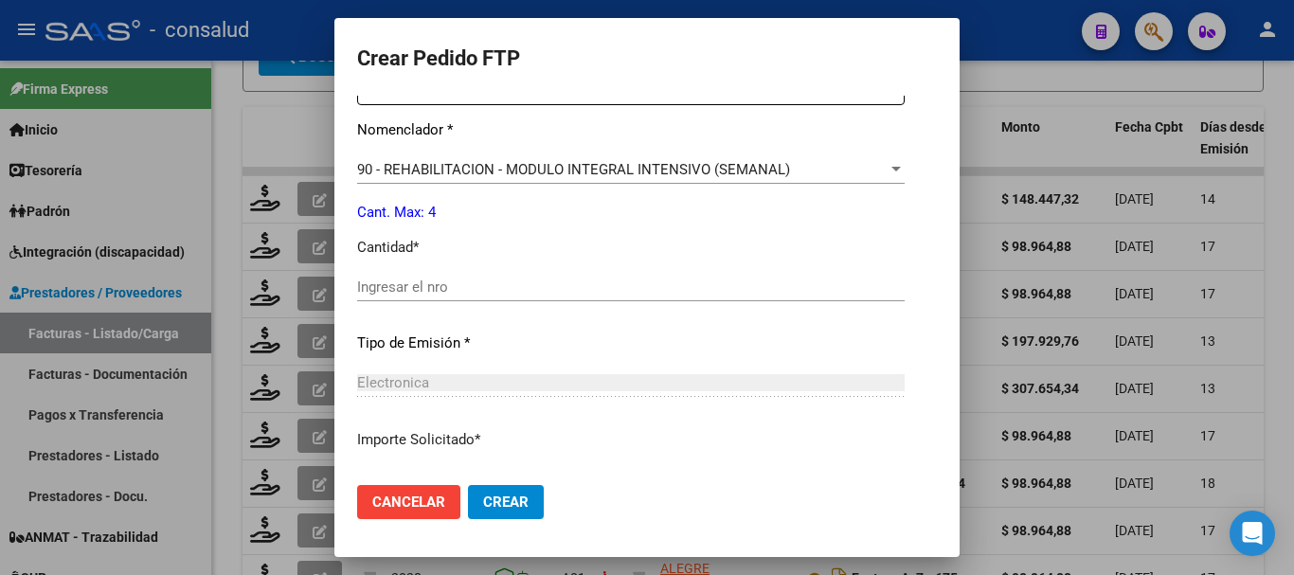
click at [417, 301] on div "Ingresar el nro" at bounding box center [631, 296] width 548 height 46
click at [414, 292] on input "Ingresar el nro" at bounding box center [631, 287] width 548 height 17
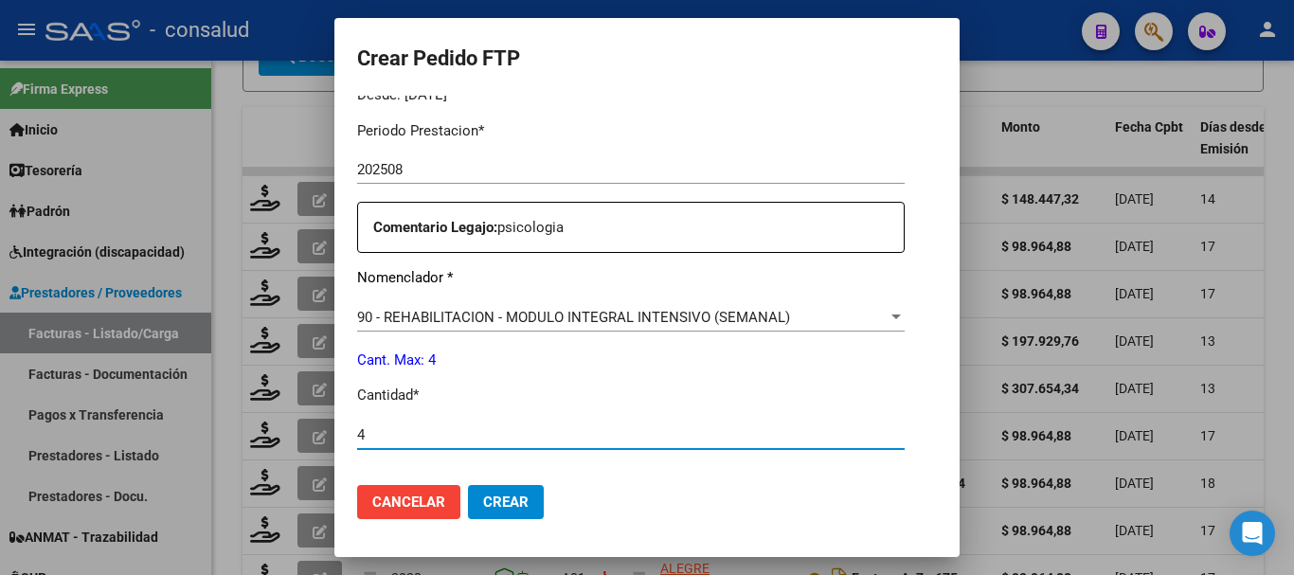
scroll to position [894, 0]
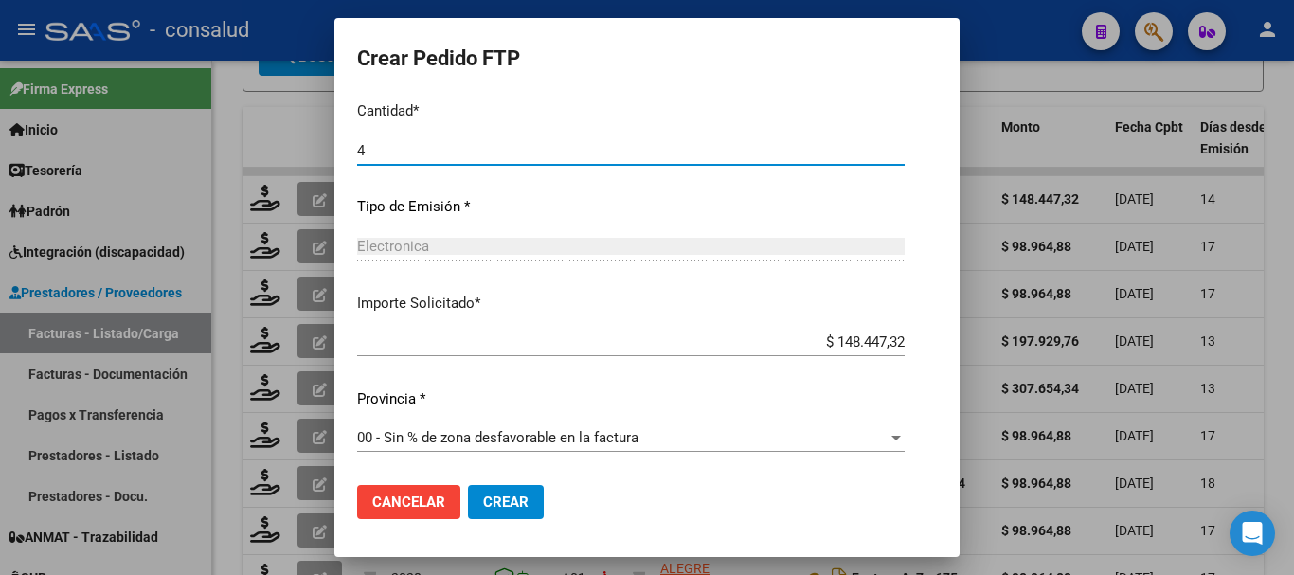
type input "4"
click at [494, 492] on button "Crear" at bounding box center [506, 502] width 76 height 34
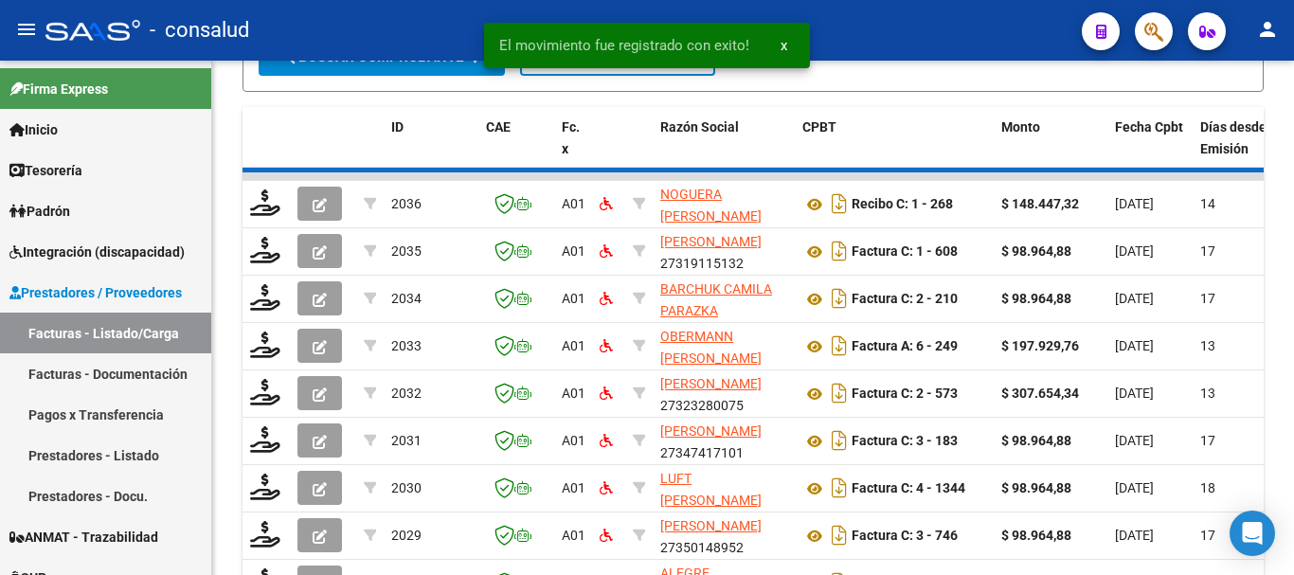
scroll to position [676, 0]
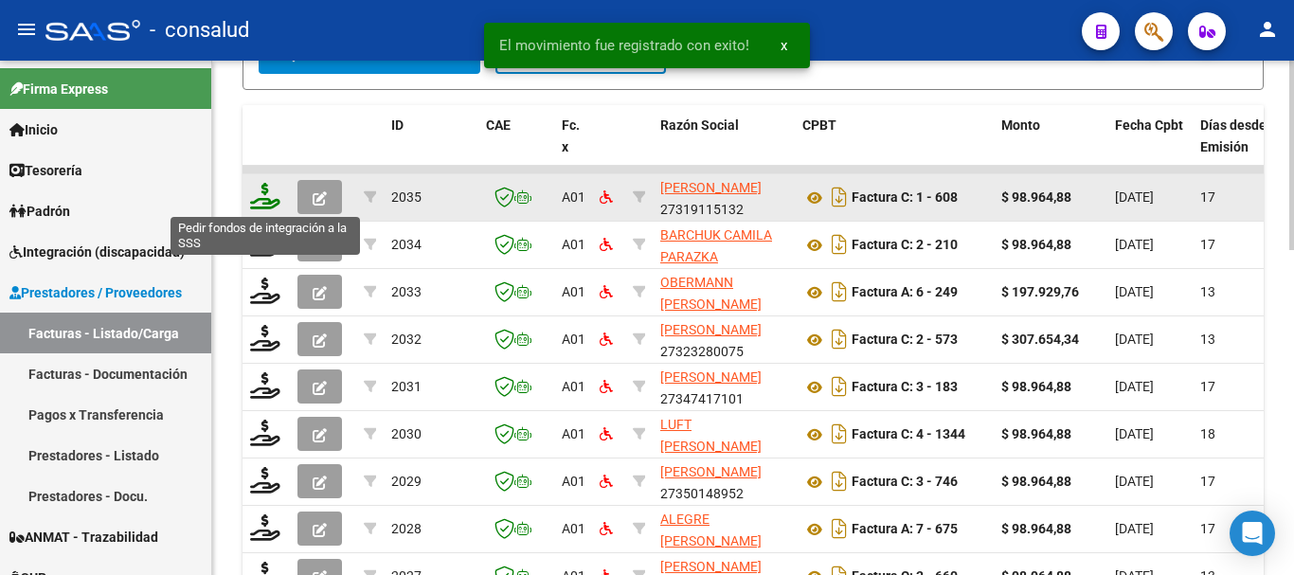
click at [267, 194] on icon at bounding box center [265, 196] width 30 height 27
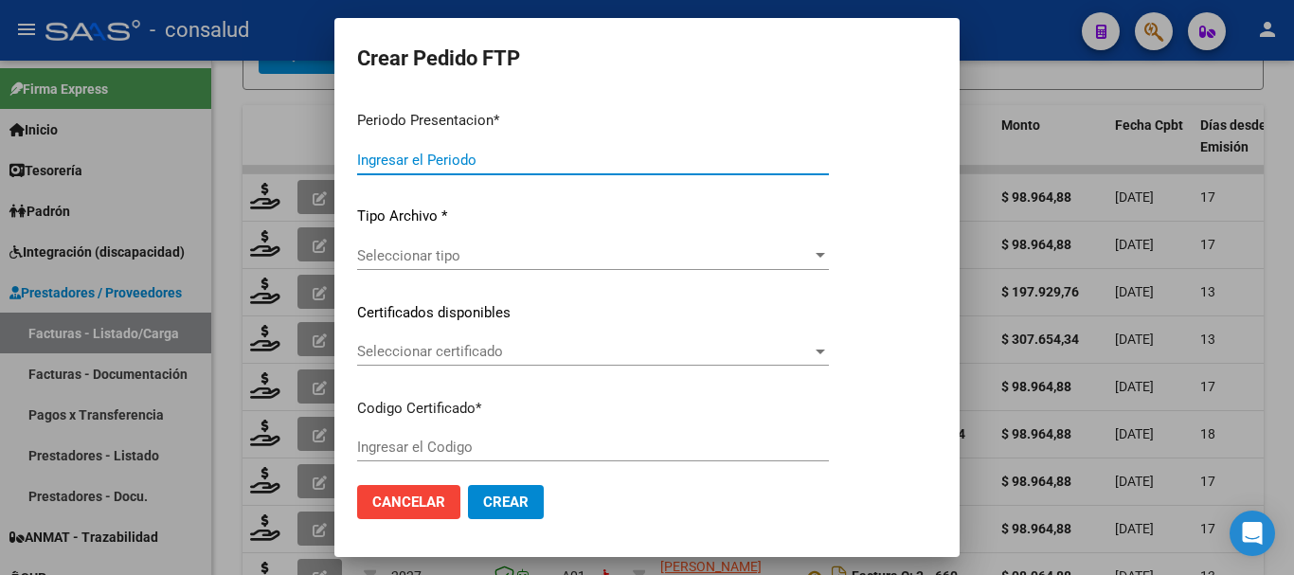
type input "202508"
type input "$ 98.964,88"
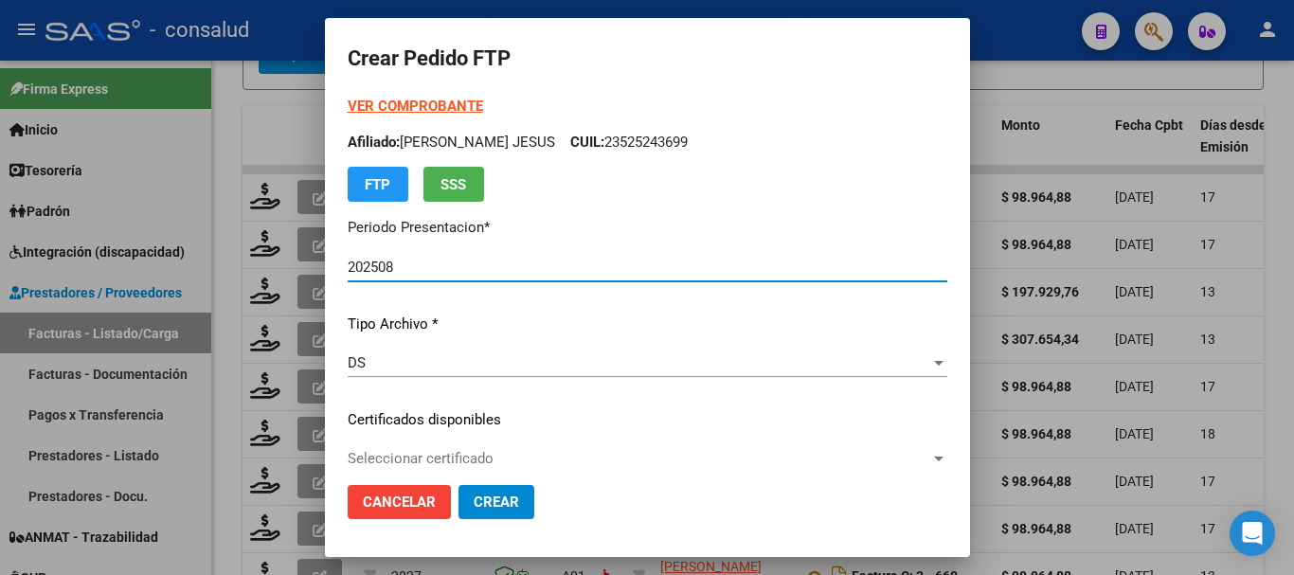
type input "0200058420371-20240516-20290516"
type input "2029-05-16"
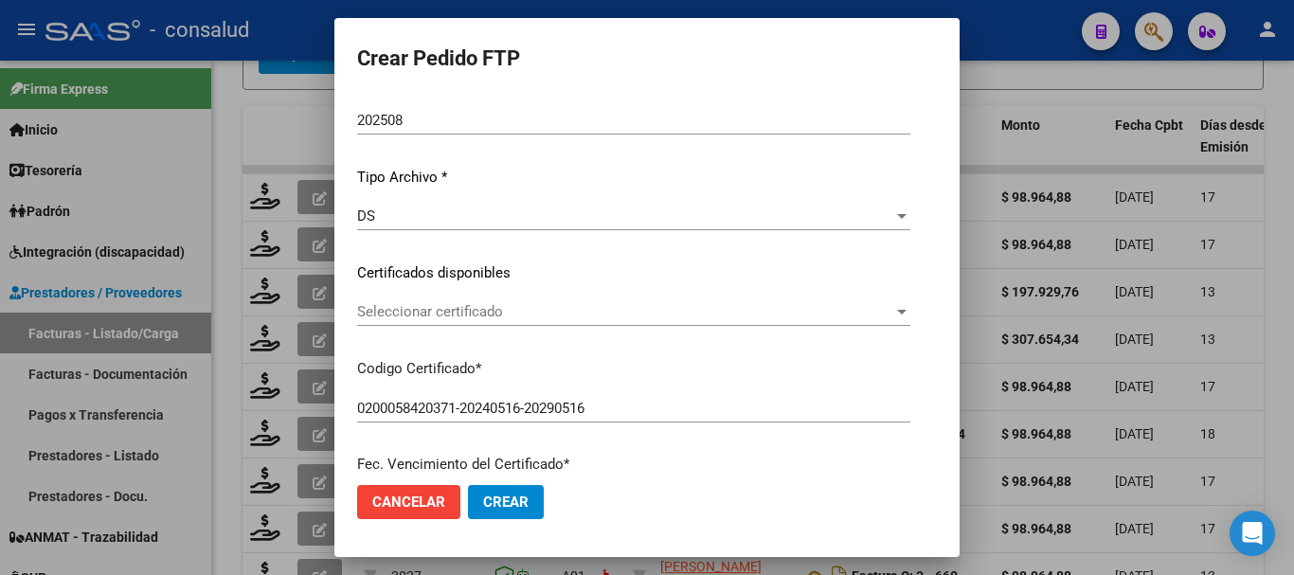
scroll to position [189, 0]
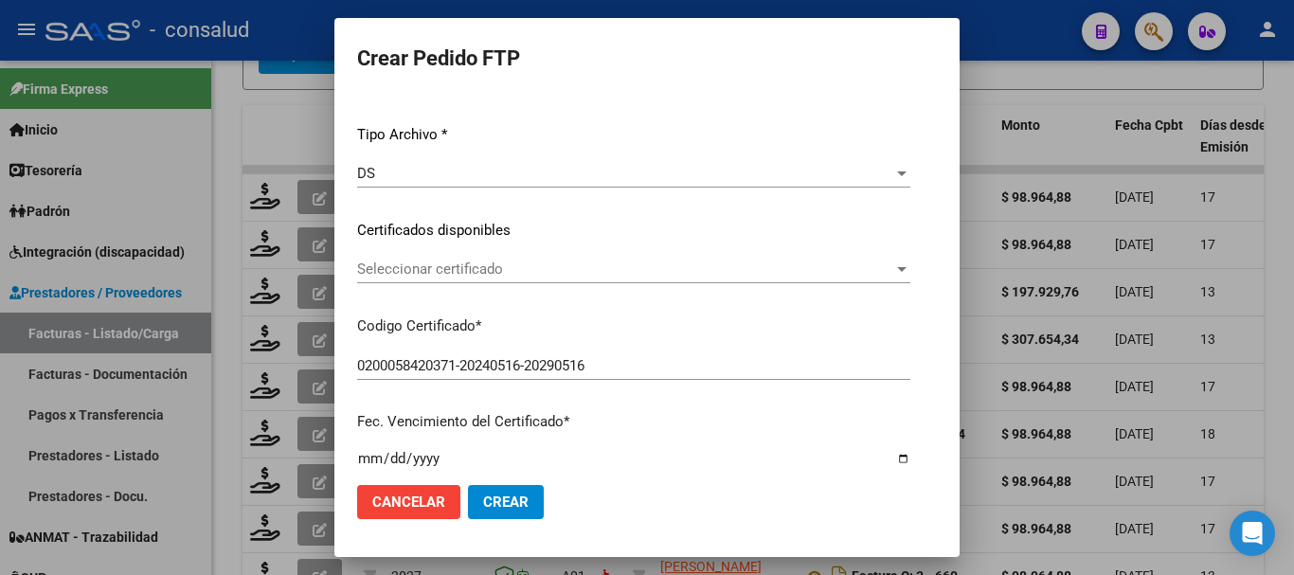
click at [420, 260] on div "Seleccionar certificado Seleccionar certificado" at bounding box center [633, 269] width 553 height 28
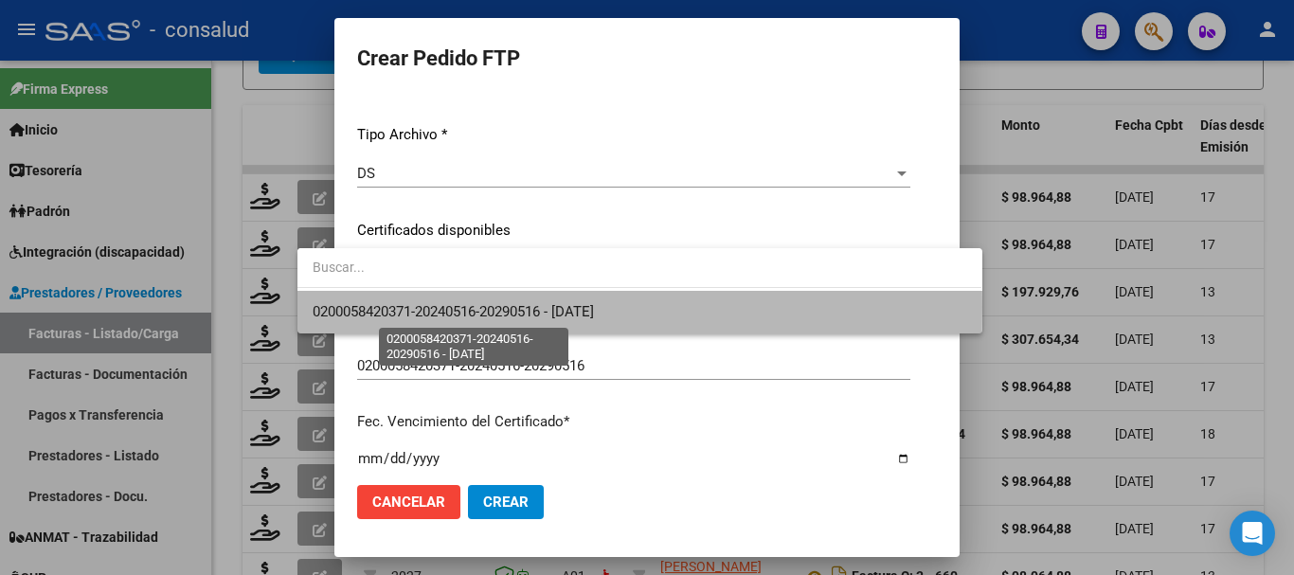
click at [443, 307] on span "0200058420371-20240516-20290516 - 2029-05-16" at bounding box center [453, 311] width 281 height 17
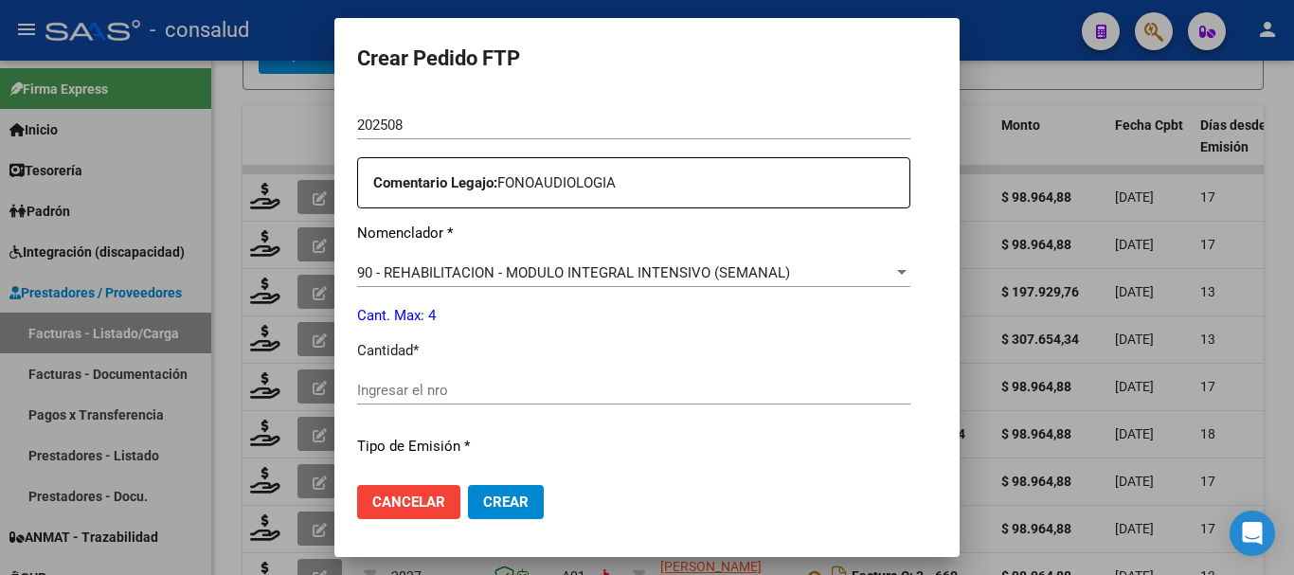
scroll to position [663, 0]
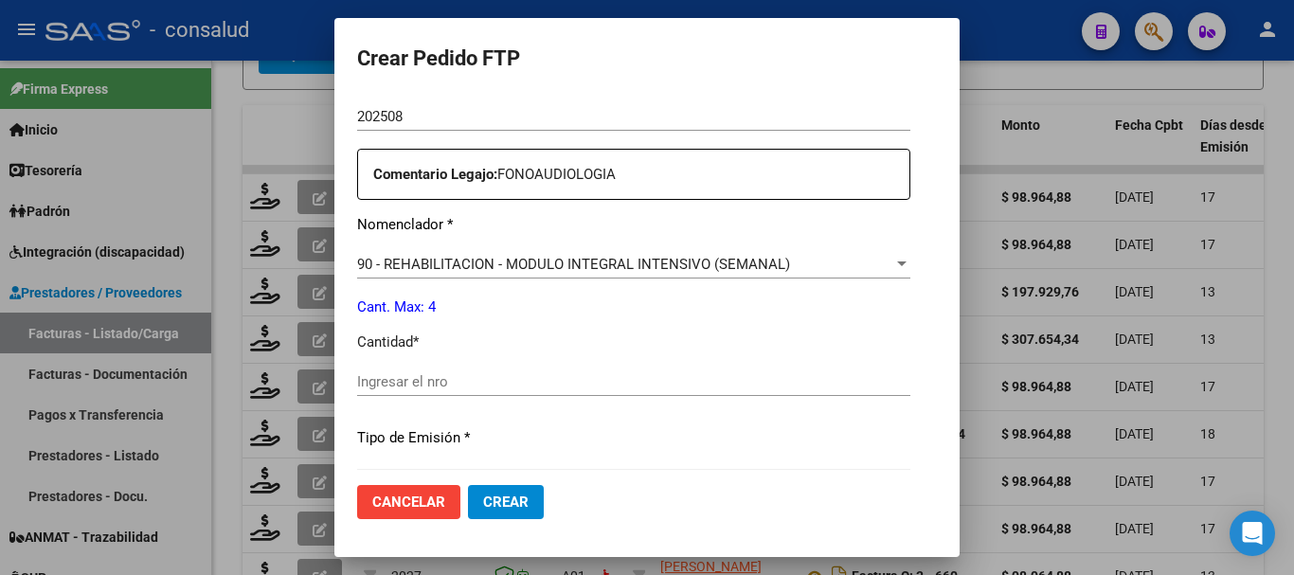
click at [411, 391] on div "Ingresar el nro" at bounding box center [633, 382] width 553 height 28
click at [410, 388] on input "Ingresar el nro" at bounding box center [633, 381] width 553 height 17
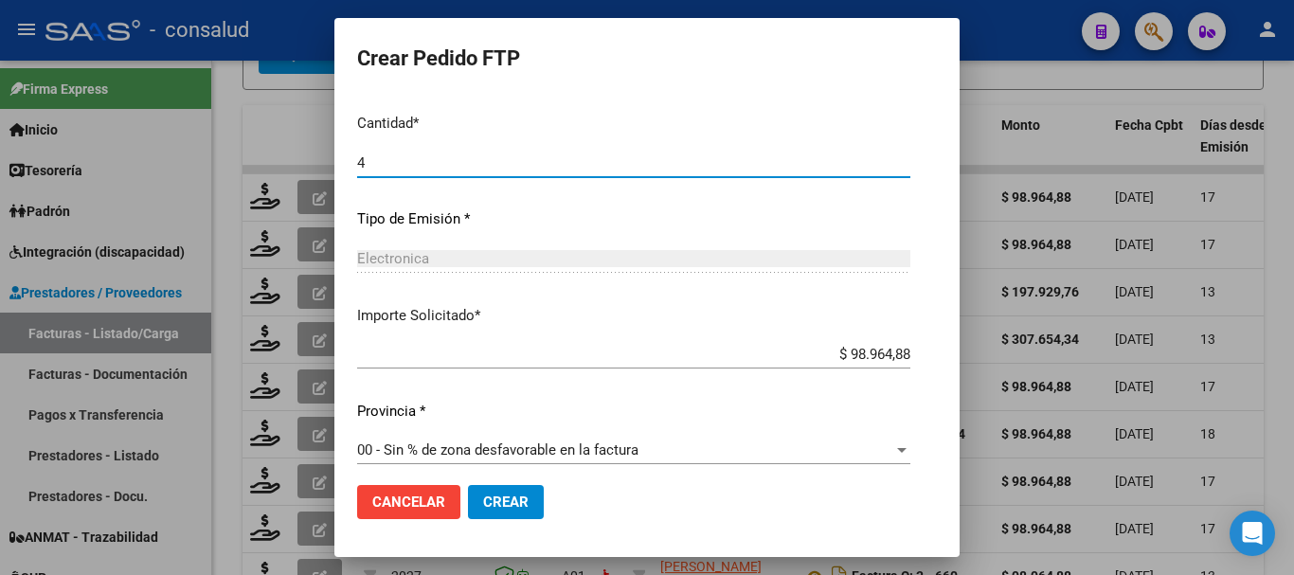
scroll to position [894, 0]
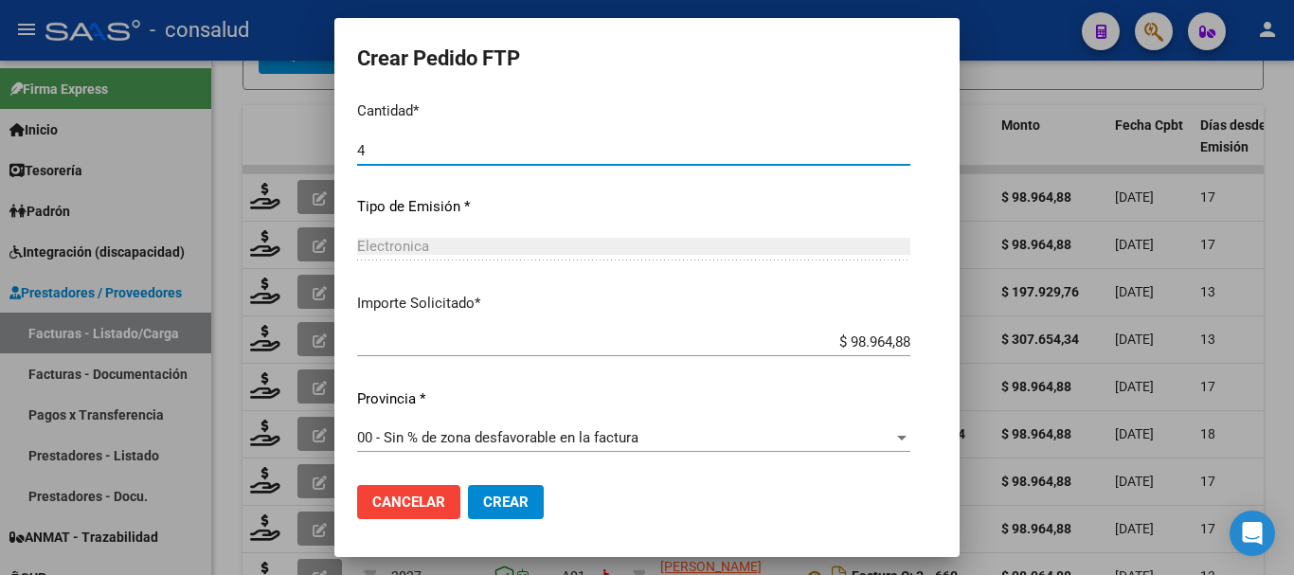
type input "4"
click at [483, 499] on span "Crear" at bounding box center [505, 502] width 45 height 17
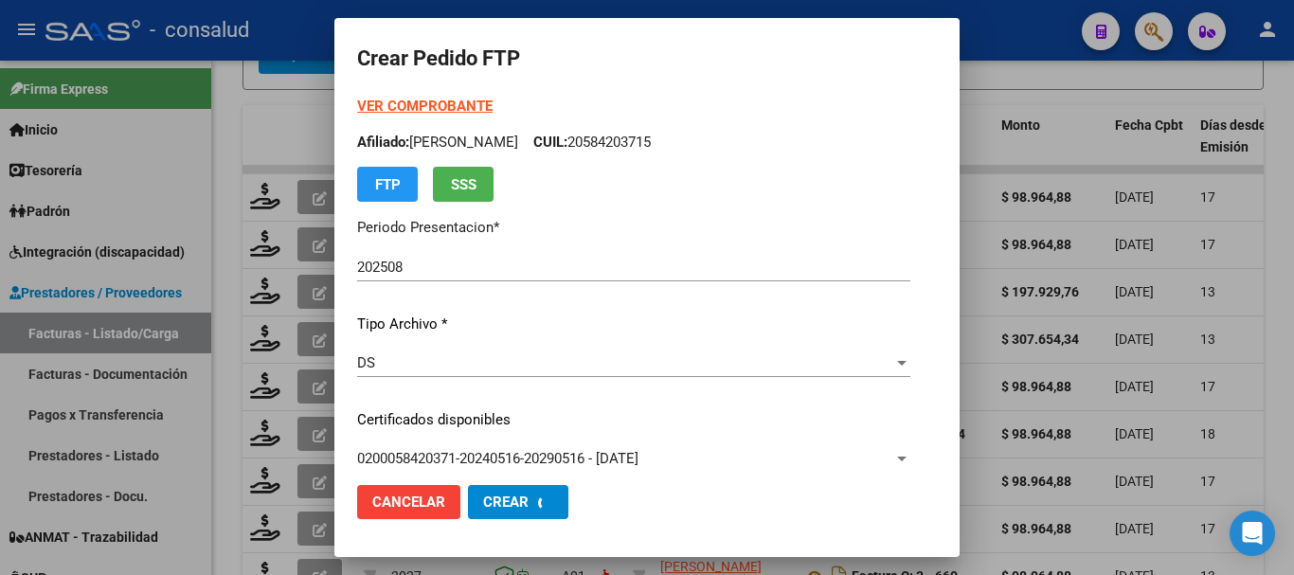
scroll to position [678, 0]
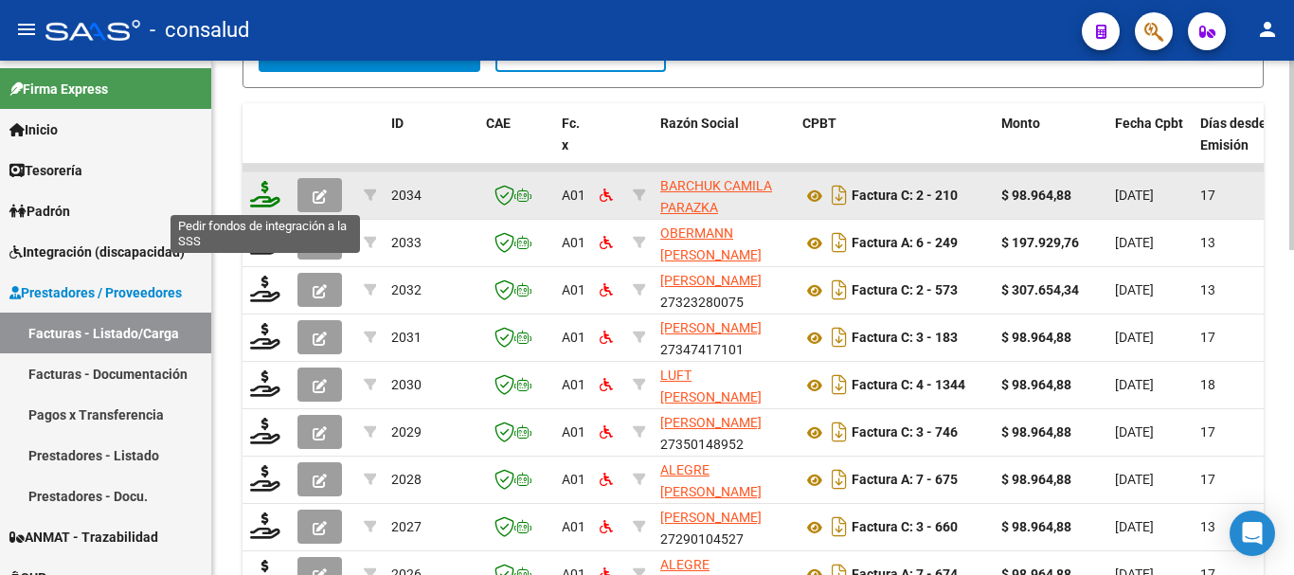
click at [260, 192] on icon at bounding box center [265, 194] width 30 height 27
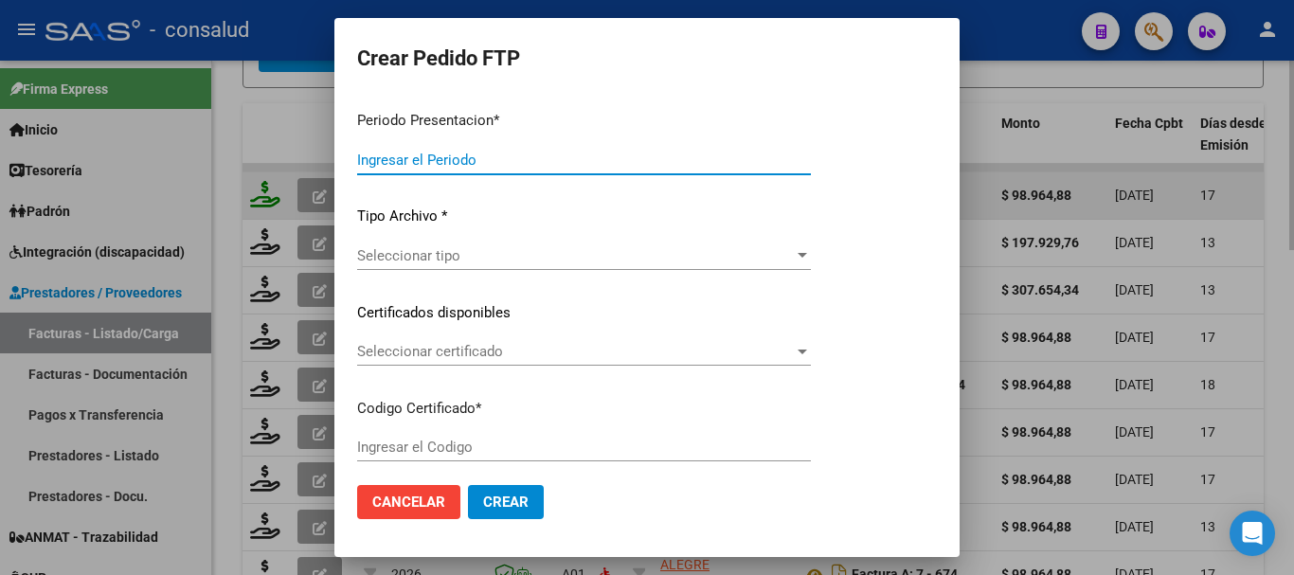
type input "202508"
type input "$ 98.964,88"
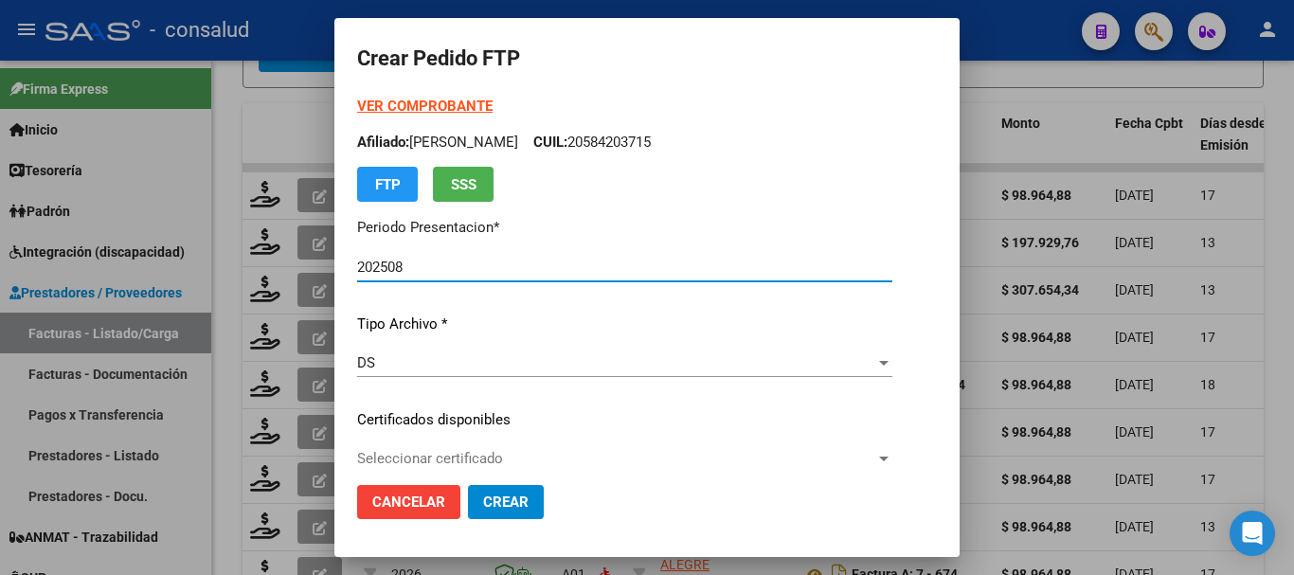
type input "0100057486733-20240919-20290919"
type input "2029-09-19"
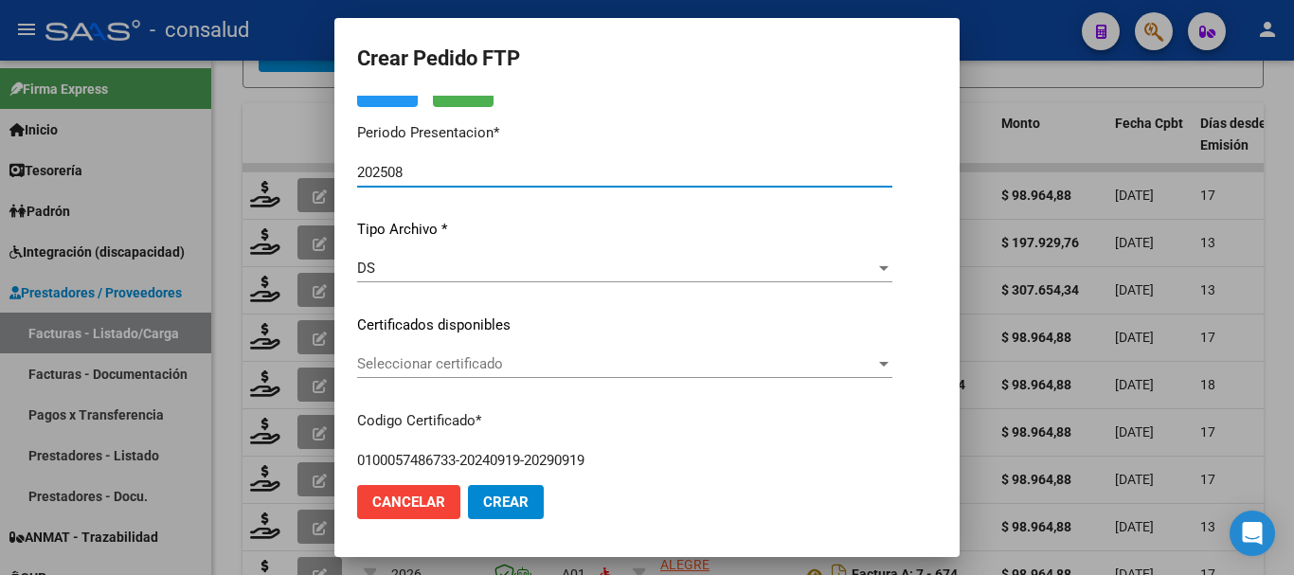
click at [512, 367] on span "Seleccionar certificado" at bounding box center [616, 363] width 518 height 17
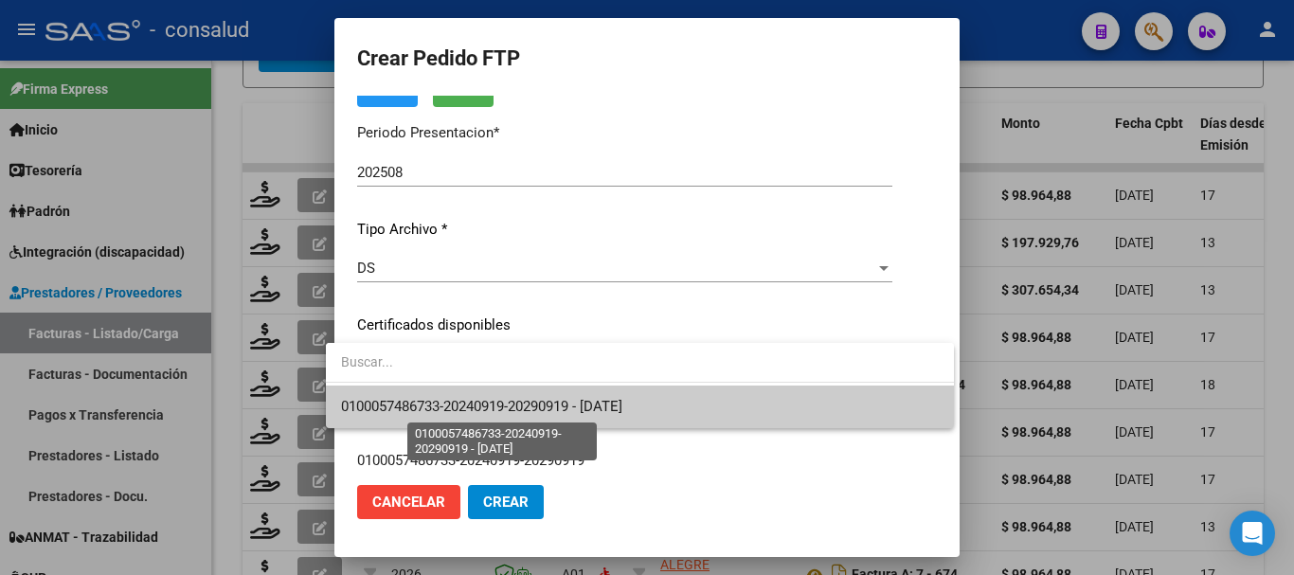
click at [523, 407] on span "0100057486733-20240919-20290919 - 2029-09-19" at bounding box center [481, 406] width 281 height 17
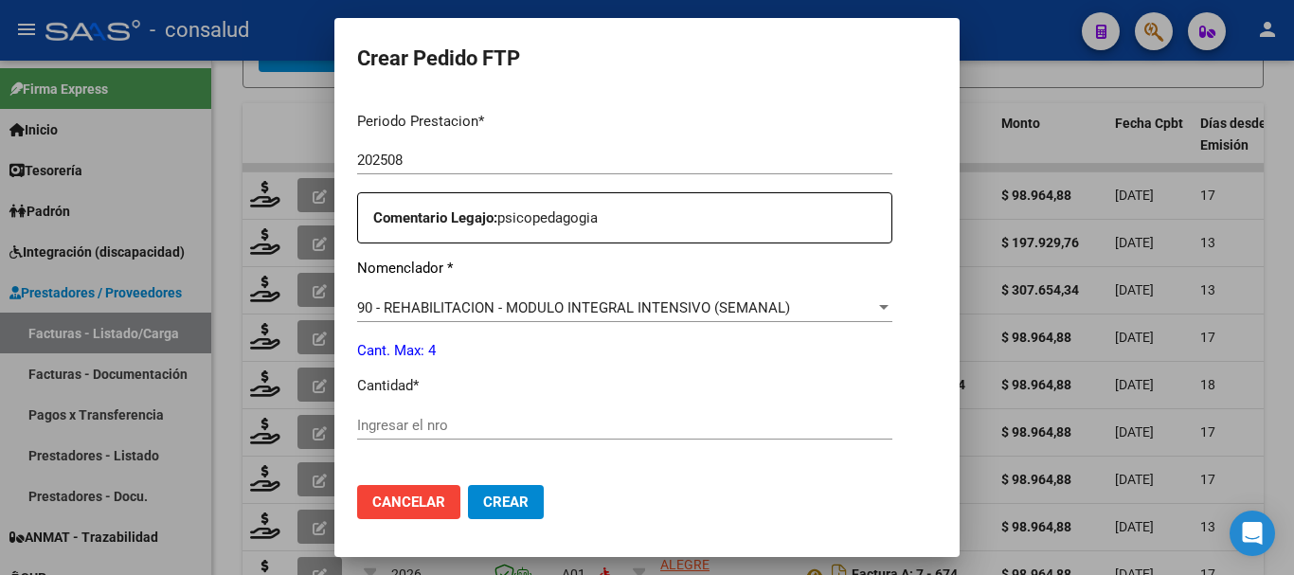
scroll to position [663, 0]
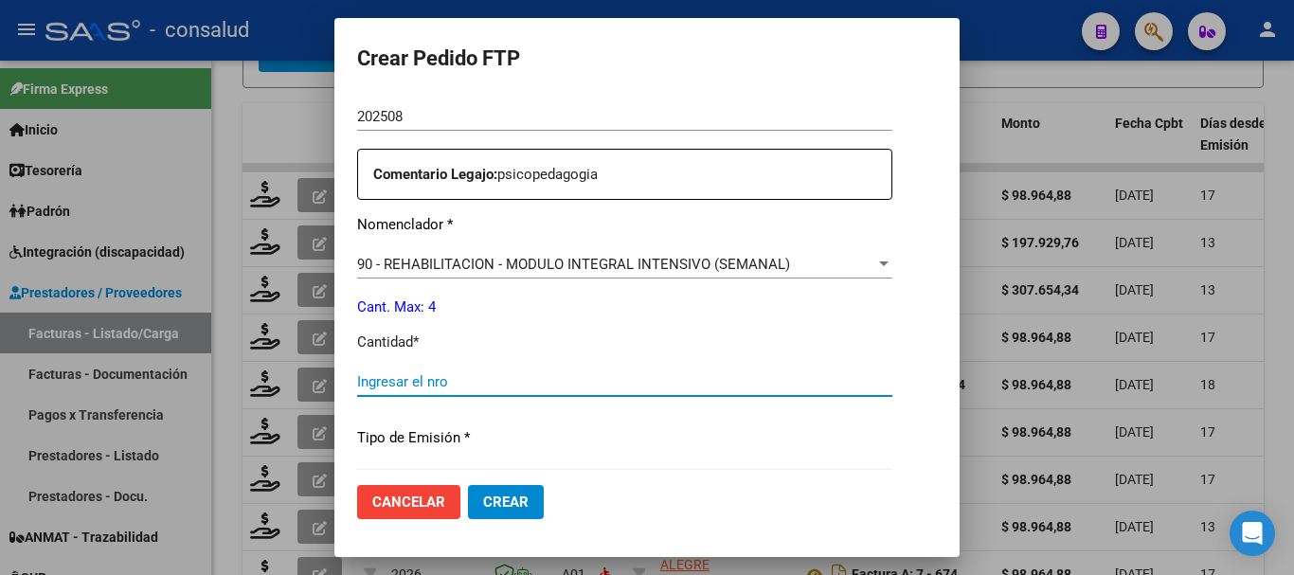
click at [522, 374] on input "Ingresar el nro" at bounding box center [624, 381] width 535 height 17
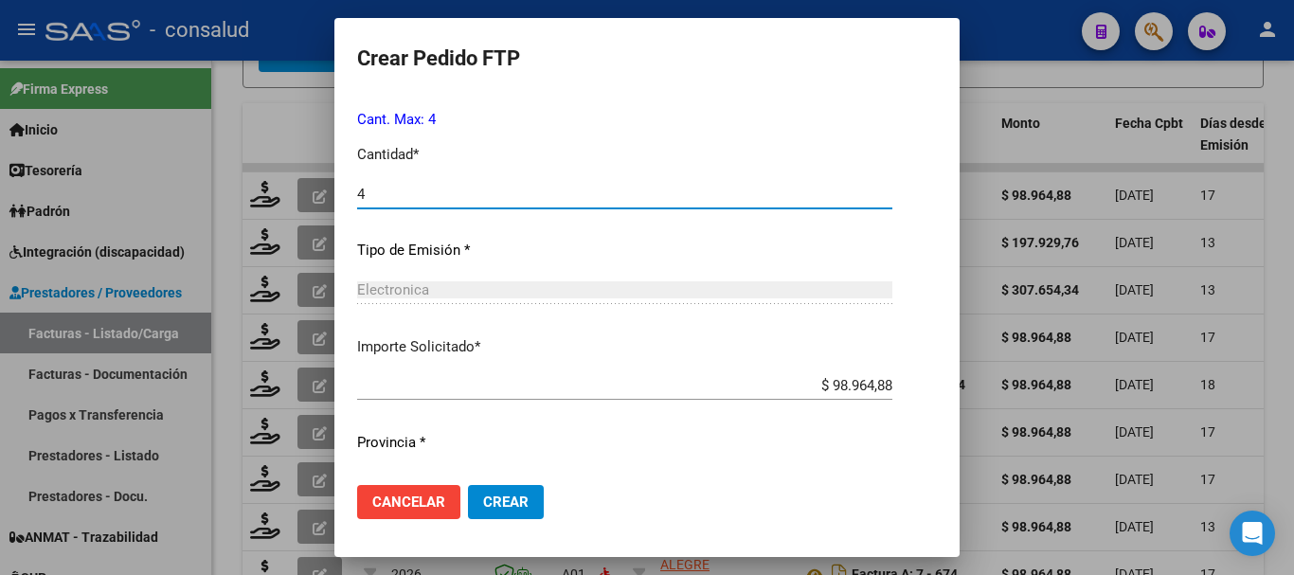
scroll to position [853, 0]
type input "4"
click at [505, 500] on span "Crear" at bounding box center [505, 502] width 45 height 17
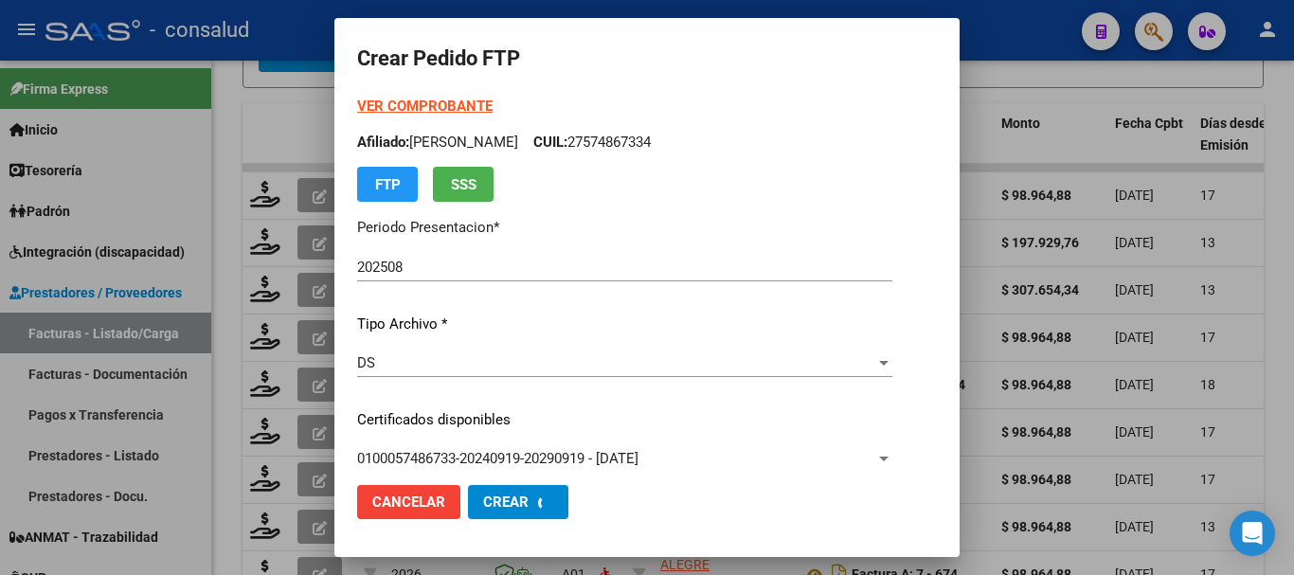
scroll to position [680, 0]
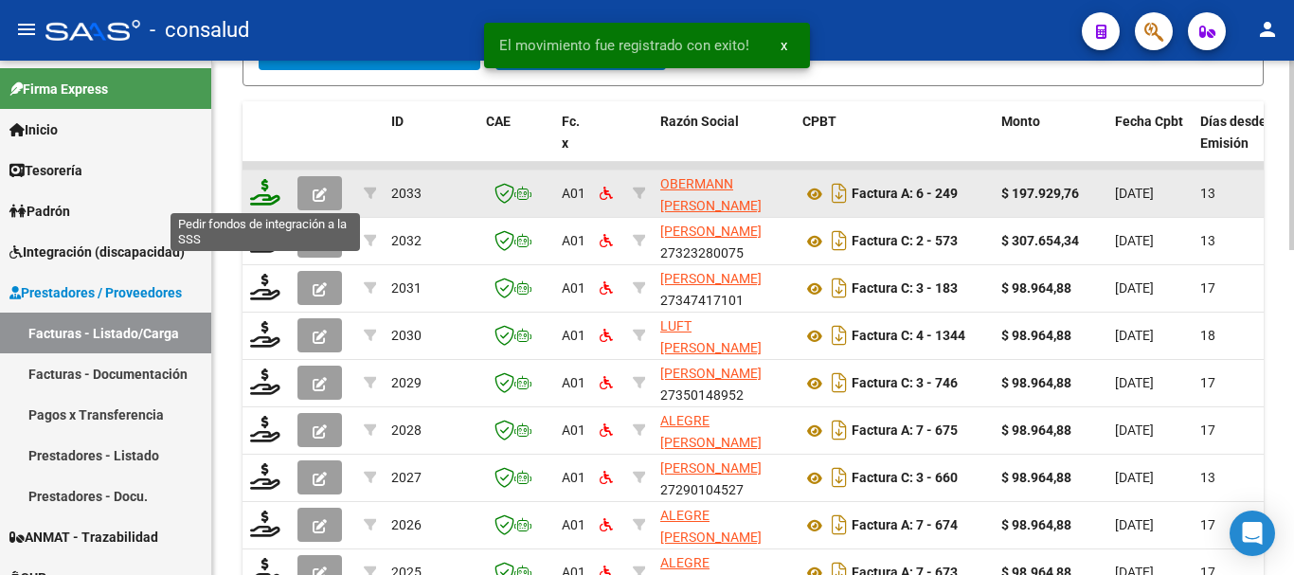
click at [266, 196] on icon at bounding box center [265, 192] width 30 height 27
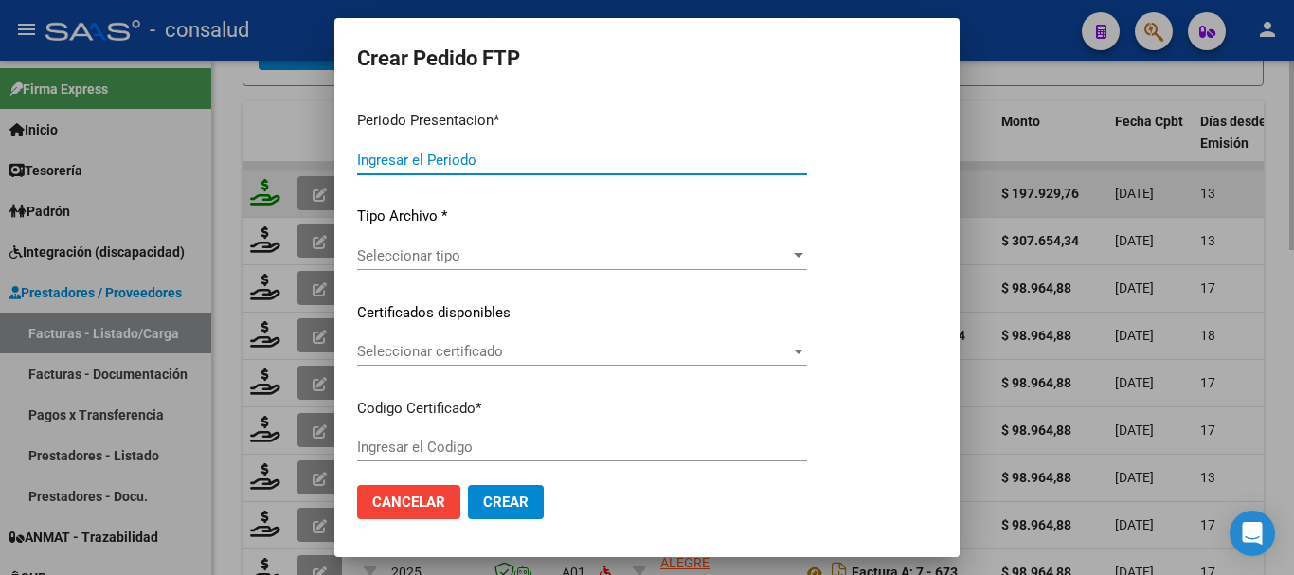
type input "202508"
type input "$ 197.929,76"
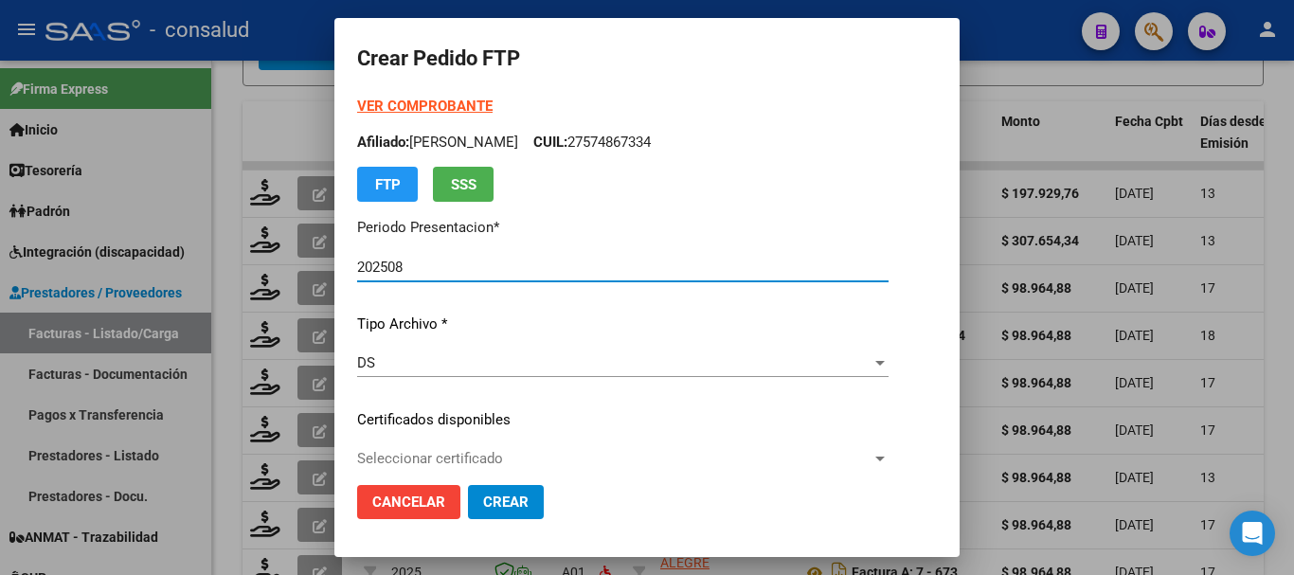
type input "020005252436920230927-20260927-MIS"
type input "2026-09-27"
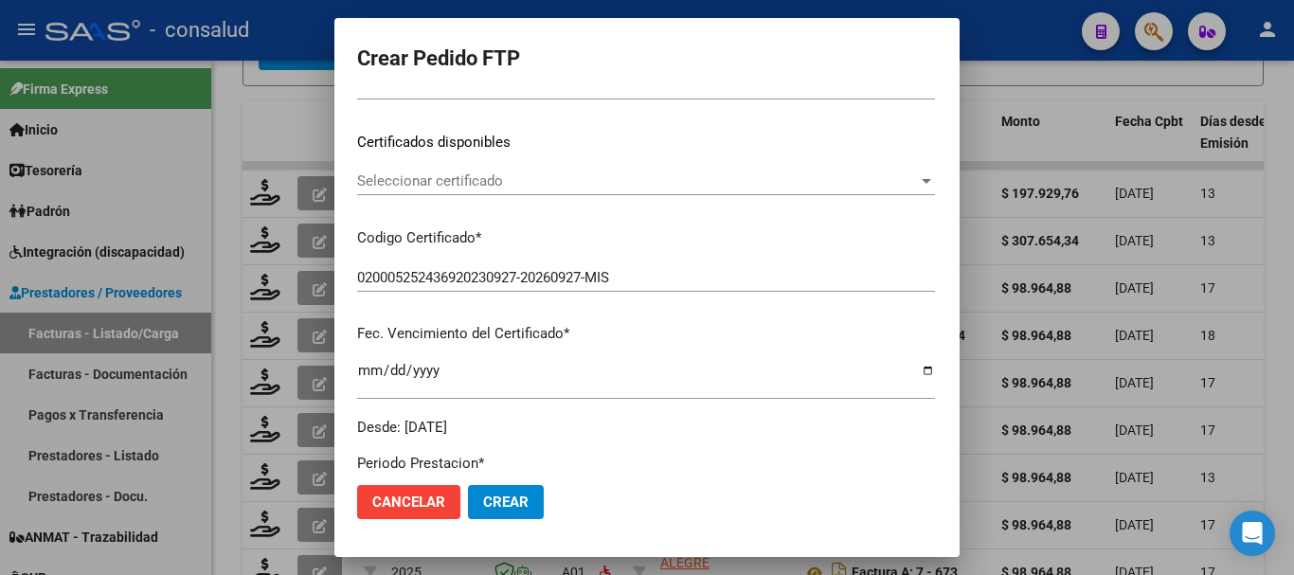
scroll to position [284, 0]
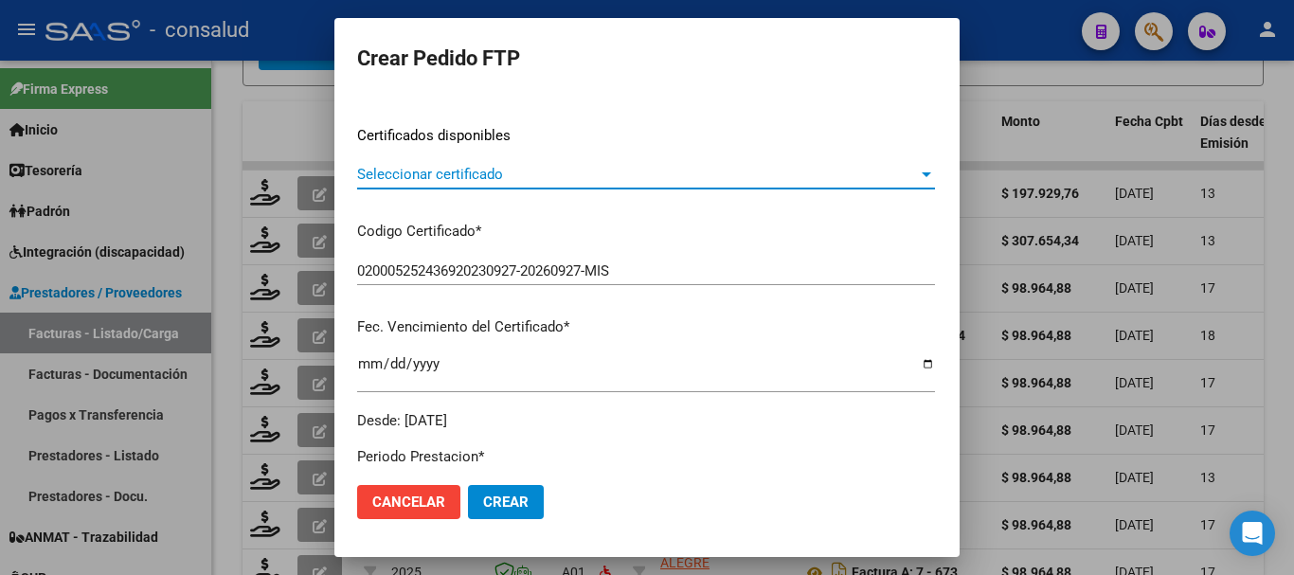
click at [520, 180] on span "Seleccionar certificado" at bounding box center [637, 174] width 561 height 17
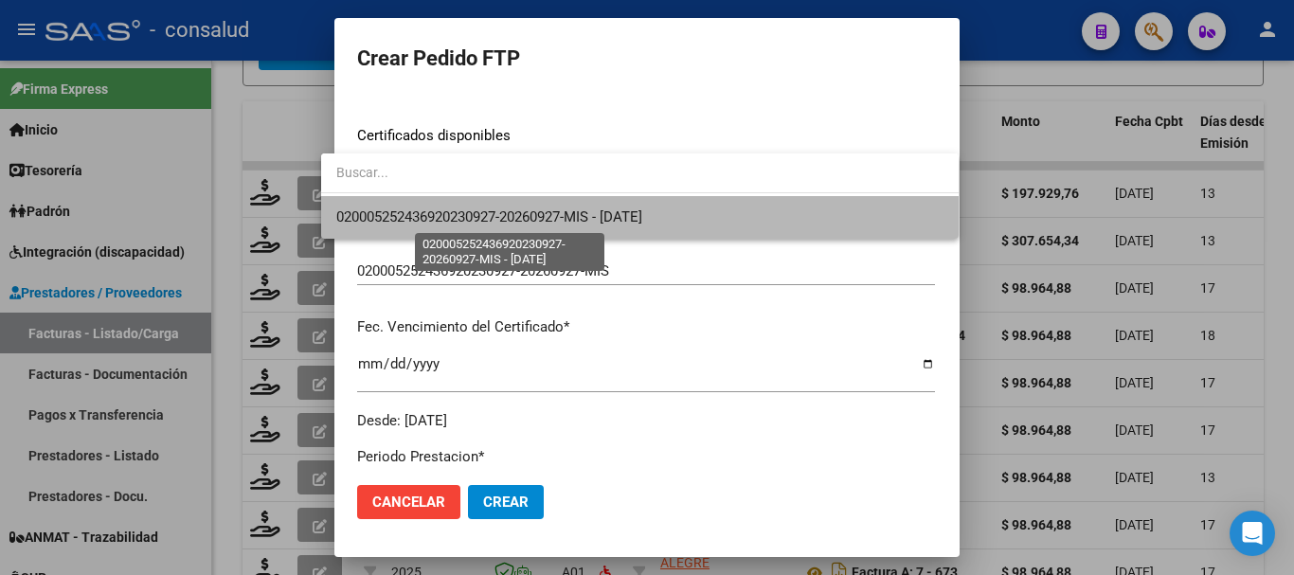
click at [532, 208] on span "020005252436920230927-20260927-MIS - 2026-09-27" at bounding box center [489, 216] width 306 height 17
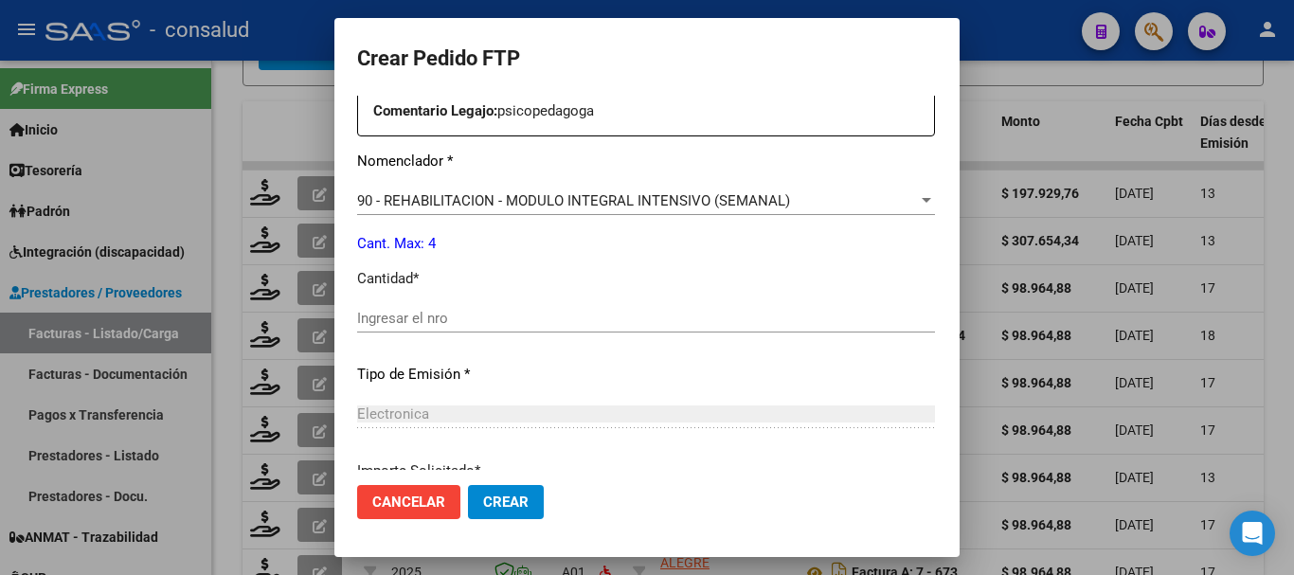
scroll to position [758, 0]
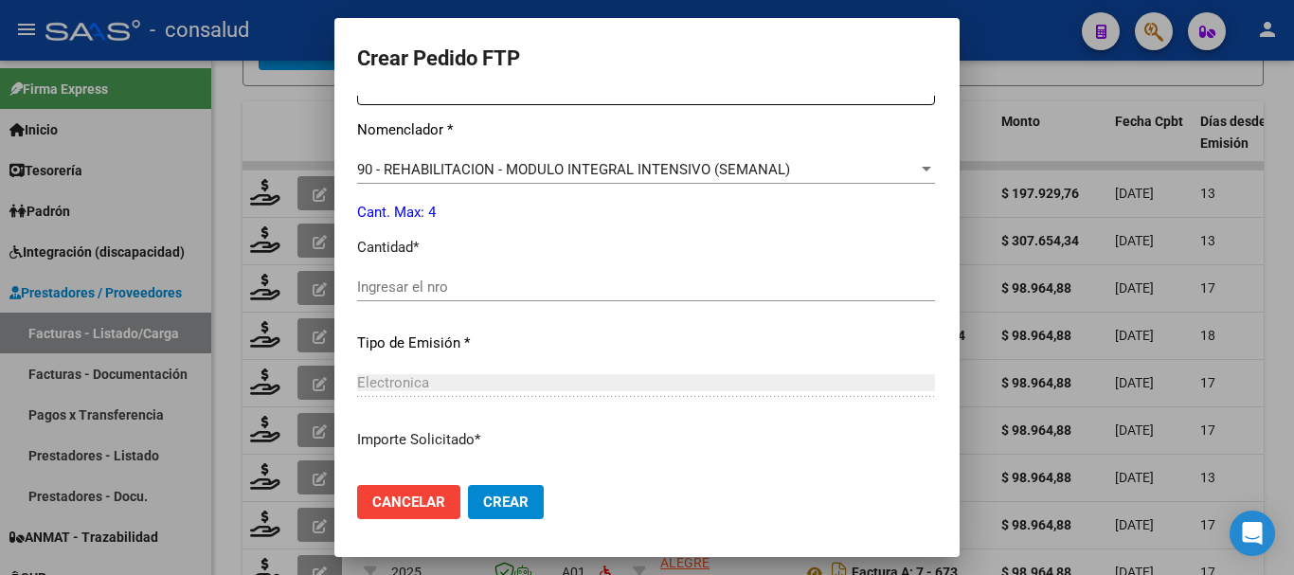
click at [507, 273] on div "Ingresar el nro" at bounding box center [646, 287] width 578 height 28
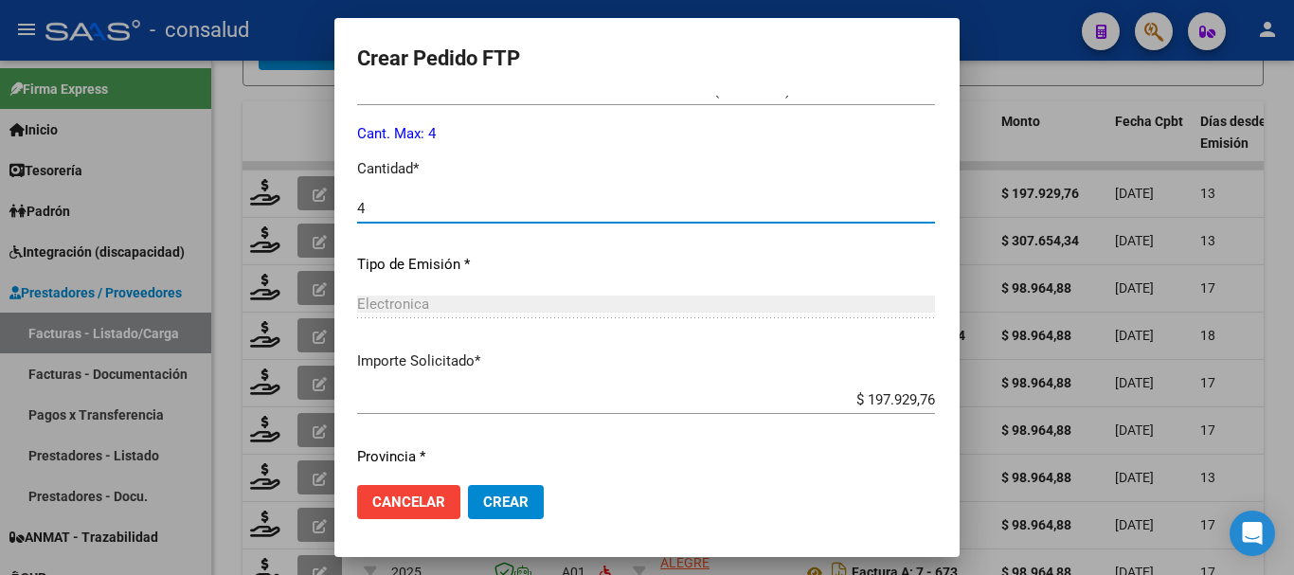
scroll to position [894, 0]
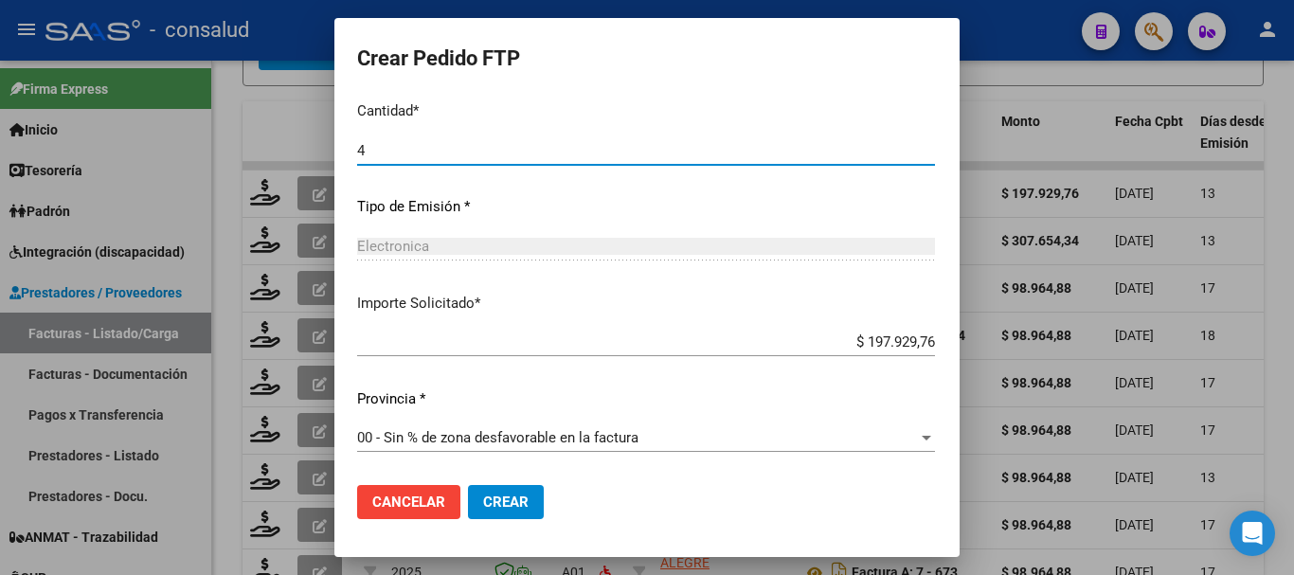
type input "4"
click at [494, 502] on span "Crear" at bounding box center [505, 502] width 45 height 17
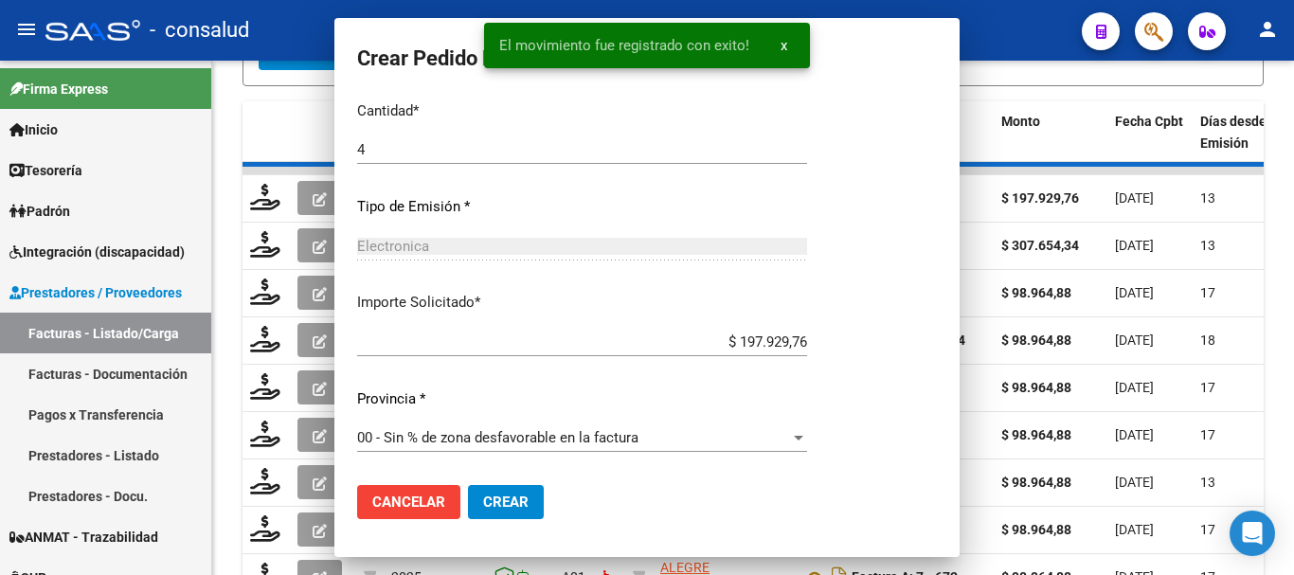
scroll to position [0, 0]
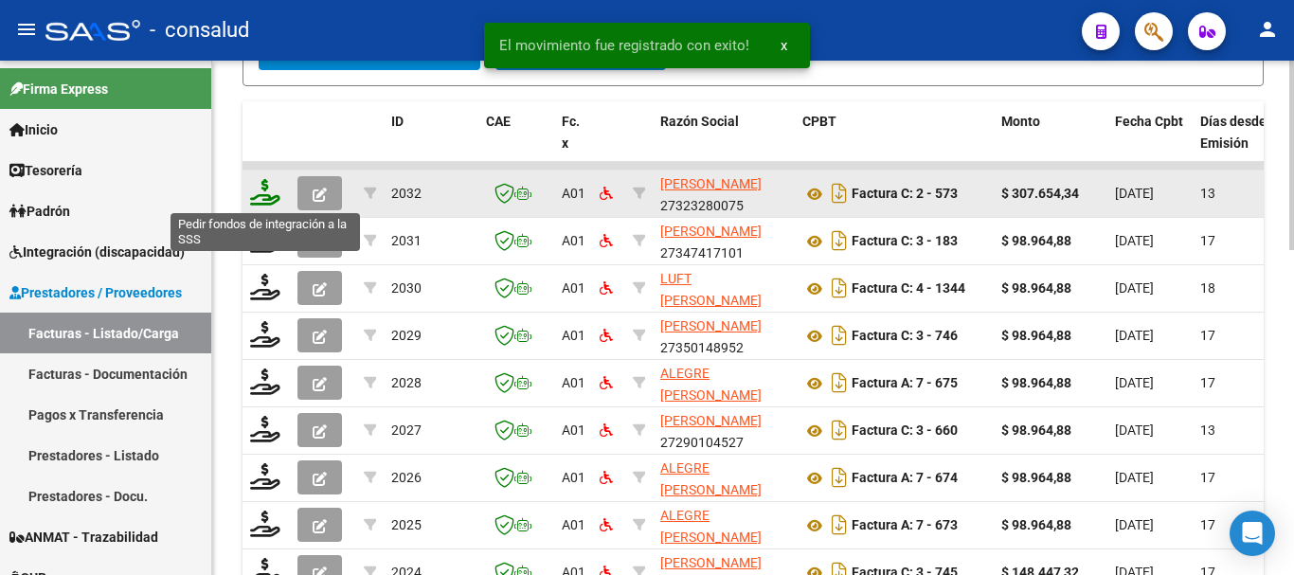
click at [265, 194] on icon at bounding box center [265, 192] width 30 height 27
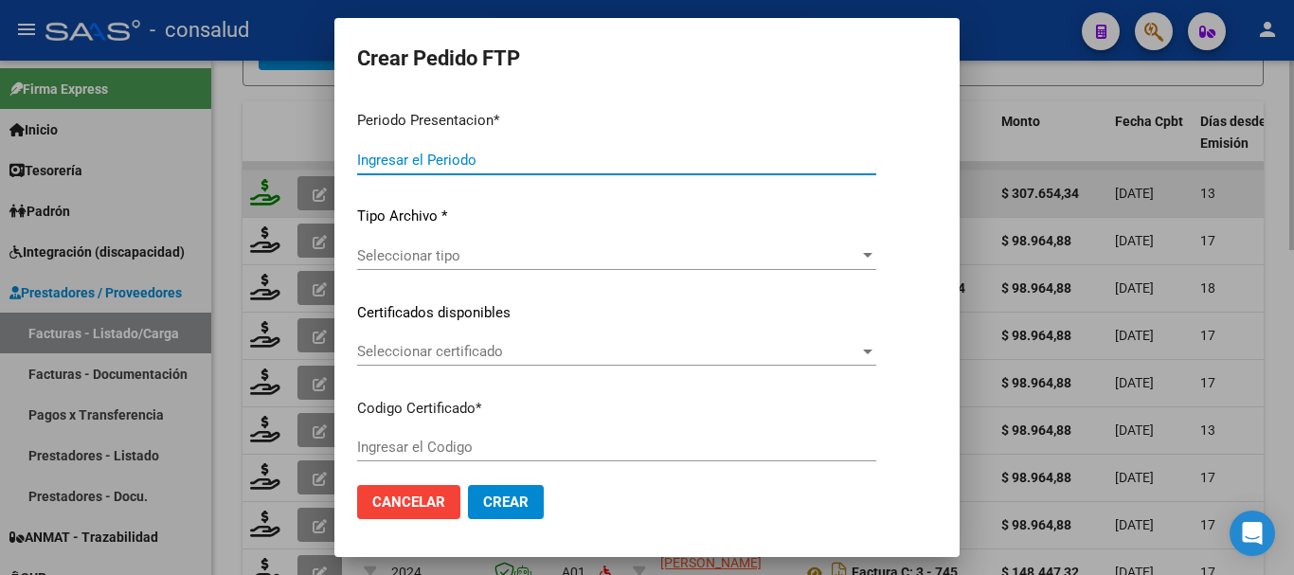
type input "202508"
type input "$ 307.654,34"
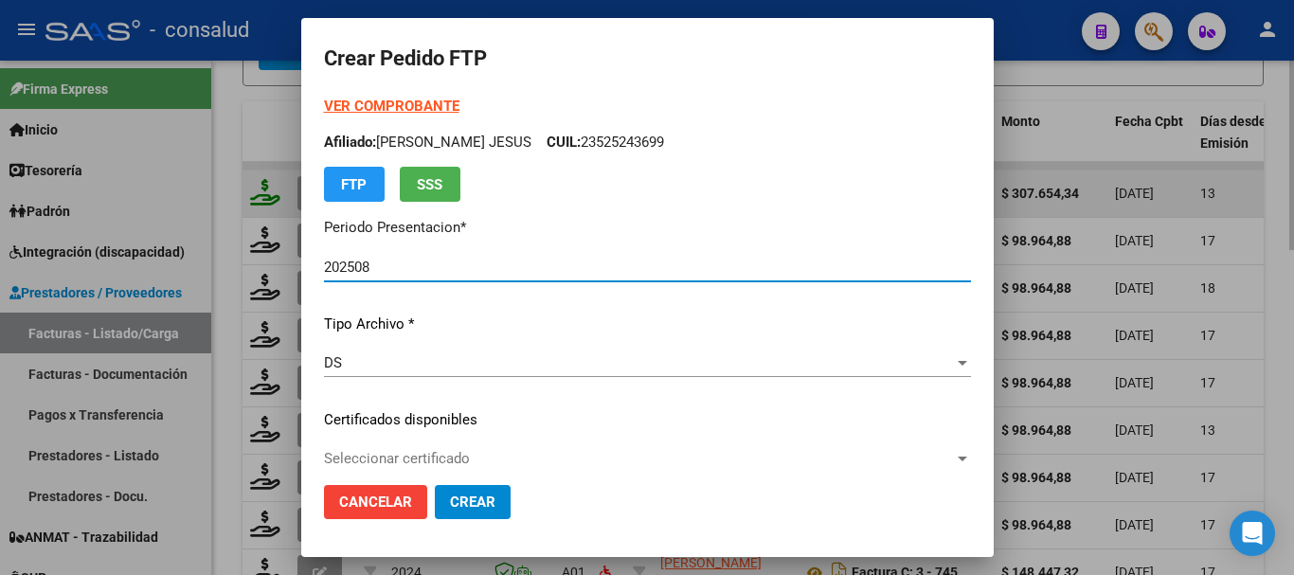
type input "020005252436920230927-20260927-MIS"
type input "2026-09-27"
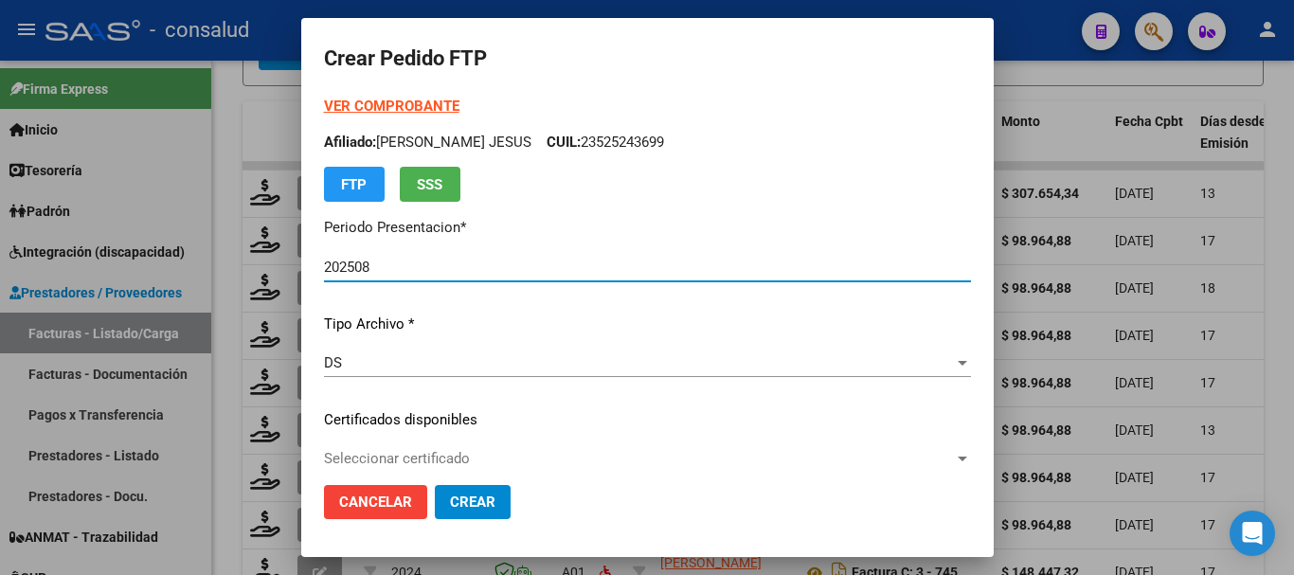
scroll to position [95, 0]
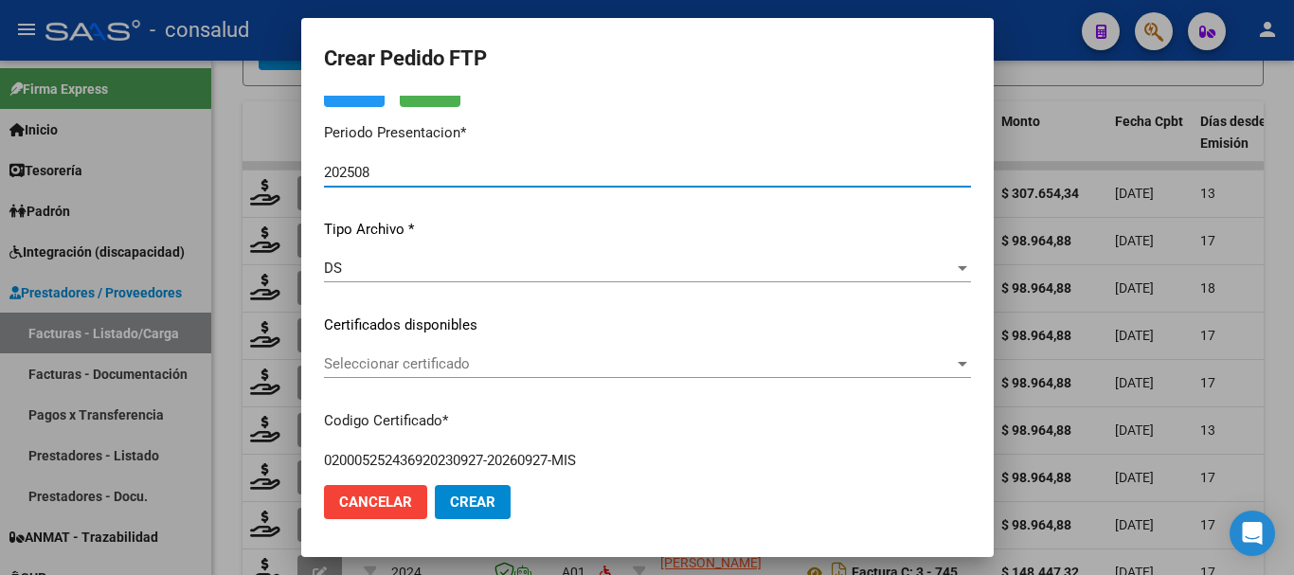
click at [519, 358] on span "Seleccionar certificado" at bounding box center [639, 363] width 630 height 17
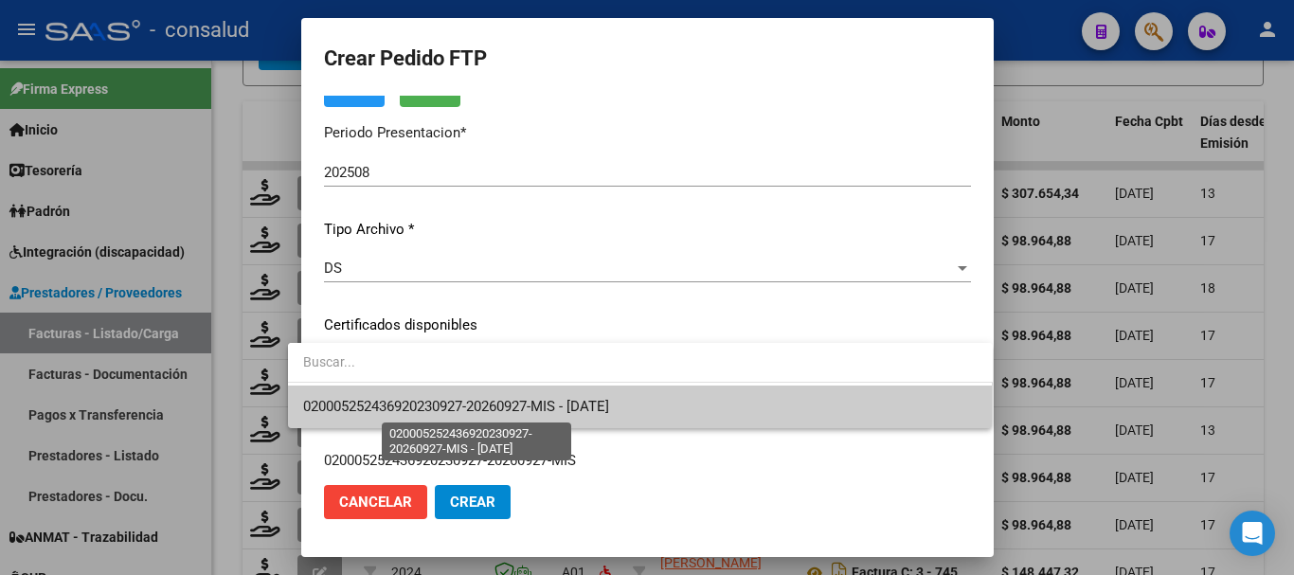
click at [525, 405] on span "020005252436920230927-20260927-MIS - 2026-09-27" at bounding box center [456, 406] width 306 height 17
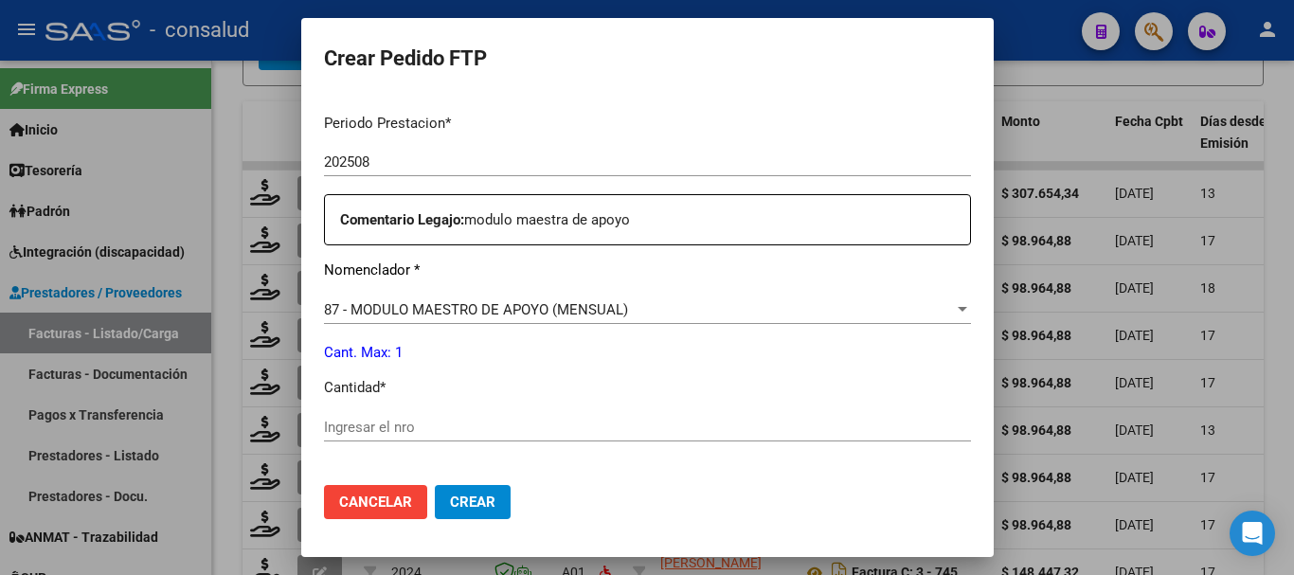
scroll to position [663, 0]
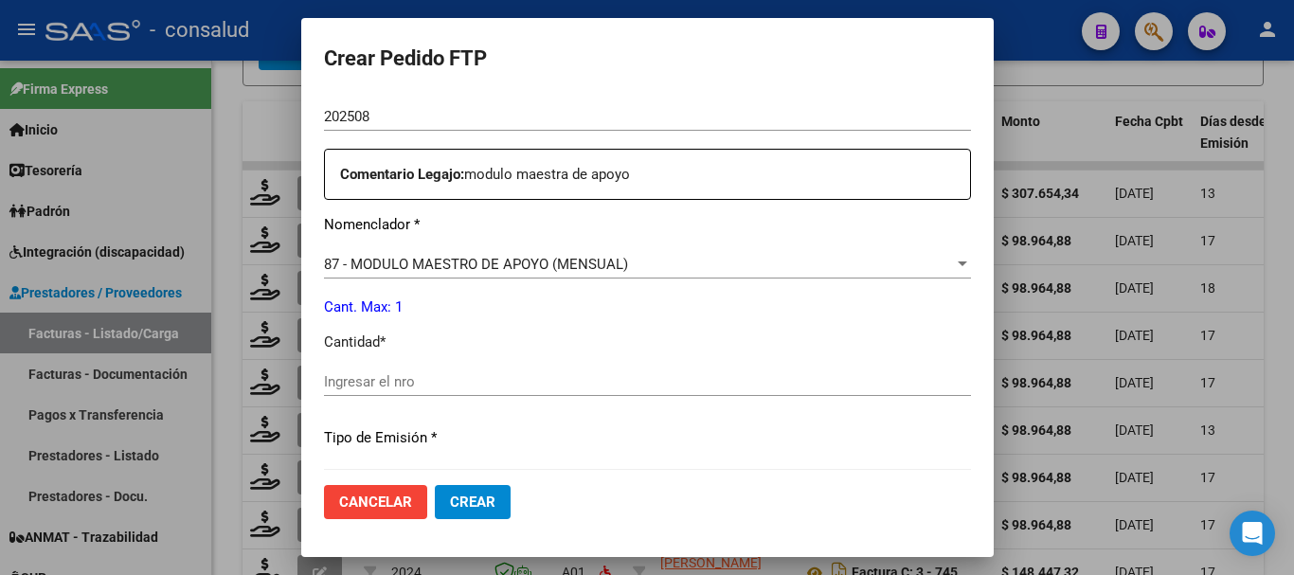
click at [587, 374] on input "Ingresar el nro" at bounding box center [647, 381] width 647 height 17
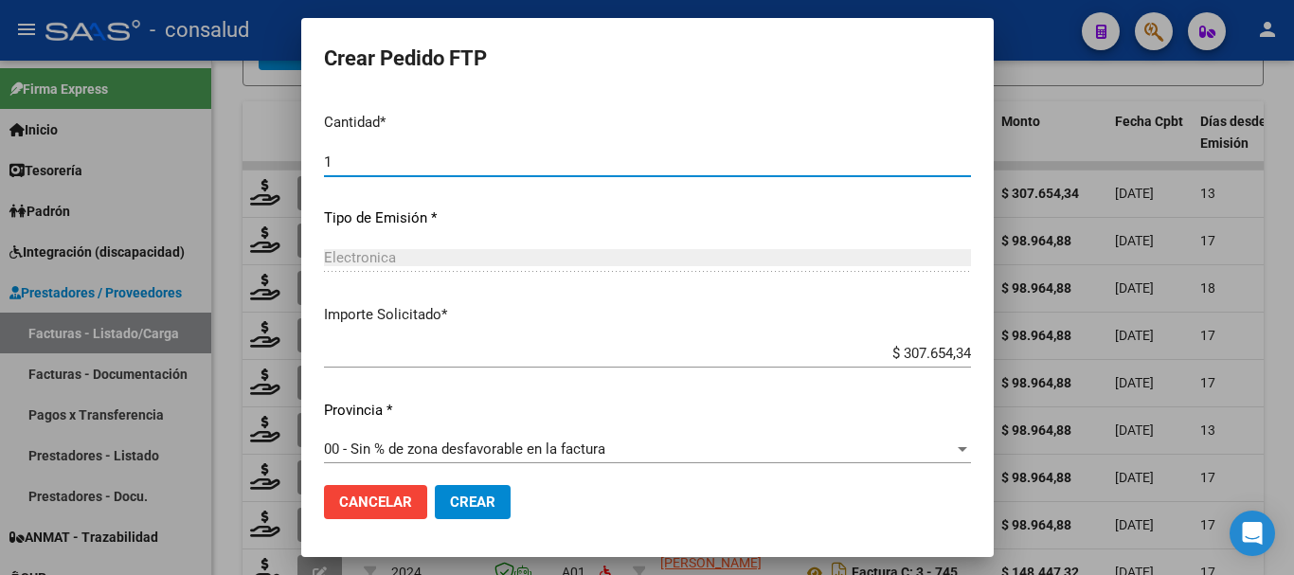
scroll to position [894, 0]
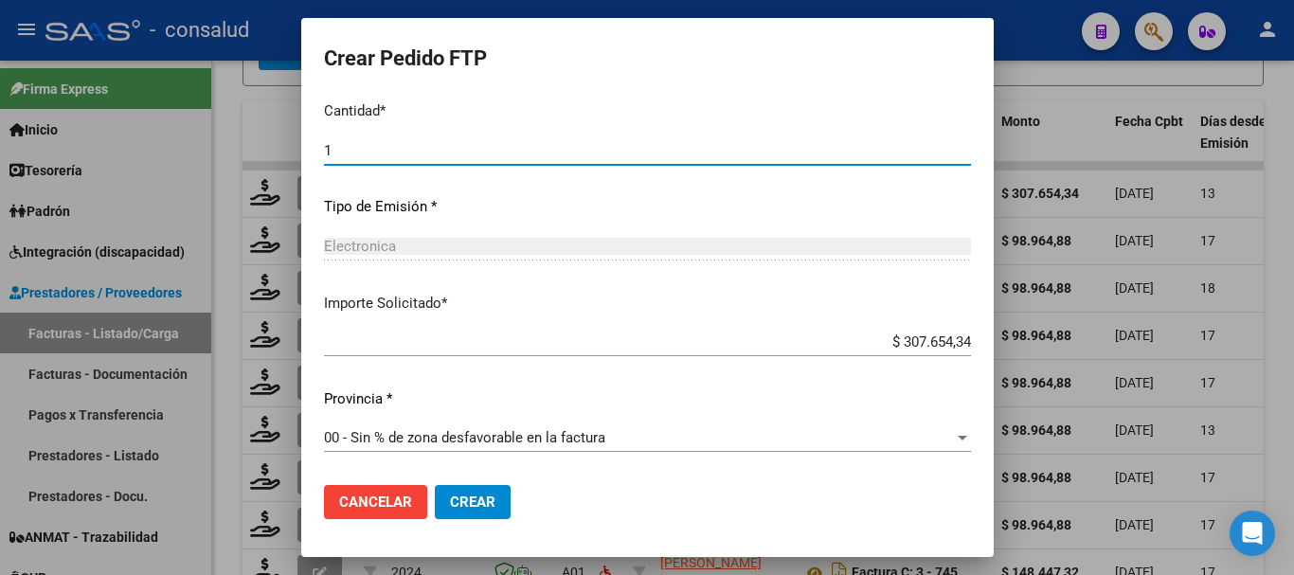
type input "1"
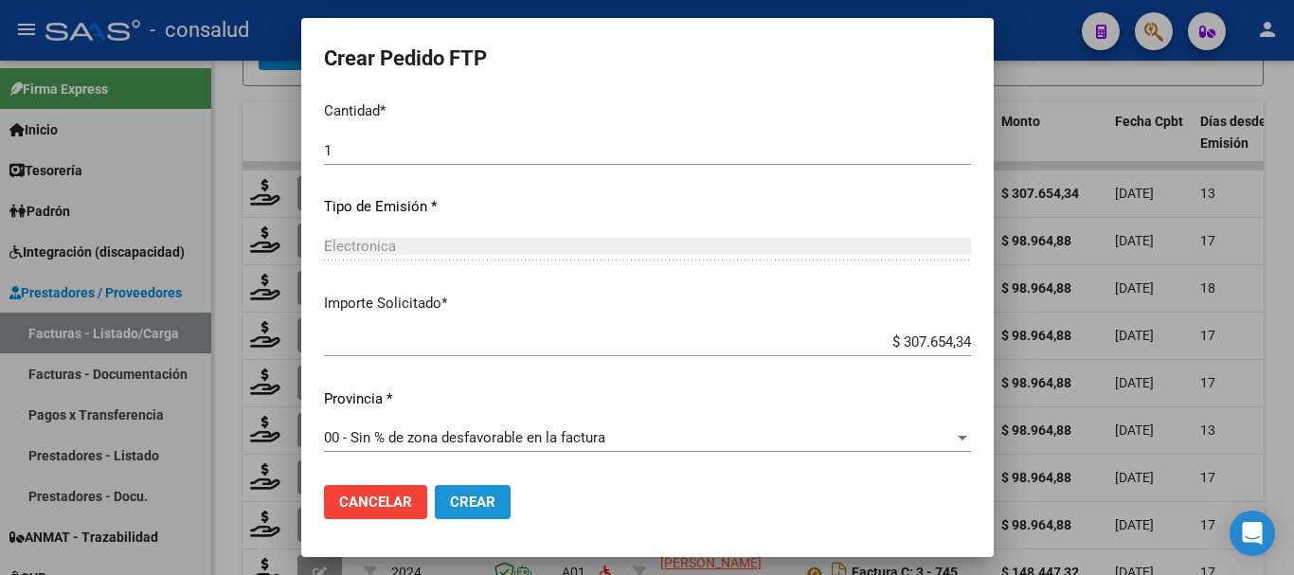
click at [450, 503] on span "Crear" at bounding box center [472, 502] width 45 height 17
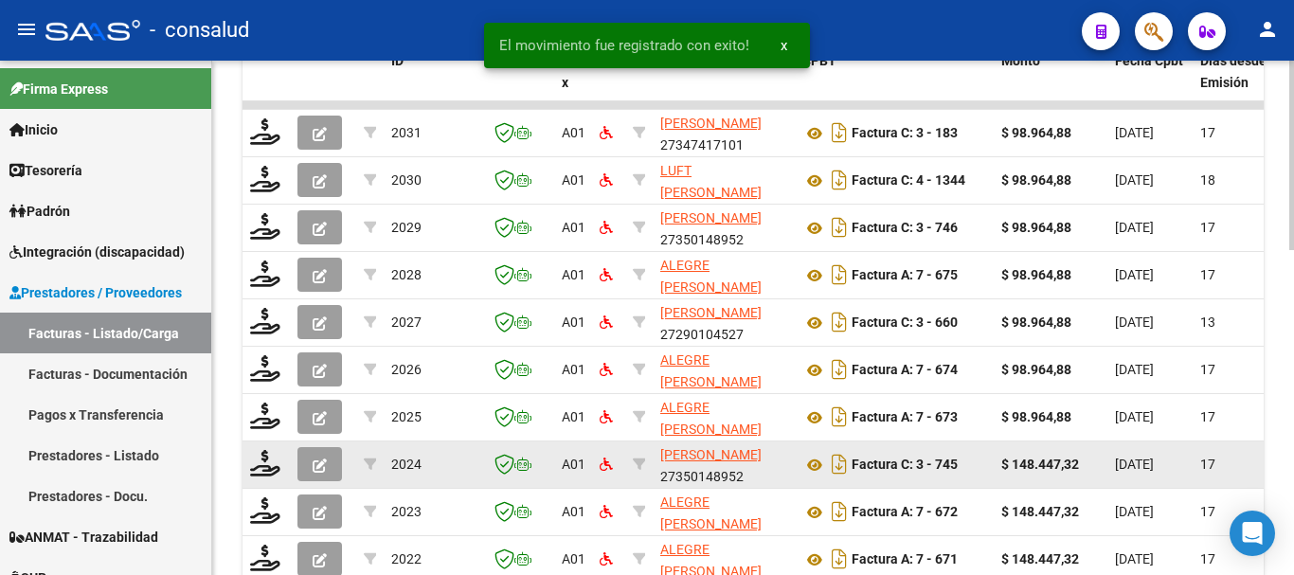
scroll to position [879, 0]
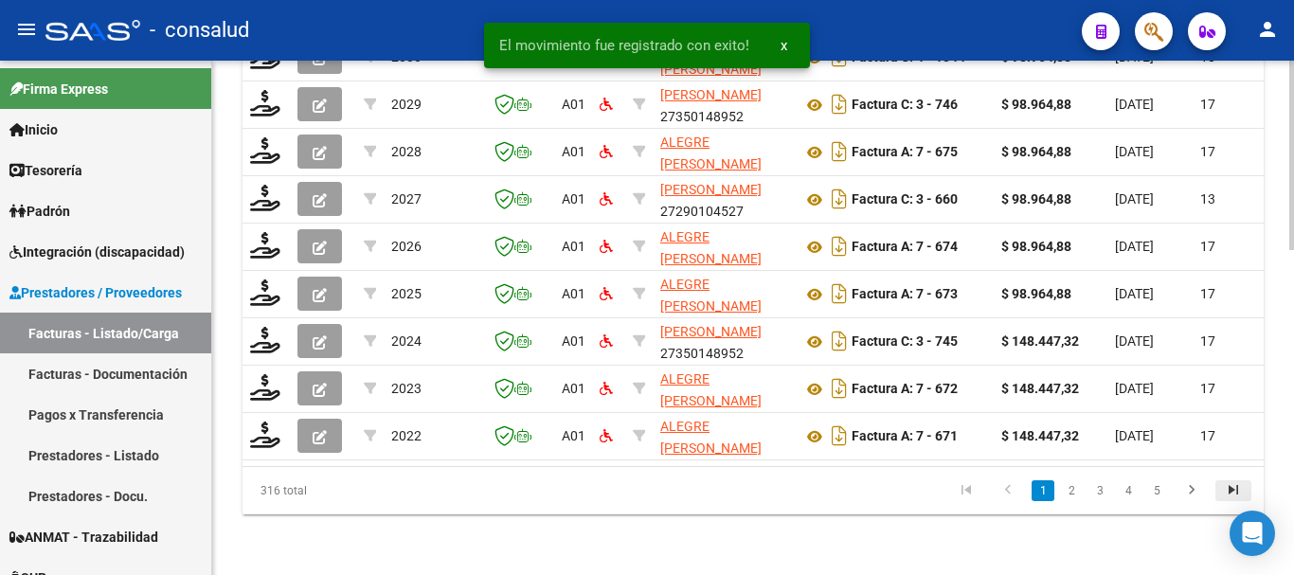
click at [1231, 494] on icon "go to last page" at bounding box center [1233, 492] width 25 height 23
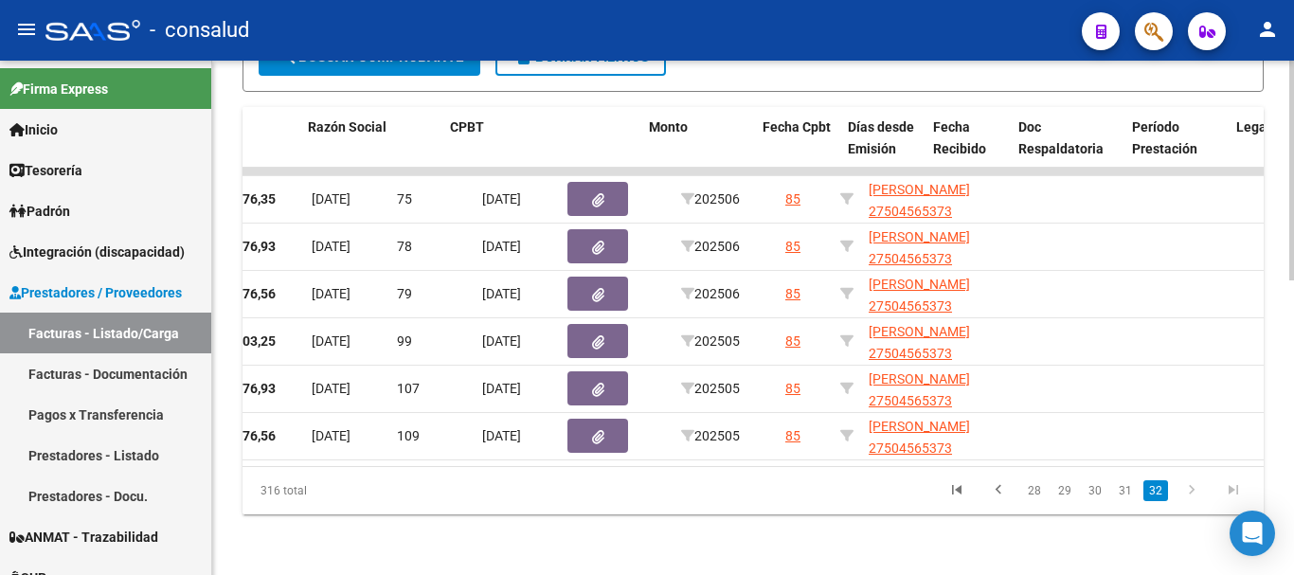
scroll to position [0, 0]
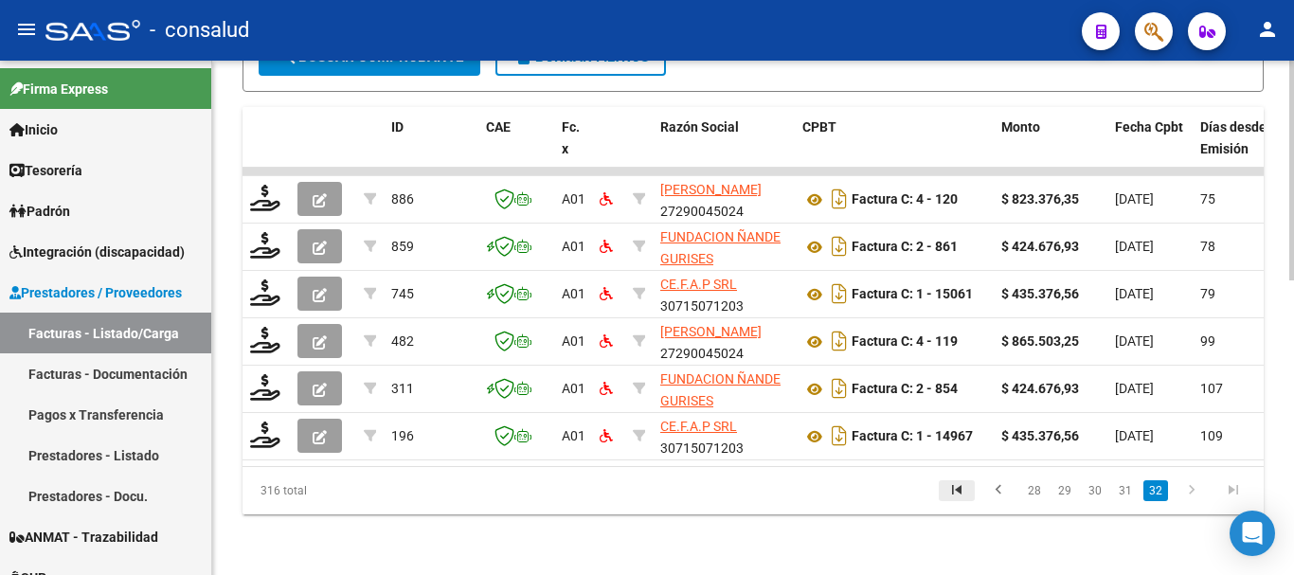
click at [955, 492] on icon "go to first page" at bounding box center [956, 492] width 25 height 23
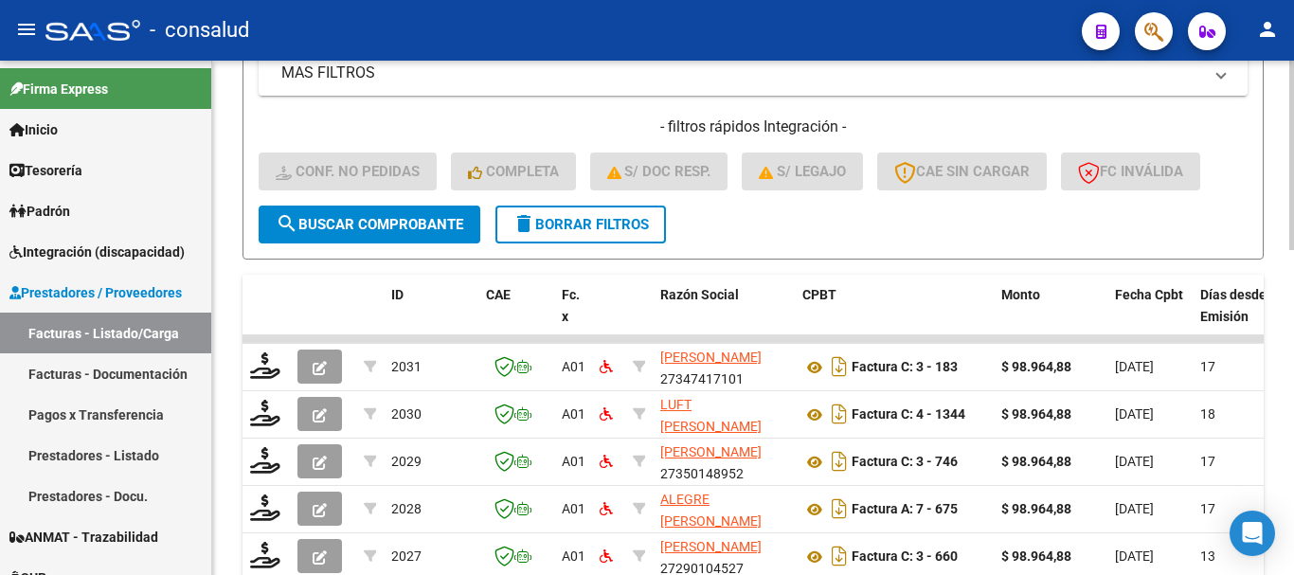
scroll to position [500, 0]
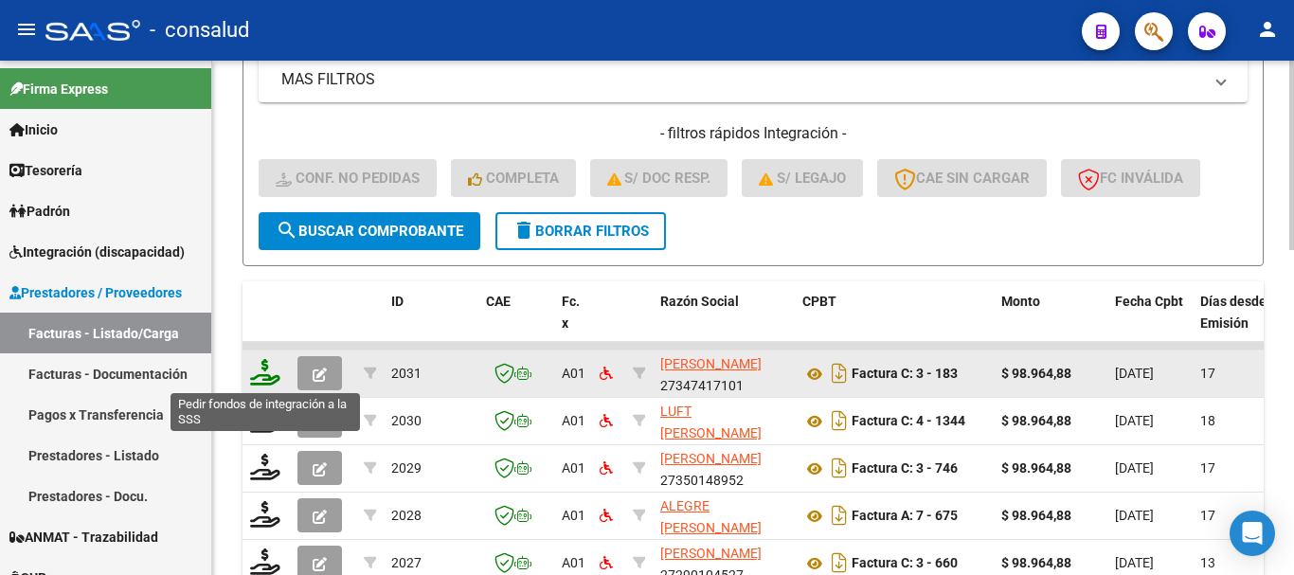
click at [262, 370] on icon at bounding box center [265, 372] width 30 height 27
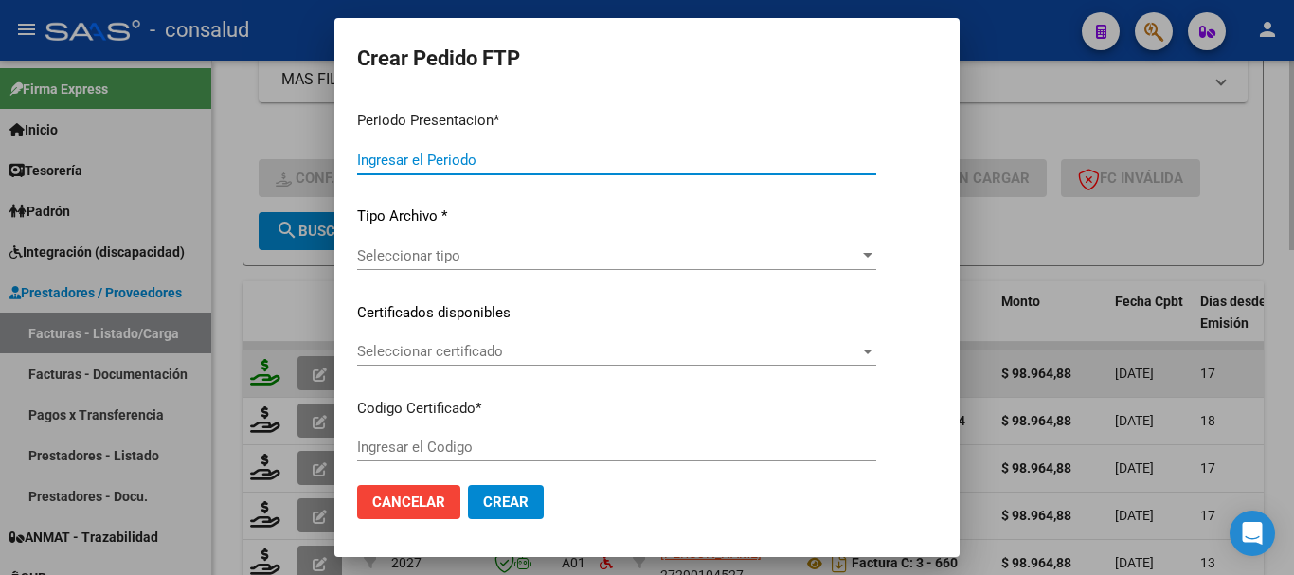
type input "202508"
type input "$ 98.964,88"
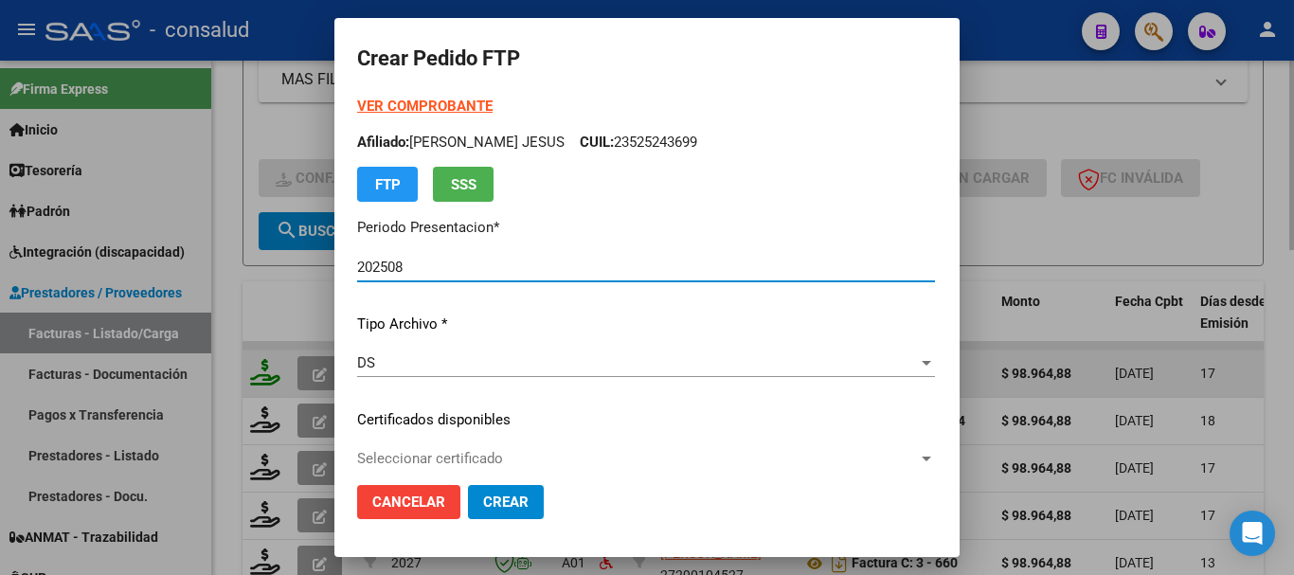
type input "020004969293320230818-20280818"
type input "2028-08-18"
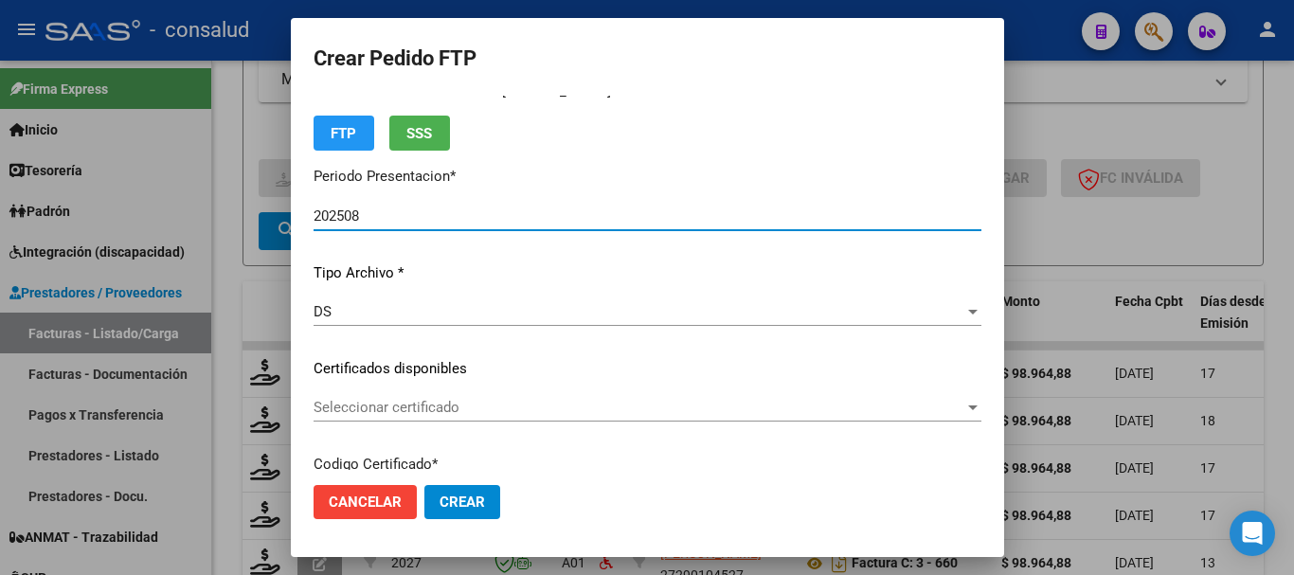
scroll to position [95, 0]
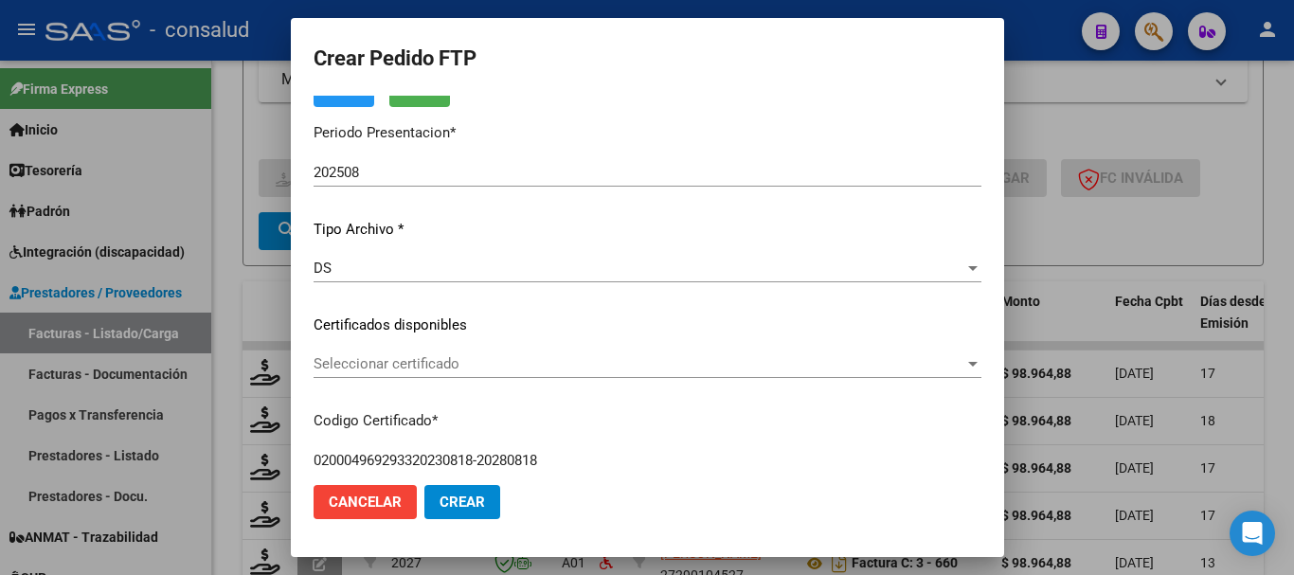
click at [402, 352] on div "Seleccionar certificado Seleccionar certificado" at bounding box center [648, 364] width 668 height 28
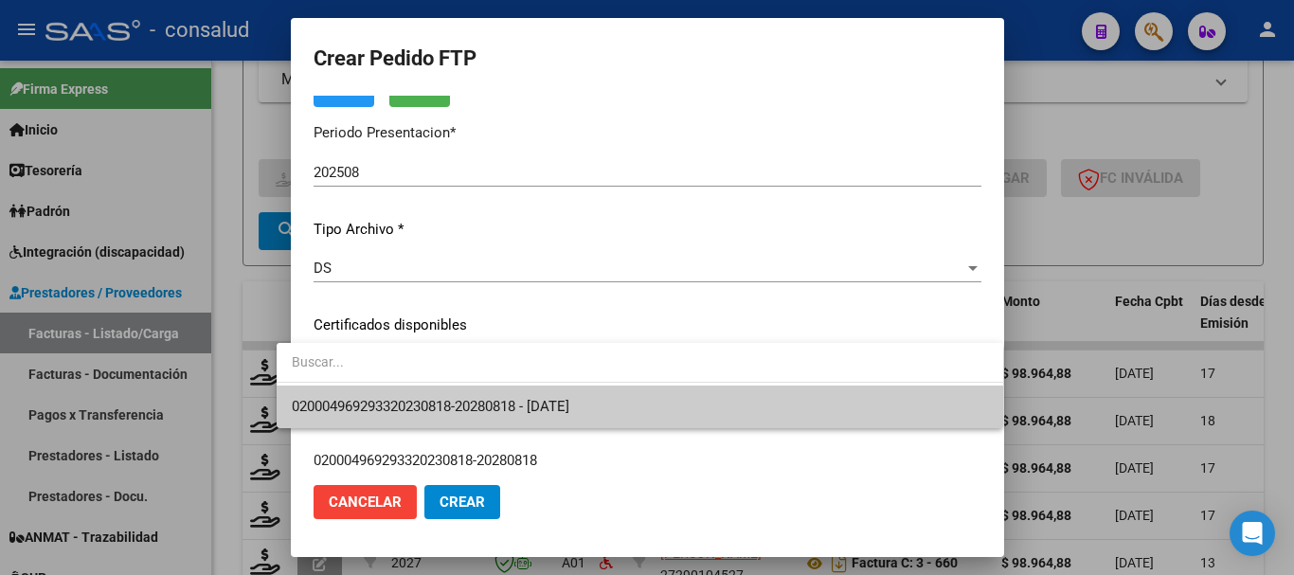
click at [425, 385] on span at bounding box center [640, 364] width 727 height 43
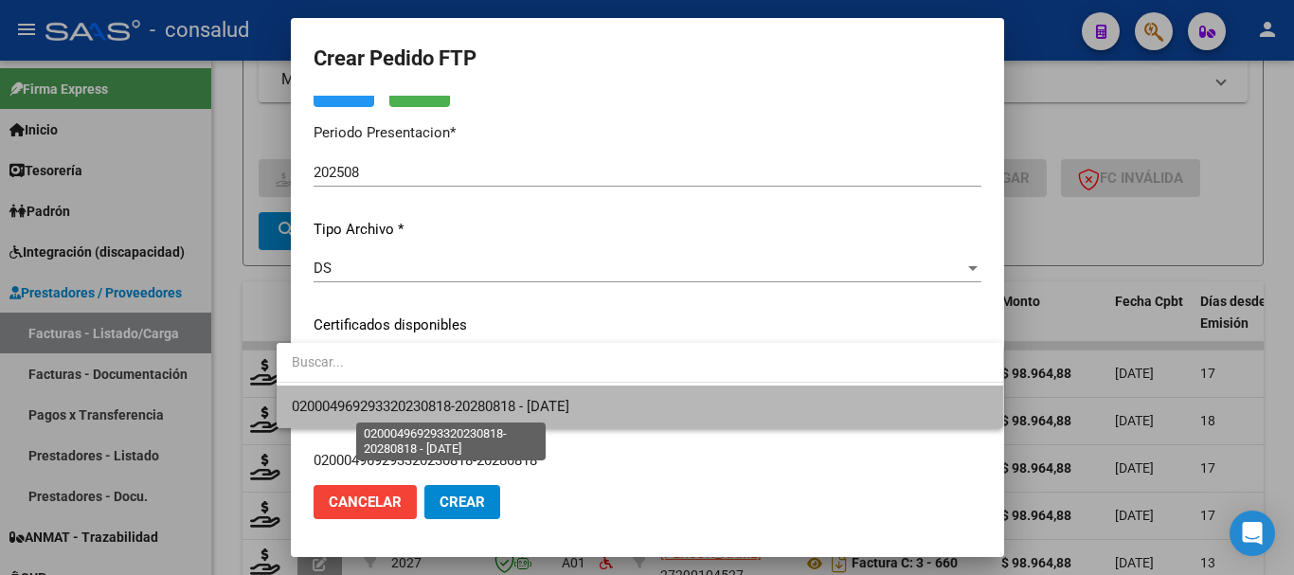
click at [431, 399] on span "020004969293320230818-20280818 - 2028-08-18" at bounding box center [431, 406] width 278 height 17
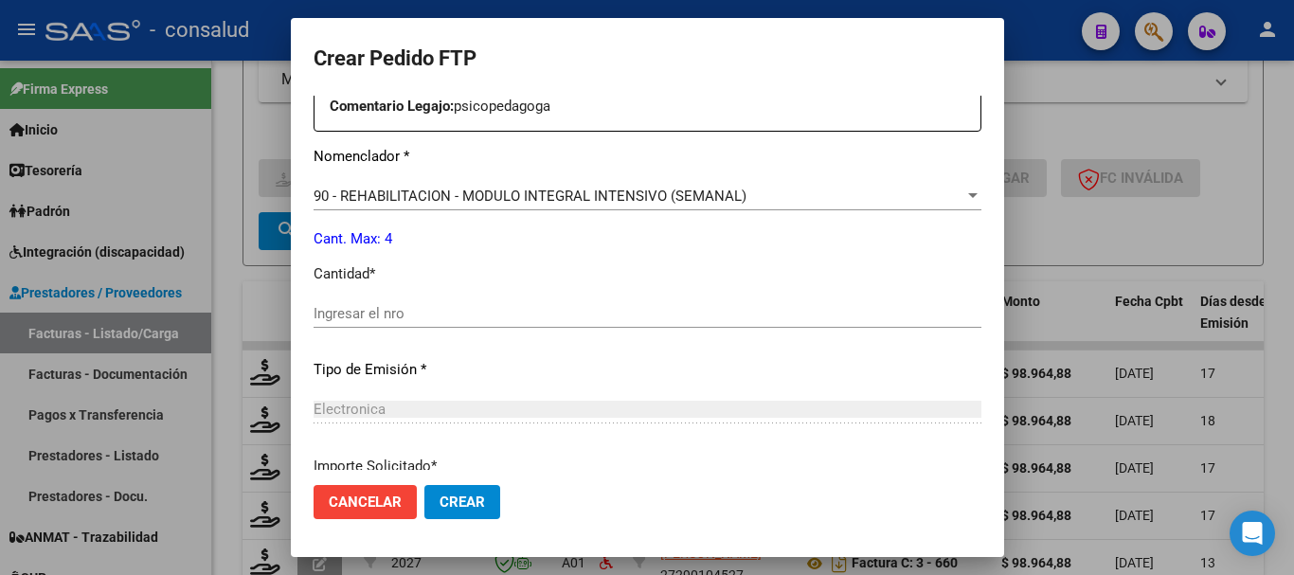
scroll to position [758, 0]
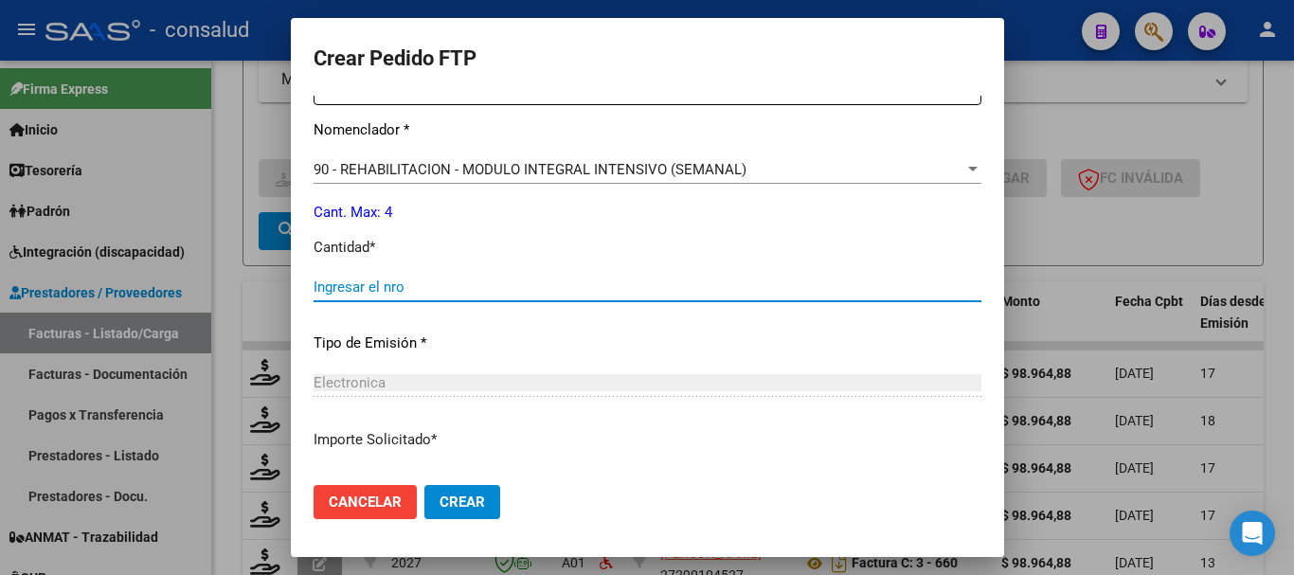
click at [444, 283] on input "Ingresar el nro" at bounding box center [648, 287] width 668 height 17
type input "4"
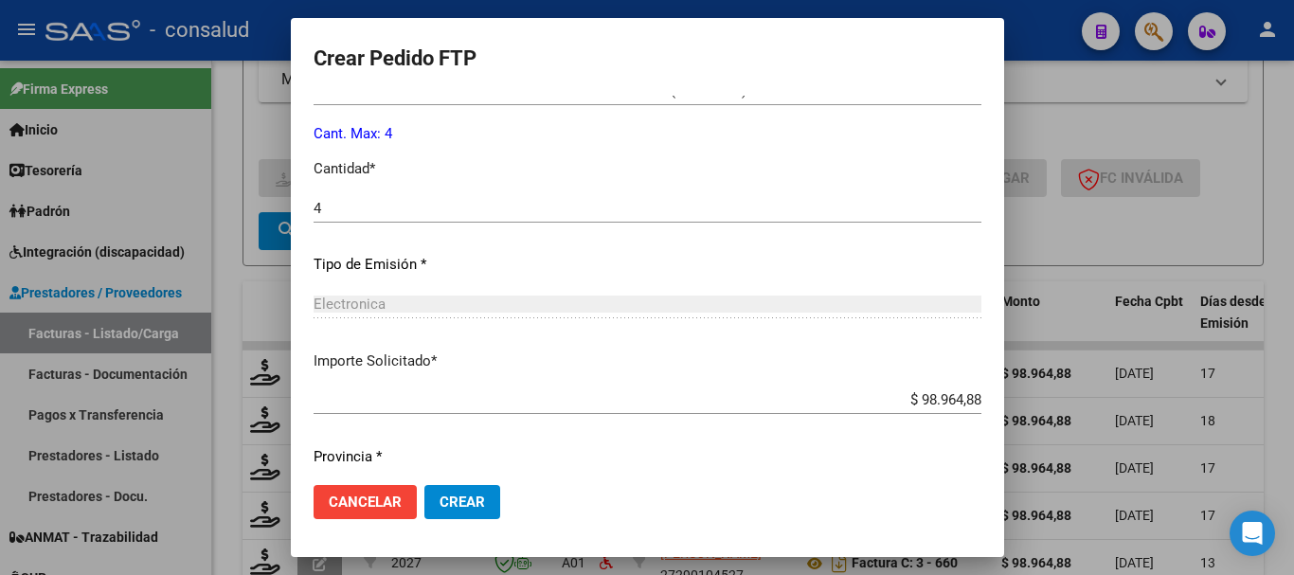
scroll to position [894, 0]
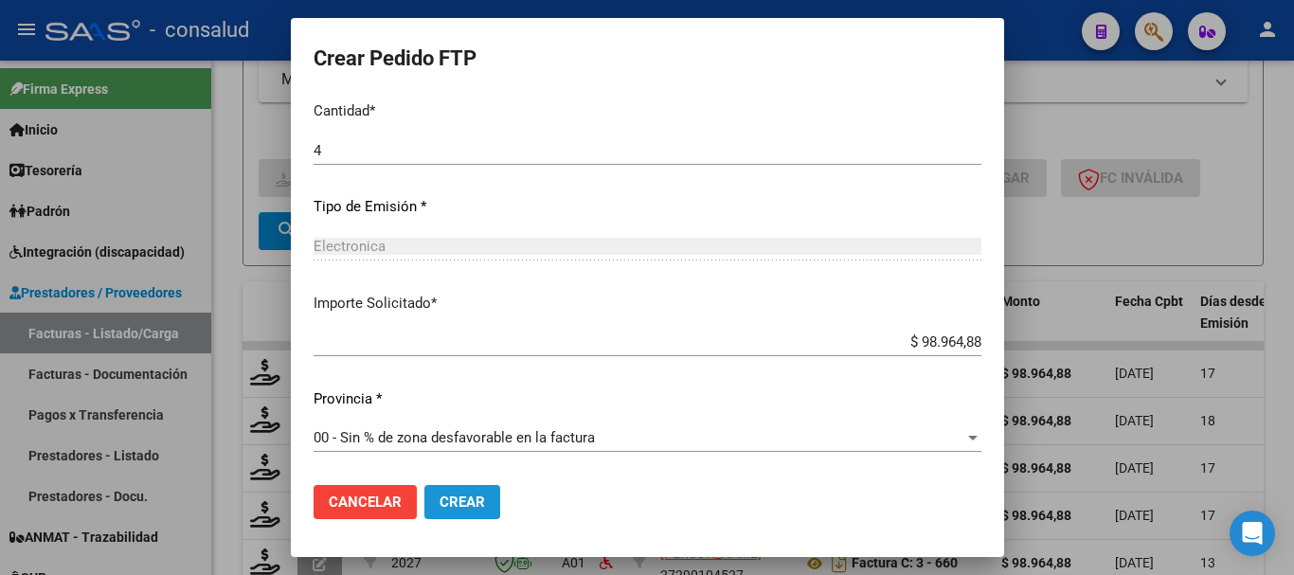
click at [440, 494] on span "Crear" at bounding box center [462, 502] width 45 height 17
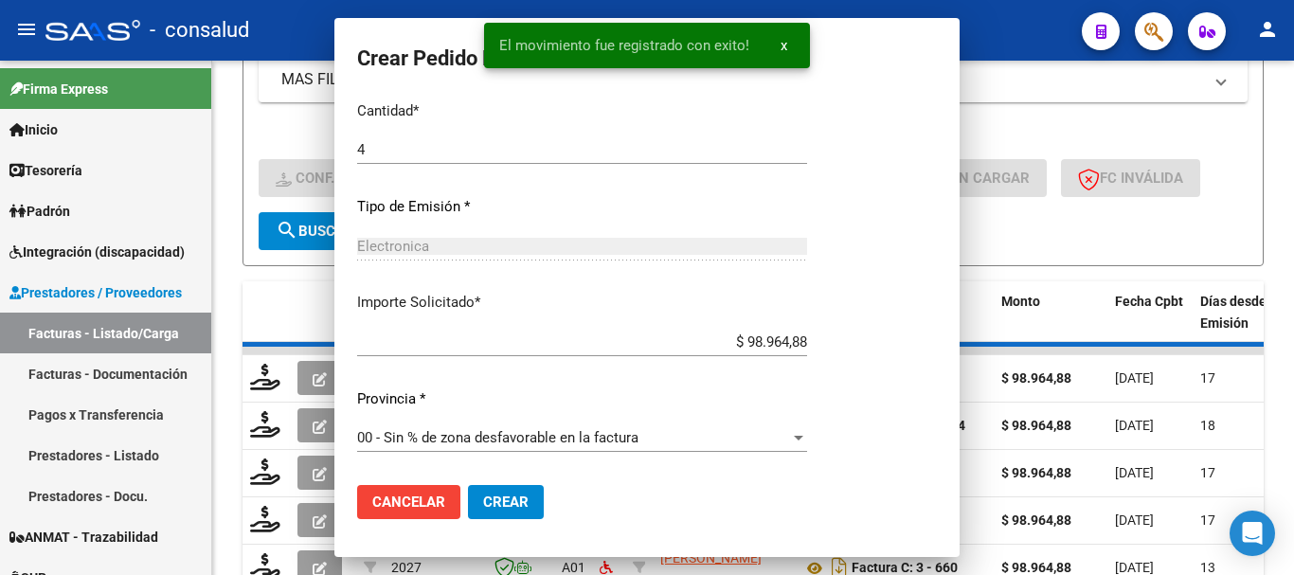
scroll to position [787, 0]
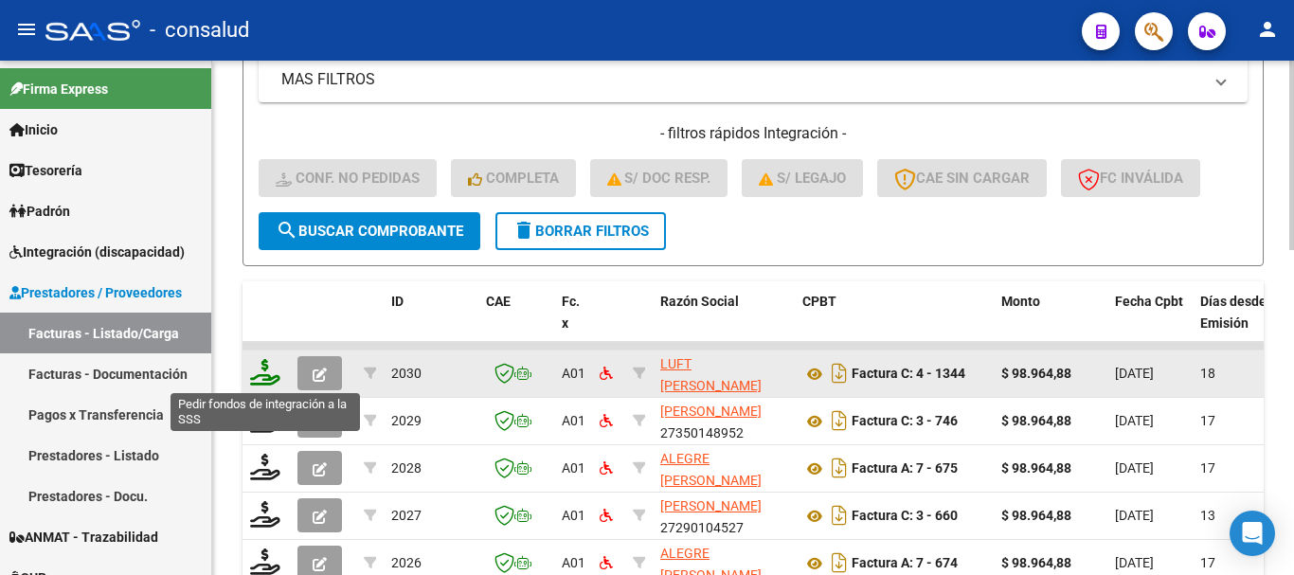
click at [257, 372] on icon at bounding box center [265, 372] width 30 height 27
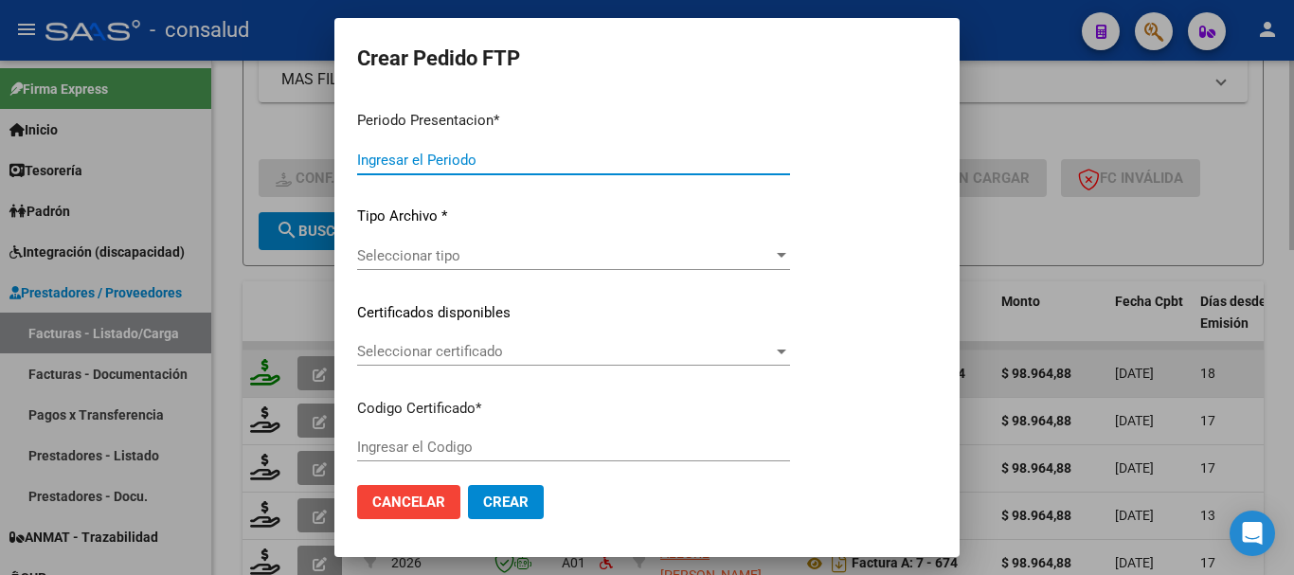
type input "202508"
type input "$ 98.964,88"
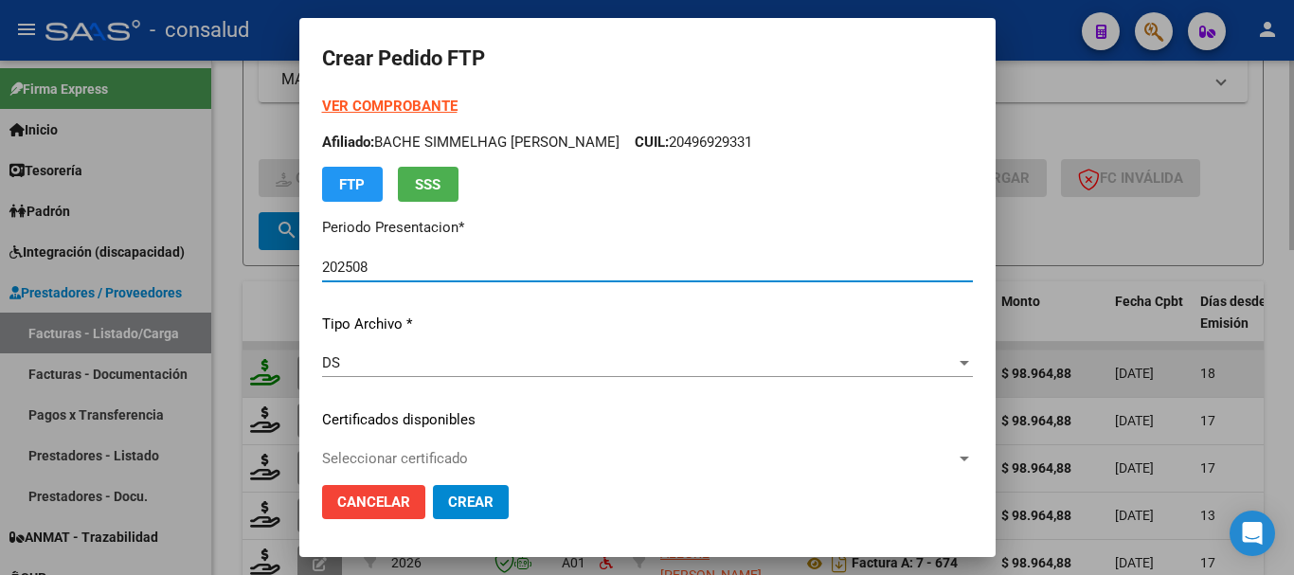
type input "0100057052533-20221207-20251207"
type input "2025-12-07"
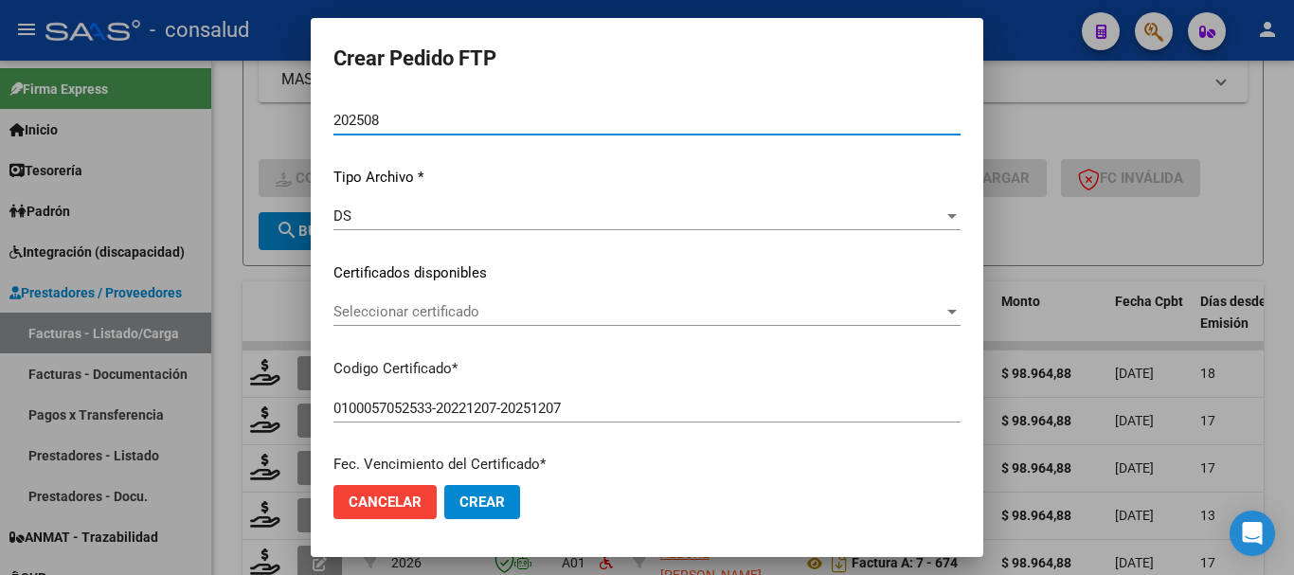
scroll to position [189, 0]
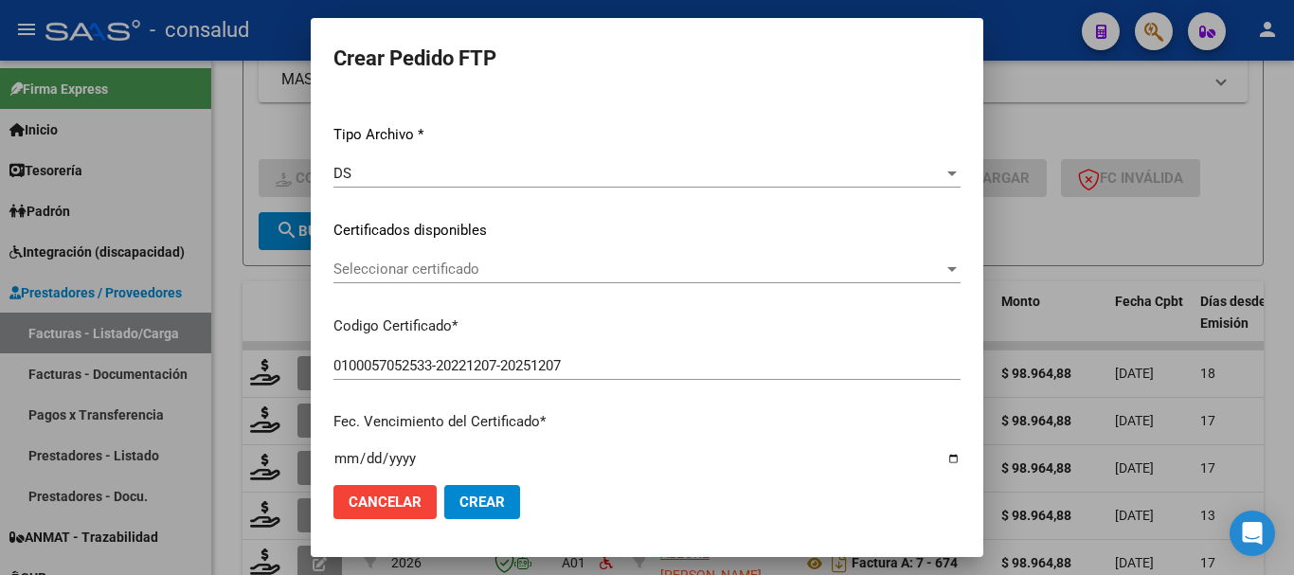
click at [500, 268] on span "Seleccionar certificado" at bounding box center [638, 269] width 610 height 17
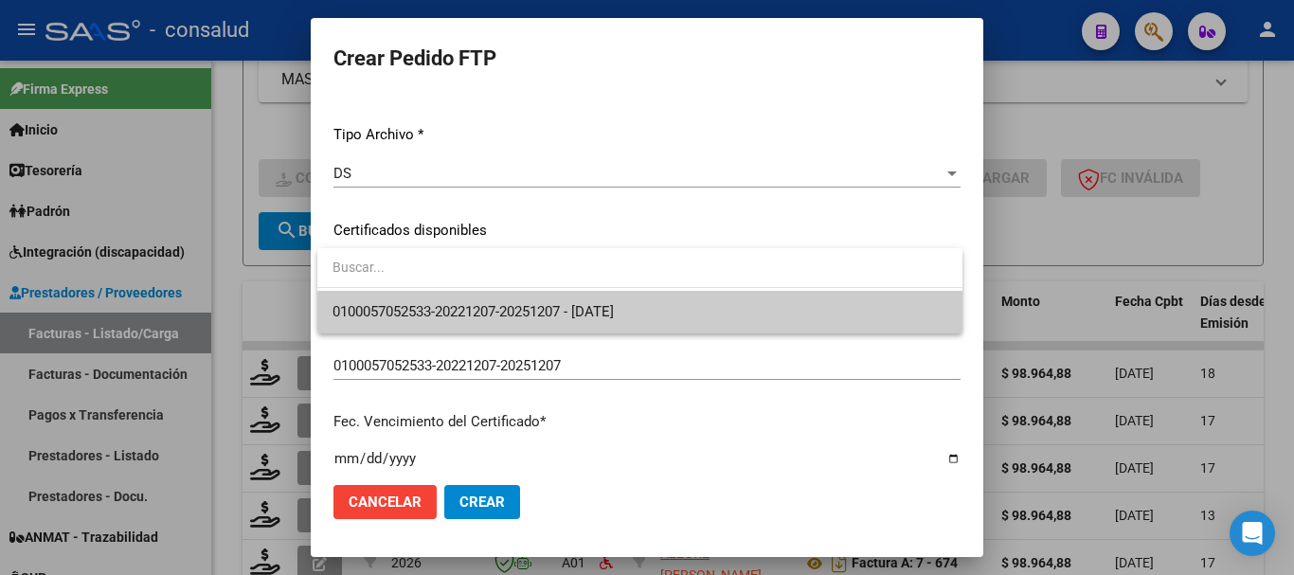
click at [506, 297] on span "0100057052533-20221207-20251207 - 2025-12-07" at bounding box center [640, 312] width 615 height 43
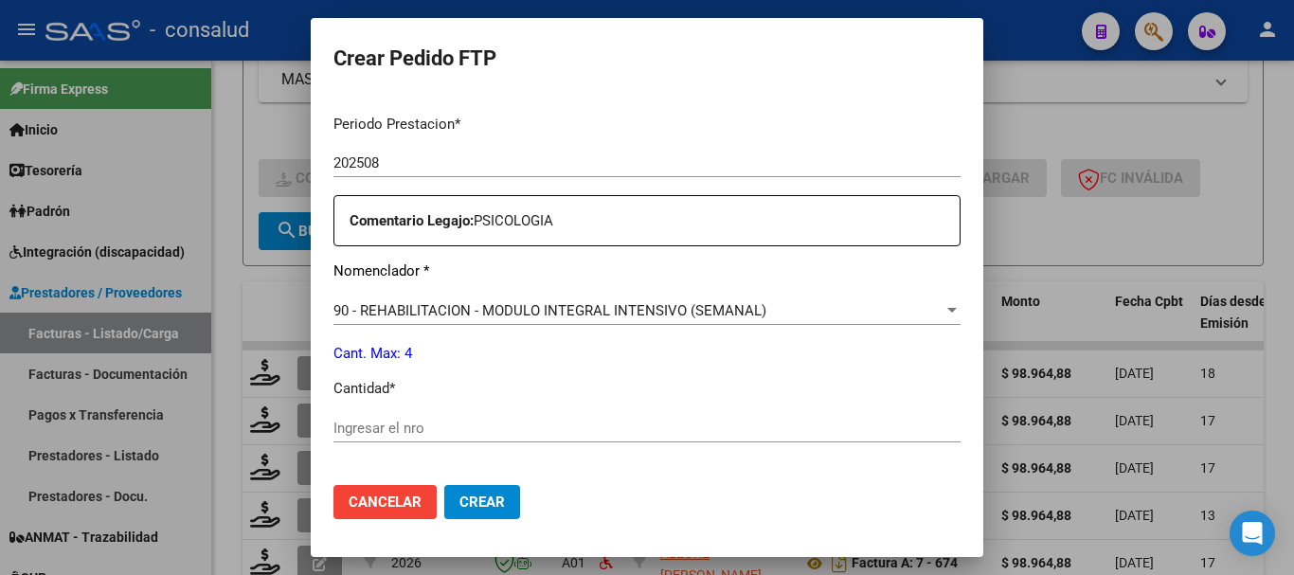
scroll to position [663, 0]
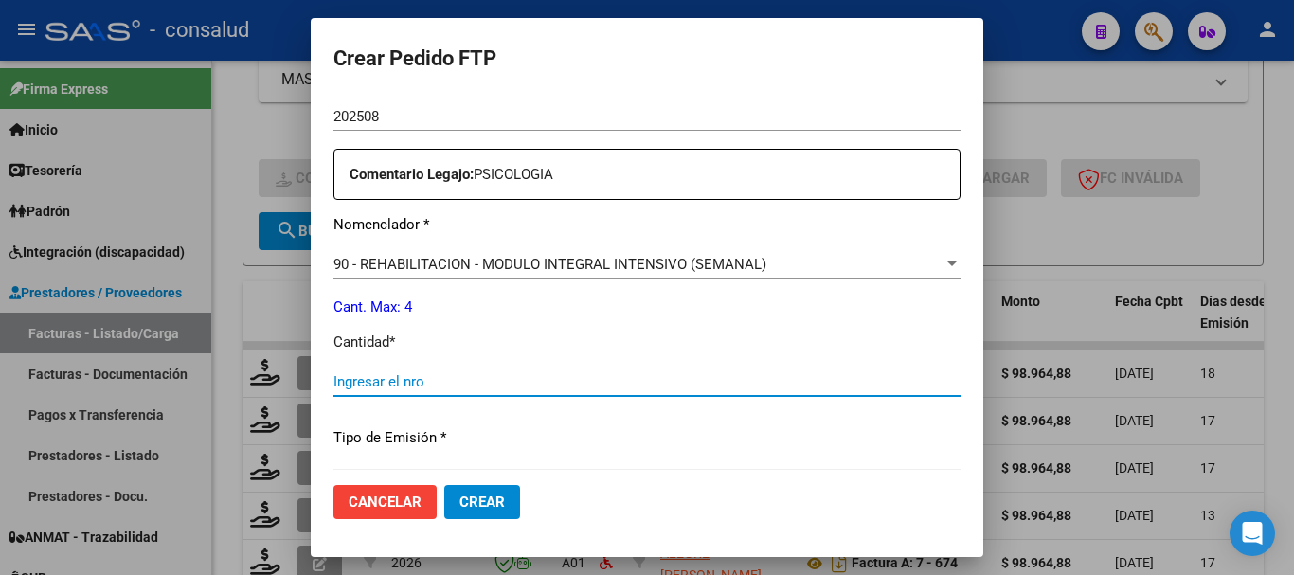
click at [458, 379] on input "Ingresar el nro" at bounding box center [646, 381] width 627 height 17
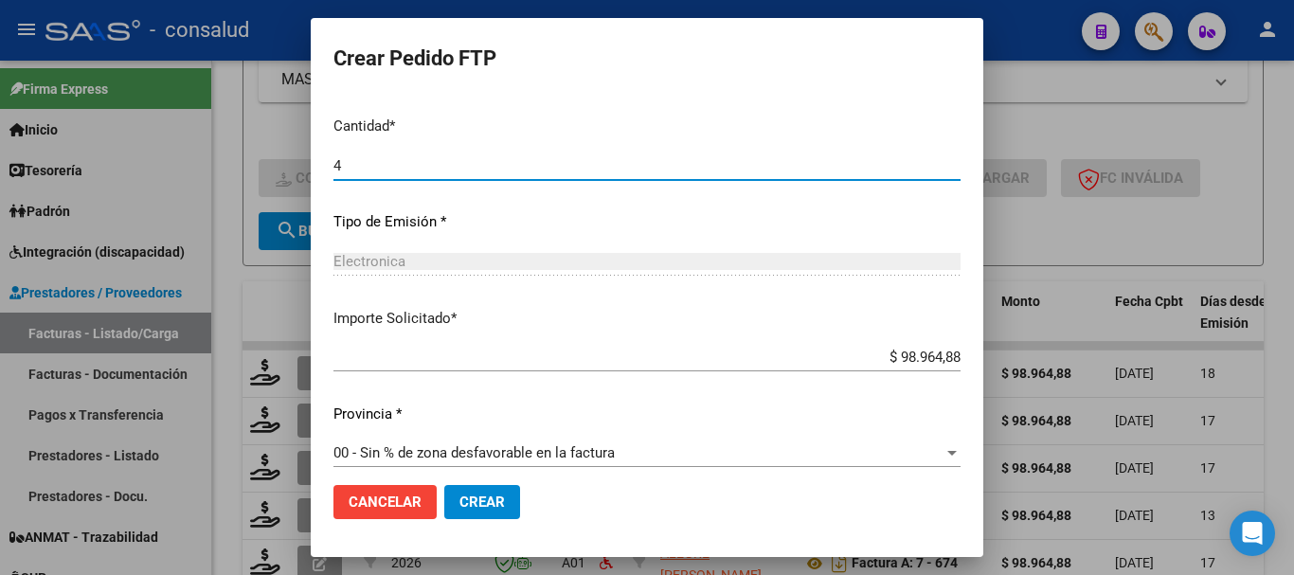
scroll to position [894, 0]
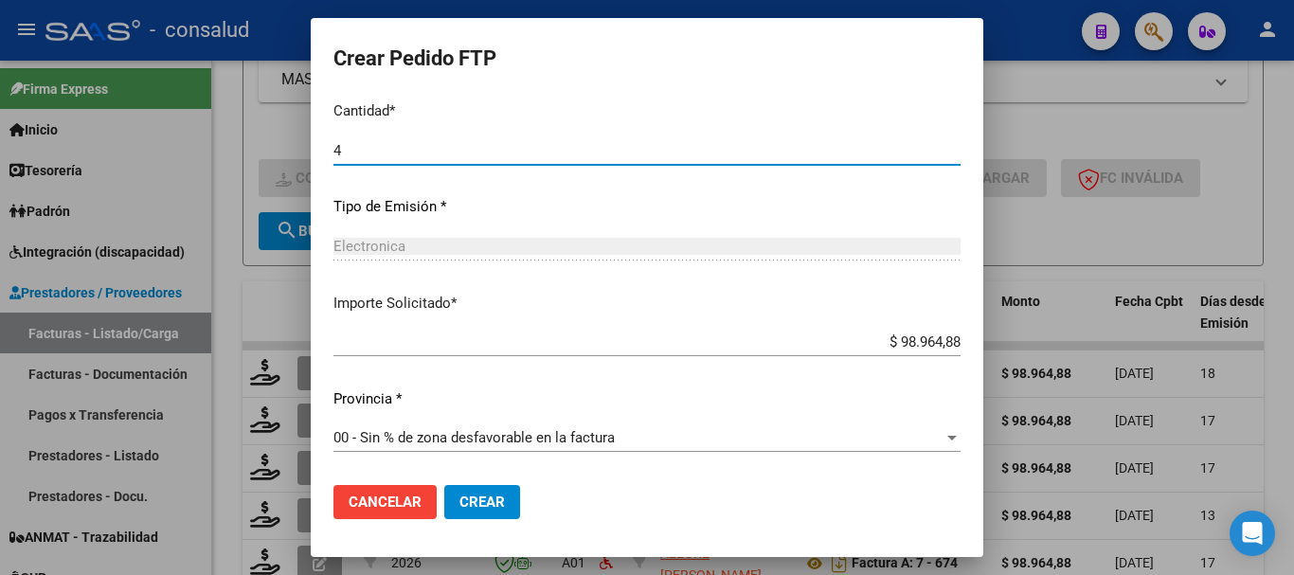
type input "4"
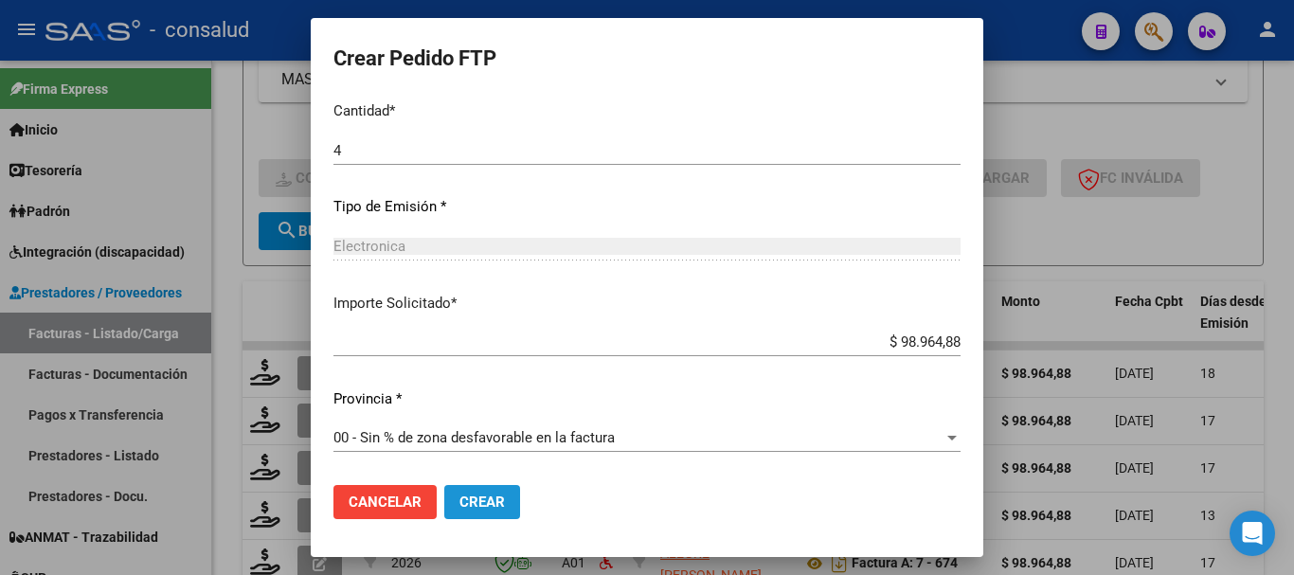
click at [483, 497] on span "Crear" at bounding box center [481, 502] width 45 height 17
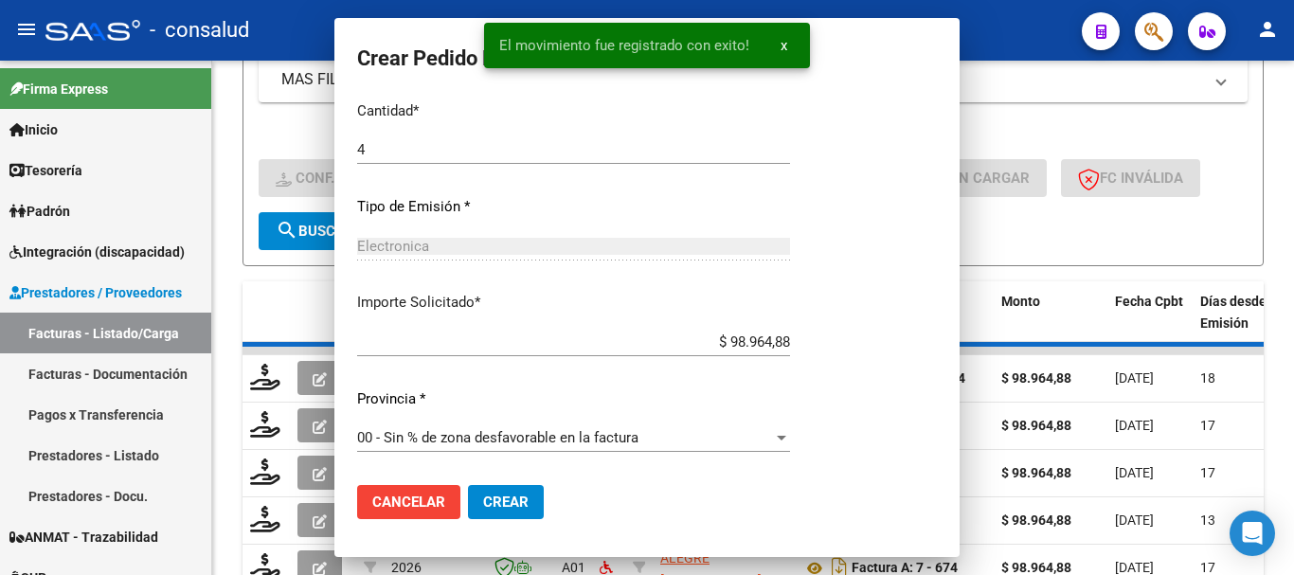
scroll to position [0, 0]
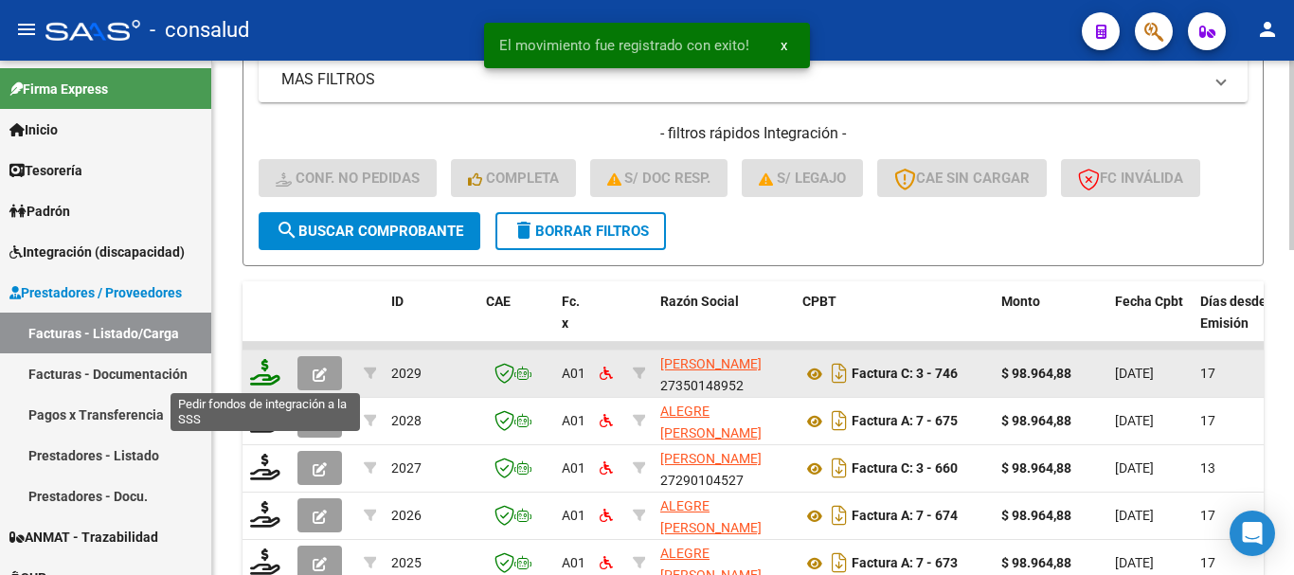
click at [260, 368] on icon at bounding box center [265, 372] width 30 height 27
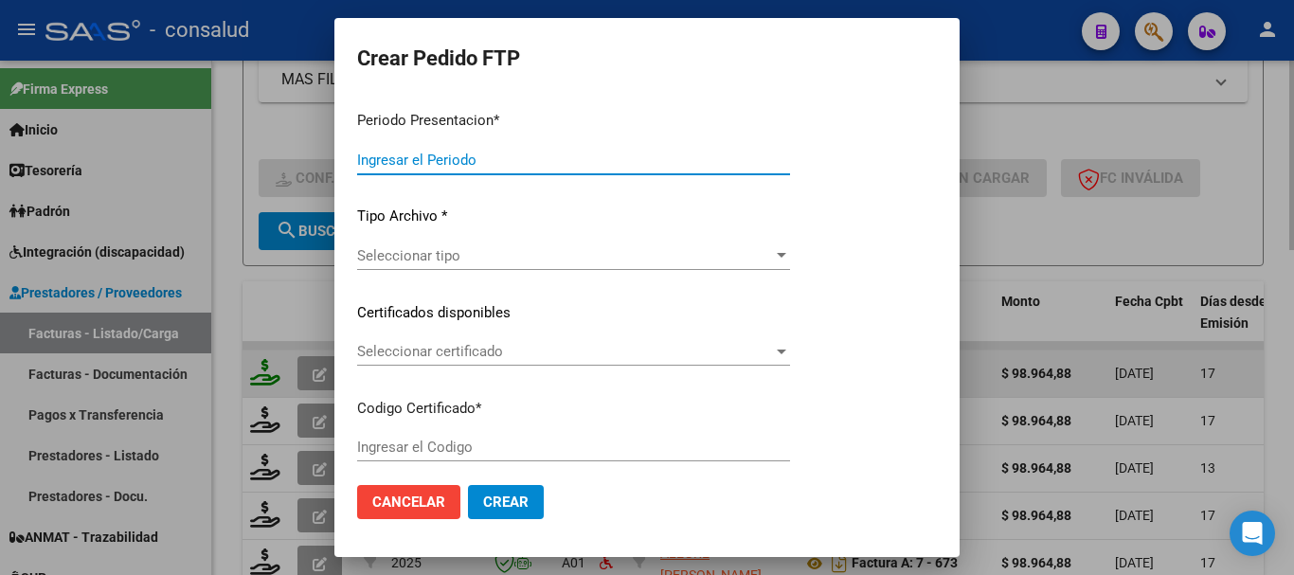
type input "202508"
type input "$ 98.964,88"
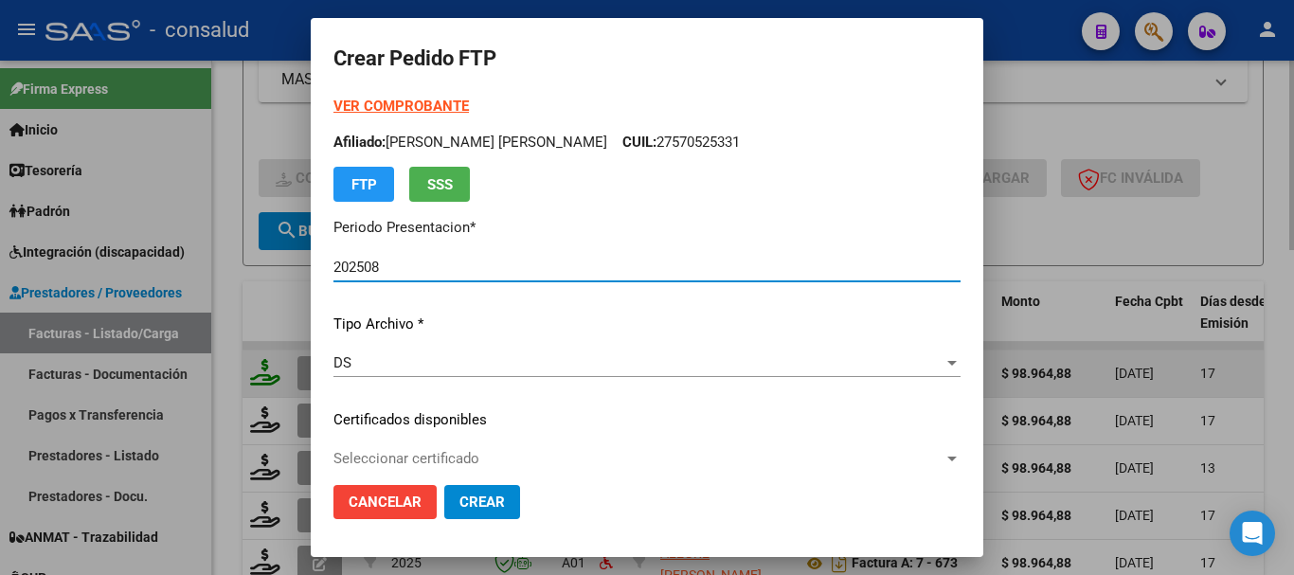
type input "0200051377732-20240117-20300117"
type input "2030-01-17"
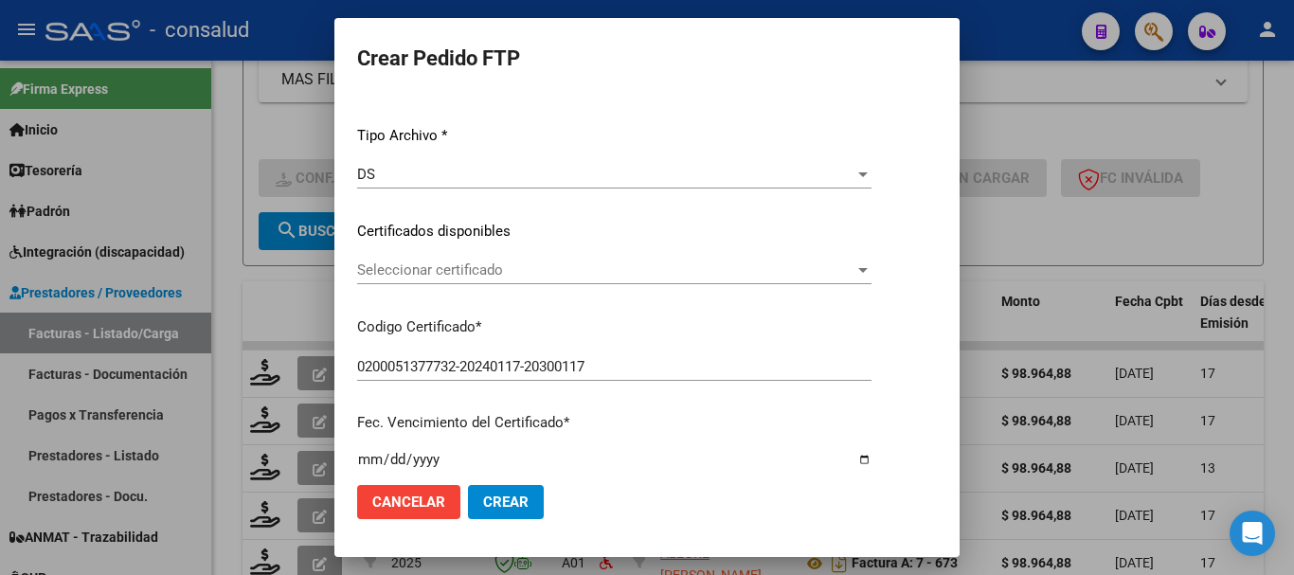
scroll to position [189, 0]
click at [548, 275] on span "Seleccionar certificado" at bounding box center [605, 269] width 497 height 17
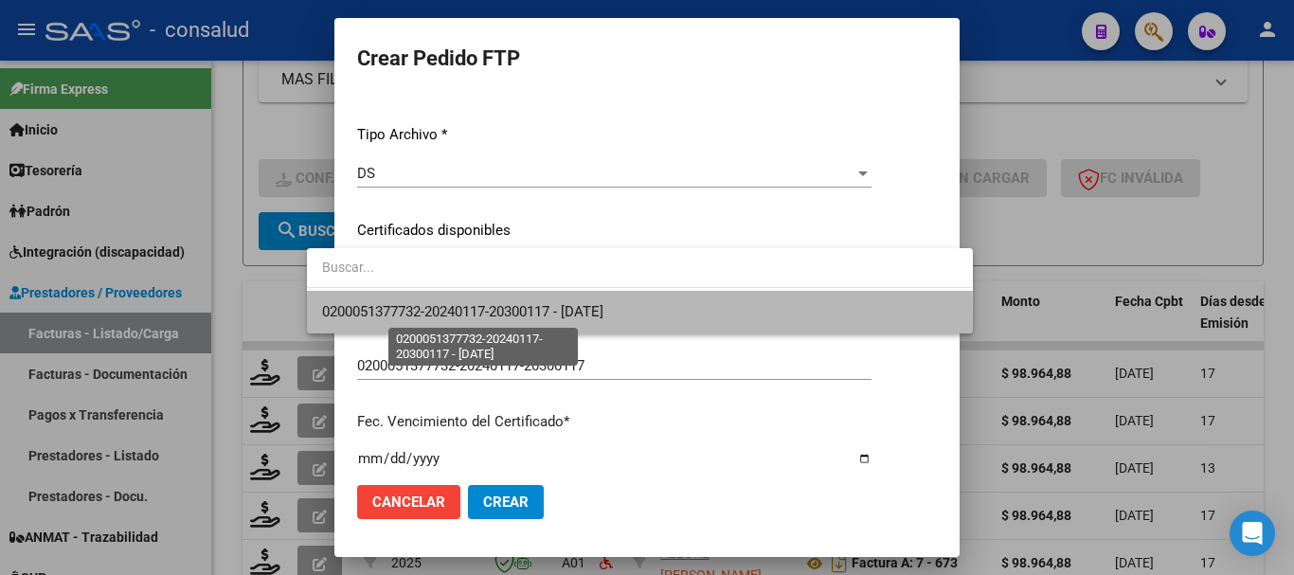
click at [555, 317] on span "0200051377732-20240117-20300117 - 2030-01-17" at bounding box center [462, 311] width 281 height 17
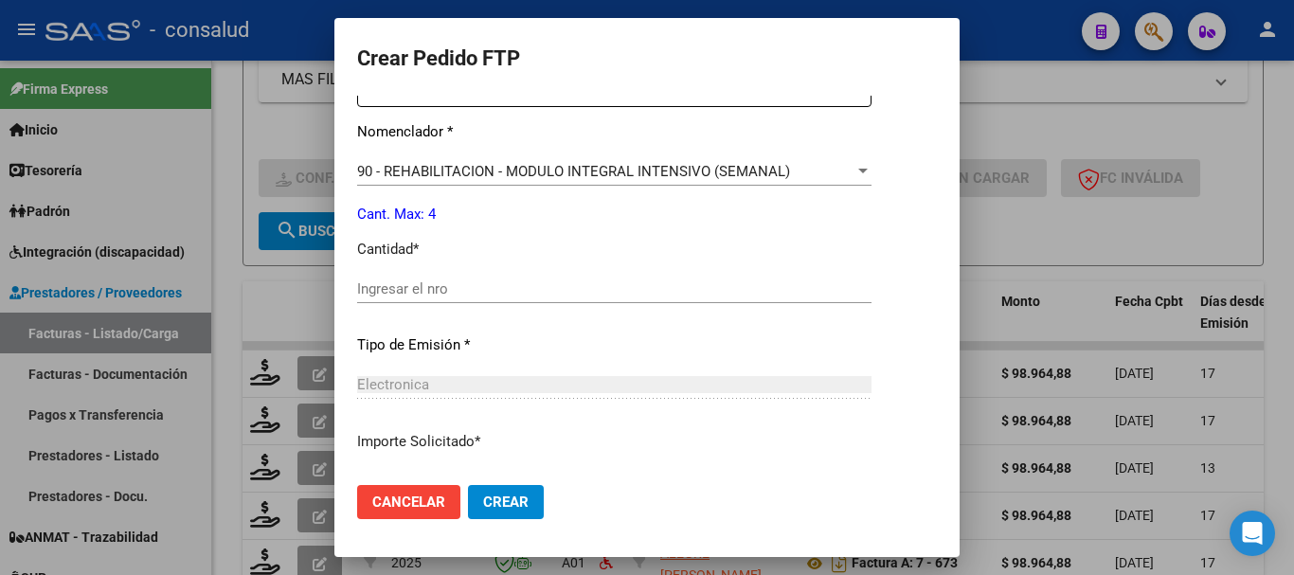
scroll to position [758, 0]
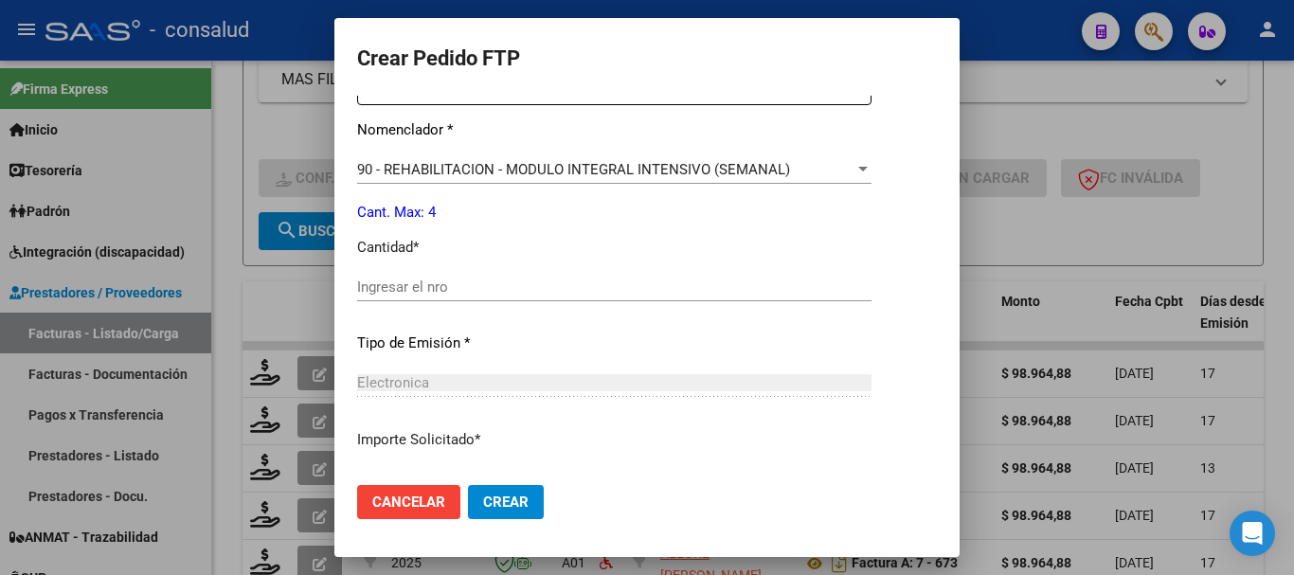
click at [620, 279] on input "Ingresar el nro" at bounding box center [614, 287] width 514 height 17
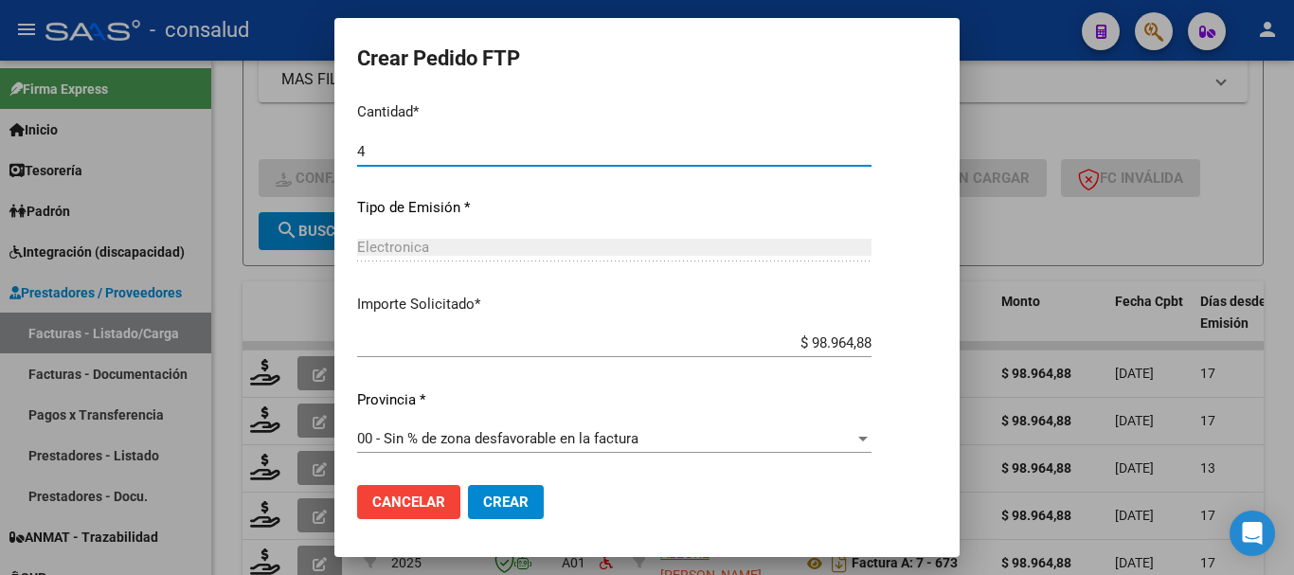
scroll to position [894, 0]
type input "4"
click at [483, 509] on span "Crear" at bounding box center [505, 502] width 45 height 17
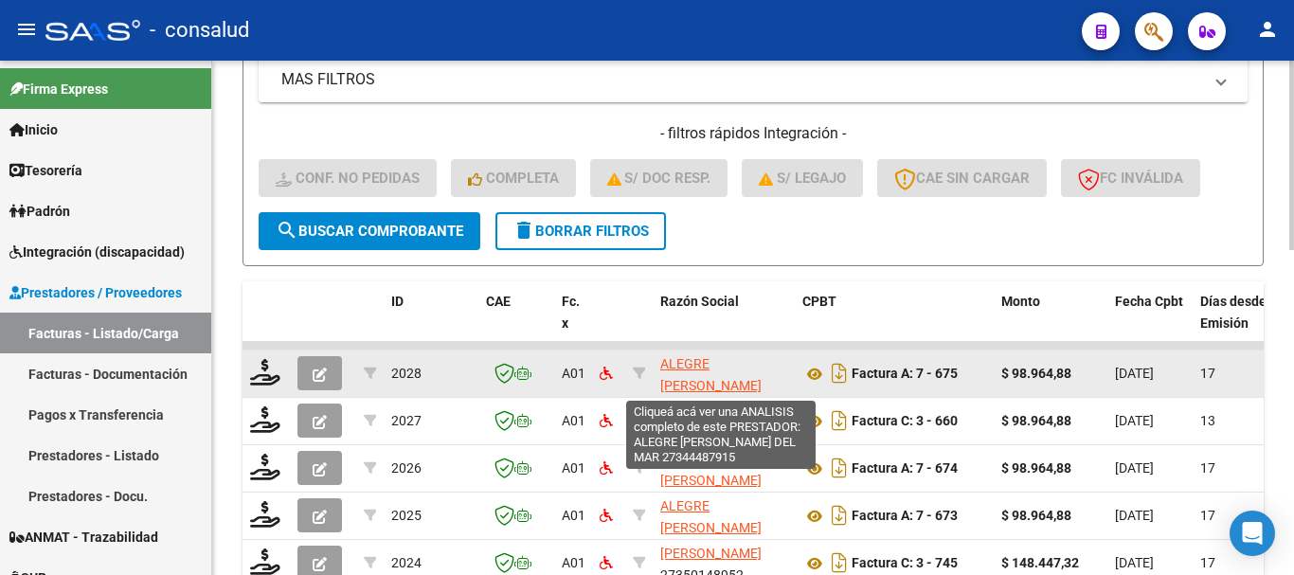
scroll to position [25, 0]
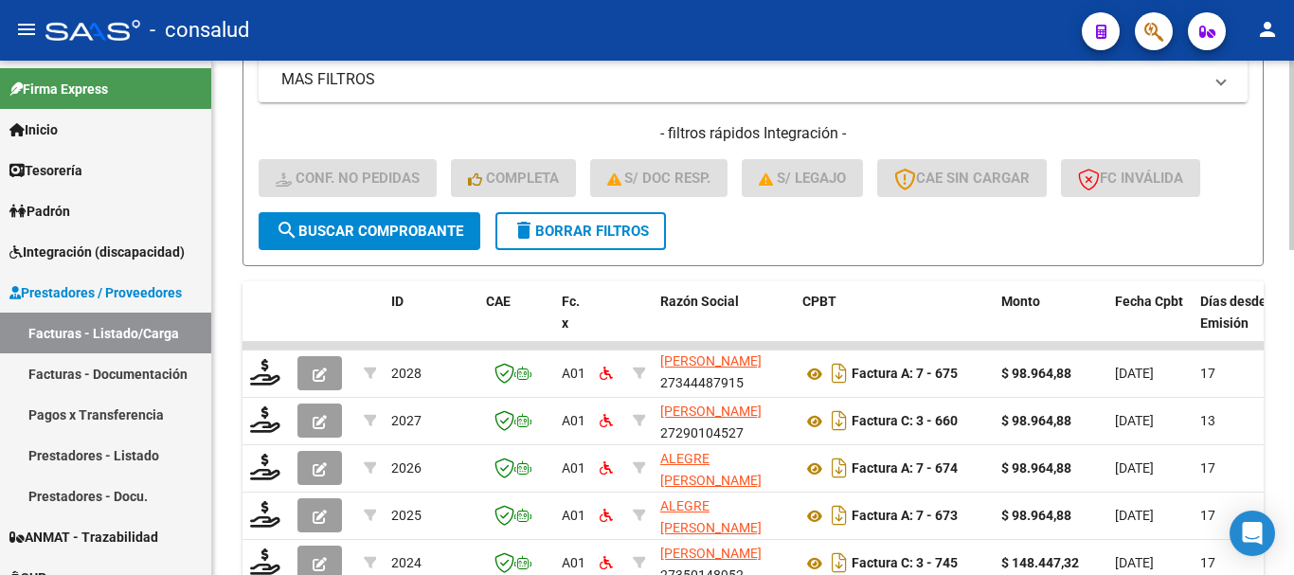
click at [600, 232] on span "delete Borrar Filtros" at bounding box center [580, 231] width 136 height 17
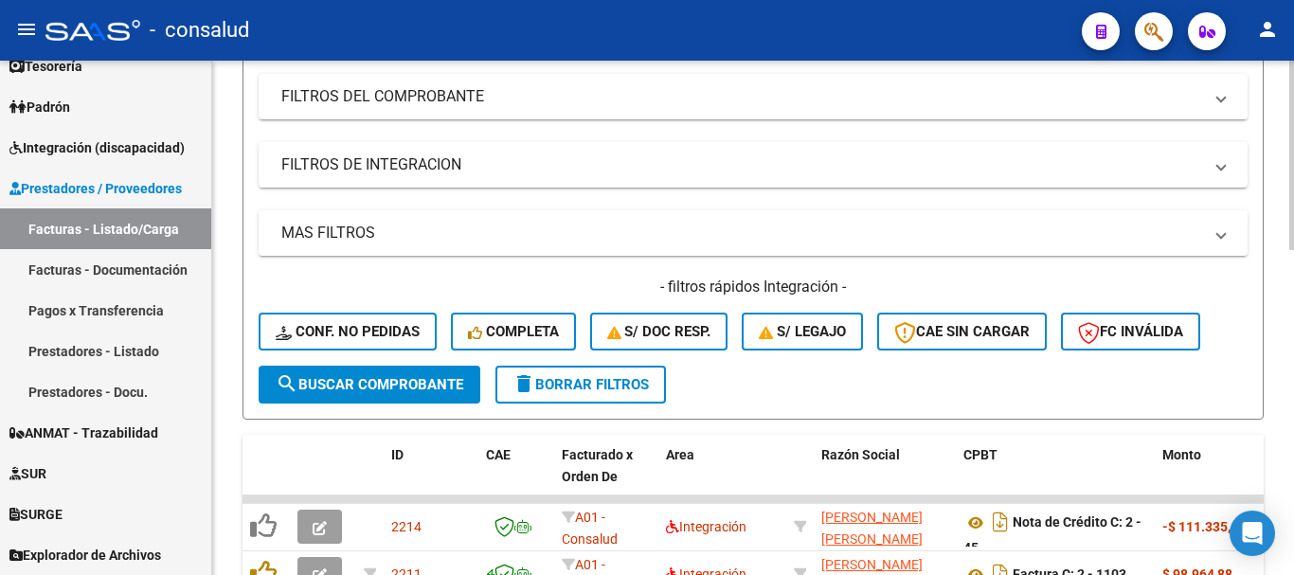
scroll to position [311, 0]
